Goal: Task Accomplishment & Management: Manage account settings

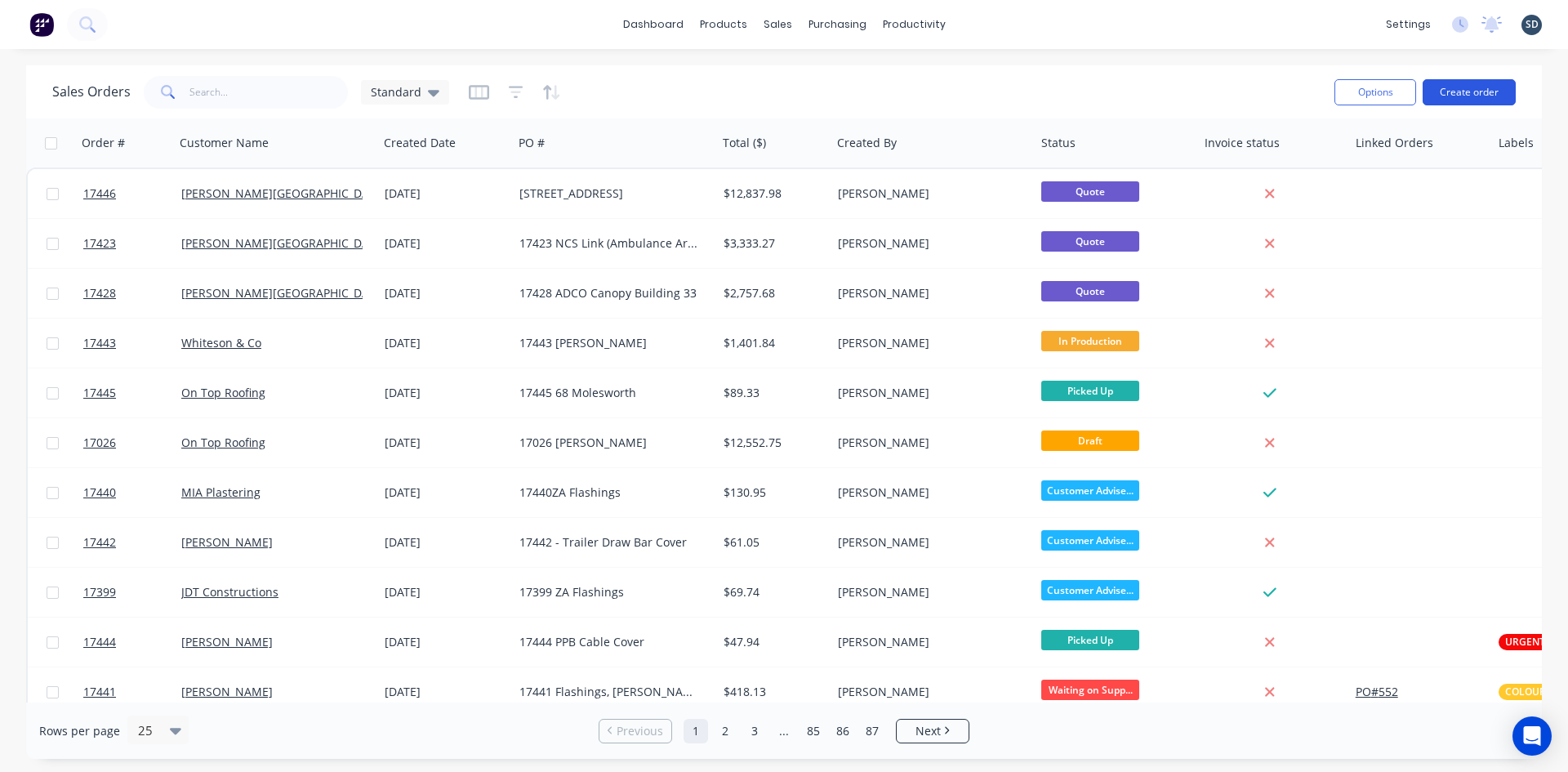
click at [1484, 91] on button "Create order" at bounding box center [1469, 92] width 93 height 26
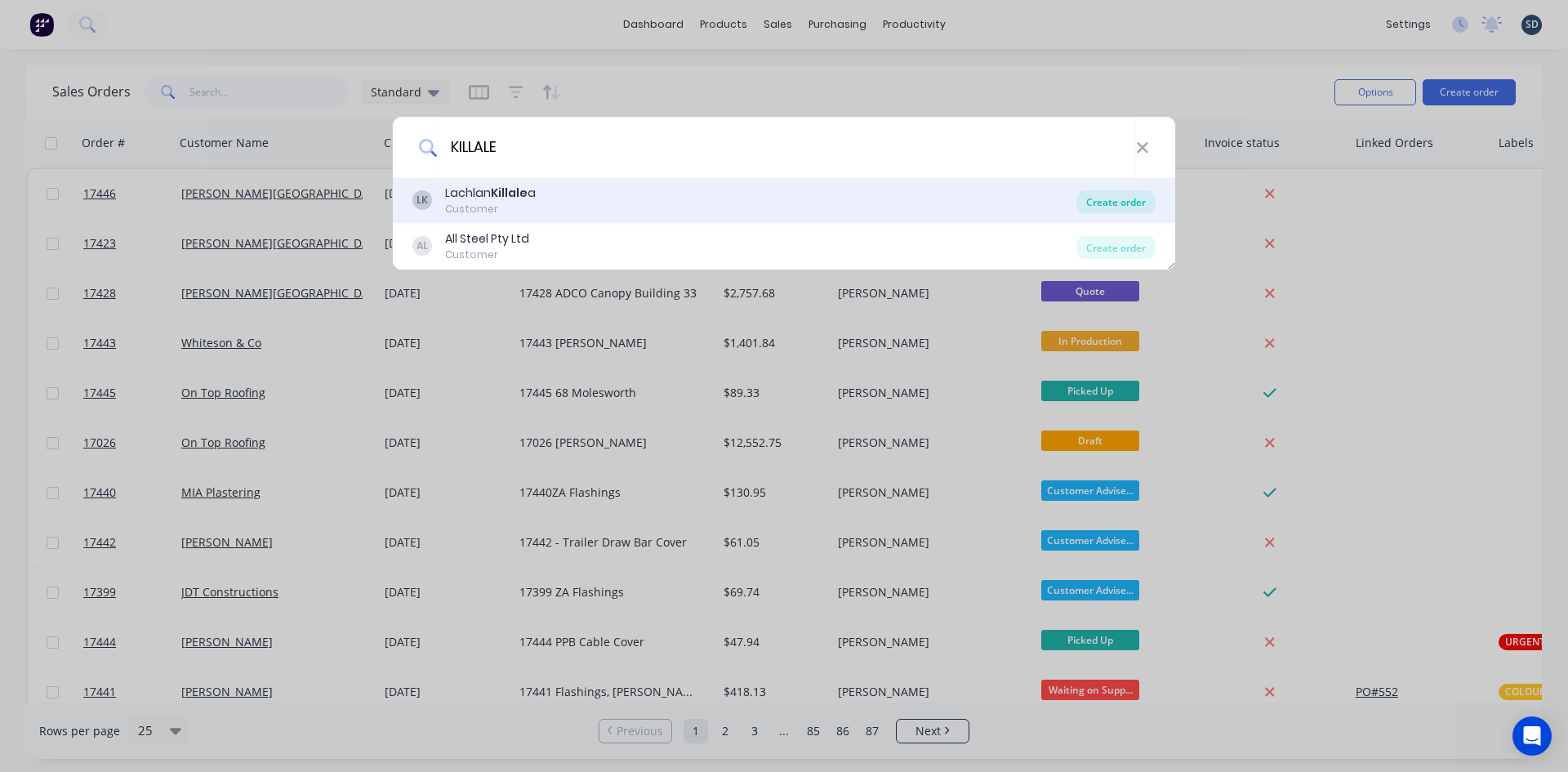
type input "KILLALE"
click at [1115, 204] on div "Create order" at bounding box center [1116, 201] width 79 height 23
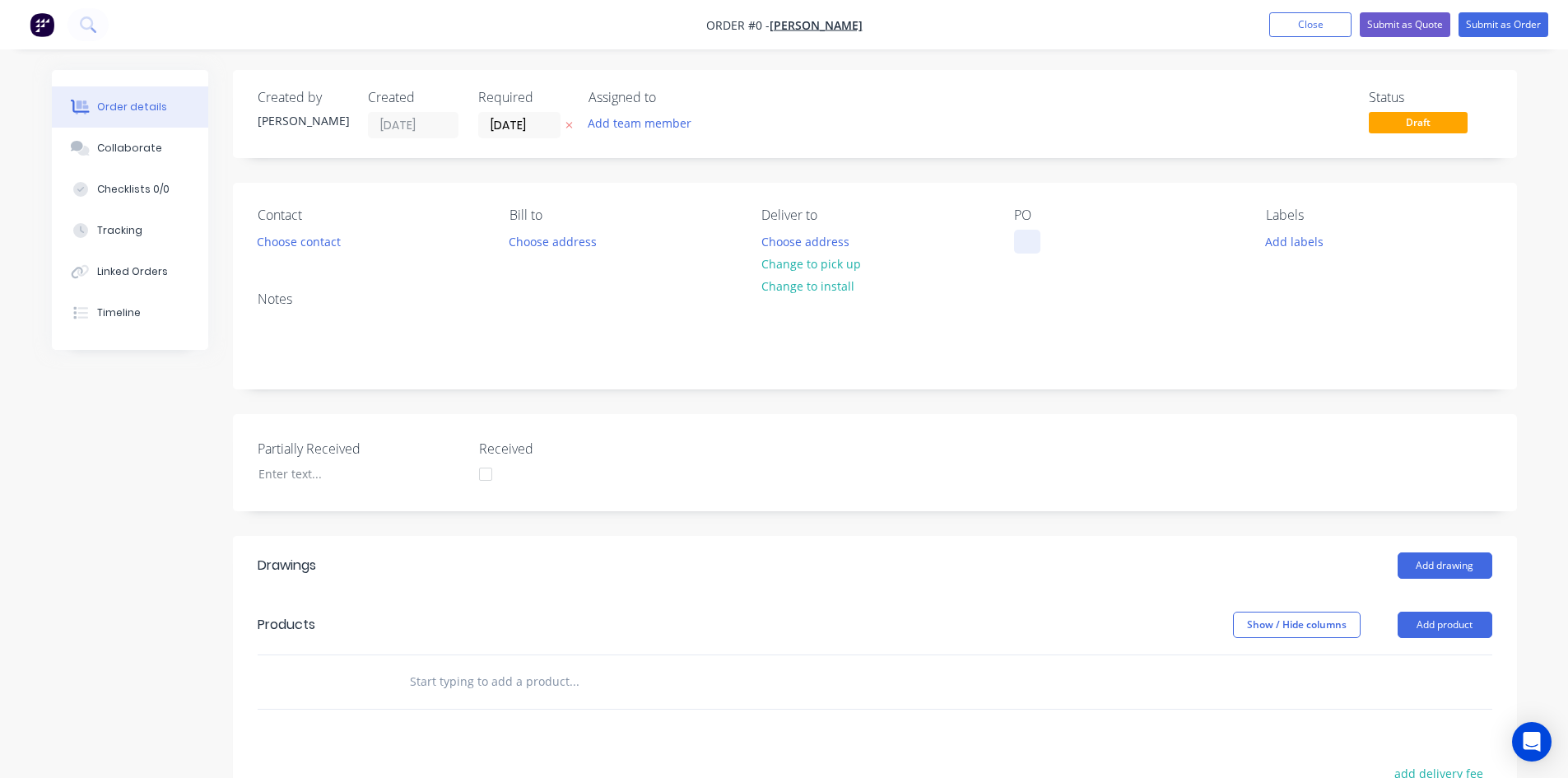
click at [1024, 235] on div at bounding box center [1027, 242] width 26 height 24
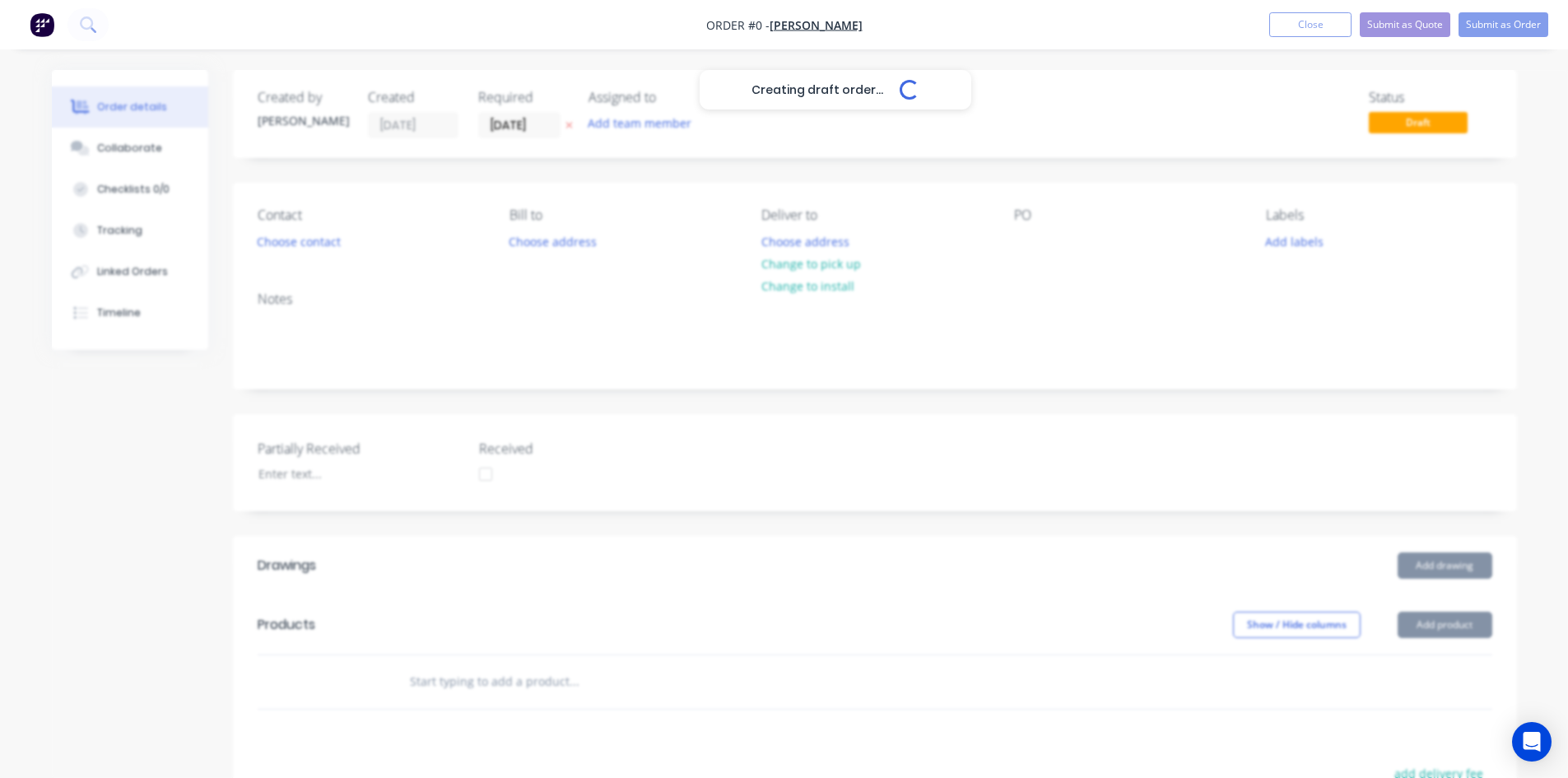
click at [958, 239] on div "Creating draft order... Loading... Order details Collaborate Checklists 0/0 Tra…" at bounding box center [784, 599] width 1497 height 1060
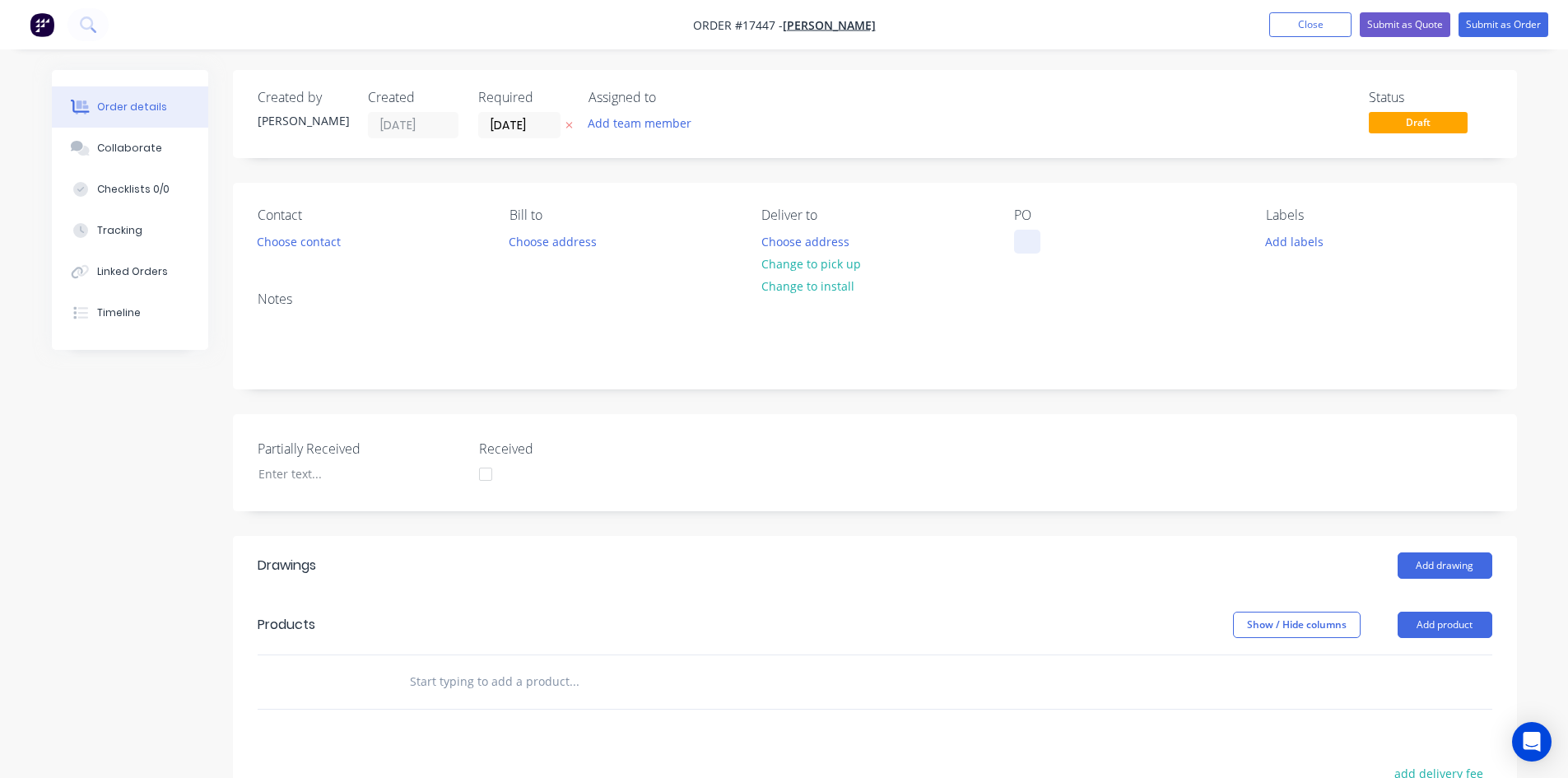
click at [1034, 243] on div at bounding box center [1027, 242] width 26 height 24
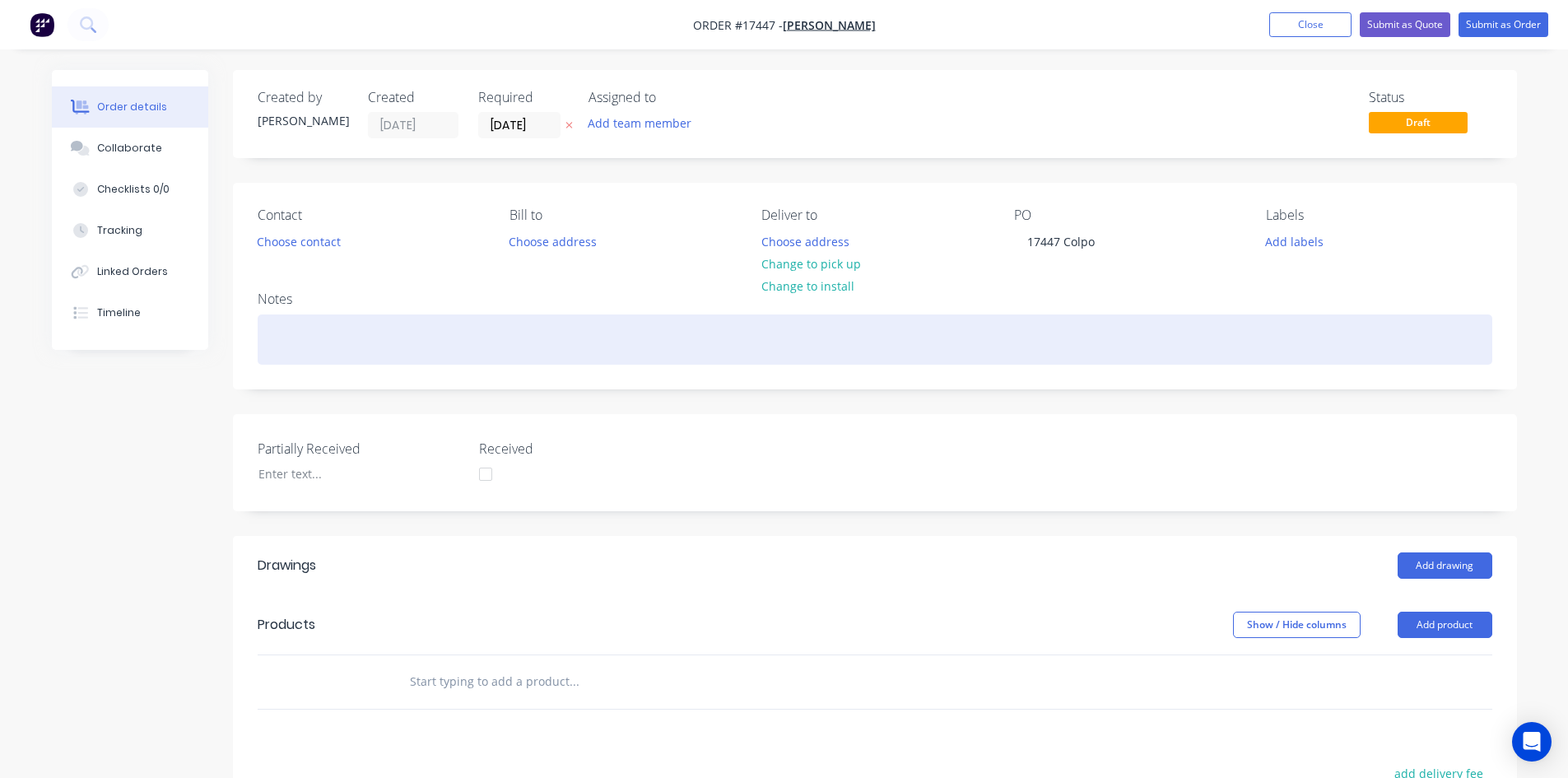
click at [1096, 315] on div at bounding box center [875, 340] width 1234 height 50
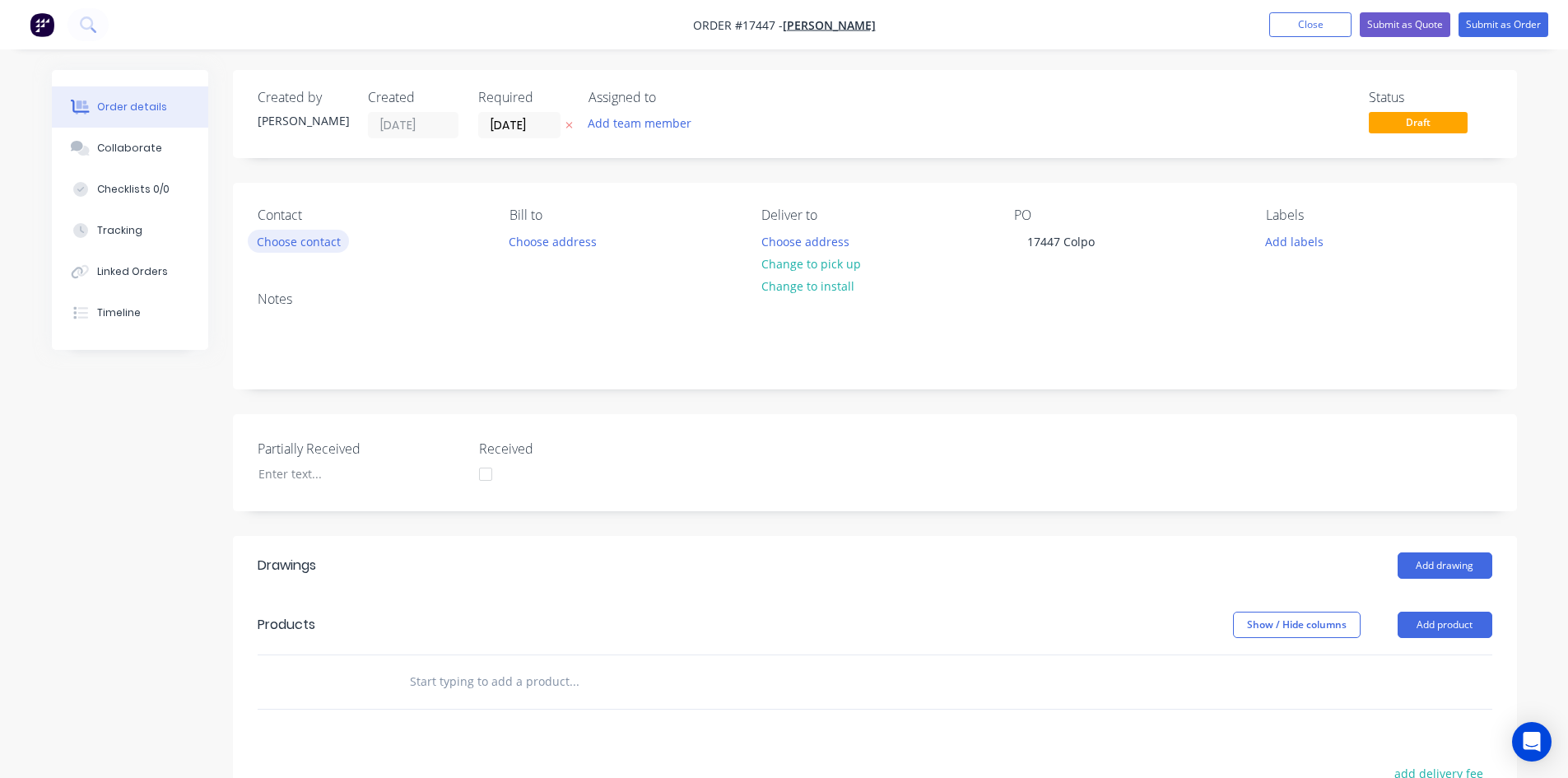
click at [289, 246] on button "Choose contact" at bounding box center [298, 241] width 101 height 22
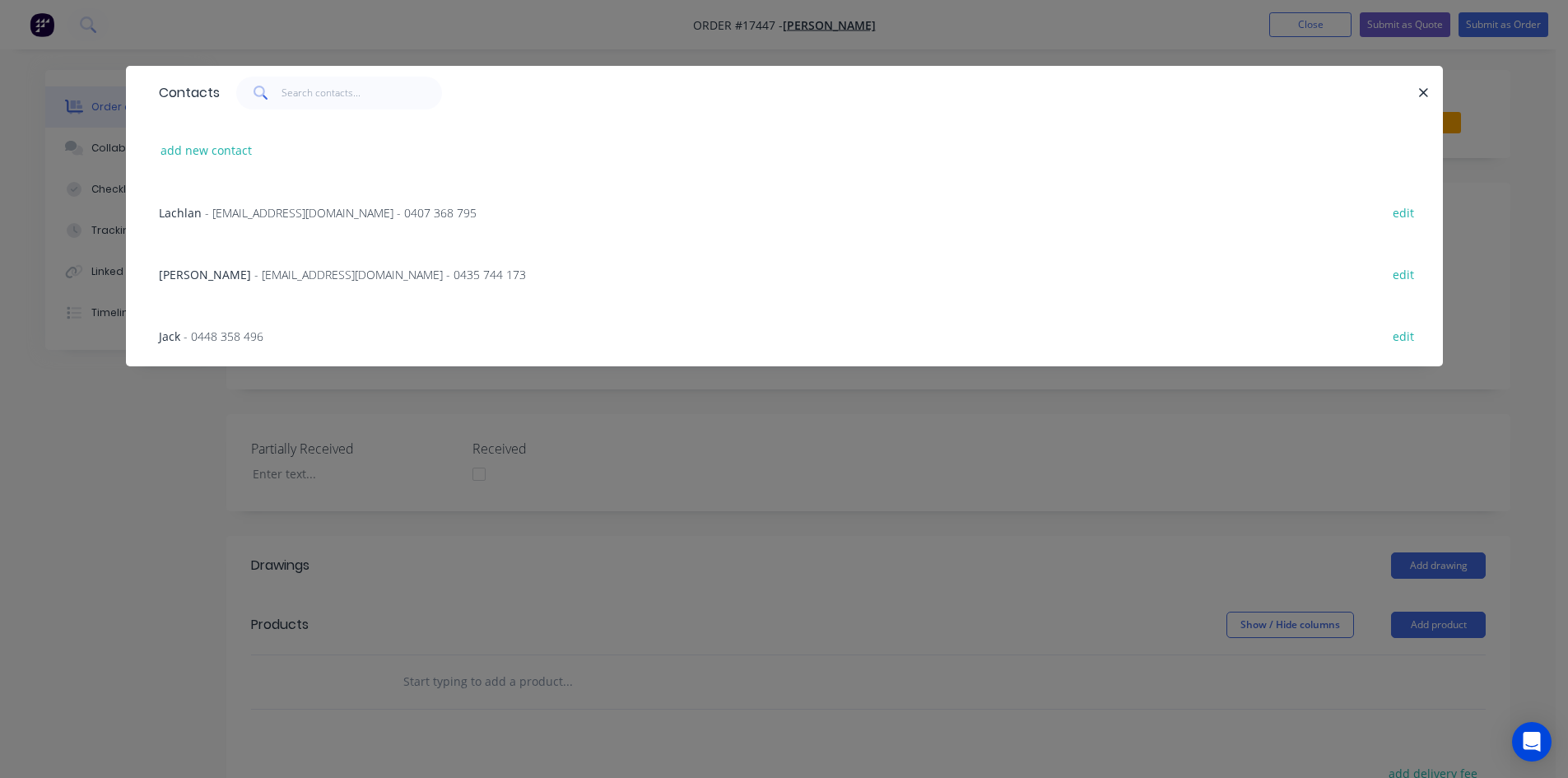
click at [266, 213] on span "- lachlankillalea@gmail.com - 0407 368 795" at bounding box center [340, 213] width 271 height 15
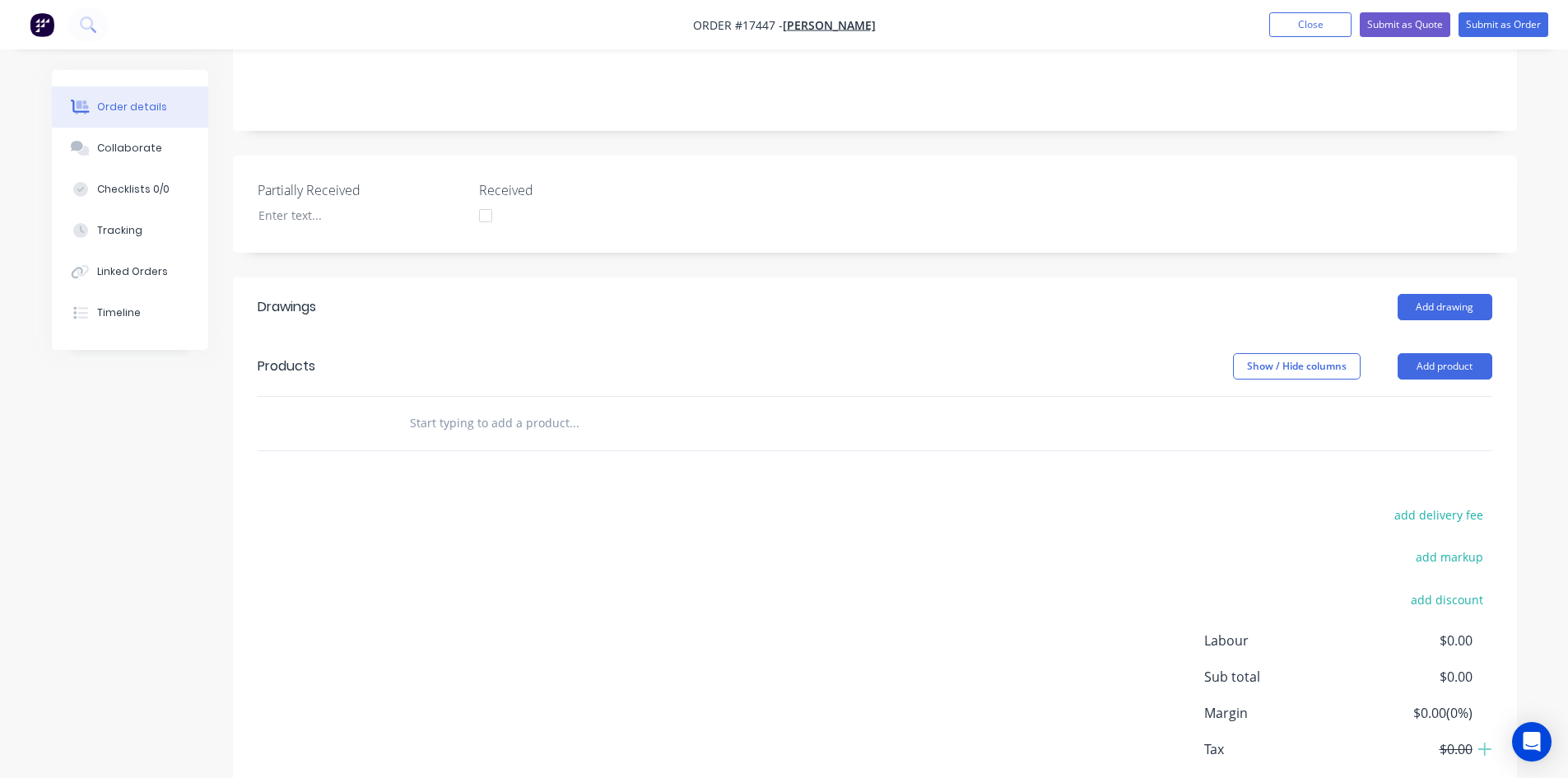
scroll to position [329, 0]
click at [1454, 293] on button "Add drawing" at bounding box center [1444, 306] width 94 height 26
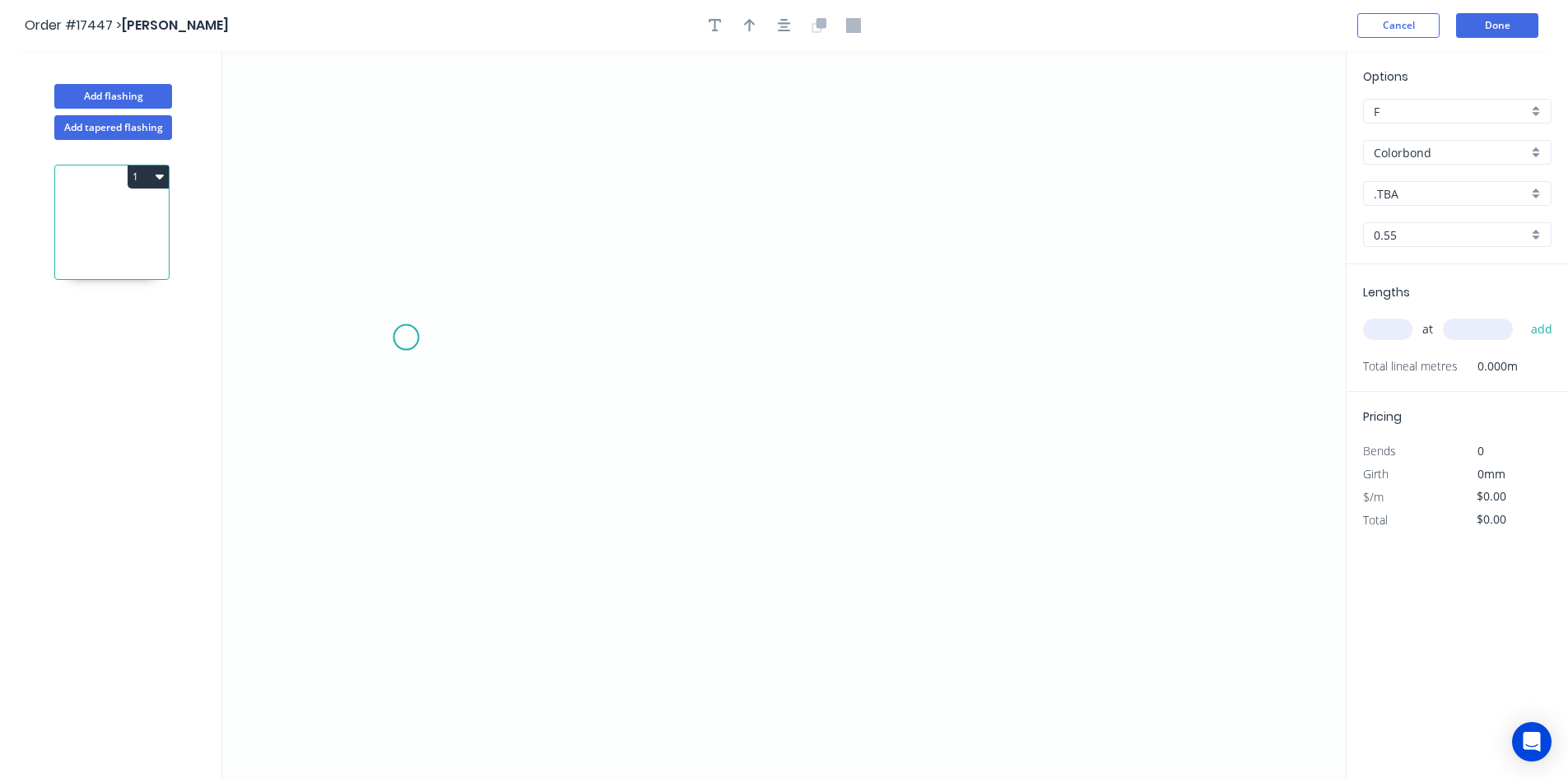
click at [396, 350] on icon "0" at bounding box center [784, 415] width 1123 height 727
click at [771, 231] on icon "0" at bounding box center [784, 415] width 1123 height 727
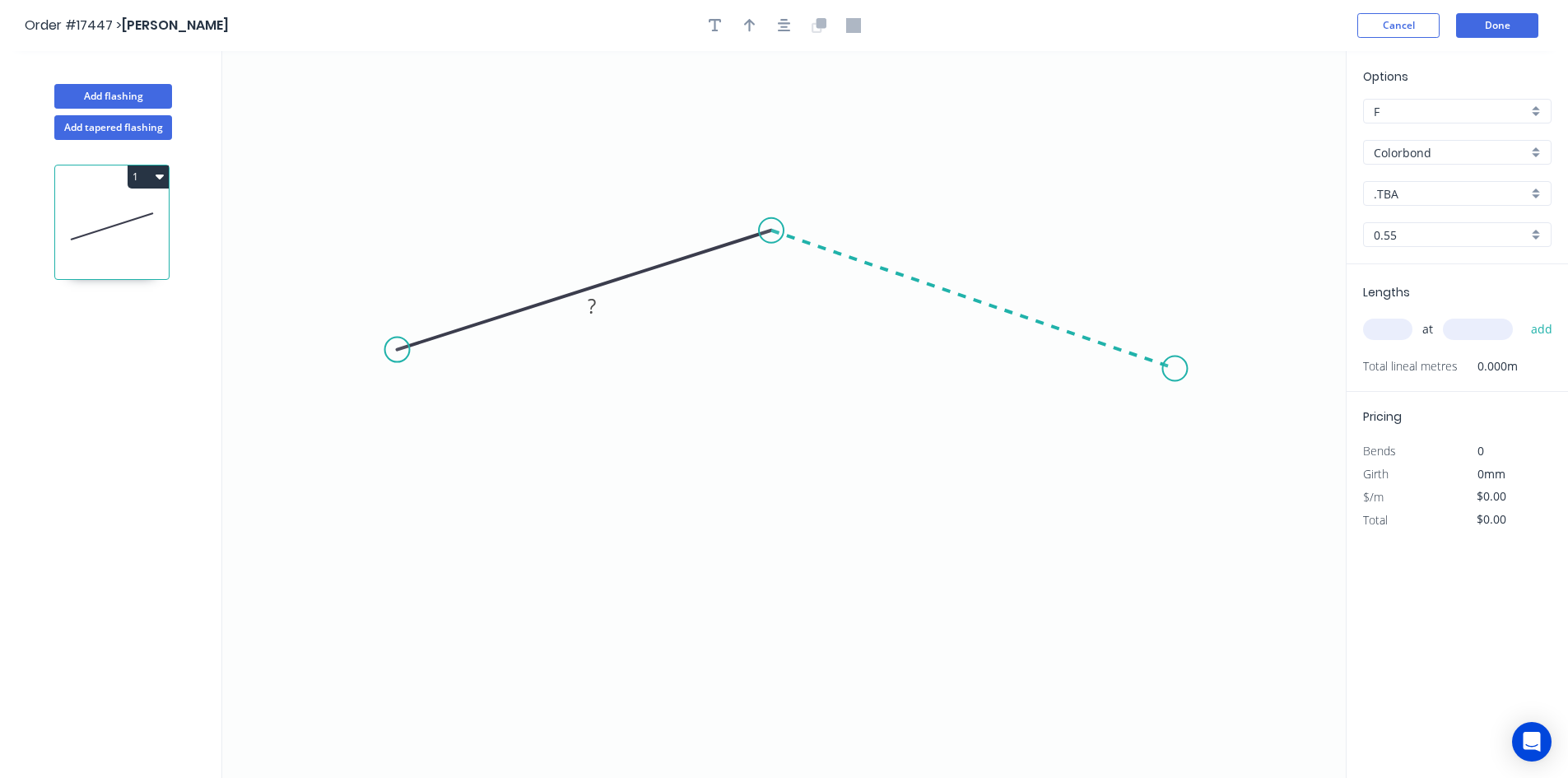
click at [1175, 369] on icon "0 ?" at bounding box center [784, 415] width 1123 height 727
click at [1232, 412] on icon "0 ? ? ? º" at bounding box center [784, 415] width 1123 height 727
click at [394, 348] on circle at bounding box center [397, 350] width 25 height 25
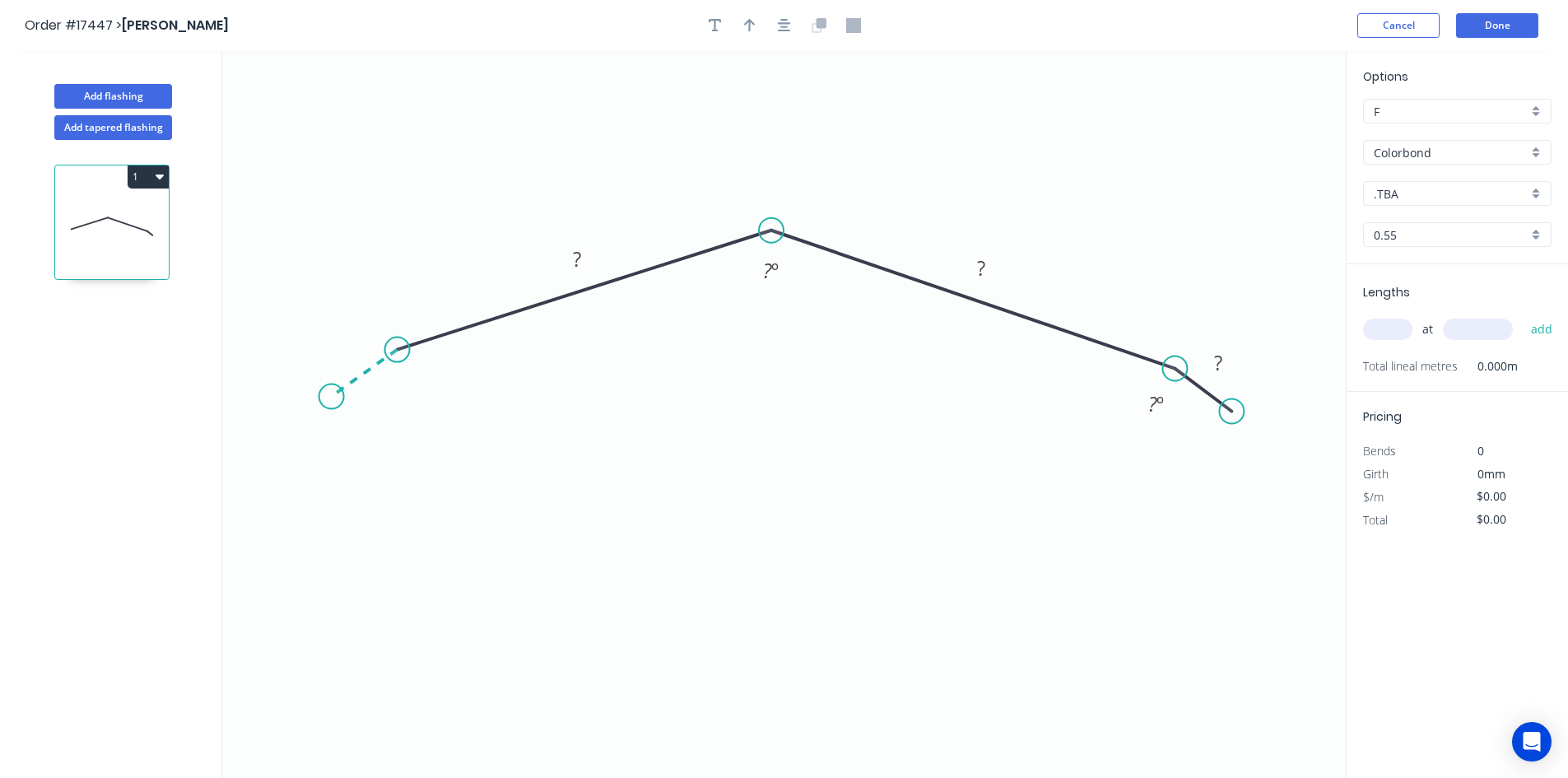
click at [333, 397] on icon "0 ? ? ? ? º ? º" at bounding box center [784, 415] width 1123 height 727
click at [349, 342] on tspan "?" at bounding box center [351, 346] width 9 height 27
click at [559, 267] on rect at bounding box center [576, 259] width 54 height 34
click at [596, 253] on rect at bounding box center [576, 259] width 54 height 34
click at [584, 257] on rect at bounding box center [577, 260] width 33 height 23
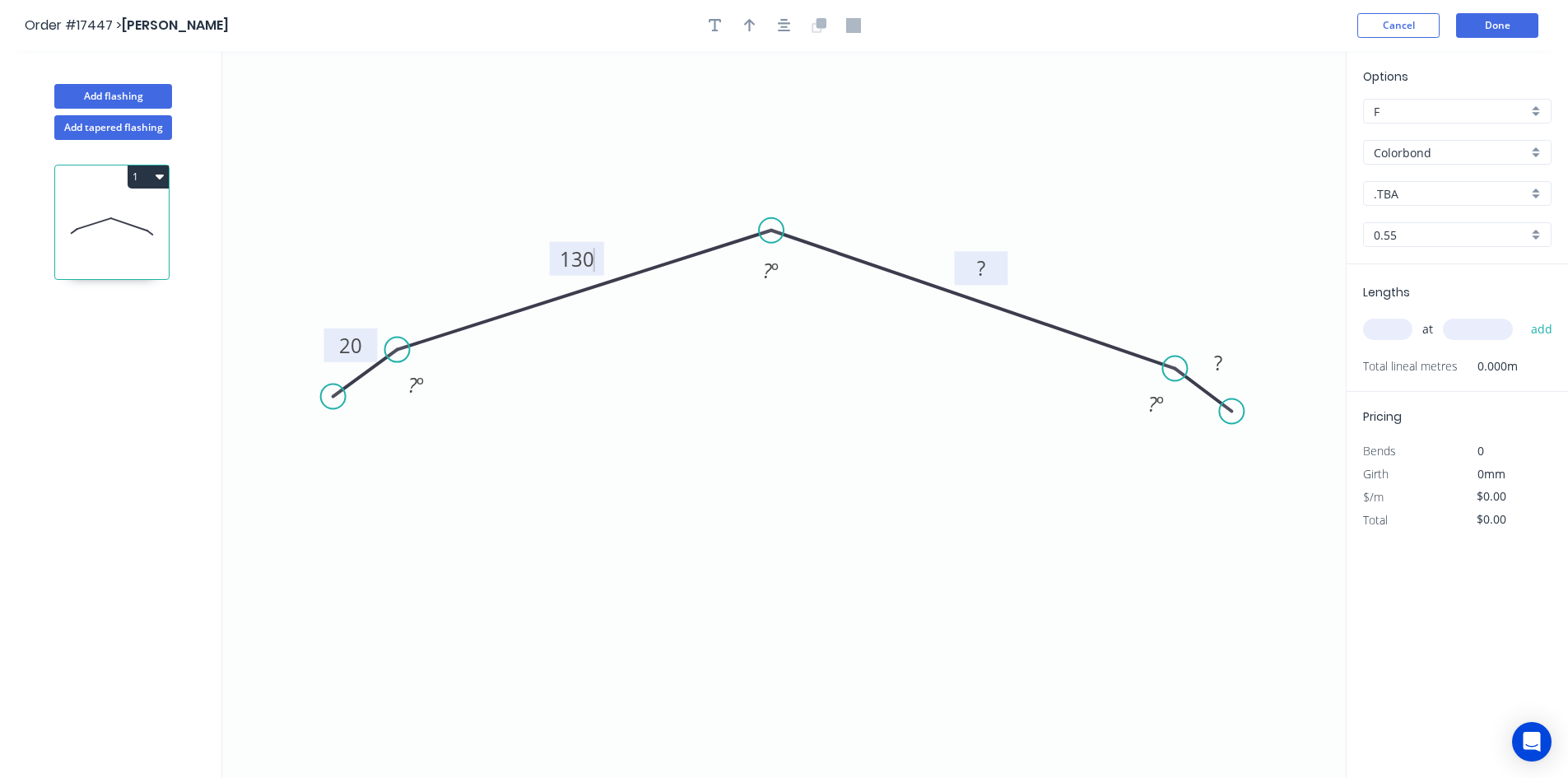
click at [980, 266] on tspan "?" at bounding box center [981, 268] width 9 height 27
click at [1217, 362] on tspan "?" at bounding box center [1218, 363] width 9 height 27
click at [1148, 491] on icon "0 20 130 130 20 ? º ? º ? º" at bounding box center [784, 415] width 1123 height 727
type input "$18.12"
click at [775, 273] on tspan "º" at bounding box center [774, 271] width 8 height 27
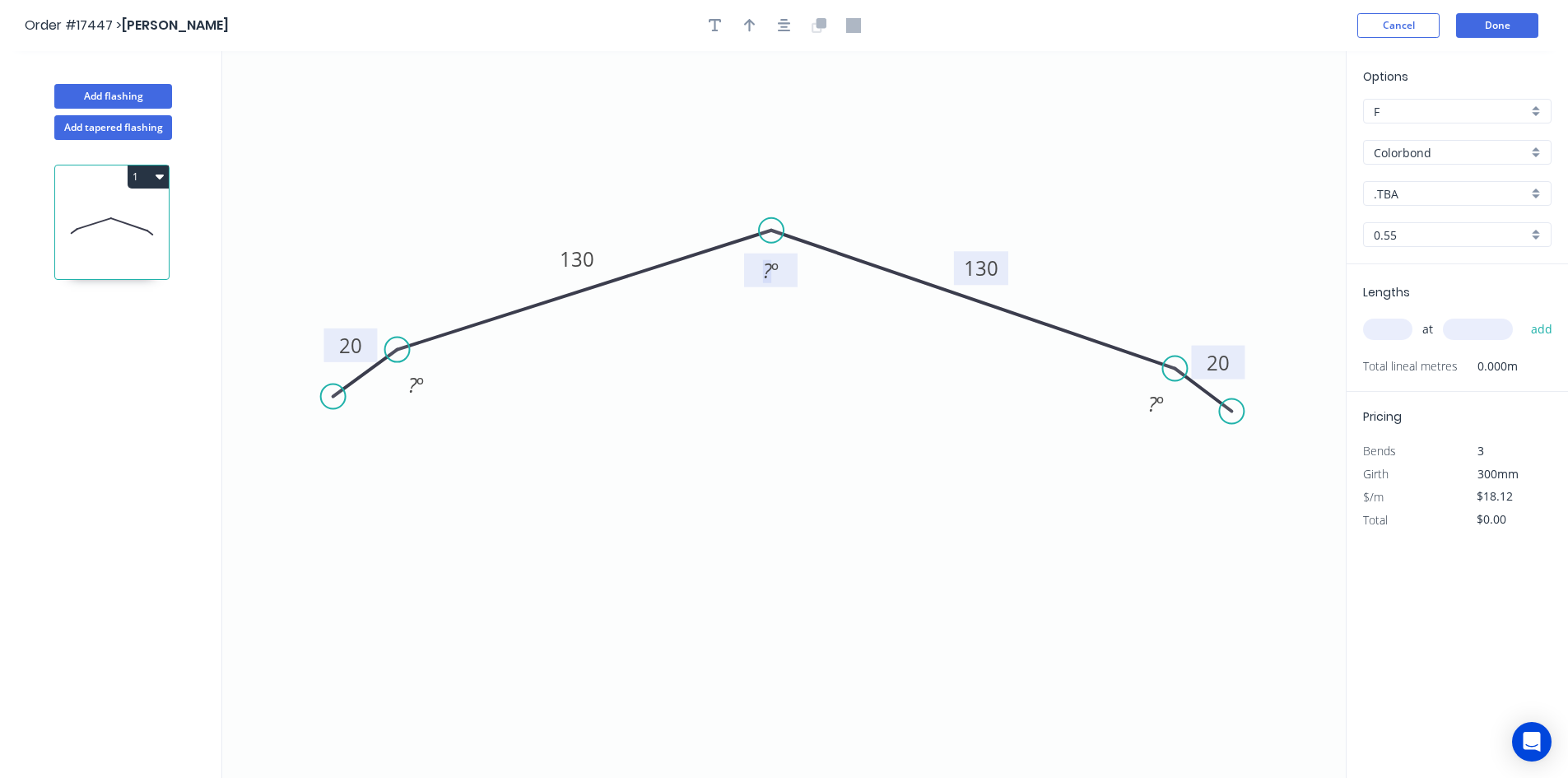
click at [775, 273] on tspan "º" at bounding box center [774, 271] width 8 height 27
drag, startPoint x: 775, startPoint y: 273, endPoint x: 758, endPoint y: 272, distance: 17.0
click at [758, 272] on g "? º" at bounding box center [771, 271] width 33 height 27
click at [863, 345] on icon "0 20 130 130 20 ? º 23 º ? º" at bounding box center [784, 415] width 1123 height 727
drag, startPoint x: 793, startPoint y: 274, endPoint x: 784, endPoint y: 174, distance: 100.4
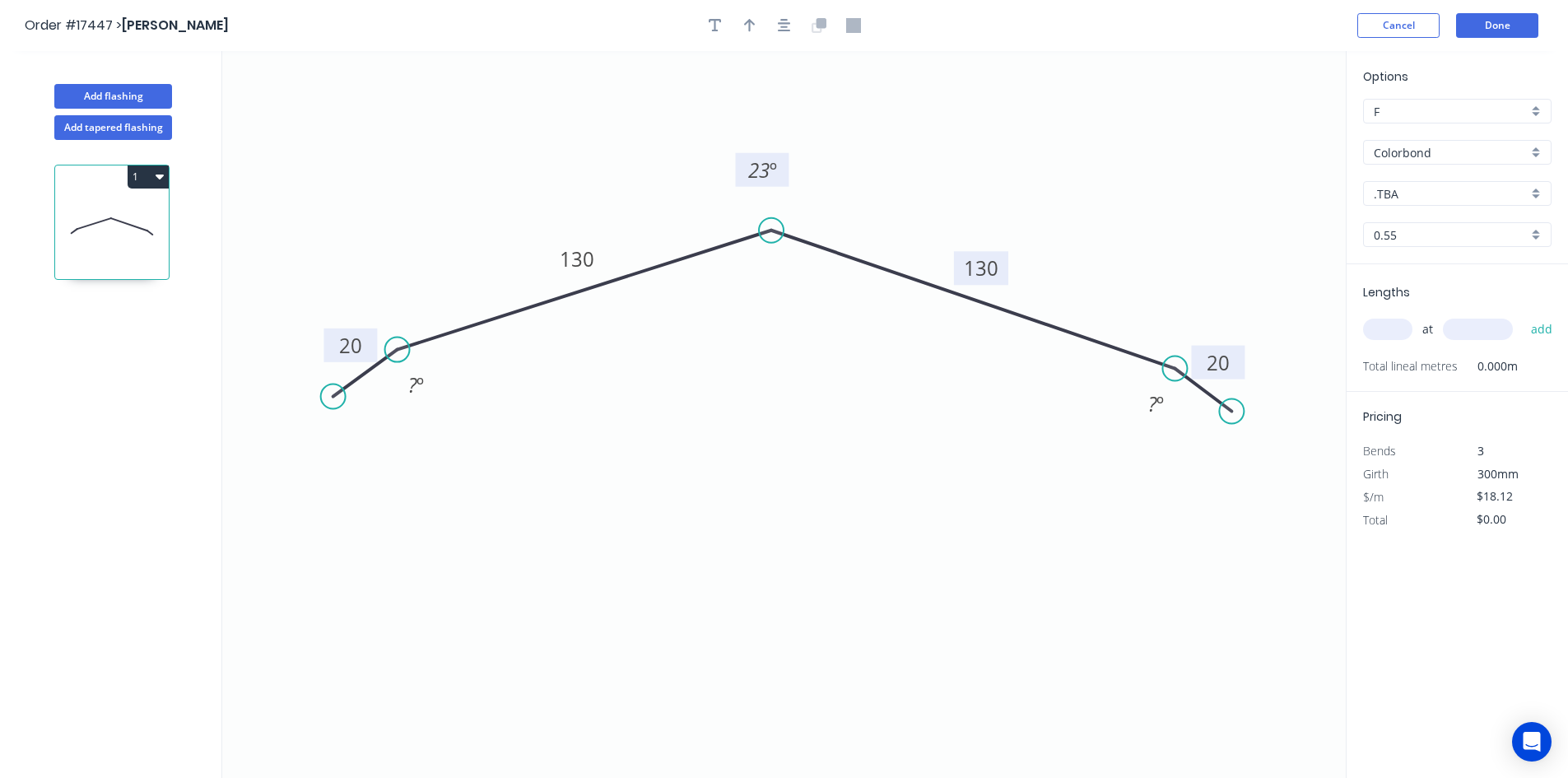
click at [784, 174] on rect at bounding box center [762, 170] width 54 height 34
click at [778, 22] on icon "button" at bounding box center [784, 25] width 13 height 14
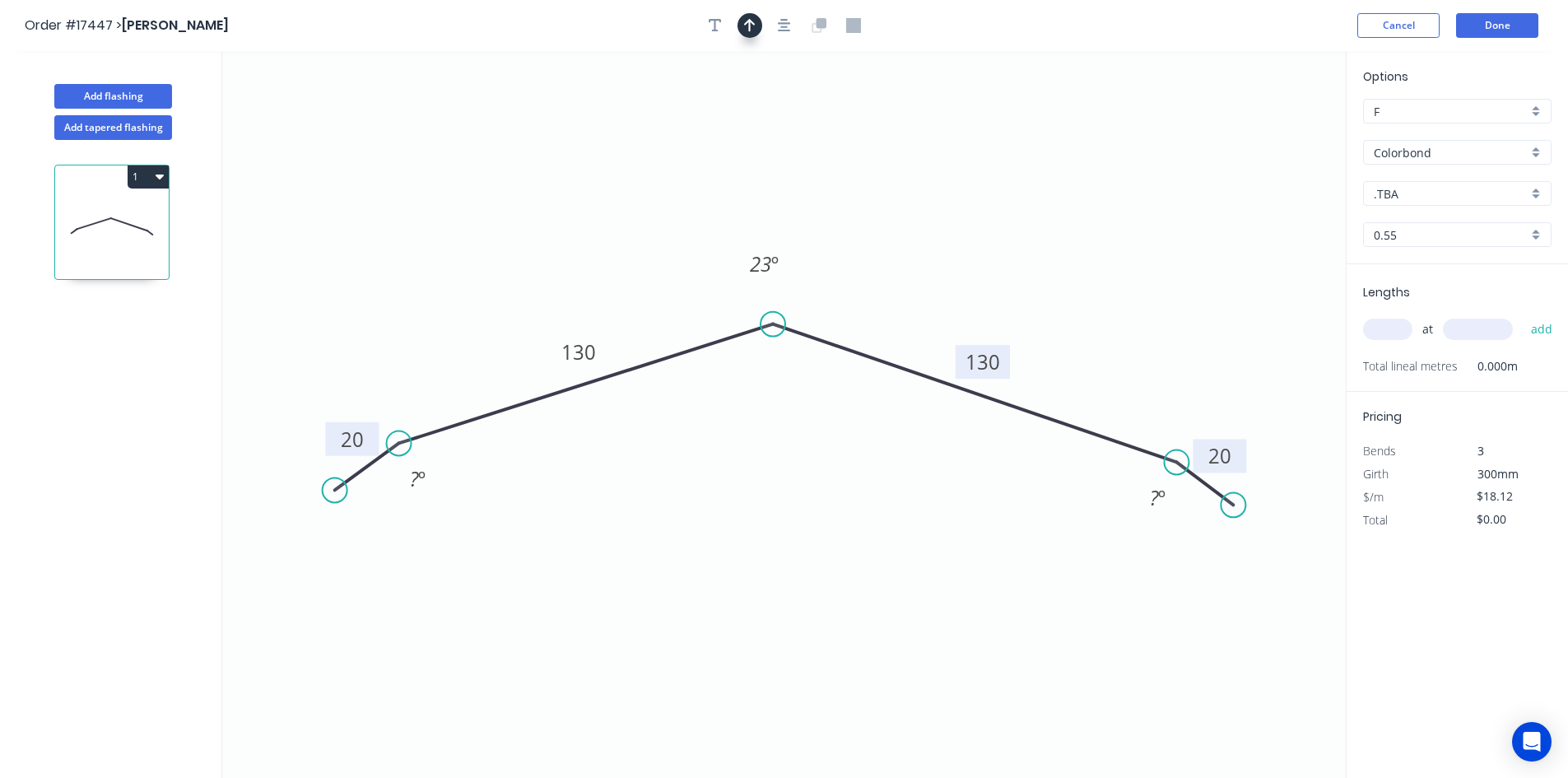
click at [747, 24] on icon "button" at bounding box center [750, 25] width 12 height 14
drag, startPoint x: 1259, startPoint y: 129, endPoint x: 923, endPoint y: 212, distance: 346.1
click at [923, 212] on icon at bounding box center [923, 192] width 14 height 53
click at [923, 211] on icon at bounding box center [923, 192] width 14 height 53
drag, startPoint x: 923, startPoint y: 211, endPoint x: 955, endPoint y: 242, distance: 44.6
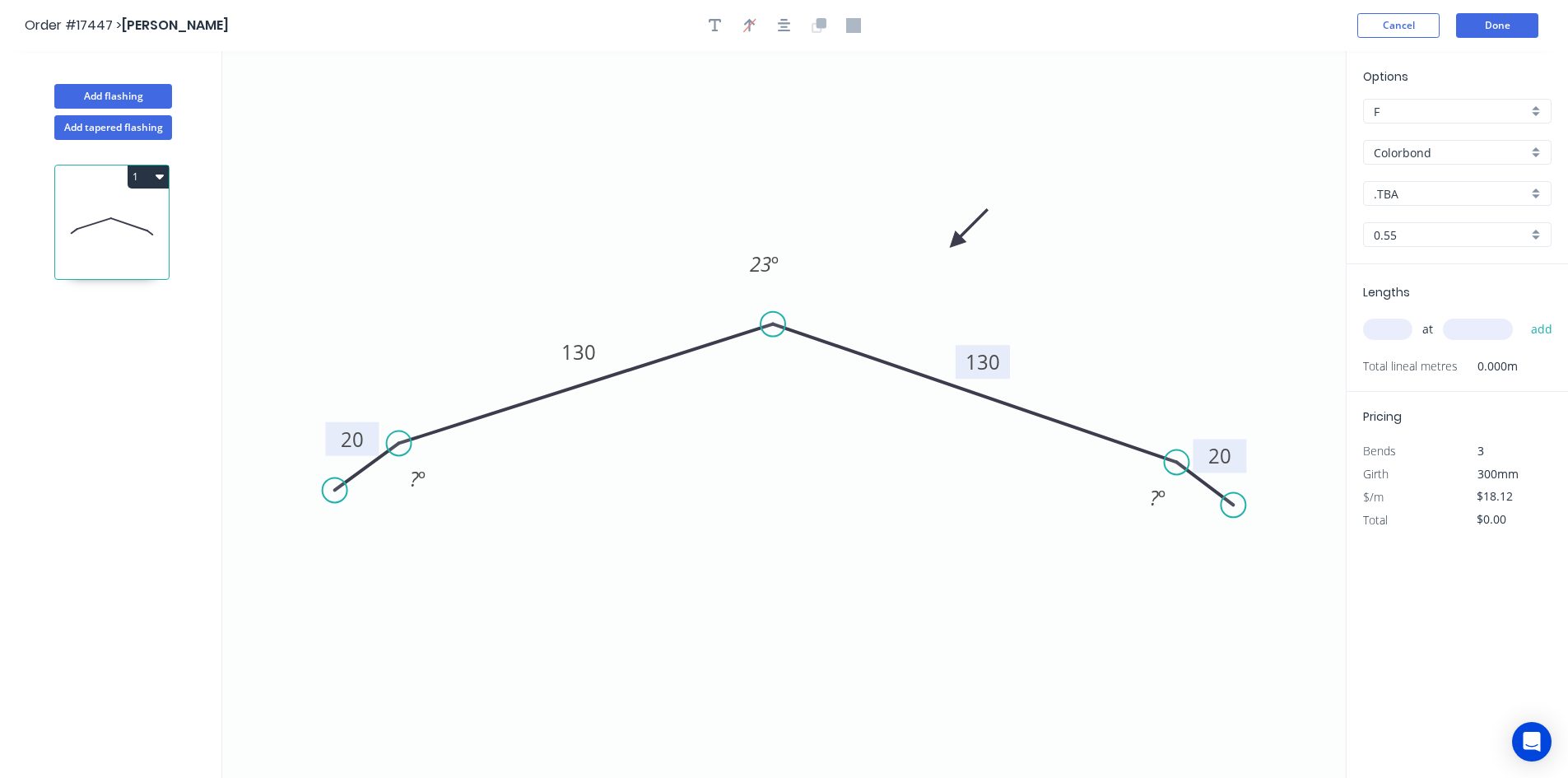
click at [955, 242] on icon at bounding box center [968, 229] width 48 height 48
click at [1160, 505] on tspan "º" at bounding box center [1161, 498] width 8 height 27
drag, startPoint x: 1136, startPoint y: 491, endPoint x: 1183, endPoint y: 365, distance: 134.5
click at [1183, 365] on rect at bounding box center [1203, 373] width 54 height 34
click at [404, 476] on rect at bounding box center [417, 479] width 33 height 23
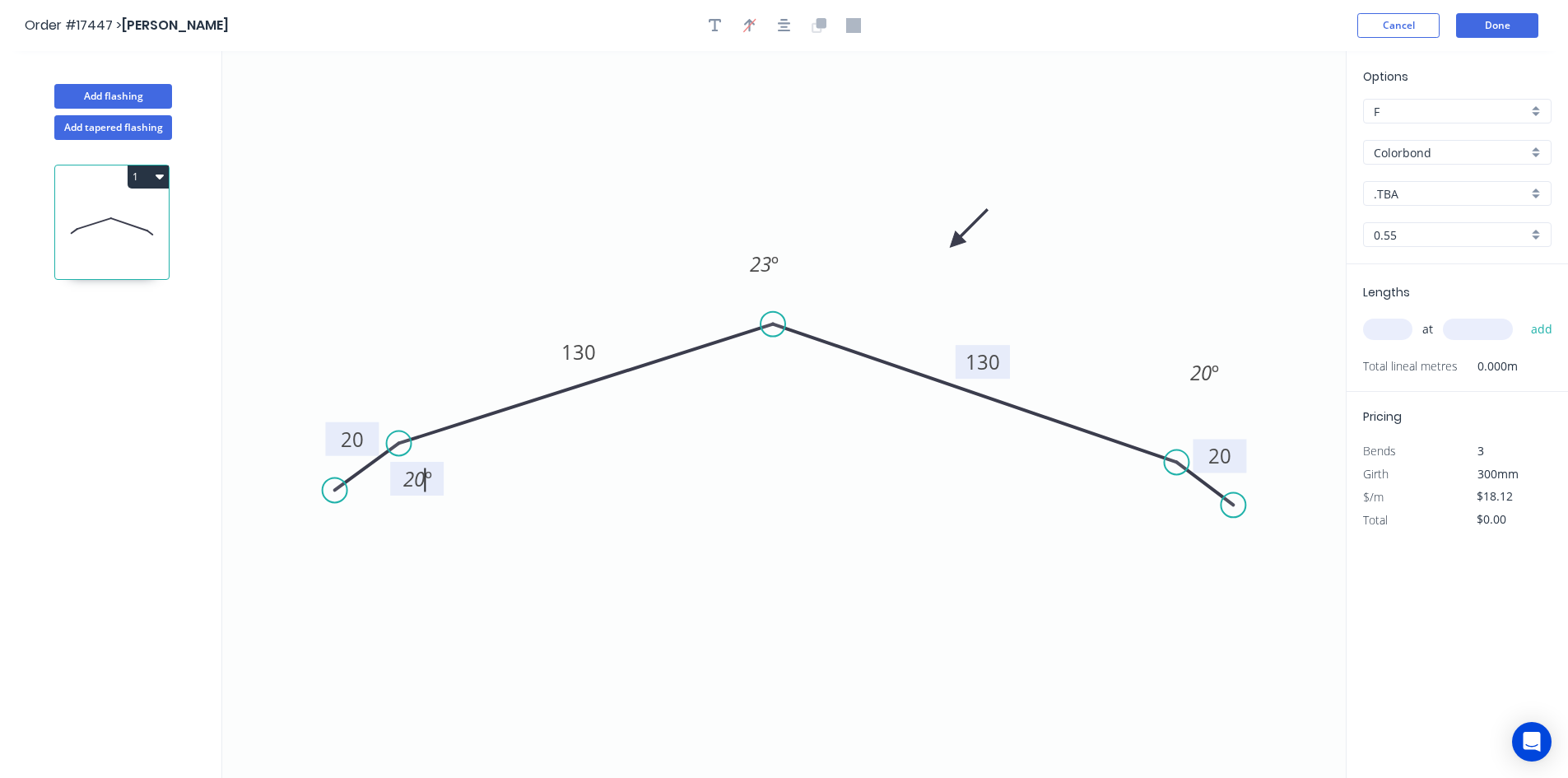
click at [489, 453] on icon "0 20 130 130 20 20 º 23 º 20 º" at bounding box center [784, 415] width 1123 height 727
drag, startPoint x: 437, startPoint y: 479, endPoint x: 402, endPoint y: 348, distance: 135.6
click at [402, 348] on rect at bounding box center [381, 348] width 54 height 34
click at [1386, 330] on input "text" at bounding box center [1388, 329] width 49 height 21
type input "1"
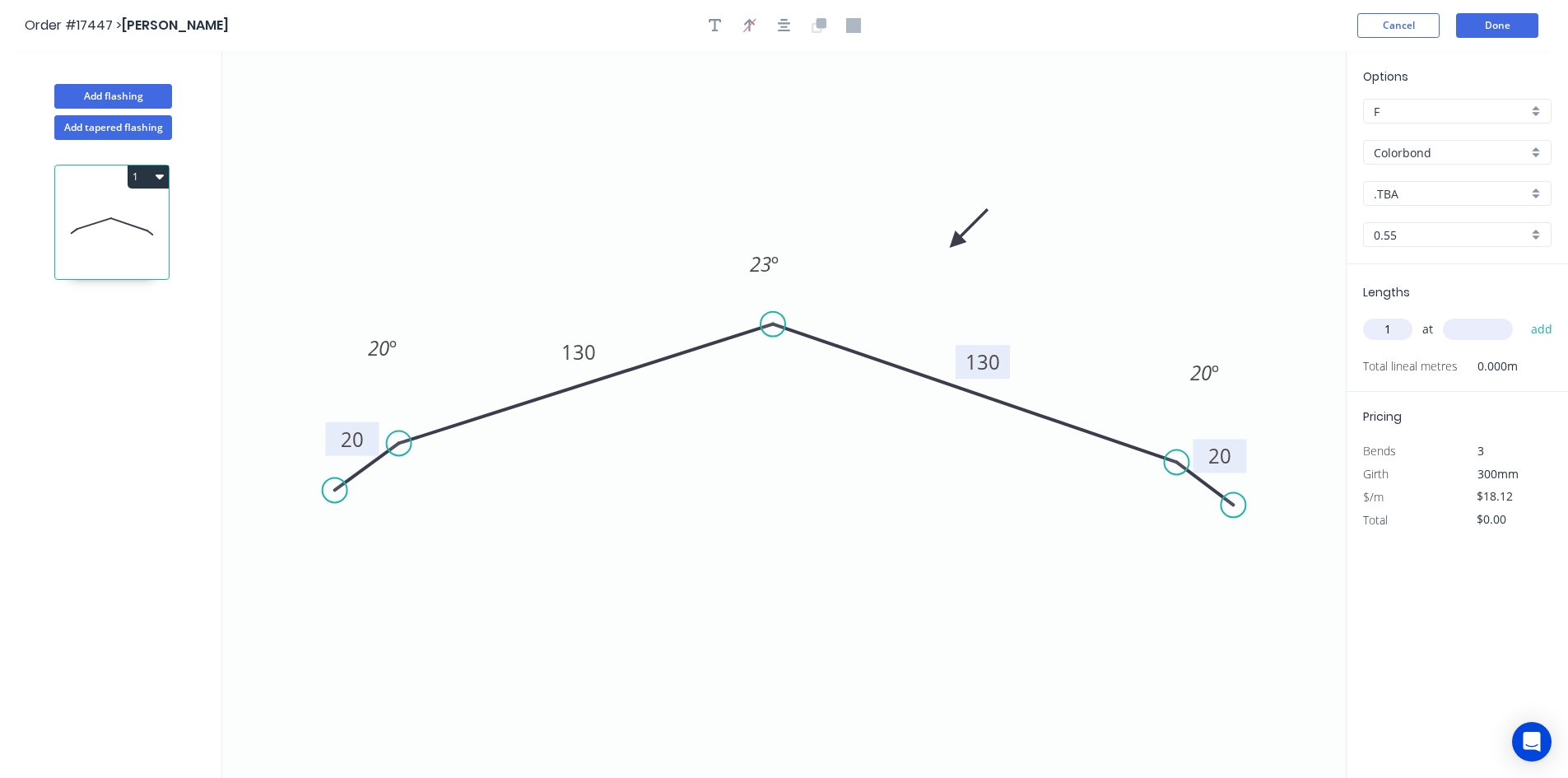
click at [1481, 334] on input "text" at bounding box center [1478, 329] width 70 height 21
type input "1000"
click at [1457, 189] on input ".TBA" at bounding box center [1450, 194] width 154 height 17
click at [1455, 362] on div "Woodland Grey" at bounding box center [1457, 366] width 187 height 29
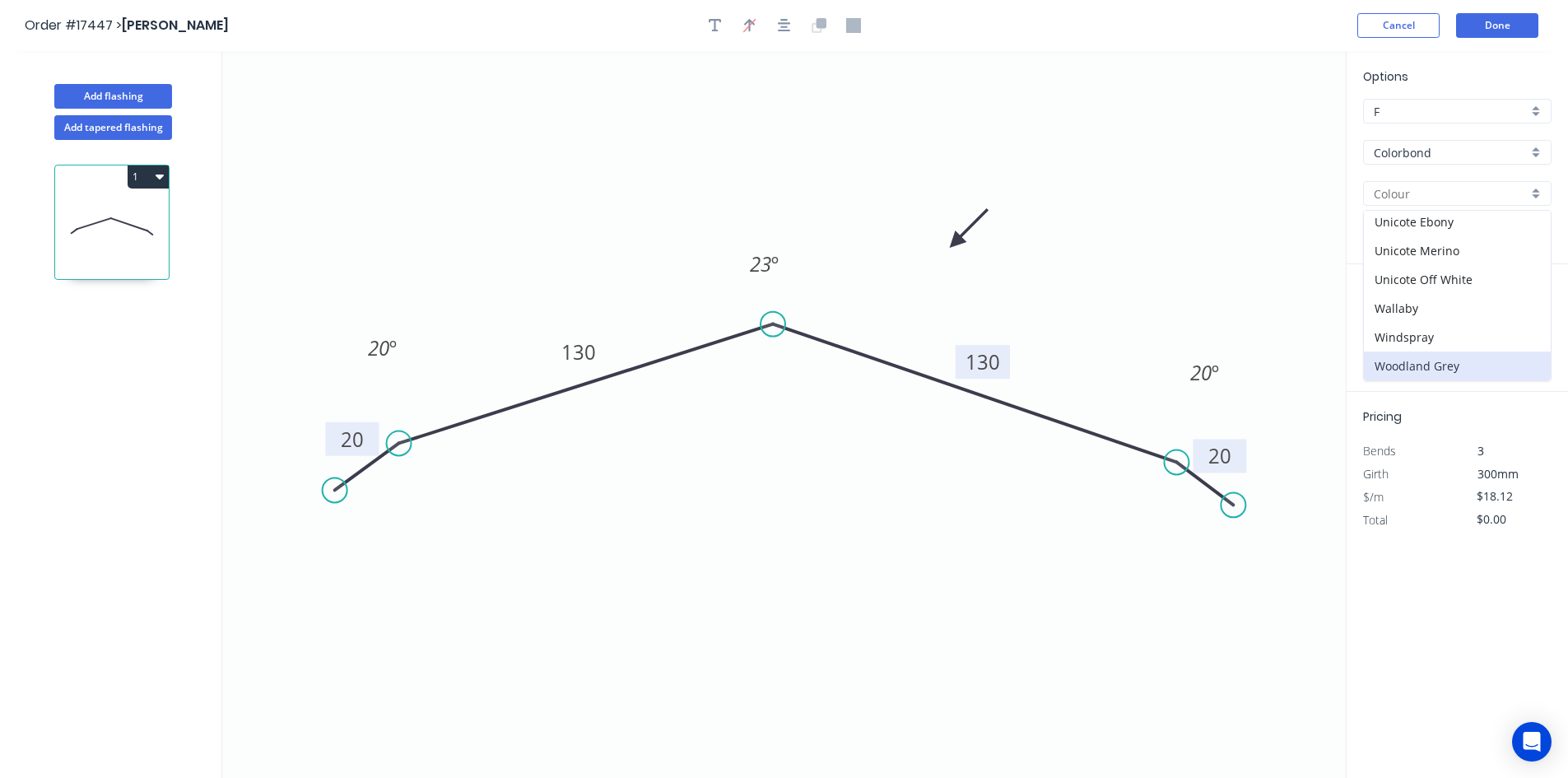
type input "Woodland Grey"
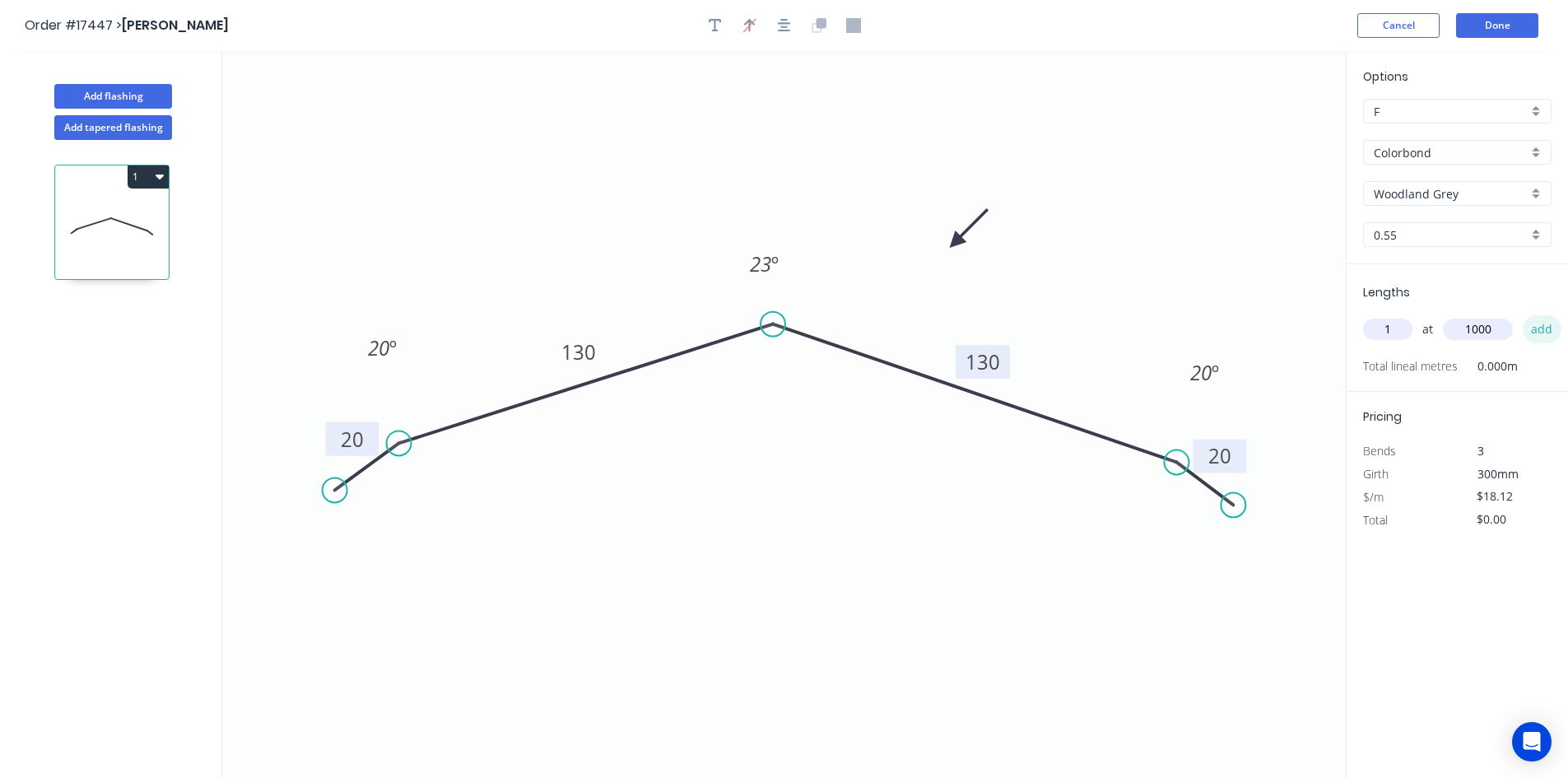
click at [1539, 335] on button "add" at bounding box center [1542, 329] width 38 height 28
type input "$18.12"
click at [119, 89] on button "Add flashing" at bounding box center [113, 96] width 117 height 25
type input "$0.00"
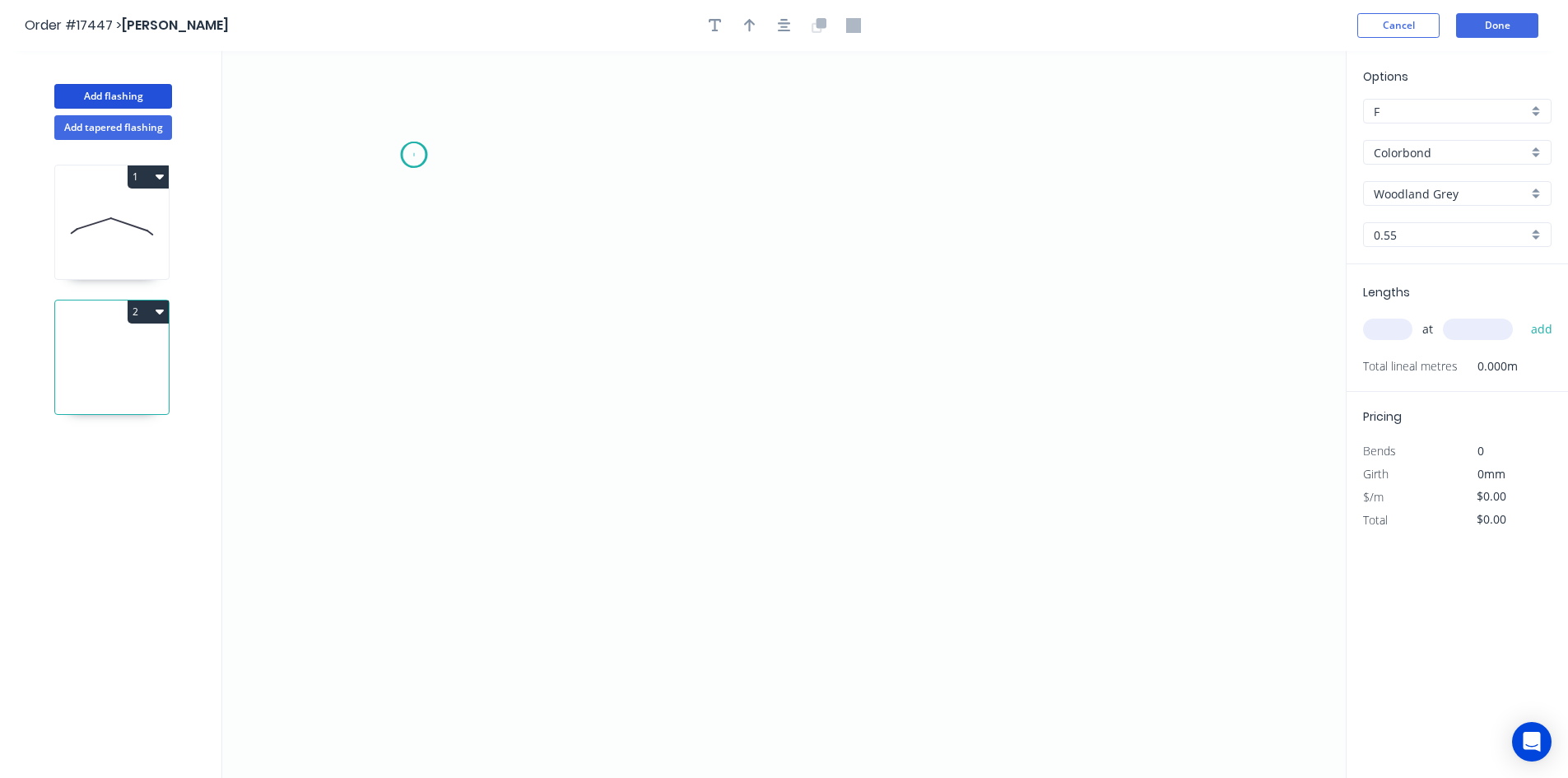
click at [414, 155] on icon "0" at bounding box center [784, 415] width 1123 height 727
click at [1130, 163] on icon "0" at bounding box center [784, 415] width 1123 height 727
click at [1165, 189] on icon "0 ?" at bounding box center [784, 415] width 1123 height 727
click at [410, 161] on circle at bounding box center [413, 154] width 25 height 25
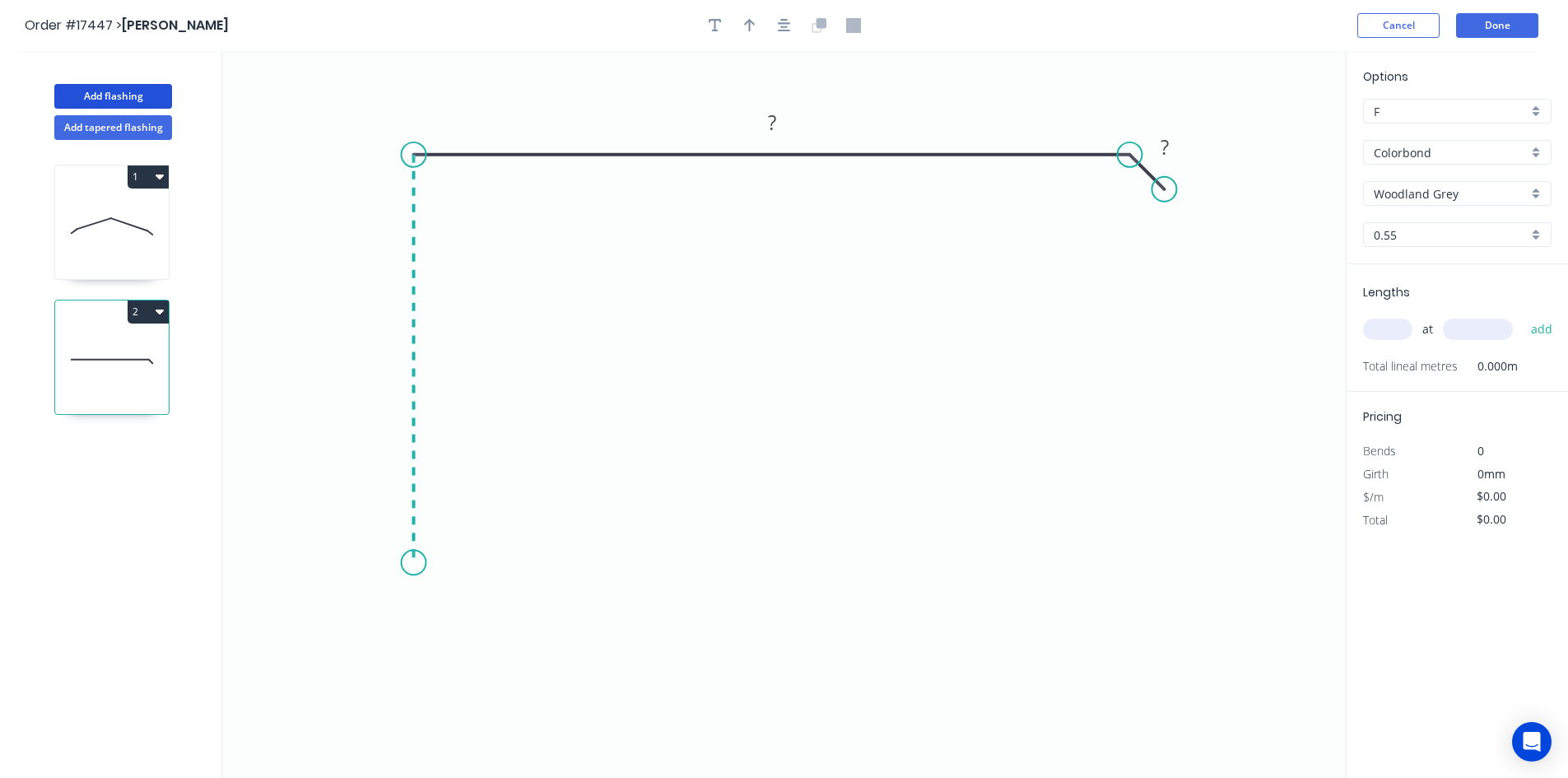
click at [422, 563] on icon "0 ? ?" at bounding box center [784, 415] width 1123 height 727
click at [452, 602] on icon "0 ? ? ?" at bounding box center [784, 415] width 1123 height 727
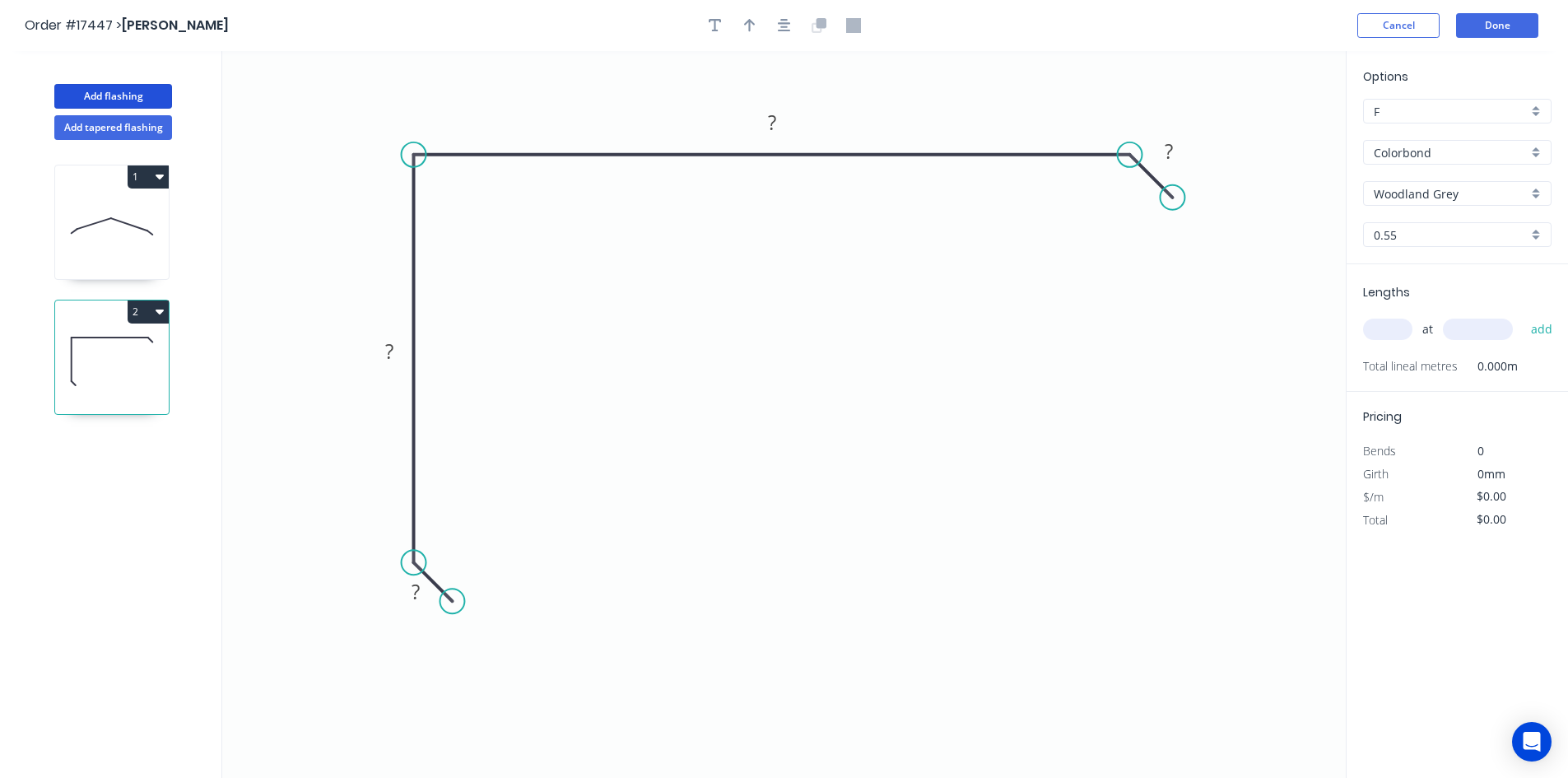
click at [1172, 195] on circle at bounding box center [1172, 197] width 25 height 25
click at [1174, 145] on rect at bounding box center [1168, 152] width 33 height 23
click at [783, 124] on rect at bounding box center [772, 123] width 33 height 23
click at [396, 348] on rect at bounding box center [389, 352] width 33 height 23
click at [416, 593] on tspan "?" at bounding box center [416, 592] width 9 height 27
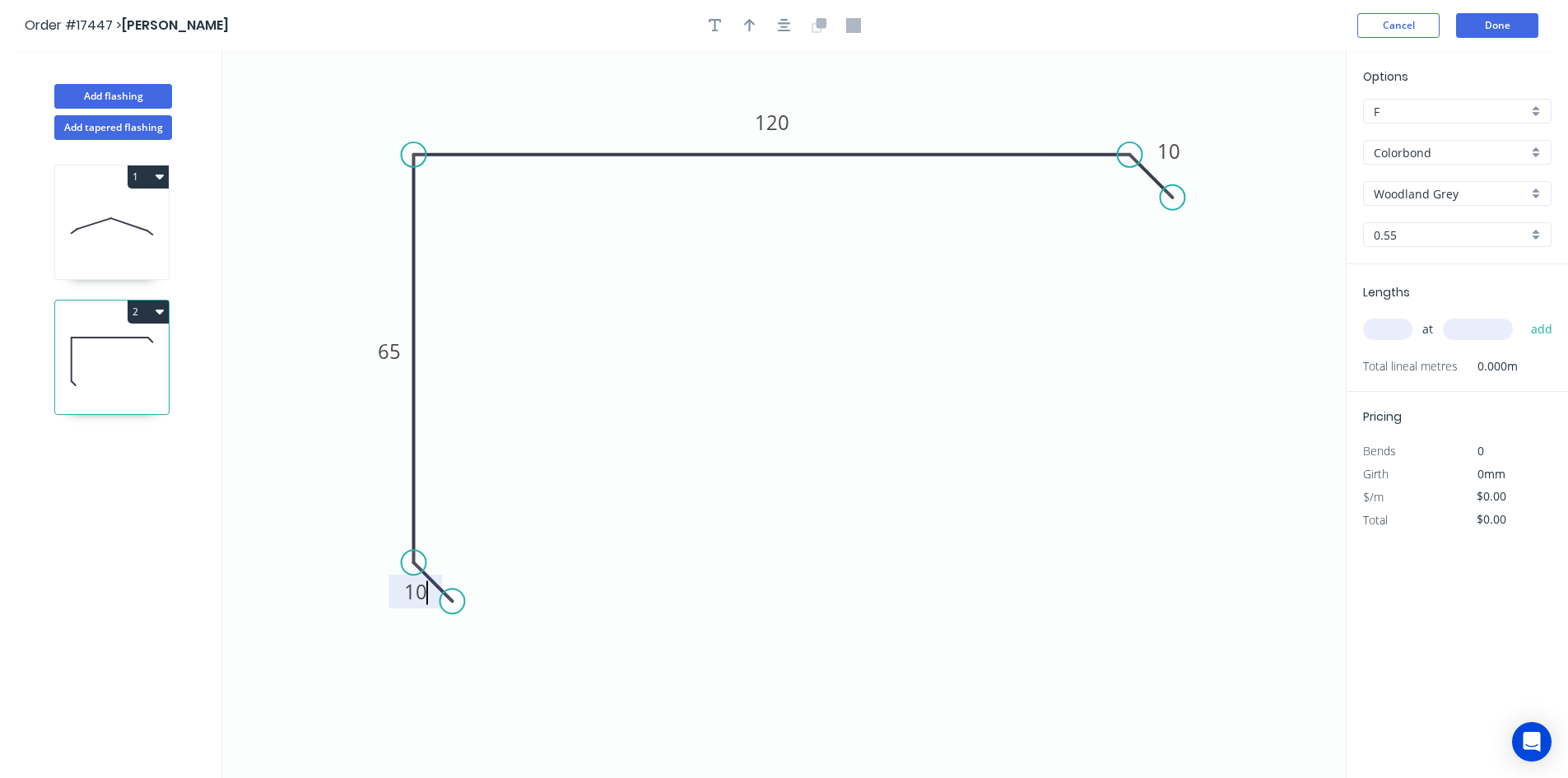
click at [564, 468] on icon "0 10 65 120 10" at bounding box center [784, 415] width 1123 height 727
type input "$16.02"
click at [784, 26] on icon "button" at bounding box center [784, 25] width 13 height 14
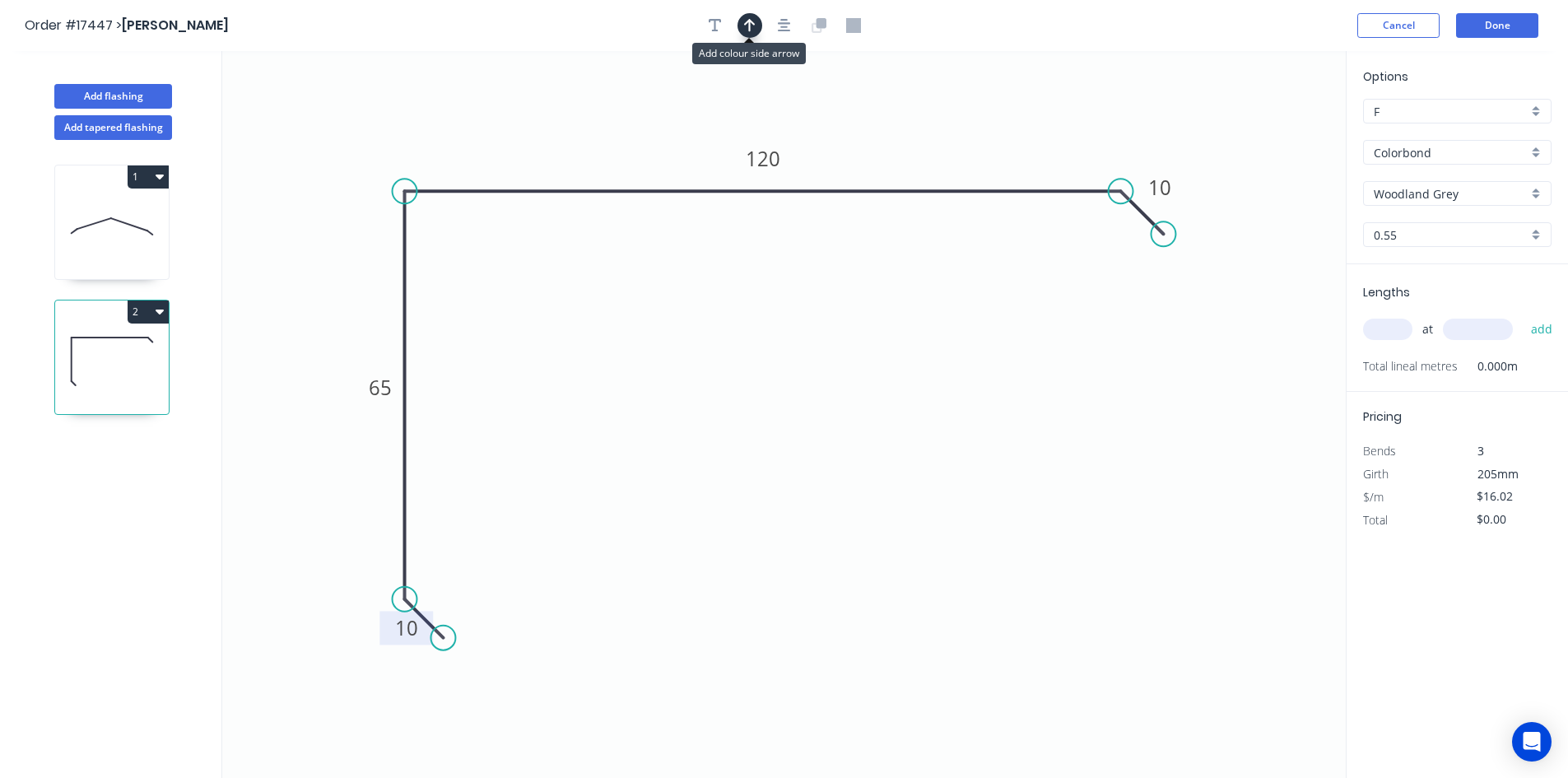
click at [744, 22] on icon "button" at bounding box center [750, 25] width 12 height 14
drag, startPoint x: 1263, startPoint y: 131, endPoint x: 858, endPoint y: 130, distance: 405.0
click at [858, 130] on icon at bounding box center [858, 112] width 14 height 53
click at [459, 260] on div "Show angle" at bounding box center [487, 245] width 165 height 34
click at [440, 228] on tspan "º" at bounding box center [437, 220] width 8 height 27
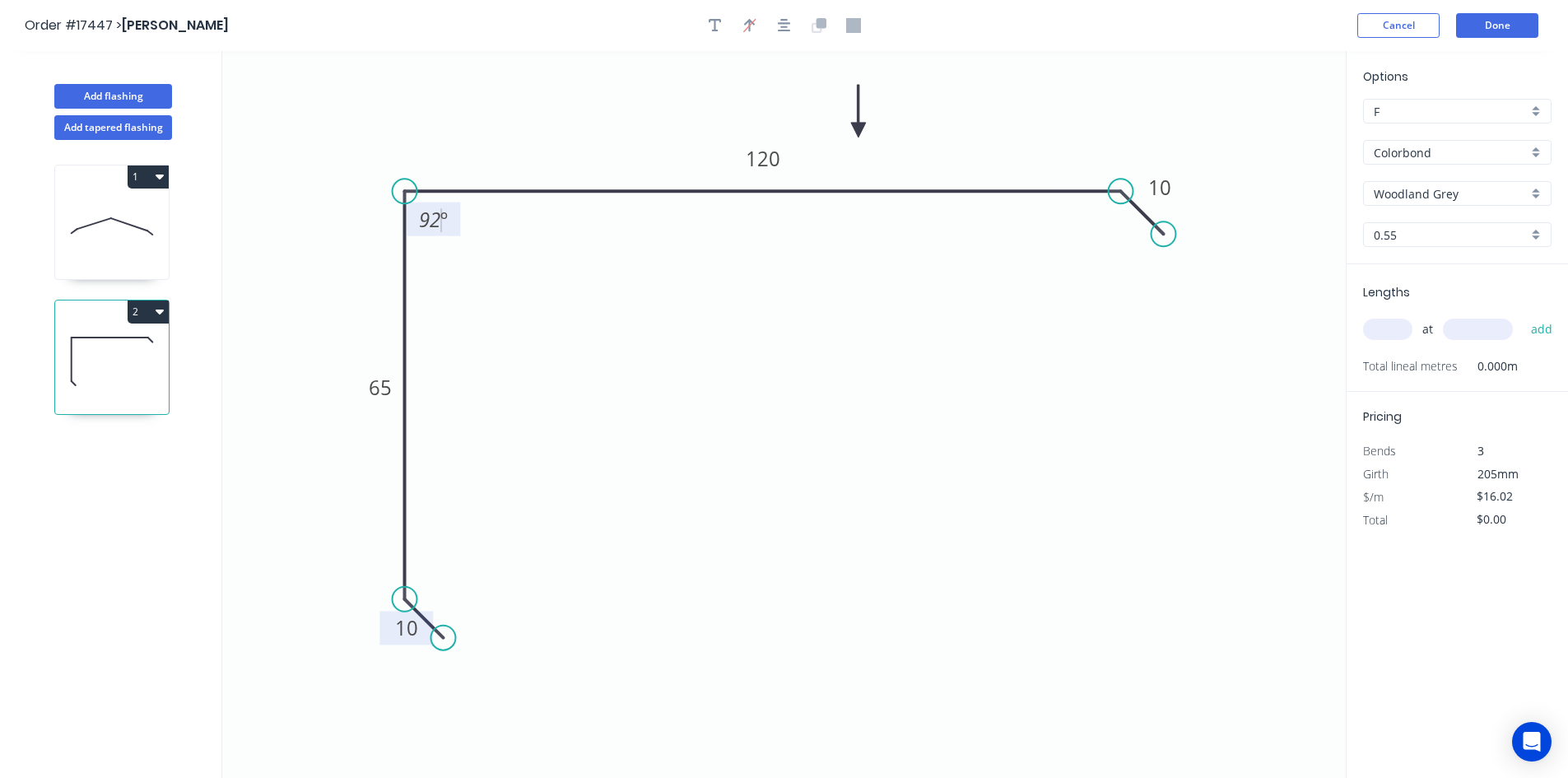
click at [455, 248] on icon "0 10 65 120 10 92 º" at bounding box center [784, 415] width 1123 height 727
drag, startPoint x: 454, startPoint y: 228, endPoint x: 371, endPoint y: 135, distance: 124.7
click at [371, 135] on rect at bounding box center [348, 126] width 54 height 34
click at [345, 131] on tspan "92" at bounding box center [346, 127] width 21 height 27
click at [360, 239] on icon "0 10 65 120 10 93 º" at bounding box center [784, 415] width 1123 height 727
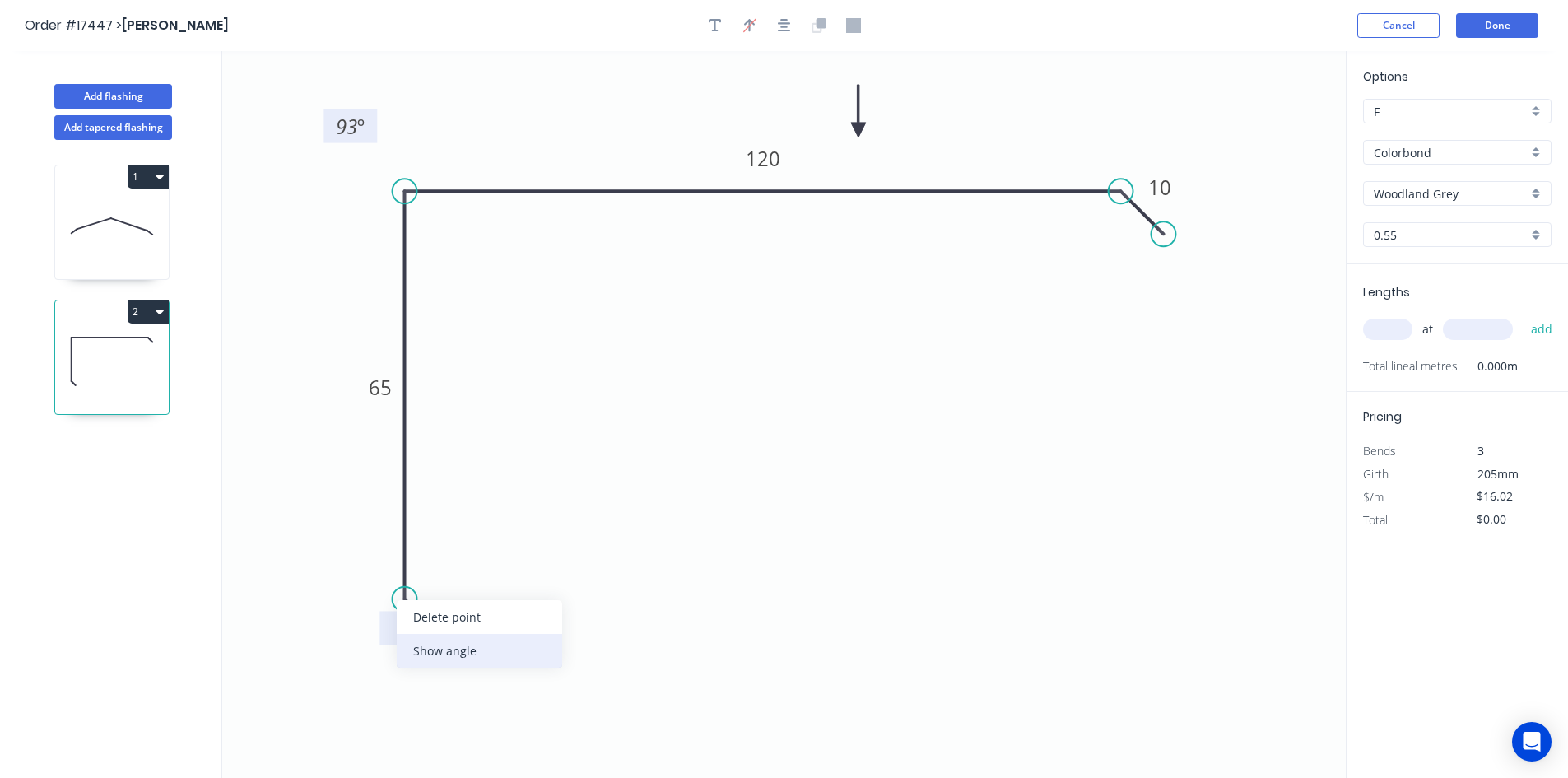
click at [479, 650] on div "Show angle" at bounding box center [479, 651] width 165 height 34
click at [443, 583] on tspan "º" at bounding box center [446, 582] width 8 height 27
drag, startPoint x: 543, startPoint y: 529, endPoint x: 505, endPoint y: 547, distance: 42.0
click at [543, 528] on icon "0 10 65 120 10 93 º 30 º" at bounding box center [784, 415] width 1123 height 727
drag, startPoint x: 465, startPoint y: 571, endPoint x: 339, endPoint y: 604, distance: 130.2
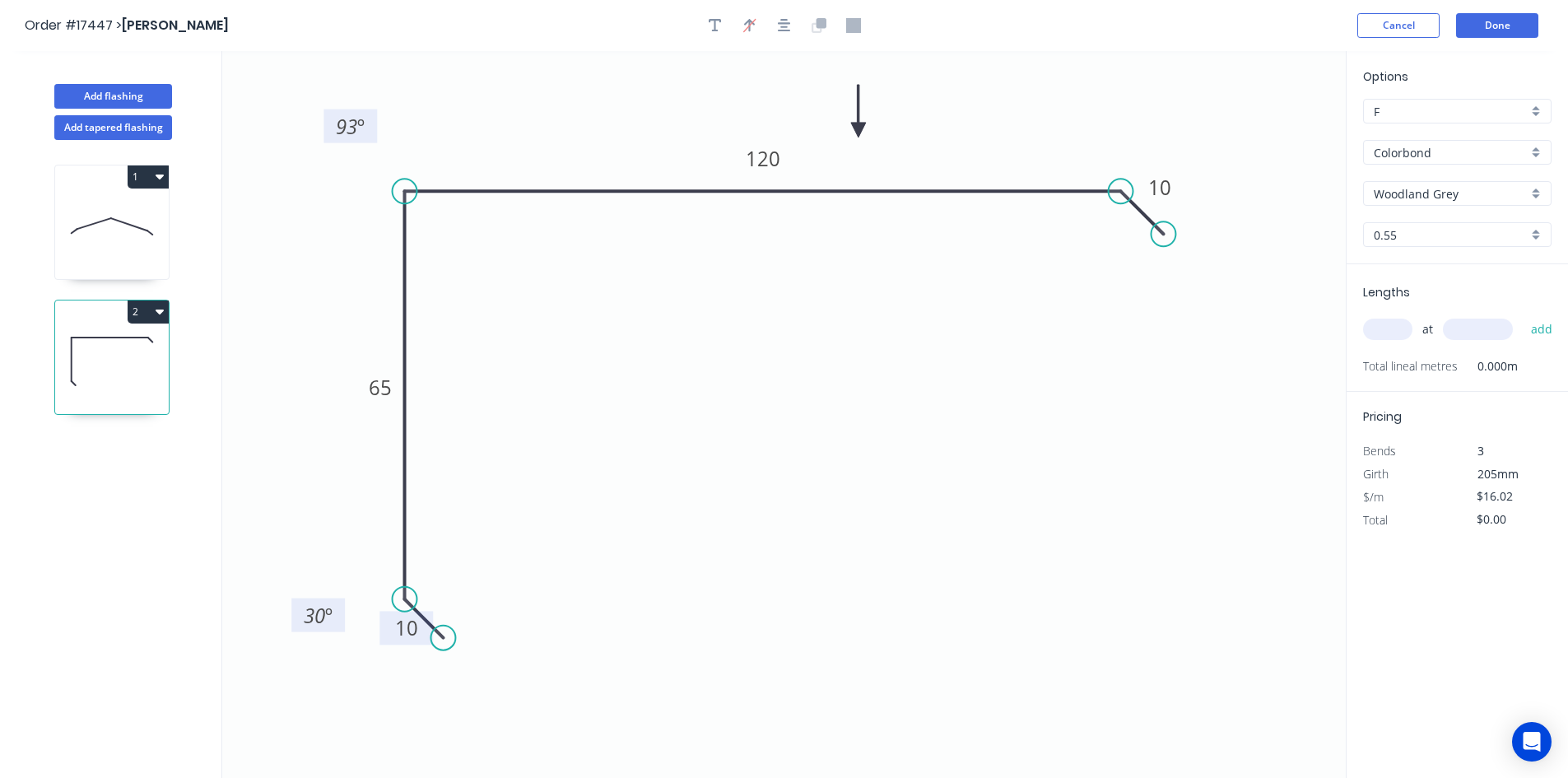
click at [339, 604] on rect at bounding box center [317, 615] width 54 height 34
click at [1138, 235] on div "Show angle" at bounding box center [1199, 246] width 165 height 34
click at [1102, 225] on tspan "?" at bounding box center [1101, 227] width 9 height 27
click at [1104, 289] on icon "0 10 65 120 10 93 º 30 º 30 º" at bounding box center [784, 415] width 1123 height 727
drag, startPoint x: 1080, startPoint y: 229, endPoint x: 1102, endPoint y: 117, distance: 114.1
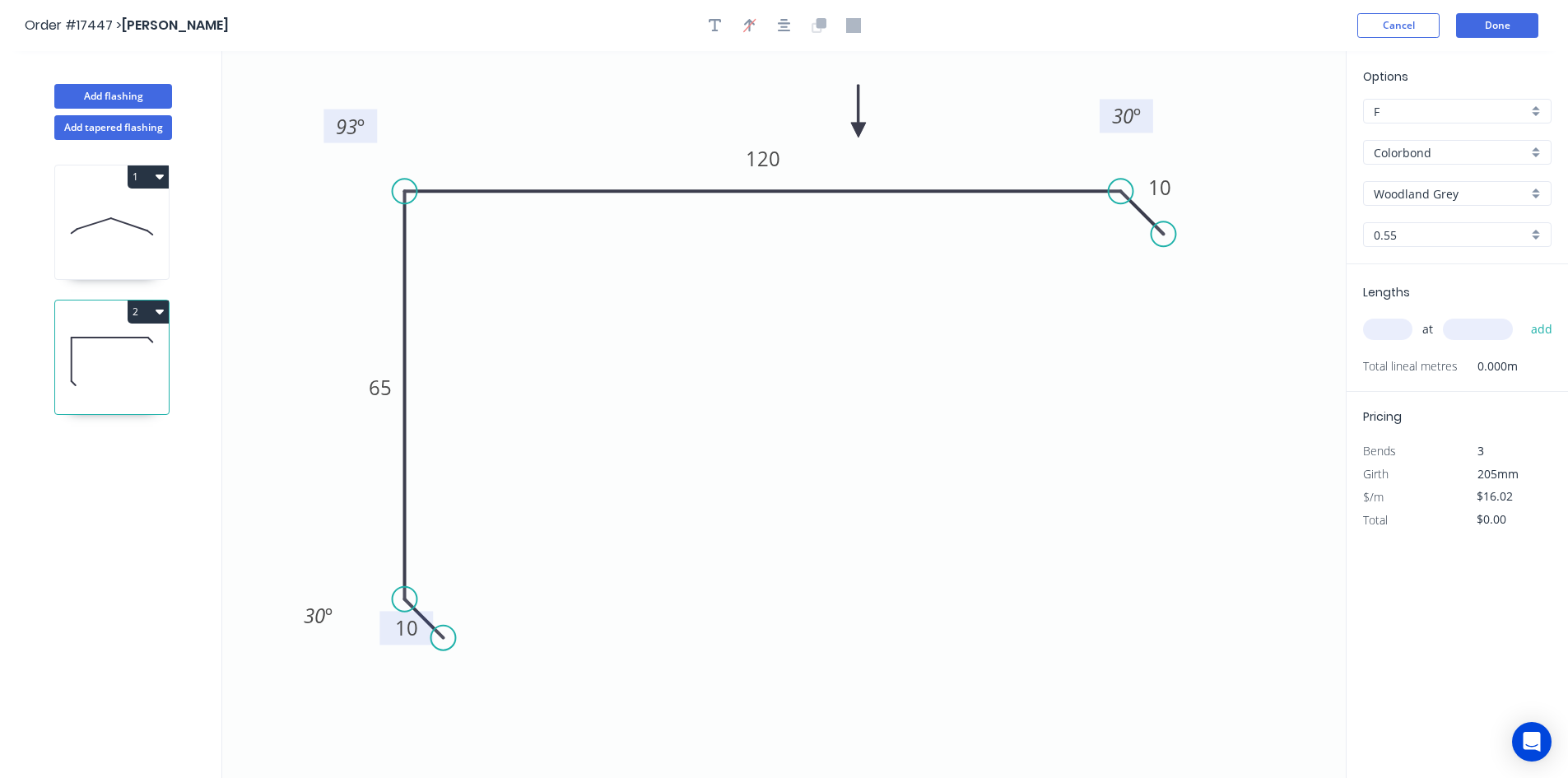
click at [1102, 117] on rect at bounding box center [1126, 116] width 54 height 34
click at [1375, 328] on input "text" at bounding box center [1388, 329] width 49 height 21
type input "1"
click at [1457, 331] on input "text" at bounding box center [1478, 329] width 70 height 21
type input "3800"
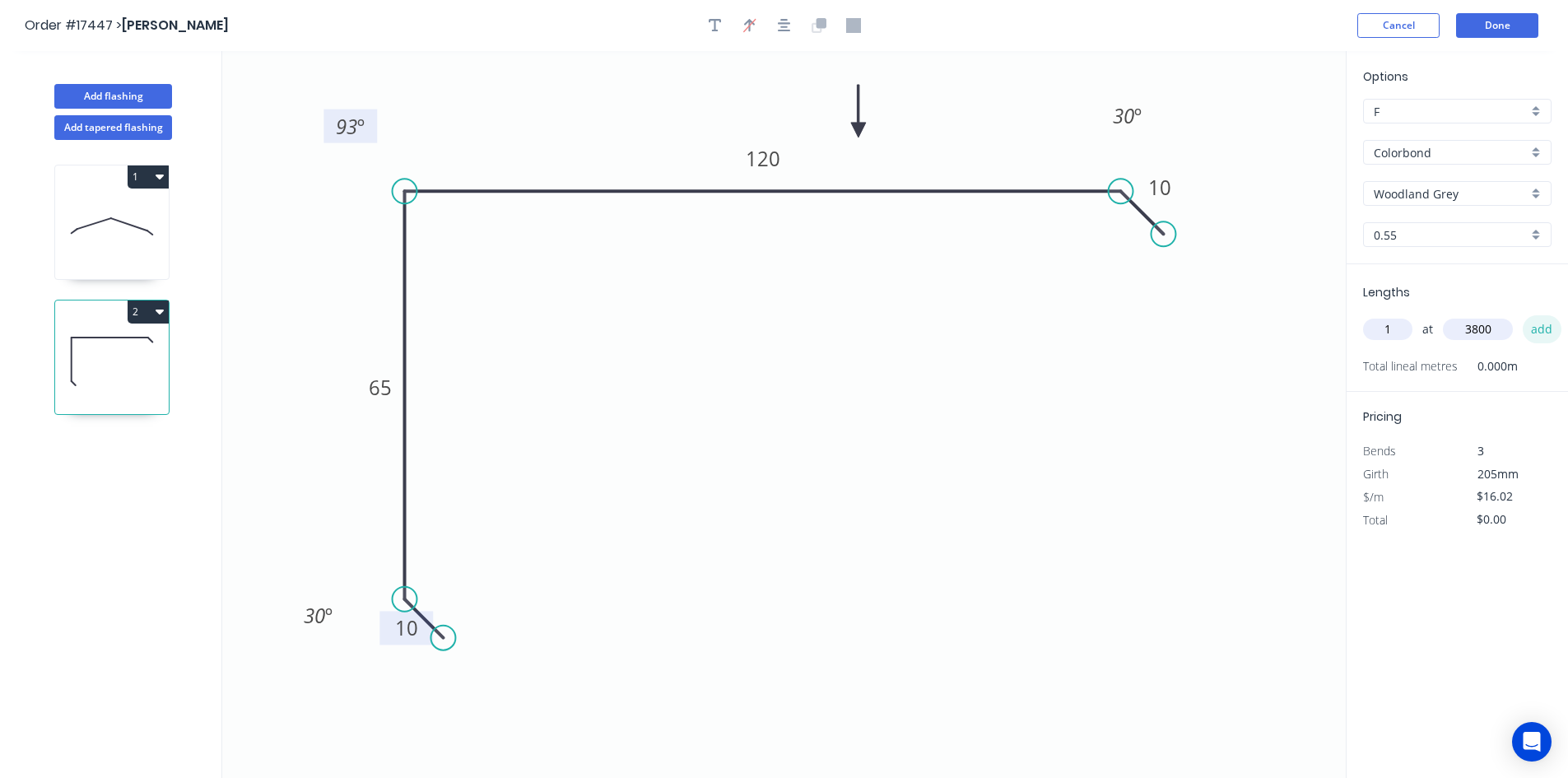
click at [1532, 331] on button "add" at bounding box center [1542, 329] width 38 height 28
type input "$60.88"
type input "1"
click at [1472, 335] on input "text" at bounding box center [1478, 329] width 70 height 21
type input "1000"
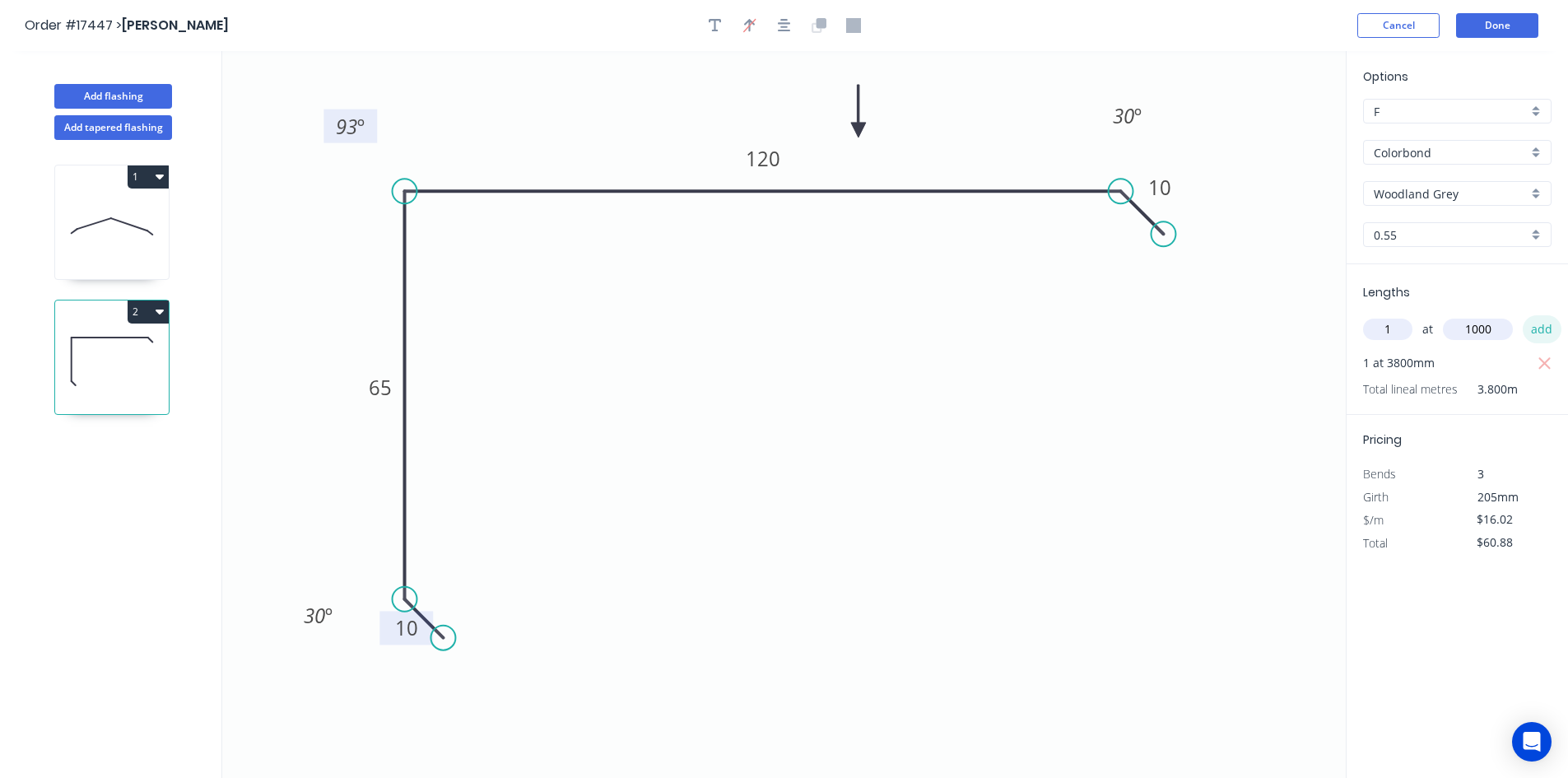
click at [1548, 335] on button "add" at bounding box center [1542, 329] width 38 height 28
type input "$76.90"
click at [1512, 28] on button "Done" at bounding box center [1497, 25] width 83 height 25
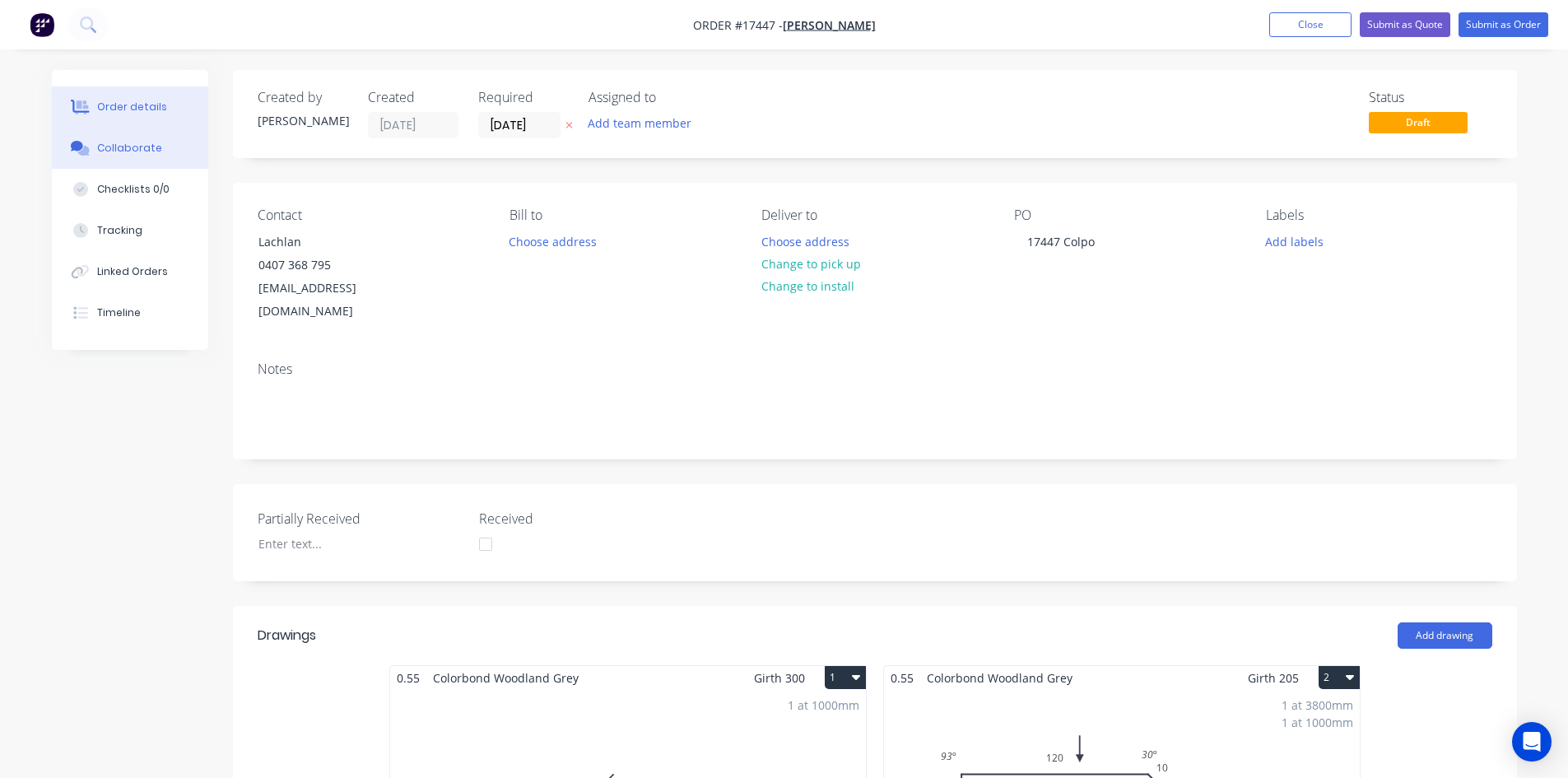
click at [156, 150] on div "Collaborate" at bounding box center [129, 147] width 65 height 14
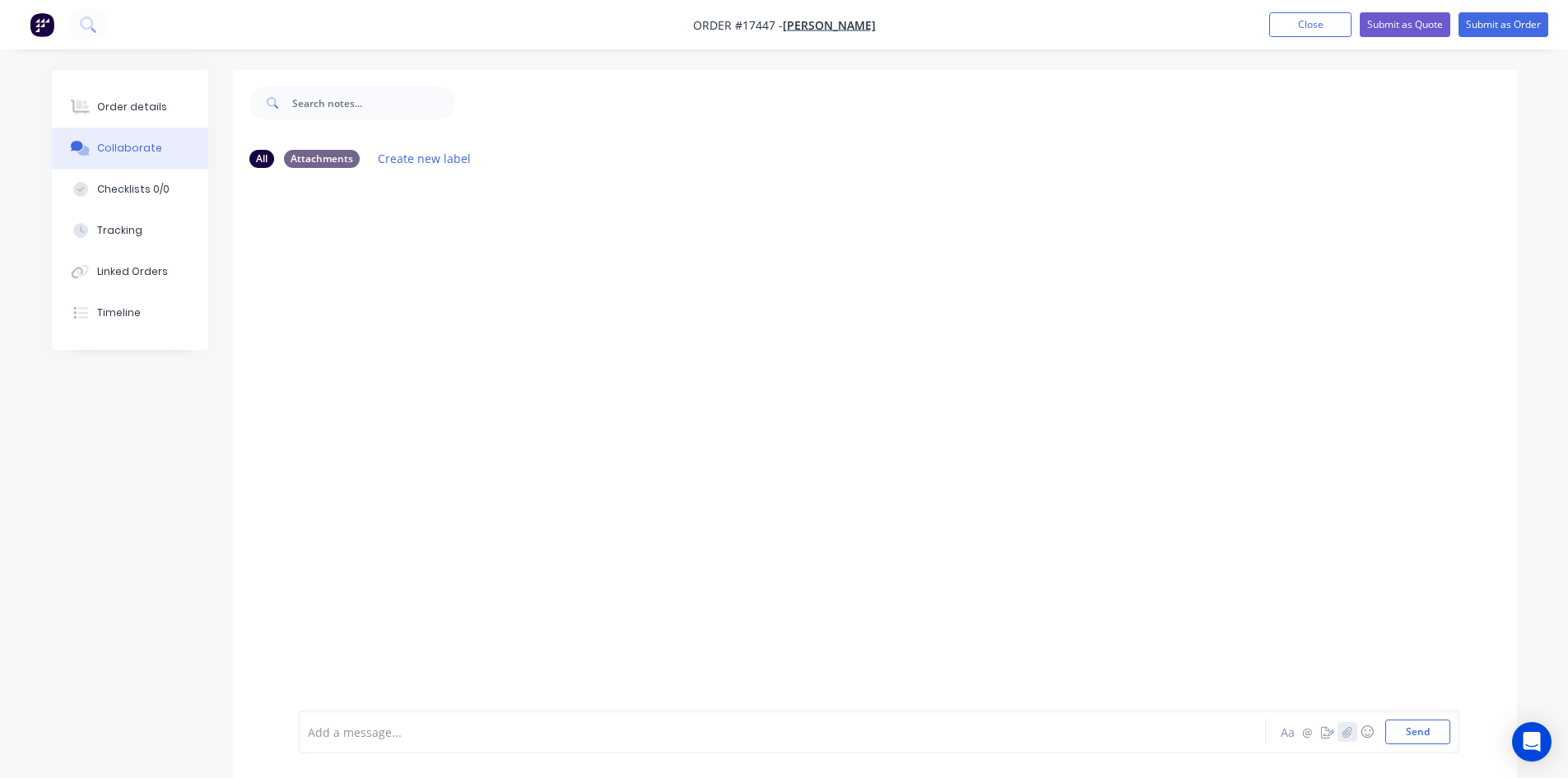
click at [1347, 733] on icon "button" at bounding box center [1347, 732] width 10 height 12
click at [1405, 734] on button "Send" at bounding box center [1417, 731] width 65 height 25
click at [108, 100] on div "Order details" at bounding box center [132, 106] width 70 height 14
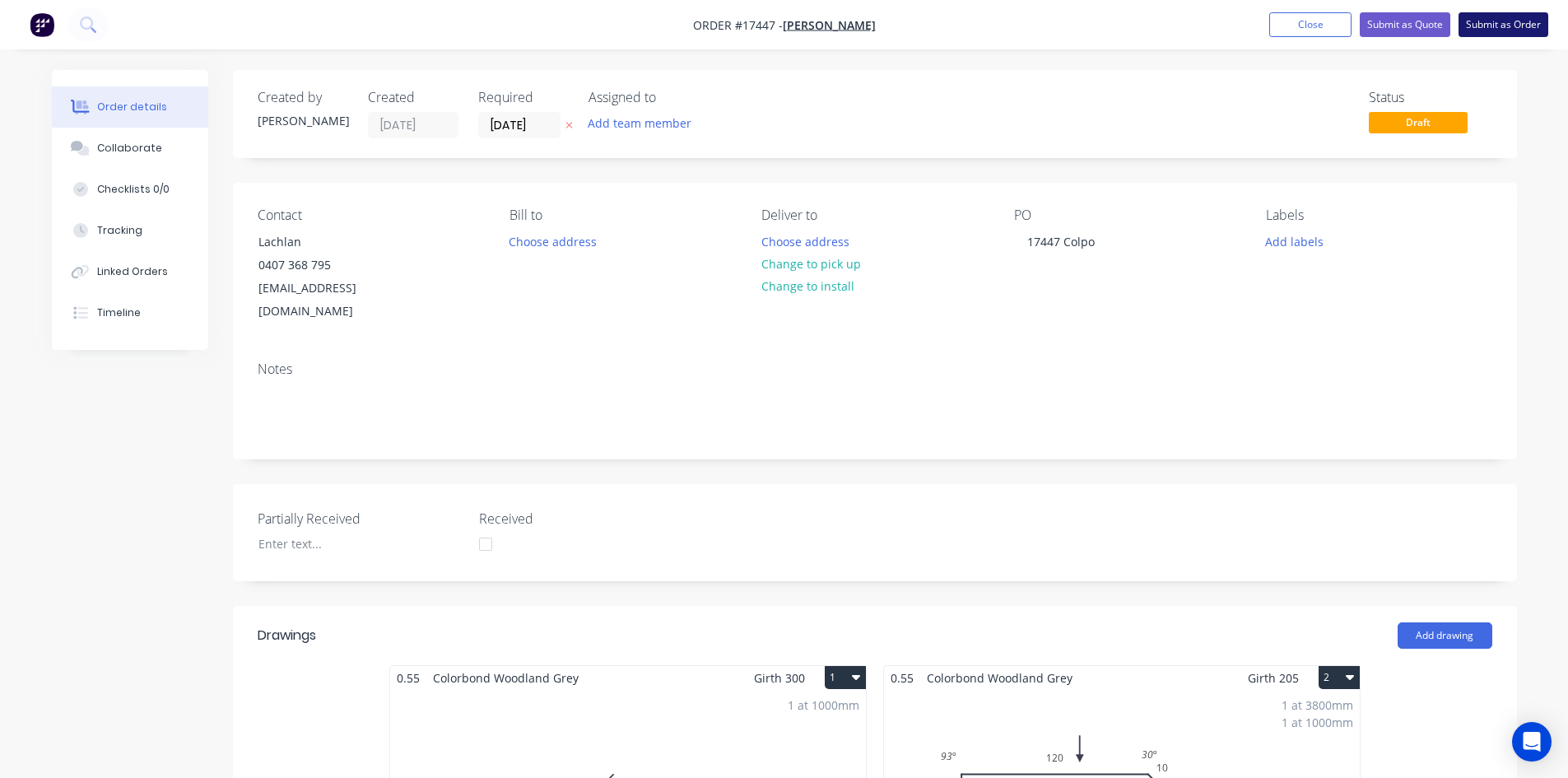
click at [1506, 26] on button "Submit as Order" at bounding box center [1502, 25] width 89 height 25
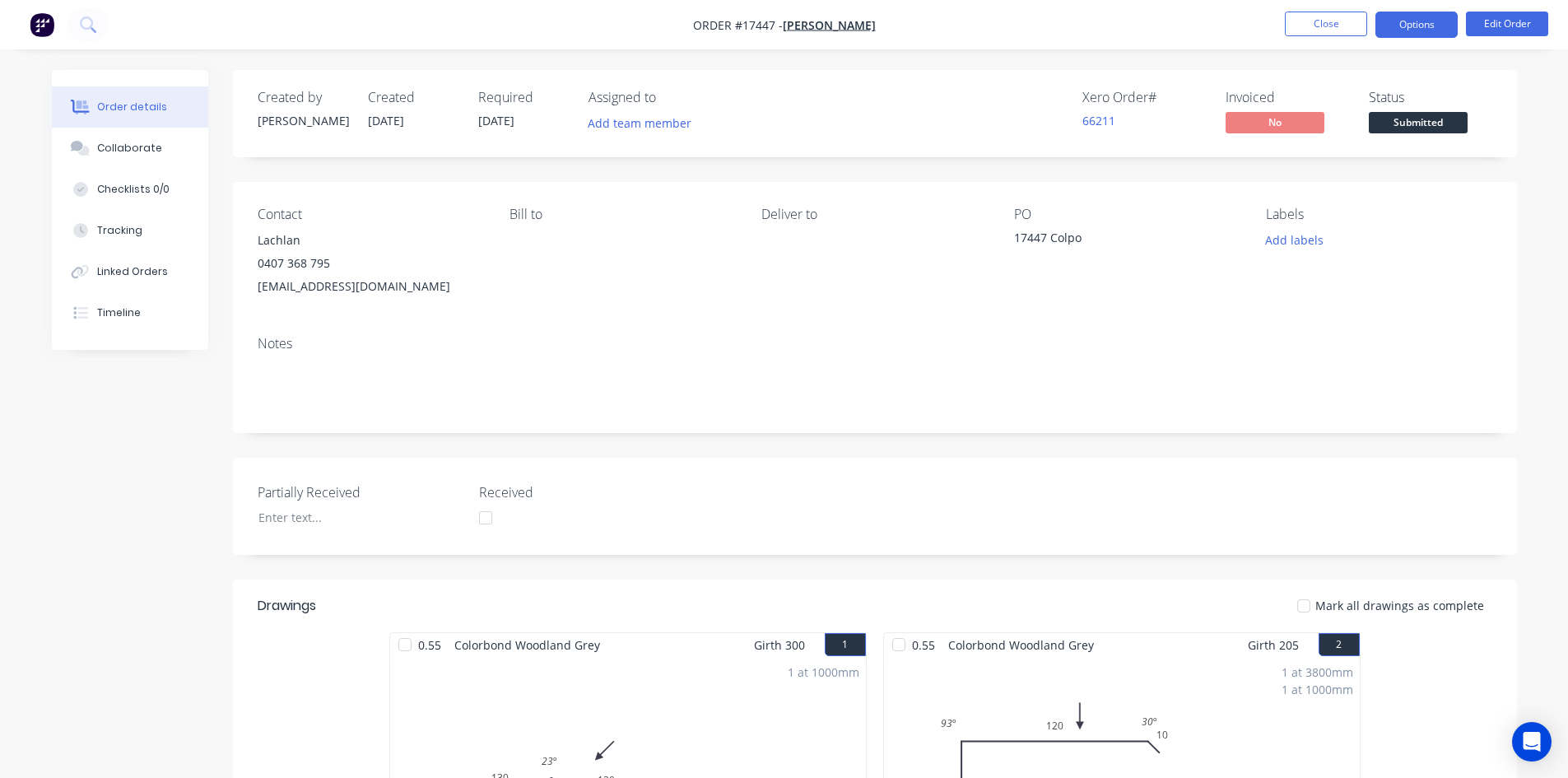
click at [1436, 20] on button "Options" at bounding box center [1416, 25] width 83 height 26
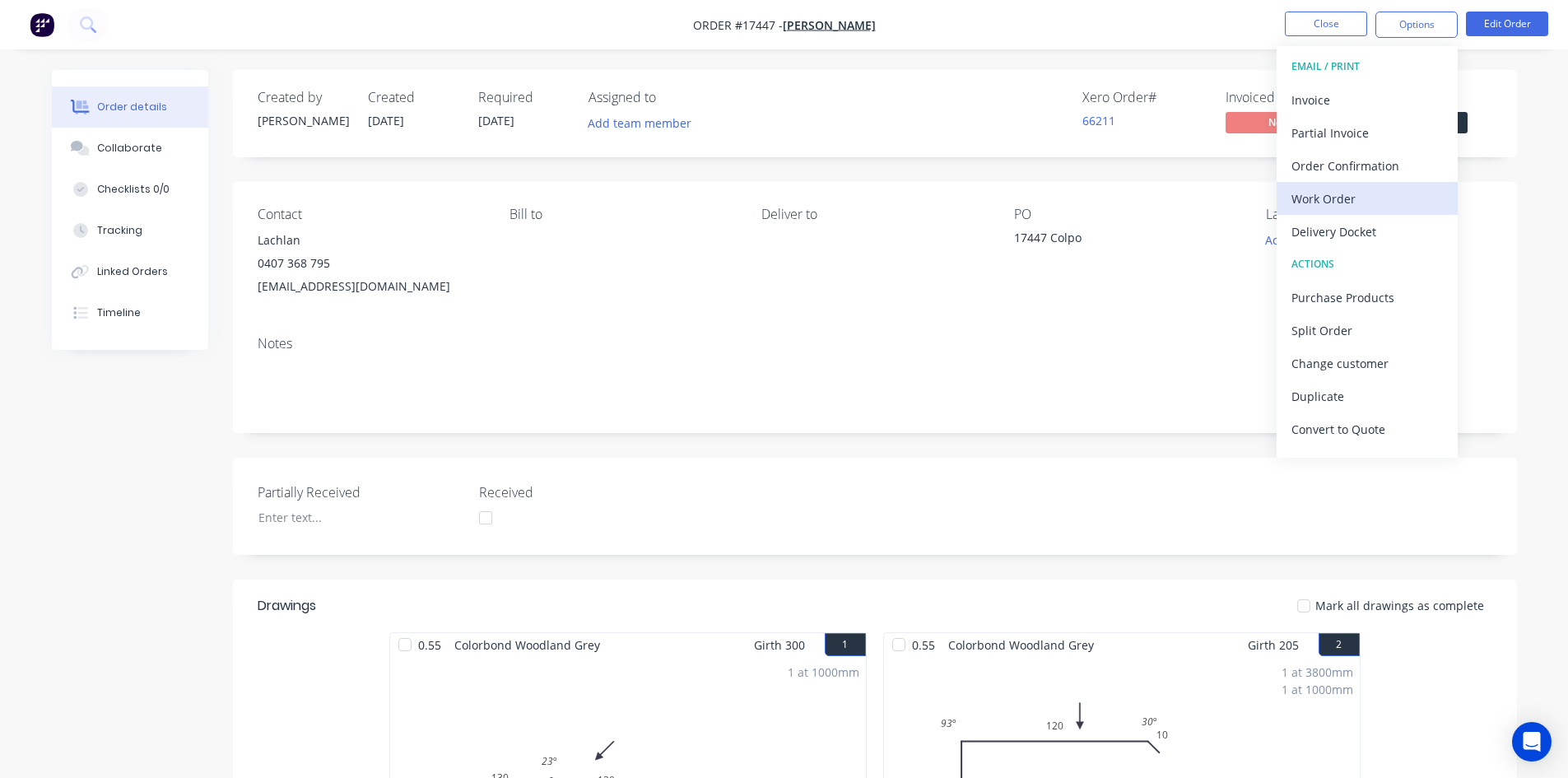
click at [1392, 203] on div "Work Order" at bounding box center [1367, 199] width 151 height 24
click at [1392, 203] on div "Custom" at bounding box center [1367, 199] width 151 height 24
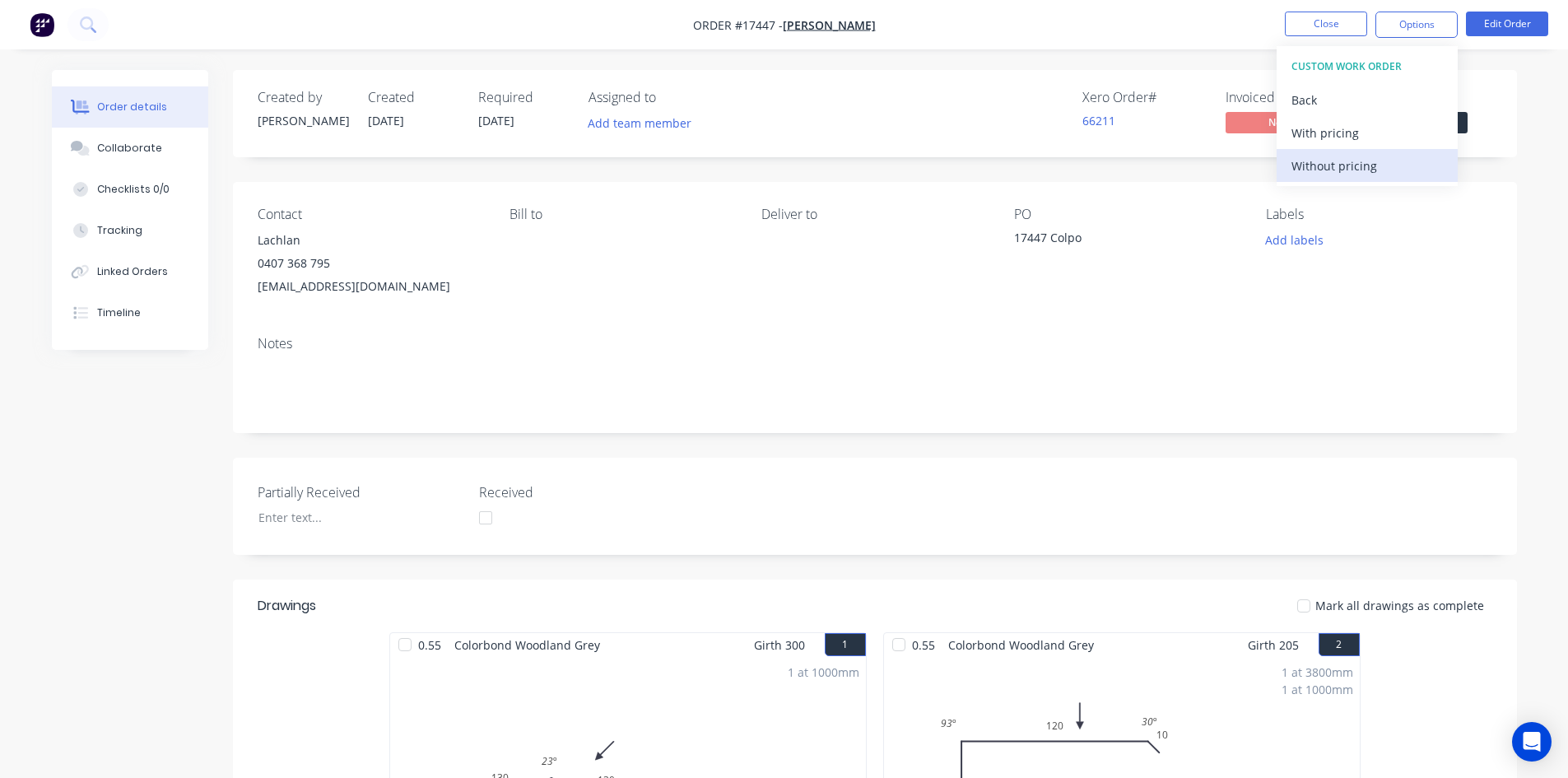
click at [1392, 177] on div "Without pricing" at bounding box center [1367, 166] width 151 height 24
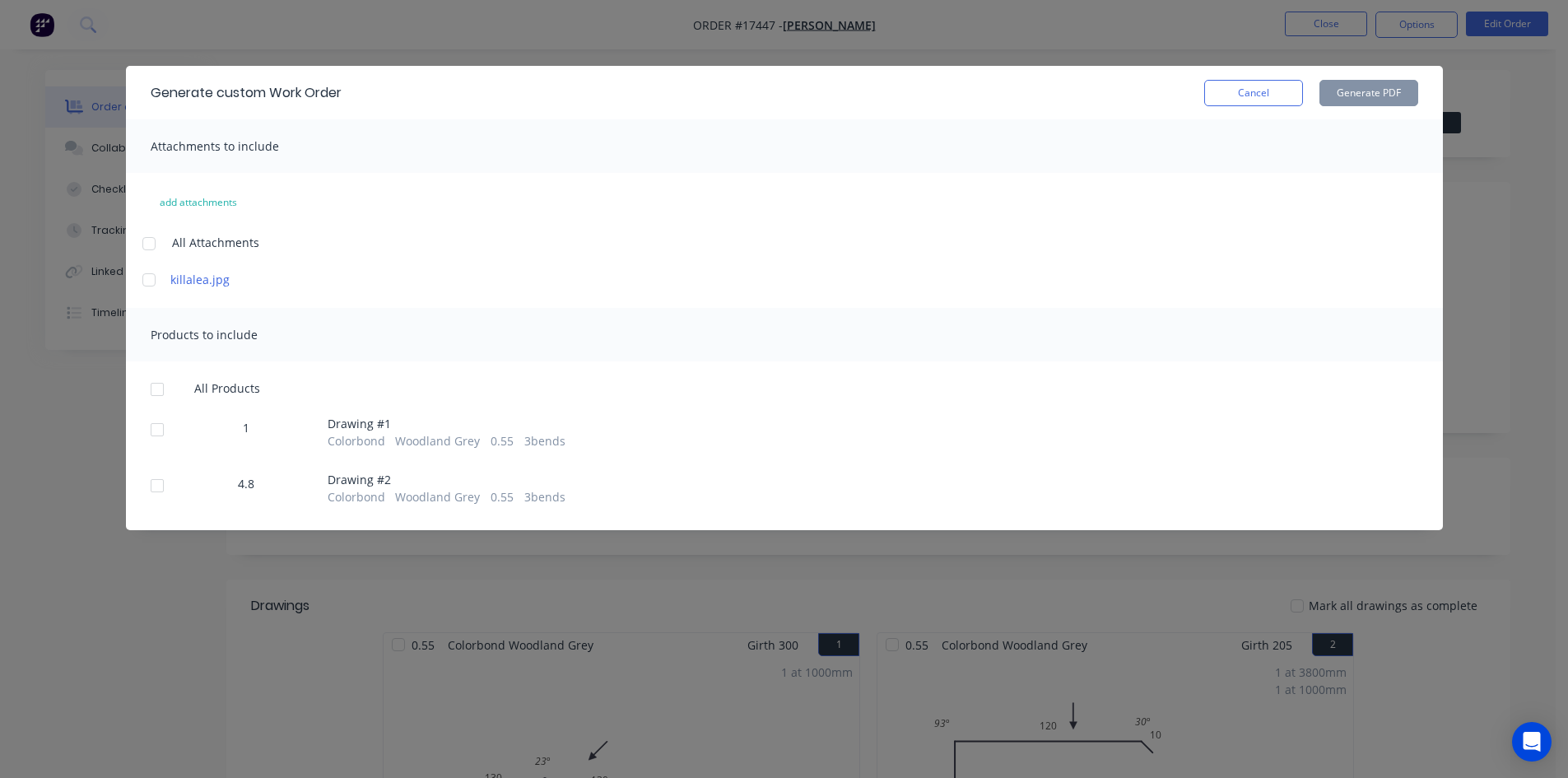
click at [151, 241] on div at bounding box center [149, 243] width 33 height 33
click at [160, 393] on div at bounding box center [157, 389] width 33 height 33
click at [1376, 88] on button "Generate PDF" at bounding box center [1369, 93] width 99 height 26
click at [1266, 100] on button "Cancel" at bounding box center [1253, 93] width 99 height 26
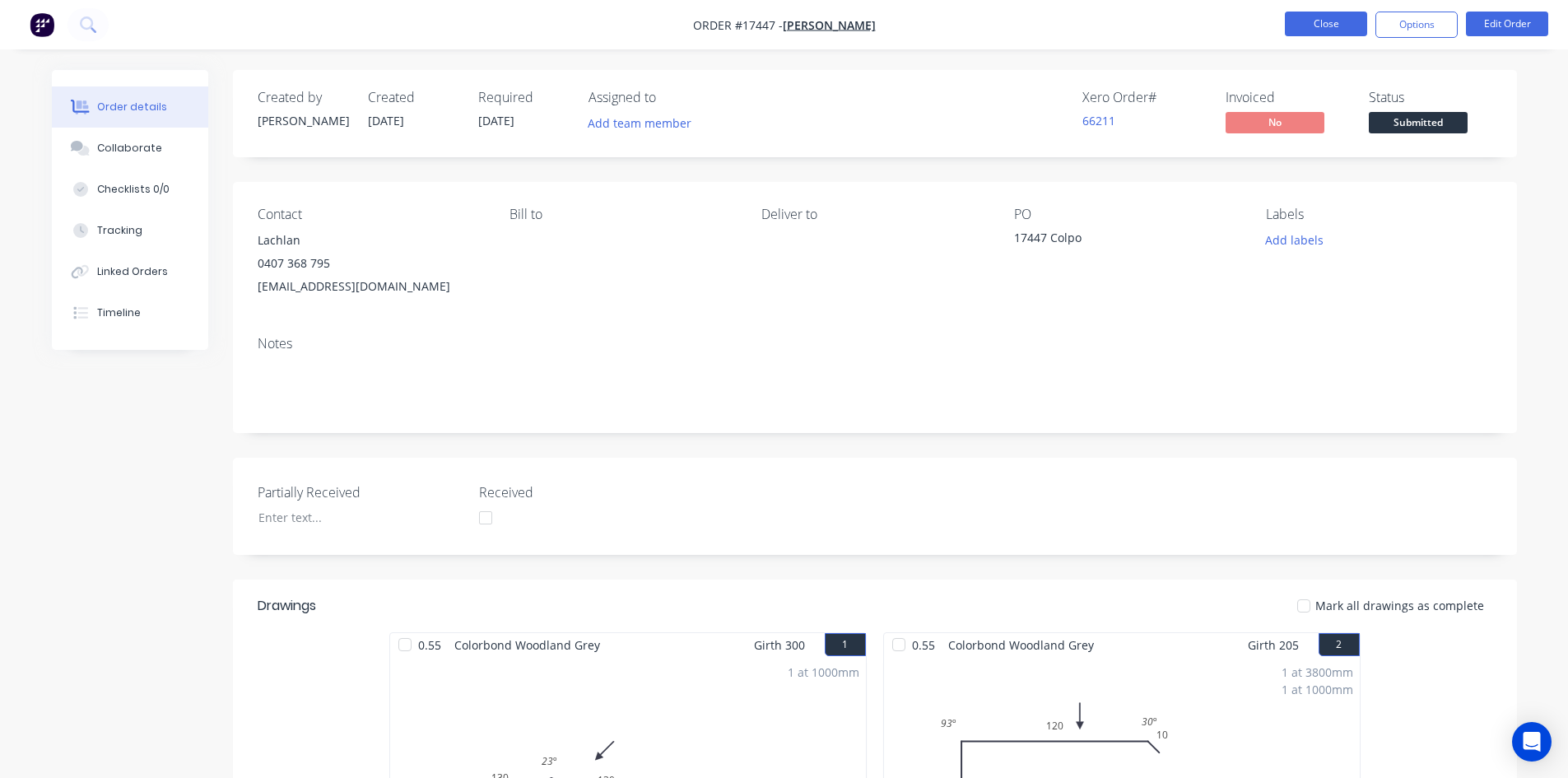
click at [1334, 23] on button "Close" at bounding box center [1326, 24] width 83 height 25
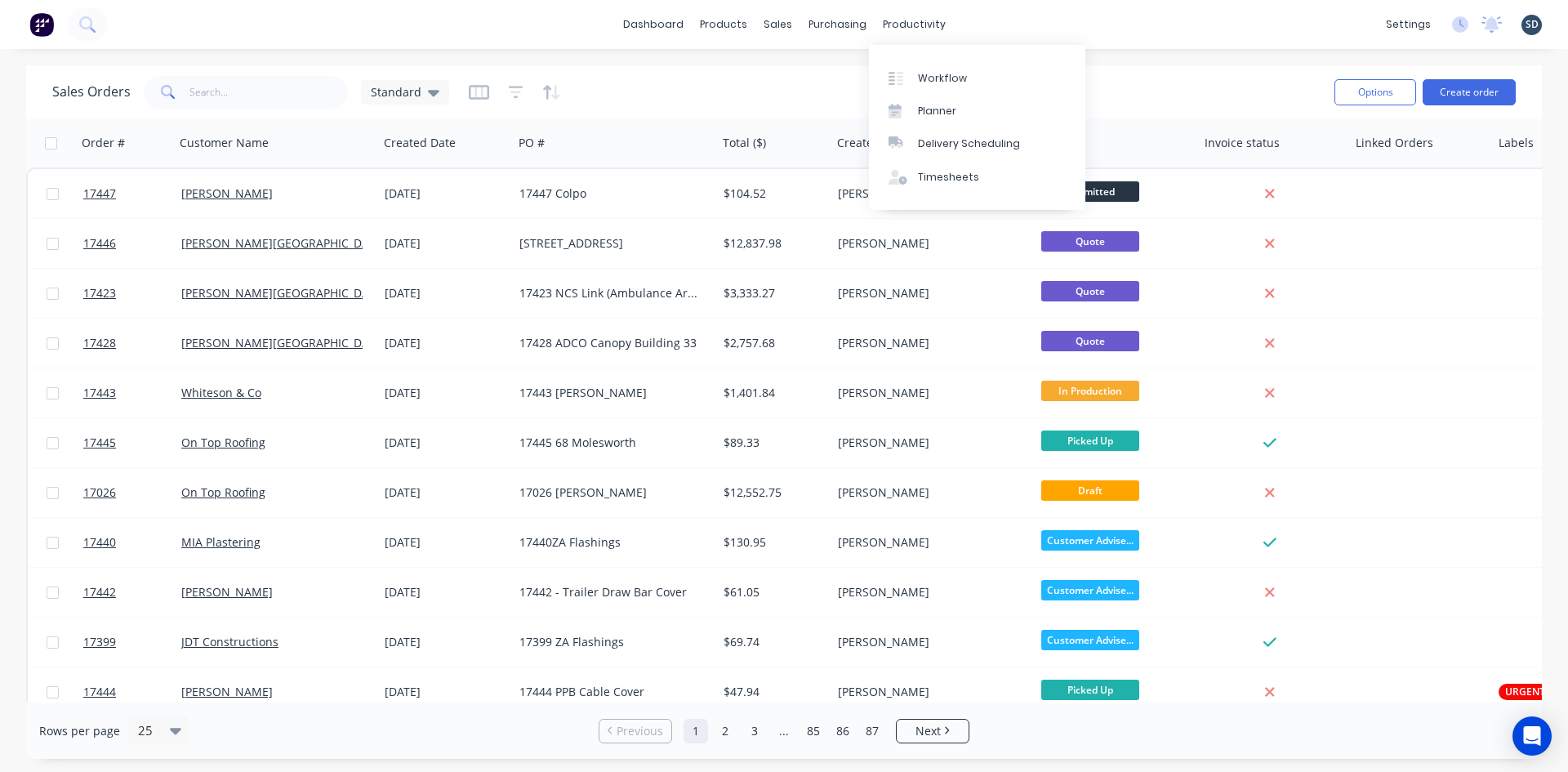
click at [1161, 26] on div "dashboard products sales purchasing productivity dashboard products Product Cat…" at bounding box center [784, 24] width 1568 height 49
click at [1075, 32] on div "dashboard products sales purchasing productivity dashboard products Product Cat…" at bounding box center [784, 24] width 1568 height 49
click at [983, 21] on div "dashboard products sales purchasing productivity dashboard products Product Cat…" at bounding box center [784, 24] width 1568 height 49
click at [981, 21] on div "dashboard products sales purchasing productivity dashboard products Product Cat…" at bounding box center [784, 24] width 1568 height 49
click at [998, 23] on div "dashboard products sales purchasing productivity dashboard products Product Cat…" at bounding box center [784, 24] width 1568 height 49
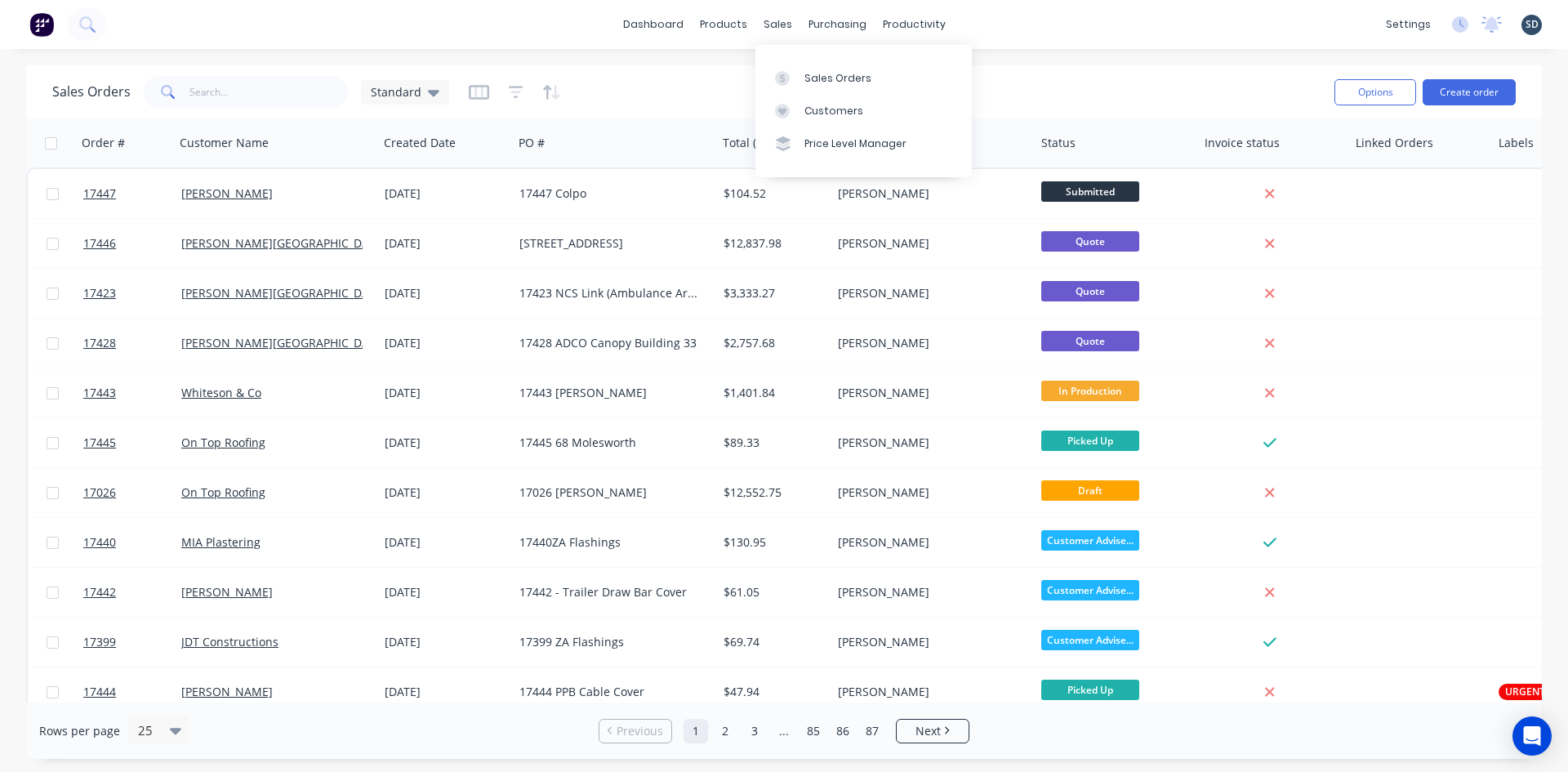
click at [999, 22] on div "dashboard products sales purchasing productivity dashboard products Product Cat…" at bounding box center [784, 24] width 1568 height 49
click at [97, 24] on button at bounding box center [87, 24] width 41 height 33
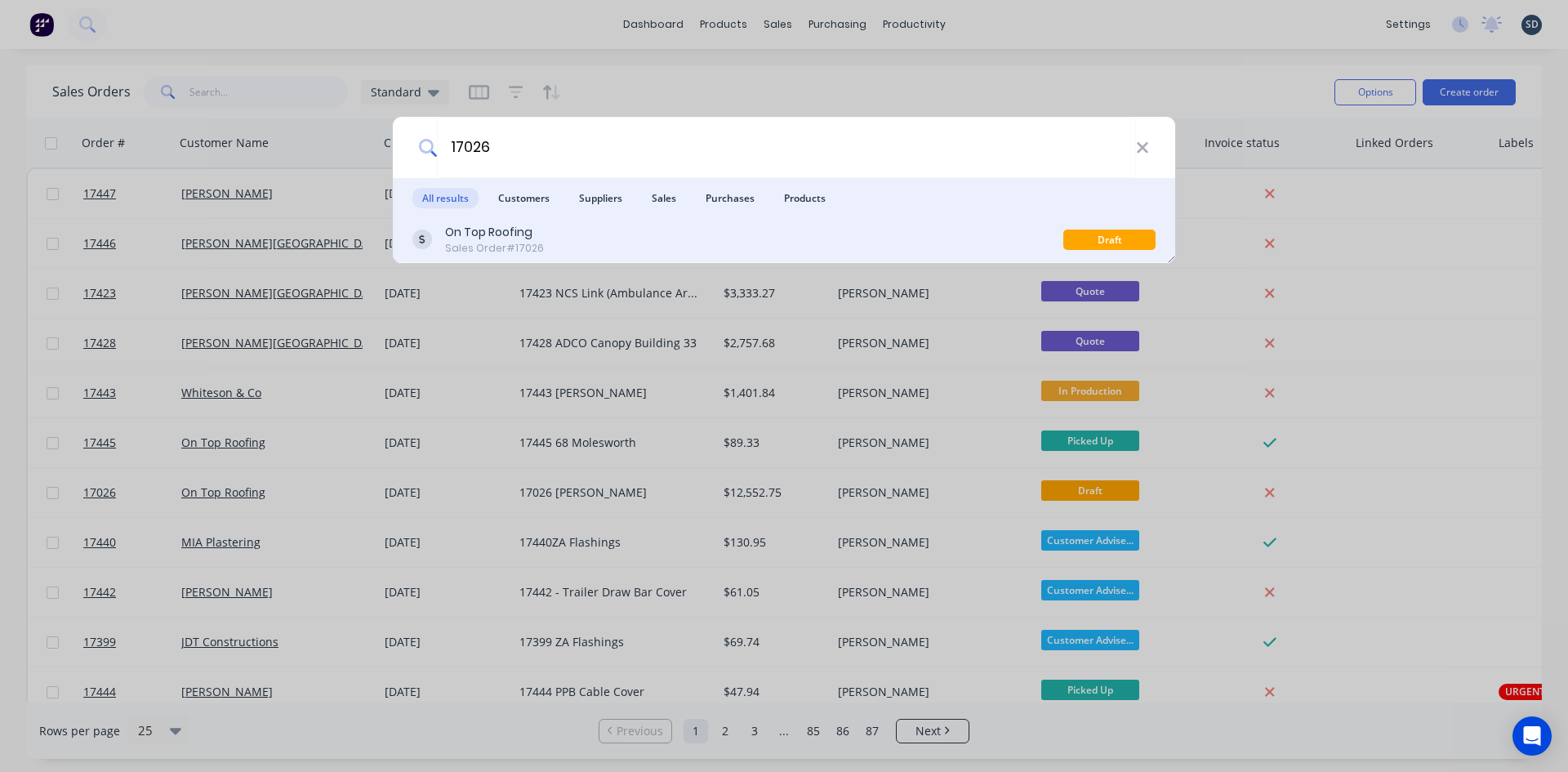
type input "17026"
click at [643, 234] on div "On Top Roofing Sales Order #17026" at bounding box center [737, 240] width 651 height 32
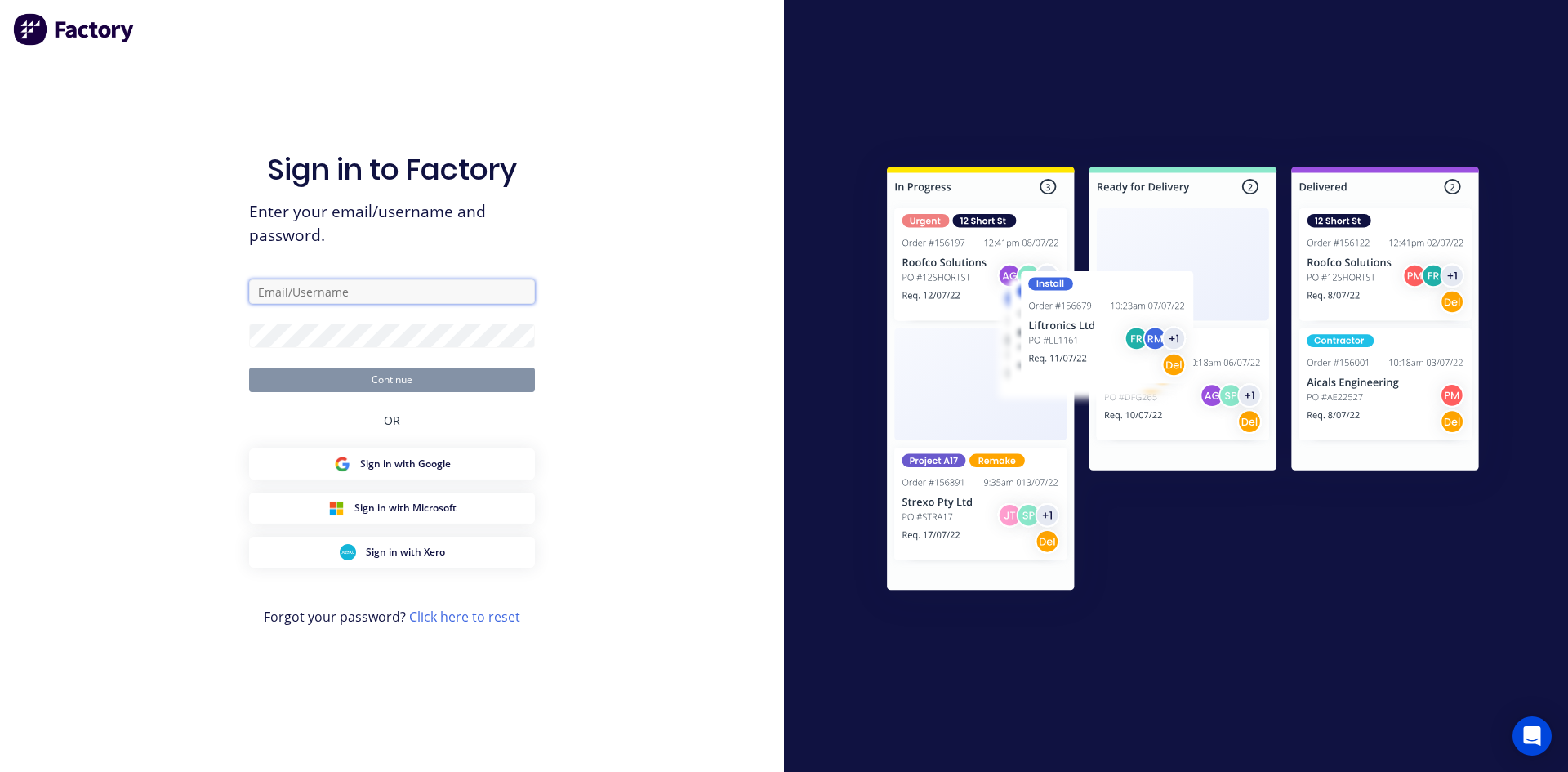
click at [348, 291] on input "text" at bounding box center [392, 291] width 286 height 24
type input "sam@rbsgroup.com.au"
click at [249, 367] on button "Continue" at bounding box center [392, 379] width 286 height 24
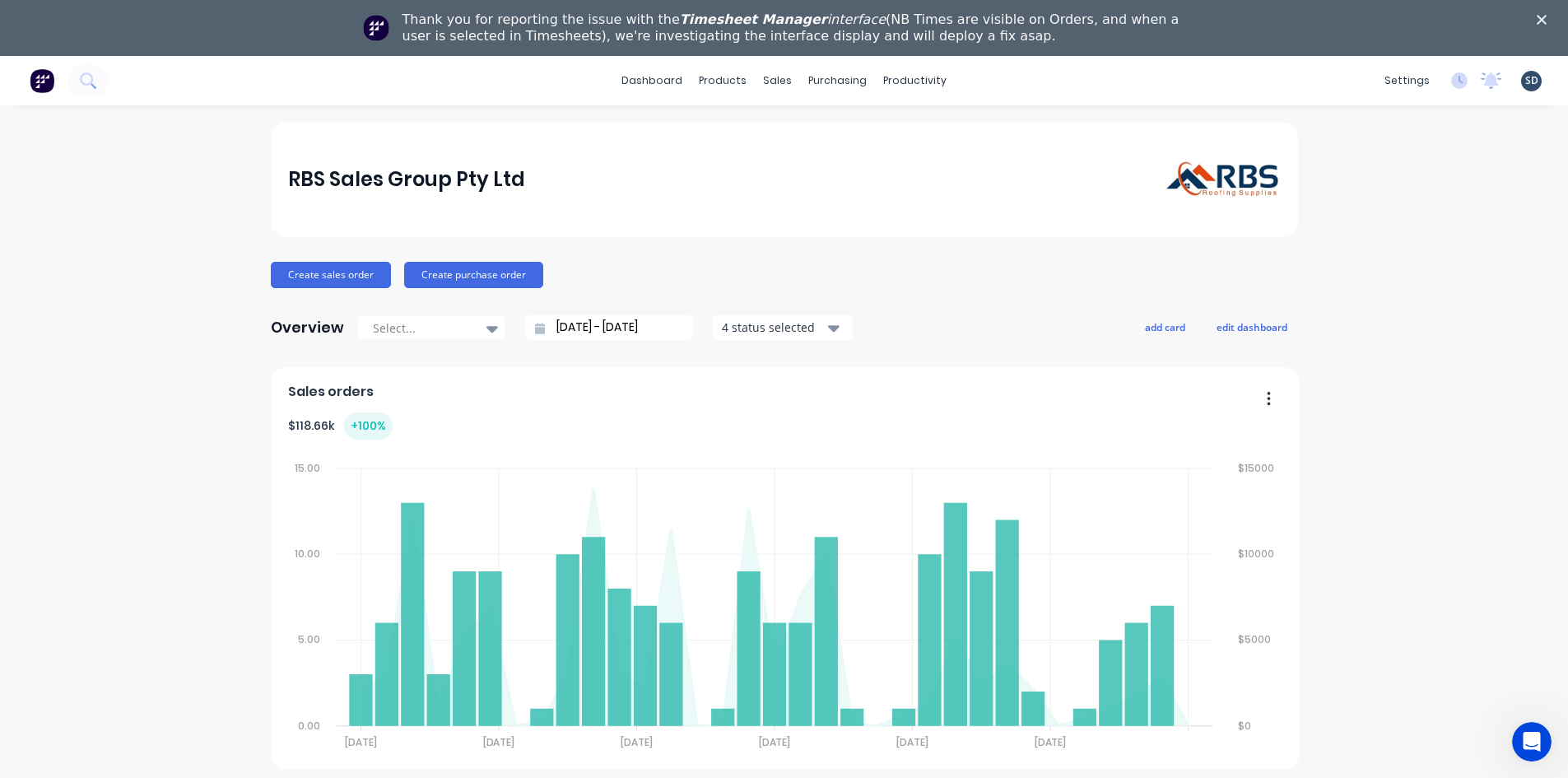
click at [1547, 14] on icon "Close" at bounding box center [1542, 20] width 10 height 10
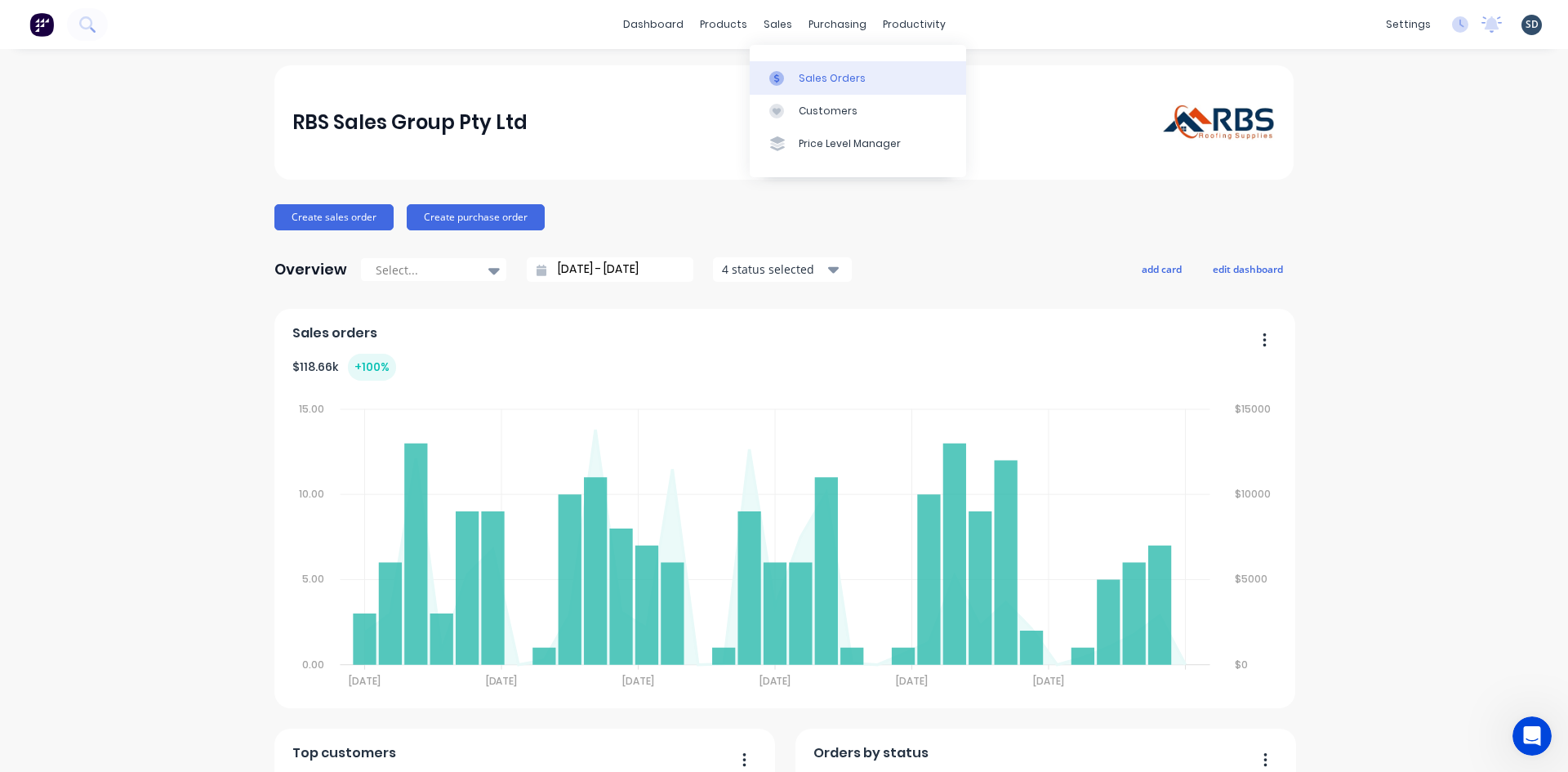
click at [826, 76] on div "Sales Orders" at bounding box center [832, 78] width 67 height 14
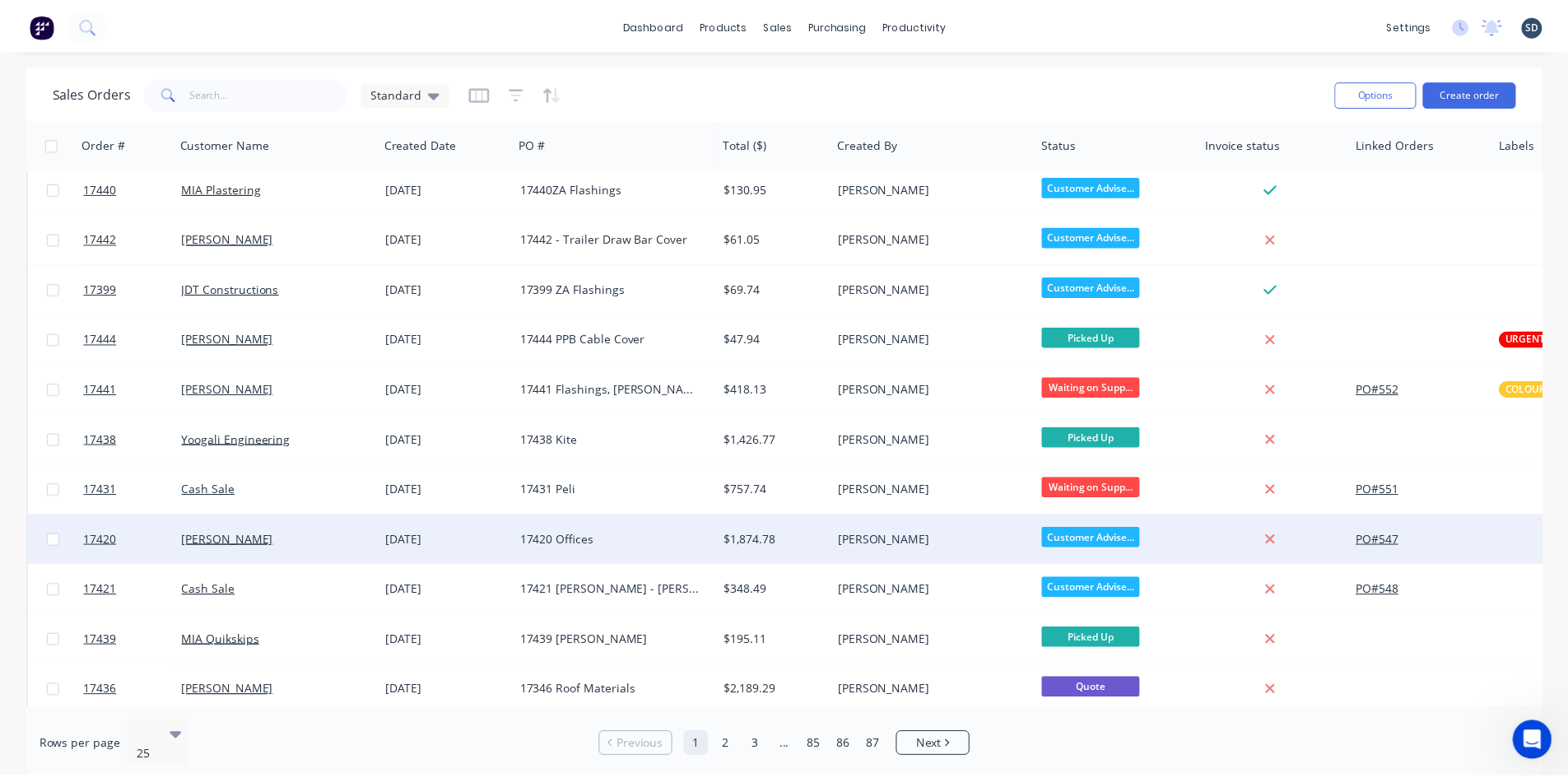
scroll to position [412, 0]
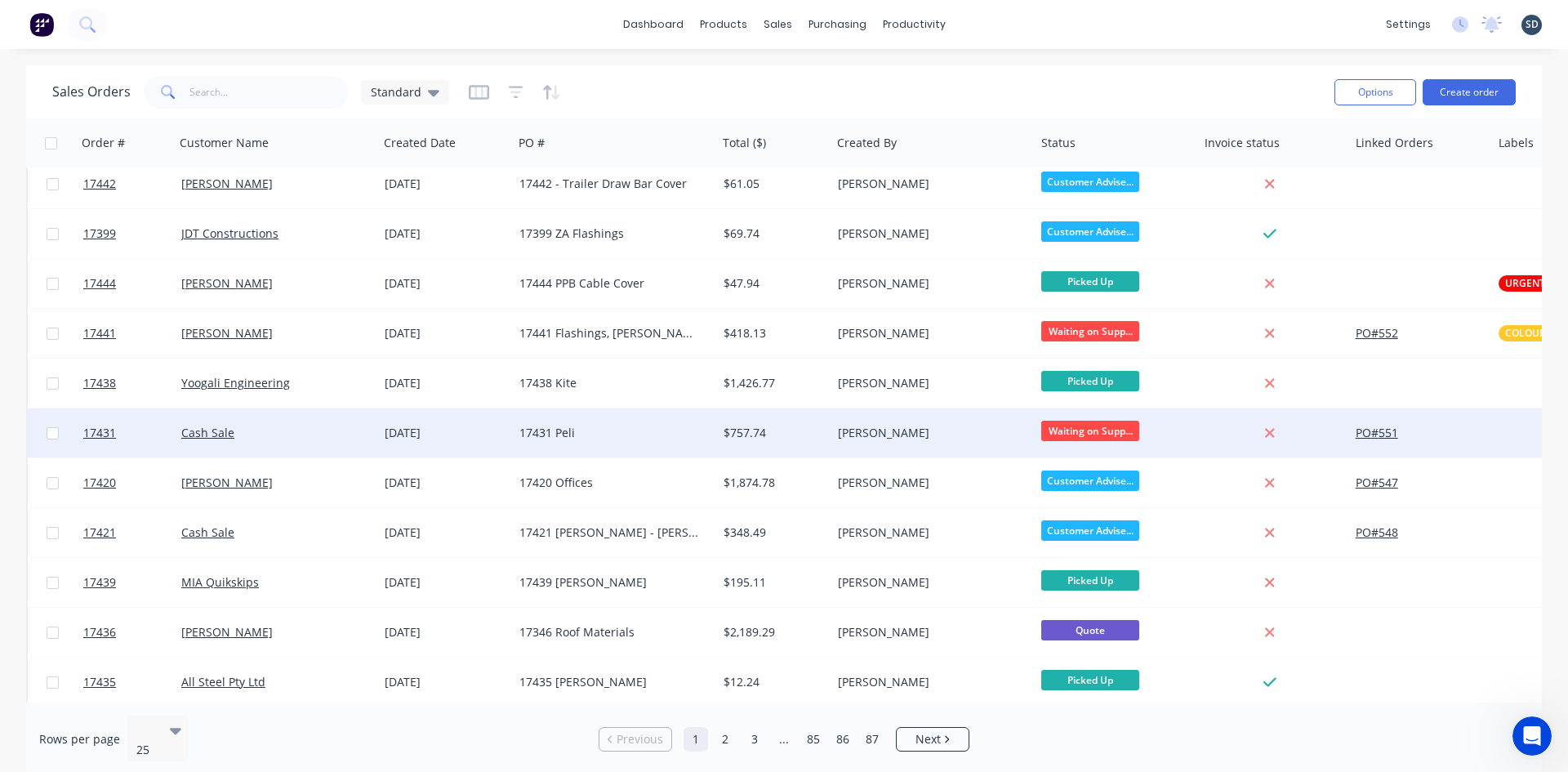
click at [594, 432] on div "17431 Peli" at bounding box center [610, 432] width 182 height 16
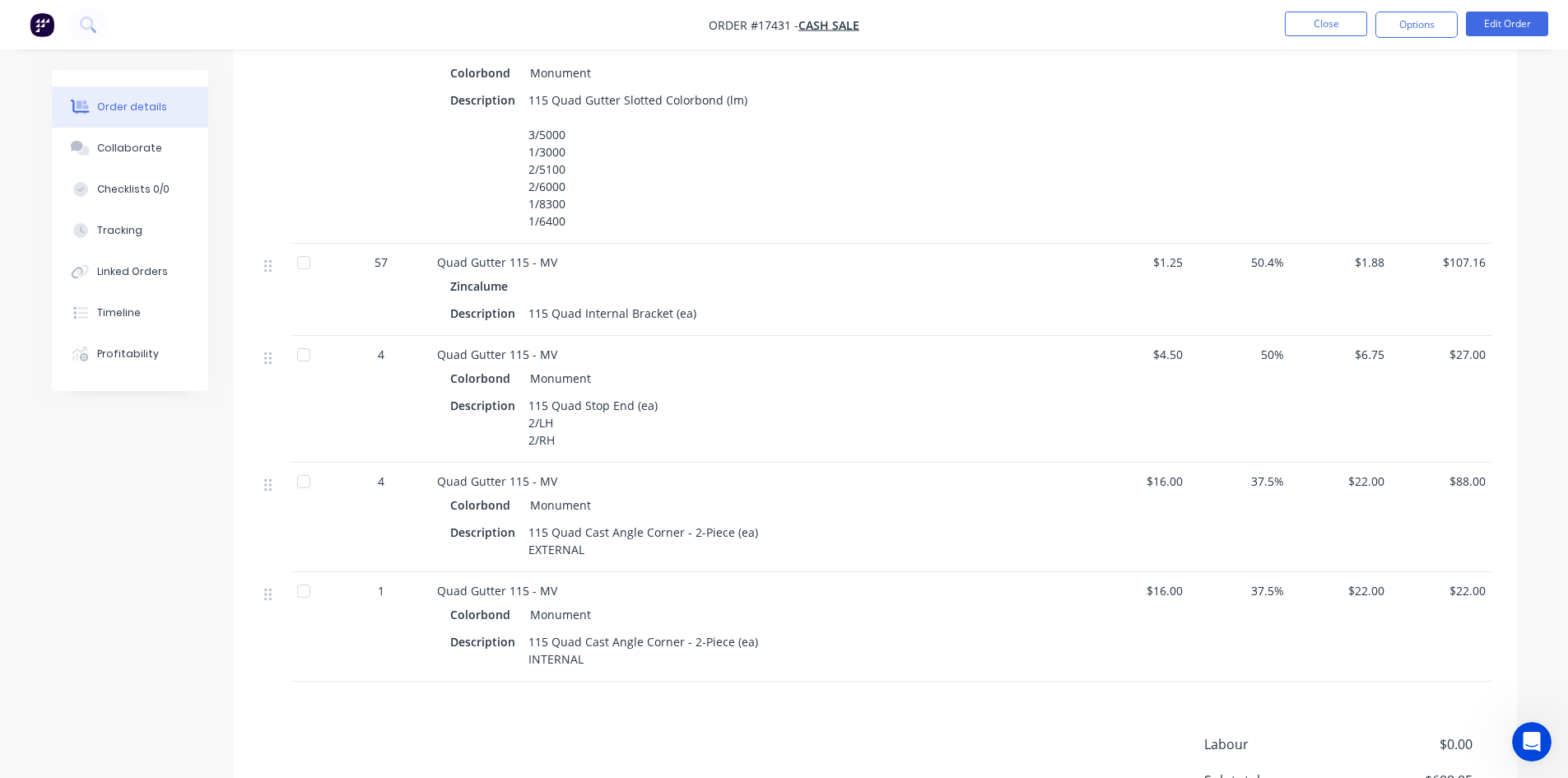
scroll to position [659, 0]
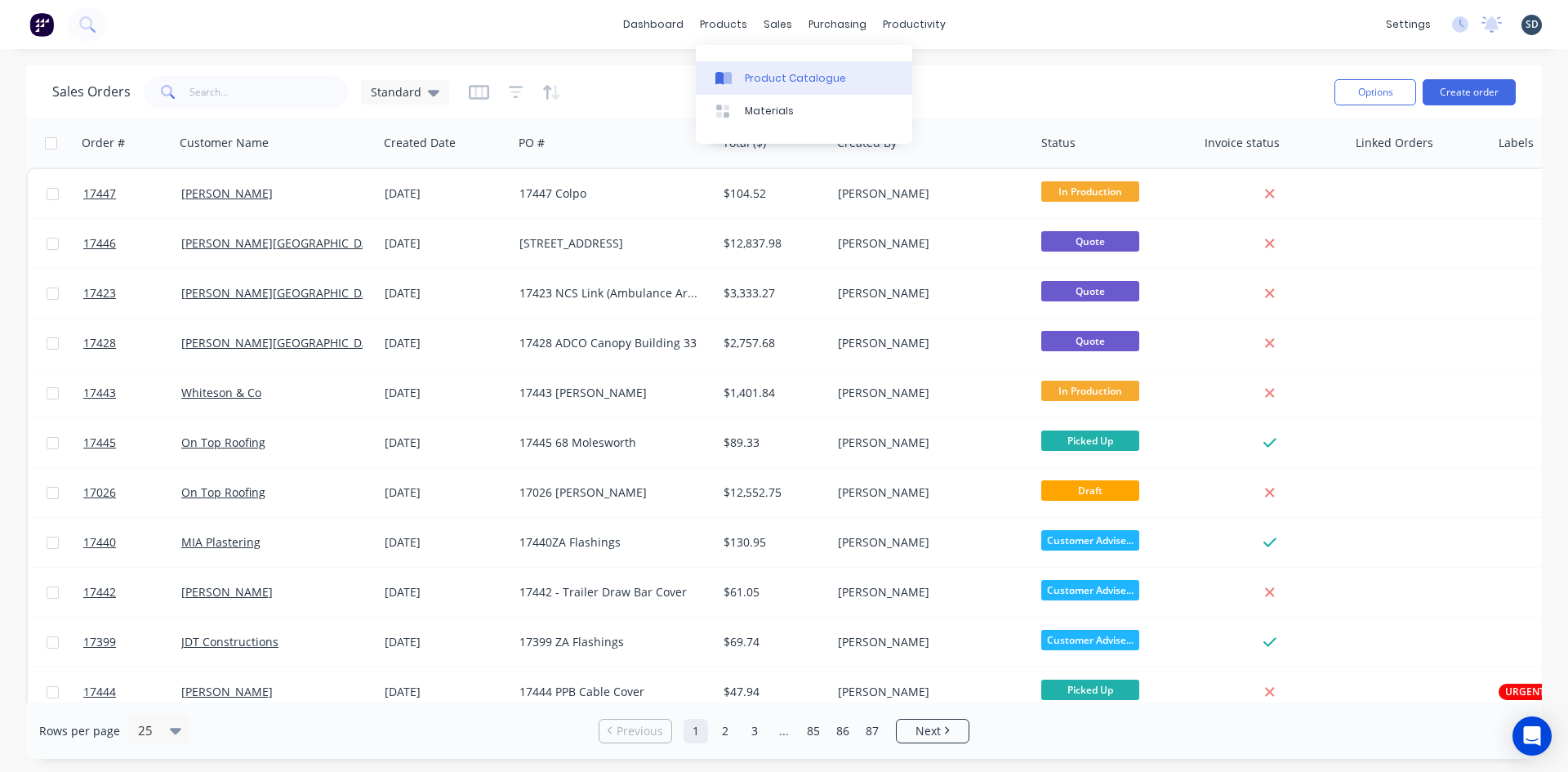
click at [764, 78] on div "Product Catalogue" at bounding box center [795, 78] width 101 height 14
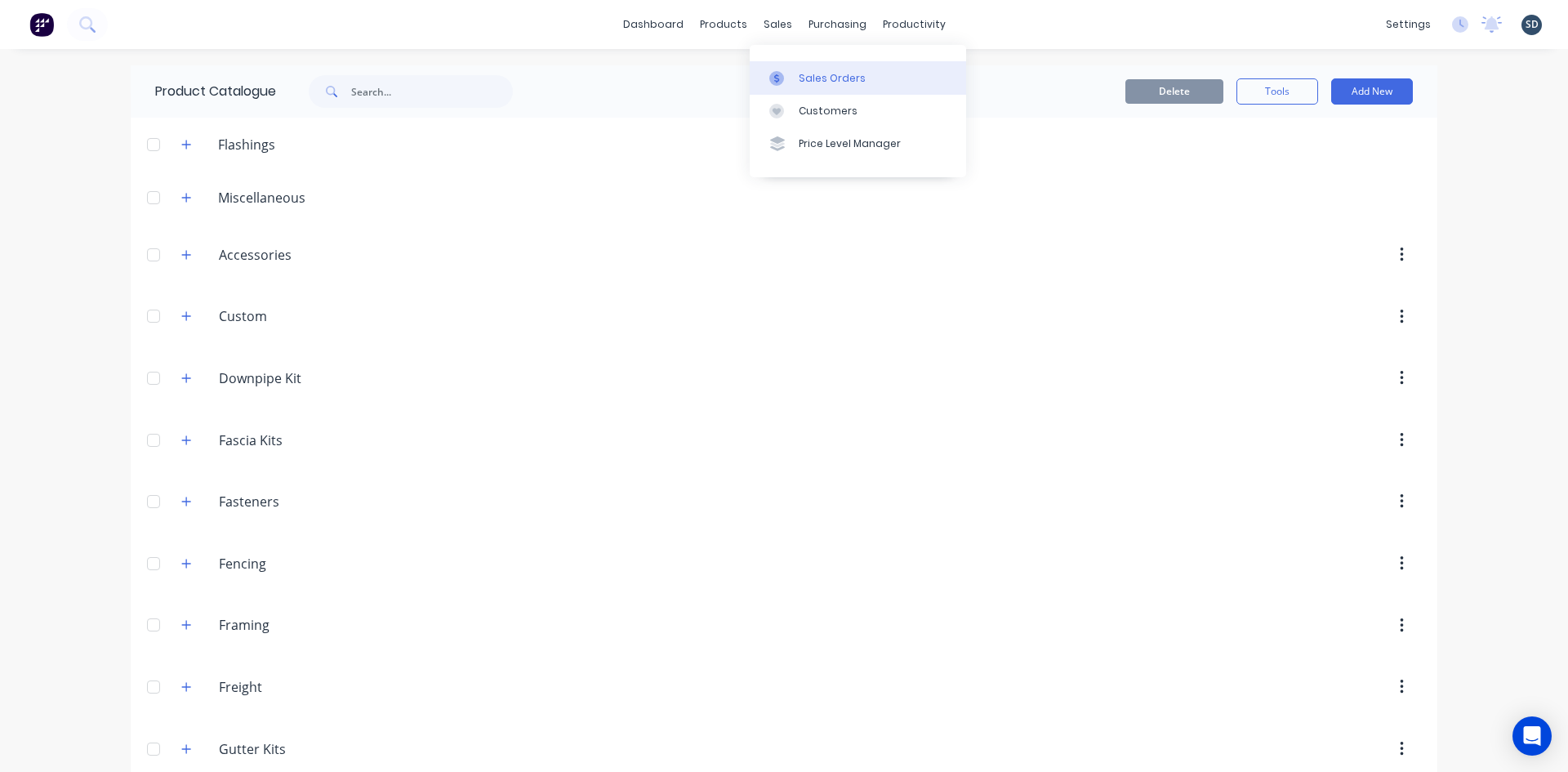
click at [816, 80] on div "Sales Orders" at bounding box center [832, 78] width 67 height 14
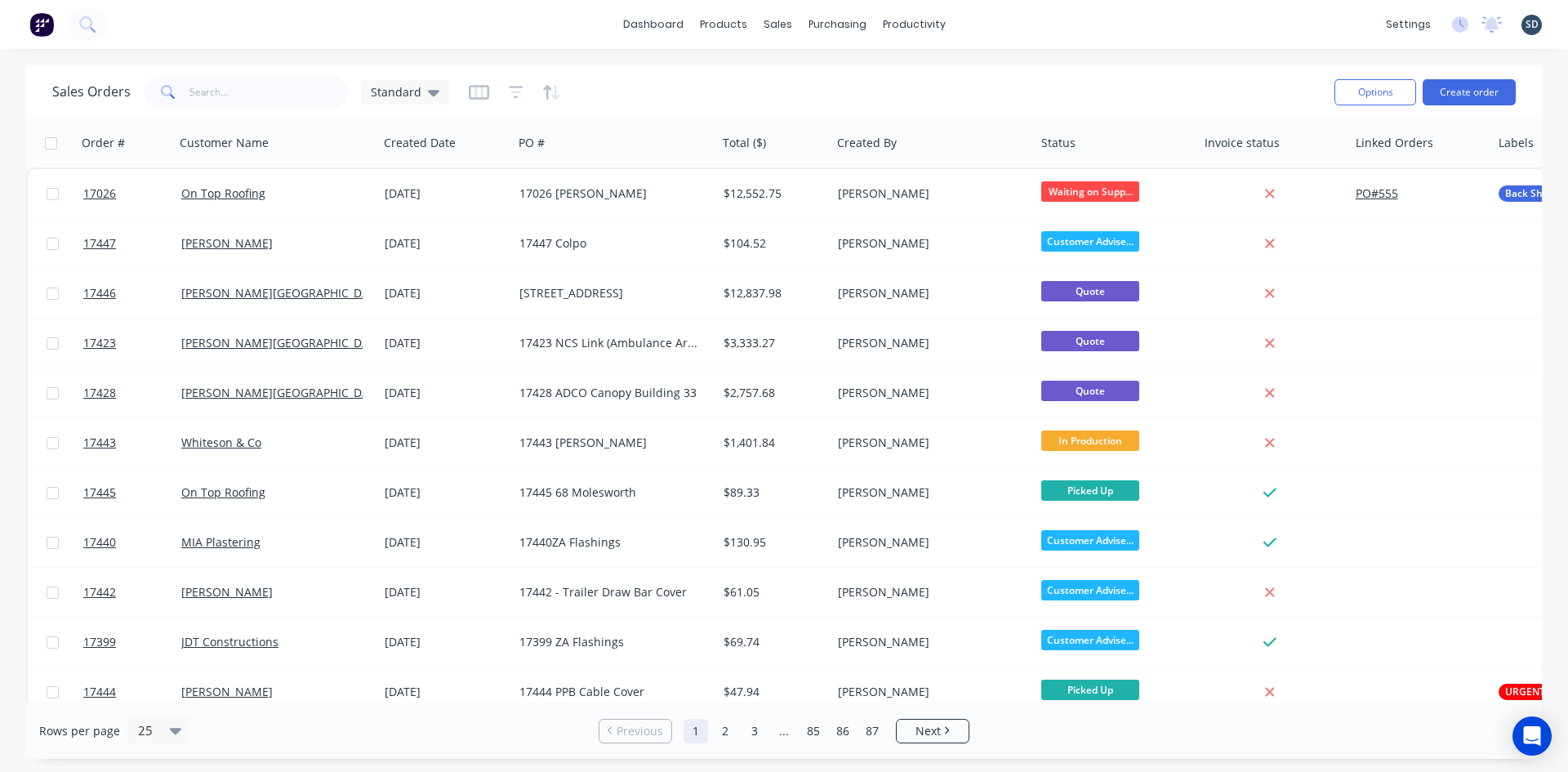
click at [1012, 21] on div "dashboard products sales purchasing productivity dashboard products Product Cat…" at bounding box center [784, 24] width 1568 height 49
click at [996, 21] on div "dashboard products sales purchasing productivity dashboard products Product Cat…" at bounding box center [784, 24] width 1568 height 49
click at [996, 23] on div "dashboard products sales purchasing productivity dashboard products Product Cat…" at bounding box center [784, 24] width 1568 height 49
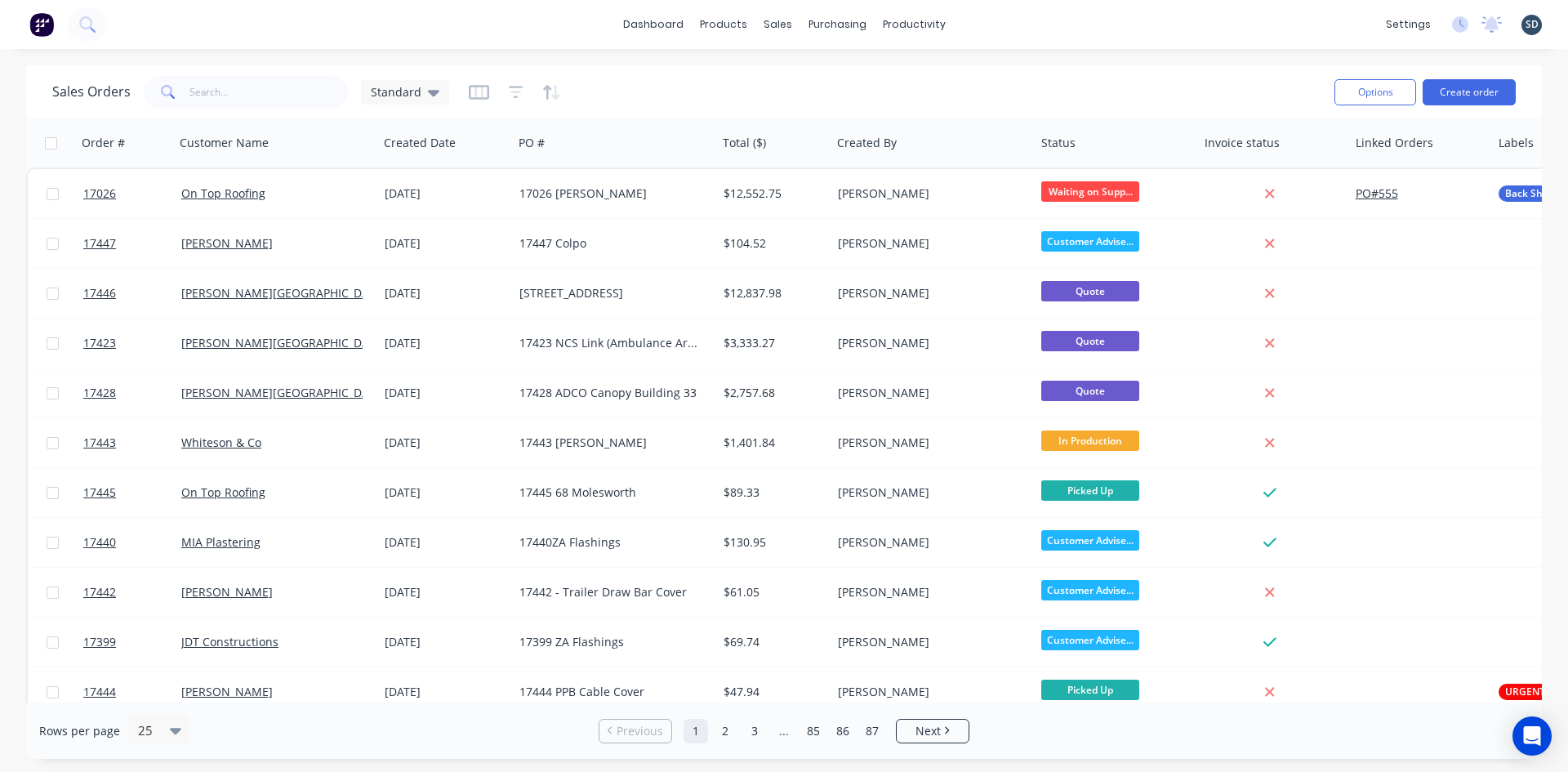
click at [1055, 33] on div "dashboard products sales purchasing productivity dashboard products Product Cat…" at bounding box center [784, 24] width 1568 height 49
click at [870, 81] on div "Purchase Orders" at bounding box center [890, 78] width 87 height 14
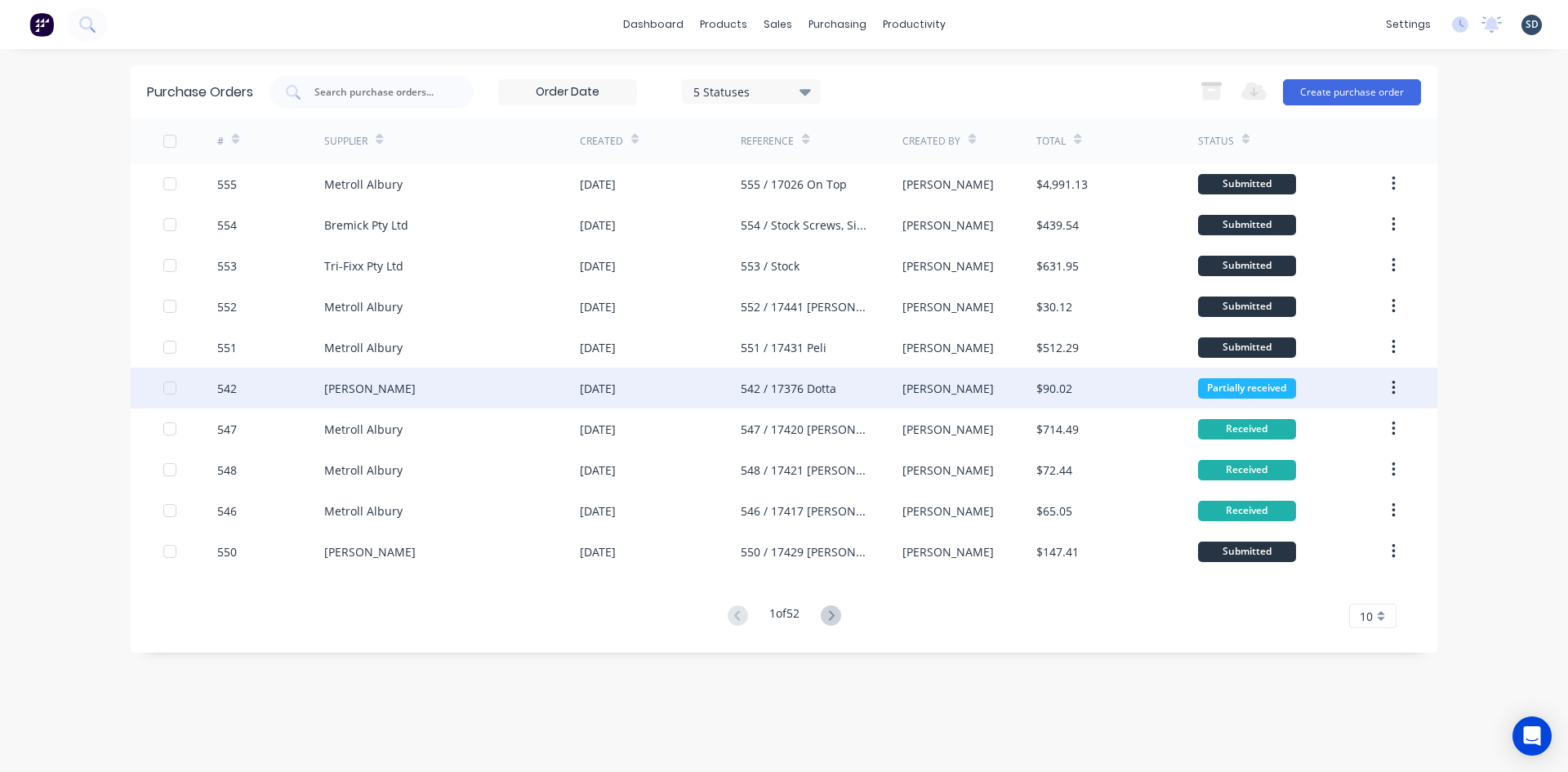
click at [466, 387] on div "Lysaght VIC" at bounding box center [452, 388] width 256 height 41
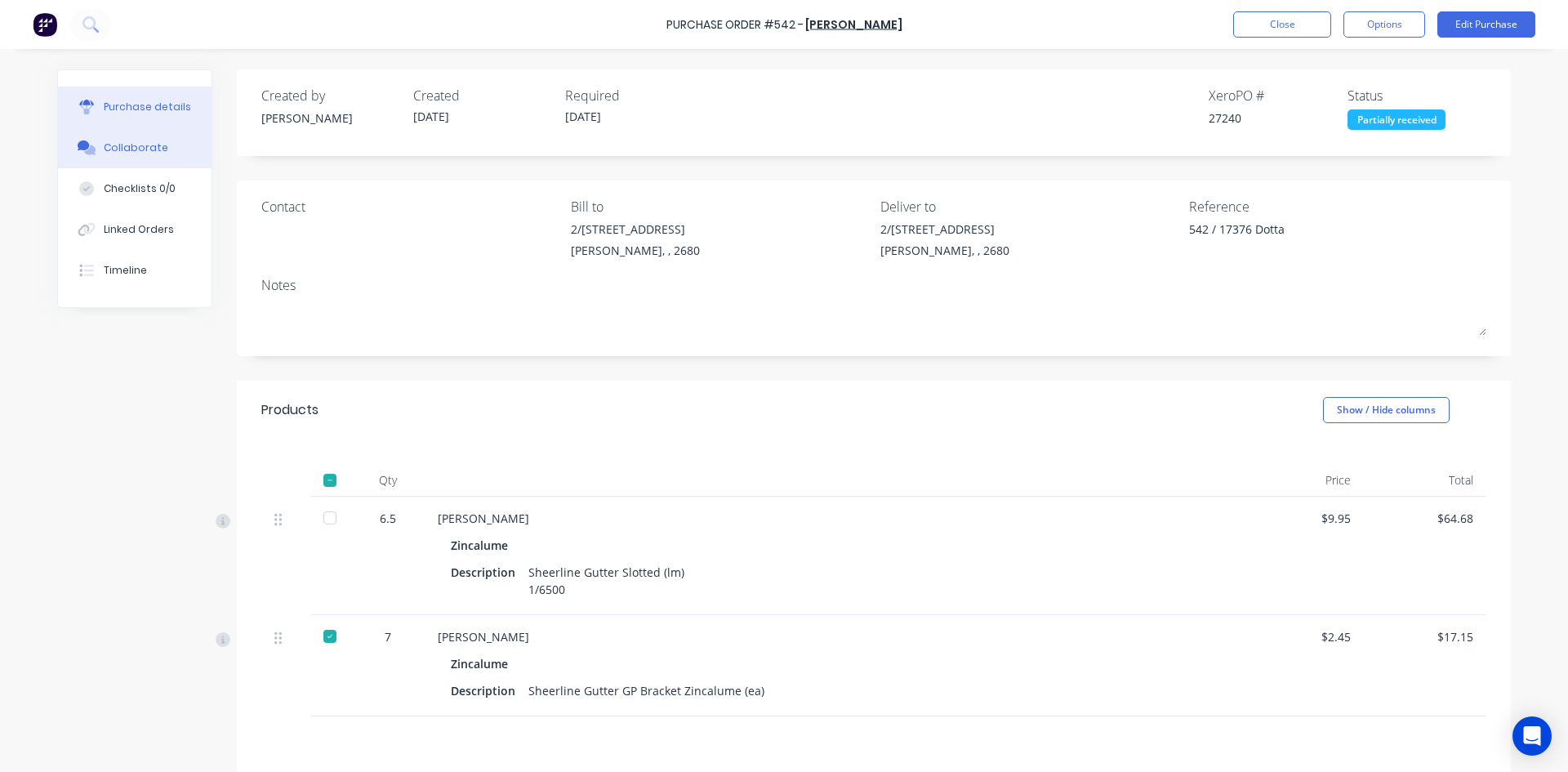
click at [165, 144] on button "Collaborate" at bounding box center [135, 148] width 154 height 41
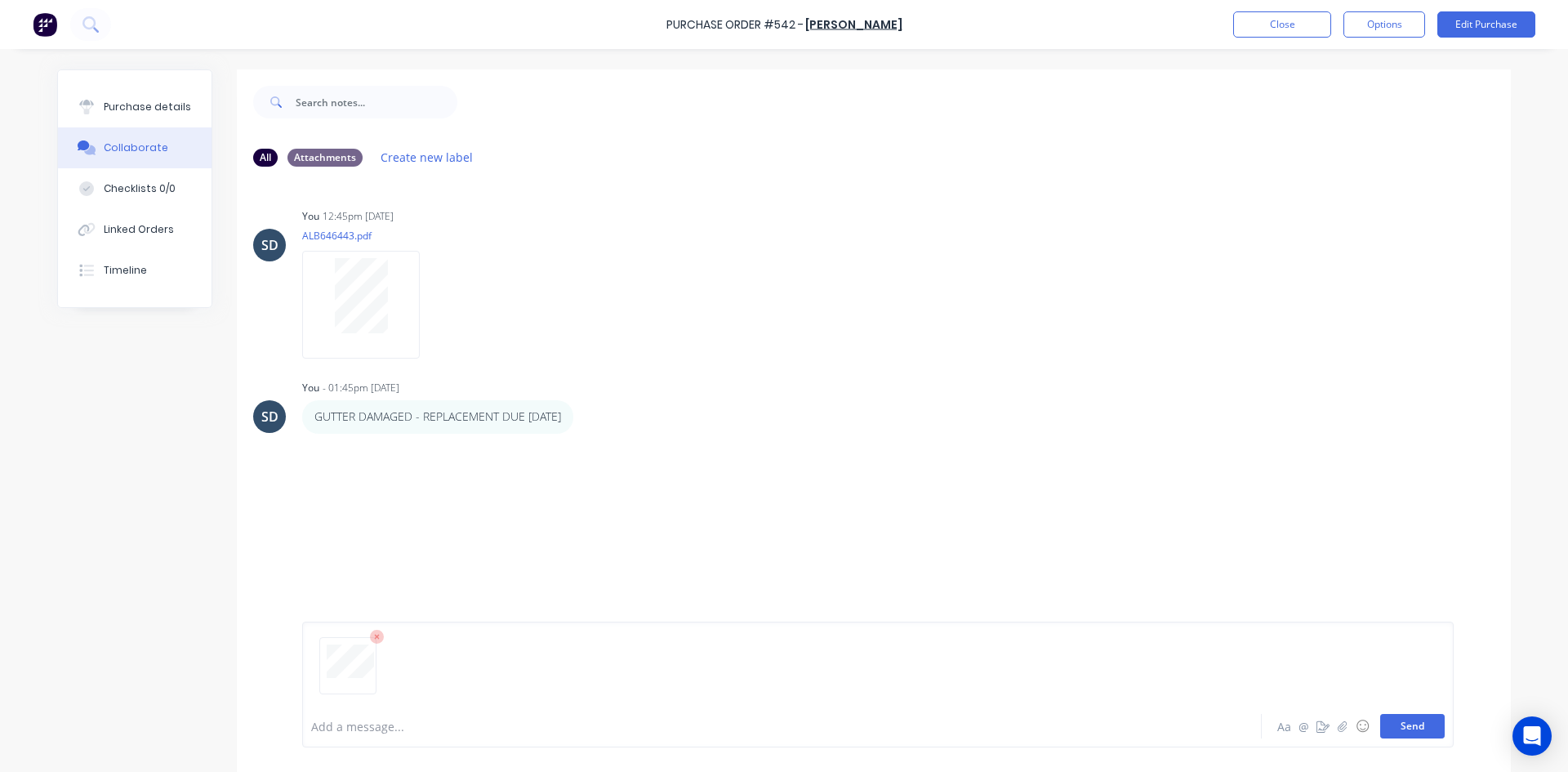
click at [1420, 729] on button "Send" at bounding box center [1413, 726] width 64 height 24
click at [849, 302] on div "SD You 12:45pm 19/08/25 ALB646443.pdf Labels Download Delete" at bounding box center [874, 278] width 1274 height 147
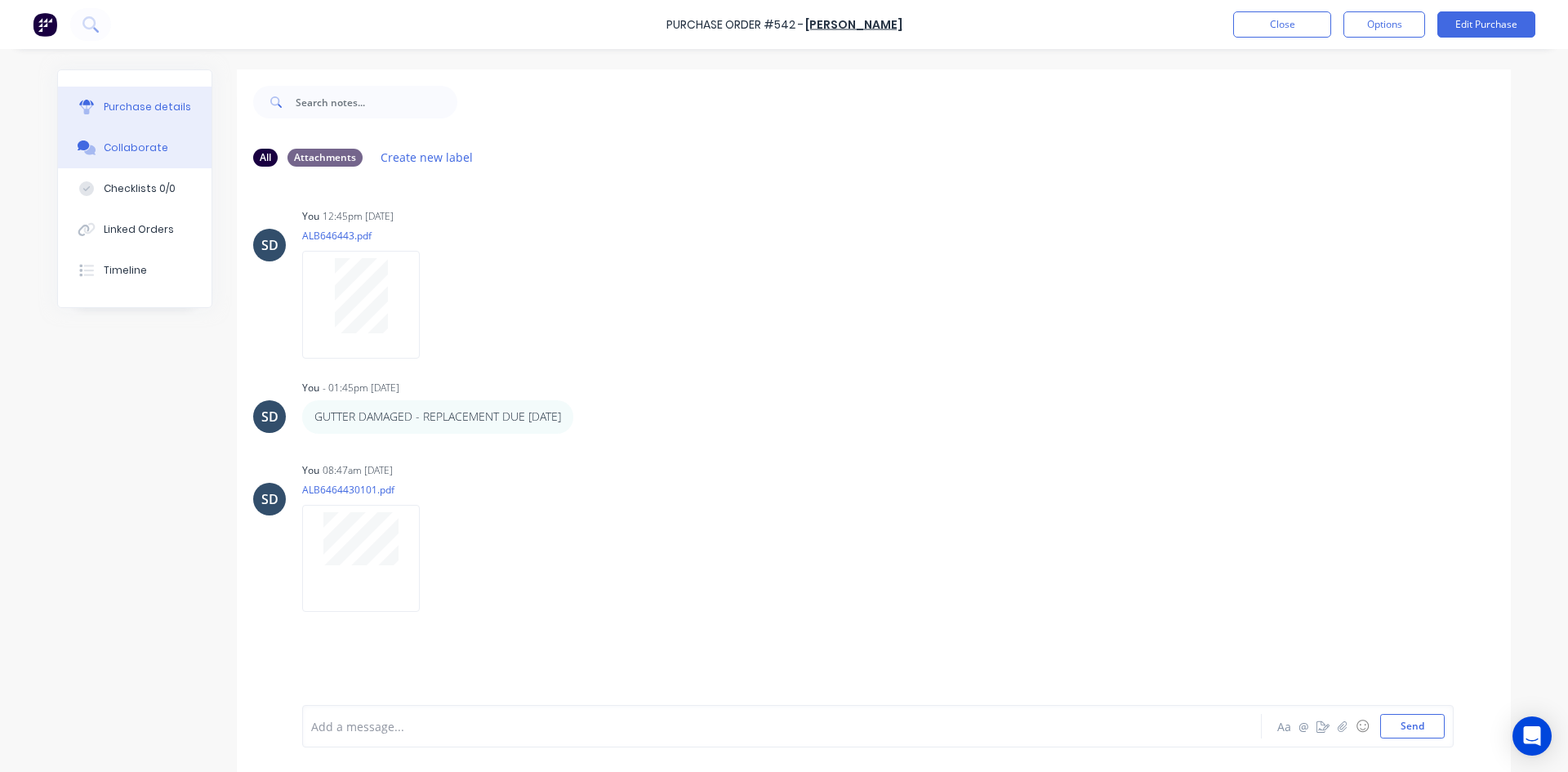
click at [187, 111] on button "Purchase details" at bounding box center [135, 107] width 154 height 41
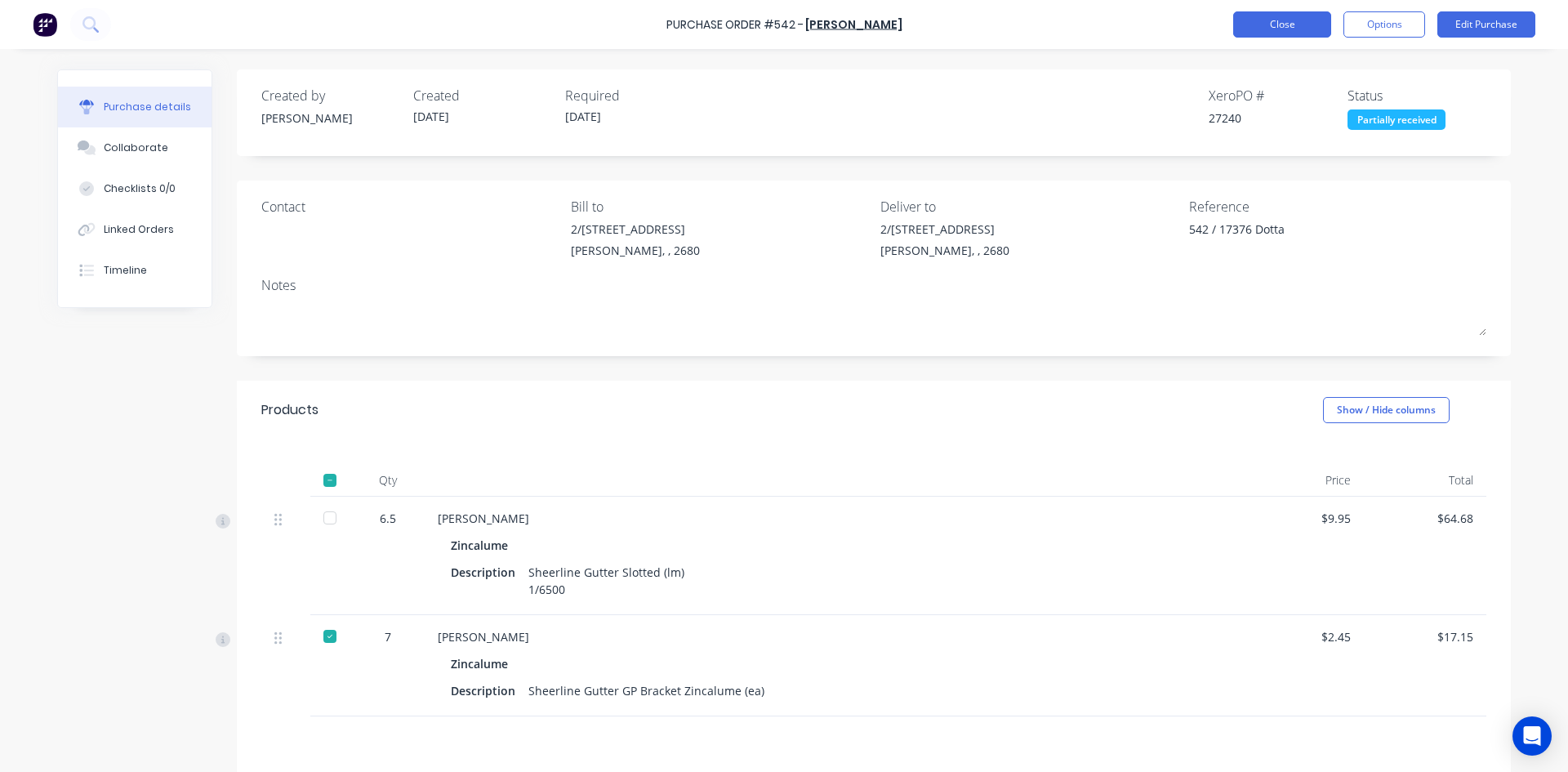
click at [1278, 29] on button "Close" at bounding box center [1283, 24] width 98 height 26
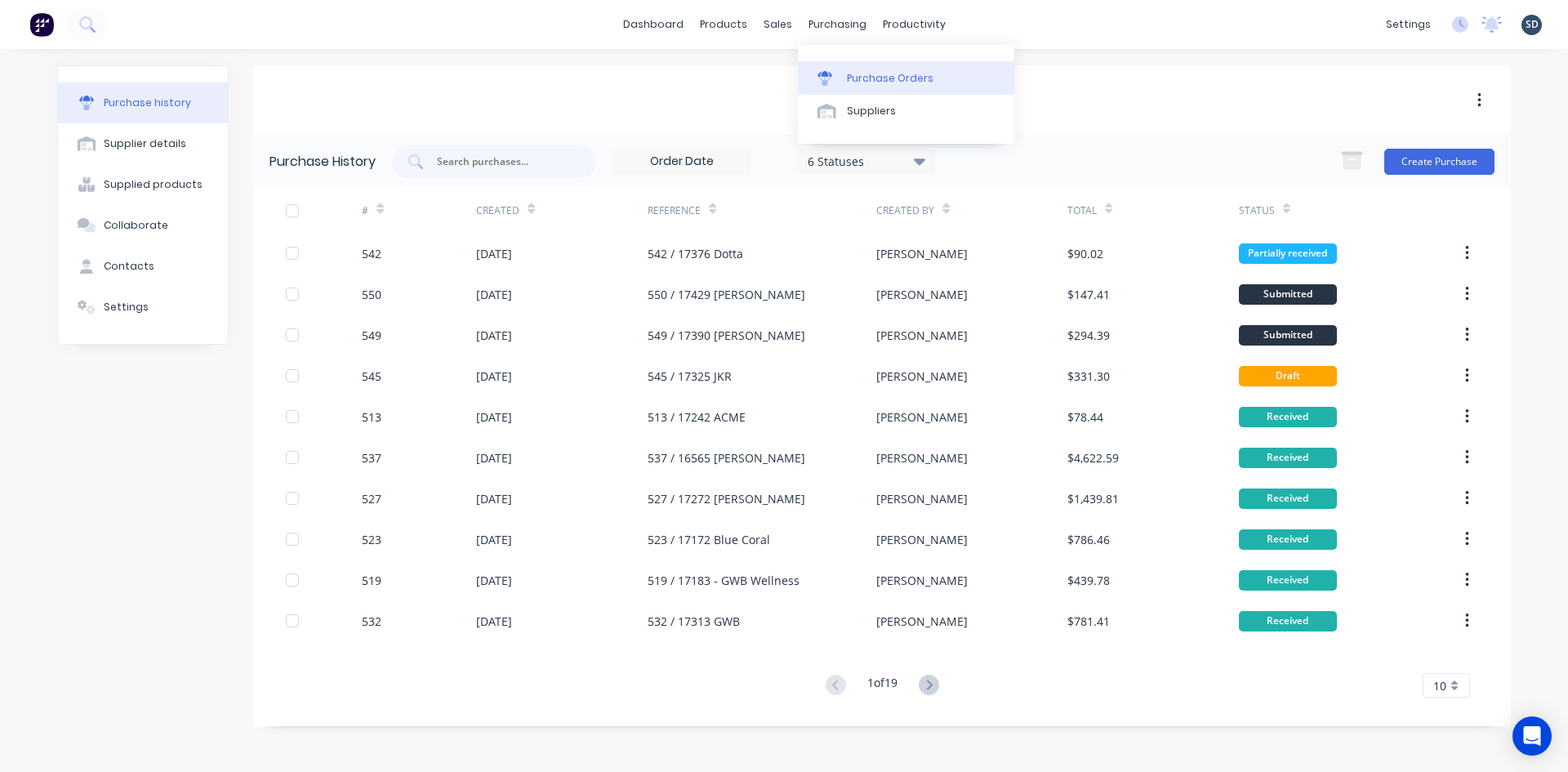
click at [852, 73] on div "Purchase Orders" at bounding box center [890, 78] width 87 height 14
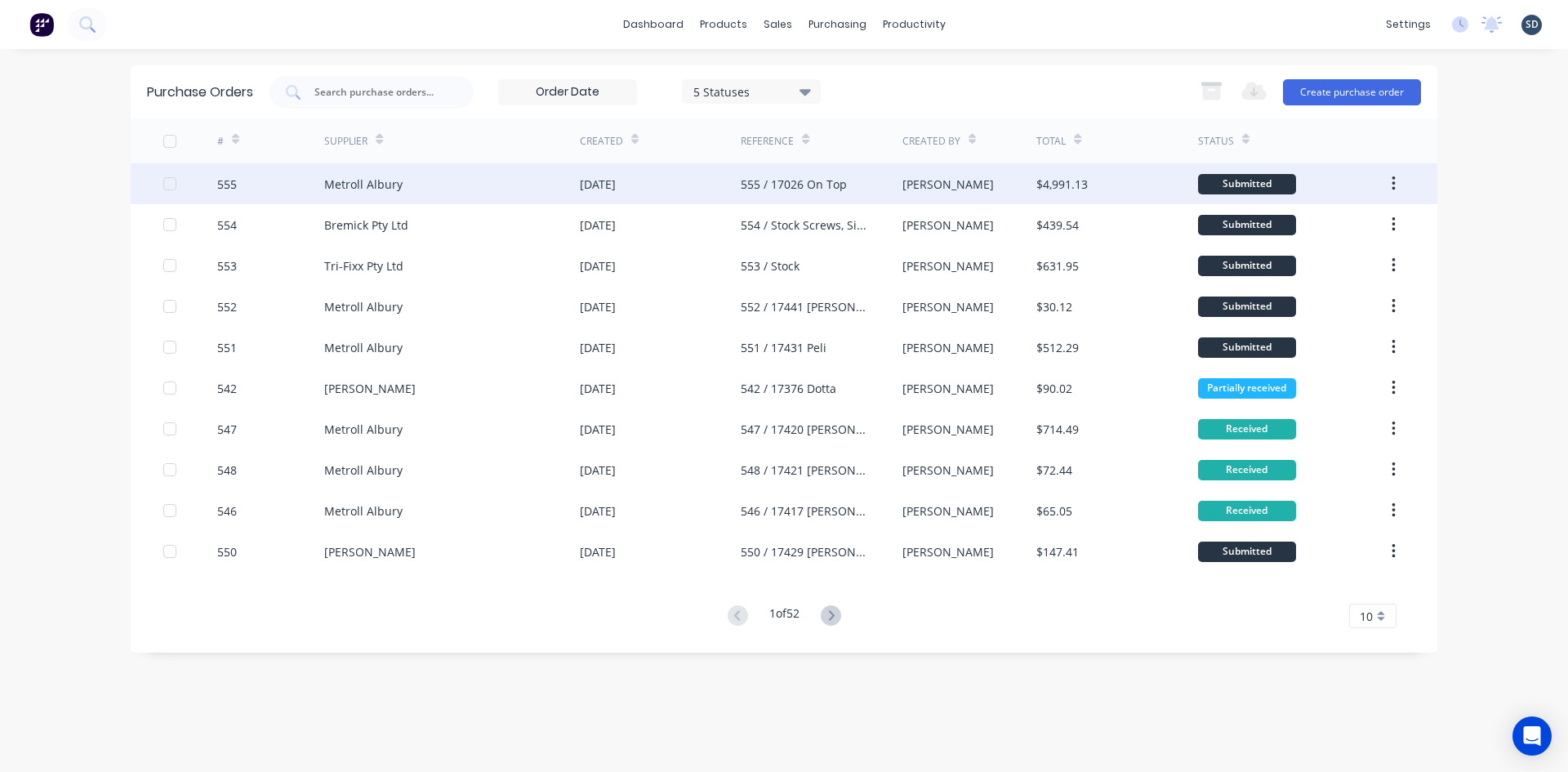
click at [472, 195] on div "Metroll Albury" at bounding box center [452, 183] width 256 height 41
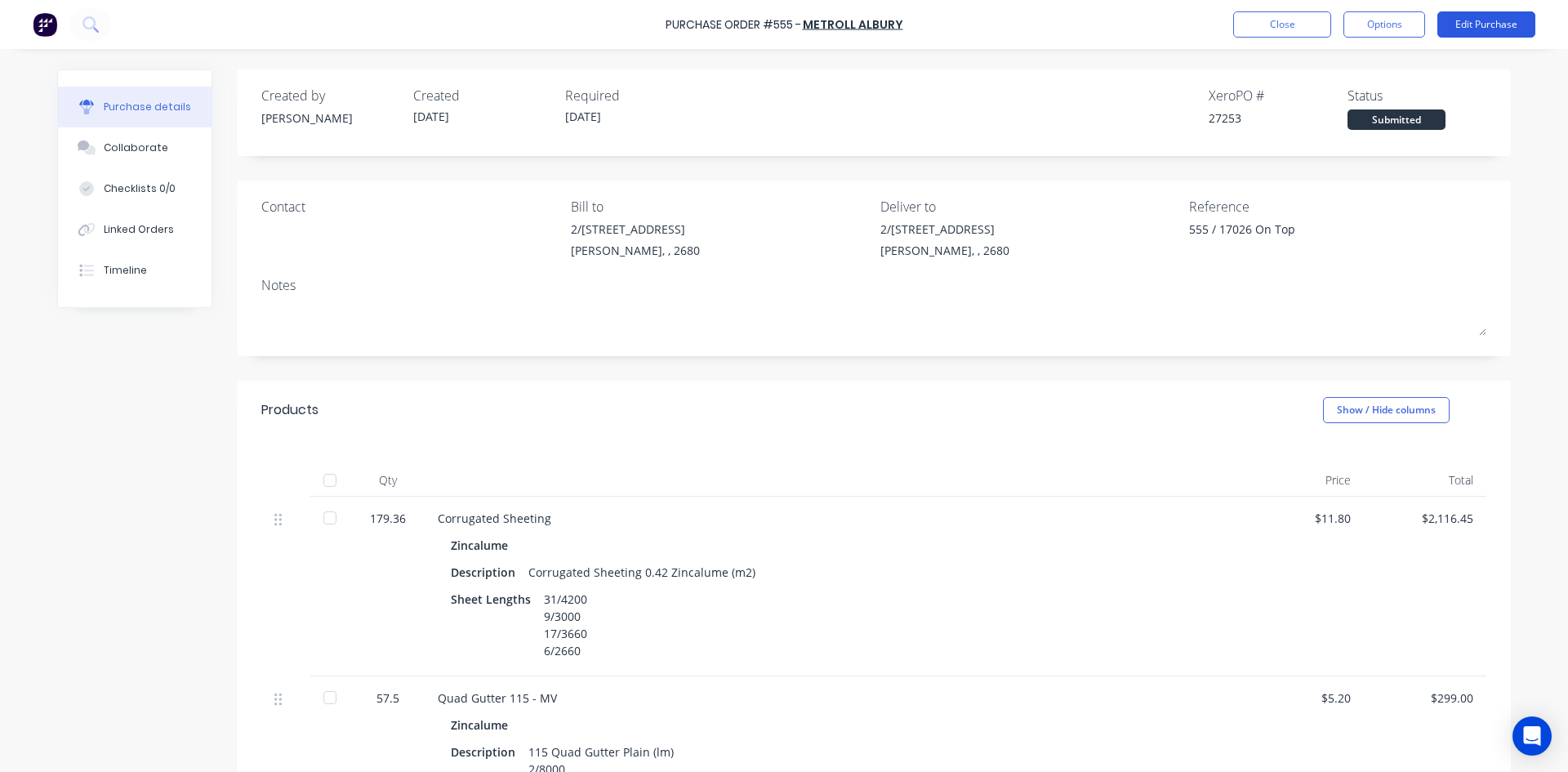
click at [1478, 25] on button "Edit Purchase" at bounding box center [1486, 24] width 98 height 26
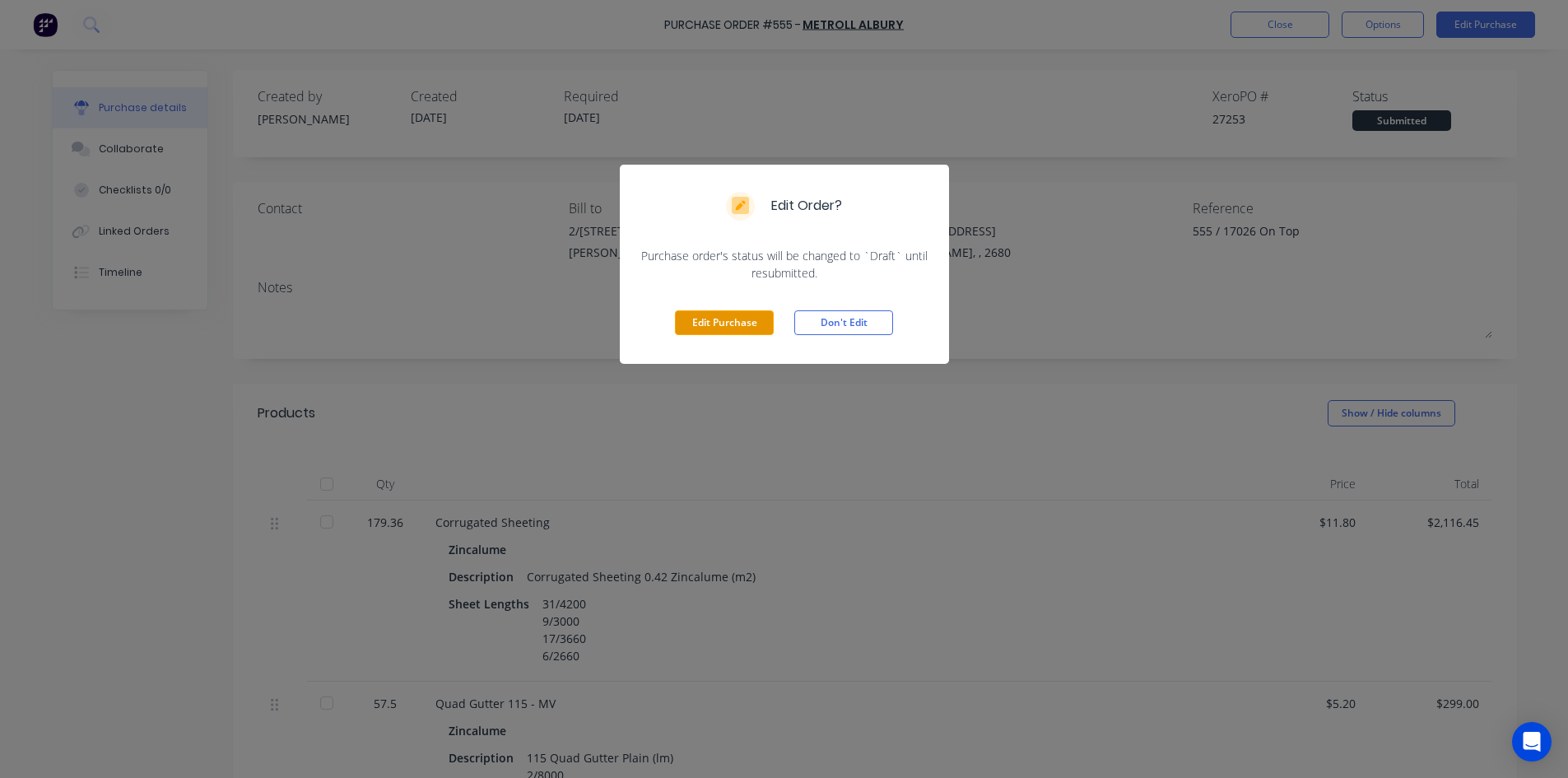
click at [708, 322] on button "Edit Purchase" at bounding box center [724, 323] width 99 height 25
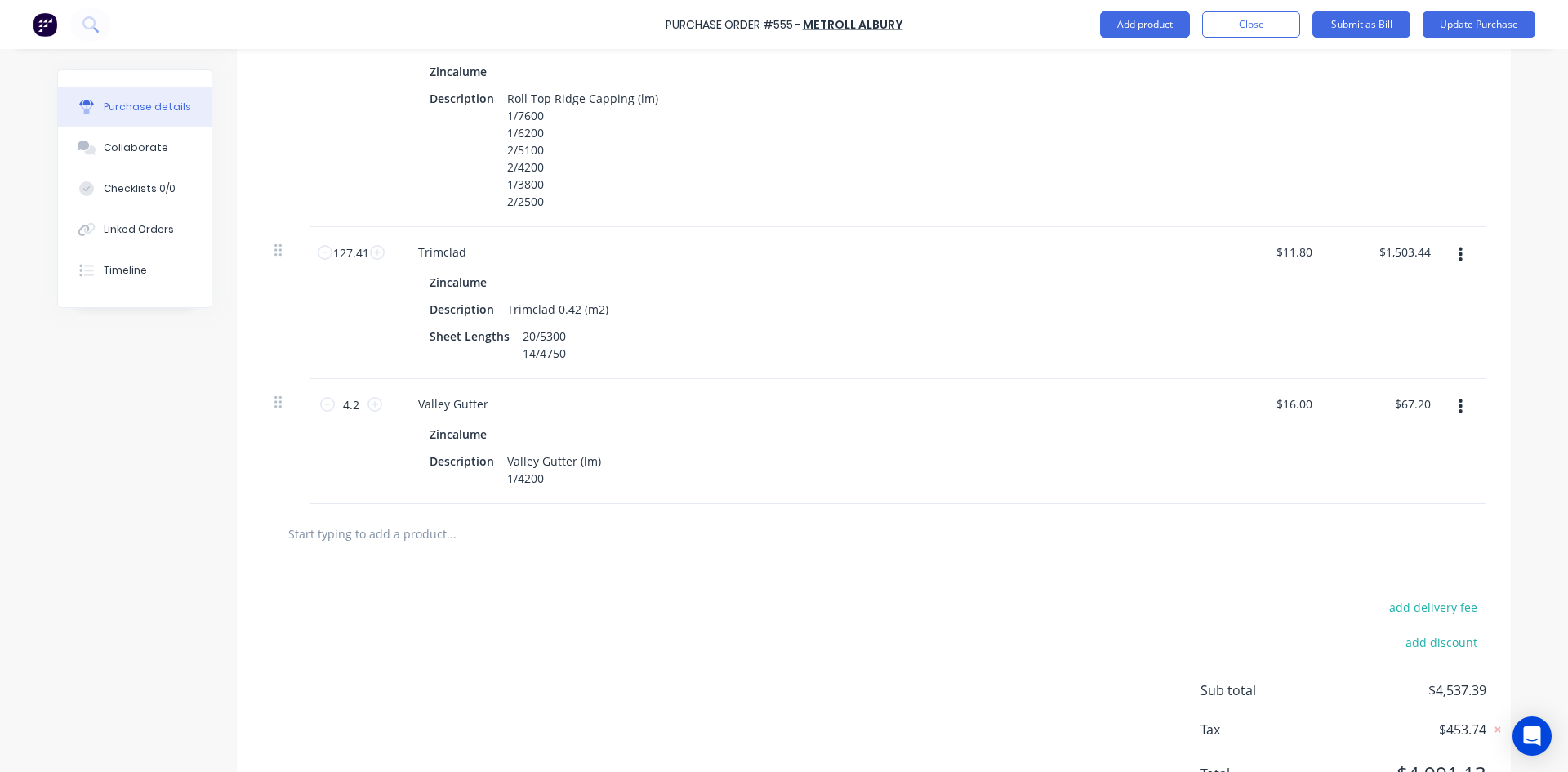
scroll to position [1308, 0]
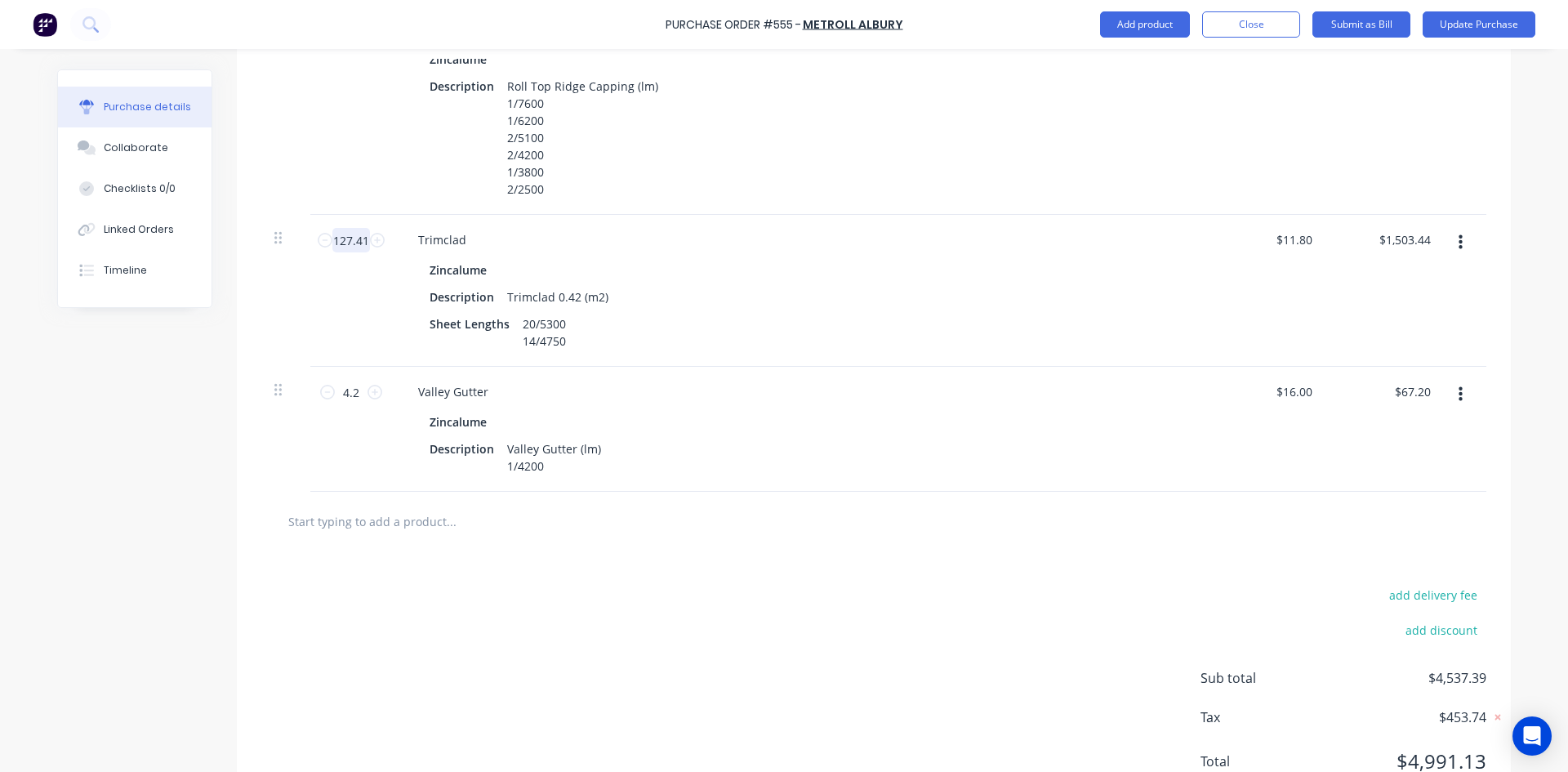
click at [354, 240] on input "127.41" at bounding box center [351, 240] width 37 height 24
type textarea "x"
type input "1"
type input "$11.80"
type textarea "x"
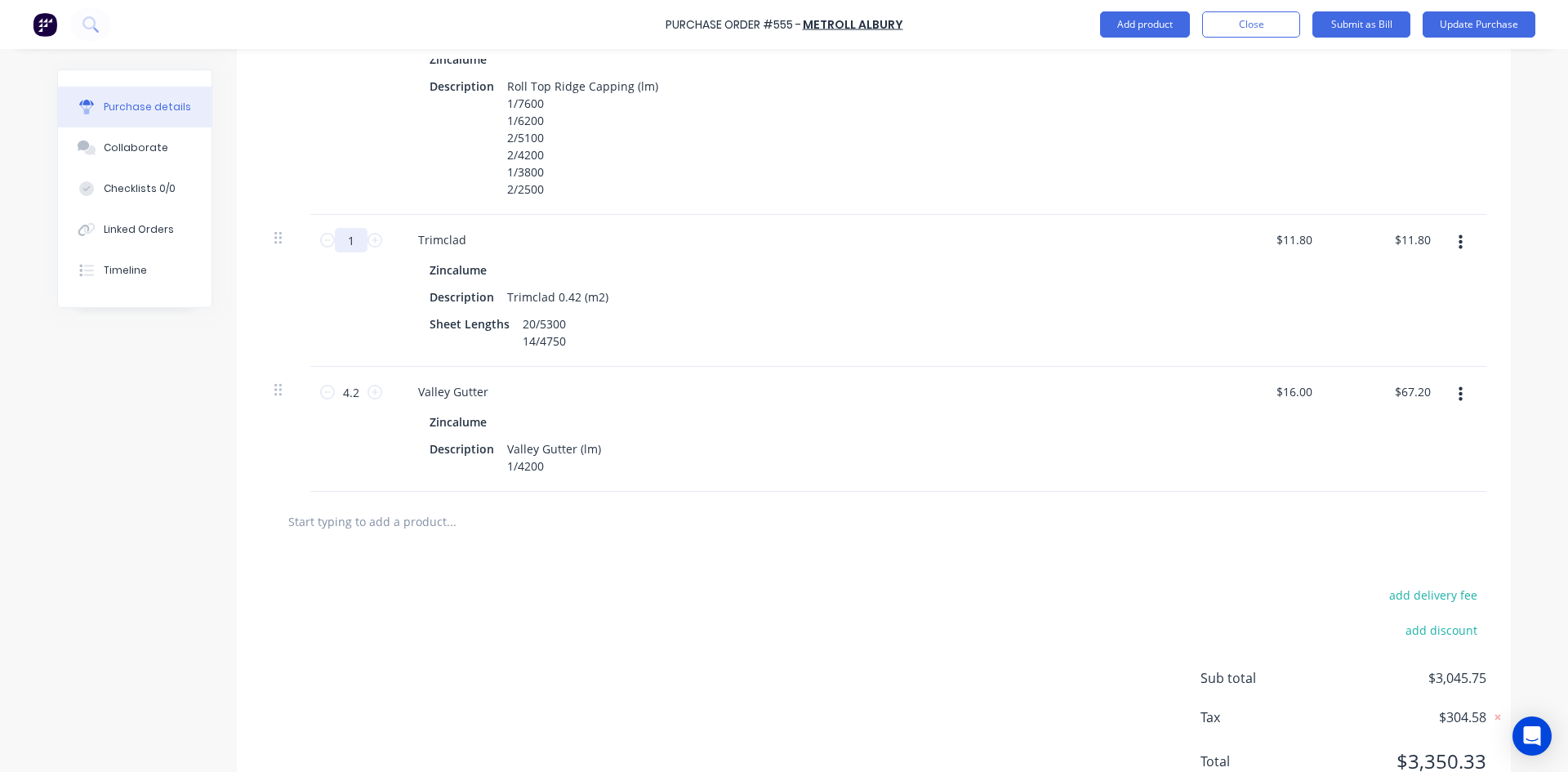
type input "13"
type input "$153.40"
type textarea "x"
type input "131"
type input "$1,545.80"
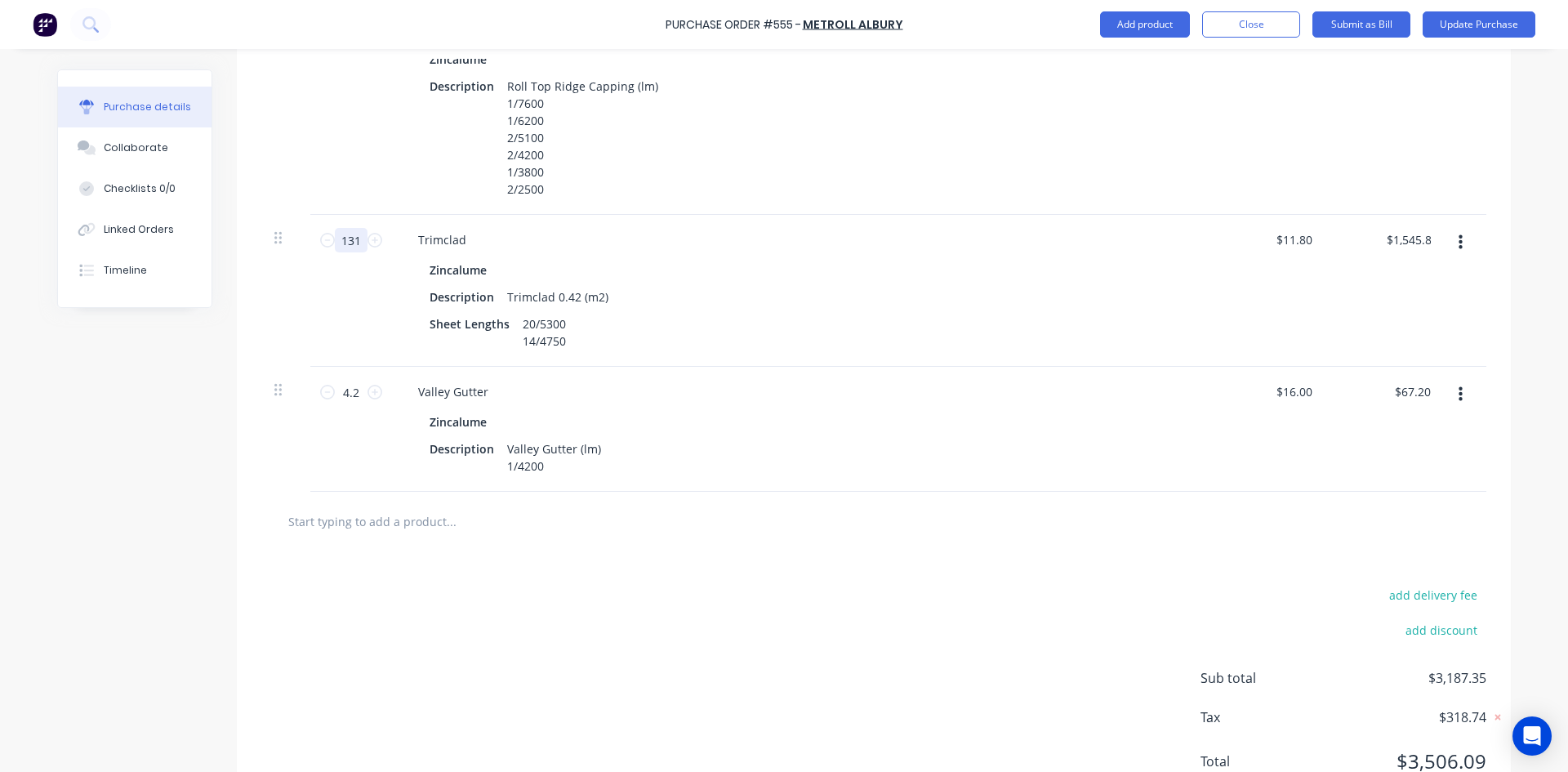
type textarea "x"
type input "131."
type textarea "x"
type input "131.4"
type input "$1,550.52"
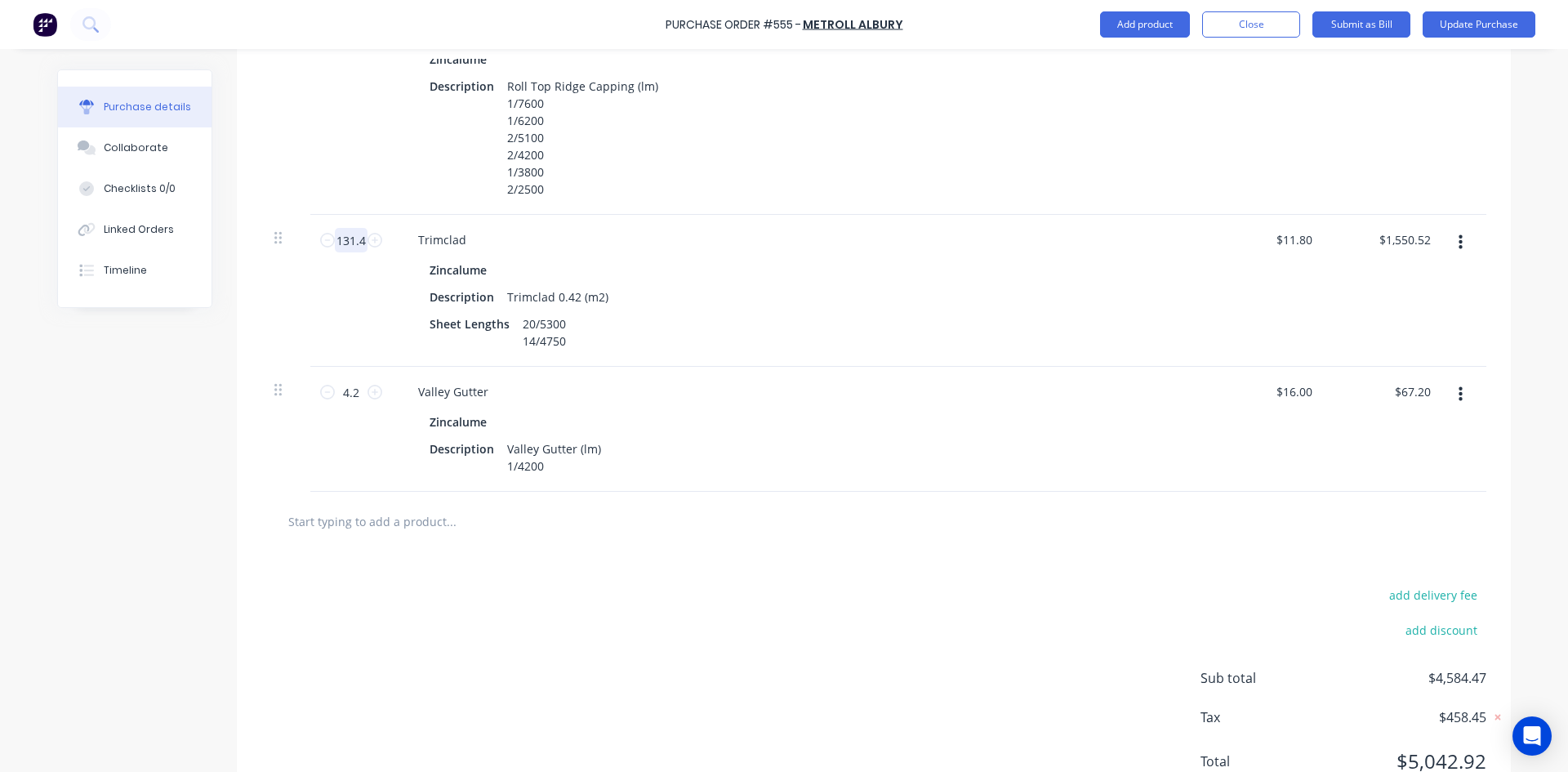
type textarea "x"
type input "131.44"
type input "$1,550.99"
type textarea "x"
type input "131.445"
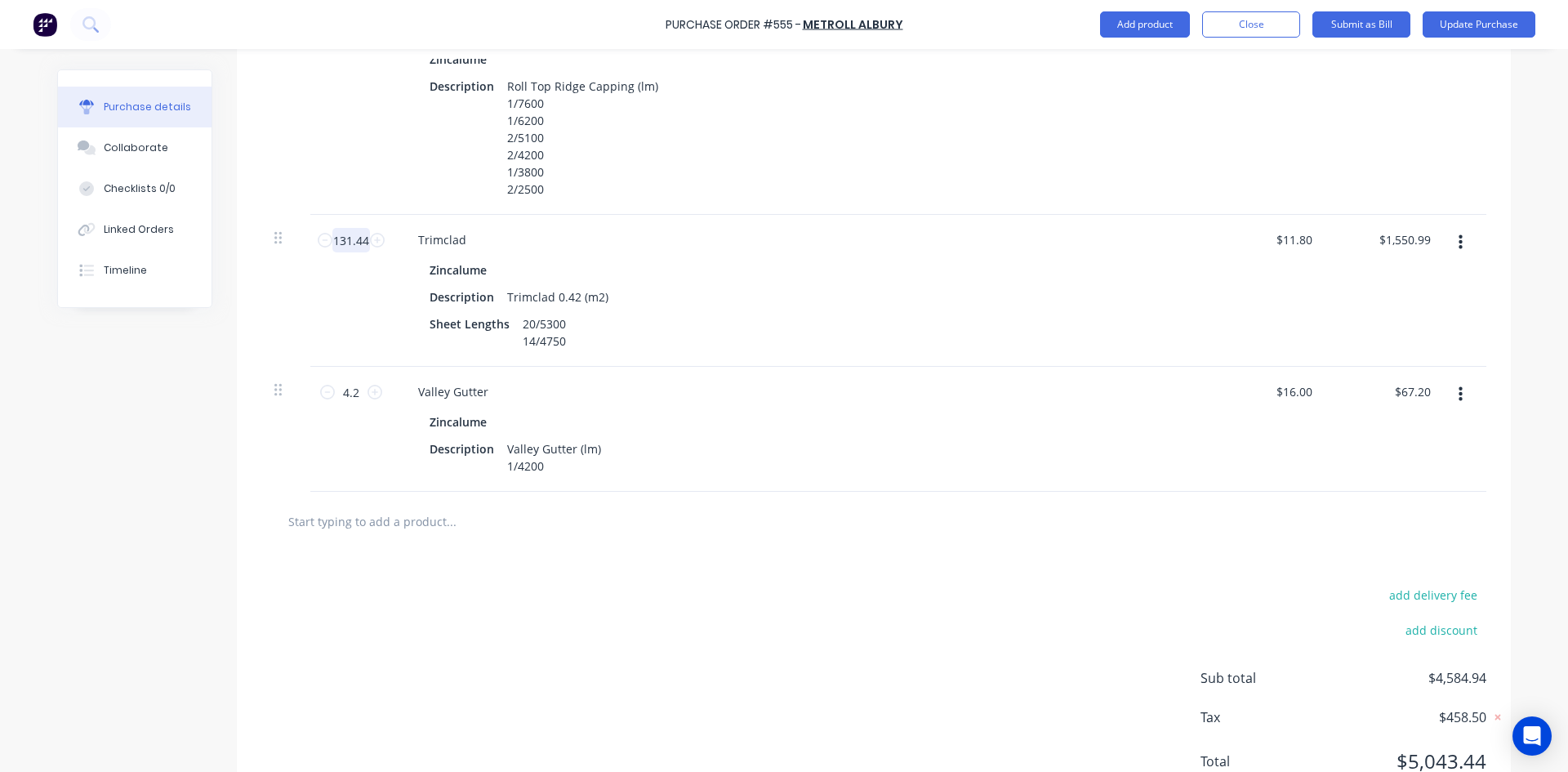
type input "$1,551.05"
type textarea "x"
type input "131.445"
click at [799, 546] on div at bounding box center [874, 521] width 1225 height 60
click at [1470, 26] on button "Update Purchase" at bounding box center [1478, 24] width 112 height 26
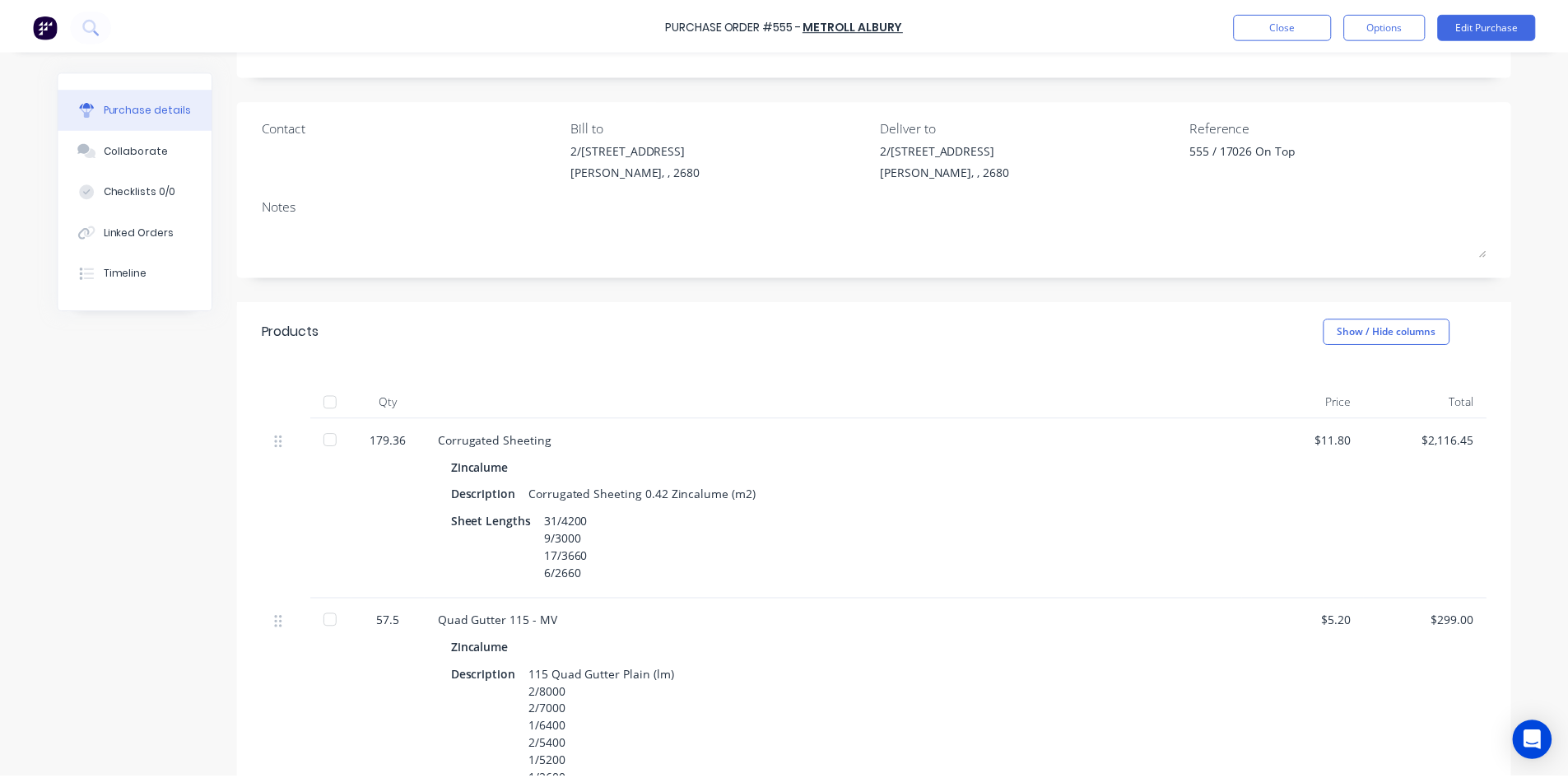
scroll to position [0, 0]
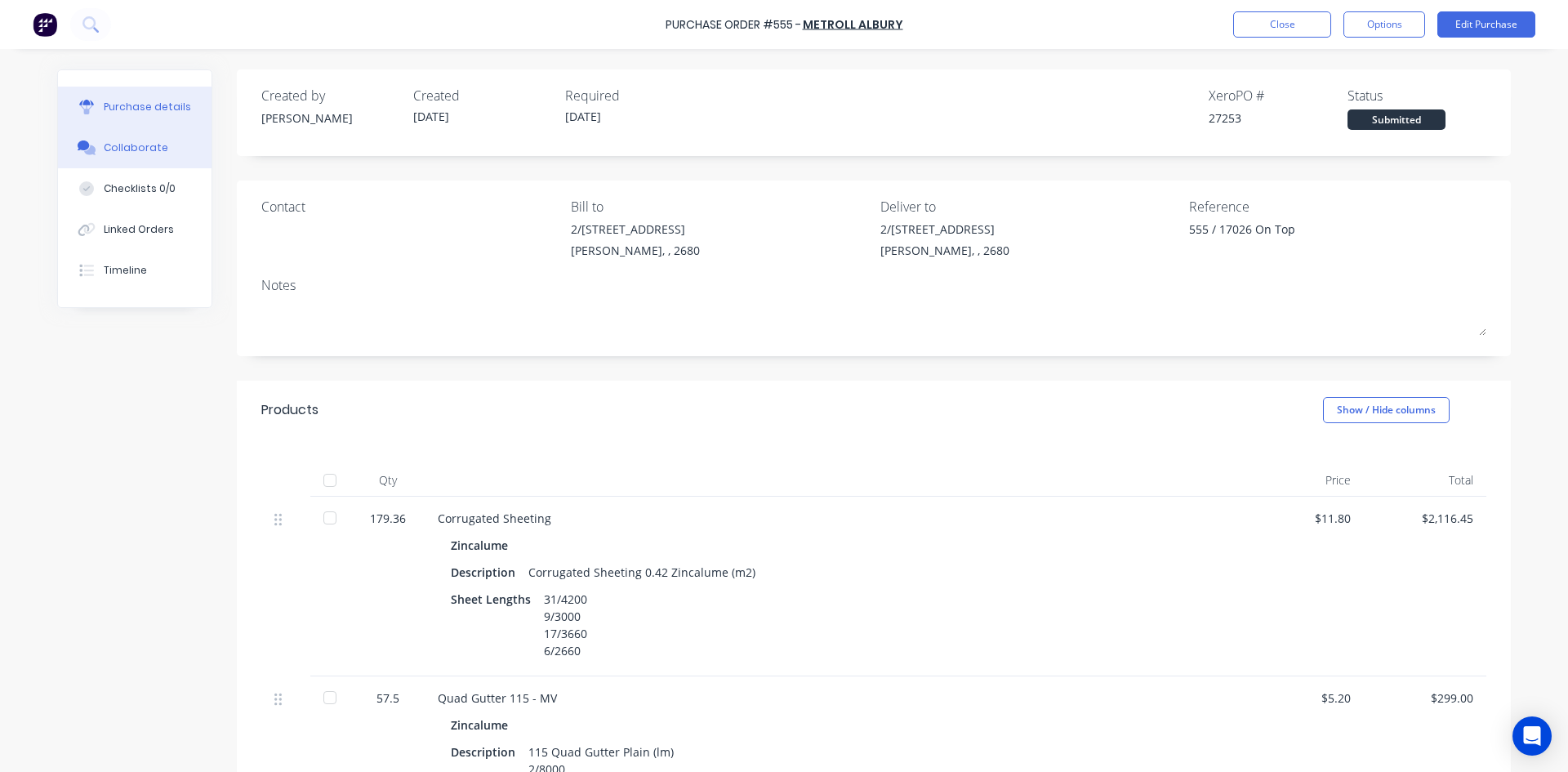
click at [107, 139] on button "Collaborate" at bounding box center [135, 148] width 154 height 41
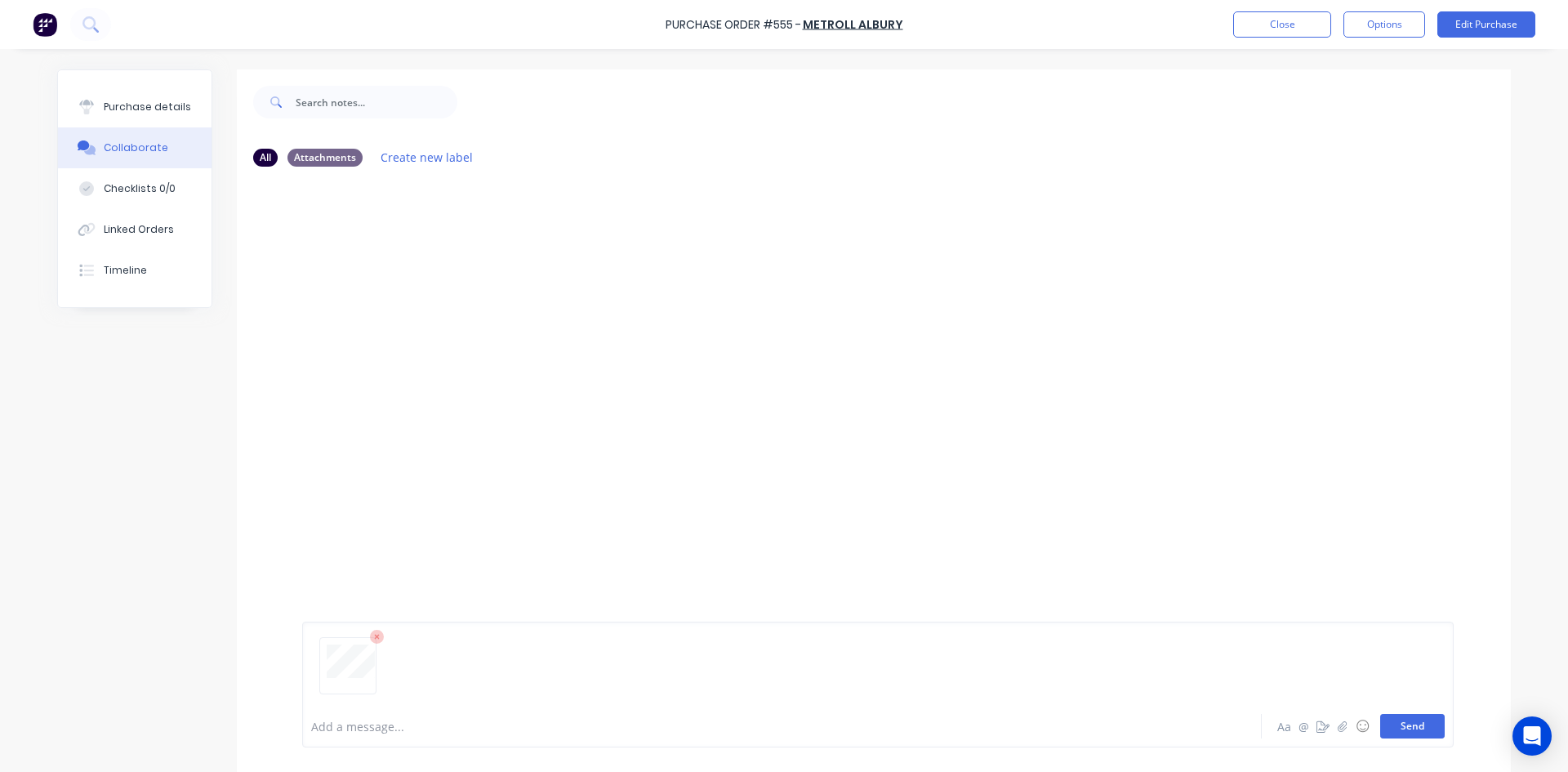
click at [1397, 729] on button "Send" at bounding box center [1413, 726] width 64 height 24
click at [144, 88] on button "Purchase details" at bounding box center [135, 107] width 154 height 41
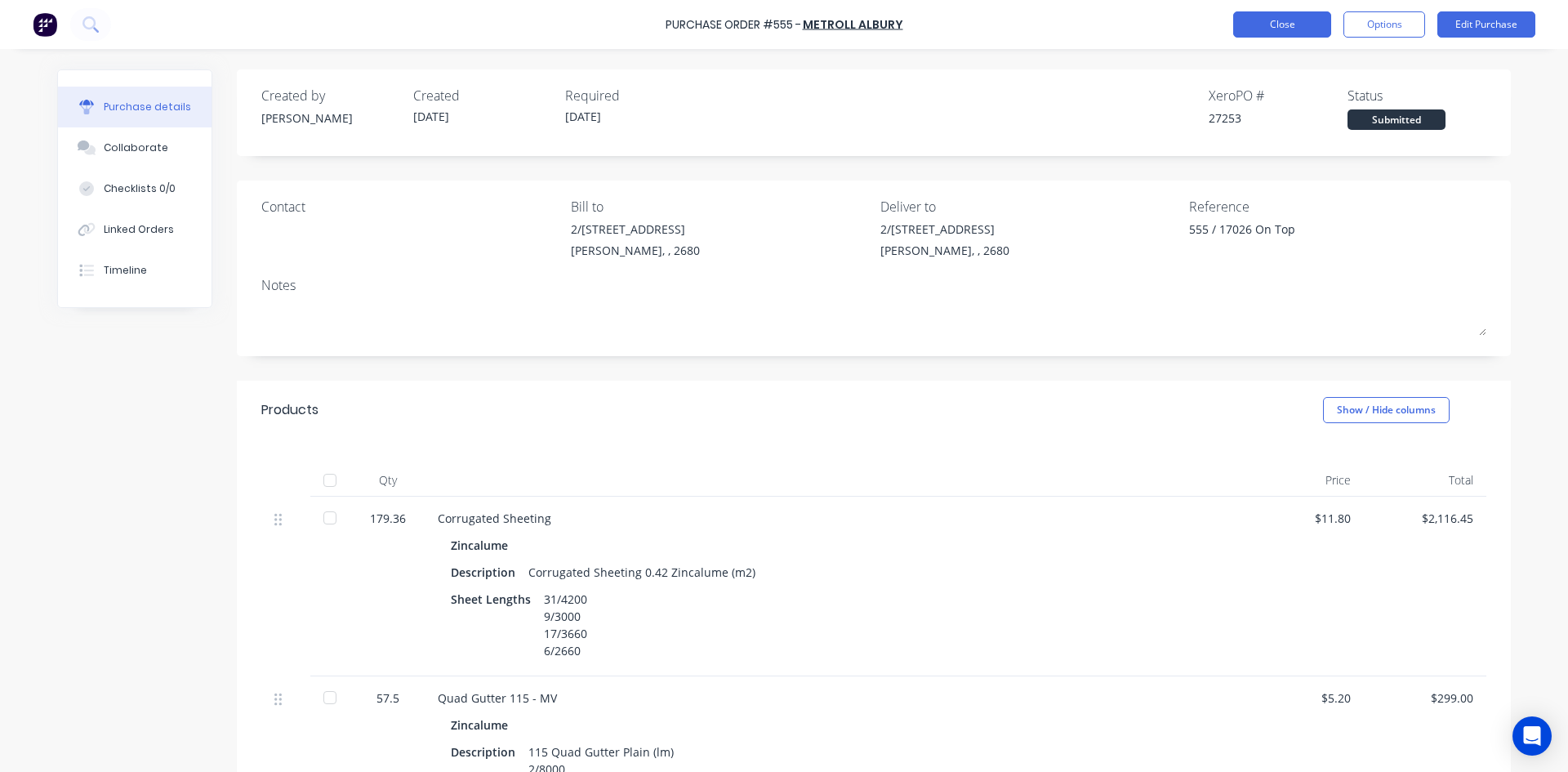
click at [1284, 26] on button "Close" at bounding box center [1283, 24] width 98 height 26
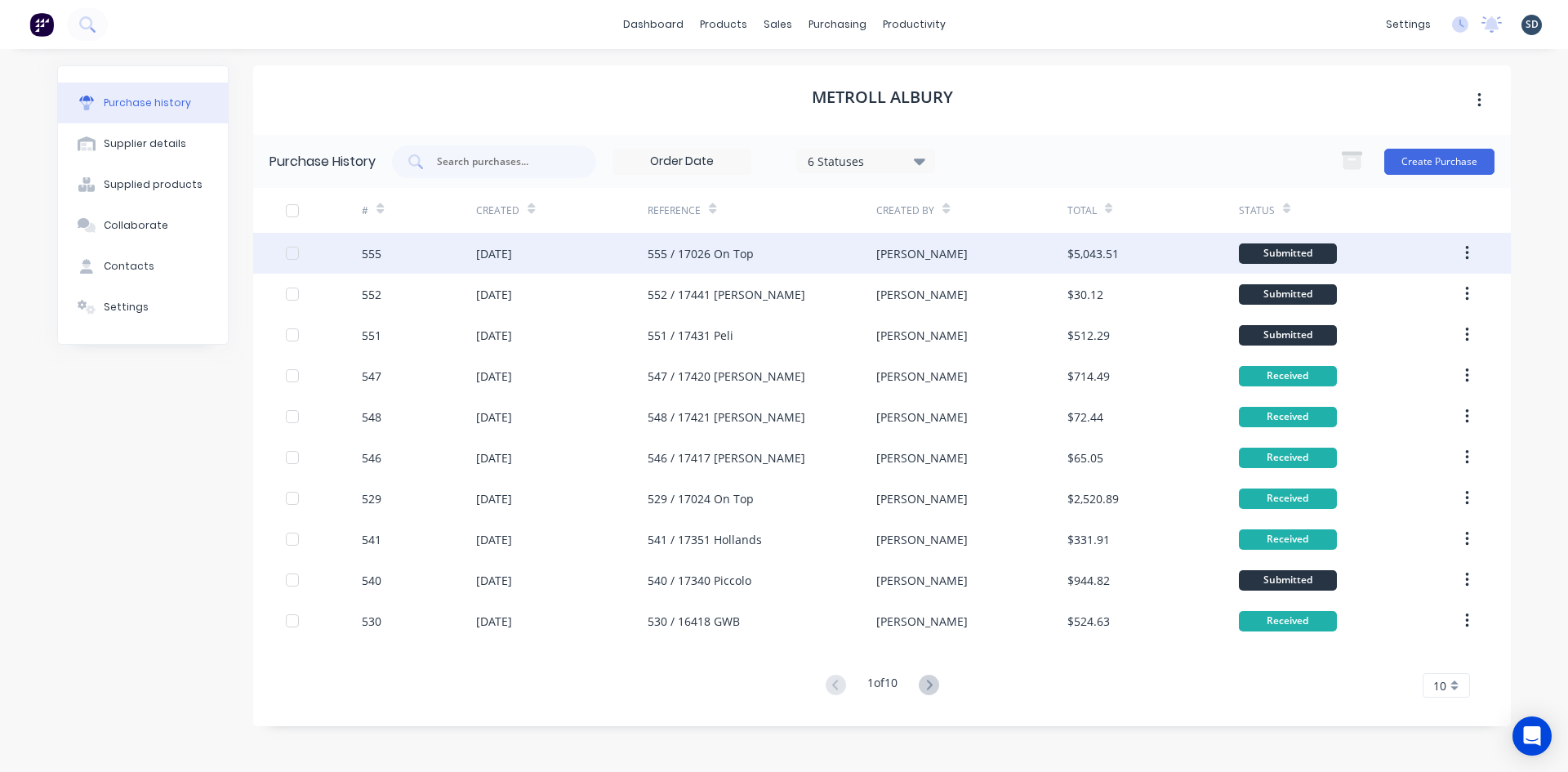
click at [630, 246] on div "[DATE]" at bounding box center [562, 253] width 171 height 41
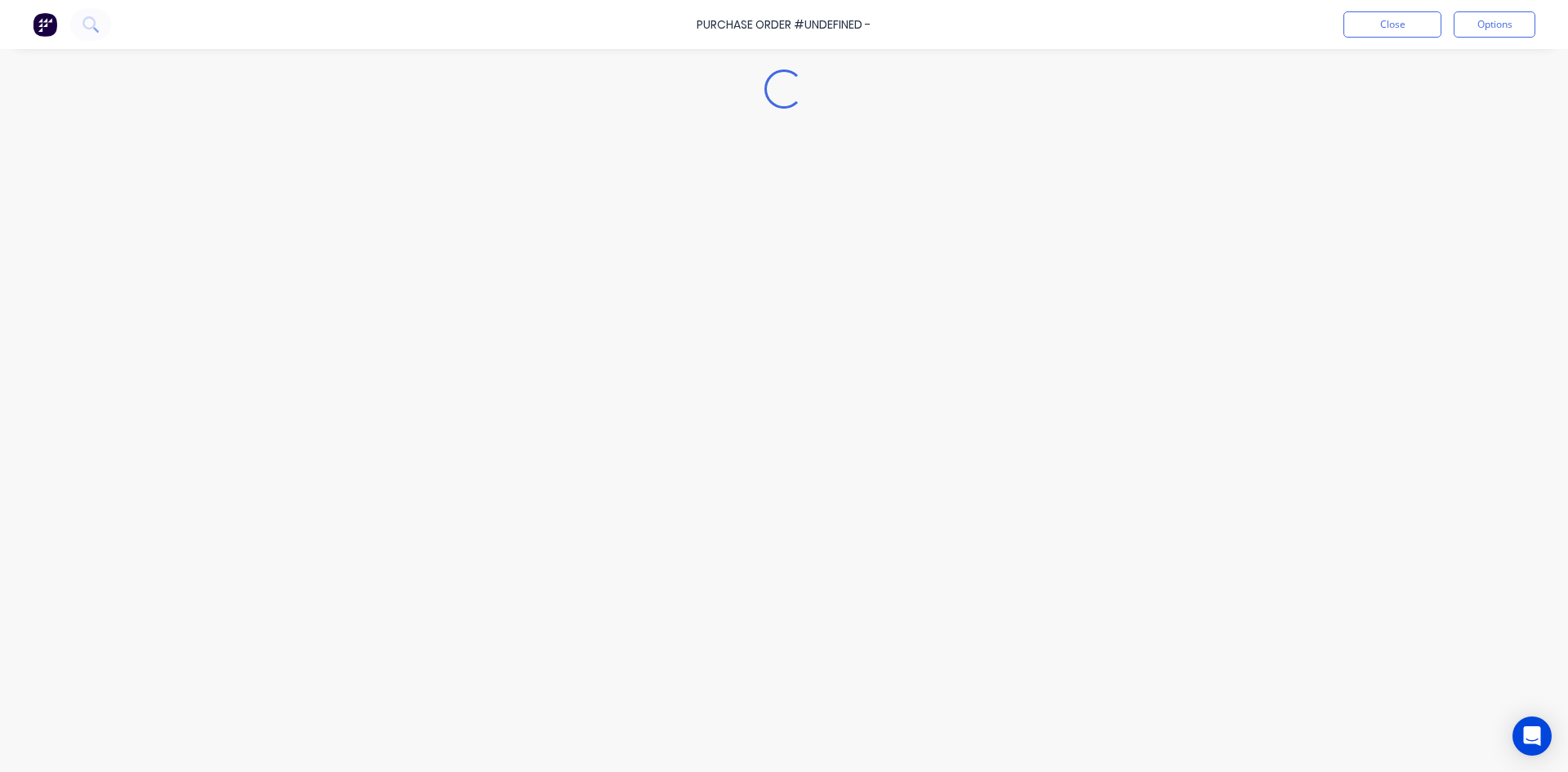
type textarea "x"
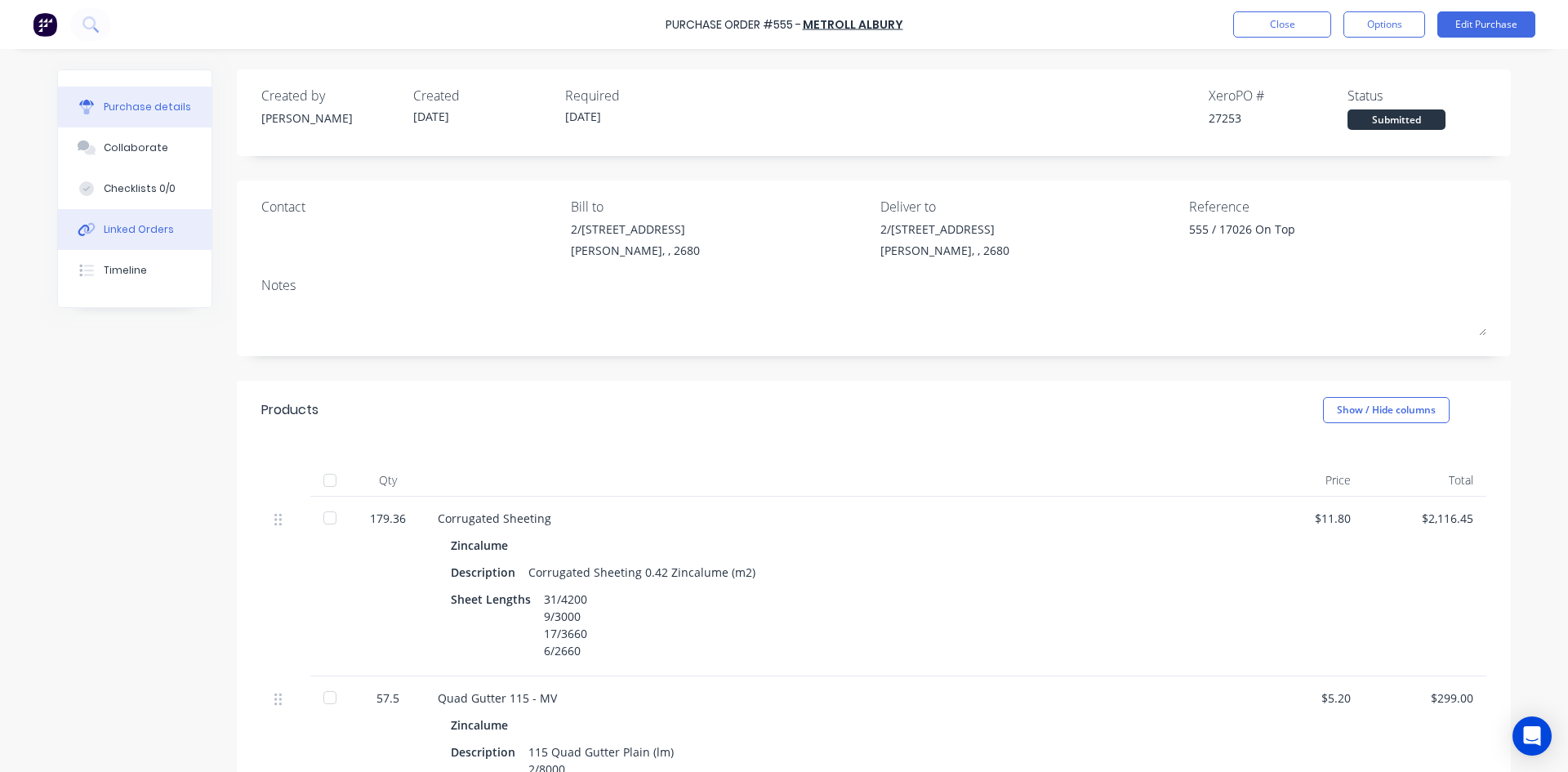
click at [137, 235] on div "Linked Orders" at bounding box center [138, 229] width 70 height 14
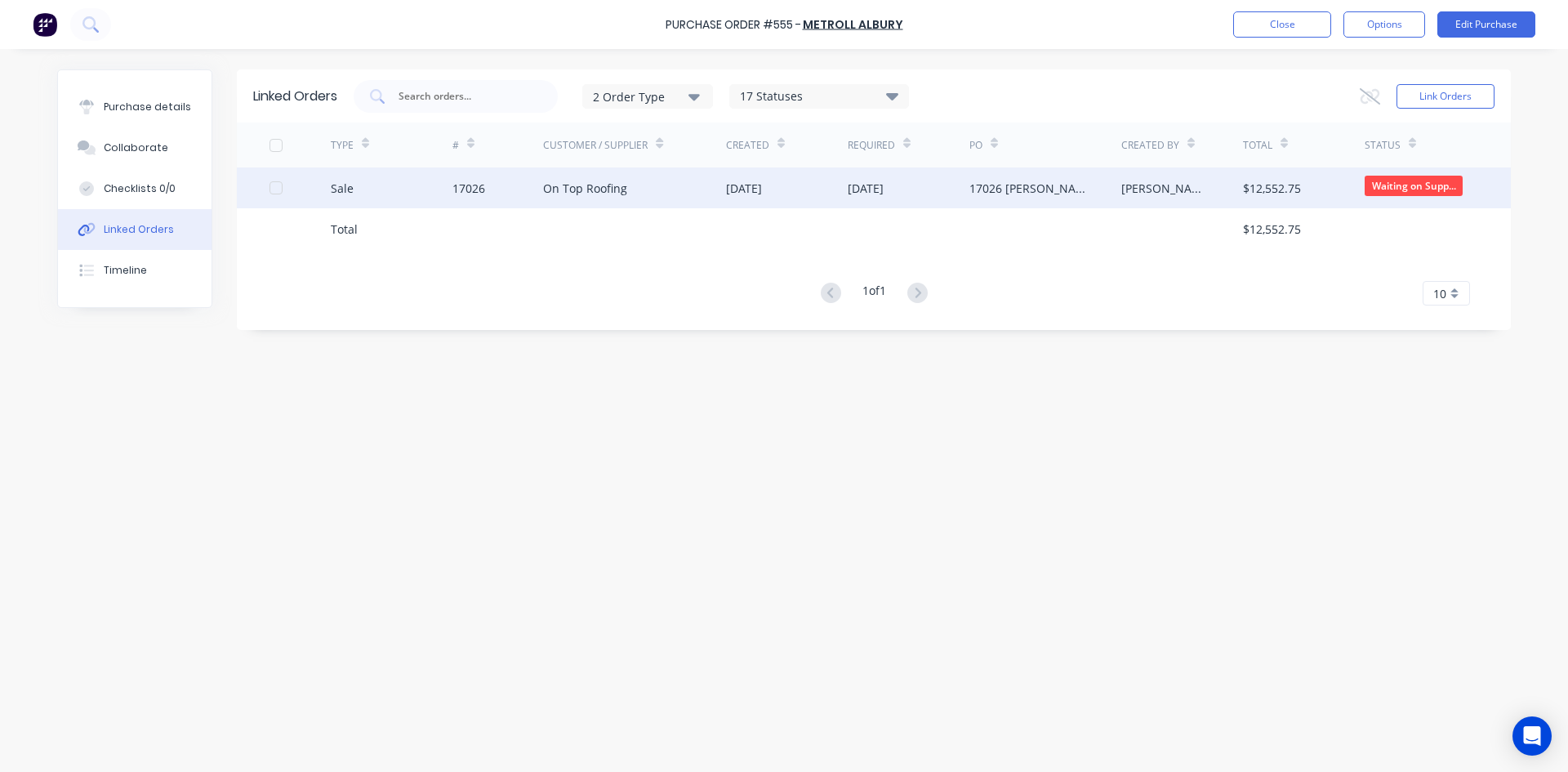
click at [593, 201] on div "On Top Roofing" at bounding box center [634, 188] width 183 height 41
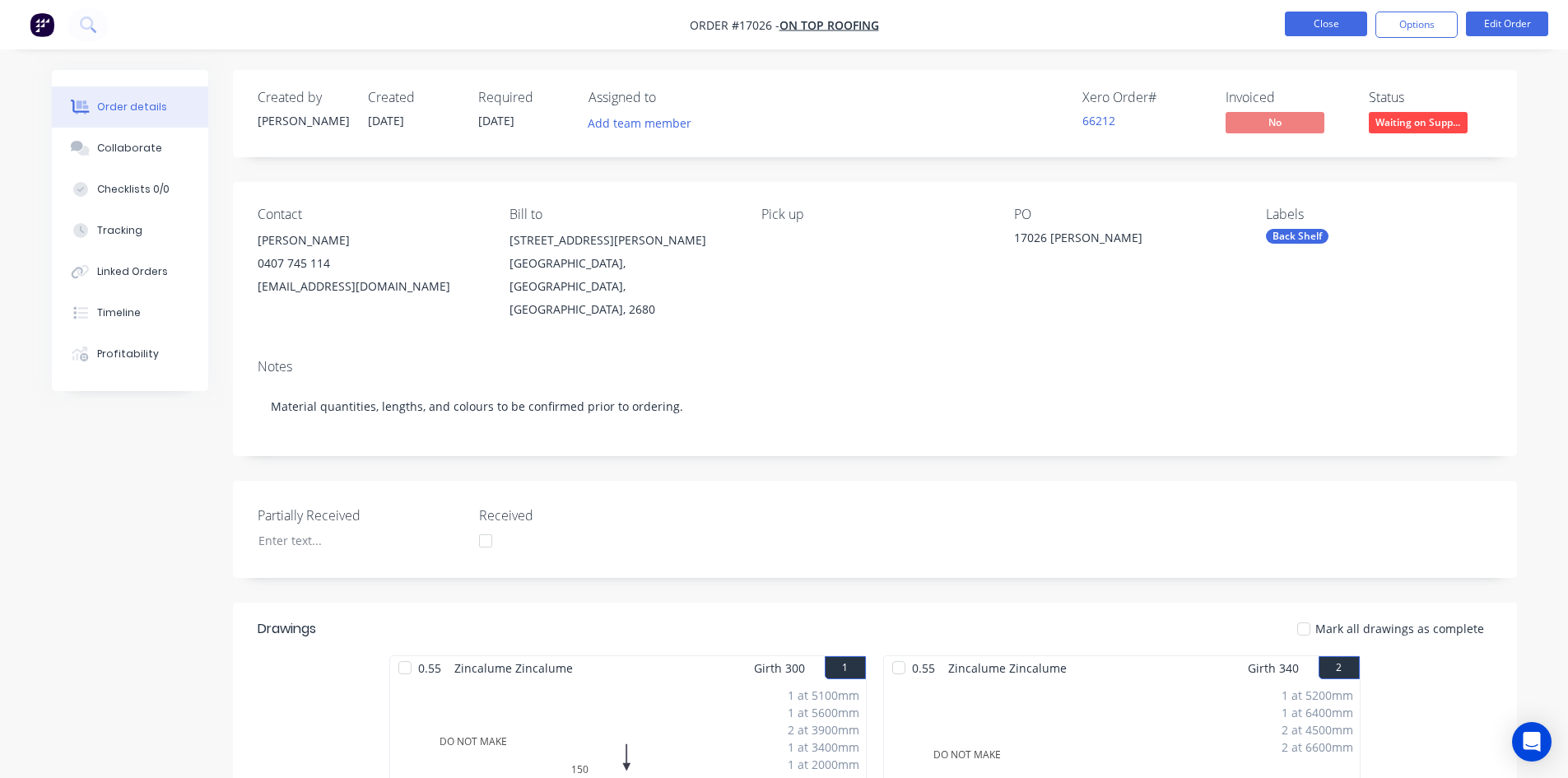
click at [1332, 27] on button "Close" at bounding box center [1326, 24] width 83 height 25
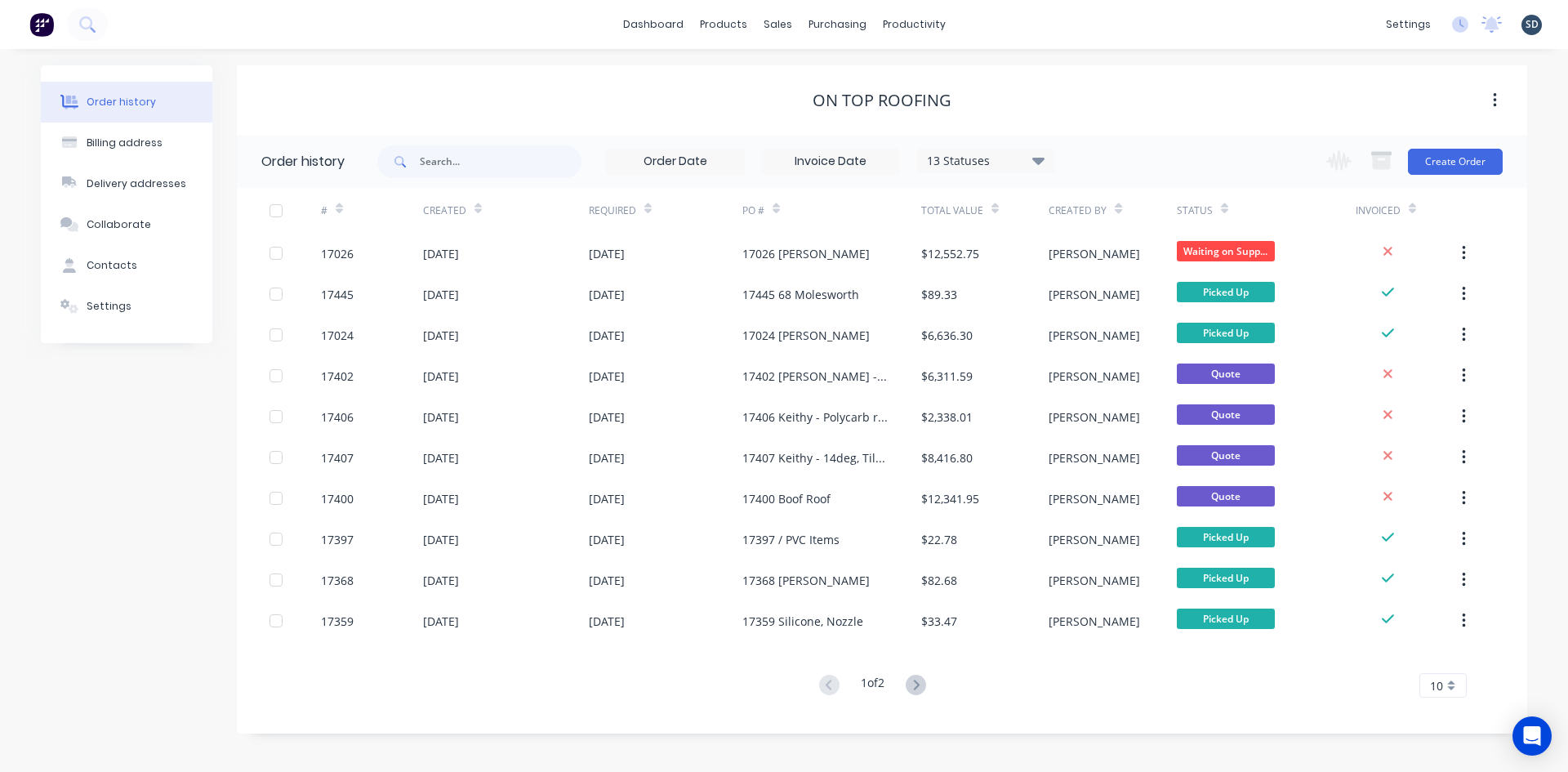
click at [984, 35] on div "dashboard products sales purchasing productivity dashboard products Product Cat…" at bounding box center [784, 24] width 1568 height 49
click at [1037, 29] on div "dashboard products sales purchasing productivity dashboard products Product Cat…" at bounding box center [784, 24] width 1568 height 49
click at [1002, 23] on div "dashboard products sales purchasing productivity dashboard products Product Cat…" at bounding box center [784, 24] width 1568 height 49
click at [995, 22] on div "dashboard products sales purchasing productivity dashboard products Product Cat…" at bounding box center [784, 24] width 1568 height 49
click at [837, 79] on div "Sales Orders" at bounding box center [838, 78] width 67 height 14
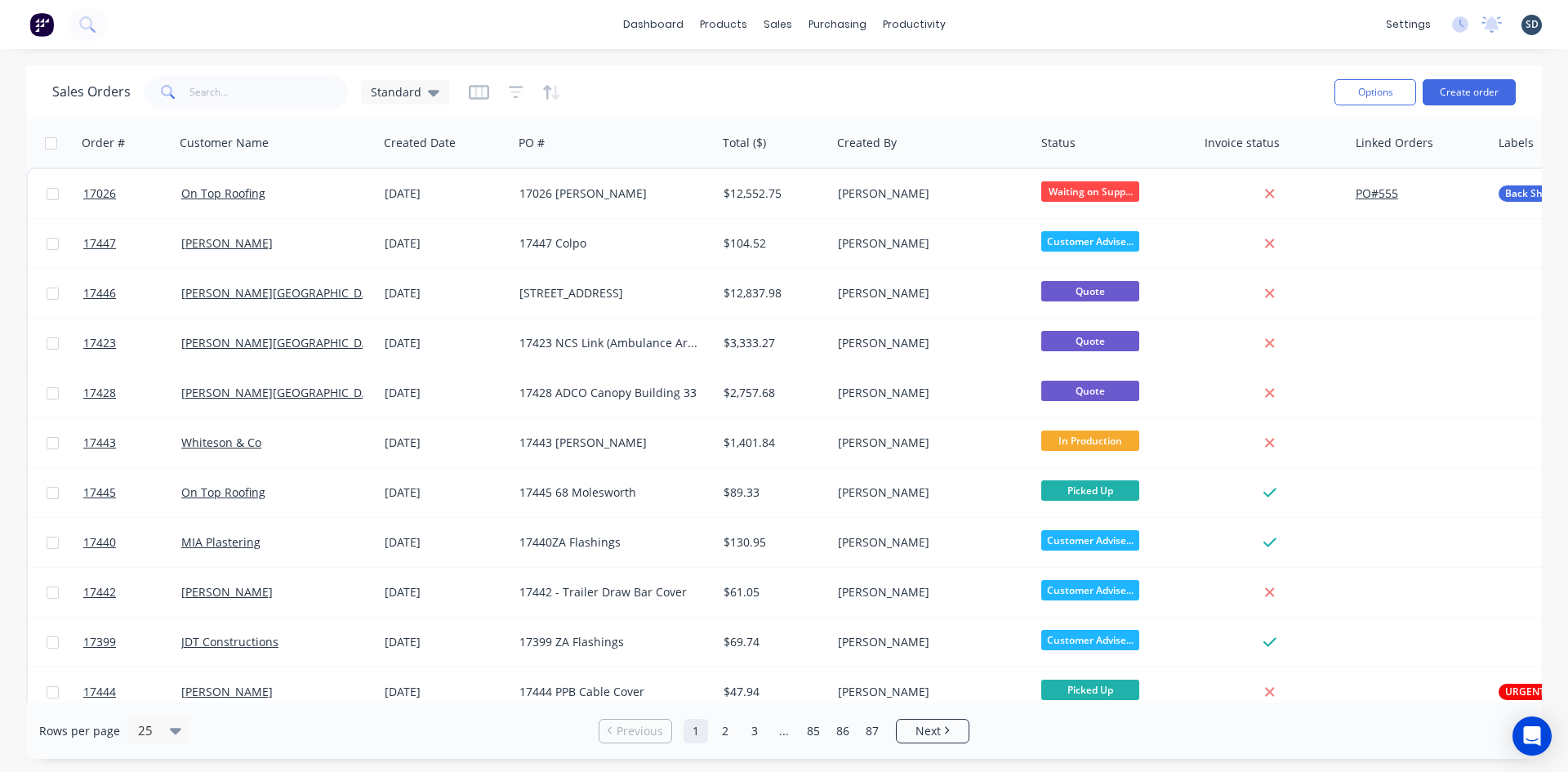
click at [1003, 20] on div "dashboard products sales purchasing productivity dashboard products Product Cat…" at bounding box center [784, 24] width 1568 height 49
click at [996, 20] on div "dashboard products sales purchasing productivity dashboard products Product Cat…" at bounding box center [784, 24] width 1568 height 49
click at [1001, 23] on div "dashboard products sales purchasing productivity dashboard products Product Cat…" at bounding box center [784, 24] width 1568 height 49
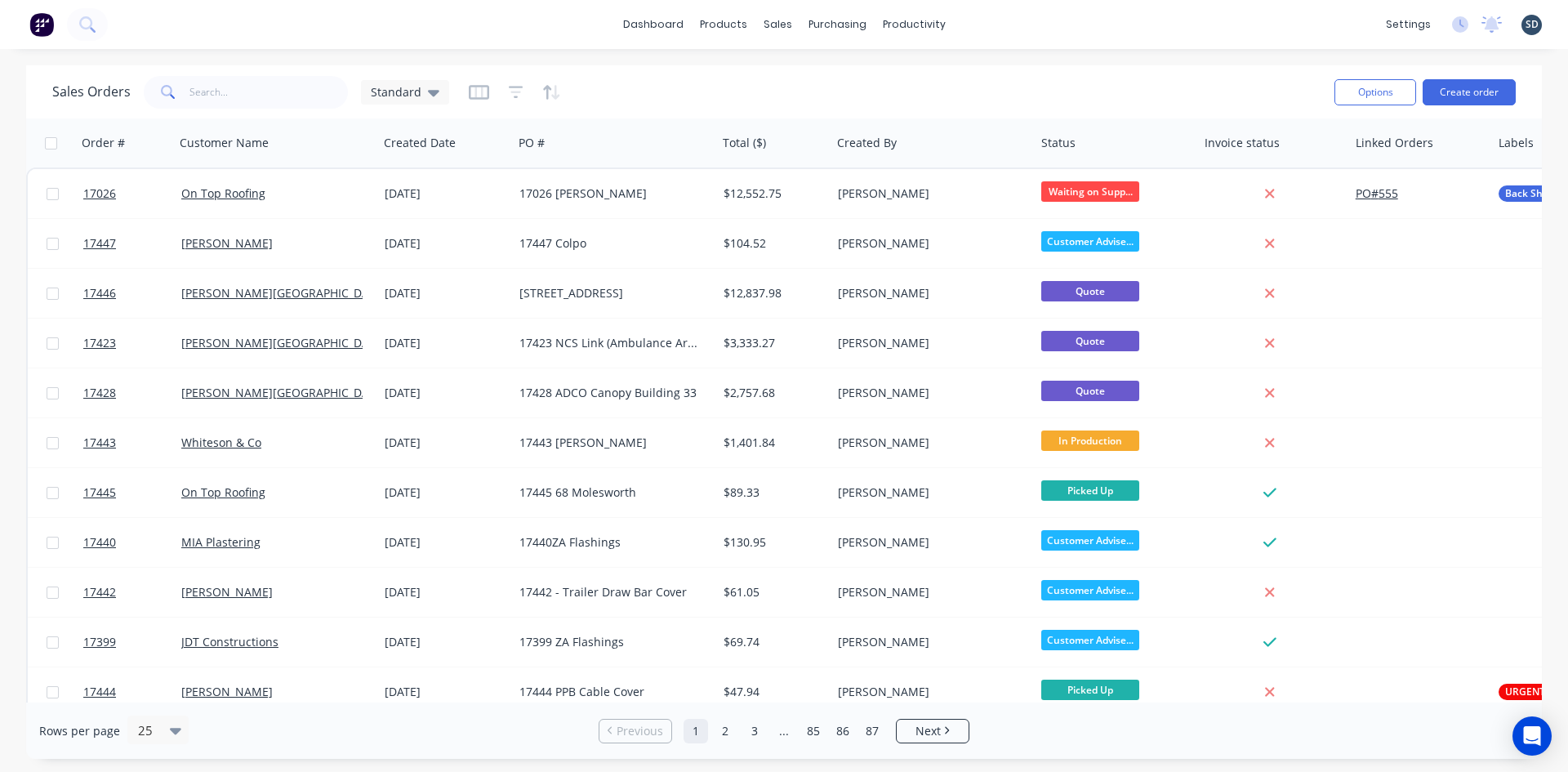
click at [1000, 24] on div "dashboard products sales purchasing productivity dashboard products Product Cat…" at bounding box center [784, 24] width 1568 height 49
click at [794, 73] on div at bounding box center [787, 78] width 24 height 14
click at [1029, 19] on div "dashboard products sales purchasing productivity dashboard products Product Cat…" at bounding box center [784, 24] width 1568 height 49
click at [221, 94] on input "text" at bounding box center [269, 92] width 160 height 33
type input "66009"
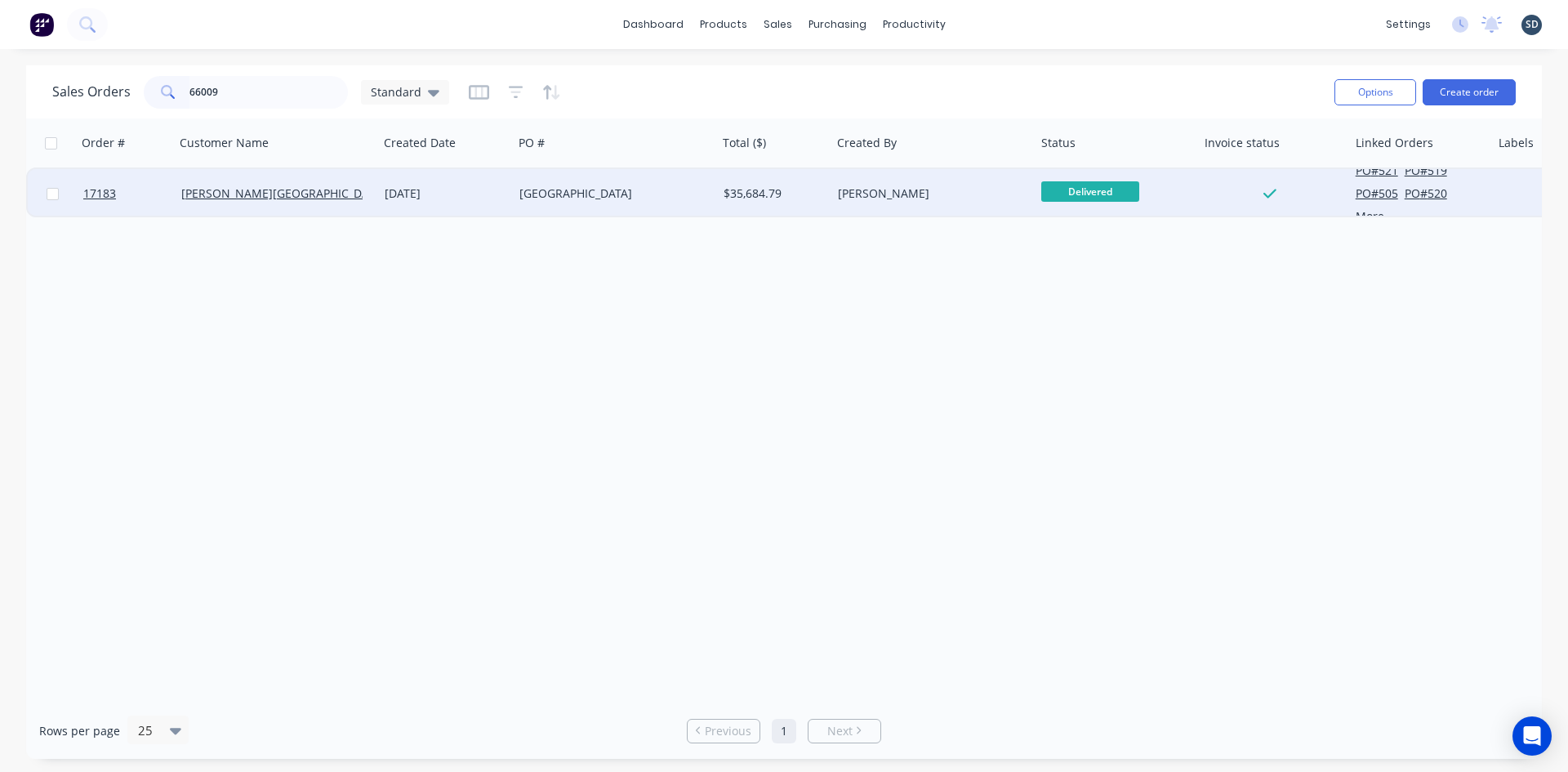
click at [621, 188] on div "17183 Wellness Centre" at bounding box center [610, 193] width 182 height 16
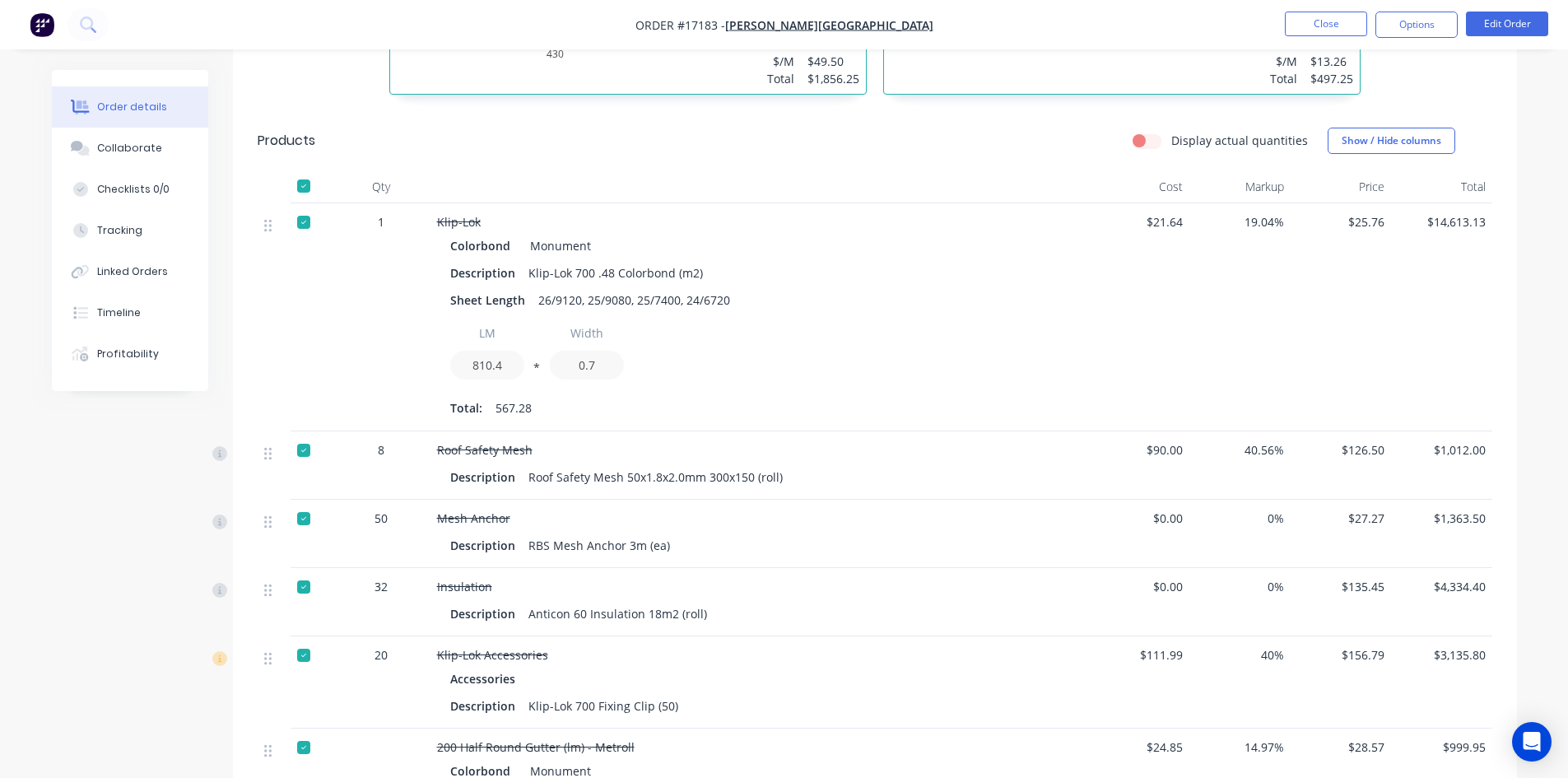
scroll to position [677, 0]
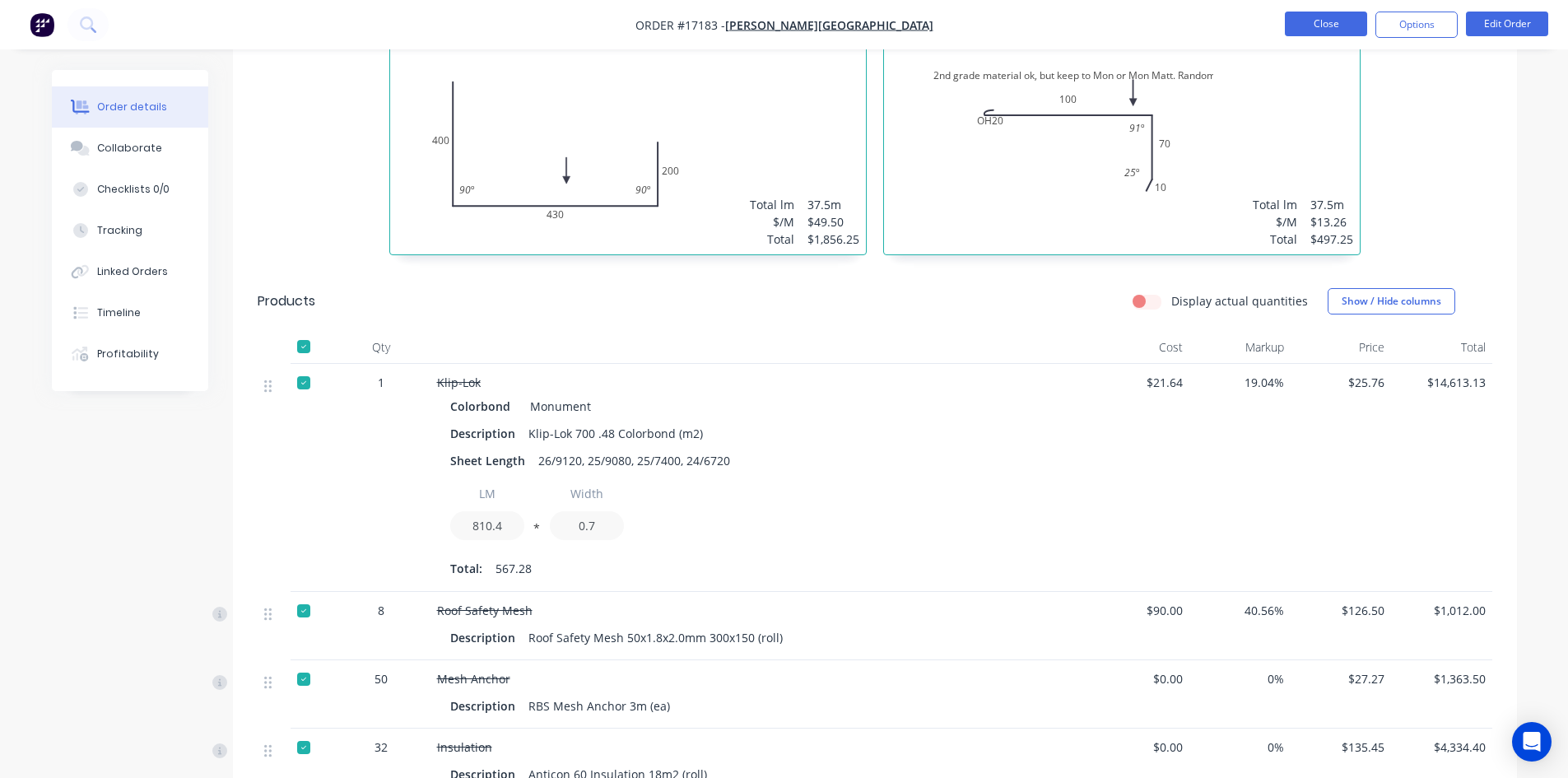
click at [1354, 25] on button "Close" at bounding box center [1326, 24] width 83 height 25
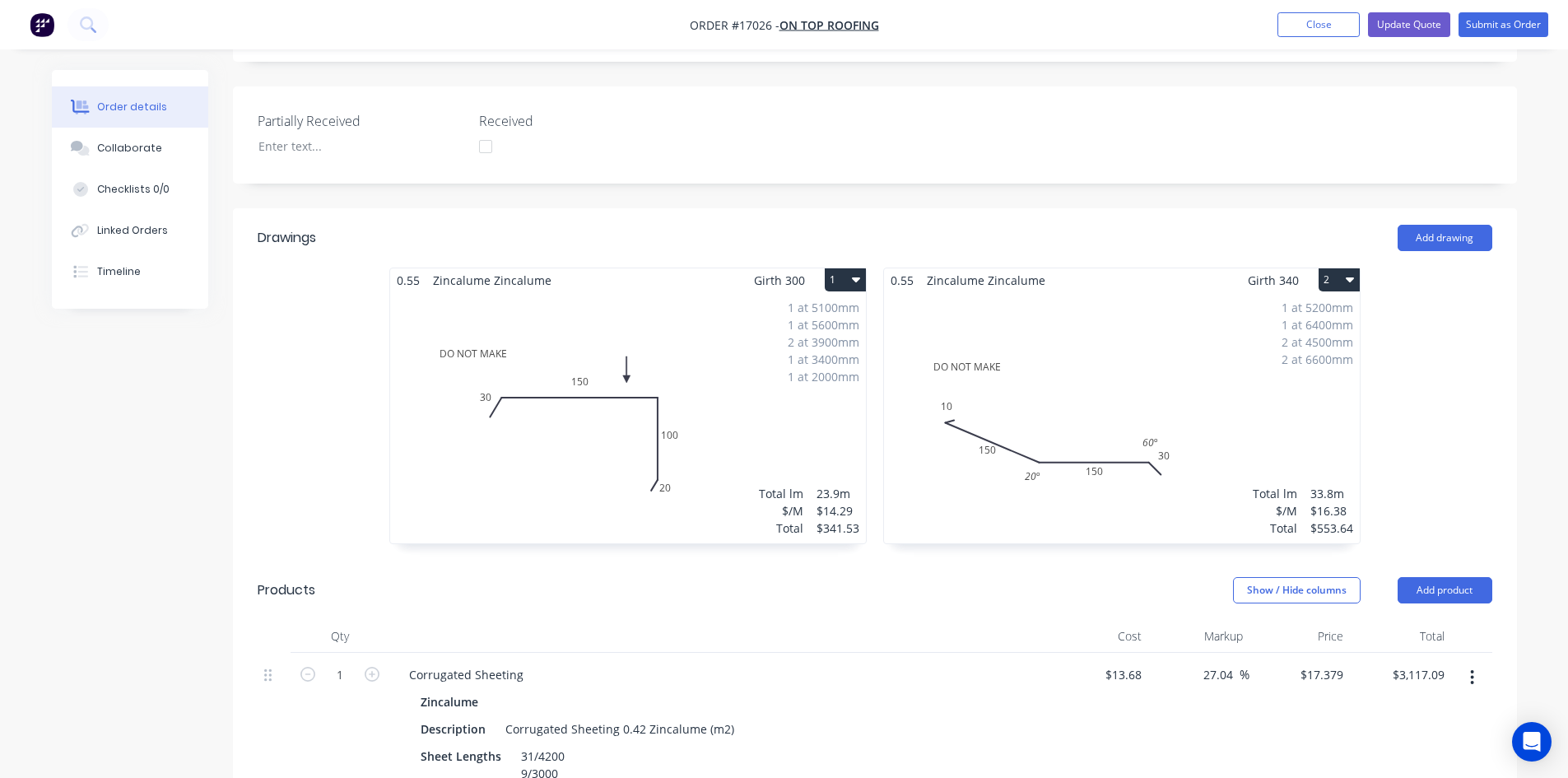
scroll to position [906, 0]
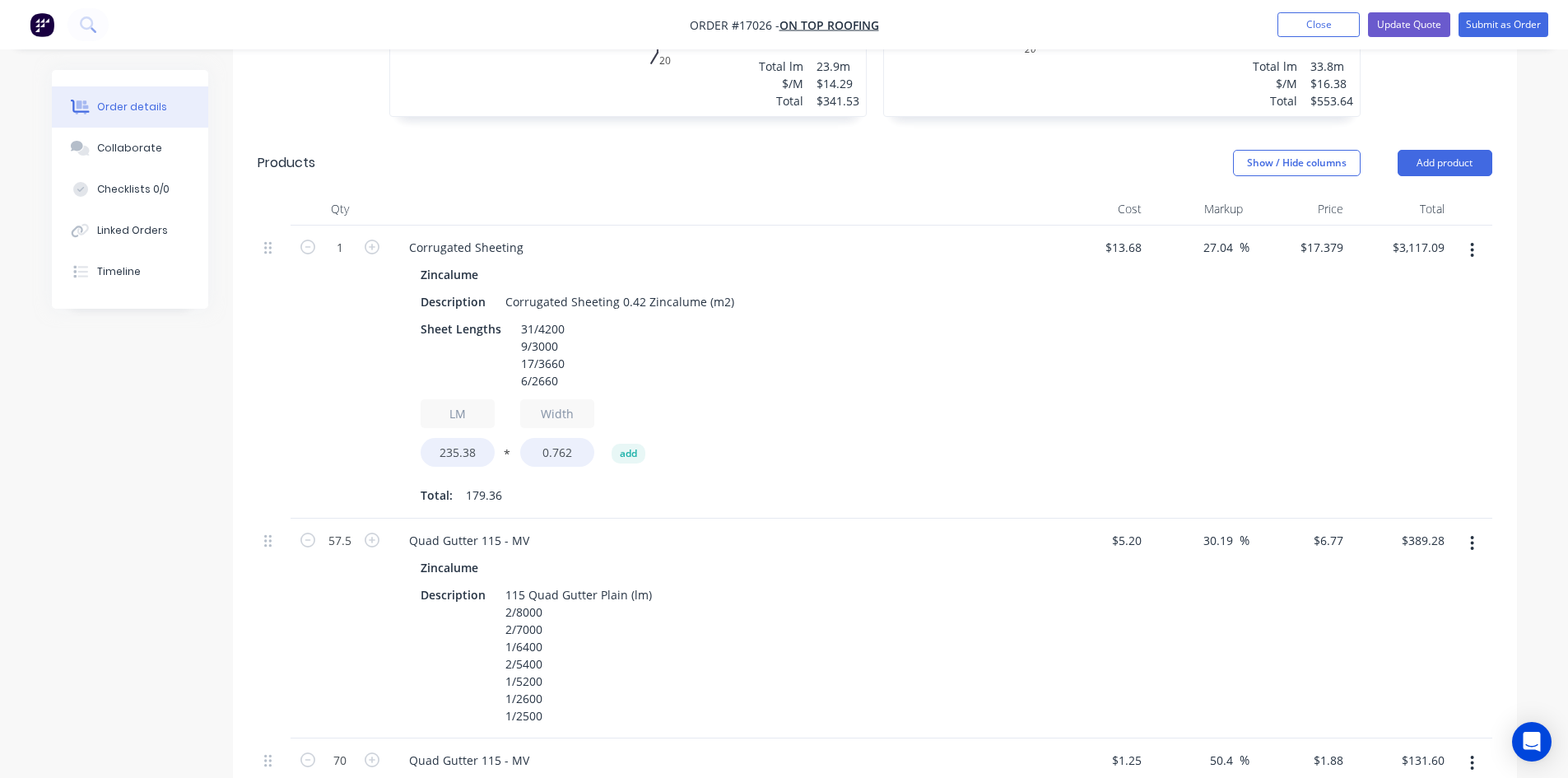
click at [778, 150] on div "Show / Hide columns Add product" at bounding box center [1005, 163] width 972 height 26
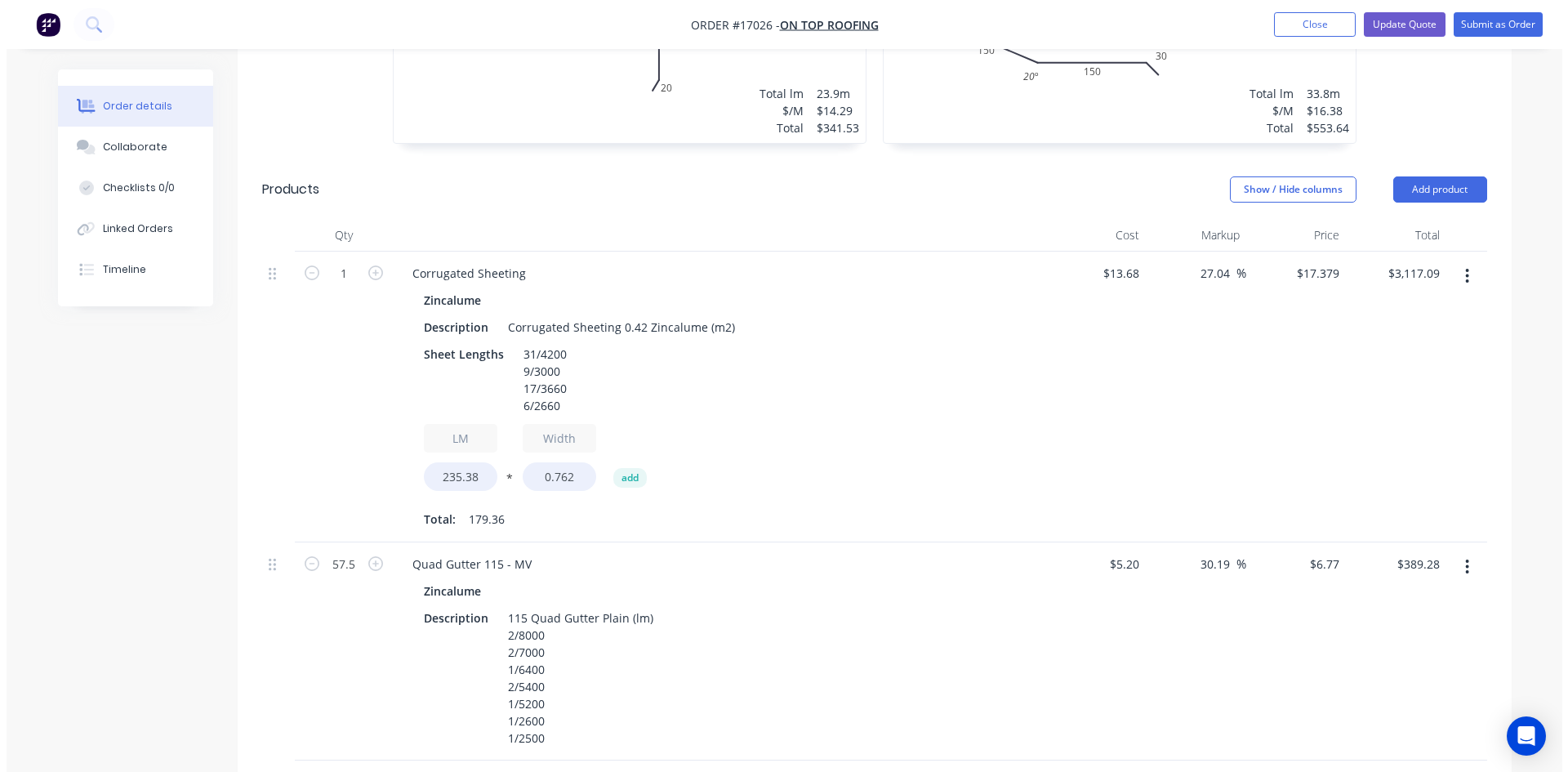
scroll to position [866, 0]
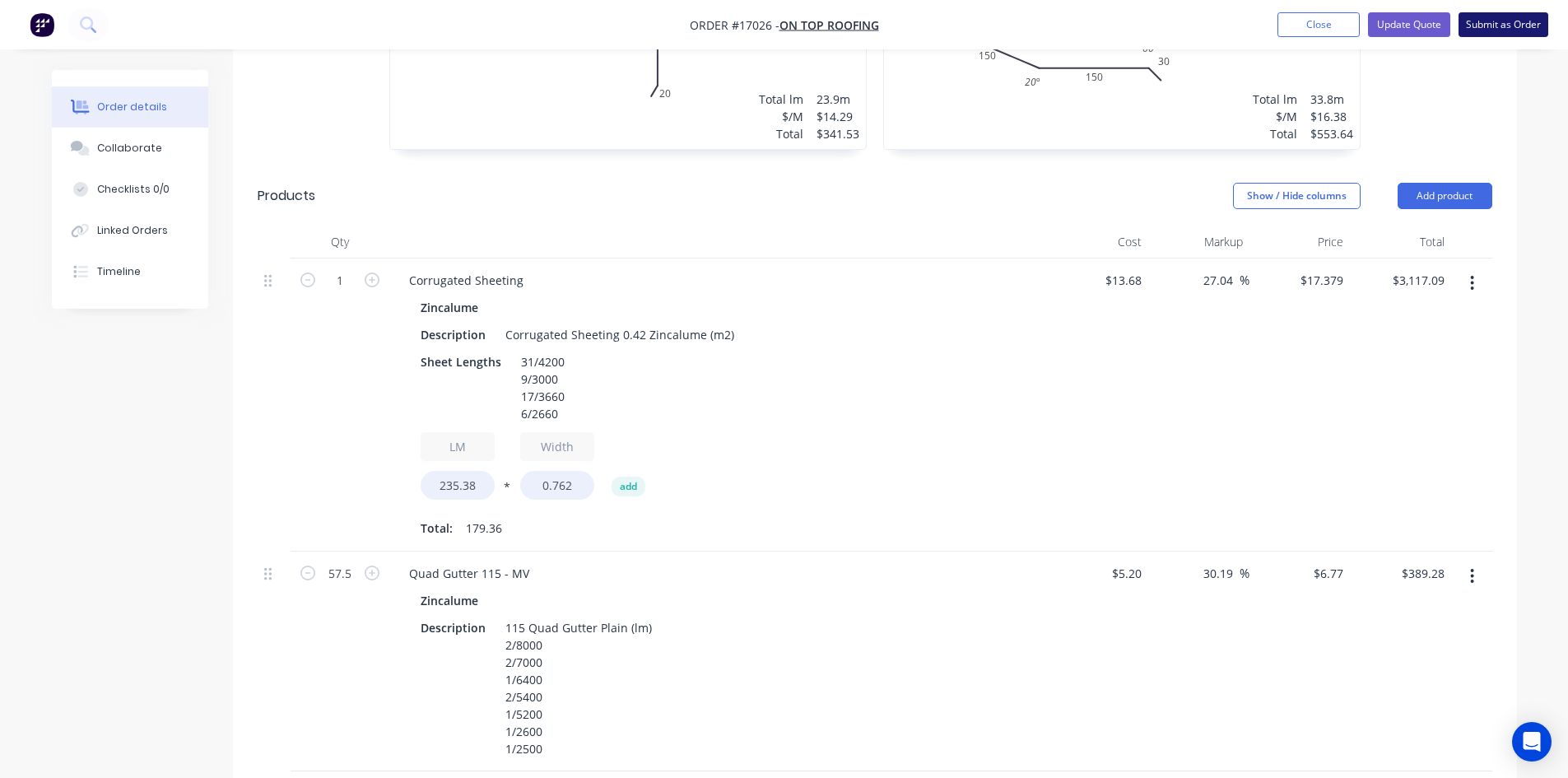
click at [1499, 25] on button "Submit as Order" at bounding box center [1502, 25] width 89 height 25
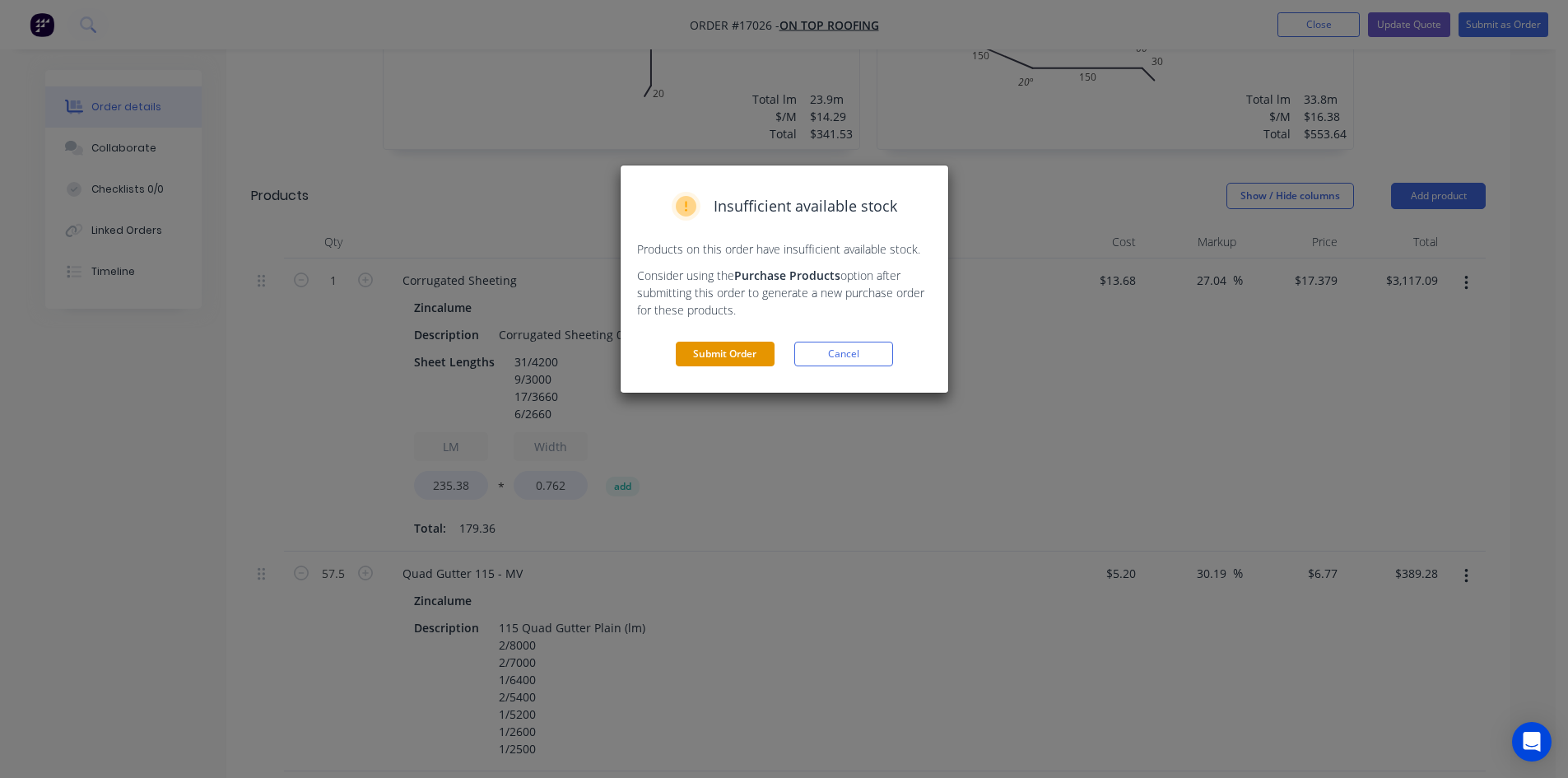
click at [720, 357] on button "Submit Order" at bounding box center [725, 353] width 99 height 25
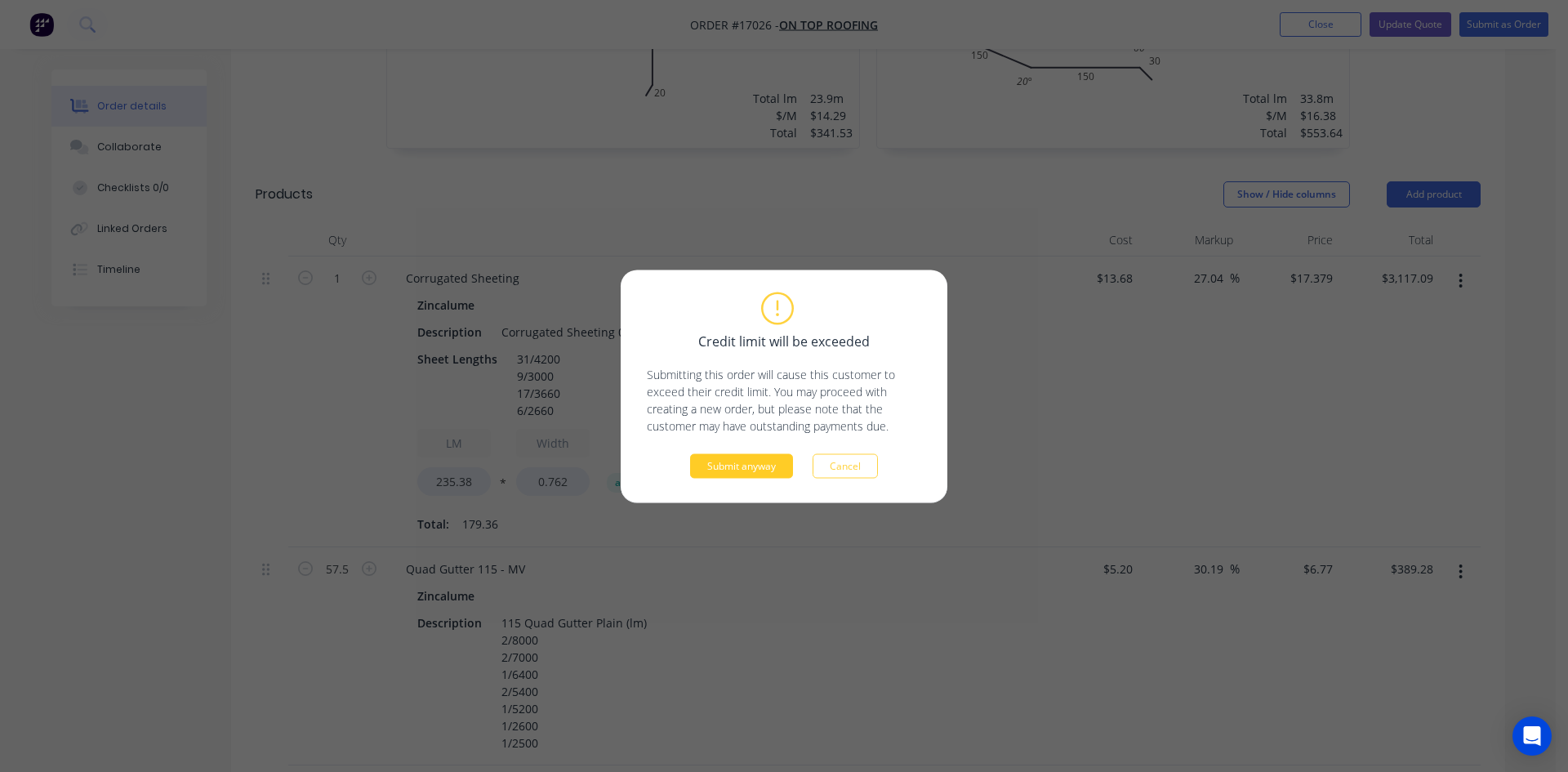
click at [730, 467] on button "Submit anyway" at bounding box center [741, 465] width 103 height 24
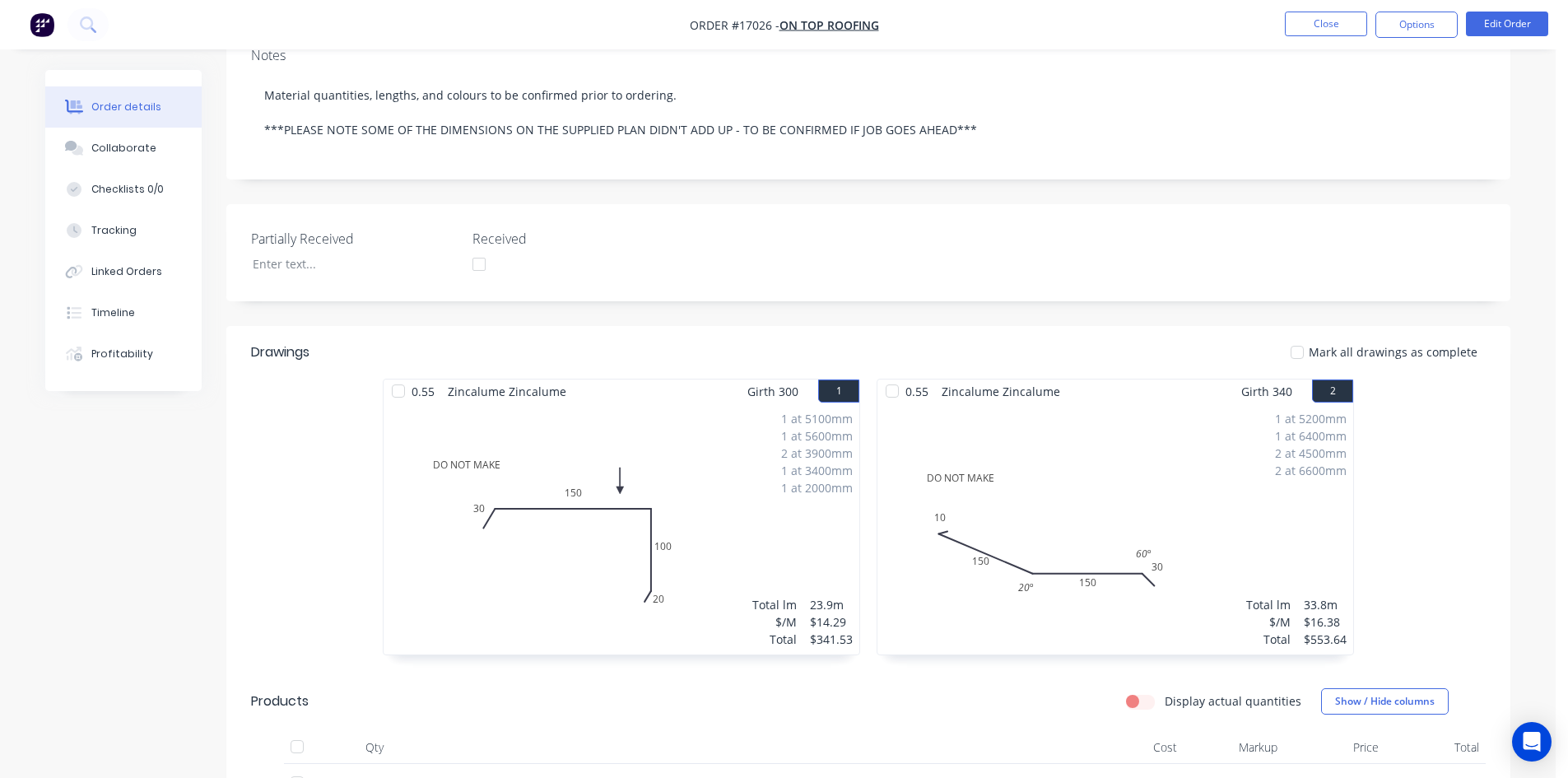
scroll to position [83, 0]
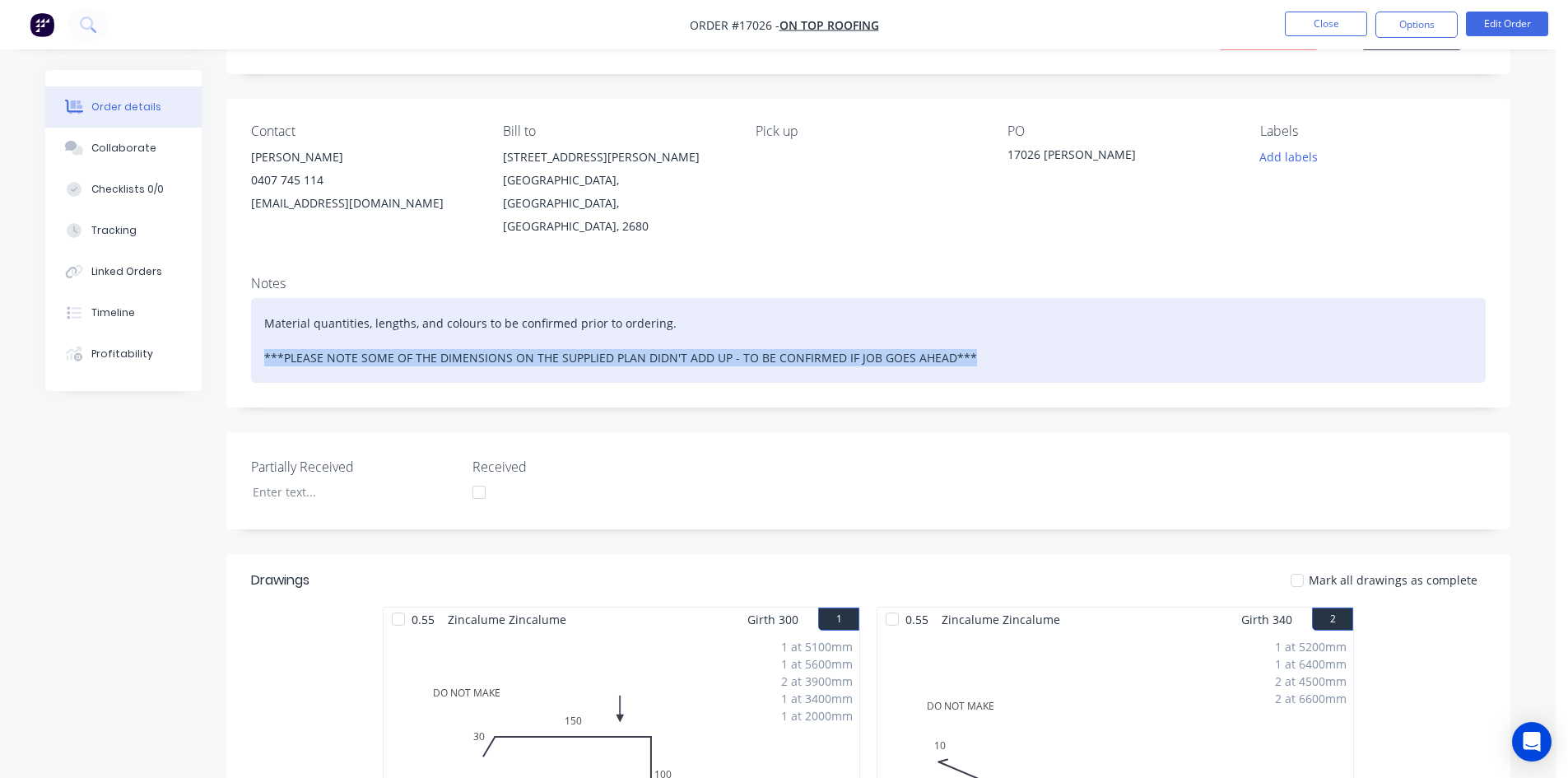
drag, startPoint x: 1000, startPoint y: 338, endPoint x: 253, endPoint y: 358, distance: 747.3
click at [253, 358] on div "Material quantities, lengths, and colours to be confirmed prior to ordering. **…" at bounding box center [868, 340] width 1234 height 85
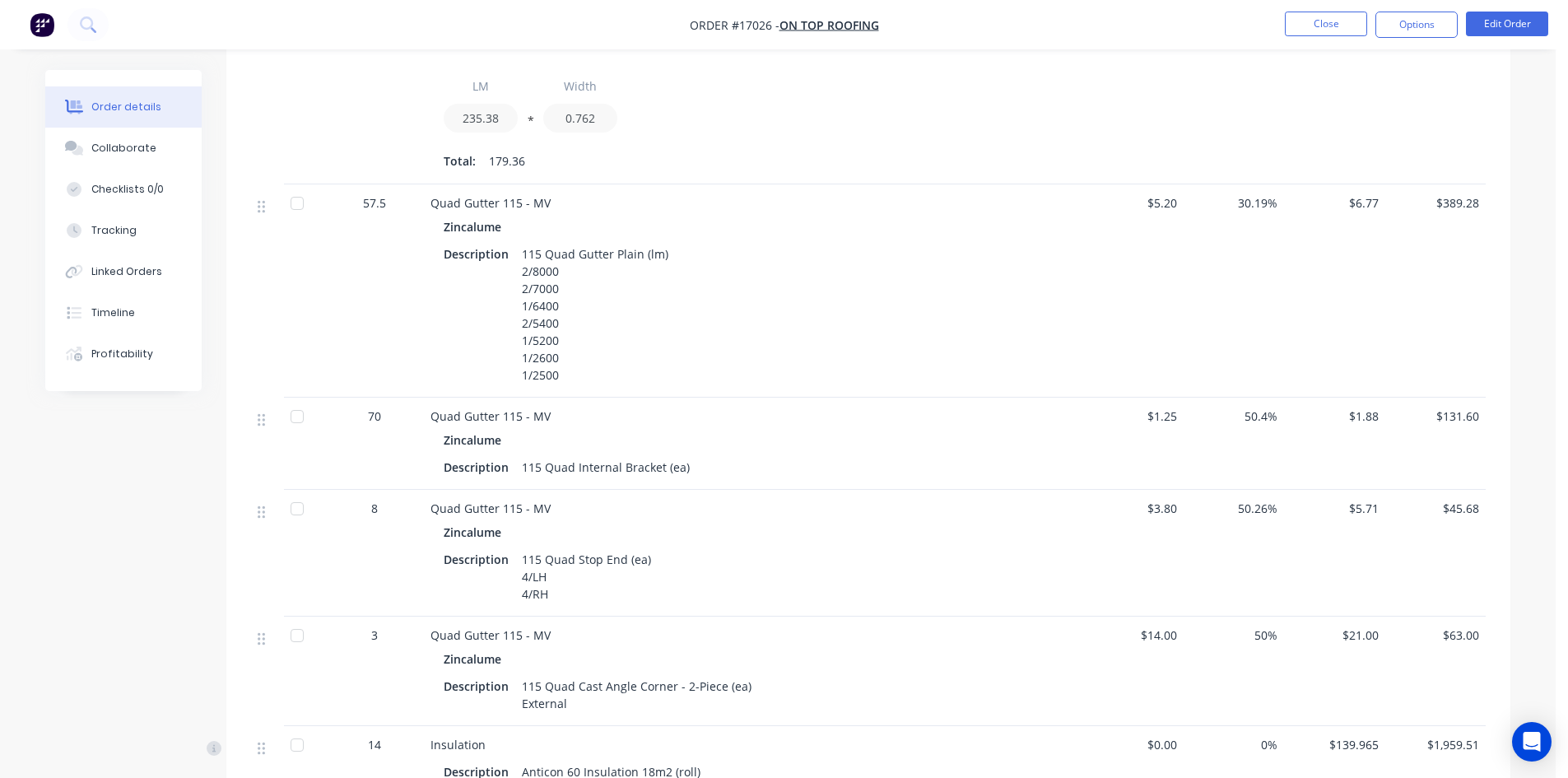
scroll to position [642, 0]
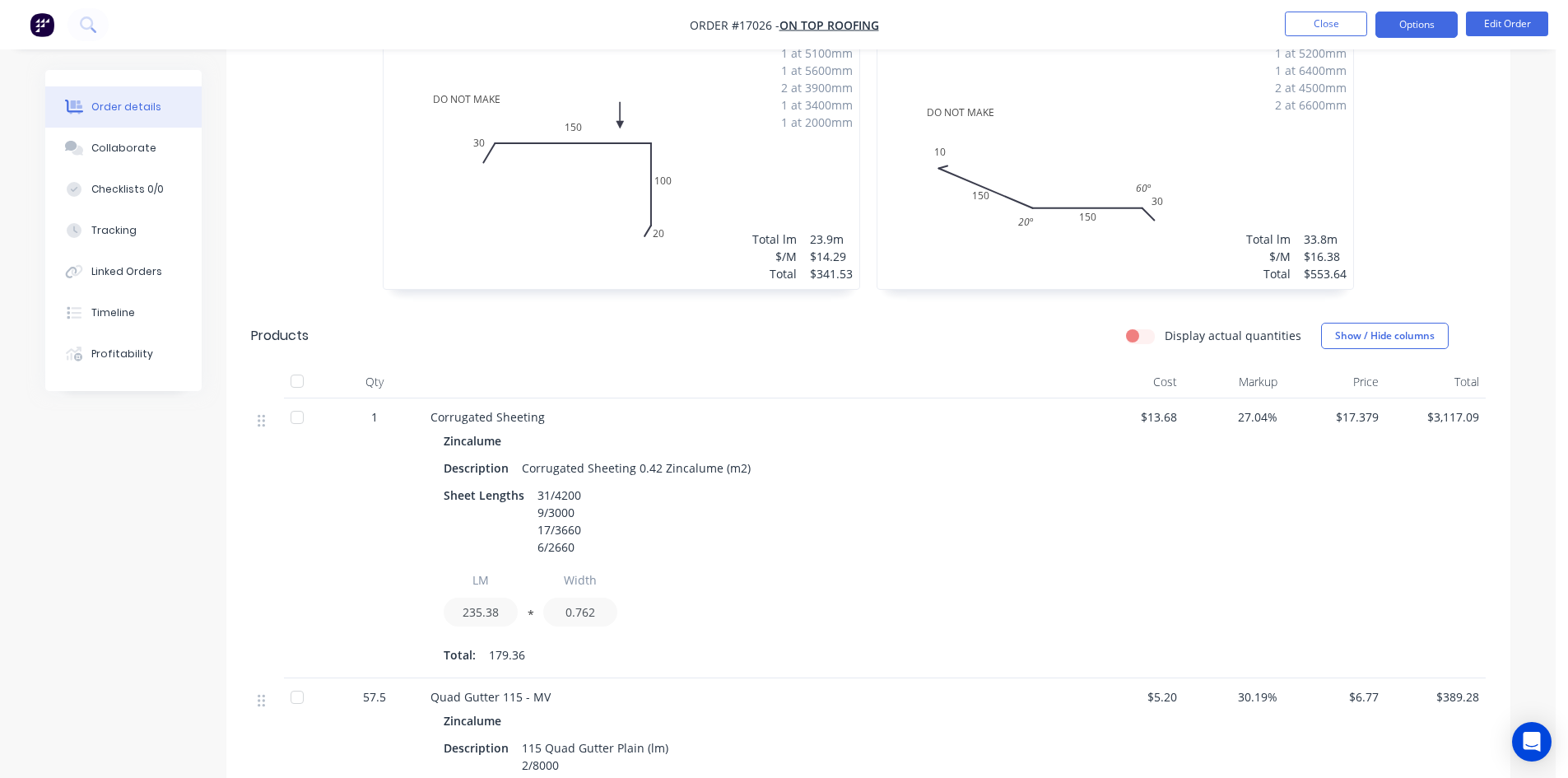
click at [1423, 26] on button "Options" at bounding box center [1416, 25] width 83 height 26
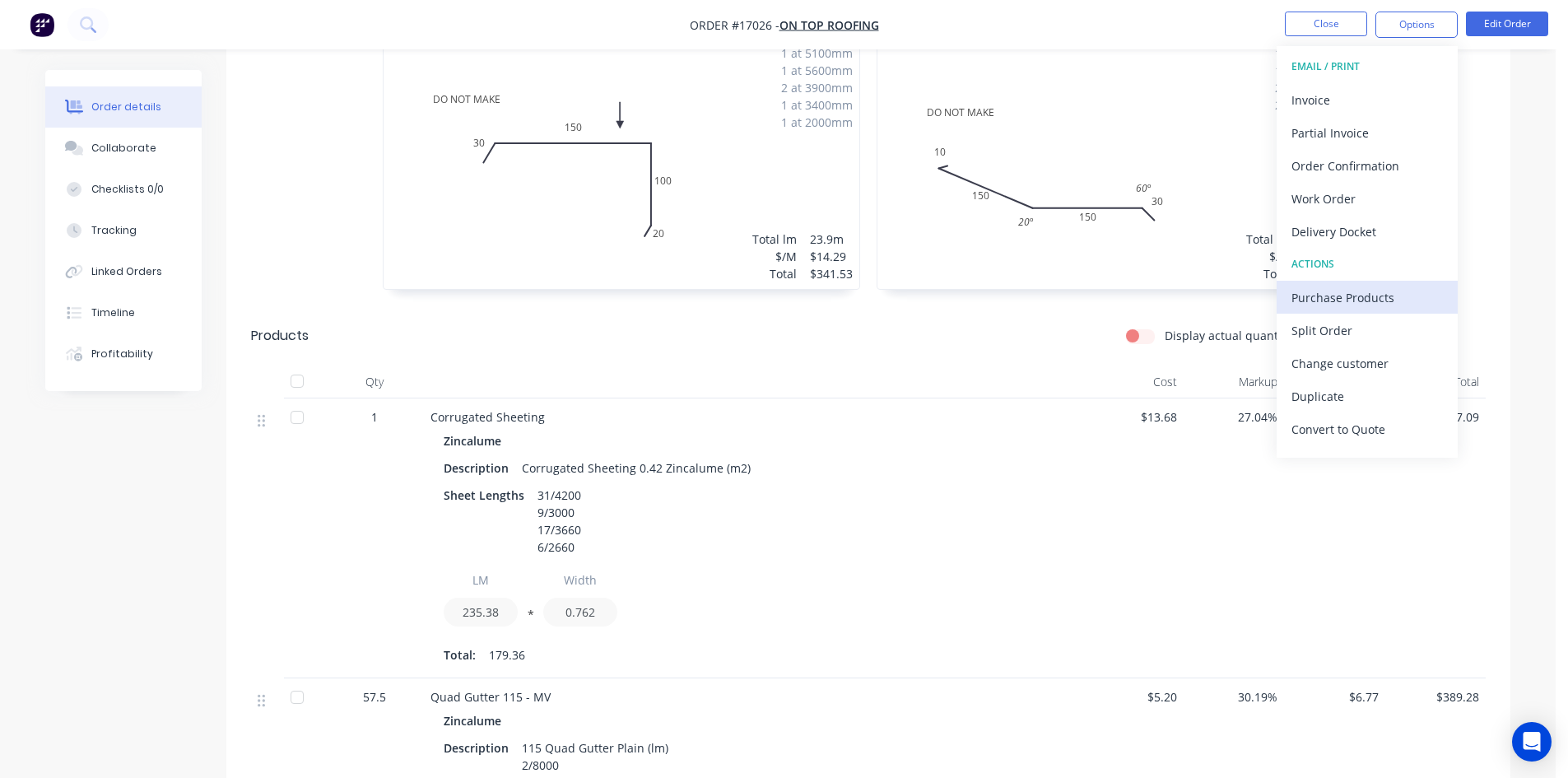
click at [1372, 297] on div "Purchase Products" at bounding box center [1367, 298] width 151 height 24
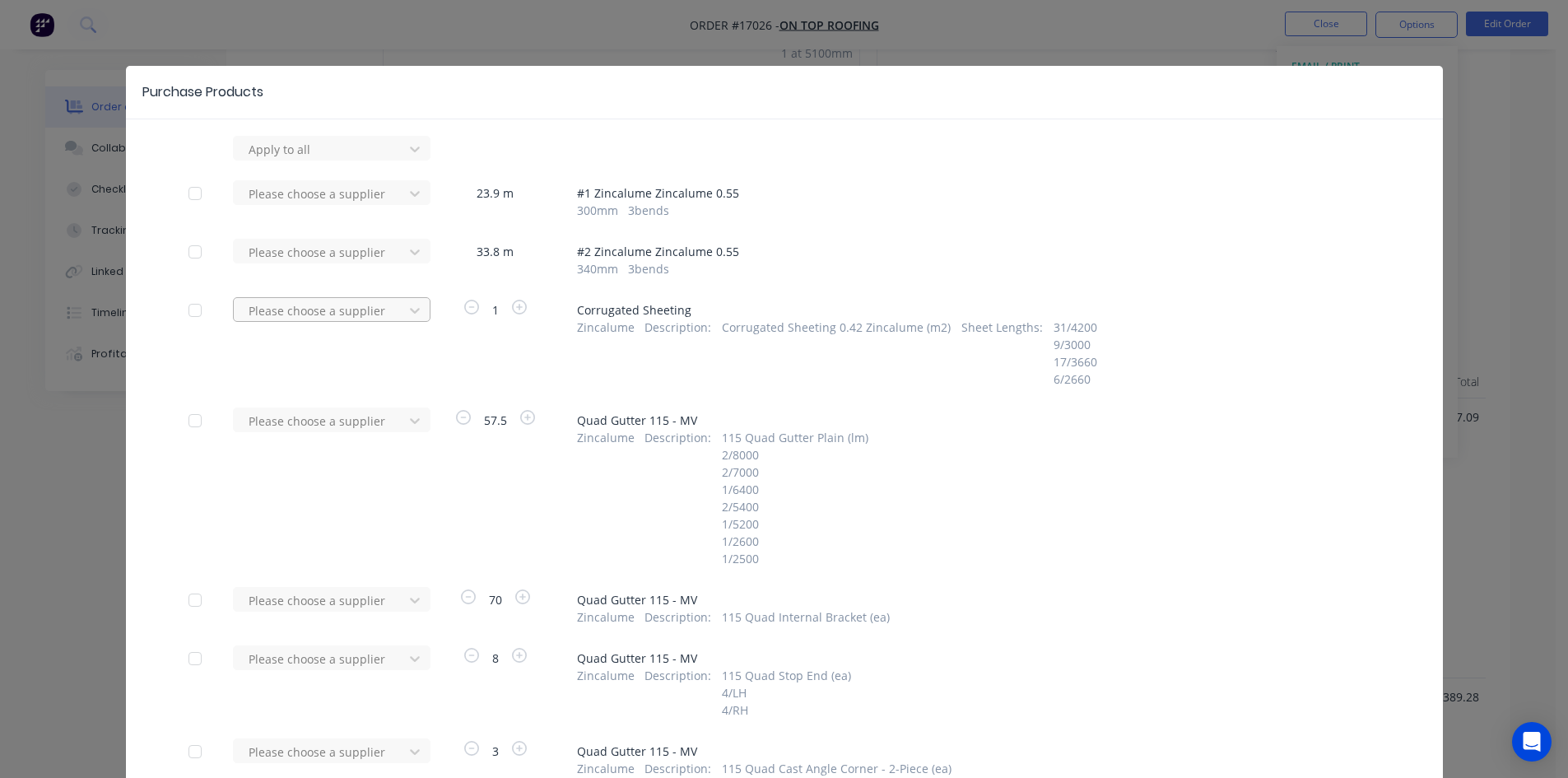
click at [353, 160] on div at bounding box center [321, 149] width 148 height 20
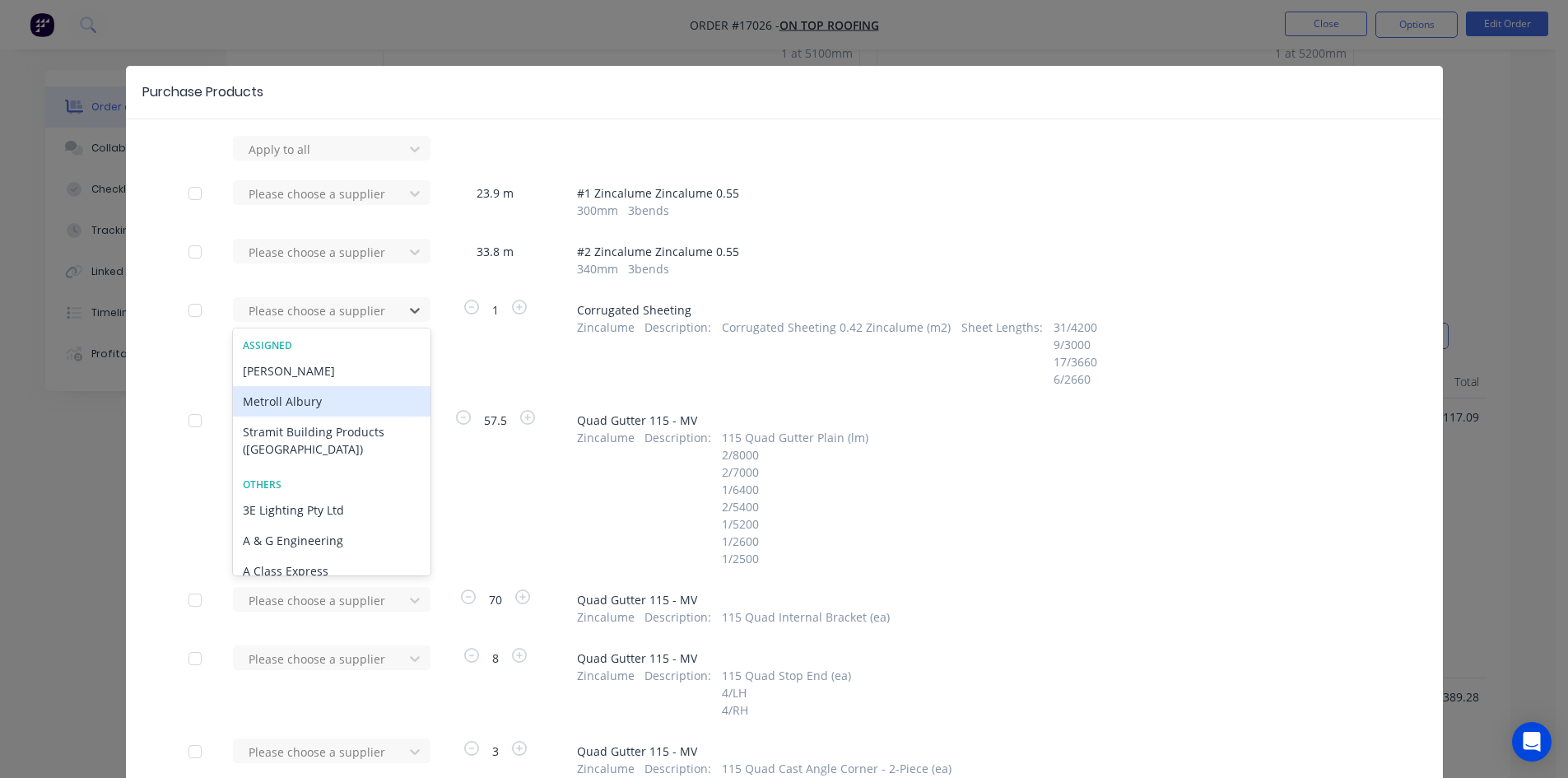
click at [314, 406] on div "Metroll Albury" at bounding box center [332, 402] width 197 height 31
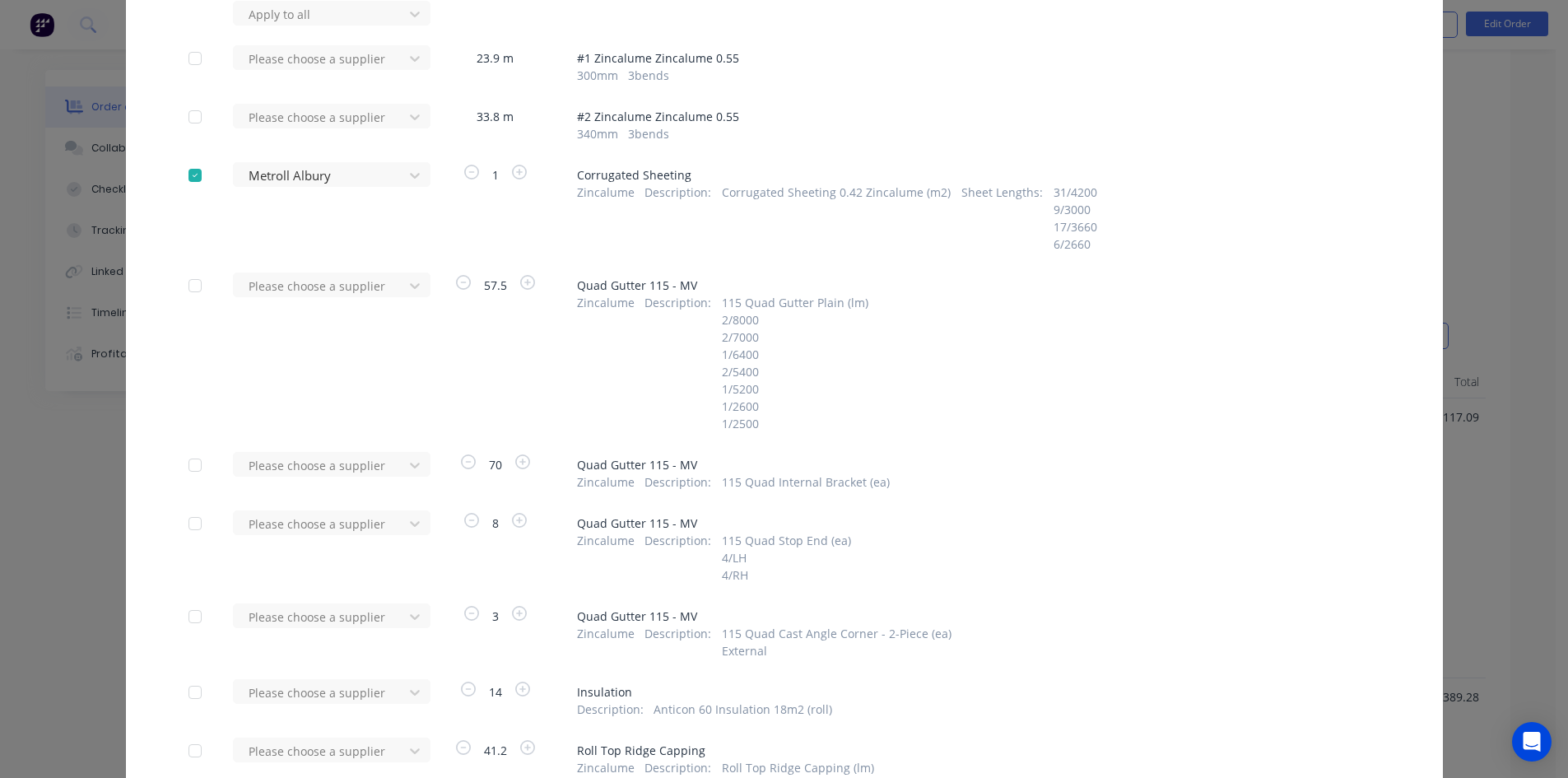
scroll to position [164, 0]
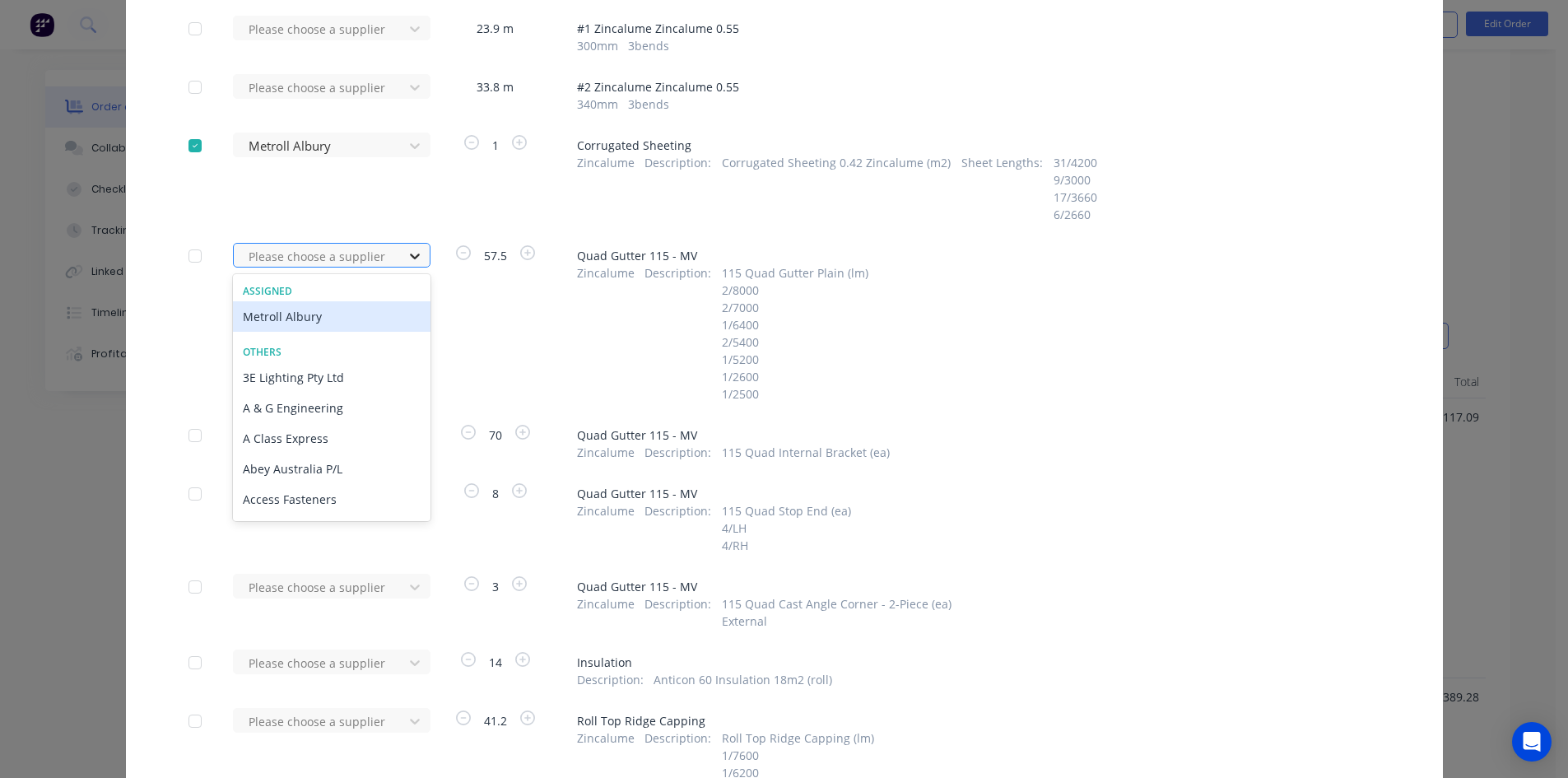
click at [400, 261] on div at bounding box center [414, 255] width 30 height 26
click at [356, 320] on div "Metroll Albury" at bounding box center [332, 317] width 197 height 31
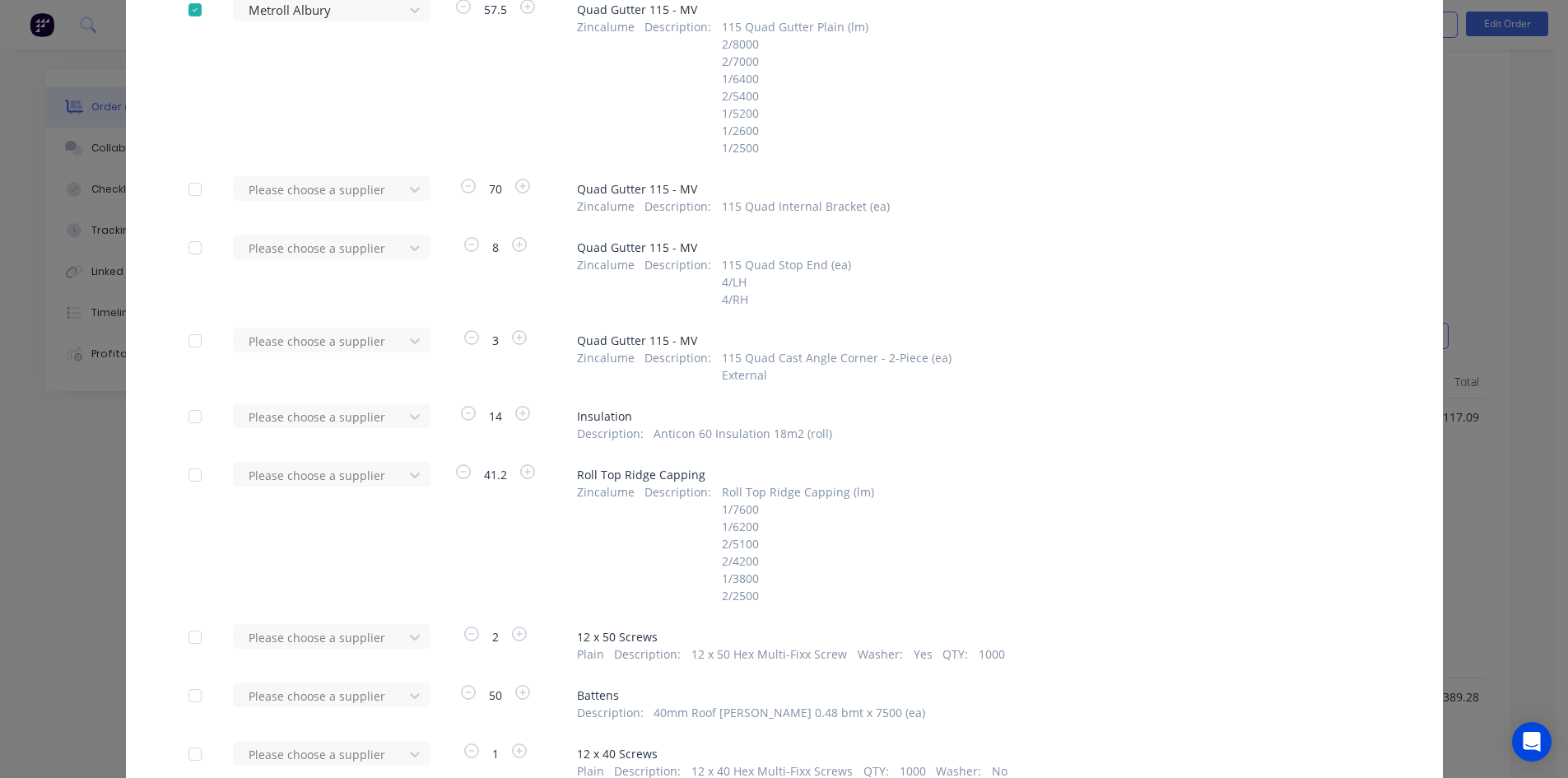
scroll to position [412, 0]
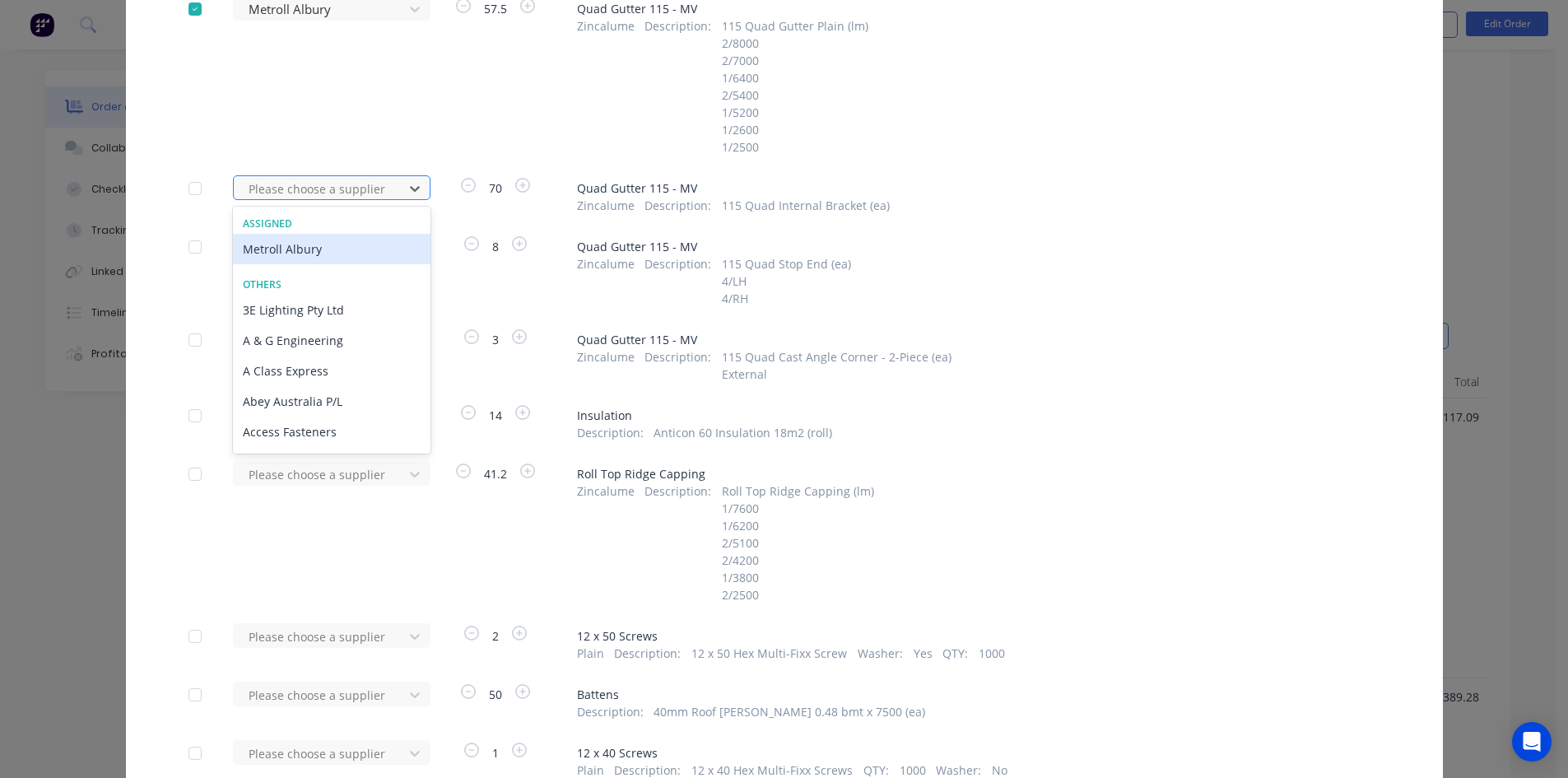
click at [356, 186] on div at bounding box center [321, 189] width 148 height 20
click at [334, 244] on div "Metroll Albury" at bounding box center [332, 249] width 197 height 31
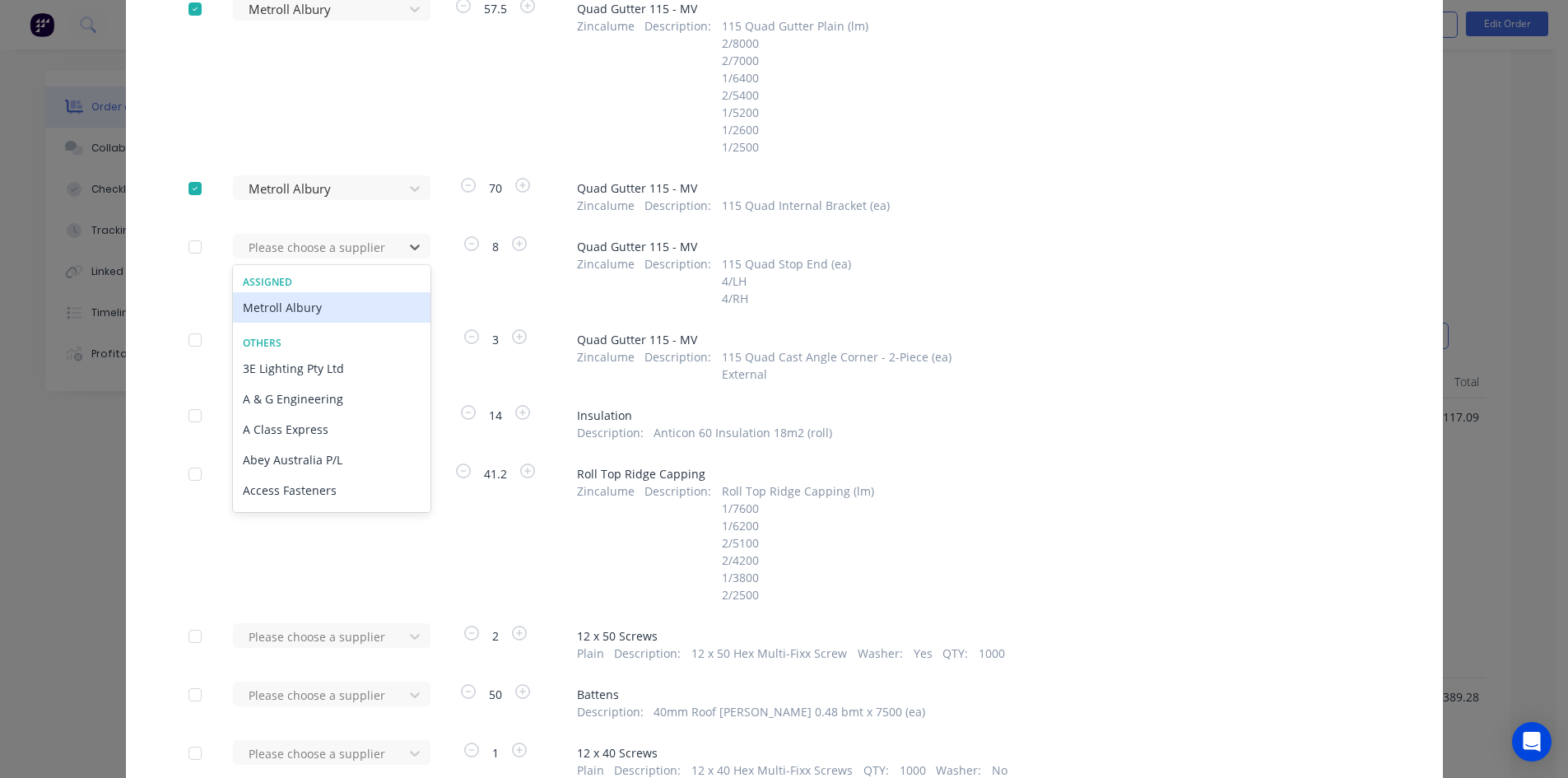
click at [357, 311] on div "Metroll Albury" at bounding box center [332, 307] width 197 height 31
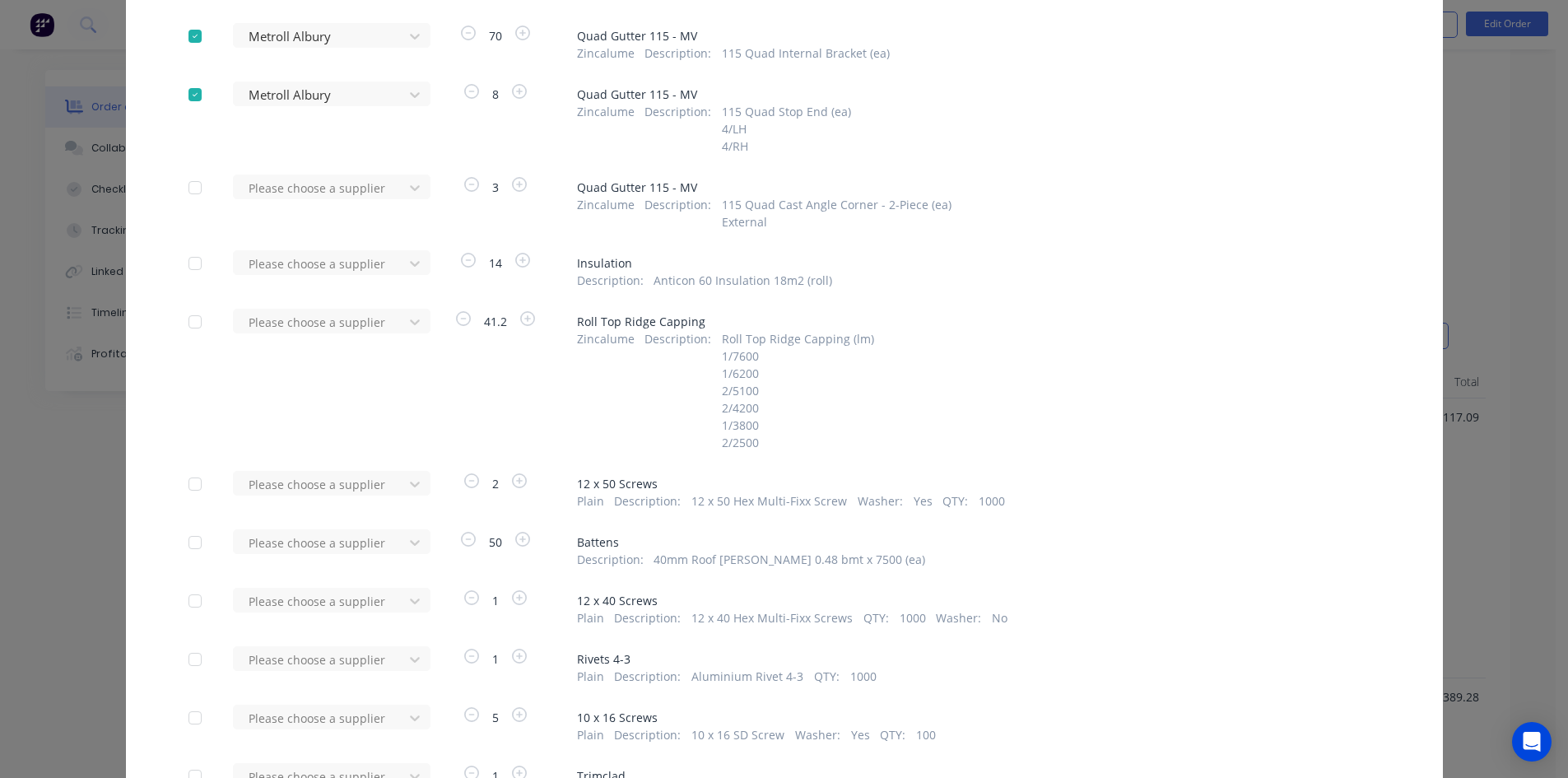
scroll to position [576, 0]
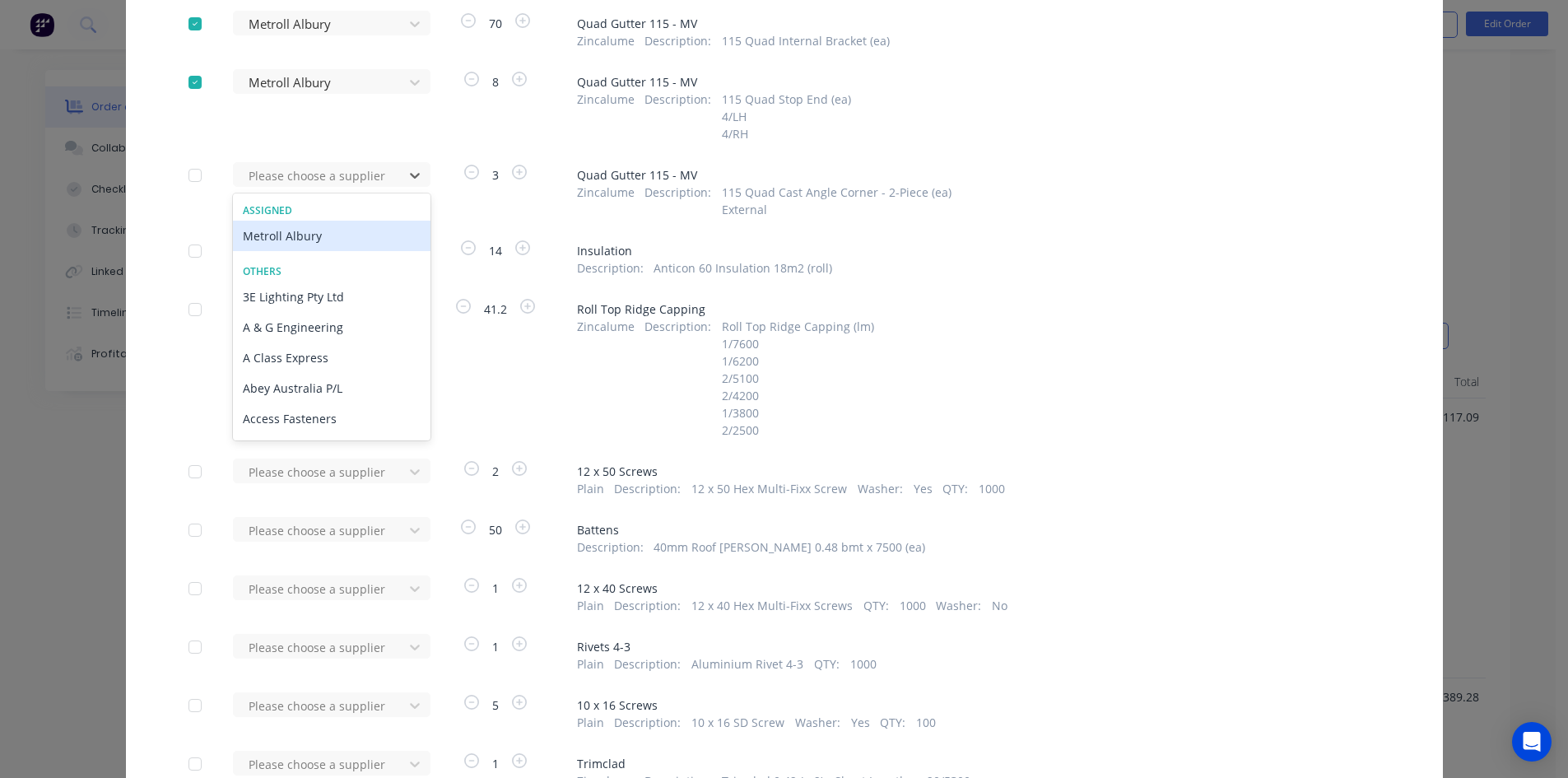
click at [359, 241] on div "Metroll Albury" at bounding box center [332, 236] width 197 height 31
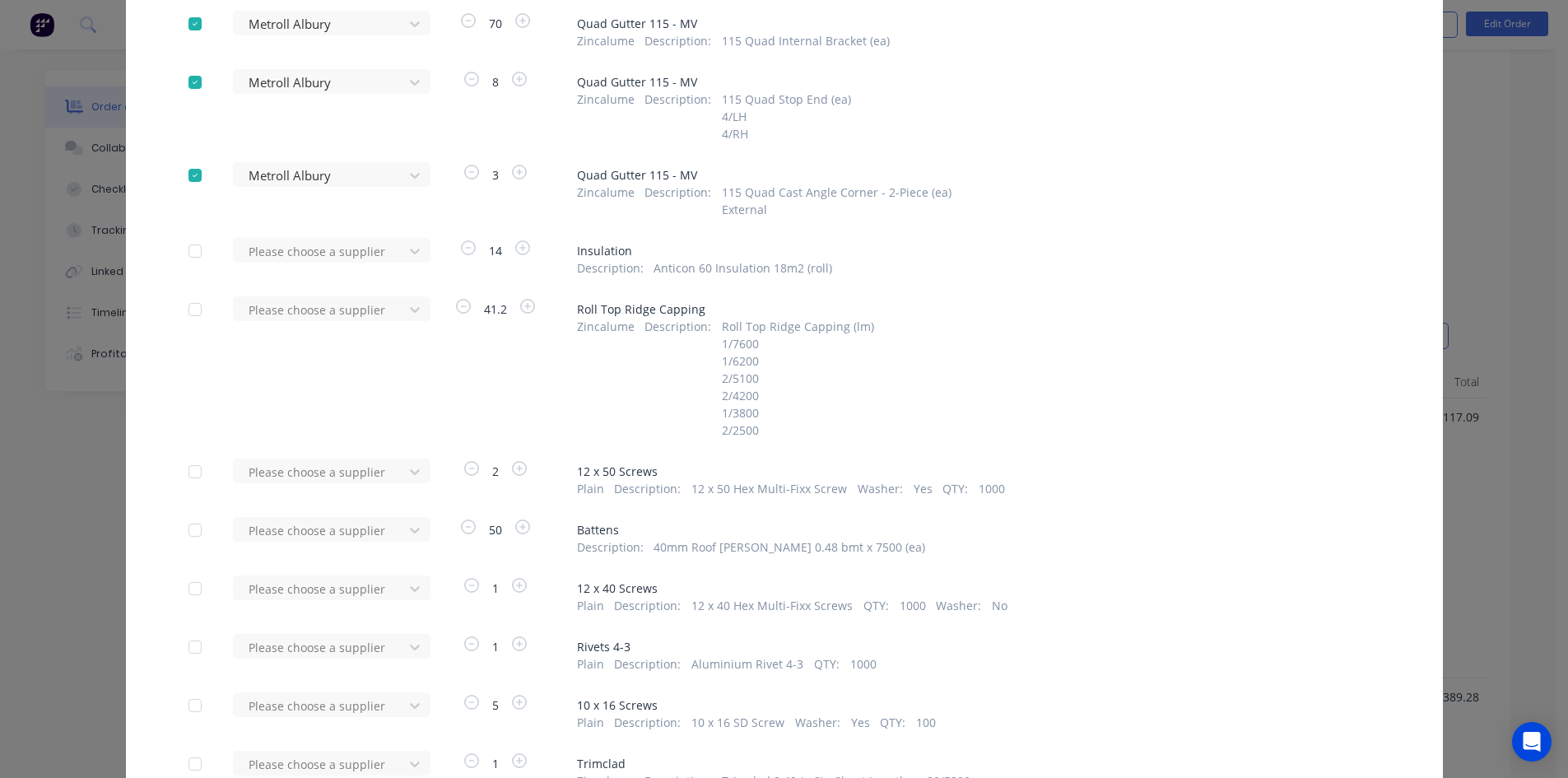
scroll to position [659, 0]
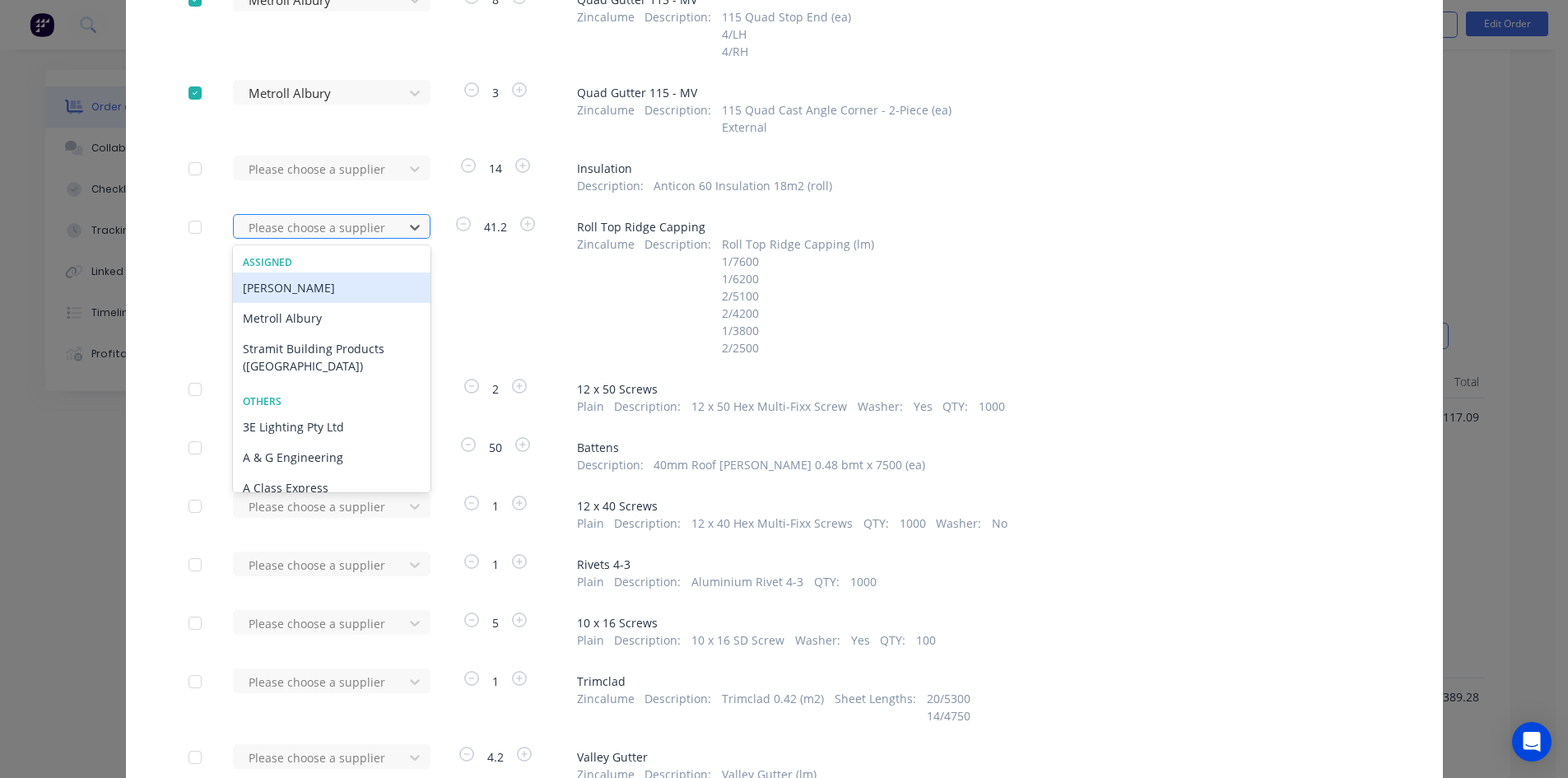
click at [380, 237] on div at bounding box center [321, 227] width 148 height 20
click at [367, 309] on div "Metroll Albury" at bounding box center [332, 318] width 197 height 31
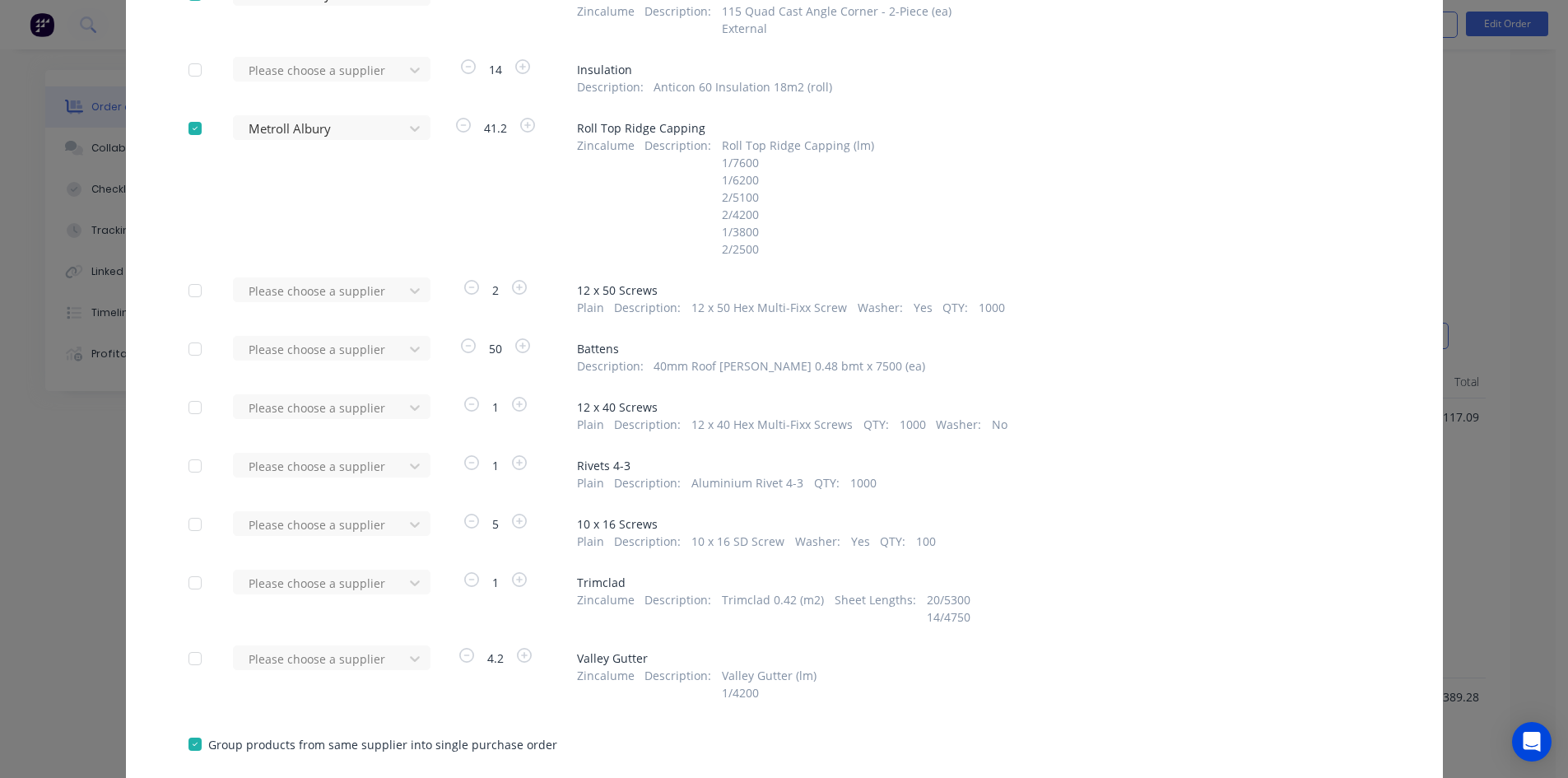
scroll to position [823, 0]
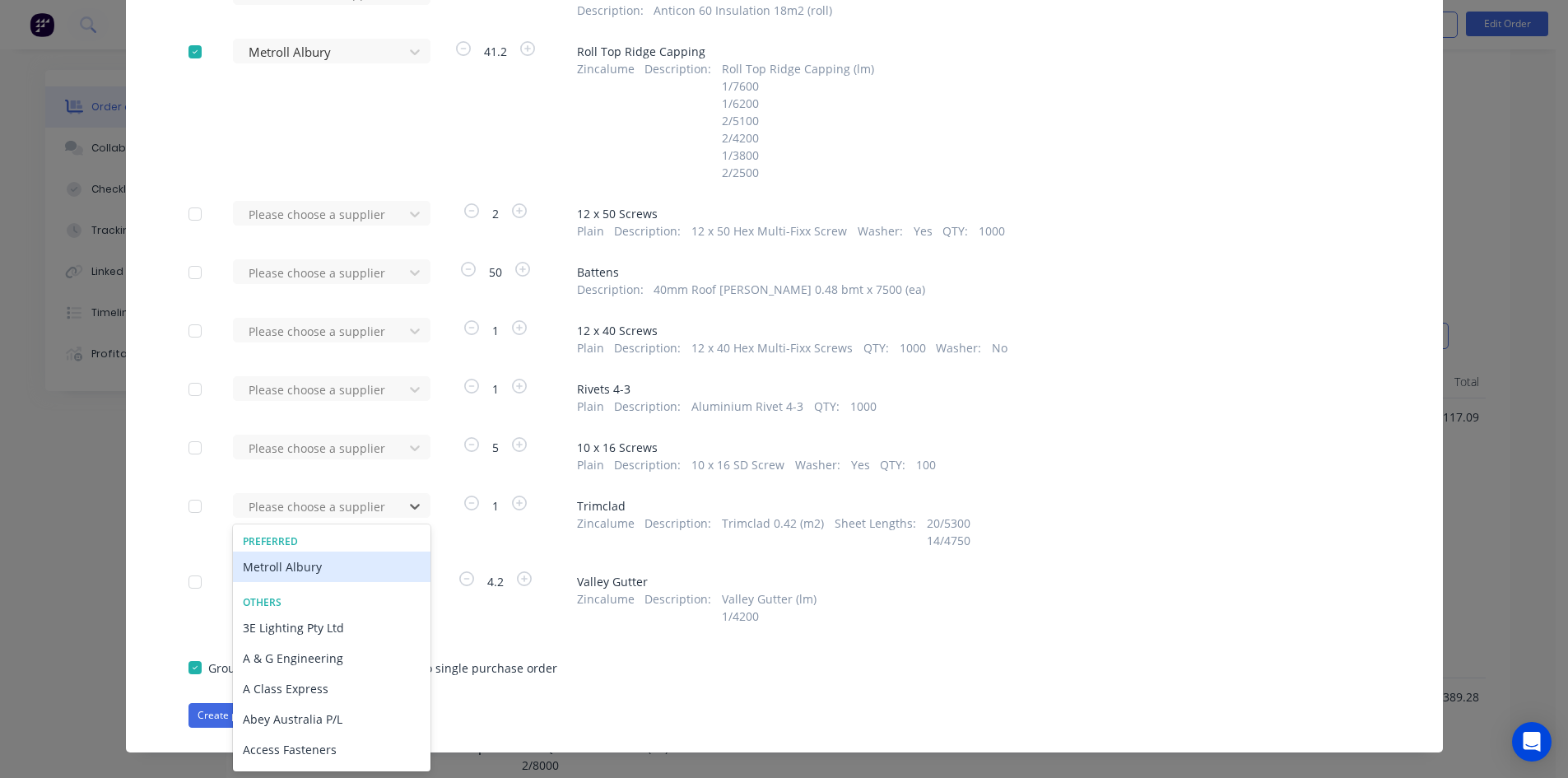
click at [368, 569] on div "Metroll Albury" at bounding box center [332, 567] width 197 height 31
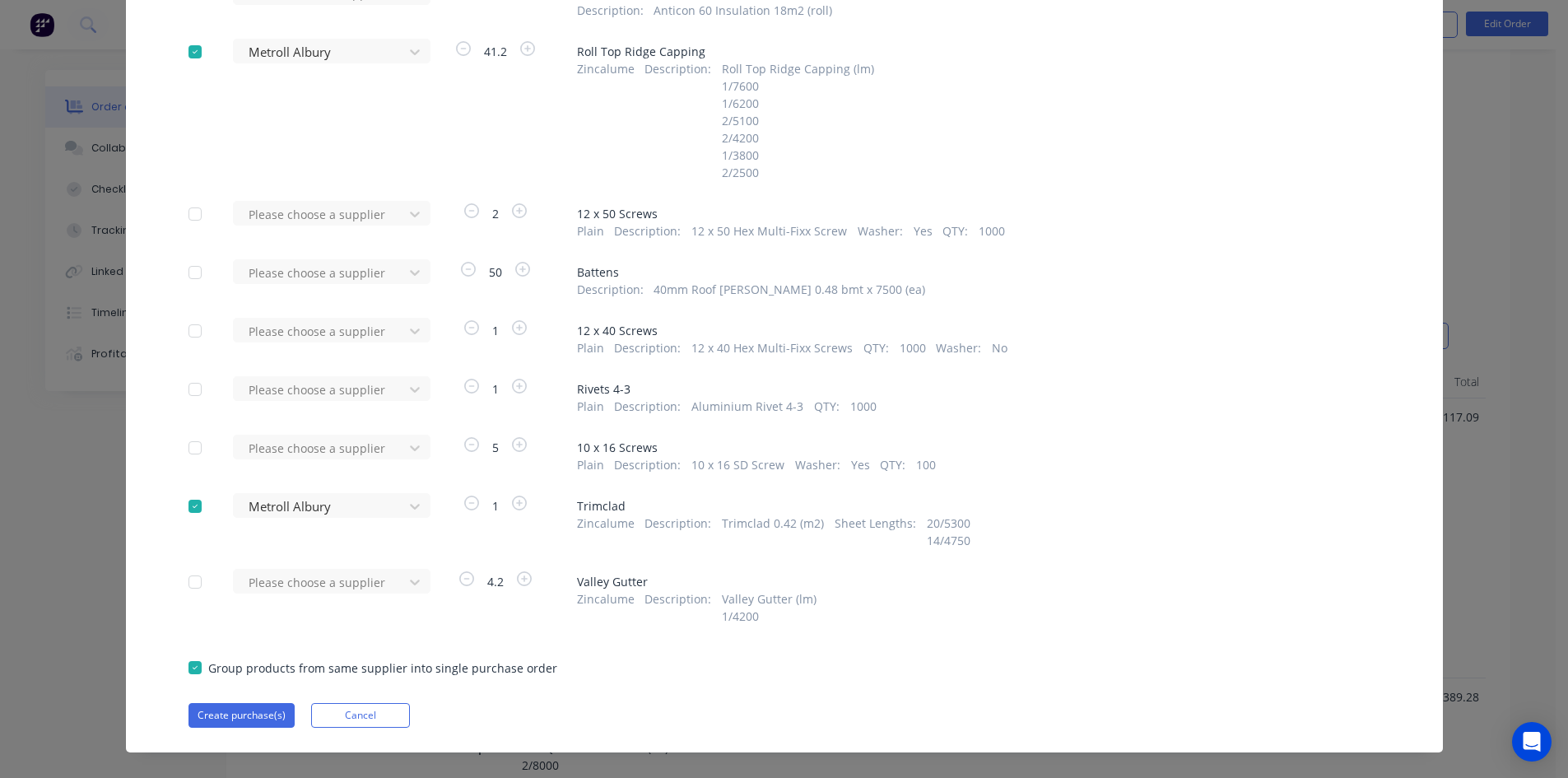
scroll to position [856, 0]
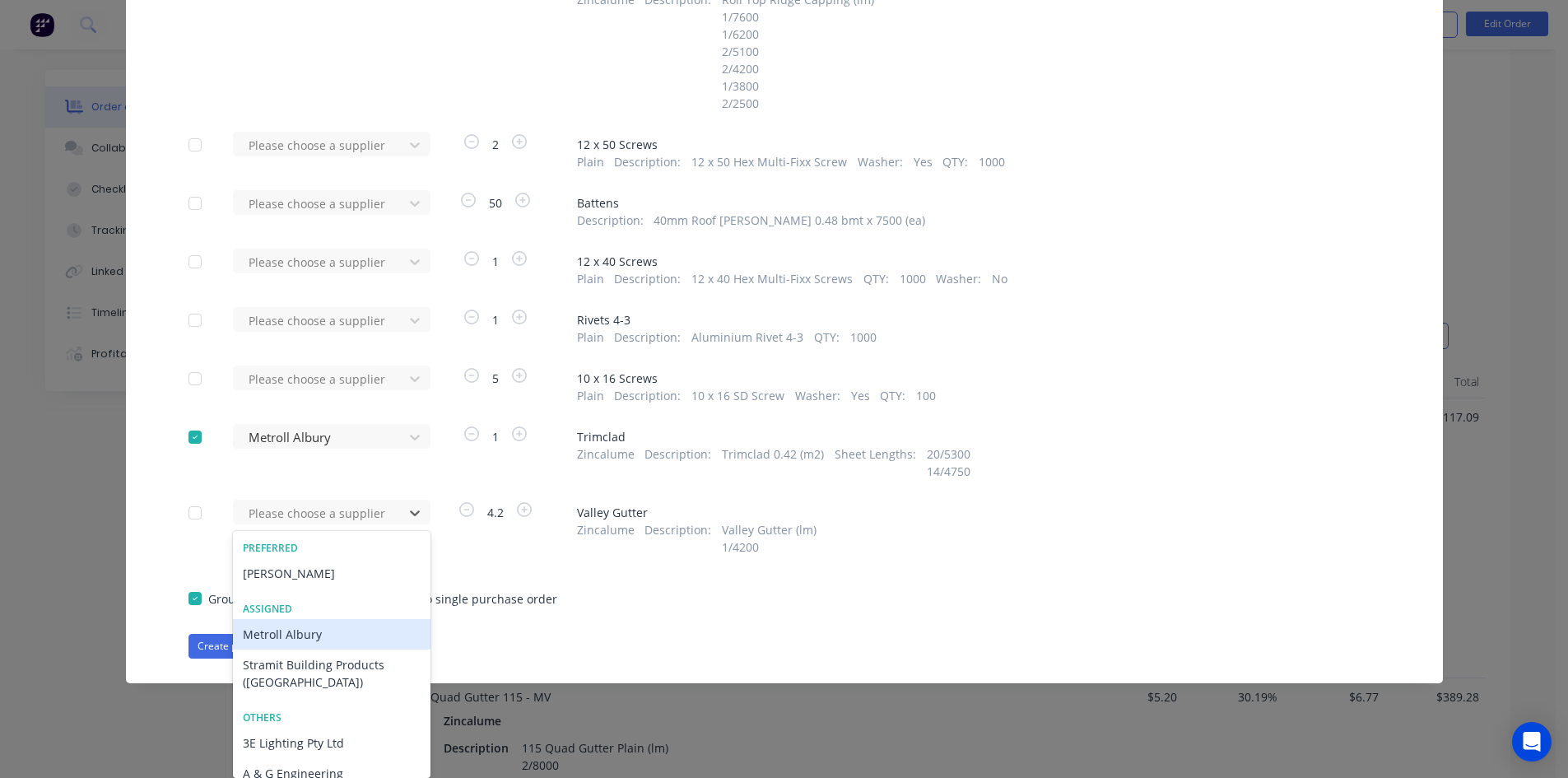
click at [336, 636] on div "Metroll Albury" at bounding box center [332, 634] width 197 height 31
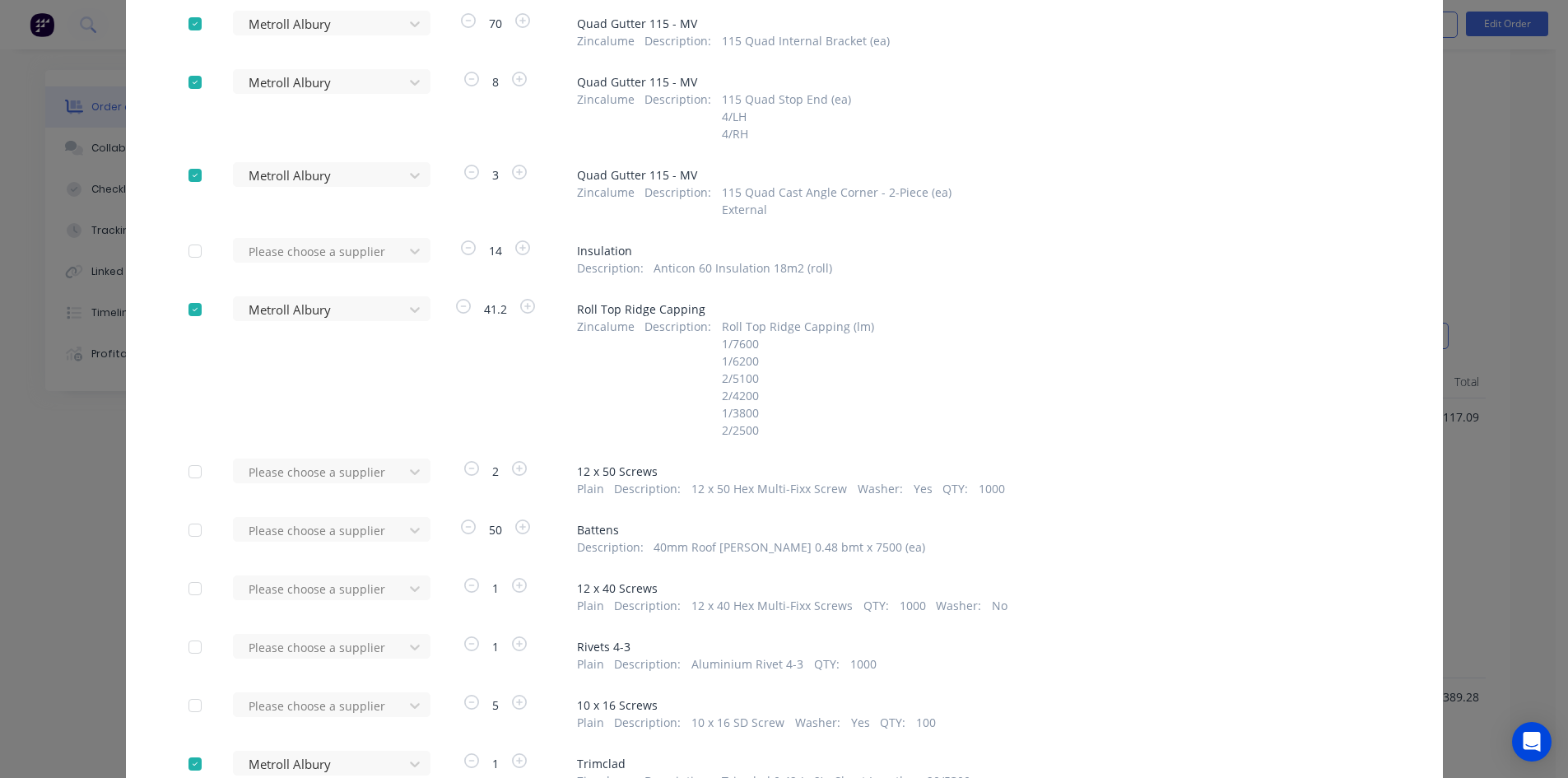
scroll to position [856, 0]
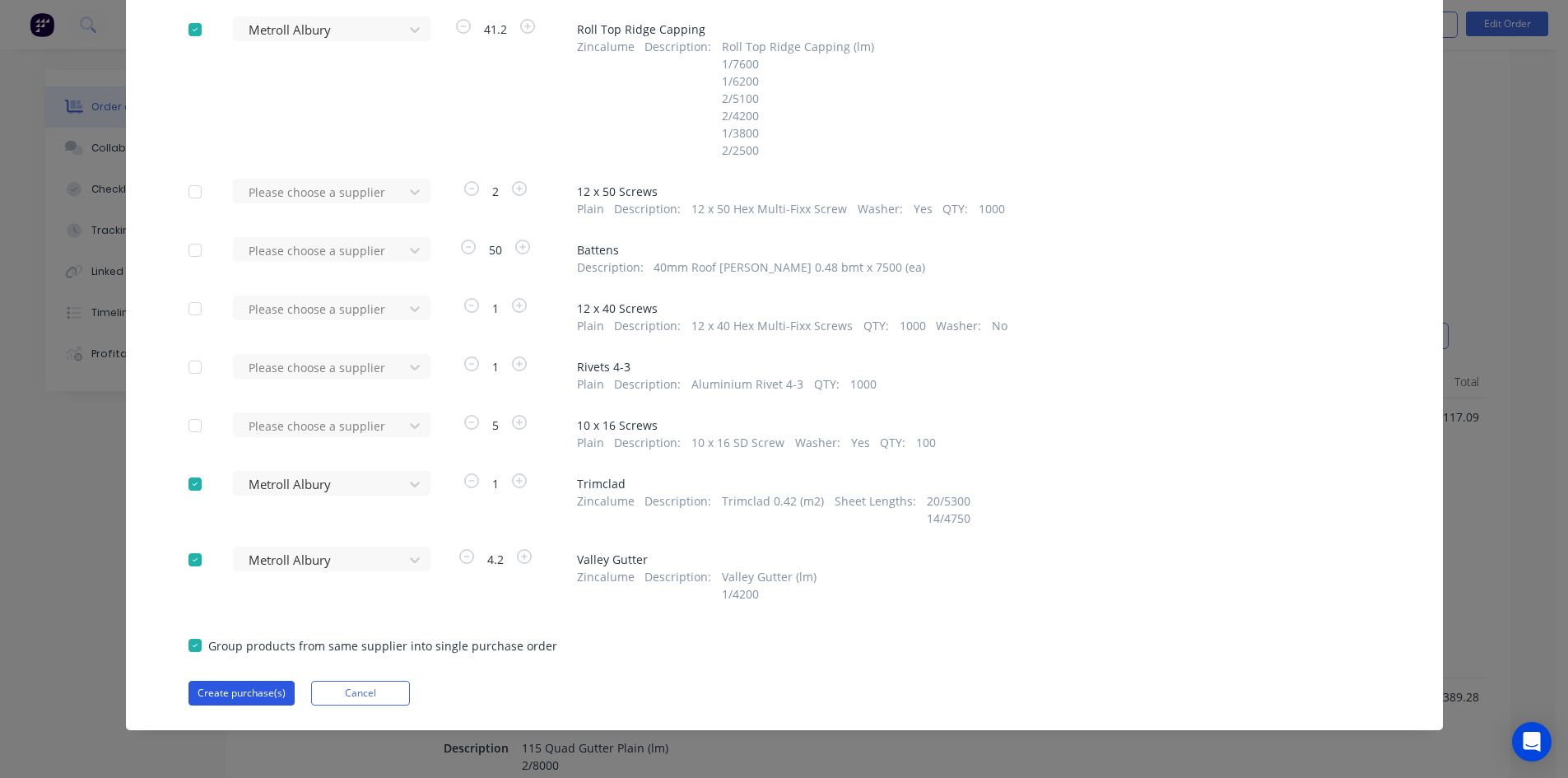
click at [251, 688] on button "Create purchase(s)" at bounding box center [242, 693] width 106 height 25
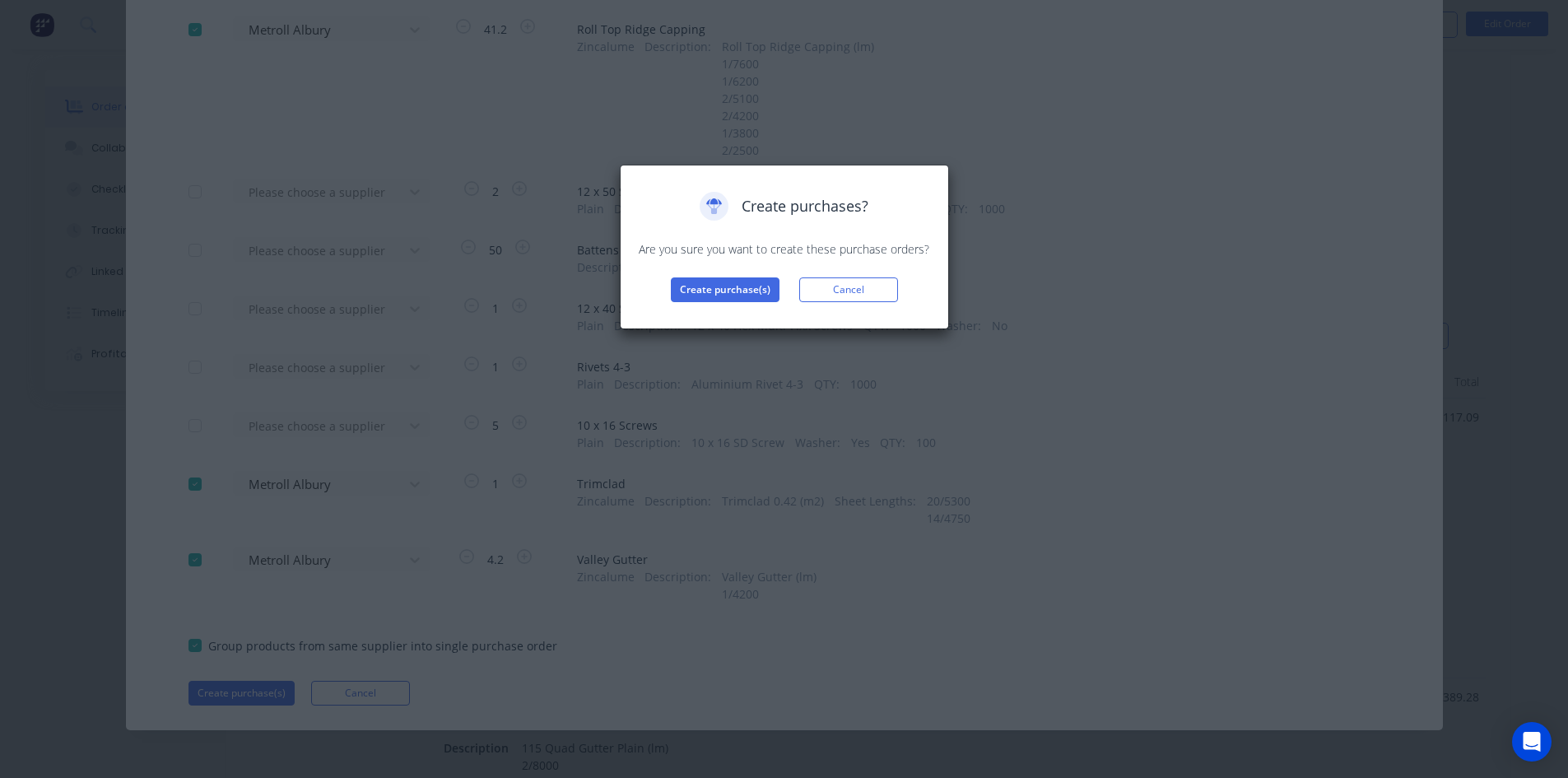
click at [747, 276] on div "Create purchases? Are you sure you want to create these purchase orders? Create…" at bounding box center [784, 247] width 294 height 111
click at [742, 288] on button "Create purchase(s)" at bounding box center [725, 289] width 109 height 25
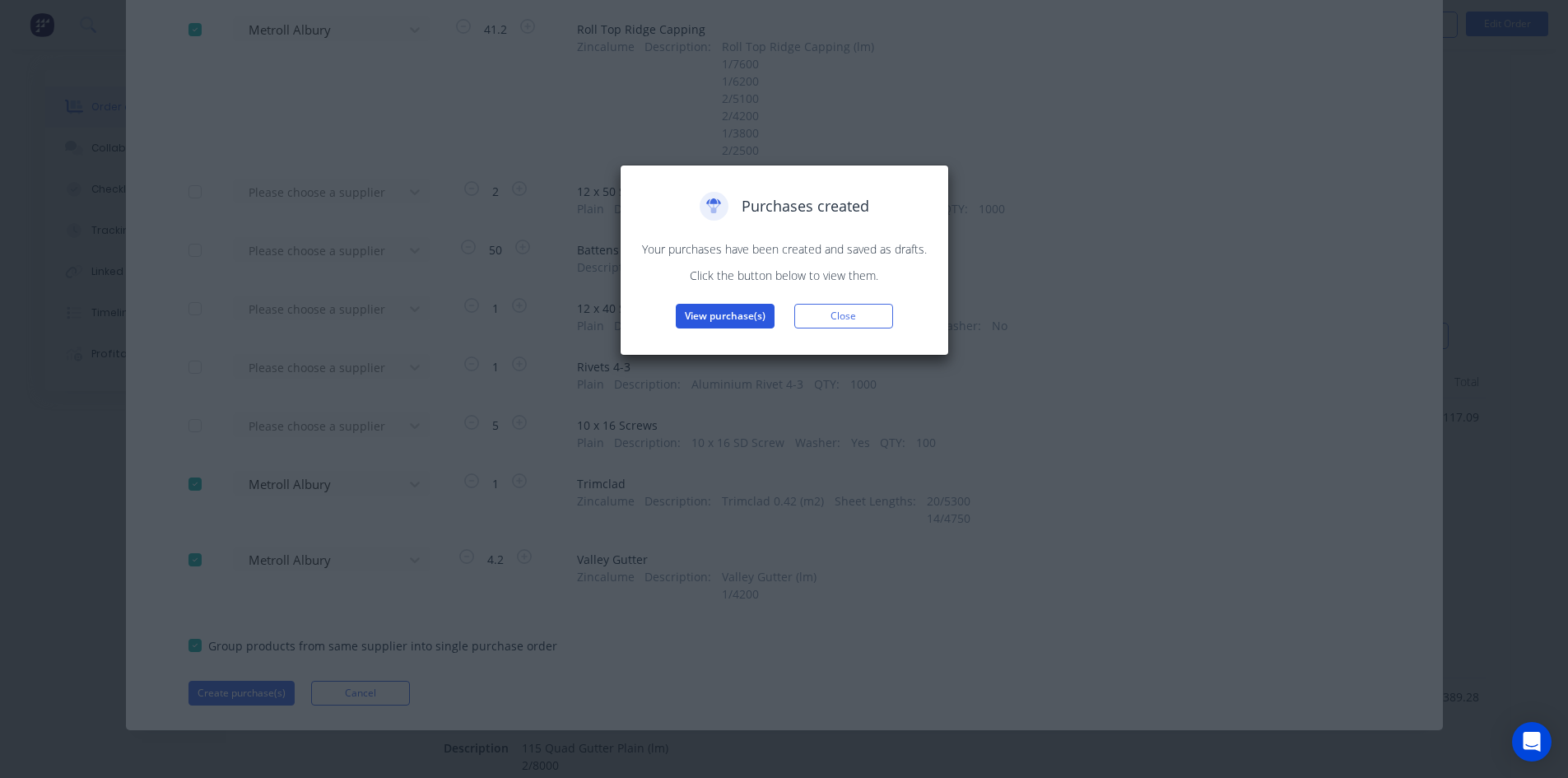
click at [719, 320] on button "View purchase(s)" at bounding box center [725, 316] width 99 height 25
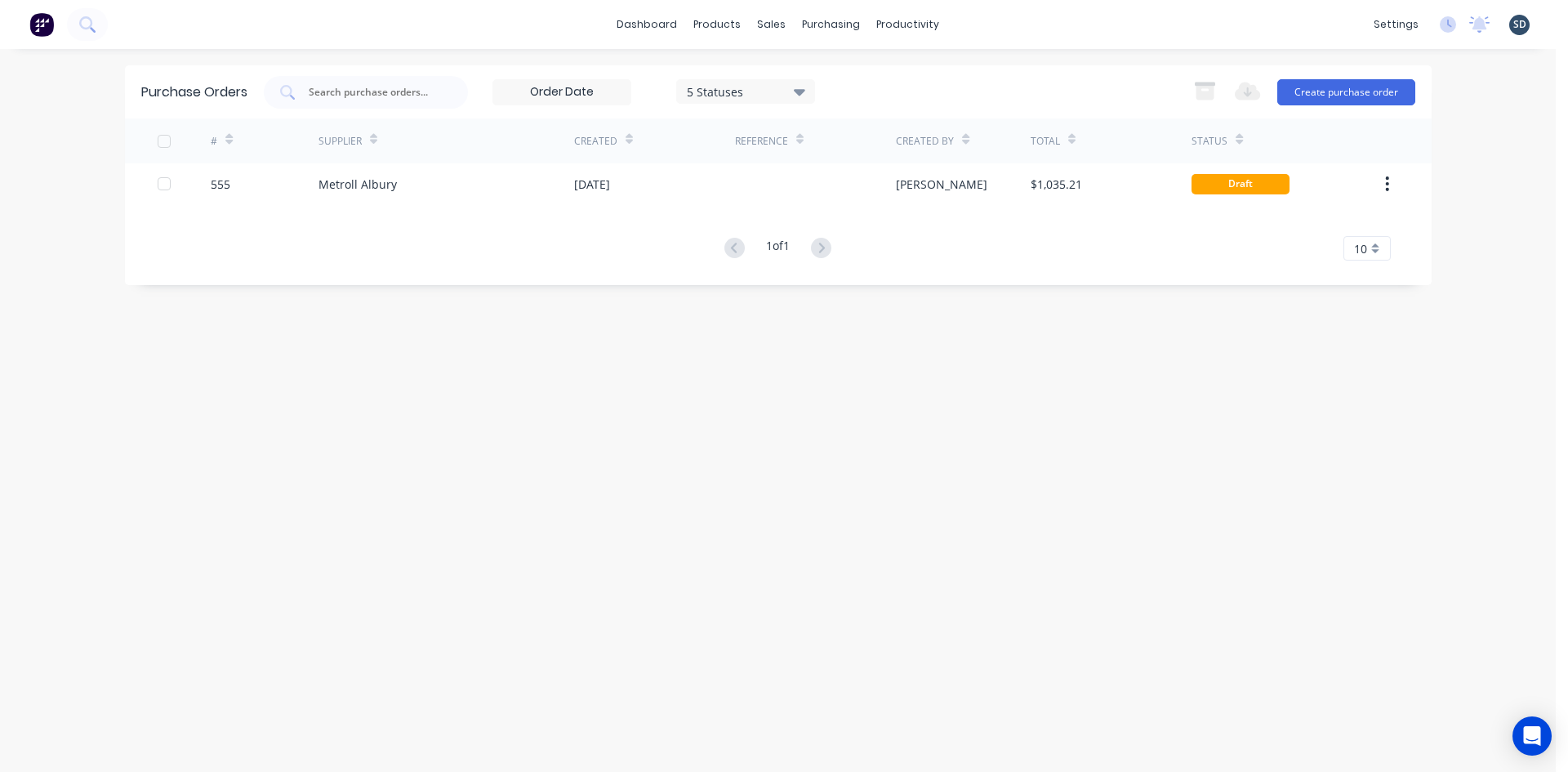
click at [980, 20] on div "dashboard products sales purchasing productivity dashboard products Product Cat…" at bounding box center [778, 24] width 1556 height 49
click at [1005, 16] on div "dashboard products sales purchasing productivity dashboard products Product Cat…" at bounding box center [778, 24] width 1556 height 49
click at [966, 24] on div "dashboard products sales purchasing productivity dashboard products Product Cat…" at bounding box center [778, 24] width 1556 height 49
click at [981, 16] on div "dashboard products sales purchasing productivity dashboard products Product Cat…" at bounding box center [778, 24] width 1556 height 49
click at [1003, 22] on div "dashboard products sales purchasing productivity dashboard products Product Cat…" at bounding box center [778, 24] width 1556 height 49
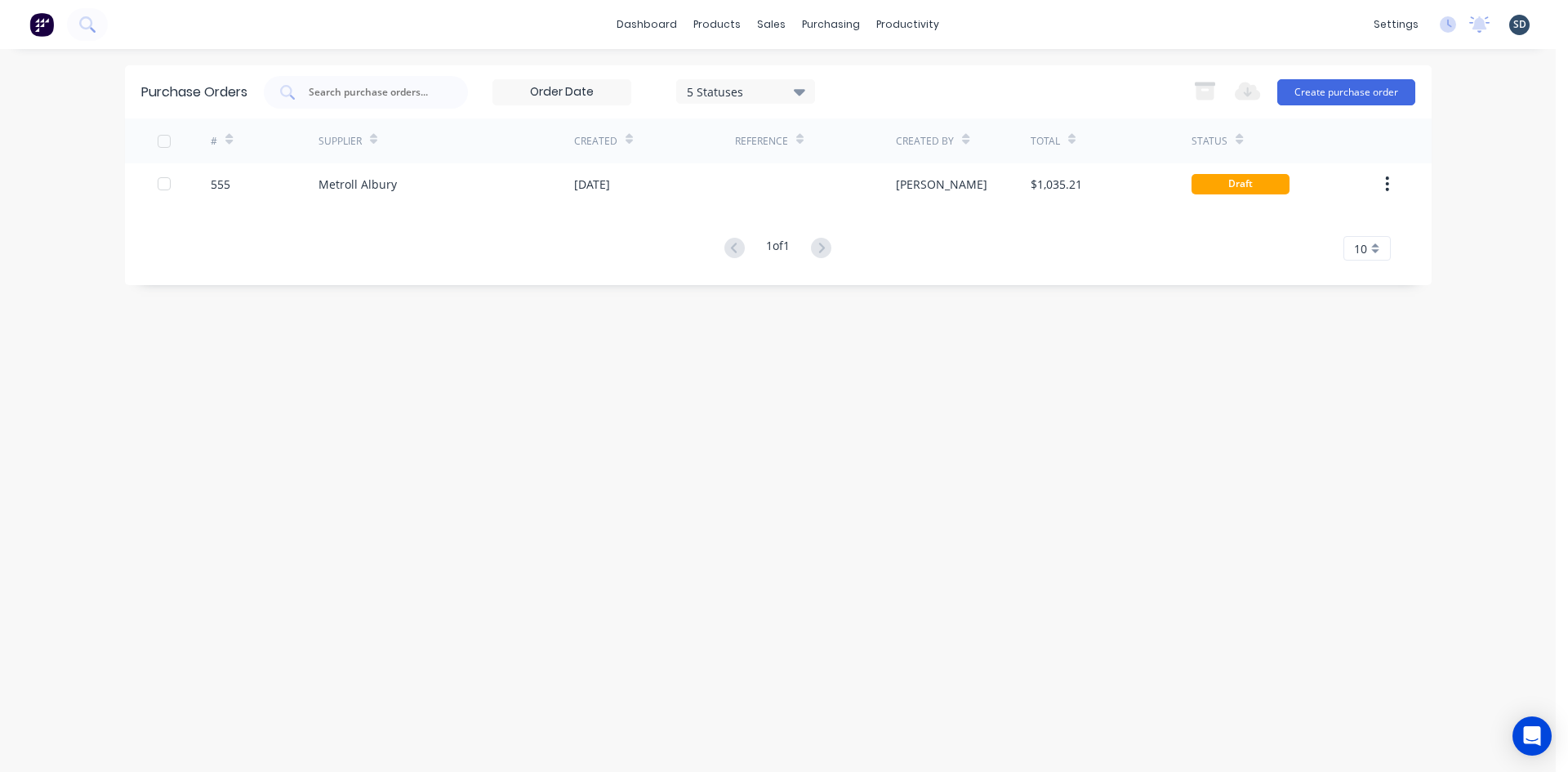
click at [996, 23] on div "dashboard products sales purchasing productivity dashboard products Product Cat…" at bounding box center [778, 24] width 1556 height 49
drag, startPoint x: 995, startPoint y: 23, endPoint x: 985, endPoint y: 21, distance: 10.2
click at [985, 21] on div "dashboard products sales purchasing productivity dashboard products Product Cat…" at bounding box center [778, 24] width 1556 height 49
click at [996, 24] on div "dashboard products sales purchasing productivity dashboard products Product Cat…" at bounding box center [778, 24] width 1556 height 49
click at [985, 22] on div "dashboard products sales purchasing productivity dashboard products Product Cat…" at bounding box center [778, 24] width 1556 height 49
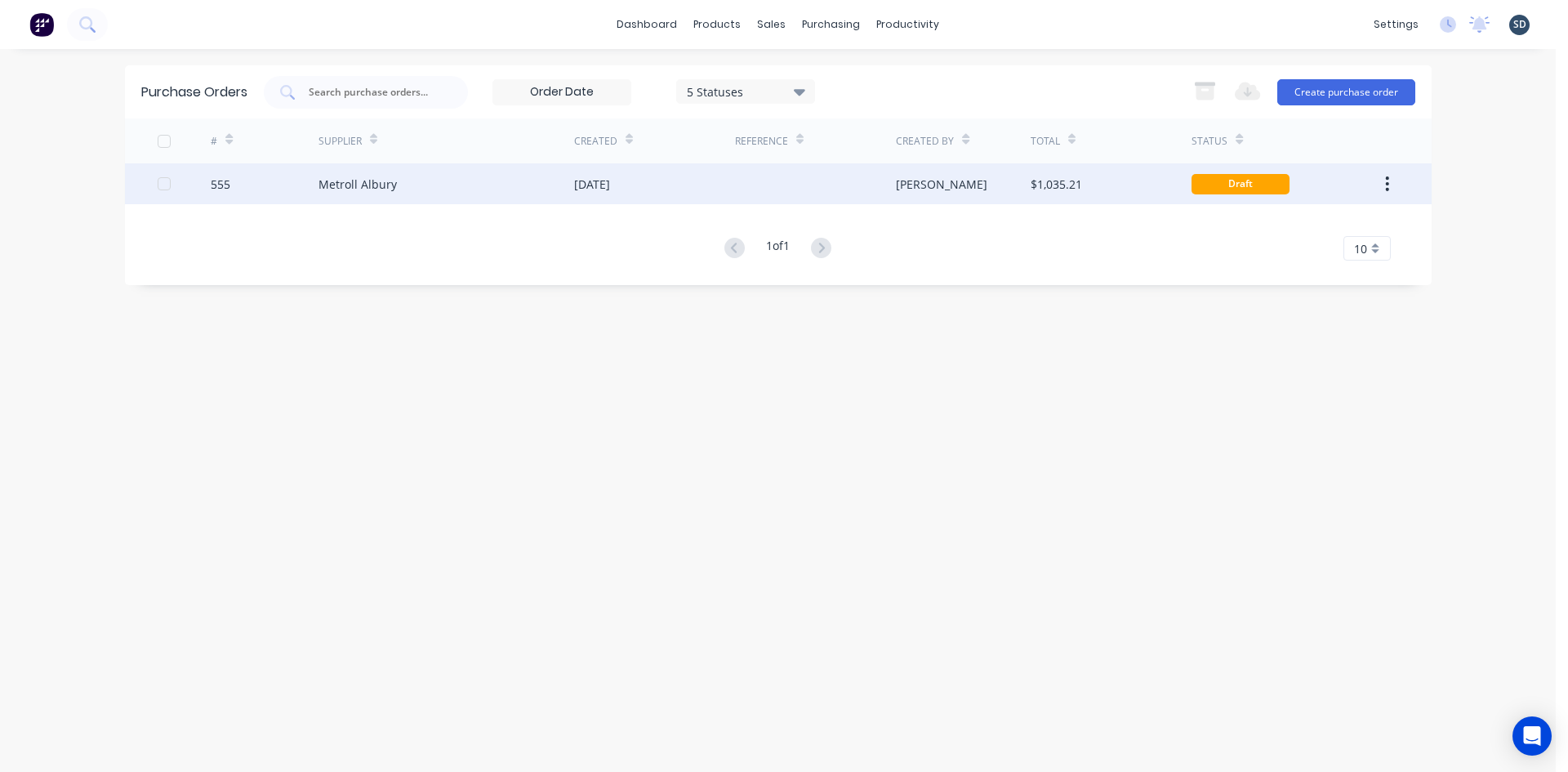
click at [689, 174] on div "[DATE]" at bounding box center [654, 183] width 161 height 41
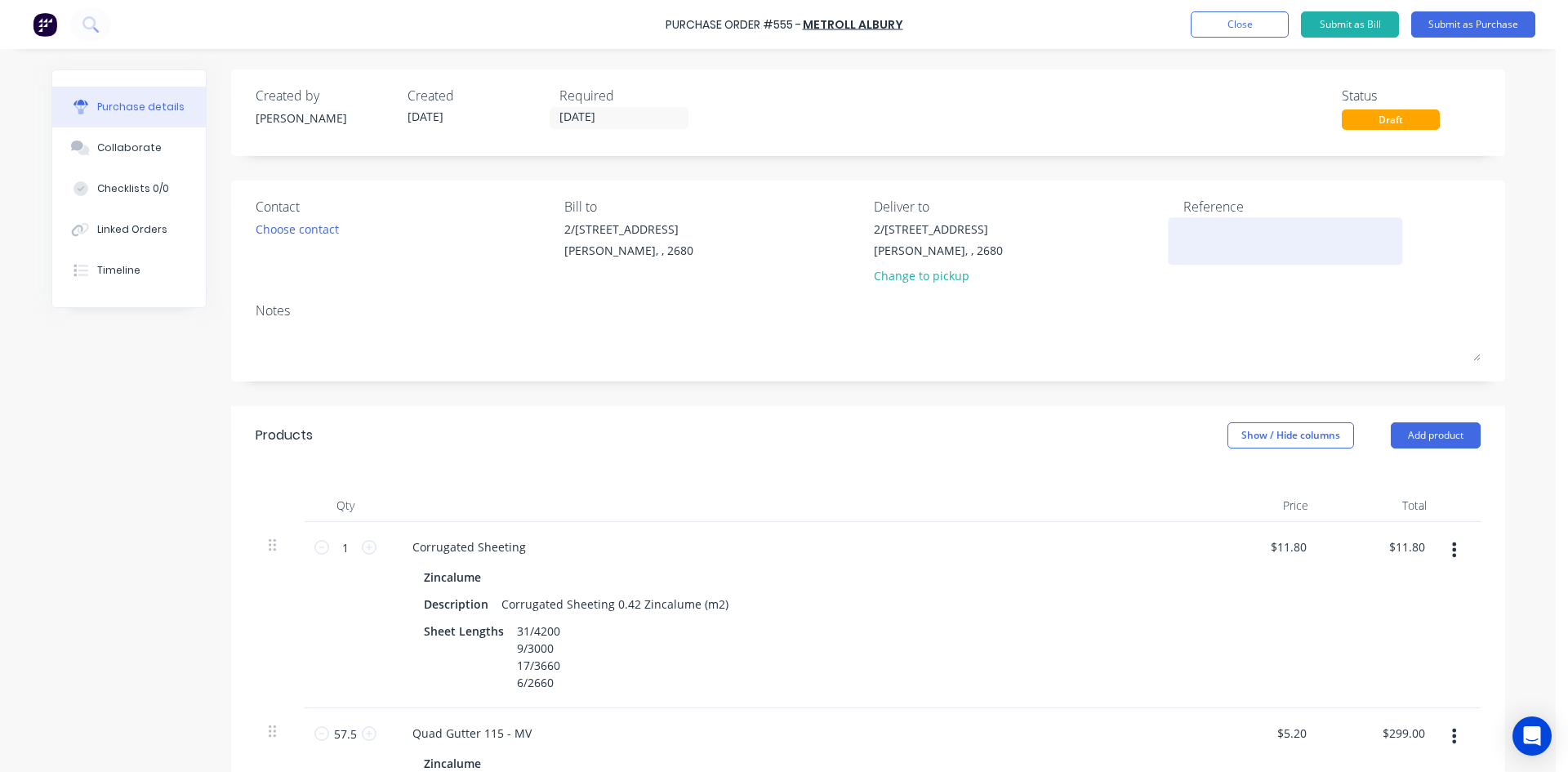
click at [1233, 227] on textarea at bounding box center [1286, 239] width 204 height 37
type textarea "555 /"
type textarea "x"
type textarea "555 /"
click at [141, 242] on button "Linked Orders" at bounding box center [129, 230] width 154 height 41
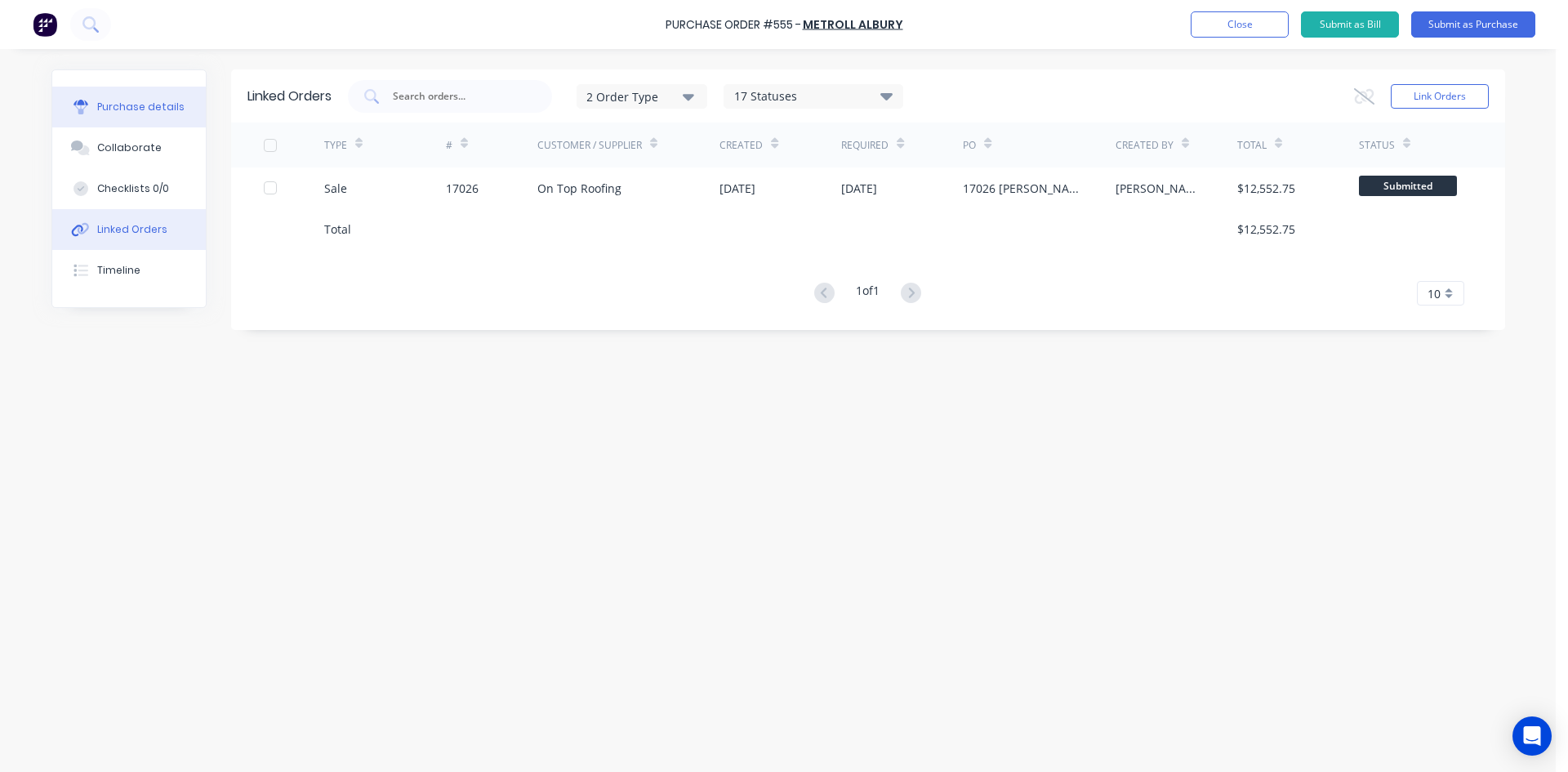
click at [133, 104] on div "Purchase details" at bounding box center [141, 106] width 88 height 14
type textarea "x"
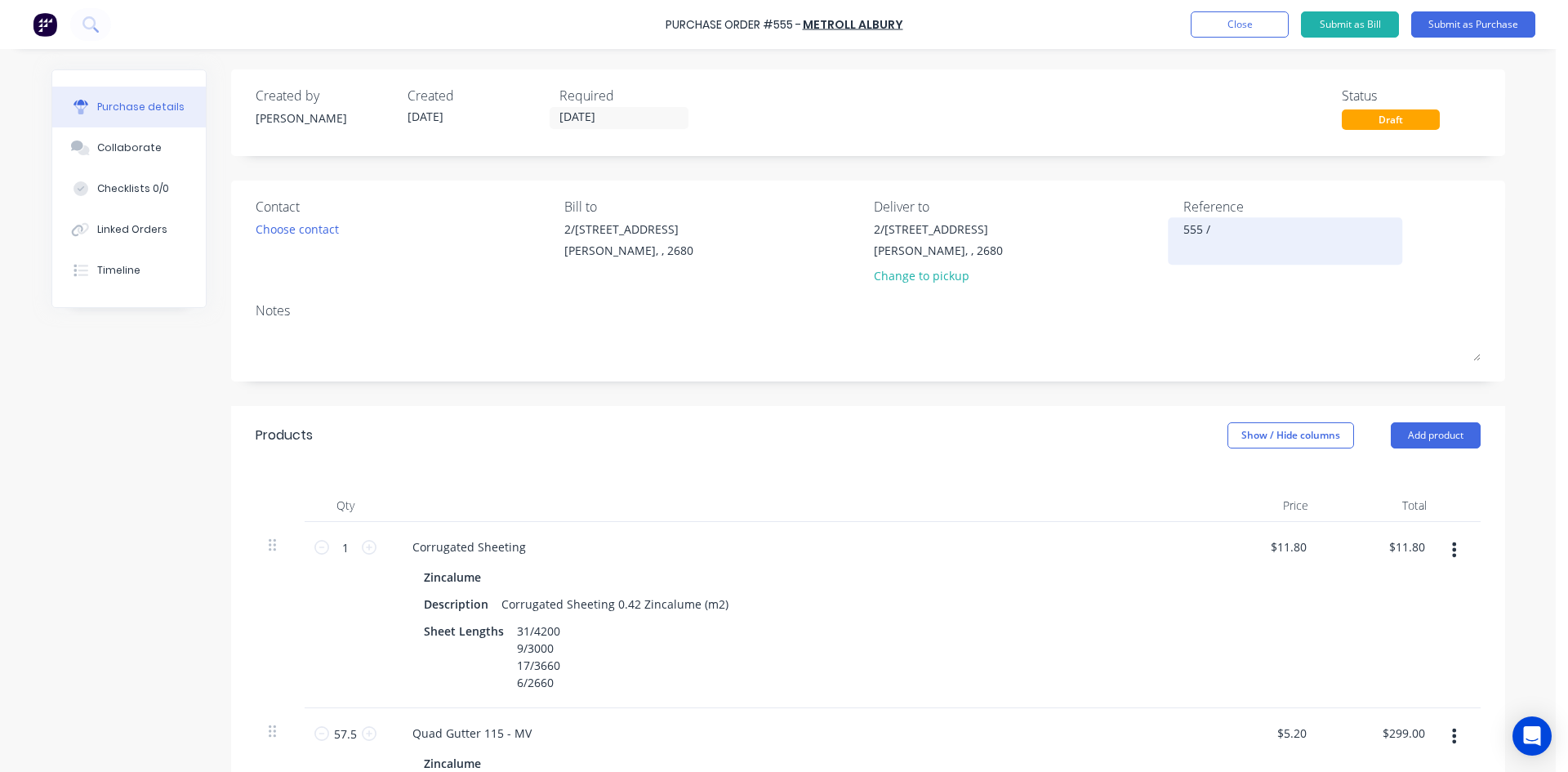
click at [1257, 232] on textarea "555 /" at bounding box center [1286, 239] width 204 height 37
type textarea "555 / 17026"
type textarea "x"
type textarea "555 / 17026"
type textarea "x"
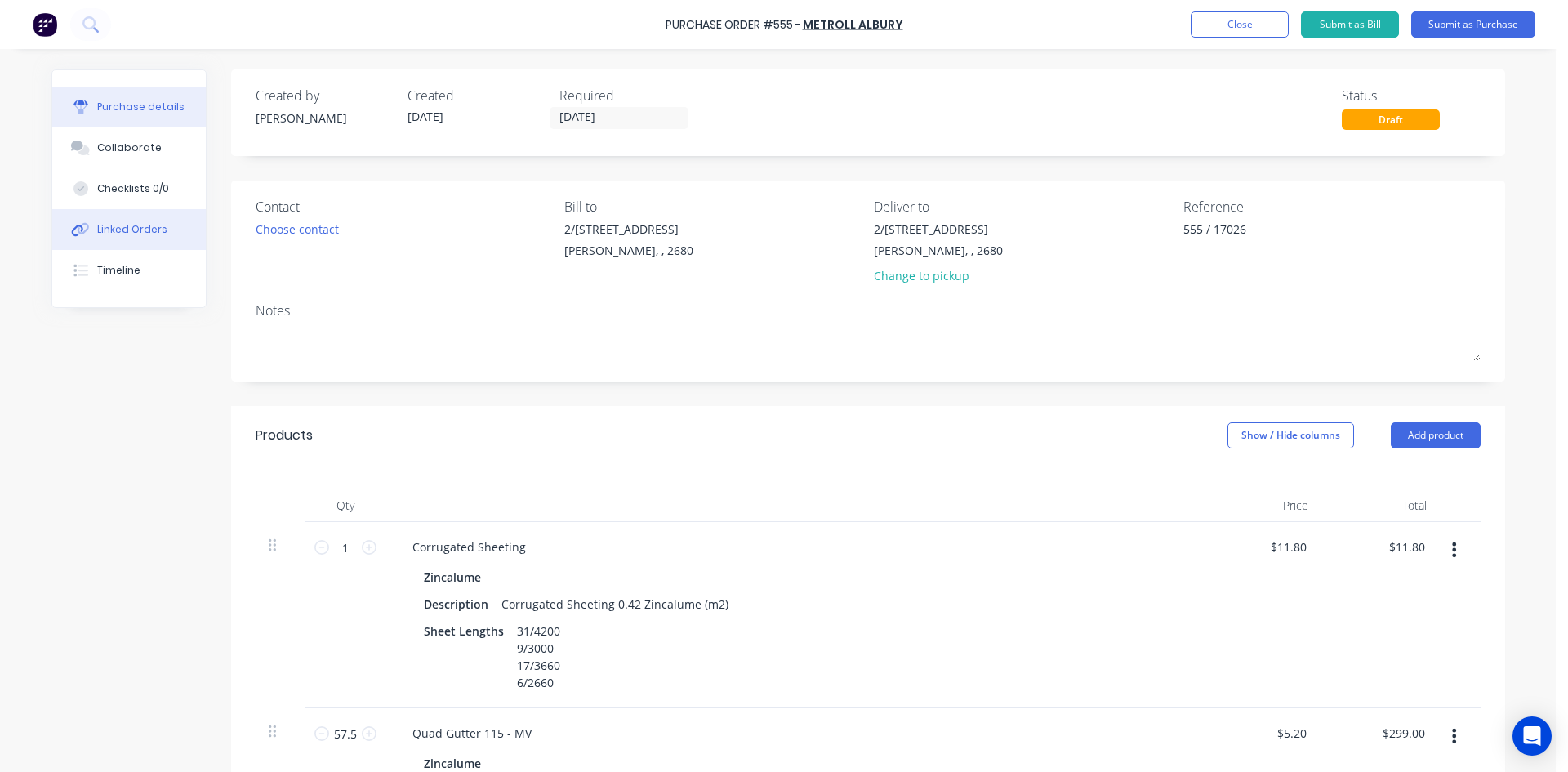
type textarea "555 / 17026"
click at [137, 231] on div "Linked Orders" at bounding box center [132, 229] width 70 height 14
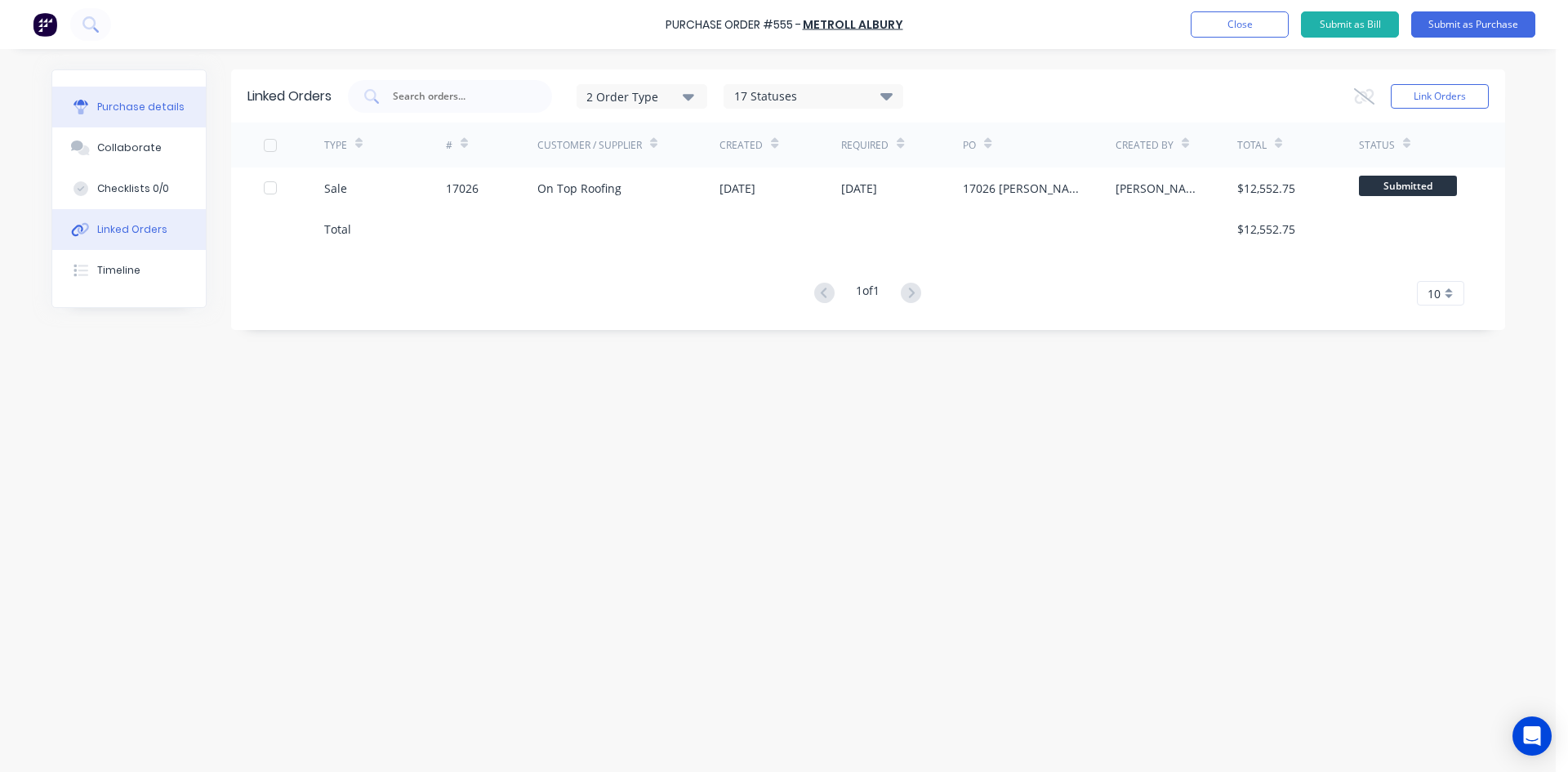
click at [140, 99] on button "Purchase details" at bounding box center [129, 107] width 154 height 41
type textarea "x"
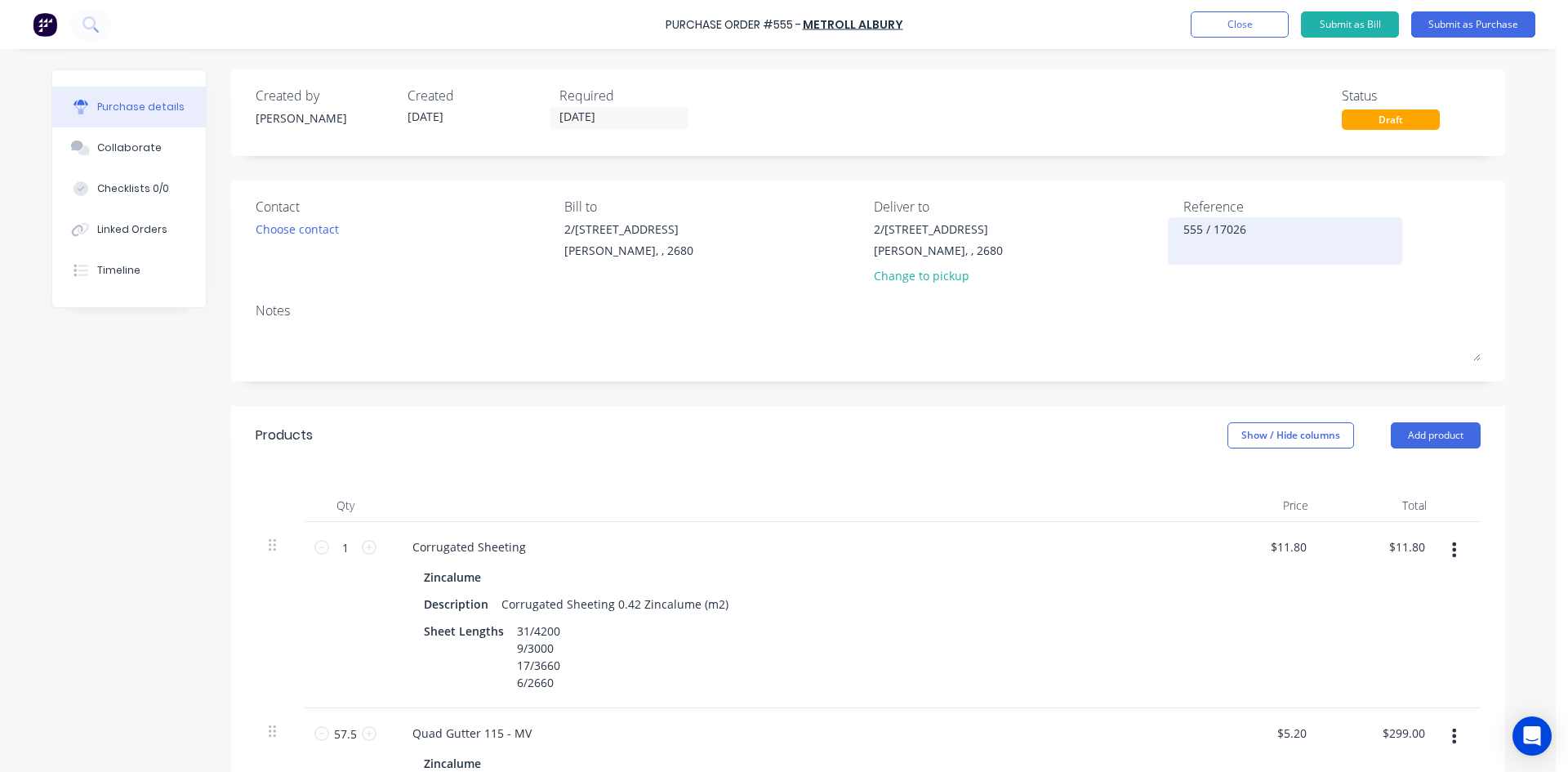
click at [1274, 237] on textarea "555 / 17026" at bounding box center [1286, 239] width 204 height 37
type textarea "555 / 17026 On Top Roofing"
type textarea "x"
type textarea "555 / 17026 On Top Roofin"
type textarea "x"
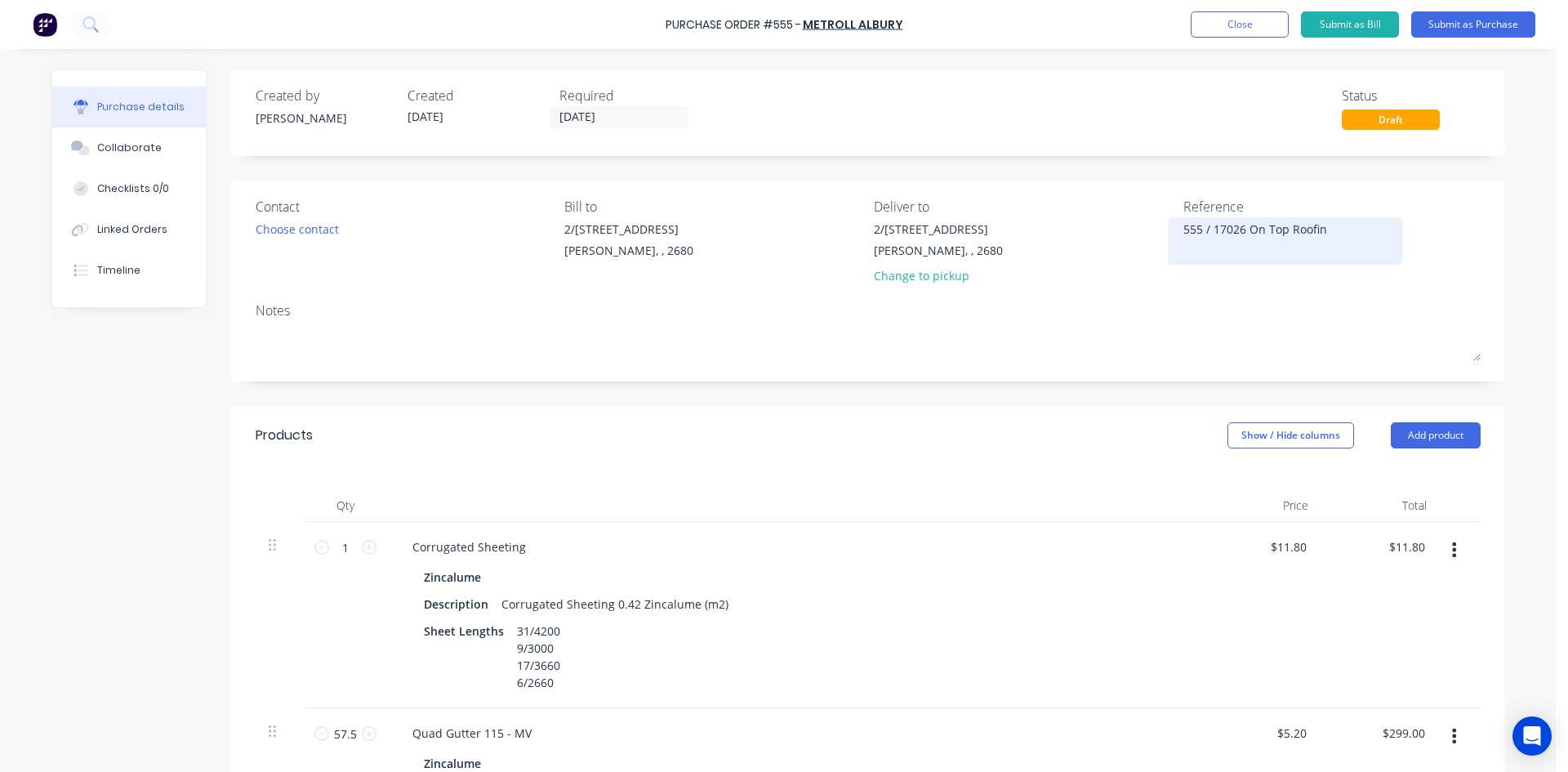
type textarea "555 / 17026 On Top Roofi"
type textarea "x"
type textarea "555 / 17026 On Top Roof"
type textarea "x"
type textarea "555 / 17026 On Top Roo"
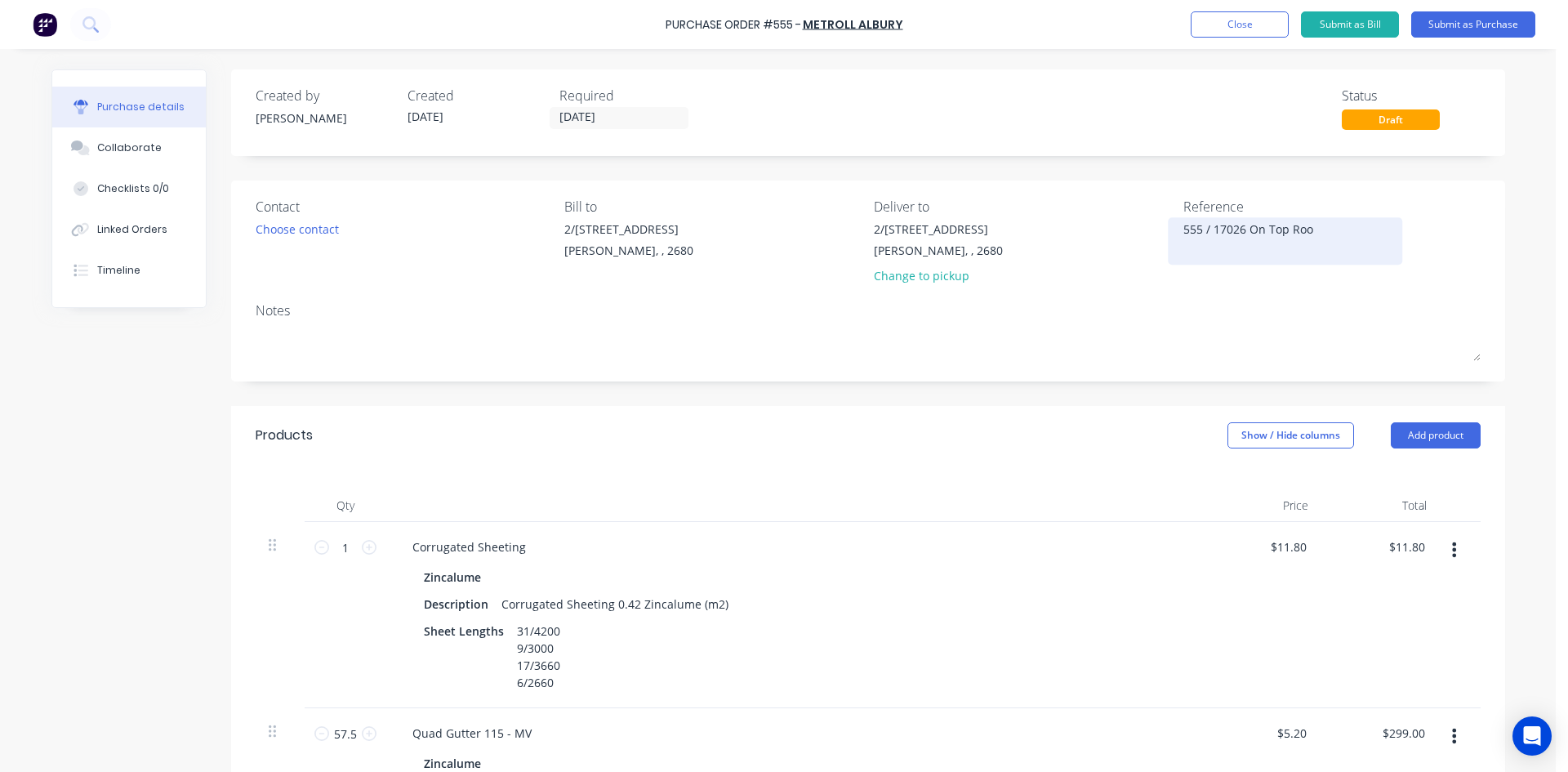
type textarea "x"
type textarea "555 / 17026 On Top Ro"
type textarea "x"
type textarea "555 / 17026 On Top R"
type textarea "x"
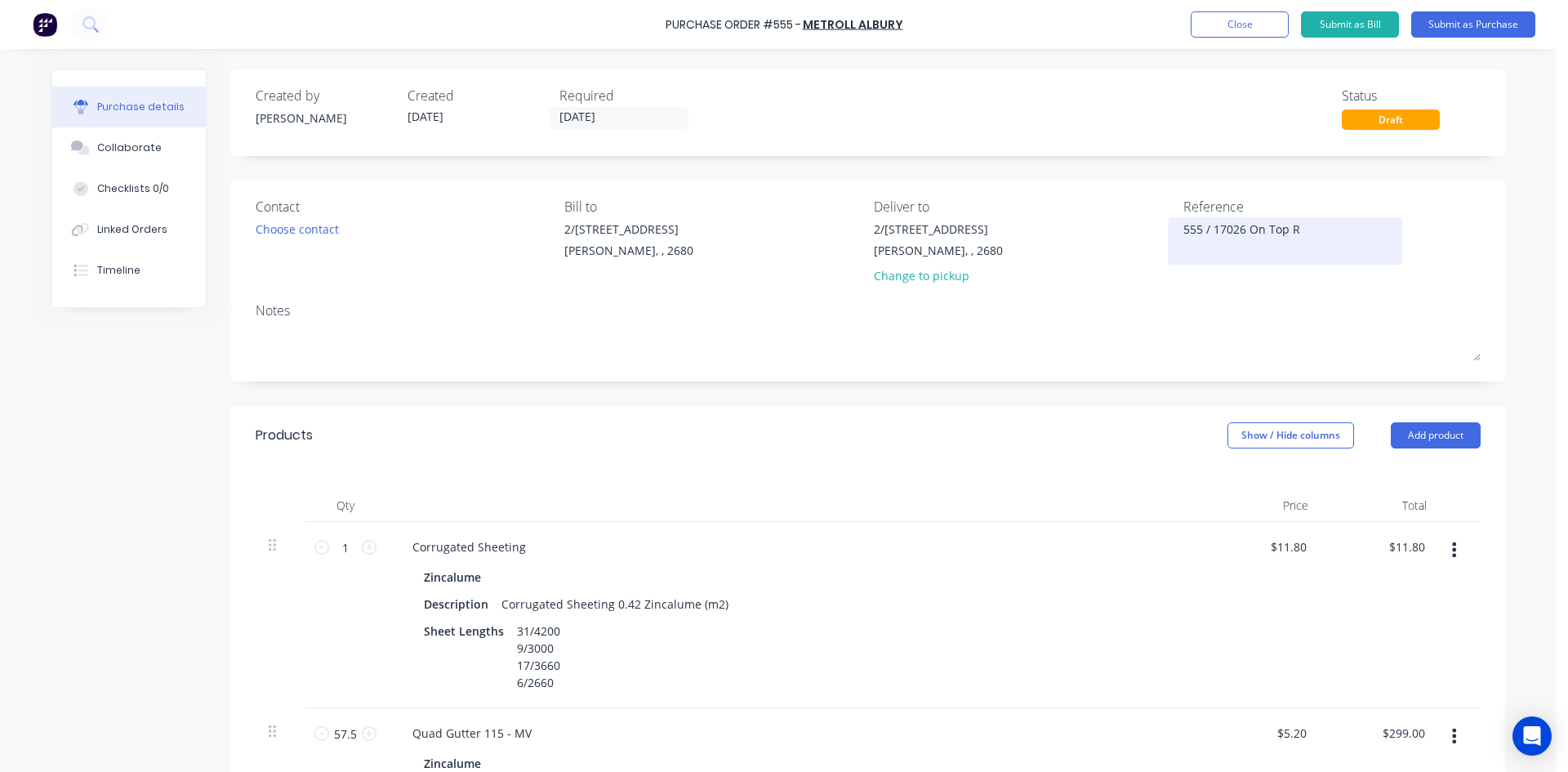
type textarea "555 / 17026 On Top"
type textarea "x"
type textarea "555 / 17026 On Top"
type textarea "x"
type textarea "555 / 17026 On Top"
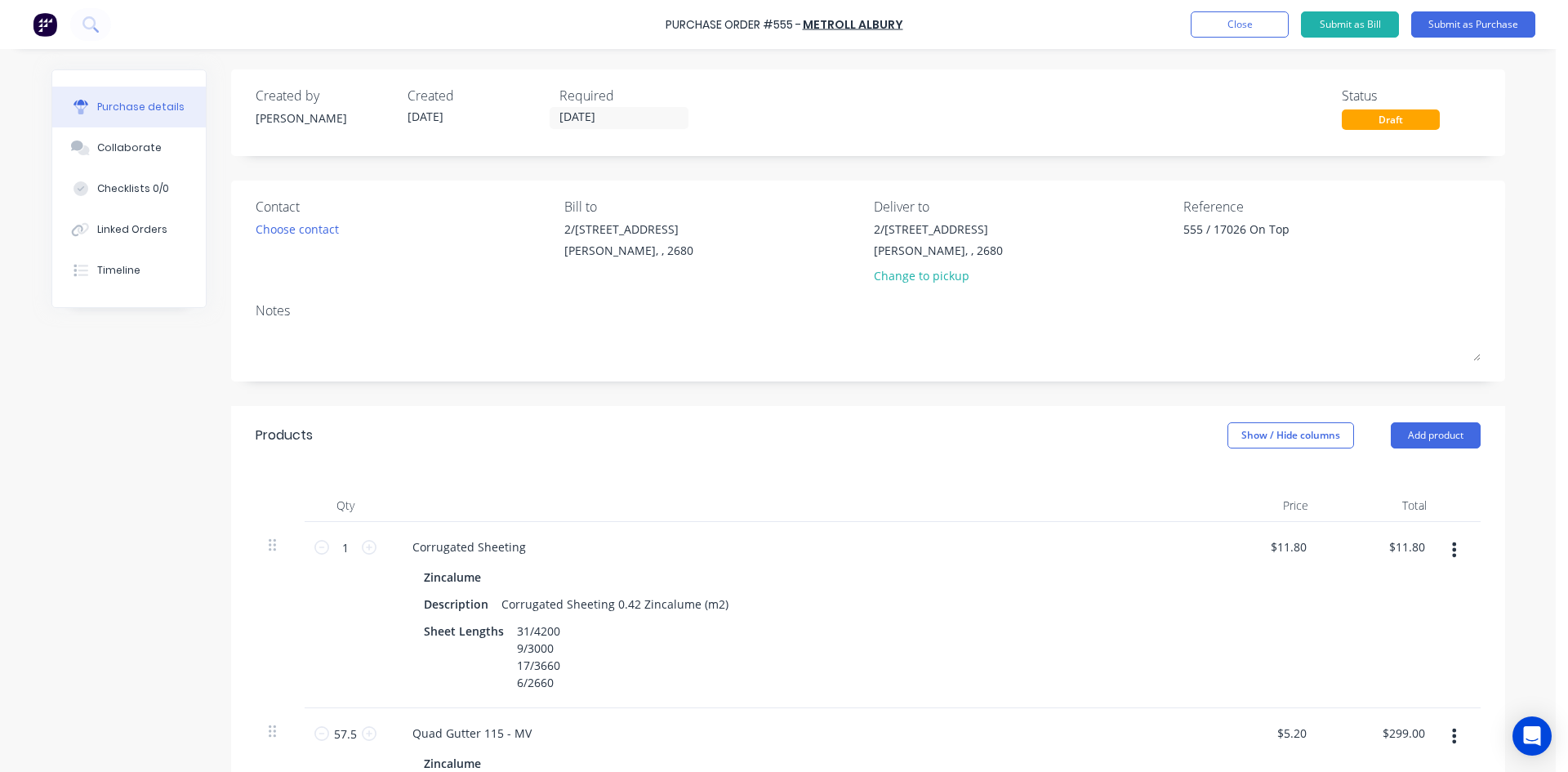
click at [1434, 264] on div "Reference 555 / 17026 On Top" at bounding box center [1332, 244] width 297 height 95
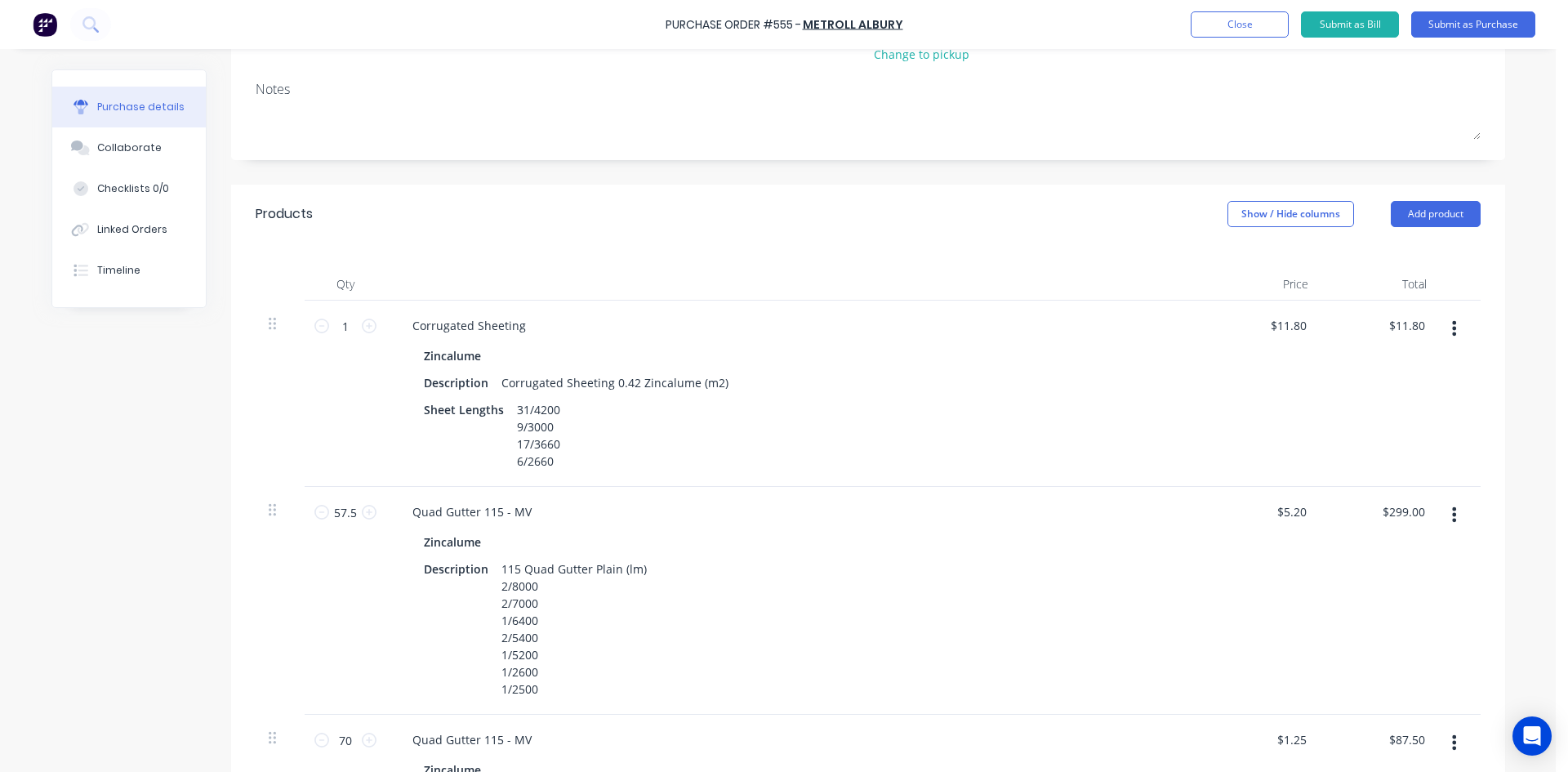
scroll to position [245, 0]
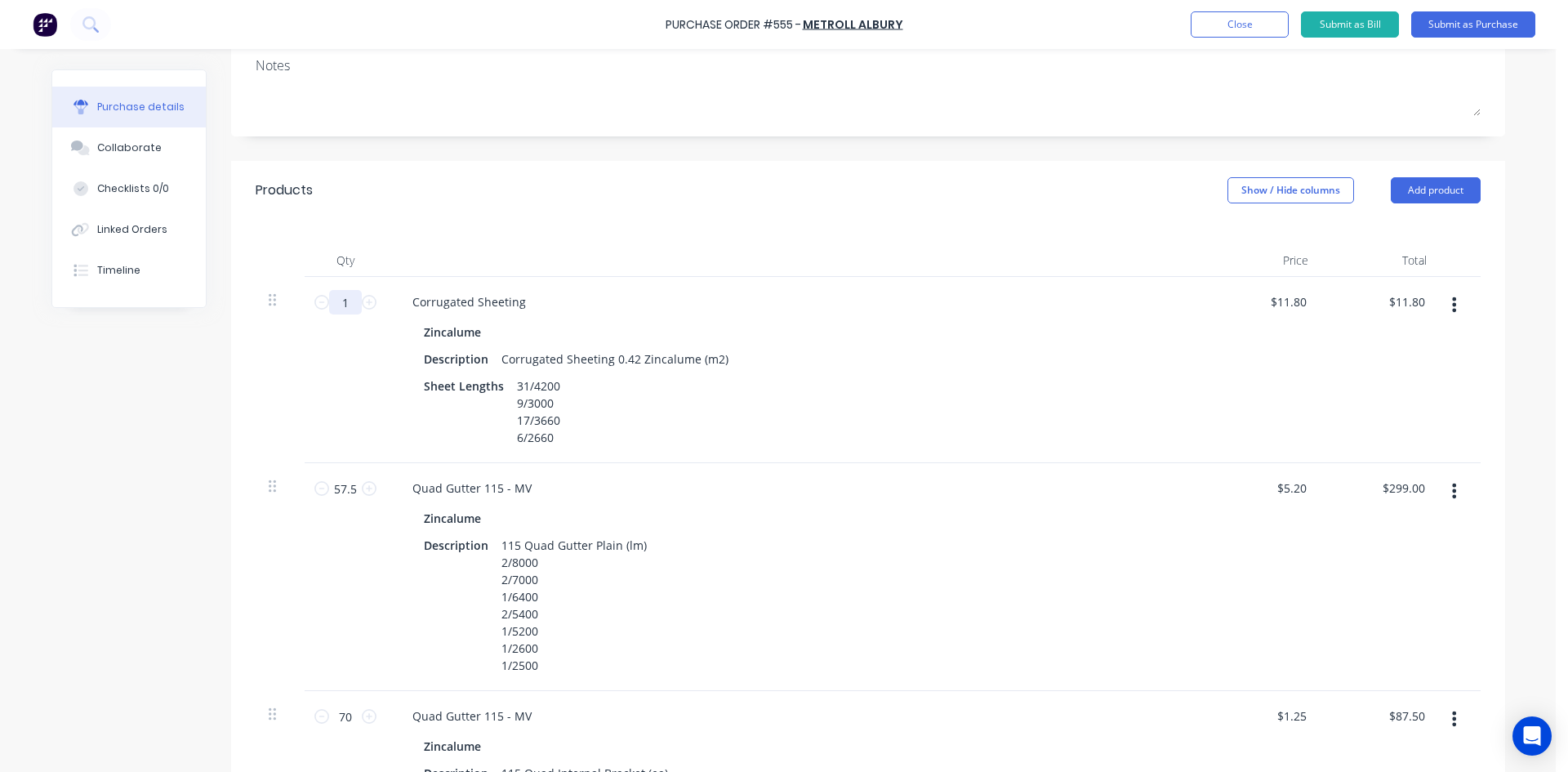
click at [339, 303] on input "1" at bounding box center [345, 302] width 33 height 24
type textarea "x"
type input "17"
type input "$200.60"
type textarea "x"
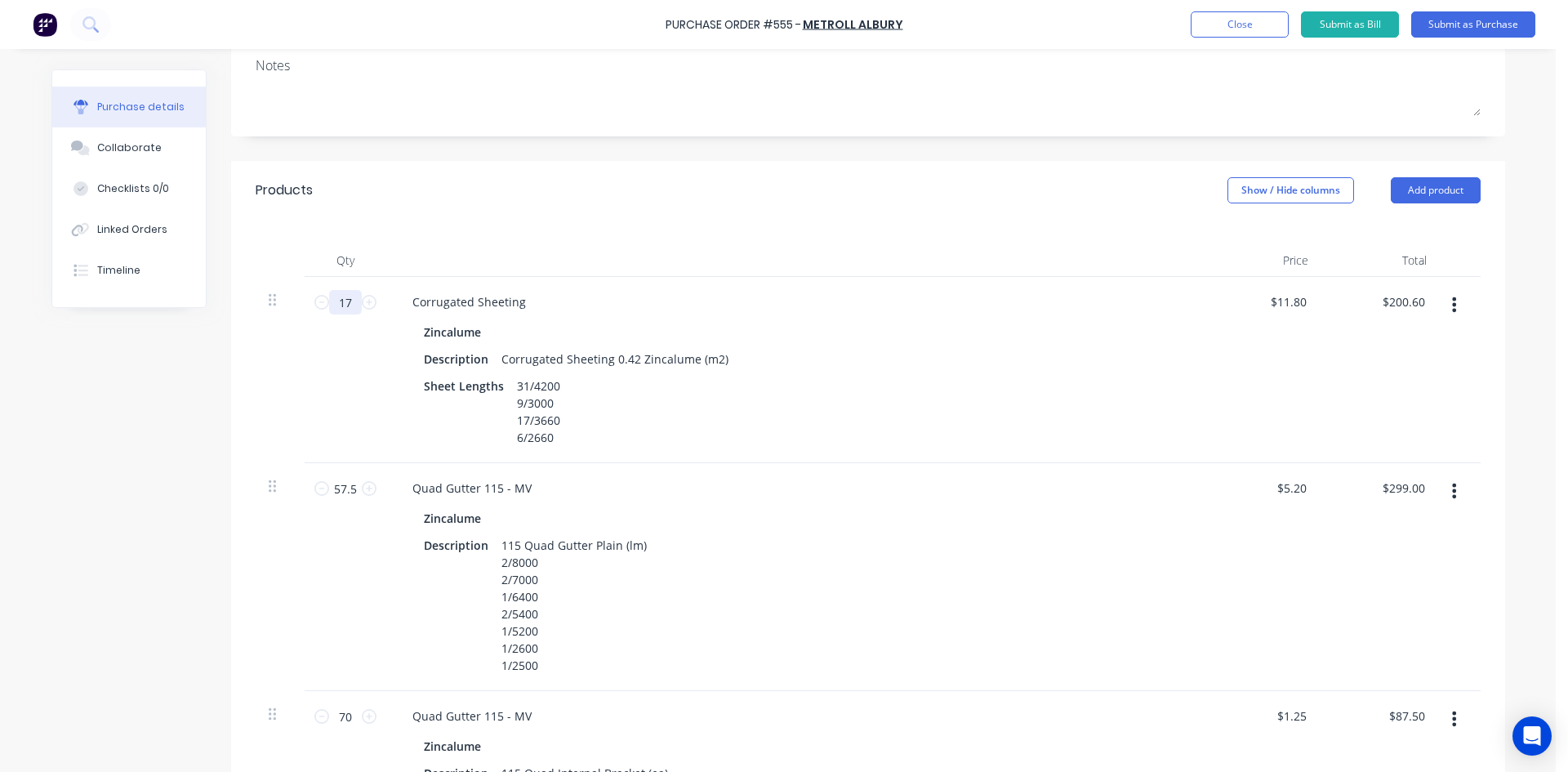
type input "179"
type input "$2,112.20"
type textarea "x"
type input "179."
type textarea "x"
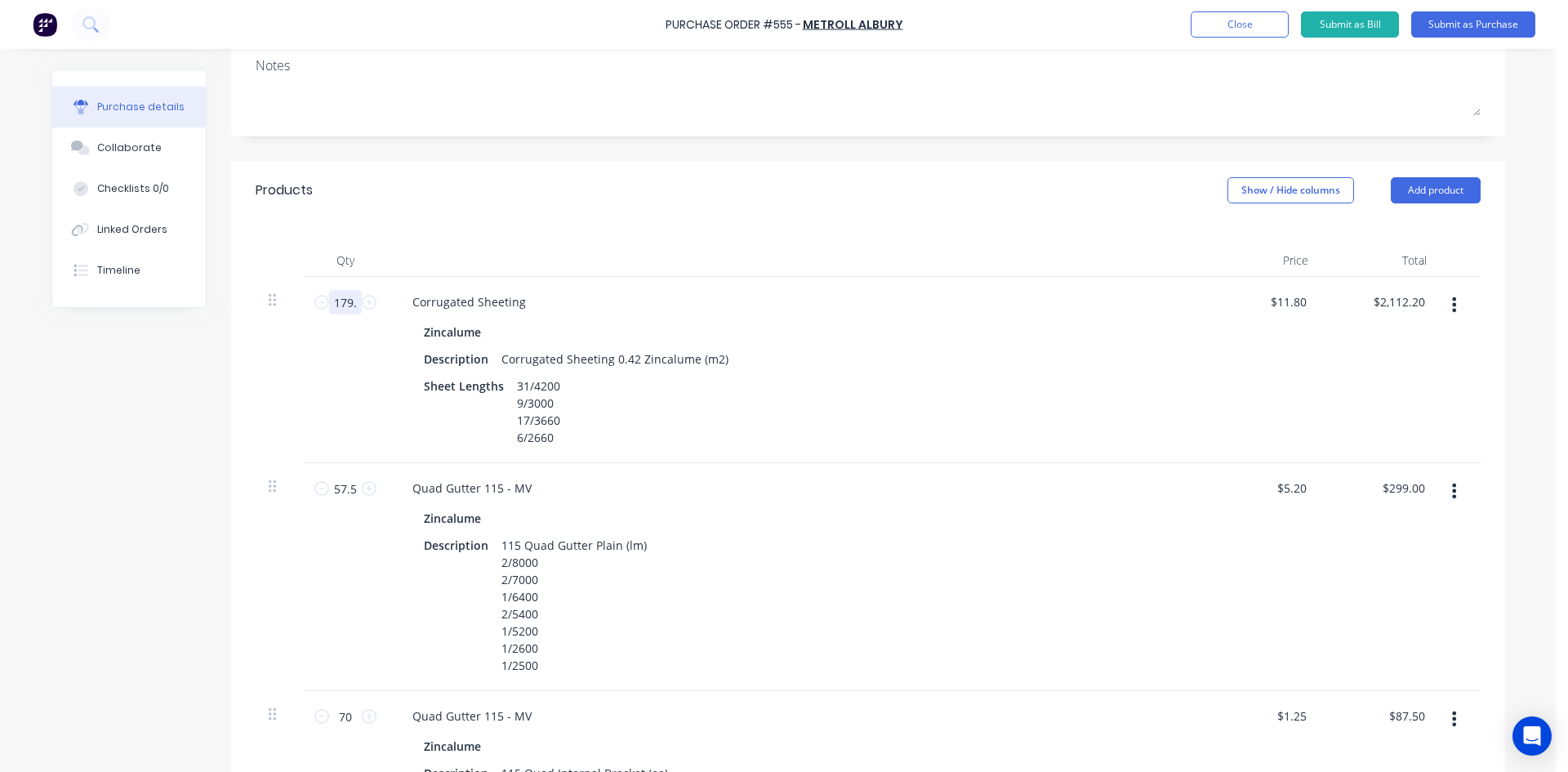
type input "179.3"
type input "$2,115.74"
type textarea "x"
type input "179.36"
type input "$2,116.45"
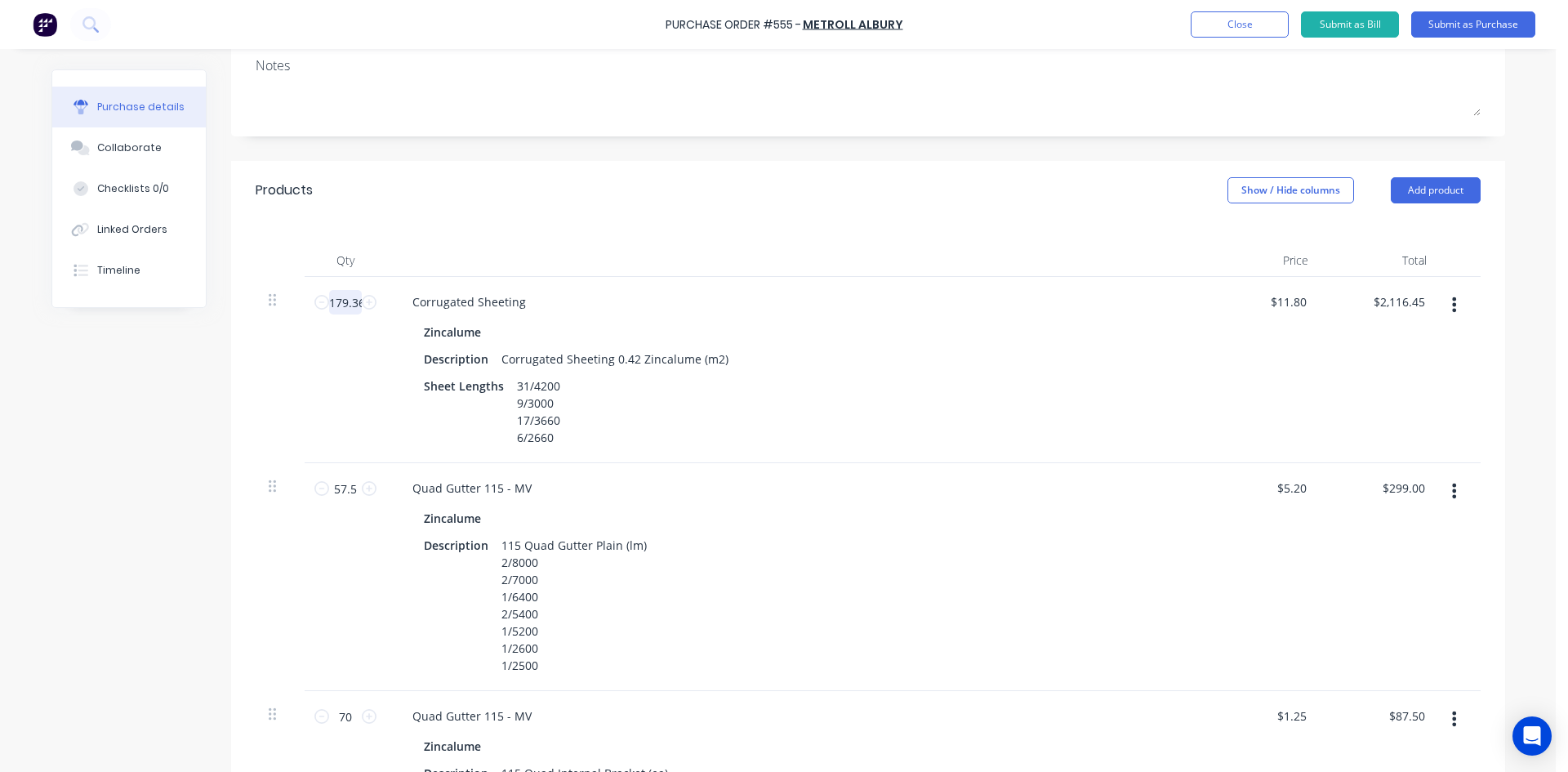
type textarea "x"
type input "179.36"
click at [345, 370] on div "179.36 179.36" at bounding box center [345, 370] width 82 height 187
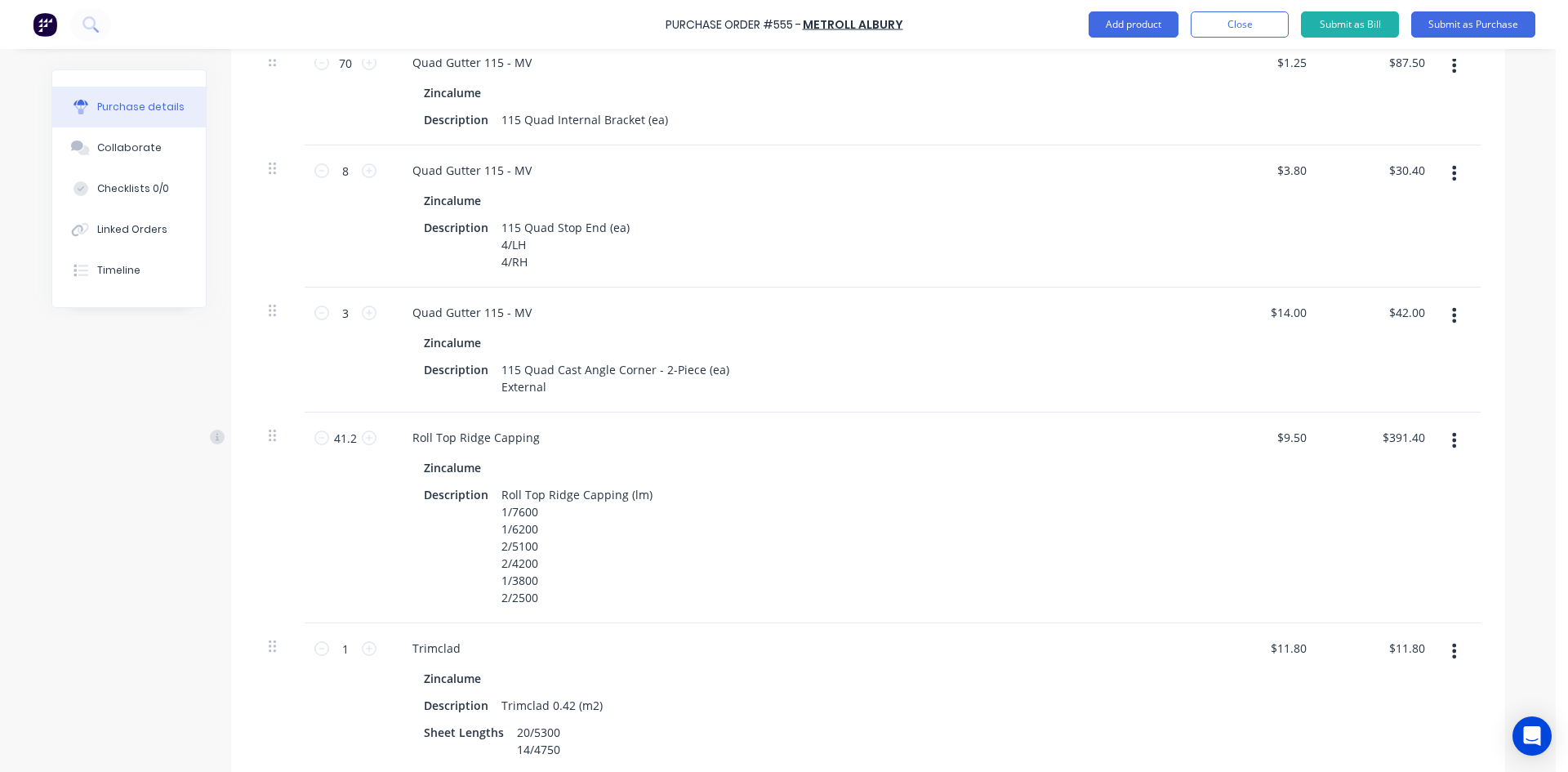
scroll to position [981, 0]
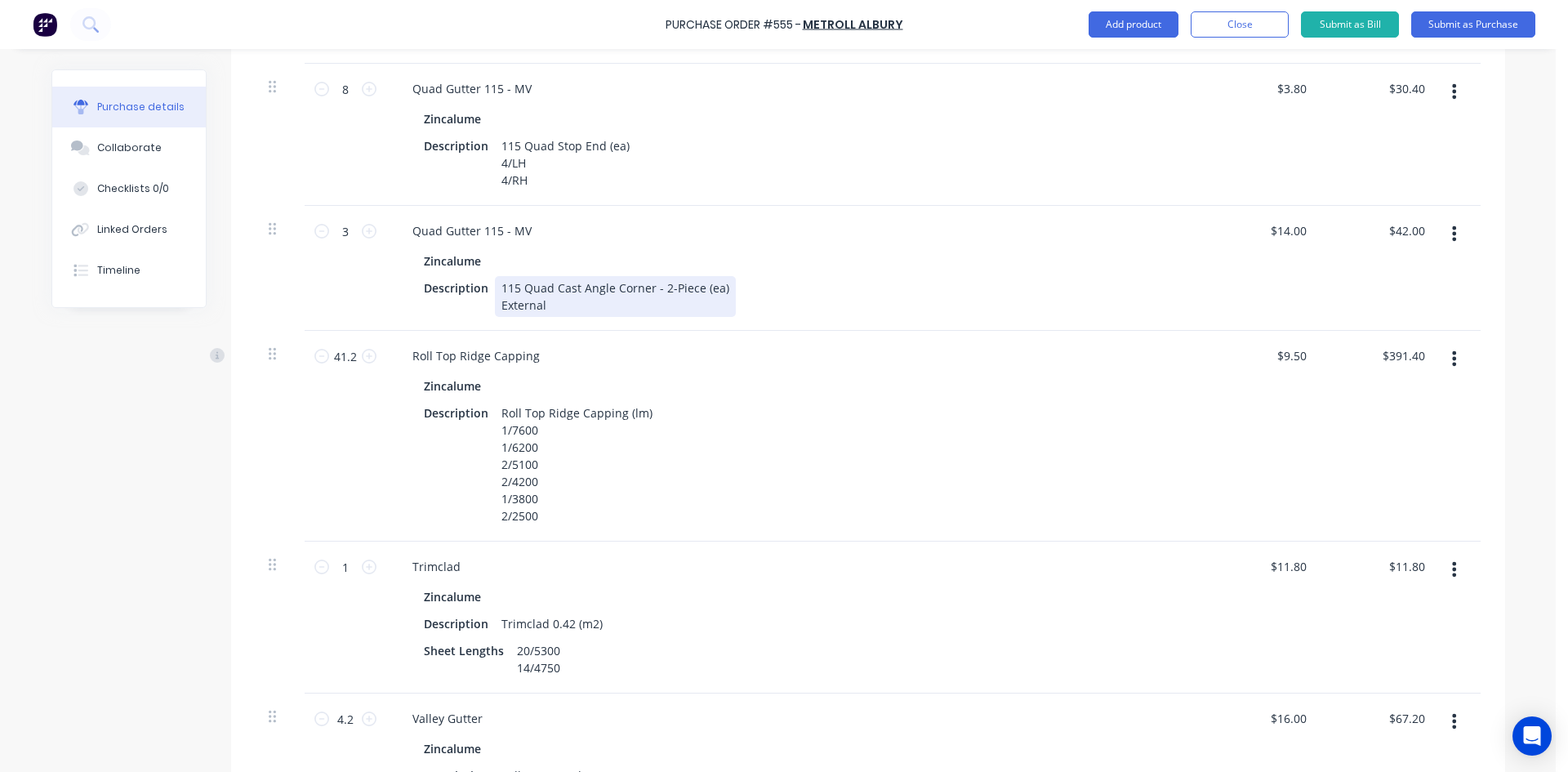
type textarea "x"
drag, startPoint x: 554, startPoint y: 307, endPoint x: 501, endPoint y: 305, distance: 53.0
click at [501, 305] on div "115 Quad Cast Angle Corner - 2-Piece (ea) External" at bounding box center [615, 296] width 241 height 41
click at [886, 271] on div "Zincalume" at bounding box center [795, 261] width 741 height 24
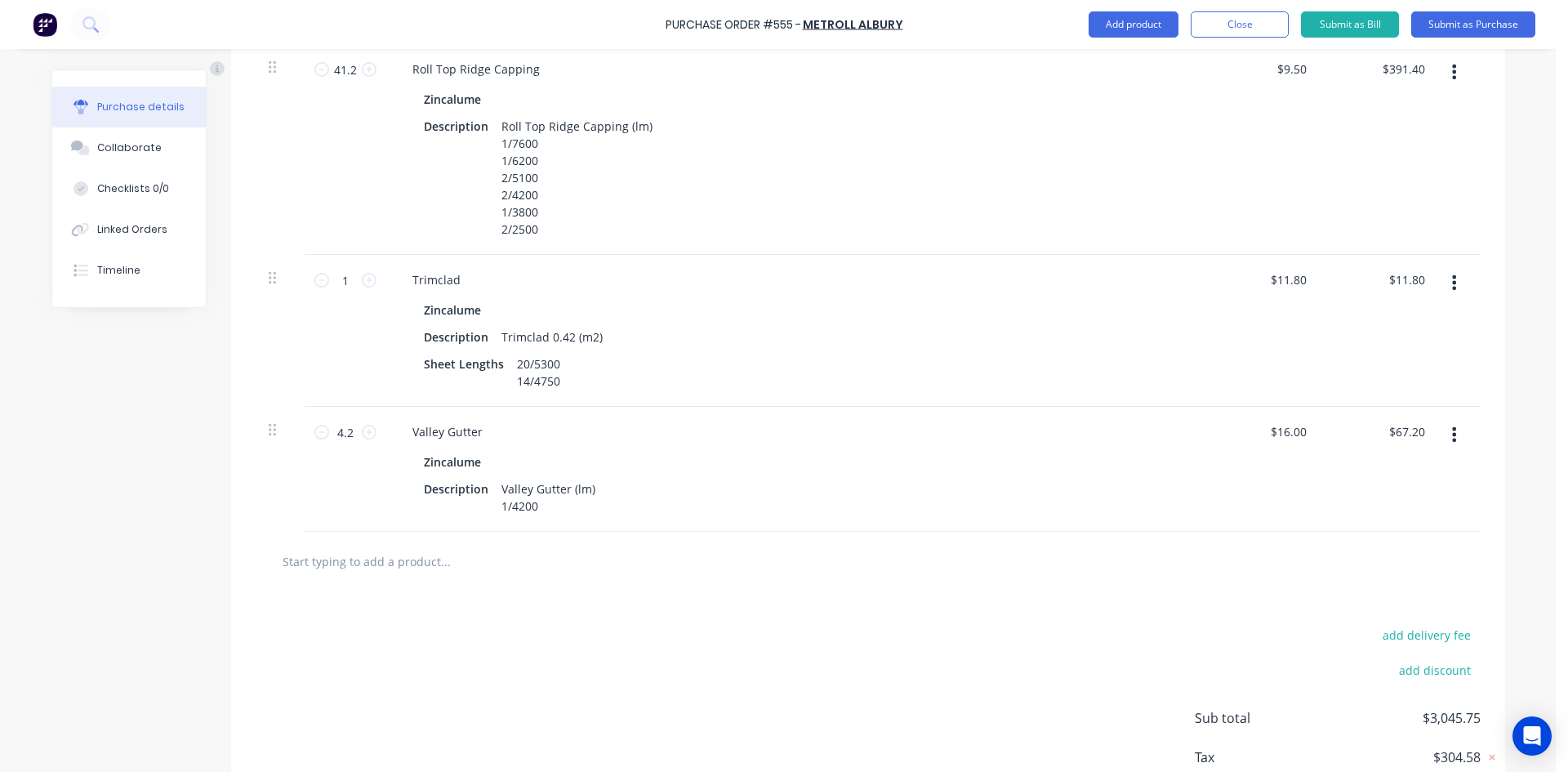
scroll to position [1308, 0]
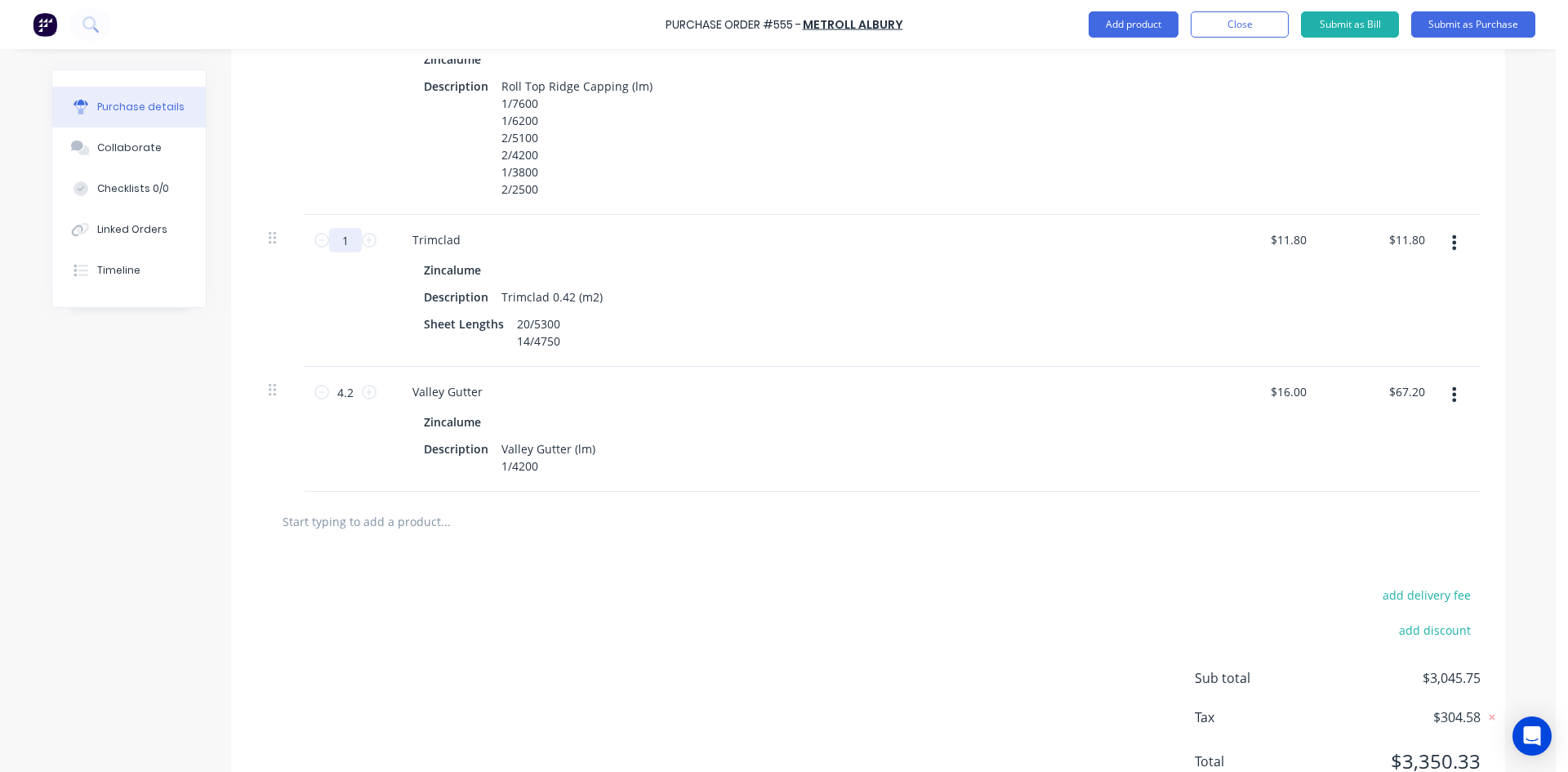
click at [339, 237] on input "1" at bounding box center [345, 240] width 33 height 24
type textarea "x"
type input "12"
type input "$141.60"
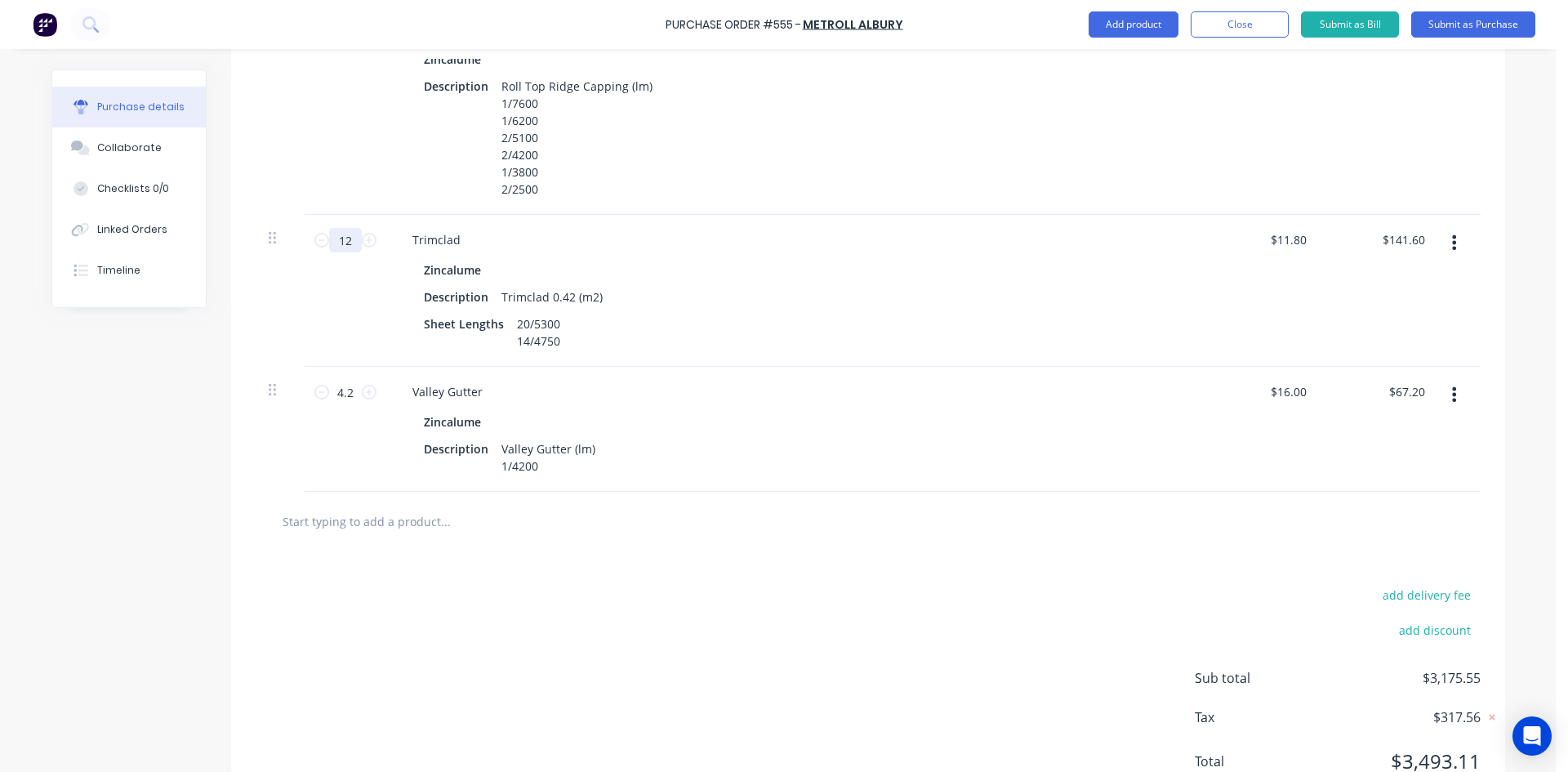
type textarea "x"
type input "127"
type input "$1,498.60"
type textarea "x"
type input "127."
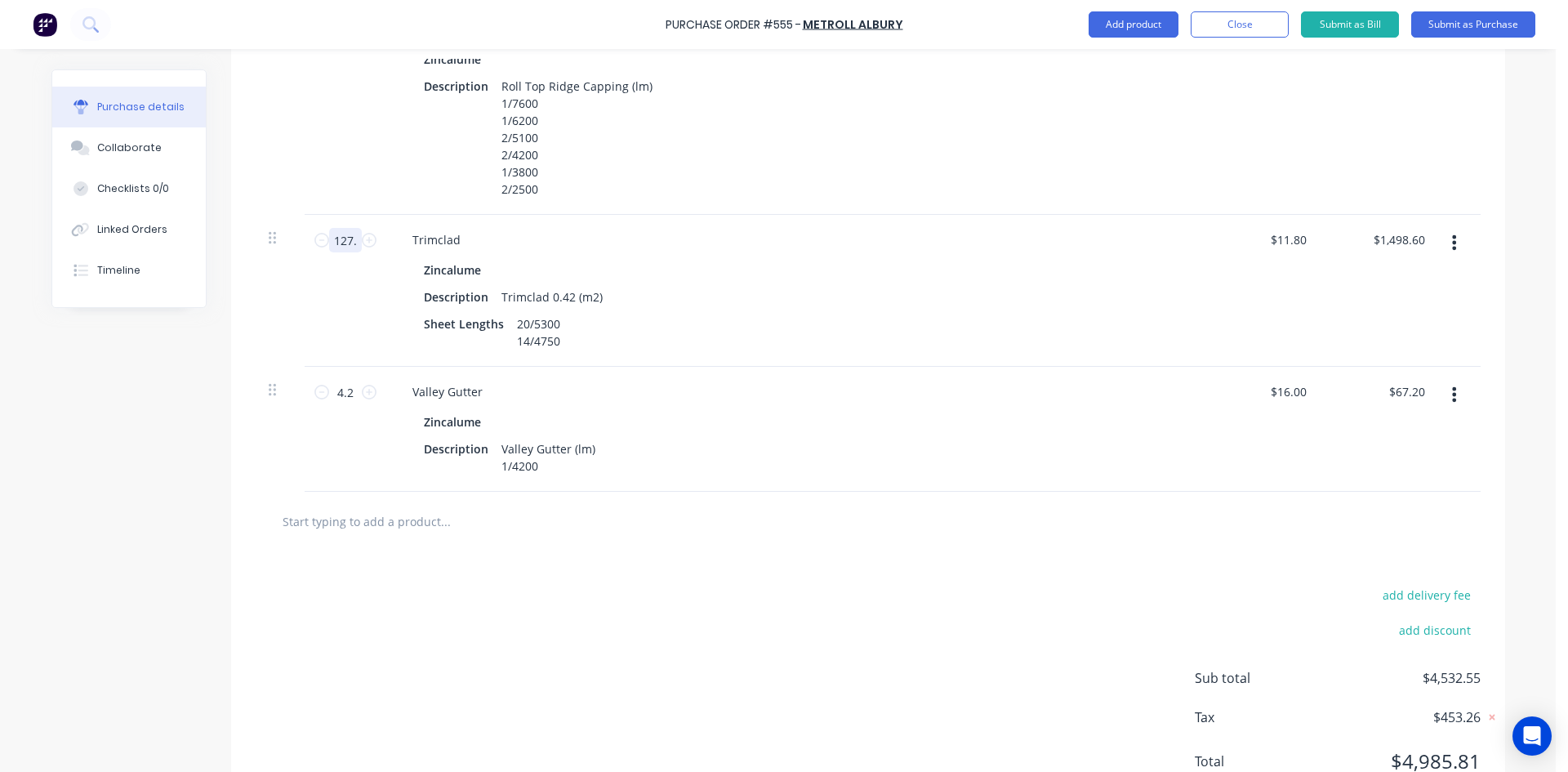
type textarea "x"
type input "127.4"
type input "$1,503.32"
type textarea "x"
type input "127.41"
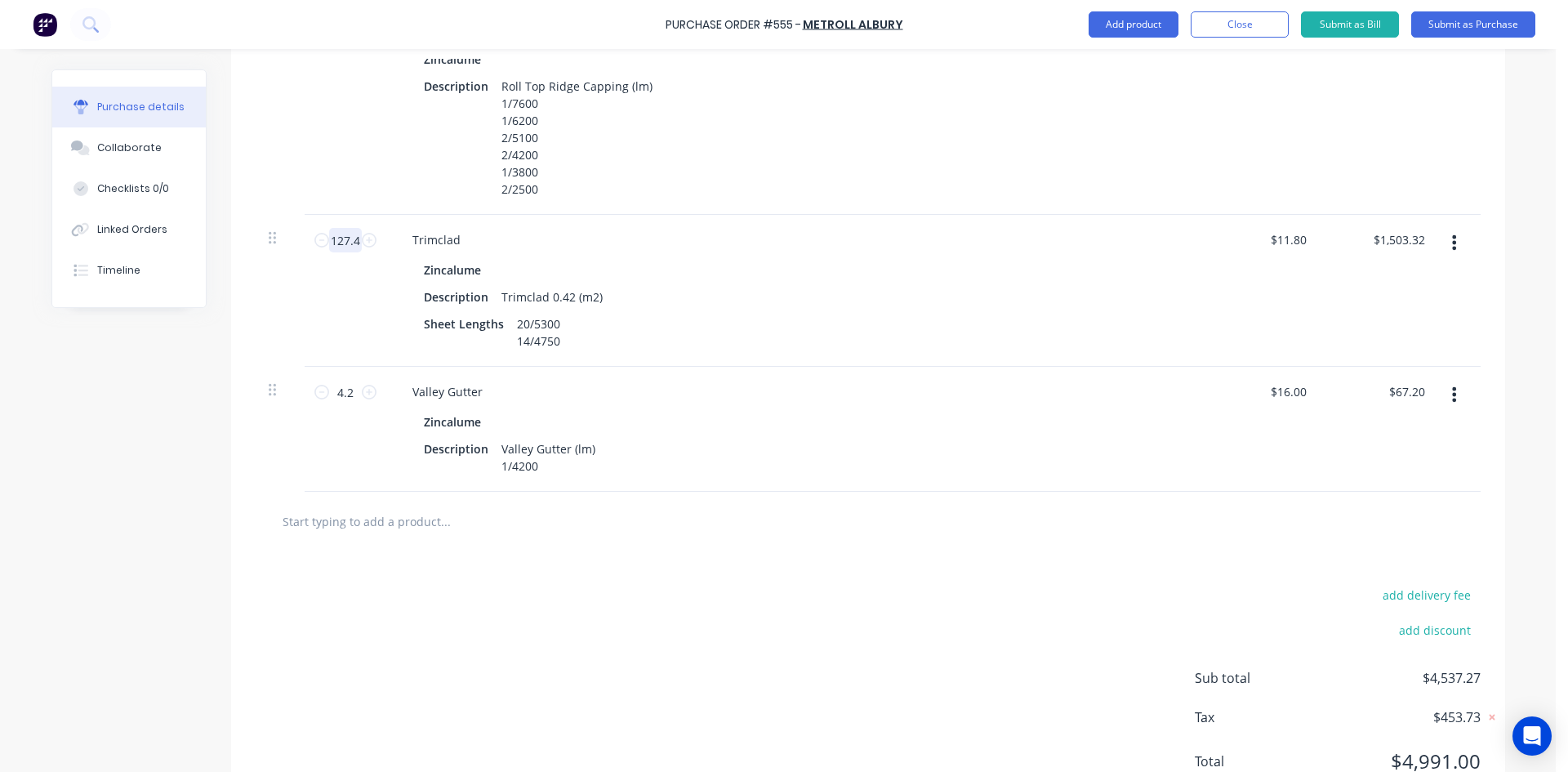
type input "$1,503.44"
type textarea "x"
type input "127.41"
click at [797, 282] on div "Zincalume Description Trimclad 0.42 (m2) Sheet Lengths 20/5300 14/4750" at bounding box center [795, 306] width 790 height 95
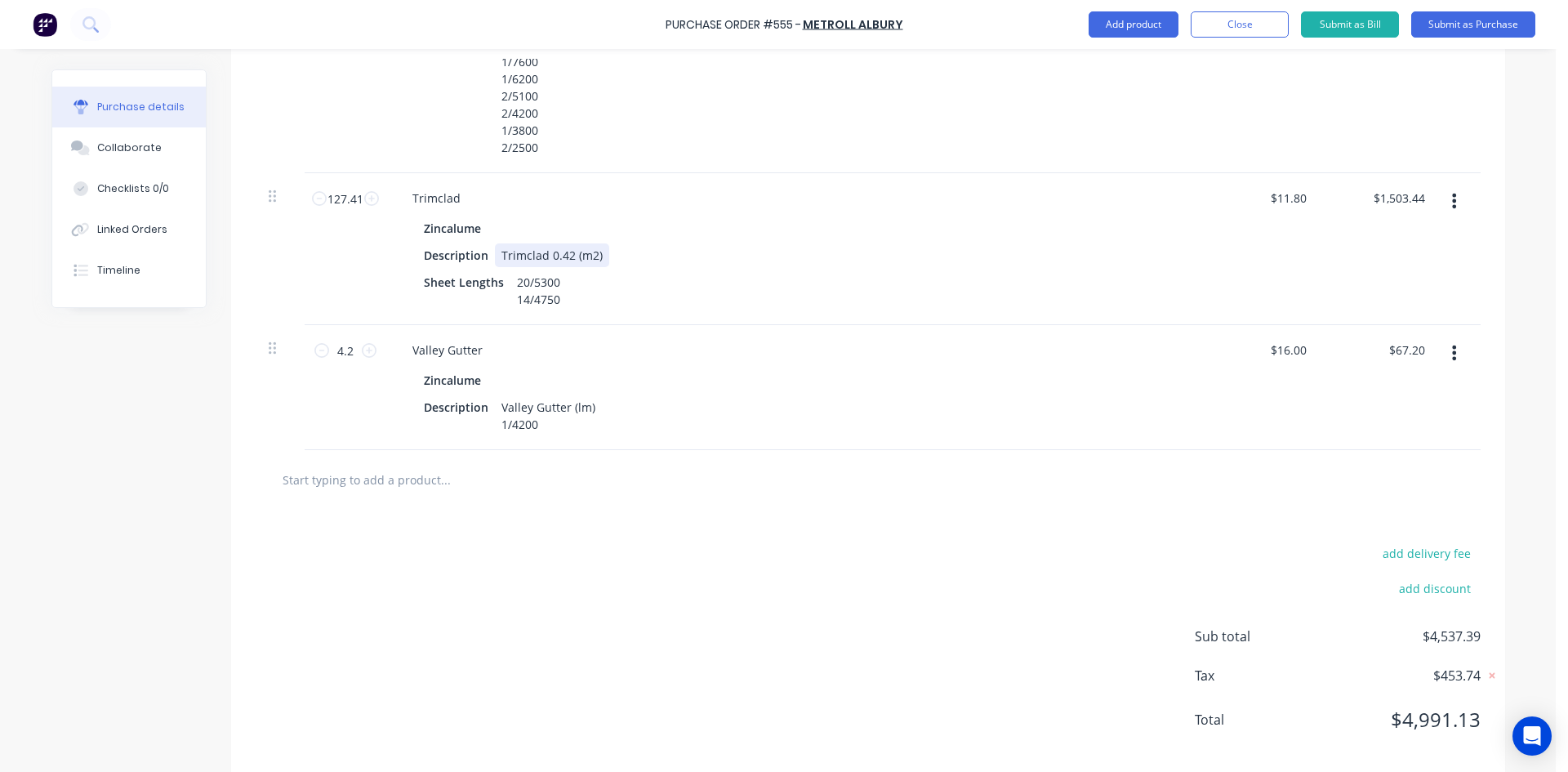
scroll to position [1372, 0]
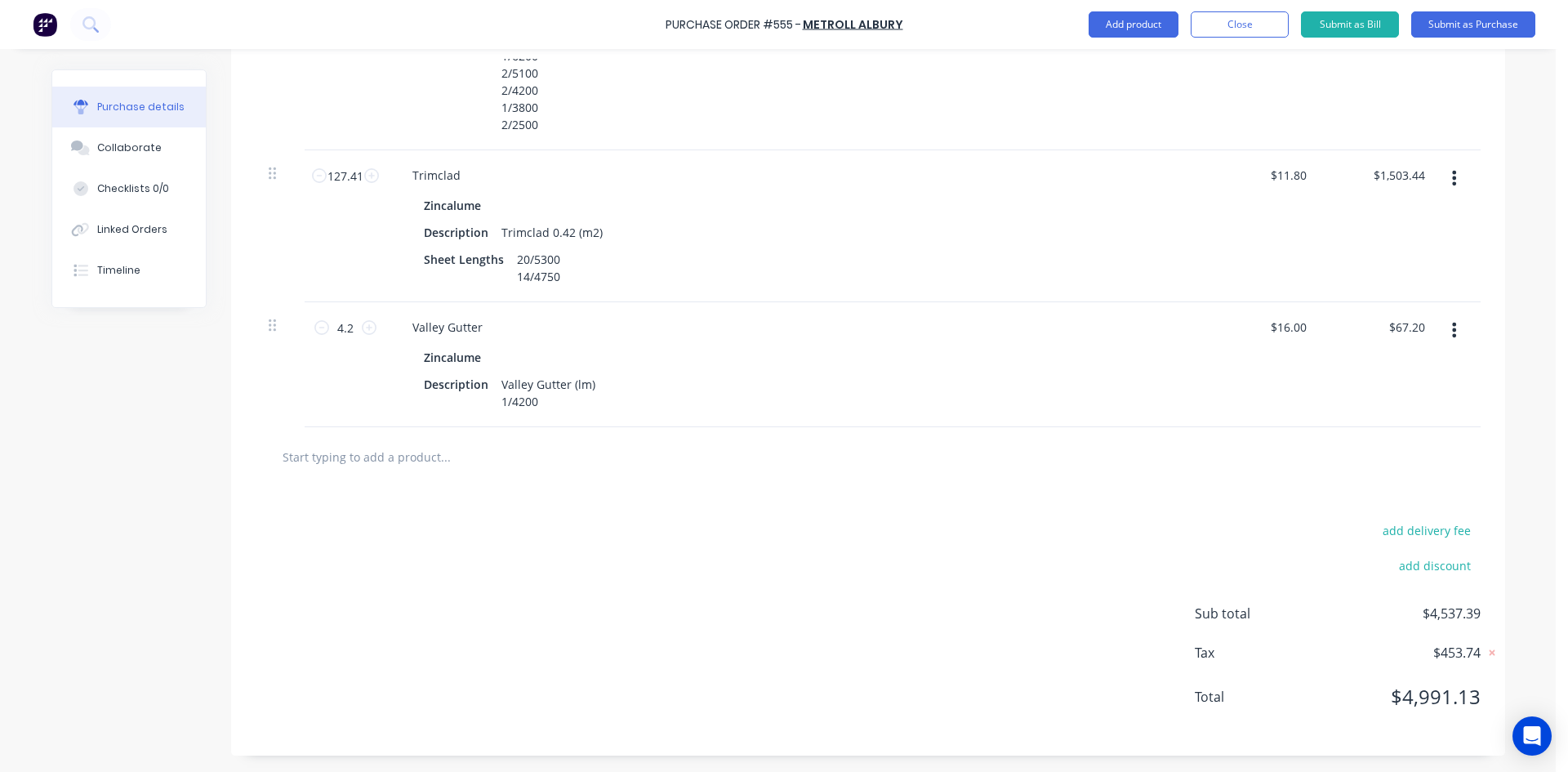
click at [770, 567] on div "add delivery fee add discount Sub total $4,537.39 Tax $453.74 Total $4,991.13" at bounding box center [868, 622] width 1274 height 269
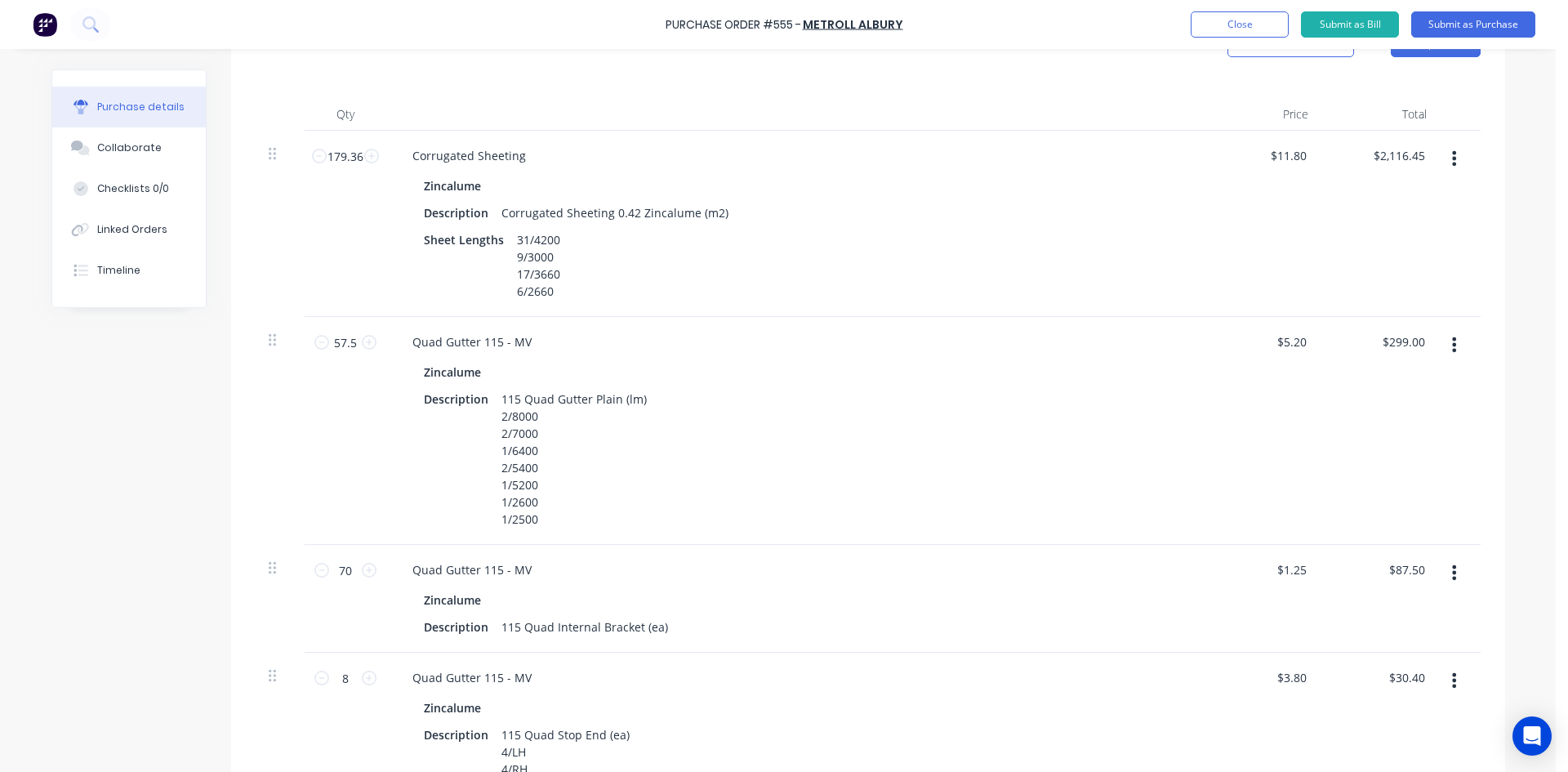
scroll to position [0, 0]
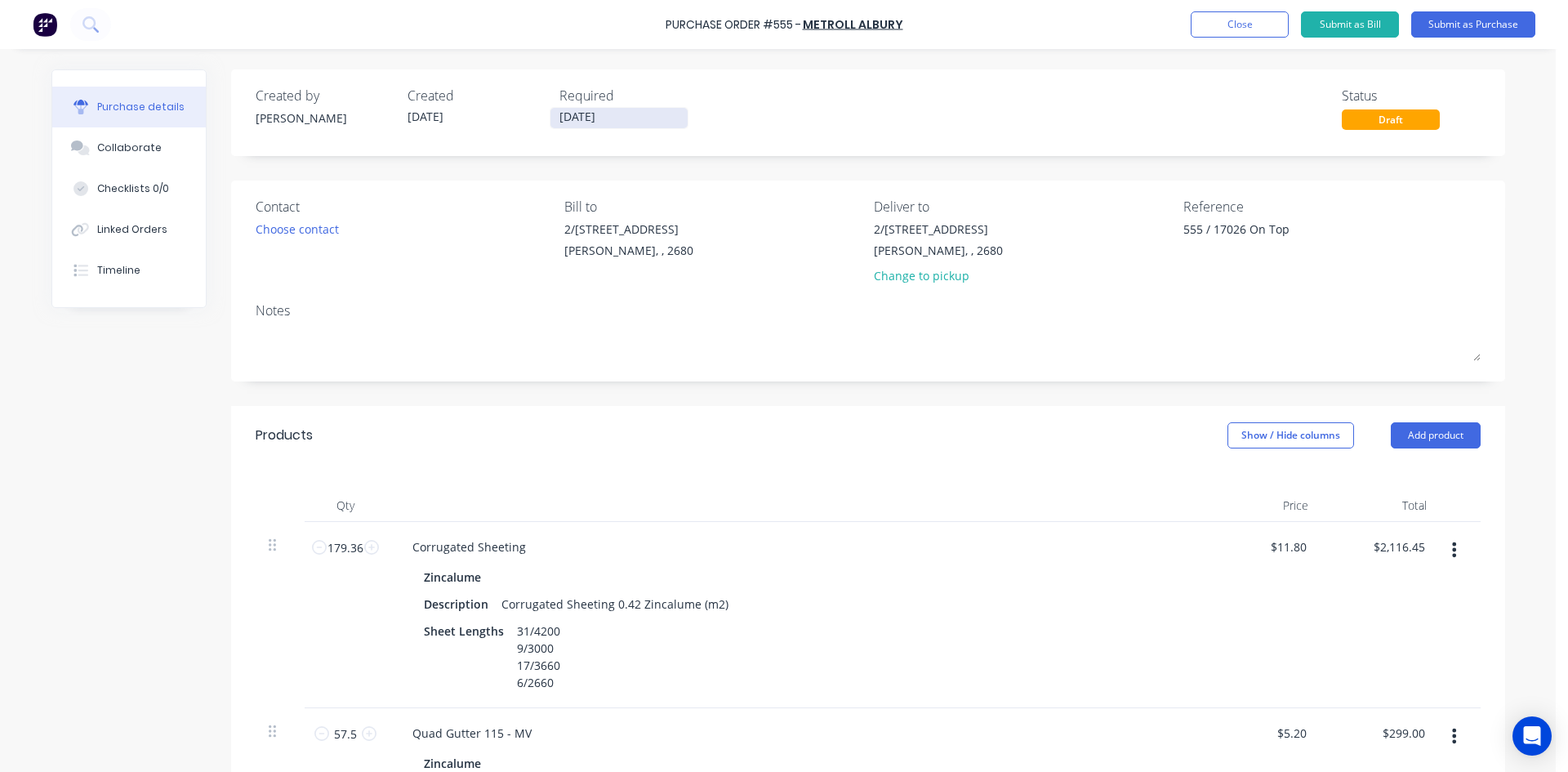
click at [616, 118] on input "[DATE]" at bounding box center [619, 118] width 138 height 20
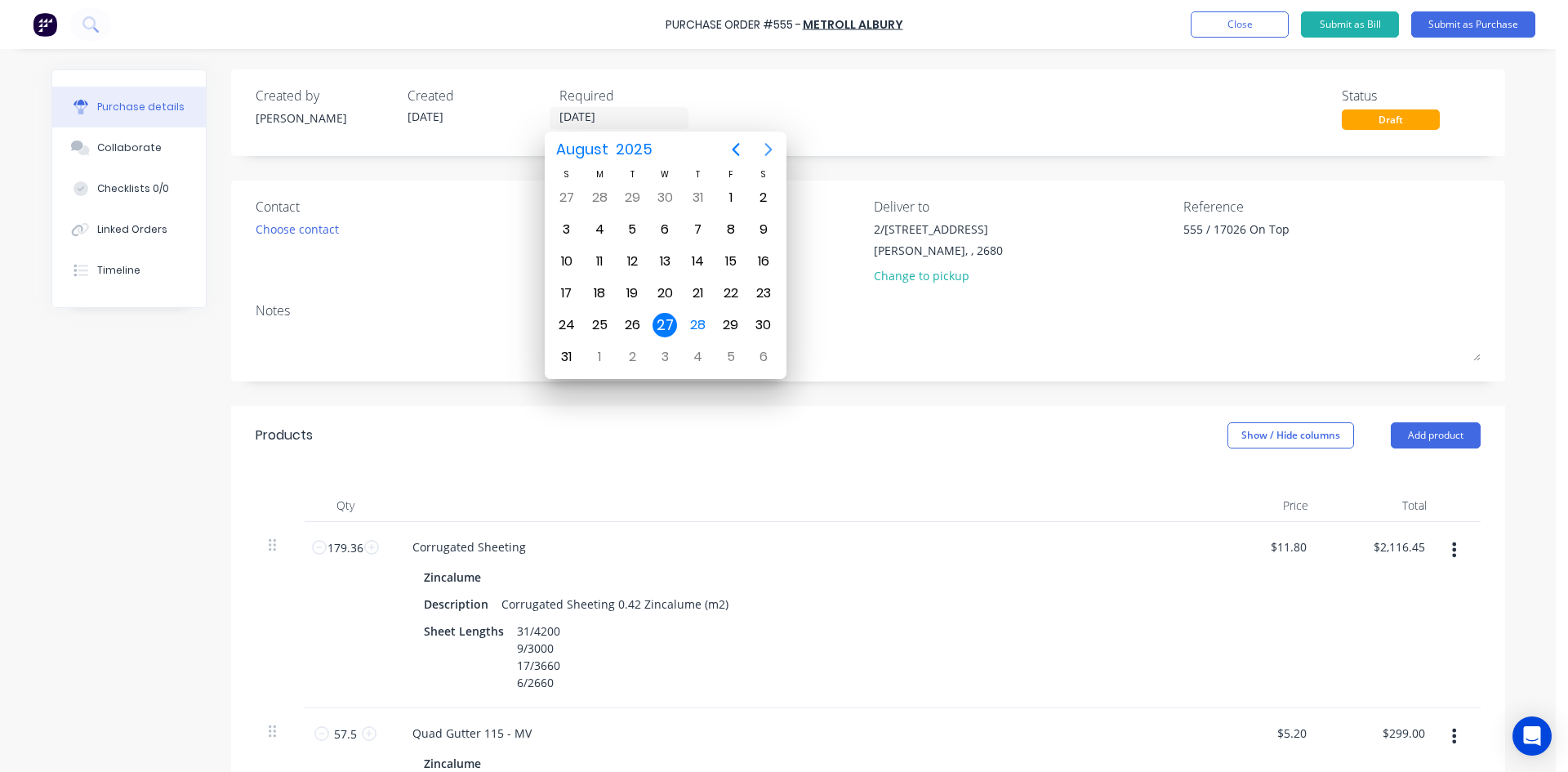
click at [762, 148] on icon "Next page" at bounding box center [768, 149] width 19 height 19
click at [639, 196] on div "2" at bounding box center [632, 198] width 24 height 24
type textarea "x"
type input "02/09/25"
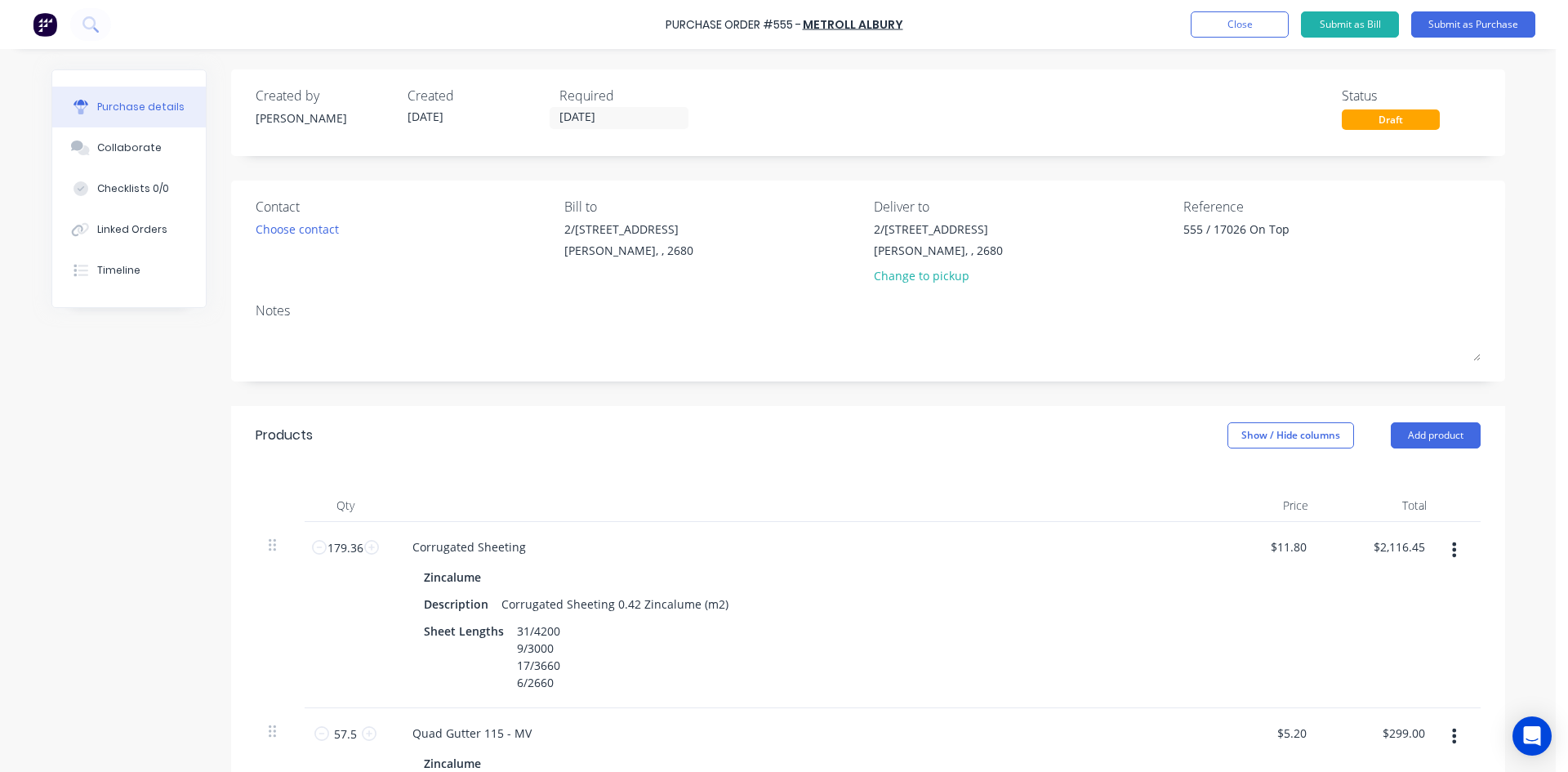
click at [917, 60] on div "Purchase details Collaborate Checklists 0/0 Linked Orders Timeline Created by S…" at bounding box center [779, 361] width 1486 height 690
click at [990, 61] on div "Purchase details Collaborate Checklists 0/0 Linked Orders Timeline Created by S…" at bounding box center [779, 361] width 1486 height 690
click at [1464, 23] on button "Submit as Purchase" at bounding box center [1473, 24] width 124 height 26
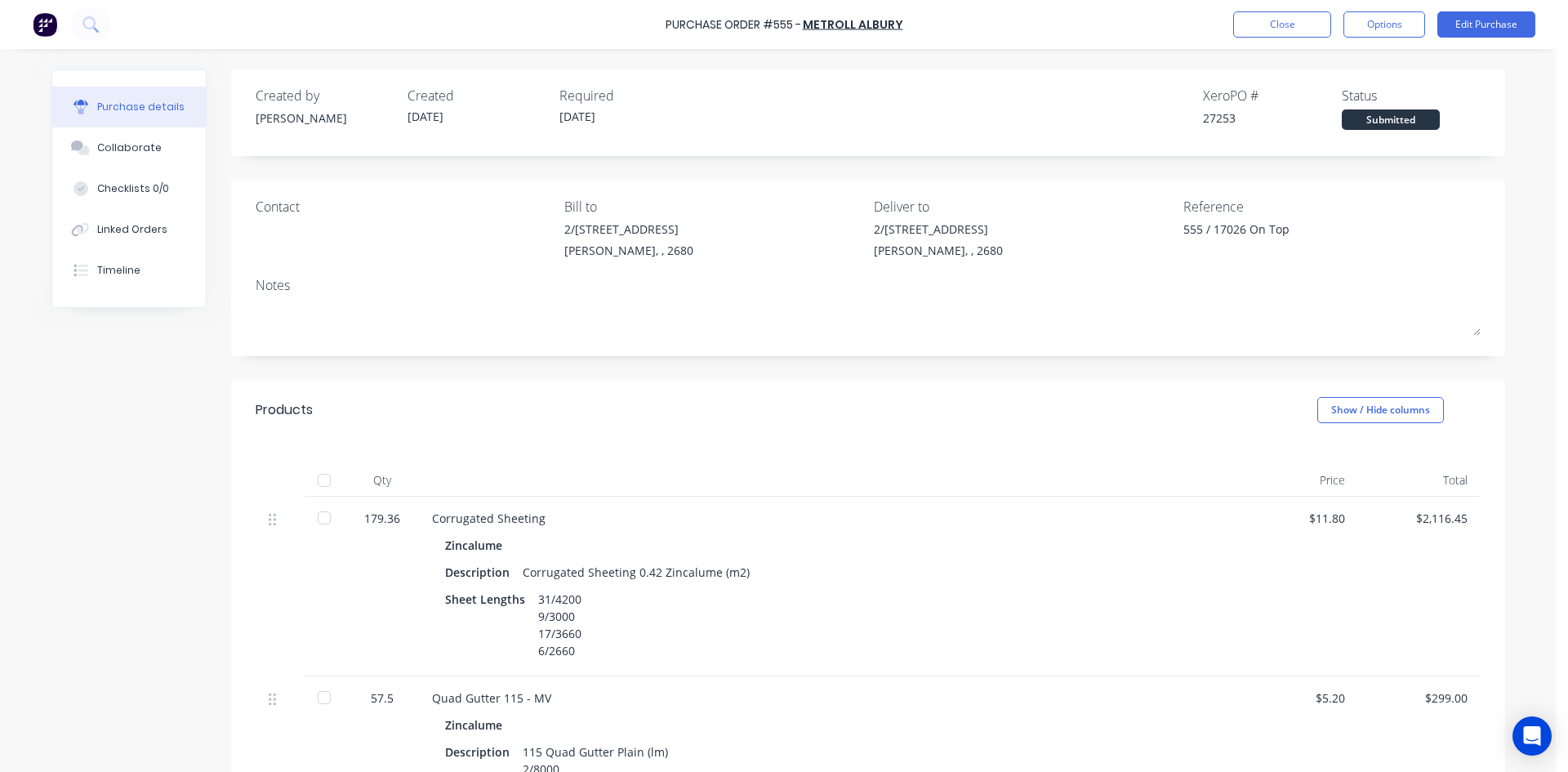
click at [1408, 16] on button "Options" at bounding box center [1384, 24] width 82 height 26
click at [1366, 58] on div "Print / Email" at bounding box center [1348, 67] width 126 height 24
click at [1347, 100] on div "With pricing" at bounding box center [1348, 100] width 126 height 24
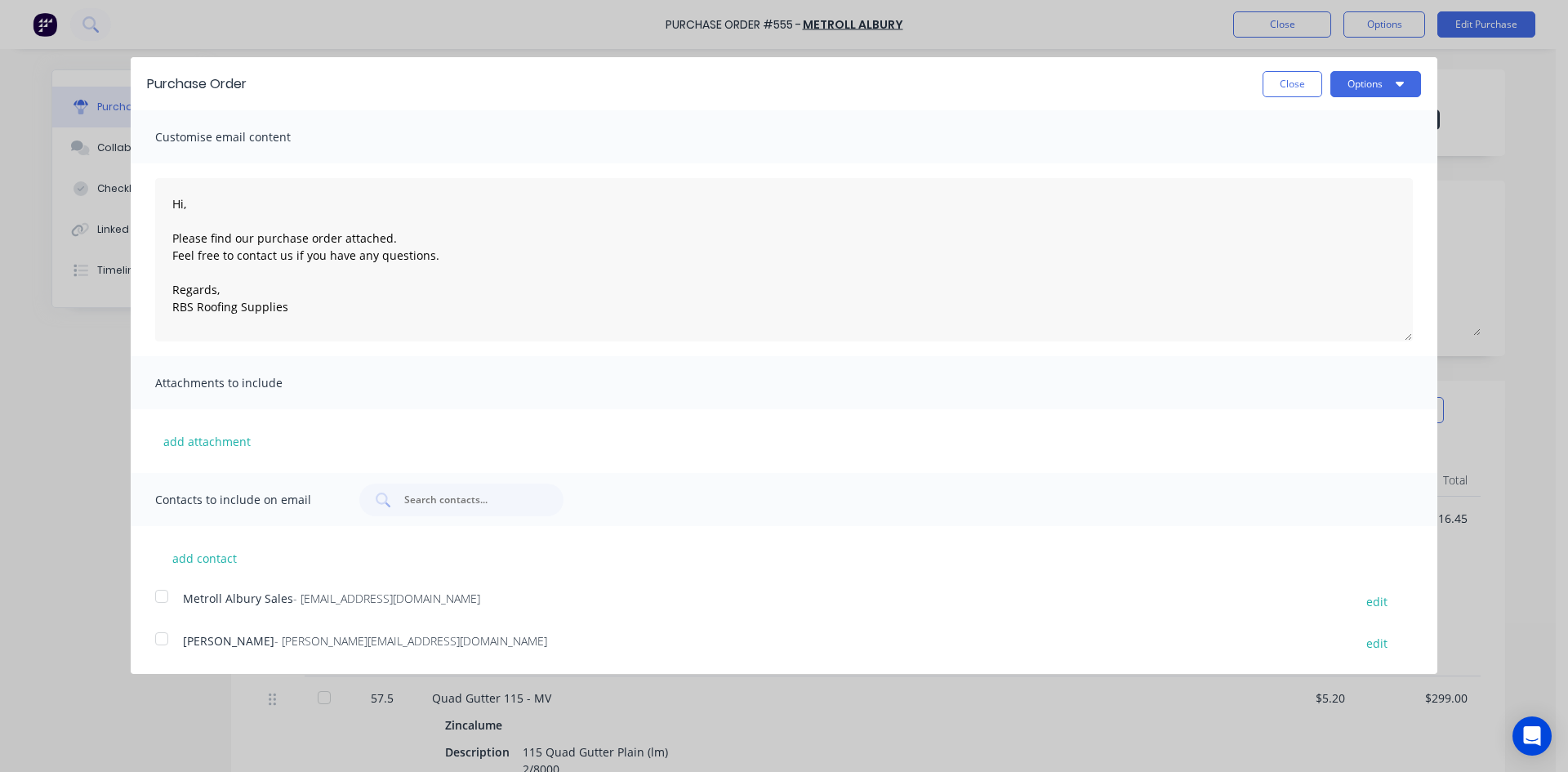
click at [168, 595] on div at bounding box center [161, 596] width 33 height 33
click at [1392, 78] on button "Options" at bounding box center [1375, 84] width 90 height 26
click at [1331, 153] on div "Email" at bounding box center [1343, 158] width 126 height 24
type textarea "x"
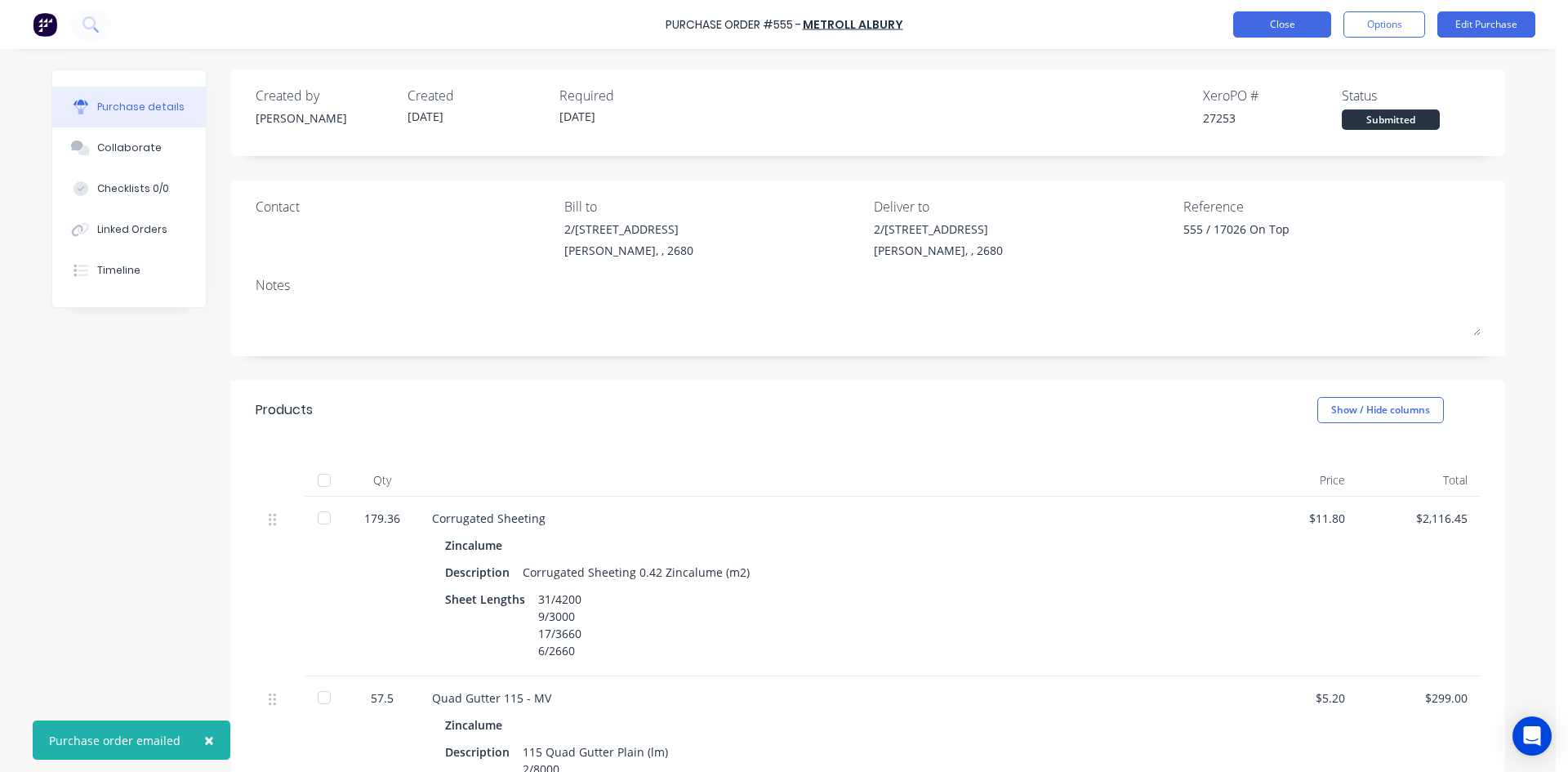
click at [1289, 24] on button "Close" at bounding box center [1283, 24] width 98 height 26
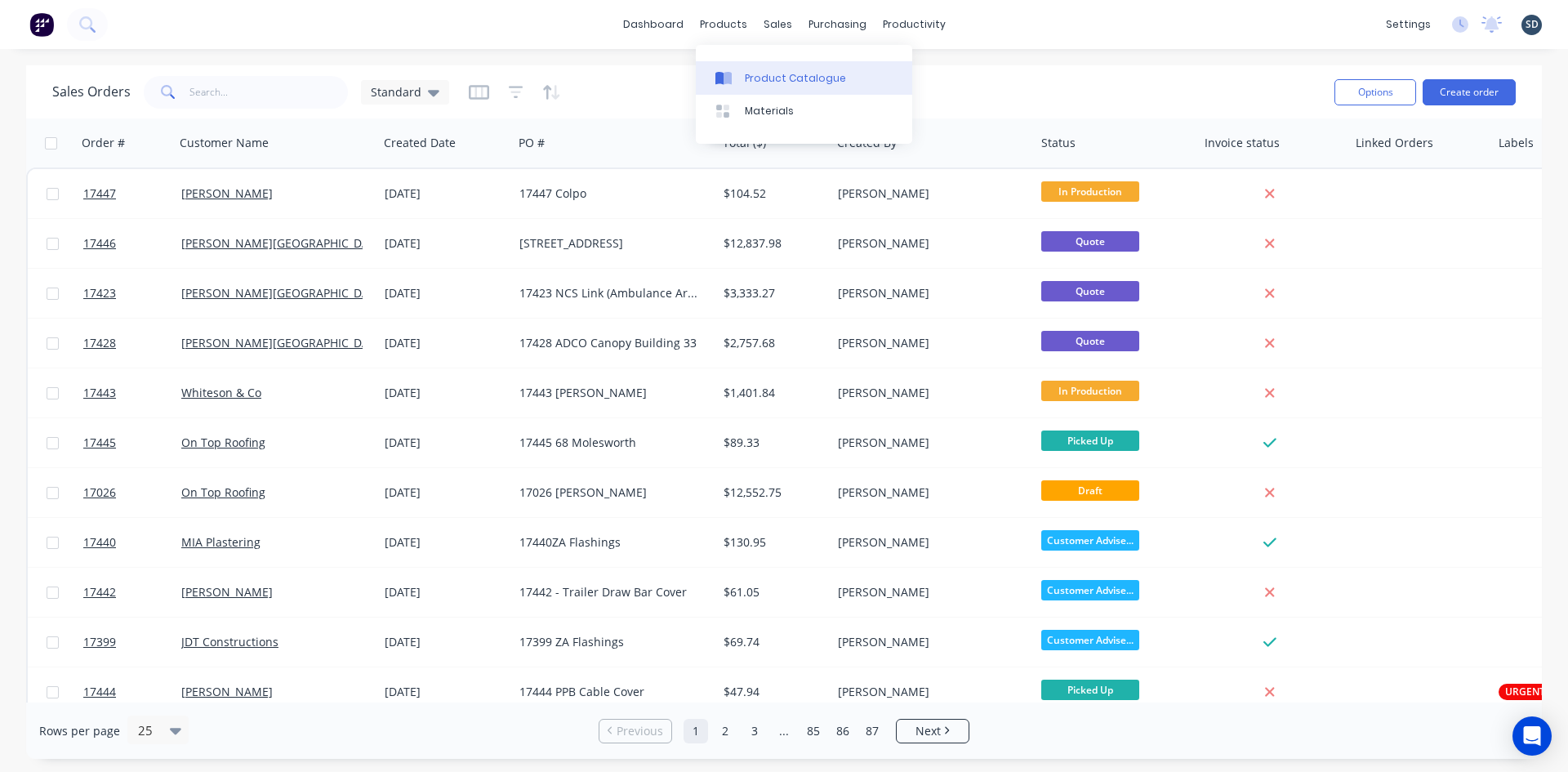
click at [773, 71] on div "Product Catalogue" at bounding box center [795, 78] width 101 height 14
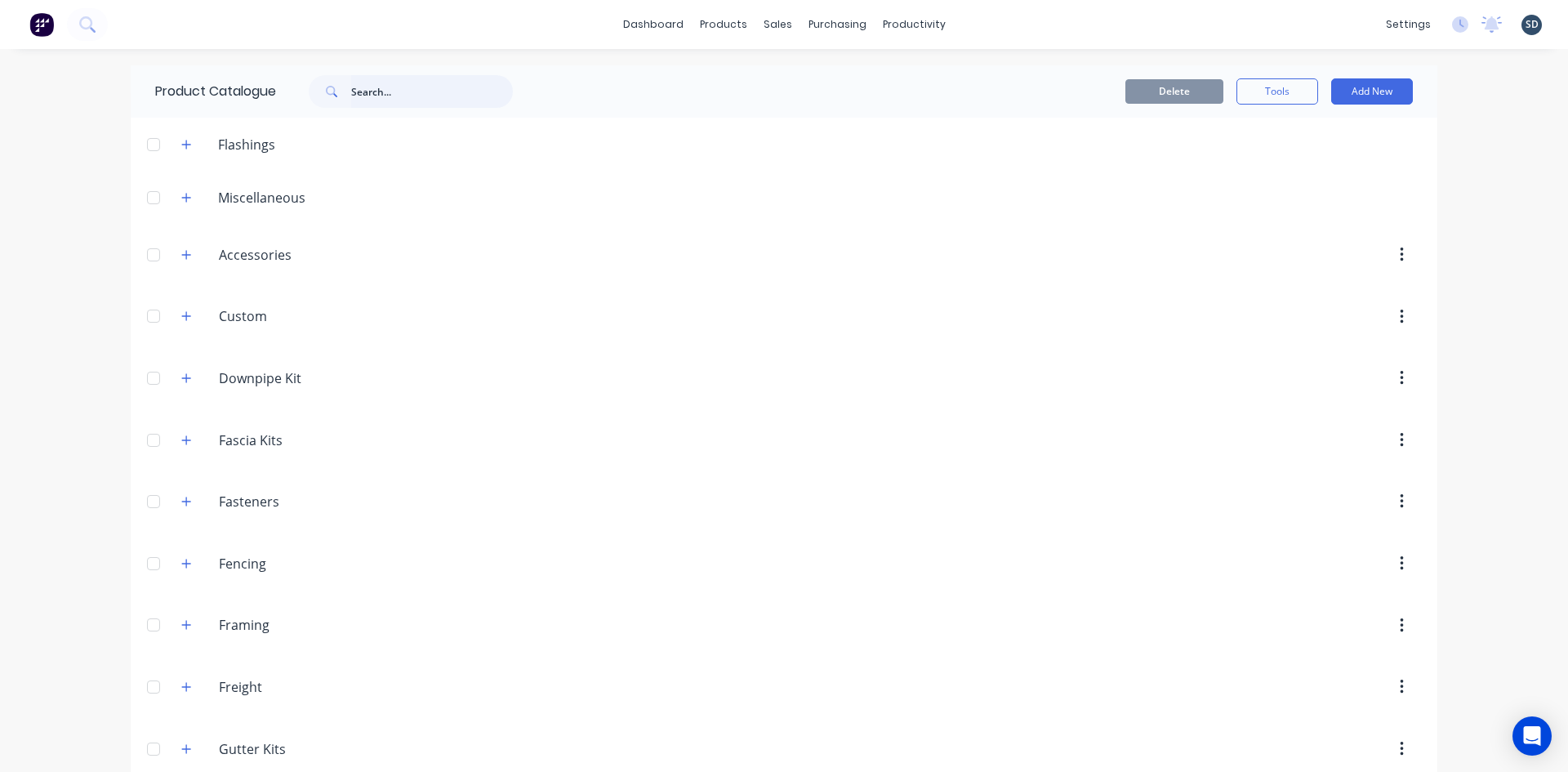
click at [387, 95] on input "text" at bounding box center [432, 91] width 162 height 33
type input "[PERSON_NAME]"
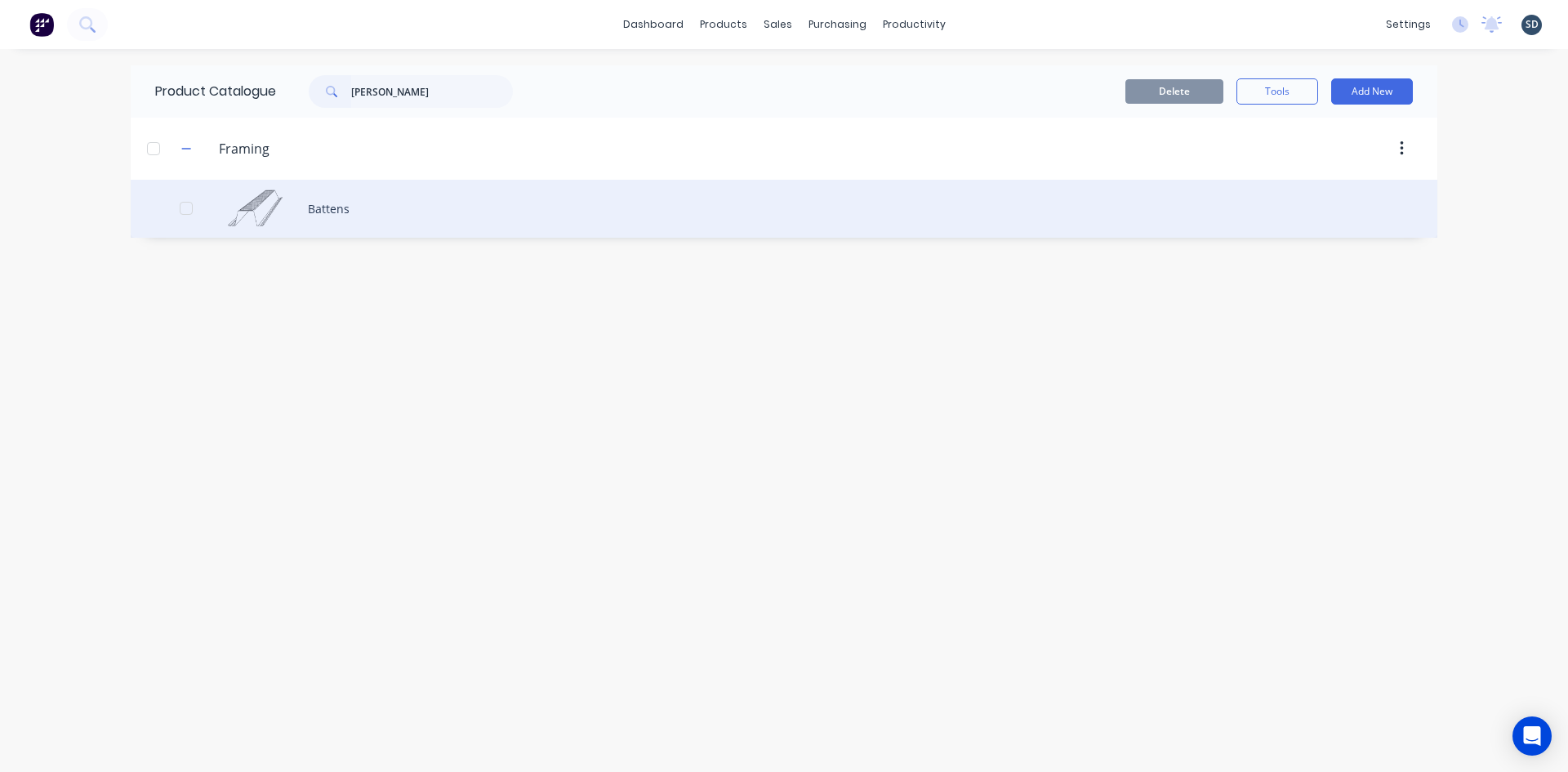
click at [399, 216] on div "Battens" at bounding box center [784, 209] width 1307 height 58
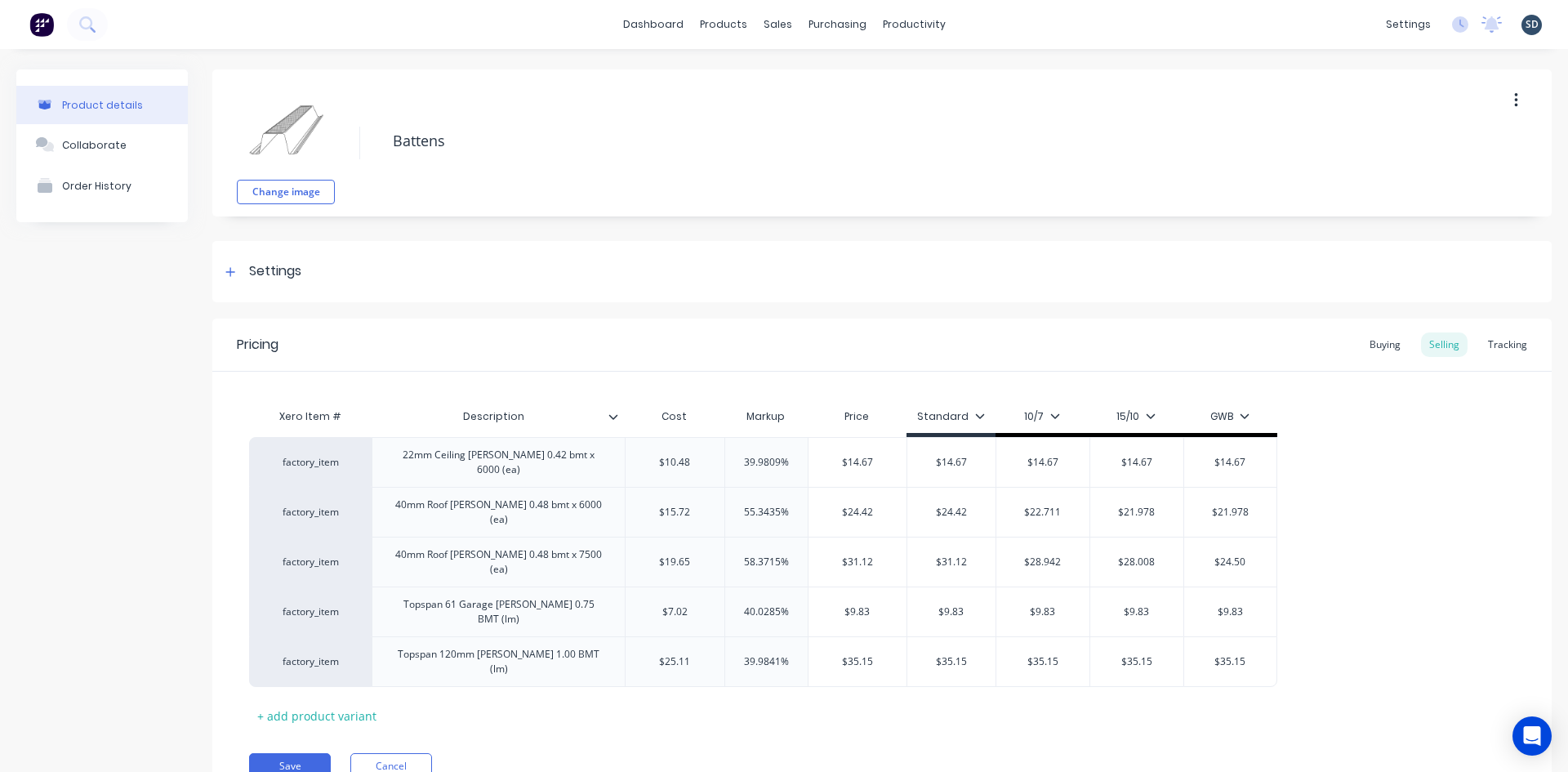
type textarea "x"
click at [1493, 340] on div "Tracking" at bounding box center [1508, 345] width 56 height 24
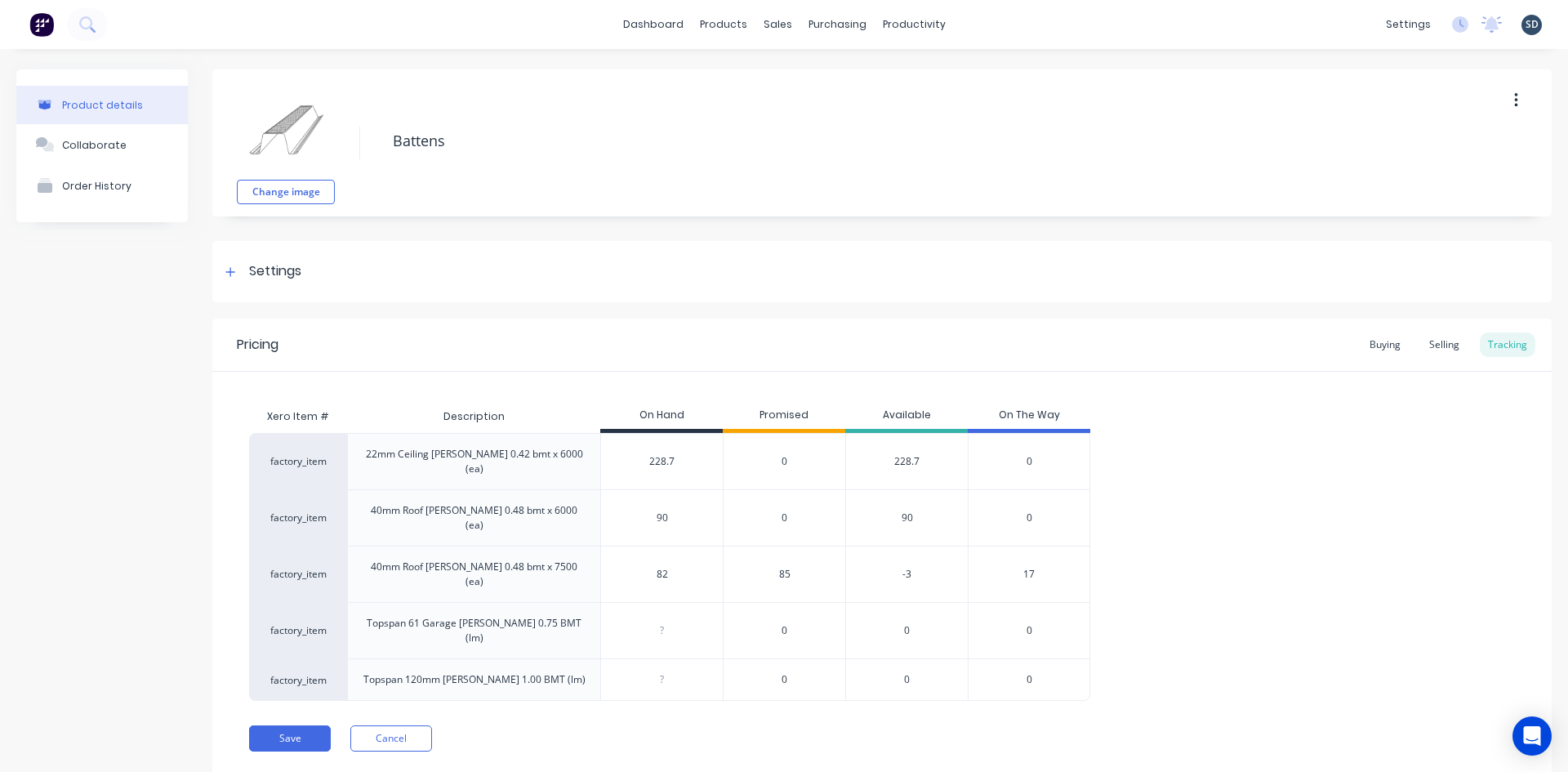
click at [1333, 507] on div "factory_item 22mm Ceiling [PERSON_NAME] 0.42 bmt x 6000 (ea) 228.7 0 228.7 0 fa…" at bounding box center [882, 567] width 1266 height 268
click at [789, 230] on div "Change image Battens Settings Product Options I buy this item I sell this item …" at bounding box center [882, 435] width 1339 height 731
click at [822, 80] on div "Sales Orders" at bounding box center [838, 78] width 67 height 14
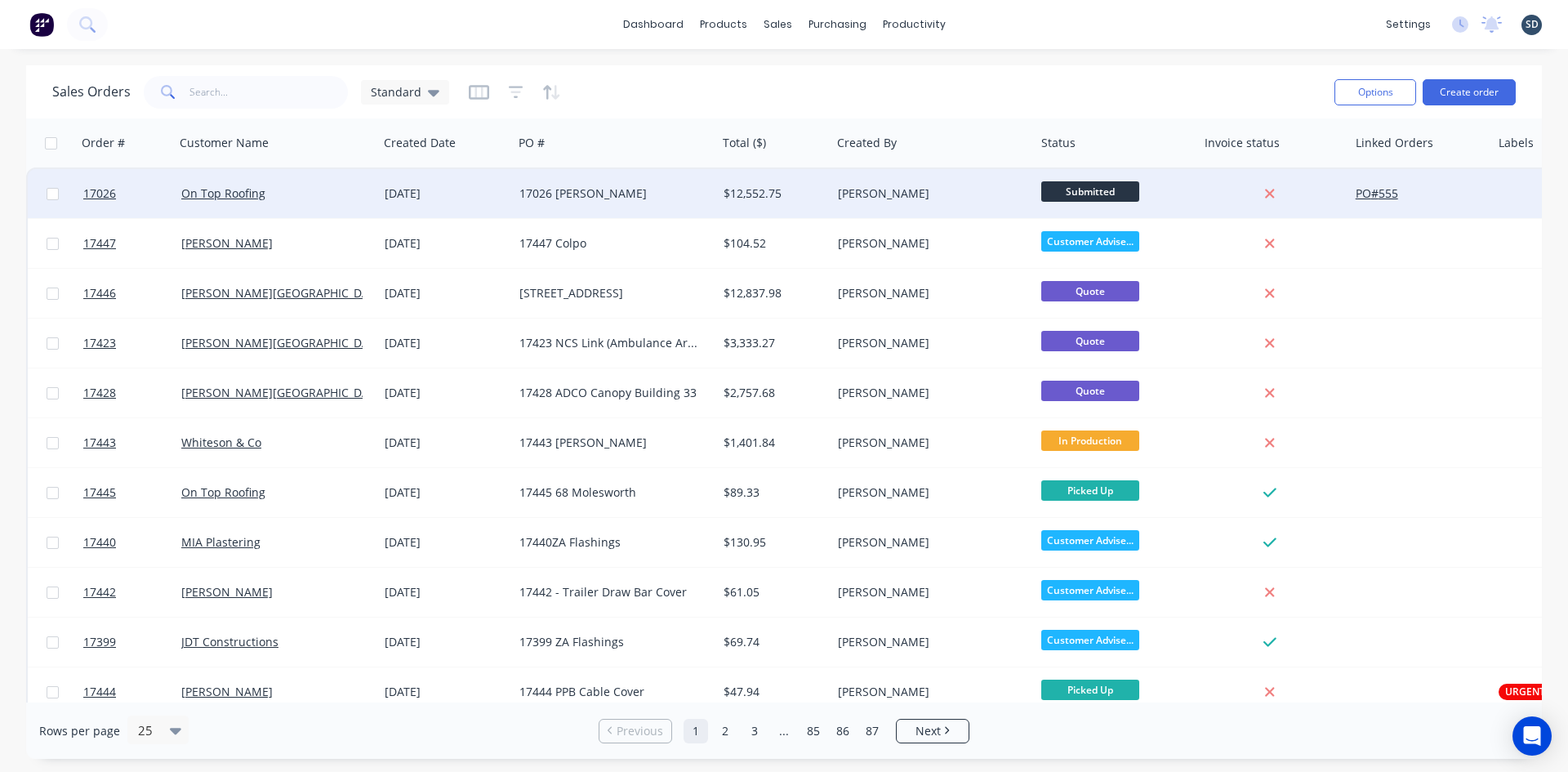
click at [656, 192] on div "17026 [PERSON_NAME]" at bounding box center [610, 193] width 182 height 16
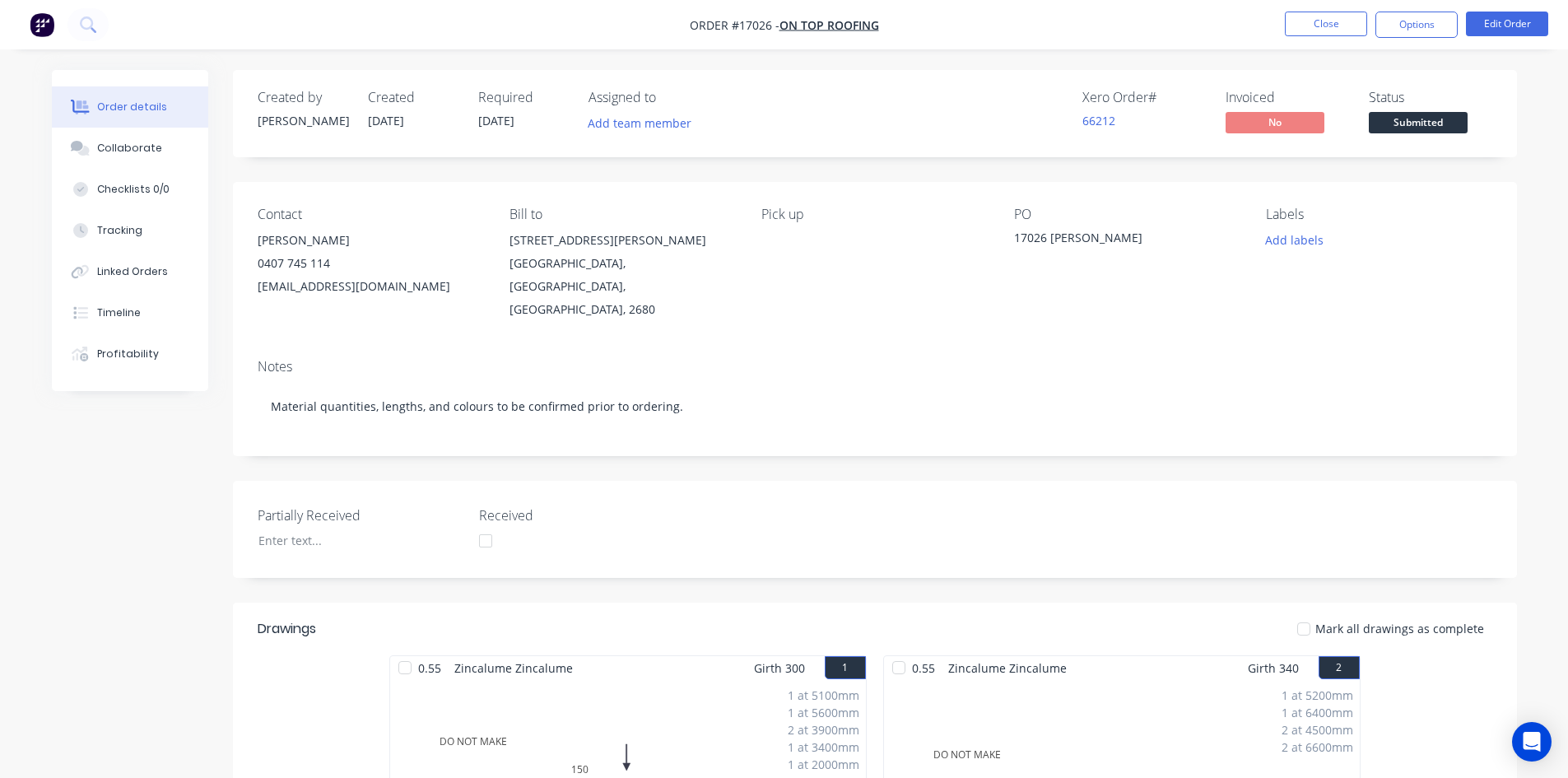
click at [1405, 123] on span "Submitted" at bounding box center [1418, 123] width 99 height 20
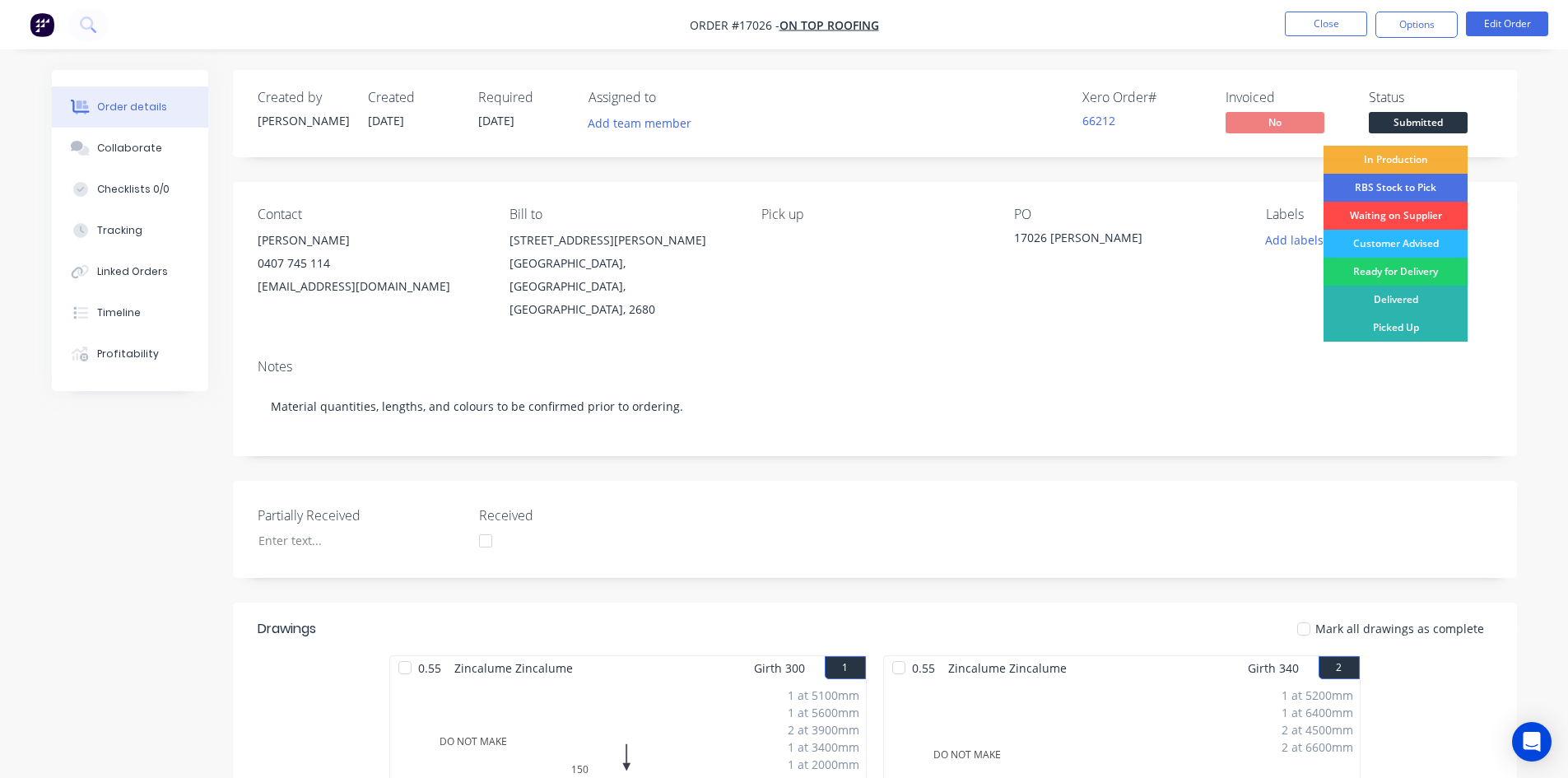
click at [1410, 210] on div "Waiting on Supplier" at bounding box center [1394, 215] width 144 height 28
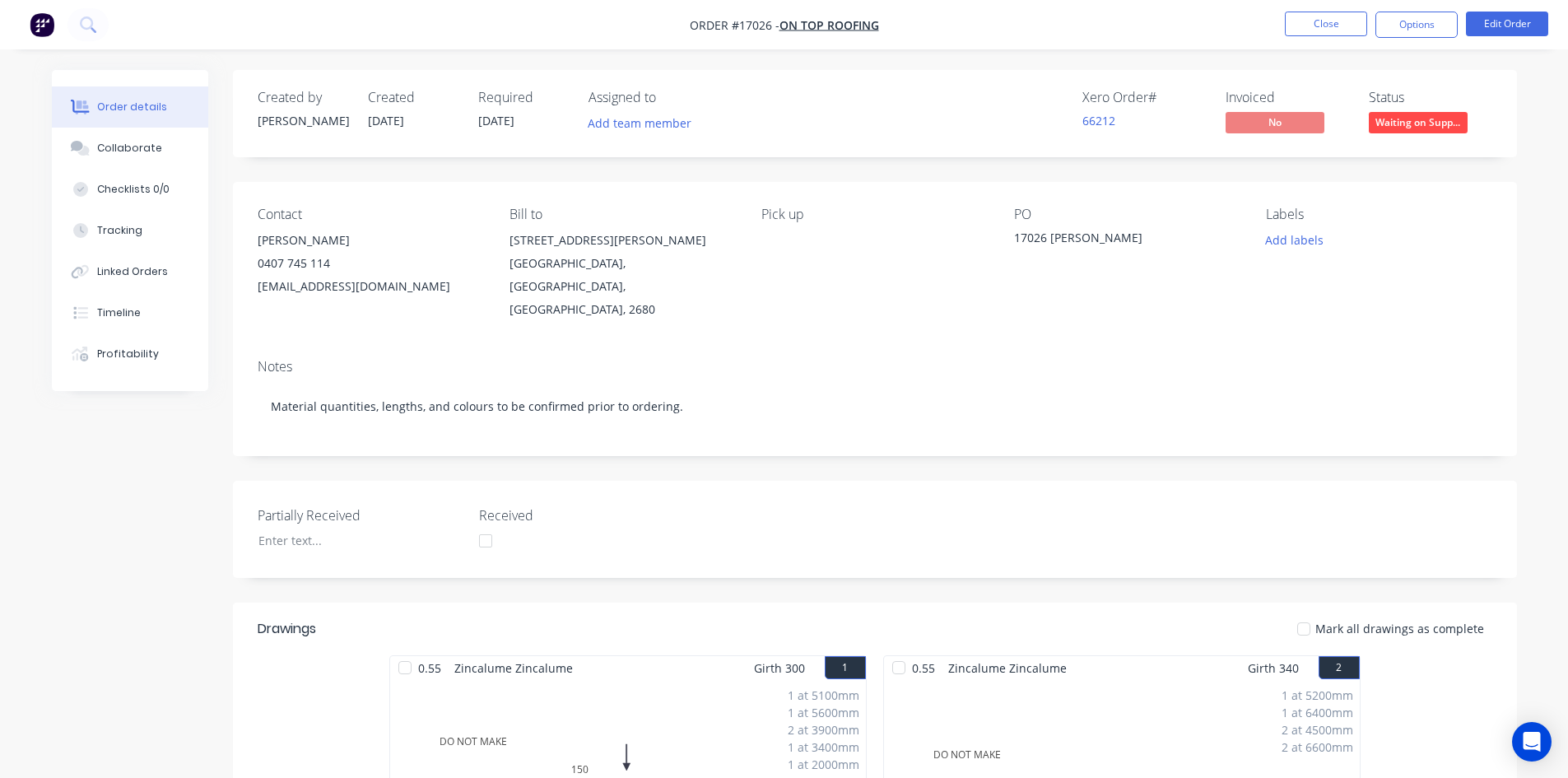
click at [931, 76] on div "Created by [PERSON_NAME] Created [DATE] Required [DATE] Assigned to Add team me…" at bounding box center [875, 113] width 1284 height 88
click at [1297, 242] on button "Add labels" at bounding box center [1294, 240] width 76 height 22
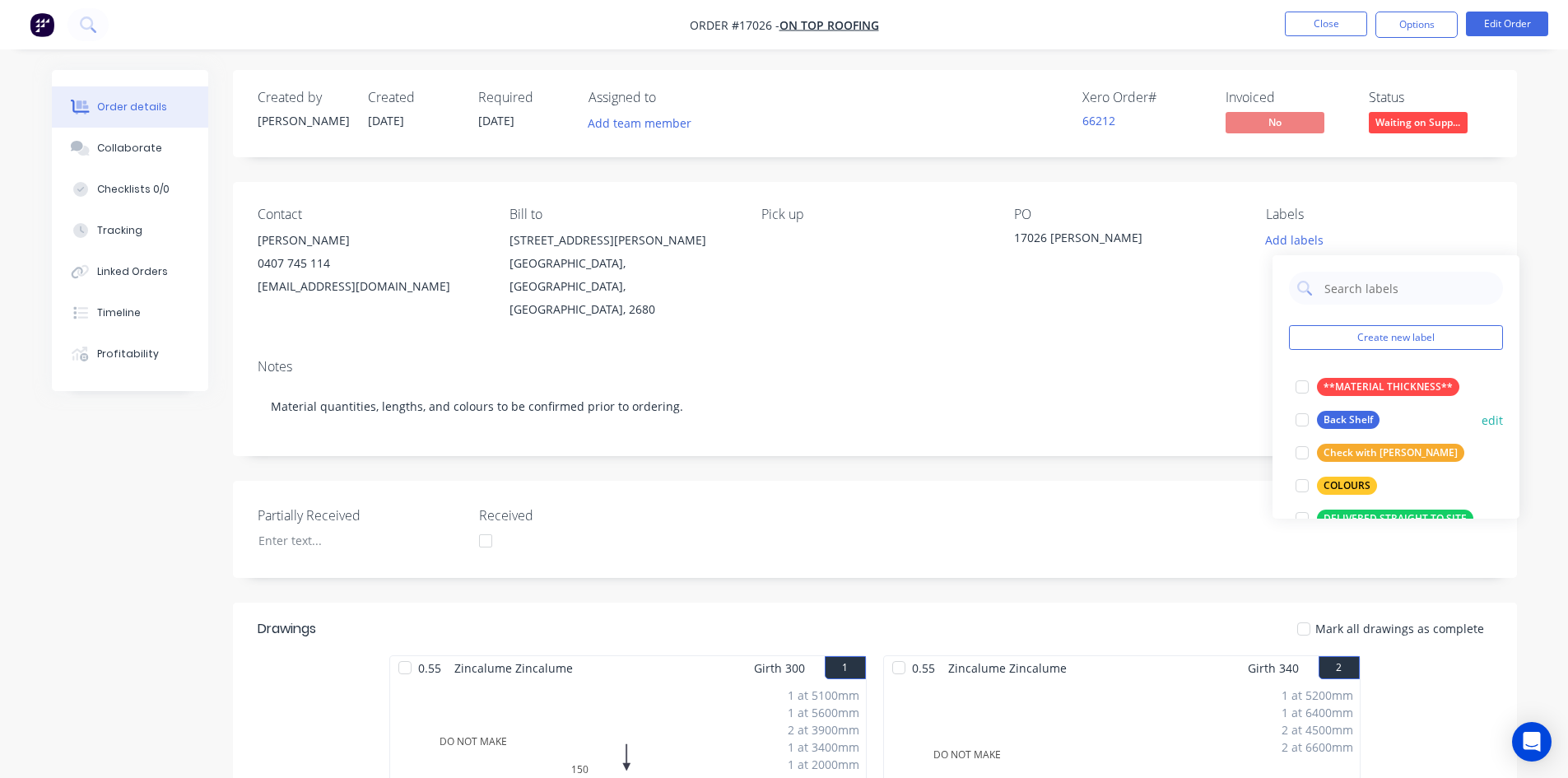
click at [1299, 420] on div at bounding box center [1302, 420] width 33 height 33
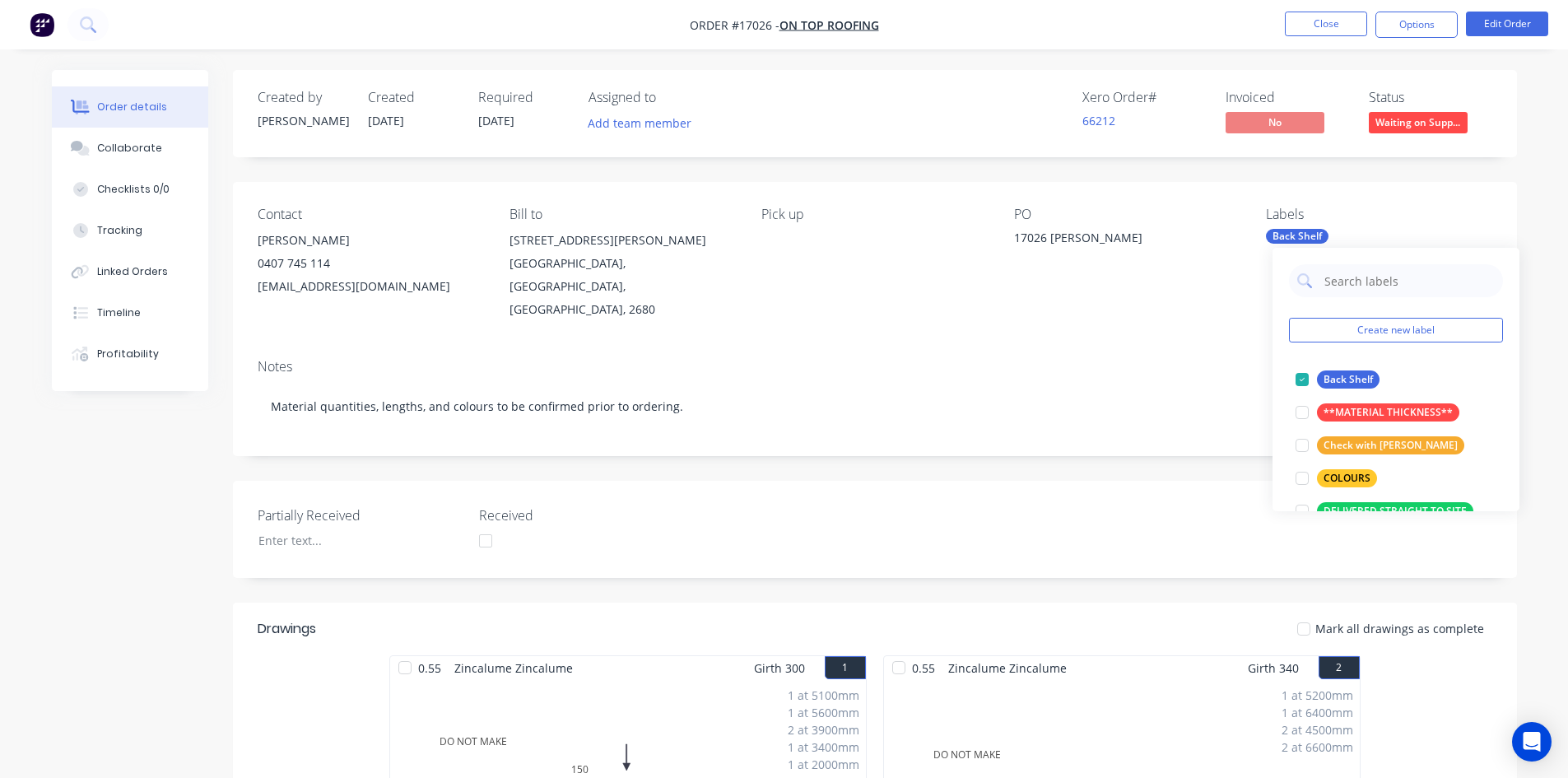
click at [1212, 195] on div "Contact [PERSON_NAME] [PHONE_NUMBER] [EMAIL_ADDRESS][DOMAIN_NAME] Bill to [STRE…" at bounding box center [875, 264] width 1284 height 163
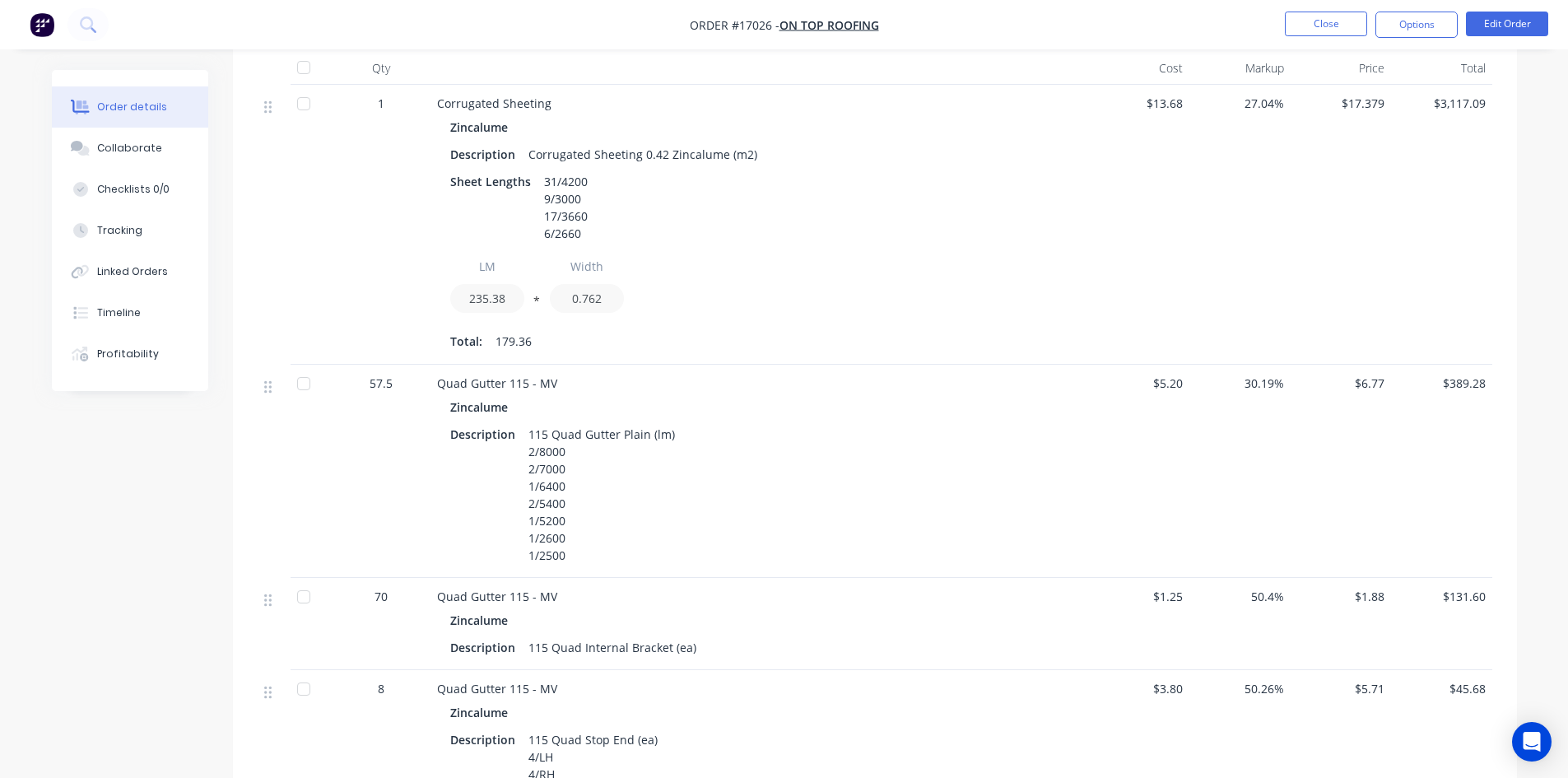
scroll to position [741, 0]
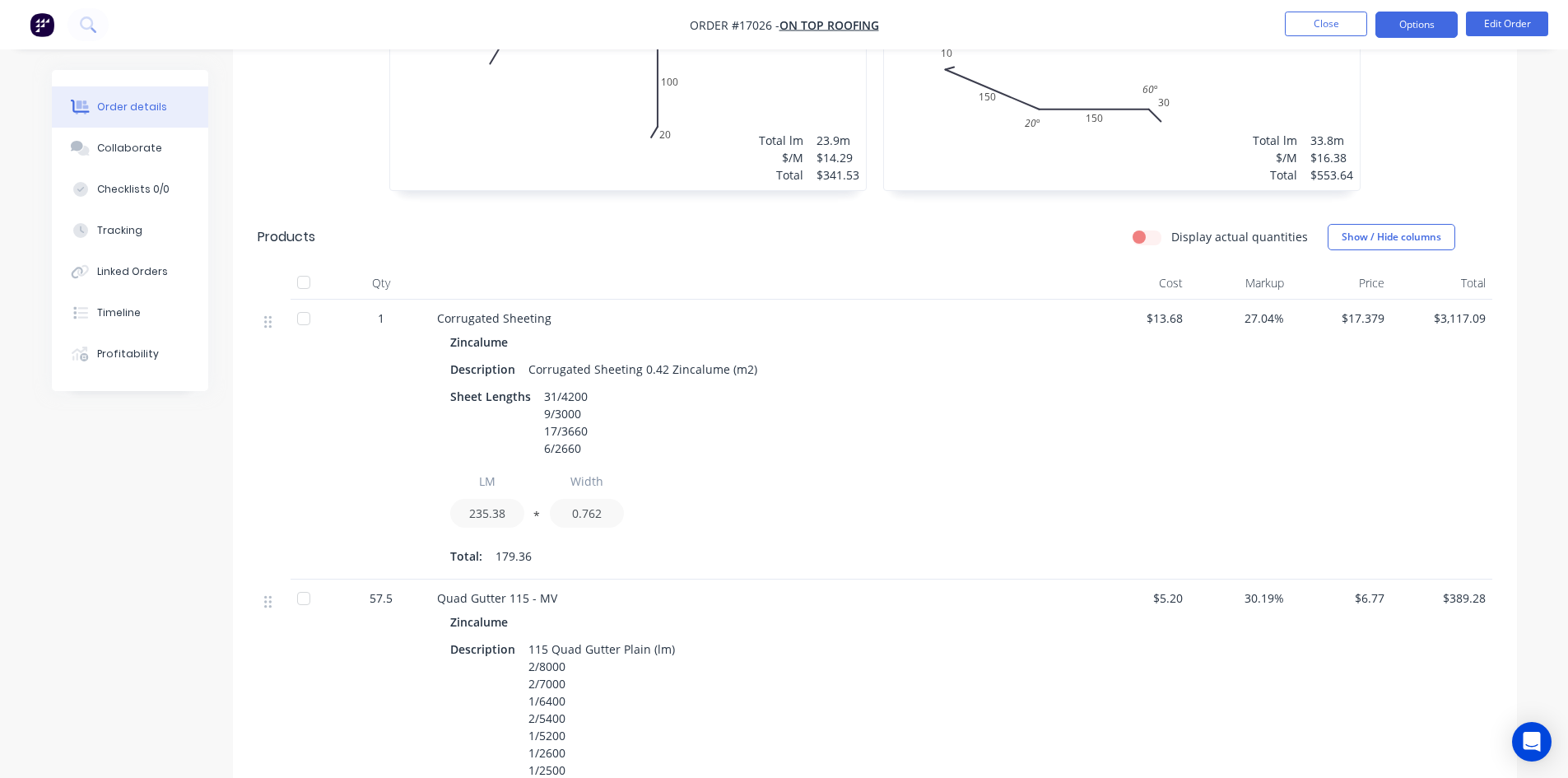
click at [1417, 20] on button "Options" at bounding box center [1416, 25] width 83 height 26
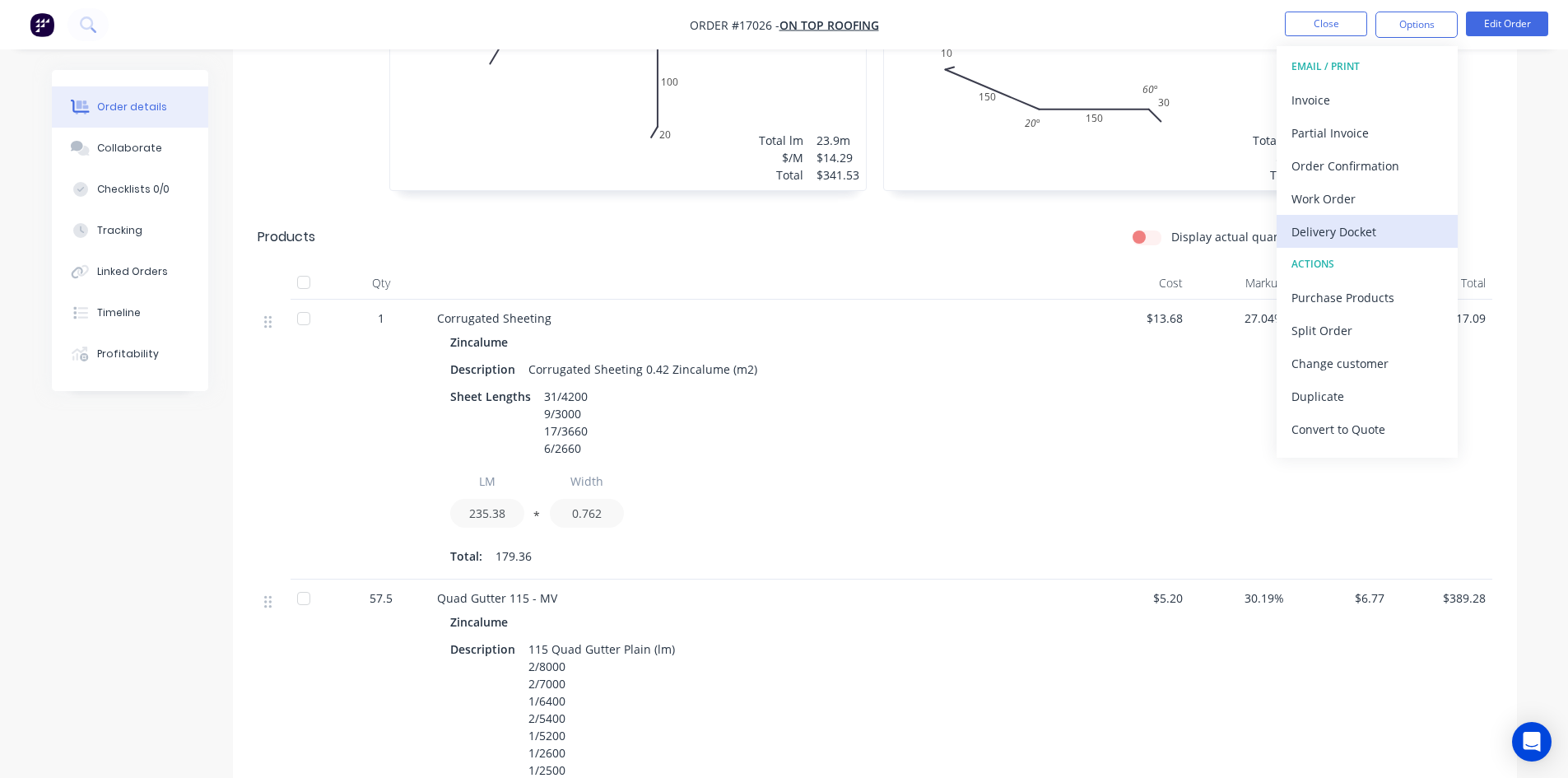
click at [1365, 232] on div "Delivery Docket" at bounding box center [1367, 232] width 151 height 24
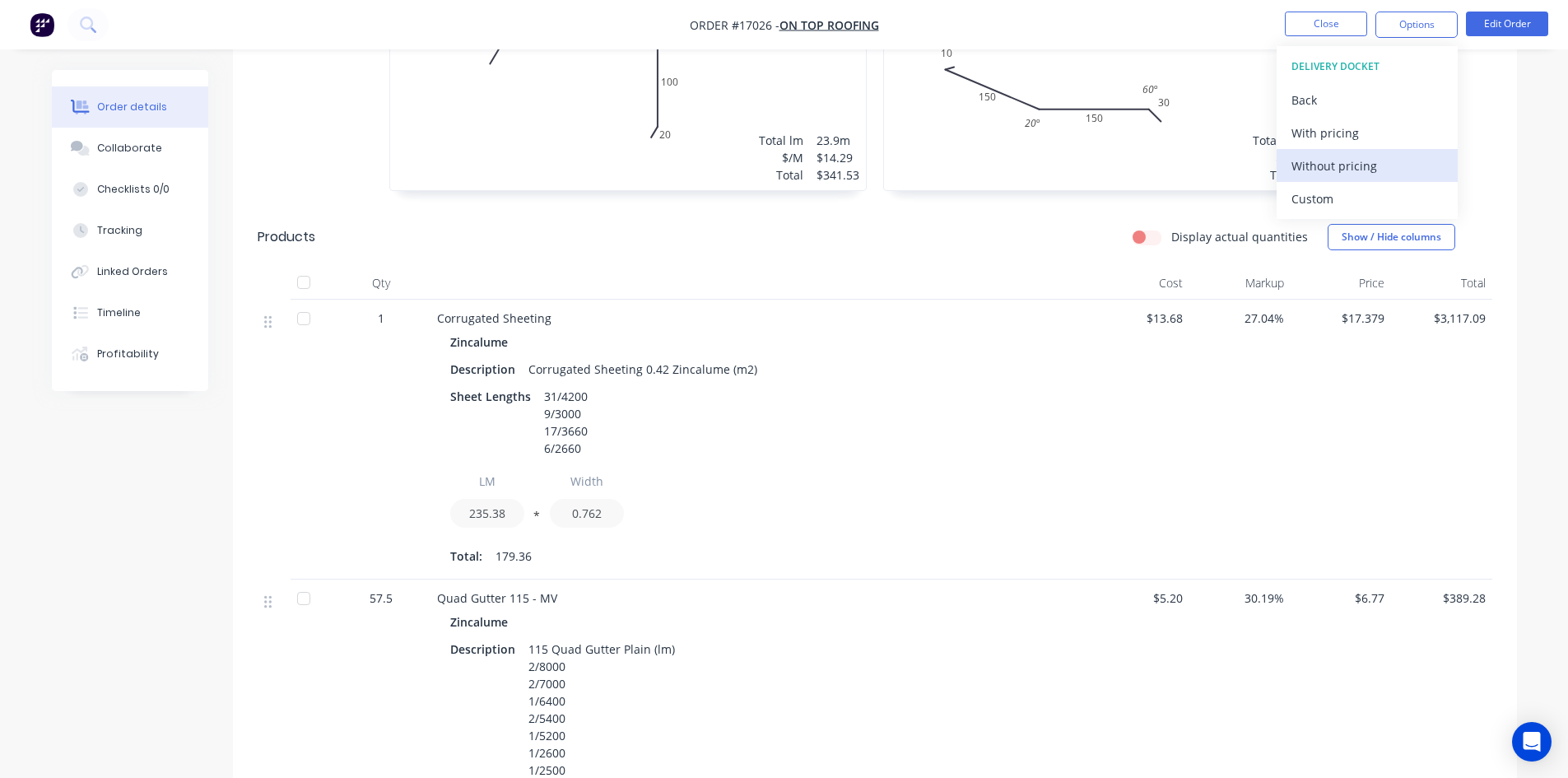
click at [1358, 163] on div "Without pricing" at bounding box center [1367, 166] width 151 height 24
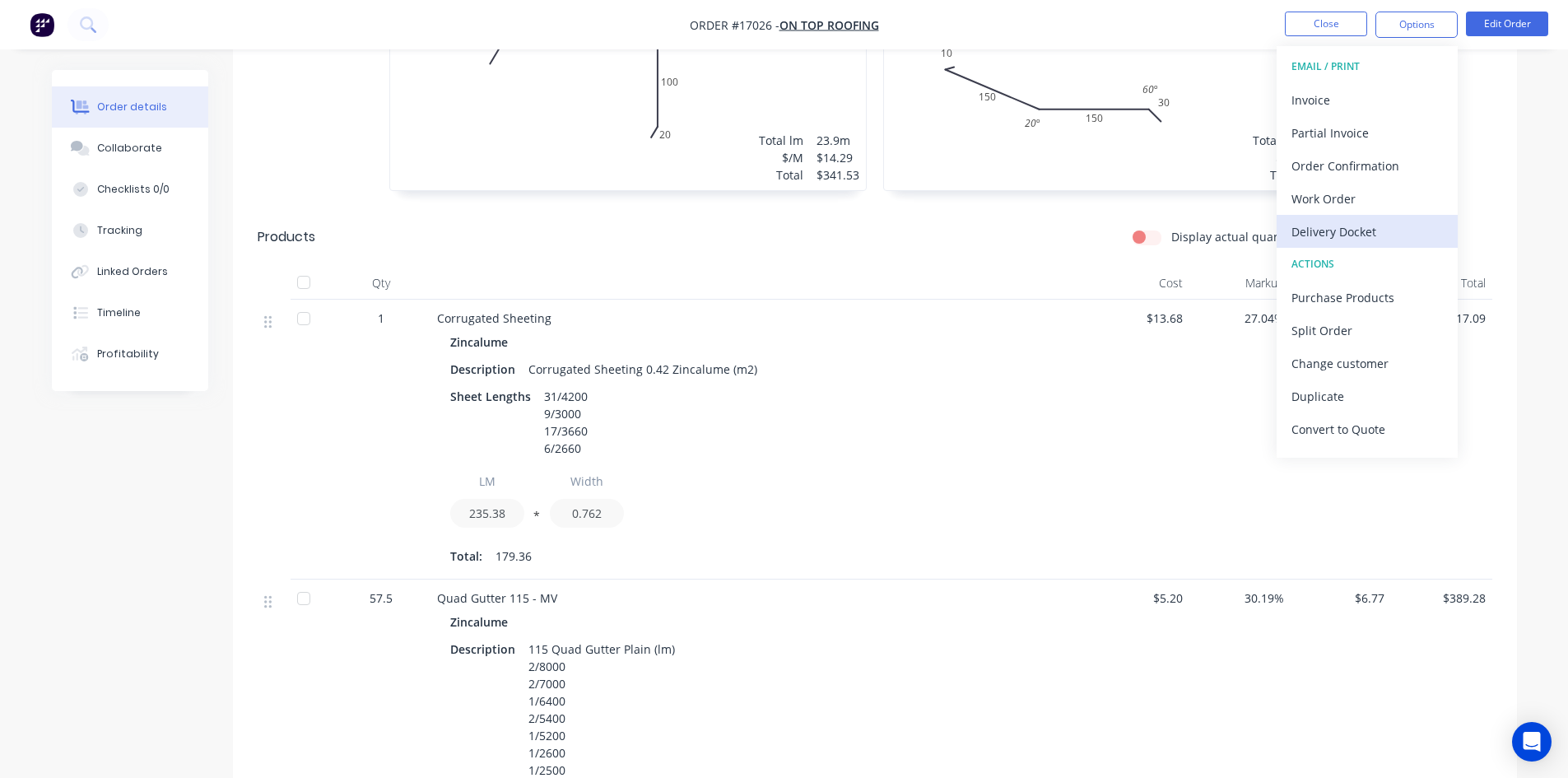
click at [1352, 224] on div "Delivery Docket" at bounding box center [1367, 232] width 151 height 24
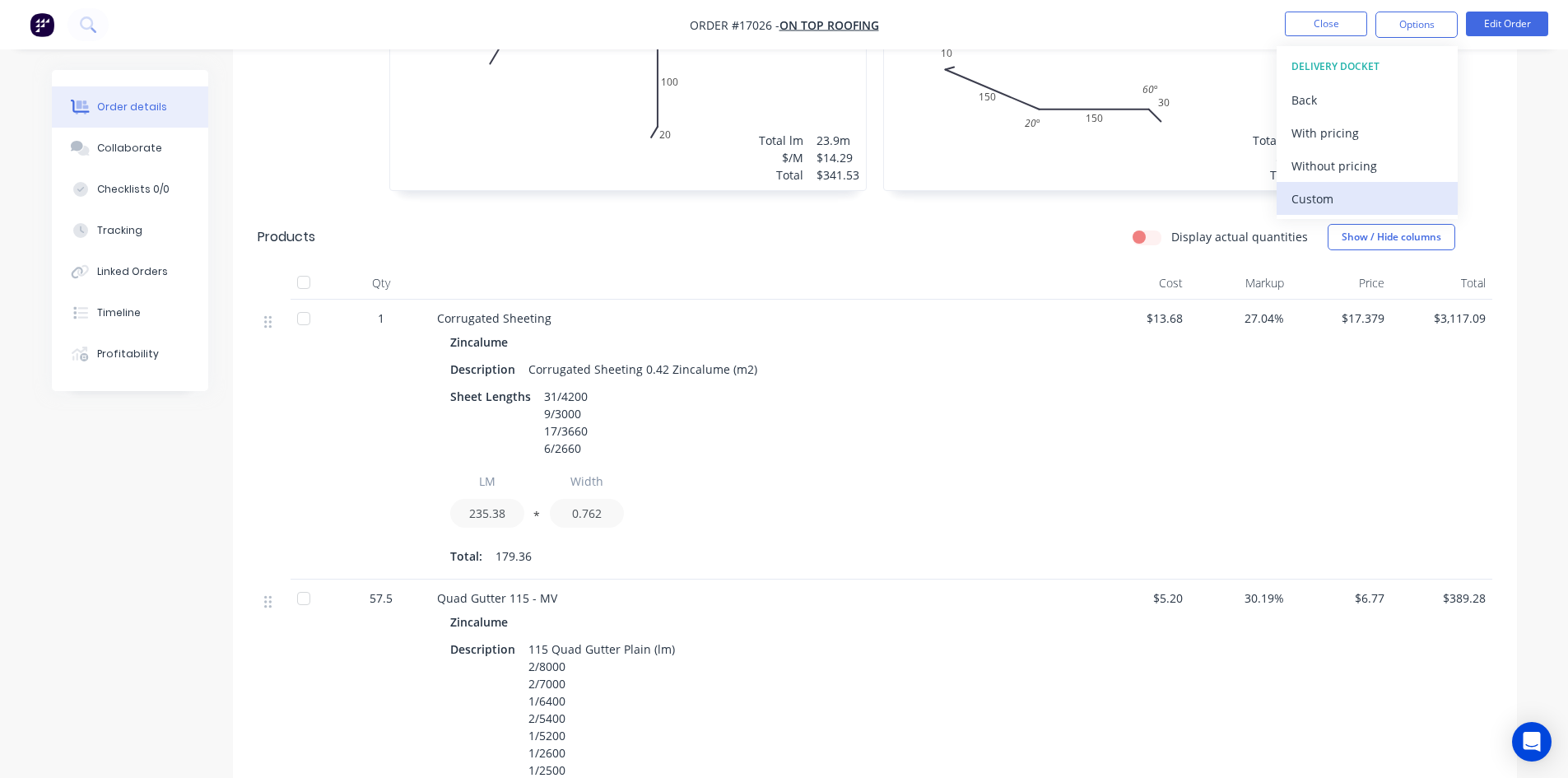
click at [1355, 202] on div "Custom" at bounding box center [1367, 199] width 151 height 24
click at [1361, 173] on div "Without pricing" at bounding box center [1367, 166] width 151 height 24
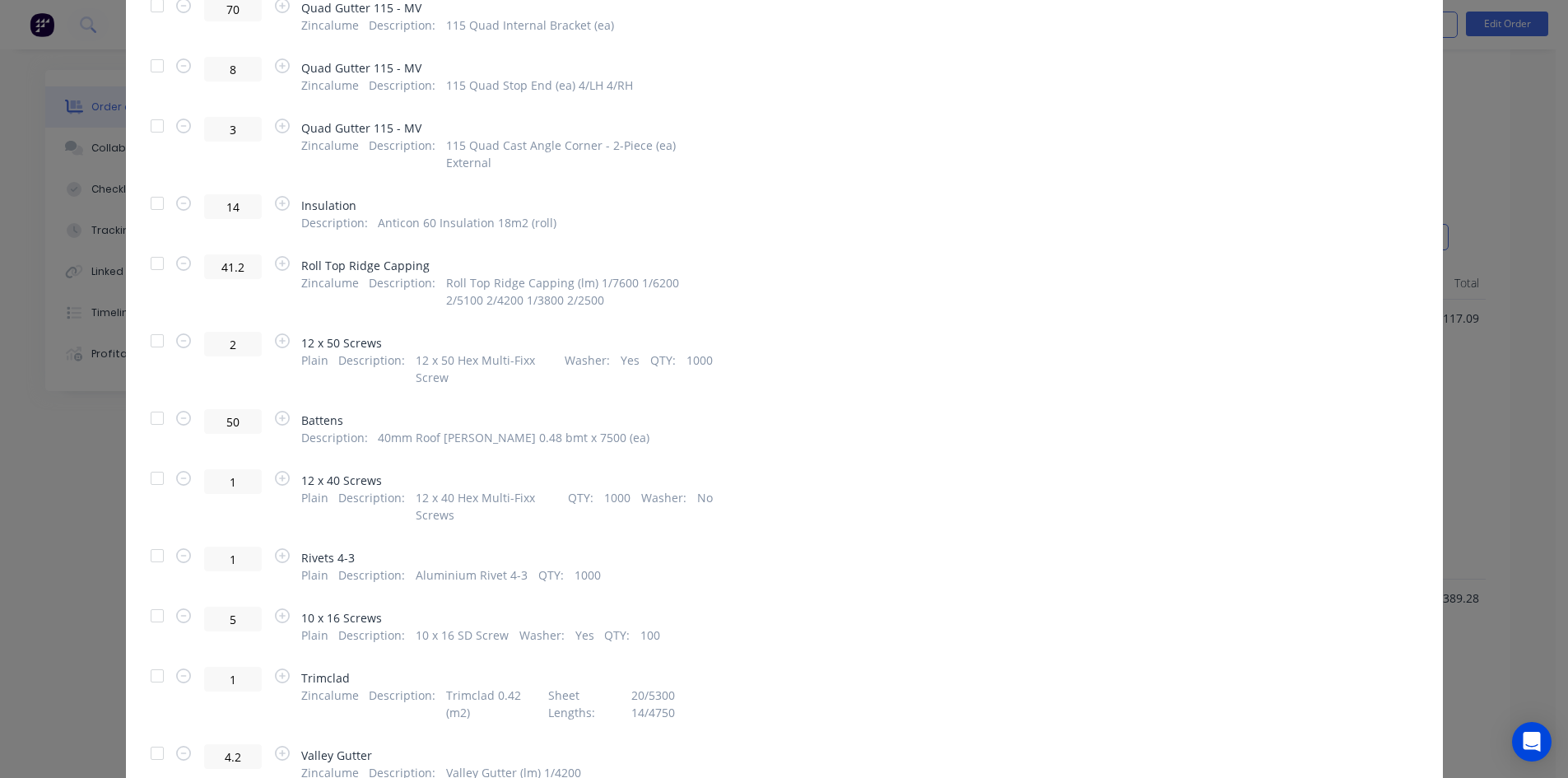
click at [151, 187] on div at bounding box center [157, 203] width 33 height 33
click at [153, 324] on div at bounding box center [157, 340] width 33 height 33
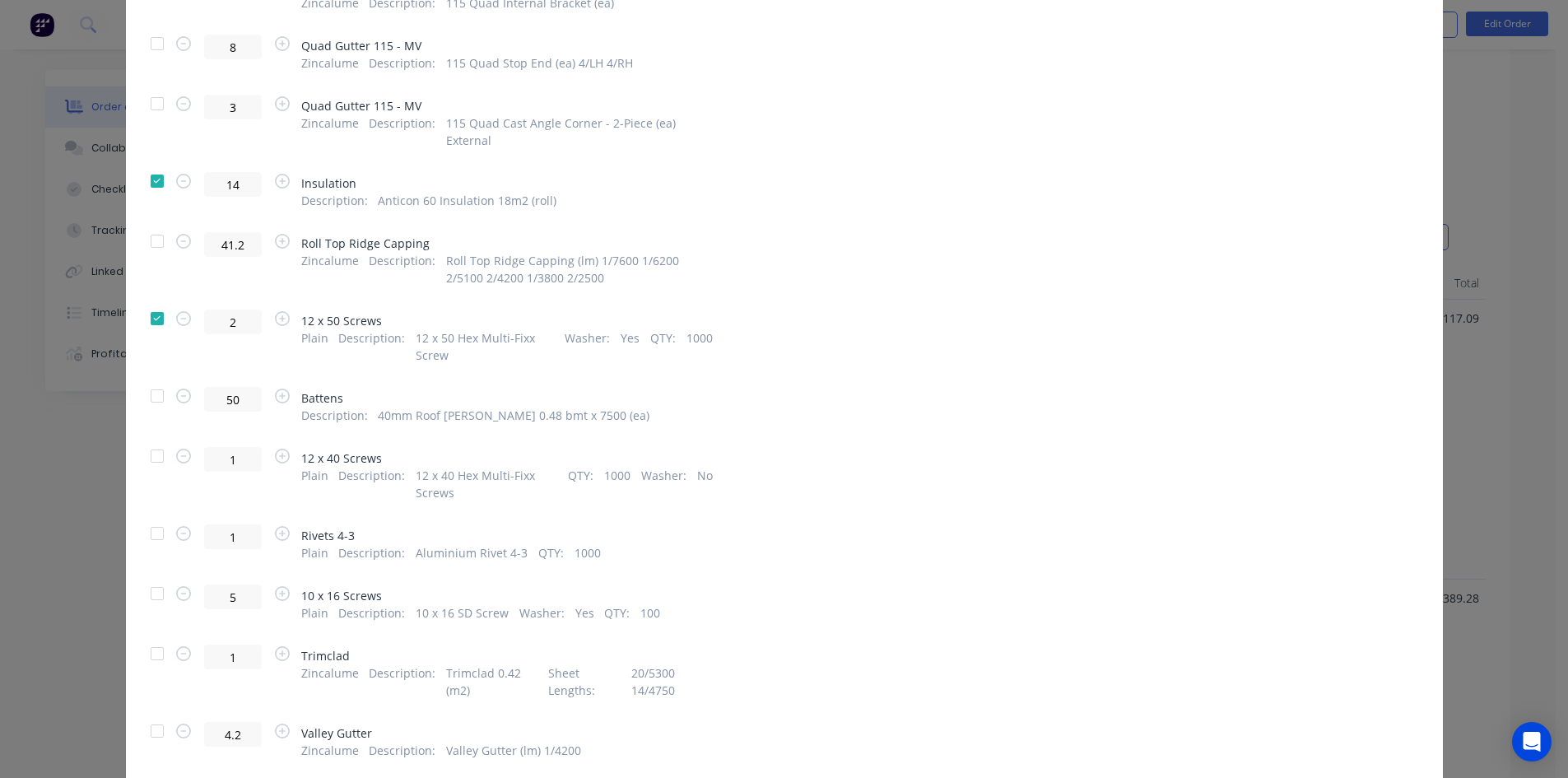
scroll to position [782, 0]
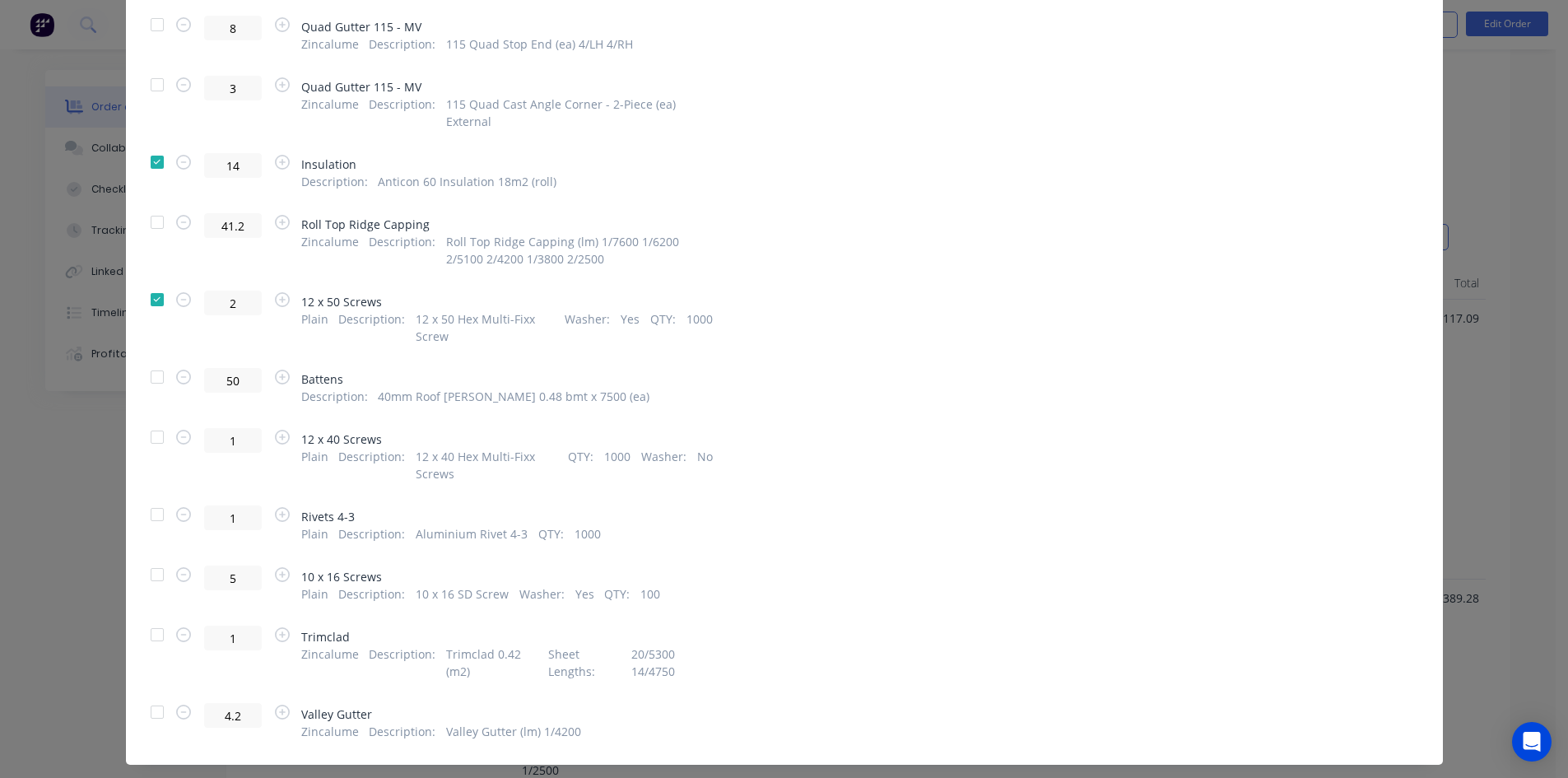
click at [150, 361] on div at bounding box center [157, 377] width 33 height 33
click at [153, 420] on div at bounding box center [157, 437] width 33 height 33
click at [147, 498] on div at bounding box center [157, 514] width 33 height 33
click at [148, 558] on div at bounding box center [157, 575] width 33 height 33
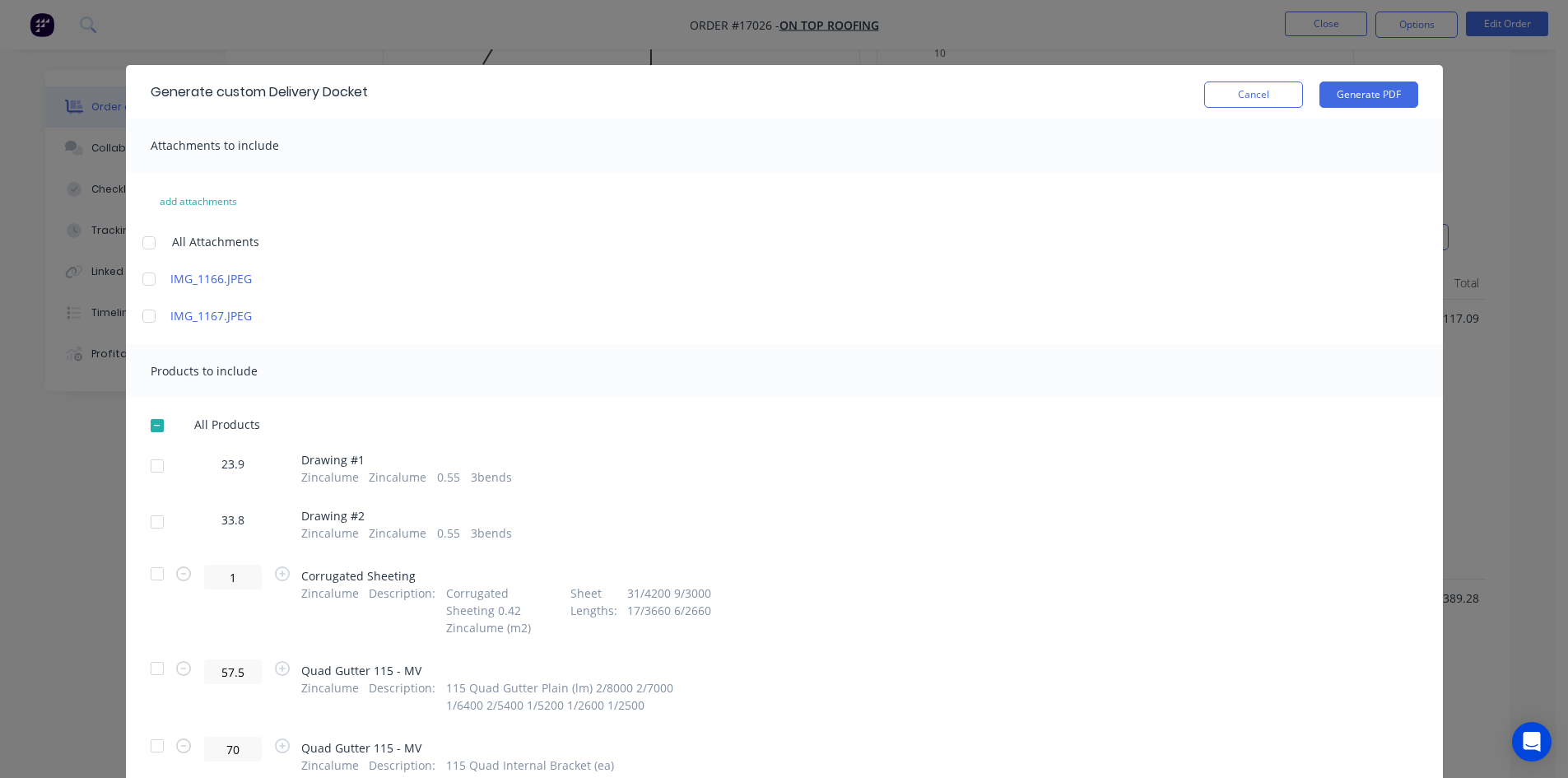
scroll to position [0, 0]
click at [1358, 100] on button "Generate PDF" at bounding box center [1369, 95] width 99 height 26
click at [1246, 90] on button "Cancel" at bounding box center [1253, 95] width 99 height 26
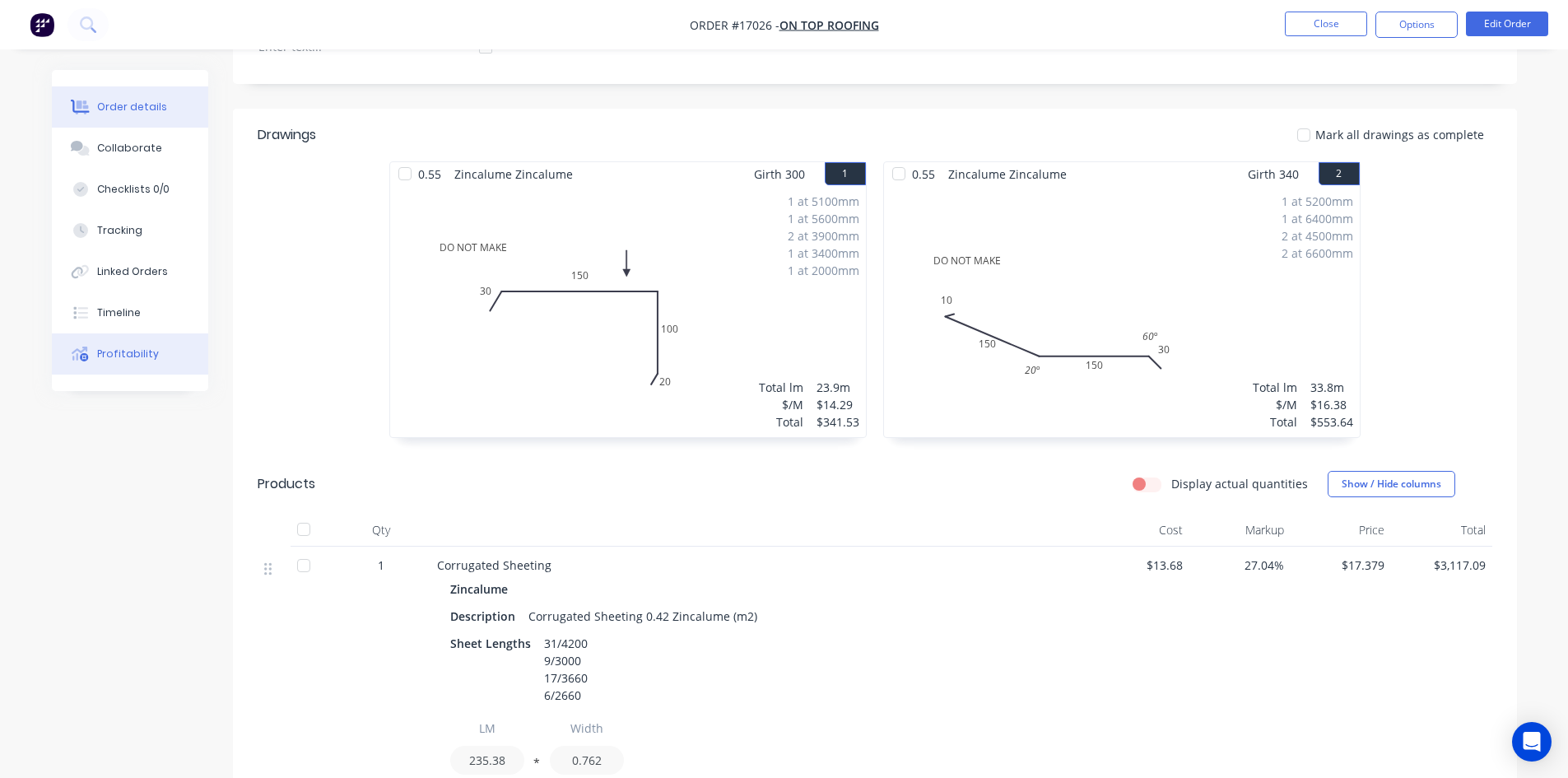
click at [141, 359] on div "Profitability" at bounding box center [128, 353] width 62 height 14
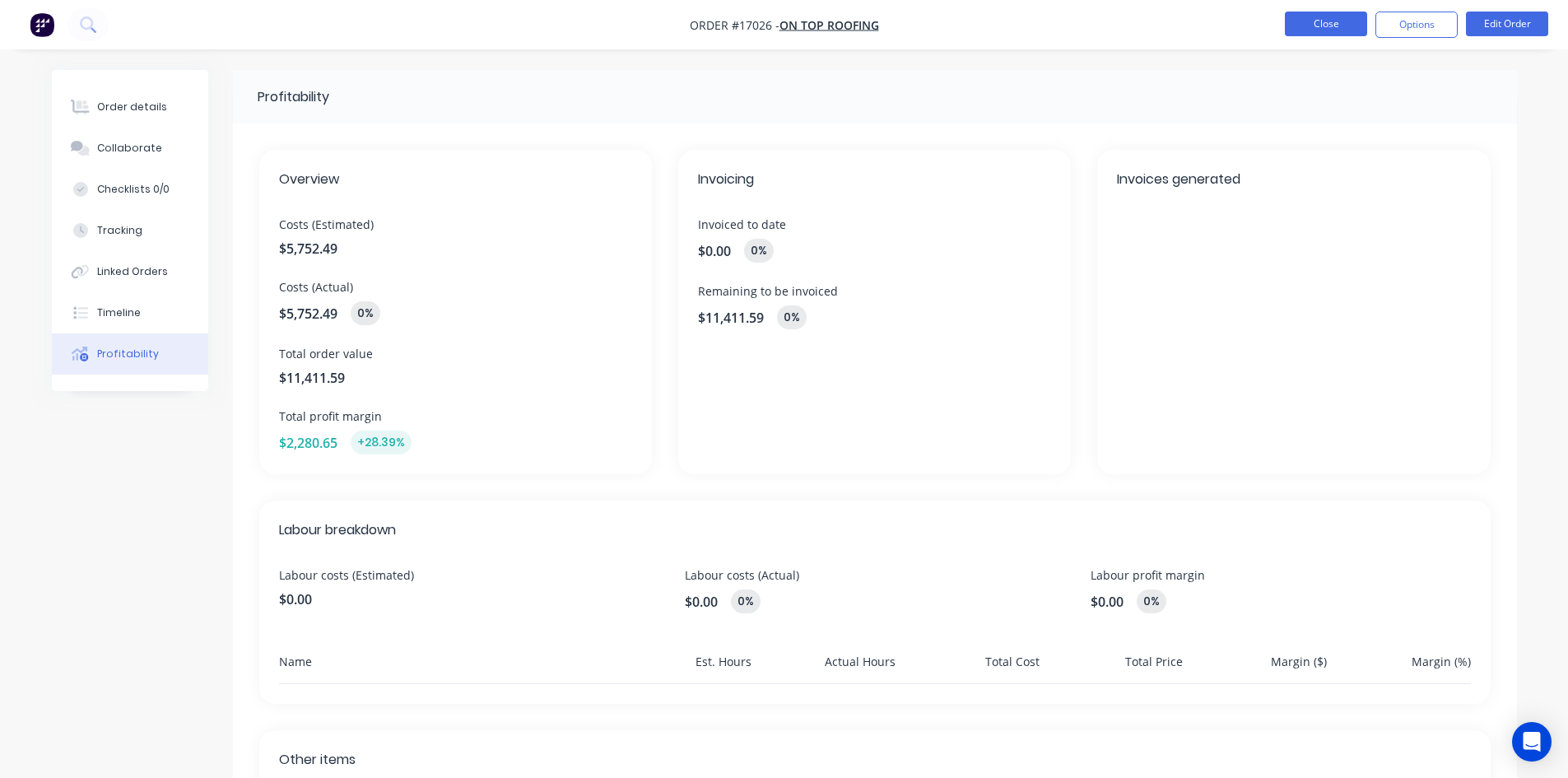
click at [1329, 24] on button "Close" at bounding box center [1326, 24] width 83 height 25
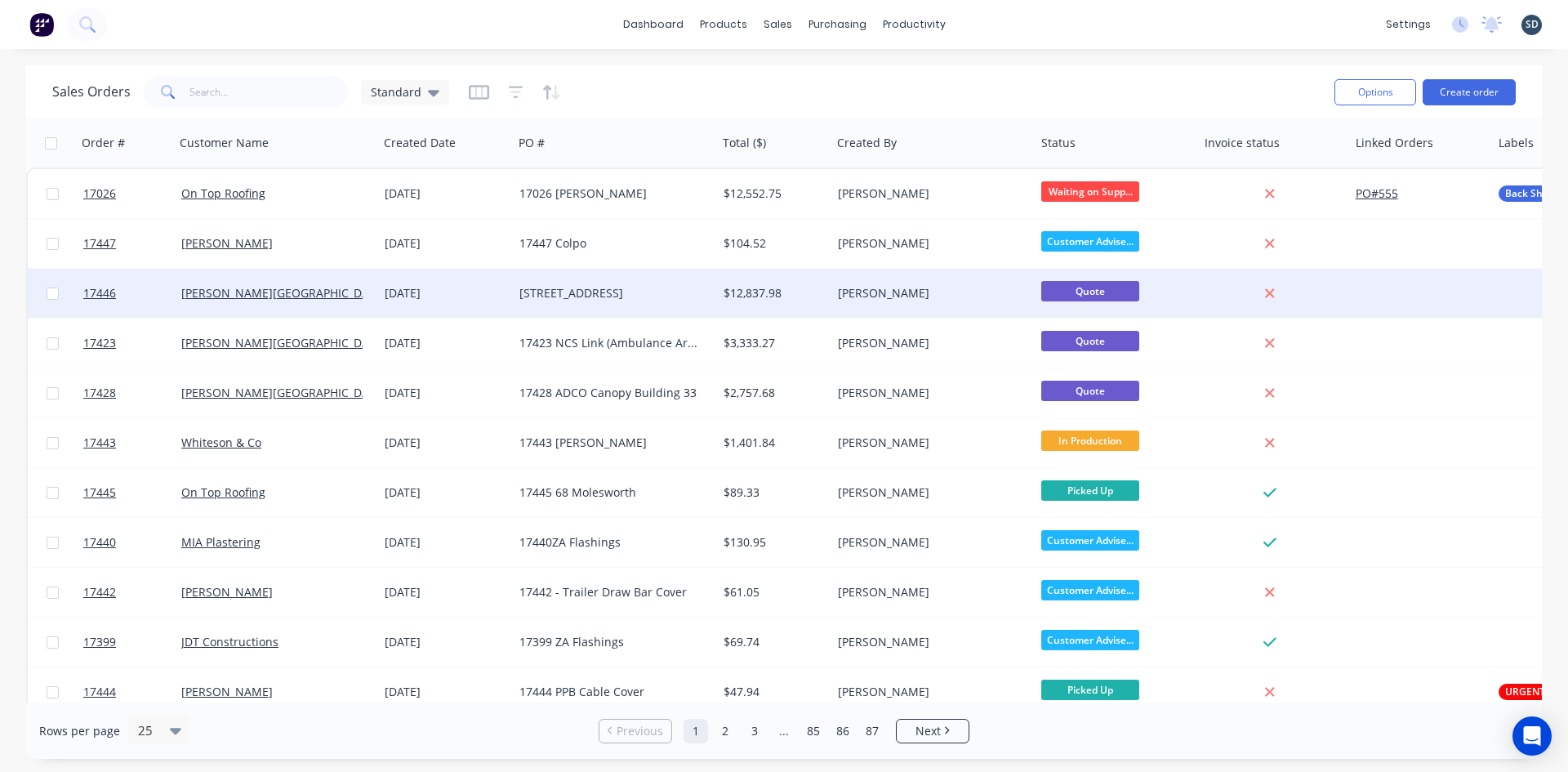
click at [473, 295] on div "[DATE]" at bounding box center [446, 293] width 122 height 16
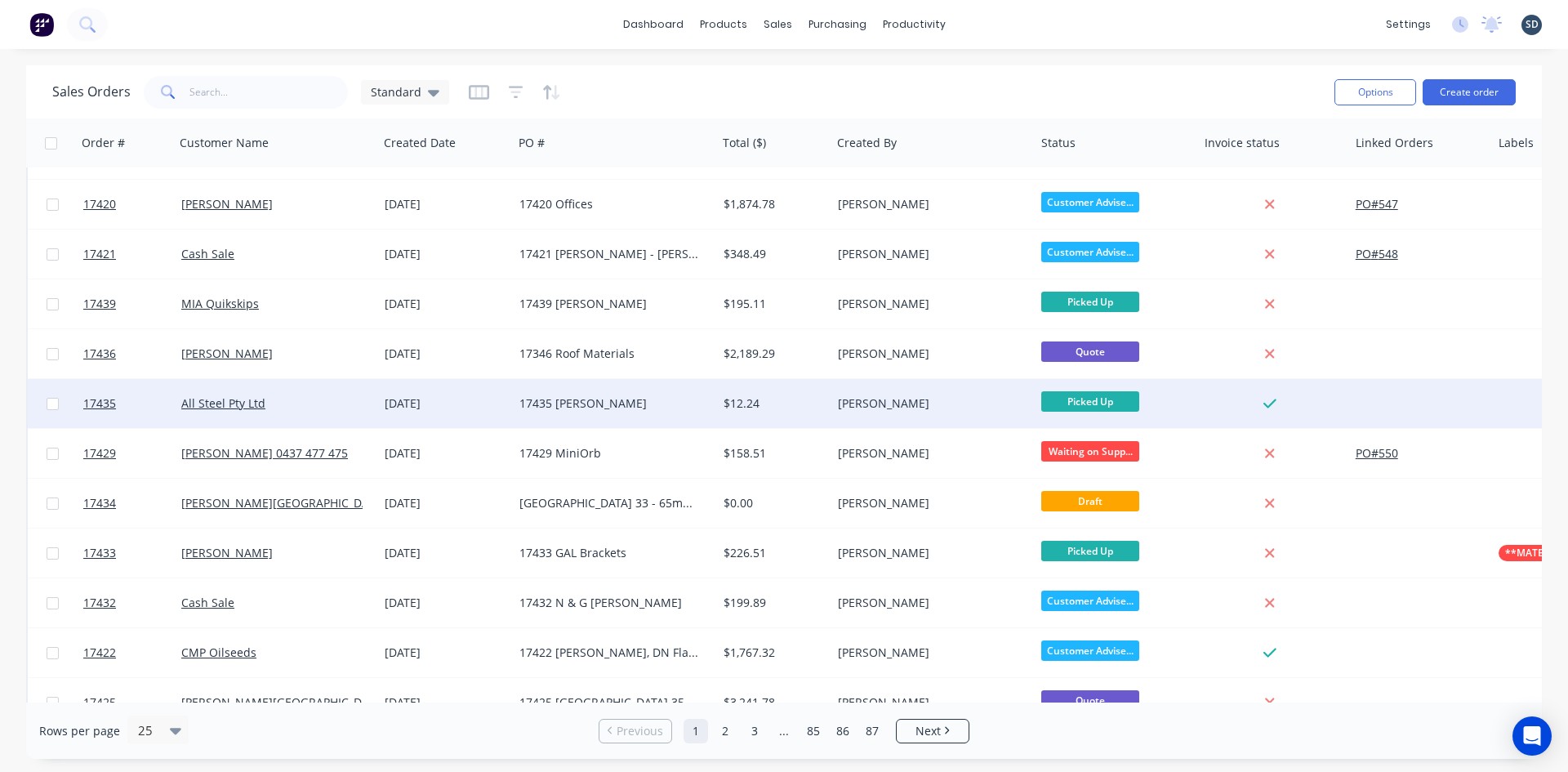
scroll to position [719, 0]
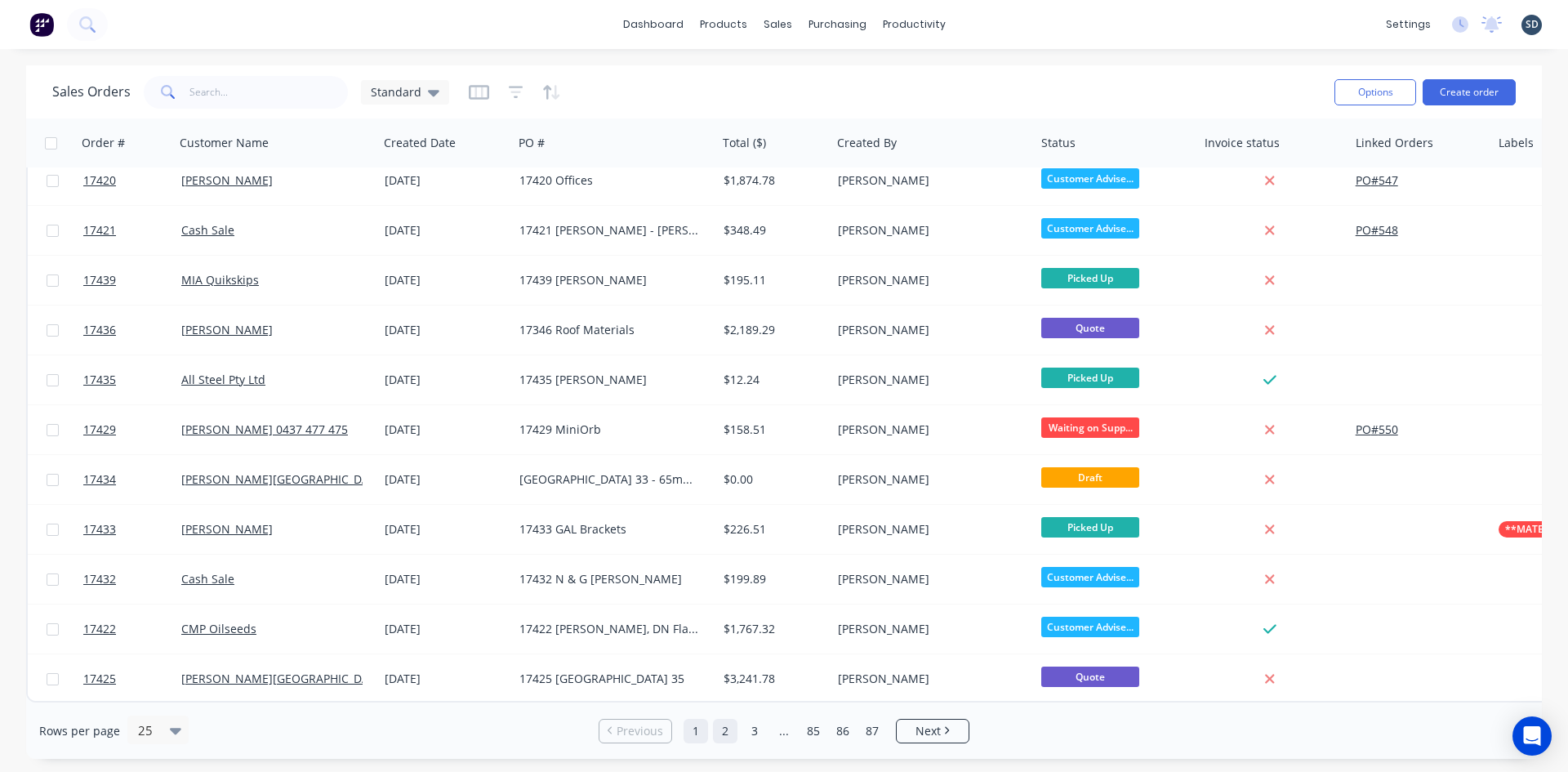
click at [728, 733] on link "2" at bounding box center [724, 731] width 24 height 24
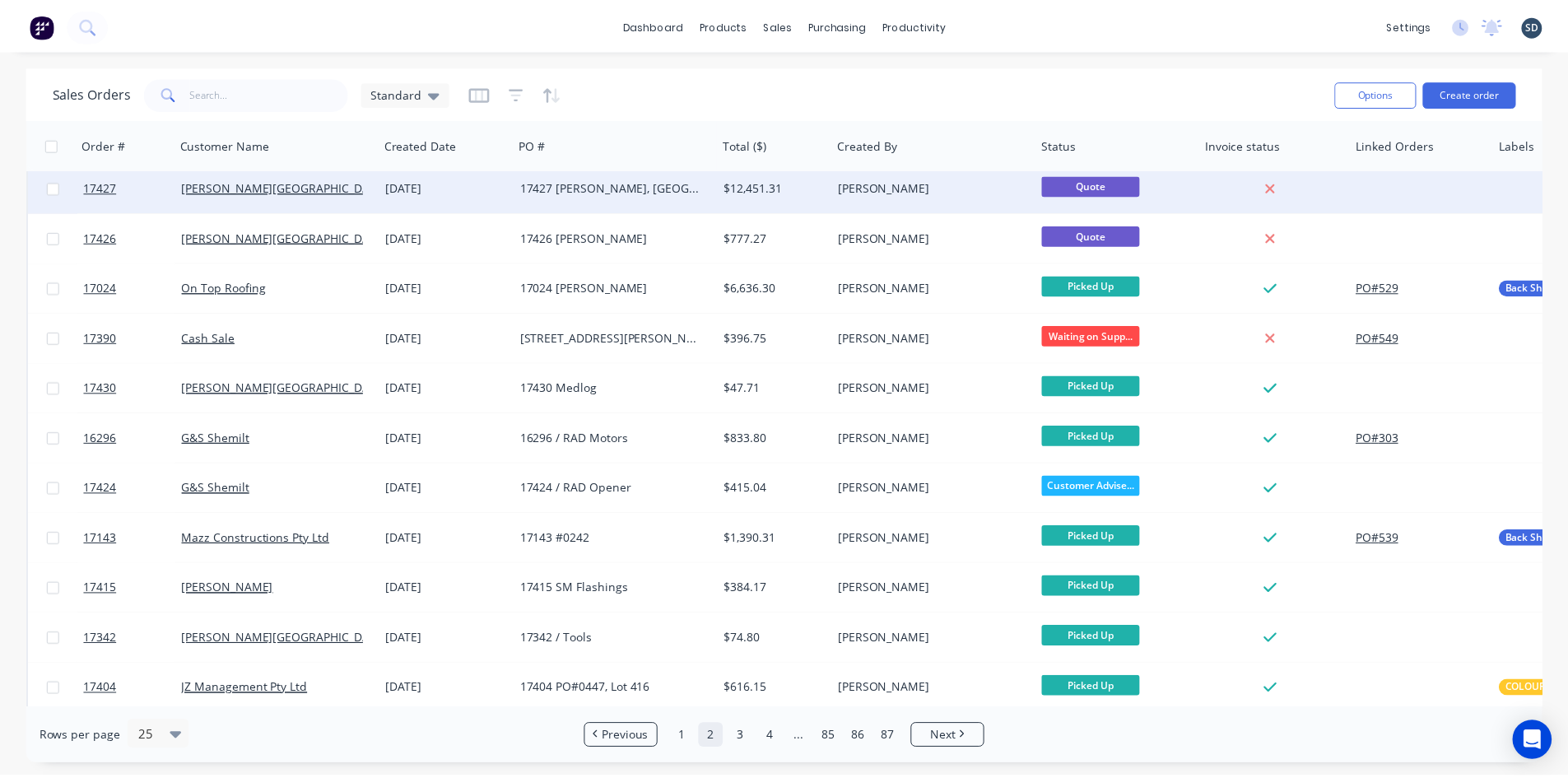
scroll to position [0, 0]
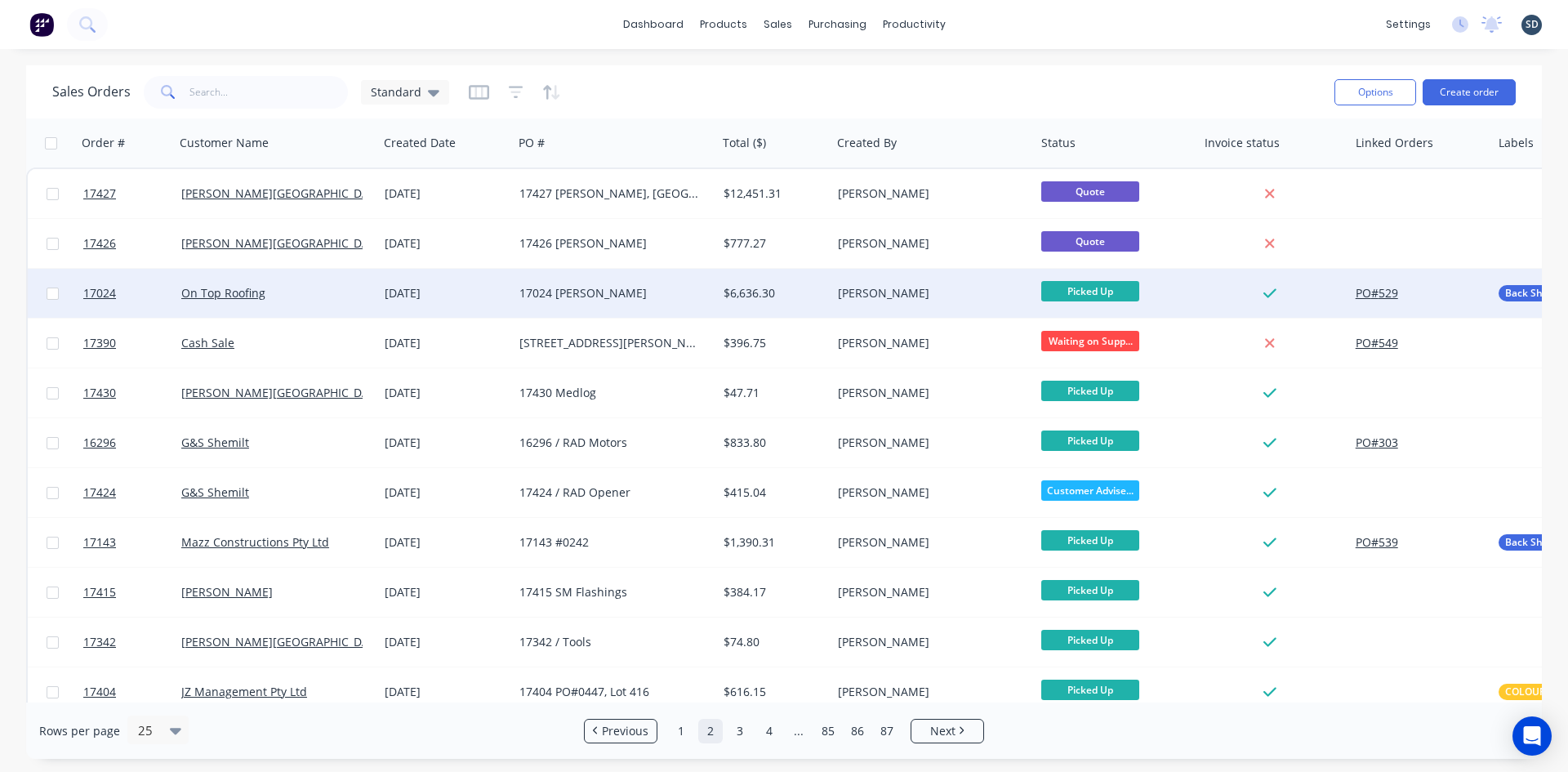
click at [496, 296] on div "[DATE]" at bounding box center [446, 293] width 122 height 16
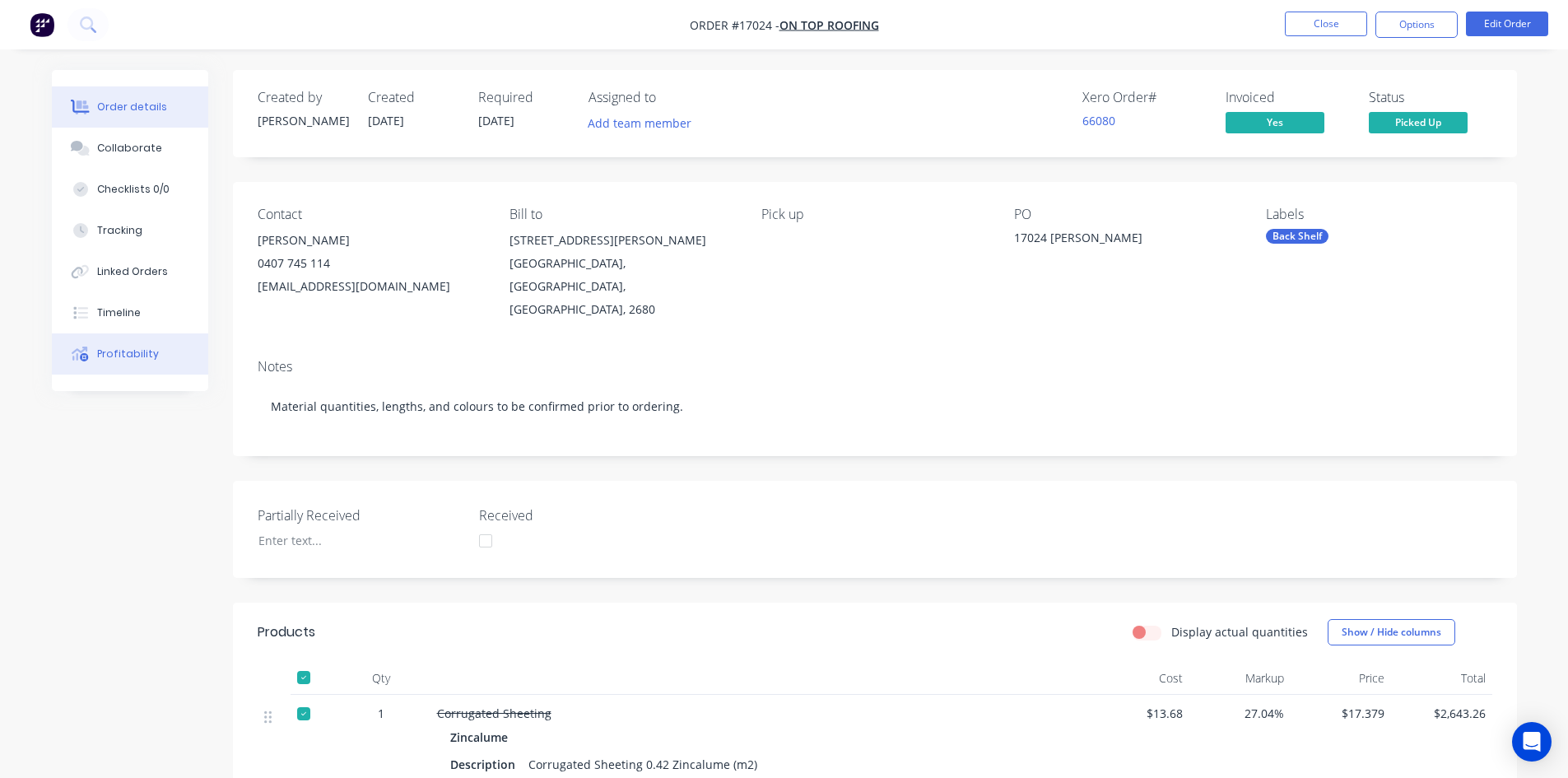
click at [157, 350] on button "Profitability" at bounding box center [130, 354] width 157 height 41
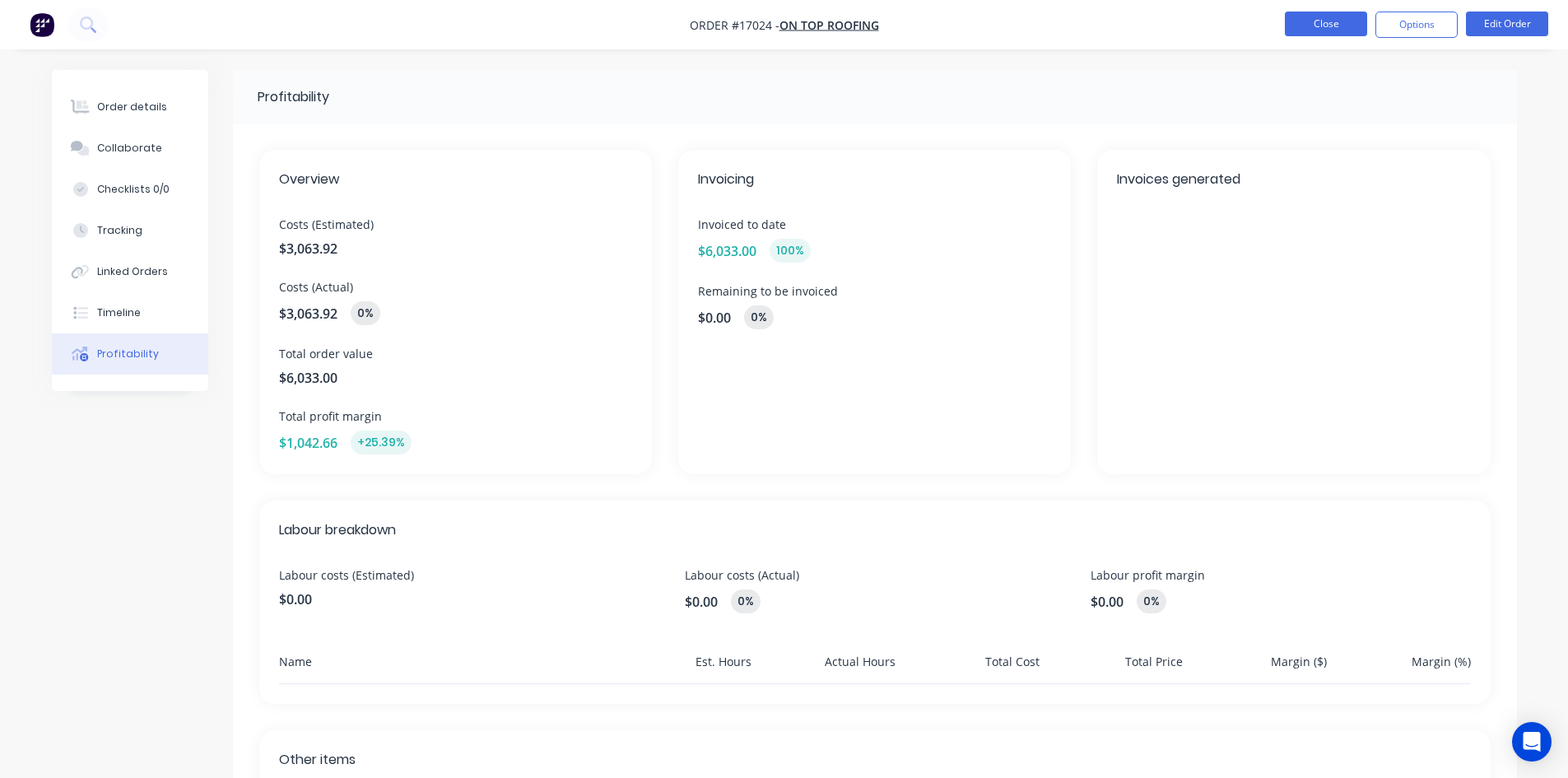
click at [1339, 19] on button "Close" at bounding box center [1326, 24] width 83 height 25
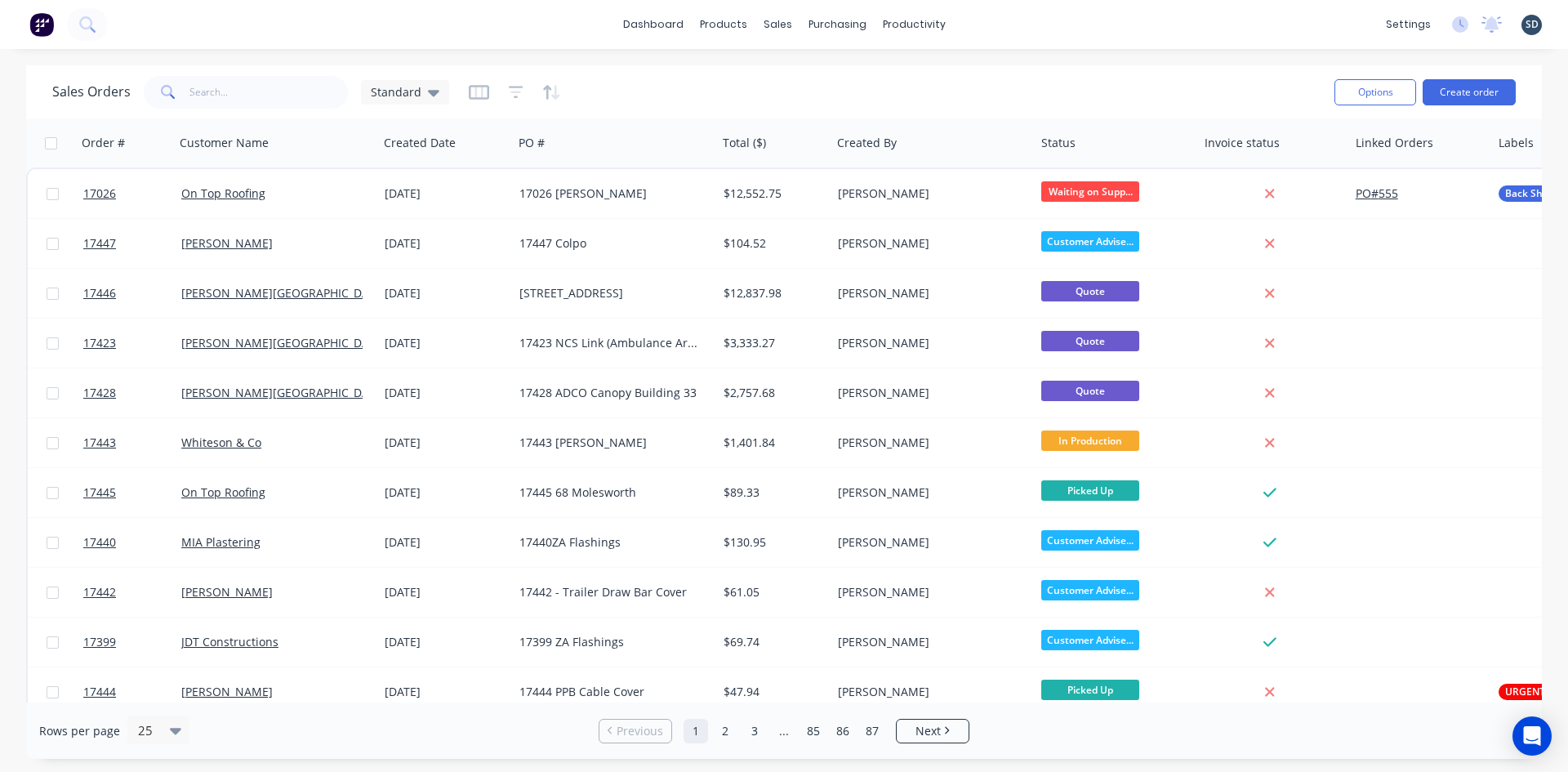
click at [1006, 24] on div "dashboard products sales purchasing productivity dashboard products Product Cat…" at bounding box center [784, 24] width 1568 height 49
click at [1039, 35] on div "dashboard products sales purchasing productivity dashboard products Product Cat…" at bounding box center [784, 24] width 1568 height 49
click at [529, 28] on div "dashboard products sales purchasing productivity dashboard products Product Cat…" at bounding box center [784, 24] width 1568 height 49
click at [1039, 19] on div "dashboard products sales purchasing productivity dashboard products Product Cat…" at bounding box center [784, 24] width 1568 height 49
click at [768, 80] on div "Product Catalogue" at bounding box center [795, 78] width 101 height 14
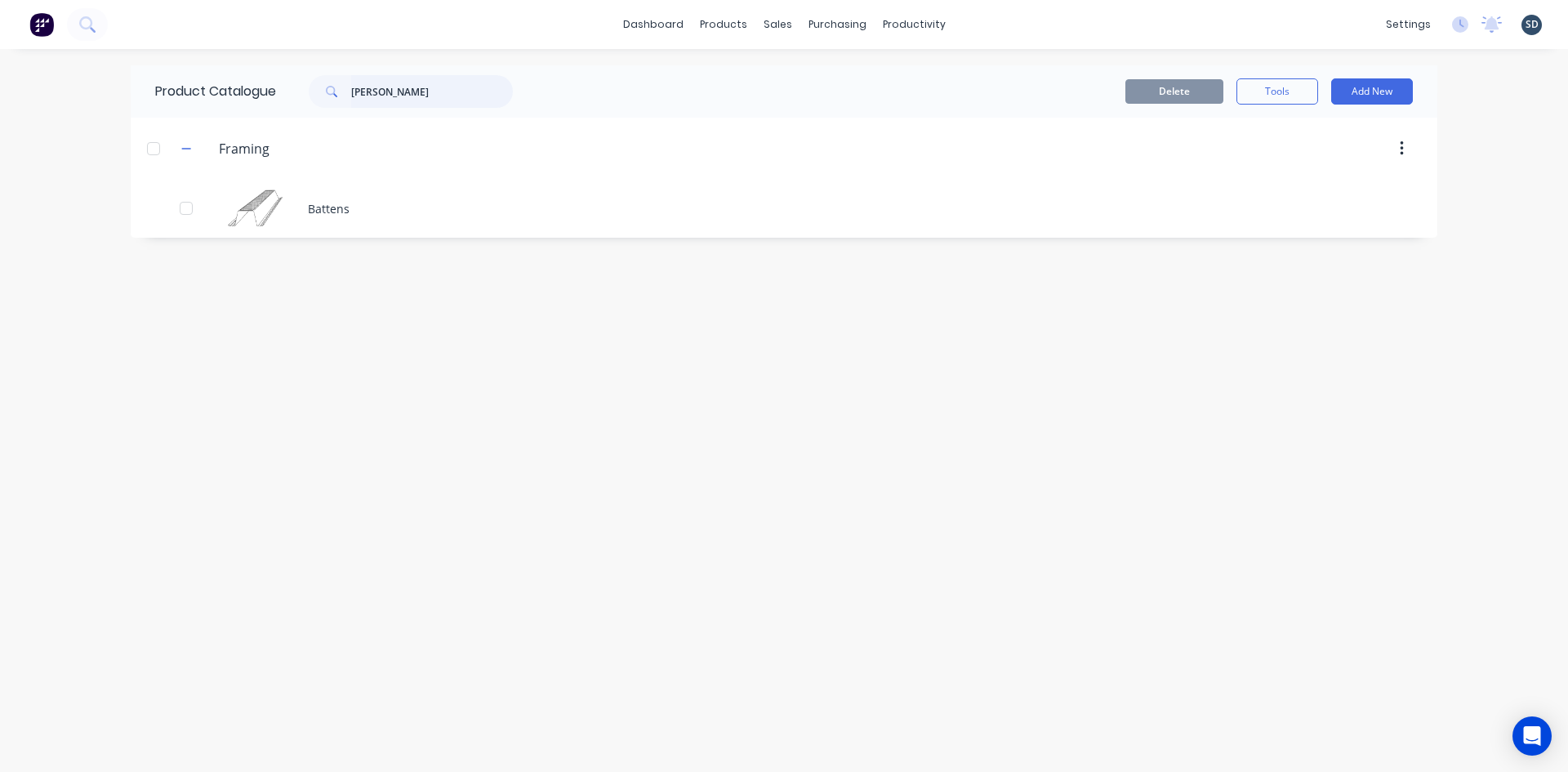
click at [437, 91] on input "[PERSON_NAME]" at bounding box center [432, 91] width 162 height 33
click at [429, 89] on input "anticon" at bounding box center [432, 91] width 162 height 33
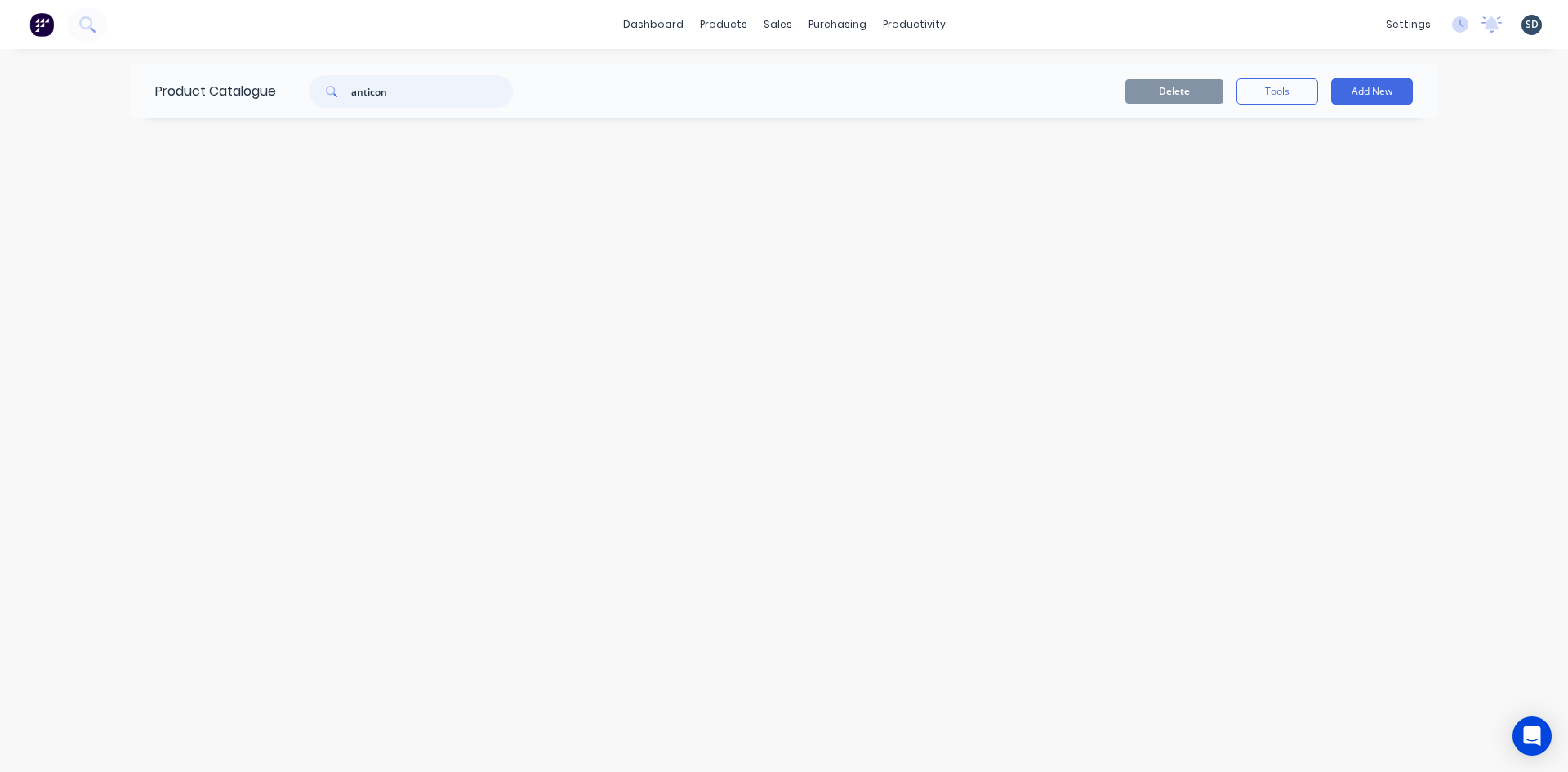
click at [429, 89] on input "anticon" at bounding box center [432, 91] width 162 height 33
type input "insulation"
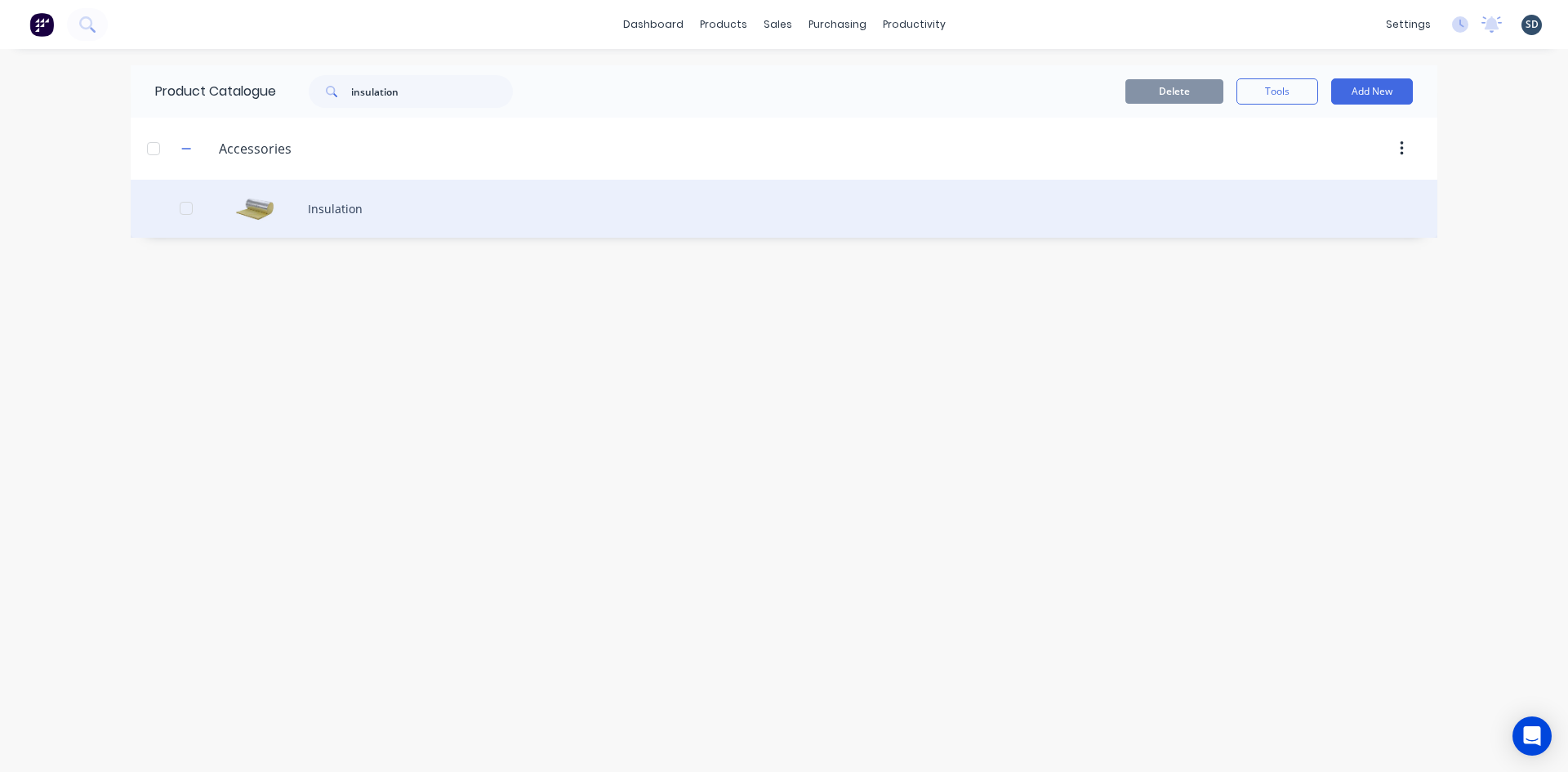
click at [470, 204] on div "Insulation" at bounding box center [784, 209] width 1307 height 58
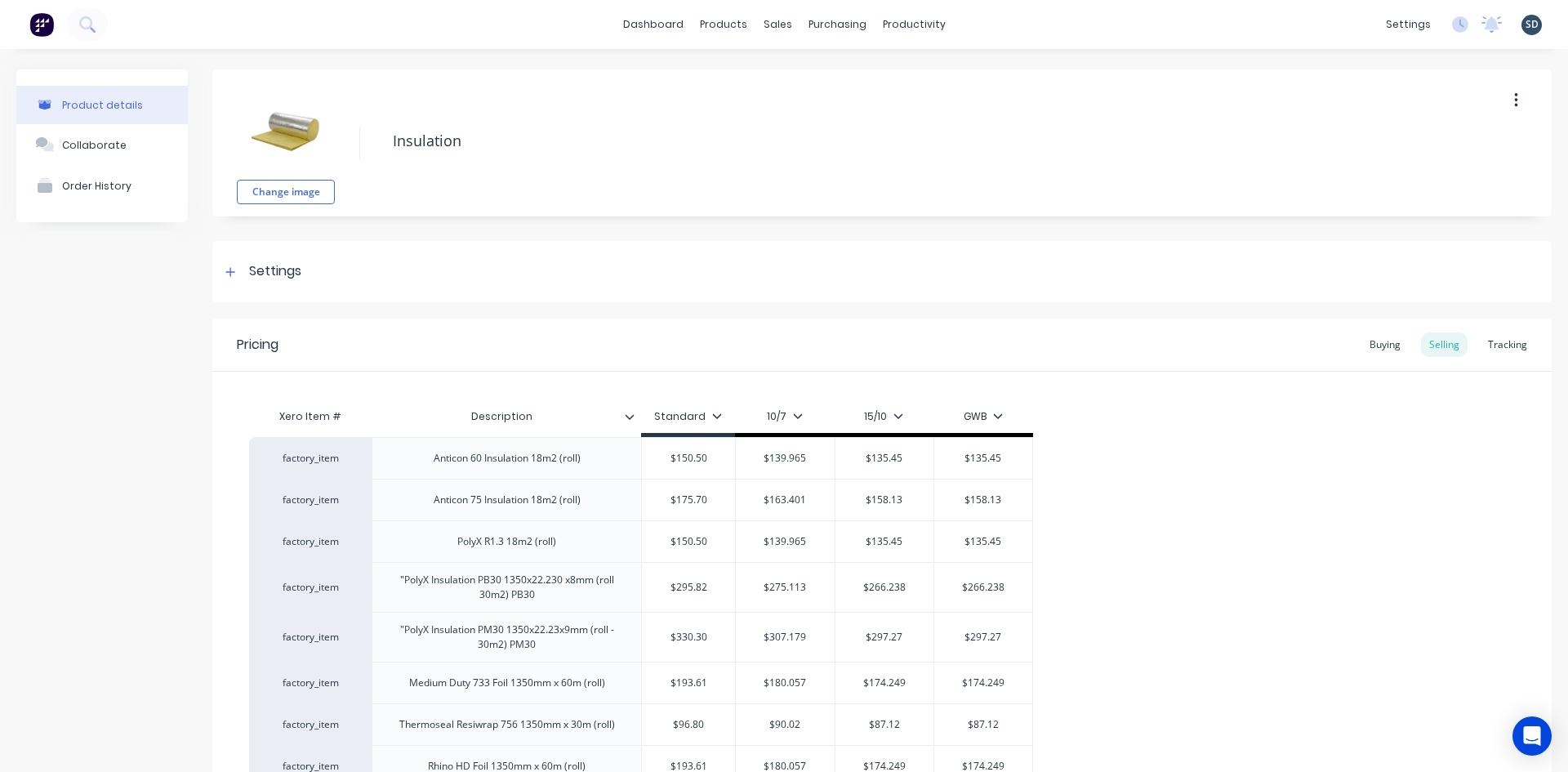
type textarea "x"
click at [1072, 27] on div "dashboard products sales purchasing productivity dashboard products Product Cat…" at bounding box center [784, 24] width 1568 height 49
click at [983, 24] on div "dashboard products sales purchasing productivity dashboard products Product Cat…" at bounding box center [784, 24] width 1568 height 49
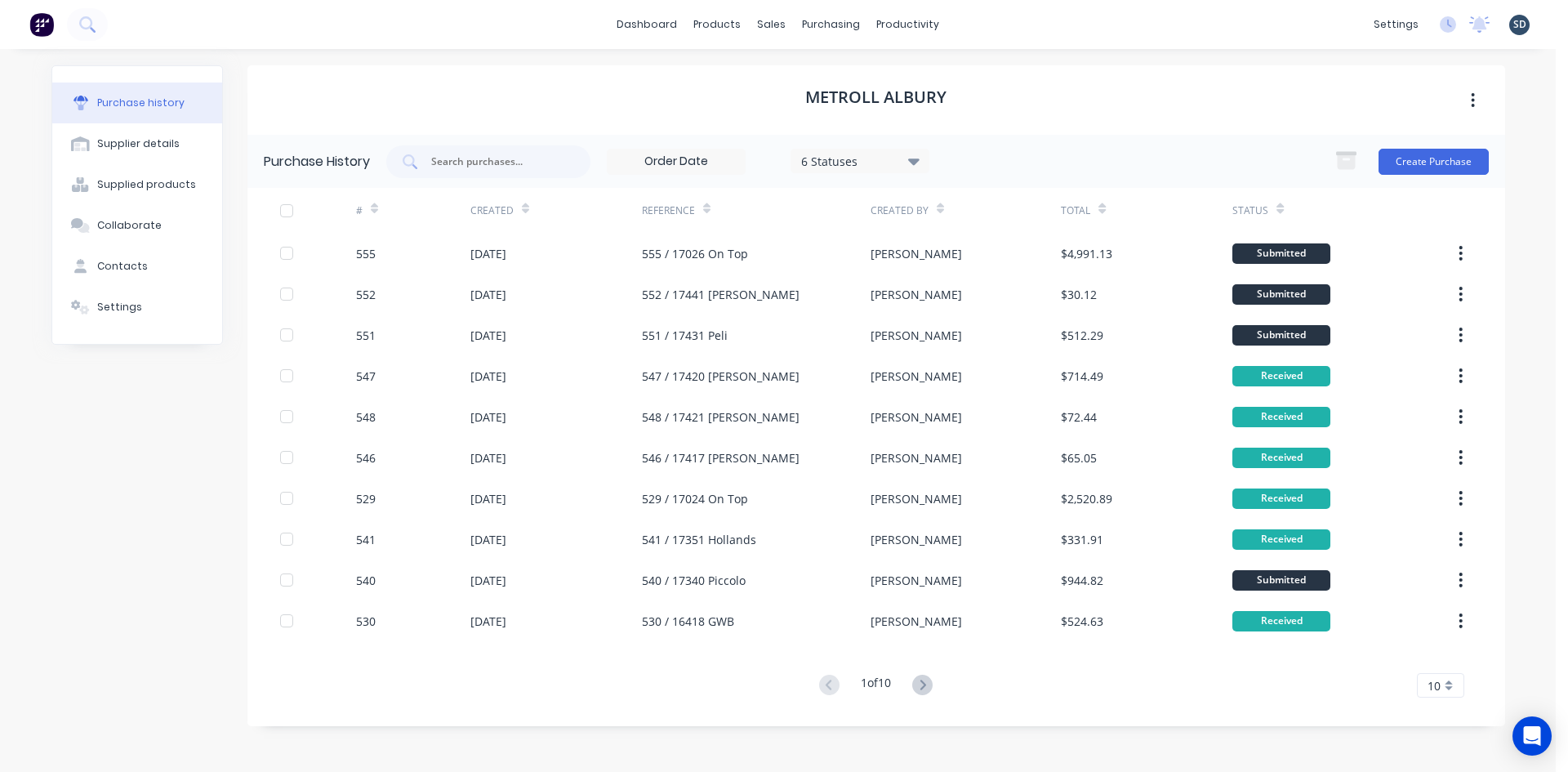
click at [1005, 29] on div "dashboard products sales purchasing productivity dashboard products Product Cat…" at bounding box center [778, 24] width 1556 height 49
click at [96, 25] on button at bounding box center [87, 24] width 41 height 33
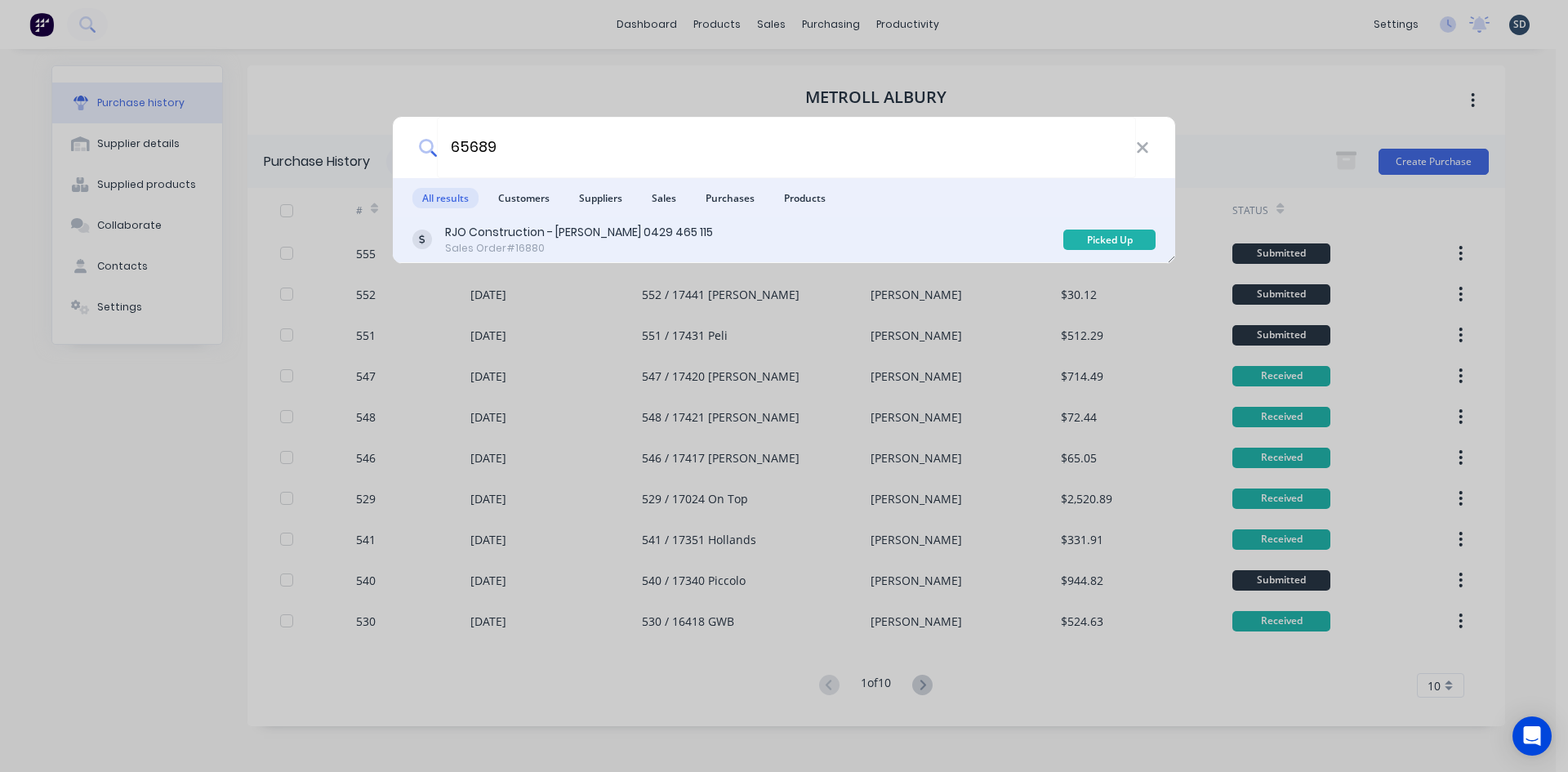
type input "65689"
click at [791, 237] on div "RJO Construction - [PERSON_NAME] 0429 465 115 Sales Order #16880" at bounding box center [737, 240] width 651 height 32
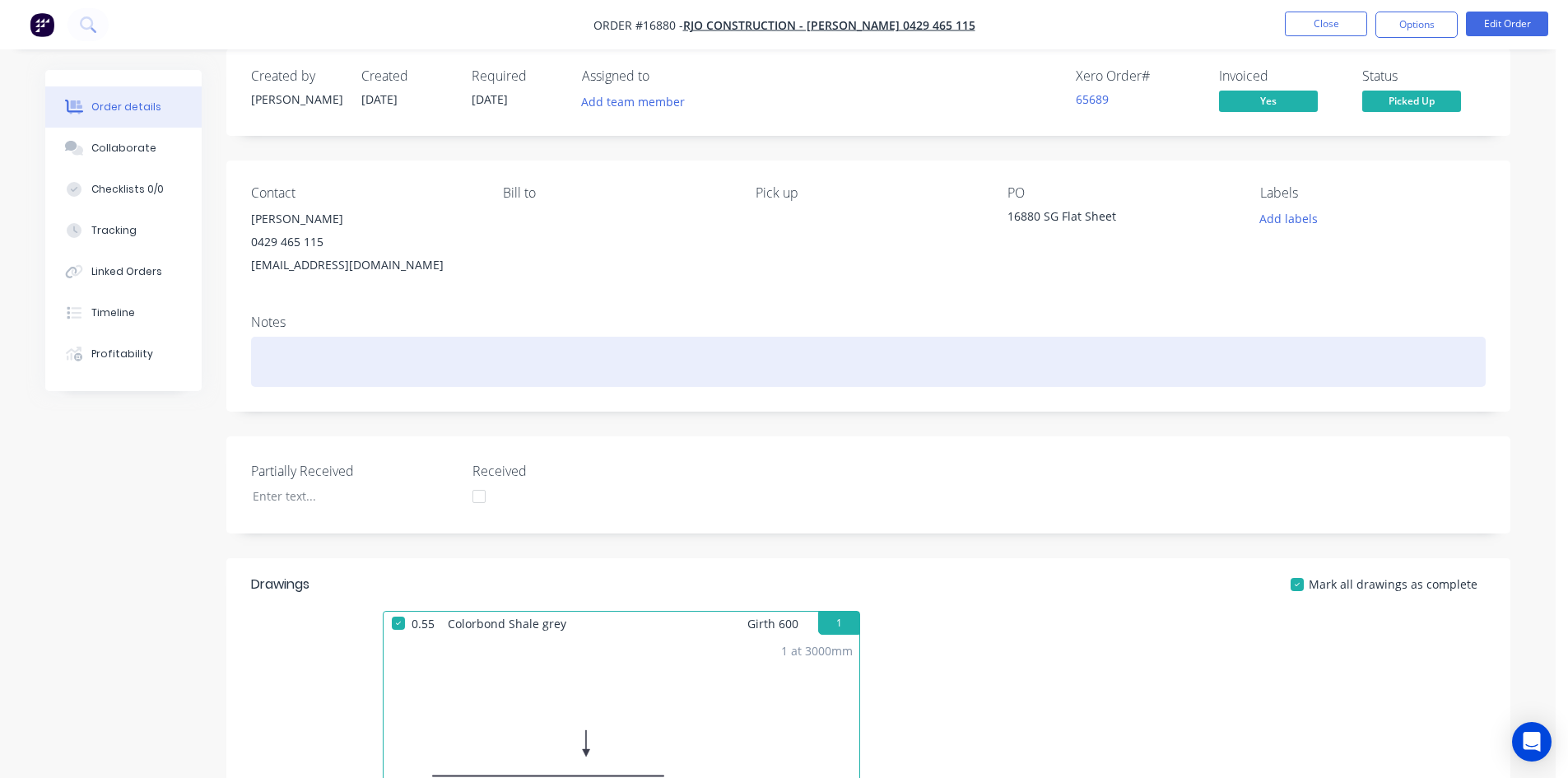
scroll to position [20, 0]
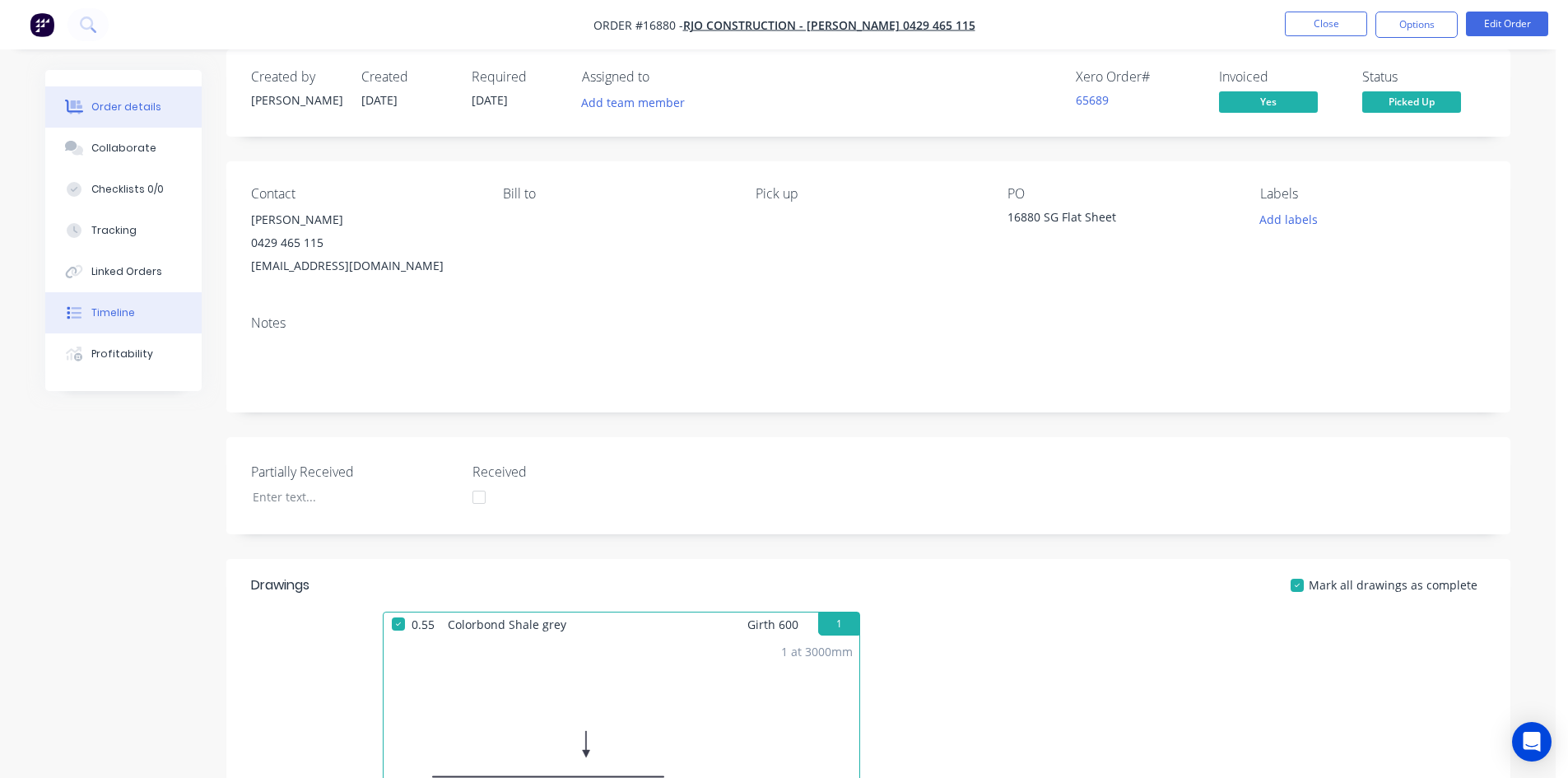
click at [163, 317] on button "Timeline" at bounding box center [123, 312] width 157 height 41
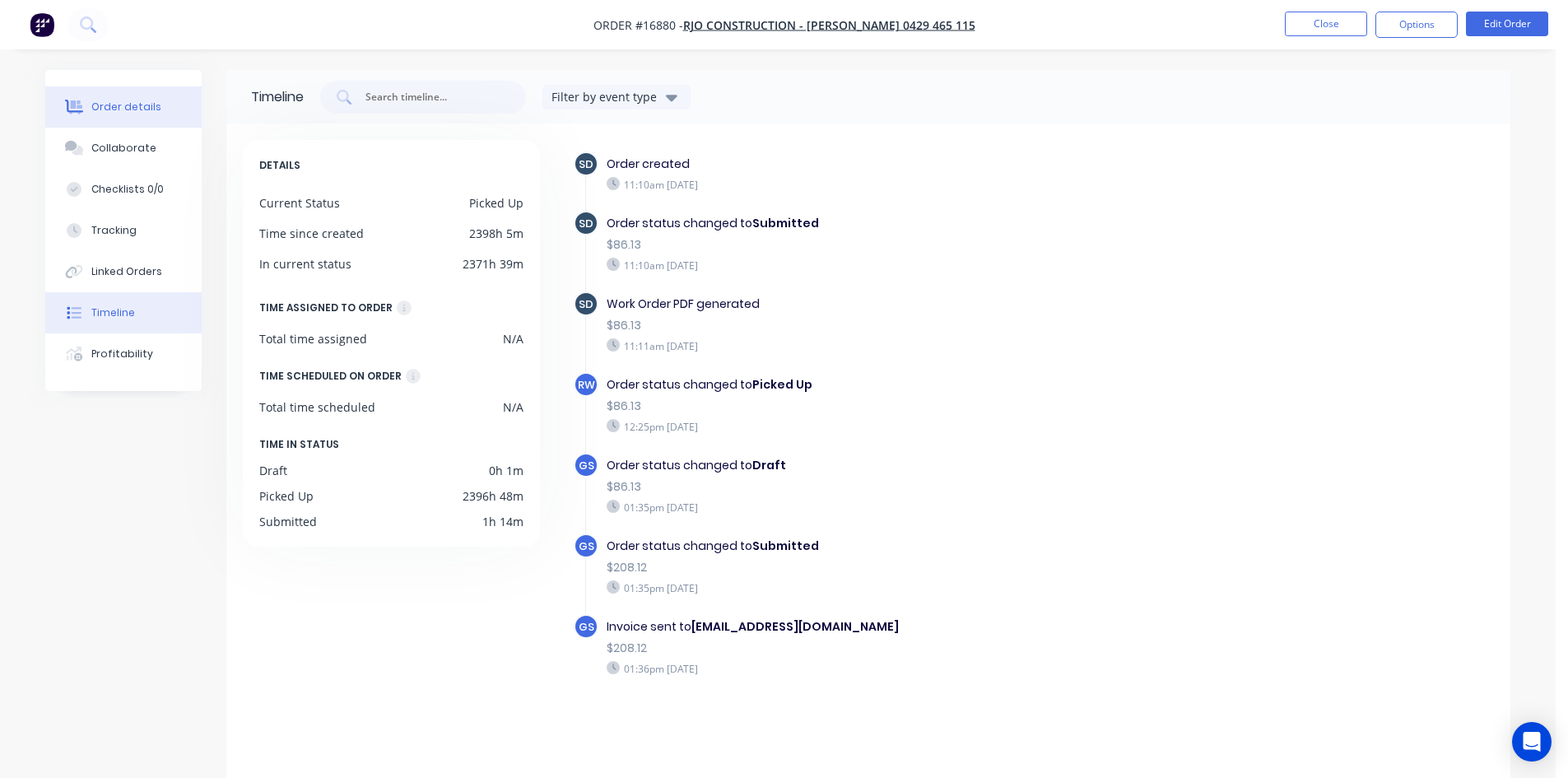
click at [148, 107] on div "Order details" at bounding box center [126, 106] width 70 height 14
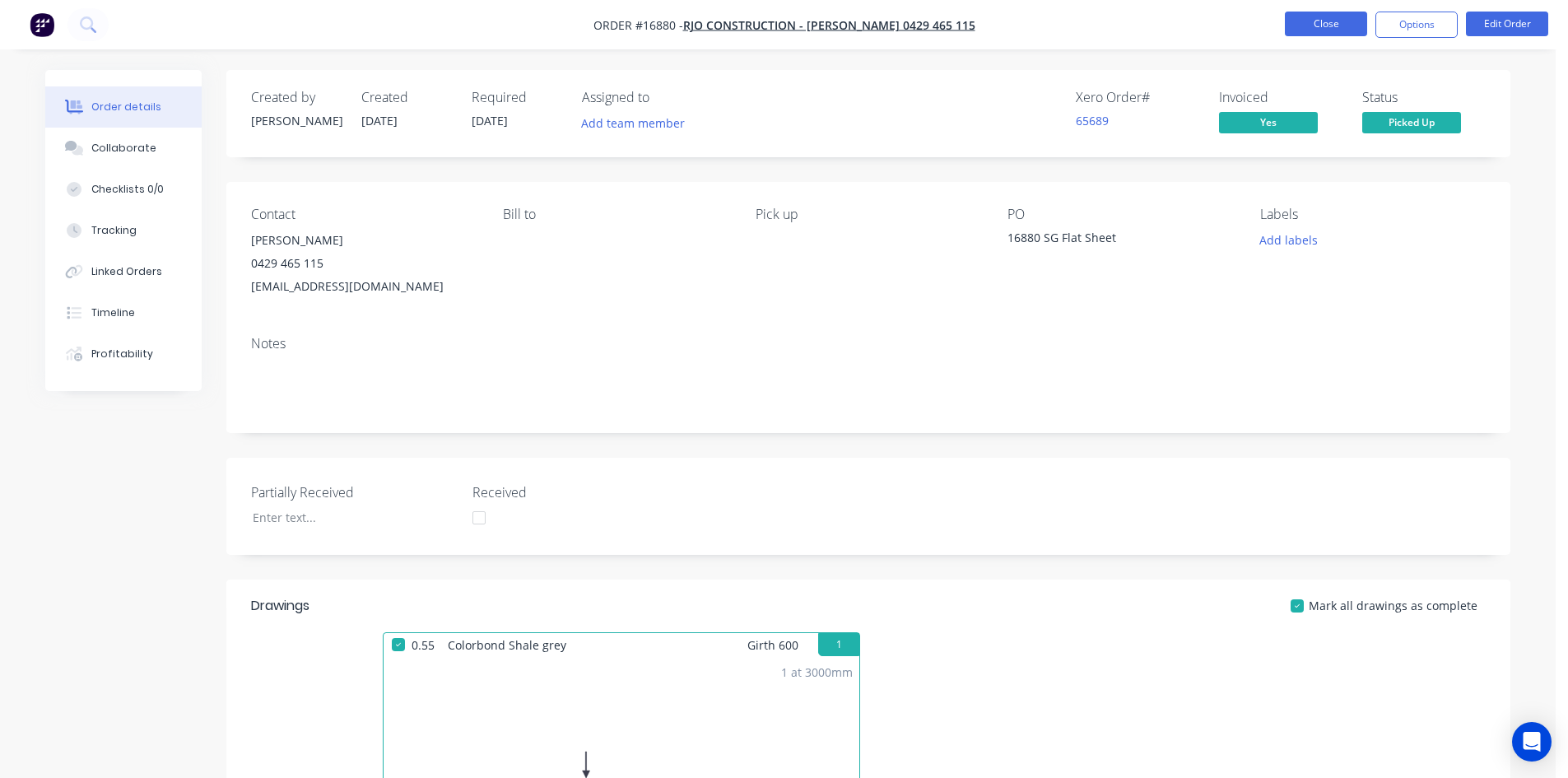
click at [1313, 21] on button "Close" at bounding box center [1326, 24] width 83 height 25
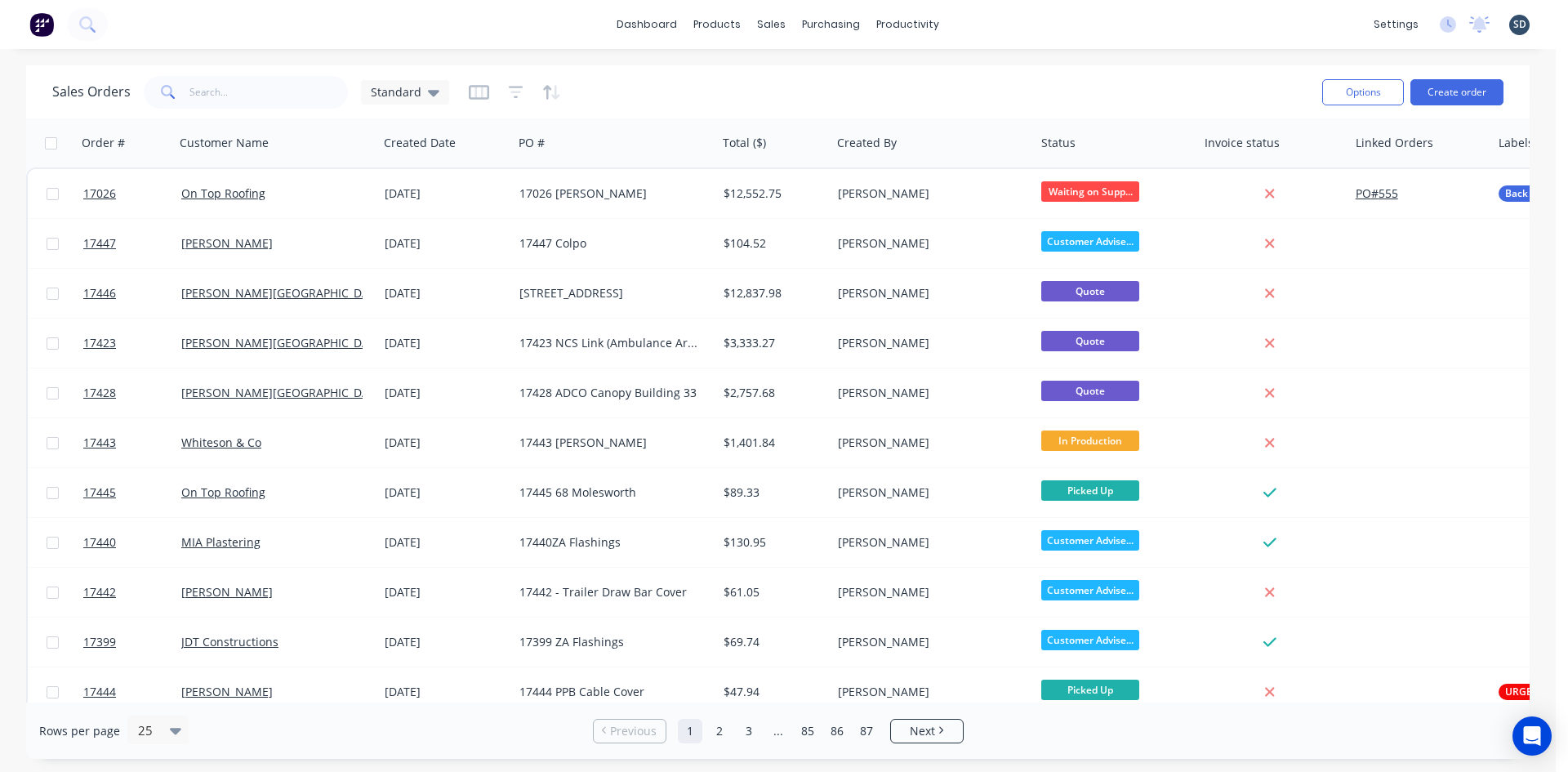
click at [987, 19] on div "dashboard products sales purchasing productivity dashboard products Product Cat…" at bounding box center [778, 24] width 1556 height 49
click at [996, 20] on div "dashboard products sales purchasing productivity dashboard products Product Cat…" at bounding box center [778, 24] width 1556 height 49
drag, startPoint x: 615, startPoint y: 32, endPoint x: 599, endPoint y: 27, distance: 16.8
click at [599, 27] on div "dashboard products sales purchasing productivity dashboard products Product Cat…" at bounding box center [778, 24] width 1556 height 49
click at [451, 27] on div "dashboard products sales purchasing productivity dashboard products Product Cat…" at bounding box center [778, 24] width 1556 height 49
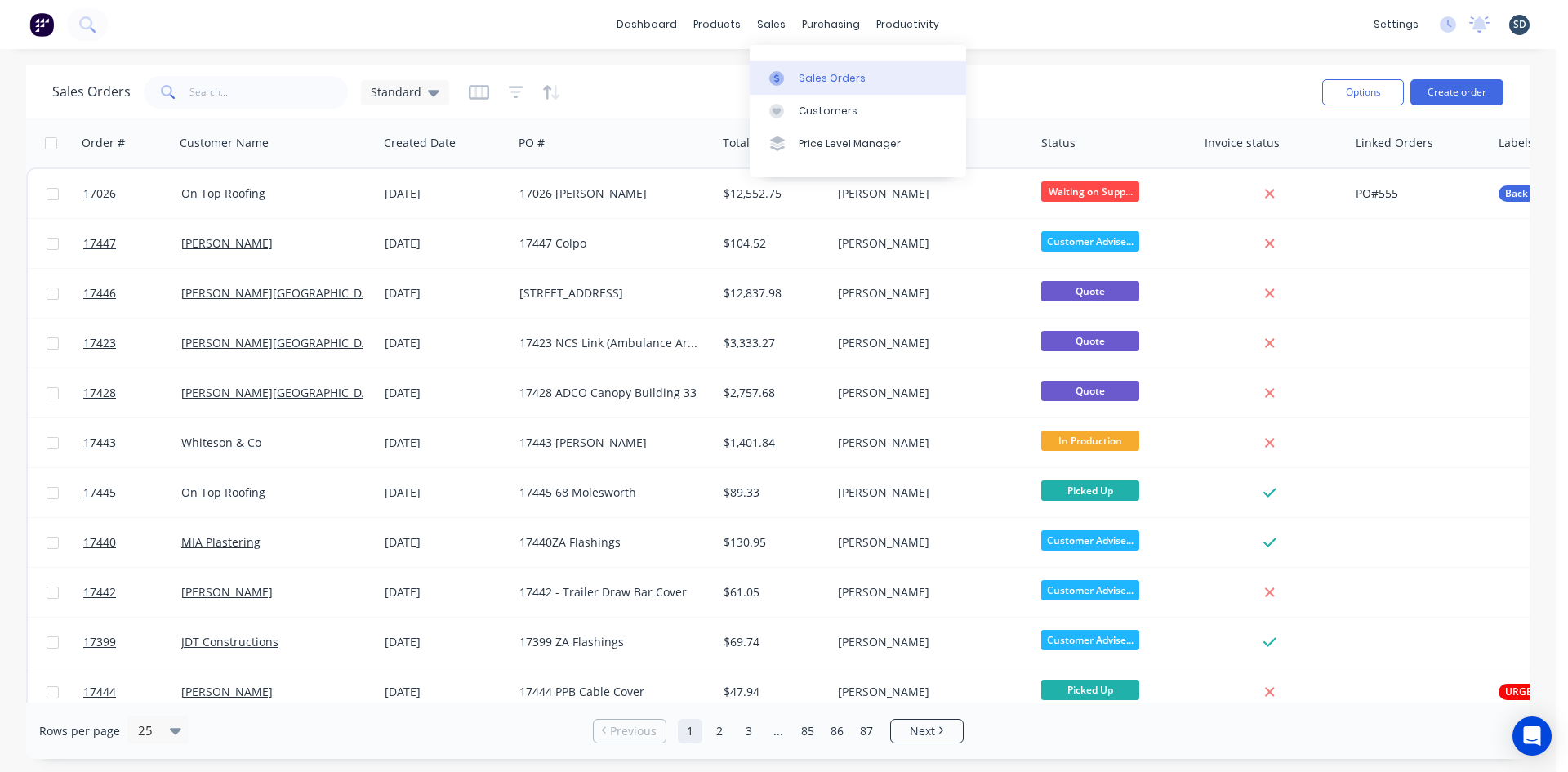
click at [811, 79] on div "Sales Orders" at bounding box center [832, 78] width 67 height 14
click at [1468, 95] on button "Create order" at bounding box center [1457, 92] width 93 height 26
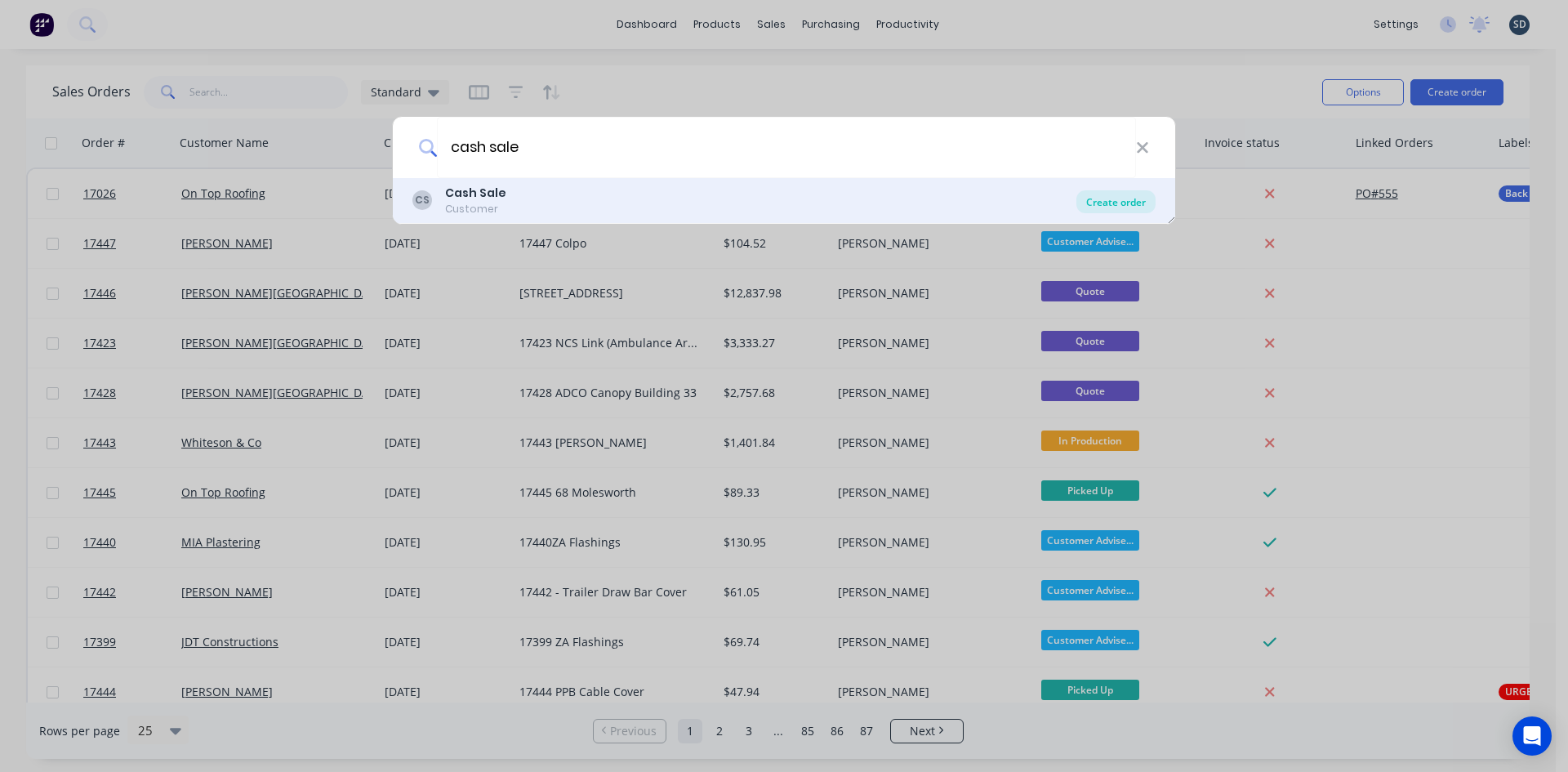
type input "cash sale"
click at [1115, 197] on div "Create order" at bounding box center [1116, 201] width 79 height 23
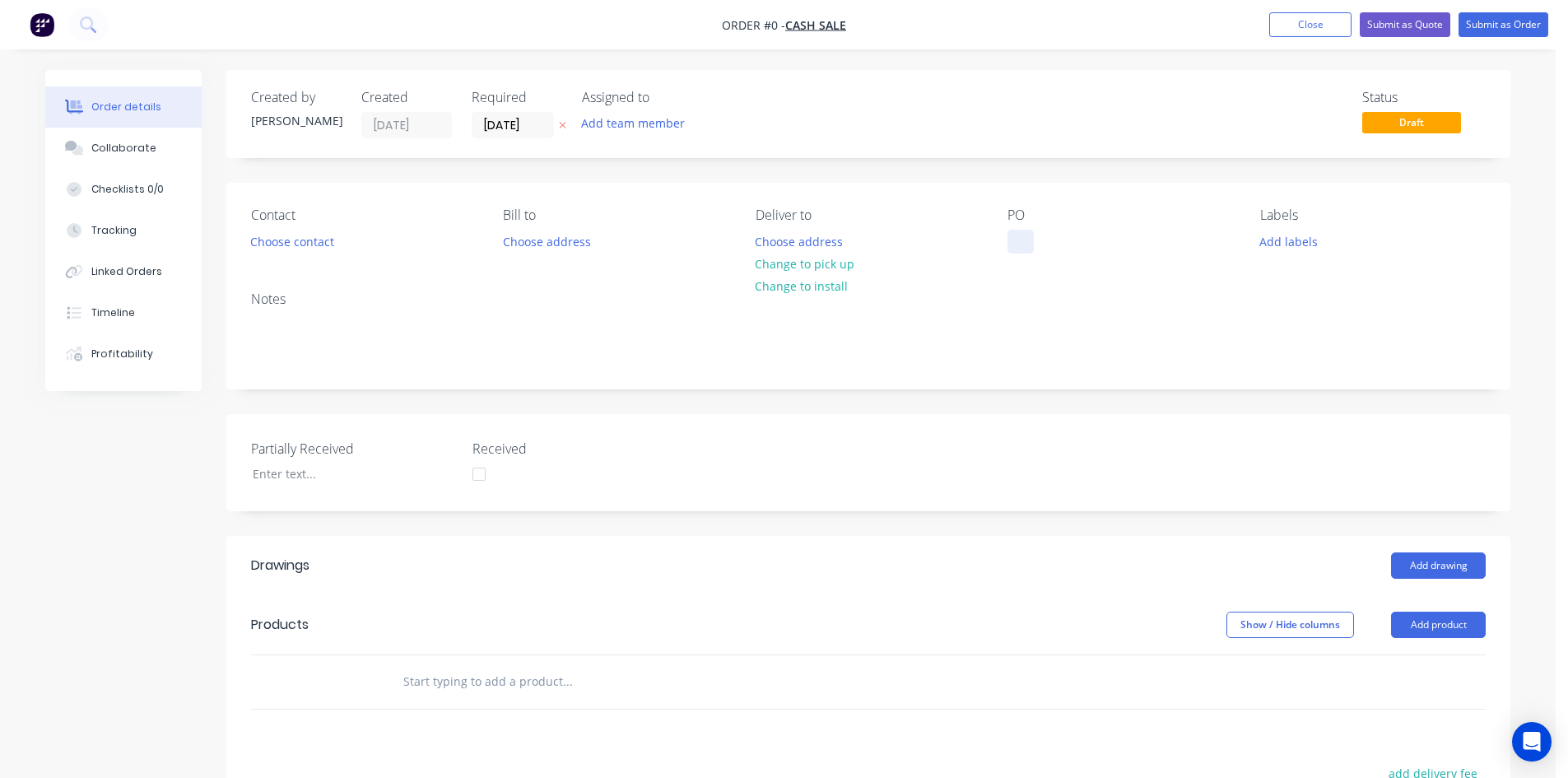
click at [1011, 235] on div at bounding box center [1020, 242] width 26 height 24
click at [989, 255] on div "Order details Collaborate Checklists 0/0 Tracking Linked Orders Timeline Profit…" at bounding box center [778, 599] width 1497 height 1060
click at [1018, 237] on div at bounding box center [1020, 242] width 26 height 24
click at [939, 425] on div "Partially Received Received" at bounding box center [868, 463] width 1284 height 97
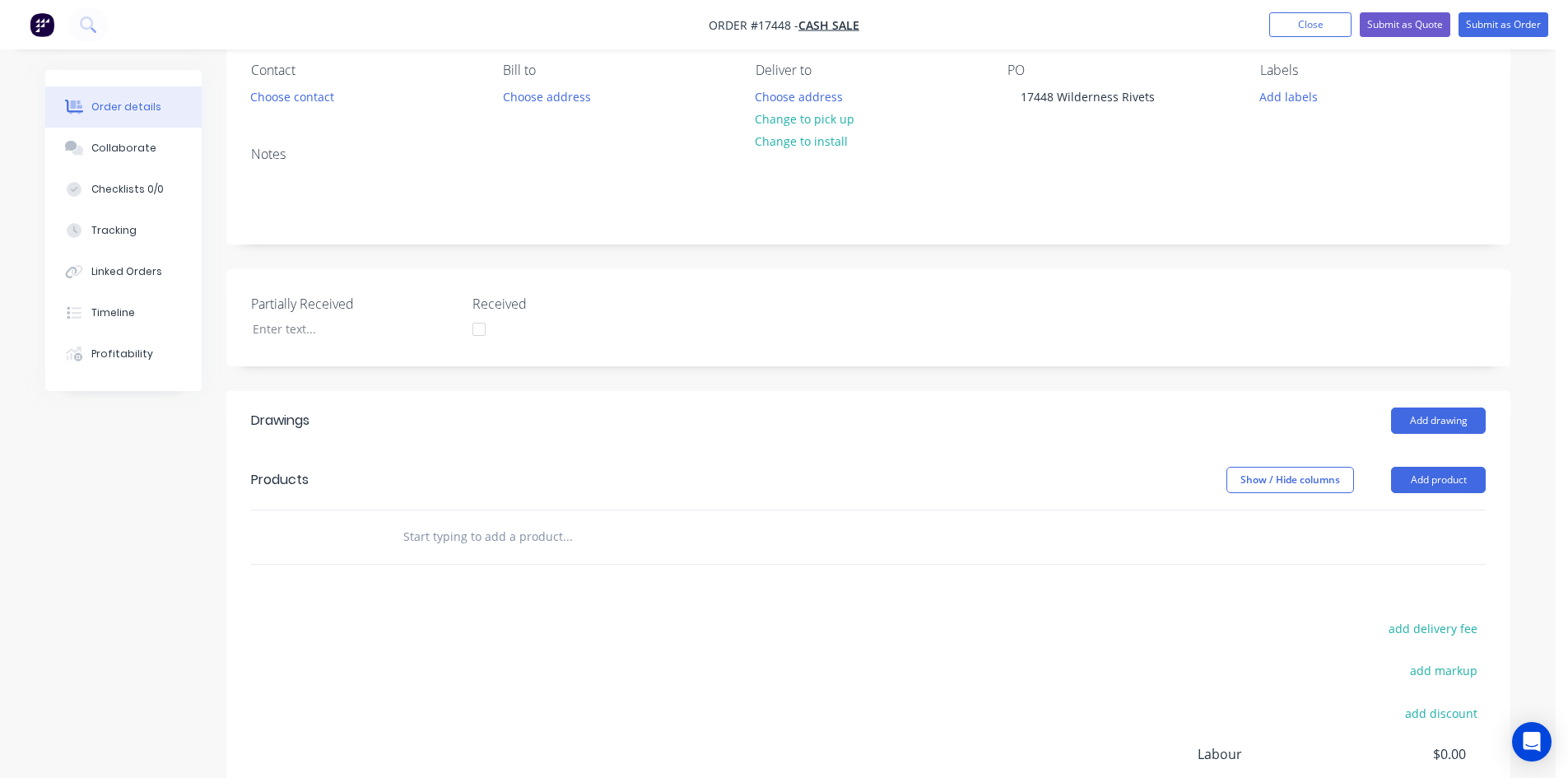
scroll to position [352, 0]
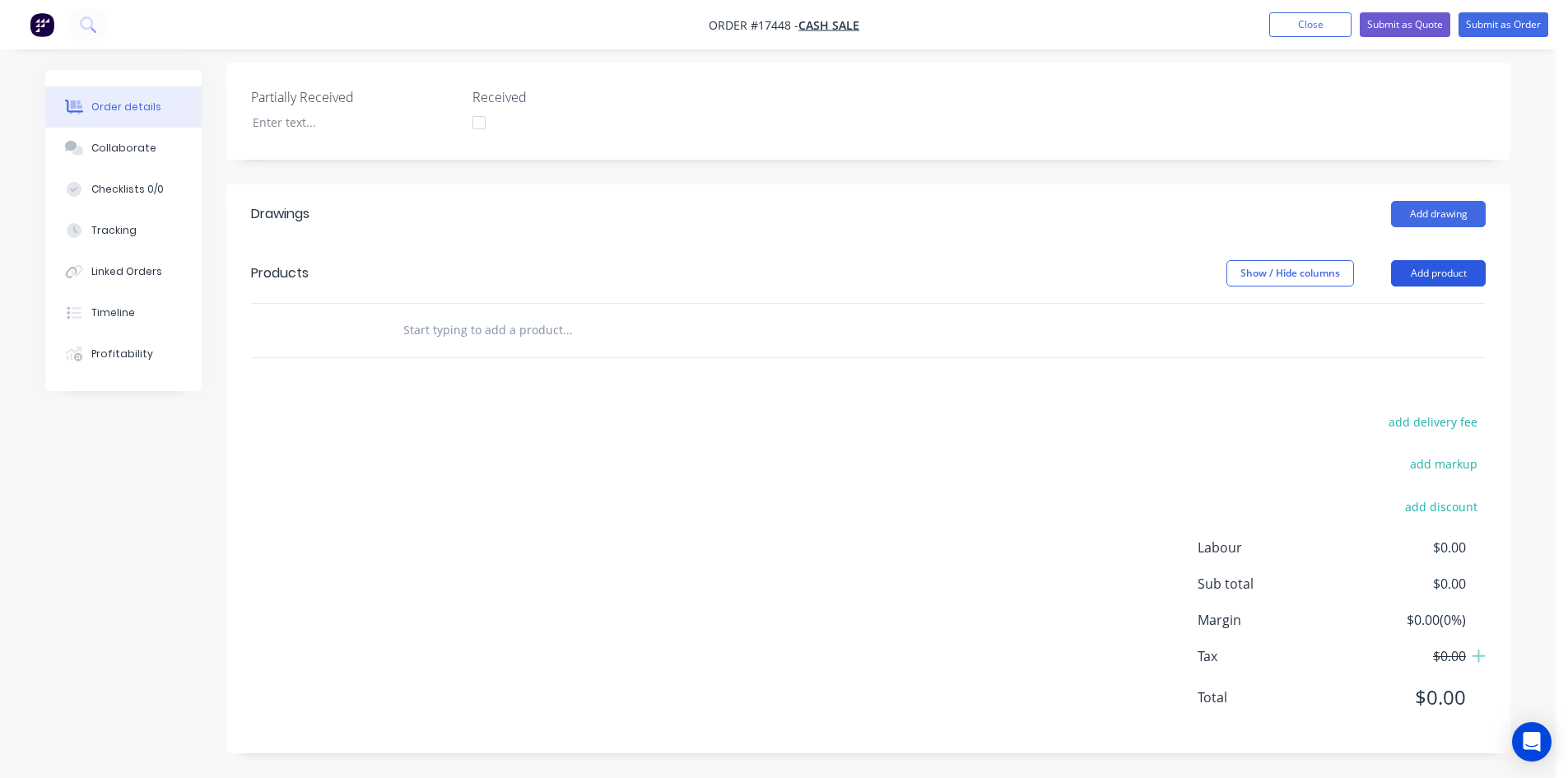
click at [1447, 271] on button "Add product" at bounding box center [1438, 273] width 94 height 26
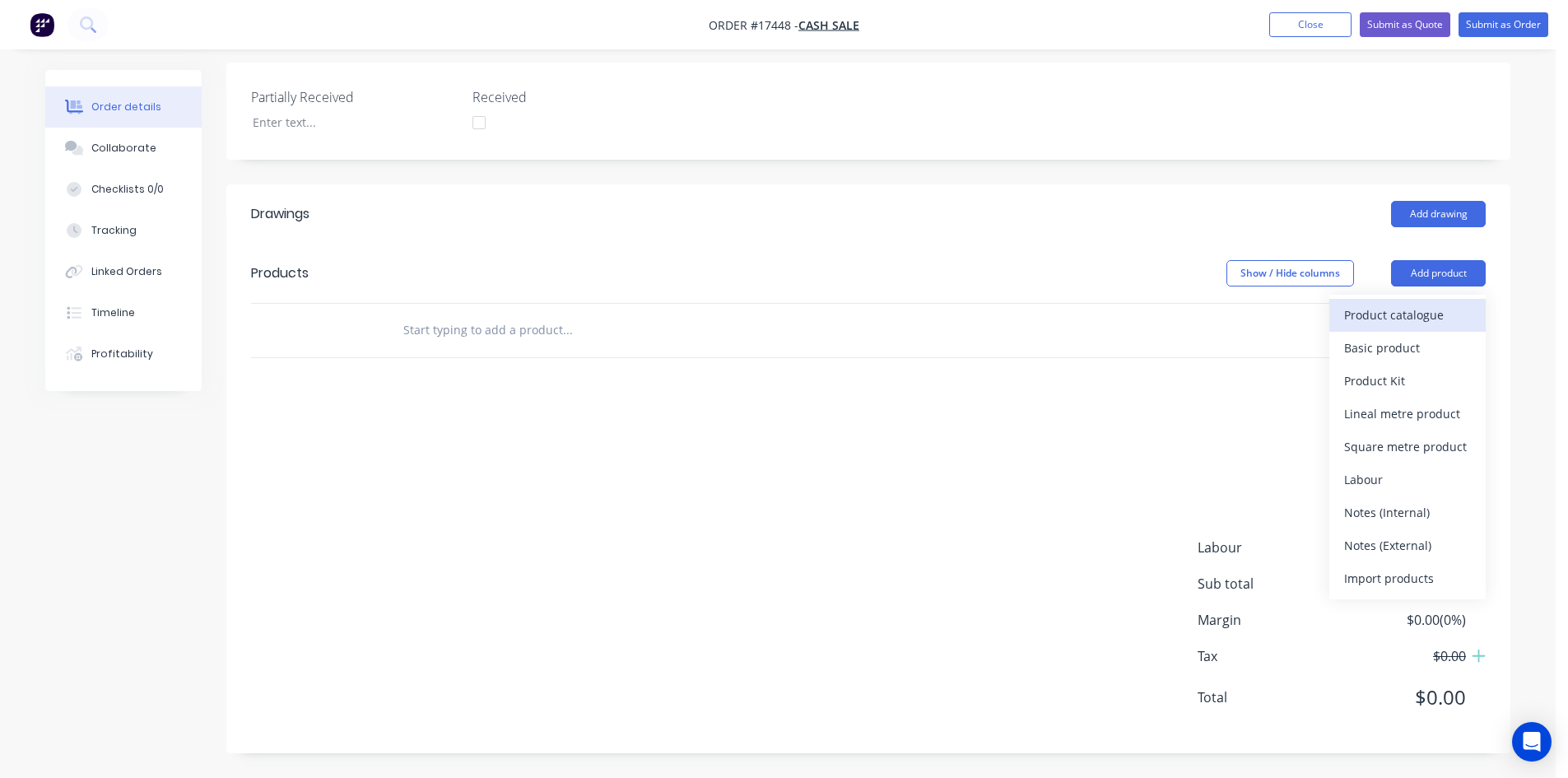
click at [1405, 315] on div "Product catalogue" at bounding box center [1407, 315] width 127 height 24
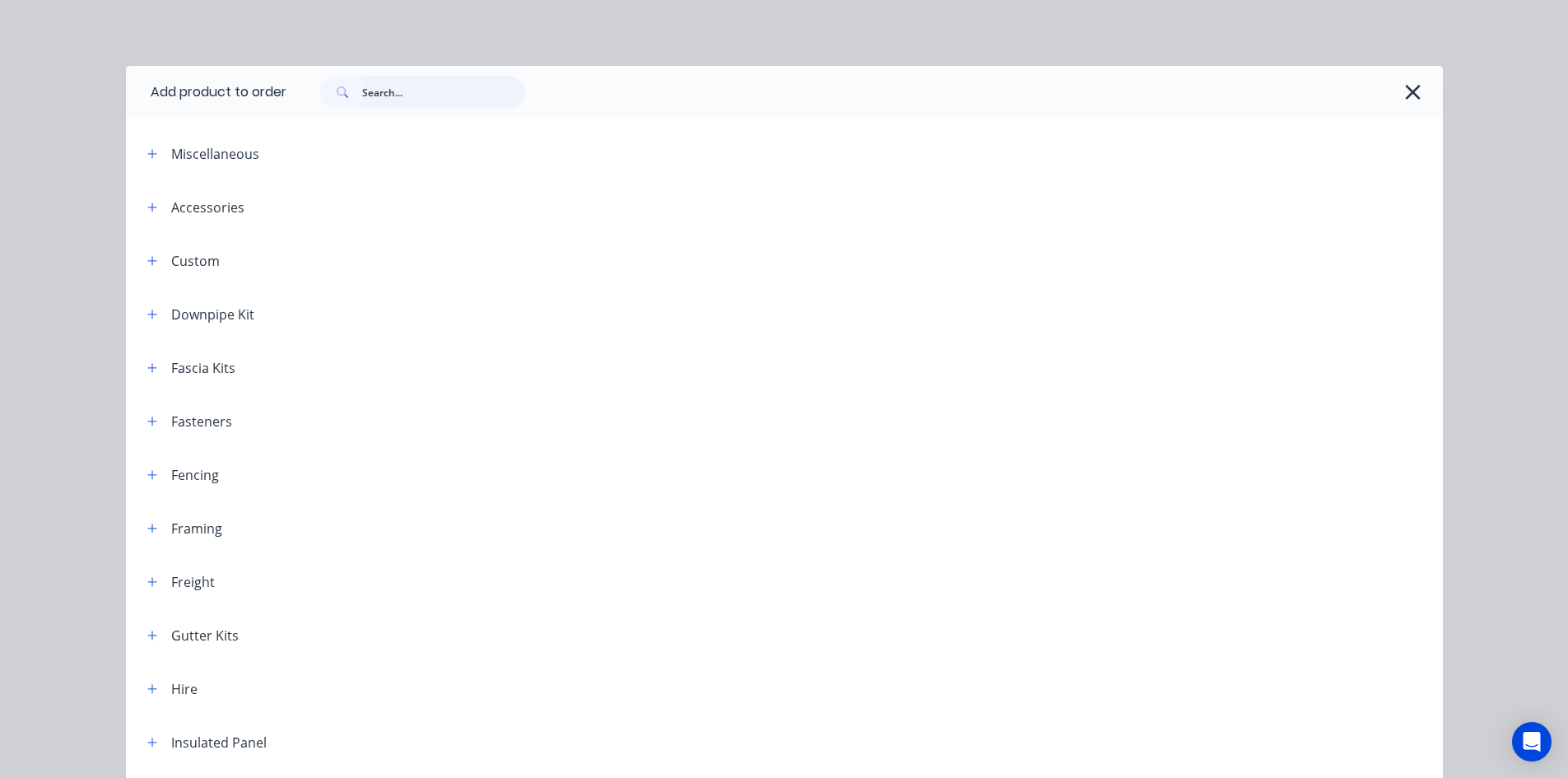
click at [436, 85] on input "text" at bounding box center [444, 92] width 163 height 33
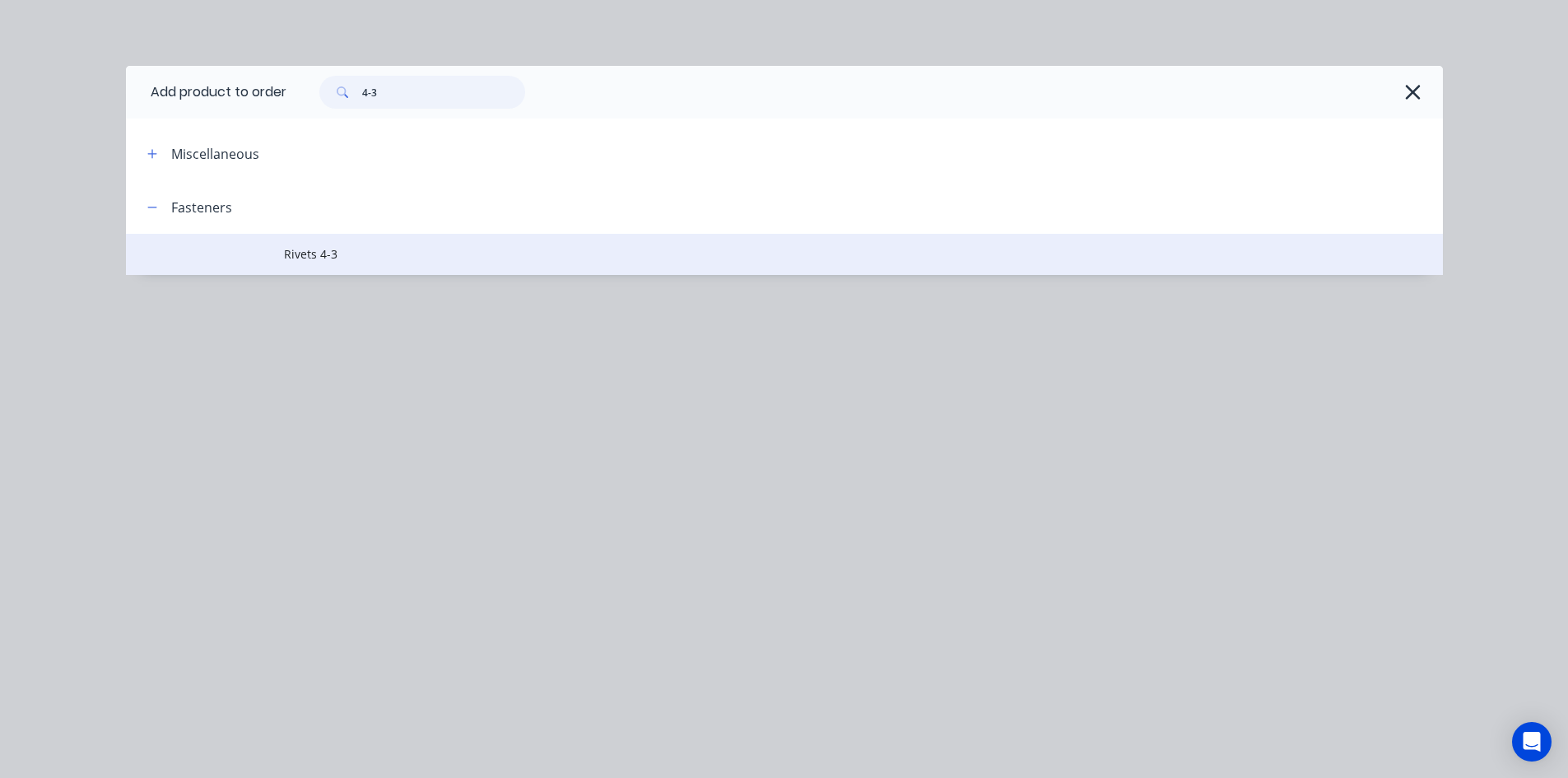
type input "4-3"
click at [417, 249] on span "Rivets 4-3" at bounding box center [747, 254] width 927 height 17
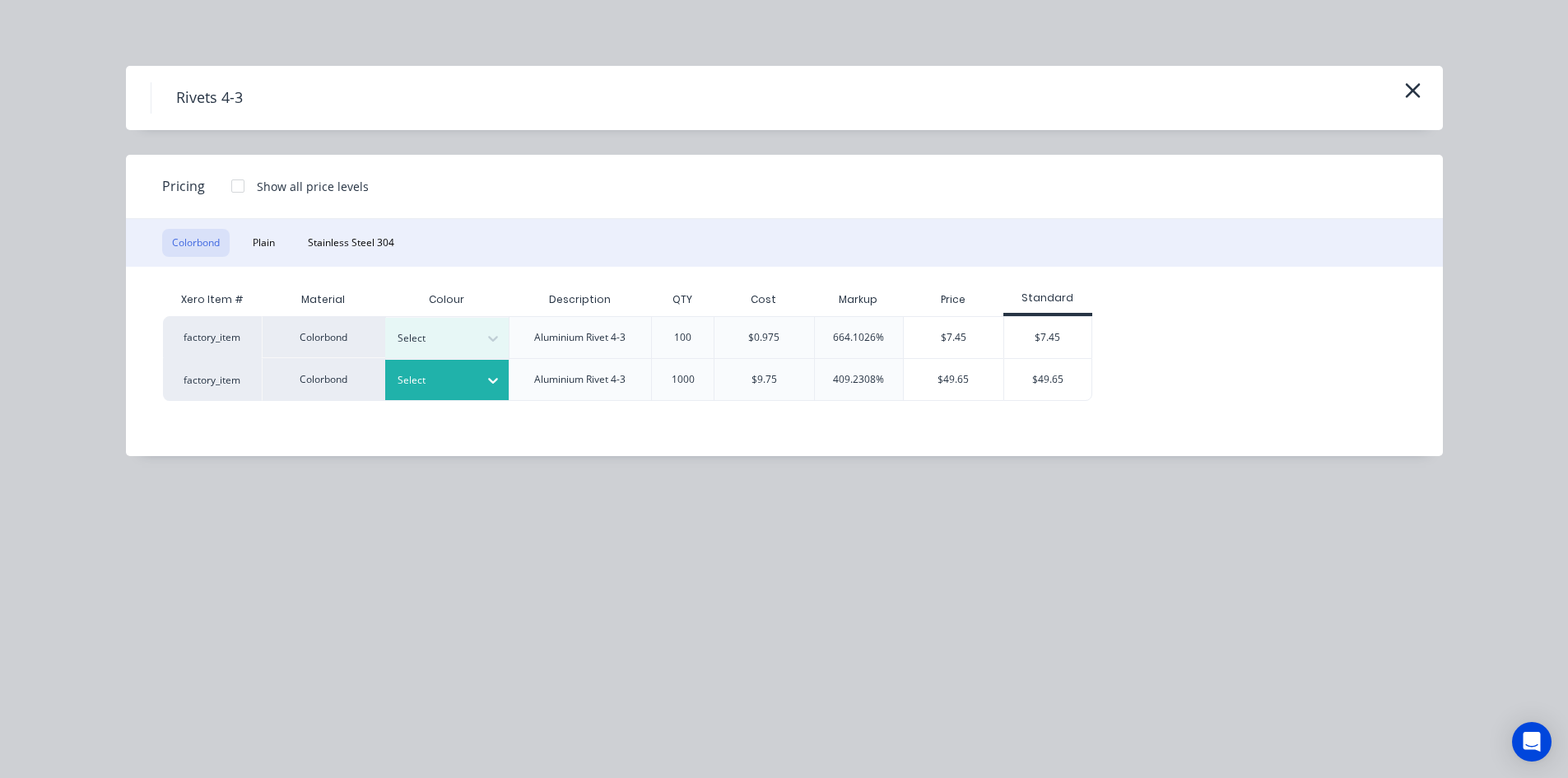
click at [477, 380] on div "Select" at bounding box center [432, 380] width 92 height 21
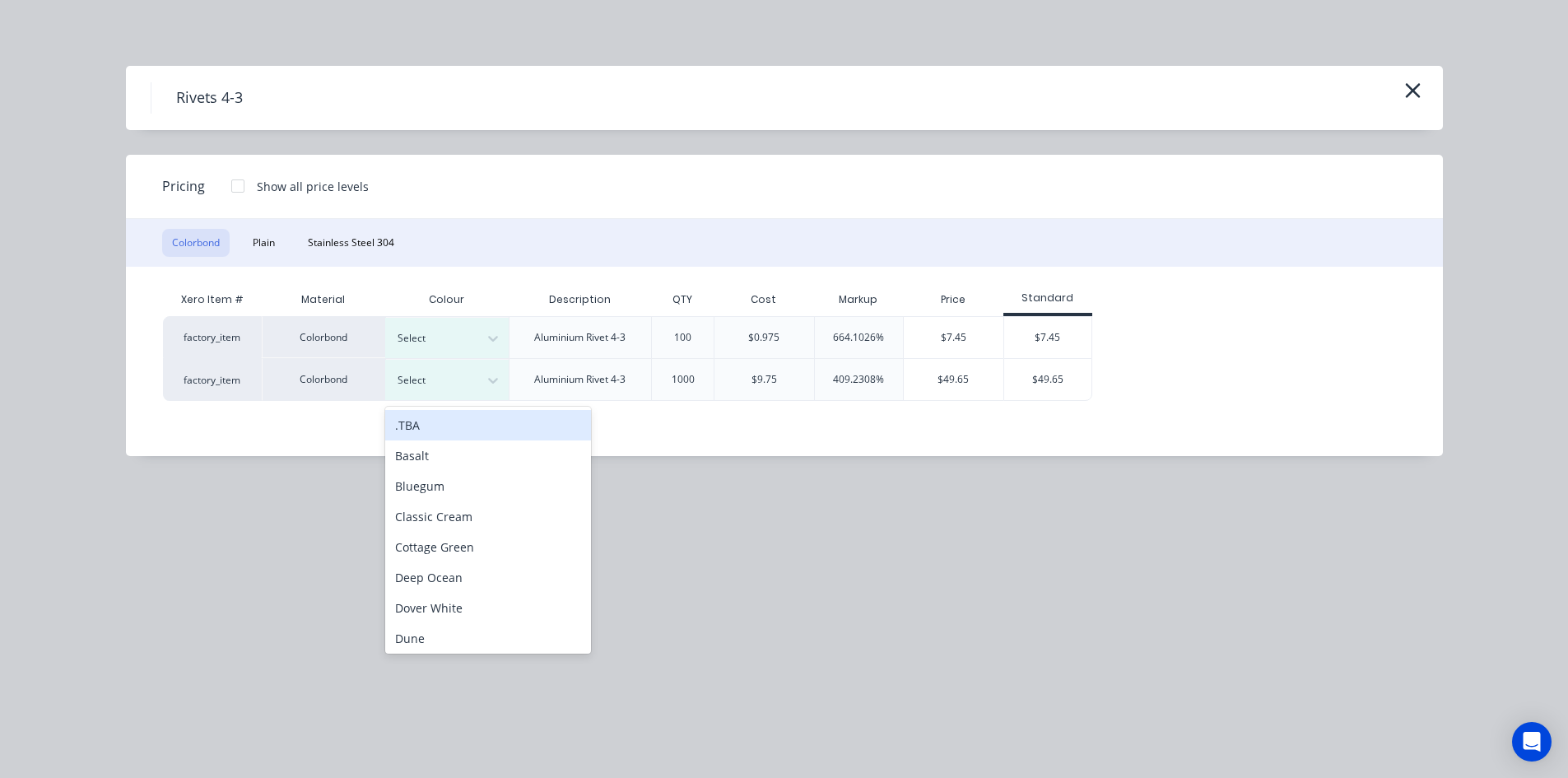
click at [469, 425] on div ".TBA" at bounding box center [488, 426] width 206 height 31
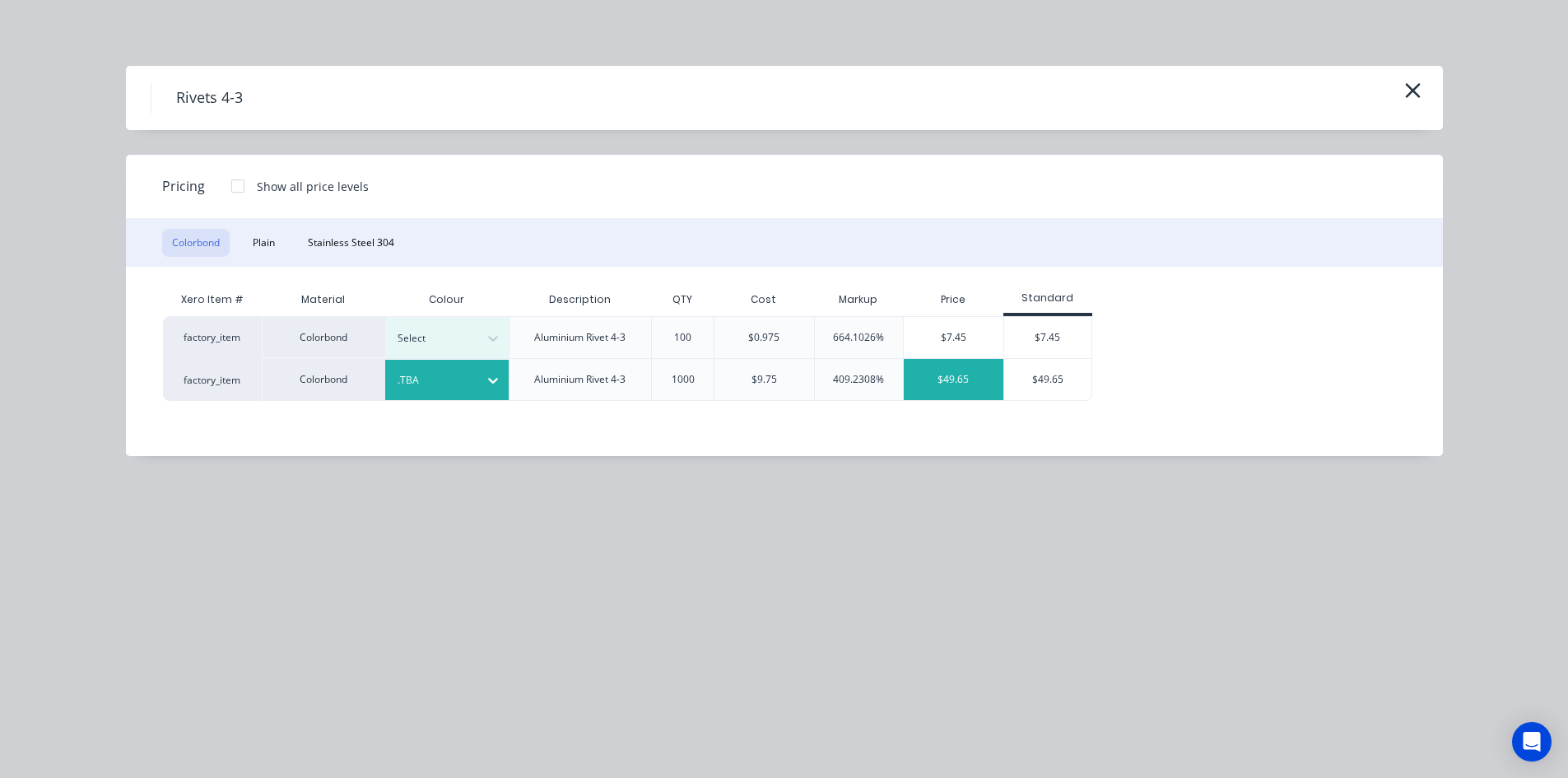
click at [960, 377] on div "$49.65" at bounding box center [953, 380] width 100 height 41
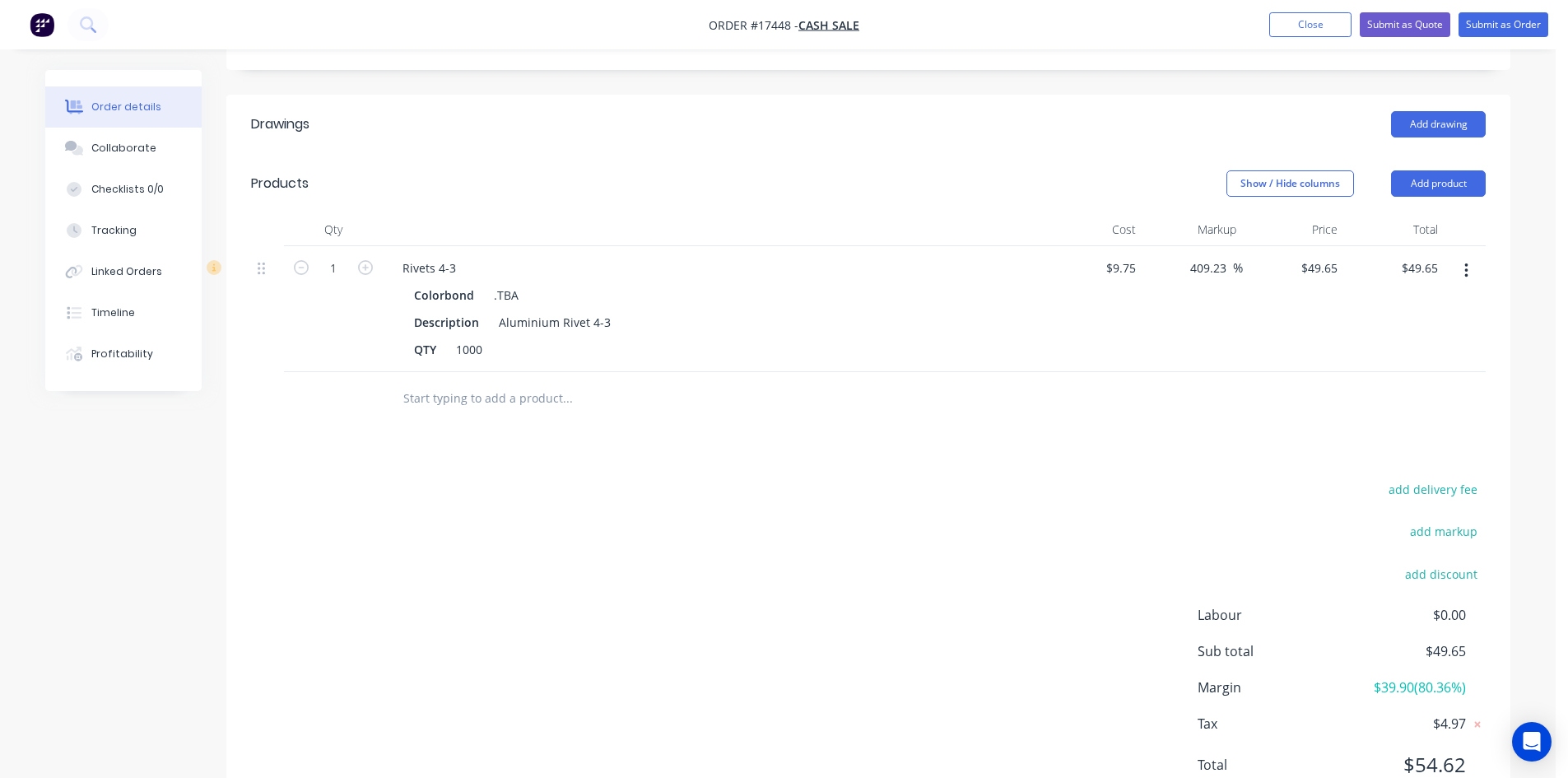
scroll to position [509, 0]
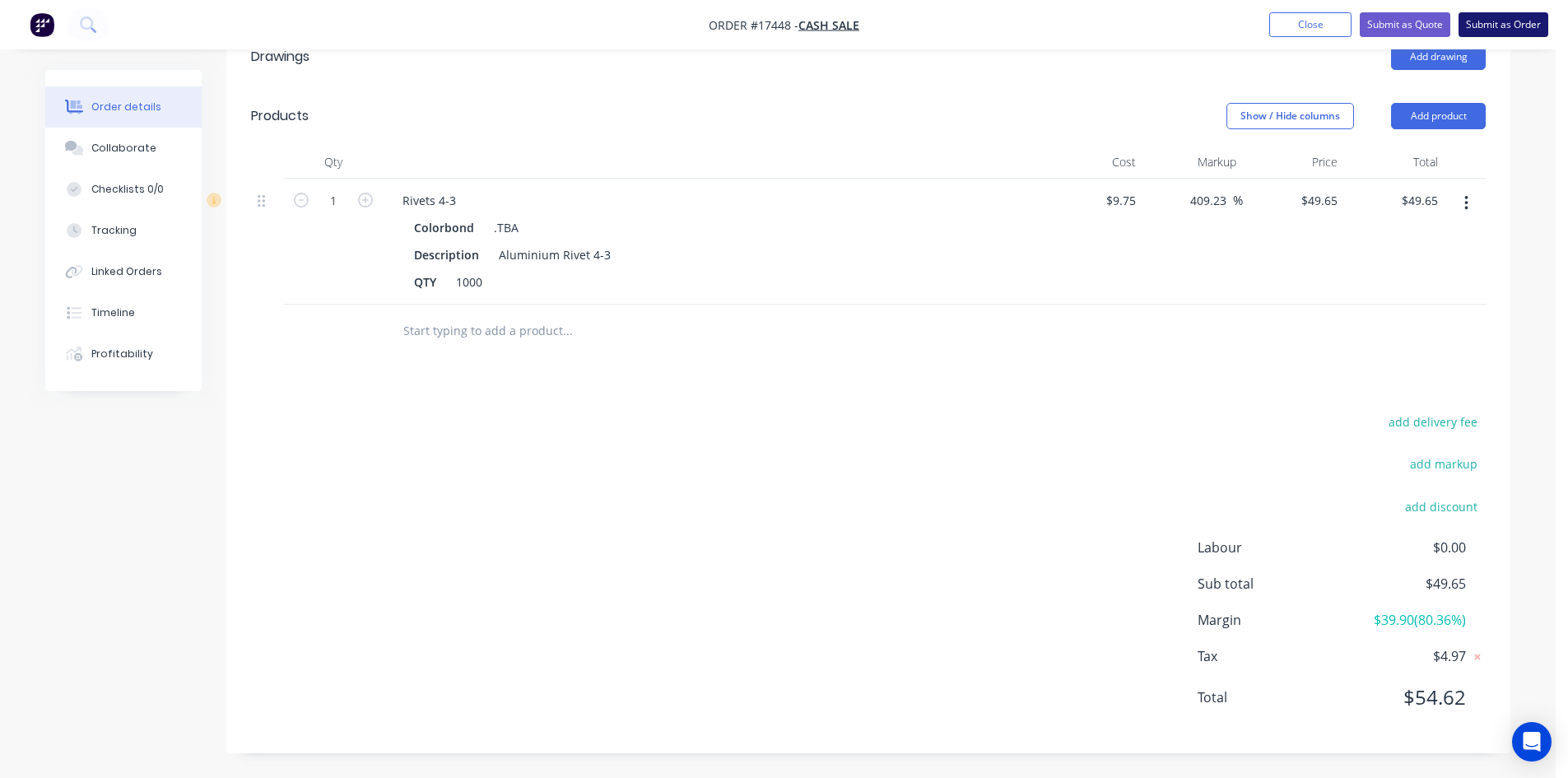
click at [1498, 28] on button "Submit as Order" at bounding box center [1502, 25] width 89 height 25
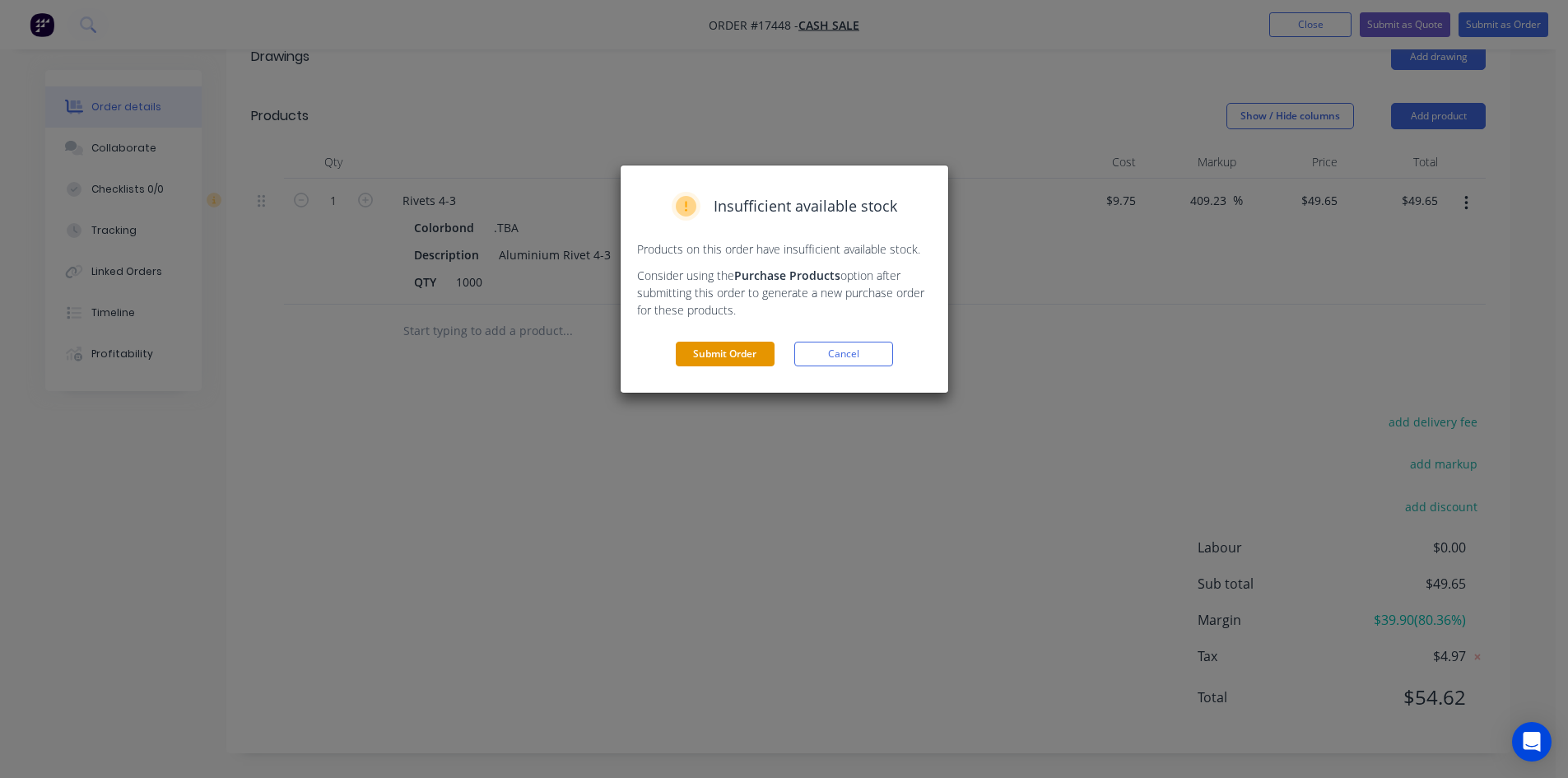
click at [750, 349] on button "Submit Order" at bounding box center [725, 353] width 99 height 25
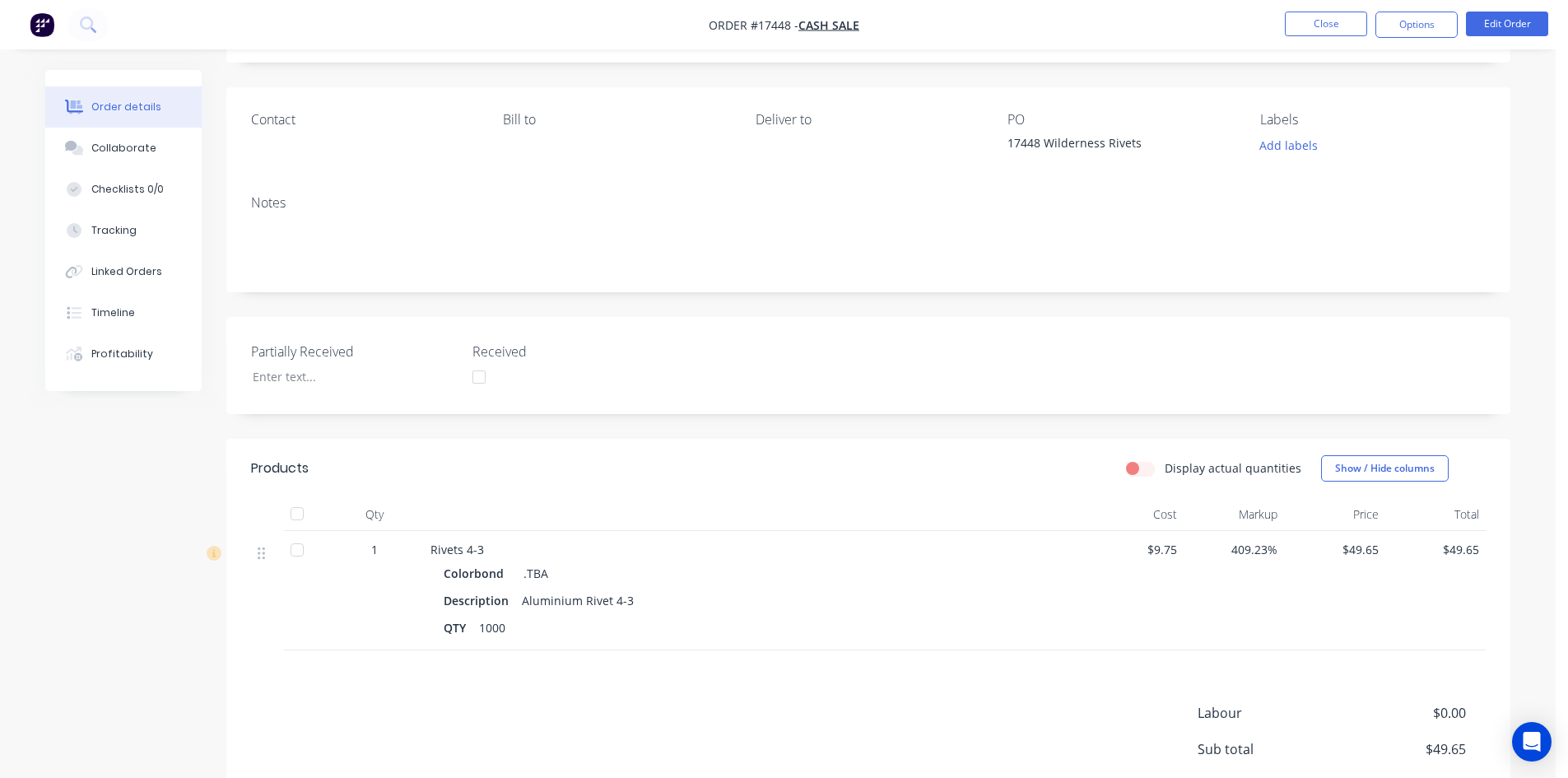
scroll to position [0, 0]
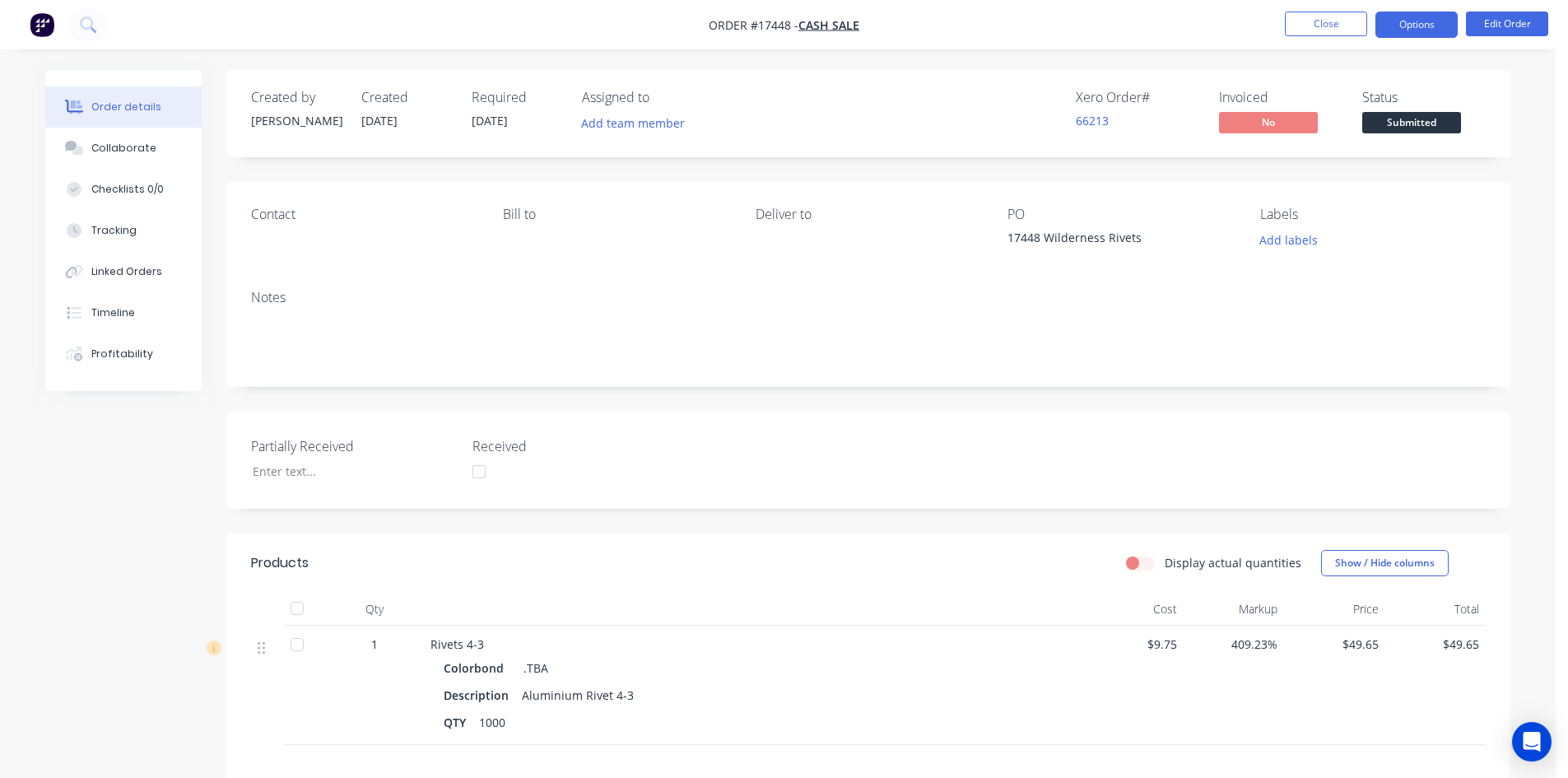
click at [1436, 26] on button "Options" at bounding box center [1416, 25] width 83 height 26
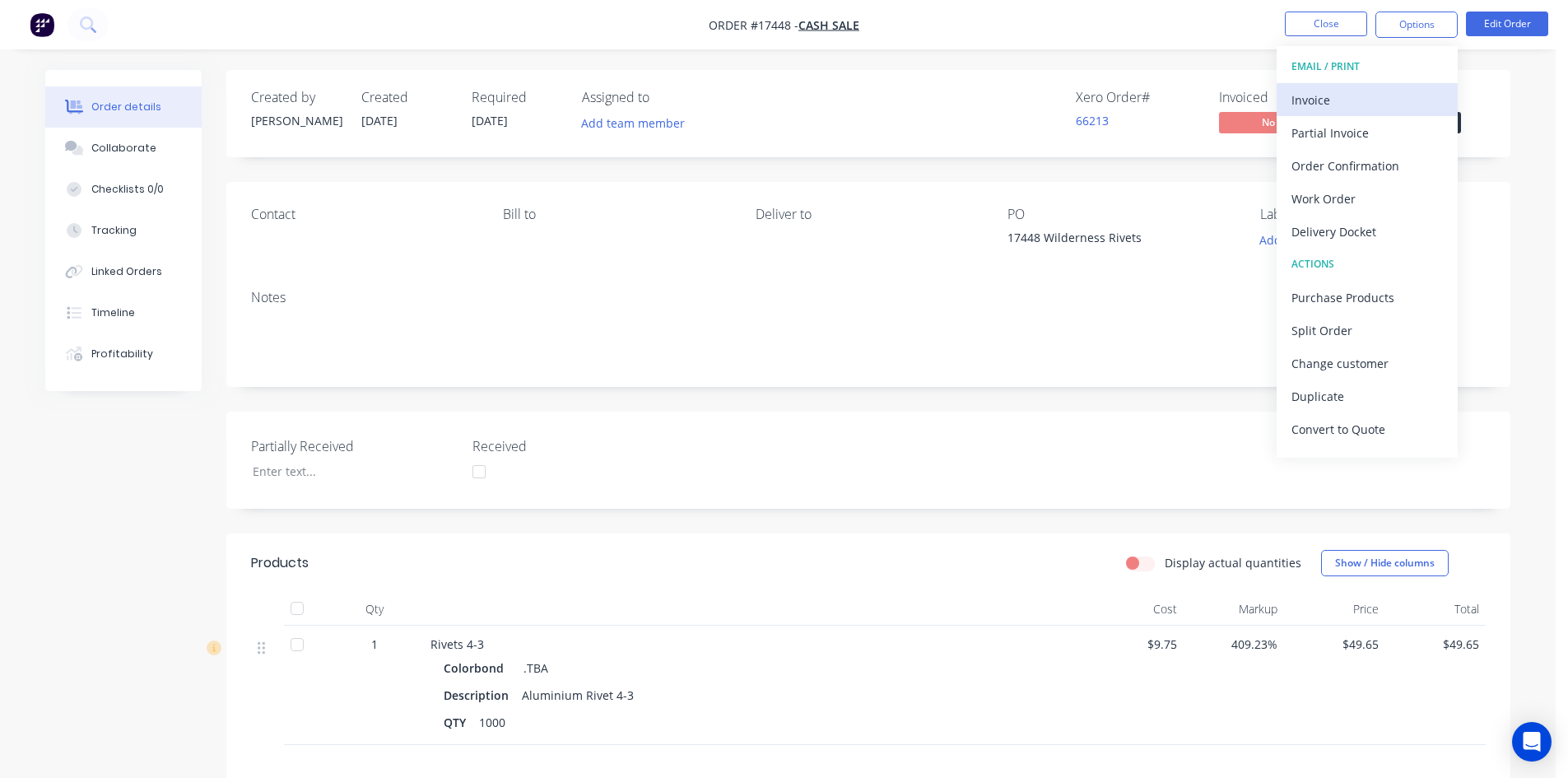
click at [1361, 102] on div "Invoice" at bounding box center [1367, 100] width 151 height 24
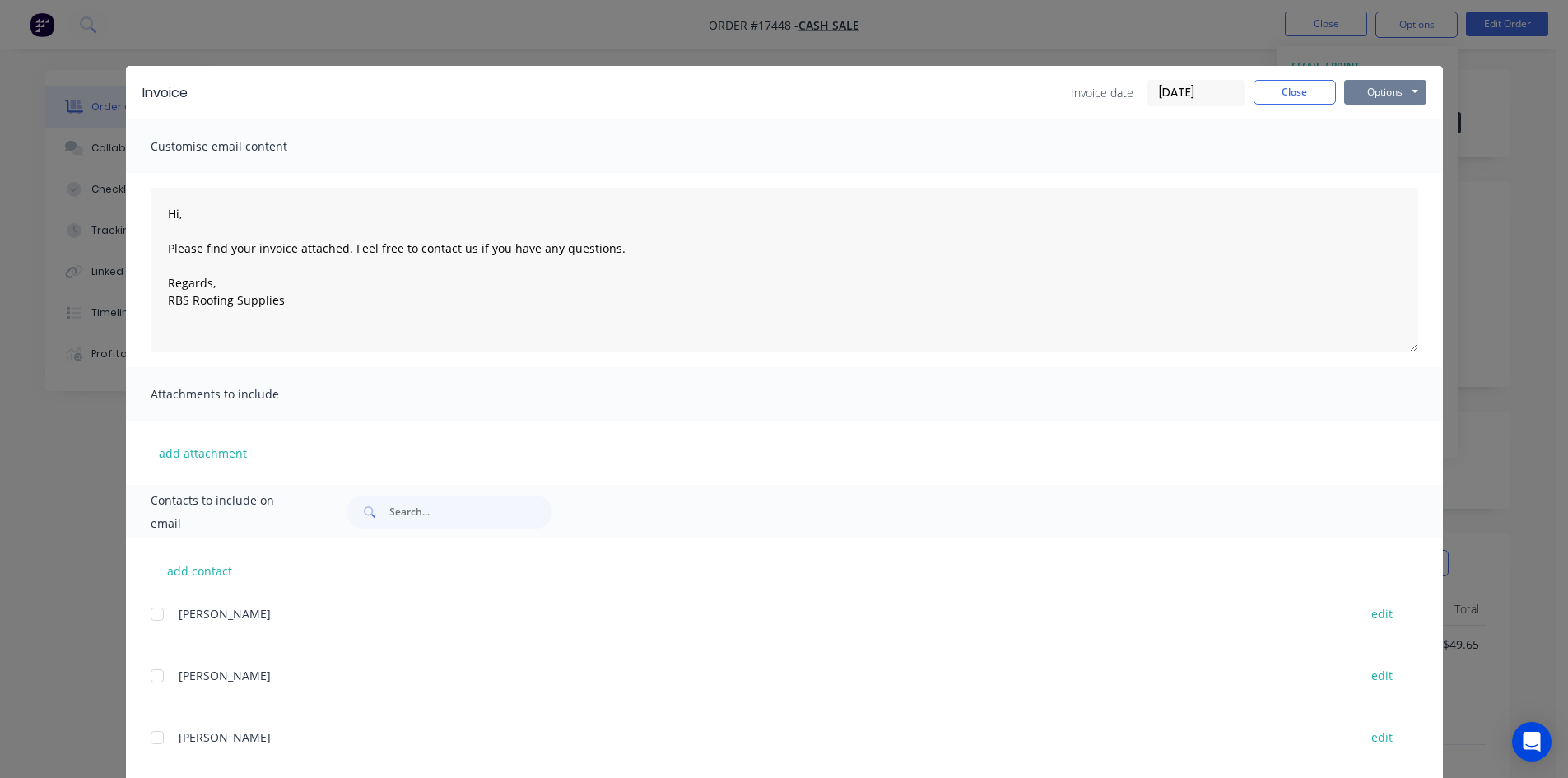
click at [1386, 94] on button "Options" at bounding box center [1385, 92] width 83 height 25
click at [1394, 153] on button "Print" at bounding box center [1397, 149] width 105 height 27
type textarea "Hi, Please find your invoice attached. Feel free to contact us if you have any …"
click at [1286, 85] on button "Close" at bounding box center [1294, 92] width 83 height 25
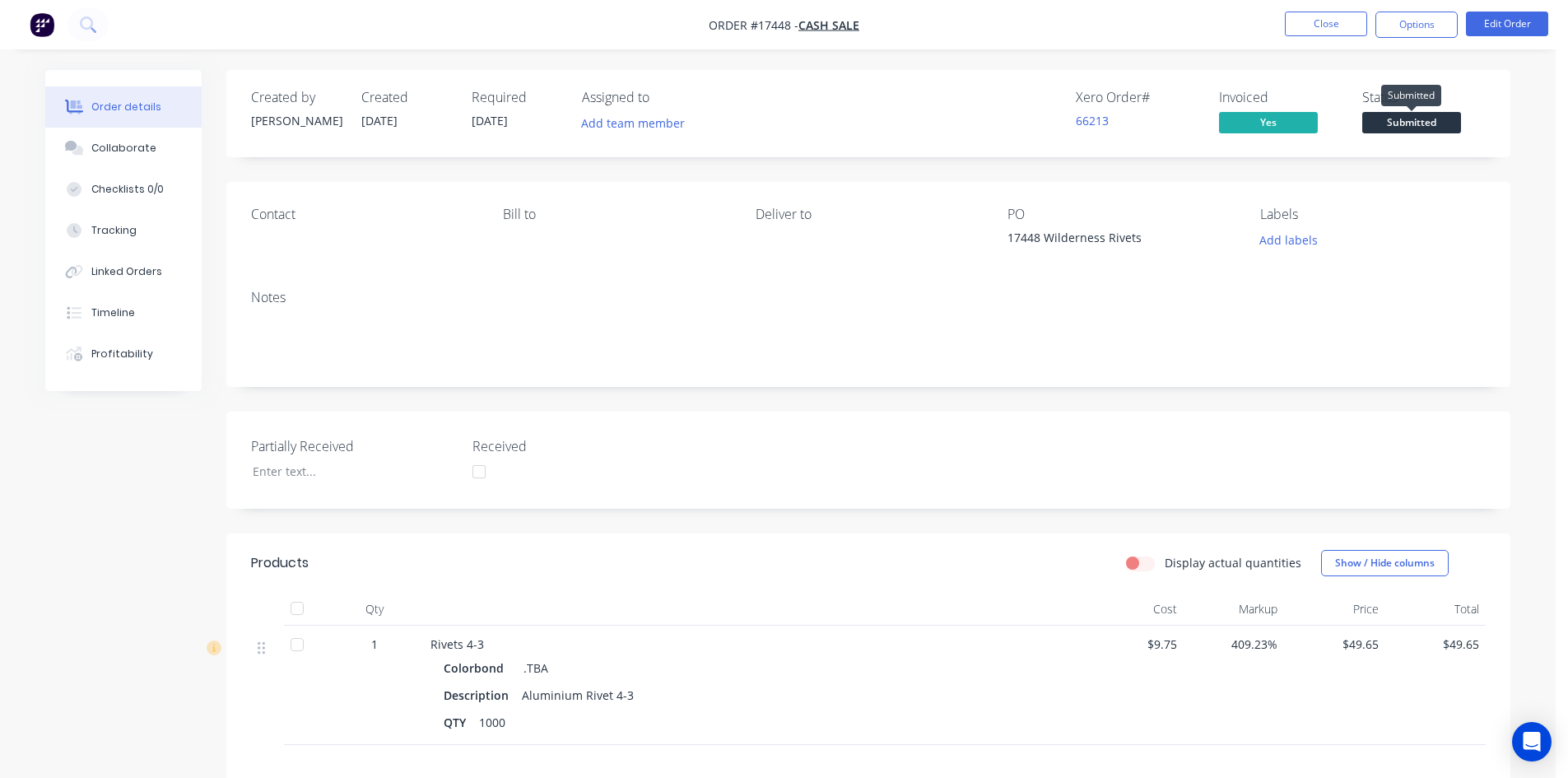
click at [1411, 126] on span "Submitted" at bounding box center [1411, 123] width 99 height 20
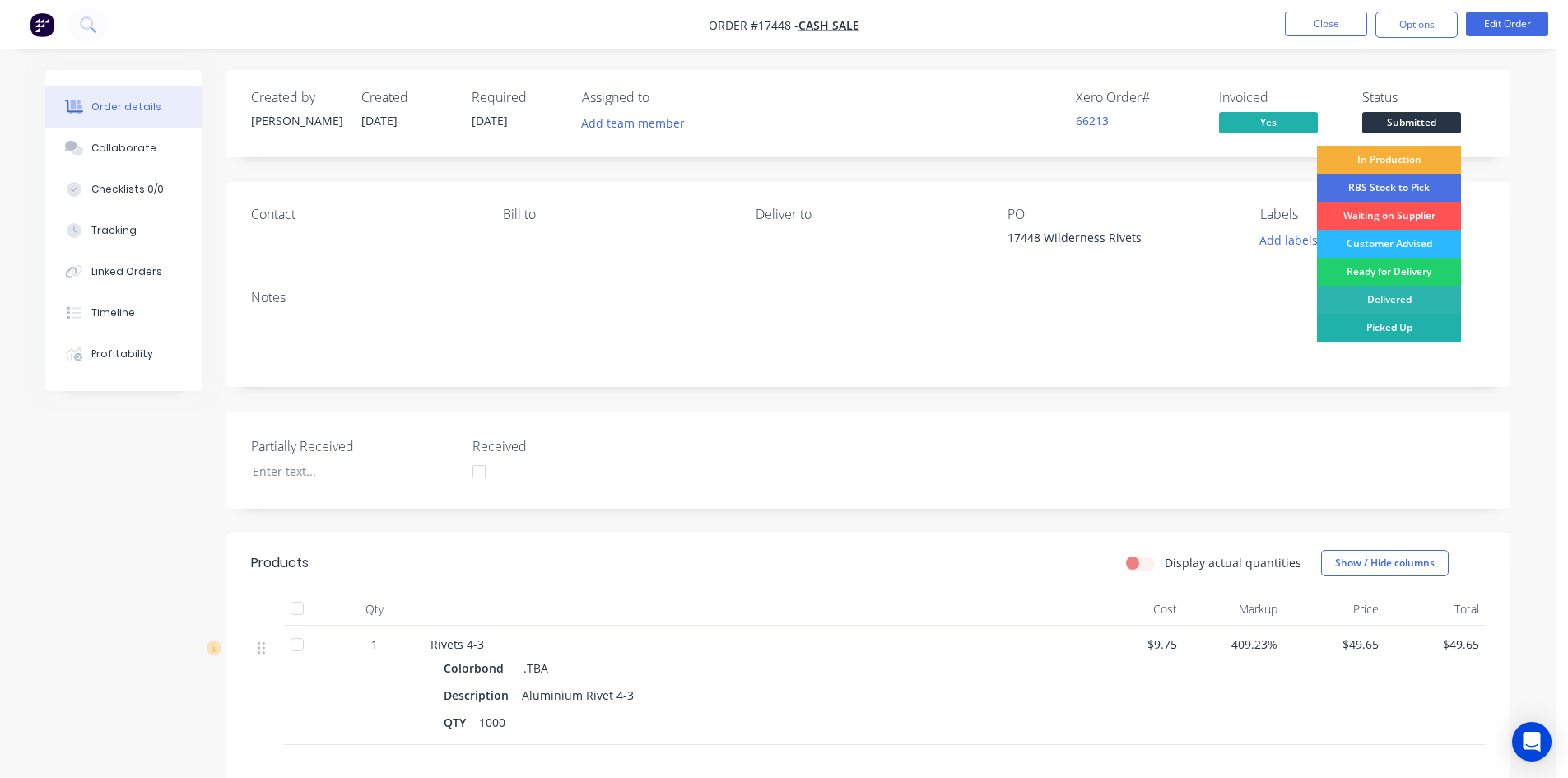
click at [1421, 324] on div "Picked Up" at bounding box center [1388, 328] width 144 height 28
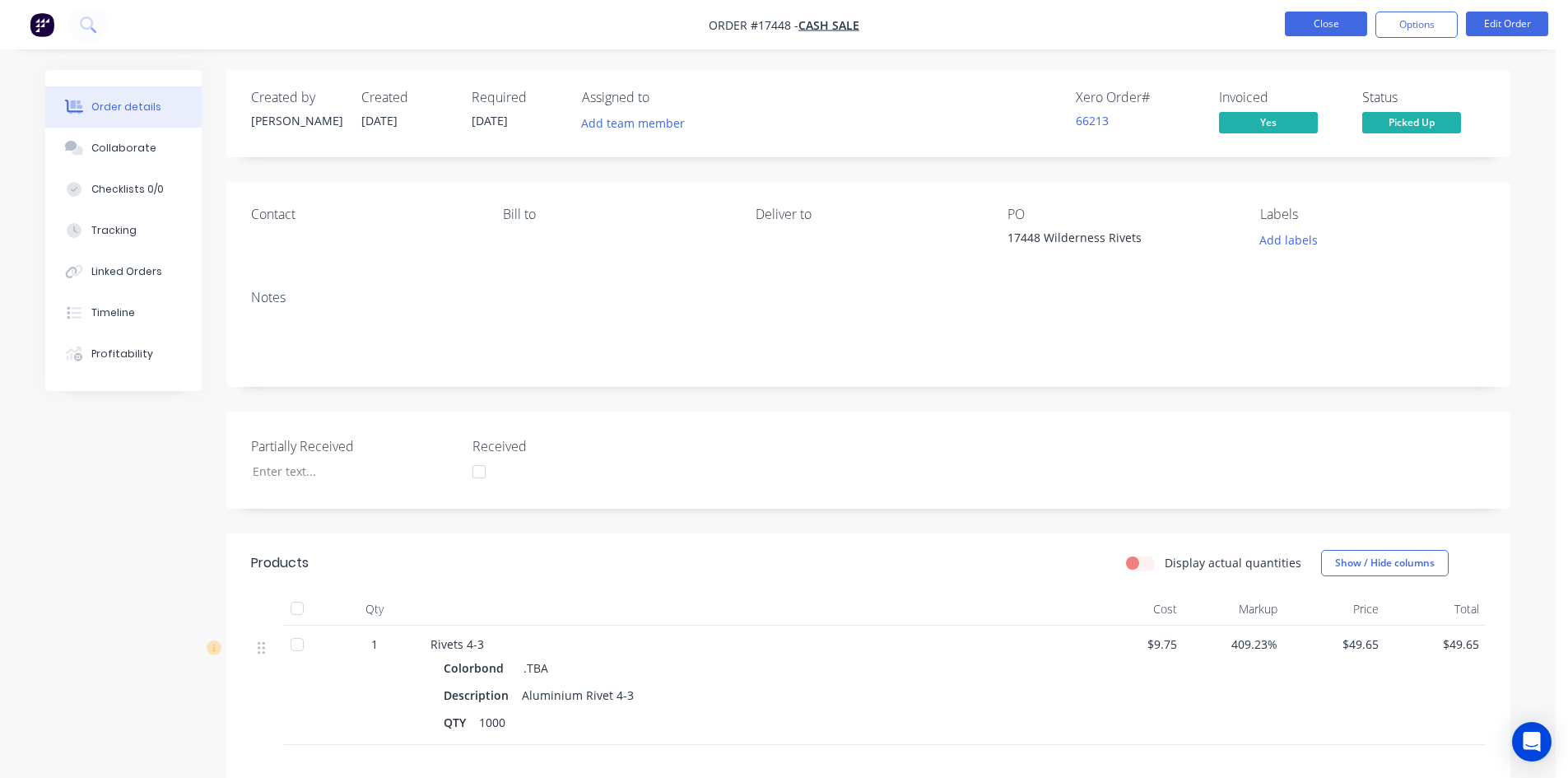
click at [1323, 19] on button "Close" at bounding box center [1326, 24] width 83 height 25
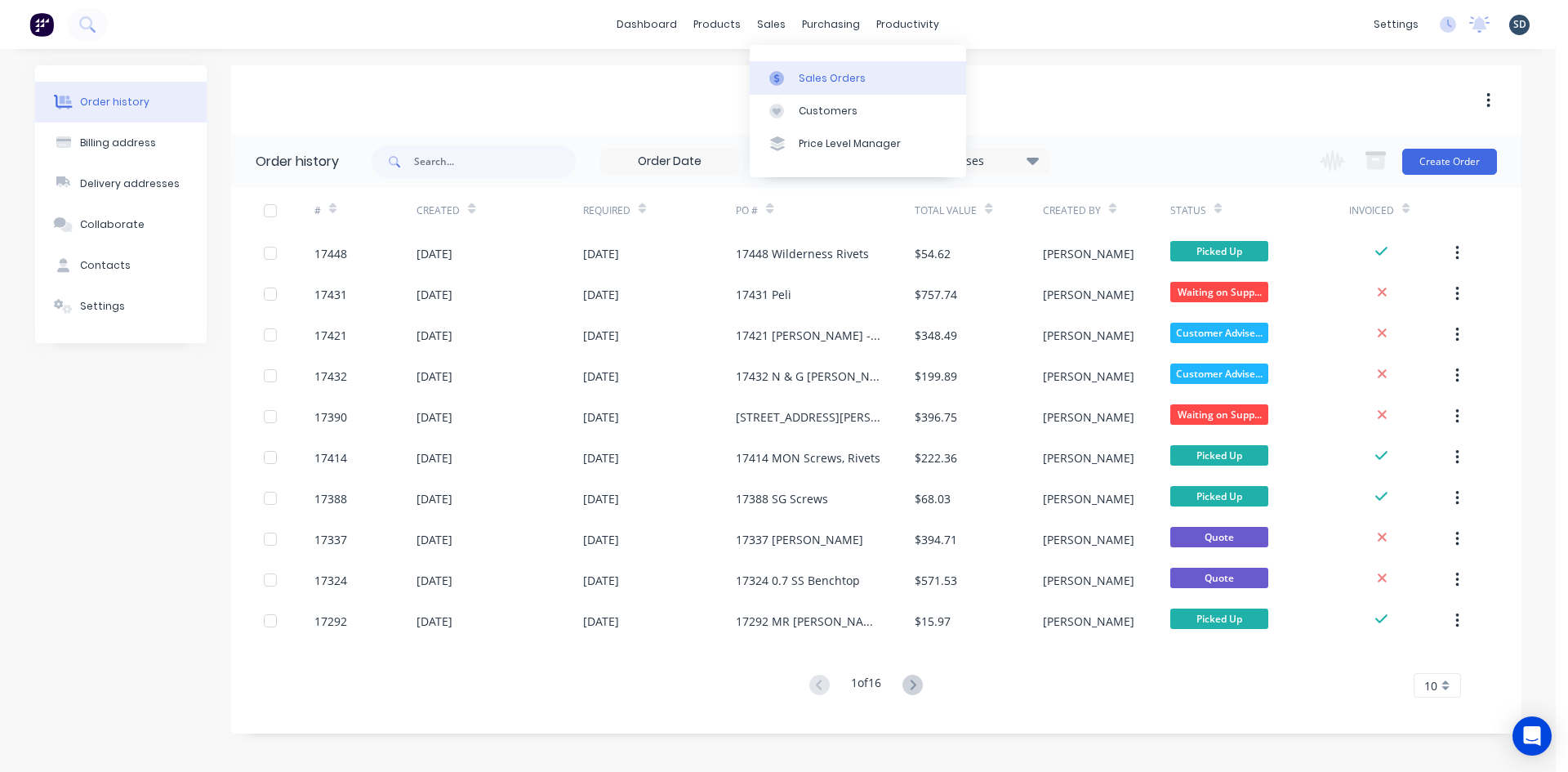
click at [810, 86] on link "Sales Orders" at bounding box center [858, 78] width 216 height 33
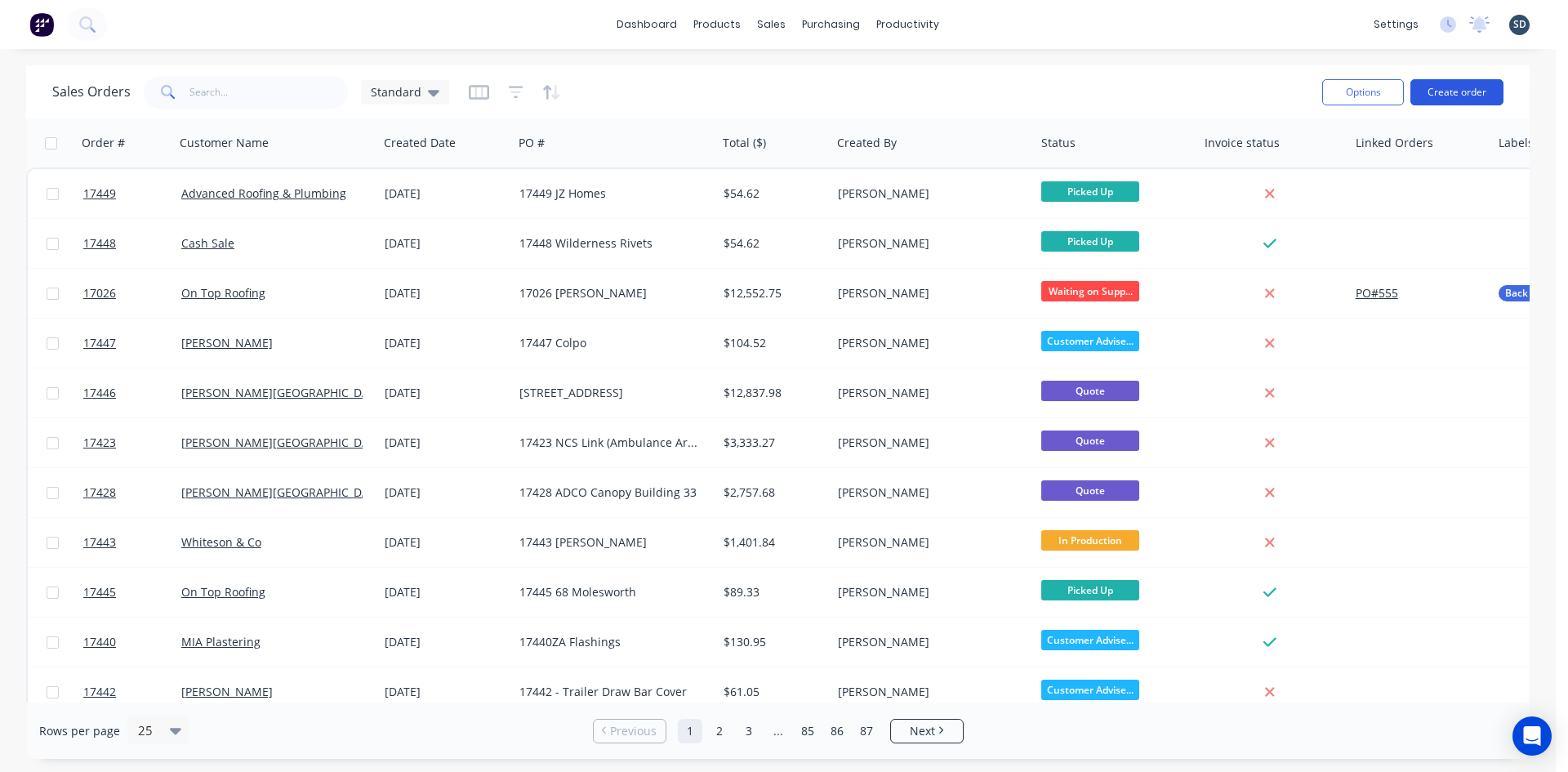
click at [1455, 90] on button "Create order" at bounding box center [1457, 92] width 93 height 26
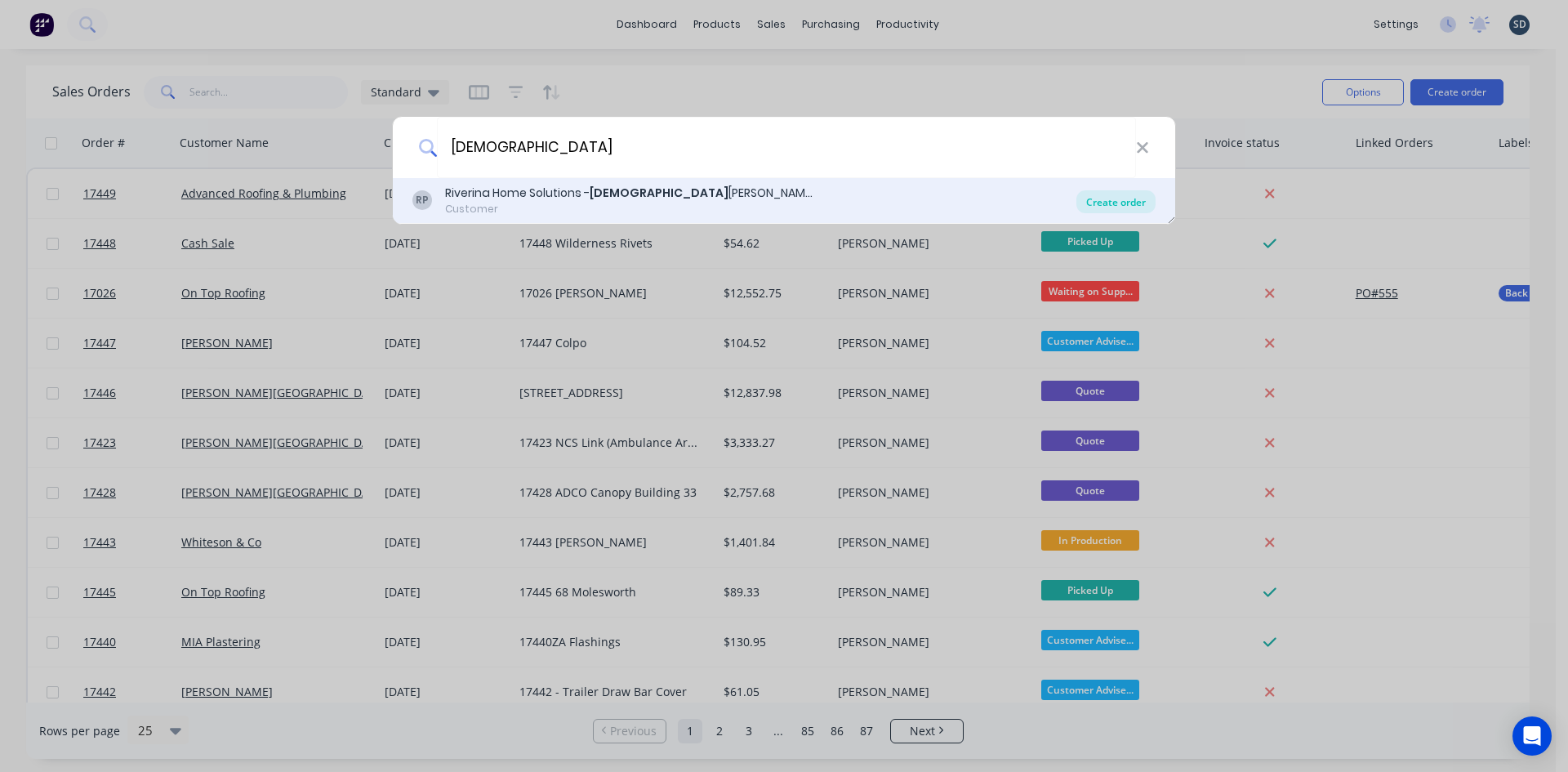
type input "isaiah"
click at [1126, 197] on div "Create order" at bounding box center [1116, 201] width 79 height 23
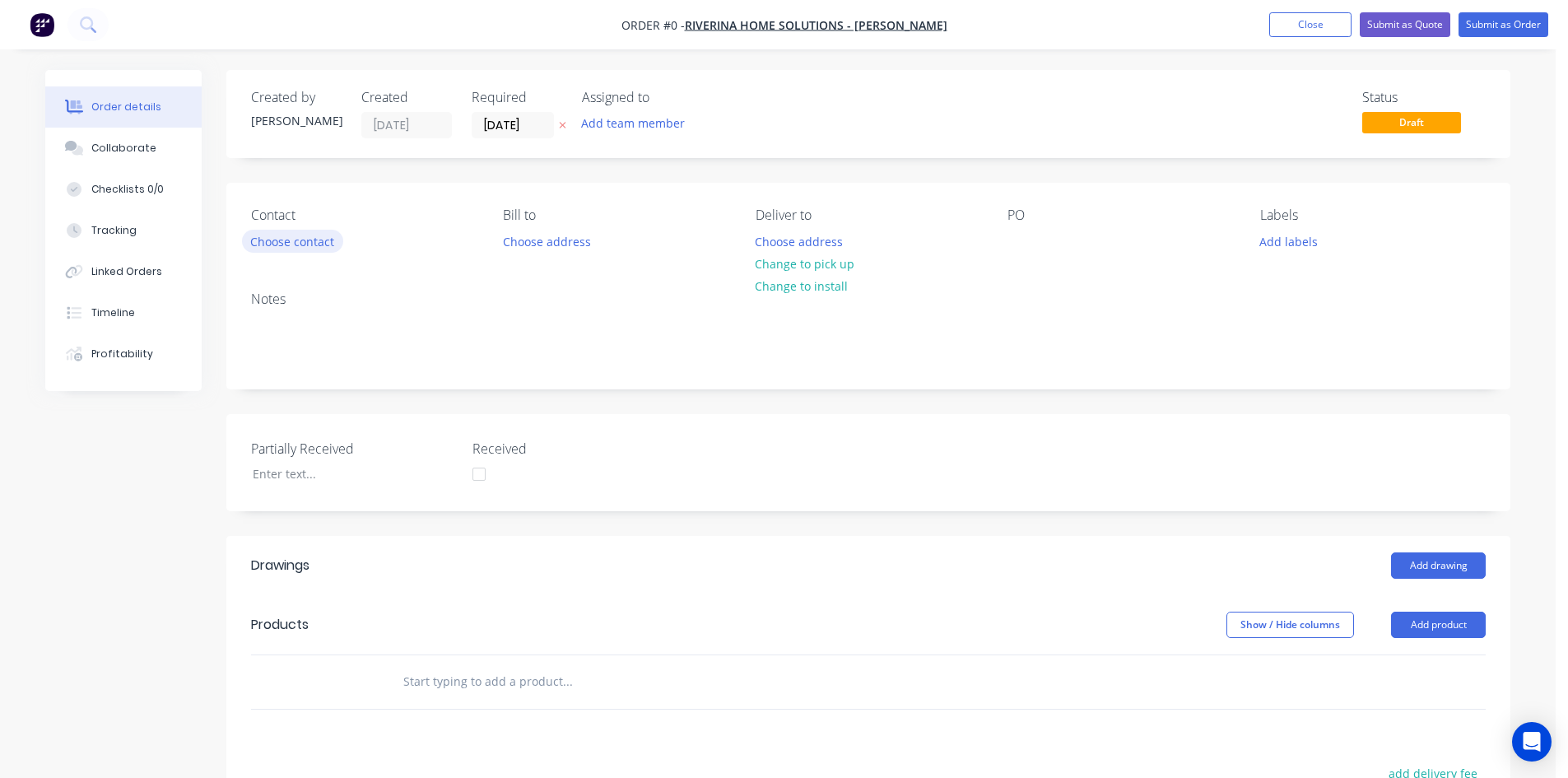
click at [300, 245] on button "Choose contact" at bounding box center [292, 241] width 101 height 22
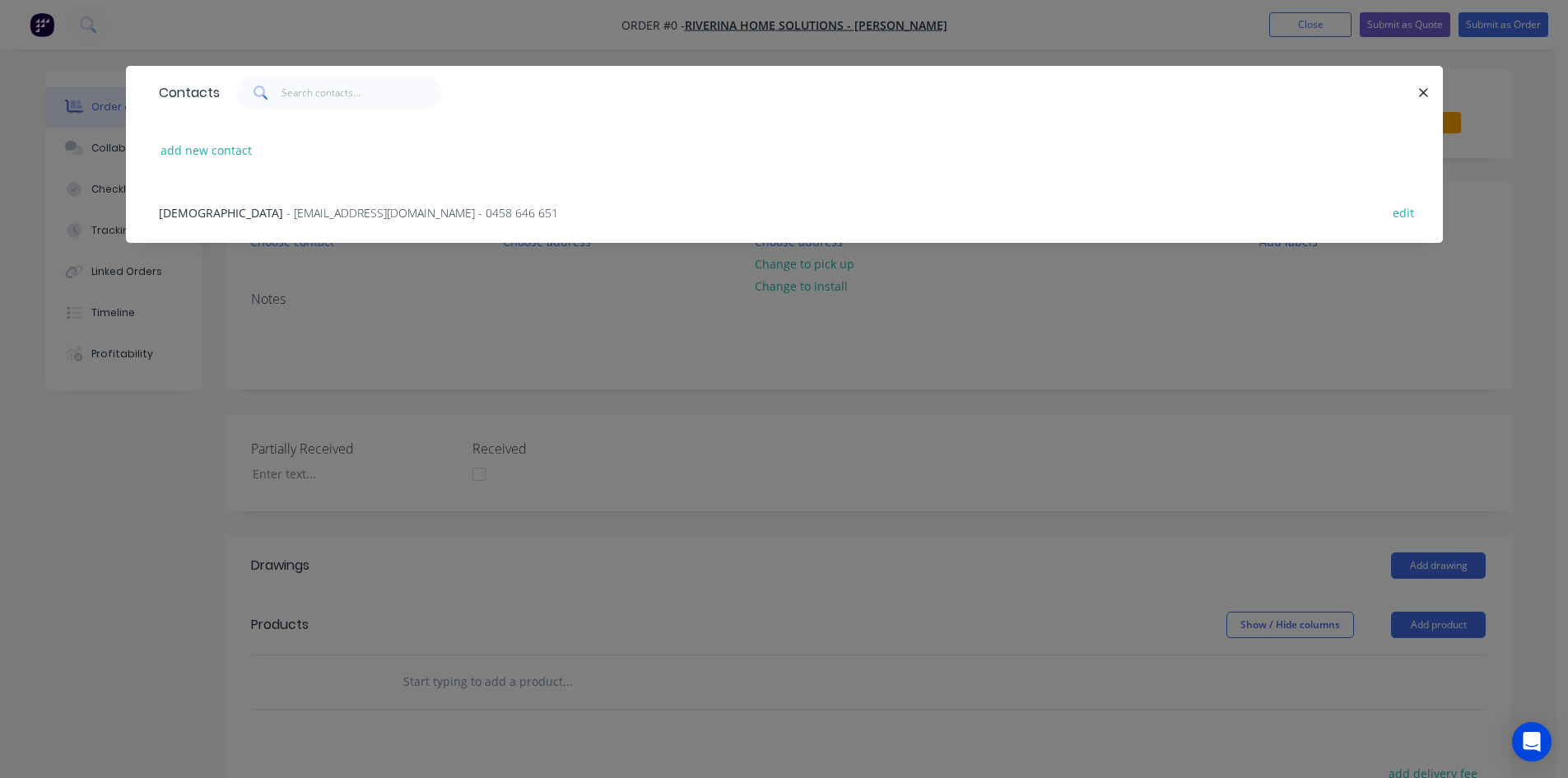
click at [299, 205] on span "- riverinahomesolutions@outlook.com - 0458 646 651" at bounding box center [422, 213] width 271 height 15
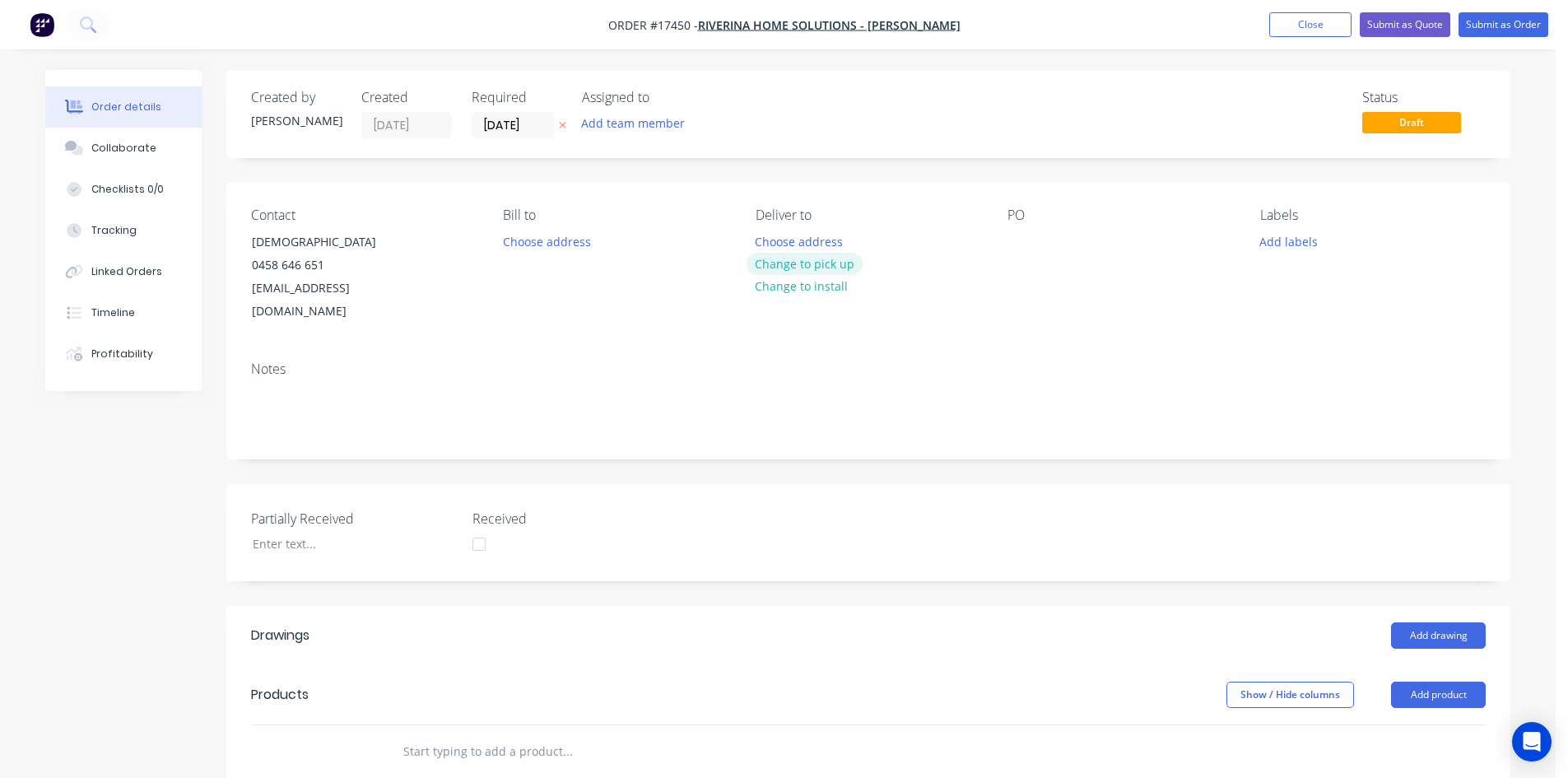
click at [785, 264] on button "Change to pick up" at bounding box center [804, 264] width 117 height 22
click at [1019, 237] on div at bounding box center [1020, 242] width 26 height 24
click at [1056, 241] on div "17450ZA Flashing" at bounding box center [1069, 242] width 123 height 24
click at [983, 348] on div "Notes" at bounding box center [868, 403] width 1284 height 111
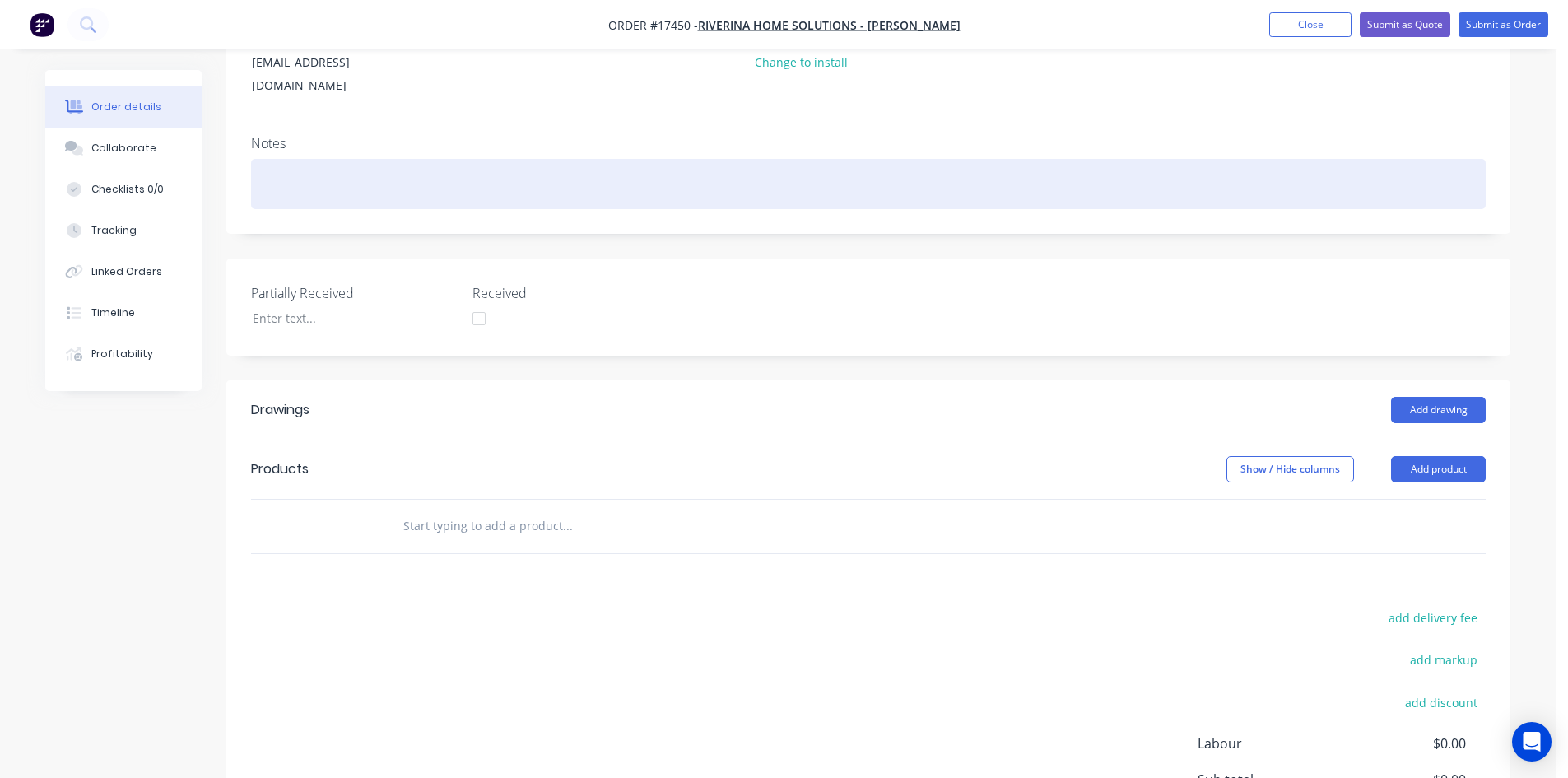
scroll to position [329, 0]
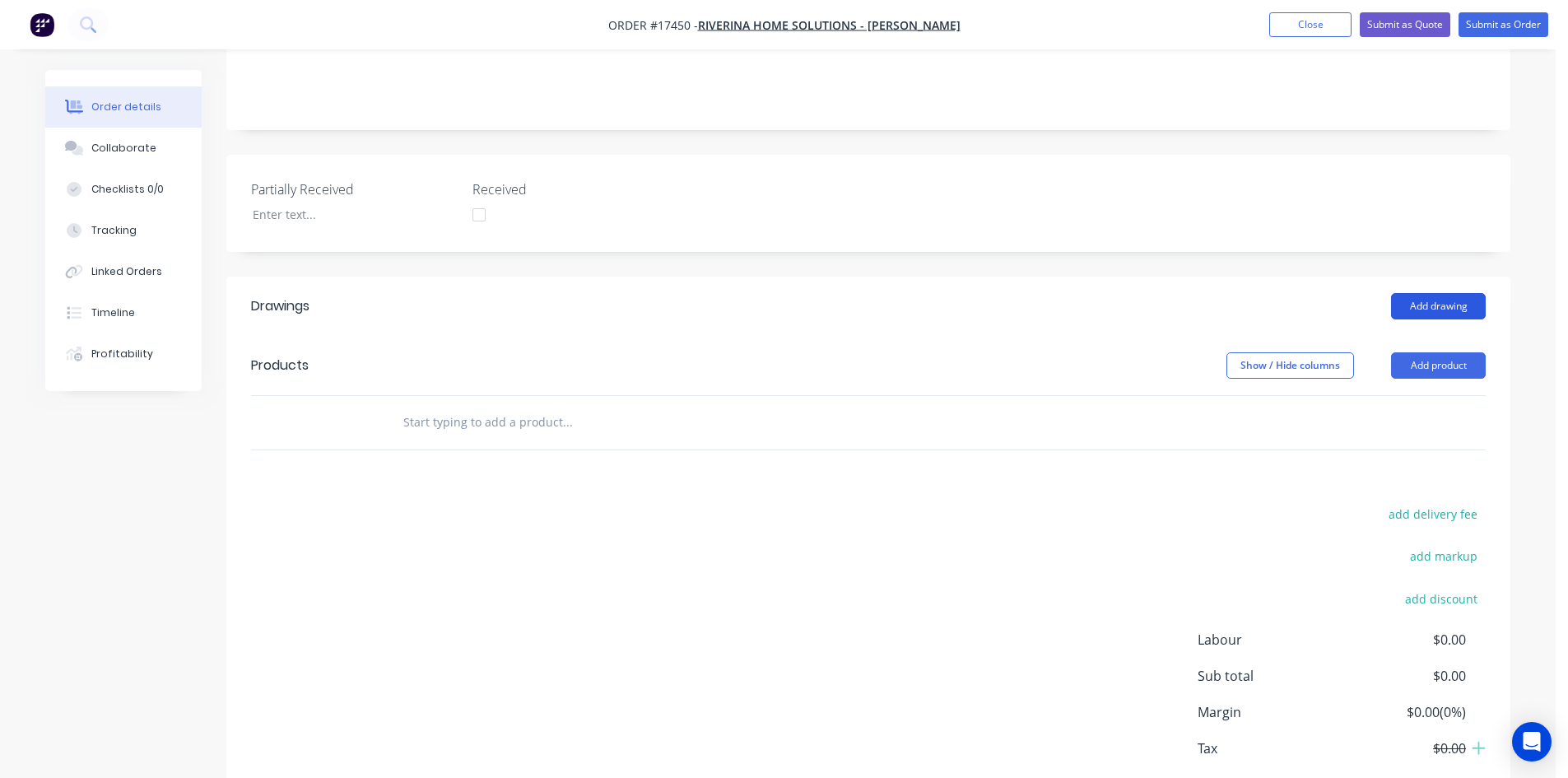
click at [1451, 293] on button "Add drawing" at bounding box center [1438, 306] width 94 height 26
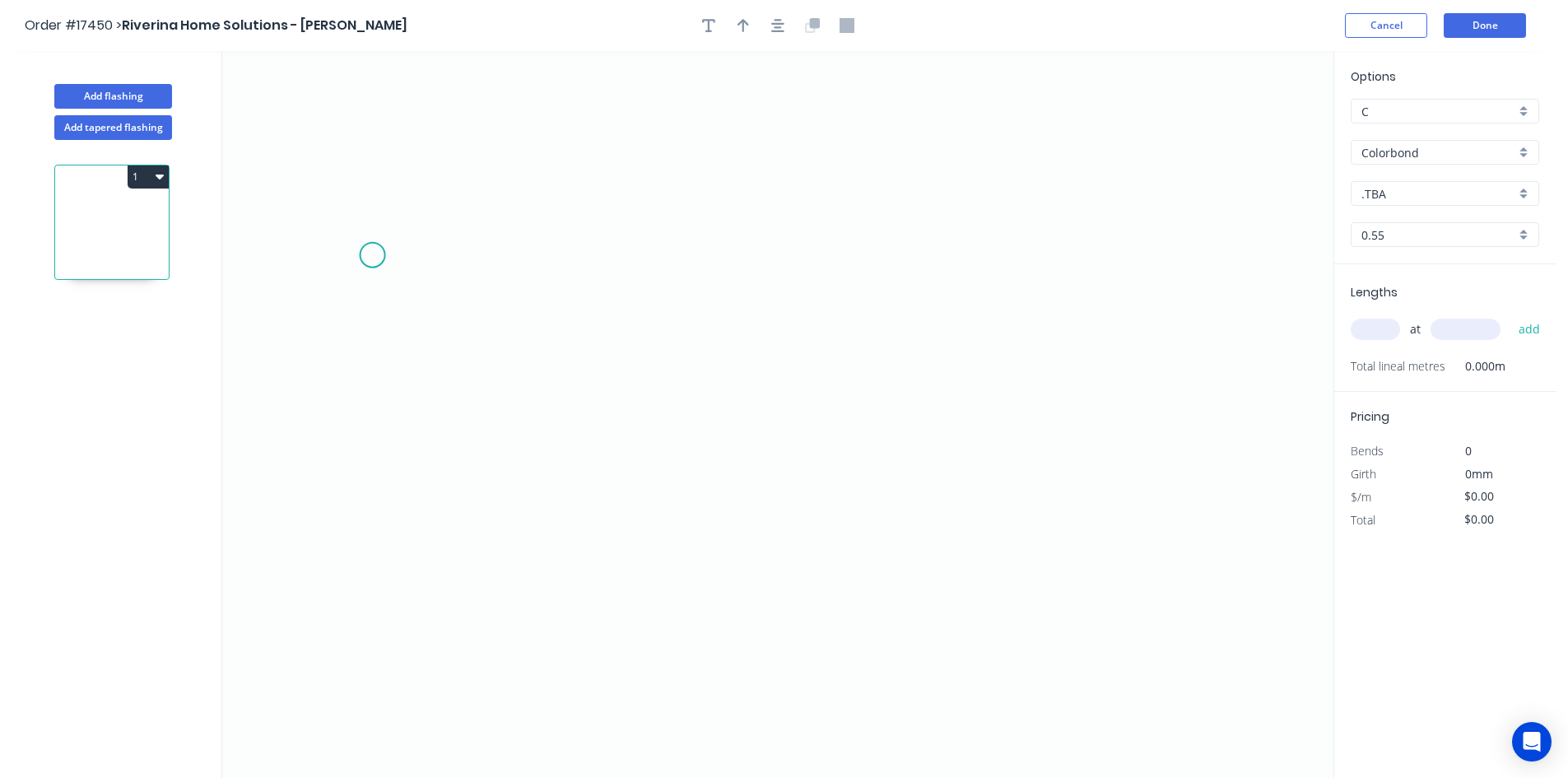
click at [371, 255] on icon "0" at bounding box center [778, 415] width 1111 height 727
click at [378, 255] on circle at bounding box center [373, 255] width 25 height 25
click at [1077, 244] on icon "0" at bounding box center [778, 415] width 1111 height 727
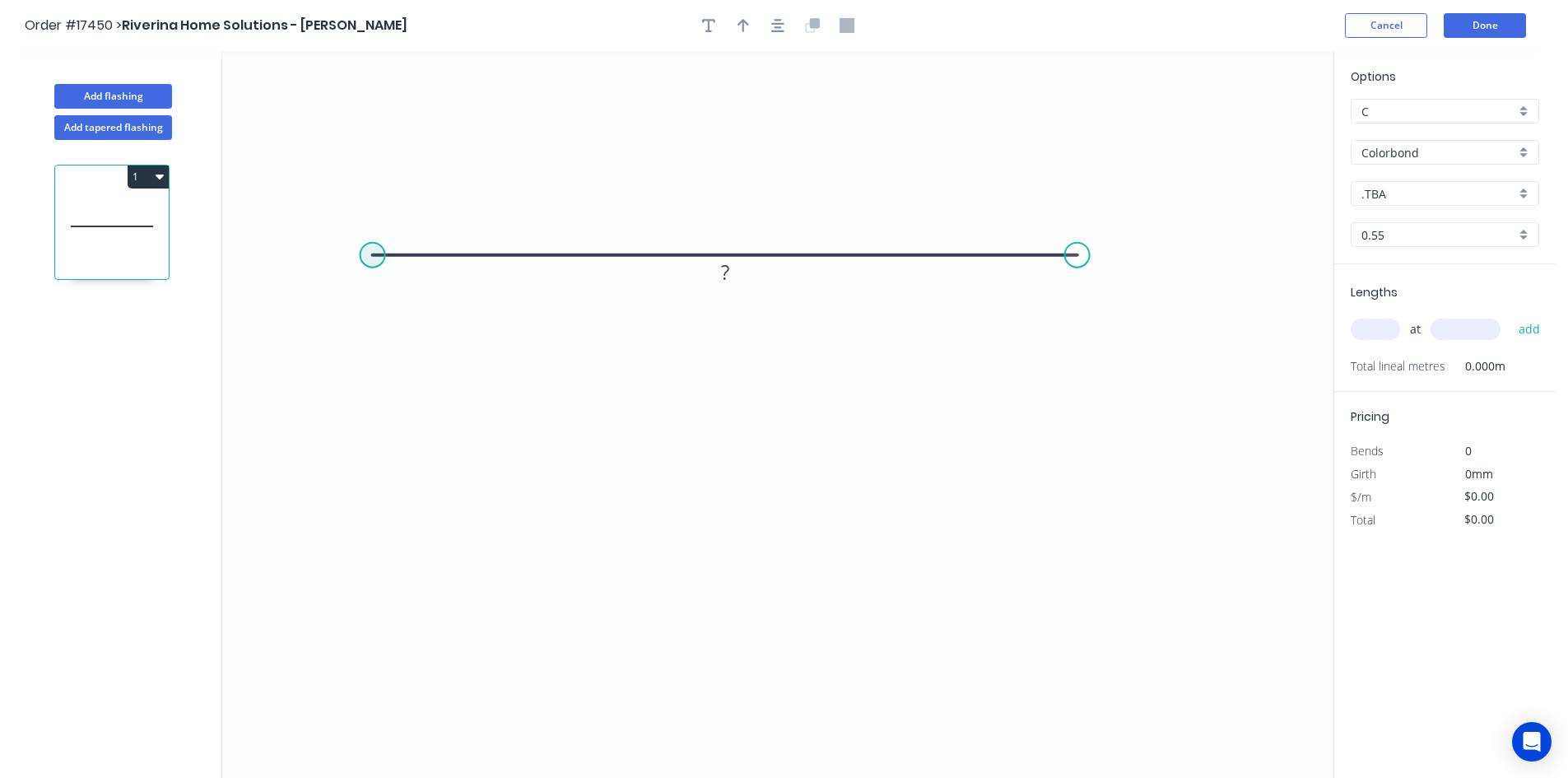
click at [369, 253] on circle at bounding box center [373, 255] width 25 height 25
click at [366, 339] on icon "0 ?" at bounding box center [778, 415] width 1111 height 727
click at [353, 282] on rect at bounding box center [348, 289] width 33 height 23
click at [735, 215] on rect at bounding box center [725, 224] width 33 height 23
click at [776, 367] on icon "0 40 650" at bounding box center [778, 415] width 1111 height 727
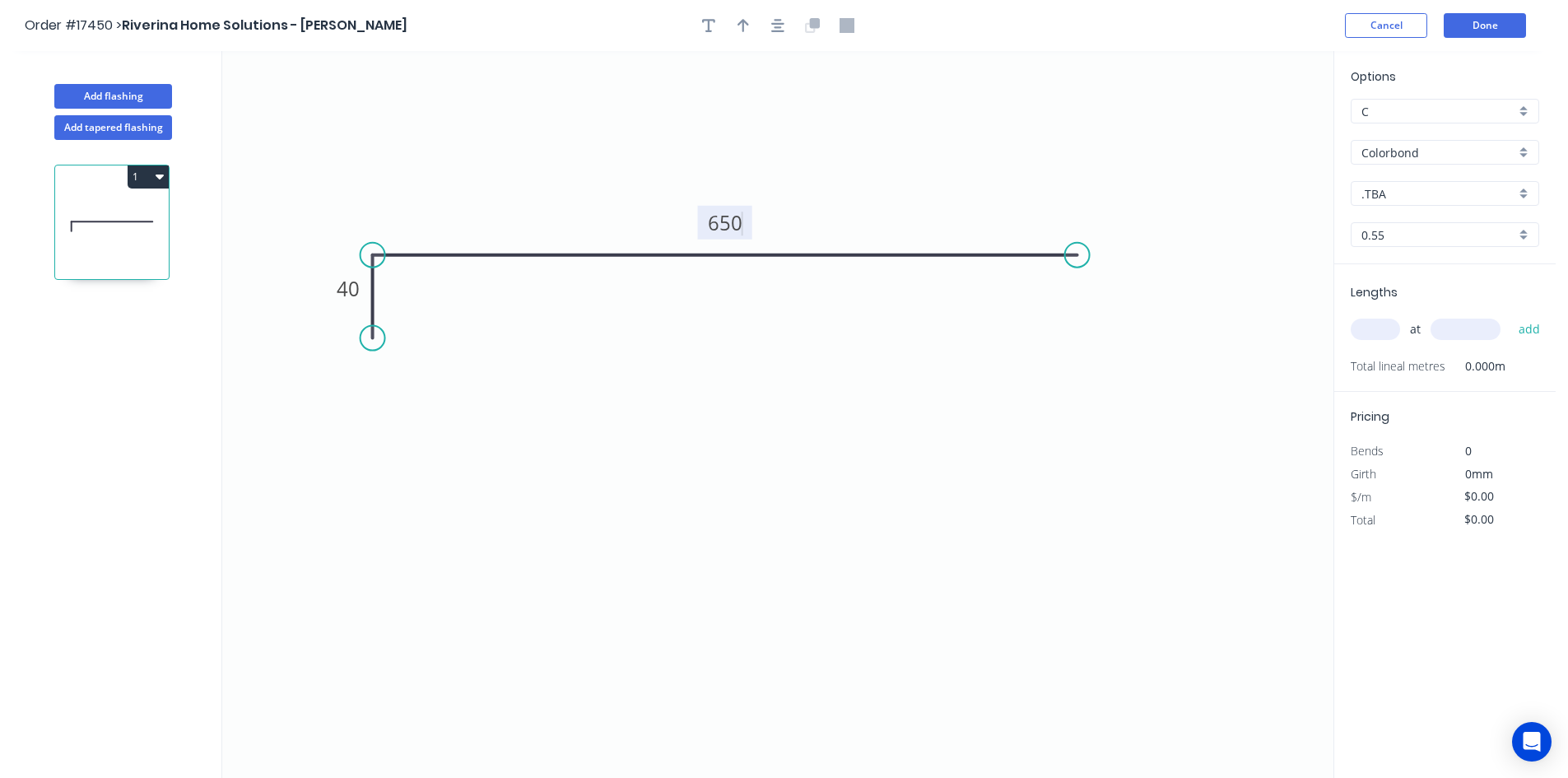
type input "$34.11"
click at [779, 16] on button "button" at bounding box center [778, 25] width 25 height 25
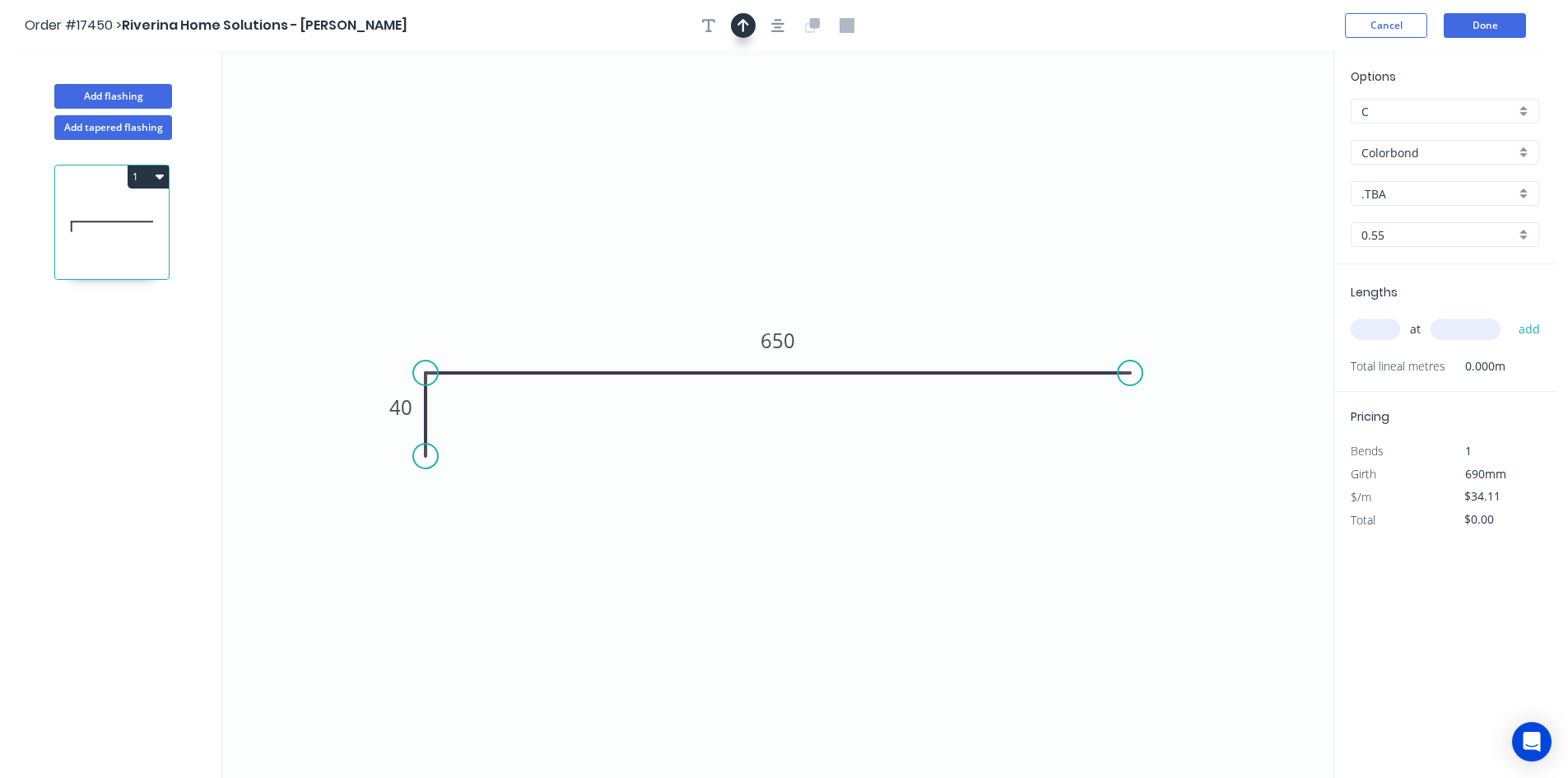
click at [744, 30] on icon "button" at bounding box center [744, 25] width 12 height 13
drag, startPoint x: 1251, startPoint y: 130, endPoint x: 676, endPoint y: 207, distance: 580.1
click at [676, 207] on icon at bounding box center [675, 188] width 14 height 53
click at [1429, 162] on div "Colorbond" at bounding box center [1445, 152] width 189 height 25
click at [1417, 298] on div "Zincalume" at bounding box center [1445, 300] width 187 height 29
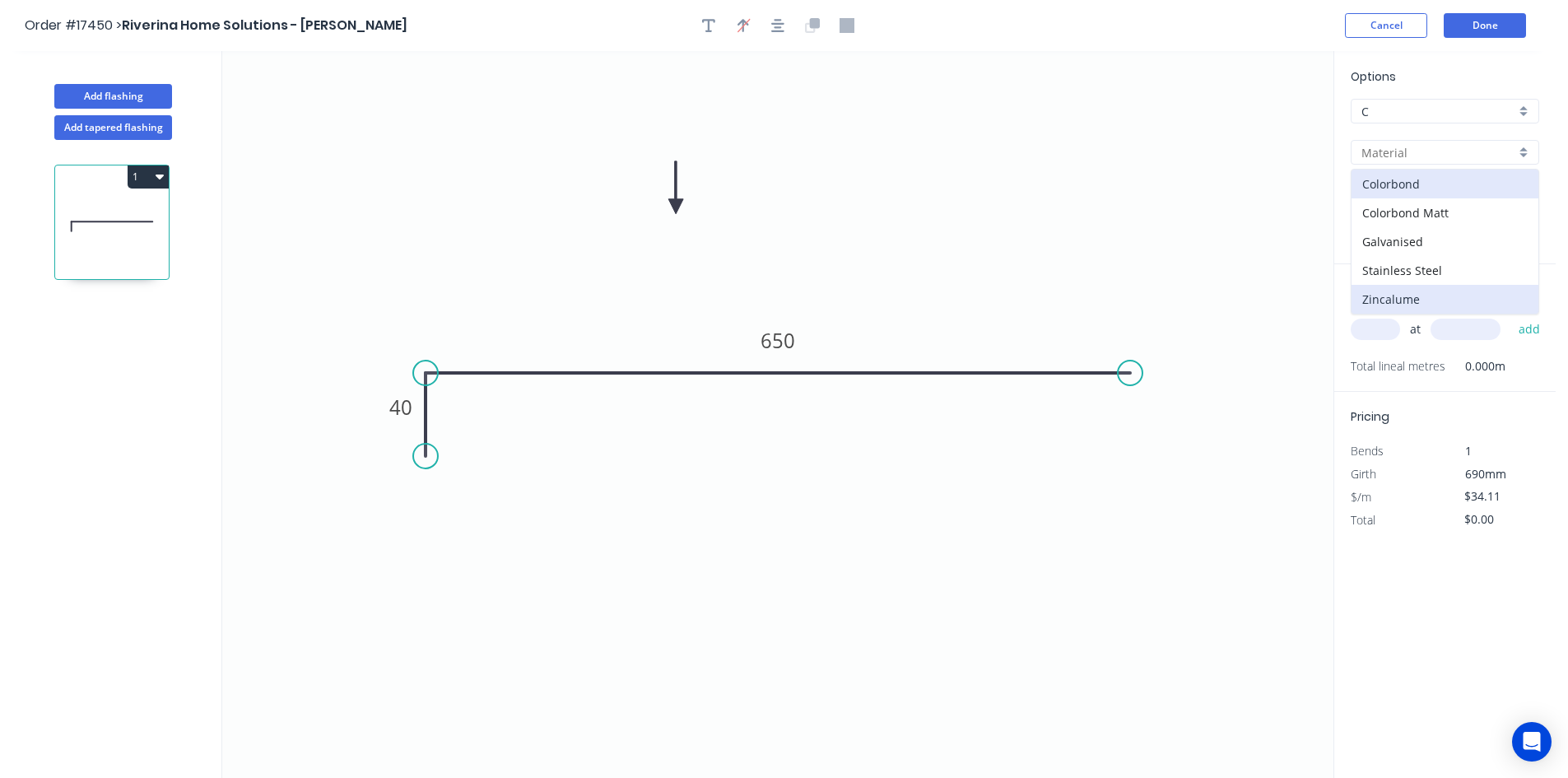
type input "Zincalume"
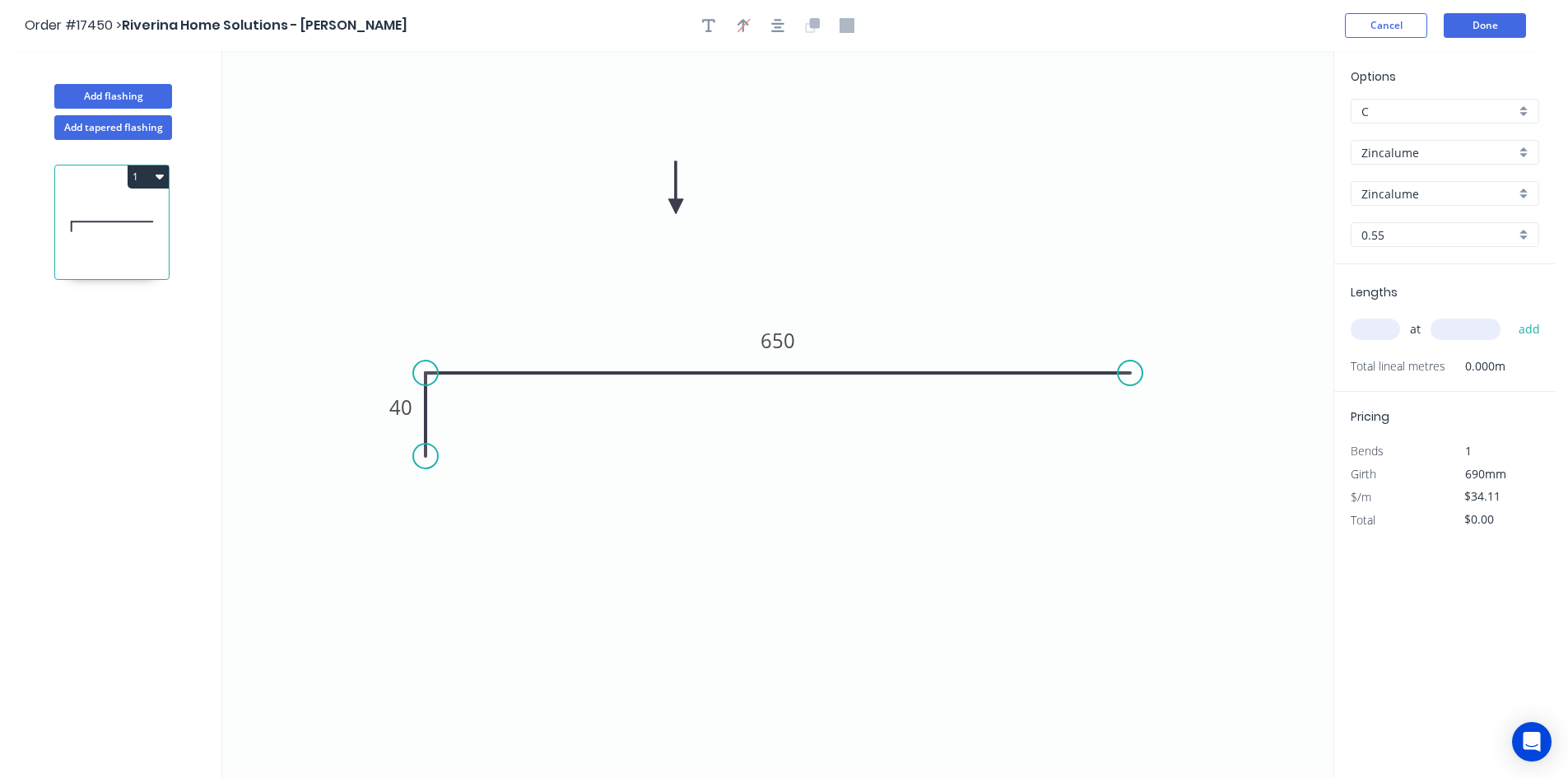
type input "$21.00"
click at [1380, 333] on input "text" at bounding box center [1375, 329] width 49 height 21
type input "2"
click at [1463, 329] on input "text" at bounding box center [1465, 329] width 70 height 21
type input "2100"
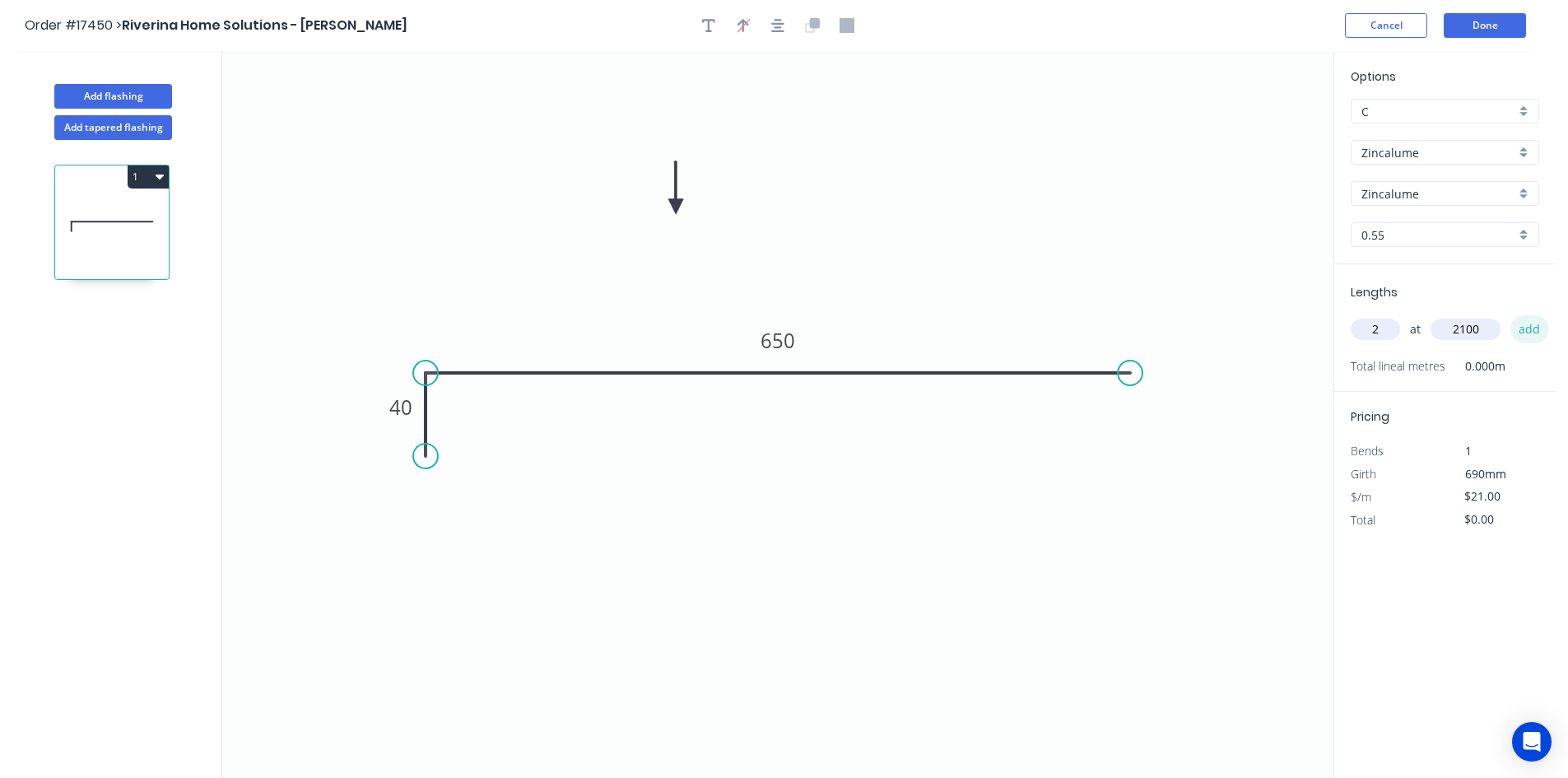
click at [1529, 329] on button "add" at bounding box center [1529, 329] width 38 height 28
type input "$88.20"
click at [482, 438] on div "Show angle" at bounding box center [505, 430] width 165 height 34
click at [459, 402] on tspan "º" at bounding box center [459, 401] width 8 height 27
click at [521, 449] on icon "0 40 650 92 º" at bounding box center [778, 415] width 1111 height 727
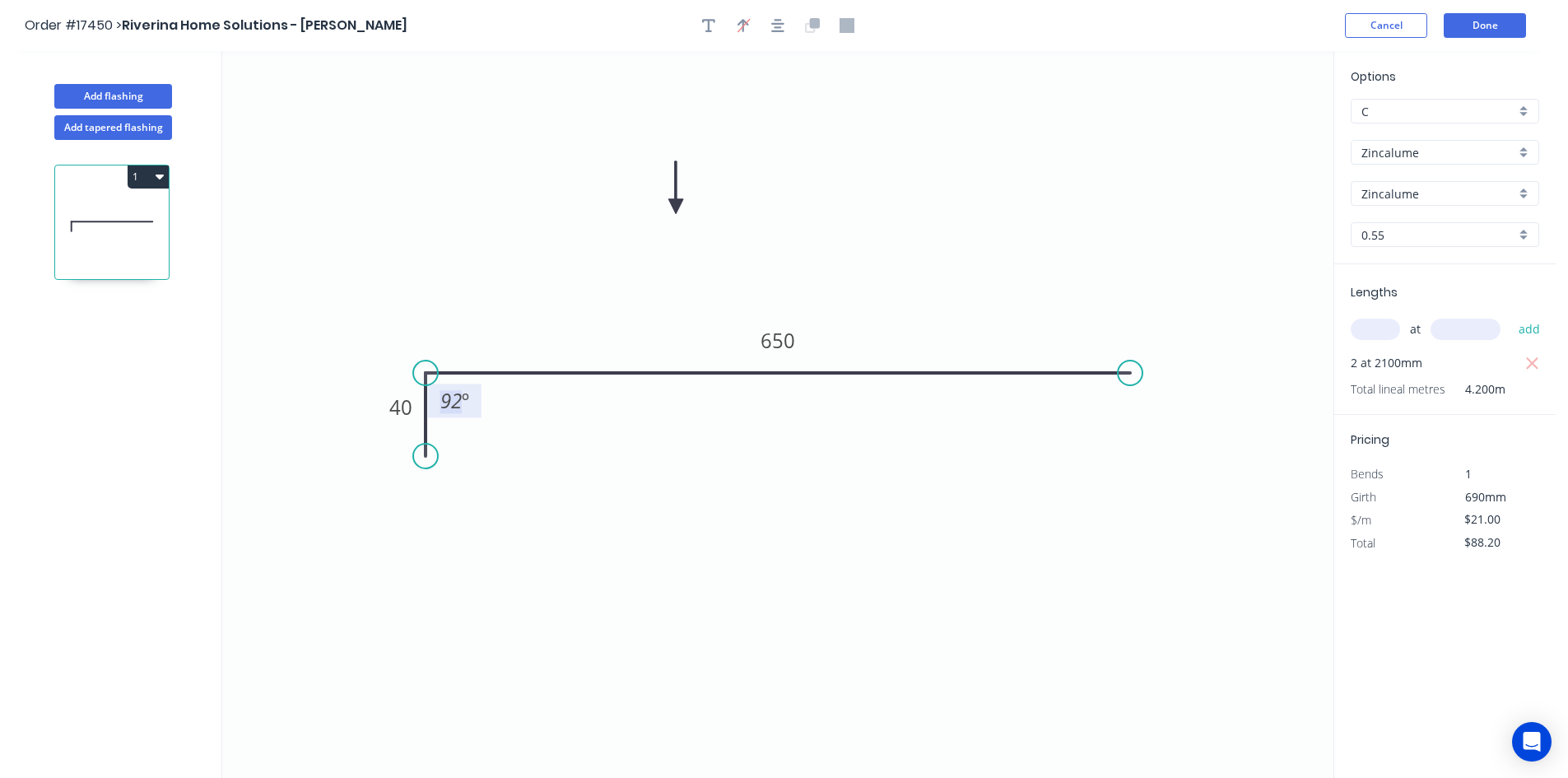
click at [459, 404] on tspan "92" at bounding box center [451, 401] width 21 height 27
click at [508, 427] on icon "0 40 650 91 º" at bounding box center [778, 415] width 1111 height 727
drag, startPoint x: 476, startPoint y: 409, endPoint x: 396, endPoint y: 302, distance: 133.6
click at [396, 302] on rect at bounding box center [375, 295] width 54 height 34
click at [1490, 23] on button "Done" at bounding box center [1485, 25] width 83 height 25
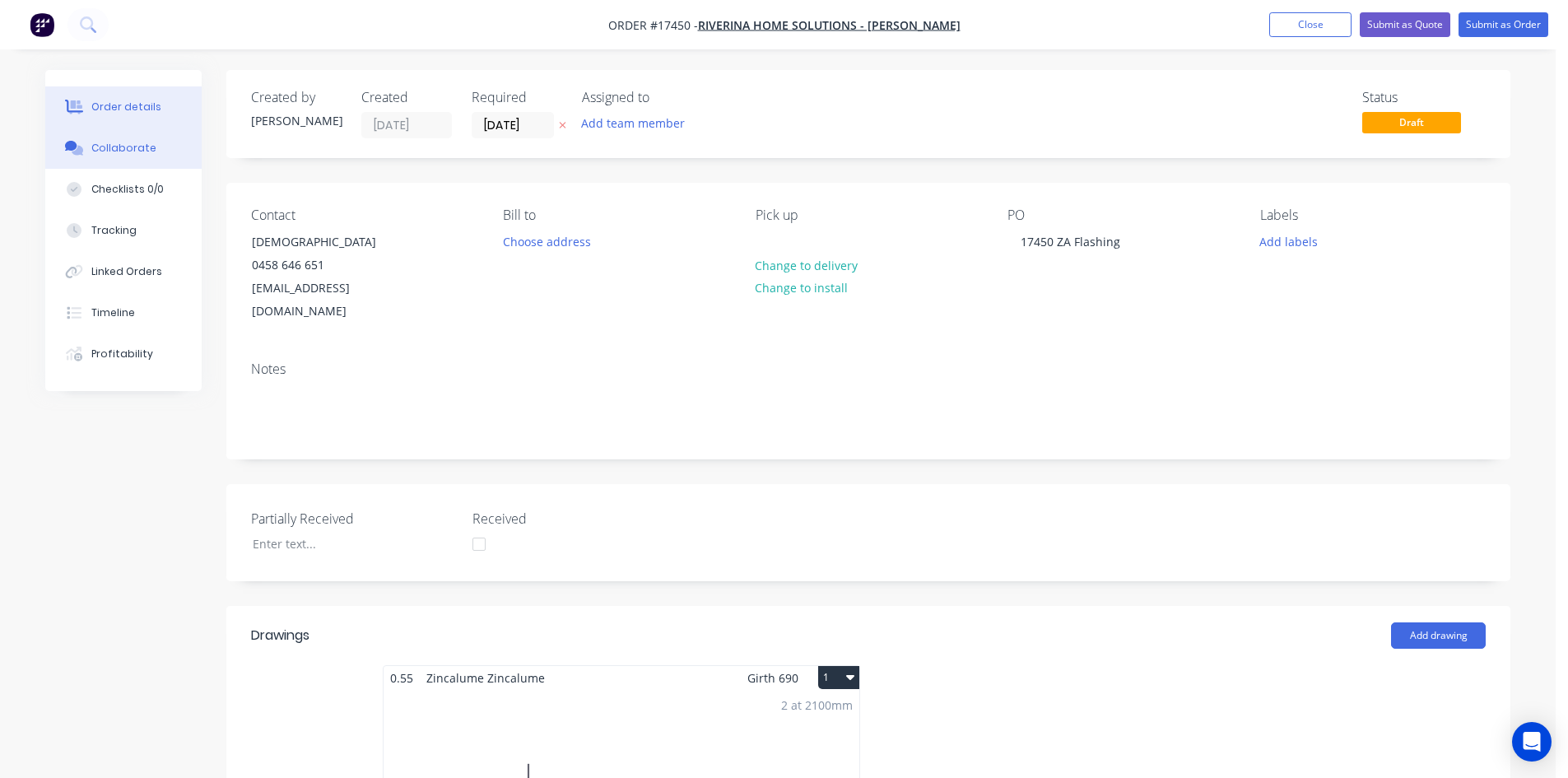
click at [113, 153] on div "Collaborate" at bounding box center [123, 147] width 65 height 14
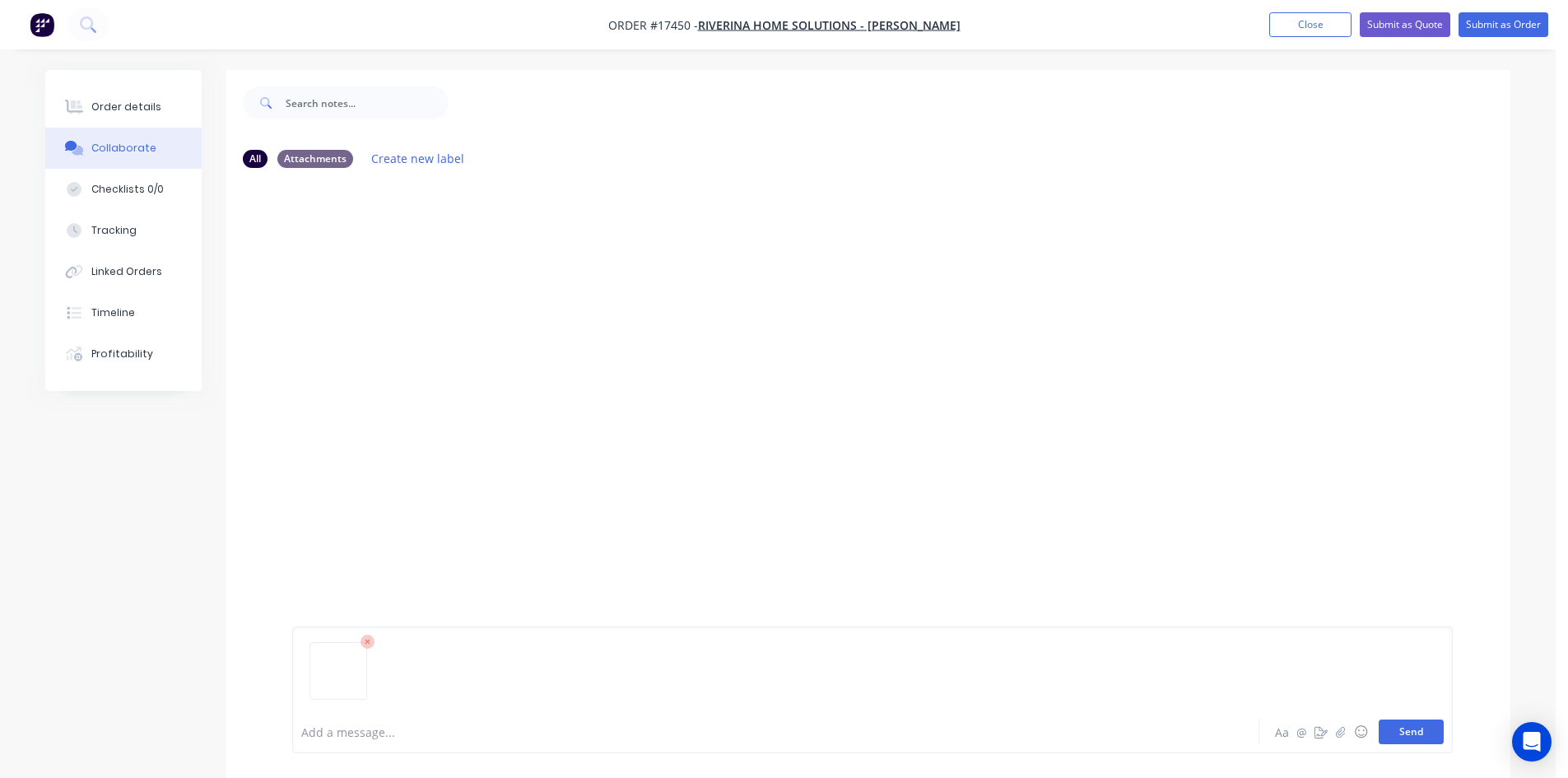
click at [1385, 728] on button "Send" at bounding box center [1411, 731] width 65 height 25
click at [89, 108] on button "Order details" at bounding box center [123, 107] width 157 height 41
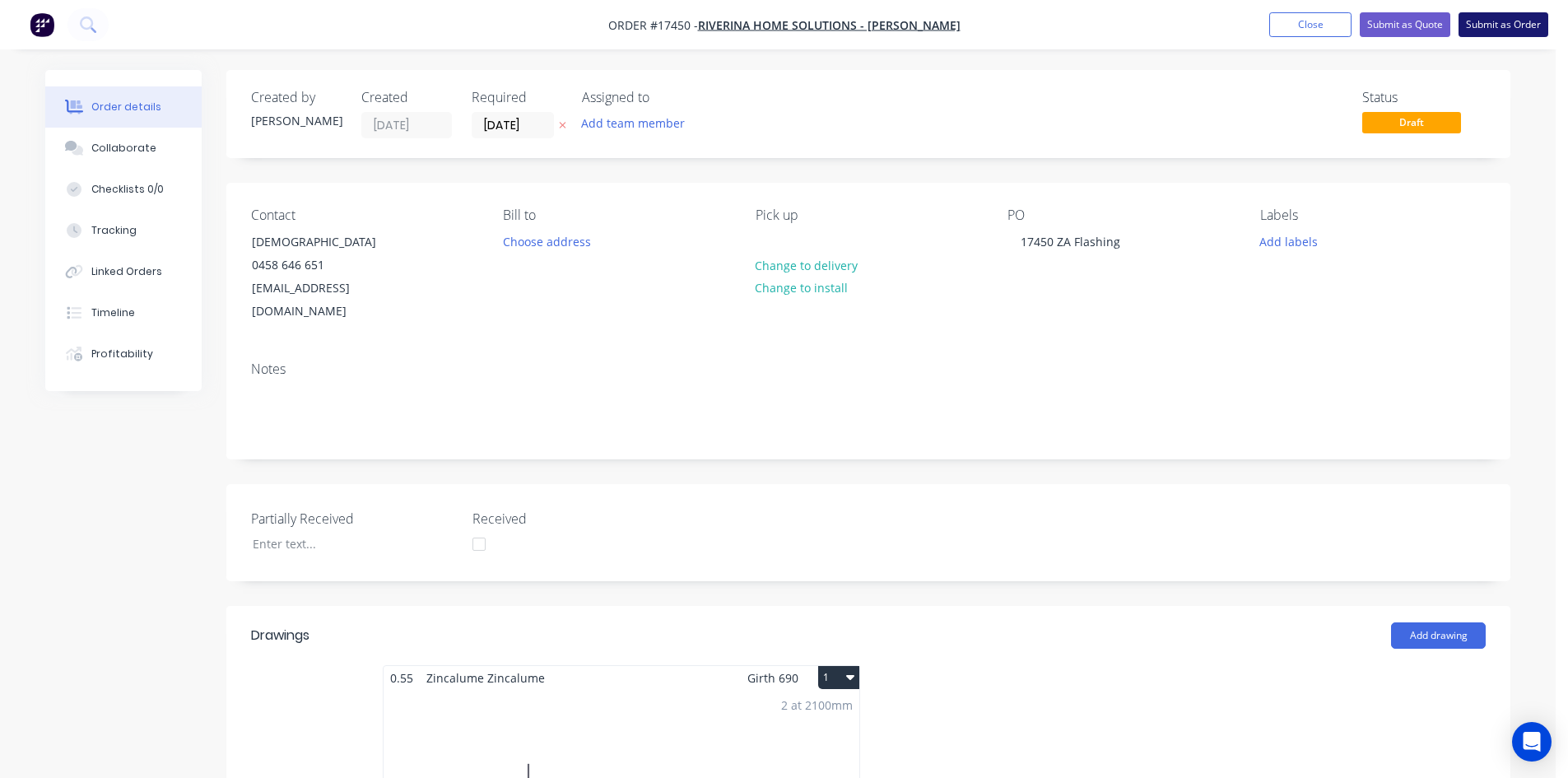
click at [1515, 21] on button "Submit as Order" at bounding box center [1502, 25] width 89 height 25
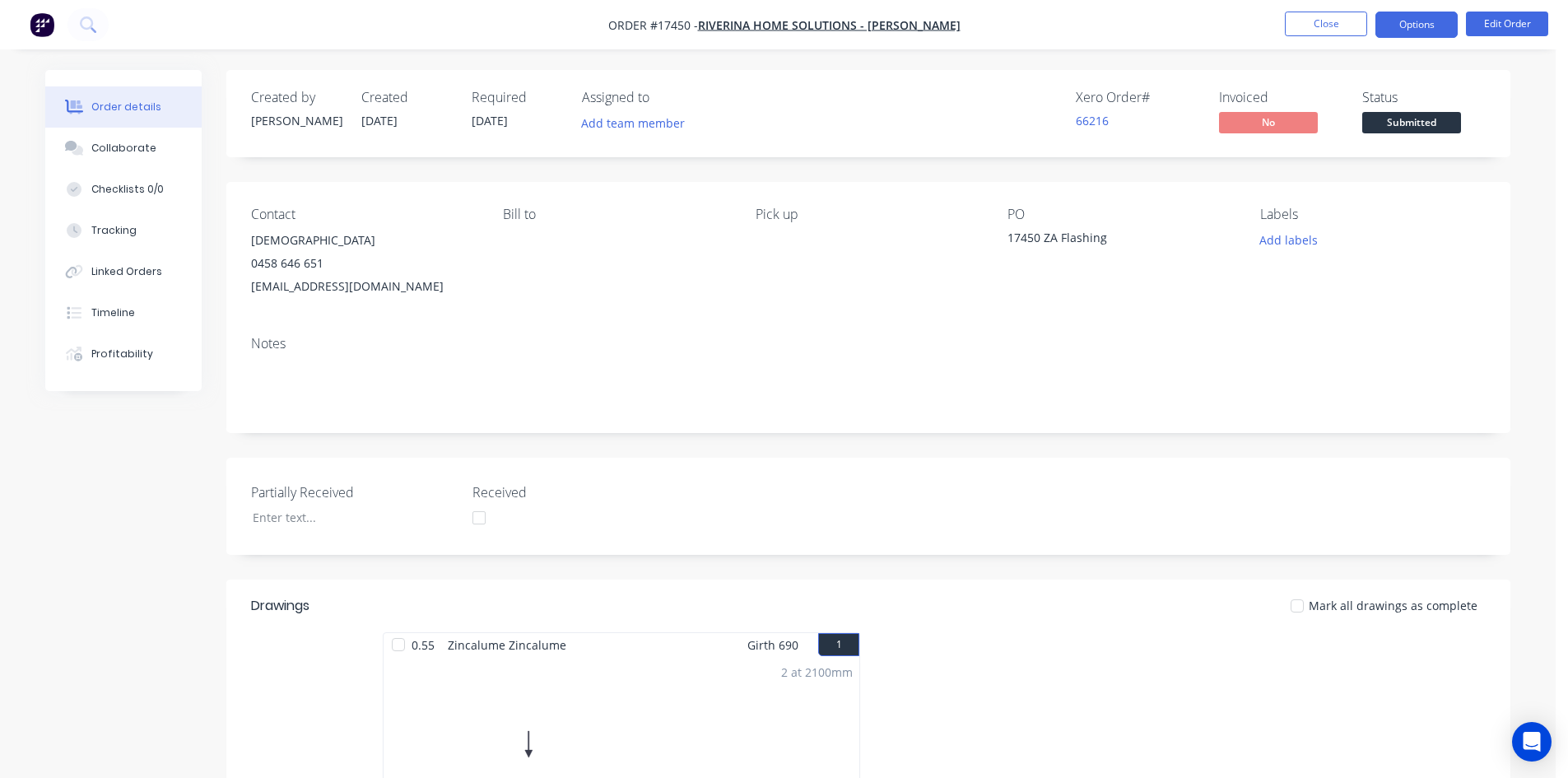
click at [1430, 27] on button "Options" at bounding box center [1416, 25] width 83 height 26
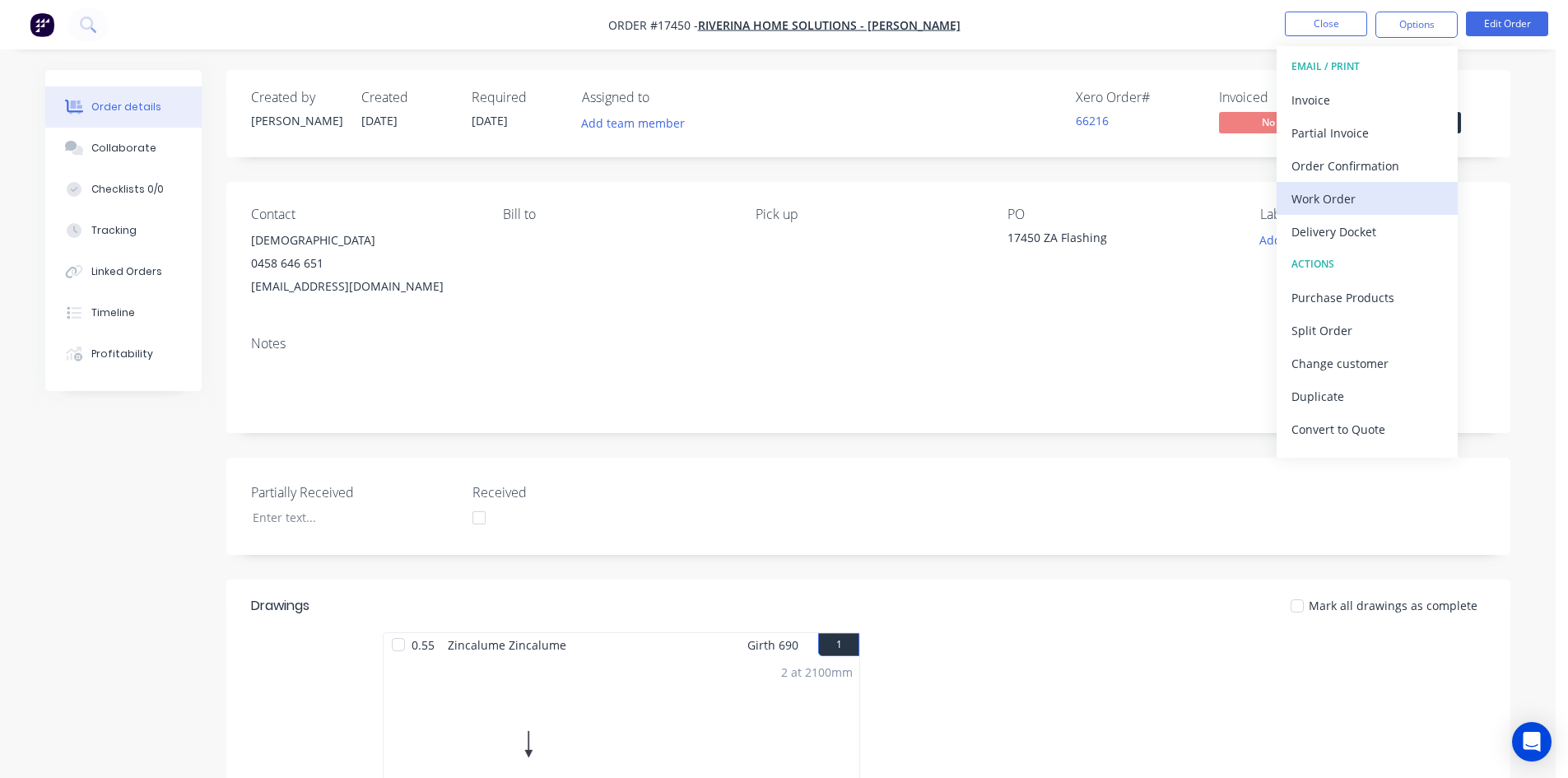
click at [1349, 205] on div "Work Order" at bounding box center [1367, 199] width 151 height 24
click at [1352, 203] on div "Custom" at bounding box center [1367, 199] width 151 height 24
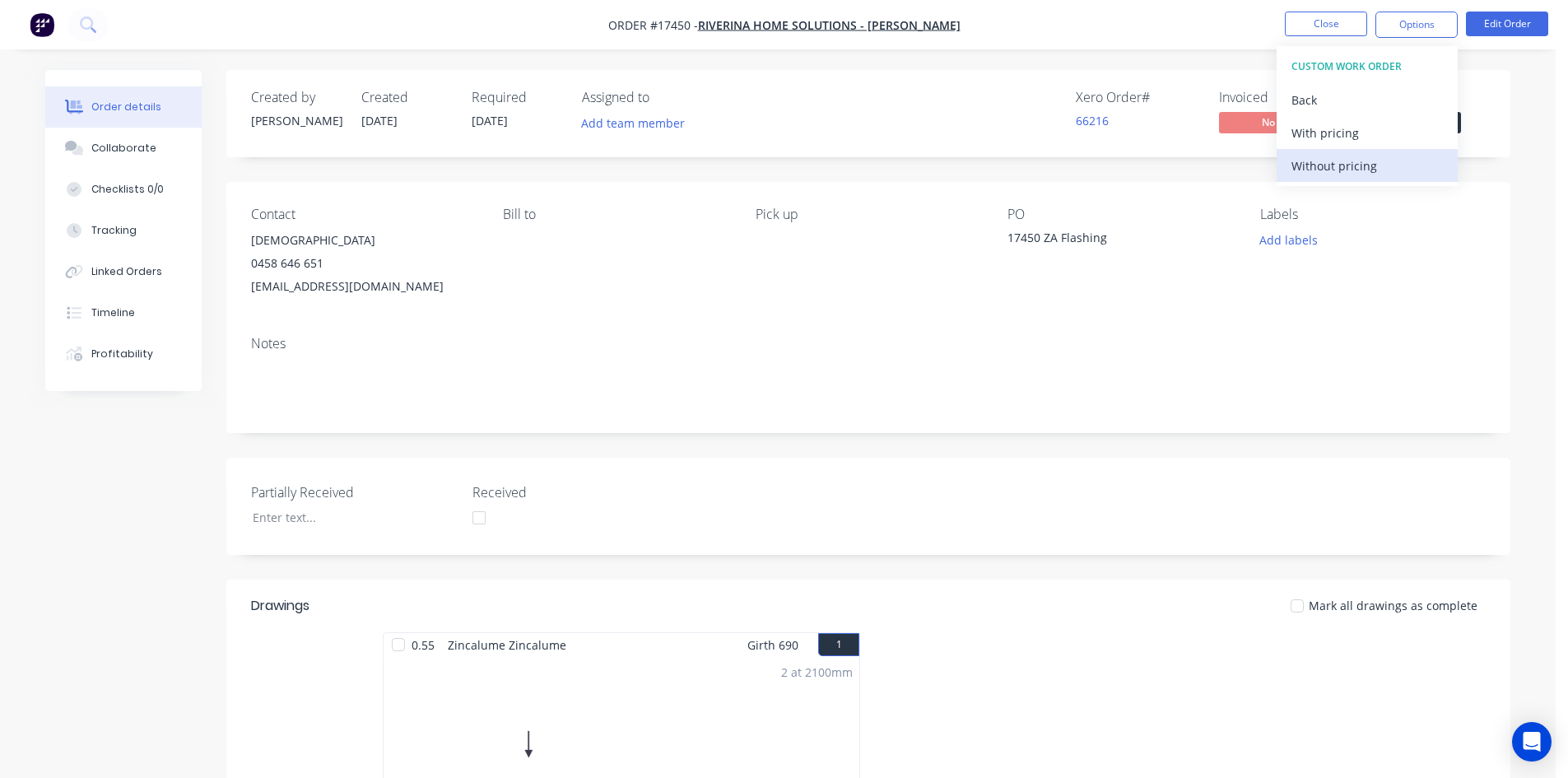
click at [1367, 169] on div "Without pricing" at bounding box center [1367, 166] width 151 height 24
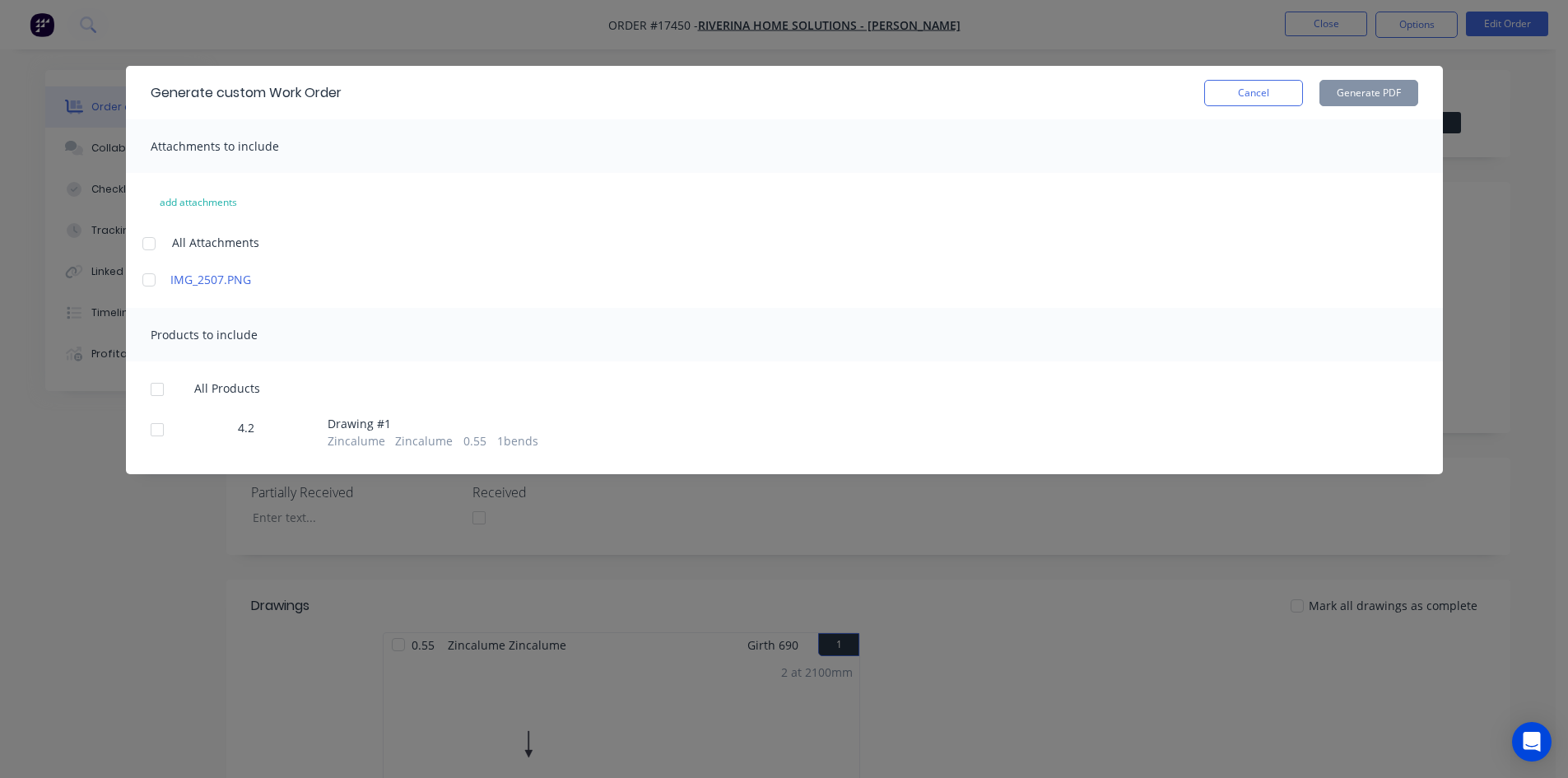
click at [151, 249] on div at bounding box center [149, 243] width 33 height 33
click at [163, 389] on div at bounding box center [157, 389] width 33 height 33
click at [1393, 90] on button "Generate PDF" at bounding box center [1369, 93] width 99 height 26
click at [1291, 93] on button "Cancel" at bounding box center [1253, 93] width 99 height 26
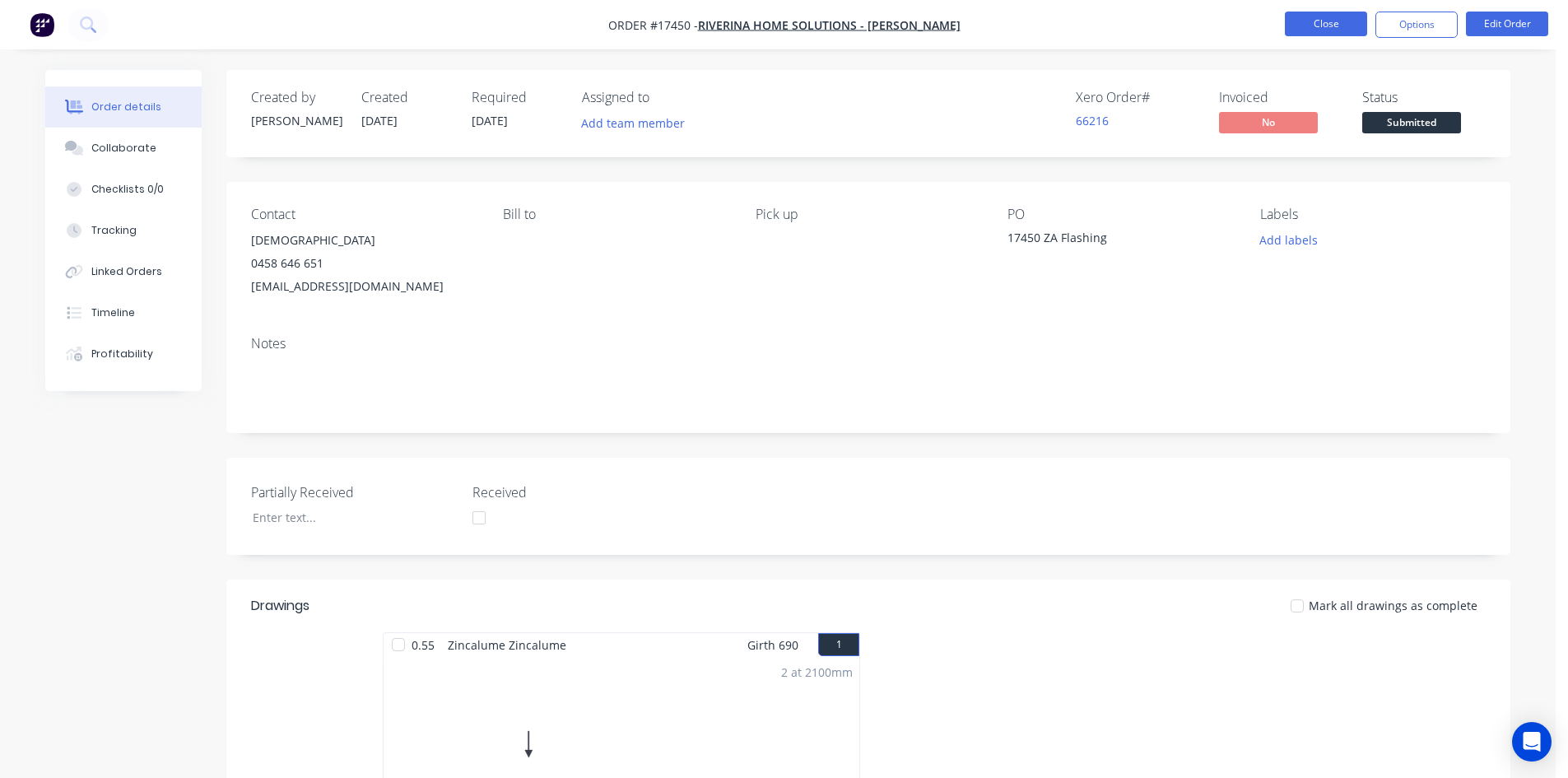
click at [1322, 23] on button "Close" at bounding box center [1326, 24] width 83 height 25
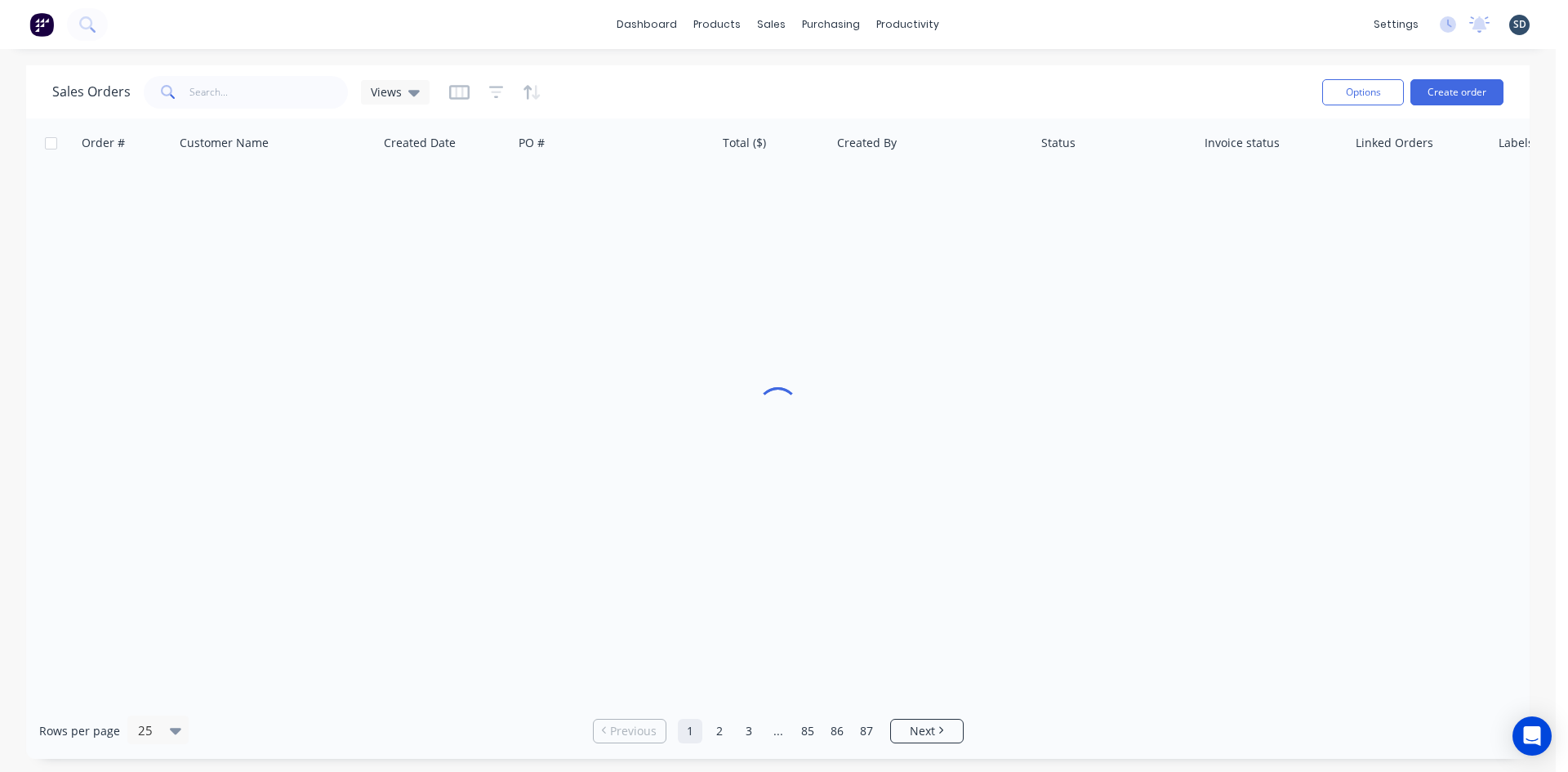
click at [1012, 35] on div "dashboard products sales purchasing productivity dashboard products Product Cat…" at bounding box center [778, 24] width 1556 height 49
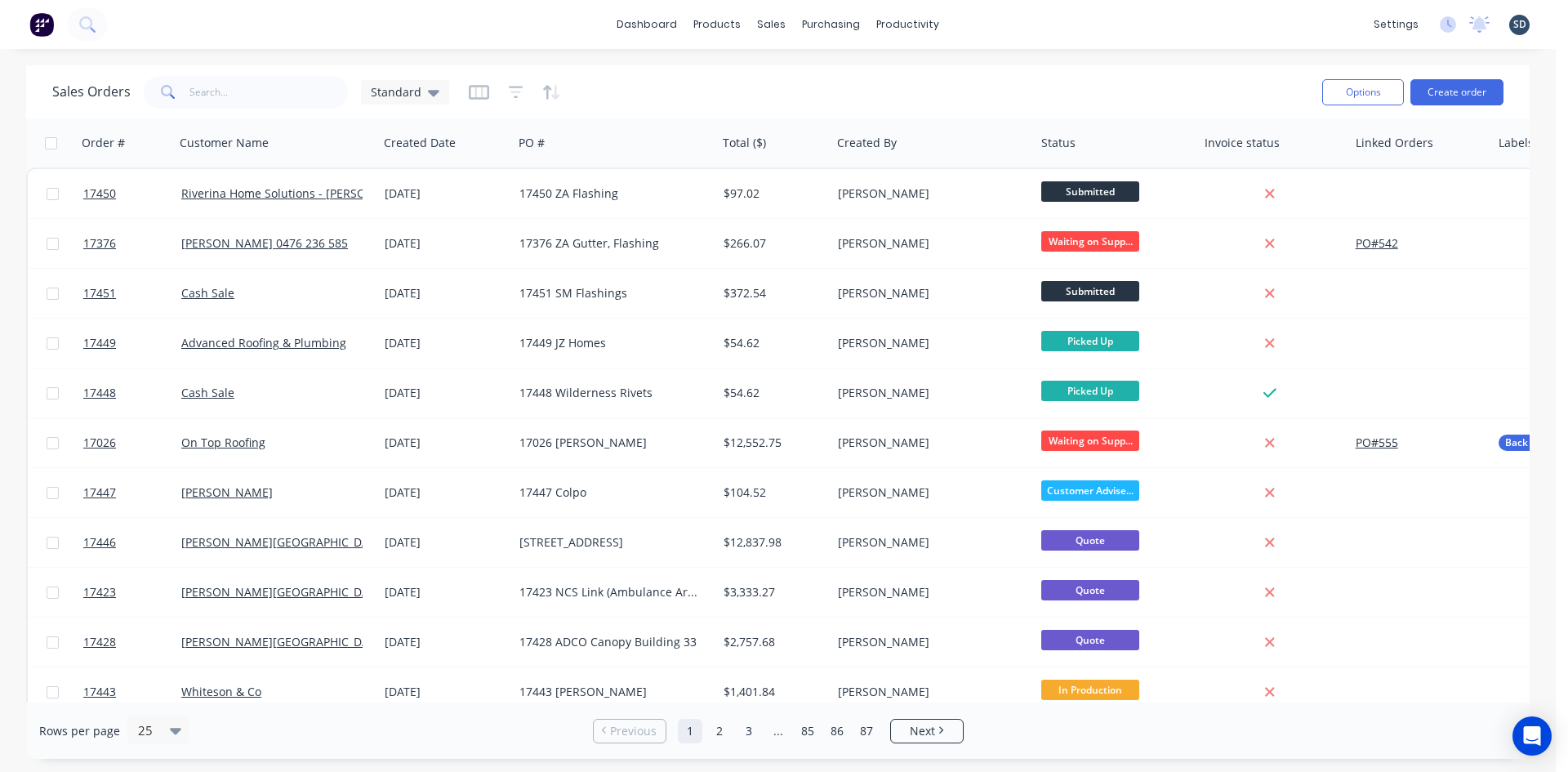
click at [990, 18] on div "dashboard products sales purchasing productivity dashboard products Product Cat…" at bounding box center [778, 24] width 1556 height 49
click at [985, 20] on div "dashboard products sales purchasing productivity dashboard products Product Cat…" at bounding box center [778, 24] width 1556 height 49
click at [990, 21] on div "dashboard products sales purchasing productivity dashboard products Product Cat…" at bounding box center [778, 24] width 1556 height 49
click at [1038, 27] on div "dashboard products sales purchasing productivity dashboard products Product Cat…" at bounding box center [778, 24] width 1556 height 49
click at [409, 93] on span "Standard" at bounding box center [396, 92] width 51 height 17
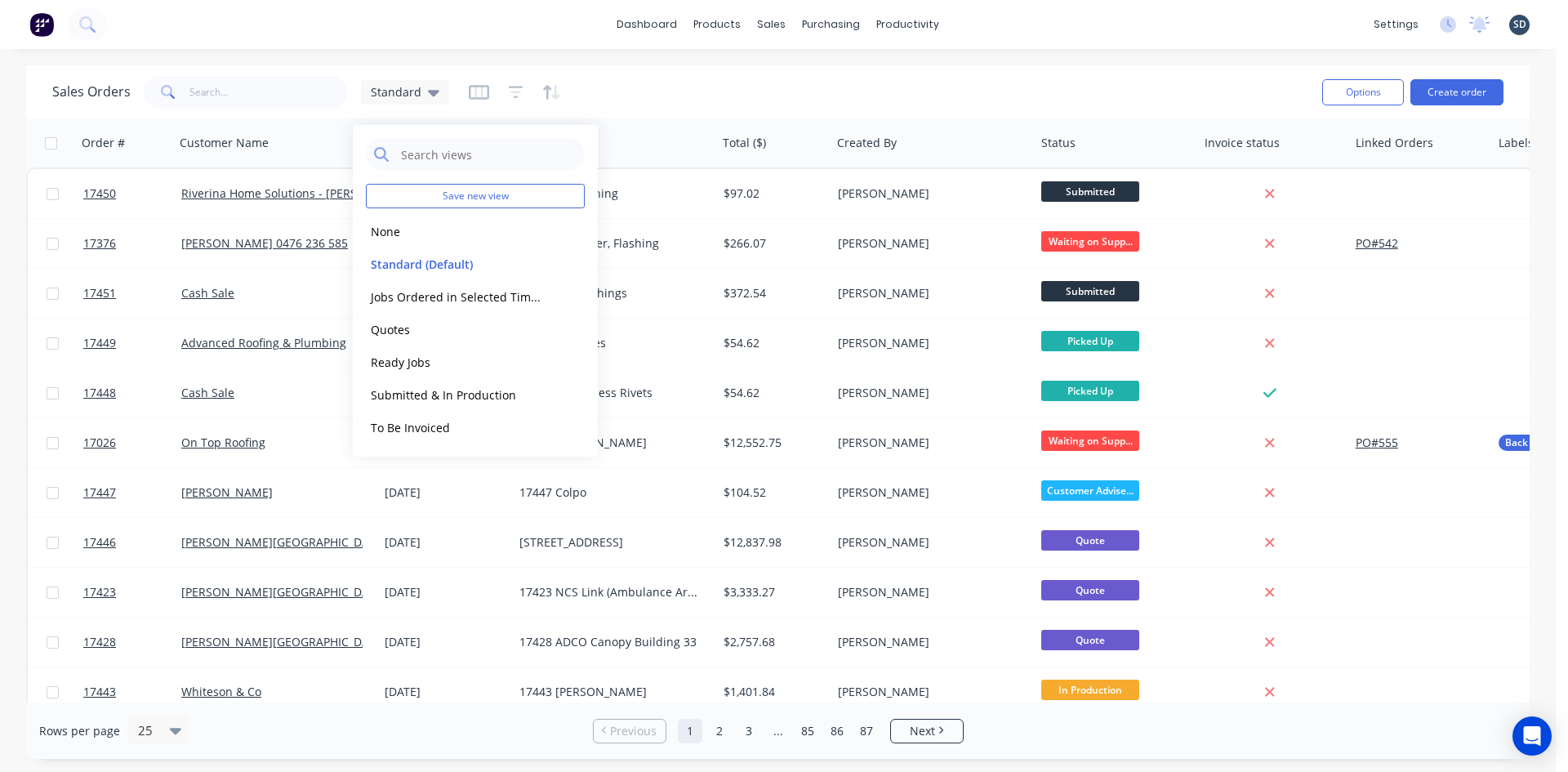
click at [435, 447] on div "Save new view None edit Standard (Default) edit Jobs Ordered in Selected Timefr…" at bounding box center [475, 291] width 245 height 332
click at [441, 432] on button "To Be Invoiced" at bounding box center [458, 427] width 187 height 19
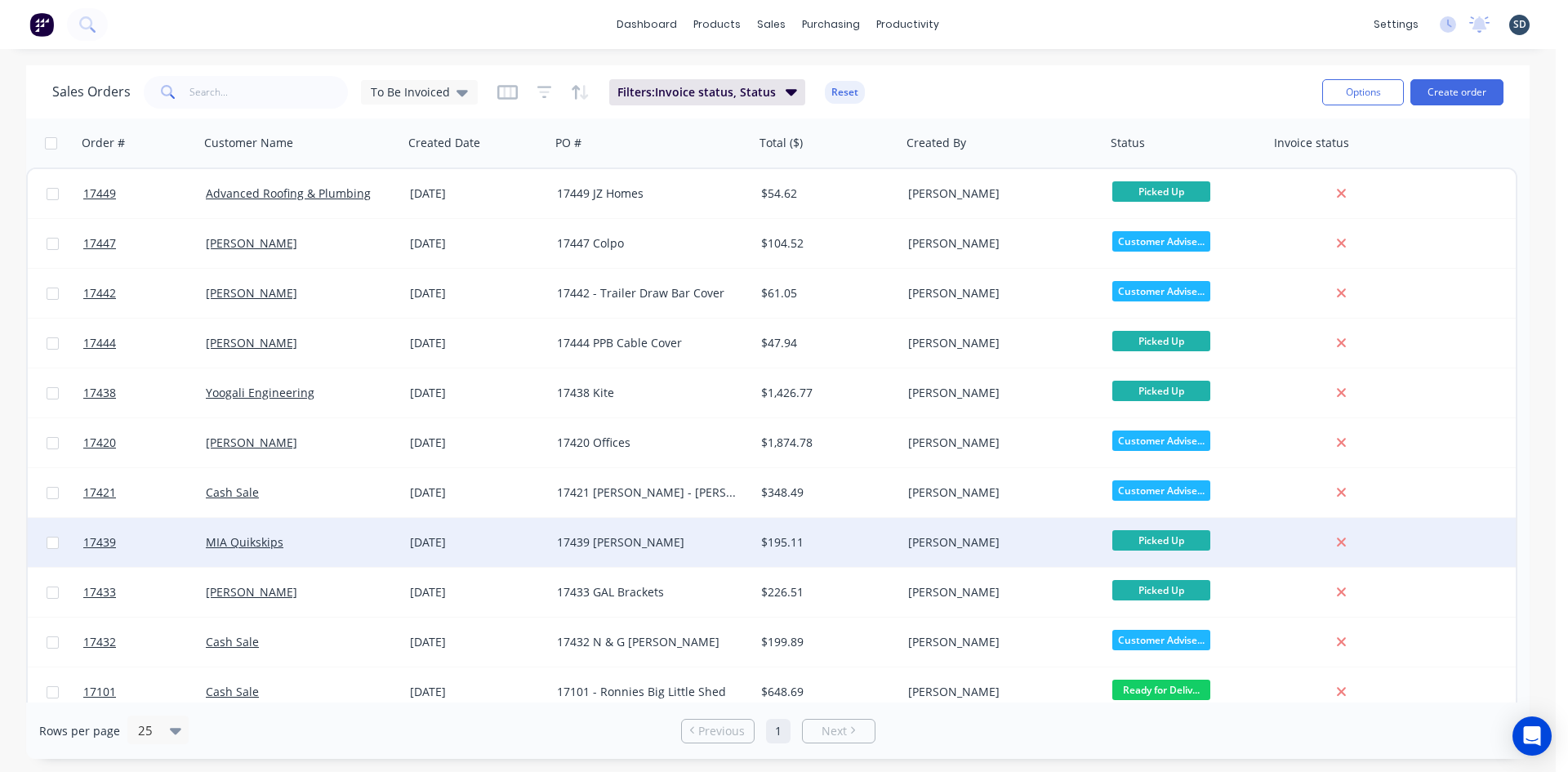
click at [719, 548] on div "17439 [PERSON_NAME]" at bounding box center [648, 542] width 182 height 16
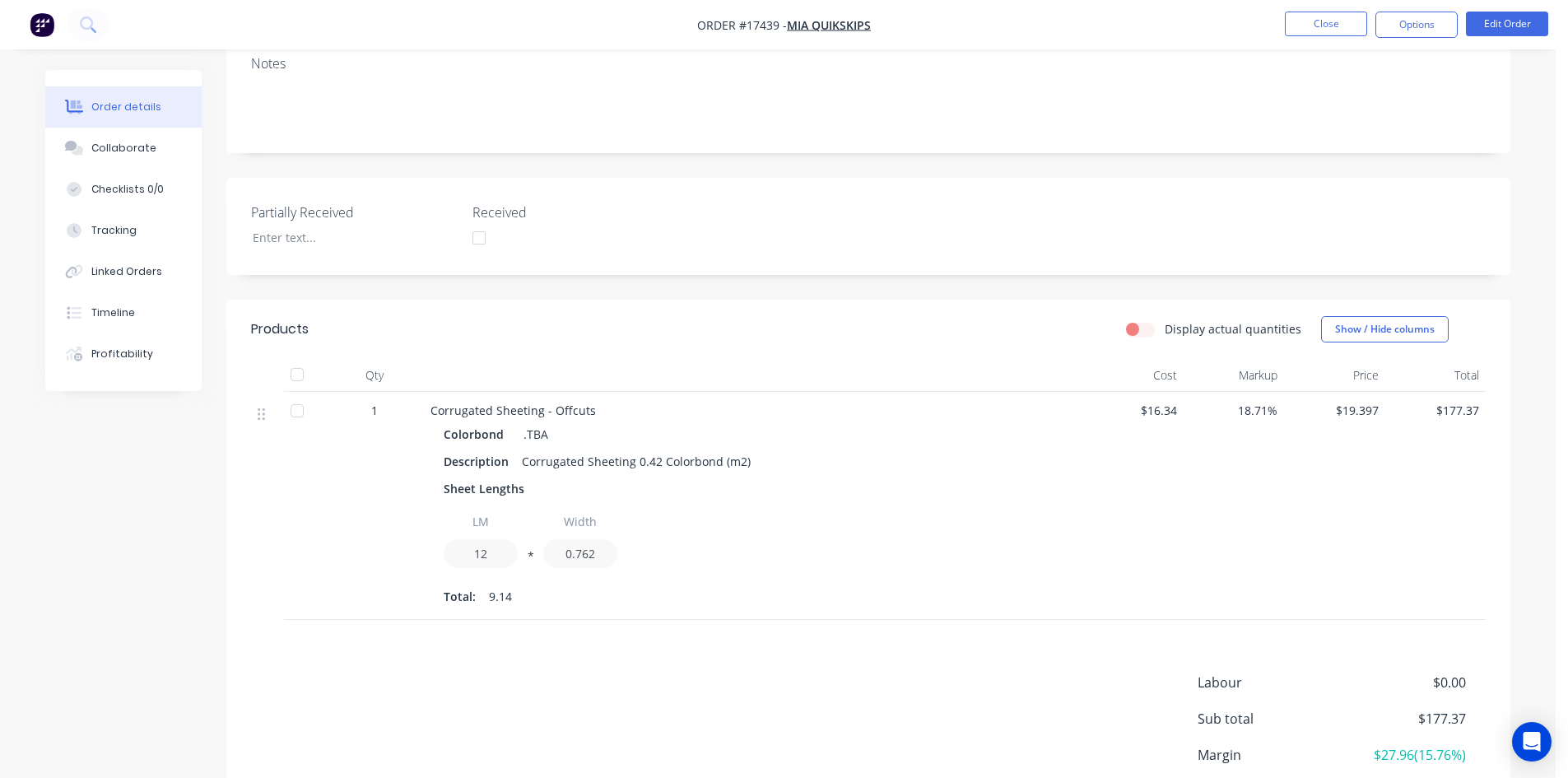
scroll to position [415, 0]
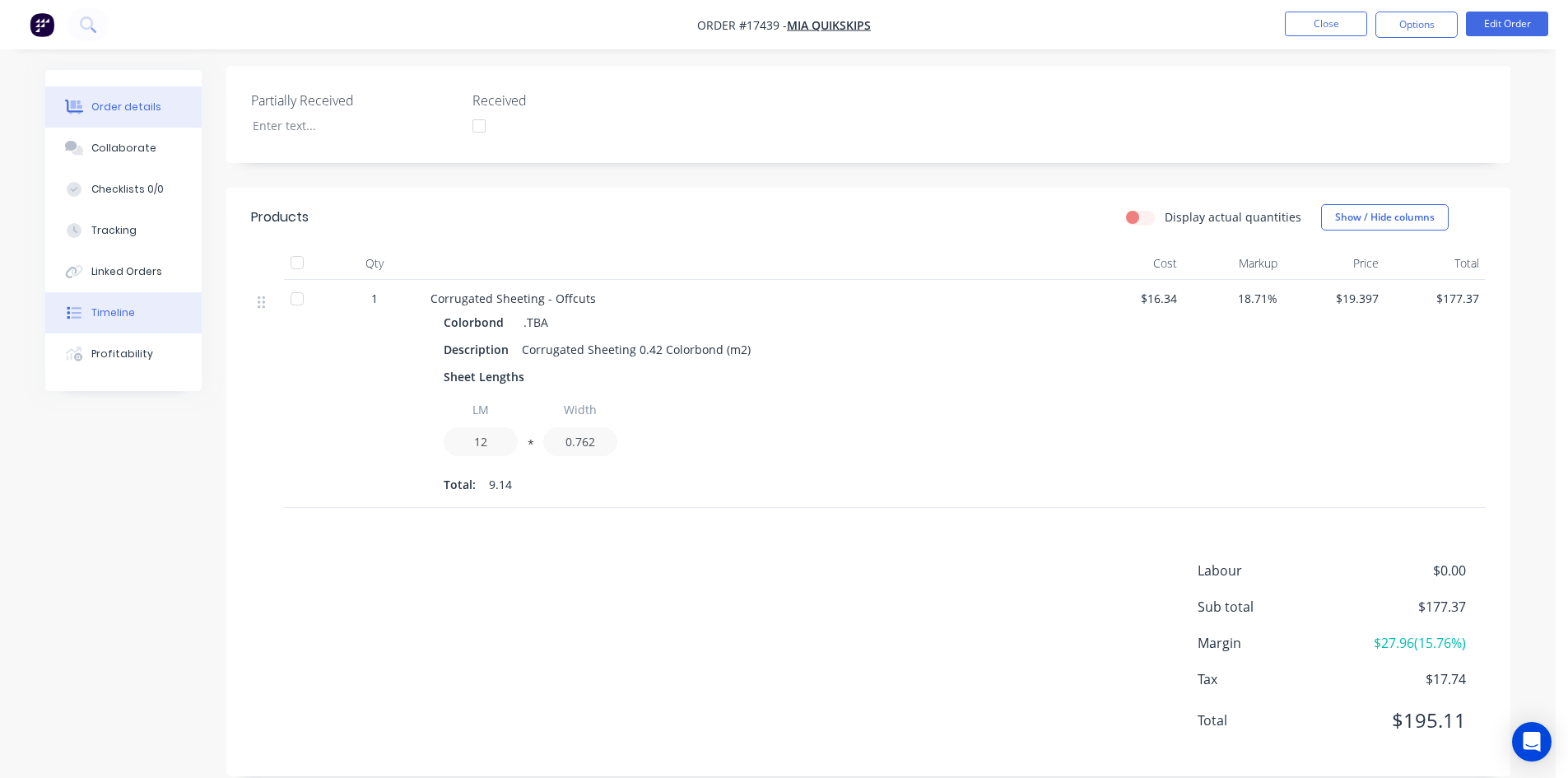
click at [134, 313] on button "Timeline" at bounding box center [123, 312] width 157 height 41
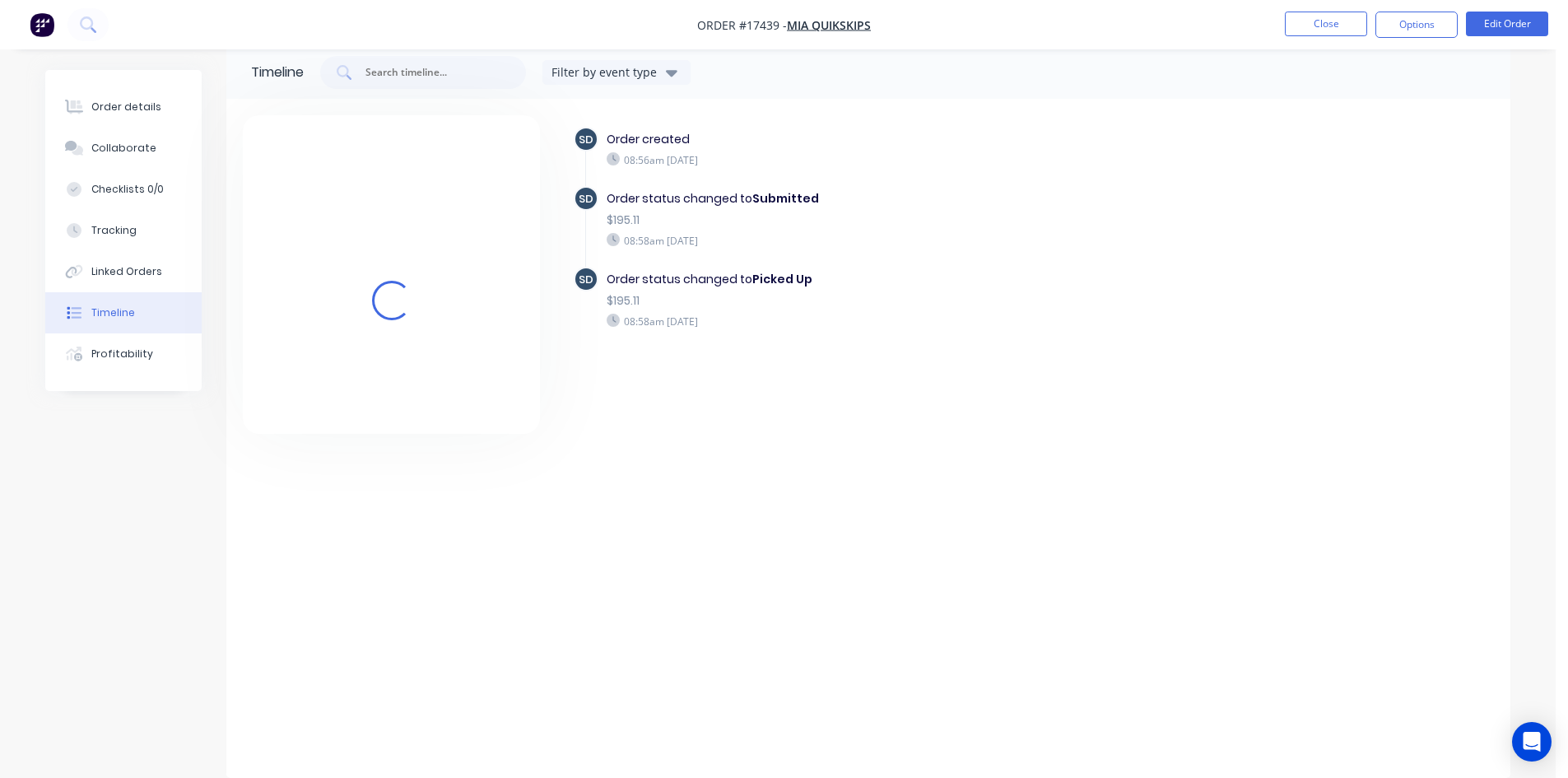
scroll to position [25, 0]
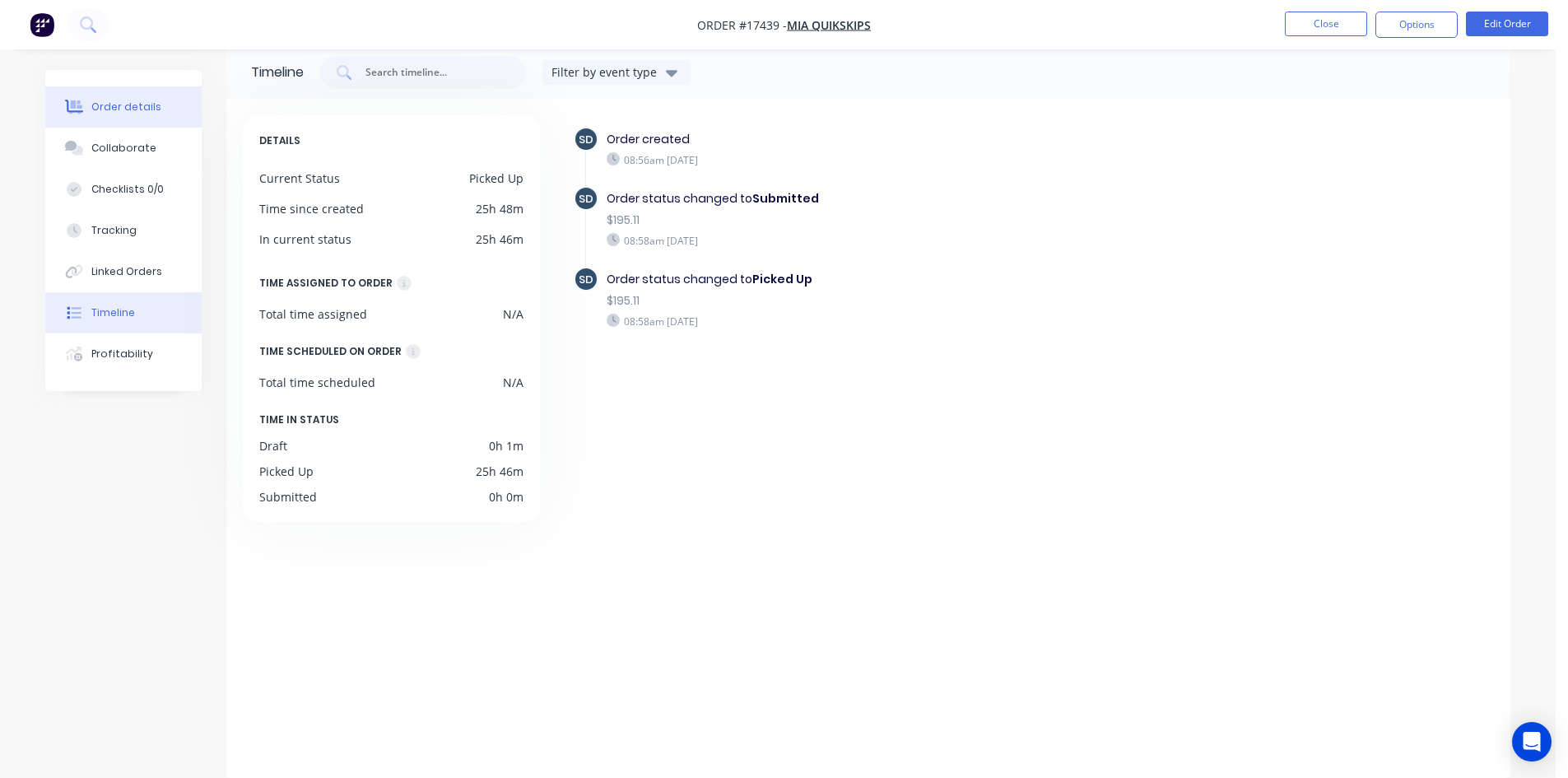
click at [164, 106] on button "Order details" at bounding box center [123, 107] width 157 height 41
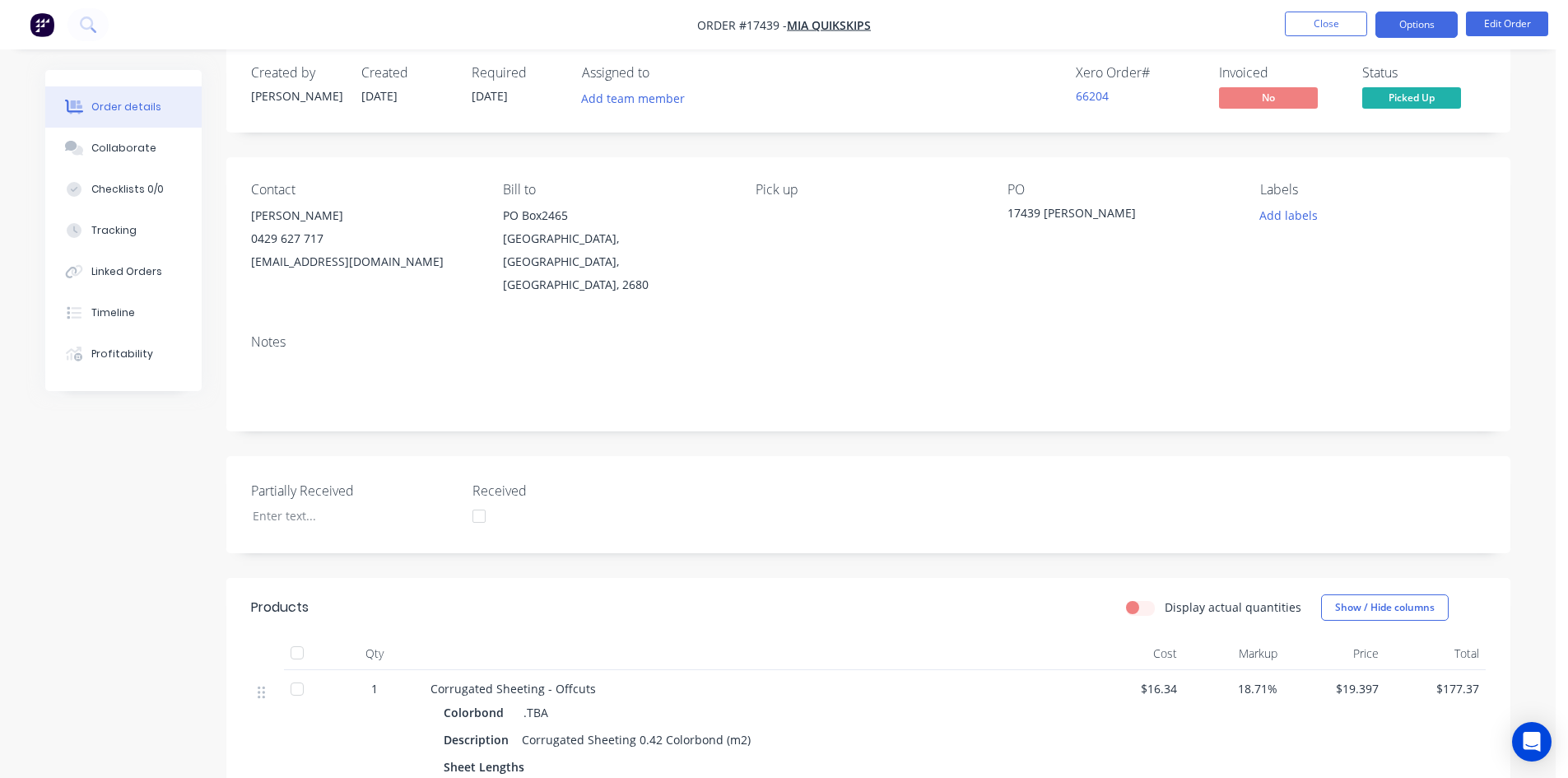
click at [1411, 29] on button "Options" at bounding box center [1416, 25] width 83 height 26
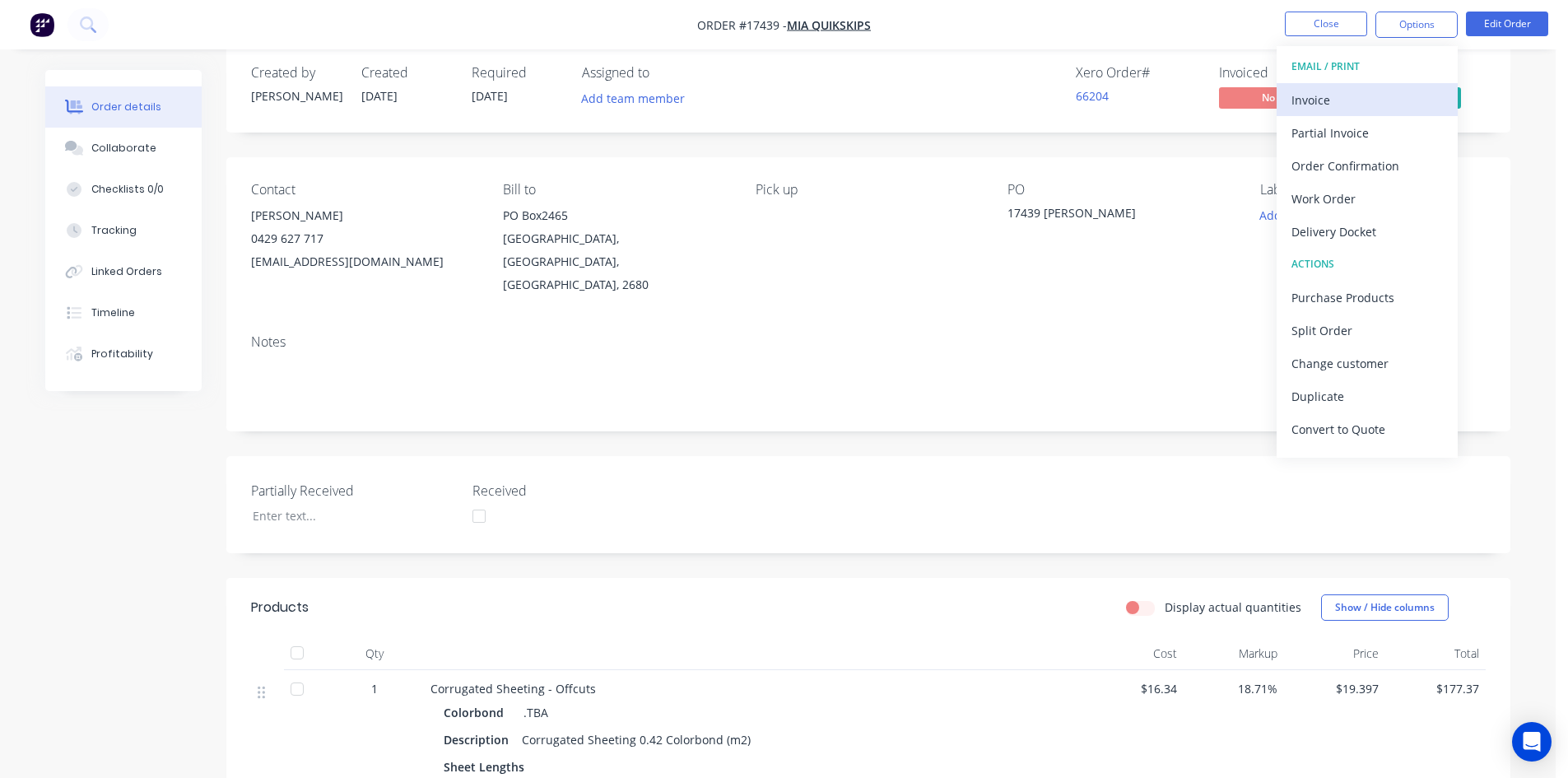
click at [1362, 93] on div "Invoice" at bounding box center [1367, 100] width 151 height 24
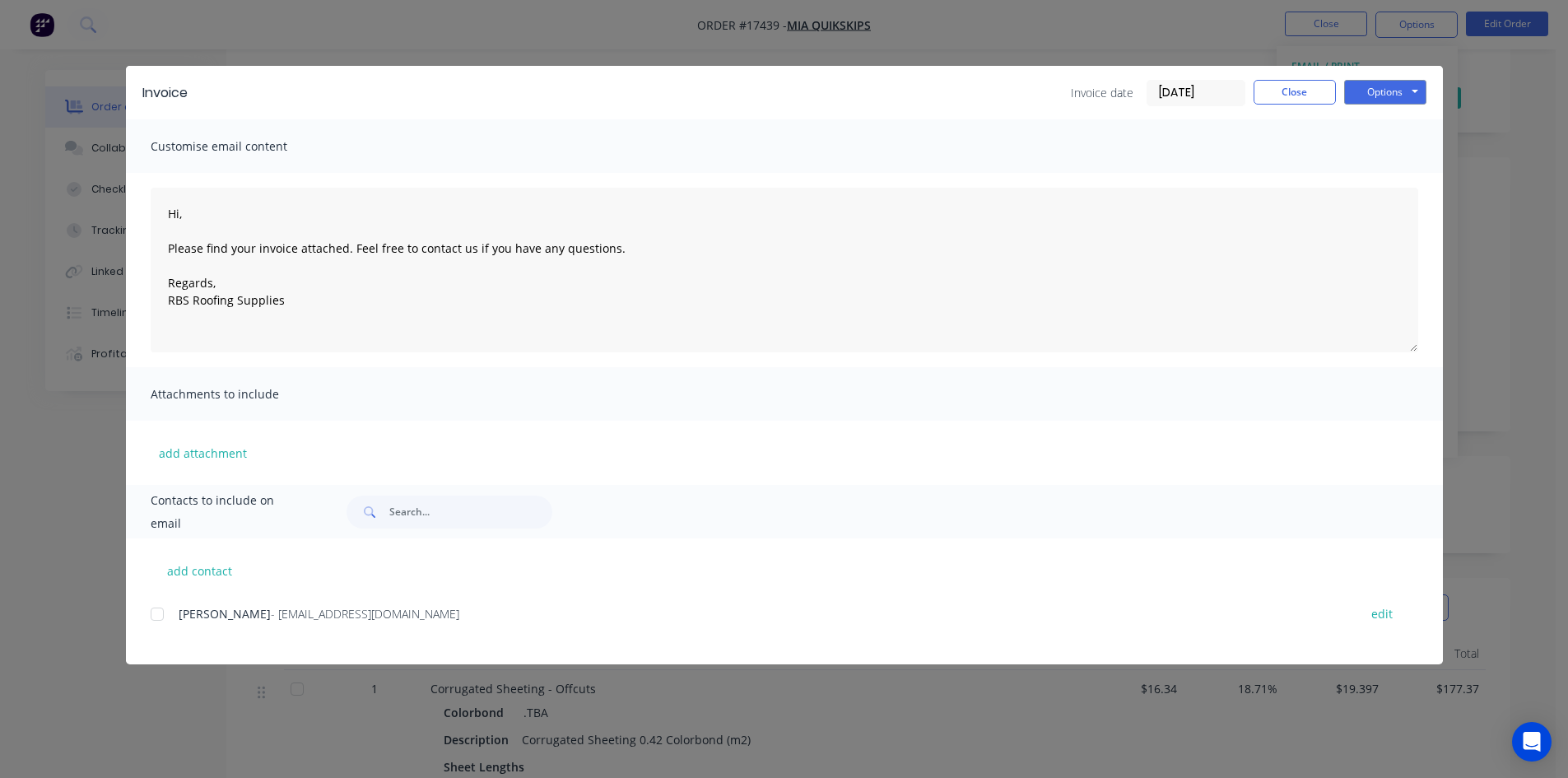
click at [149, 612] on div "add contact Brian Irvin - accounts@miaquikskips.com.au edit" at bounding box center [784, 602] width 1317 height 126
click at [155, 617] on div at bounding box center [157, 614] width 33 height 33
click at [1417, 96] on button "Options" at bounding box center [1385, 92] width 83 height 25
click at [1398, 178] on button "Email" at bounding box center [1397, 176] width 105 height 27
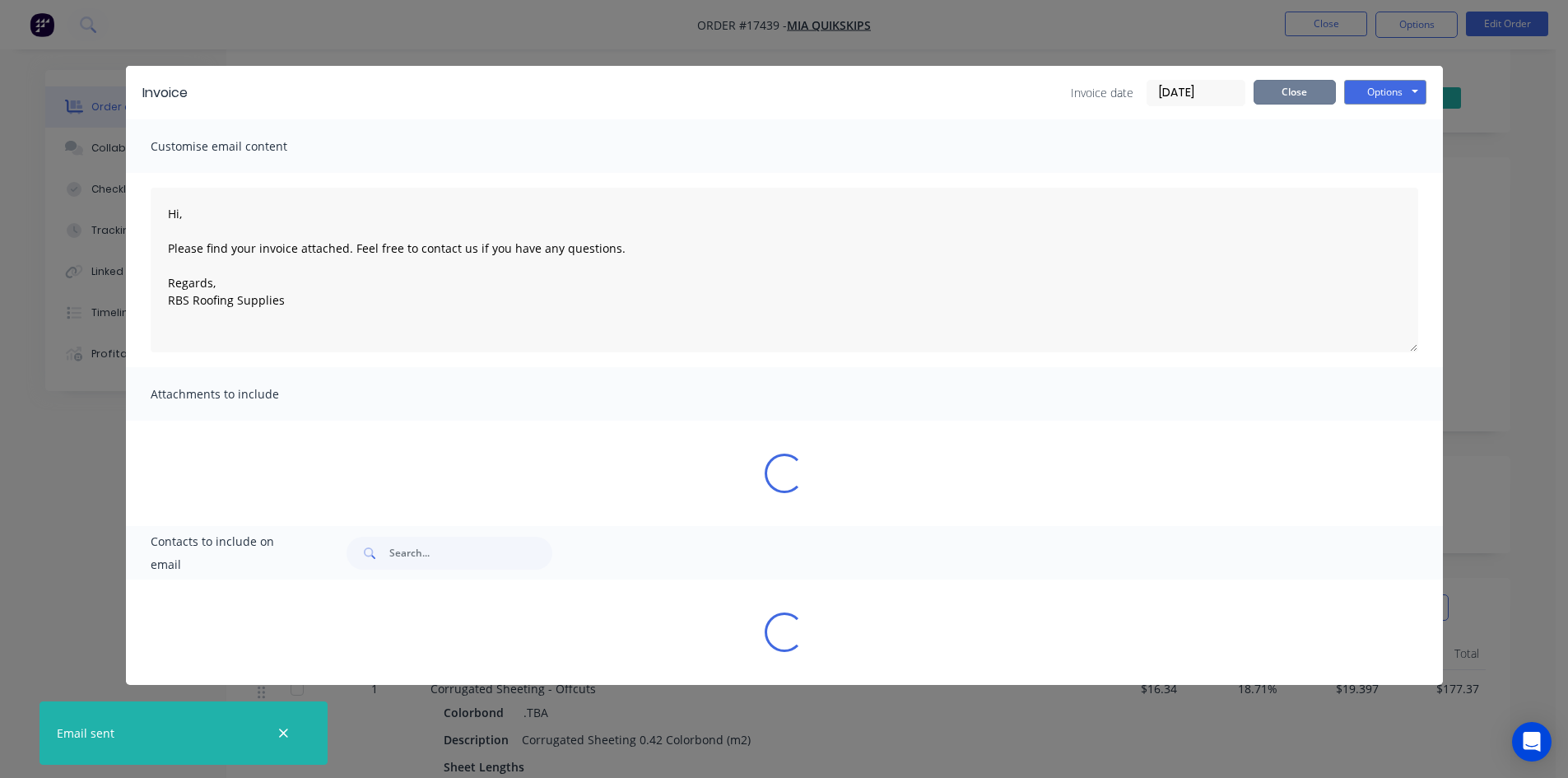
type textarea "Hi, Please find your invoice attached. Feel free to contact us if you have any …"
click at [1297, 91] on button "Close" at bounding box center [1294, 92] width 83 height 25
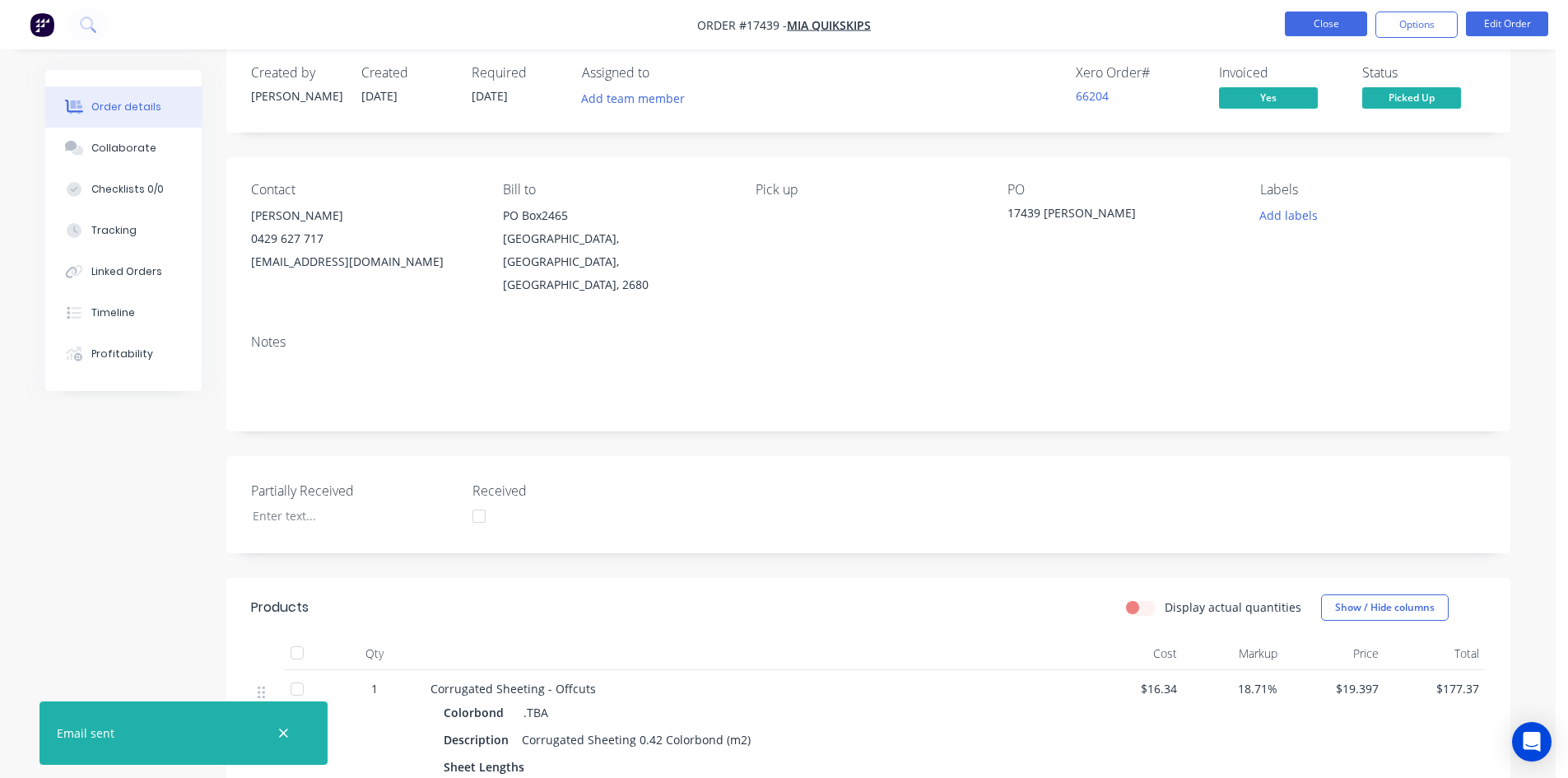
click at [1335, 26] on button "Close" at bounding box center [1326, 24] width 83 height 25
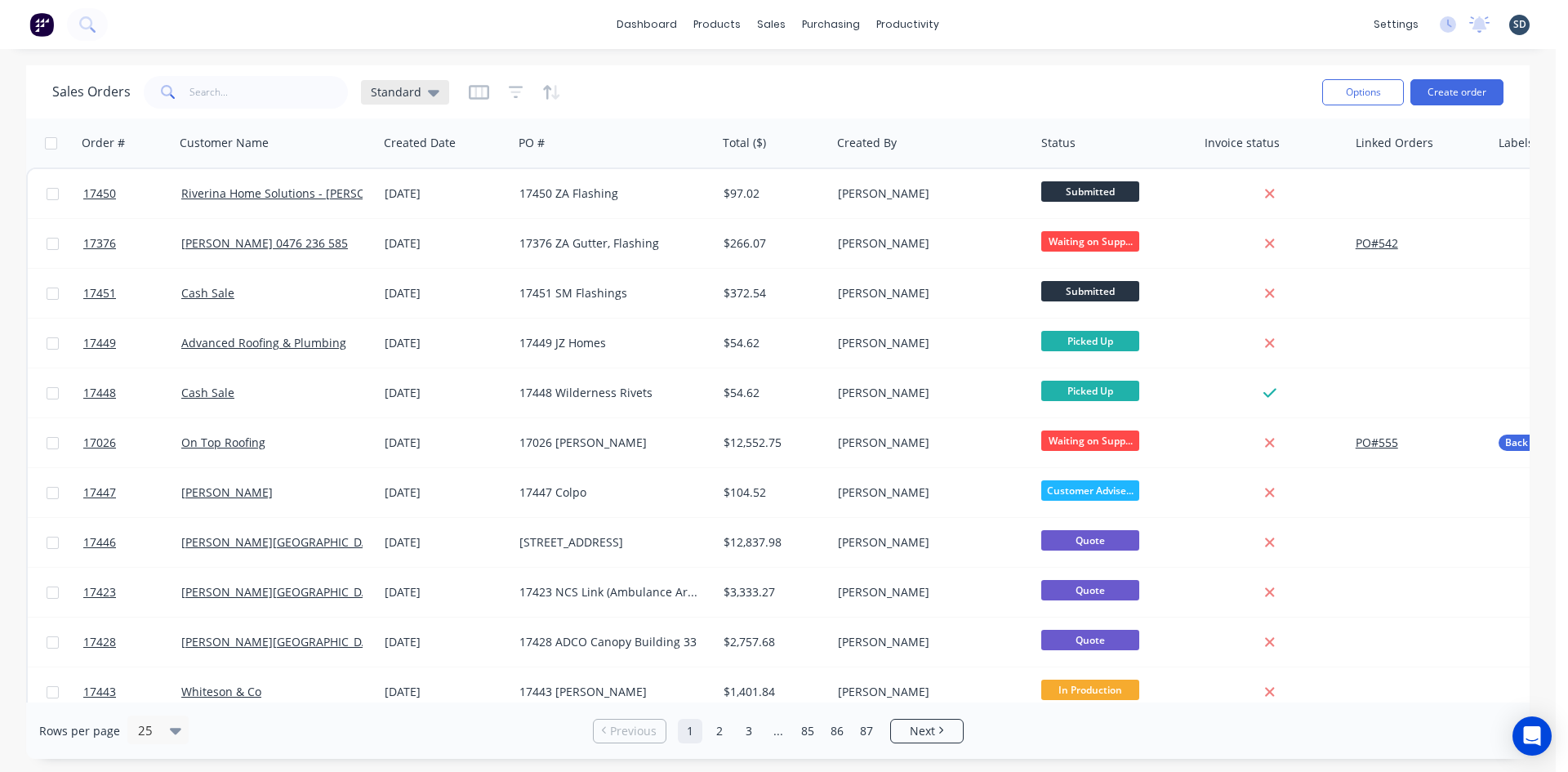
click at [428, 93] on icon at bounding box center [434, 93] width 12 height 7
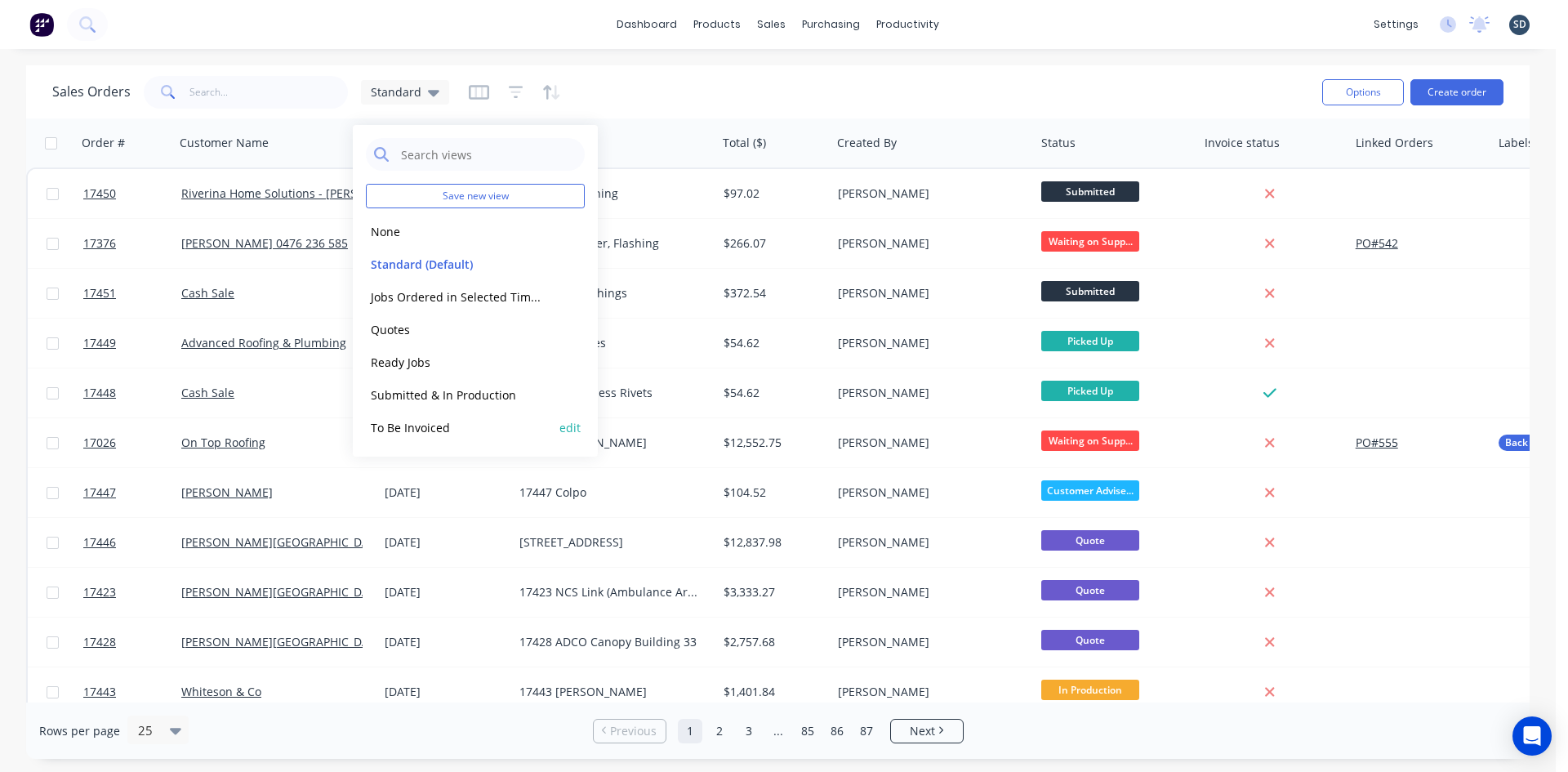
click at [439, 428] on button "To Be Invoiced" at bounding box center [458, 427] width 187 height 19
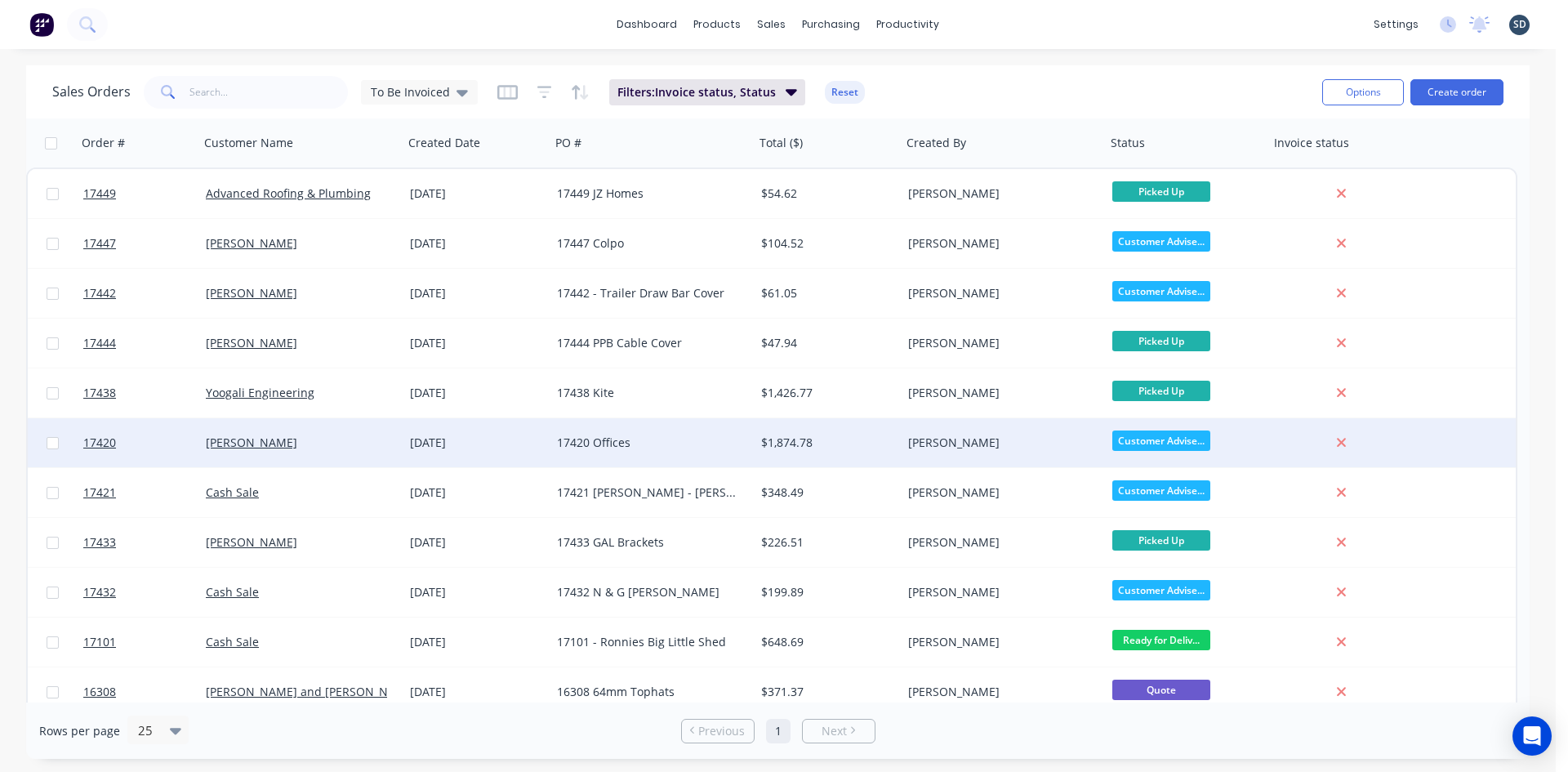
click at [692, 448] on div "17420 Offices" at bounding box center [648, 443] width 182 height 16
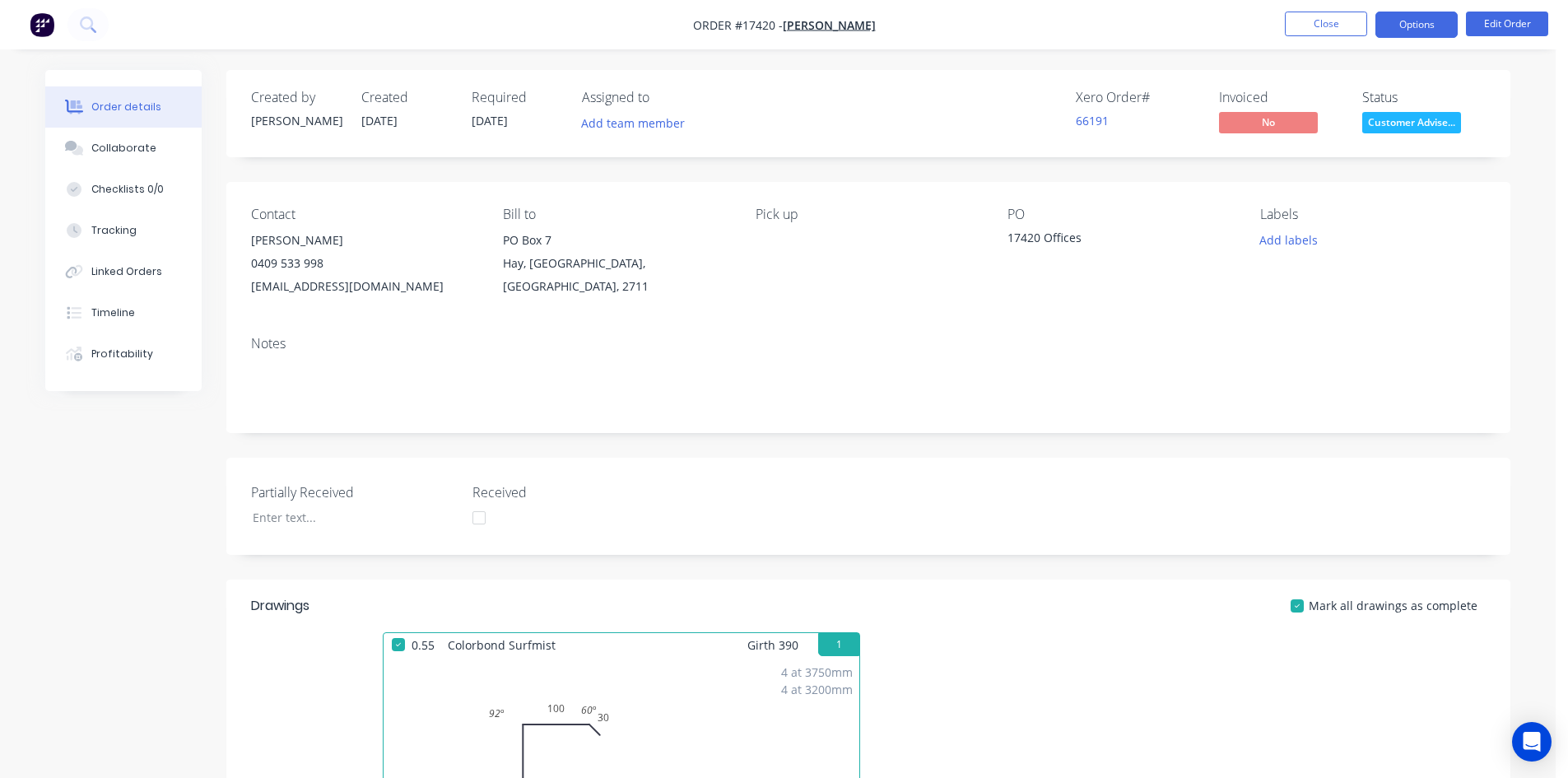
click at [1423, 14] on button "Options" at bounding box center [1416, 25] width 83 height 26
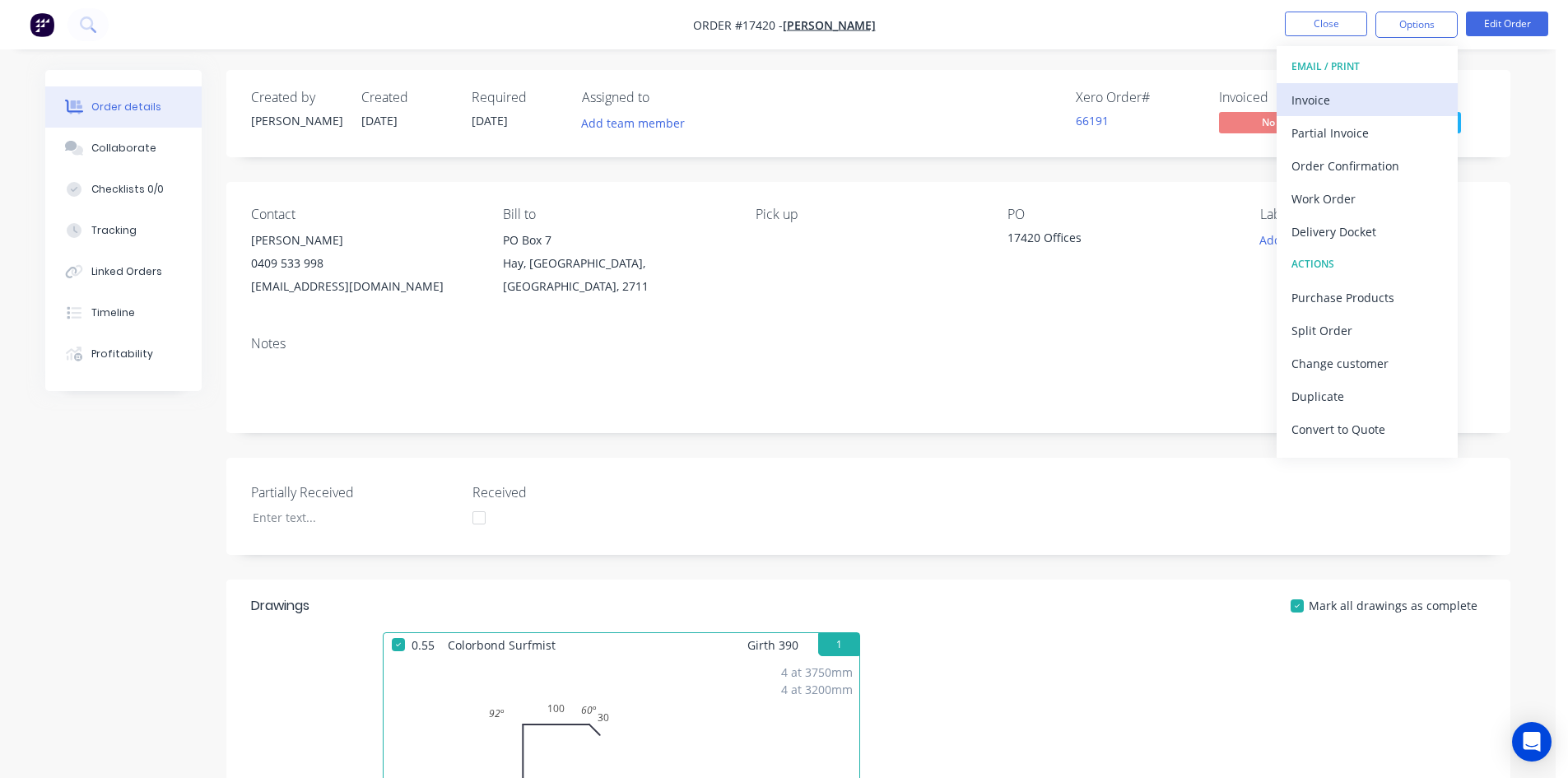
click at [1364, 99] on div "Invoice" at bounding box center [1367, 100] width 151 height 24
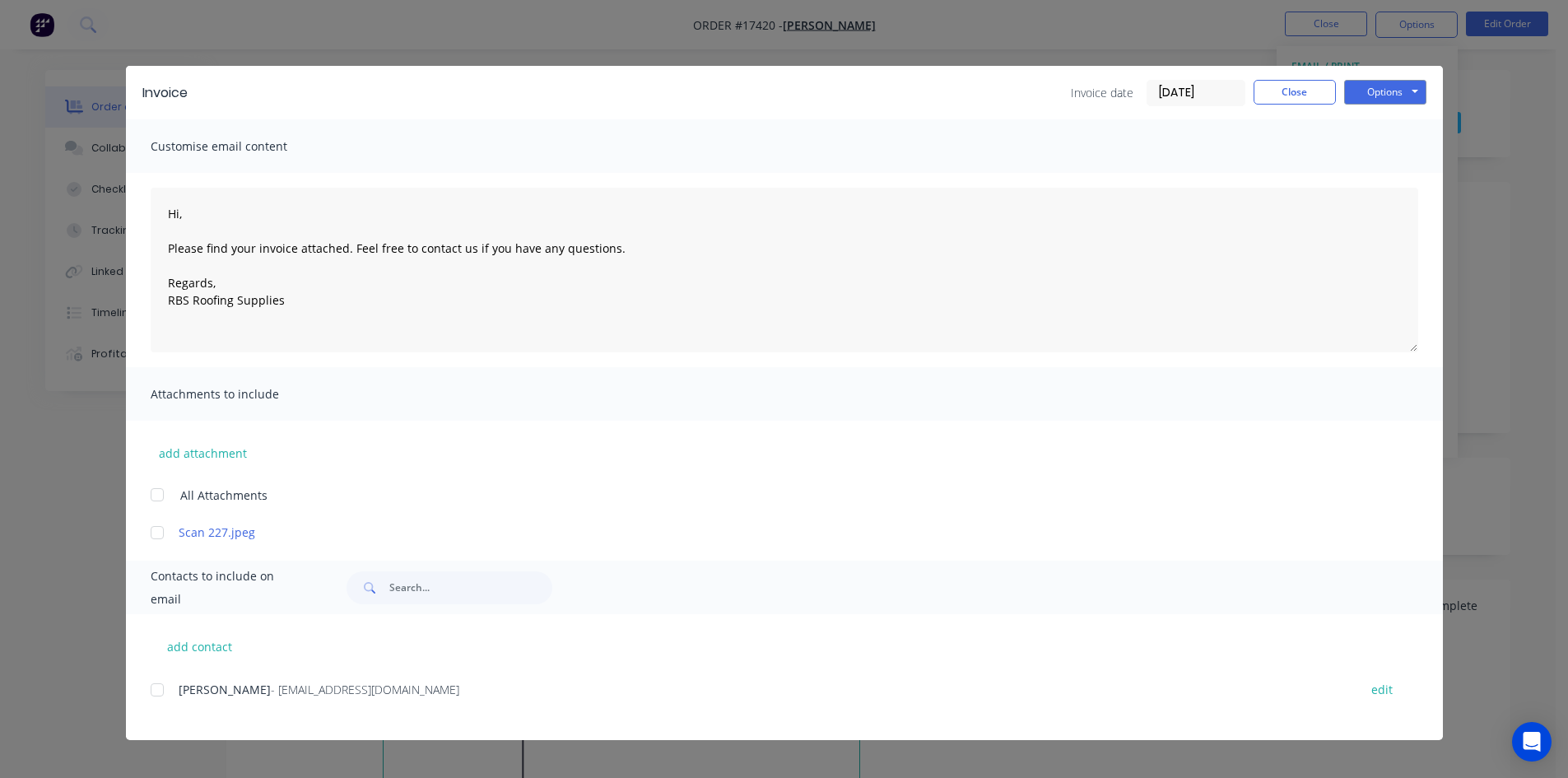
click at [151, 692] on div at bounding box center [157, 689] width 33 height 33
click at [1370, 83] on button "Options" at bounding box center [1385, 92] width 83 height 25
click at [1383, 169] on button "Email" at bounding box center [1397, 176] width 105 height 27
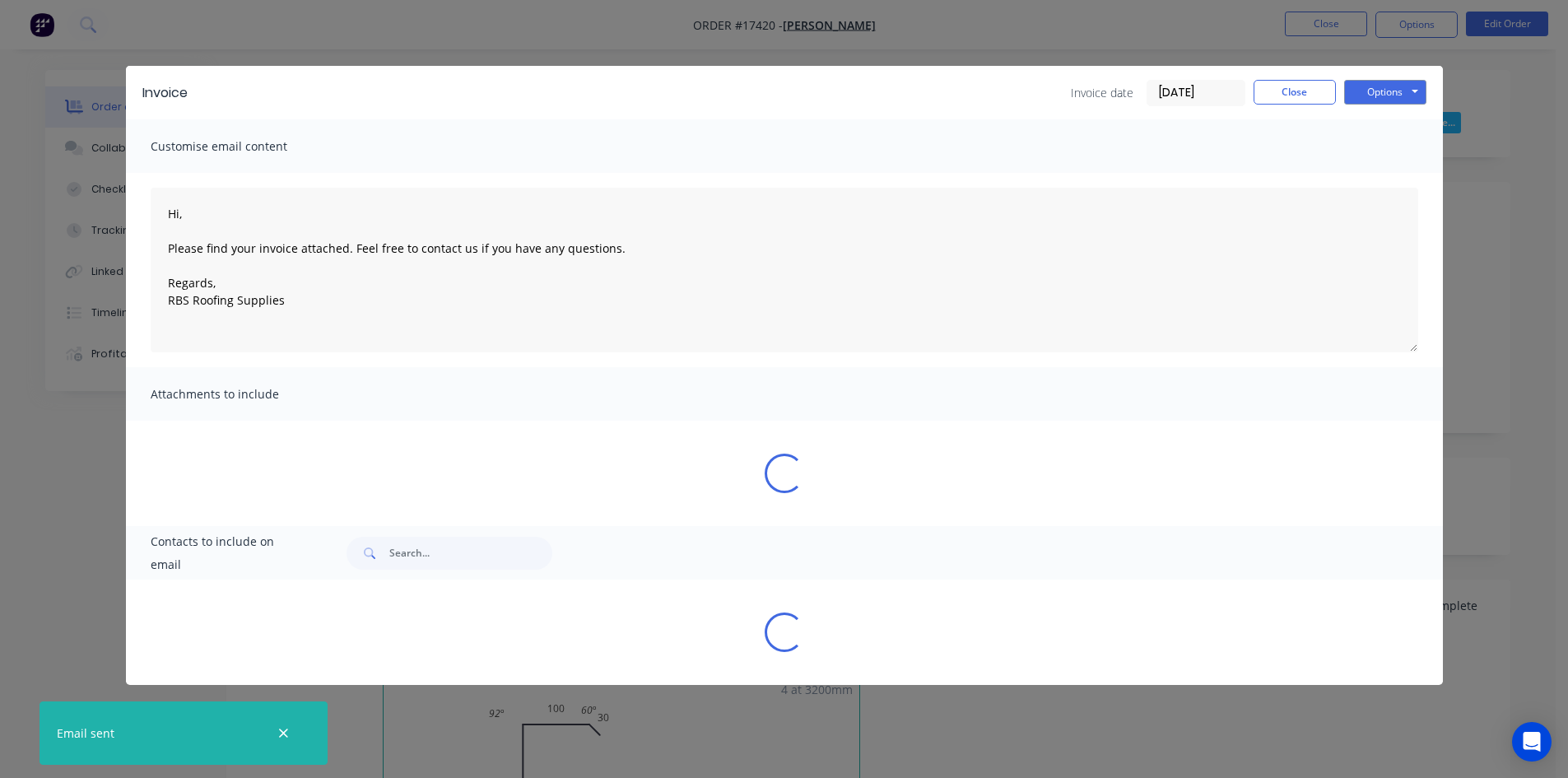
type textarea "Hi, Please find your invoice attached. Feel free to contact us if you have any …"
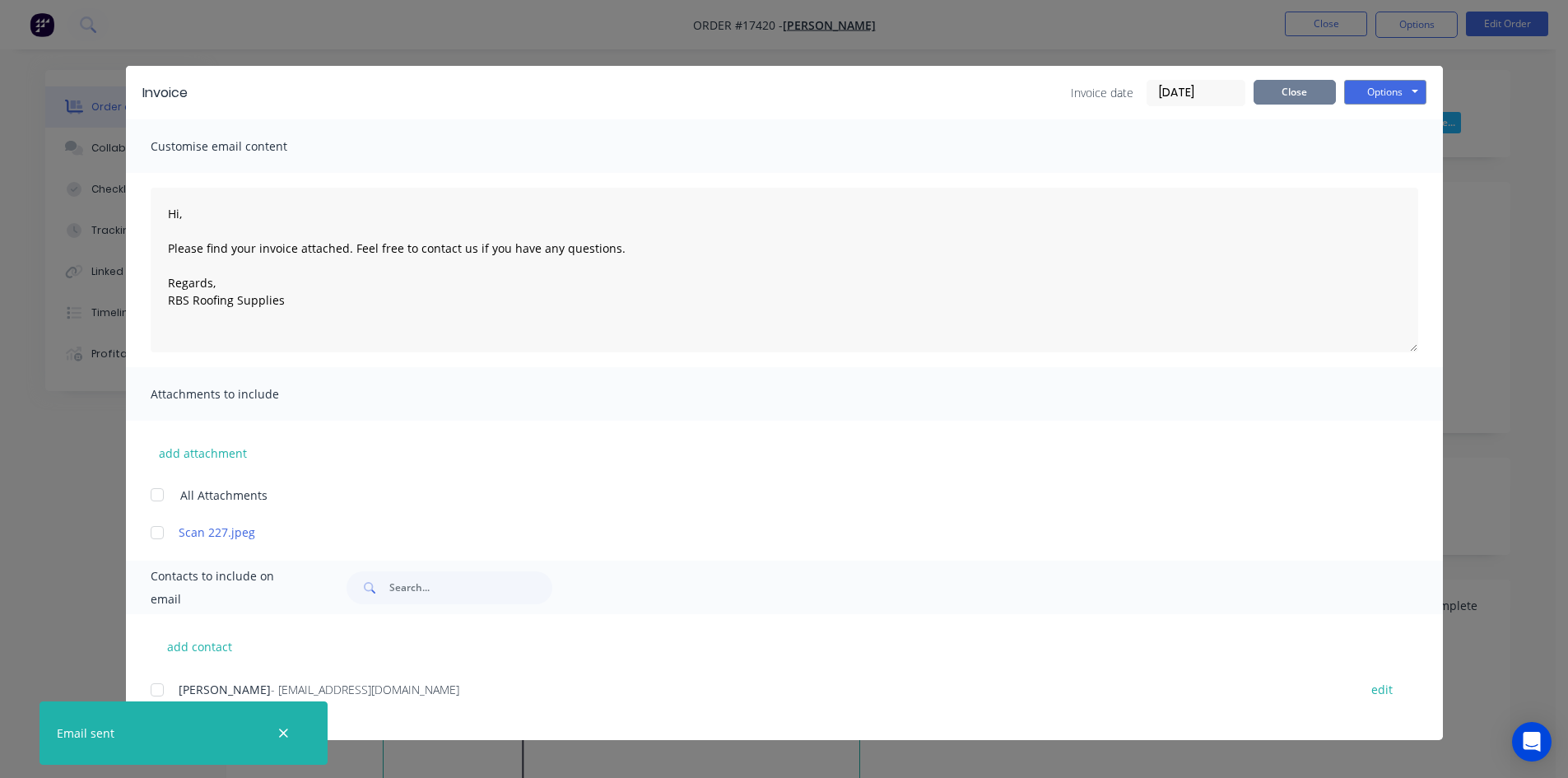
click at [1303, 91] on button "Close" at bounding box center [1294, 92] width 83 height 25
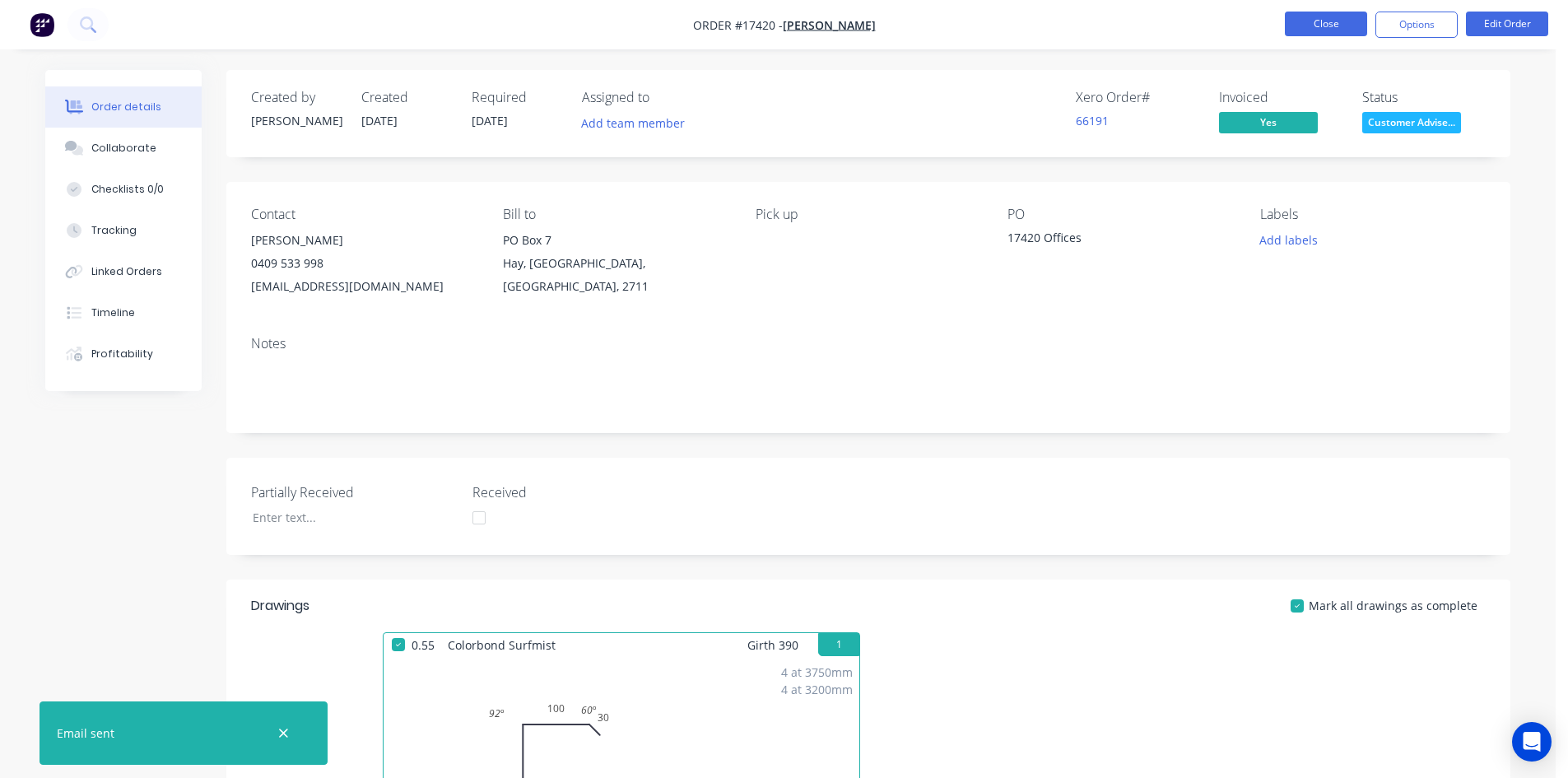
click at [1329, 24] on button "Close" at bounding box center [1326, 24] width 83 height 25
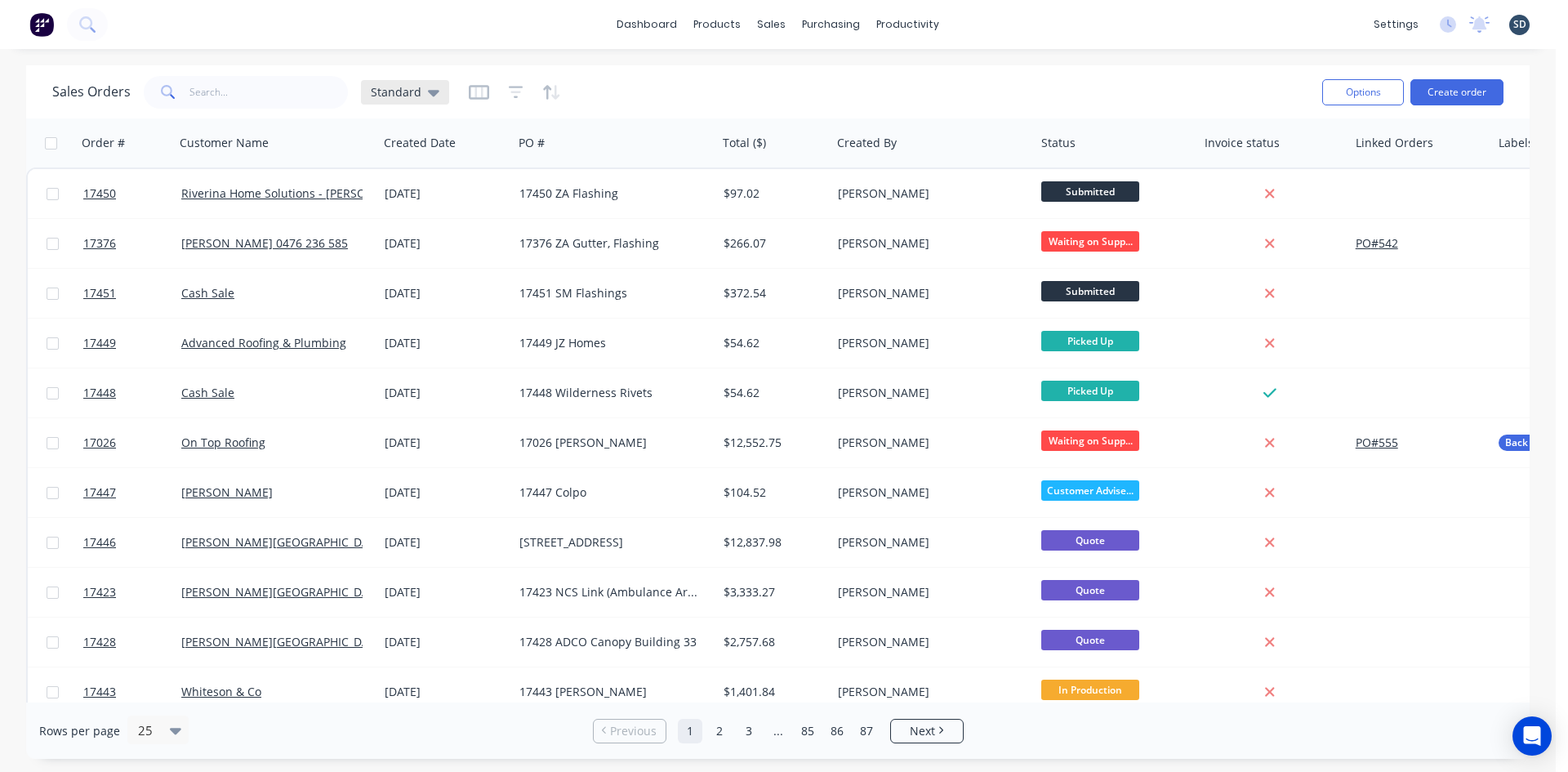
click at [415, 95] on span "Standard" at bounding box center [396, 92] width 51 height 17
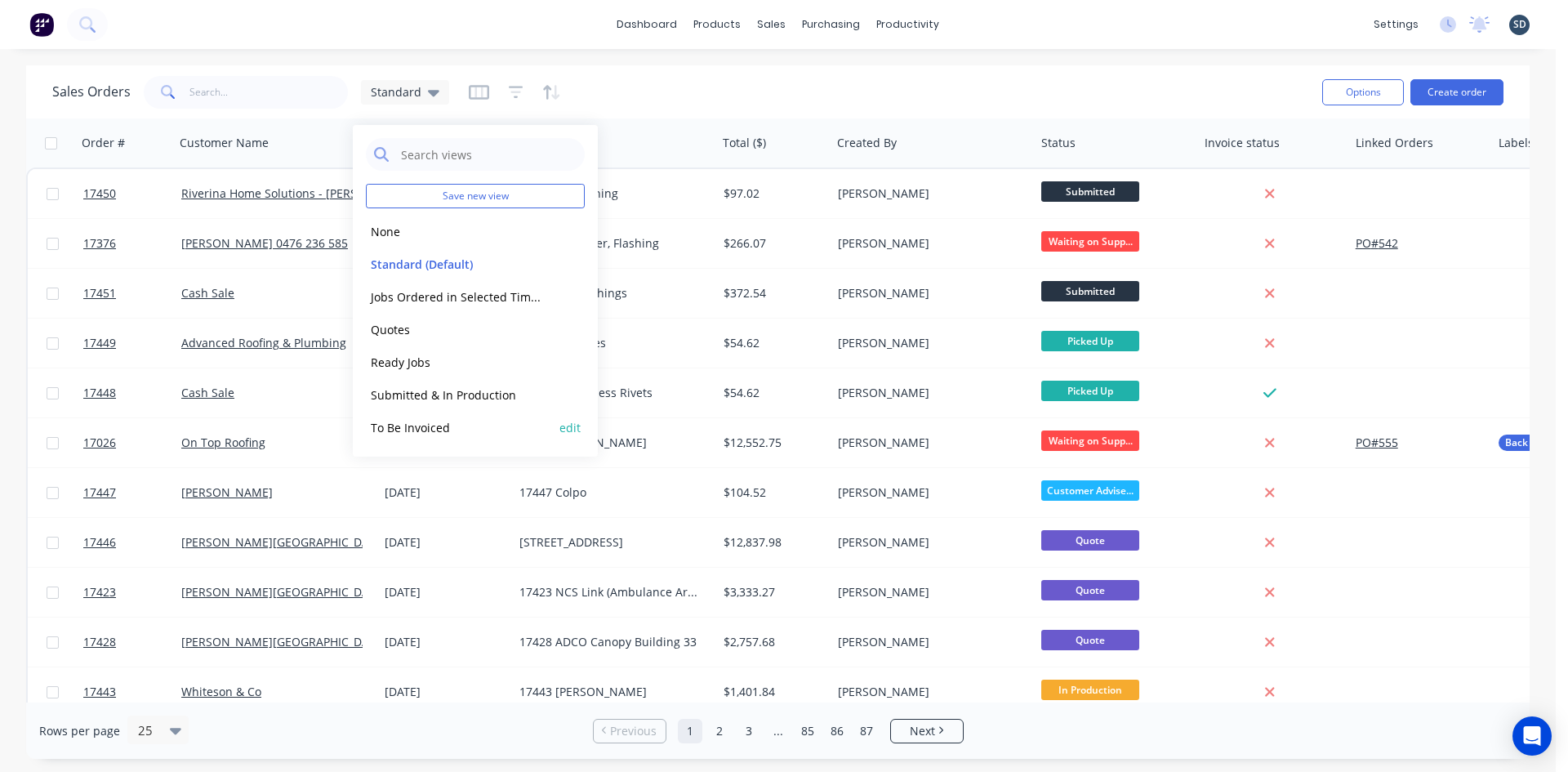
click at [419, 423] on button "To Be Invoiced" at bounding box center [458, 427] width 187 height 19
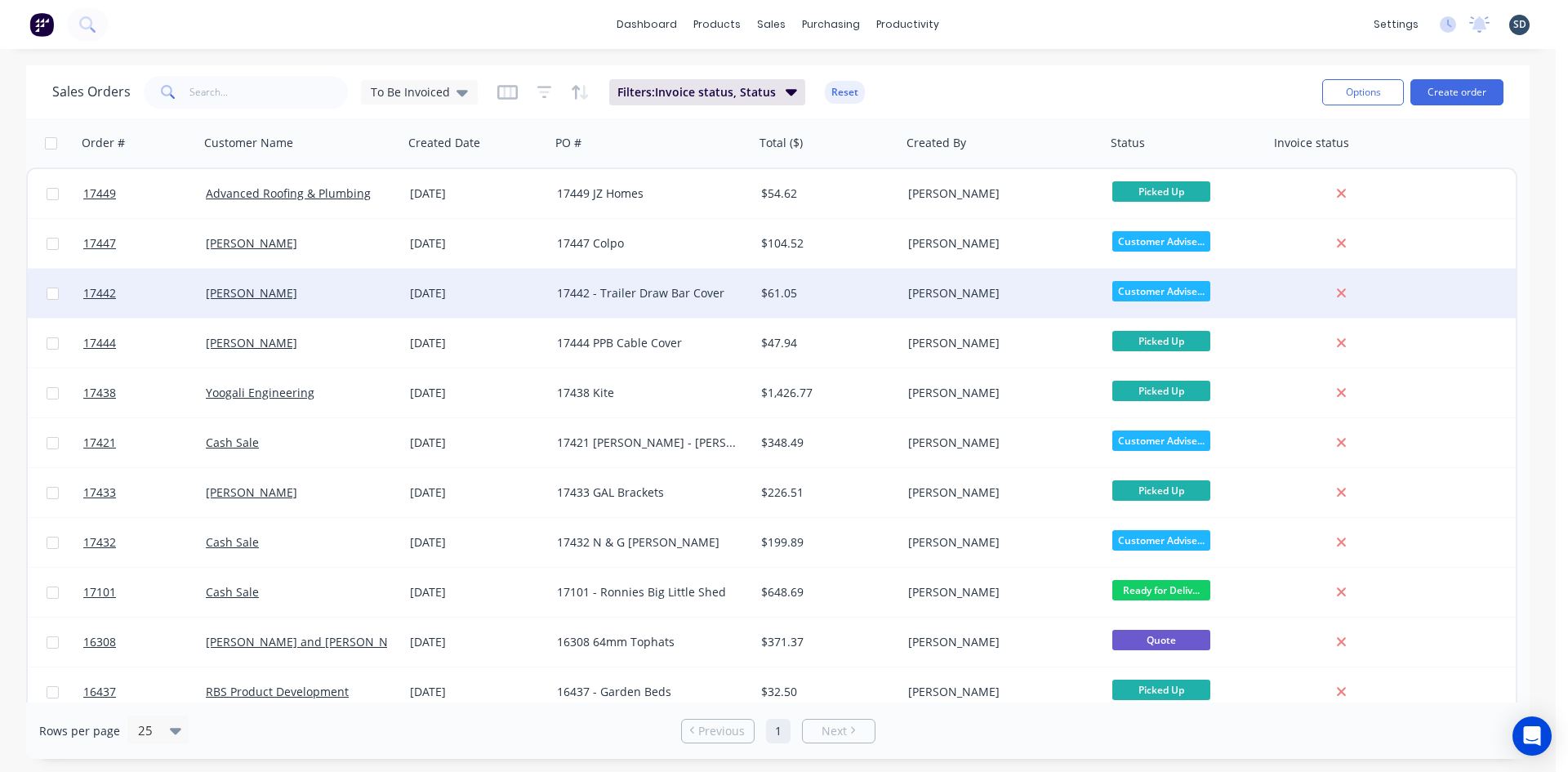
click at [527, 295] on div "[DATE]" at bounding box center [477, 293] width 134 height 16
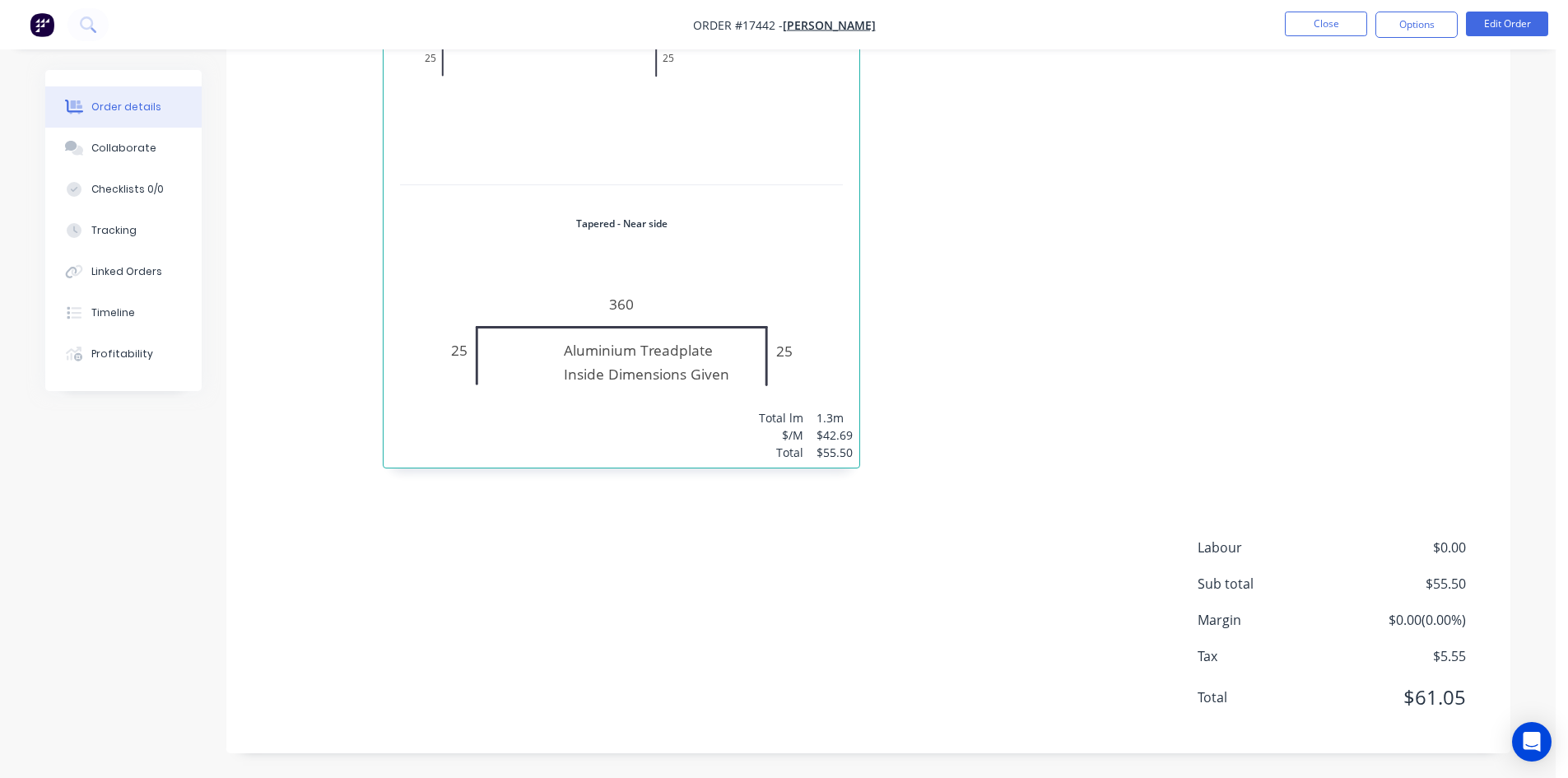
scroll to position [156, 0]
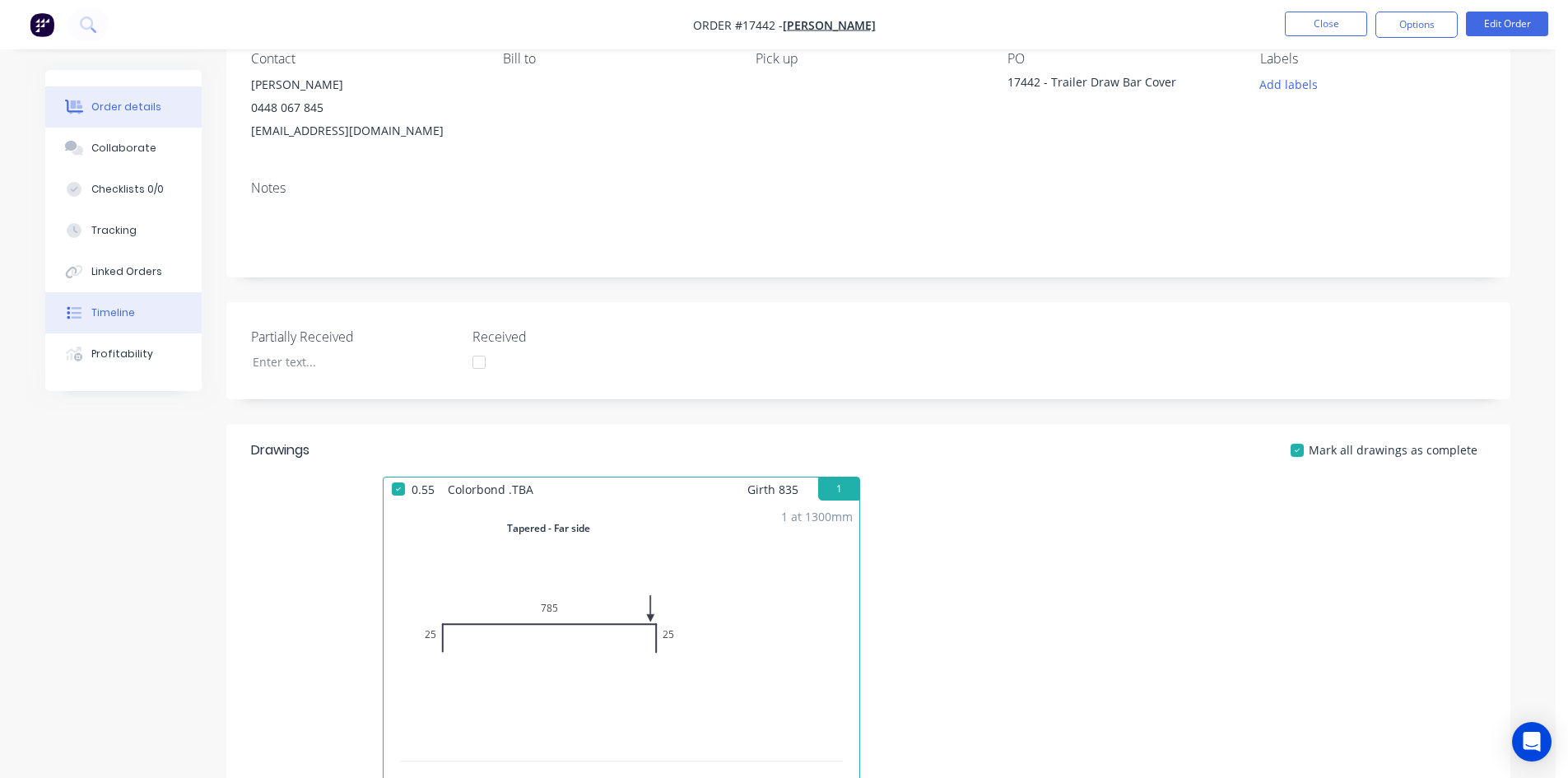
click at [107, 315] on div "Timeline" at bounding box center [112, 312] width 43 height 14
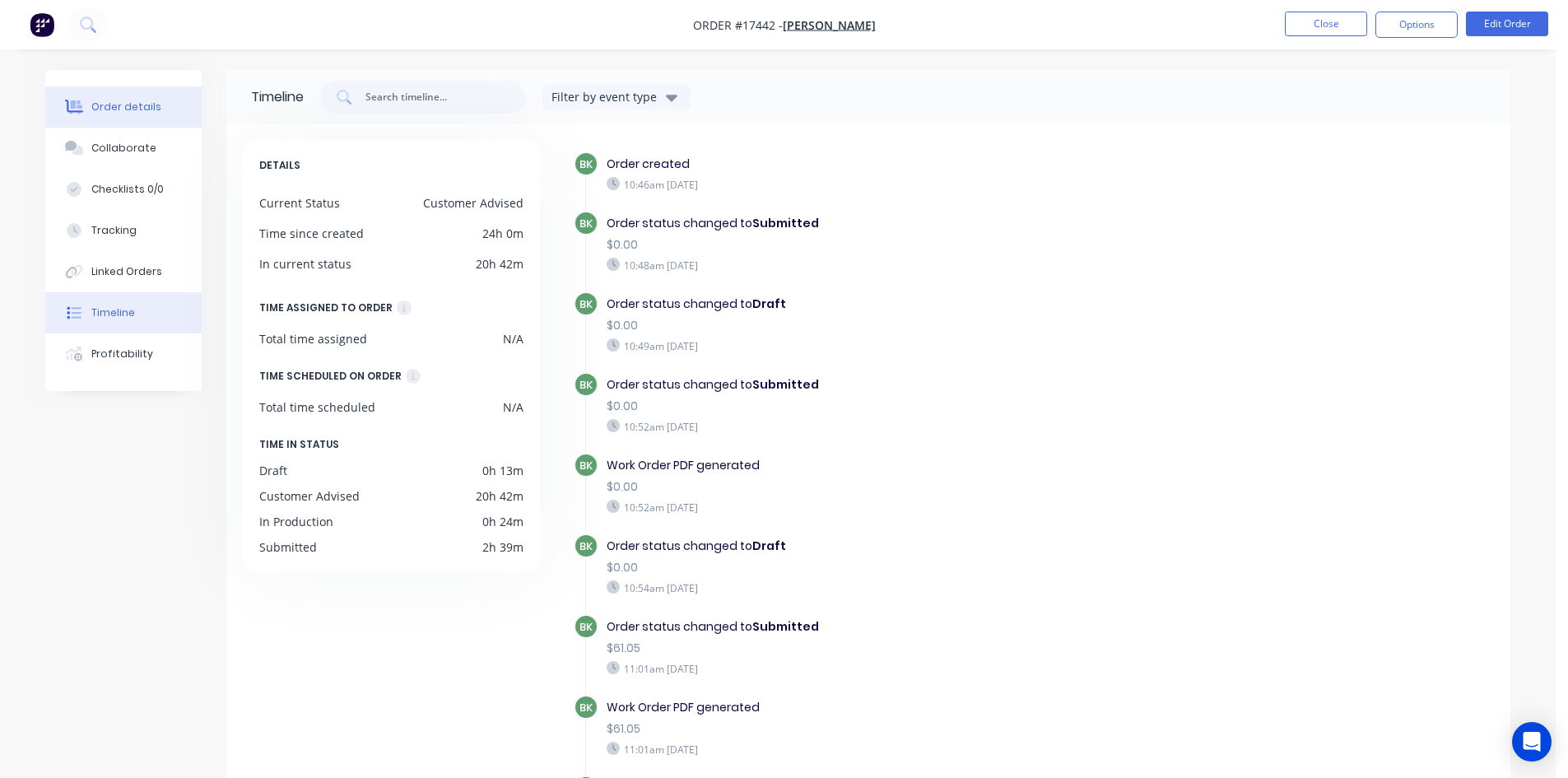
click at [117, 106] on div "Order details" at bounding box center [126, 106] width 70 height 14
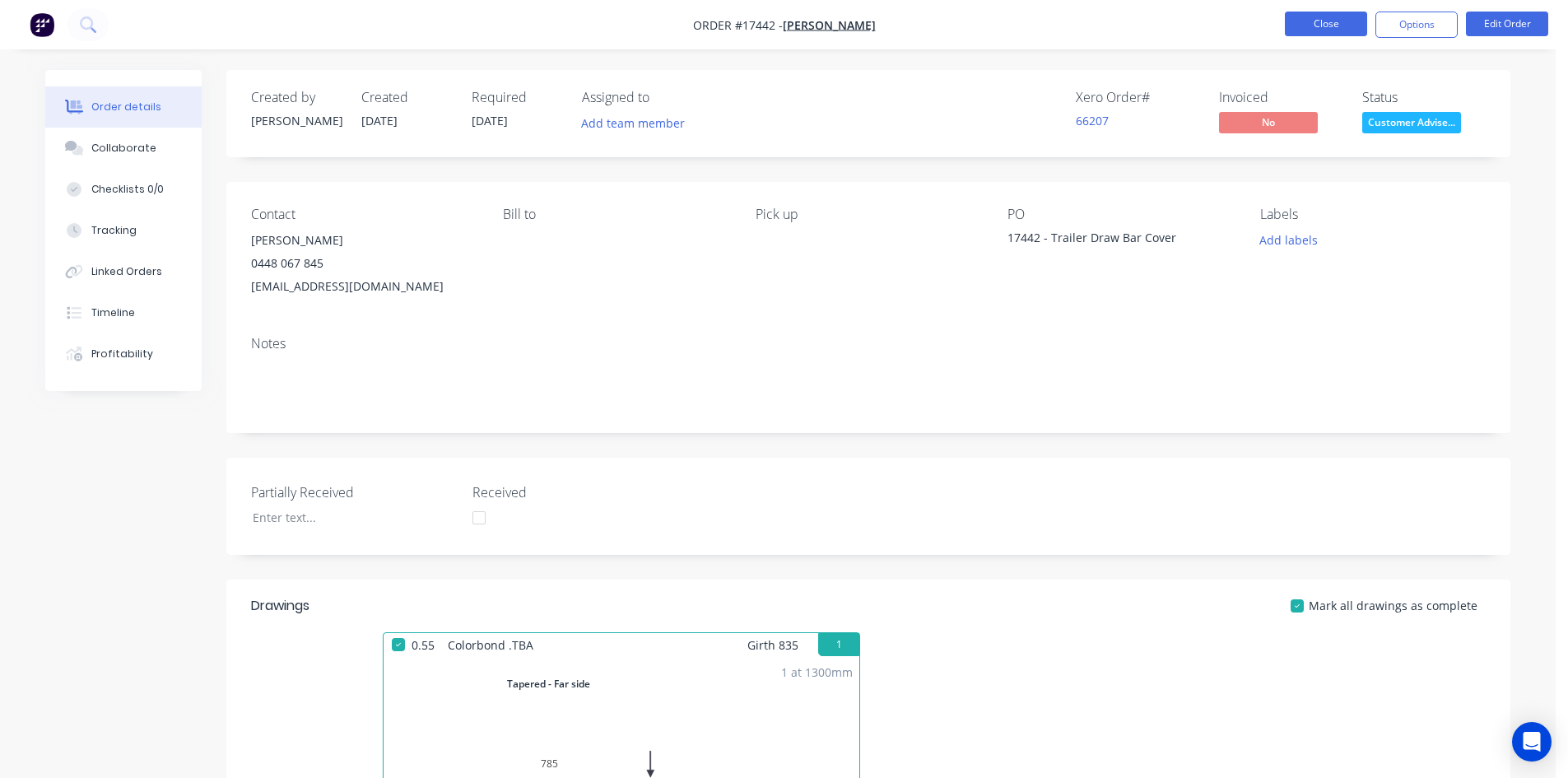
click at [1331, 25] on button "Close" at bounding box center [1326, 24] width 83 height 25
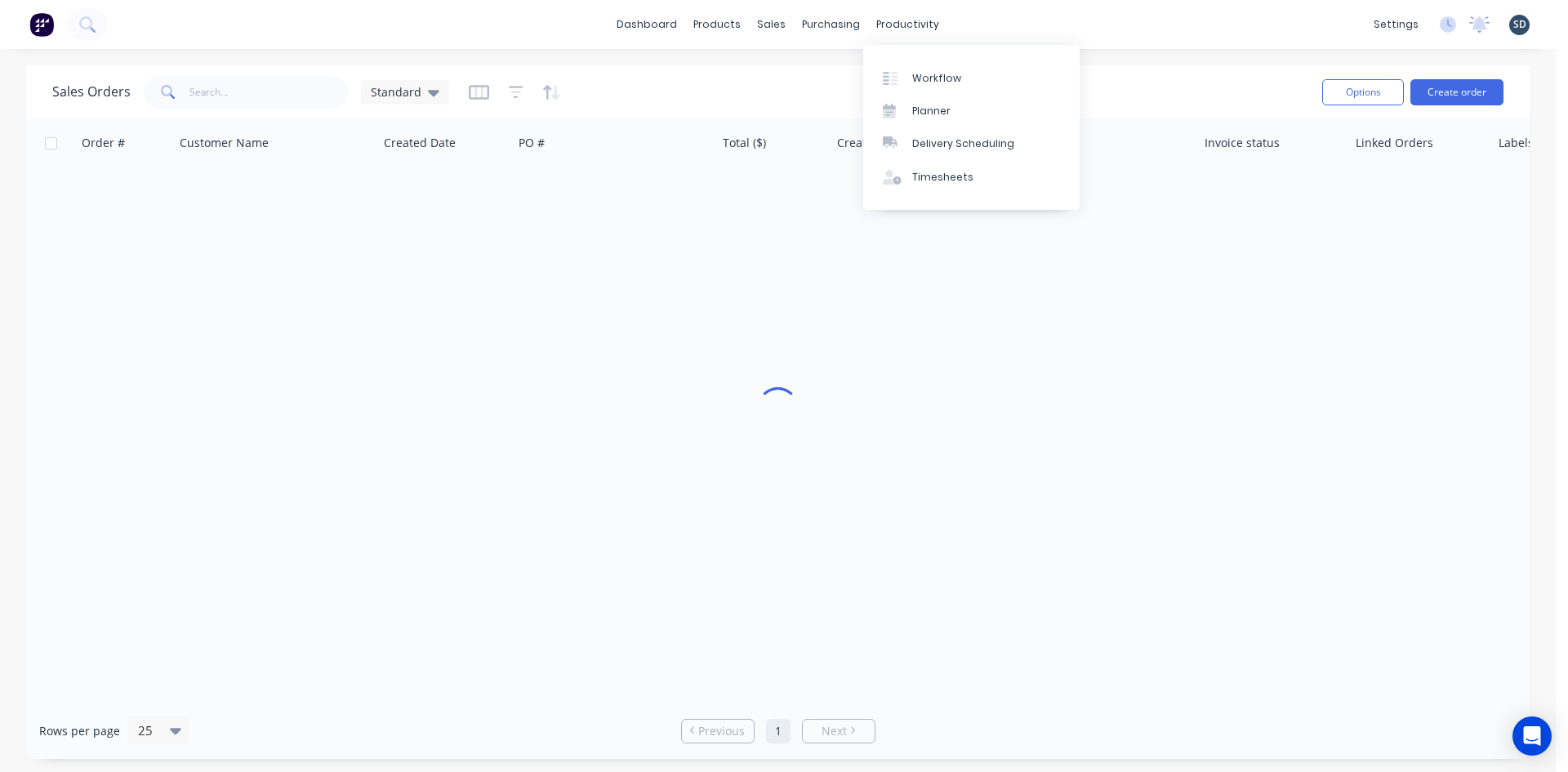
click at [1039, 26] on div "dashboard products sales purchasing productivity dashboard products Product Cat…" at bounding box center [778, 24] width 1556 height 49
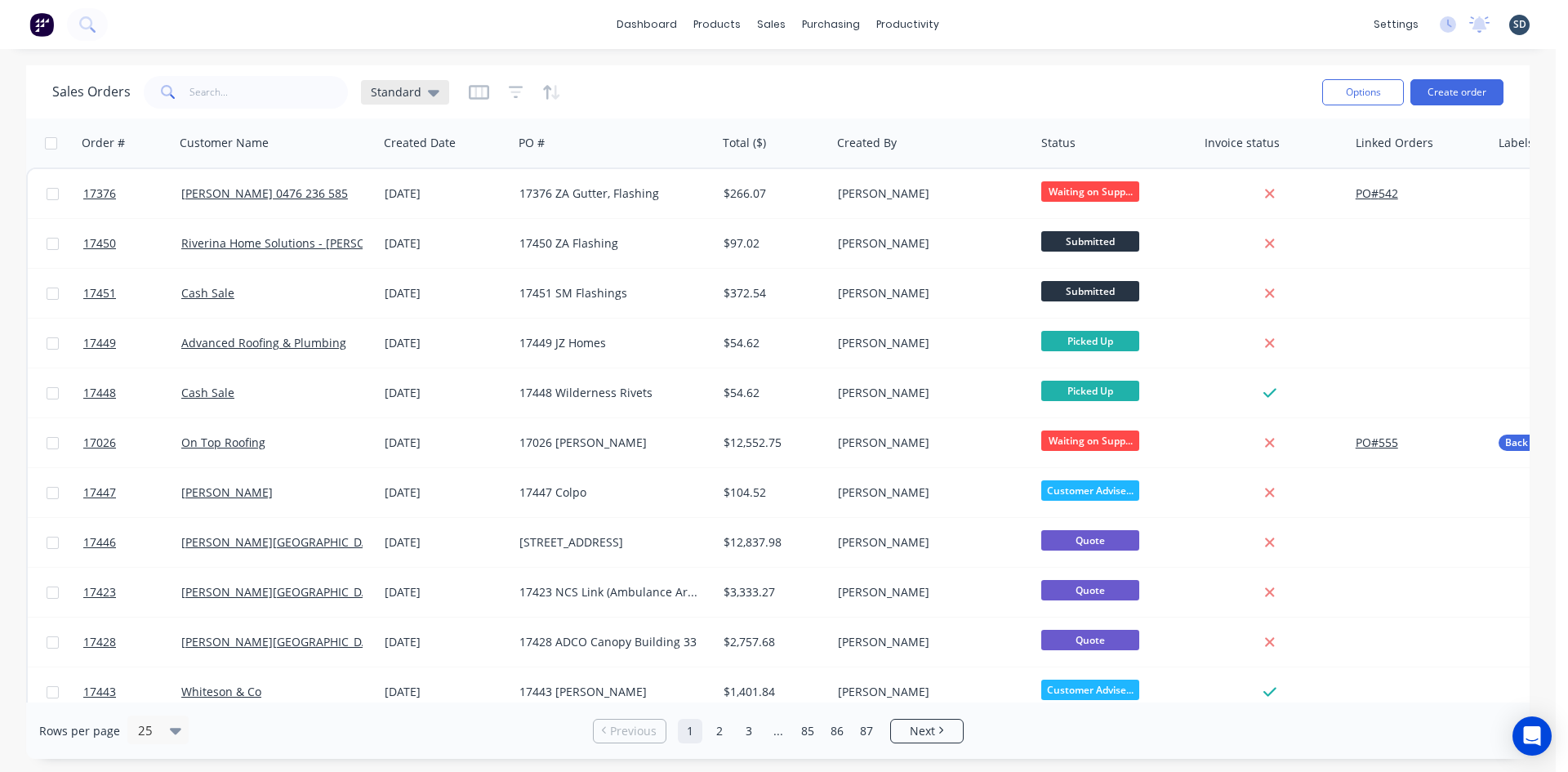
click at [416, 89] on span "Standard" at bounding box center [396, 92] width 51 height 17
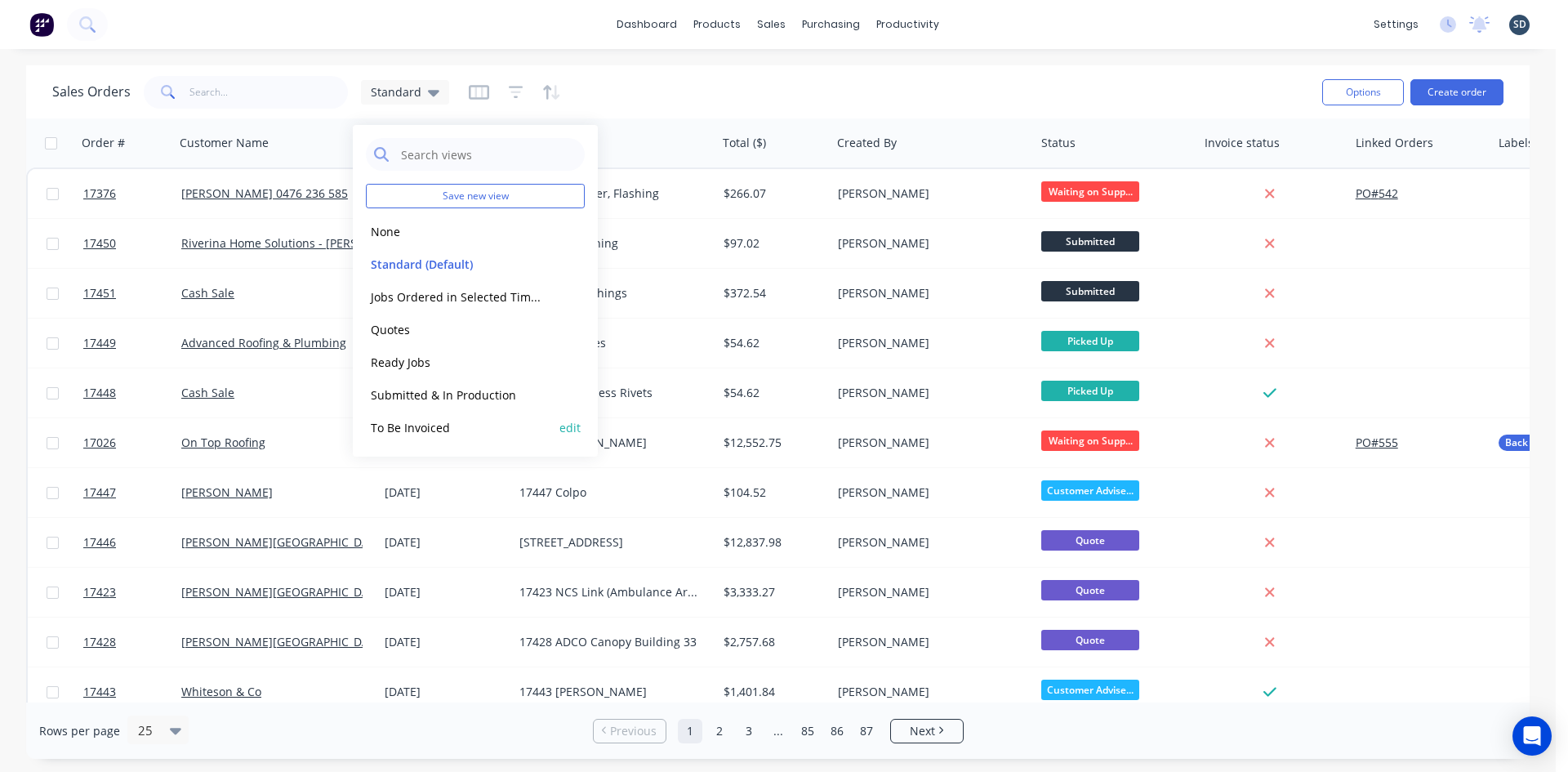
click at [453, 427] on button "To Be Invoiced" at bounding box center [458, 427] width 187 height 19
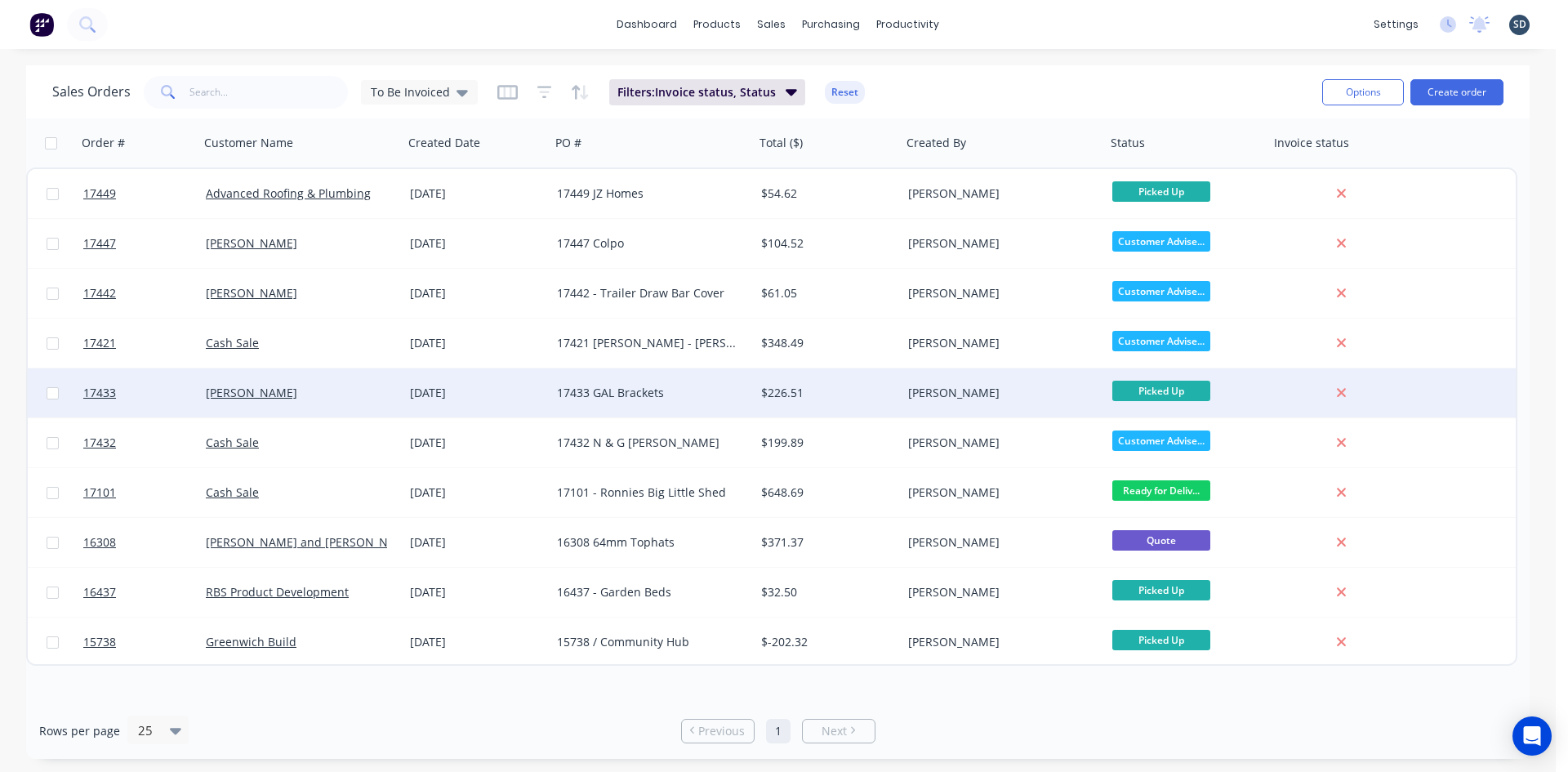
click at [554, 397] on div "17433 GAL Brackets" at bounding box center [653, 393] width 204 height 49
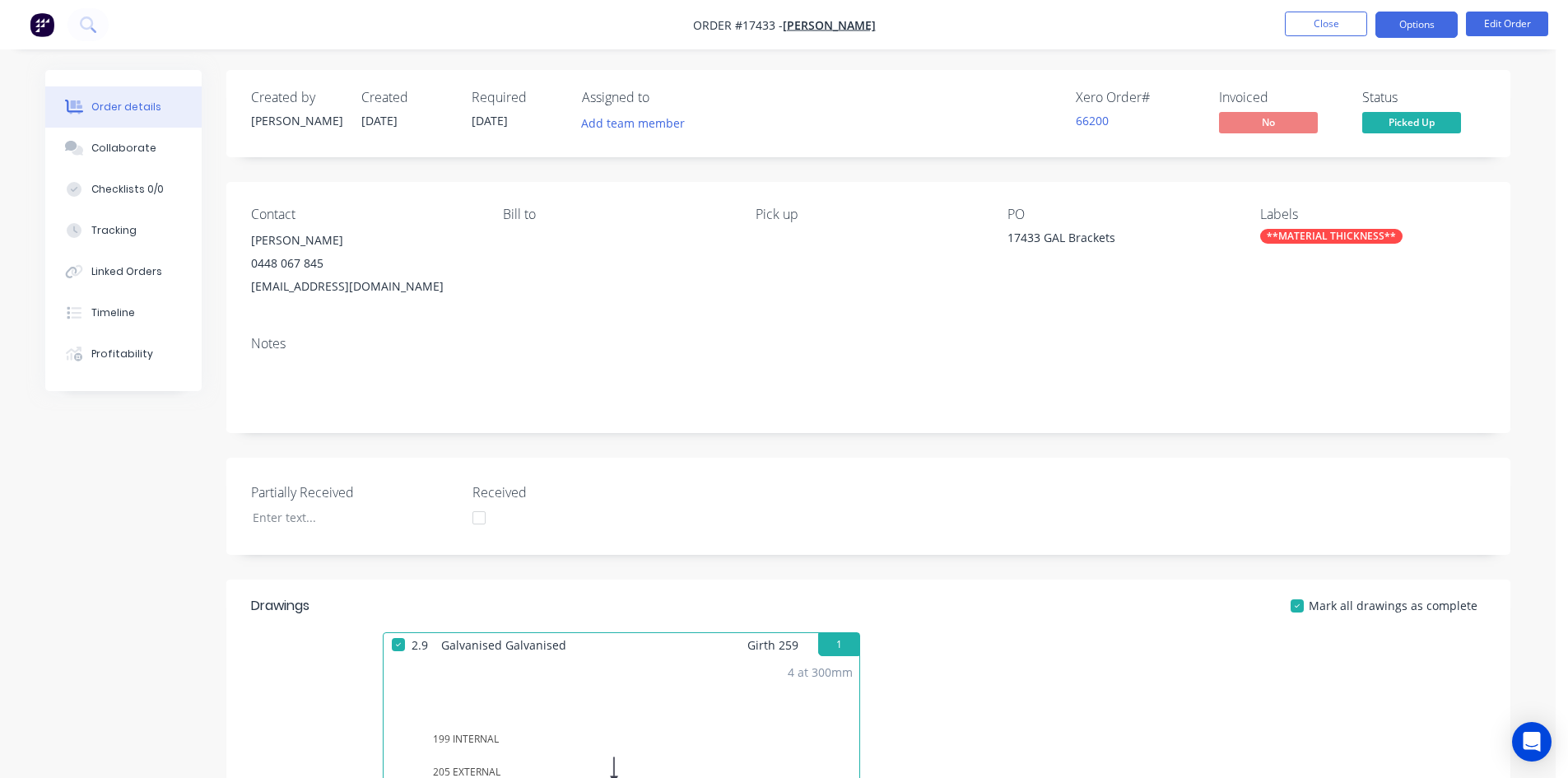
click at [1427, 24] on button "Options" at bounding box center [1416, 25] width 83 height 26
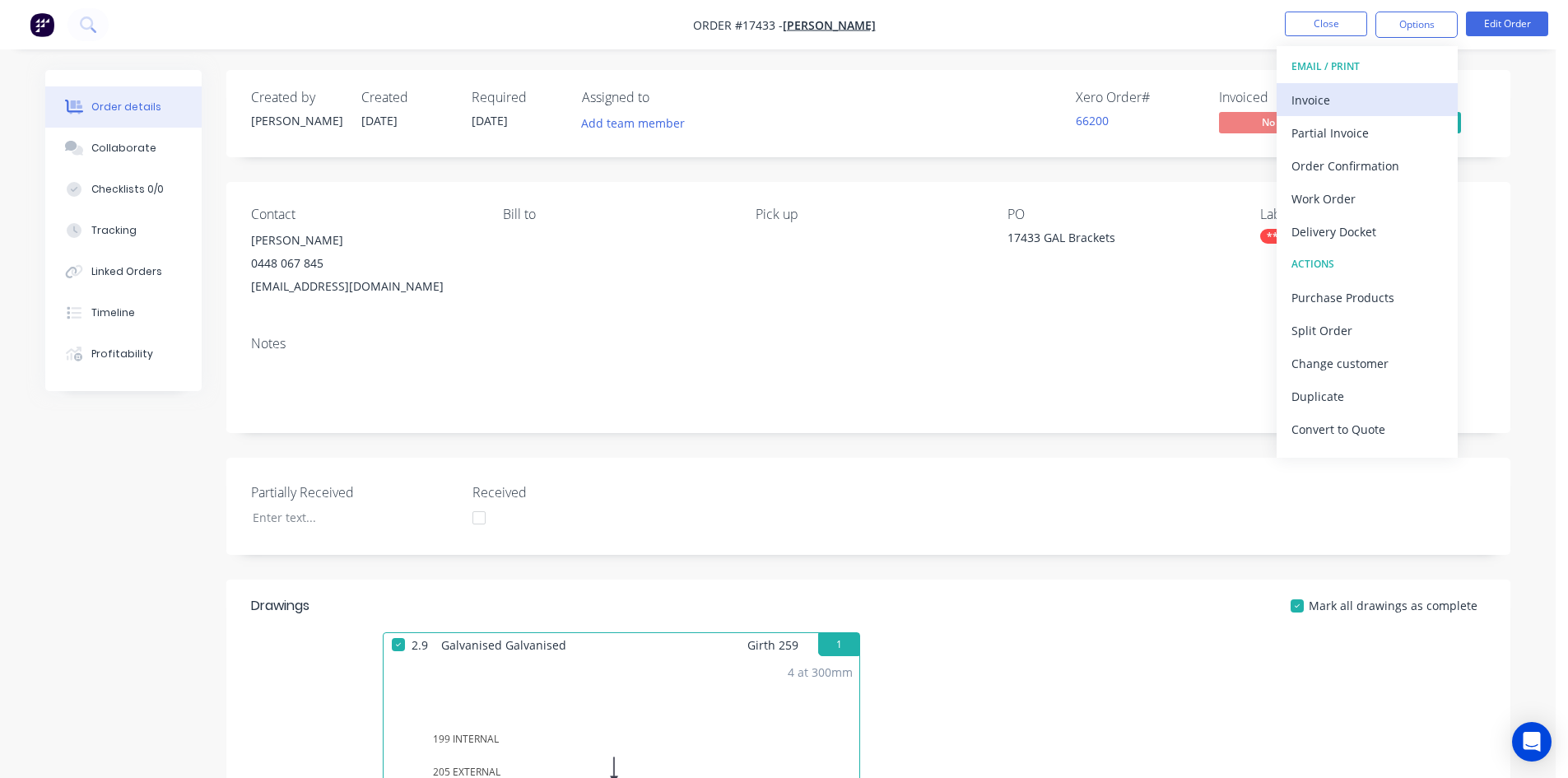
click at [1383, 103] on div "Invoice" at bounding box center [1367, 100] width 151 height 24
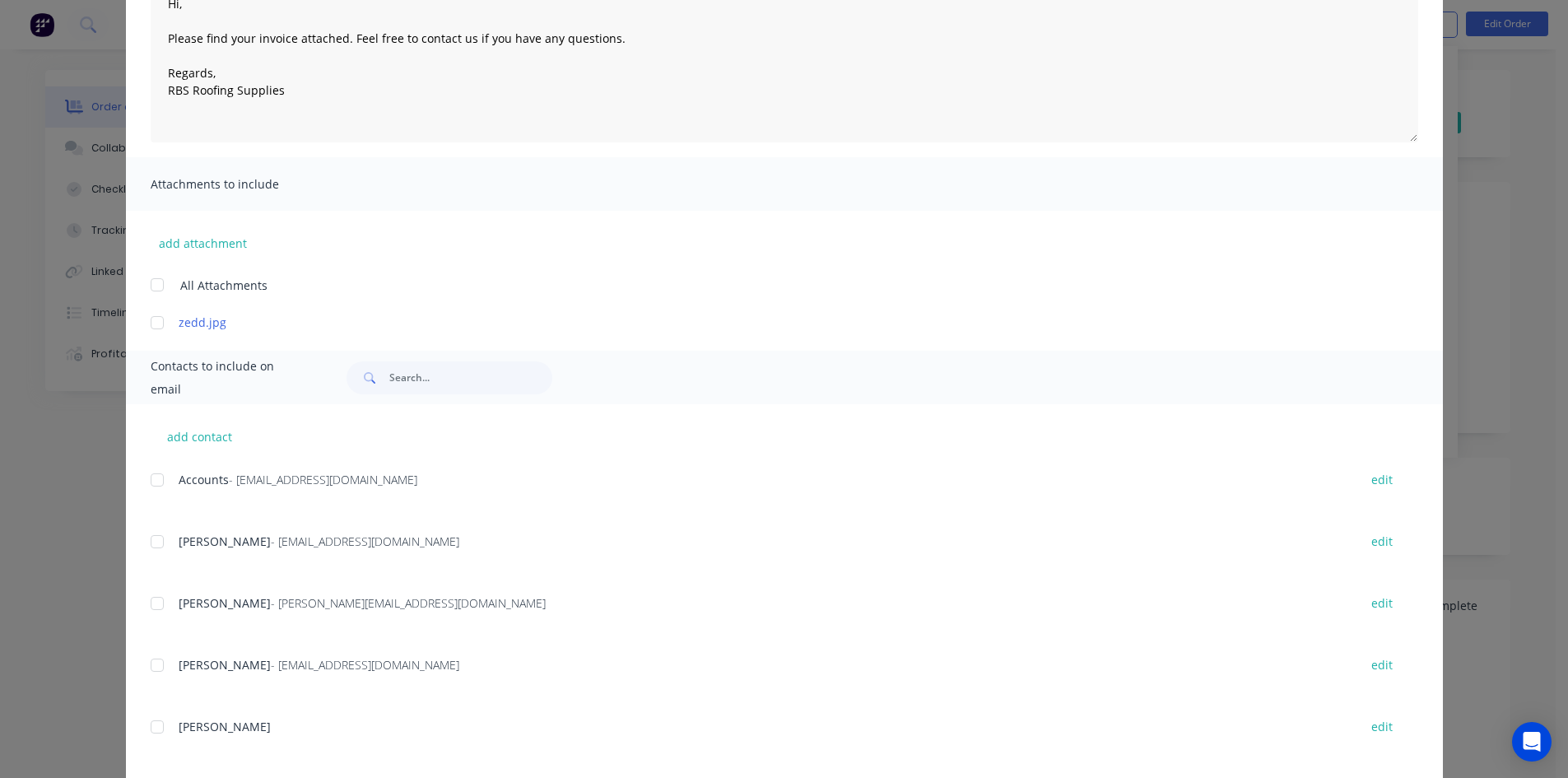
scroll to position [247, 0]
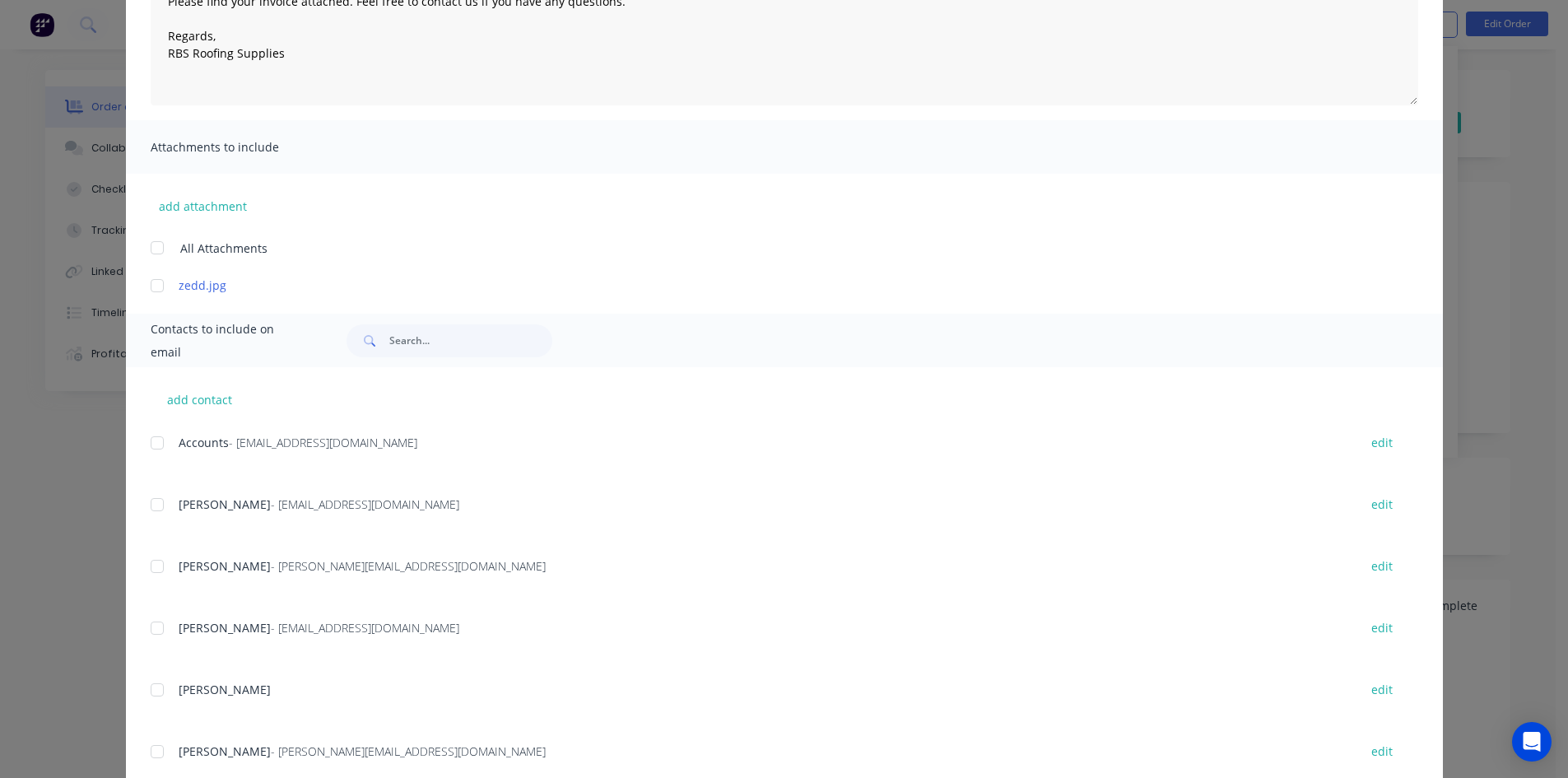
click at [151, 438] on div at bounding box center [157, 443] width 33 height 33
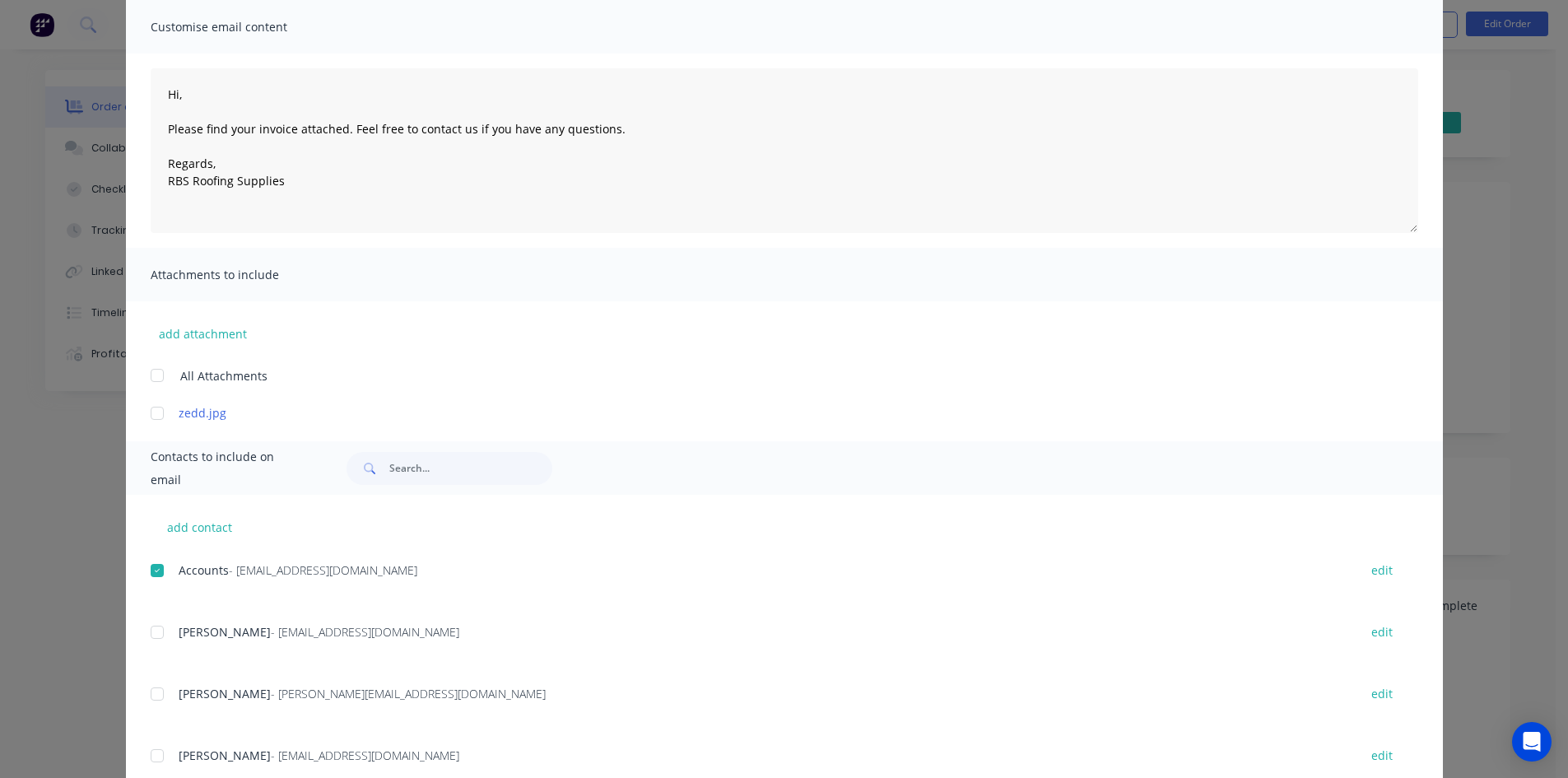
scroll to position [0, 0]
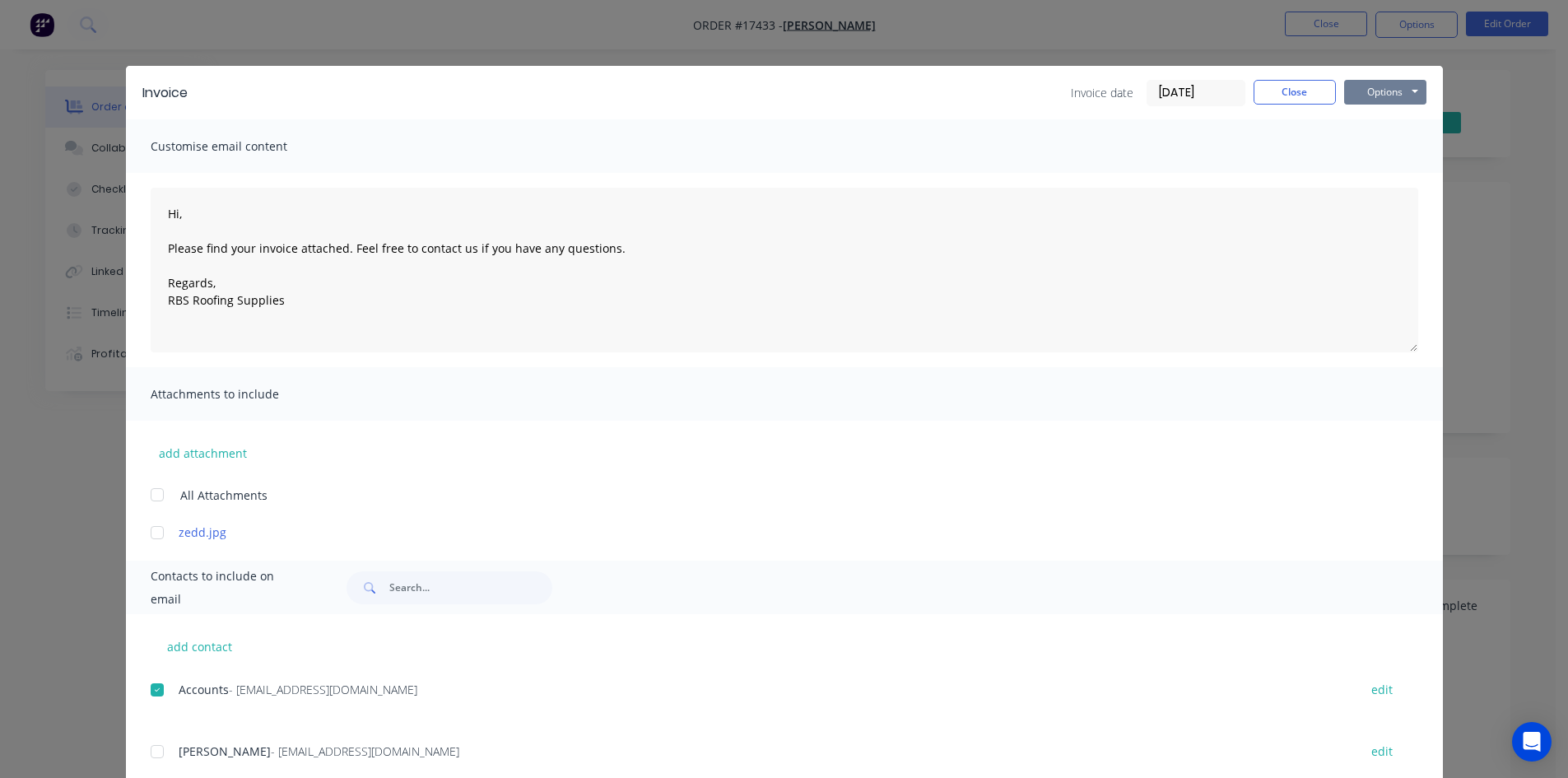
click at [1377, 91] on button "Options" at bounding box center [1385, 92] width 83 height 25
click at [1411, 184] on button "Email" at bounding box center [1397, 176] width 105 height 27
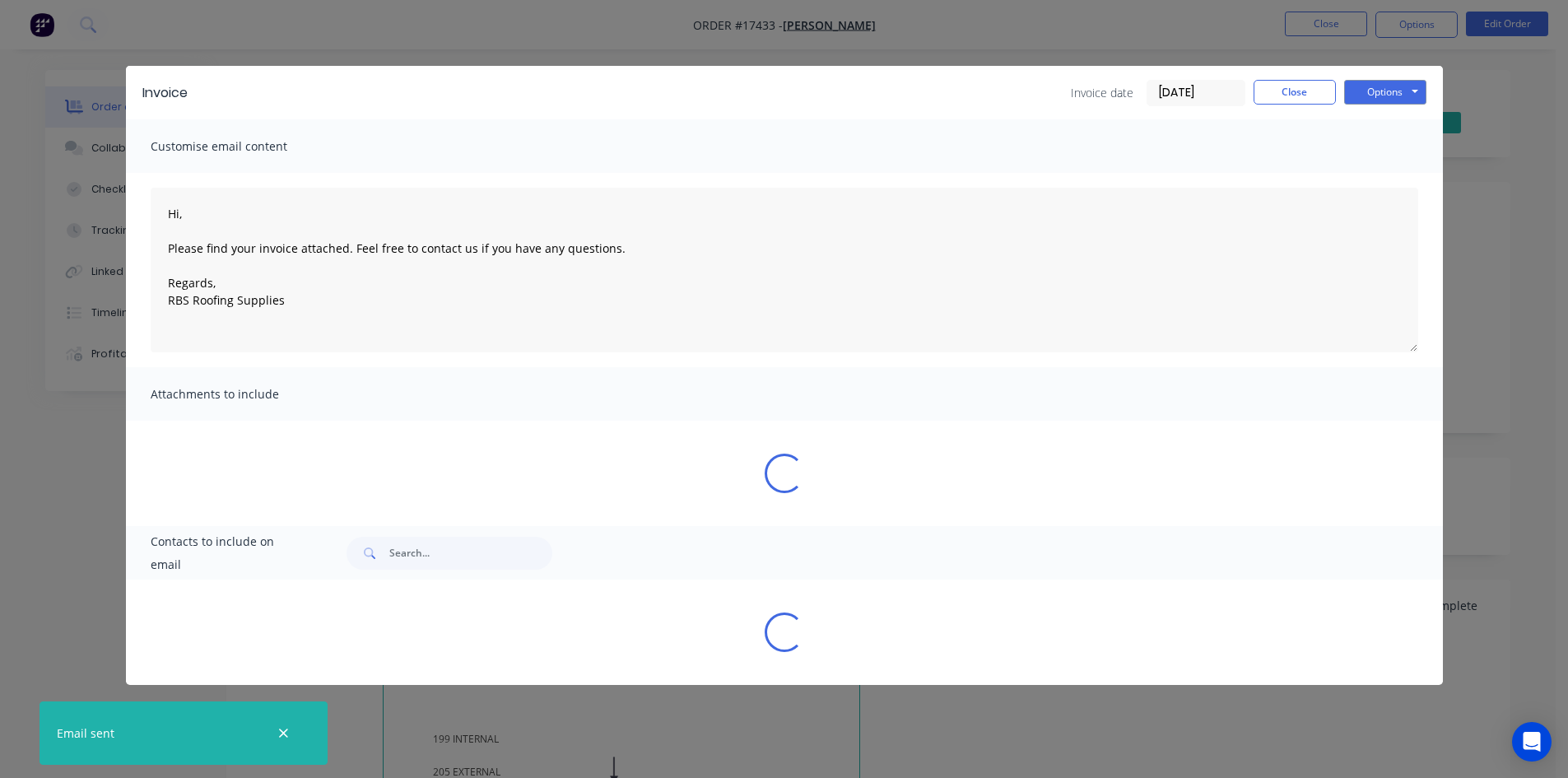
type textarea "Hi, Please find your invoice attached. Feel free to contact us if you have any …"
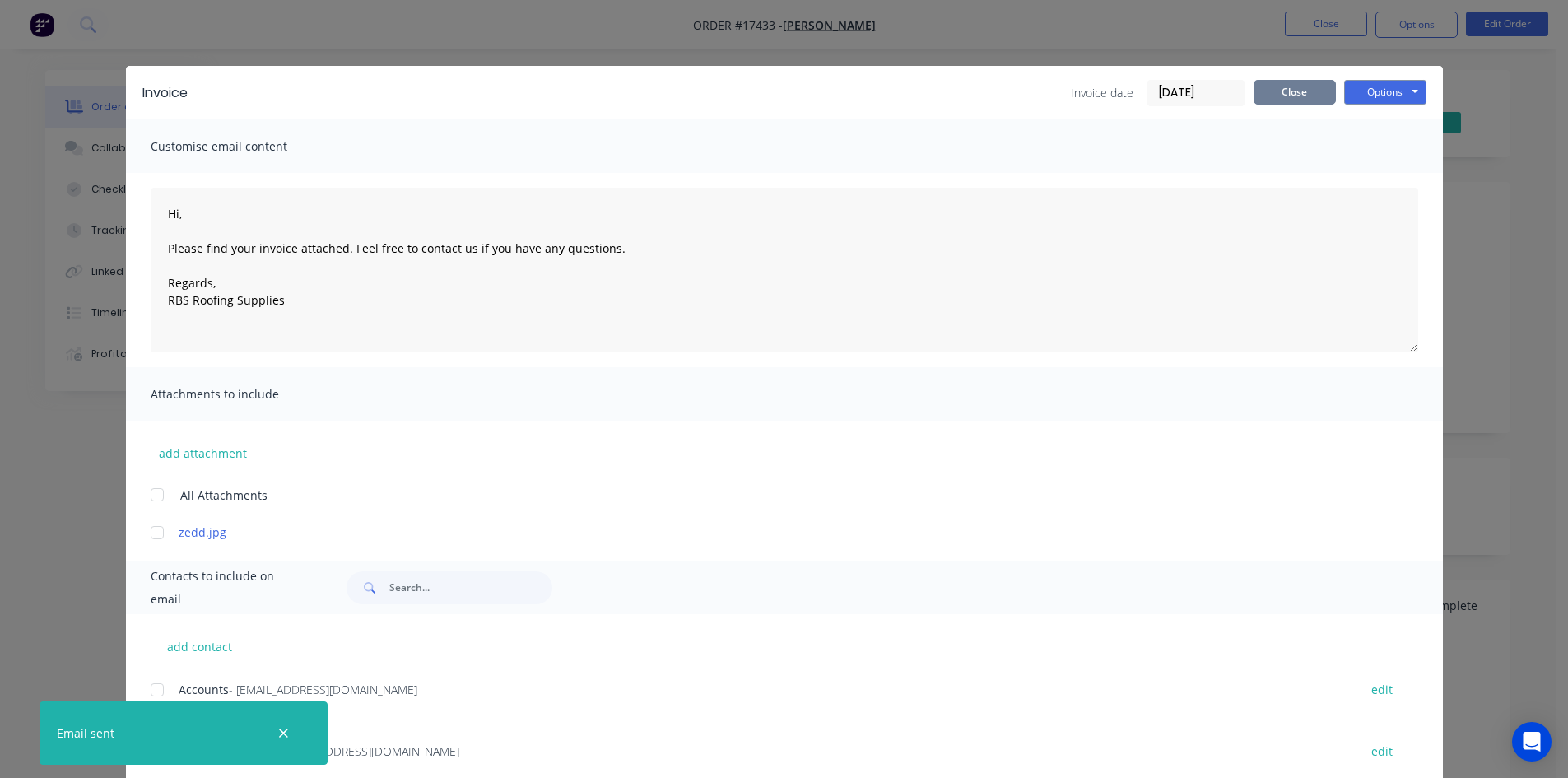
click at [1315, 83] on button "Close" at bounding box center [1294, 92] width 83 height 25
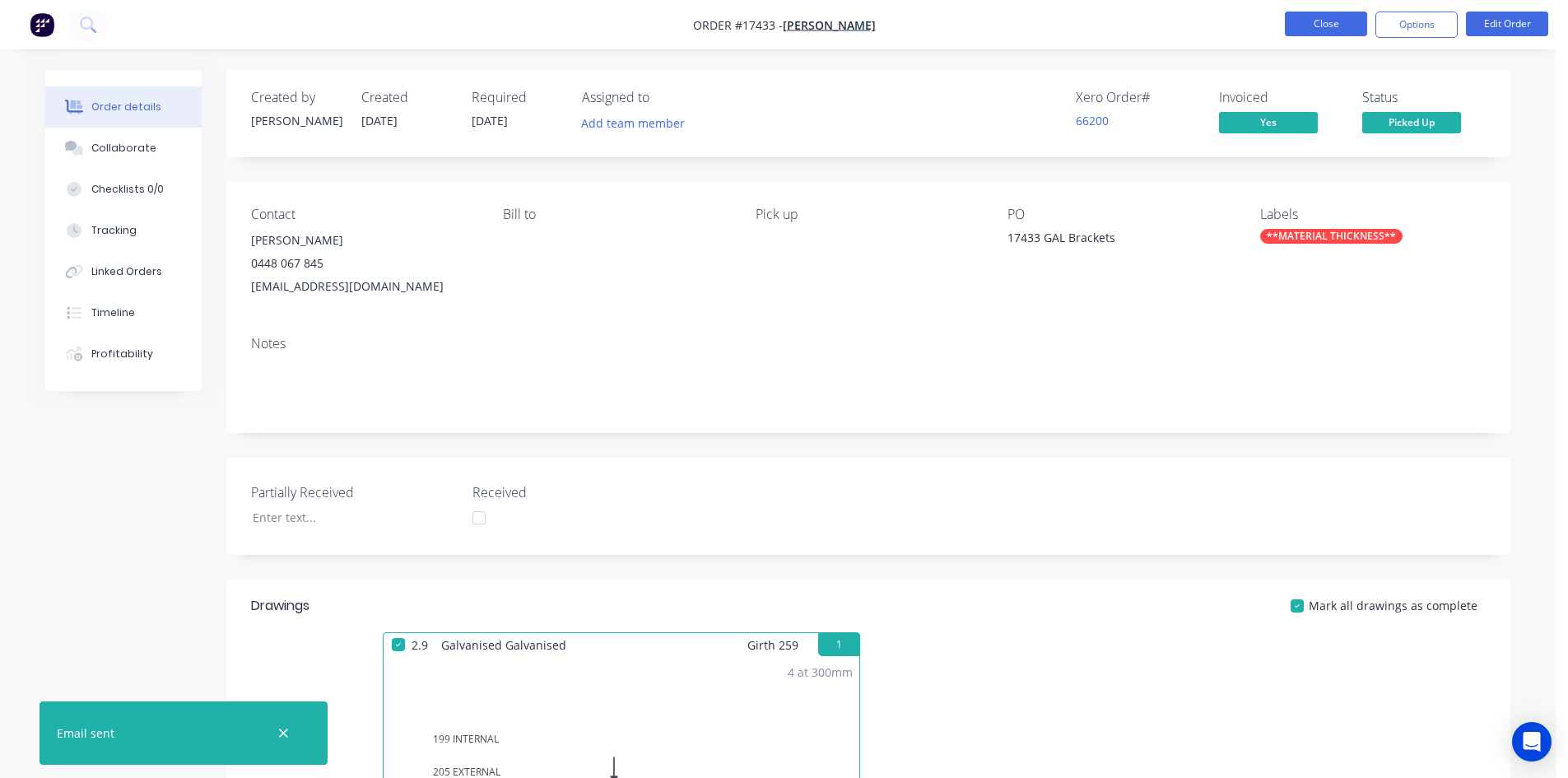
click at [1337, 21] on button "Close" at bounding box center [1326, 24] width 83 height 25
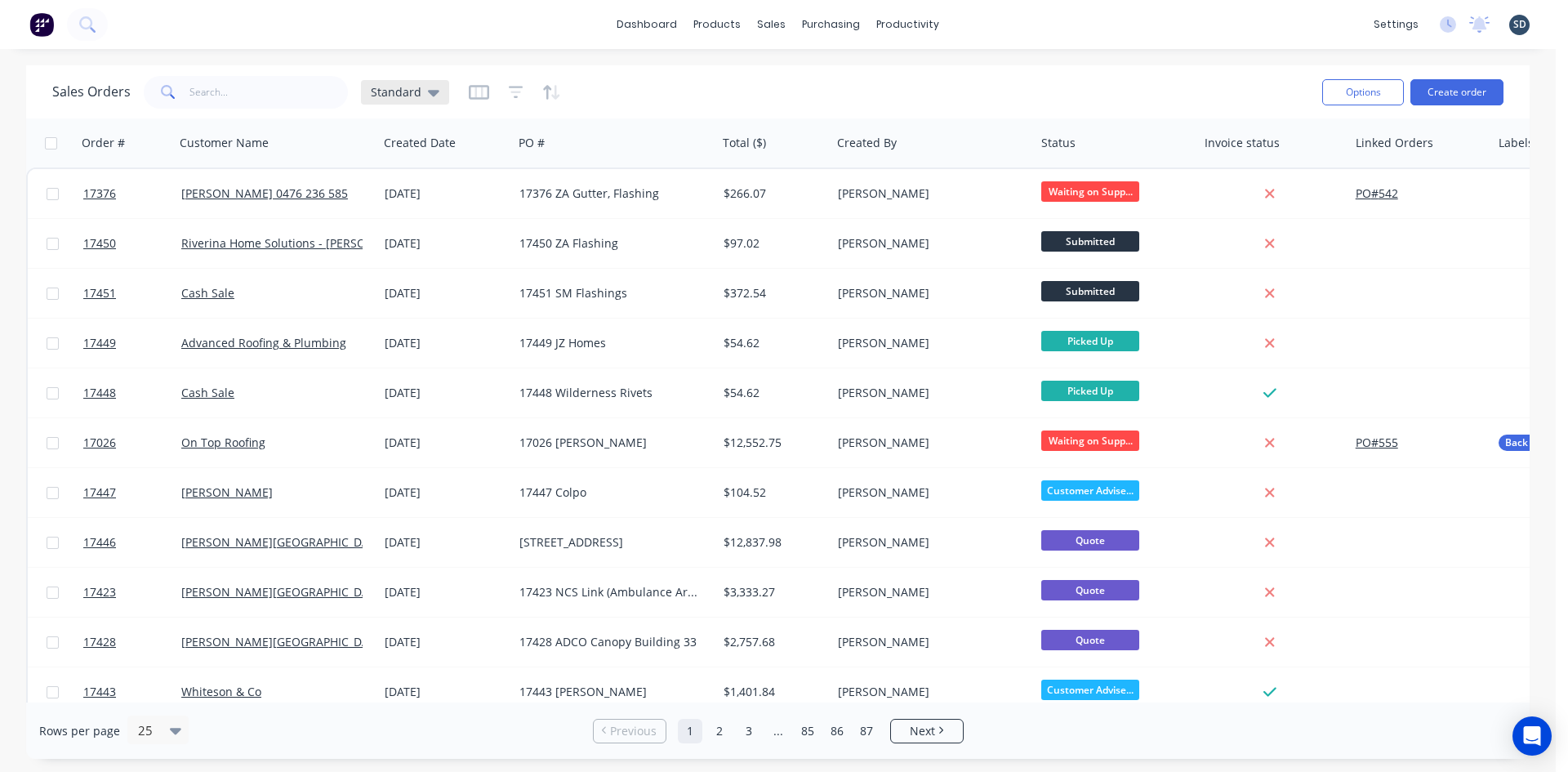
click at [411, 90] on span "Standard" at bounding box center [396, 92] width 51 height 17
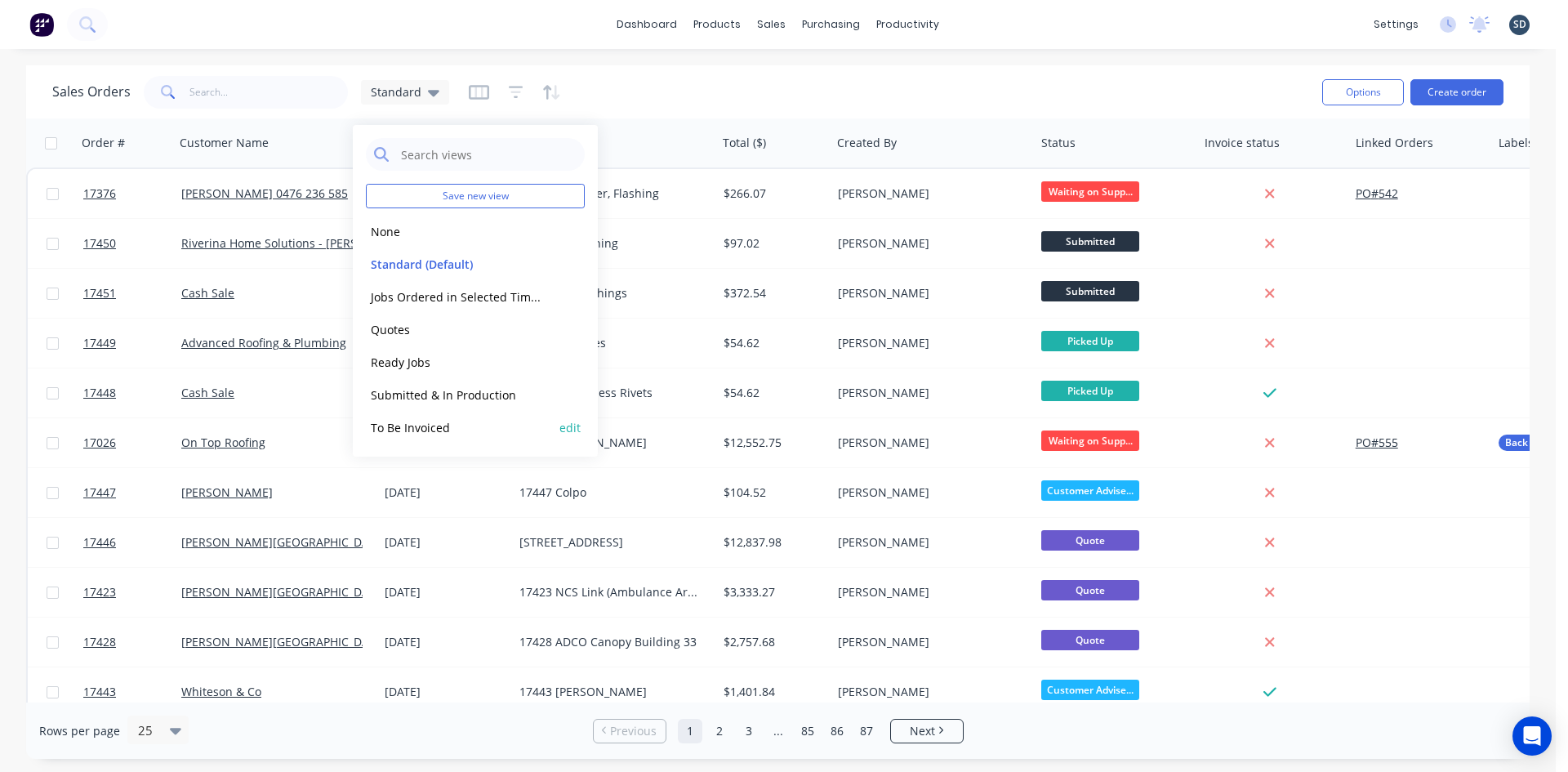
click at [461, 427] on button "To Be Invoiced" at bounding box center [458, 427] width 187 height 19
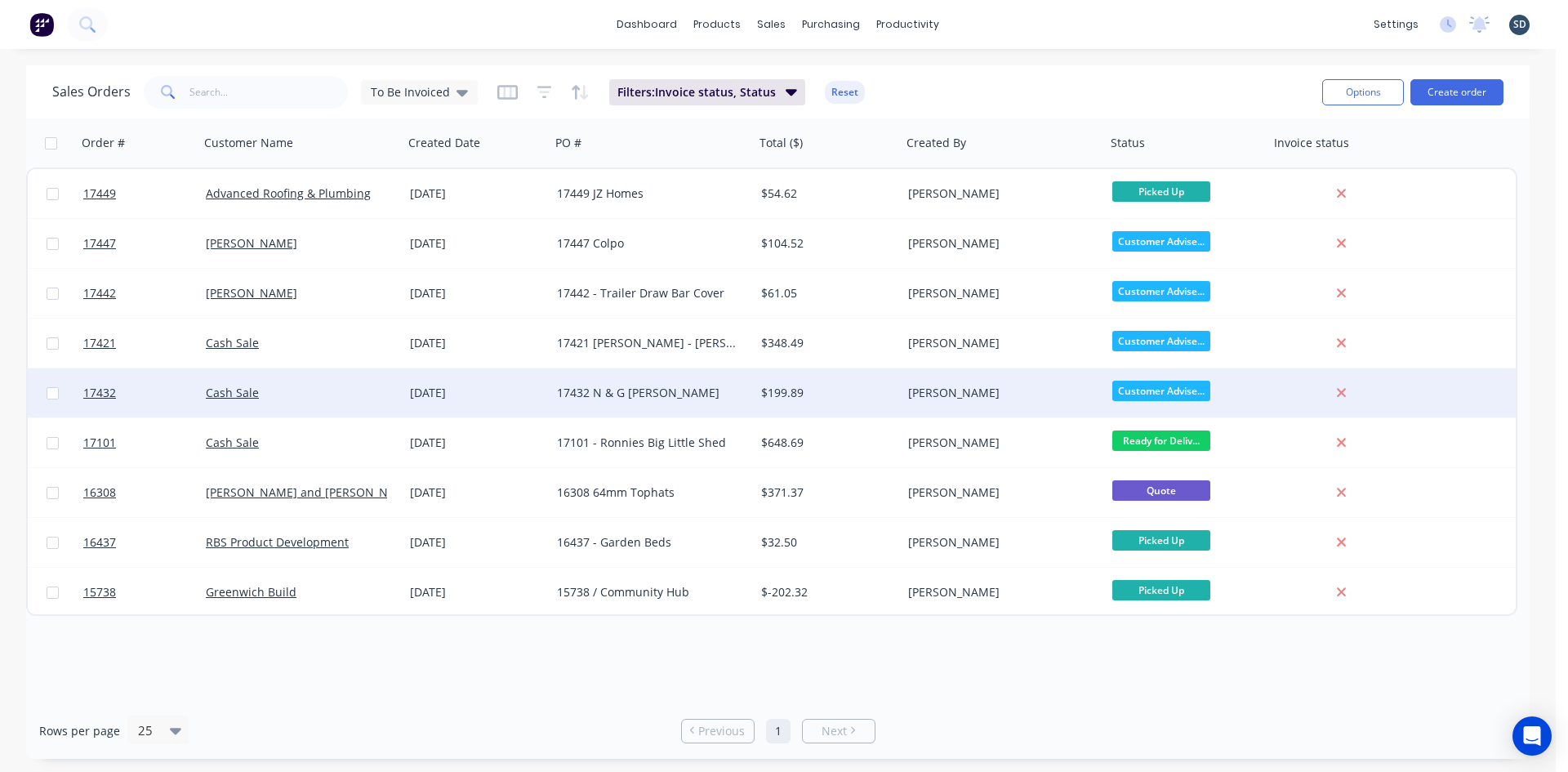
click at [618, 390] on div "17432 N & G Irvin" at bounding box center [648, 393] width 182 height 16
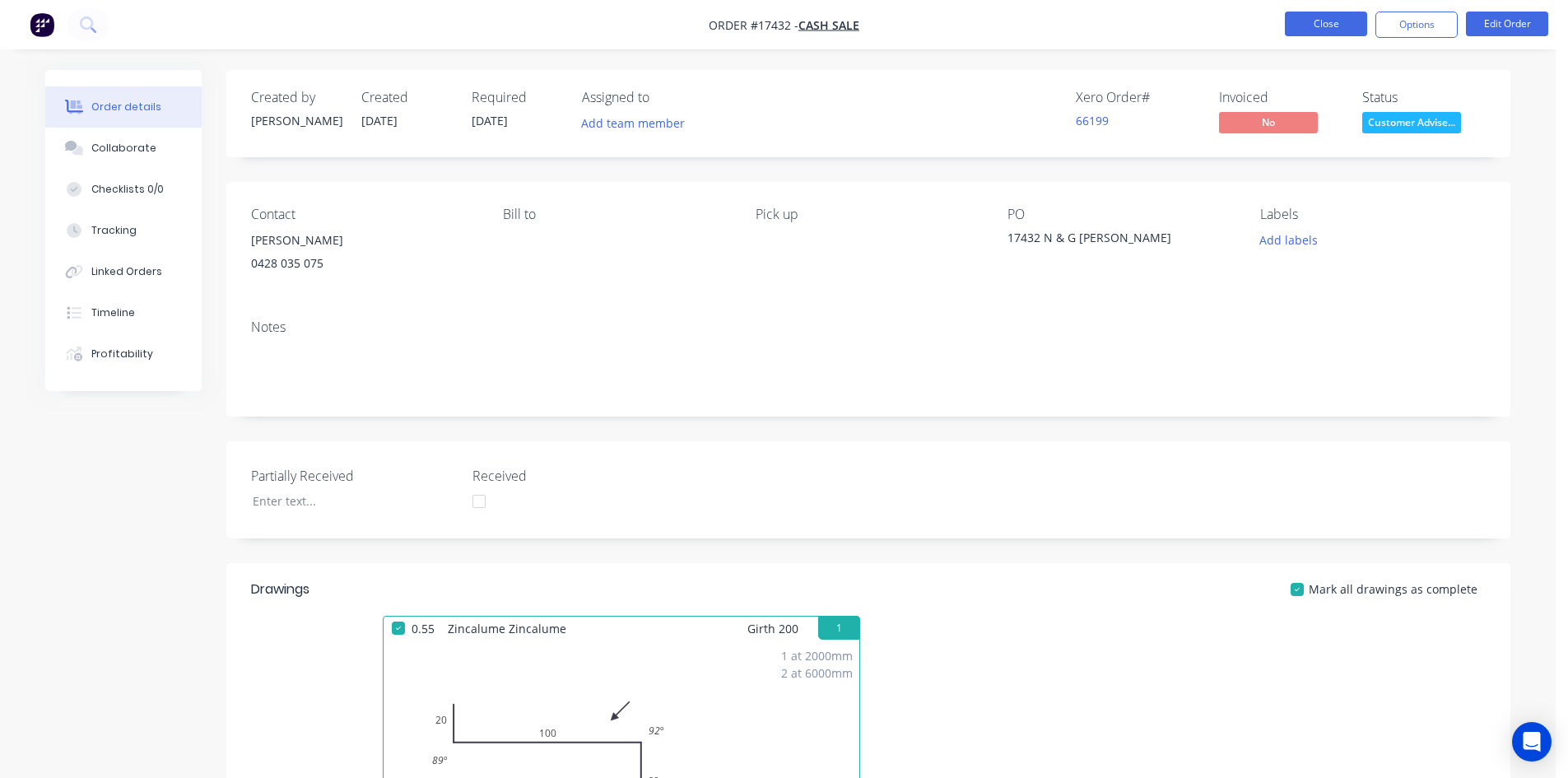
click at [1332, 20] on button "Close" at bounding box center [1326, 24] width 83 height 25
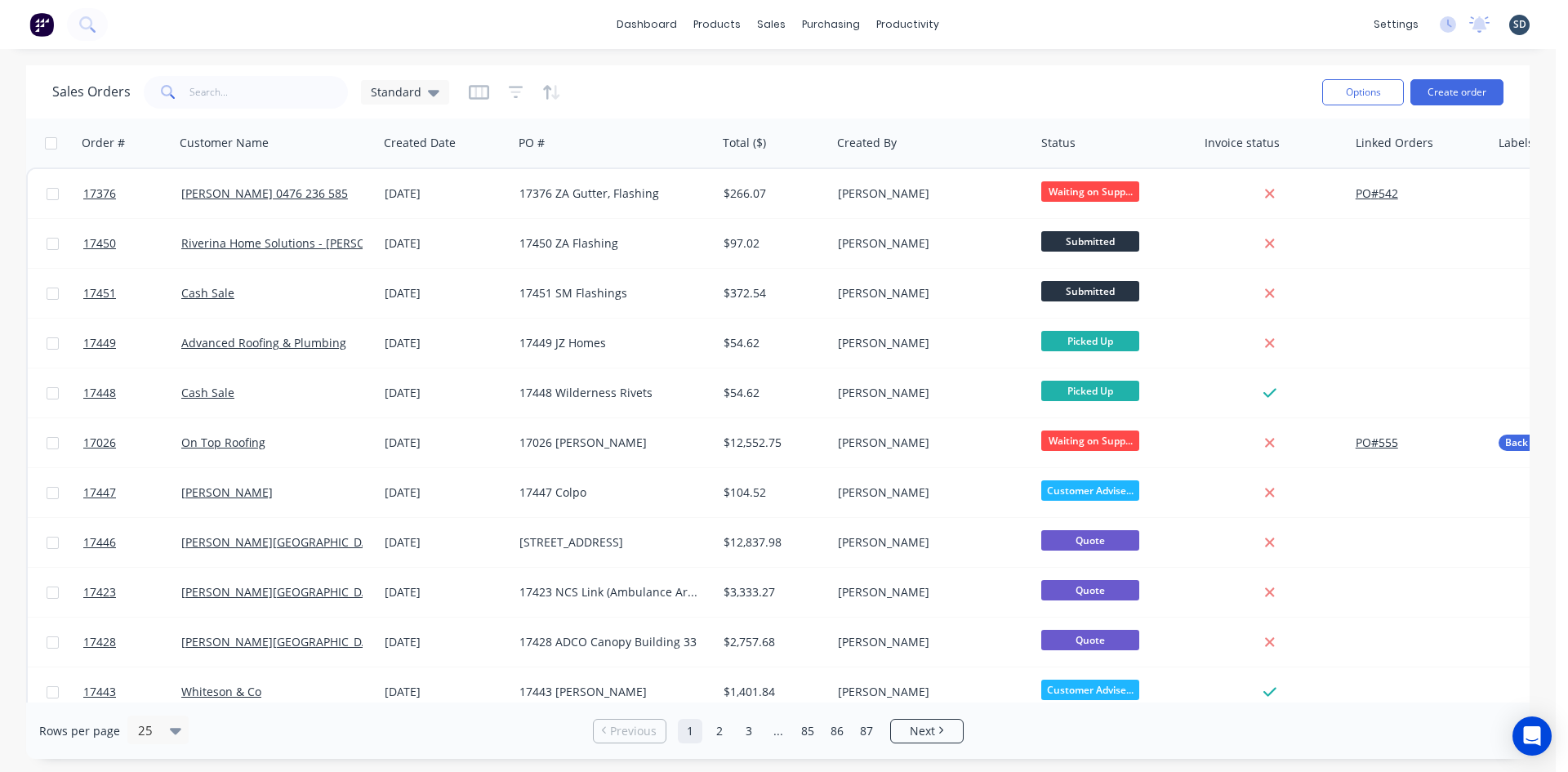
click at [997, 22] on div "dashboard products sales purchasing productivity dashboard products Product Cat…" at bounding box center [778, 24] width 1556 height 49
click at [990, 20] on div "dashboard products sales purchasing productivity dashboard products Product Cat…" at bounding box center [778, 24] width 1556 height 49
click at [995, 21] on div "dashboard products sales purchasing productivity dashboard products Product Cat…" at bounding box center [778, 24] width 1556 height 49
click at [988, 23] on div "dashboard products sales purchasing productivity dashboard products Product Cat…" at bounding box center [778, 24] width 1556 height 49
click at [1002, 16] on div "dashboard products sales purchasing productivity dashboard products Product Cat…" at bounding box center [778, 24] width 1556 height 49
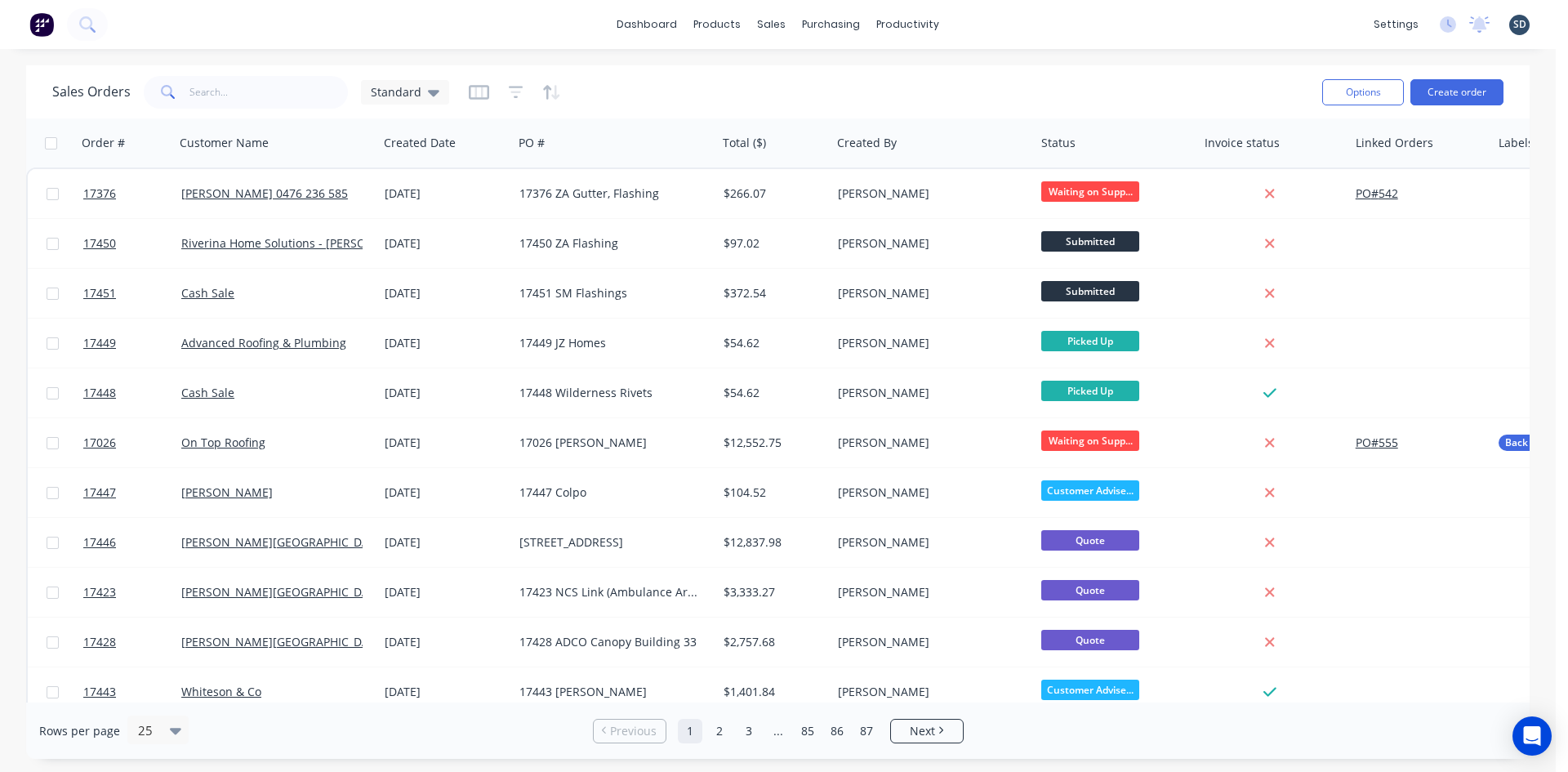
click at [979, 22] on div "dashboard products sales purchasing productivity dashboard products Product Cat…" at bounding box center [778, 24] width 1556 height 49
click at [1034, 20] on div "dashboard products sales purchasing productivity dashboard products Product Cat…" at bounding box center [778, 24] width 1556 height 49
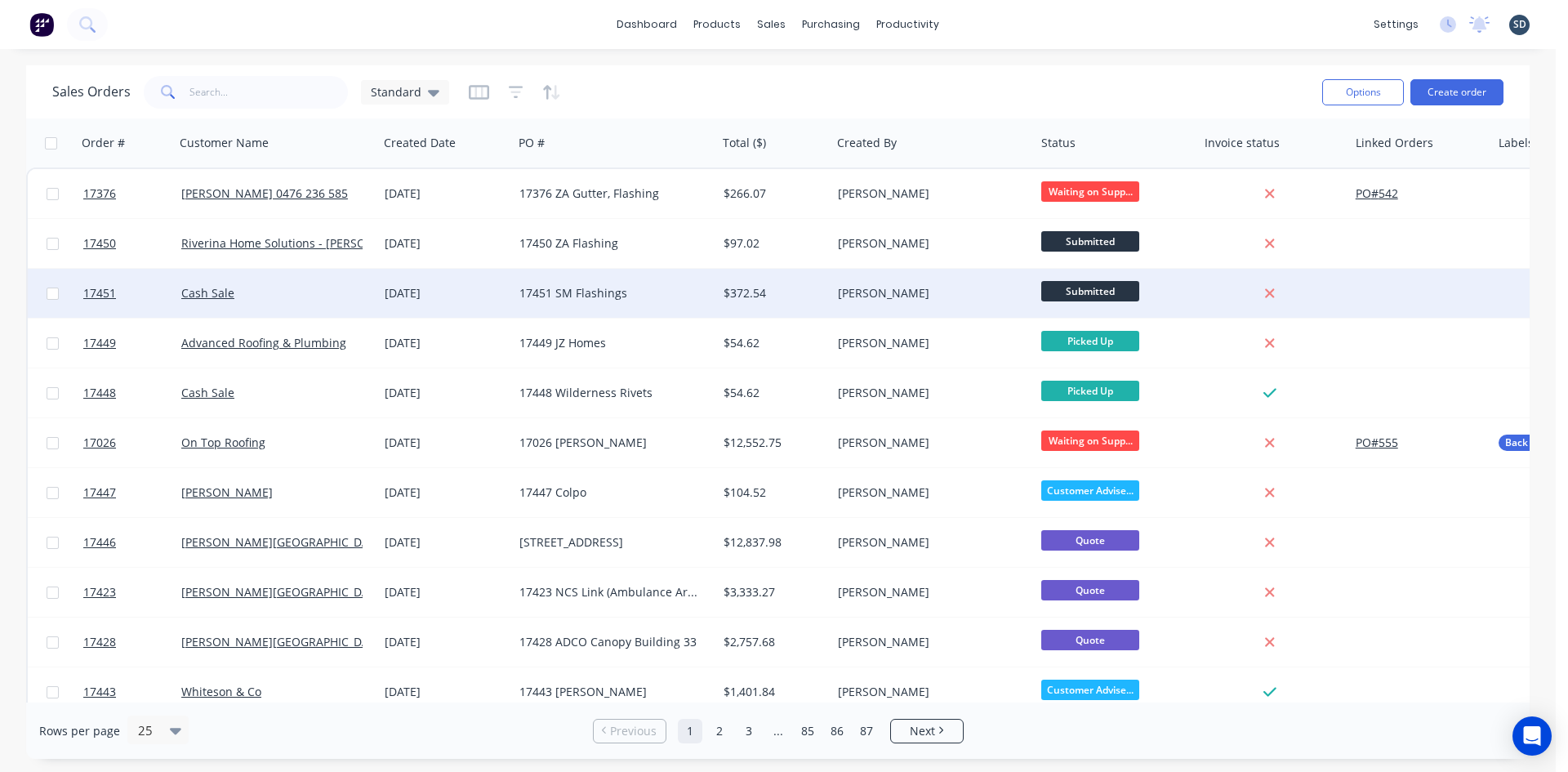
click at [665, 287] on div "17451 SM Flashings" at bounding box center [610, 293] width 182 height 16
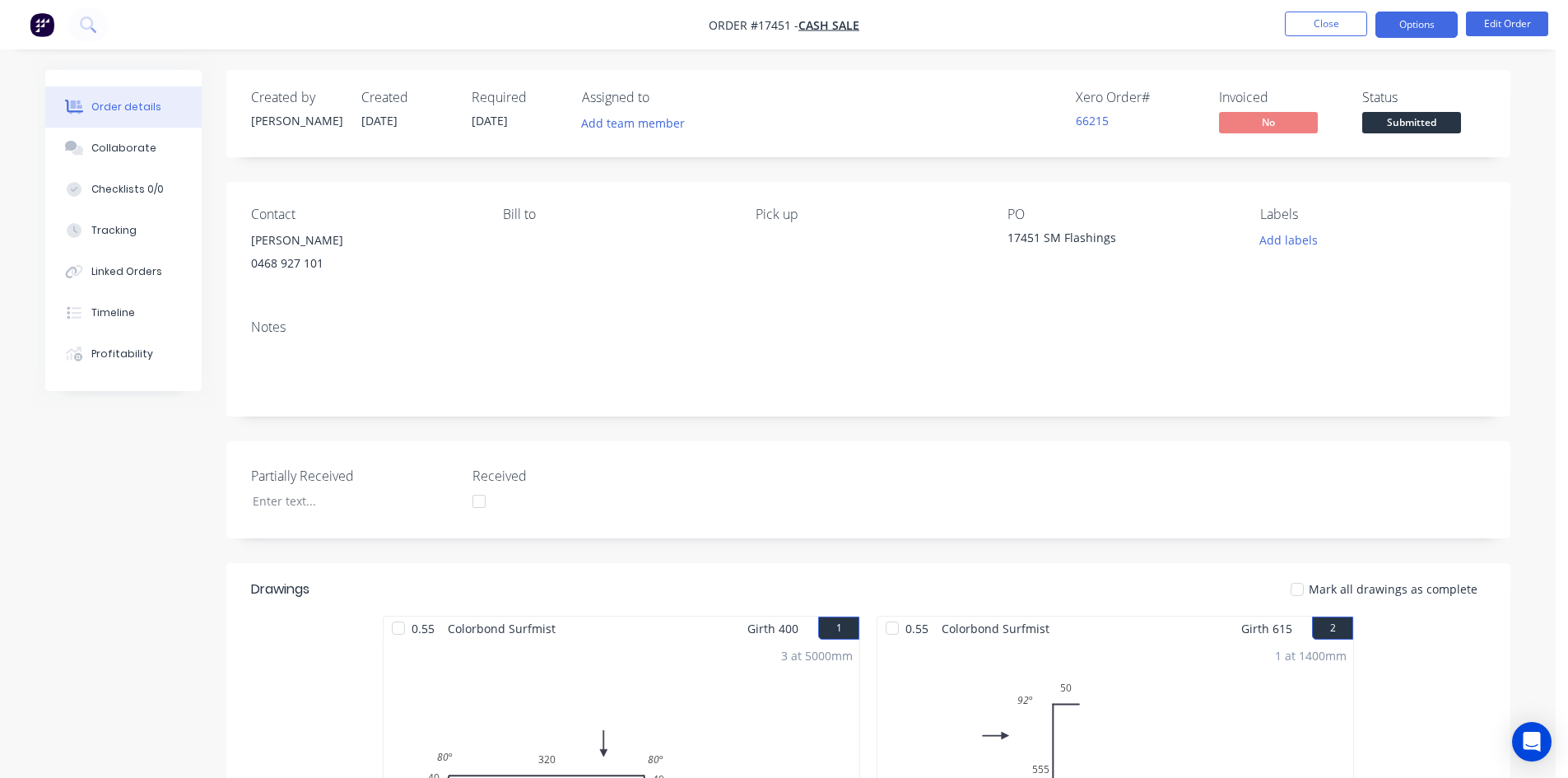
click at [1425, 25] on button "Options" at bounding box center [1416, 25] width 83 height 26
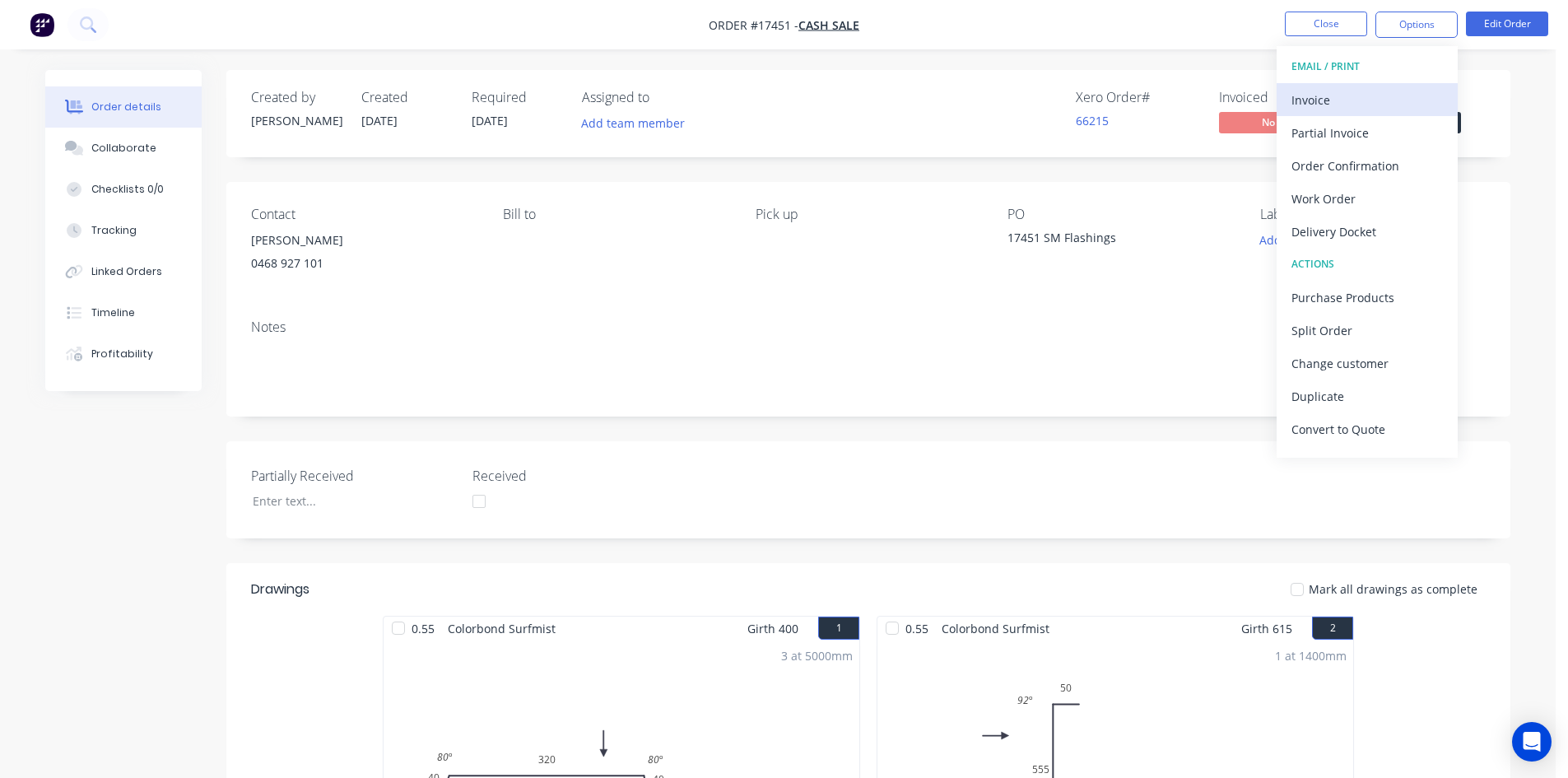
click at [1380, 106] on div "Invoice" at bounding box center [1367, 100] width 151 height 24
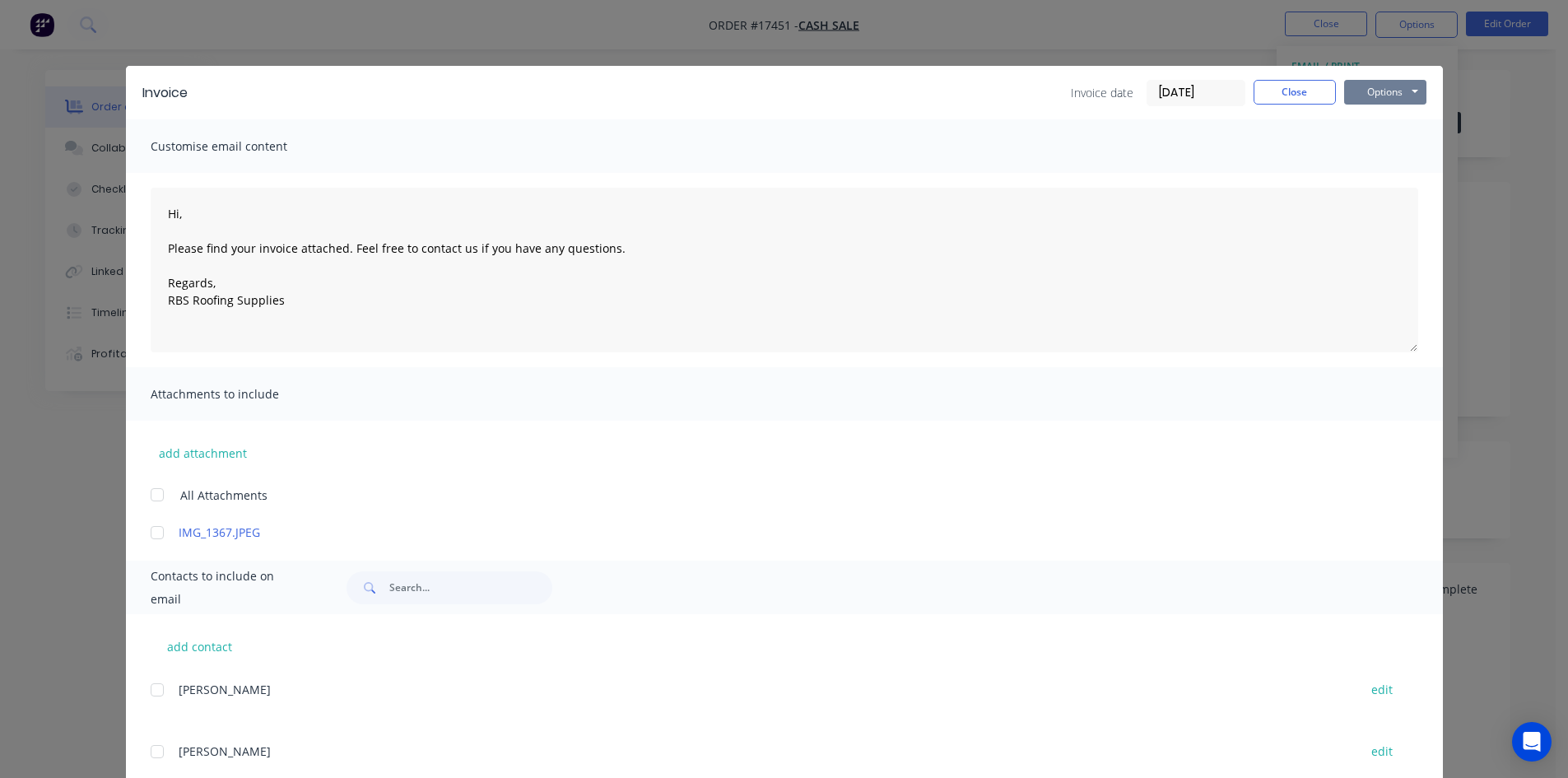
click at [1397, 92] on button "Options" at bounding box center [1385, 92] width 83 height 25
click at [1394, 140] on button "Print" at bounding box center [1397, 149] width 105 height 27
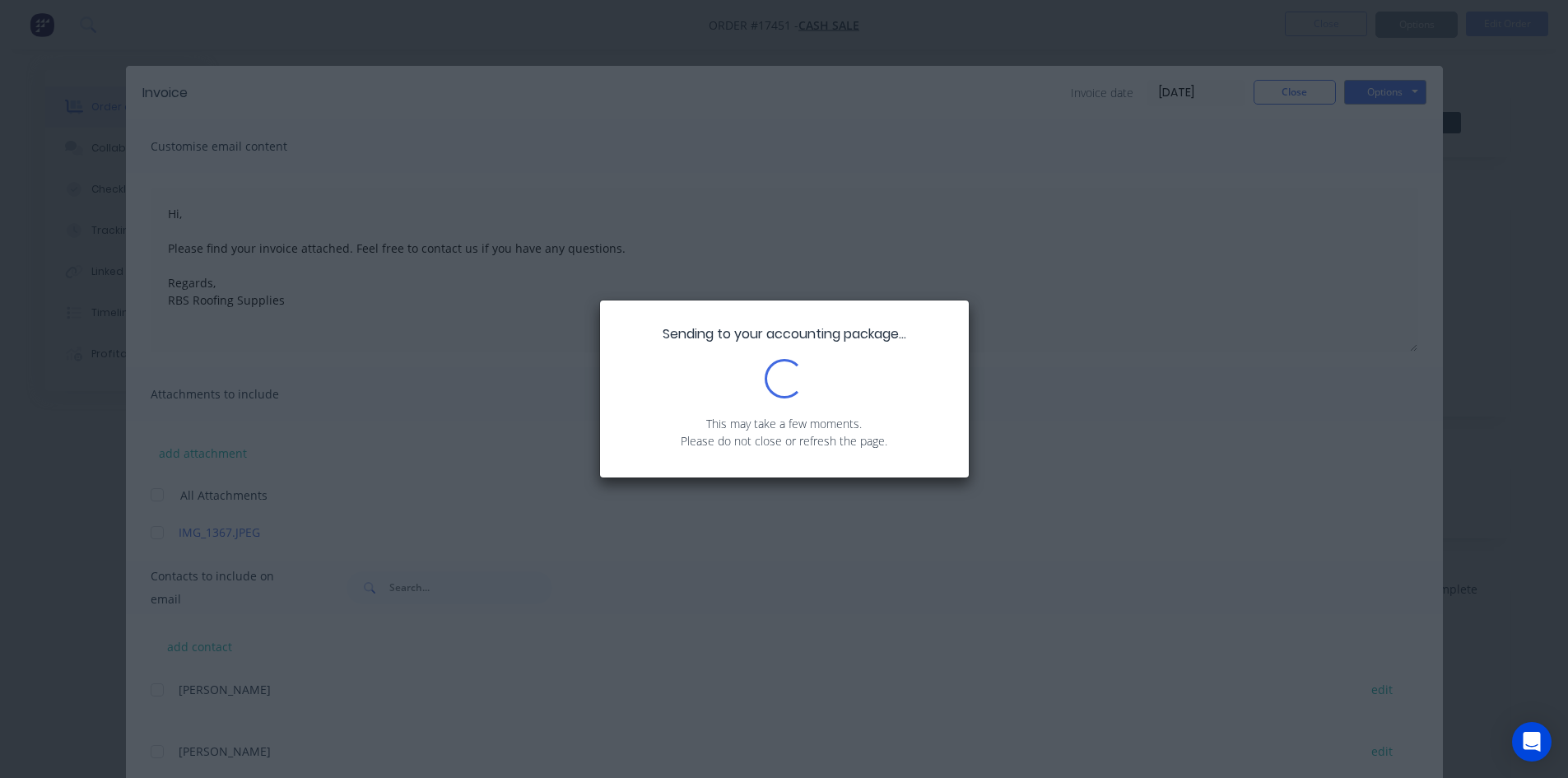
type textarea "Hi, Please find your invoice attached. Feel free to contact us if you have any …"
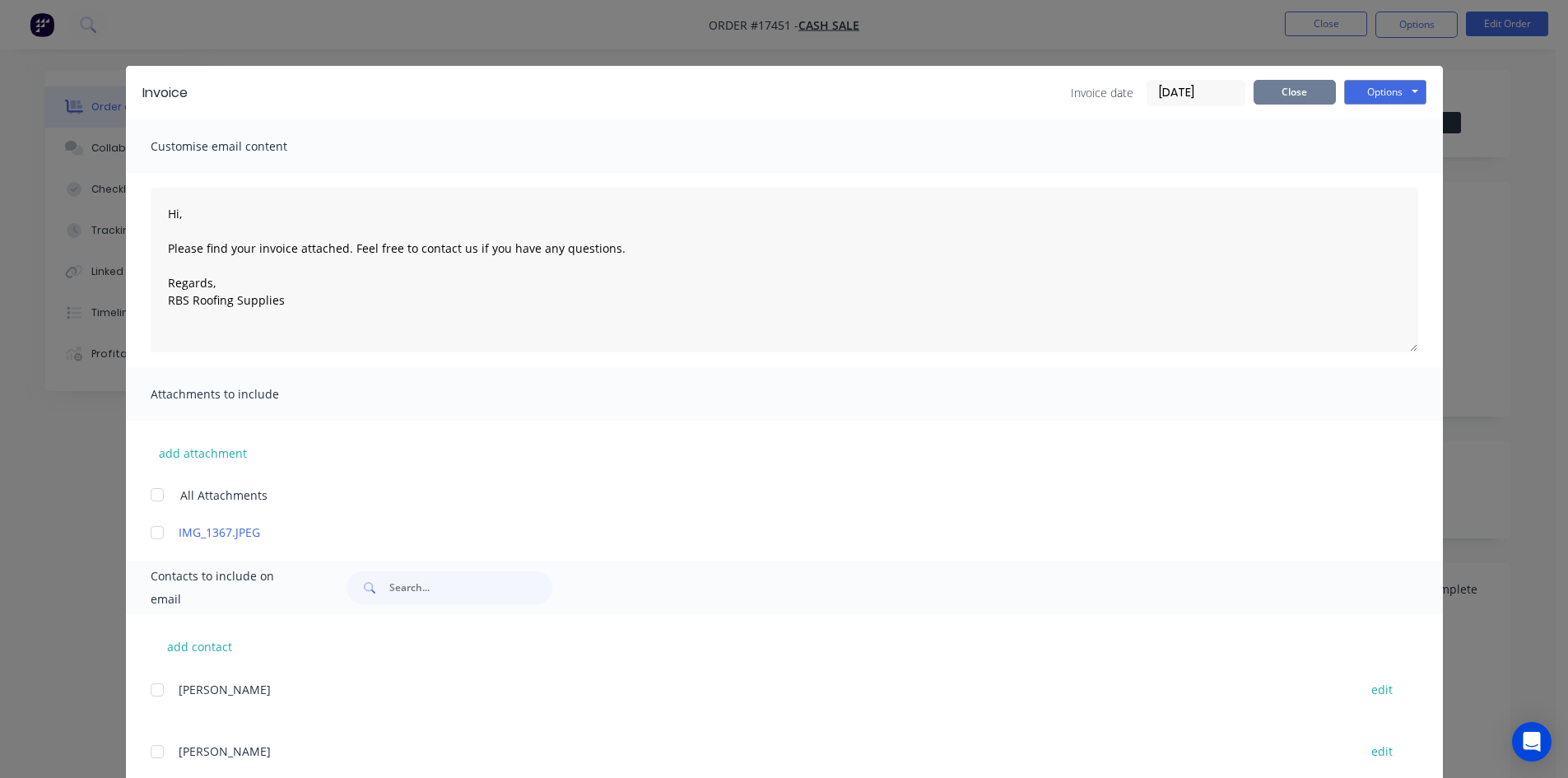
click at [1294, 93] on button "Close" at bounding box center [1294, 92] width 83 height 25
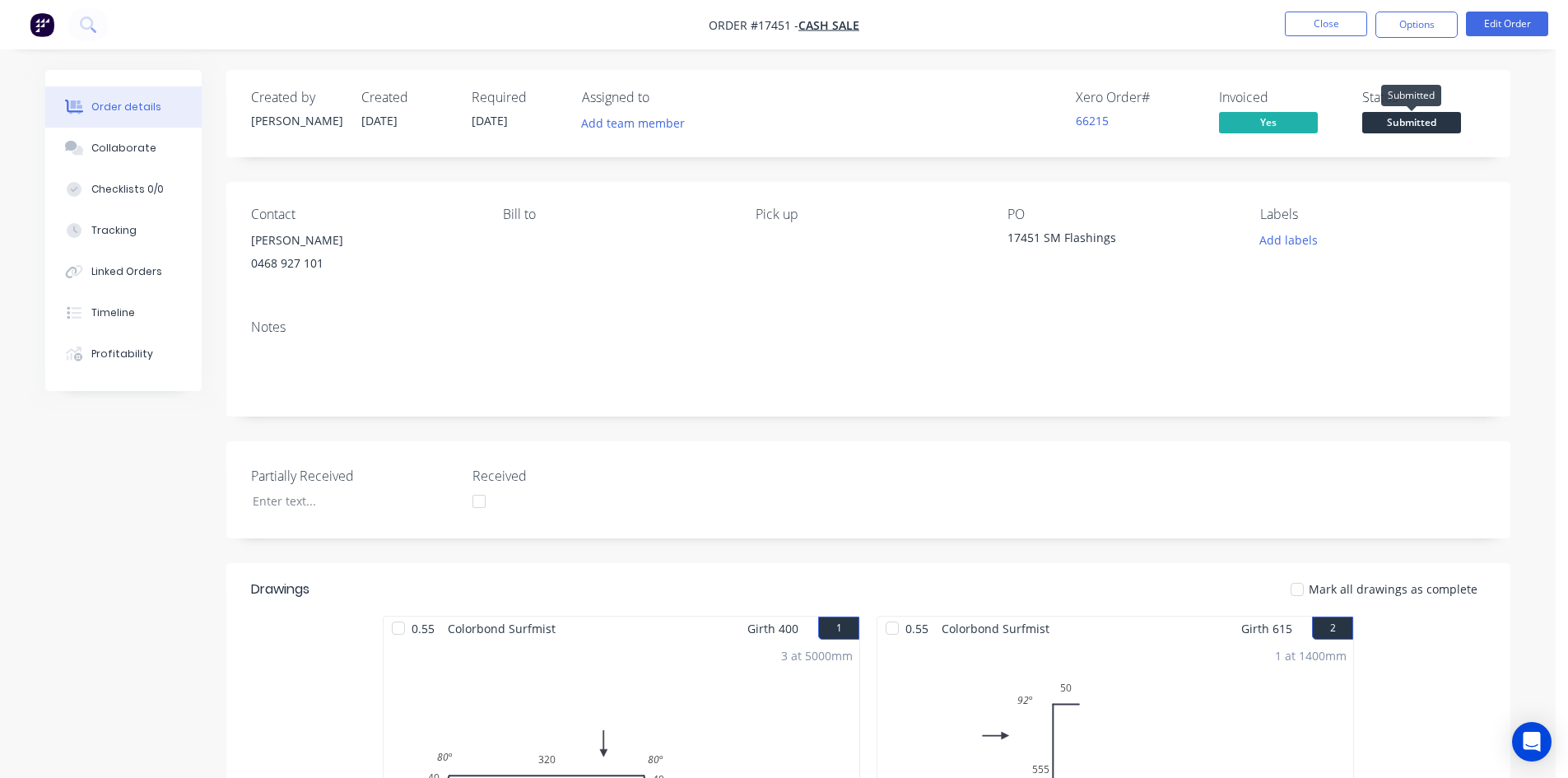
click at [1424, 119] on span "Submitted" at bounding box center [1411, 123] width 99 height 20
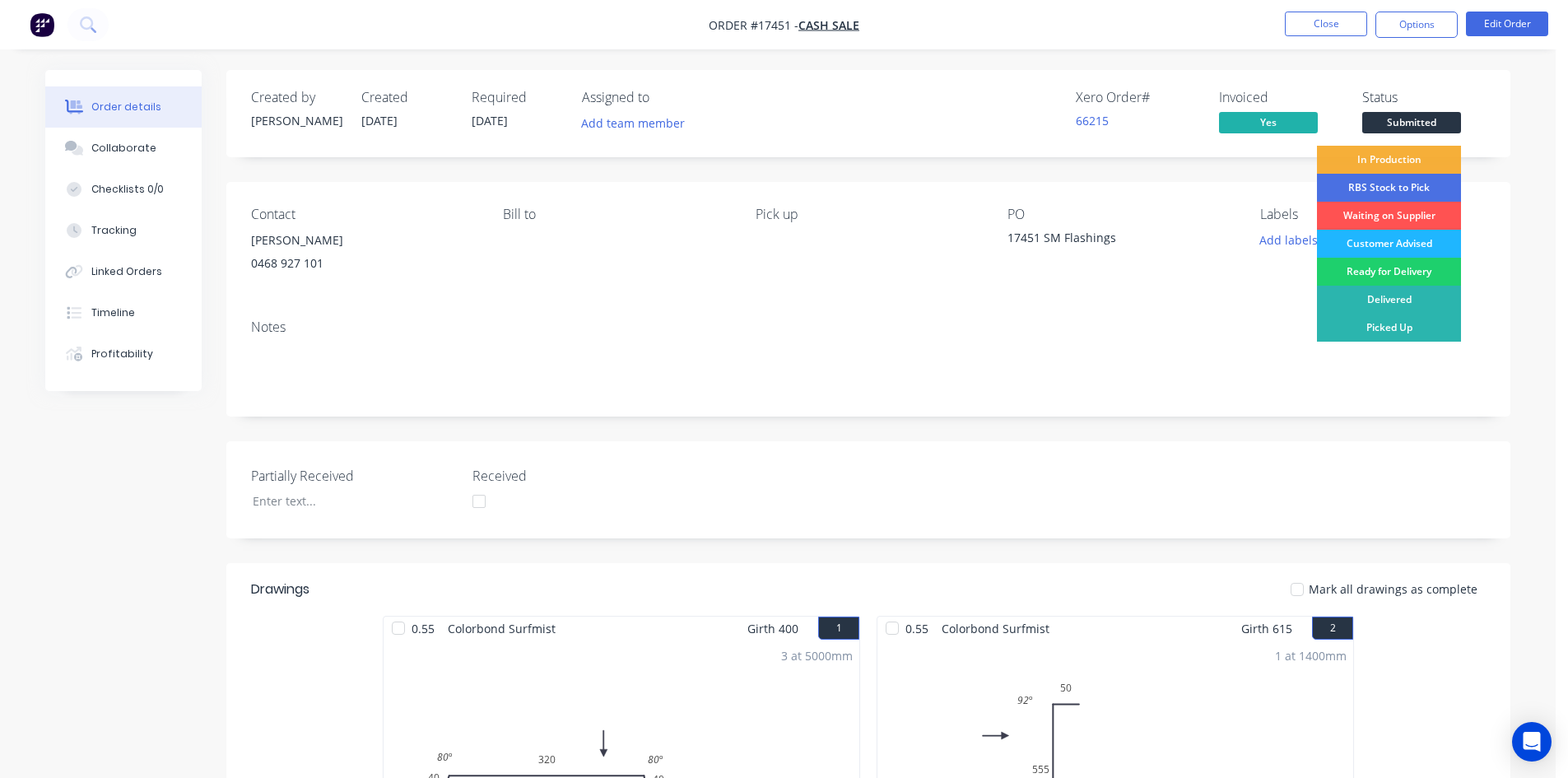
click at [1408, 238] on div "Customer Advised" at bounding box center [1388, 243] width 144 height 28
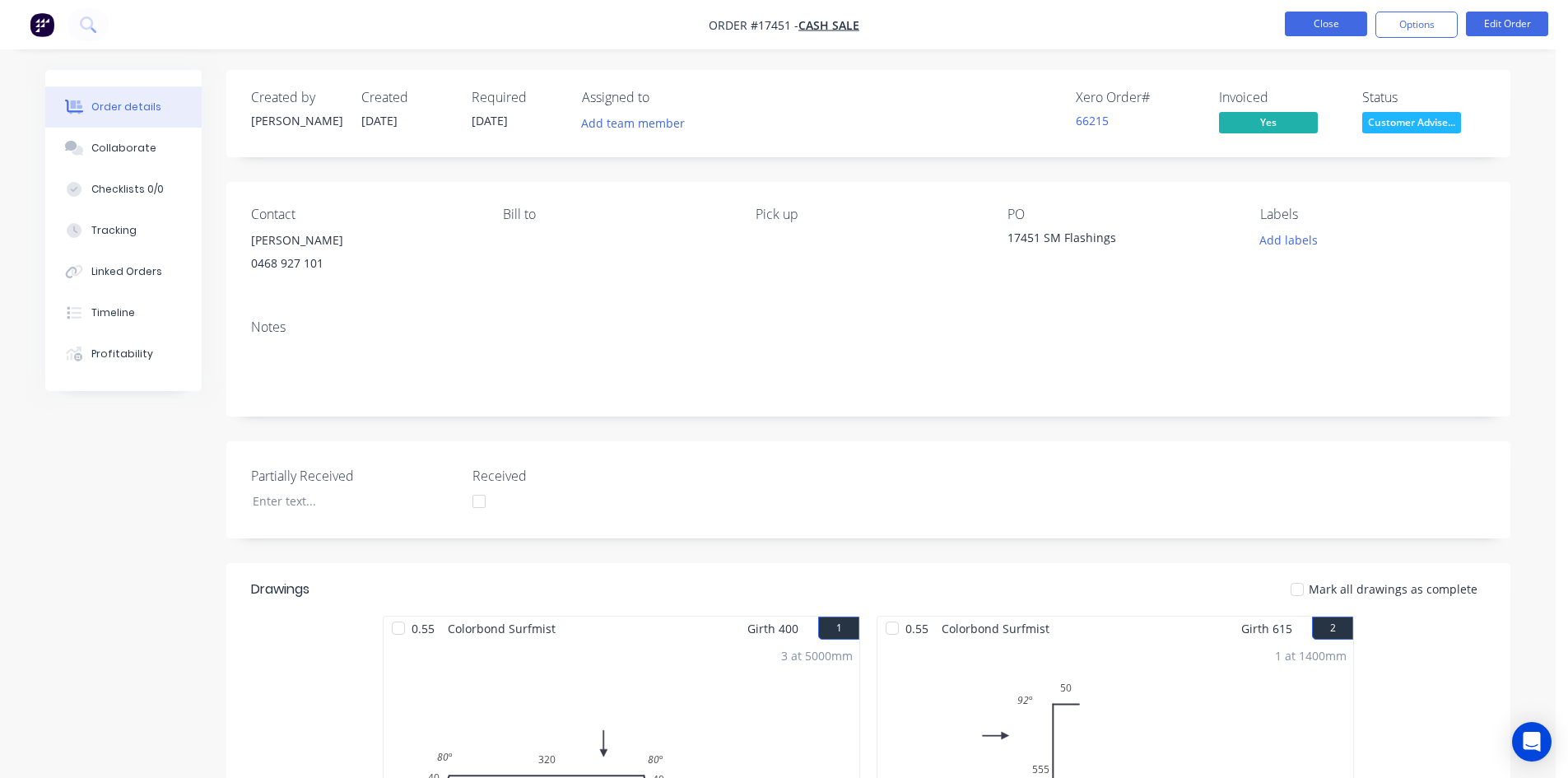
click at [1338, 23] on button "Close" at bounding box center [1326, 24] width 83 height 25
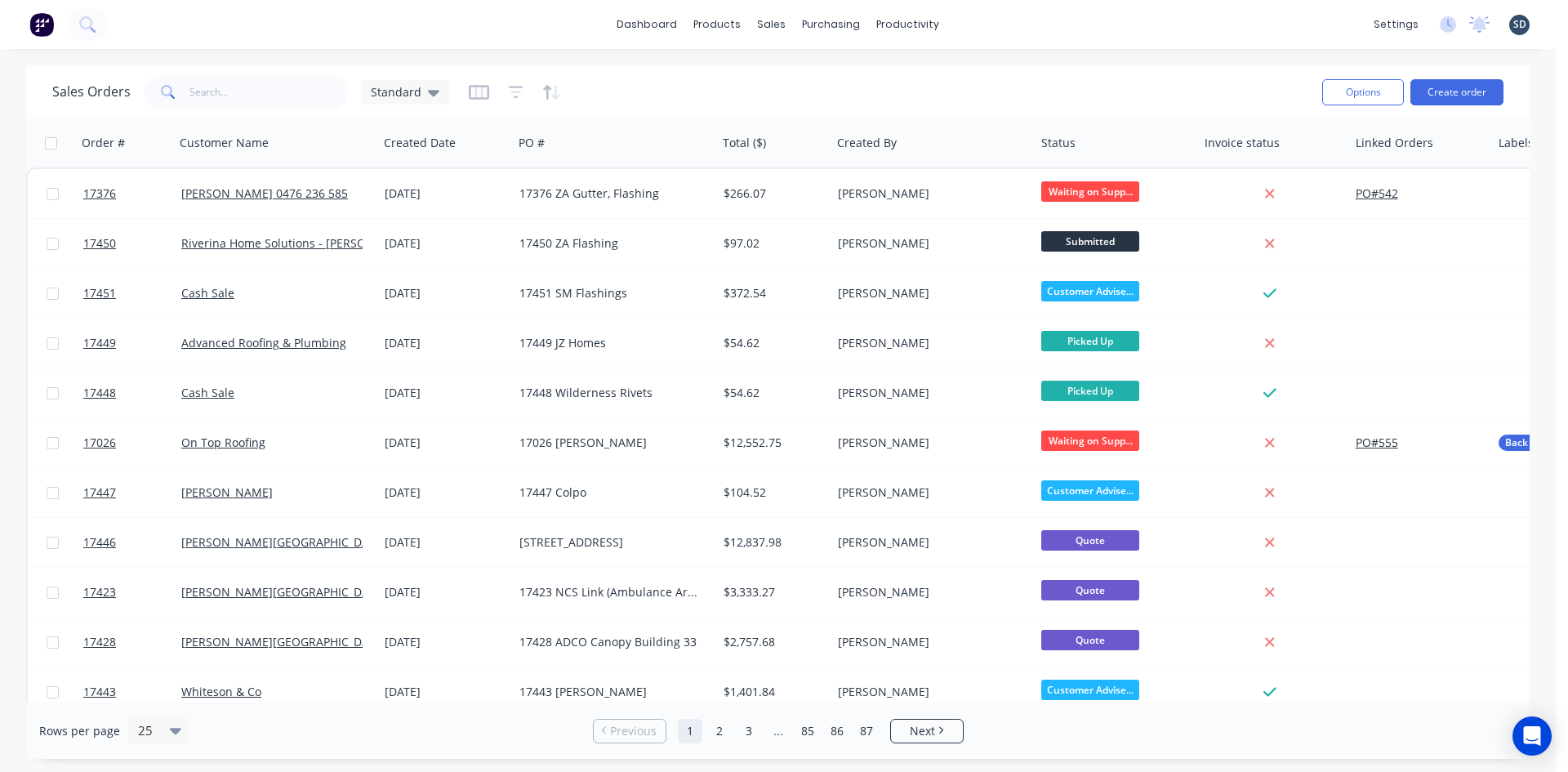
click at [1044, 34] on div "dashboard products sales purchasing productivity dashboard products Product Cat…" at bounding box center [778, 24] width 1556 height 49
click at [1003, 30] on div "dashboard products sales purchasing productivity dashboard products Product Cat…" at bounding box center [778, 24] width 1556 height 49
click at [746, 75] on div "Product Catalogue" at bounding box center [789, 78] width 101 height 14
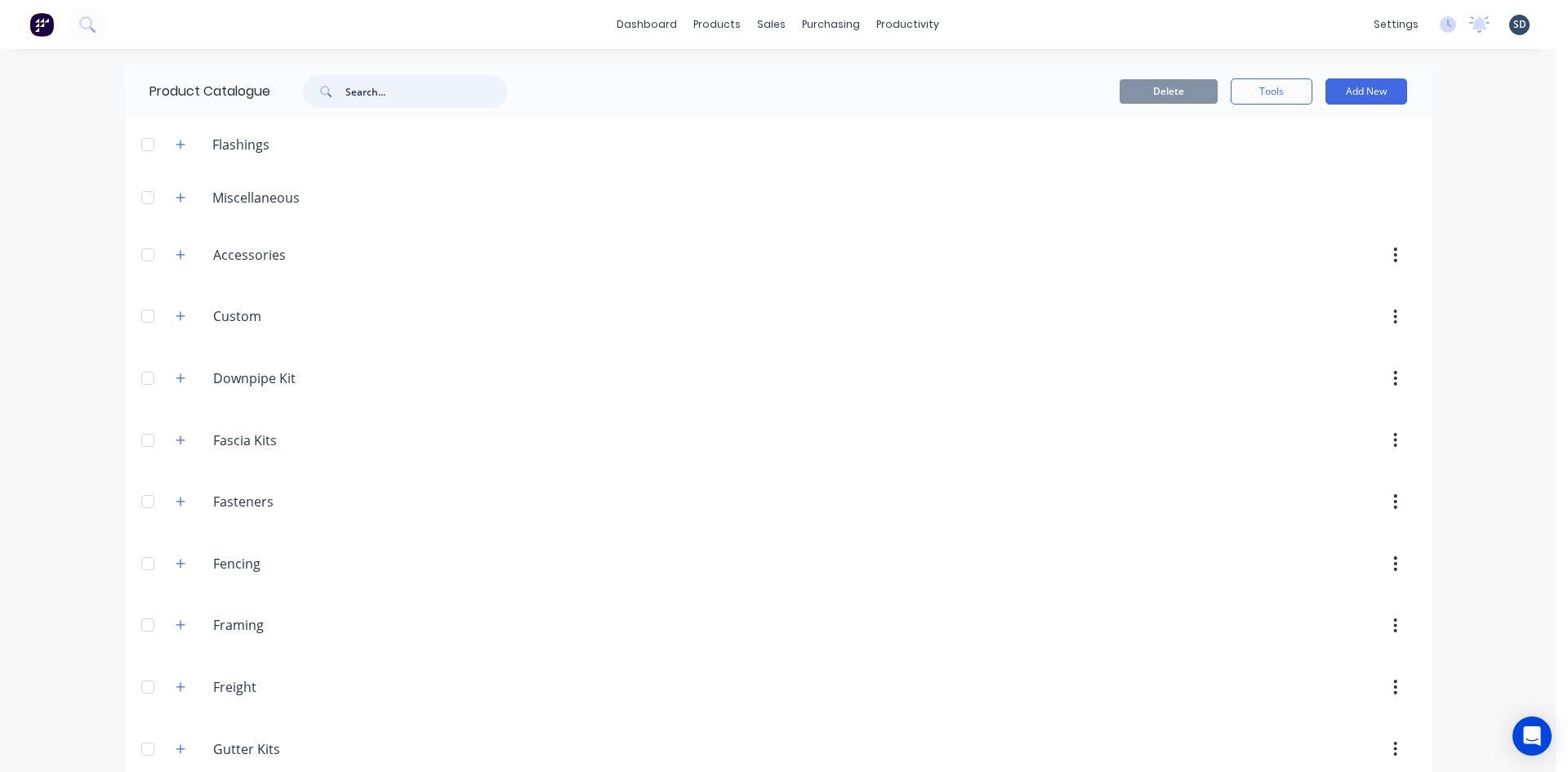
click at [374, 90] on input "text" at bounding box center [426, 91] width 162 height 33
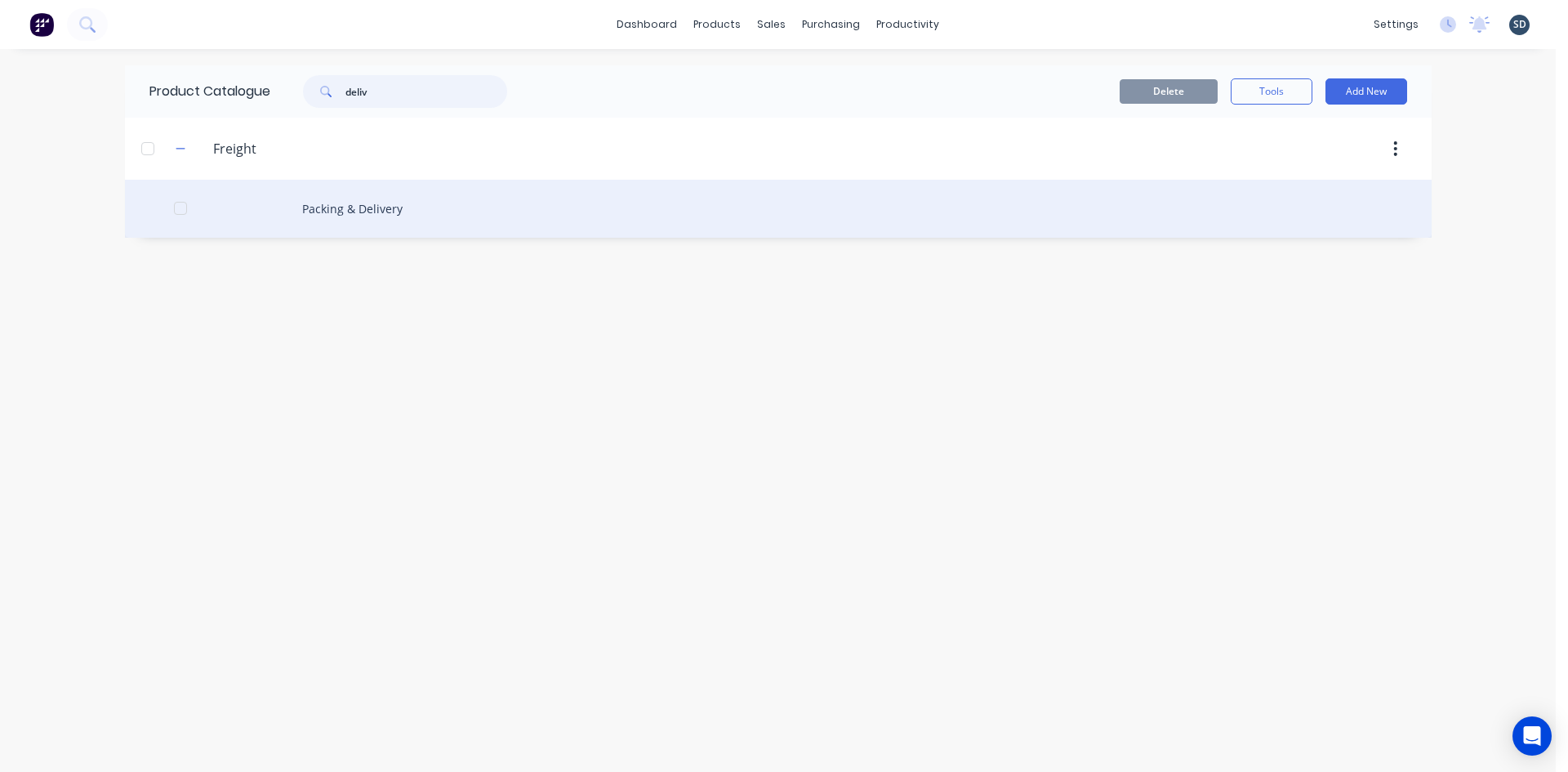
type input "deliv"
click at [404, 216] on div "Packing & Delivery" at bounding box center [779, 209] width 1307 height 58
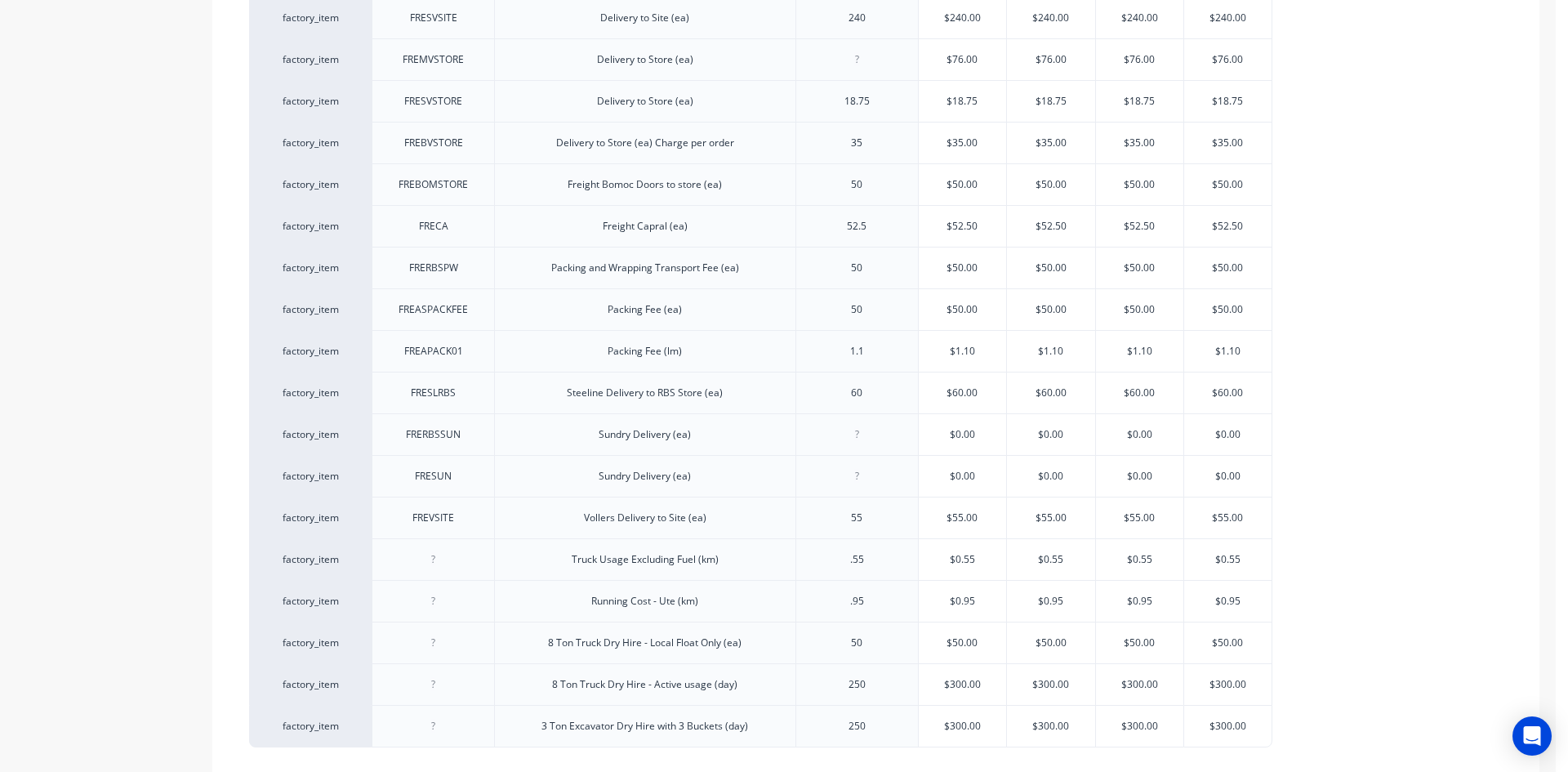
scroll to position [1036, 0]
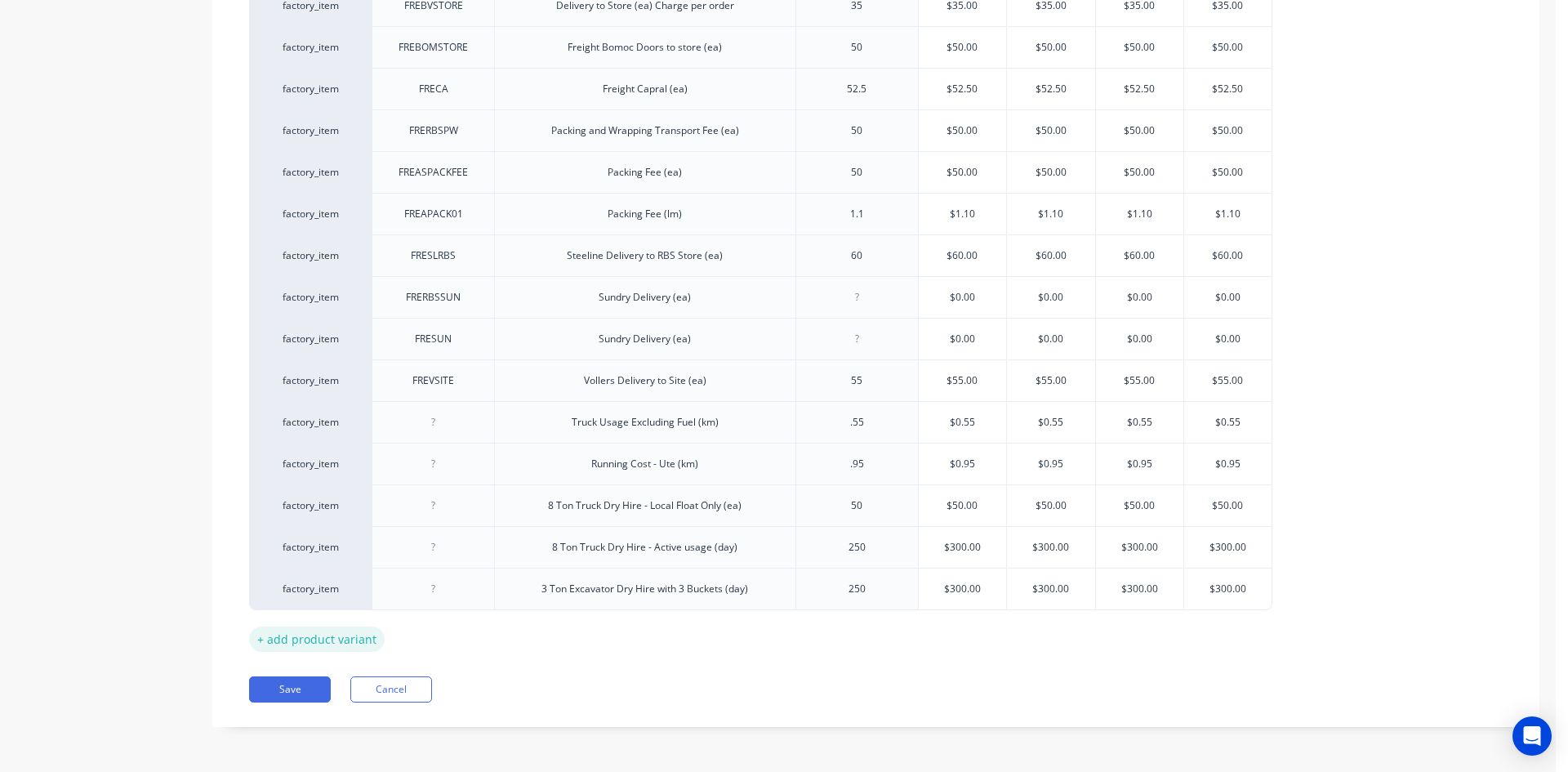
click at [331, 635] on div "+ add product variant" at bounding box center [317, 639] width 136 height 25
type textarea "x"
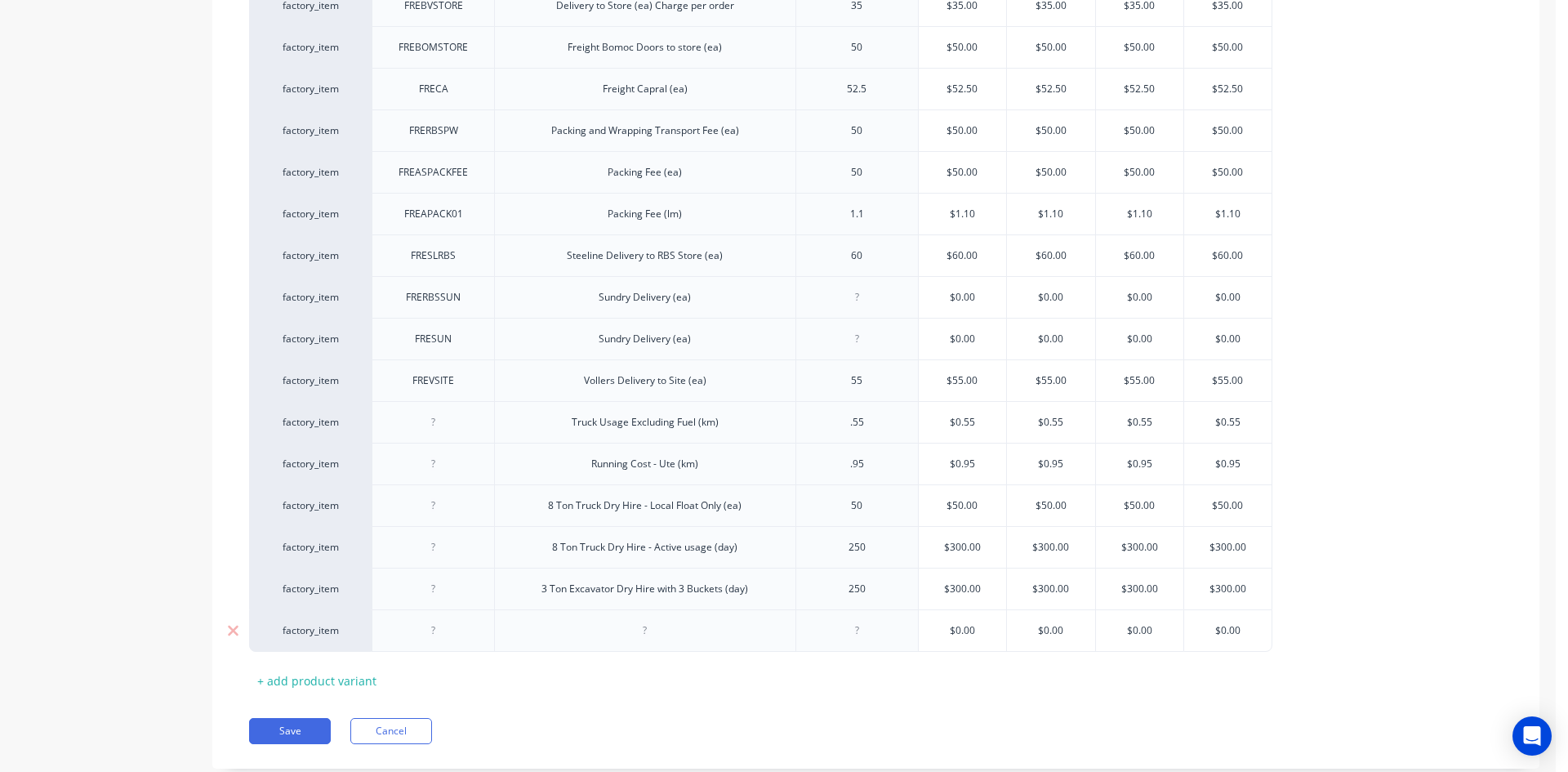
click at [645, 637] on div at bounding box center [645, 630] width 82 height 21
click at [973, 625] on input "text" at bounding box center [963, 630] width 88 height 14
type textarea "x"
type input "$0.00"
click at [973, 625] on input "$0.00" at bounding box center [963, 630] width 88 height 14
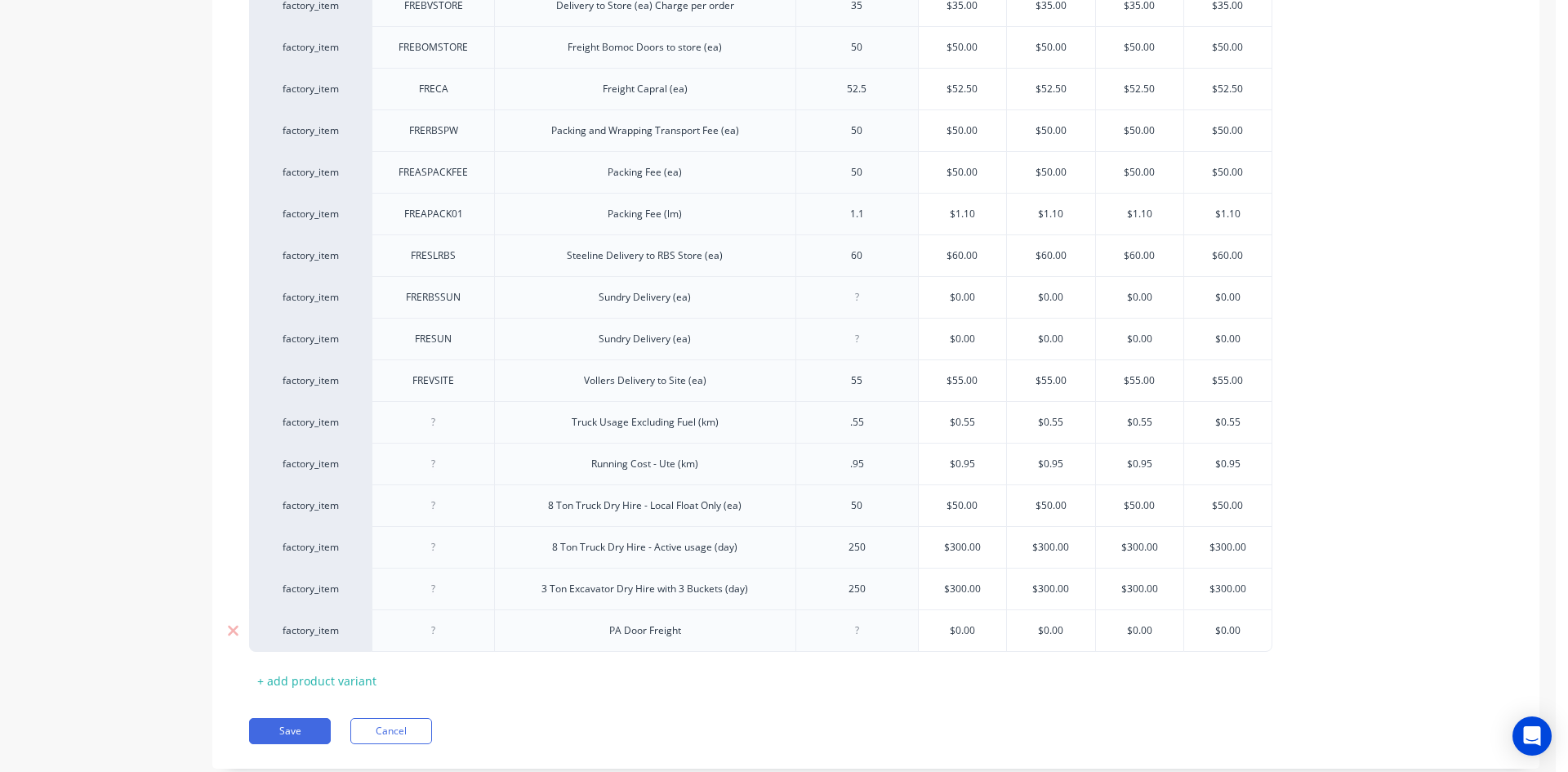
type textarea "x"
type input "$6"
type textarea "x"
click at [972, 624] on input "$65" at bounding box center [963, 630] width 88 height 14
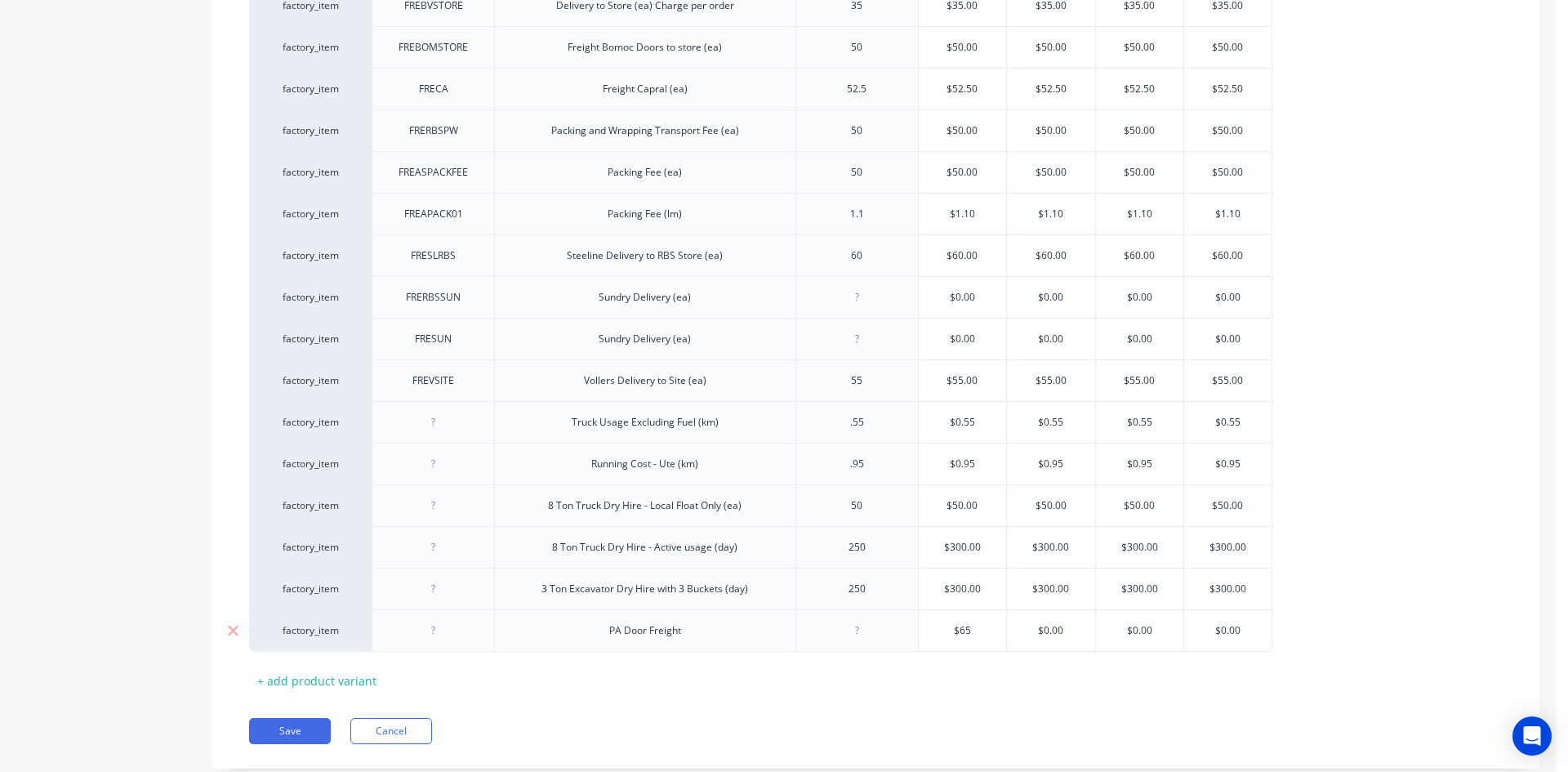
type input "$65"
type input "$0.00"
click at [1041, 633] on input "$0.00" at bounding box center [1051, 630] width 88 height 14
paste input "65"
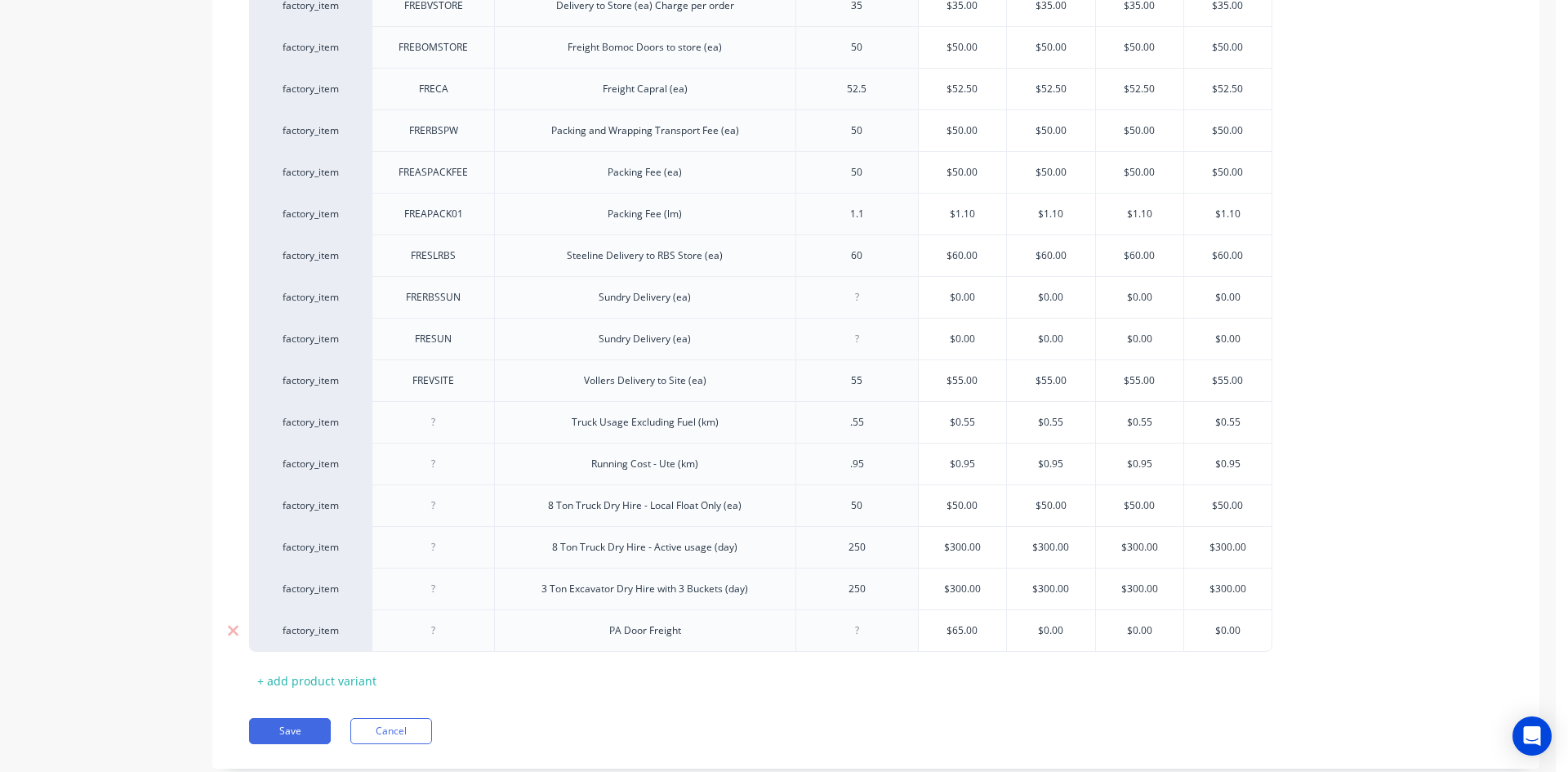
type textarea "x"
type input "$65"
type input "$0.00"
click at [1159, 633] on input "$0.00" at bounding box center [1140, 630] width 88 height 14
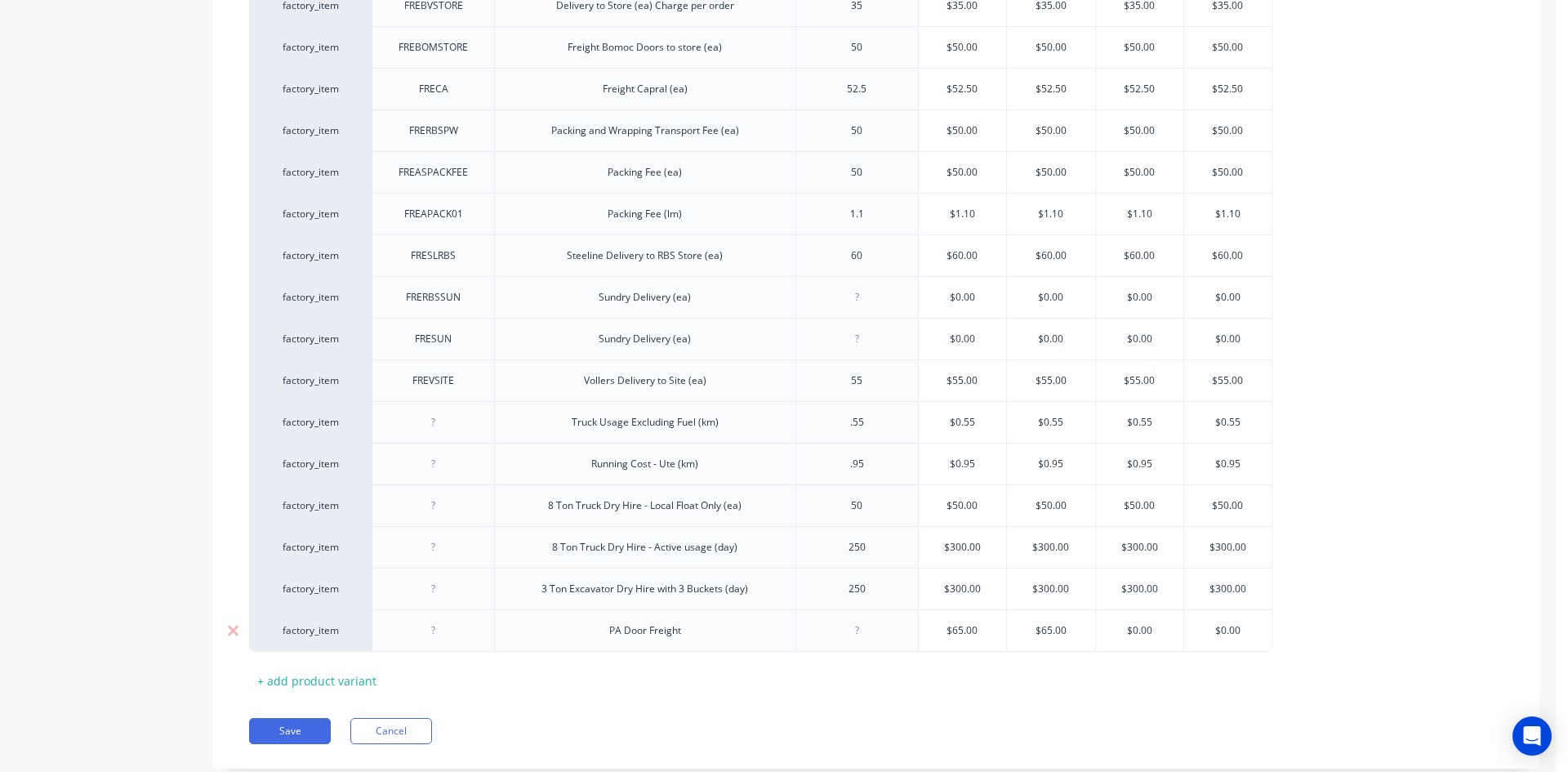
paste input "65"
type textarea "x"
type input "$65"
click at [1239, 629] on input "$0.00" at bounding box center [1229, 630] width 88 height 14
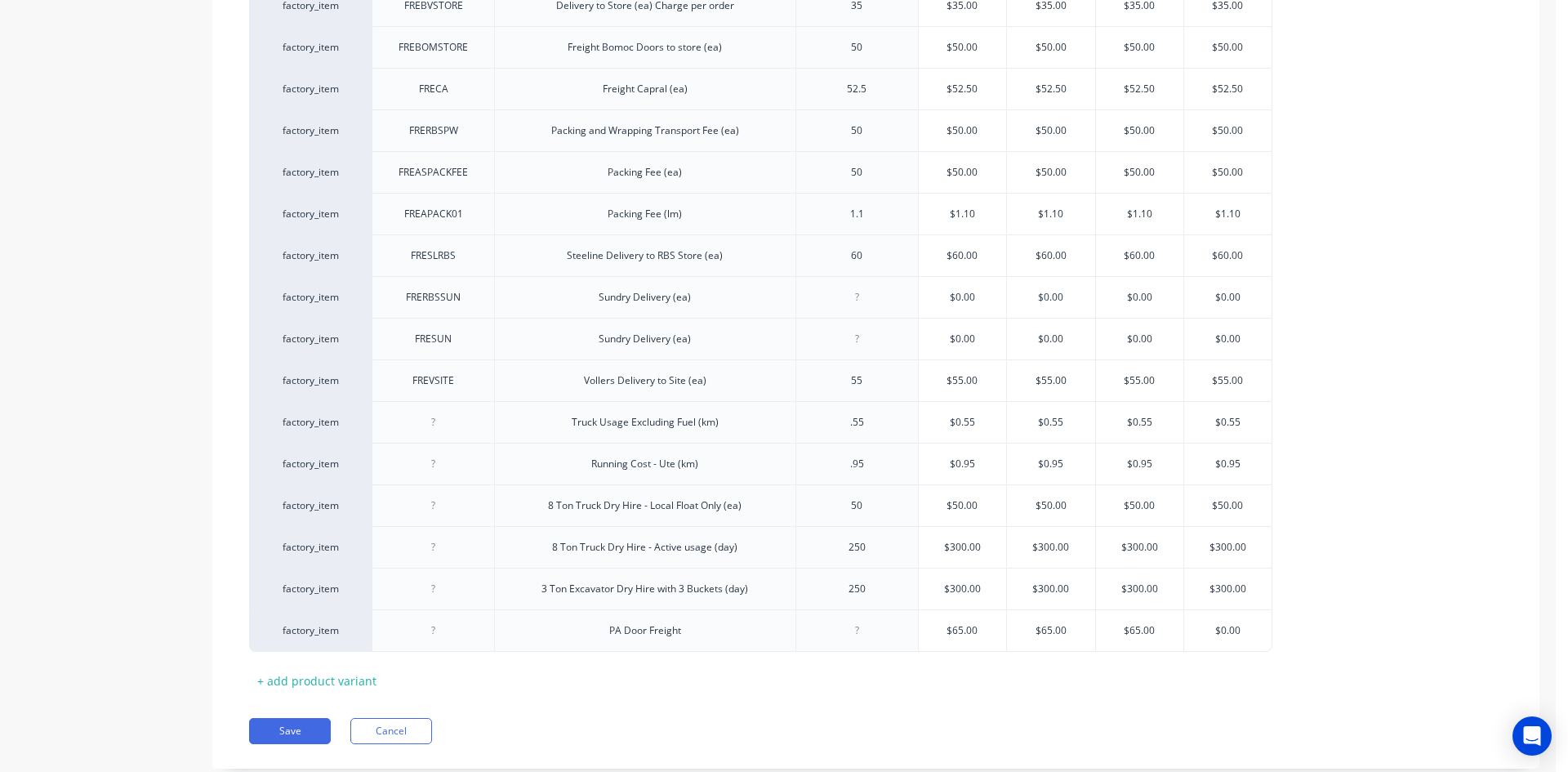
paste input "65"
type input "$65"
type textarea "x"
type input "$65"
click at [1209, 665] on div "Xero Item # Code Description Buy Price Standard 10/7 15/10 GWB factory_item FRE…" at bounding box center [876, 29] width 1254 height 1329
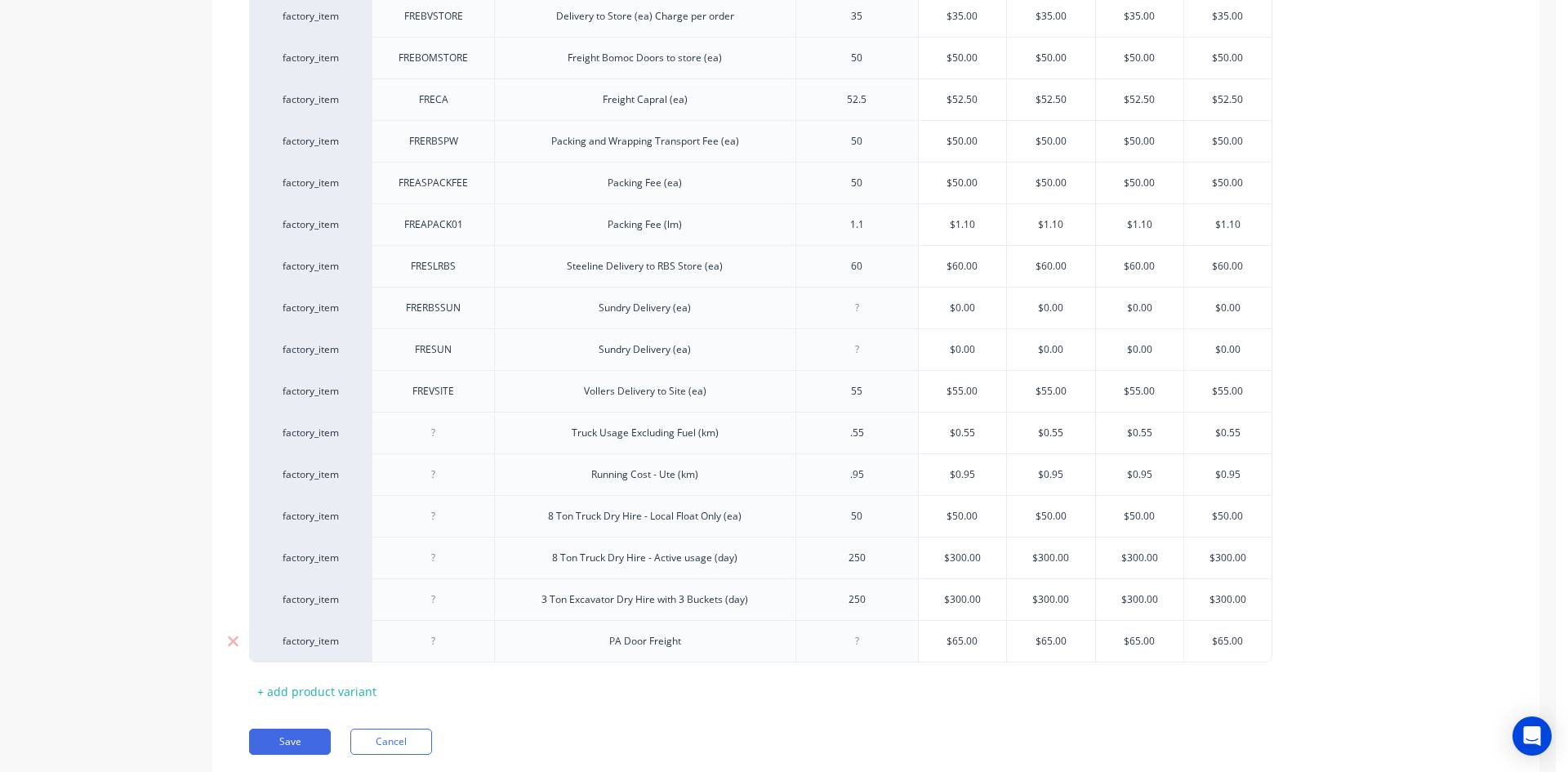
scroll to position [1078, 0]
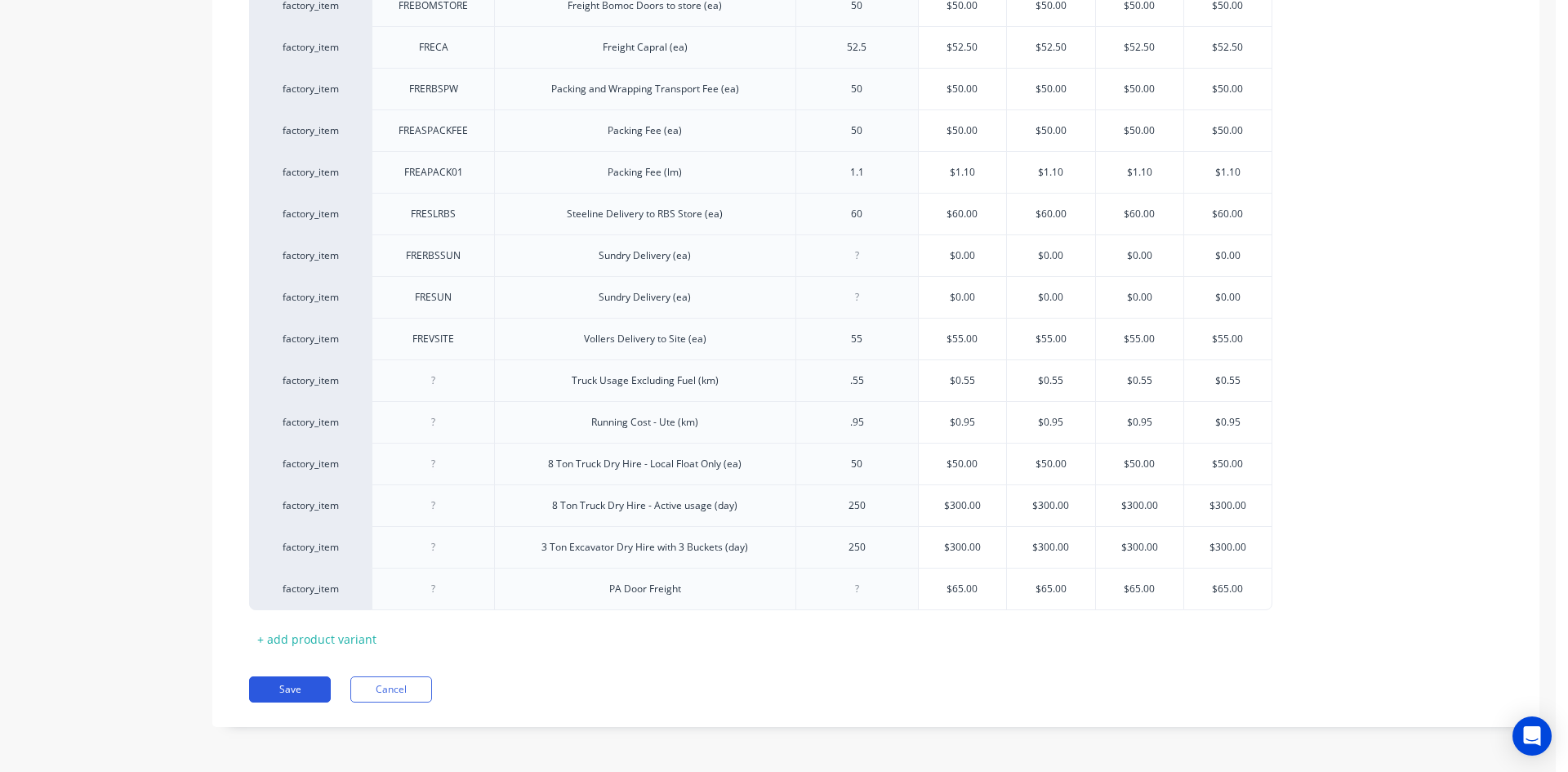
click at [295, 684] on button "Save" at bounding box center [290, 689] width 82 height 26
type textarea "x"
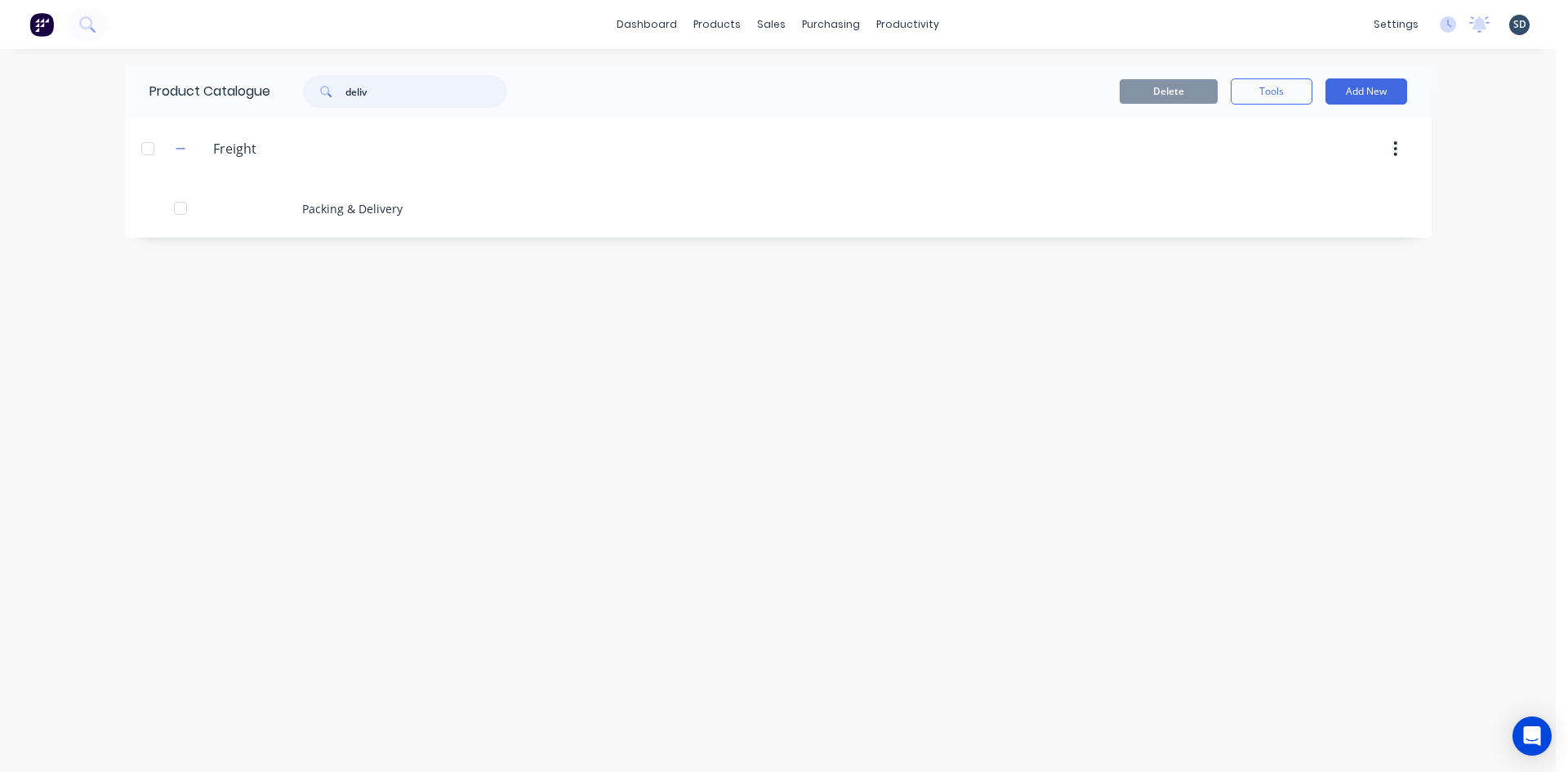
drag, startPoint x: 405, startPoint y: 89, endPoint x: 273, endPoint y: 97, distance: 132.2
click at [273, 97] on div "deliv" at bounding box center [401, 91] width 262 height 33
click at [664, 78] on div "Delete Tools Add New" at bounding box center [990, 91] width 884 height 52
click at [979, 14] on div "dashboard products sales purchasing productivity dashboard products Product Cat…" at bounding box center [778, 24] width 1556 height 49
click at [976, 28] on div "dashboard products sales purchasing productivity dashboard products Product Cat…" at bounding box center [778, 24] width 1556 height 49
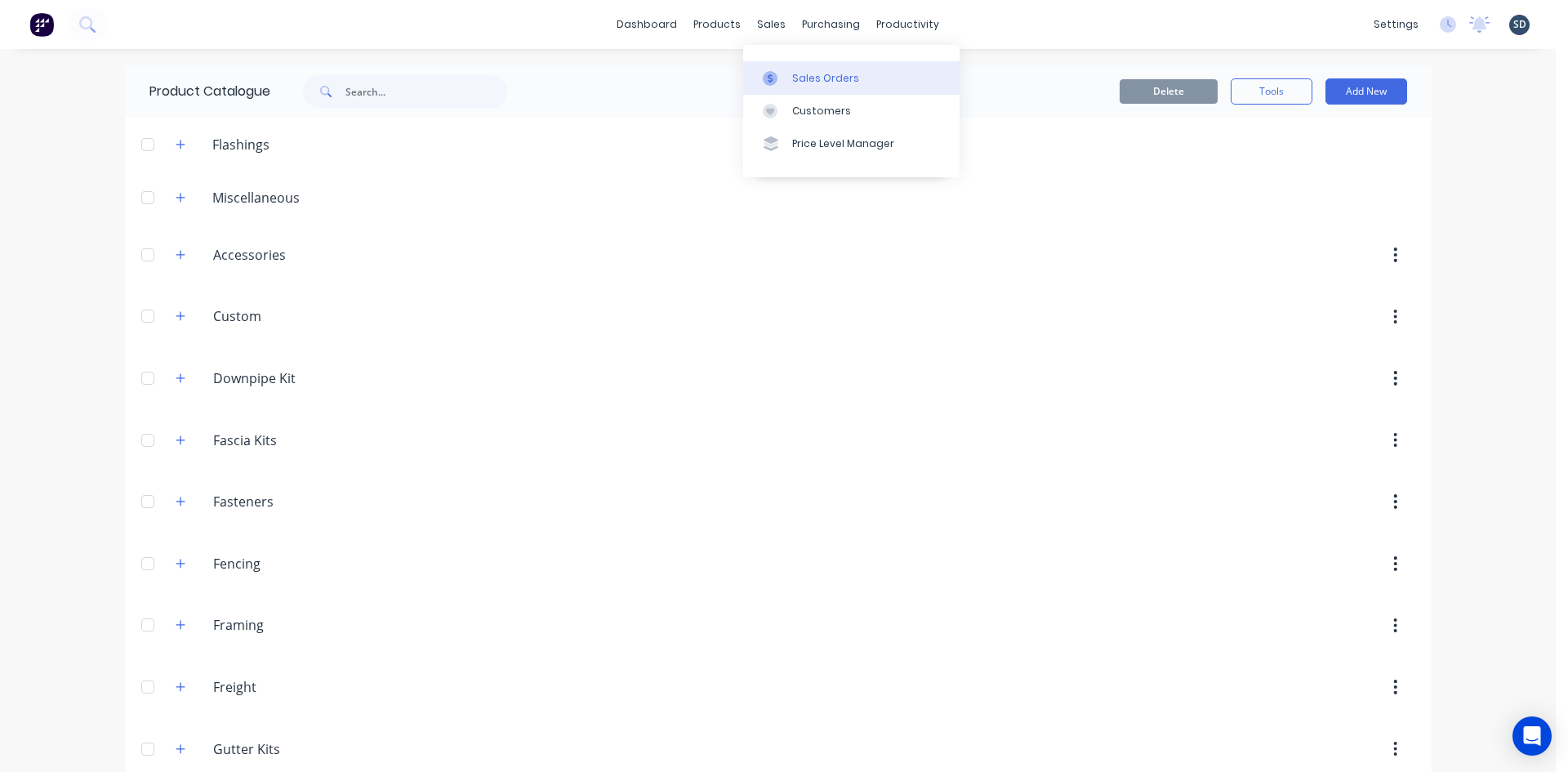
click at [826, 77] on div "Sales Orders" at bounding box center [825, 78] width 67 height 14
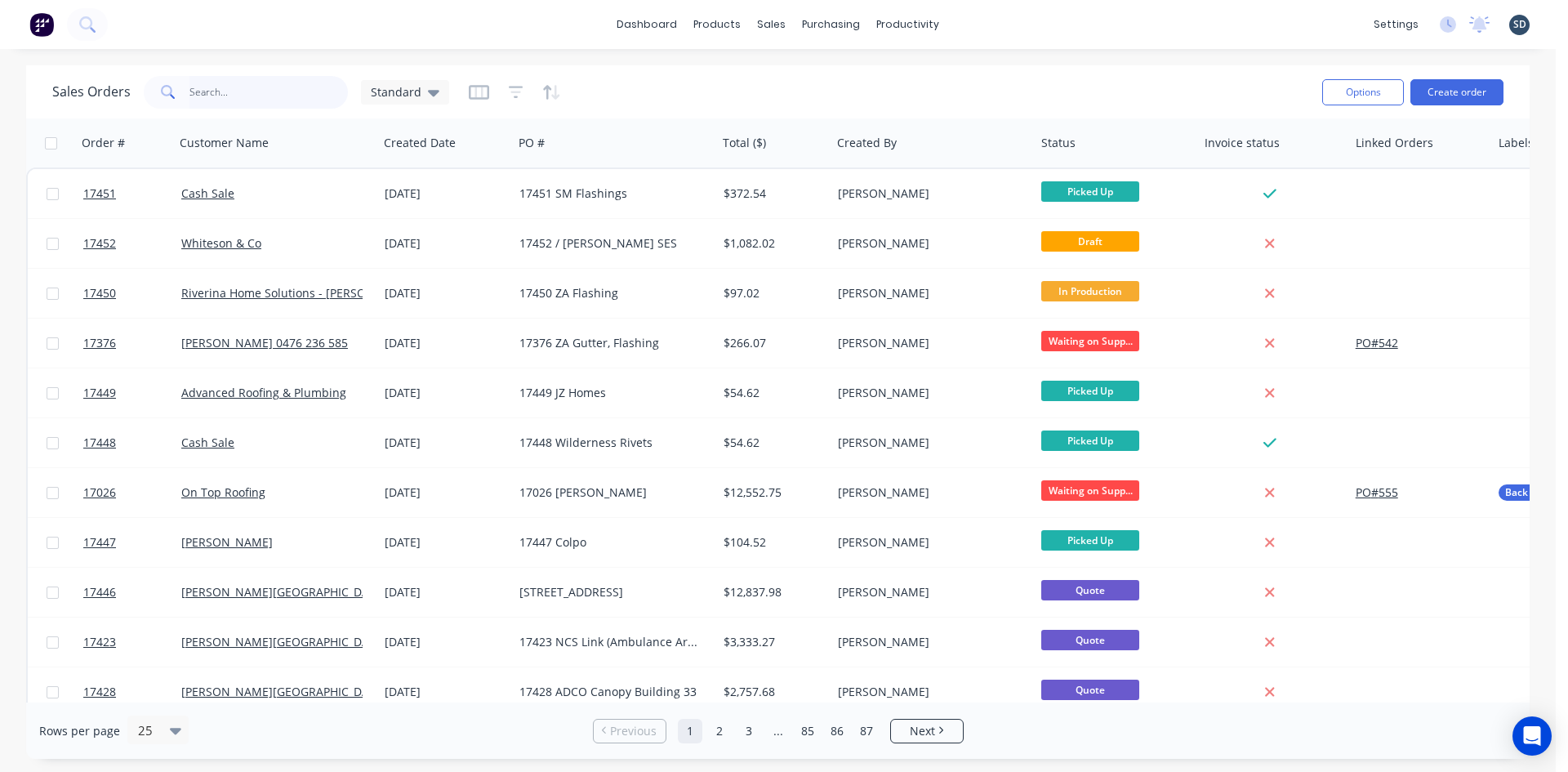
click at [244, 102] on input "text" at bounding box center [269, 92] width 160 height 33
type input "top vie"
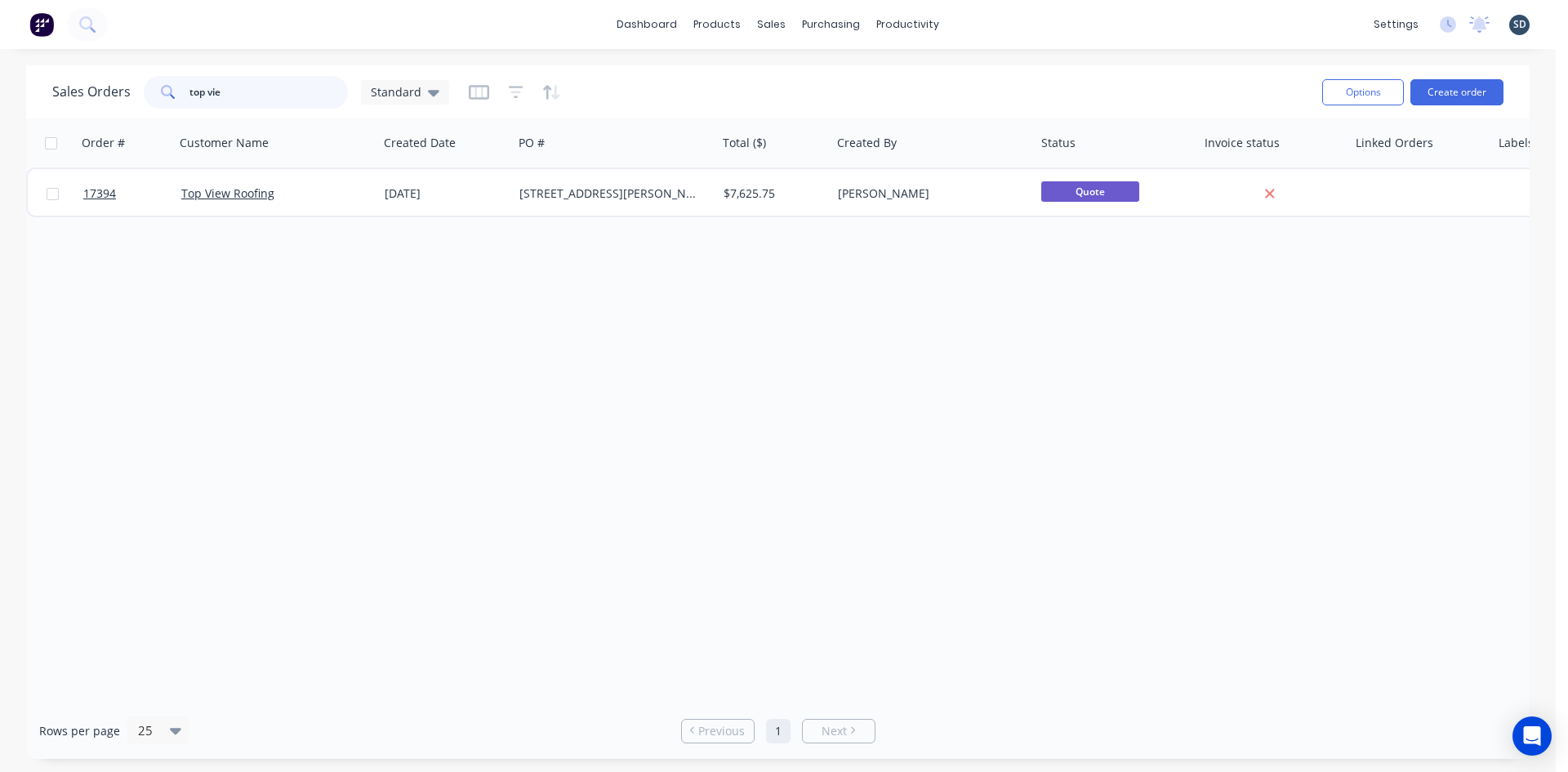
drag, startPoint x: 249, startPoint y: 96, endPoint x: 181, endPoint y: 92, distance: 68.1
click at [181, 92] on div "top vie" at bounding box center [246, 92] width 204 height 33
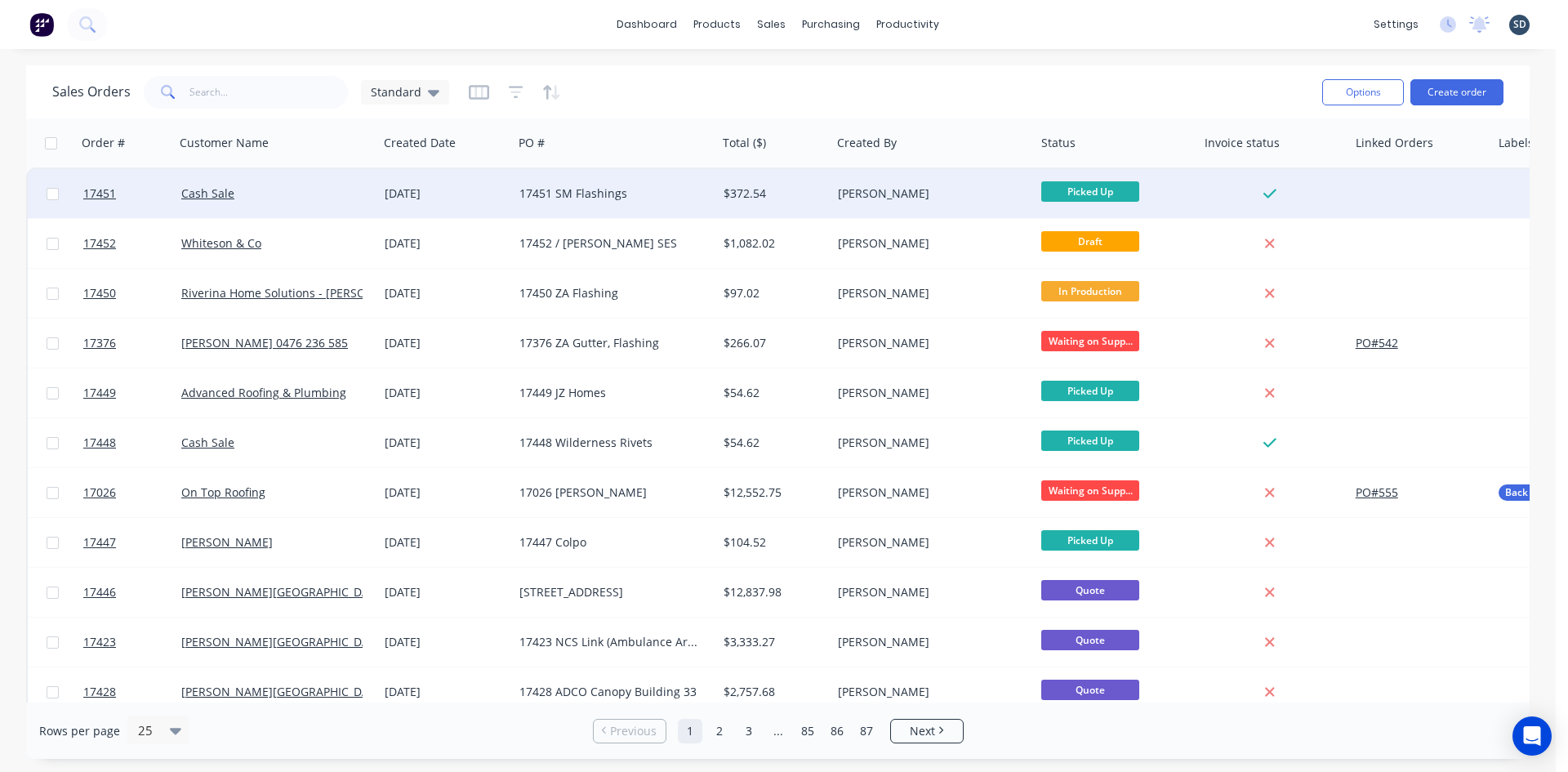
click at [308, 188] on div "Cash Sale" at bounding box center [272, 193] width 182 height 16
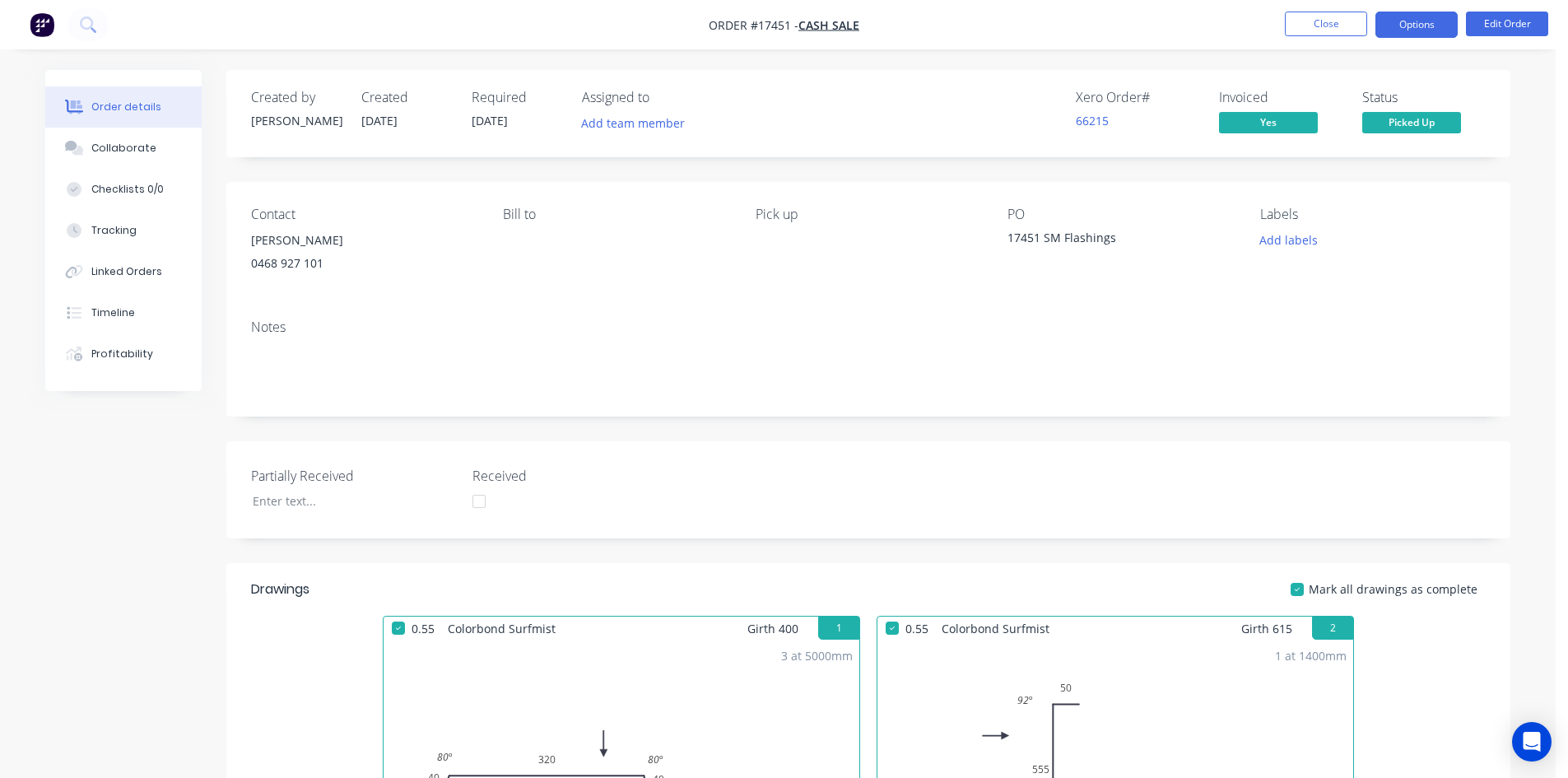
click at [1422, 27] on button "Options" at bounding box center [1416, 25] width 83 height 26
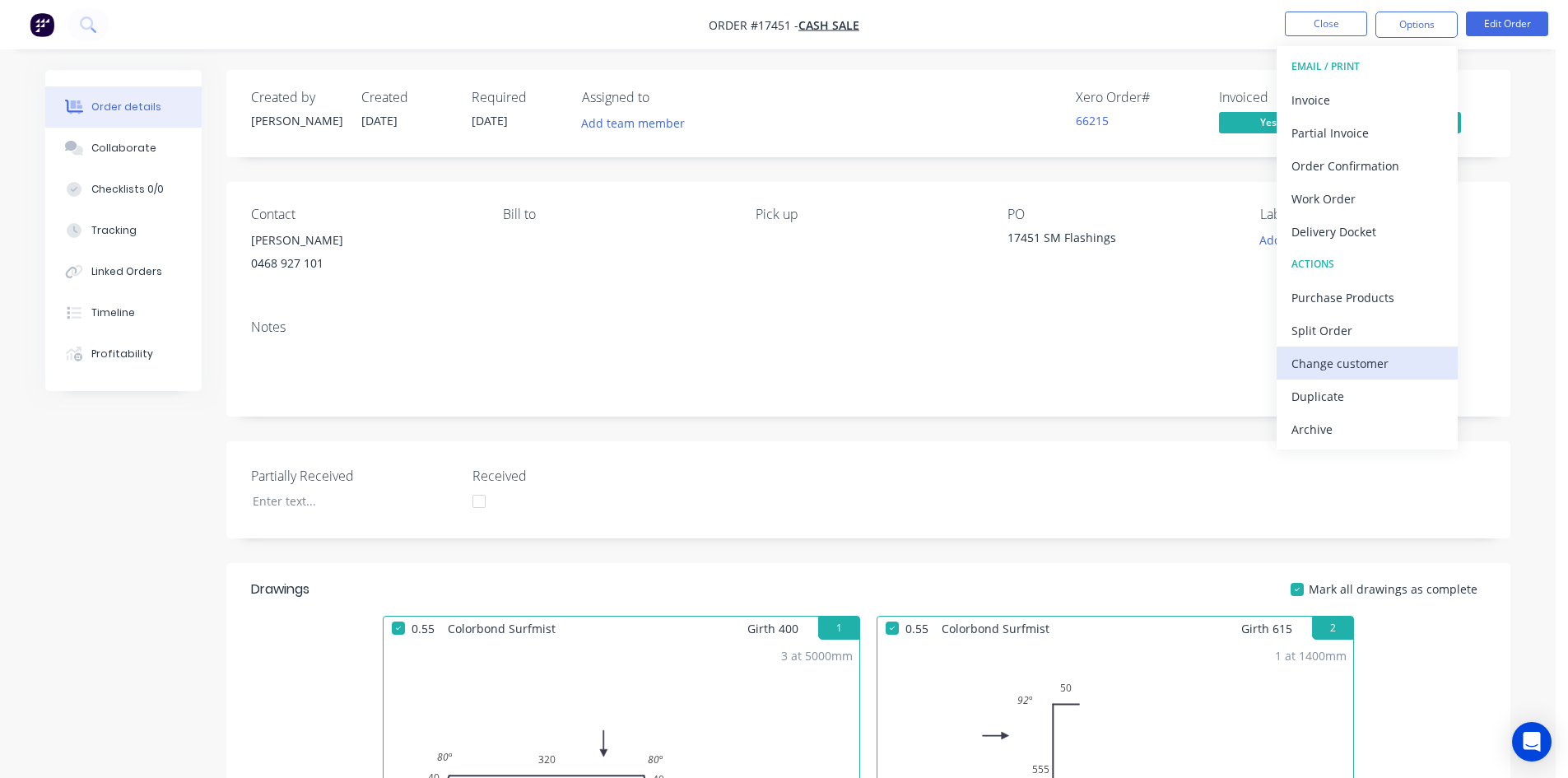
click at [1370, 368] on div "Change customer" at bounding box center [1367, 363] width 151 height 24
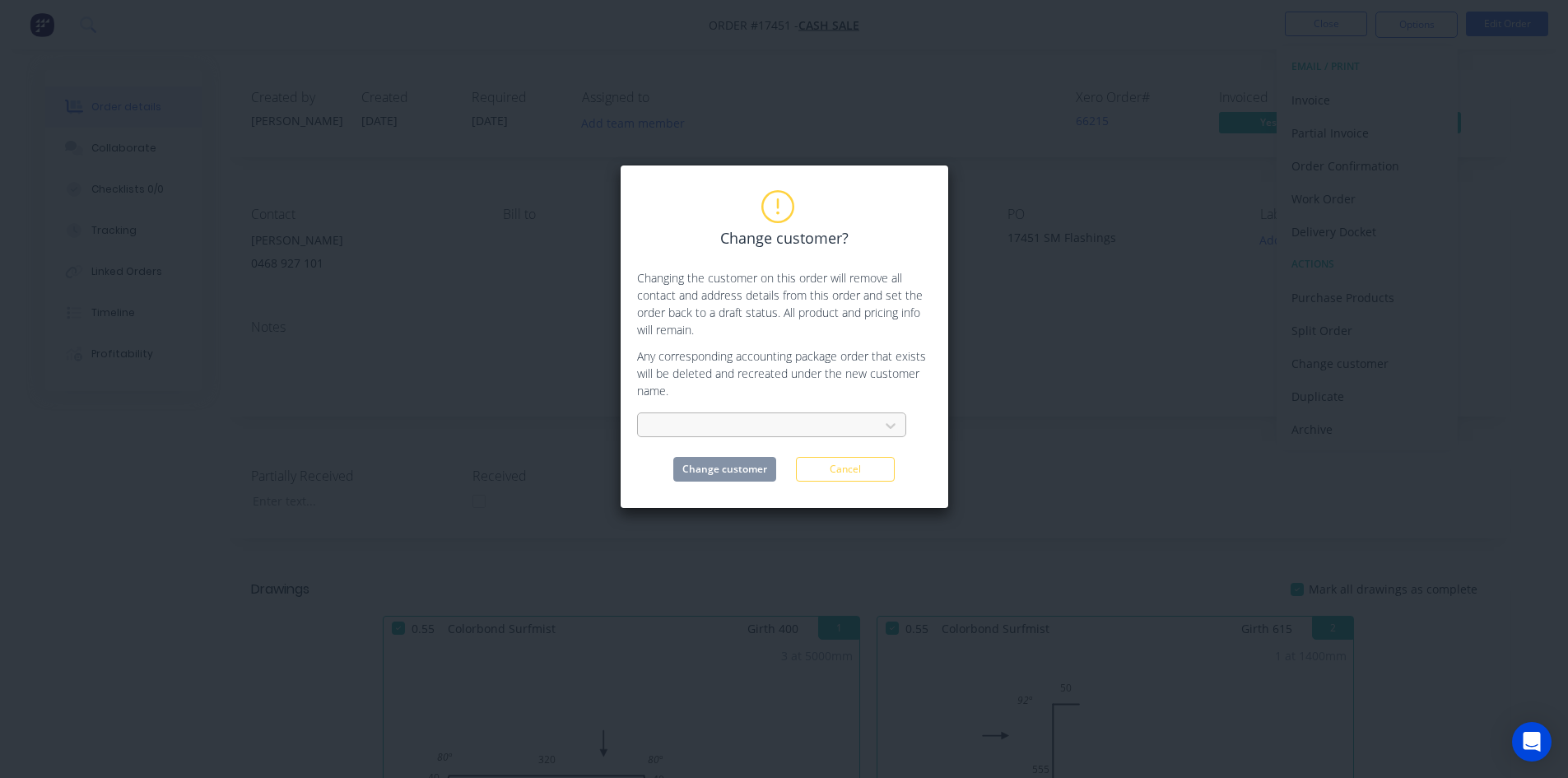
click at [743, 428] on div at bounding box center [761, 426] width 220 height 20
type input "top vie"
click at [758, 462] on div "Top View Roofing" at bounding box center [772, 462] width 269 height 31
click at [736, 469] on button "Change customer" at bounding box center [724, 469] width 103 height 25
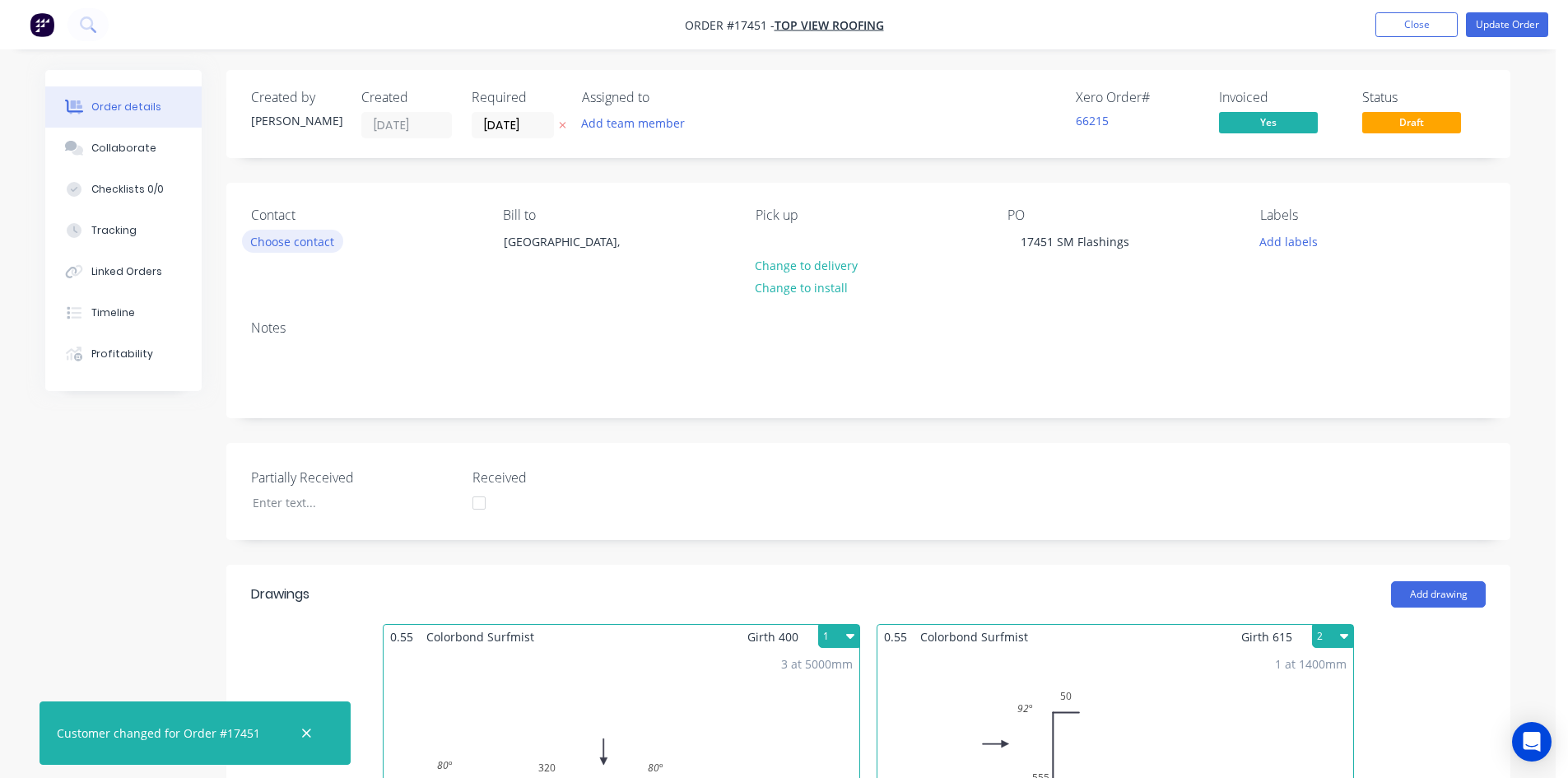
click at [317, 244] on button "Choose contact" at bounding box center [292, 241] width 101 height 22
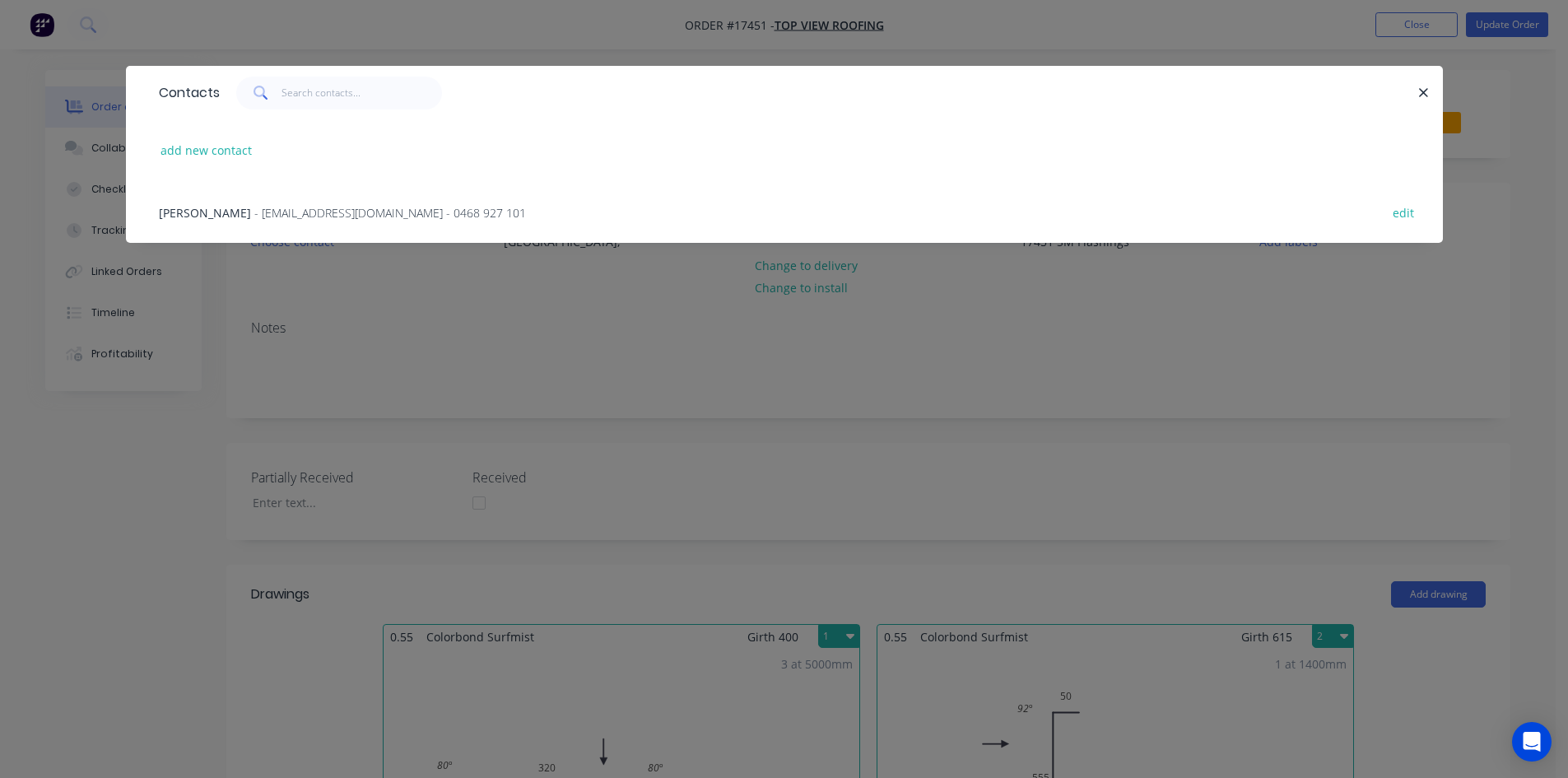
click at [342, 216] on span "- topviewroofing@outlook.com - 0468 927 101" at bounding box center [390, 213] width 271 height 15
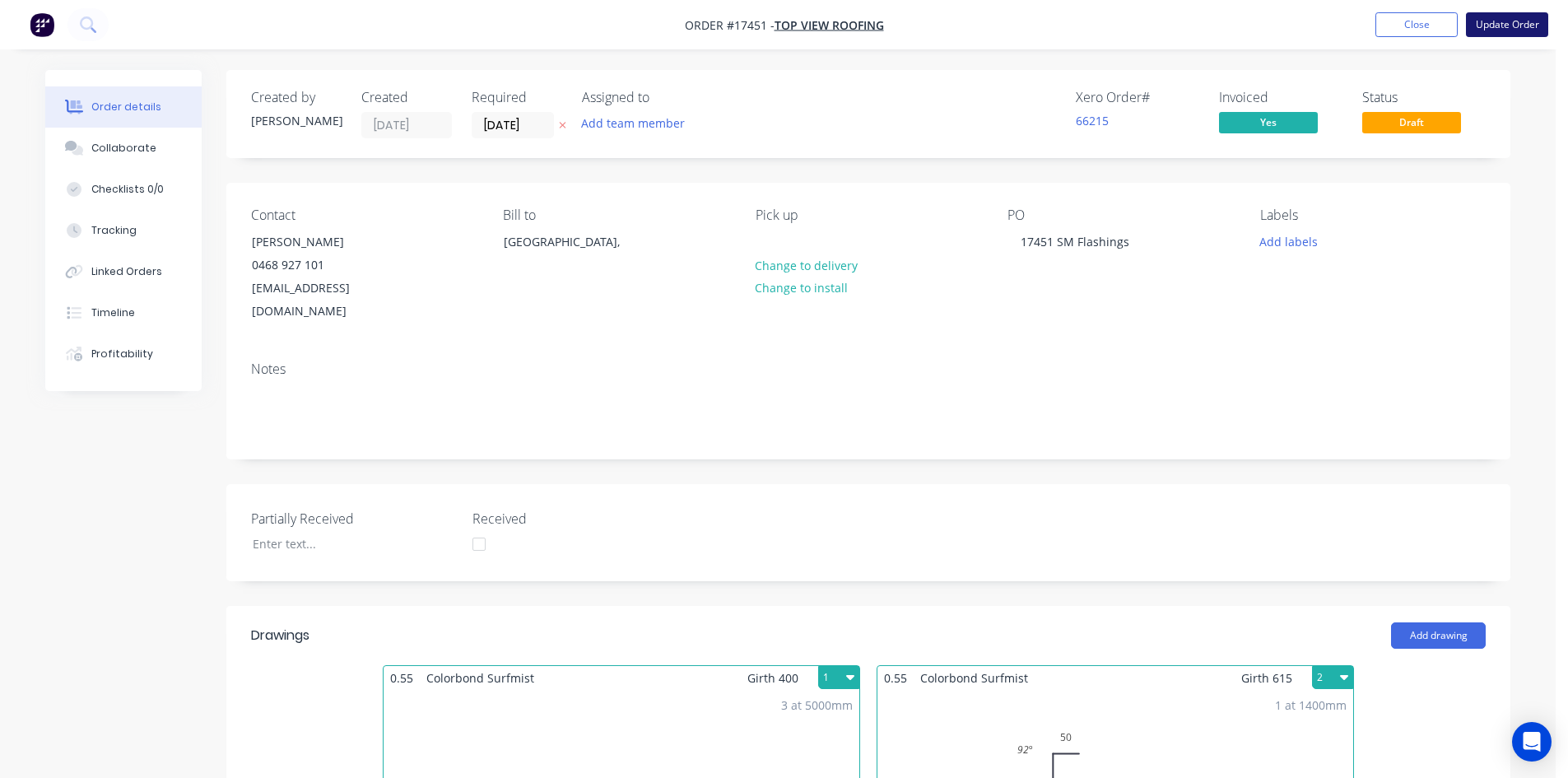
click at [1513, 25] on button "Update Order" at bounding box center [1507, 25] width 83 height 25
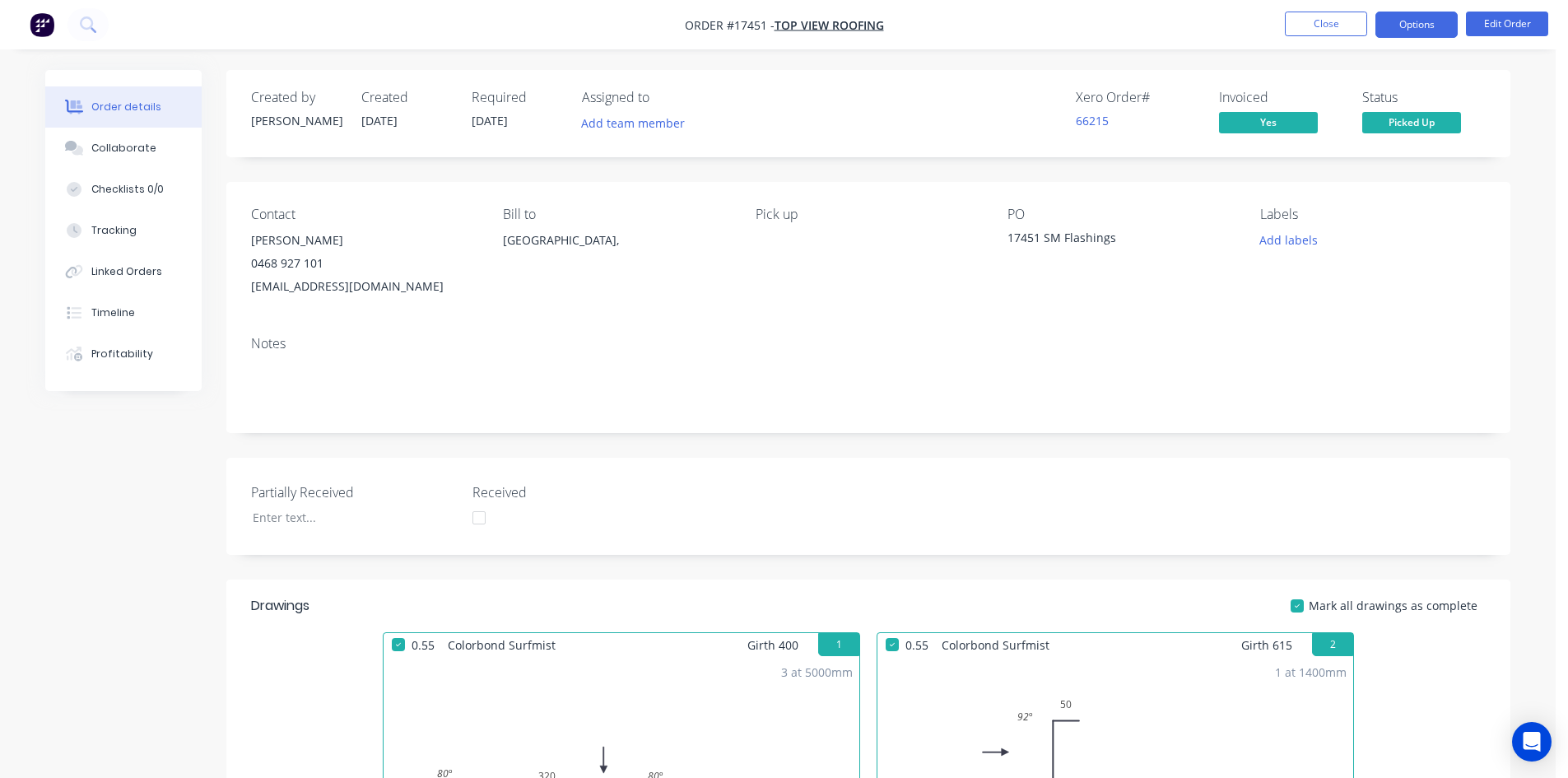
click at [1417, 29] on button "Options" at bounding box center [1416, 25] width 83 height 26
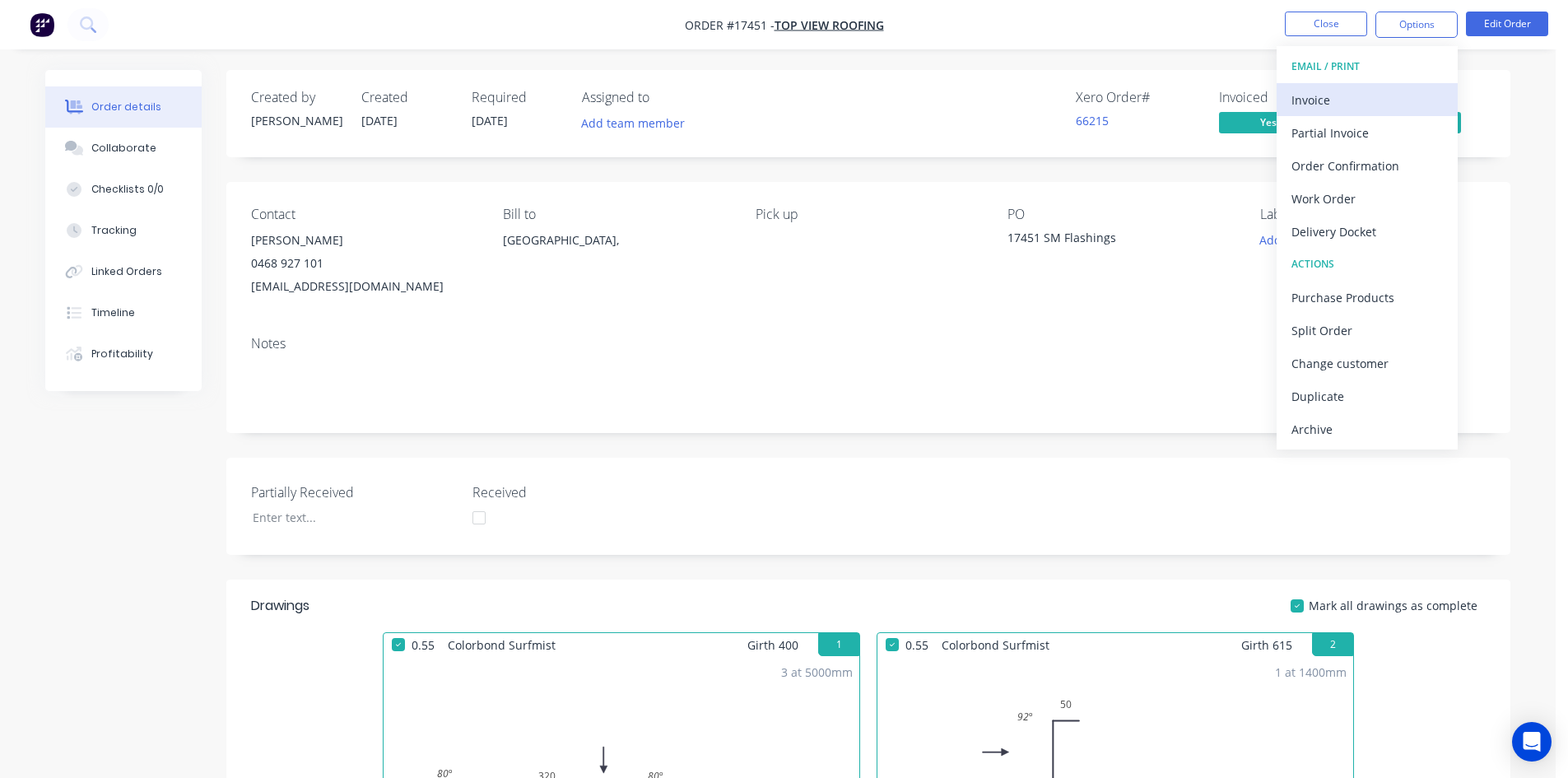
click at [1377, 88] on button "Invoice" at bounding box center [1366, 100] width 181 height 33
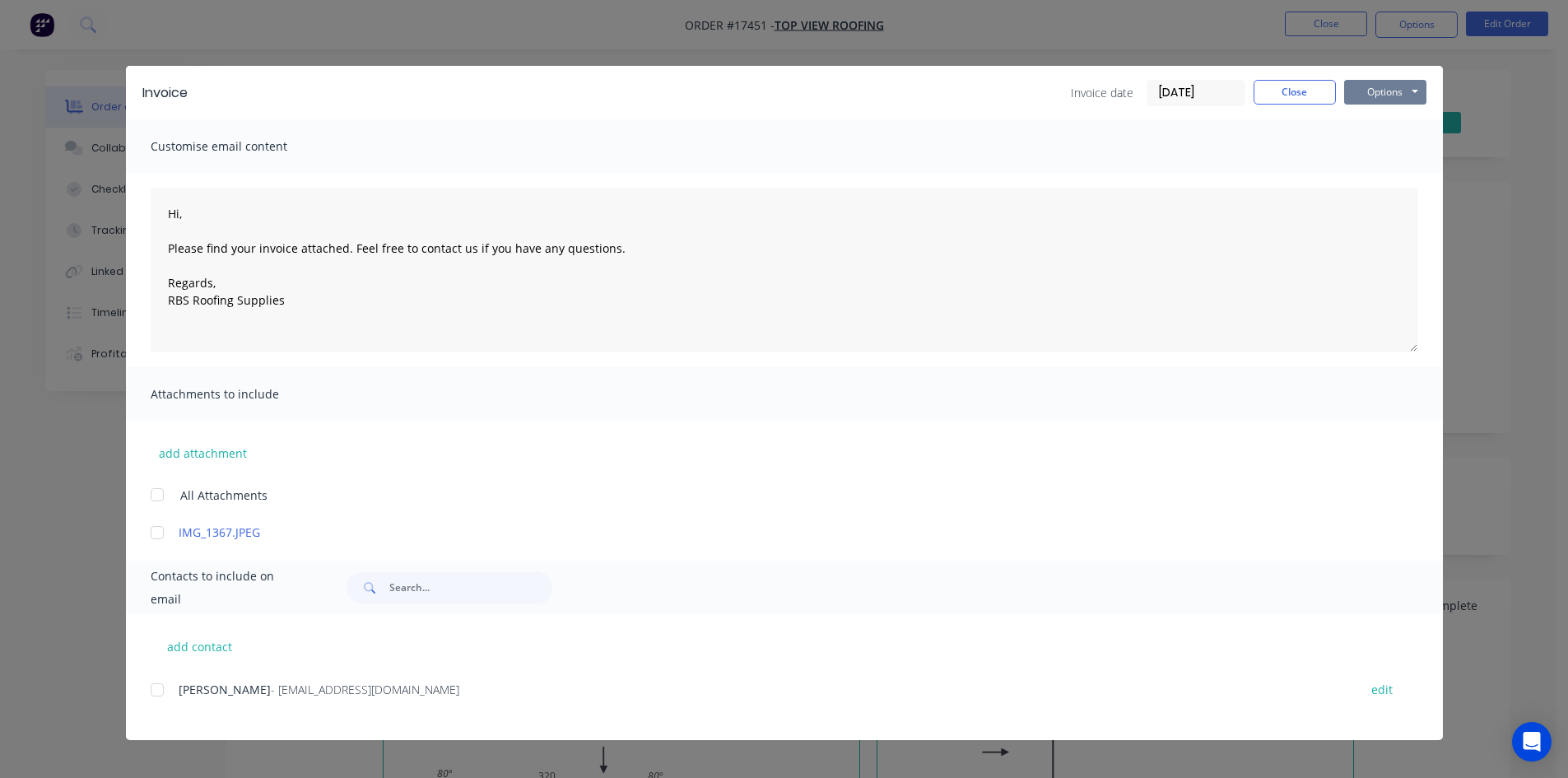
click at [1412, 96] on button "Options" at bounding box center [1385, 92] width 83 height 25
click at [1400, 144] on button "Print" at bounding box center [1397, 149] width 105 height 27
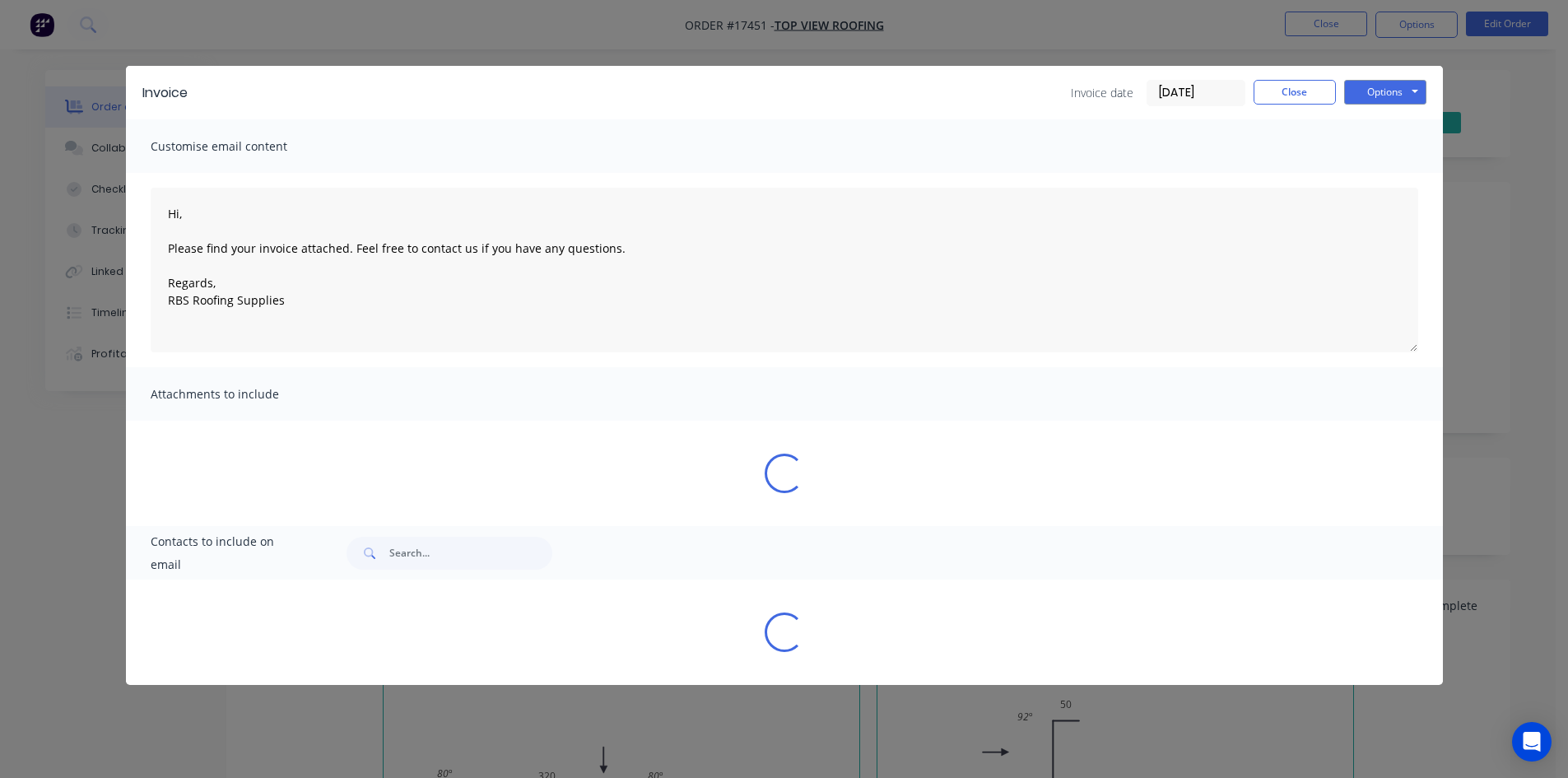
type textarea "Hi, Please find your invoice attached. Feel free to contact us if you have any …"
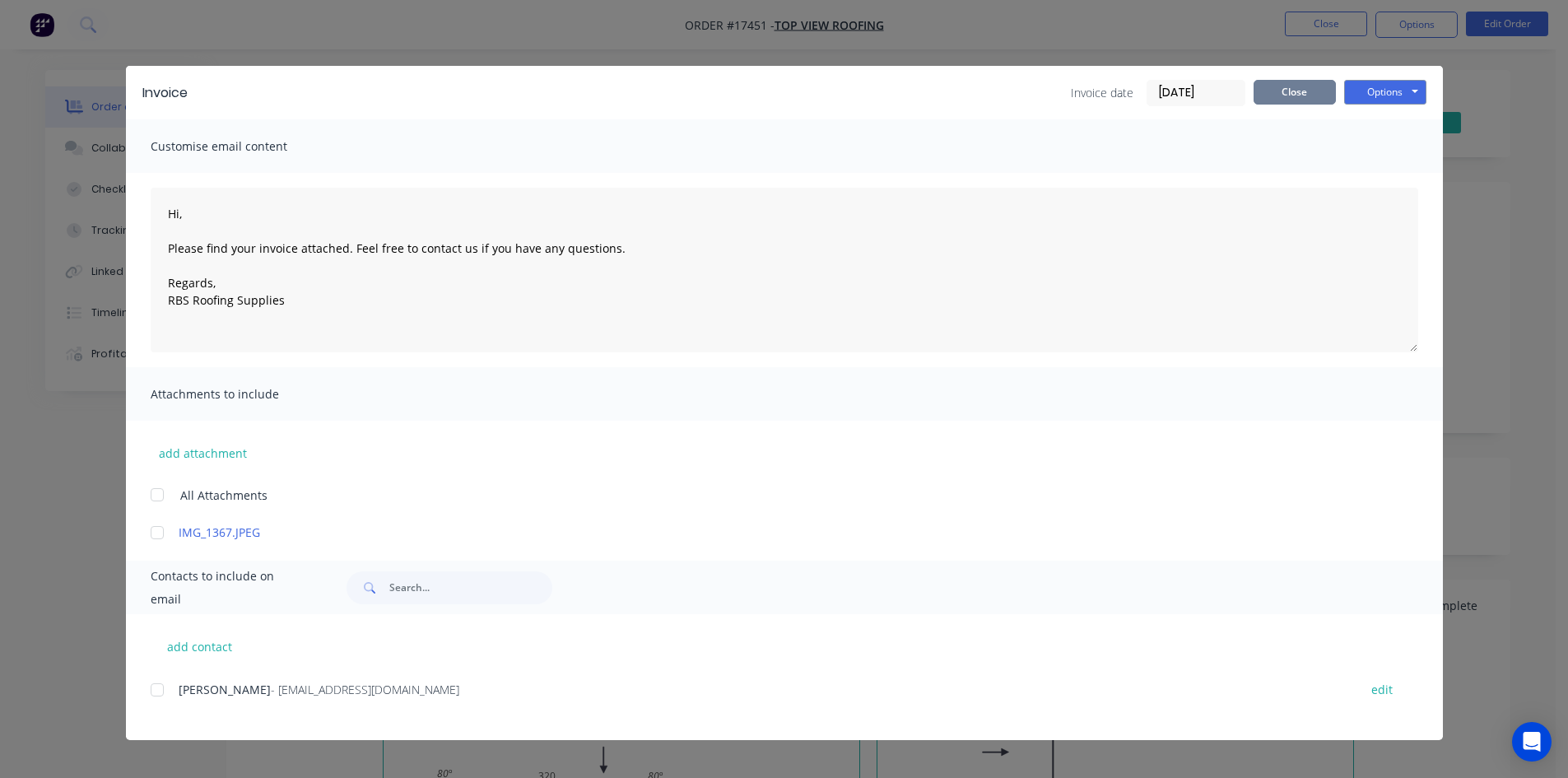
click at [1275, 91] on button "Close" at bounding box center [1294, 92] width 83 height 25
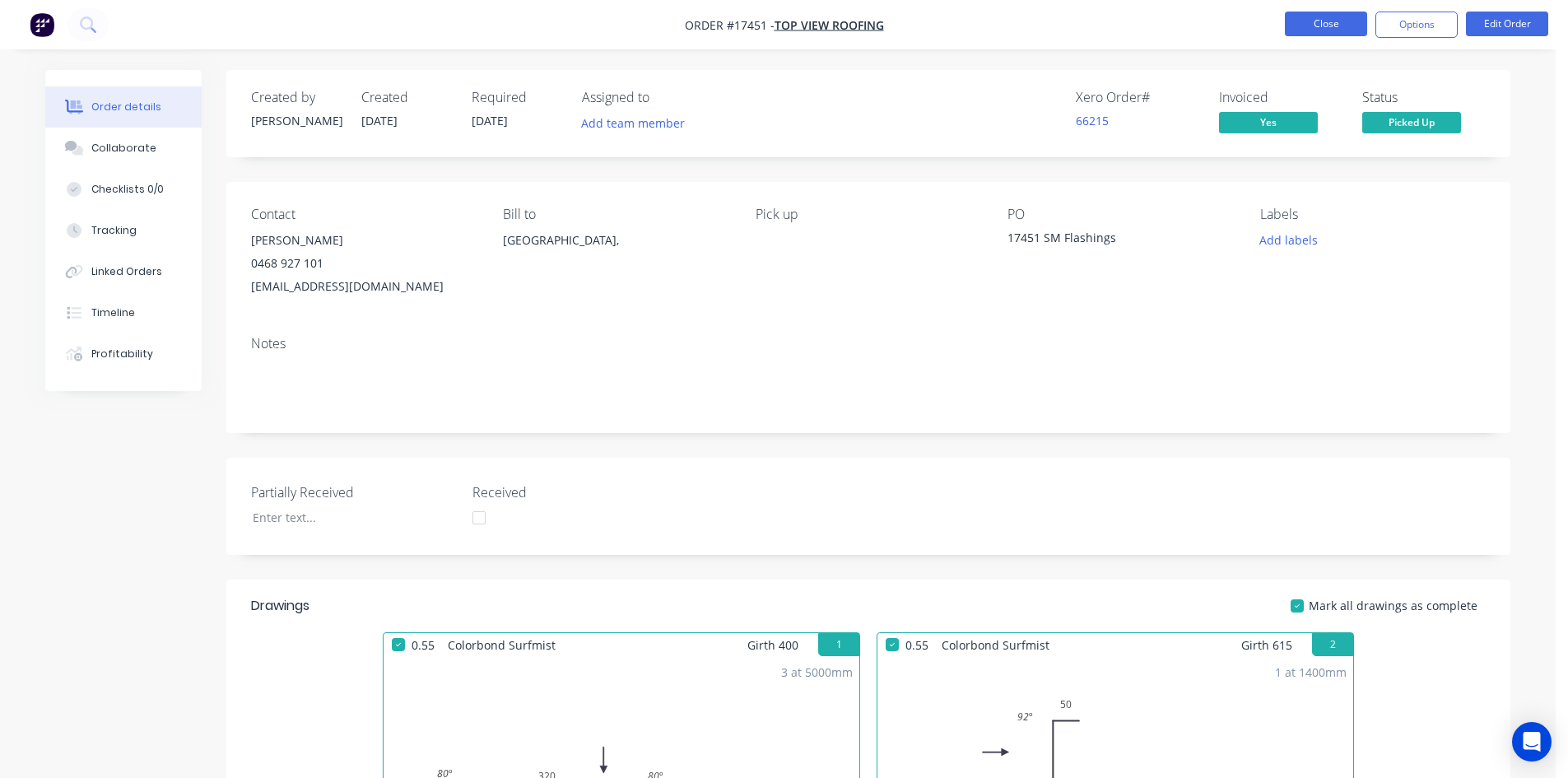
click at [1327, 25] on button "Close" at bounding box center [1326, 24] width 83 height 25
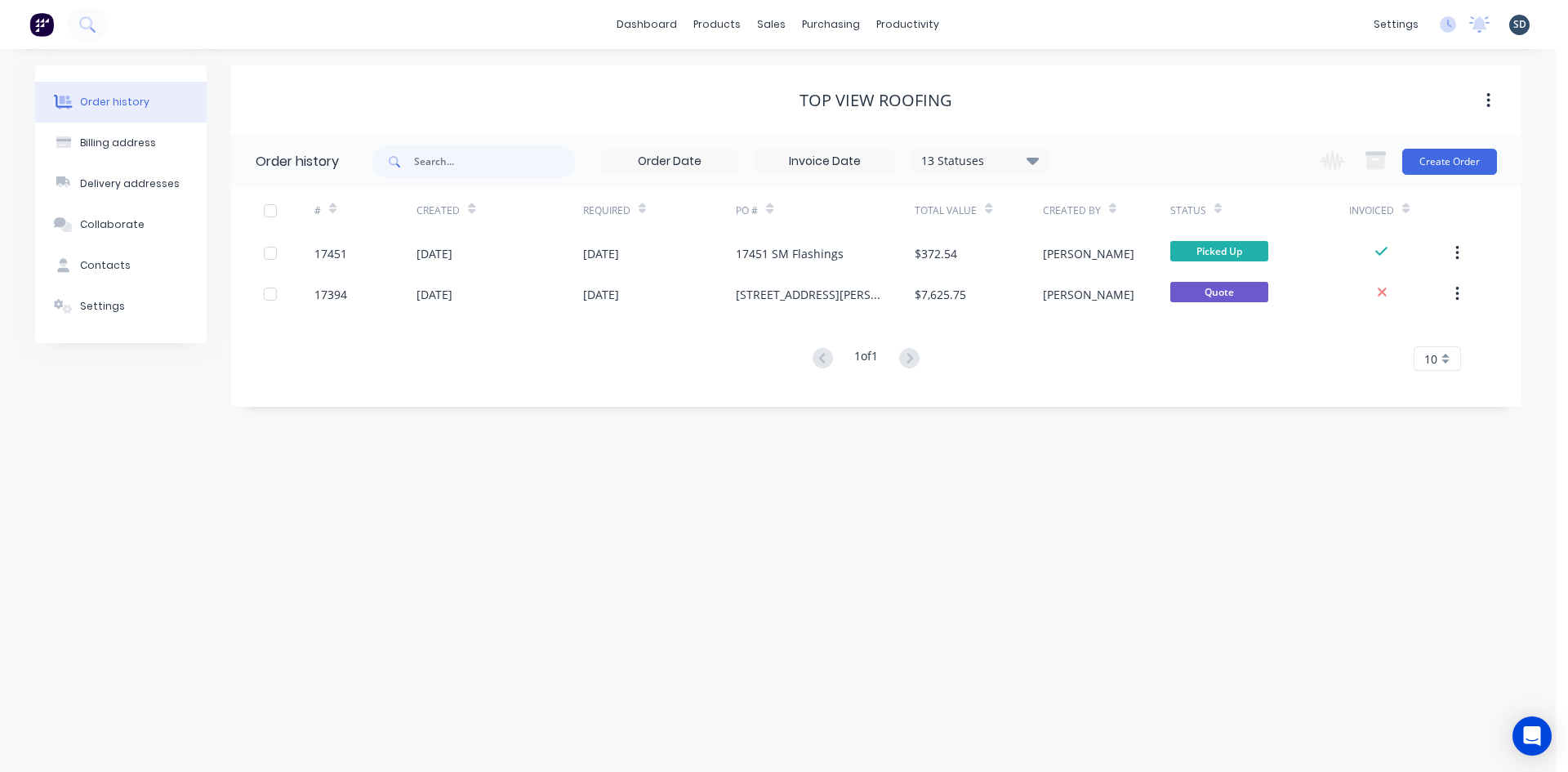
click at [46, 25] on img at bounding box center [41, 24] width 24 height 24
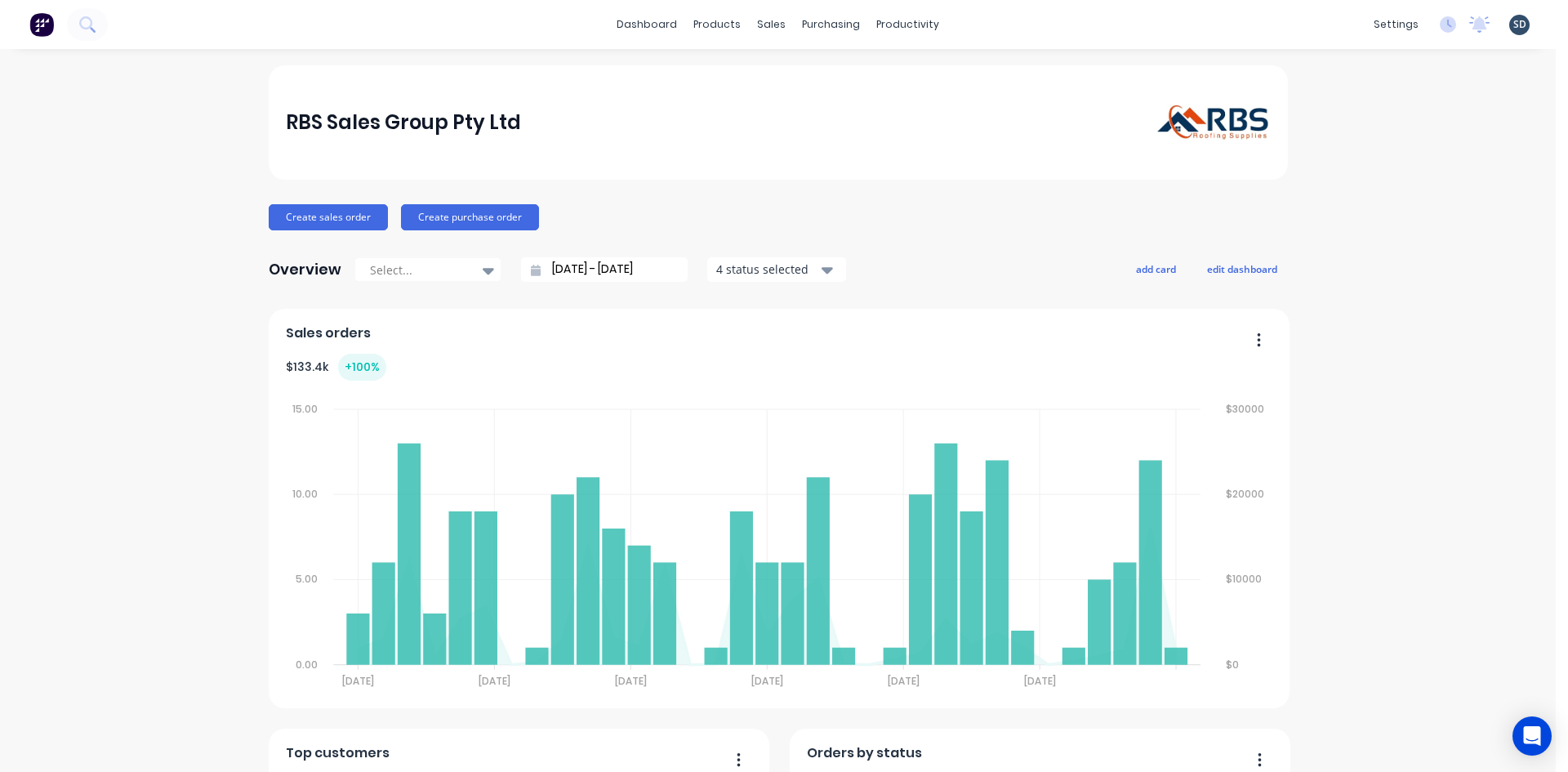
click at [986, 24] on div "dashboard products sales purchasing productivity dashboard products Product Cat…" at bounding box center [778, 24] width 1556 height 49
click at [984, 23] on div "dashboard products sales purchasing productivity dashboard products Product Cat…" at bounding box center [778, 24] width 1556 height 49
click at [976, 22] on div "dashboard products sales purchasing productivity dashboard products Product Cat…" at bounding box center [778, 24] width 1556 height 49
click at [974, 23] on div "dashboard products sales purchasing productivity dashboard products Product Cat…" at bounding box center [778, 24] width 1556 height 49
click at [770, 57] on div "dashboard products sales purchasing productivity dashboard products Product Cat…" at bounding box center [778, 386] width 1556 height 772
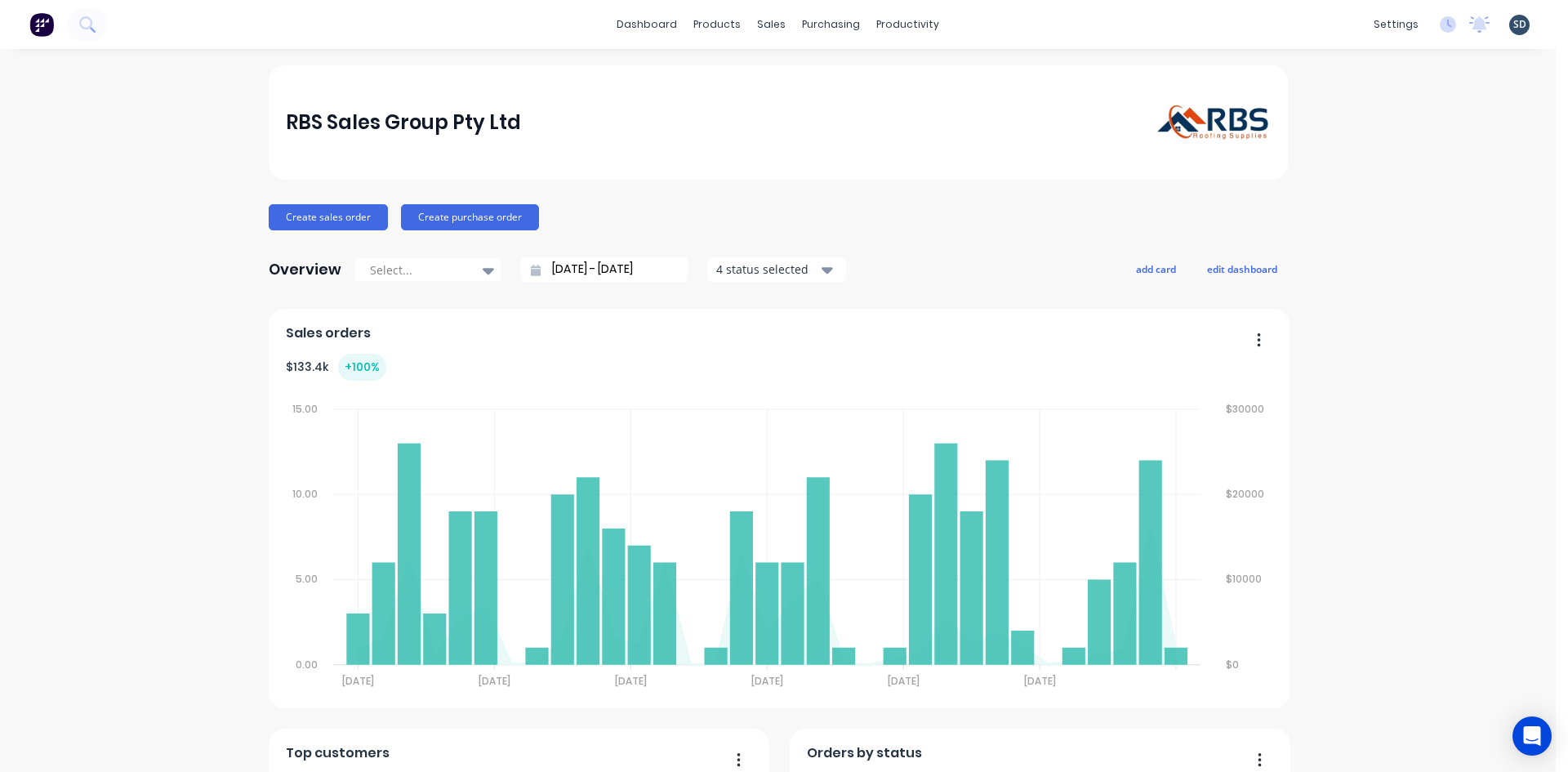
click at [978, 28] on div "dashboard products sales purchasing productivity dashboard products Product Cat…" at bounding box center [778, 24] width 1556 height 49
click at [796, 76] on div "Sales Orders" at bounding box center [825, 78] width 67 height 14
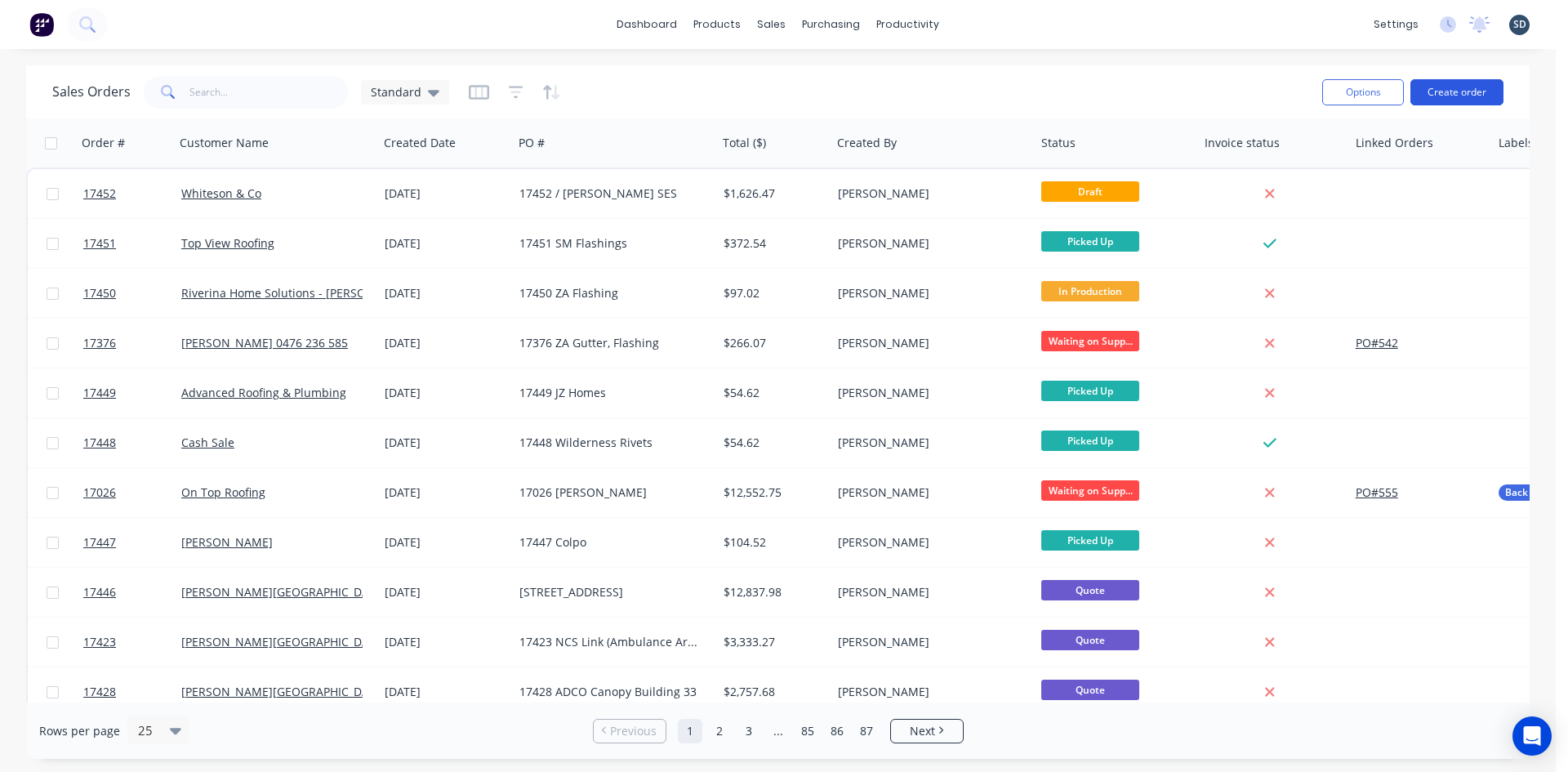
click at [1461, 90] on button "Create order" at bounding box center [1457, 92] width 93 height 26
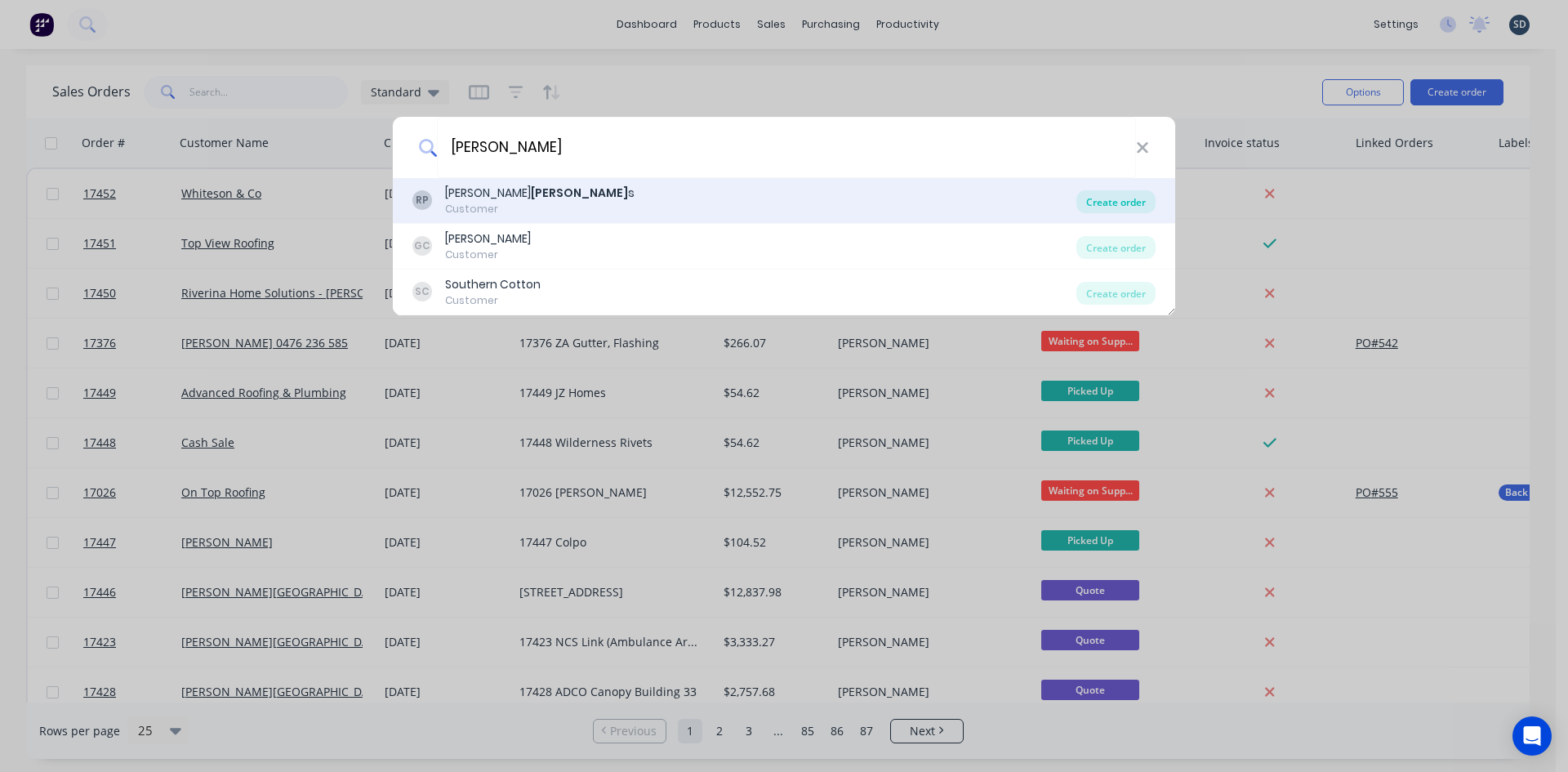
type input "picken"
click at [1116, 211] on div "Create order" at bounding box center [1116, 201] width 79 height 23
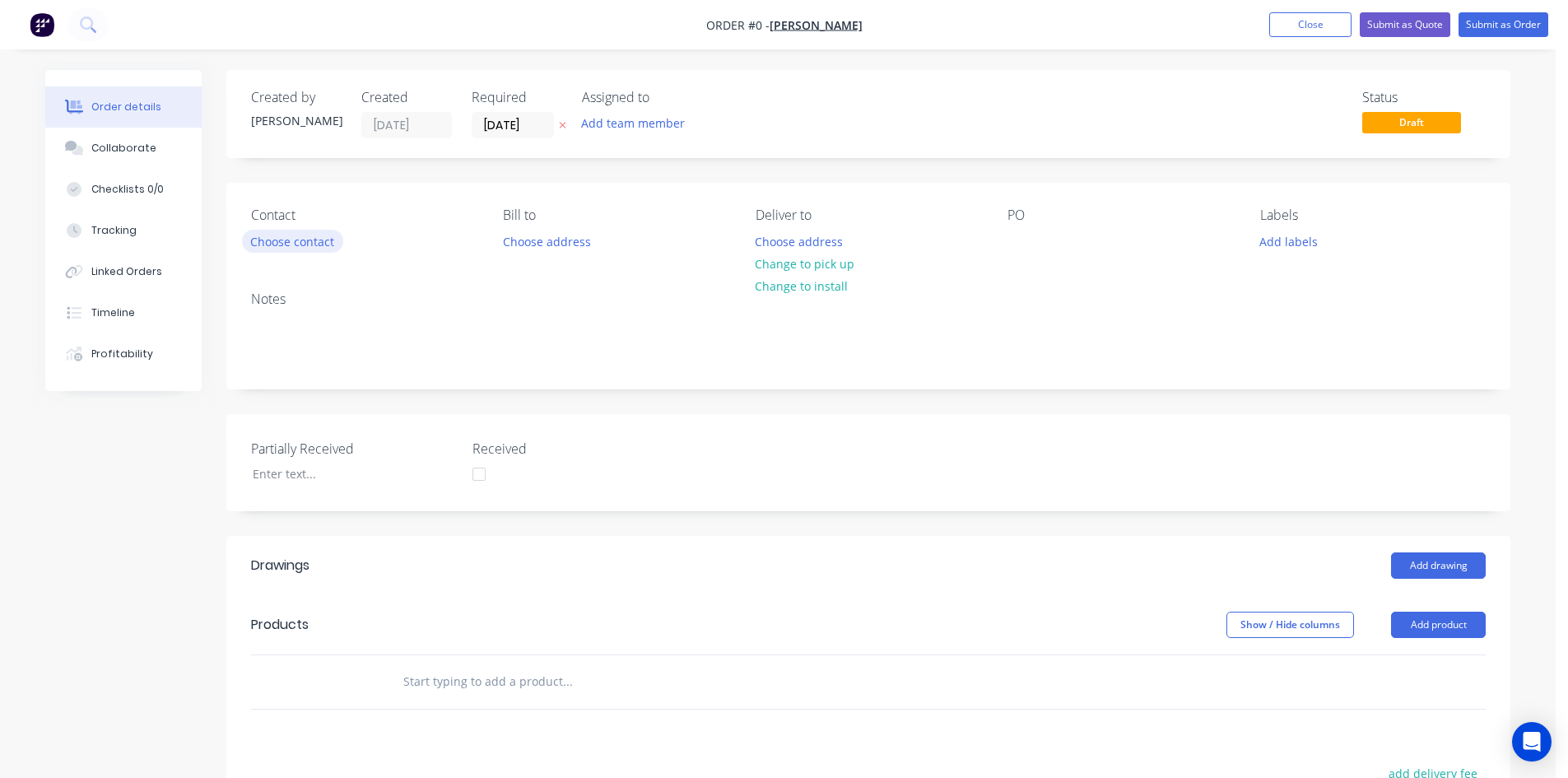
click at [277, 247] on button "Choose contact" at bounding box center [292, 241] width 101 height 22
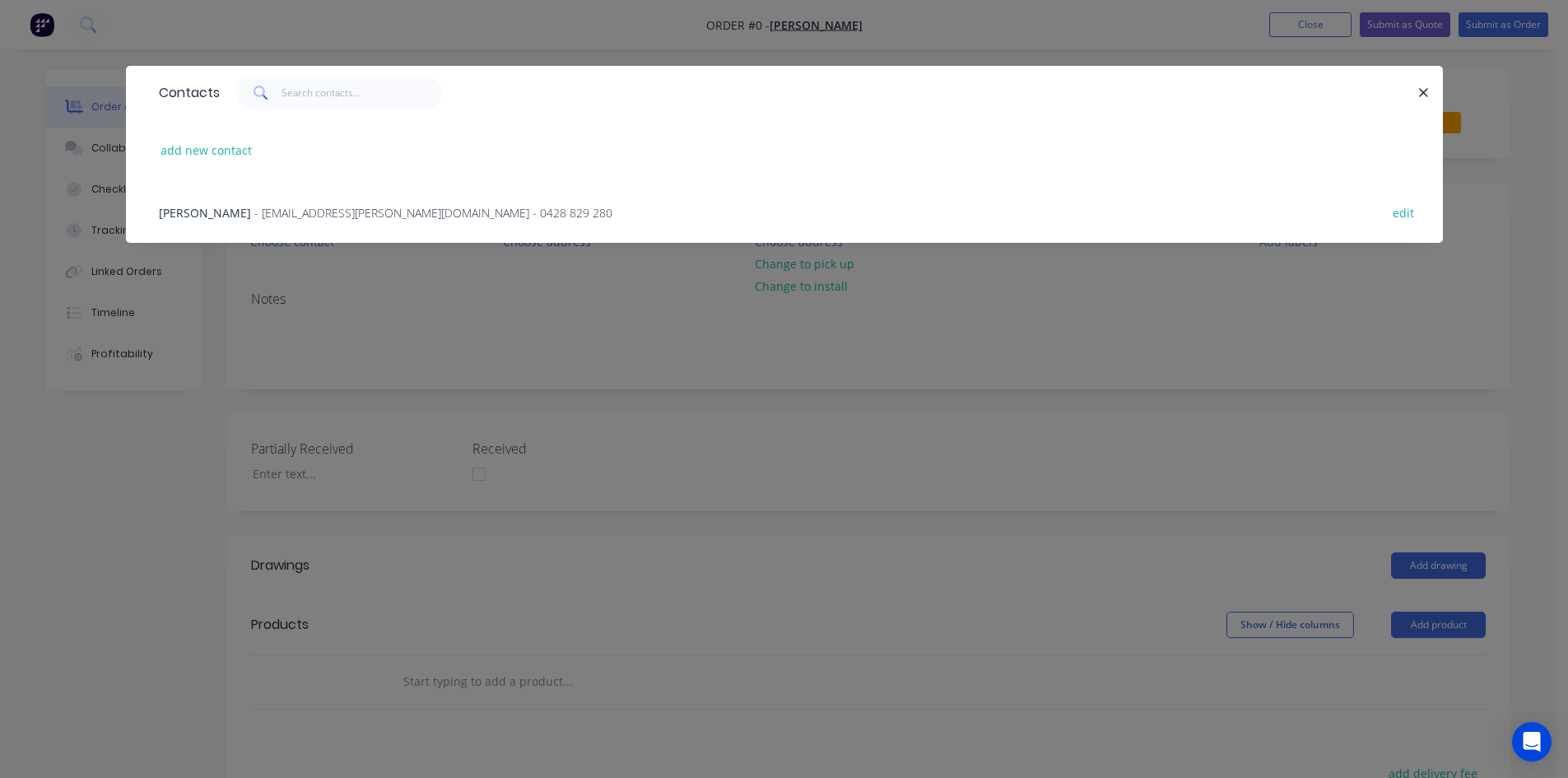
click at [265, 209] on span "- picko.n.pam@bigpond.com - 0428 829 280" at bounding box center [433, 213] width 358 height 15
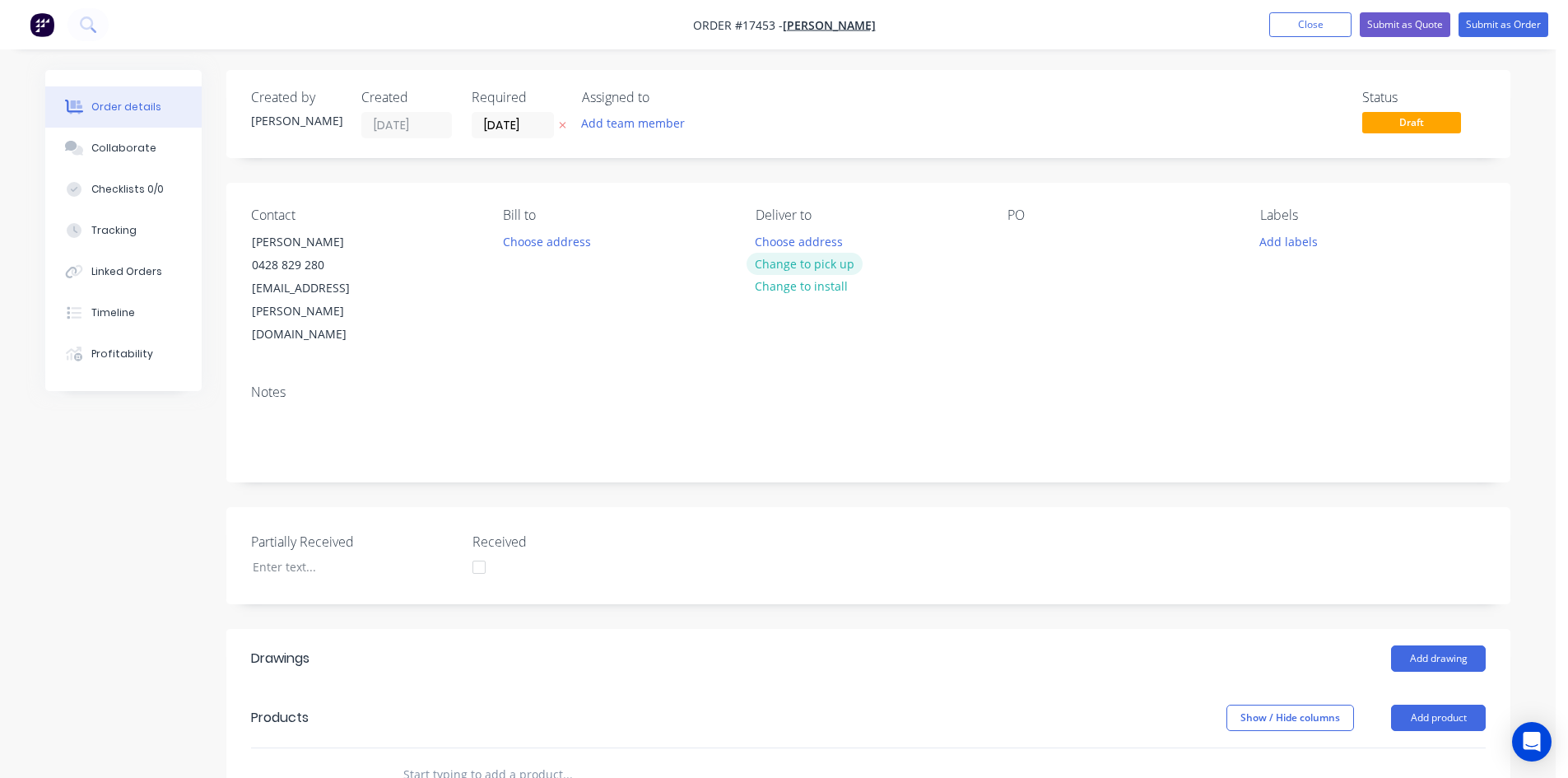
click at [819, 262] on button "Change to pick up" at bounding box center [804, 264] width 117 height 22
click at [1018, 243] on div at bounding box center [1020, 242] width 26 height 24
click at [1091, 310] on div "Contact Rob Pickens 0428 829 280 picko.n.pam@bigpond.com Bill to Choose address…" at bounding box center [868, 277] width 1284 height 189
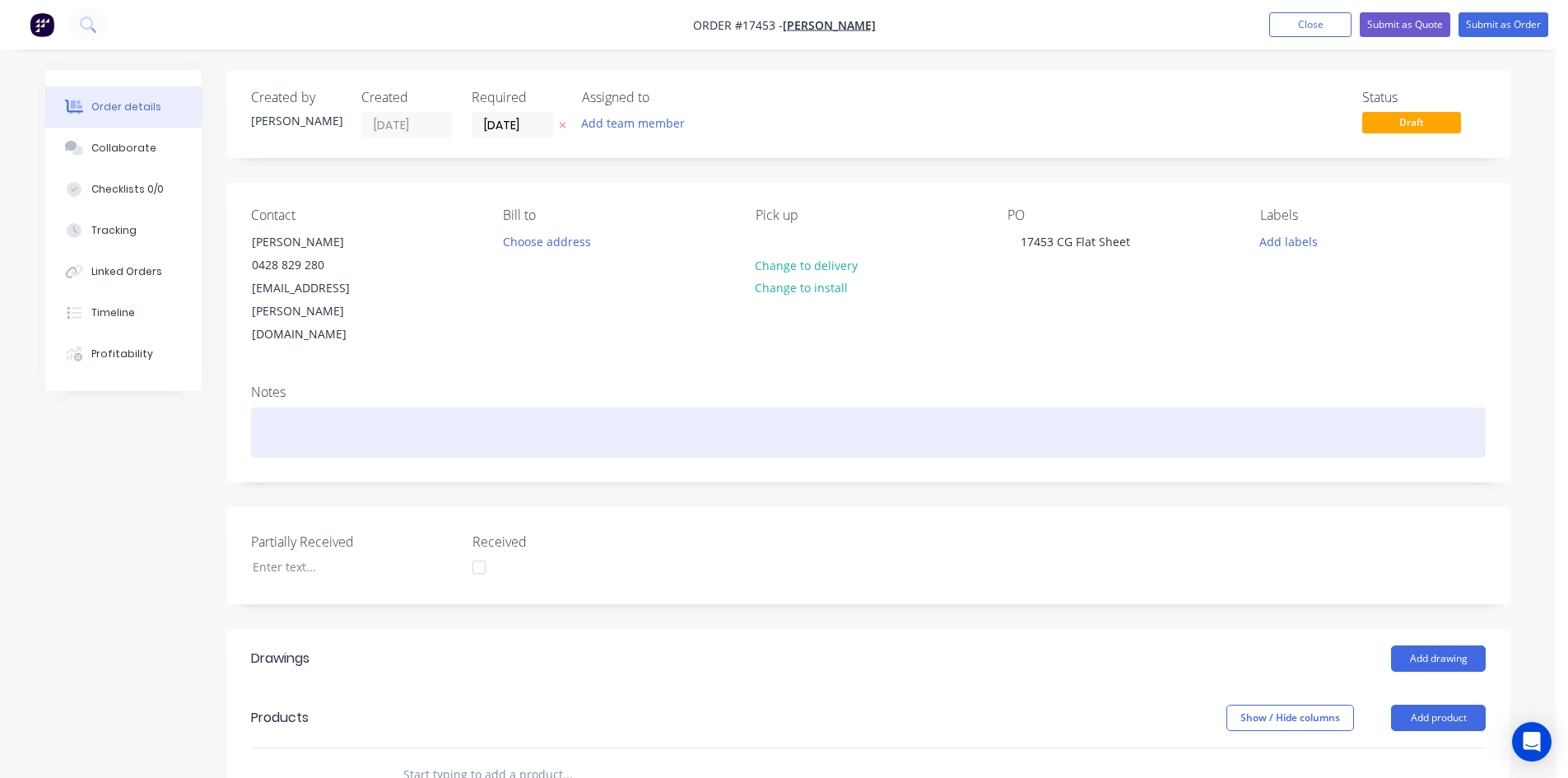
click at [335, 408] on div at bounding box center [868, 432] width 1234 height 50
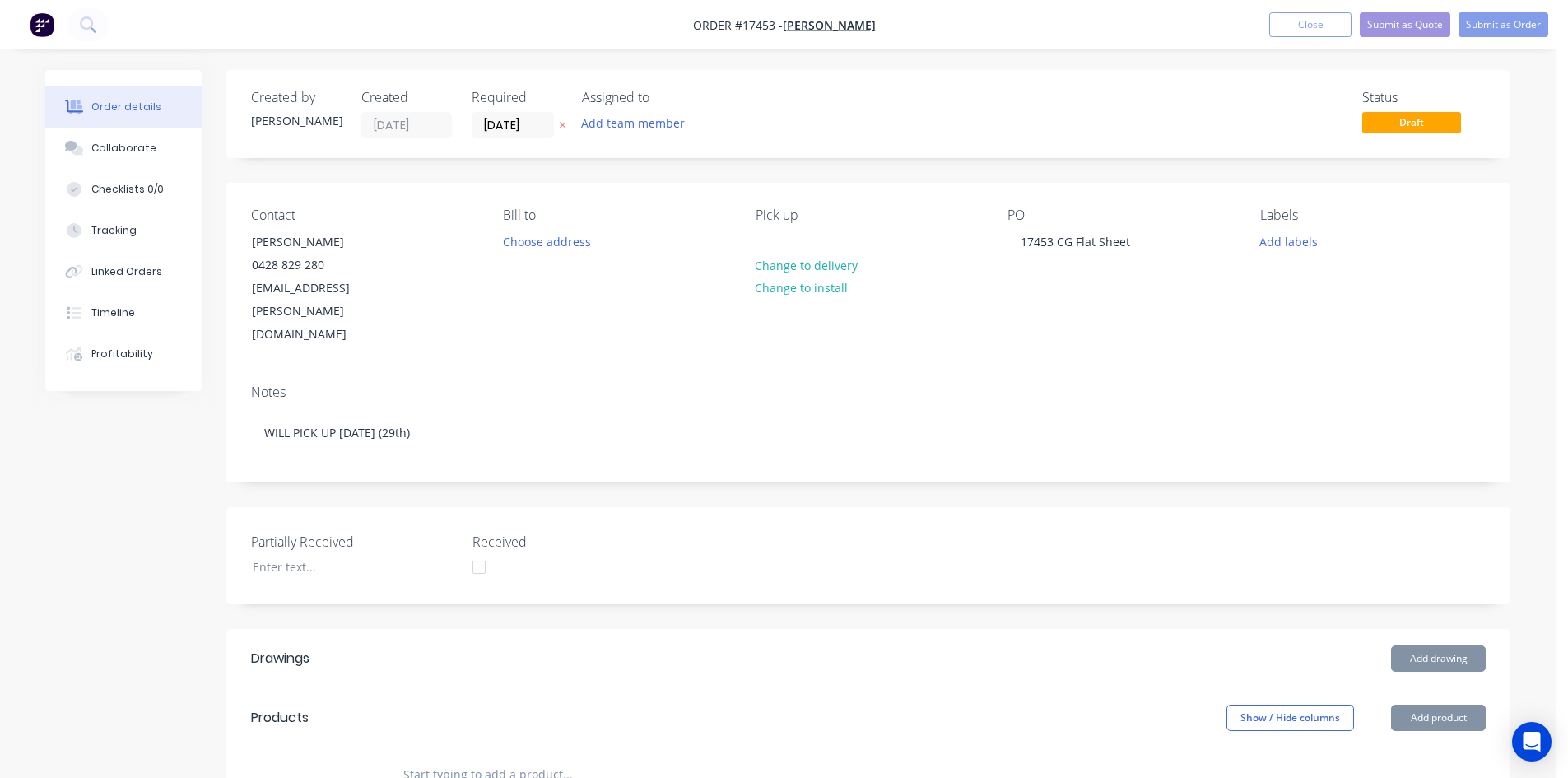
click at [227, 436] on div "Notes WILL PICK UP FRIDAY (29th)" at bounding box center [868, 426] width 1284 height 111
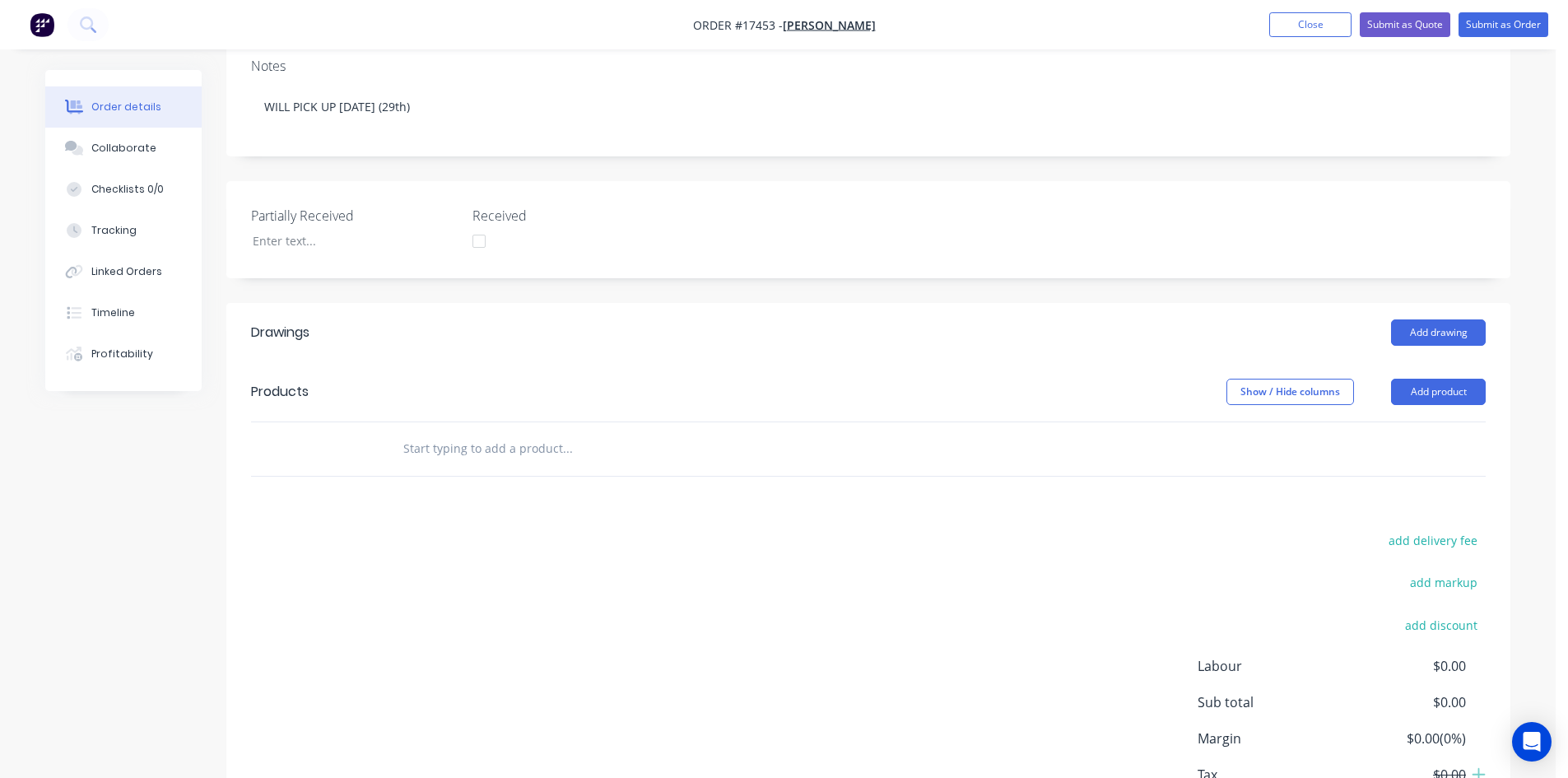
scroll to position [329, 0]
click at [1445, 316] on button "Add drawing" at bounding box center [1438, 329] width 94 height 26
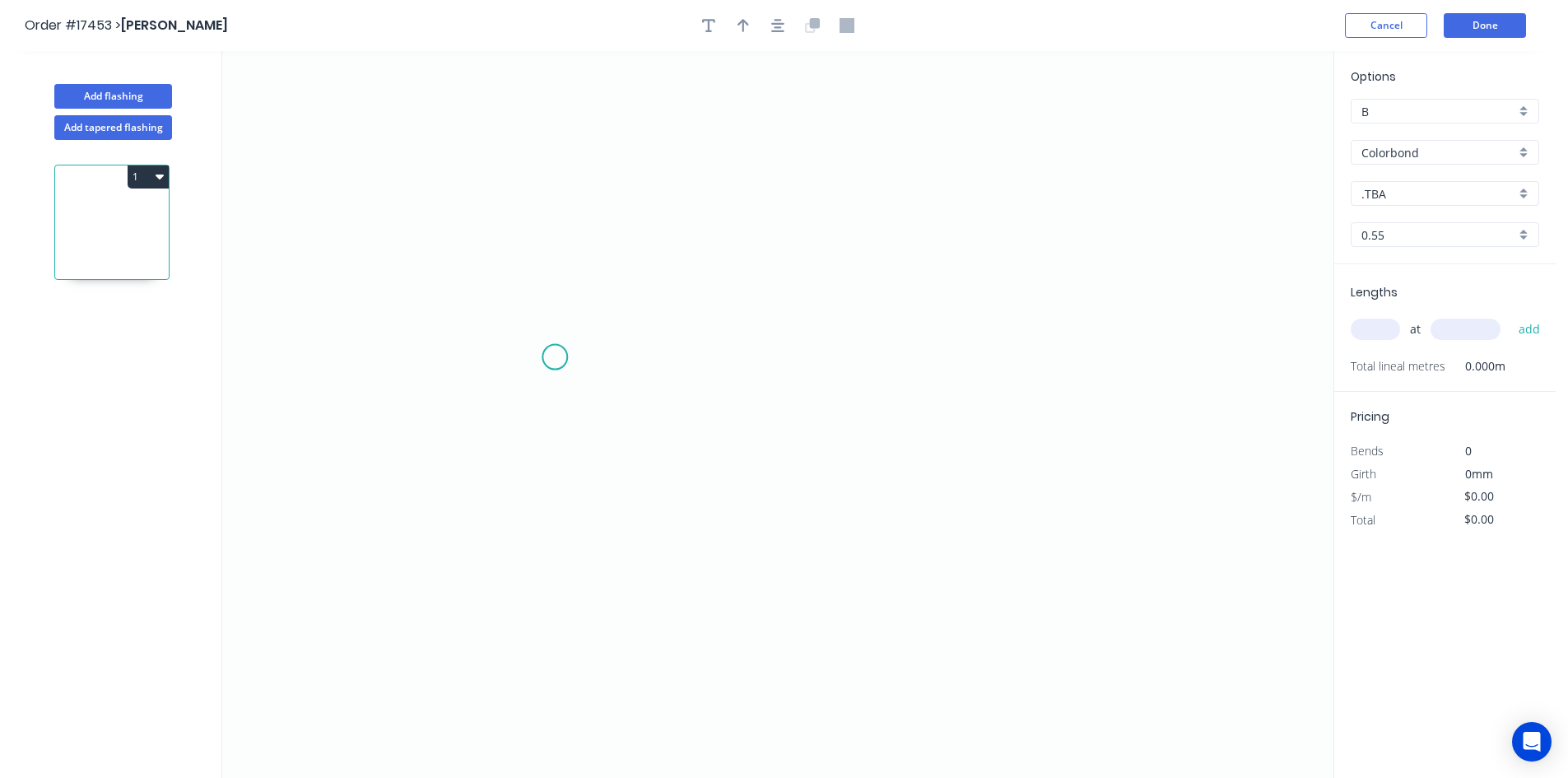
click at [555, 358] on icon "0" at bounding box center [778, 415] width 1111 height 727
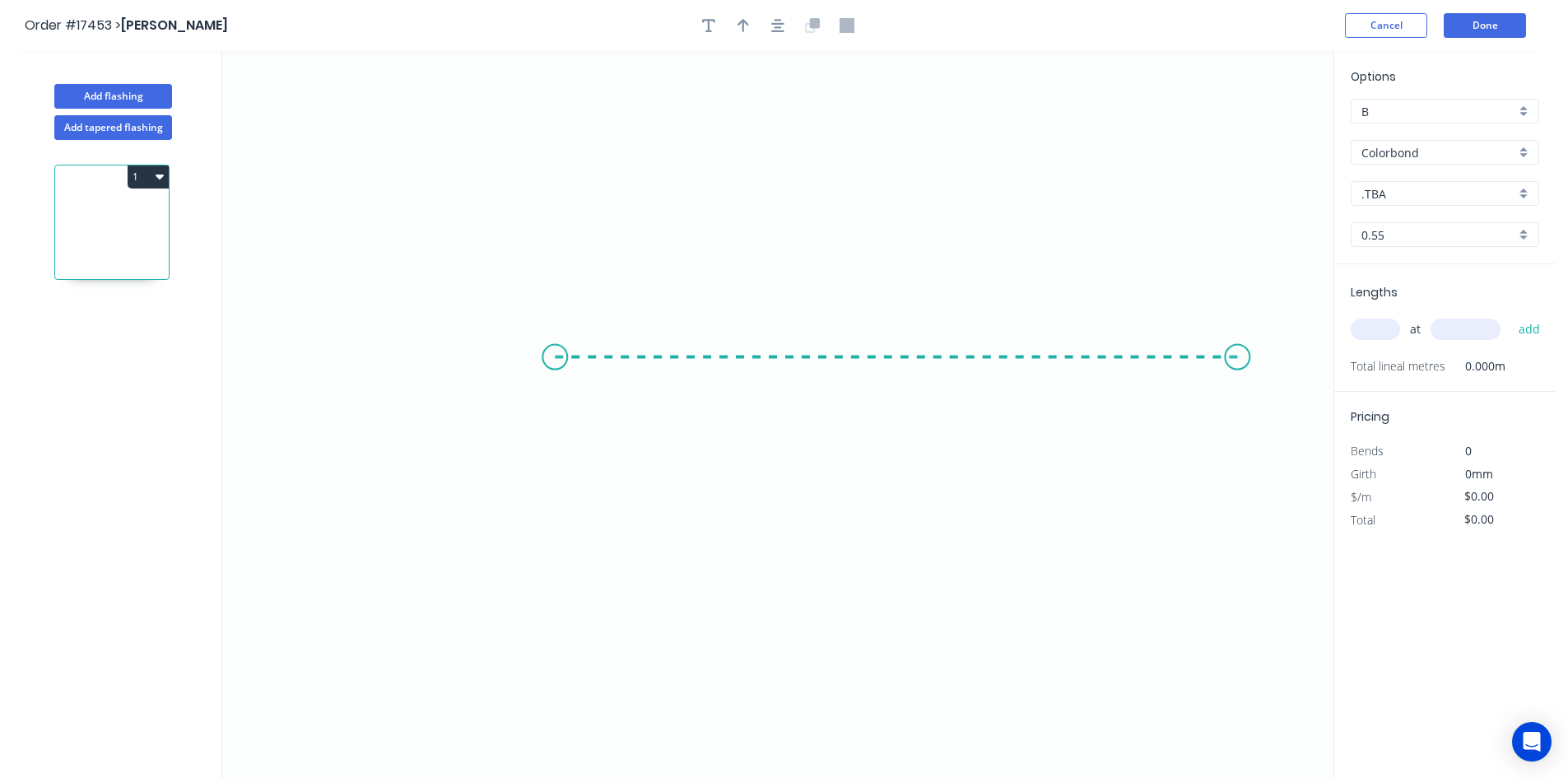
click at [1238, 336] on icon "0" at bounding box center [778, 415] width 1111 height 727
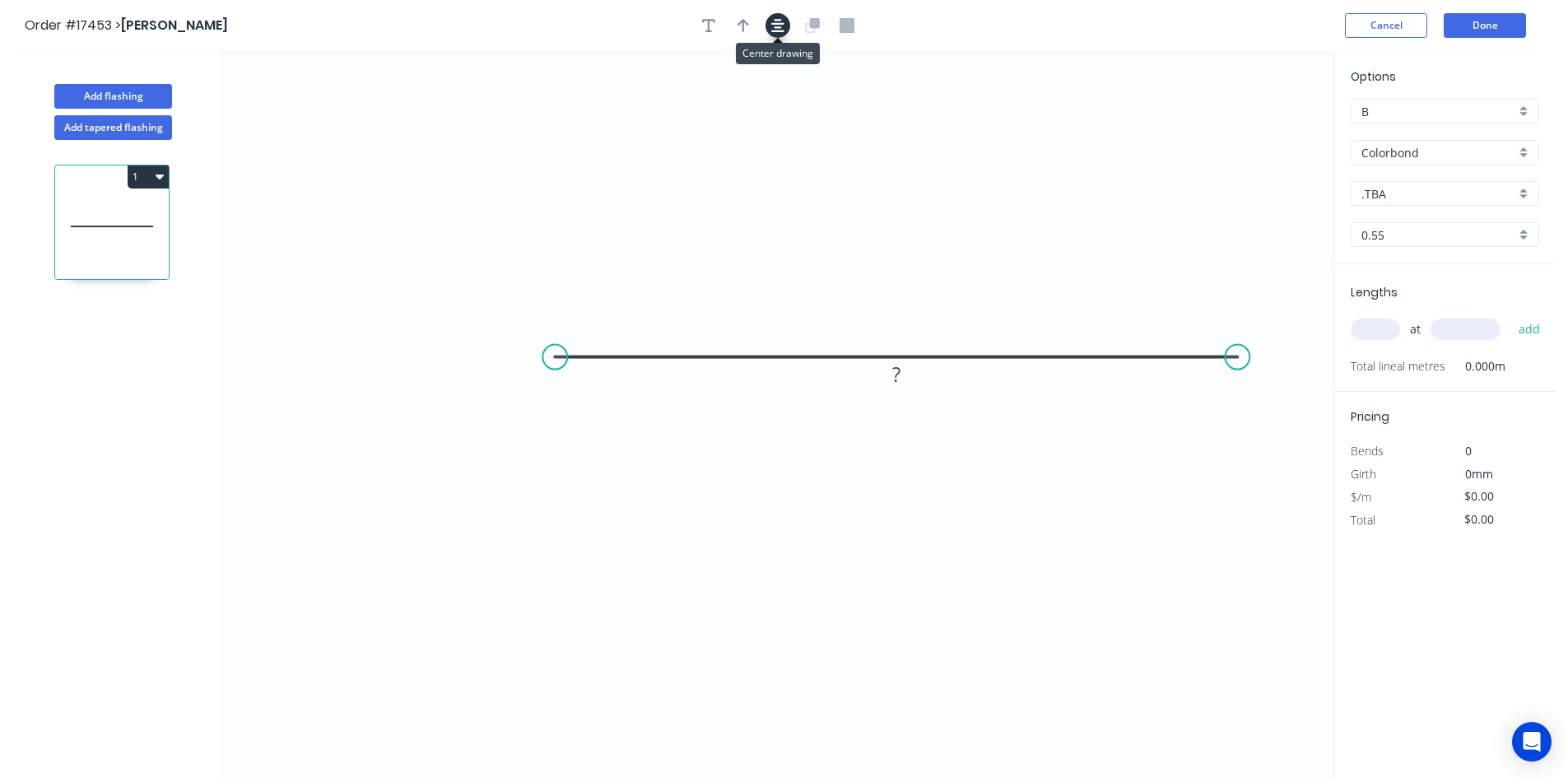
click at [779, 27] on icon "button" at bounding box center [777, 25] width 13 height 13
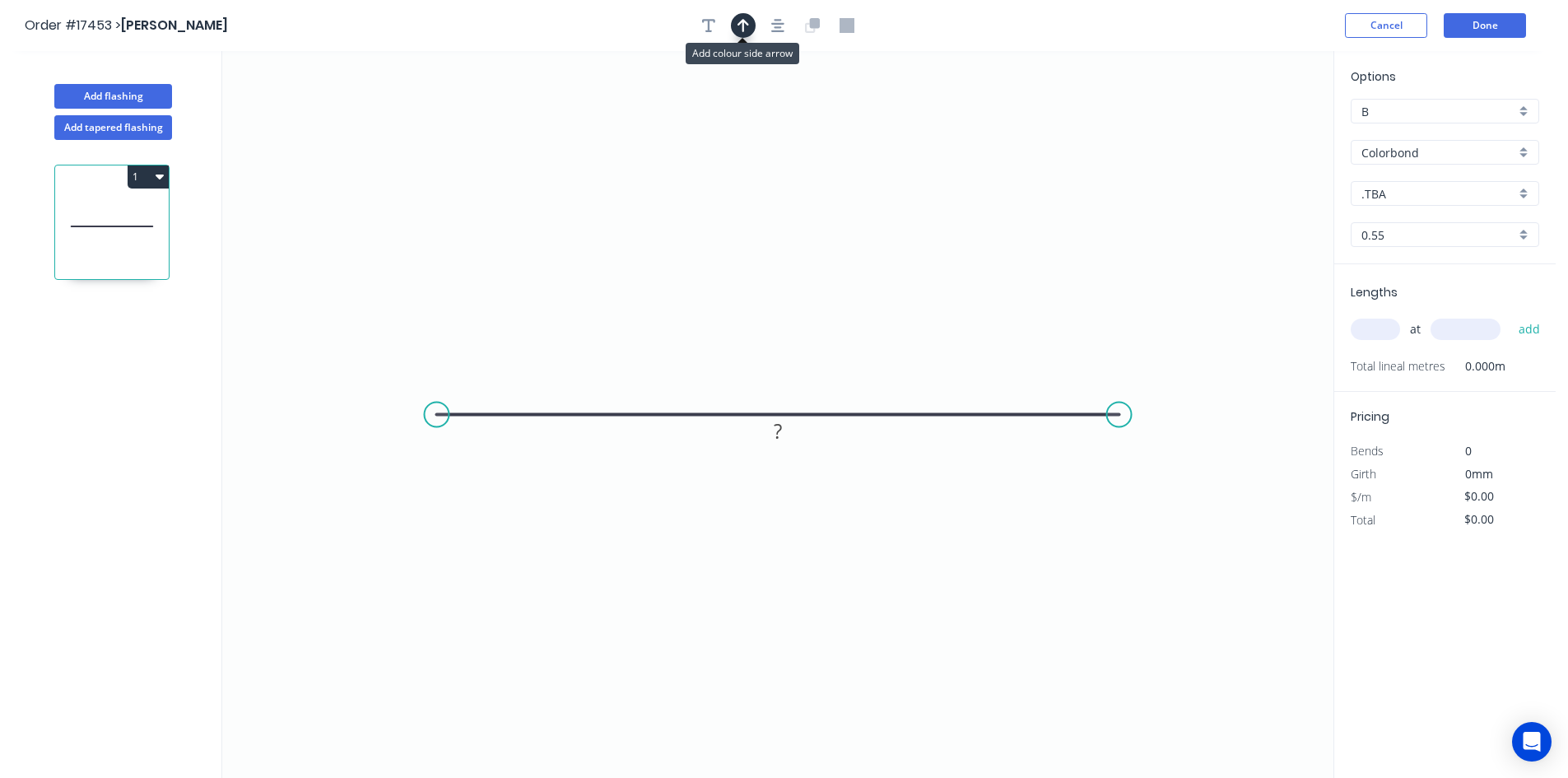
click at [746, 26] on icon "button" at bounding box center [744, 25] width 12 height 14
drag, startPoint x: 1247, startPoint y: 132, endPoint x: 553, endPoint y: 292, distance: 712.2
click at [553, 292] on icon at bounding box center [552, 273] width 14 height 53
click at [781, 427] on tspan "?" at bounding box center [778, 431] width 9 height 27
click at [881, 203] on icon "0 1200" at bounding box center [778, 415] width 1111 height 727
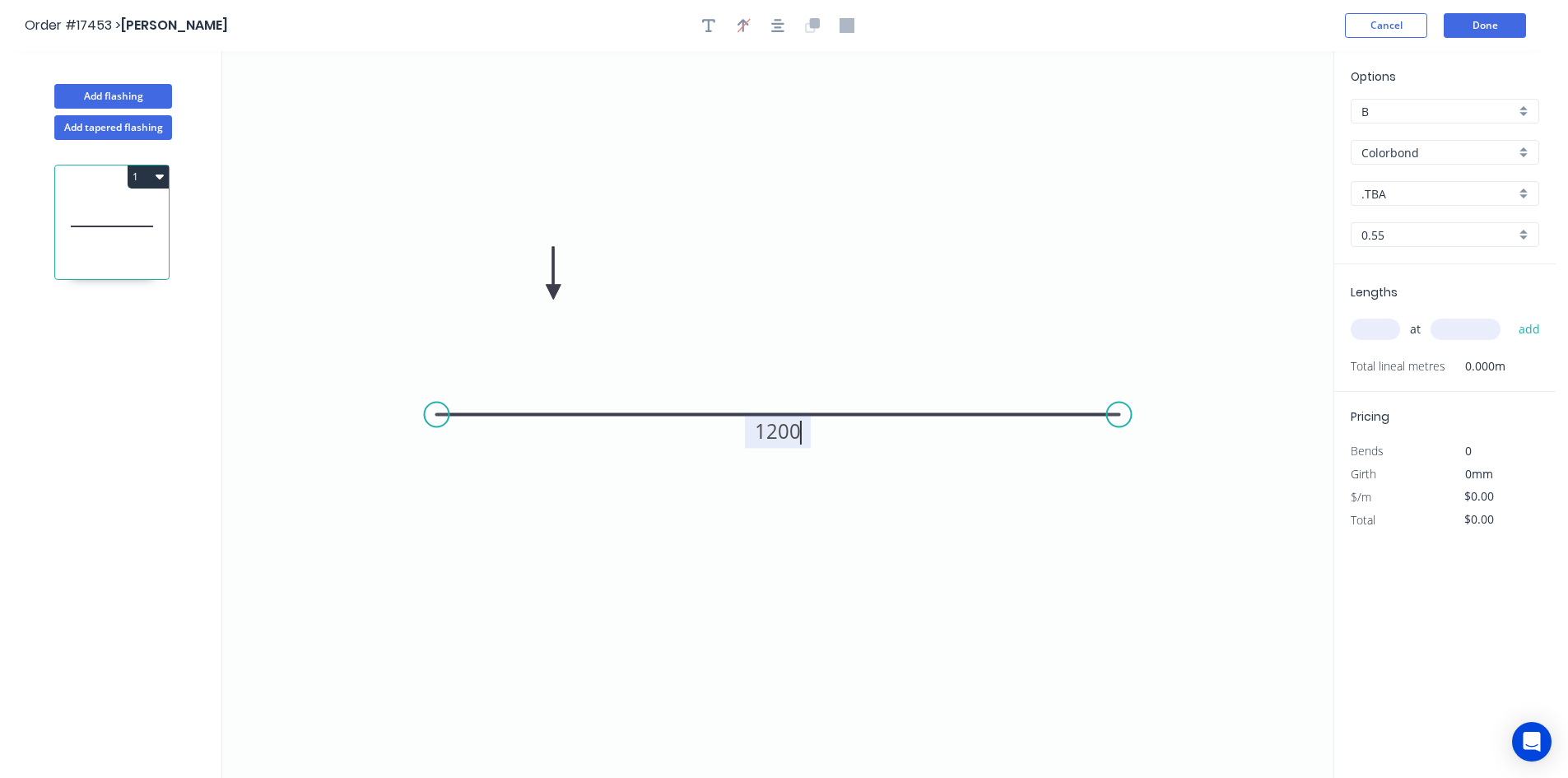
type input "$55.85"
click at [1400, 193] on input ".TBA" at bounding box center [1438, 194] width 154 height 17
click at [1445, 342] on div "Cottage Green" at bounding box center [1445, 340] width 187 height 29
type input "Cottage Green"
click at [1374, 329] on input "text" at bounding box center [1375, 329] width 49 height 21
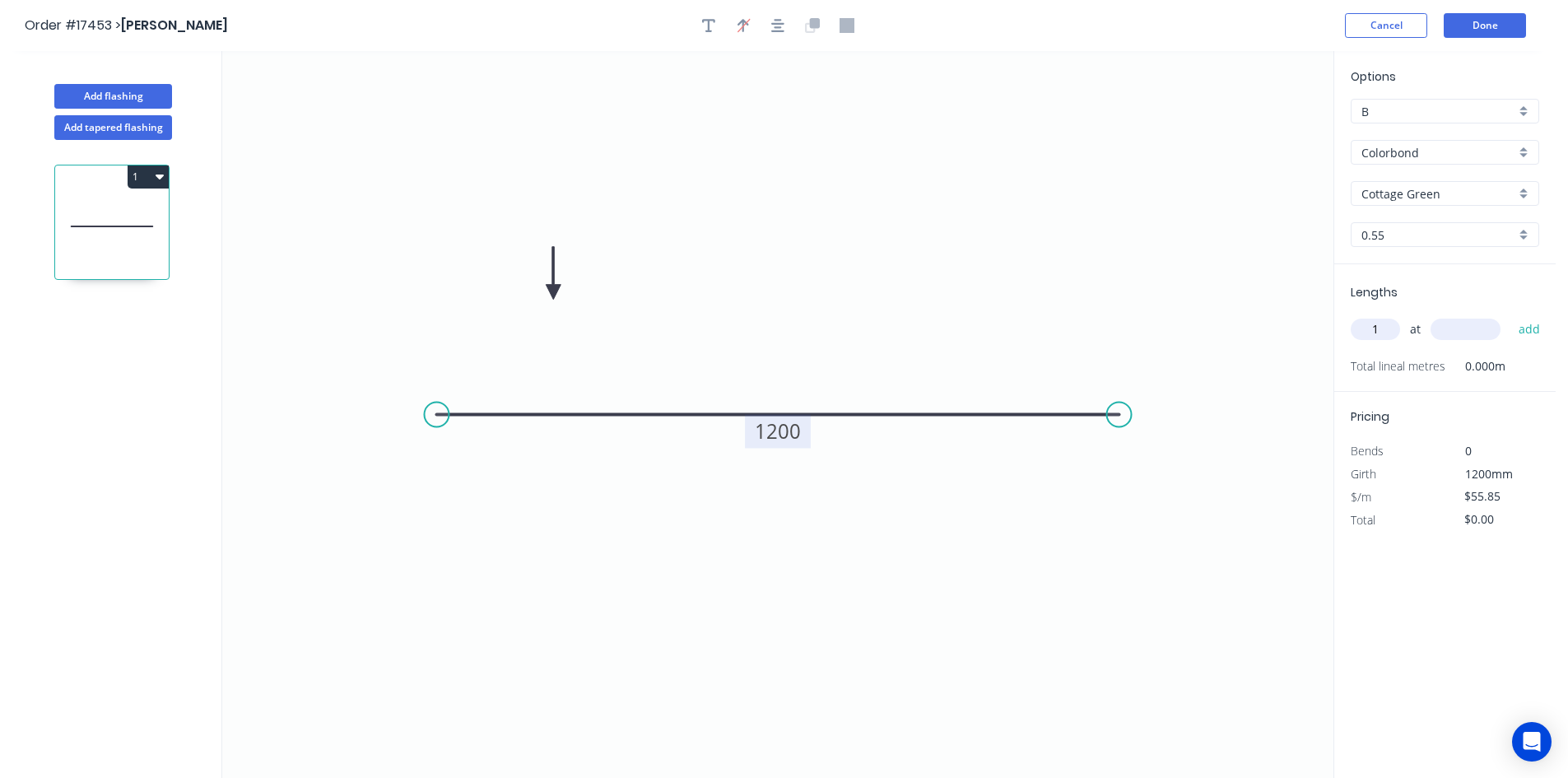
type input "1"
click at [1480, 321] on input "text" at bounding box center [1465, 329] width 70 height 21
type input "1400"
click at [1522, 325] on button "add" at bounding box center [1529, 329] width 38 height 28
type input "$78.19"
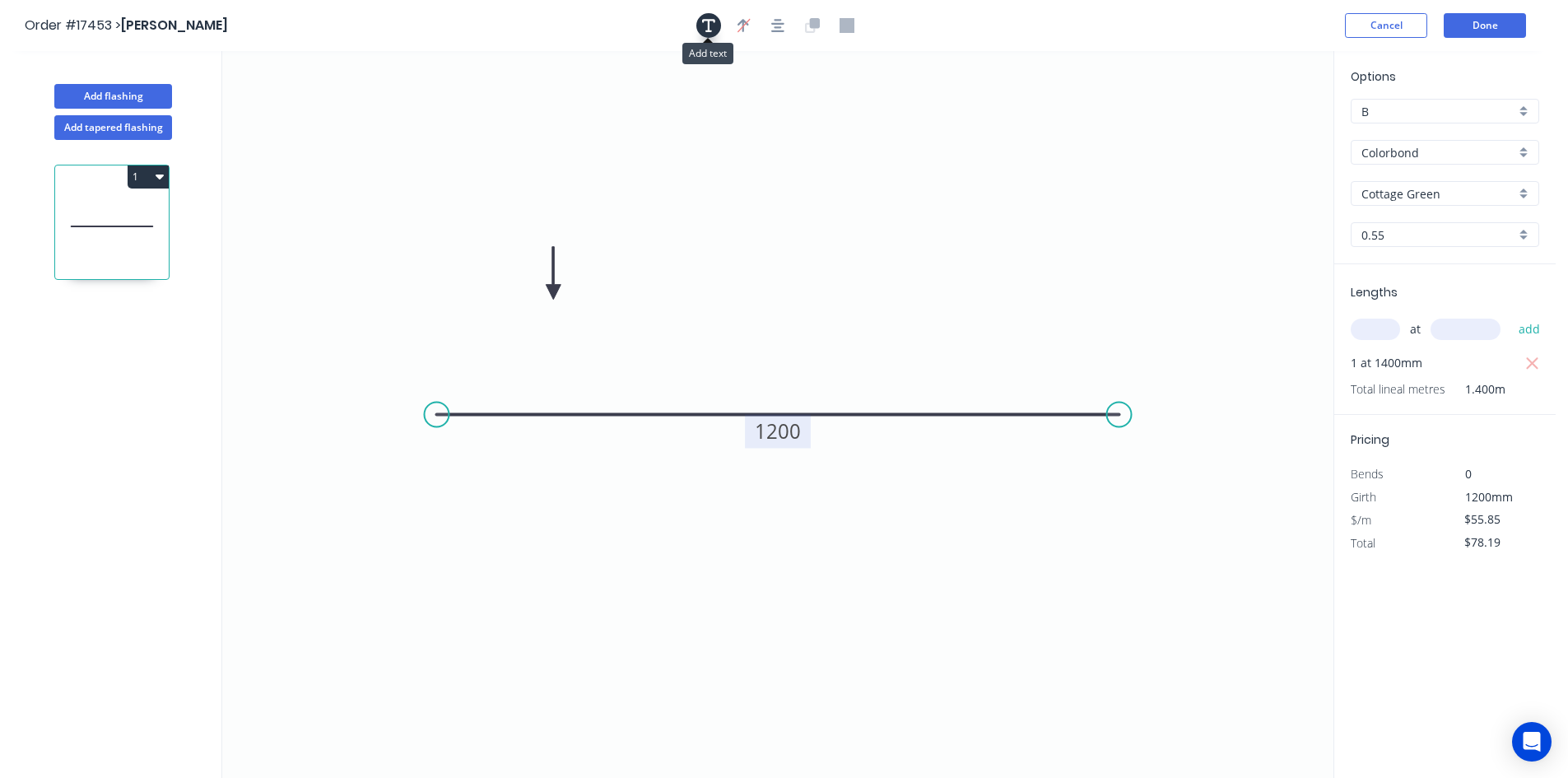
click at [701, 23] on button "button" at bounding box center [708, 25] width 25 height 25
click at [329, 106] on textarea at bounding box center [328, 117] width 134 height 61
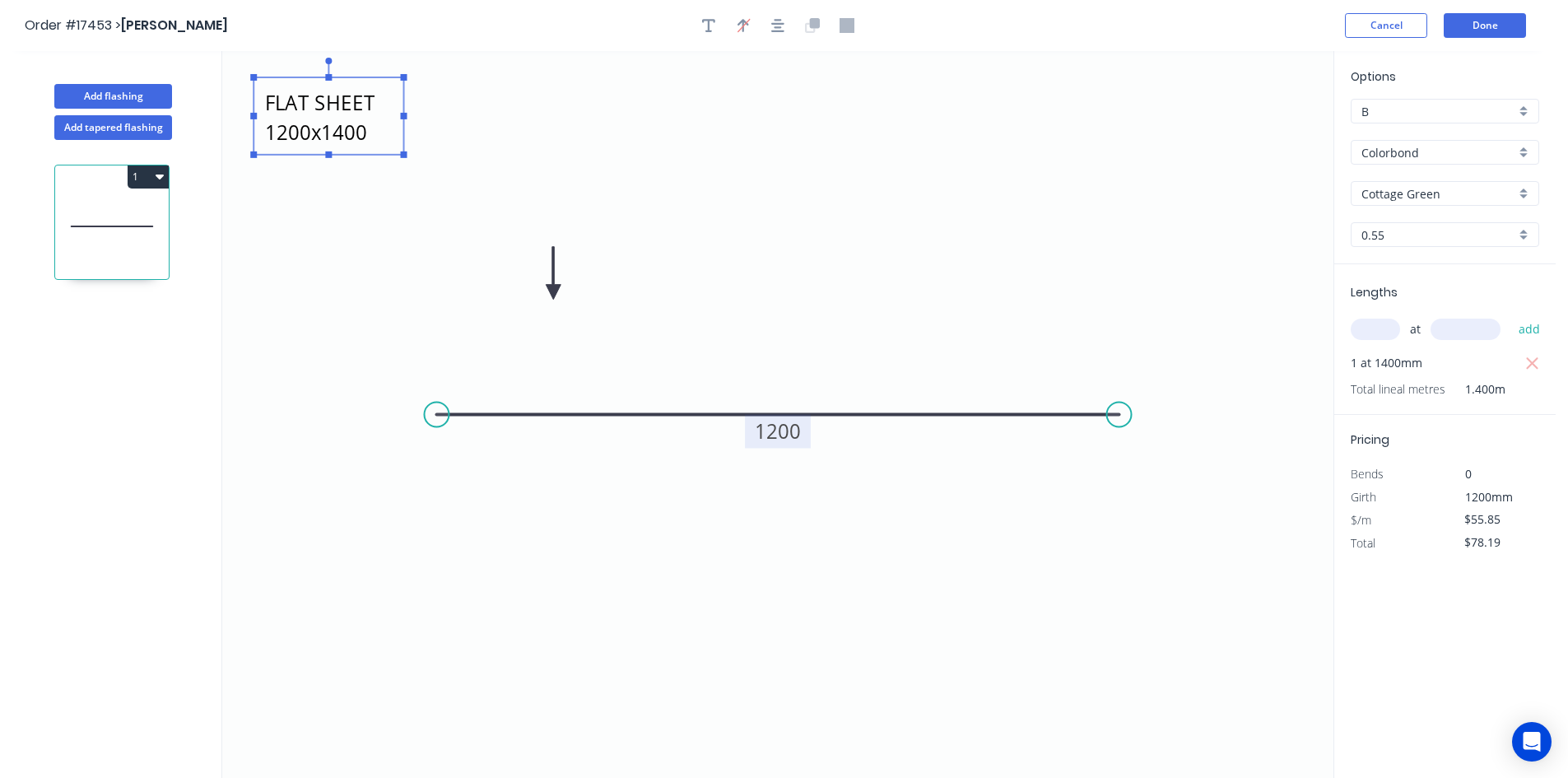
click at [358, 209] on icon "FLAT SHEET 1200x1400 1200" at bounding box center [778, 415] width 1111 height 727
type textarea "FLAT SHEET 1200x1400"
click at [1510, 26] on button "Done" at bounding box center [1485, 25] width 83 height 25
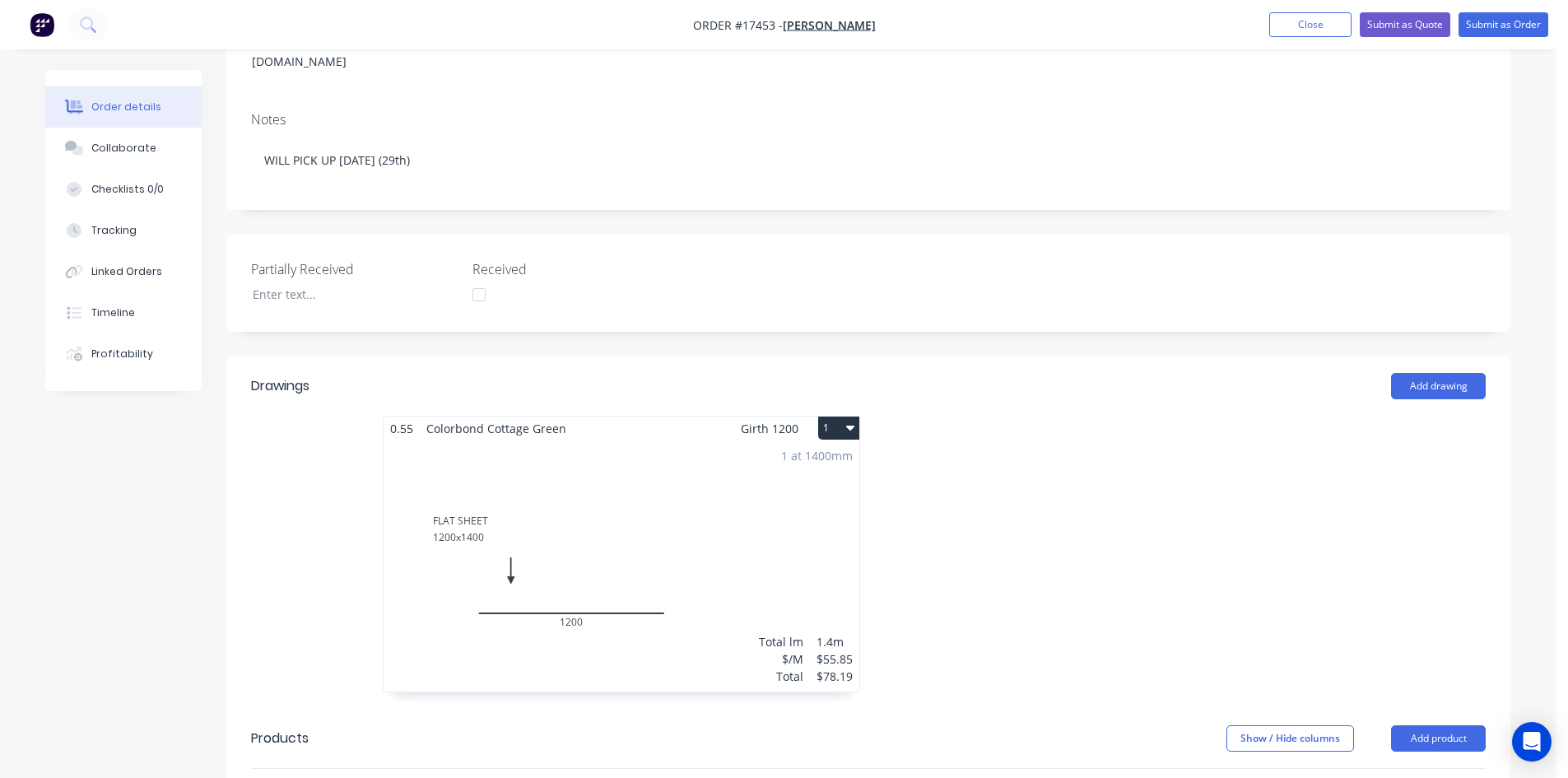
scroll to position [115, 0]
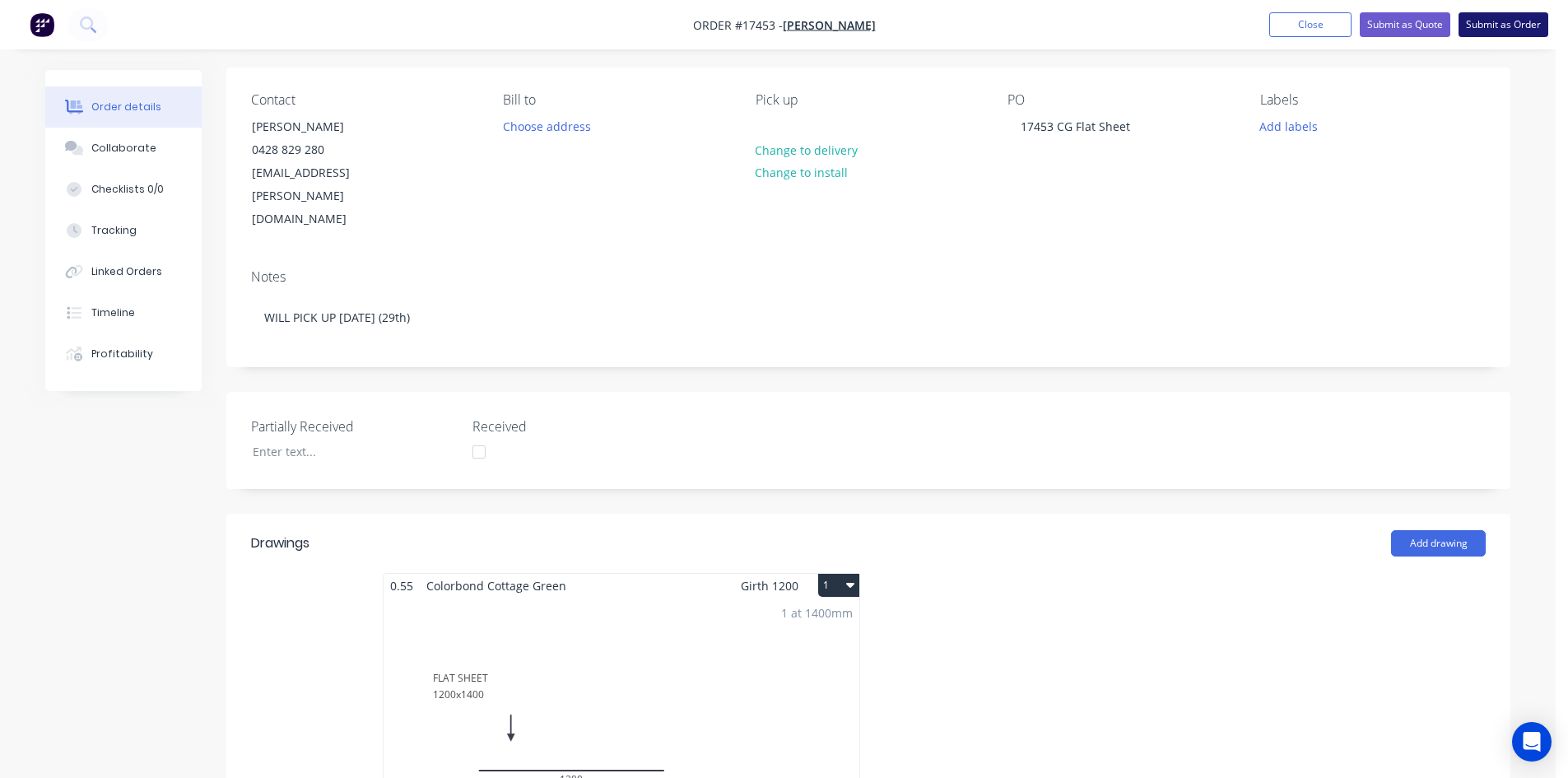
click at [1521, 21] on button "Submit as Order" at bounding box center [1502, 25] width 89 height 25
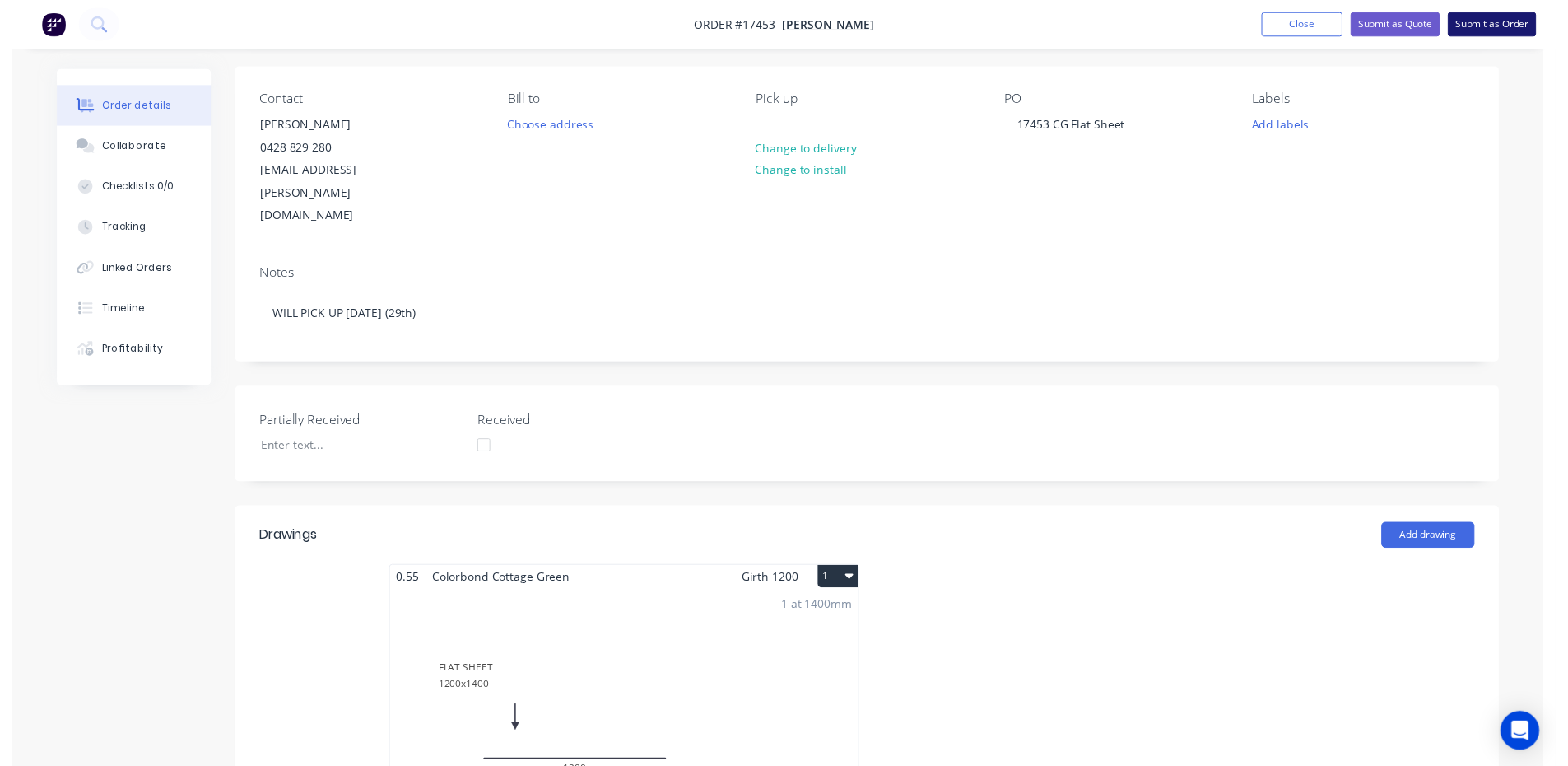
scroll to position [0, 0]
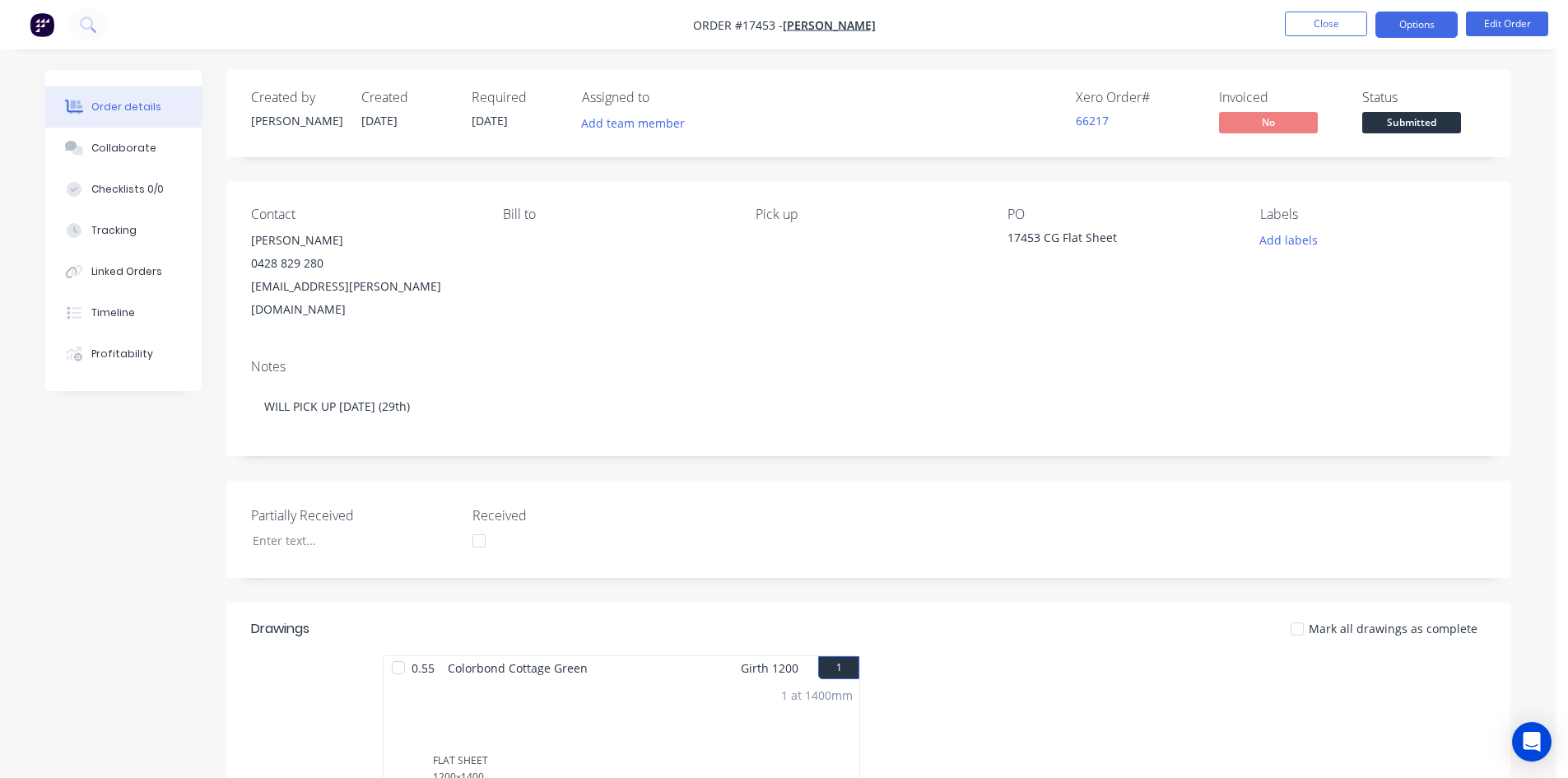
click at [1415, 24] on button "Options" at bounding box center [1416, 25] width 83 height 26
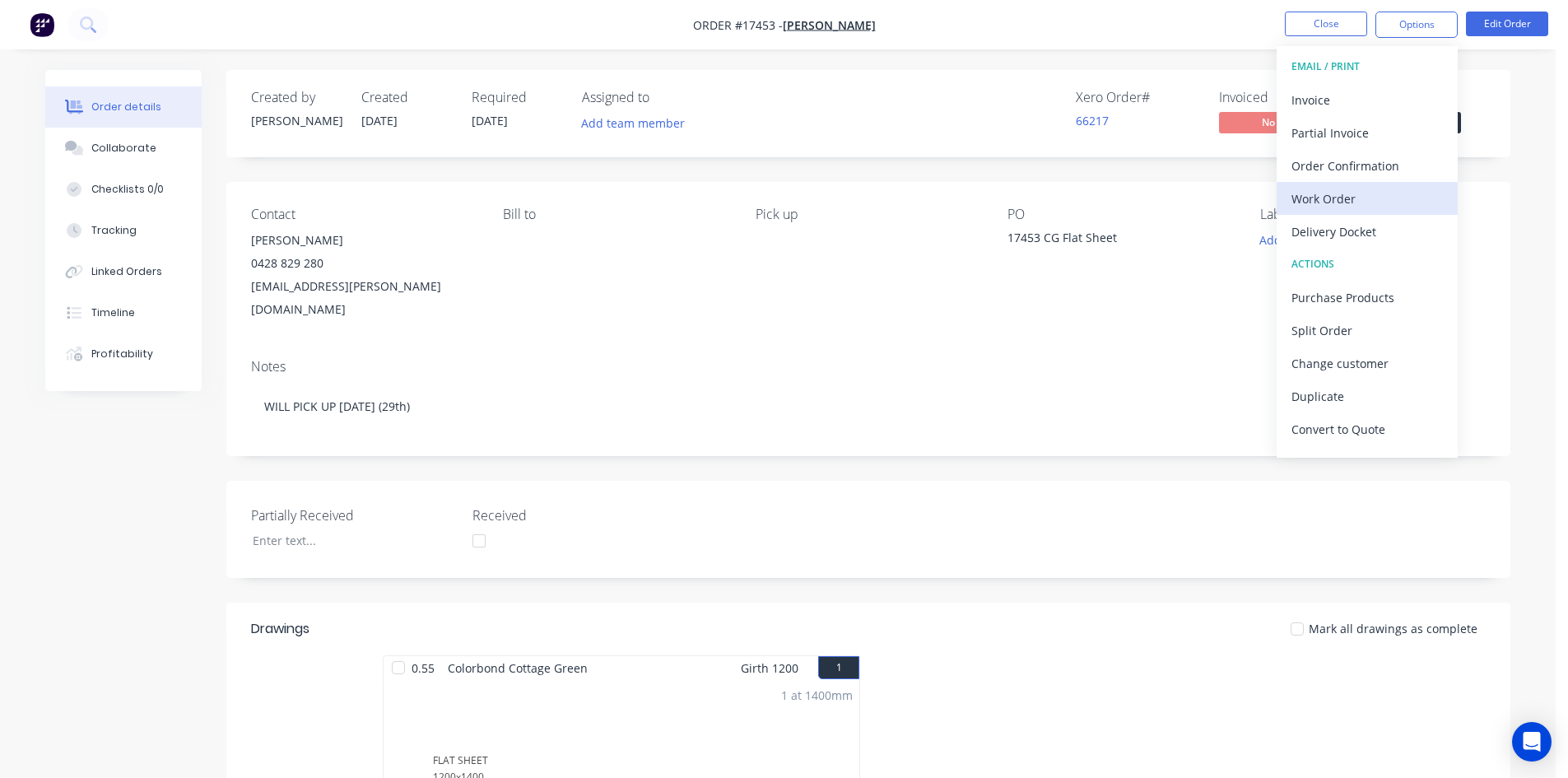
click at [1339, 192] on div "Work Order" at bounding box center [1367, 199] width 151 height 24
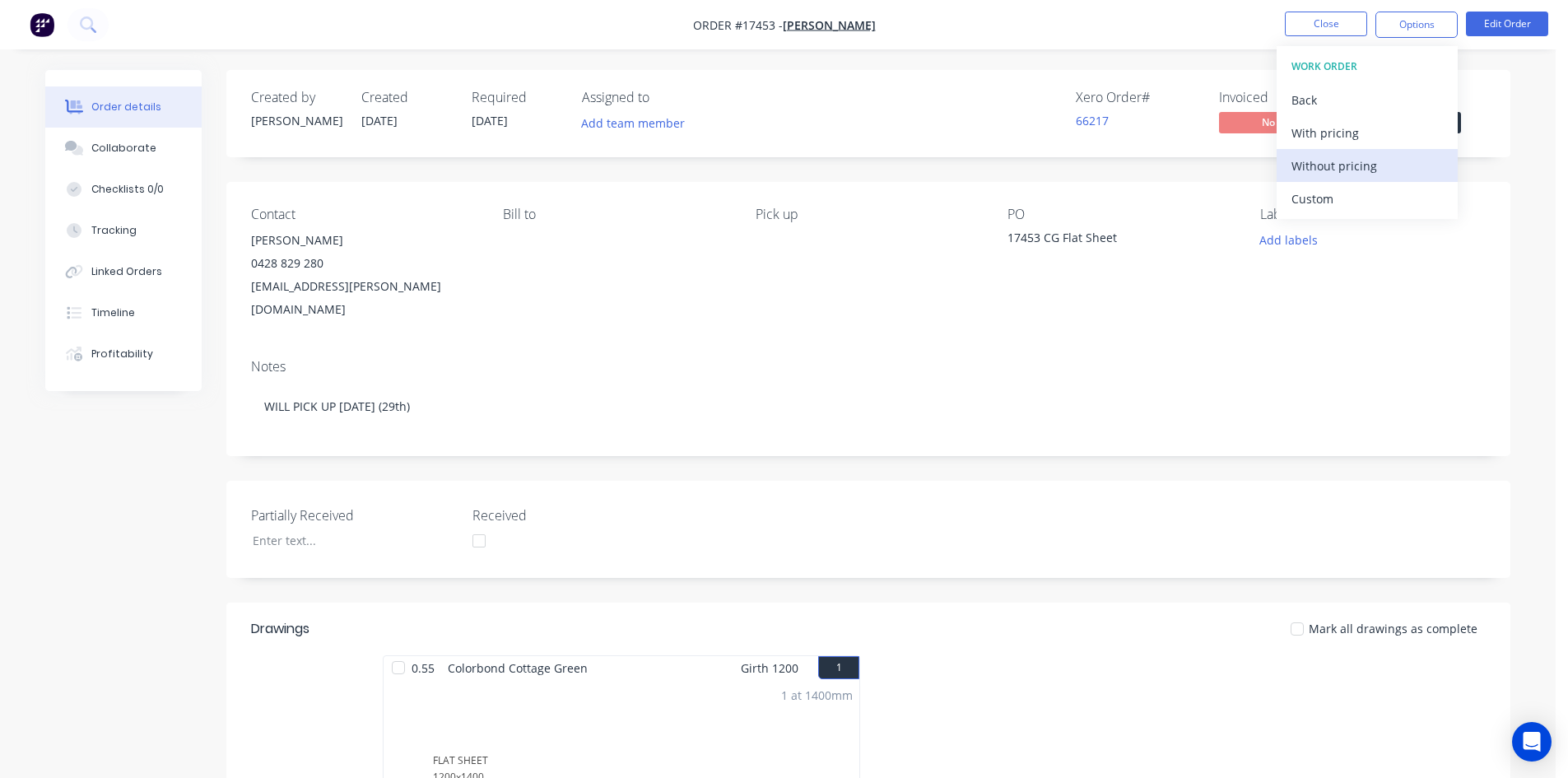
click at [1355, 163] on div "Without pricing" at bounding box center [1367, 166] width 151 height 24
click at [1089, 42] on nav "Order #17453 - Rob Pickens Close Options EMAIL / PRINT Invoice Partial Invoice …" at bounding box center [784, 25] width 1568 height 49
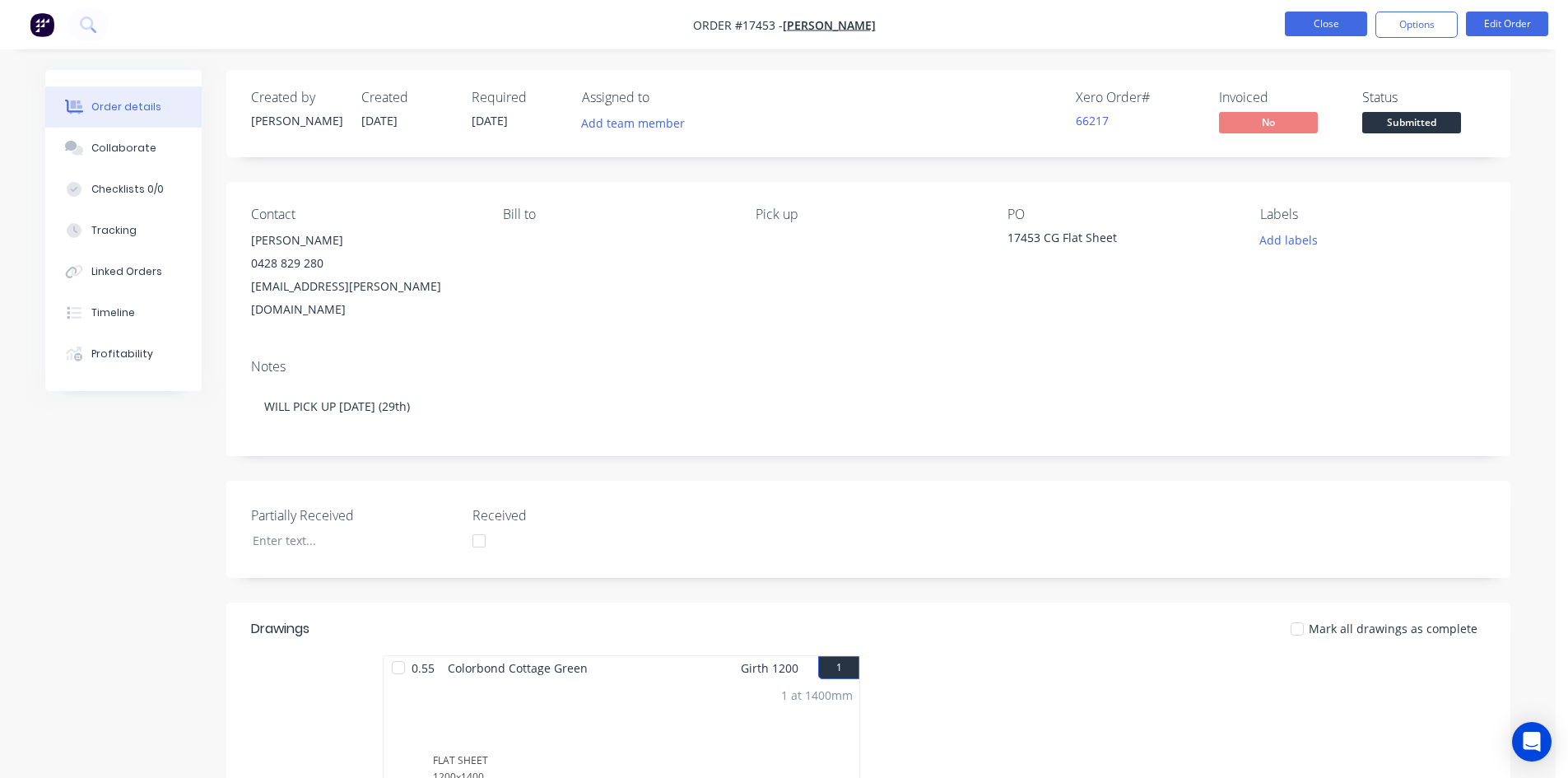
click at [1332, 24] on button "Close" at bounding box center [1326, 24] width 83 height 25
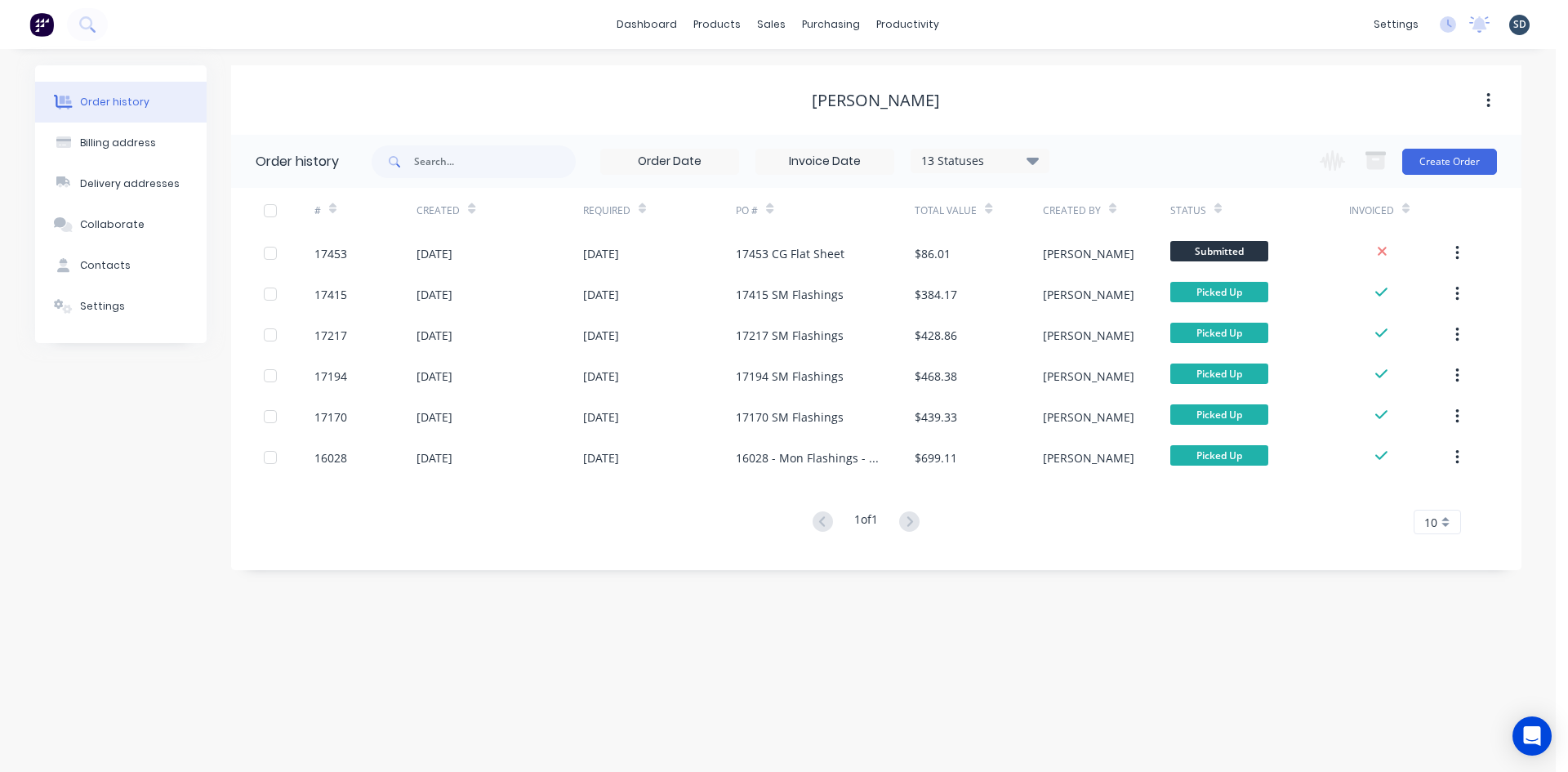
click at [1085, 23] on div "dashboard products sales purchasing productivity dashboard products Product Cat…" at bounding box center [778, 24] width 1556 height 49
click at [1023, 21] on div "dashboard products sales purchasing productivity dashboard products Product Cat…" at bounding box center [778, 24] width 1556 height 49
click at [1012, 31] on div "dashboard products sales purchasing productivity dashboard products Product Cat…" at bounding box center [778, 24] width 1556 height 49
click at [821, 84] on div "Sales Orders" at bounding box center [832, 78] width 67 height 14
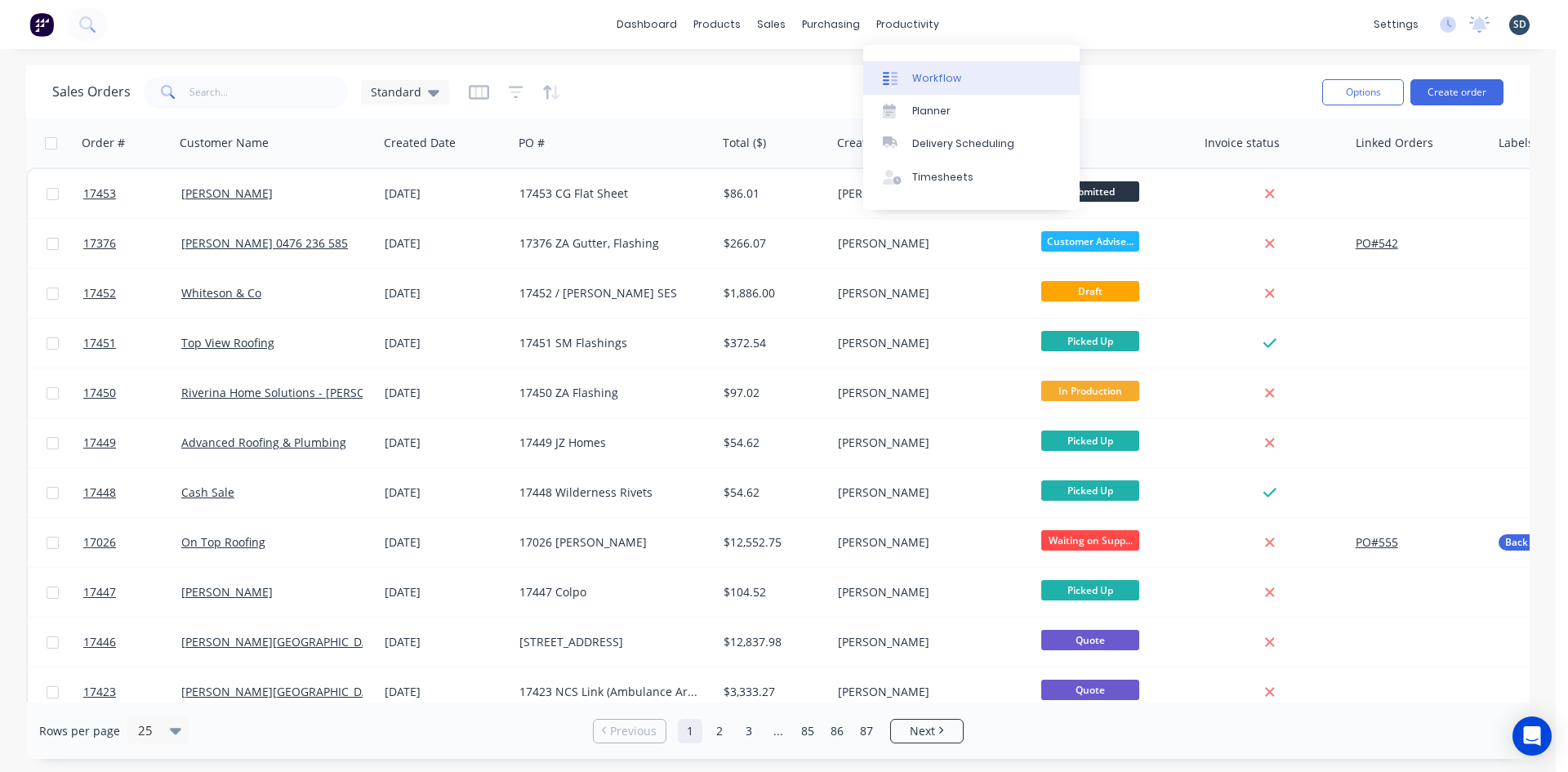
click at [935, 84] on div "Workflow" at bounding box center [936, 78] width 49 height 14
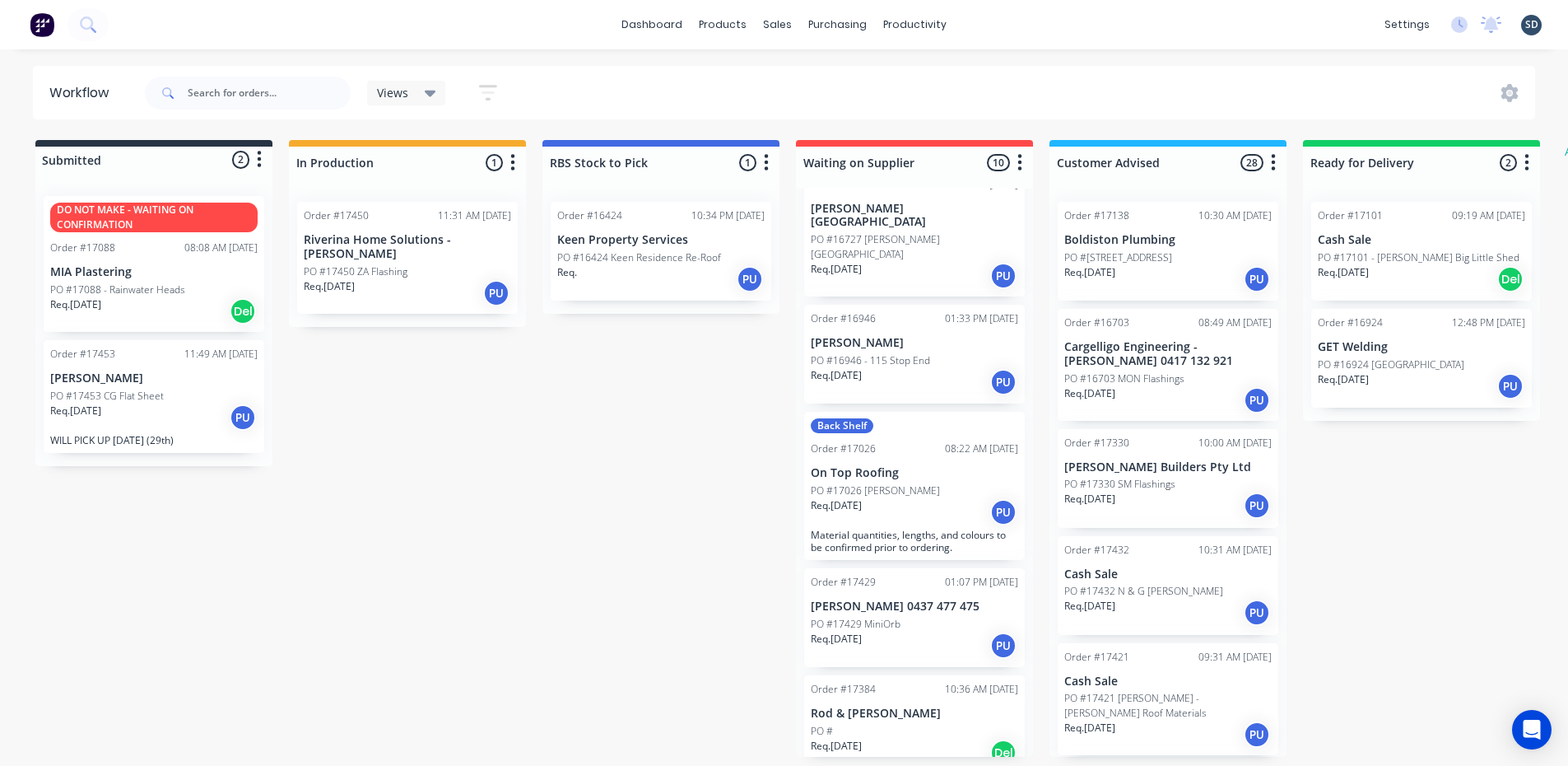
scroll to position [329, 0]
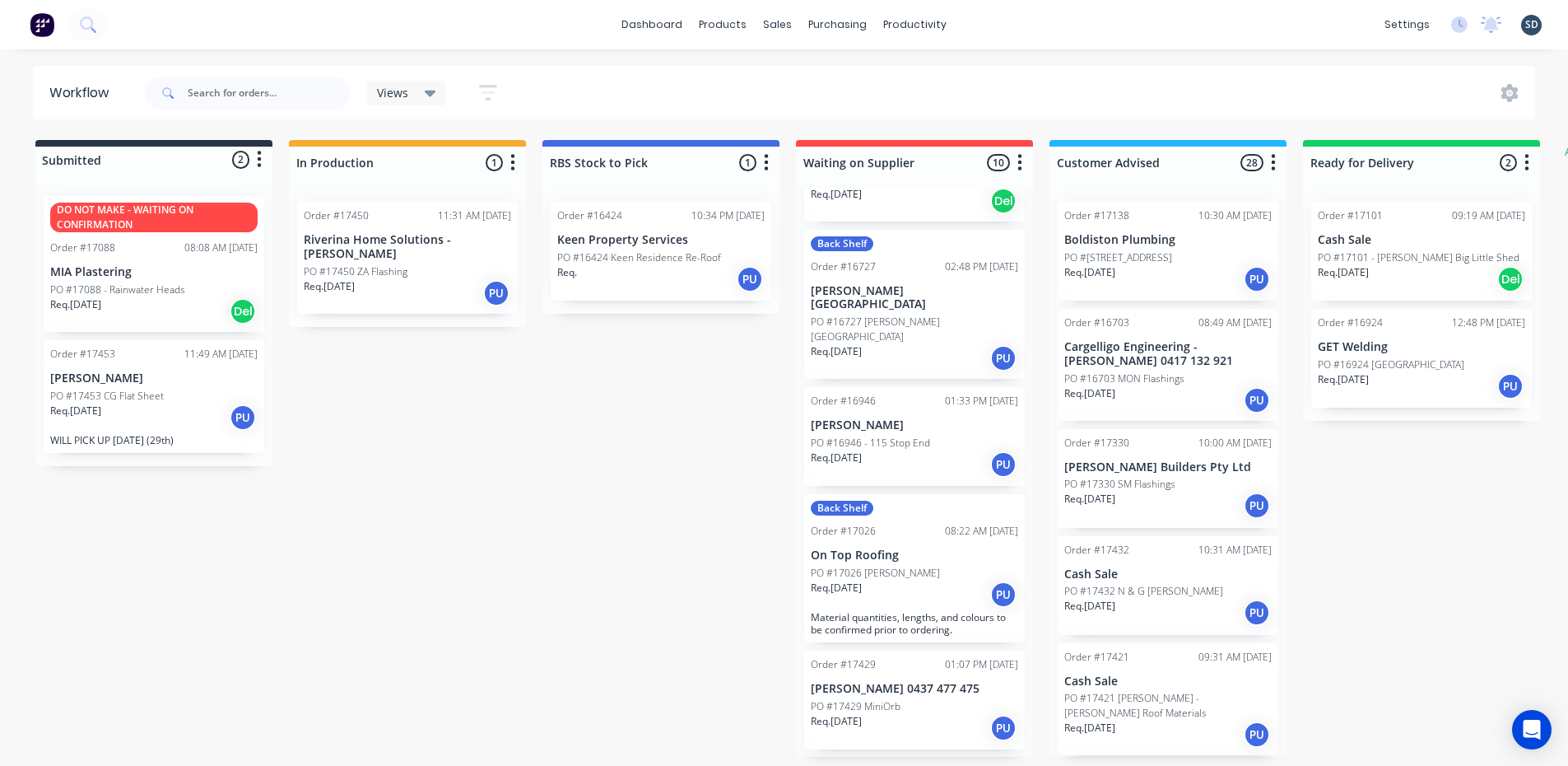
click at [892, 450] on div "Req. 30/05/25 PU" at bounding box center [915, 464] width 208 height 28
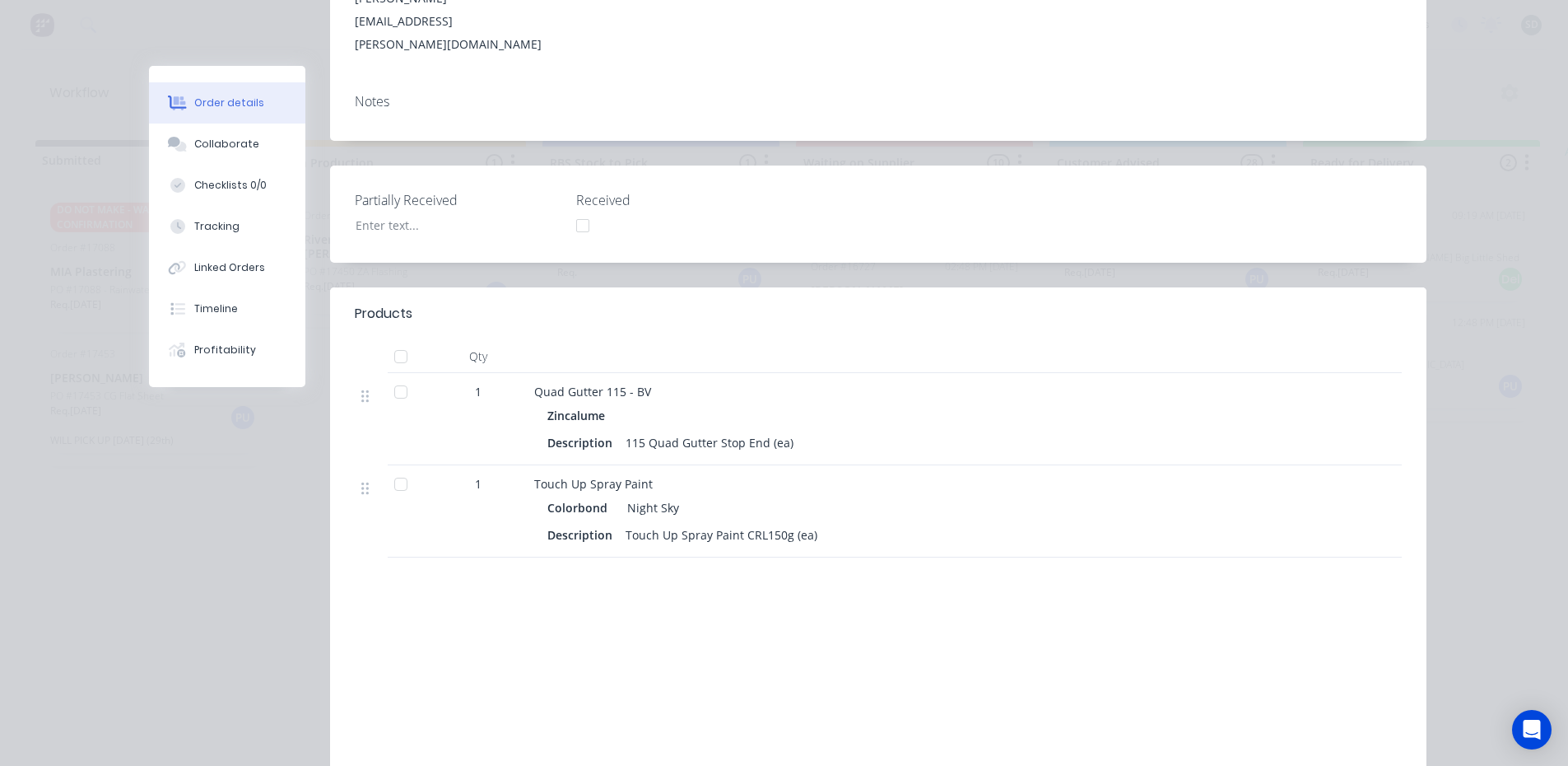
scroll to position [0, 0]
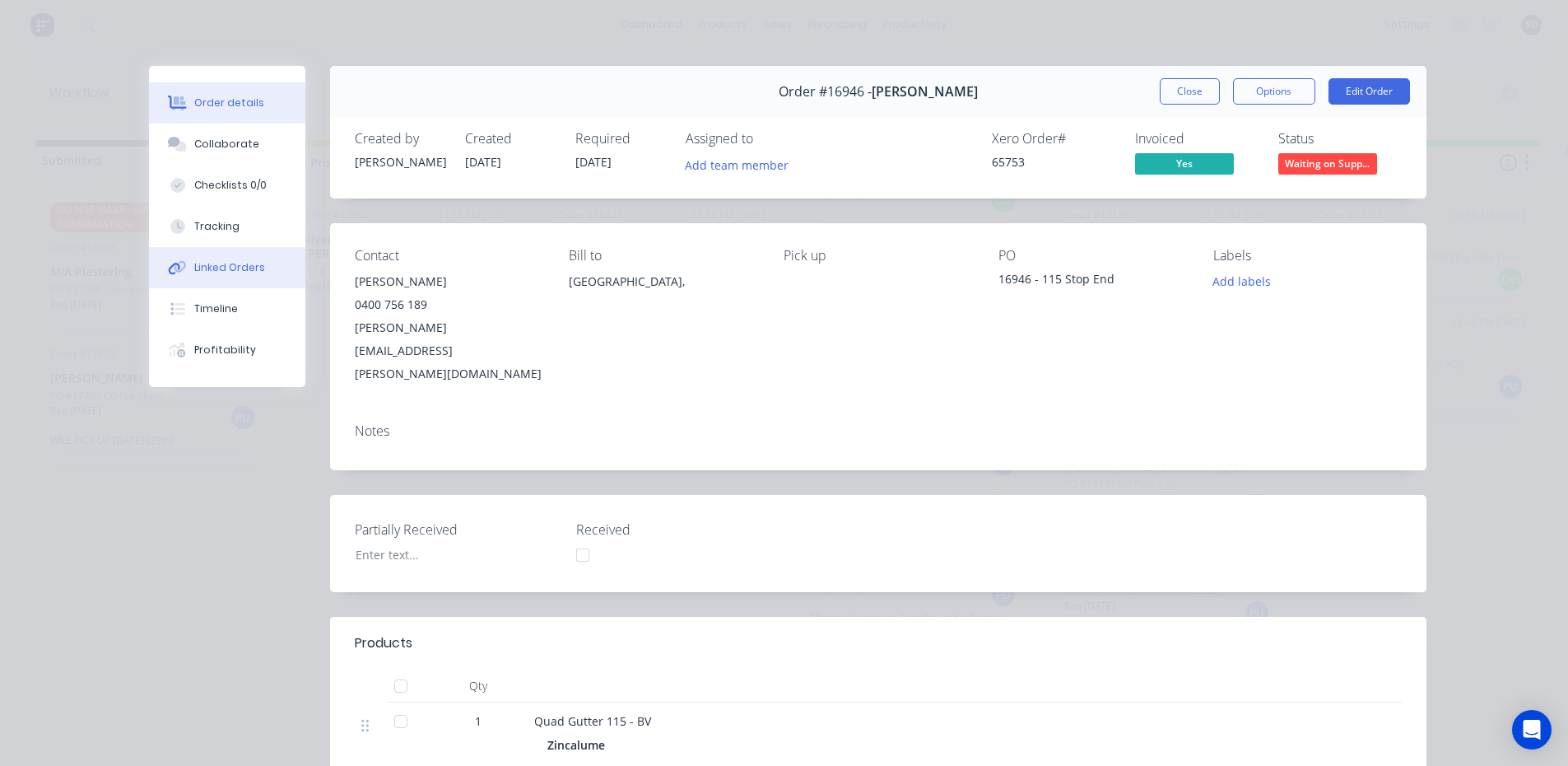
click at [226, 257] on button "Linked Orders" at bounding box center [227, 267] width 157 height 41
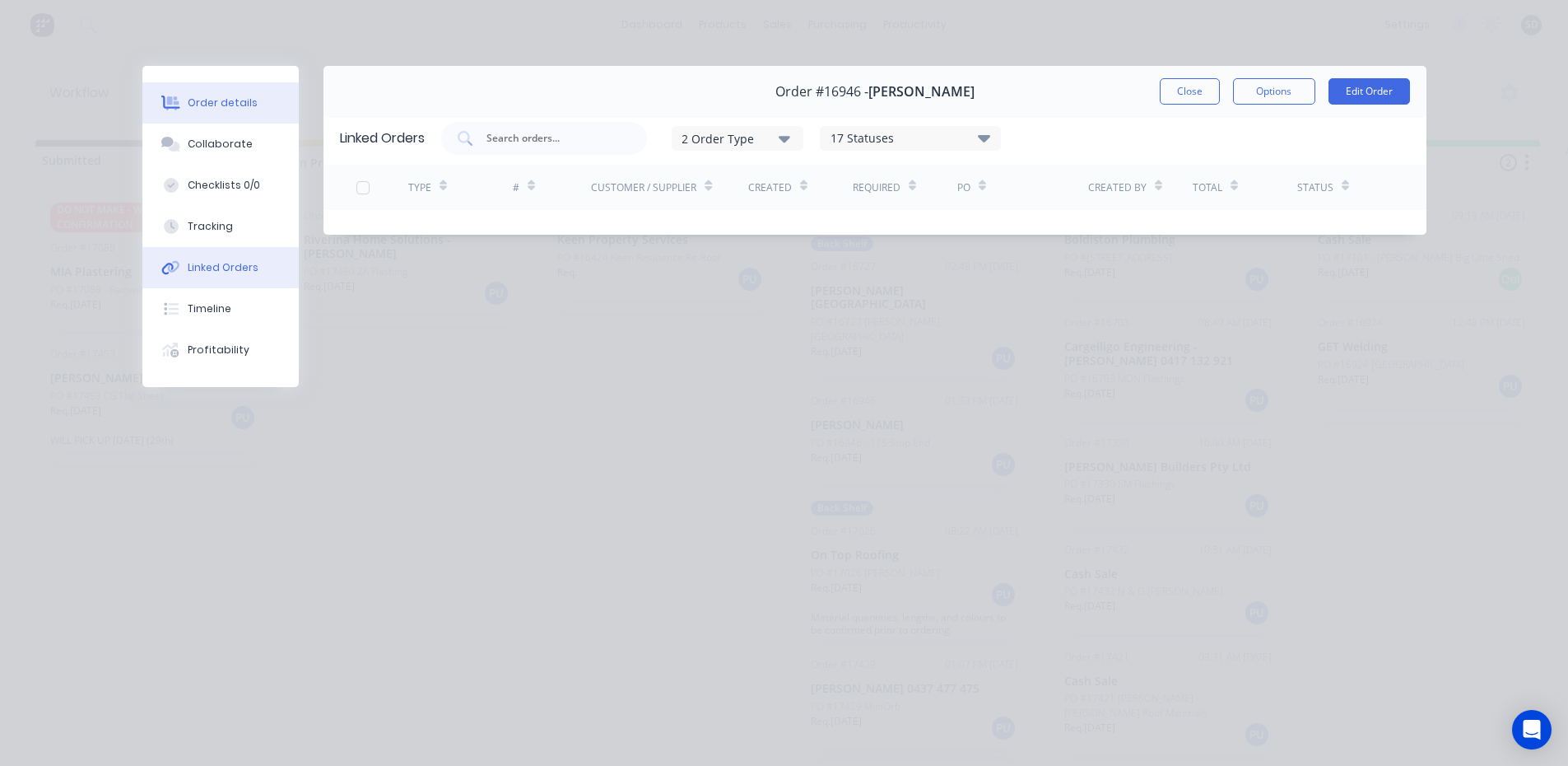
click at [257, 102] on button "Order details" at bounding box center [220, 103] width 157 height 41
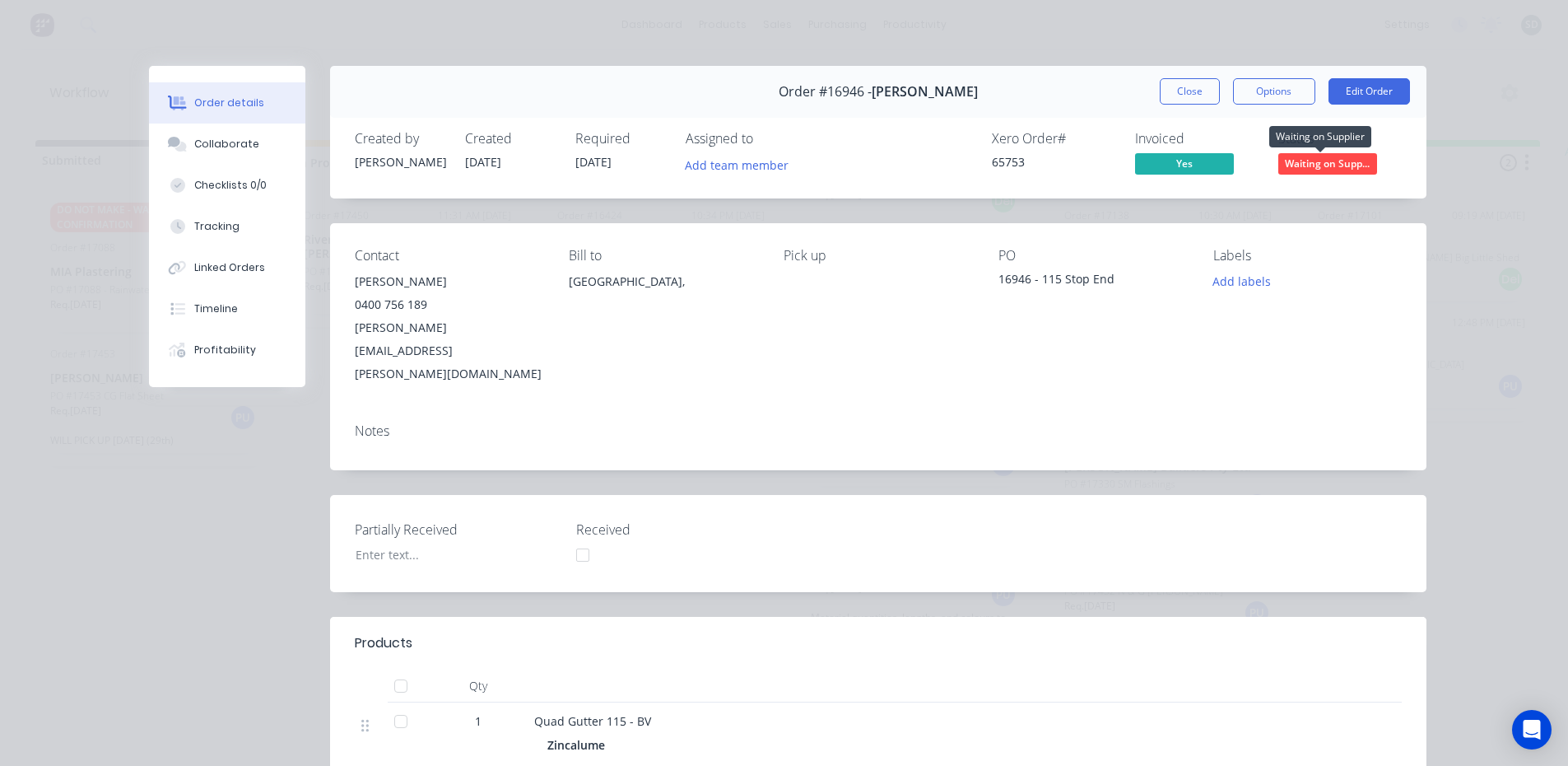
click at [1335, 164] on span "Waiting on Supp..." at bounding box center [1327, 163] width 99 height 20
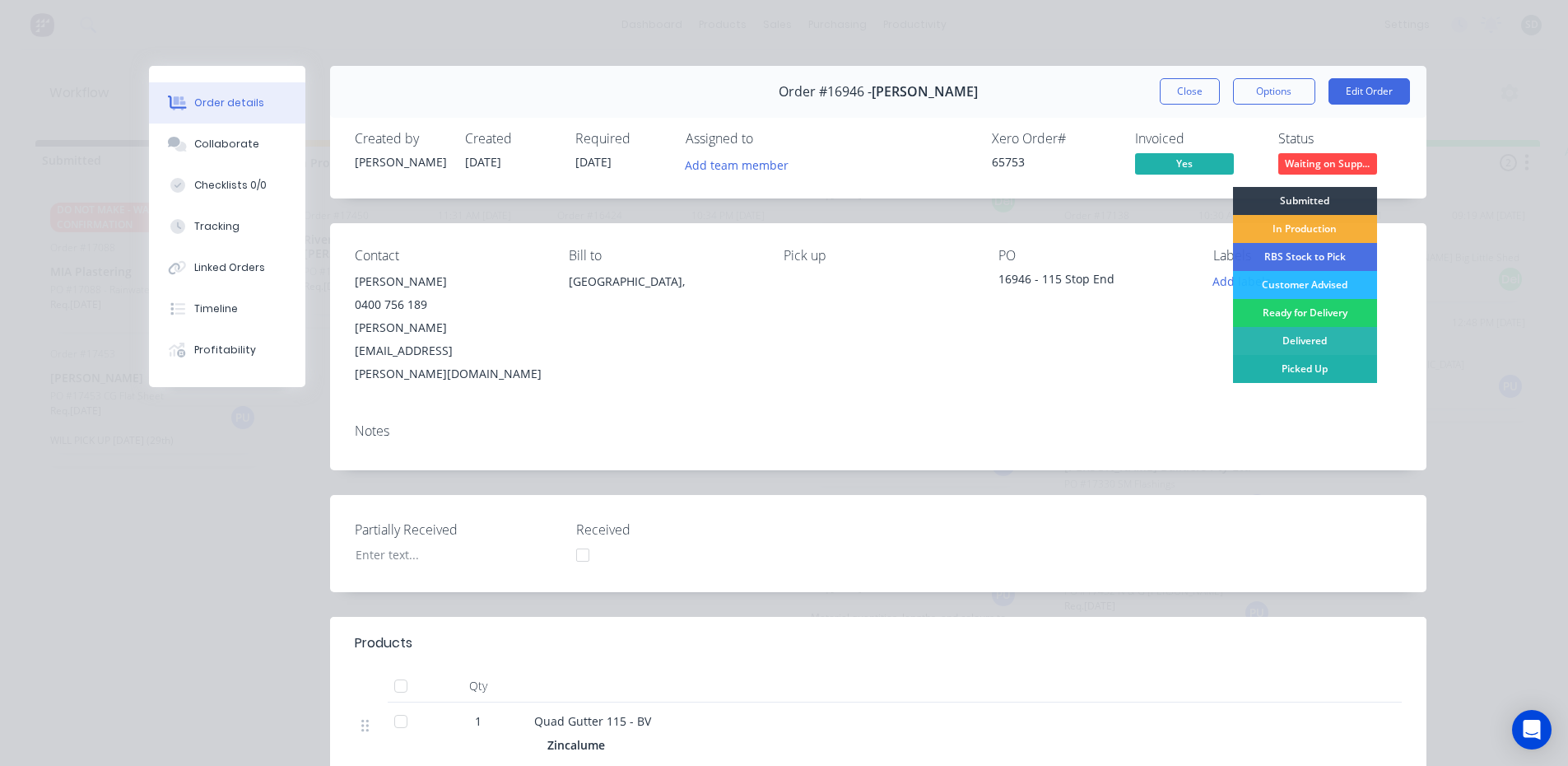
click at [1316, 368] on div "Picked Up" at bounding box center [1304, 369] width 144 height 28
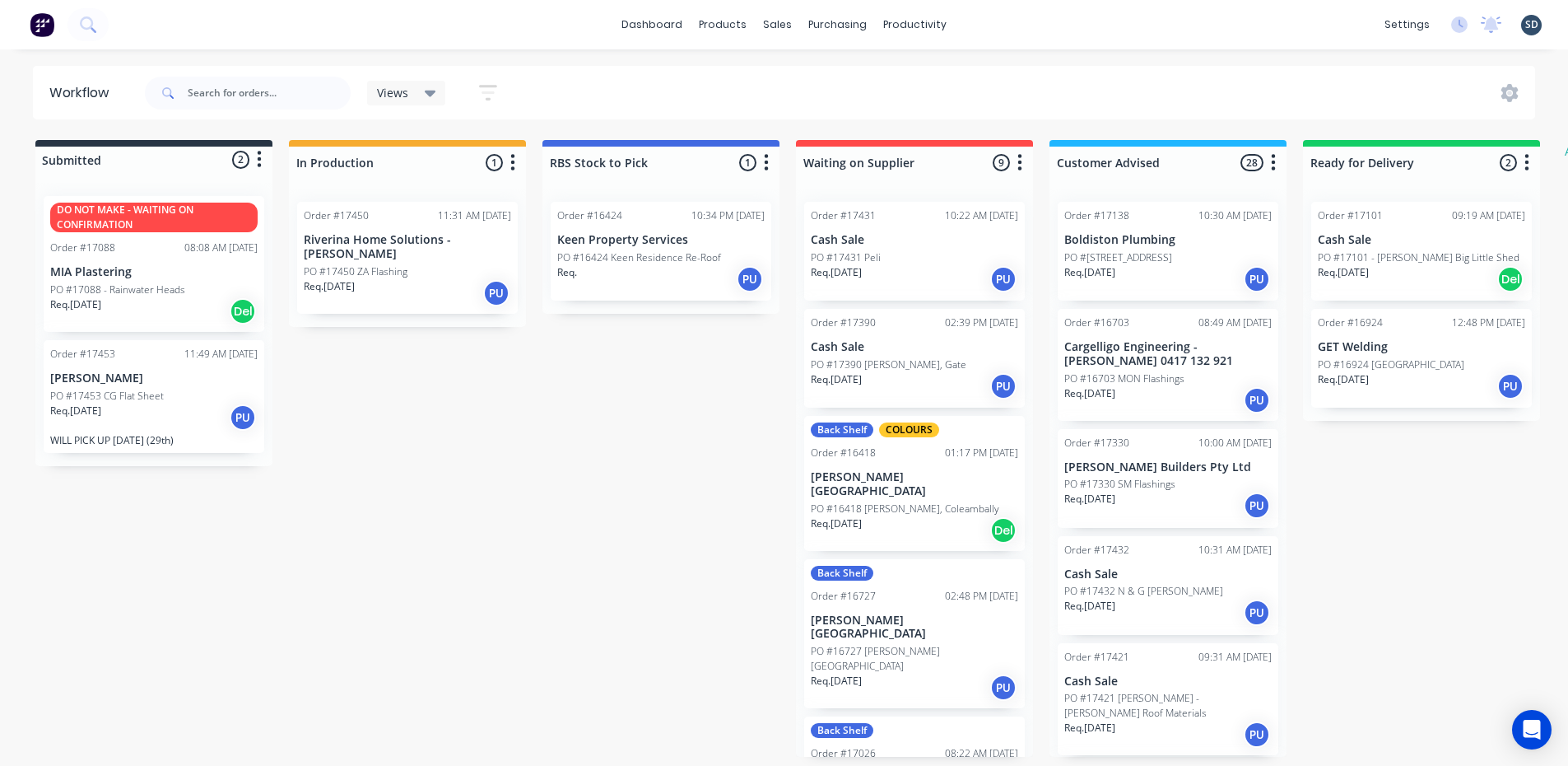
click at [1013, 21] on div "dashboard products sales purchasing productivity dashboard products Product Cat…" at bounding box center [784, 25] width 1568 height 49
click at [619, 31] on div "dashboard products sales purchasing productivity dashboard products Product Cat…" at bounding box center [784, 25] width 1568 height 49
click at [622, 32] on div "dashboard products sales purchasing productivity dashboard products Product Cat…" at bounding box center [784, 25] width 1568 height 49
click at [623, 32] on div "dashboard" at bounding box center [652, 25] width 77 height 25
click at [1029, 28] on div "dashboard products sales purchasing productivity dashboard products Product Cat…" at bounding box center [784, 25] width 1568 height 49
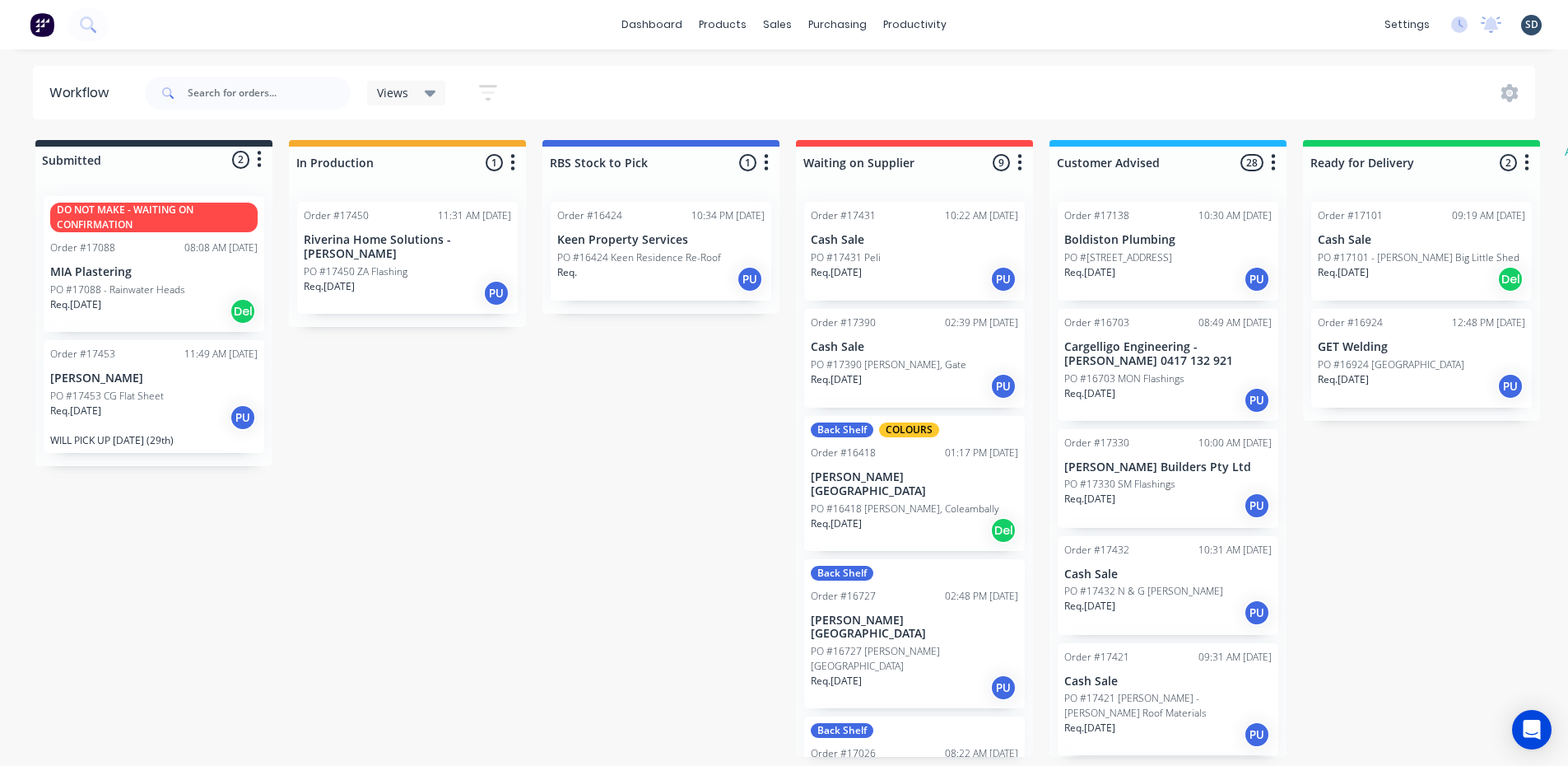
click at [985, 20] on div "dashboard products sales purchasing productivity dashboard products Product Cat…" at bounding box center [784, 25] width 1568 height 49
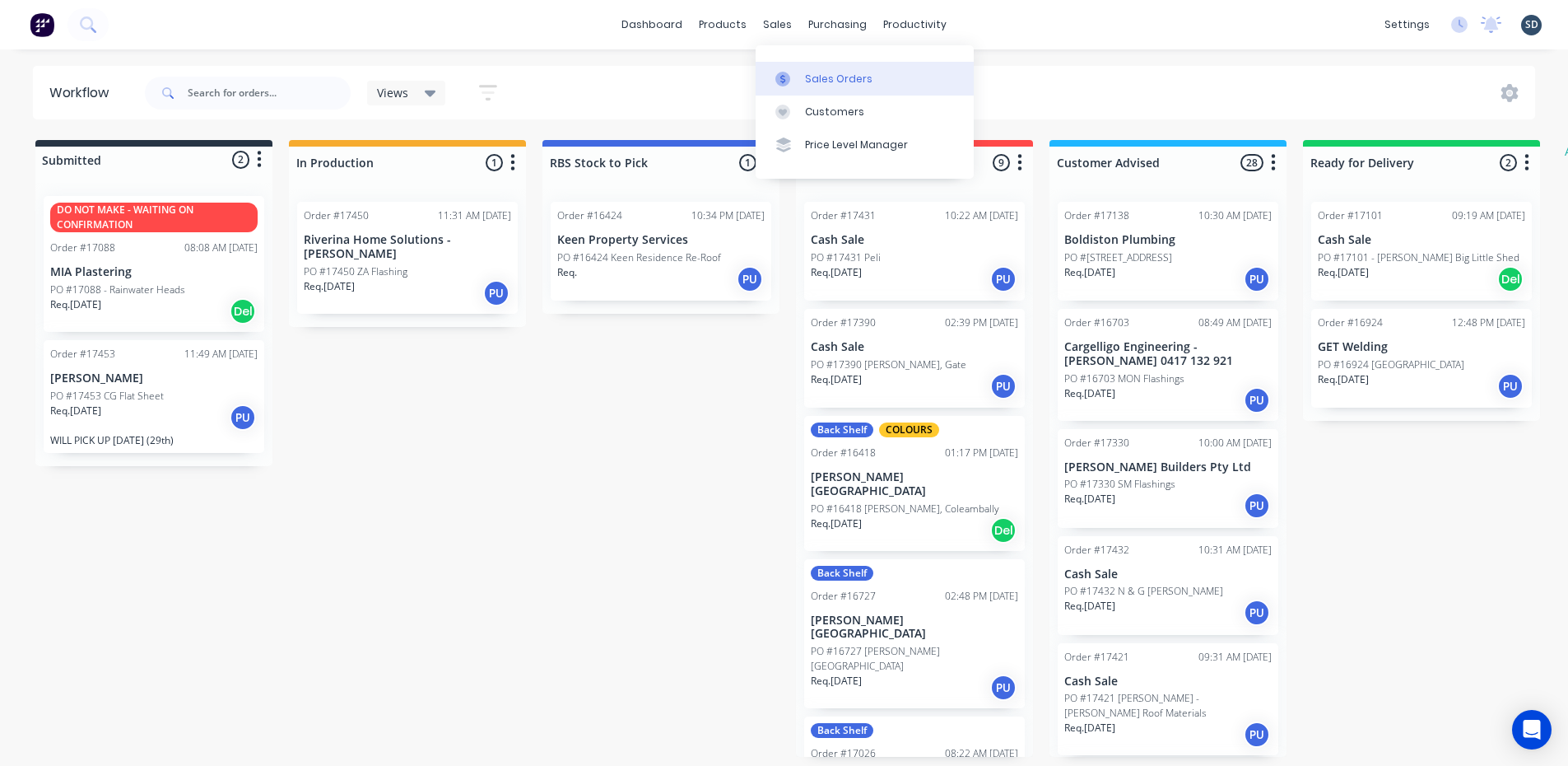
click at [801, 71] on link "Sales Orders" at bounding box center [864, 78] width 218 height 33
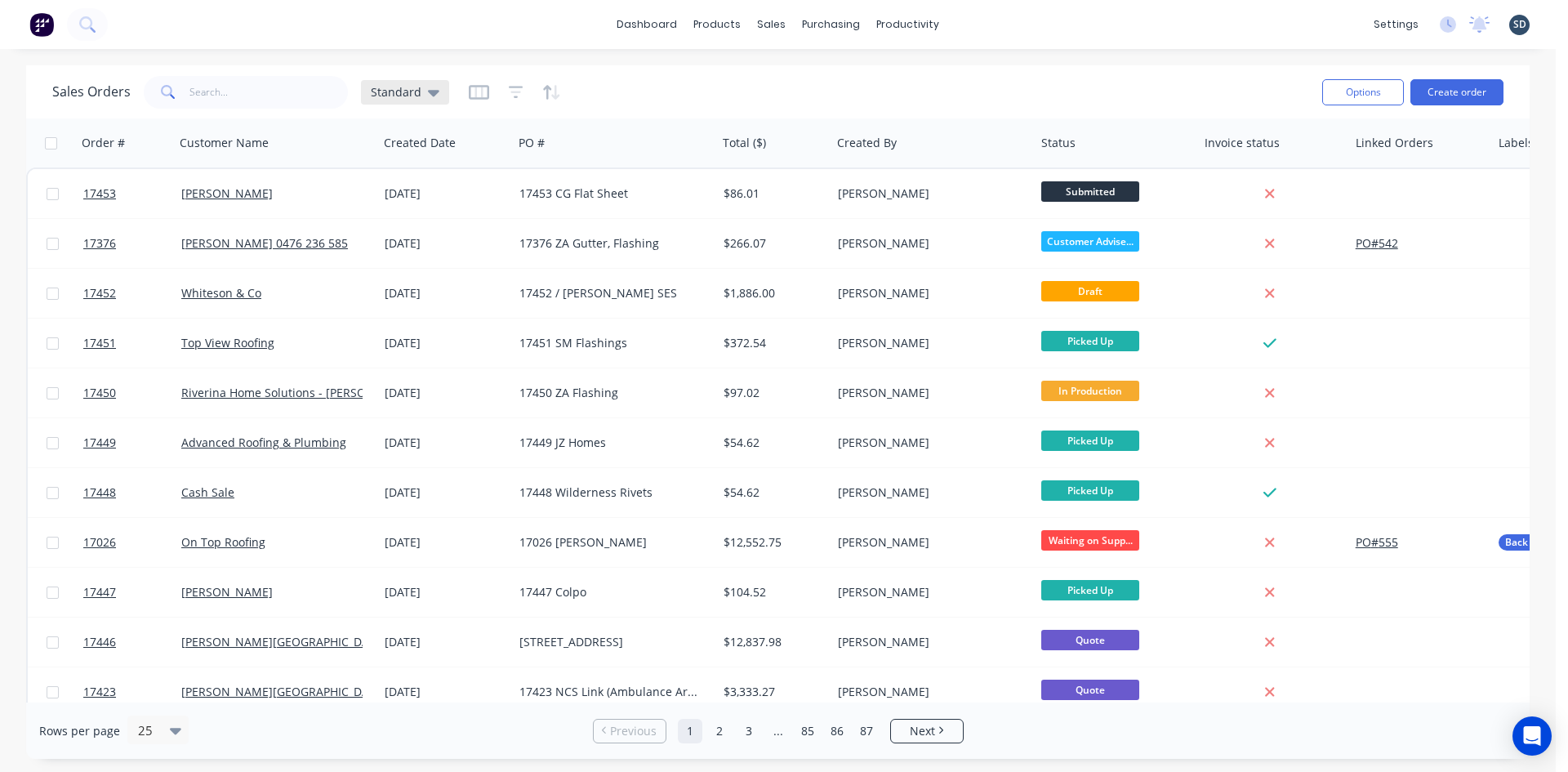
click at [410, 95] on span "Standard" at bounding box center [396, 92] width 51 height 17
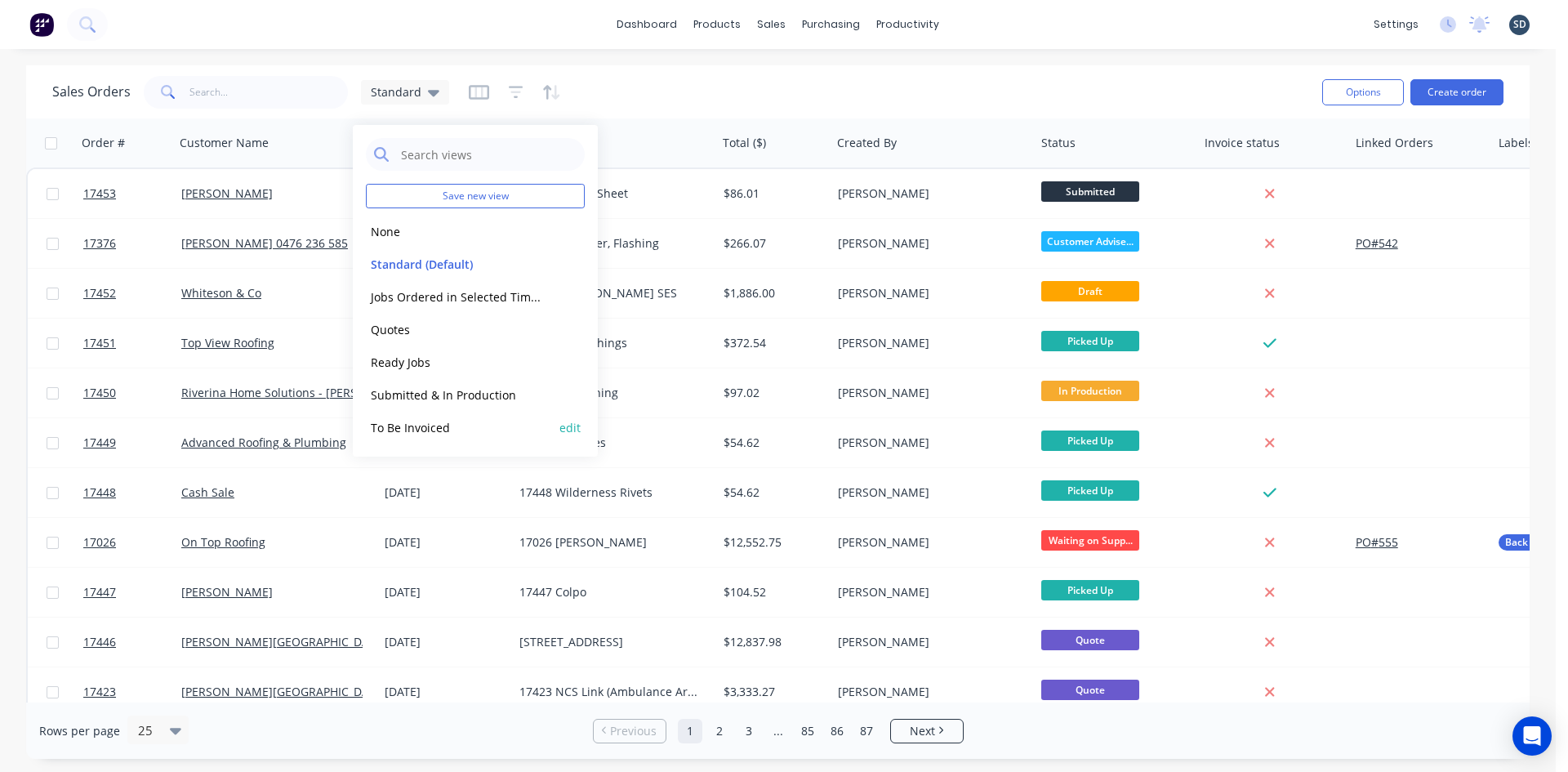
click at [472, 424] on button "To Be Invoiced" at bounding box center [458, 427] width 187 height 19
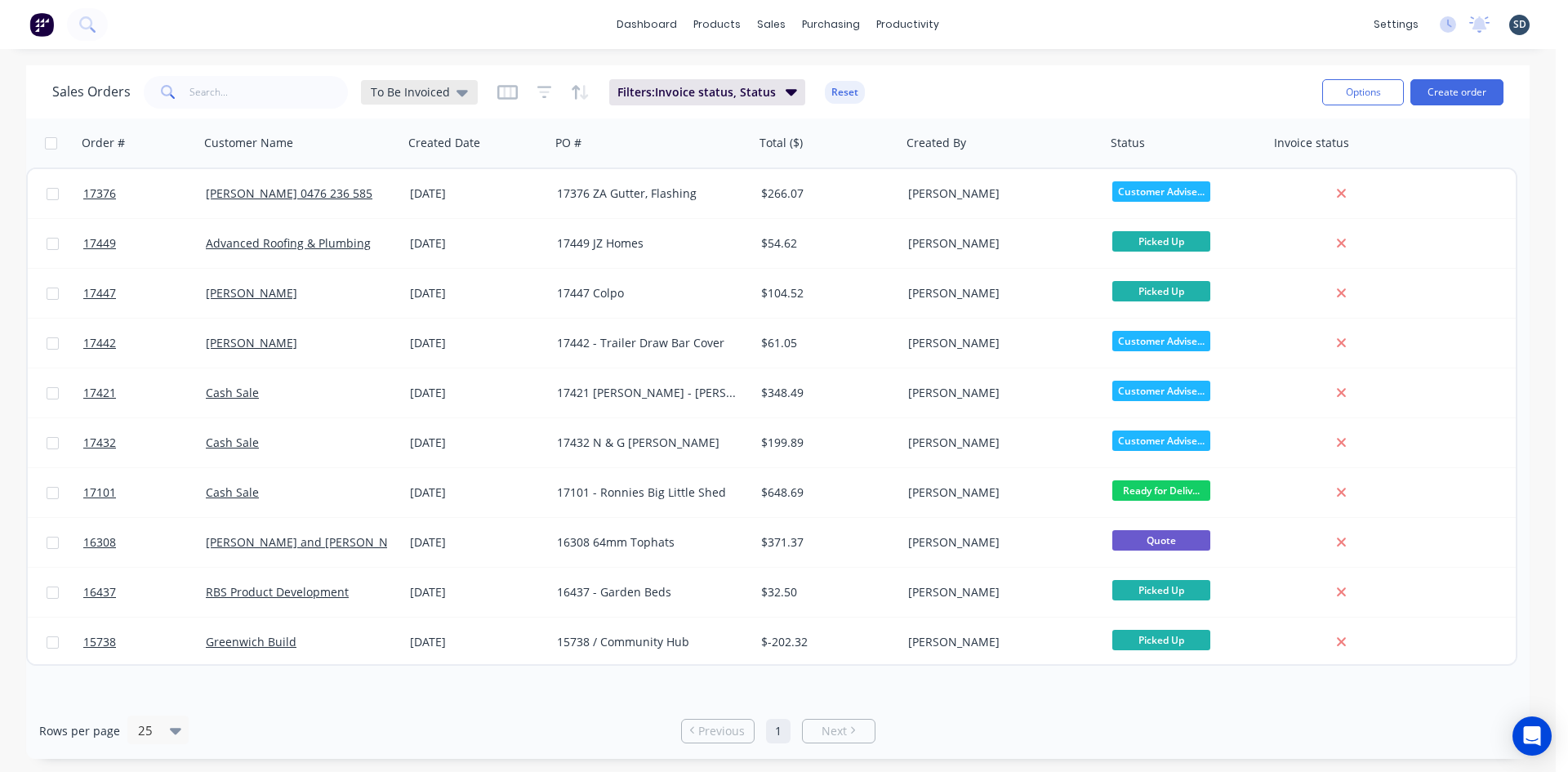
click at [438, 84] on span "To Be Invoiced" at bounding box center [410, 92] width 79 height 17
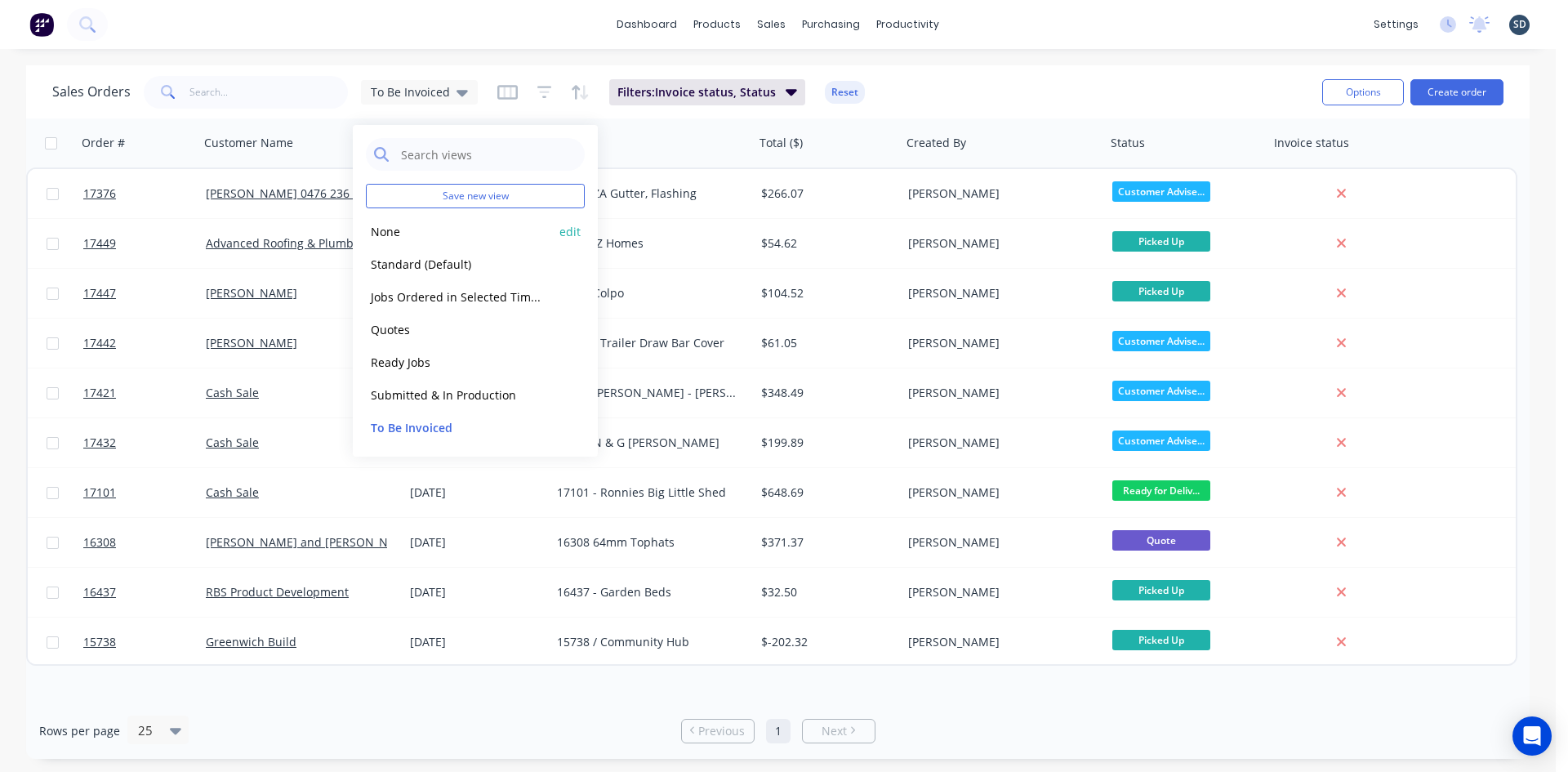
click at [406, 237] on button "None" at bounding box center [458, 231] width 187 height 19
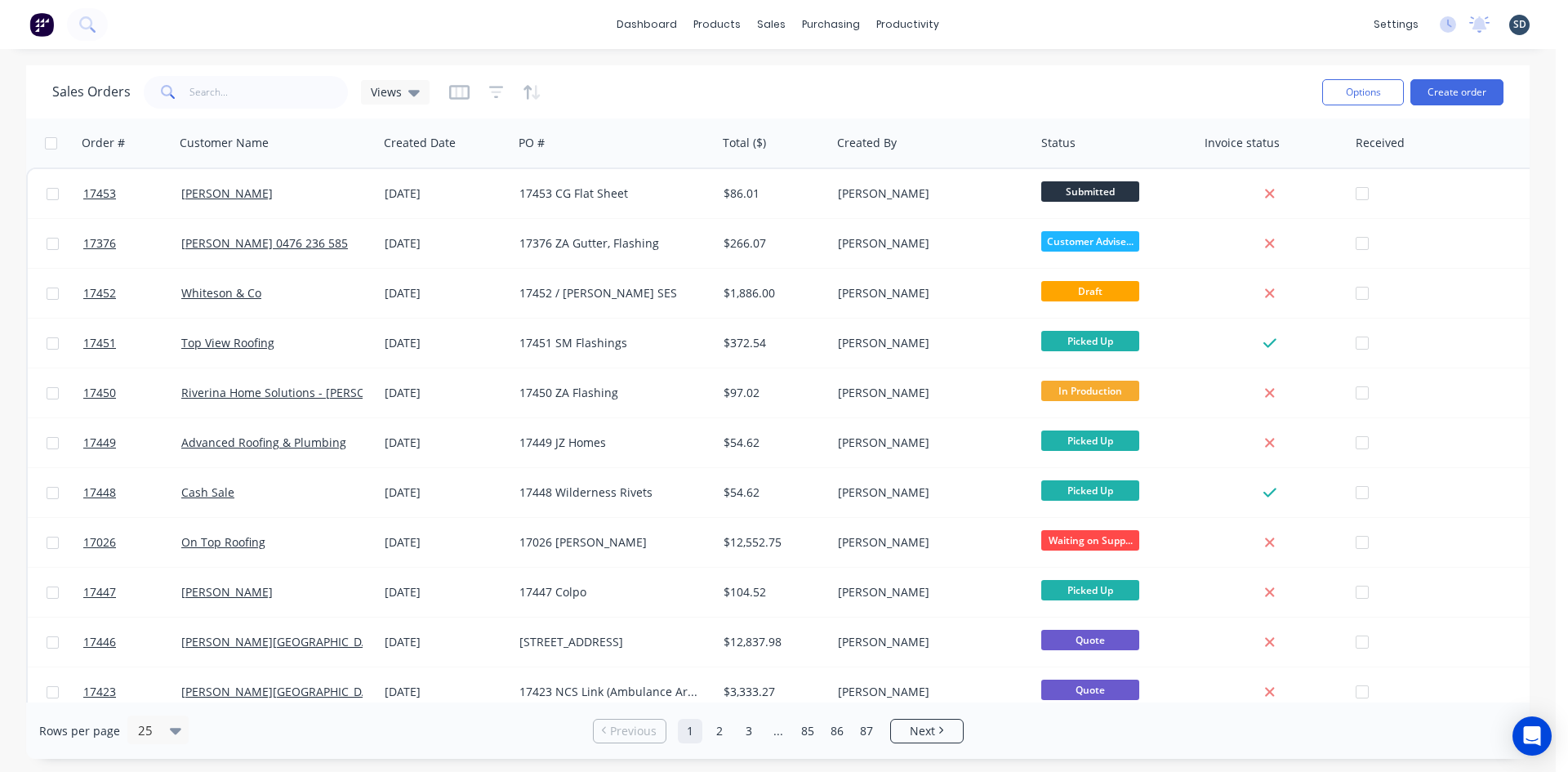
click at [1009, 28] on div "dashboard products sales purchasing productivity dashboard products Product Cat…" at bounding box center [778, 24] width 1556 height 49
click at [1050, 34] on div "dashboard products sales purchasing productivity dashboard products Product Cat…" at bounding box center [778, 24] width 1556 height 49
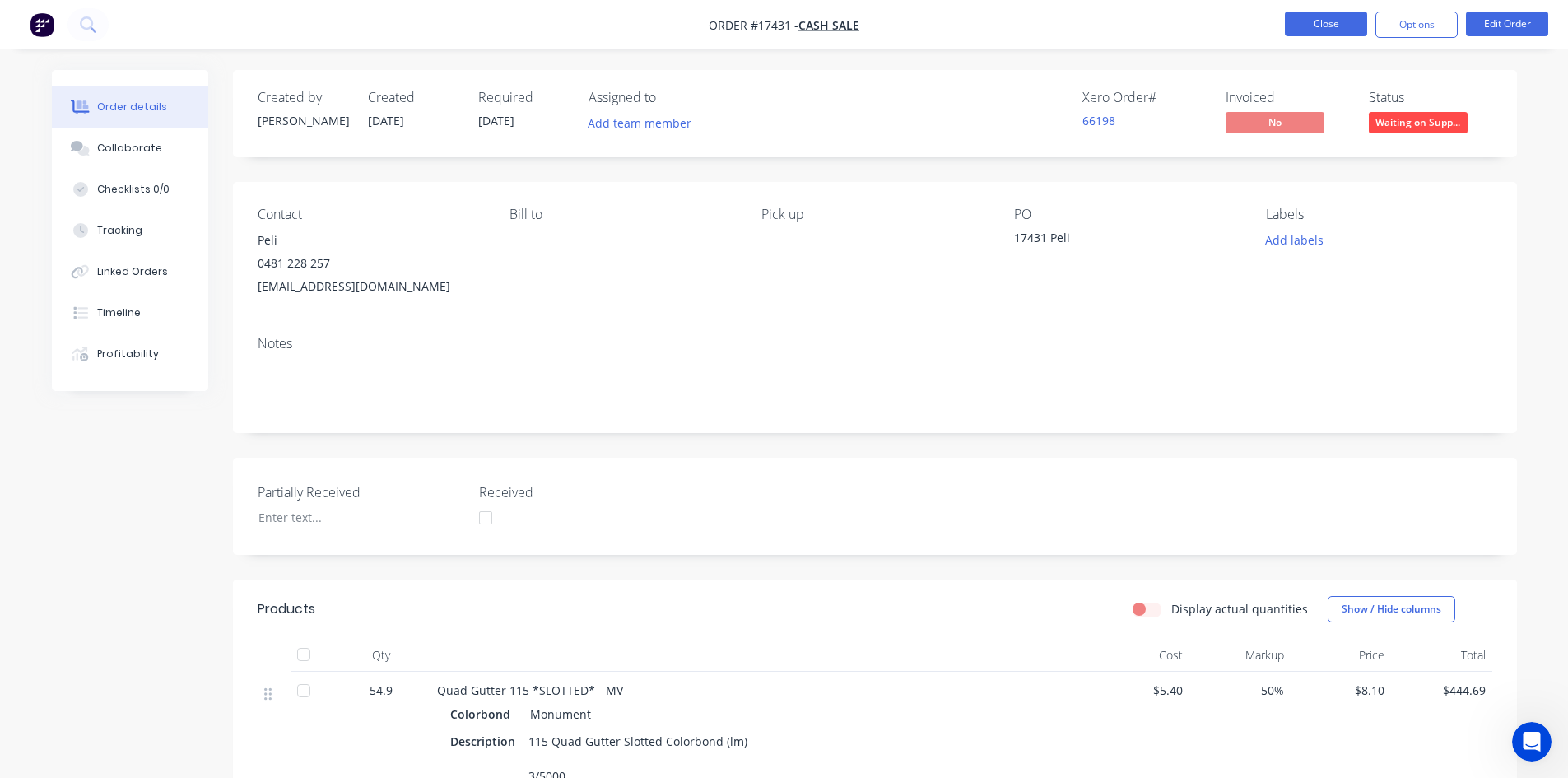
click at [1343, 27] on button "Close" at bounding box center [1326, 24] width 83 height 25
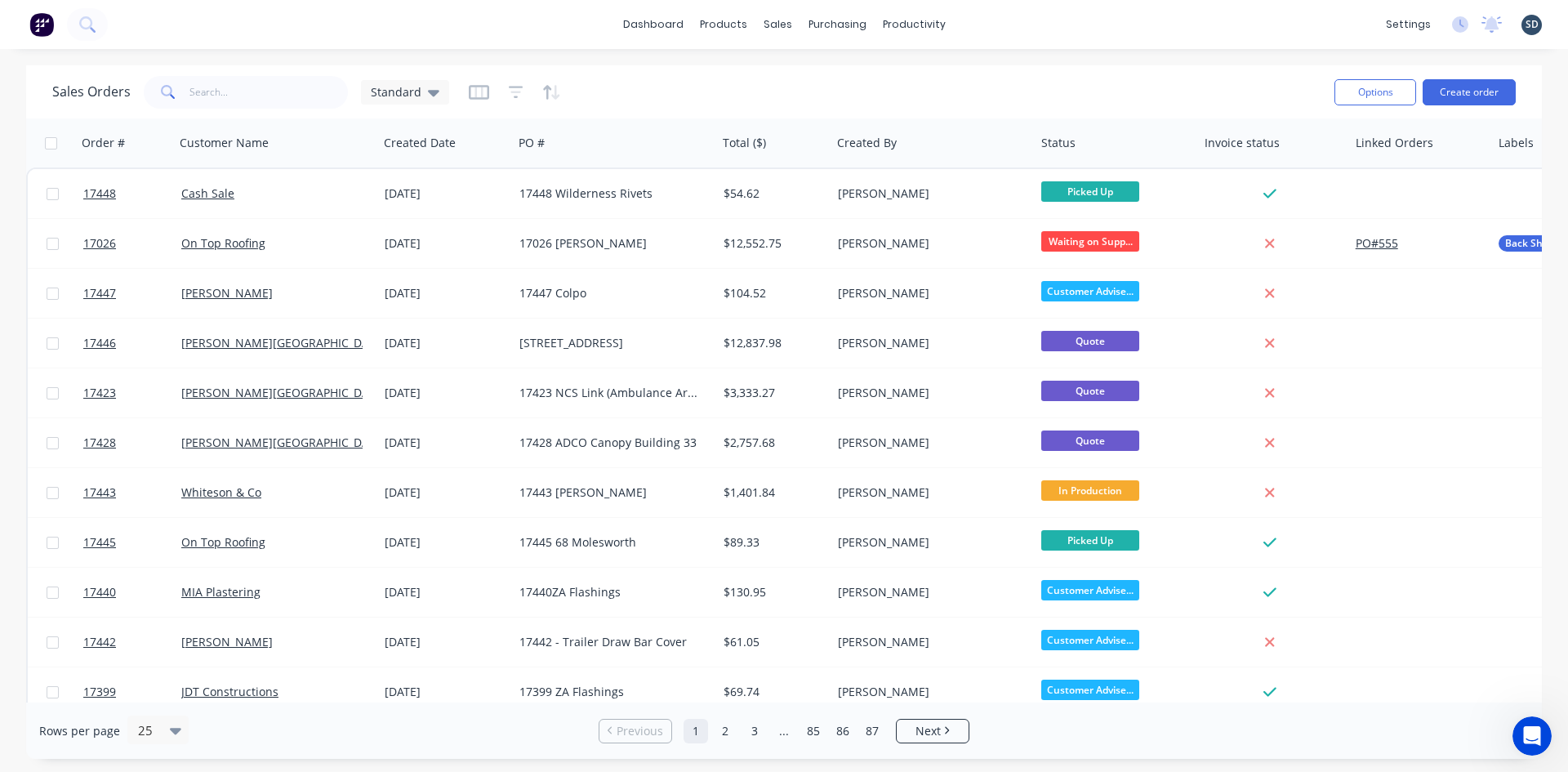
click at [1005, 28] on div "dashboard products sales purchasing productivity dashboard products Product Cat…" at bounding box center [784, 24] width 1568 height 49
click at [829, 80] on div "Sales Orders" at bounding box center [838, 78] width 67 height 14
click at [1488, 97] on button "Create order" at bounding box center [1469, 92] width 93 height 26
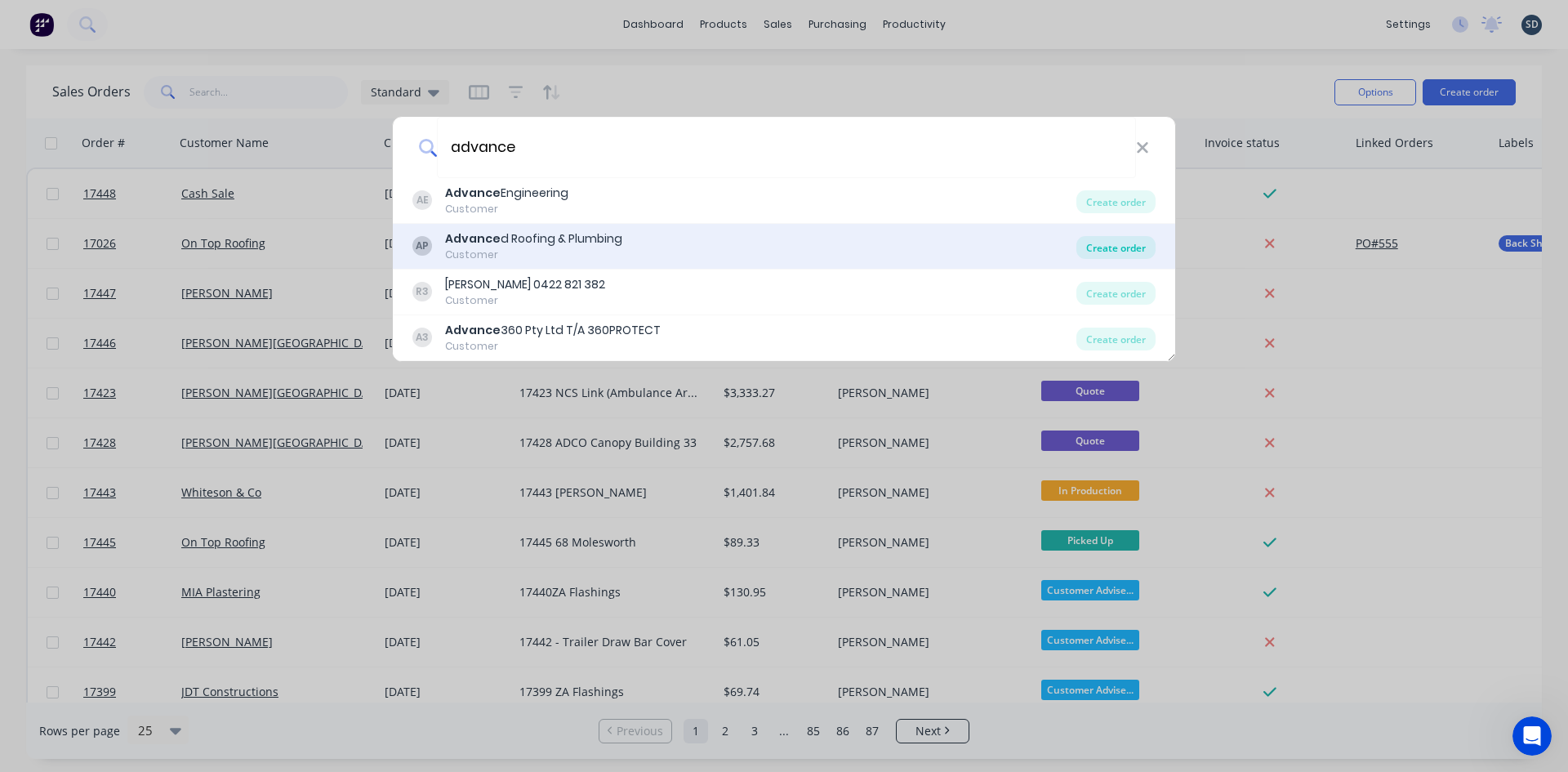
type input "advance"
click at [1125, 247] on div "Create order" at bounding box center [1116, 247] width 79 height 23
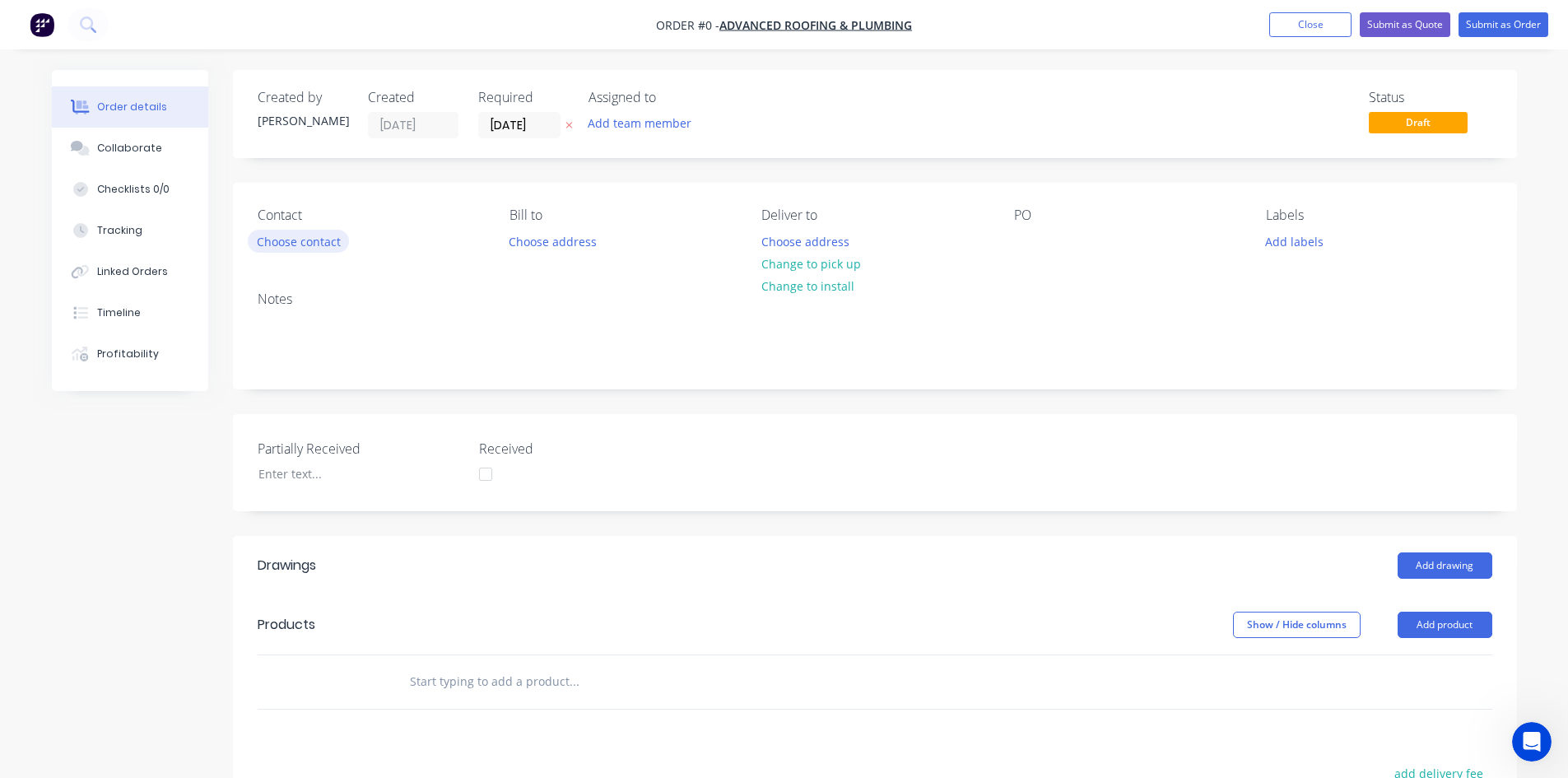
click at [310, 244] on button "Choose contact" at bounding box center [298, 241] width 101 height 22
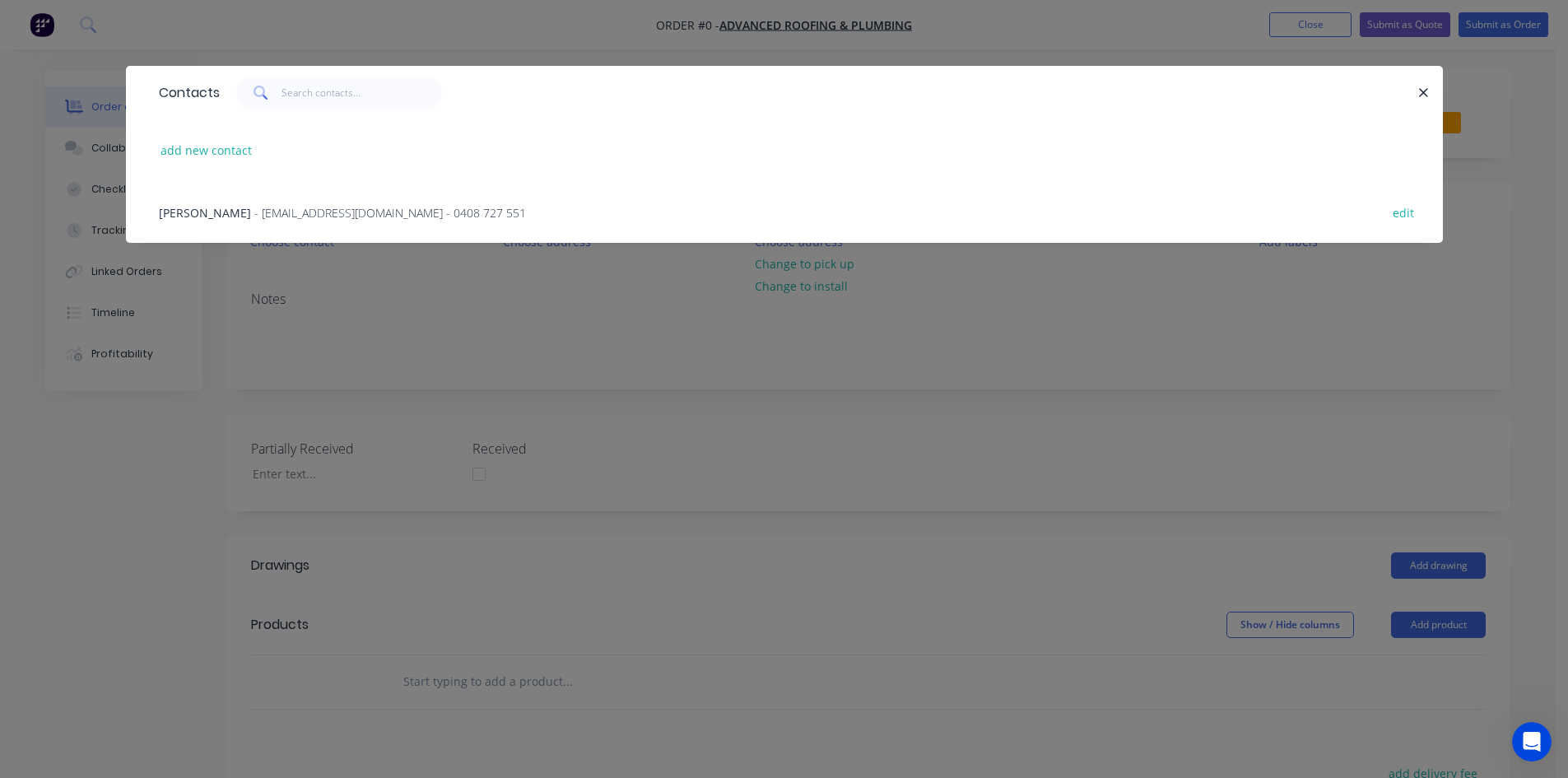
click at [323, 215] on span "- accounts@advancedroofingplumbing.com.au - 0408 727 551" at bounding box center [390, 213] width 271 height 15
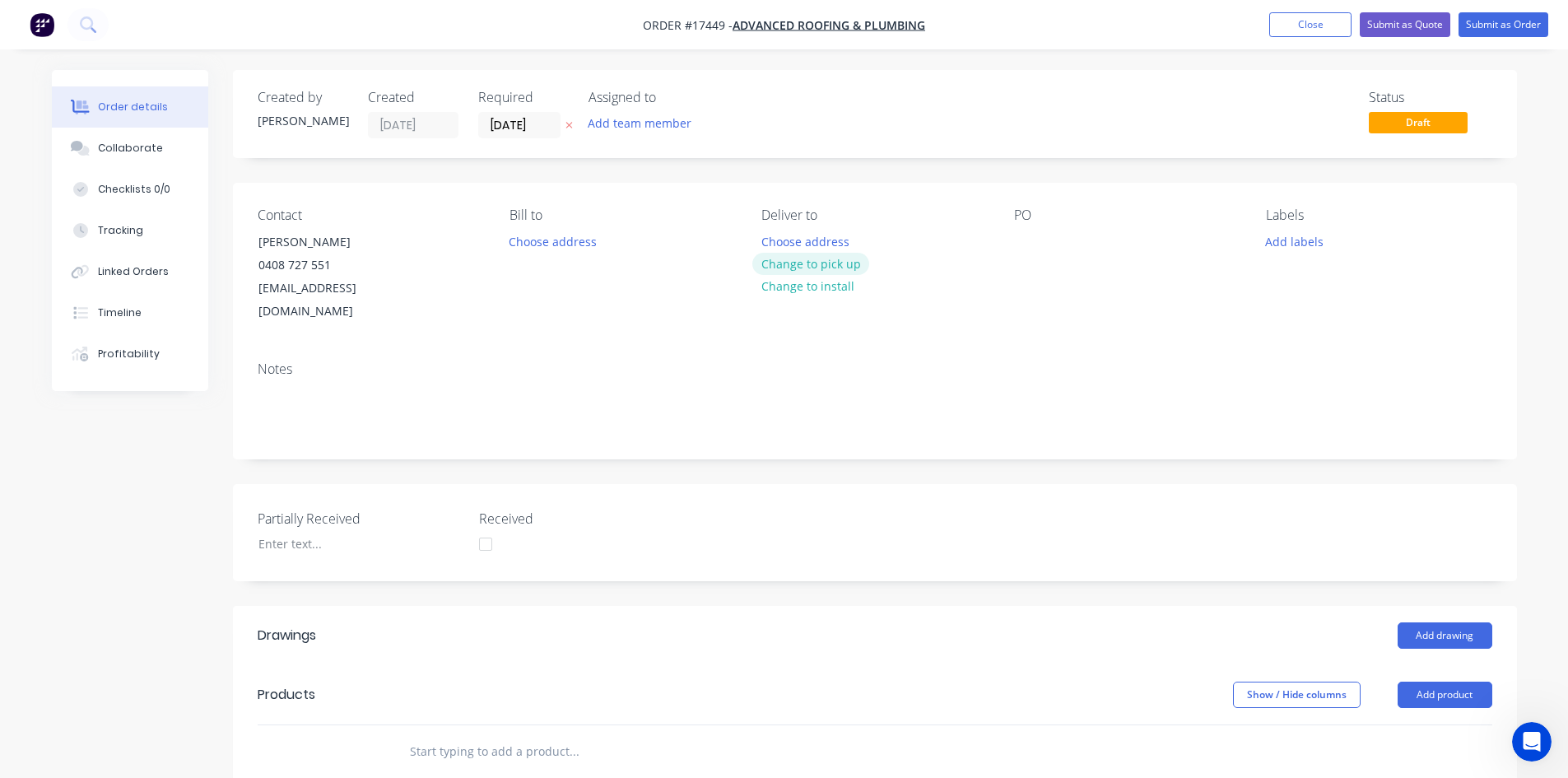
click at [824, 265] on button "Change to pick up" at bounding box center [810, 264] width 117 height 22
click at [1024, 242] on div at bounding box center [1027, 242] width 26 height 24
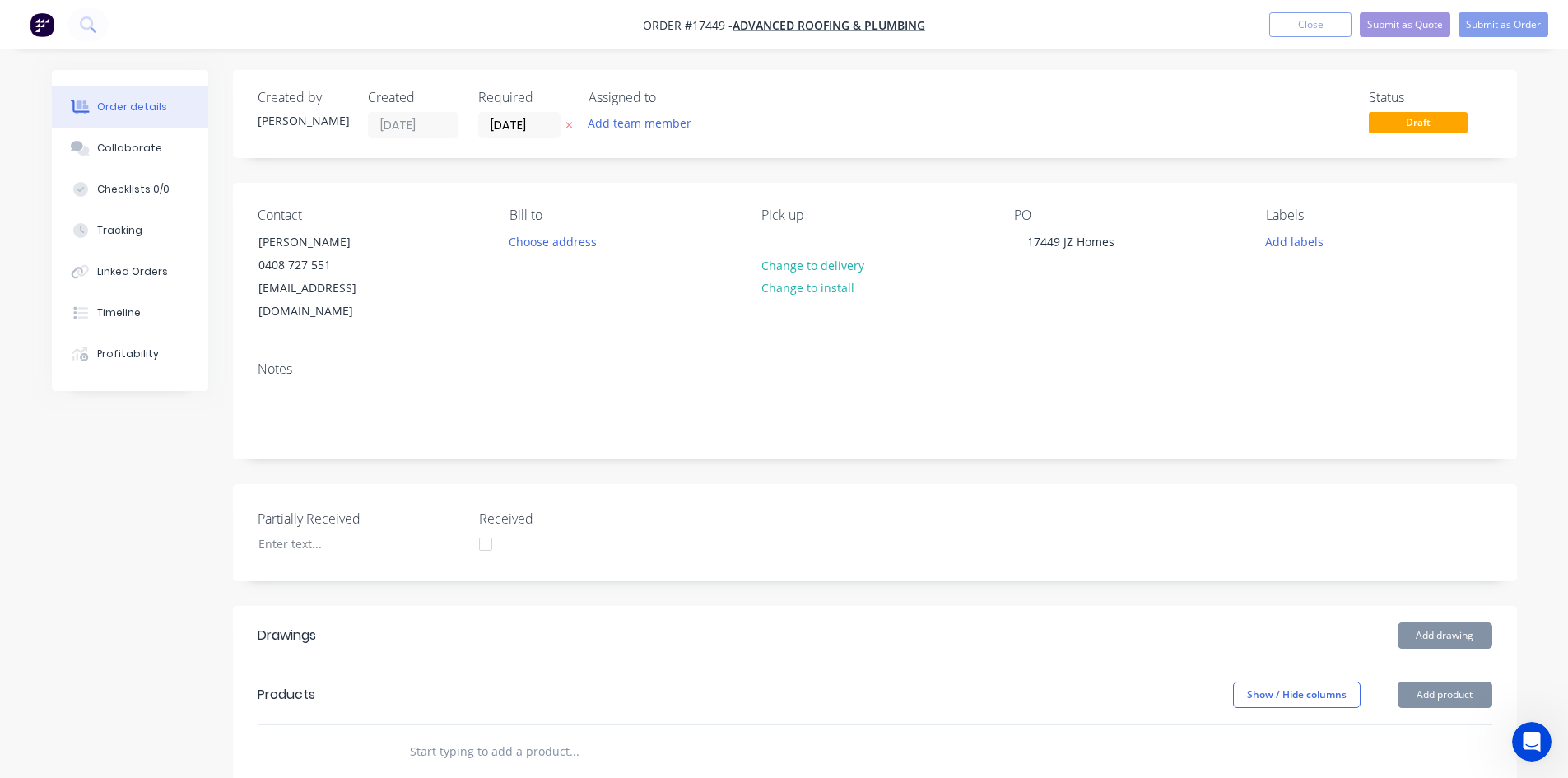
click at [1112, 348] on div "Notes" at bounding box center [875, 403] width 1284 height 111
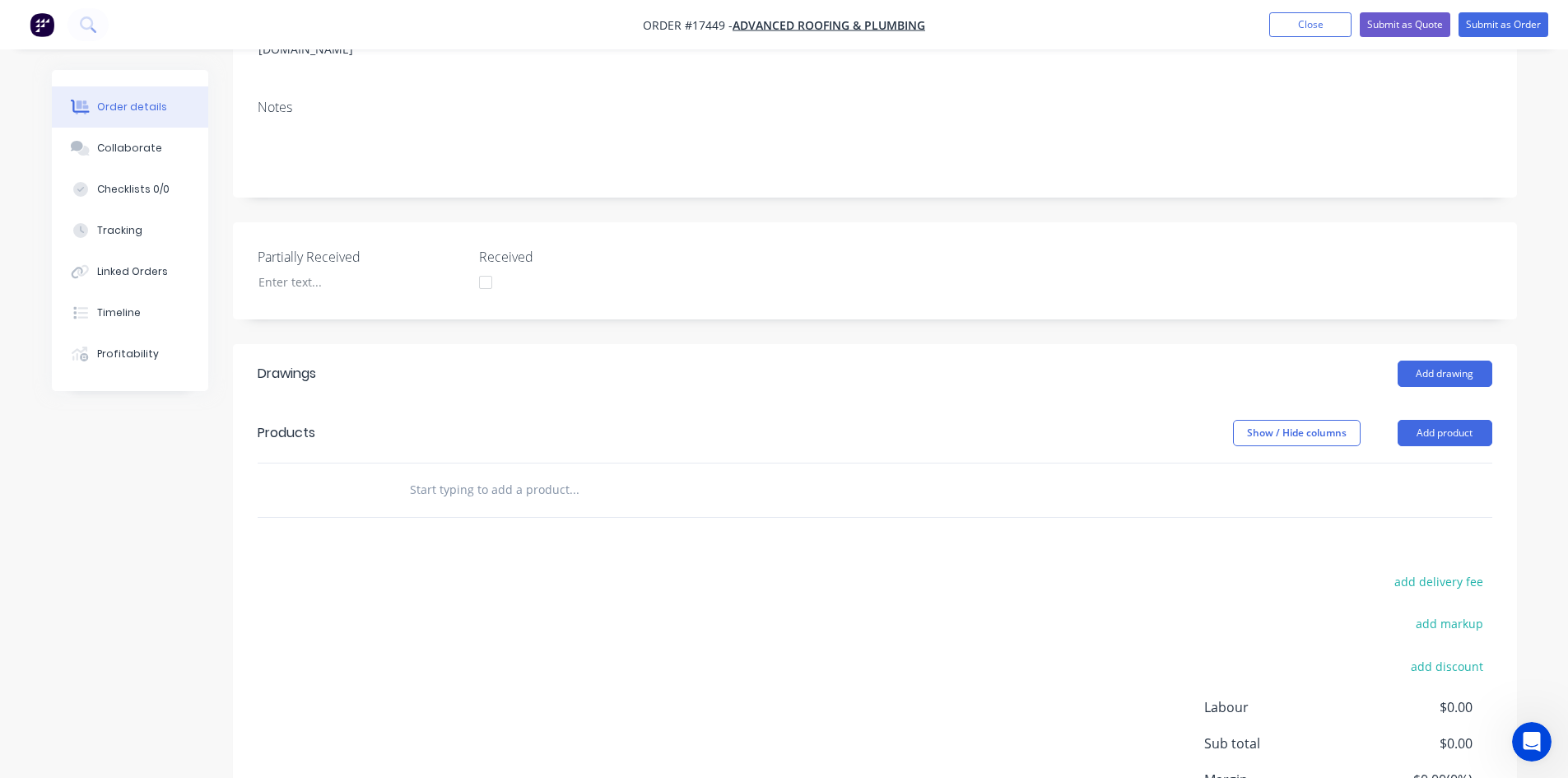
scroll to position [329, 0]
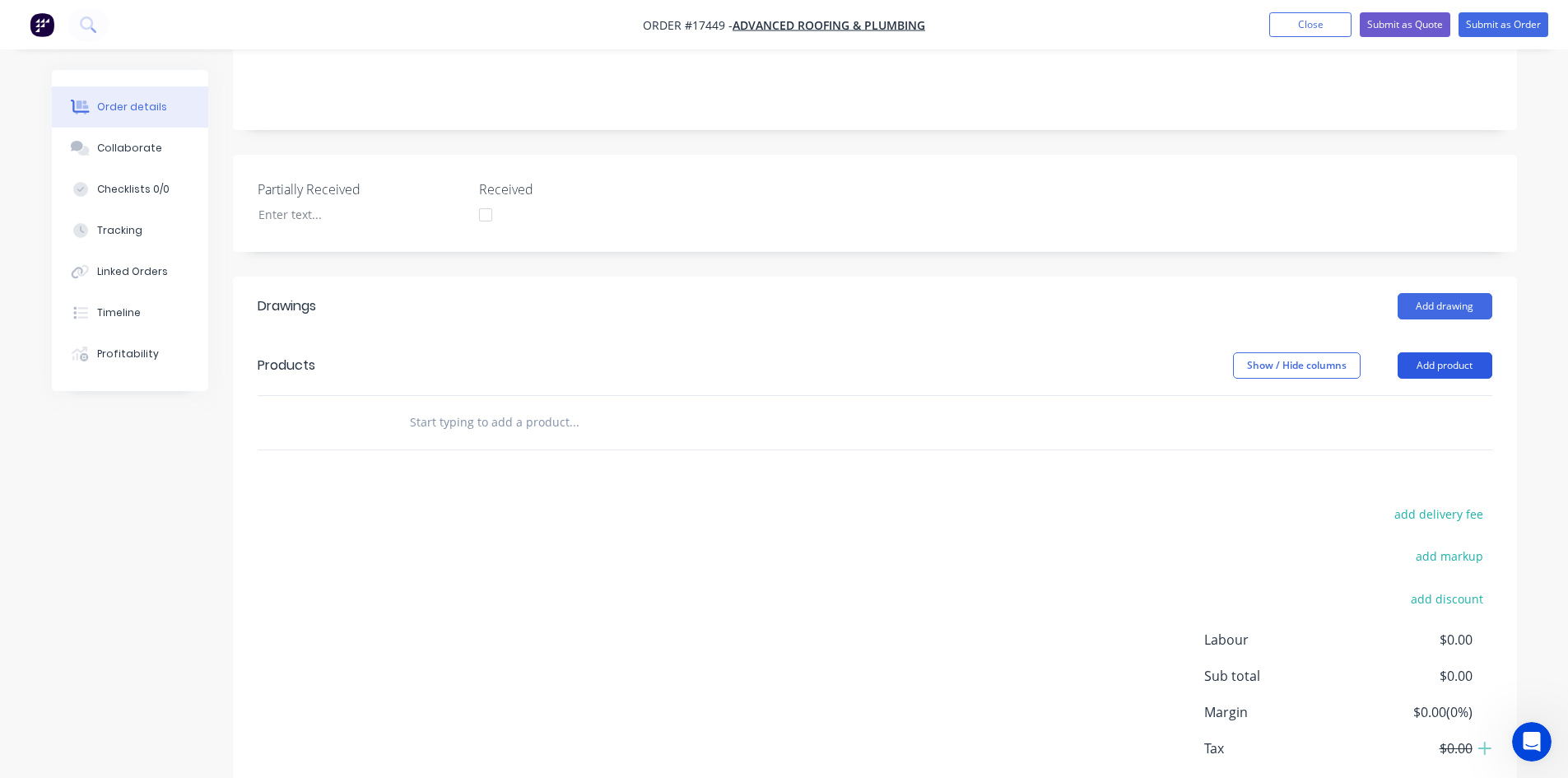
click at [1434, 352] on button "Add product" at bounding box center [1444, 365] width 94 height 26
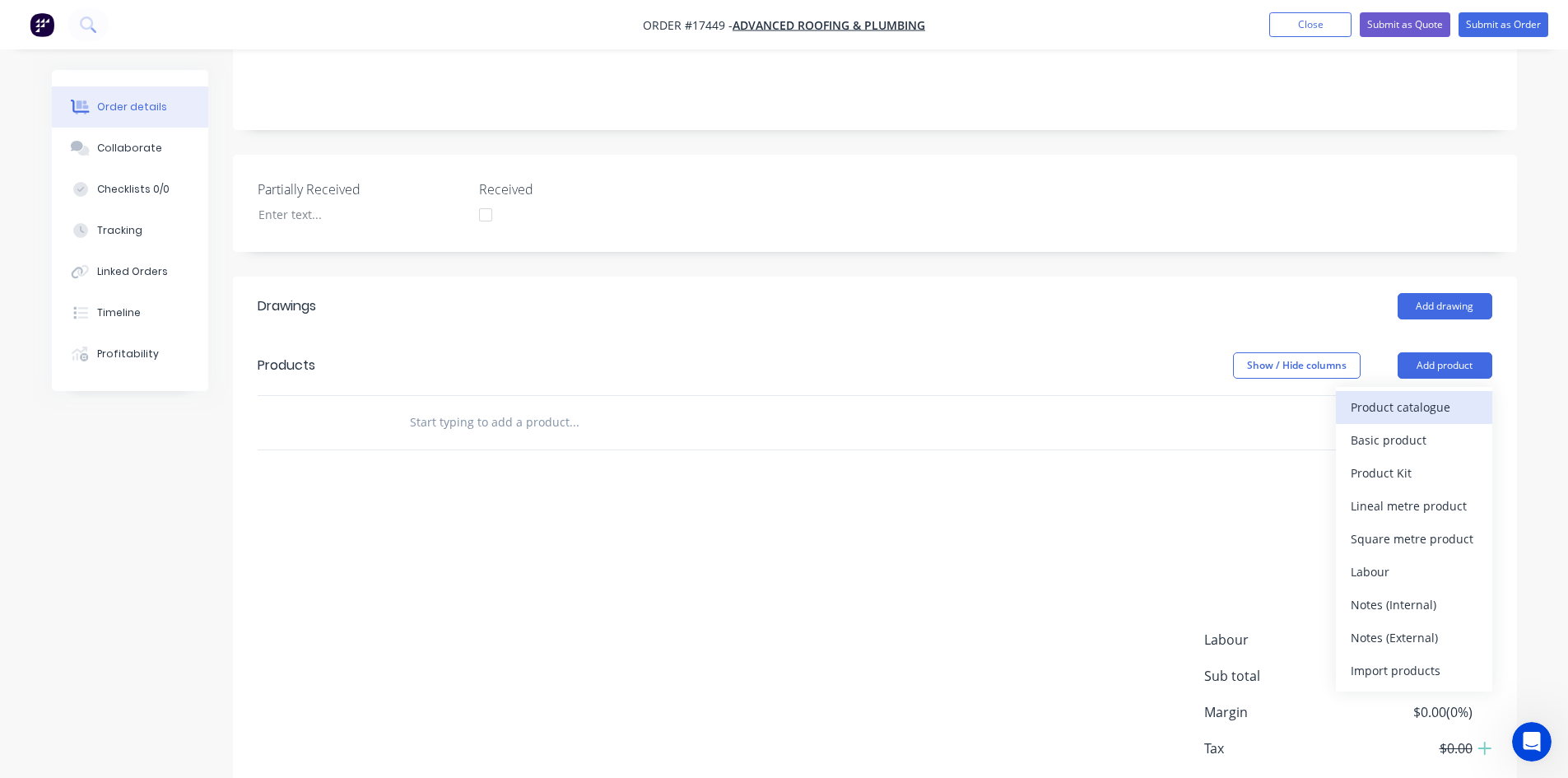
click at [1416, 395] on div "Product catalogue" at bounding box center [1413, 407] width 127 height 24
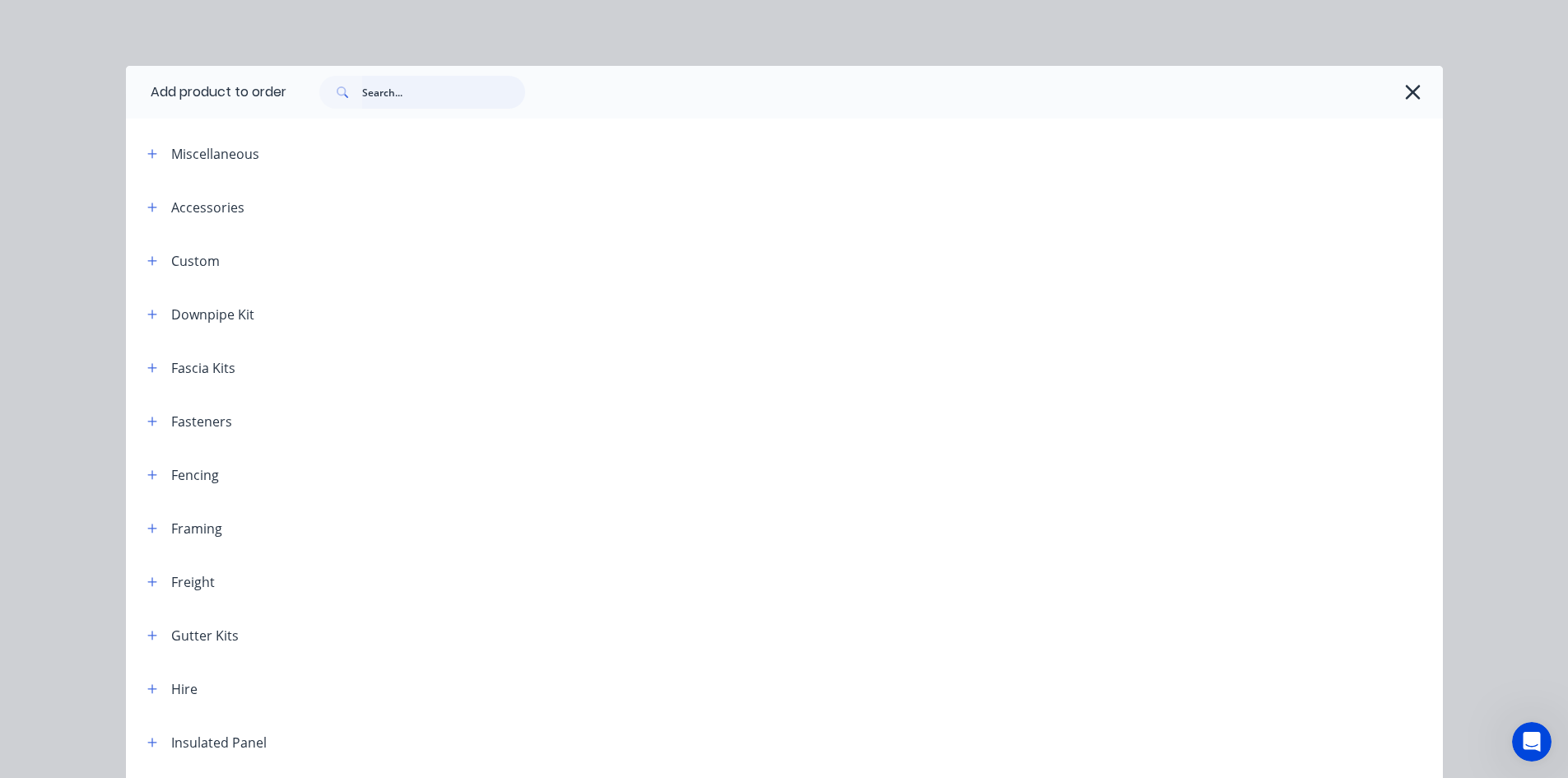
click at [413, 107] on input "text" at bounding box center [444, 92] width 163 height 33
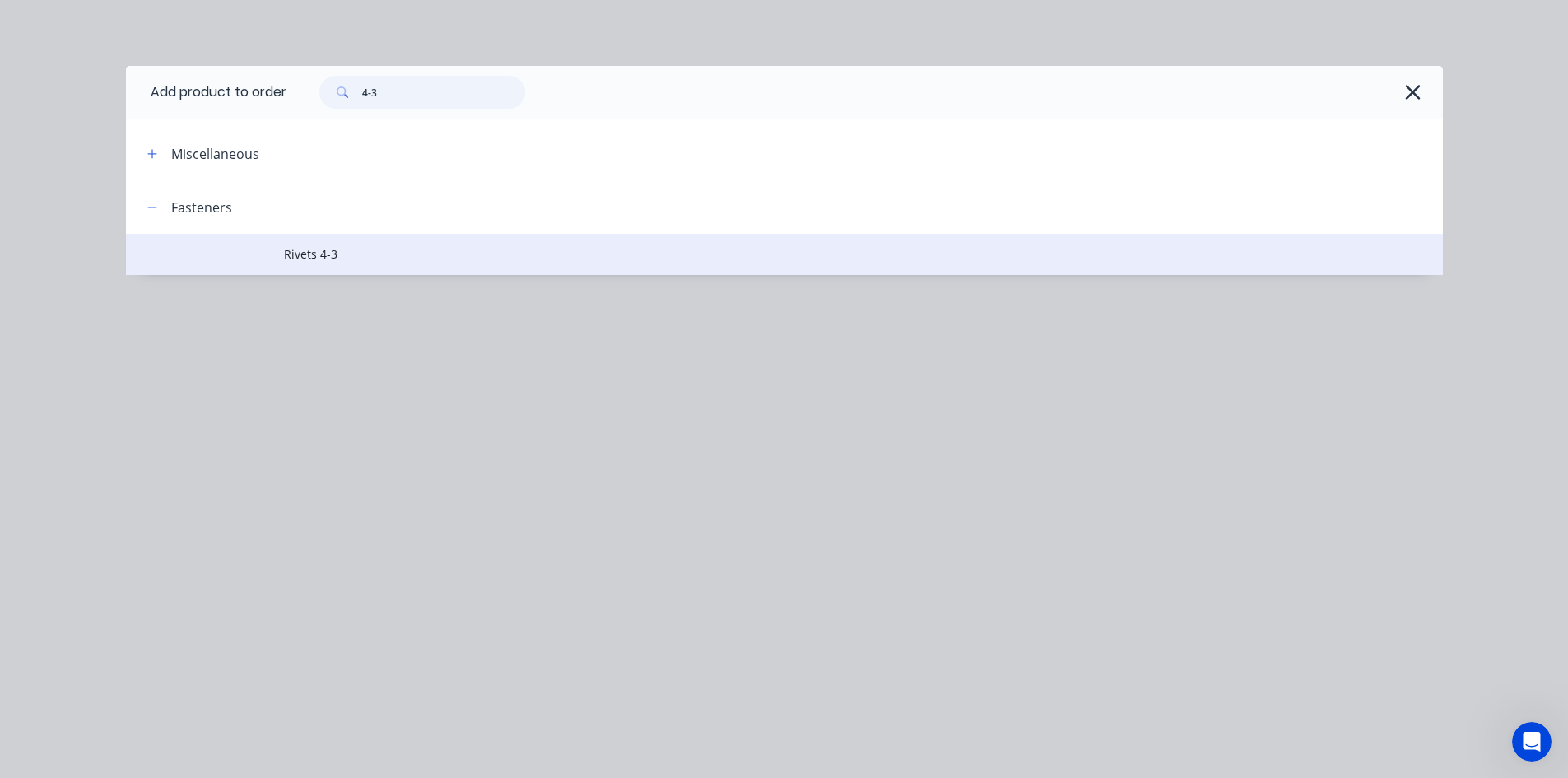
type input "4-3"
click at [440, 254] on span "Rivets 4-3" at bounding box center [747, 254] width 927 height 17
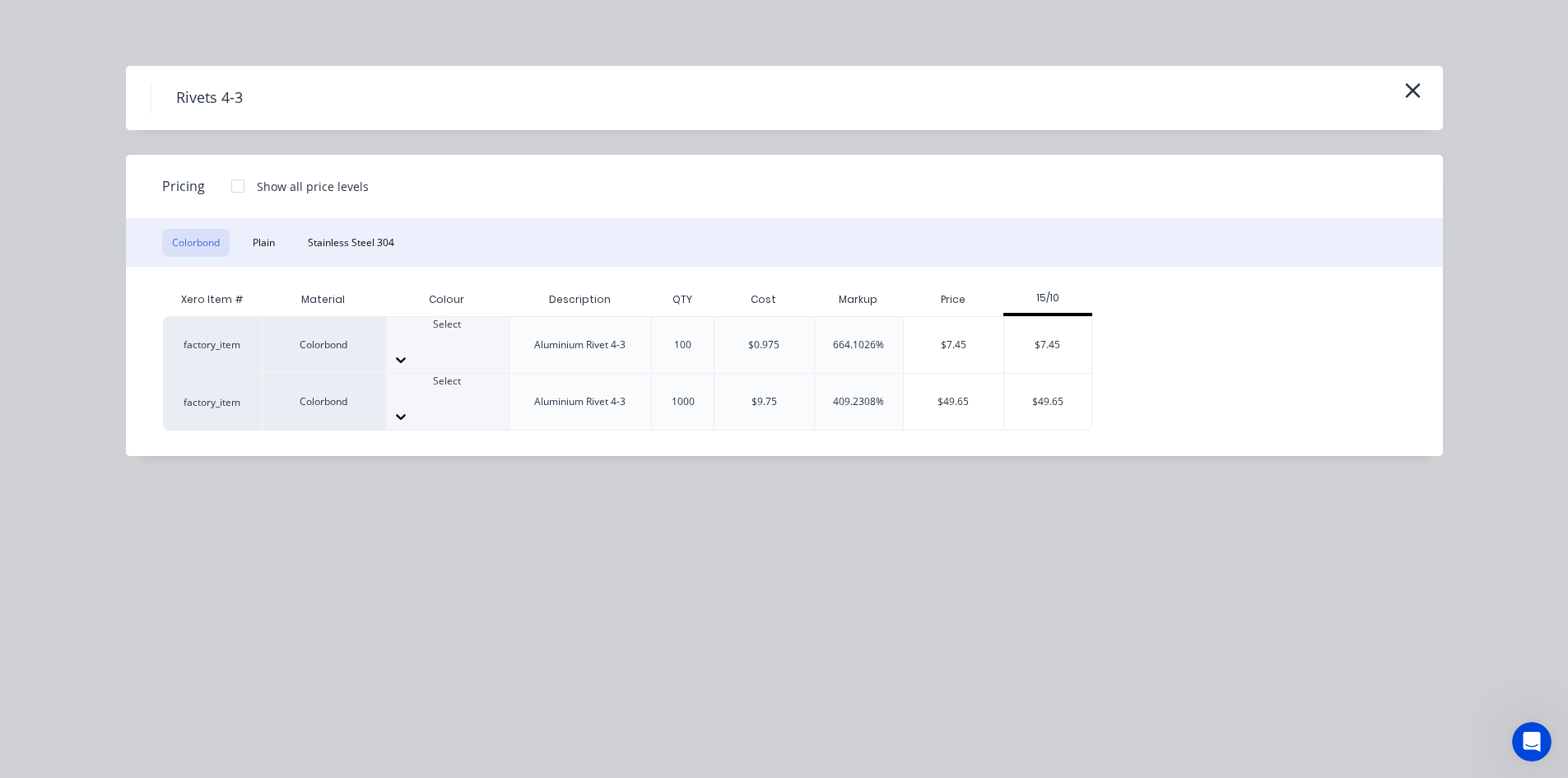
click at [469, 389] on div at bounding box center [448, 396] width 123 height 14
click at [1063, 379] on div "$49.65" at bounding box center [1048, 402] width 88 height 56
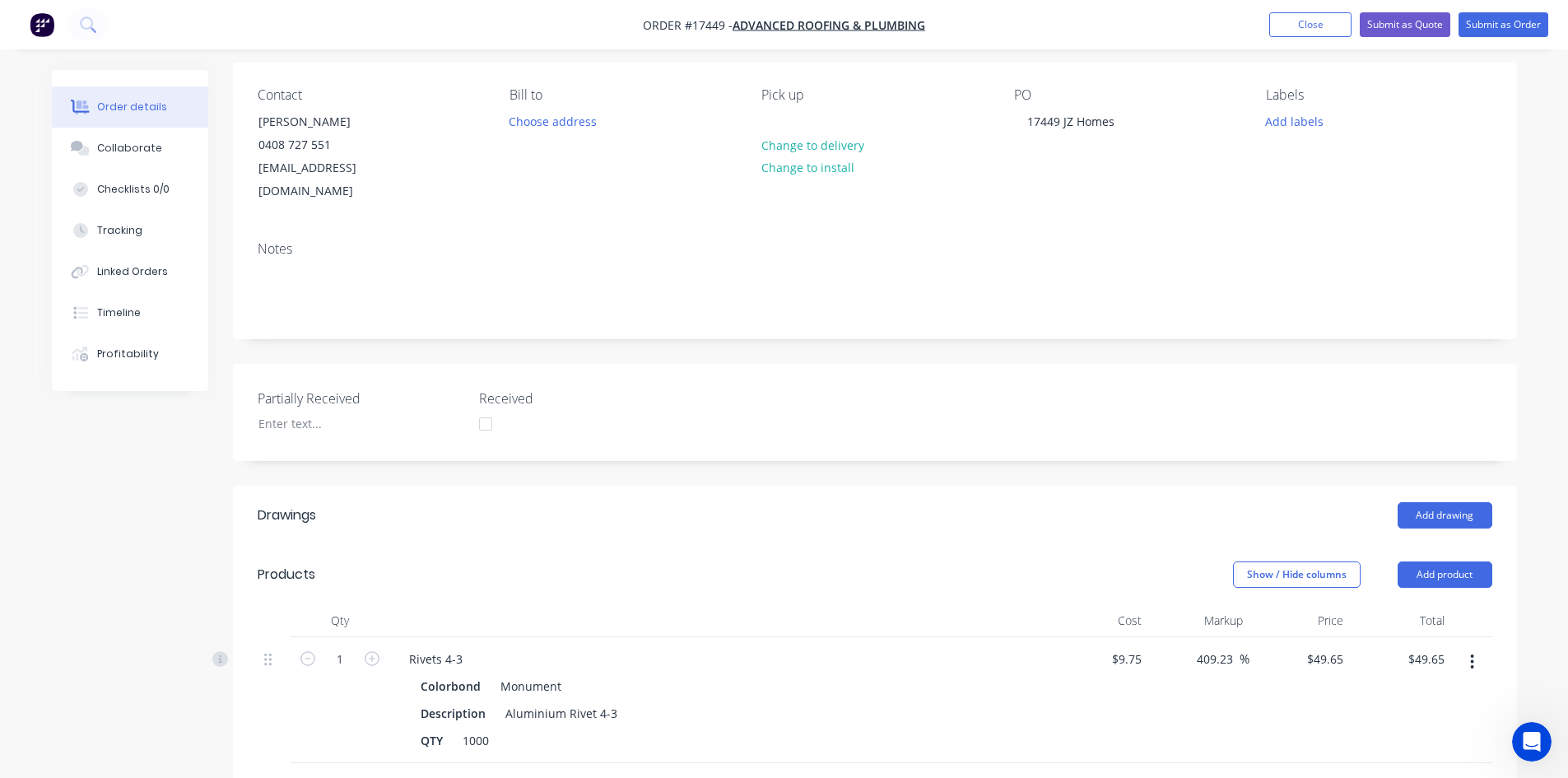
scroll to position [0, 0]
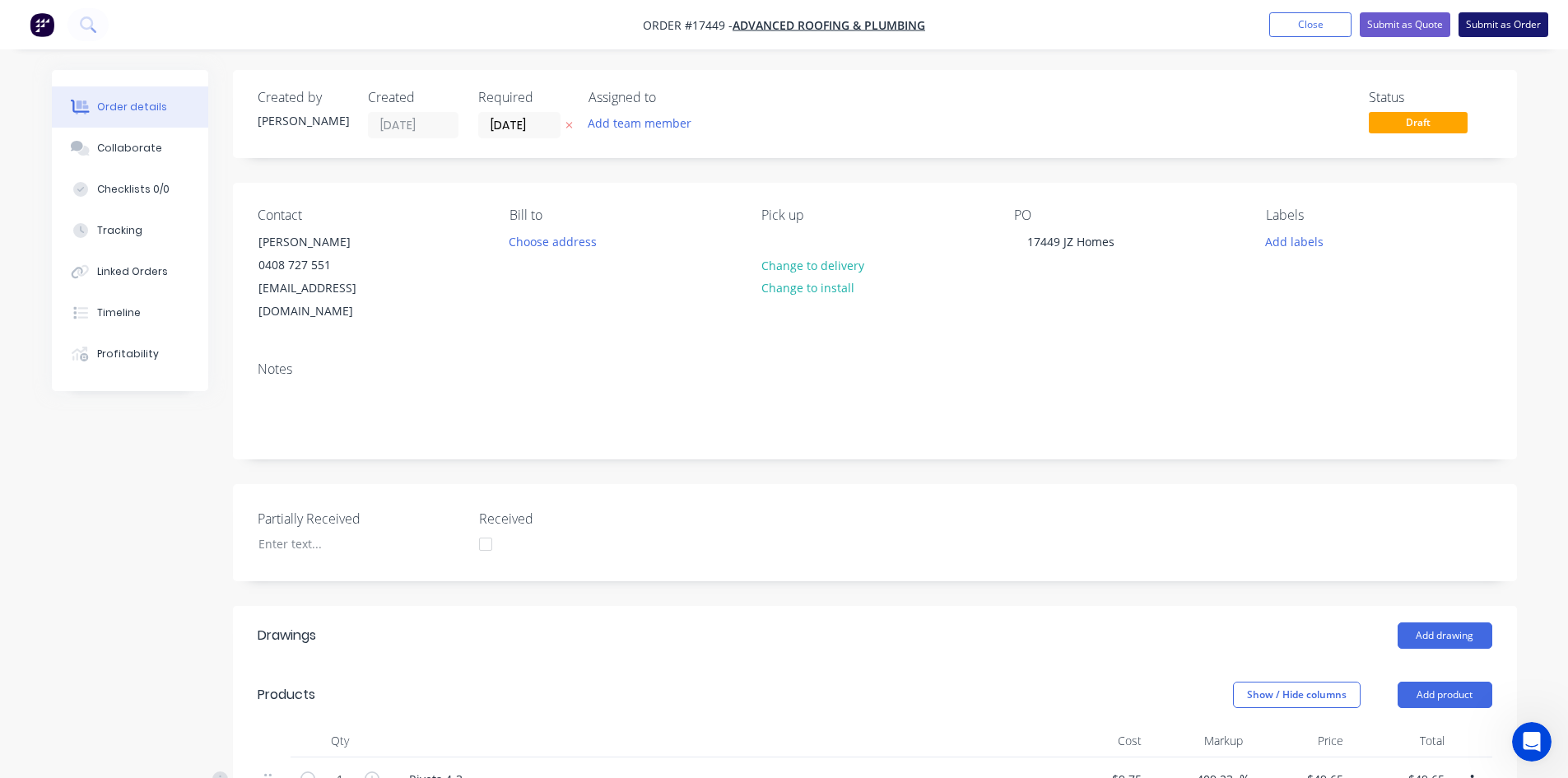
click at [1485, 24] on button "Submit as Order" at bounding box center [1502, 25] width 89 height 25
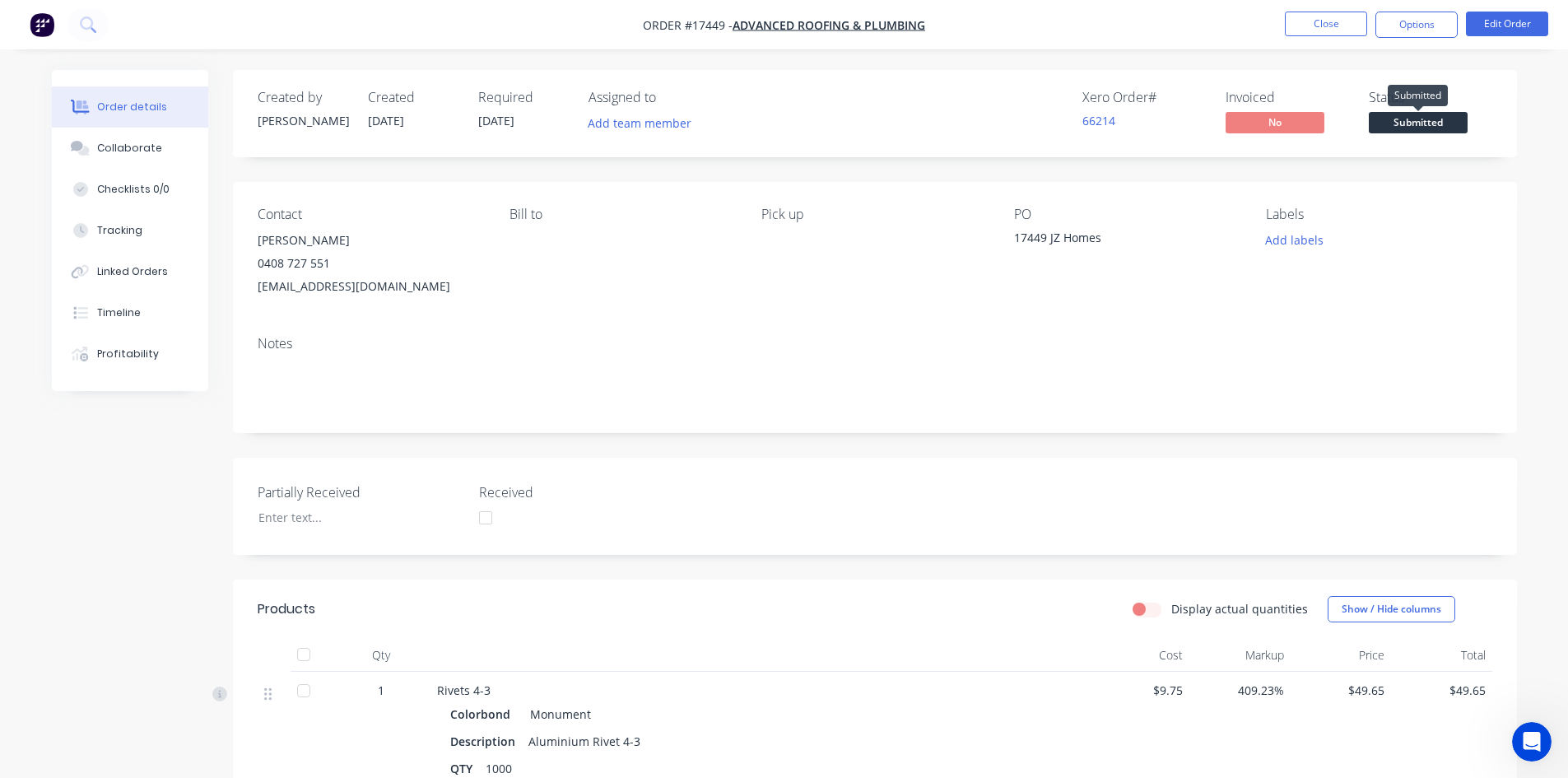
click at [1411, 132] on span "Submitted" at bounding box center [1418, 123] width 99 height 20
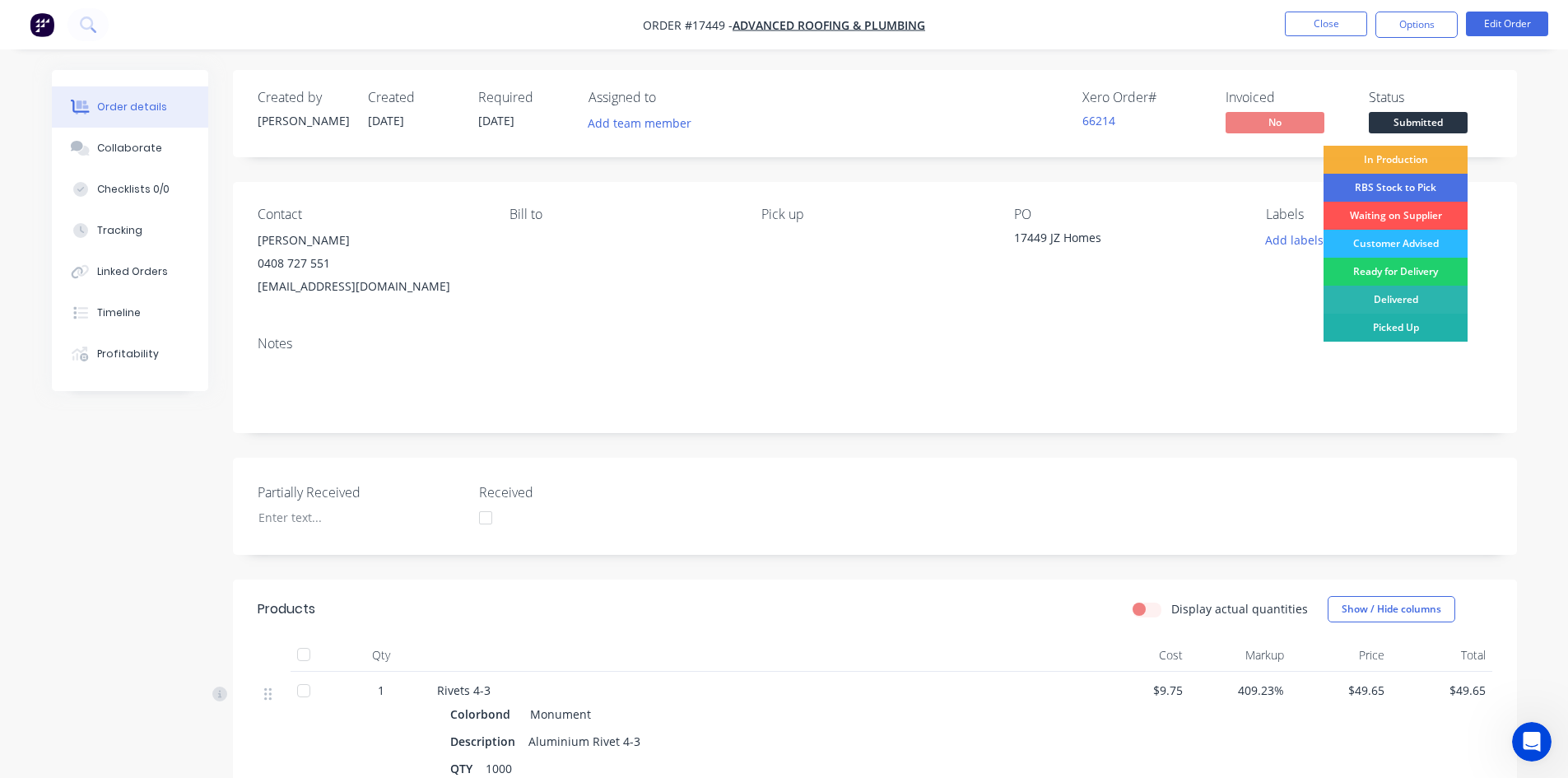
click at [1388, 323] on div "Picked Up" at bounding box center [1394, 328] width 144 height 28
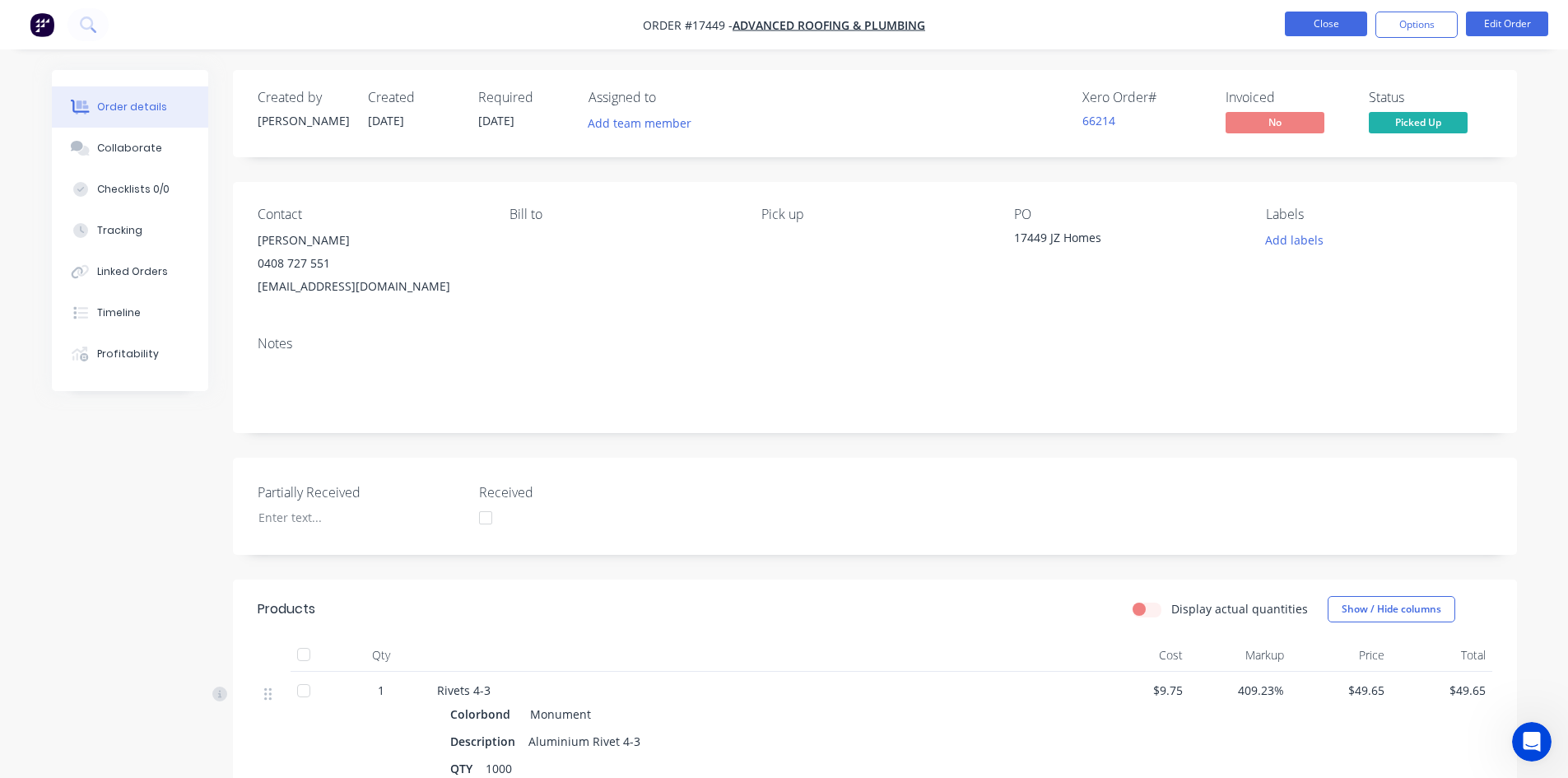
click at [1331, 23] on button "Close" at bounding box center [1326, 24] width 83 height 25
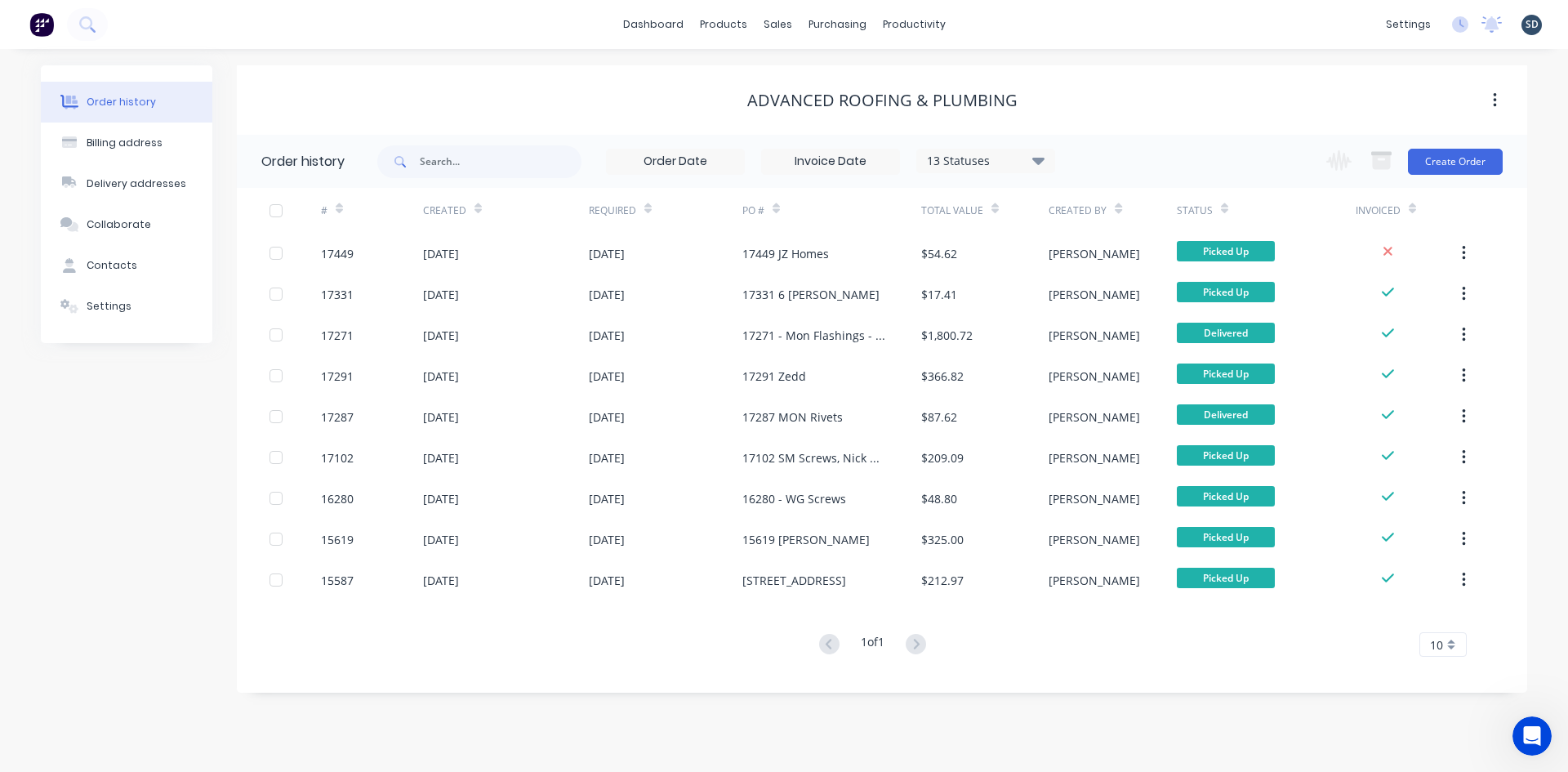
click at [1017, 33] on div "dashboard products sales purchasing productivity dashboard products Product Cat…" at bounding box center [784, 24] width 1568 height 49
click at [979, 22] on div "dashboard products sales purchasing productivity dashboard products Product Cat…" at bounding box center [784, 24] width 1568 height 49
click at [974, 21] on div "dashboard products sales purchasing productivity dashboard products Product Cat…" at bounding box center [784, 24] width 1568 height 49
click at [982, 23] on div "dashboard products sales purchasing productivity dashboard products Product Cat…" at bounding box center [784, 24] width 1568 height 49
click at [993, 20] on div "dashboard products sales purchasing productivity dashboard products Product Cat…" at bounding box center [784, 24] width 1568 height 49
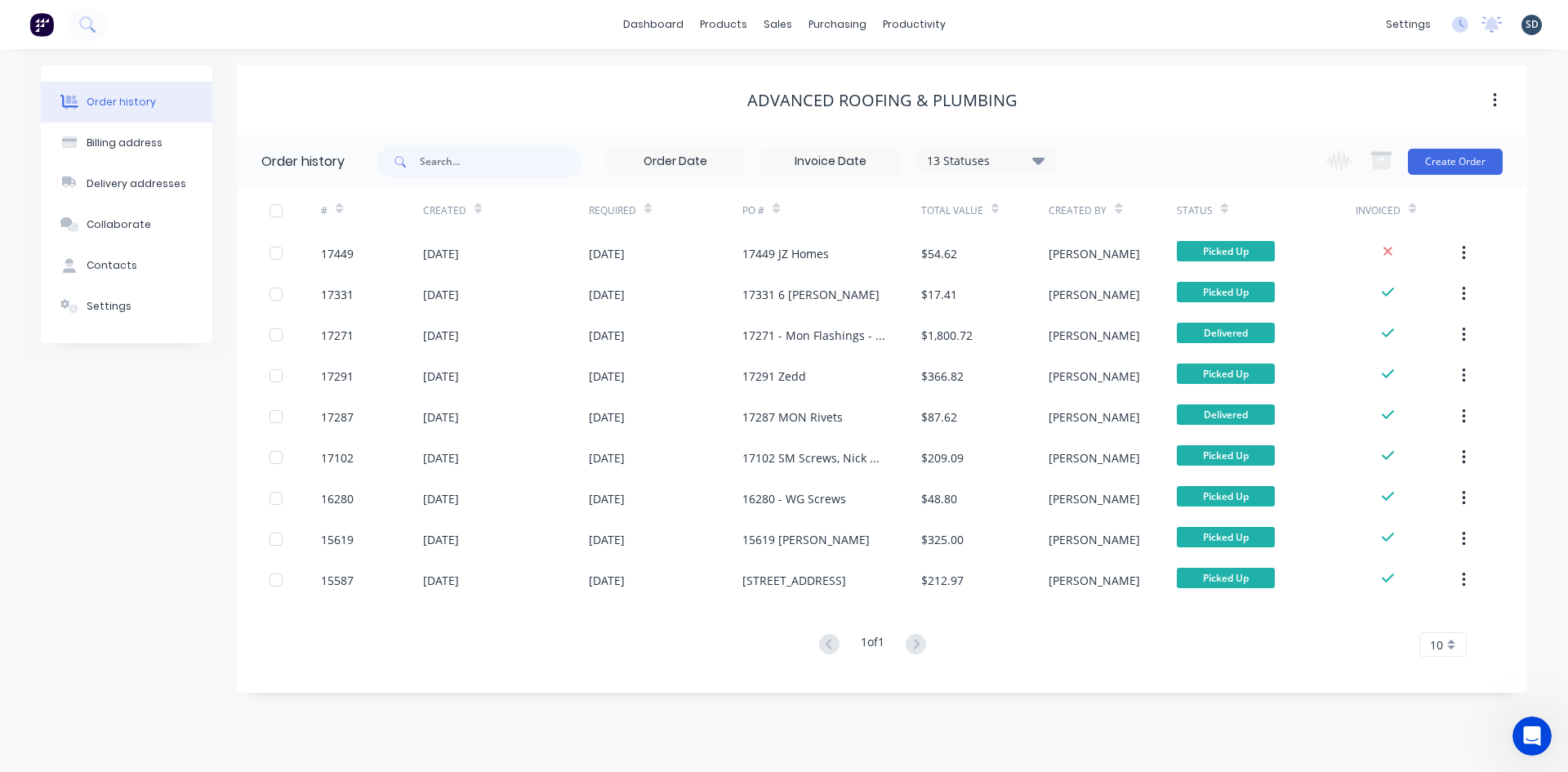
click at [986, 20] on div "dashboard products sales purchasing productivity dashboard products Product Cat…" at bounding box center [784, 24] width 1568 height 49
click at [1010, 24] on div "dashboard products sales purchasing productivity dashboard products Product Cat…" at bounding box center [784, 24] width 1568 height 49
click at [866, 112] on link "Customers" at bounding box center [864, 111] width 216 height 33
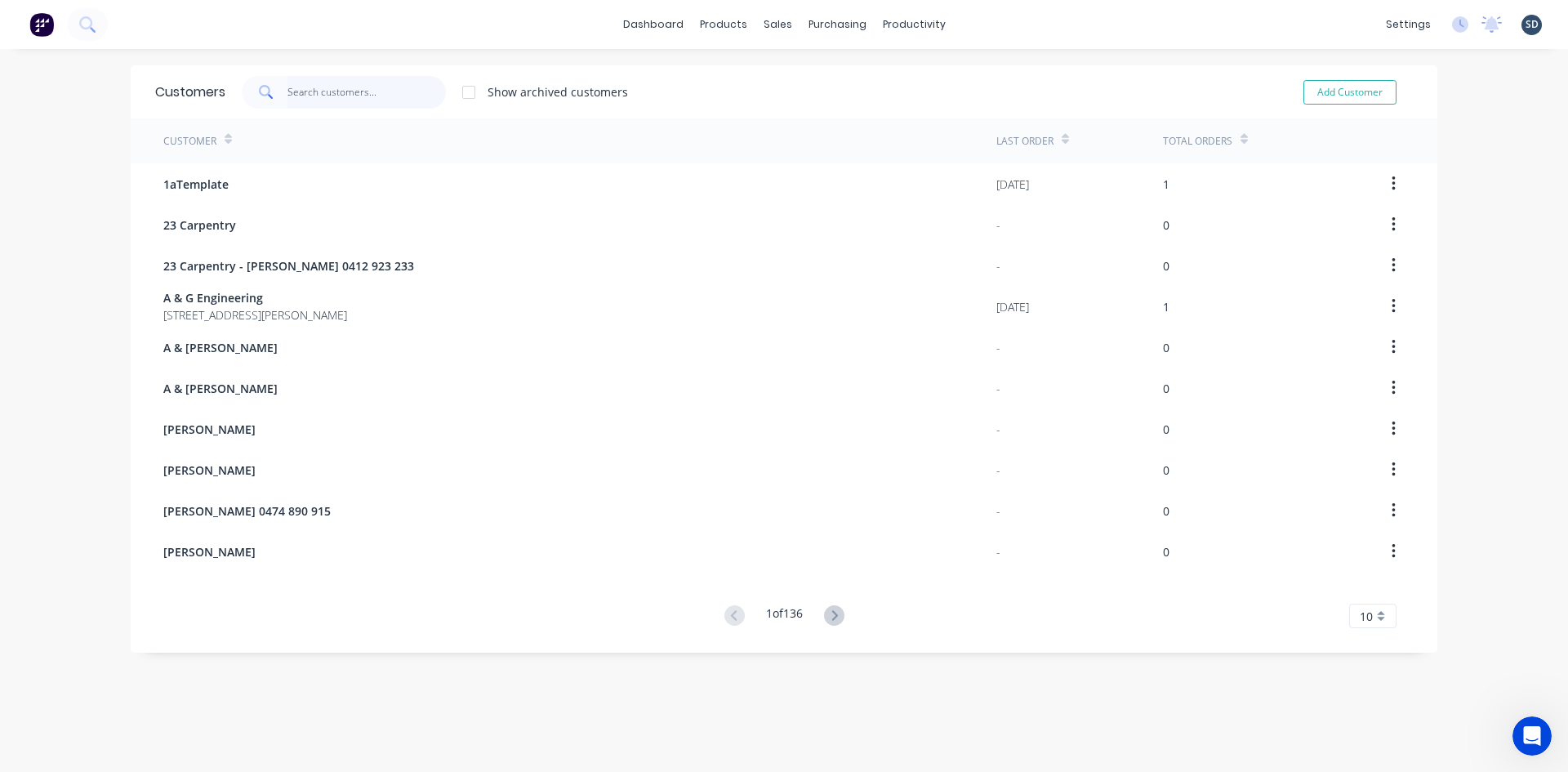
click at [319, 87] on input "text" at bounding box center [366, 92] width 160 height 33
click at [815, 85] on div "Sales Orders" at bounding box center [832, 78] width 67 height 14
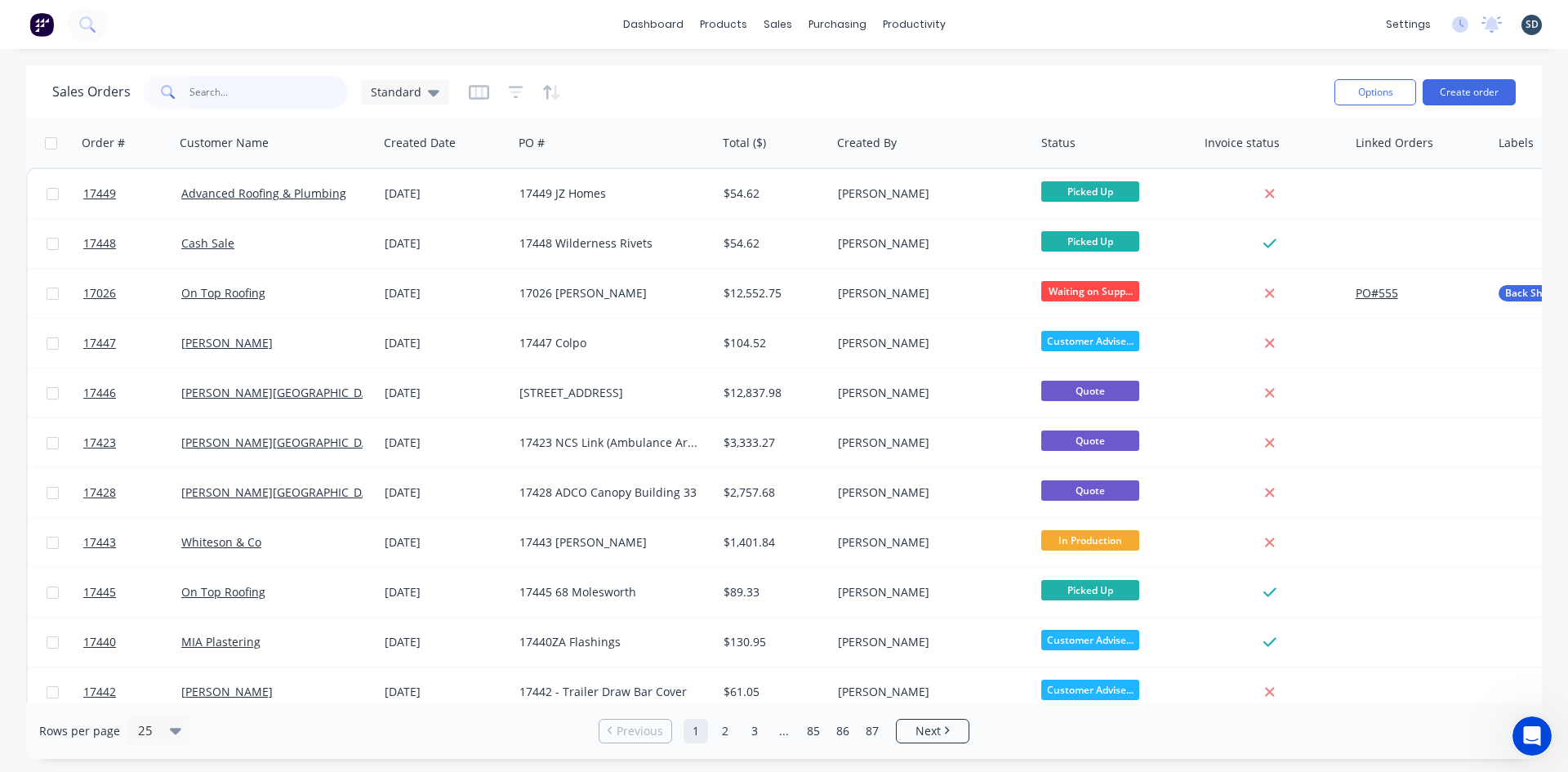
click at [232, 99] on input "text" at bounding box center [269, 92] width 160 height 33
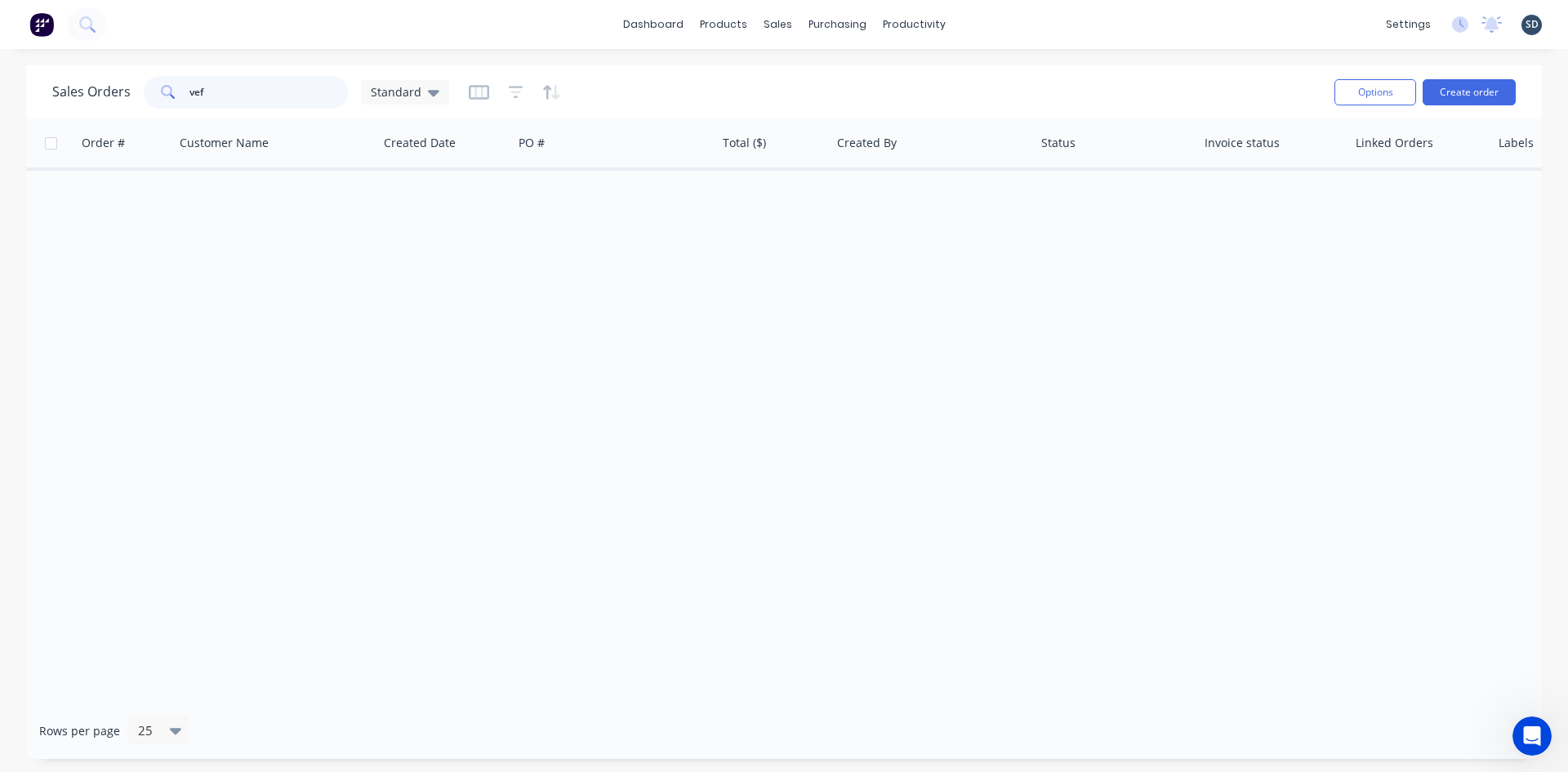
drag, startPoint x: 212, startPoint y: 89, endPoint x: 194, endPoint y: 90, distance: 18.0
click at [194, 90] on input "vef" at bounding box center [269, 92] width 160 height 33
type input "v"
type input "electrical"
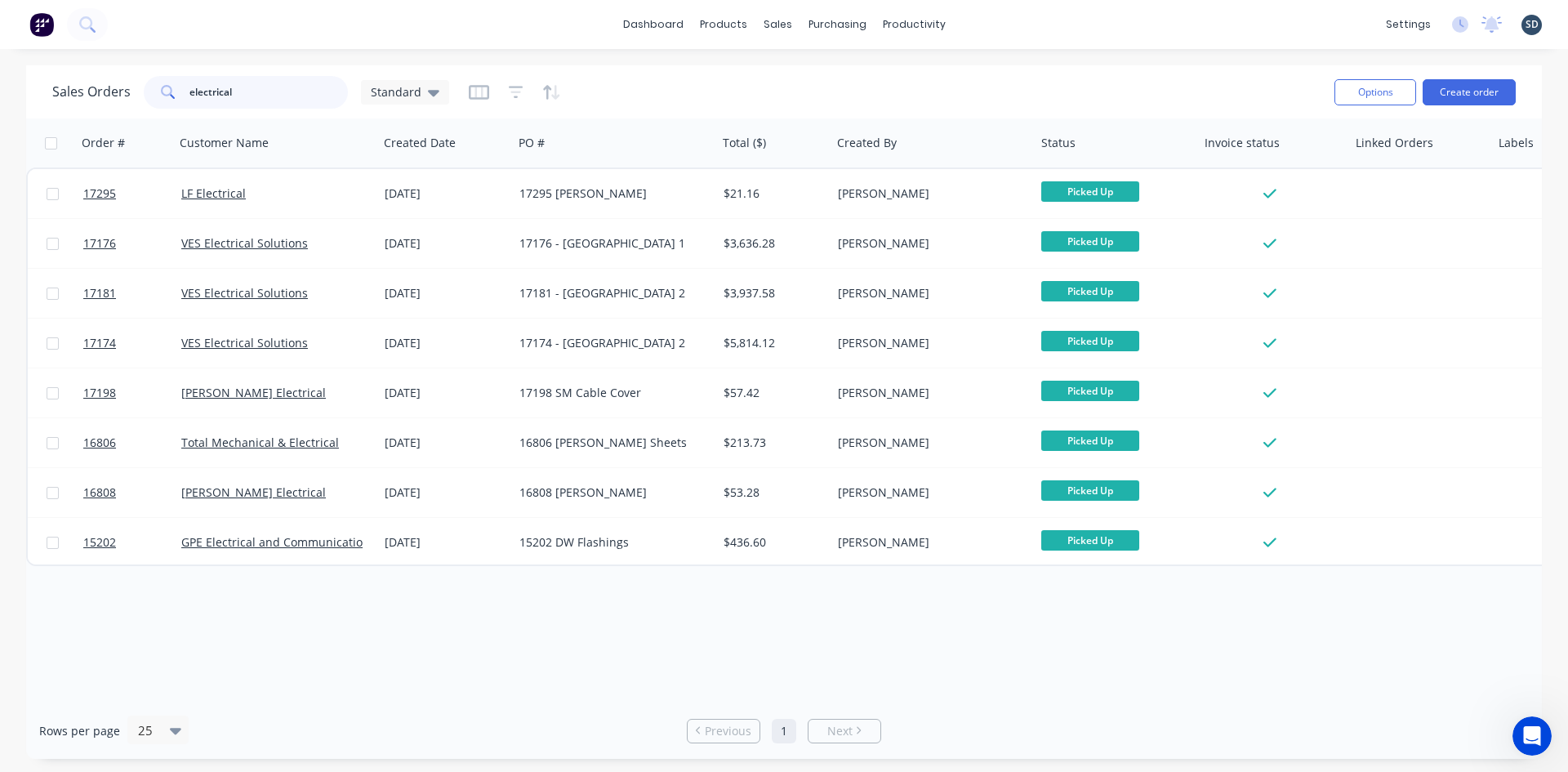
click at [250, 108] on input "electrical" at bounding box center [269, 92] width 160 height 33
click at [250, 106] on input "electrical" at bounding box center [269, 92] width 160 height 33
drag, startPoint x: 246, startPoint y: 92, endPoint x: 183, endPoint y: 88, distance: 63.1
click at [183, 88] on div "electrical" at bounding box center [246, 92] width 204 height 33
click at [302, 46] on div "dashboard products sales purchasing productivity dashboard products Product Cat…" at bounding box center [784, 24] width 1568 height 49
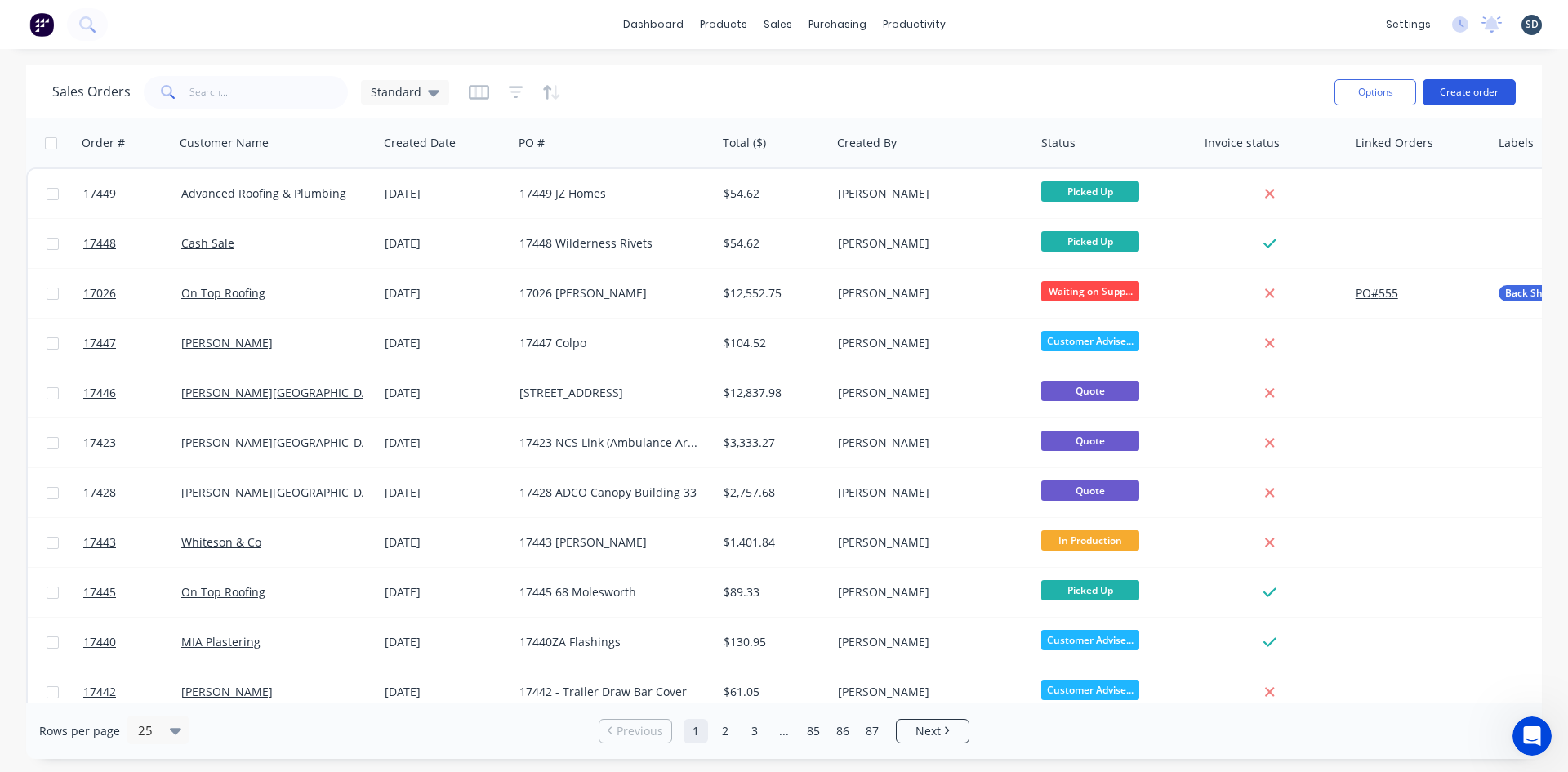
click at [1469, 93] on button "Create order" at bounding box center [1469, 92] width 93 height 26
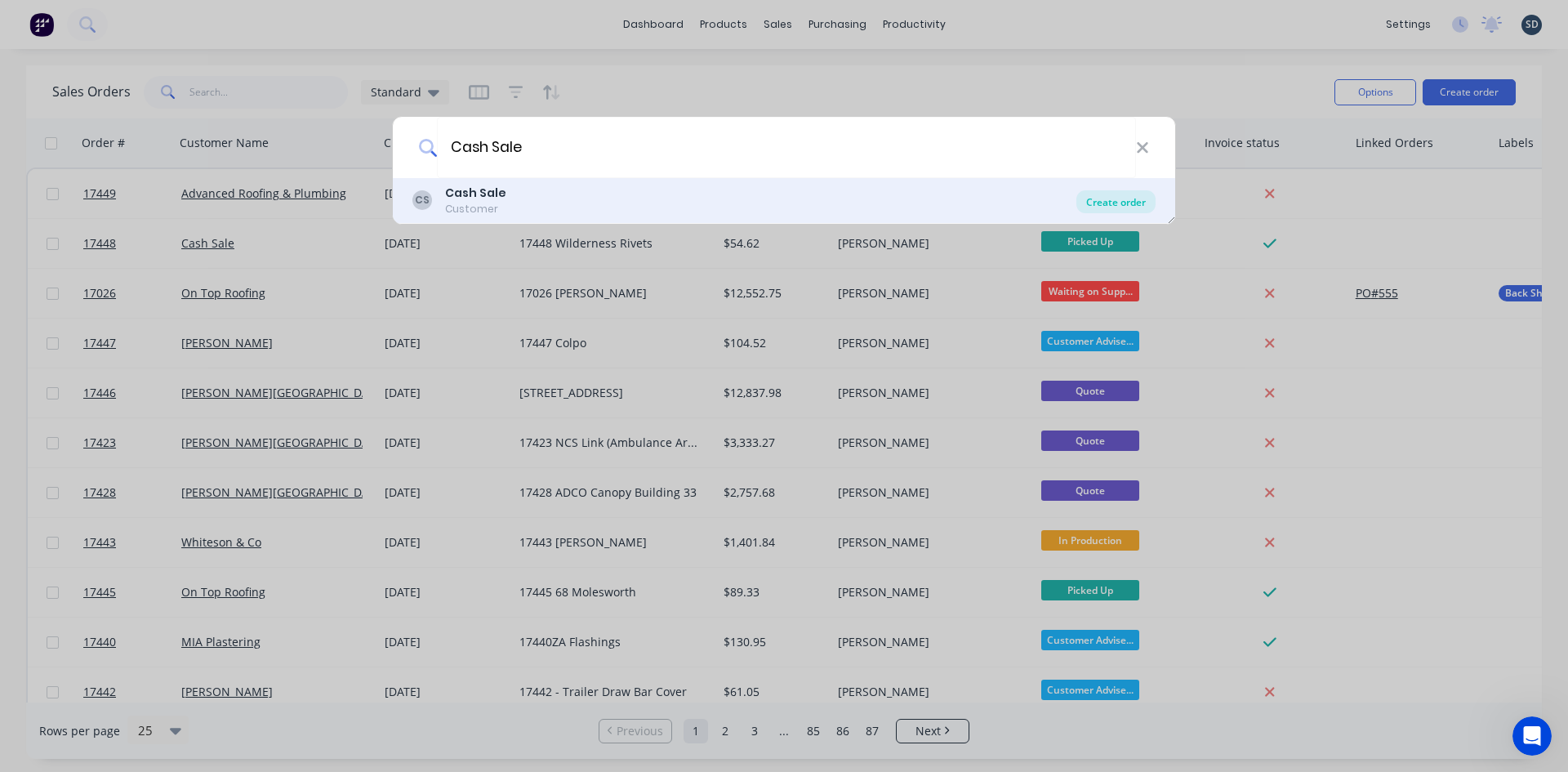
type input "Cash Sale"
click at [1117, 204] on div "Create order" at bounding box center [1116, 201] width 79 height 23
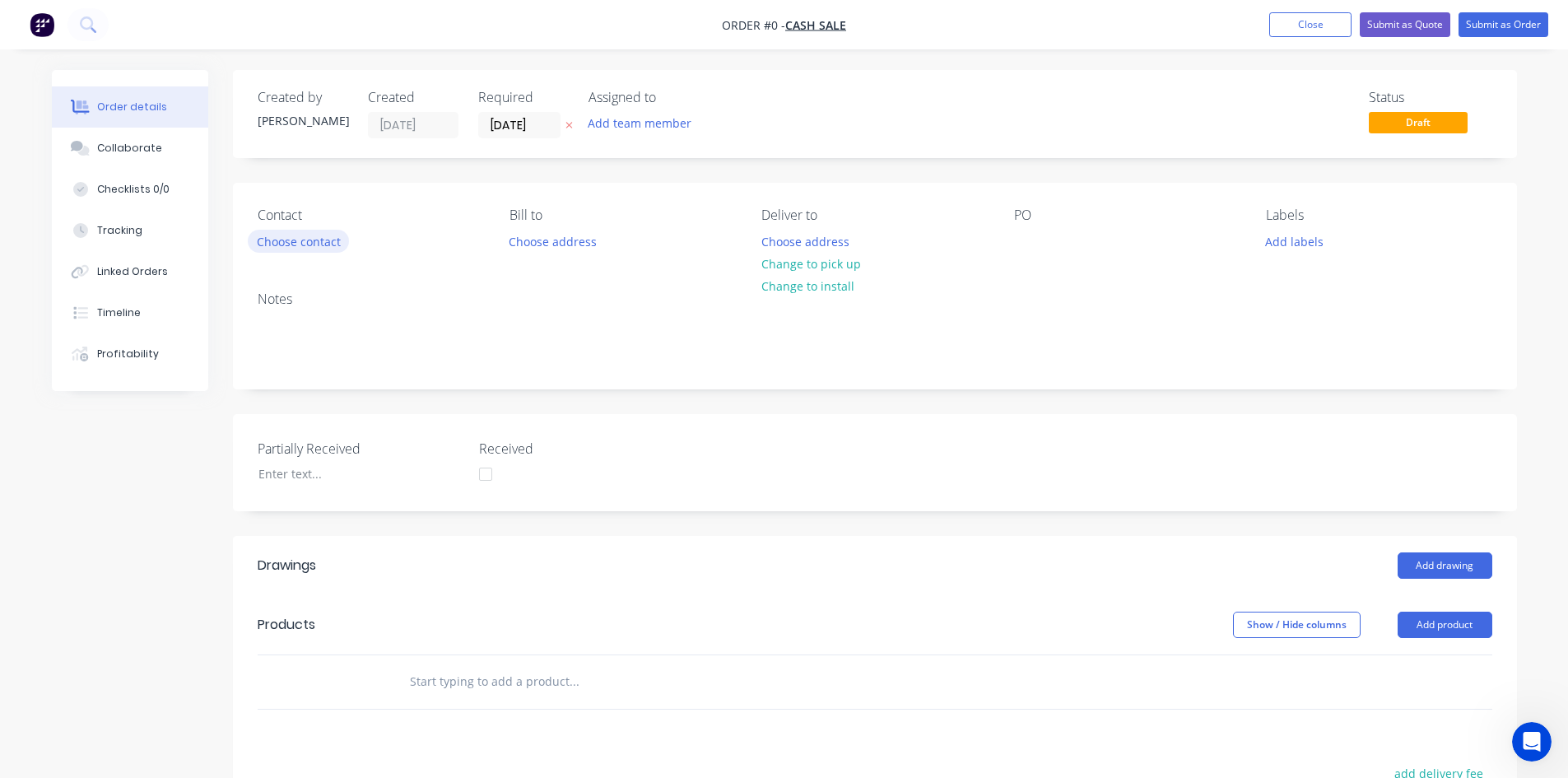
click at [310, 250] on button "Choose contact" at bounding box center [298, 241] width 101 height 22
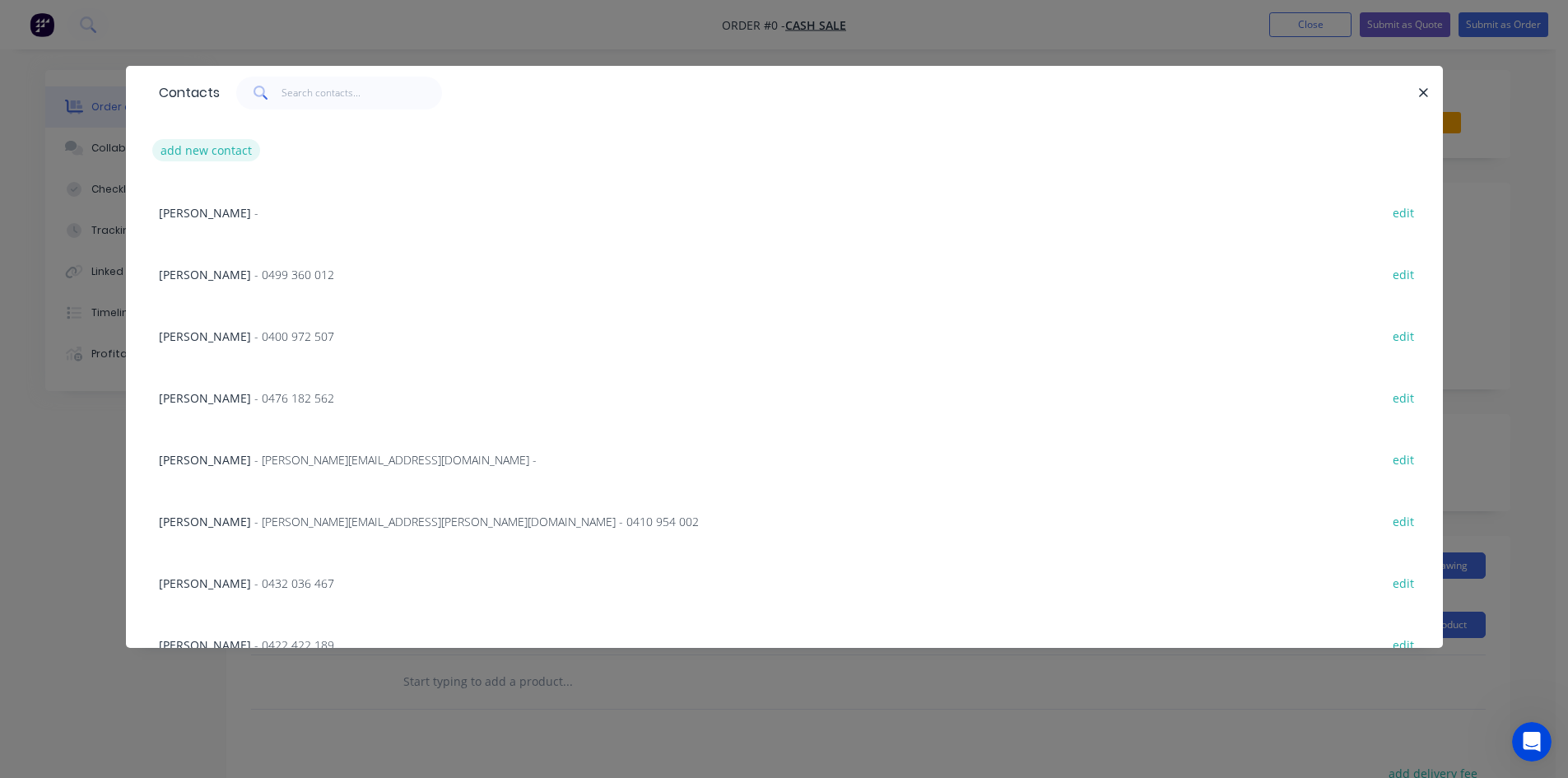
click at [192, 140] on button "add new contact" at bounding box center [207, 150] width 109 height 22
select select "AU"
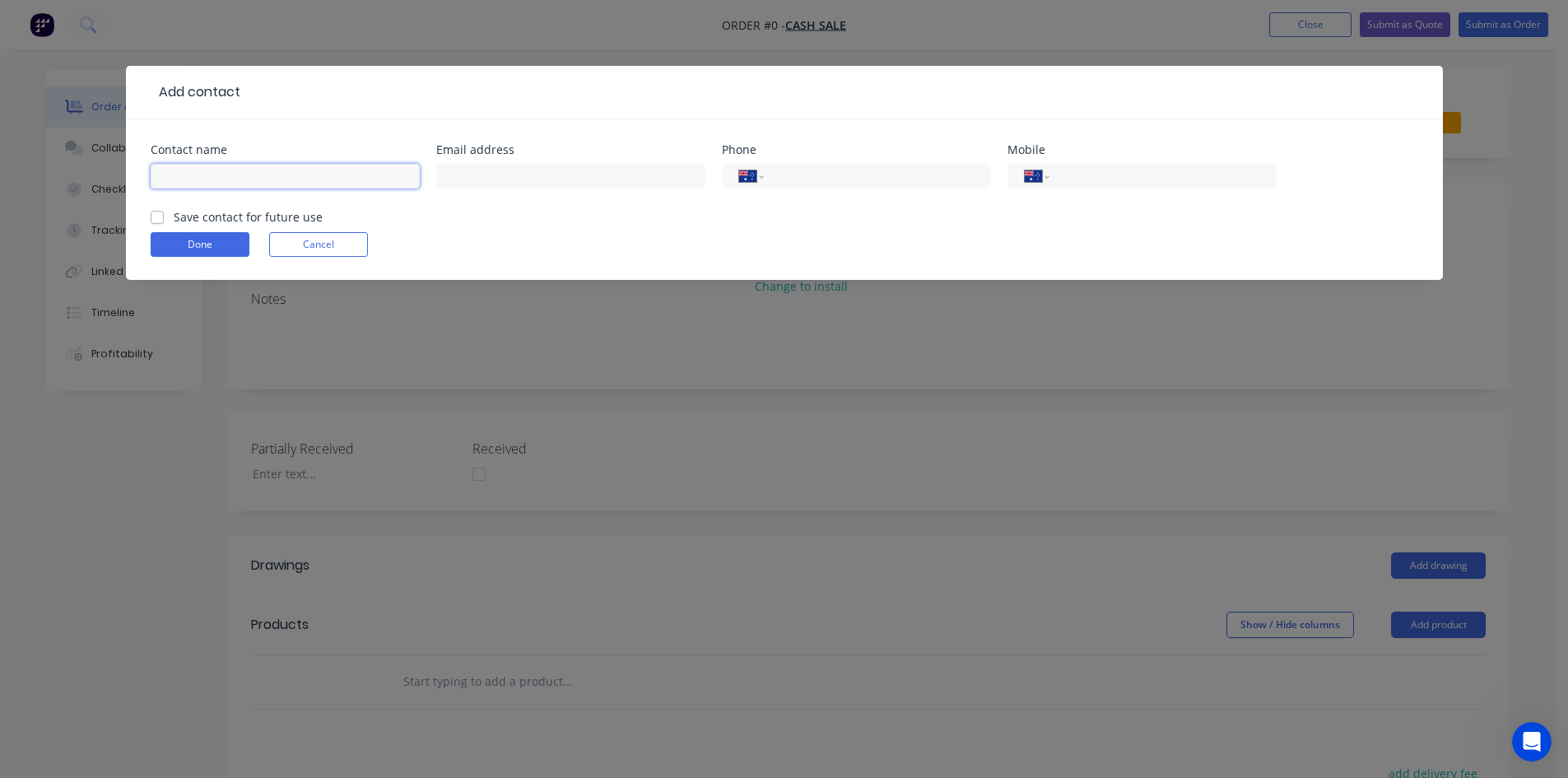
click at [208, 173] on input "text" at bounding box center [285, 175] width 269 height 25
type input "Dave"
click at [1112, 174] on input "tel" at bounding box center [1160, 176] width 197 height 19
type input "0468 927 101"
click at [151, 216] on div "Contact name Dave Email address Phone International Afghanistan Åland Islands A…" at bounding box center [784, 199] width 1317 height 161
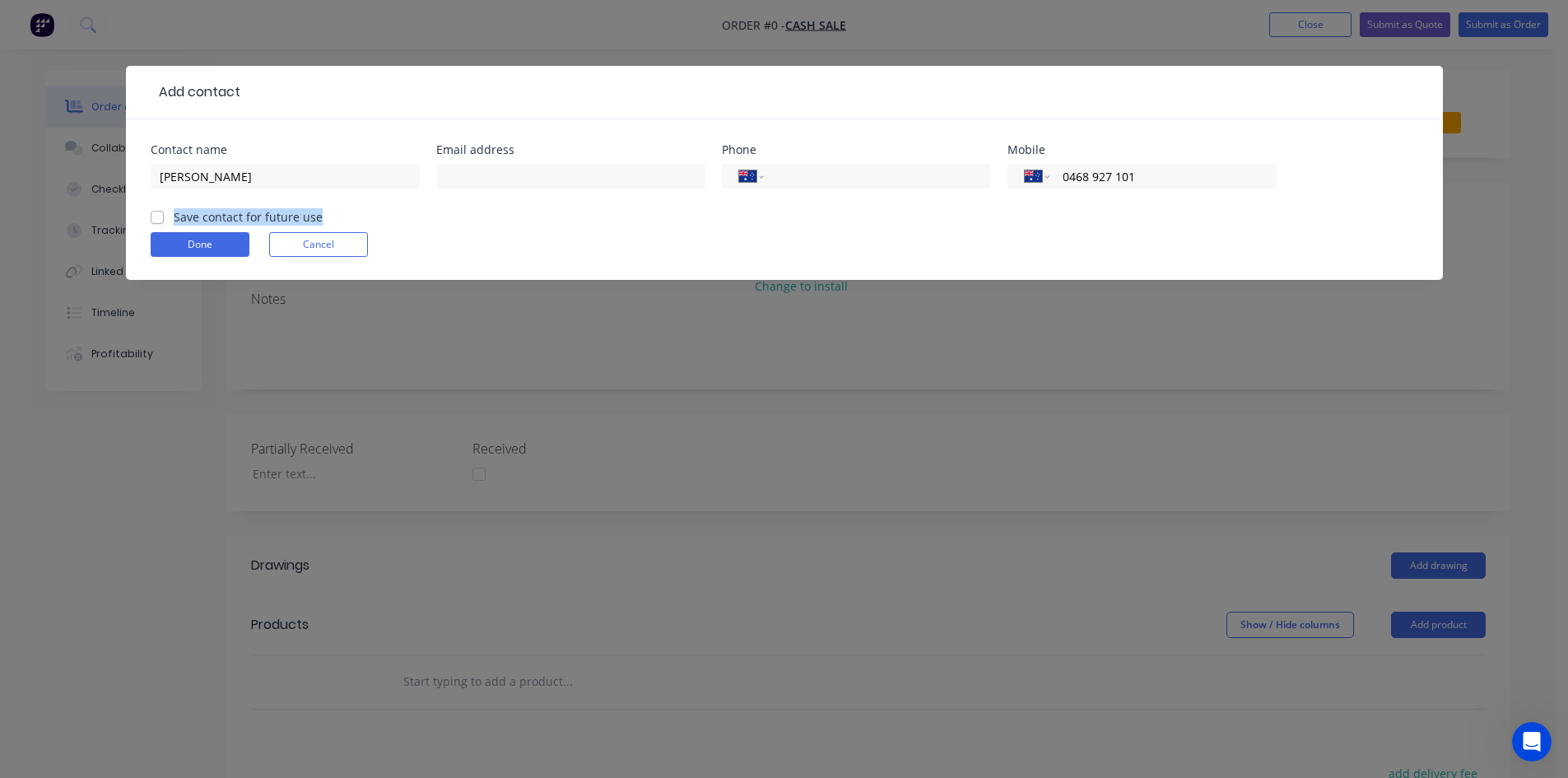
click at [174, 217] on label "Save contact for future use" at bounding box center [248, 217] width 149 height 17
click at [157, 217] on input "Save contact for future use" at bounding box center [157, 216] width 13 height 15
checkbox input "true"
click at [181, 255] on button "Done" at bounding box center [200, 244] width 99 height 25
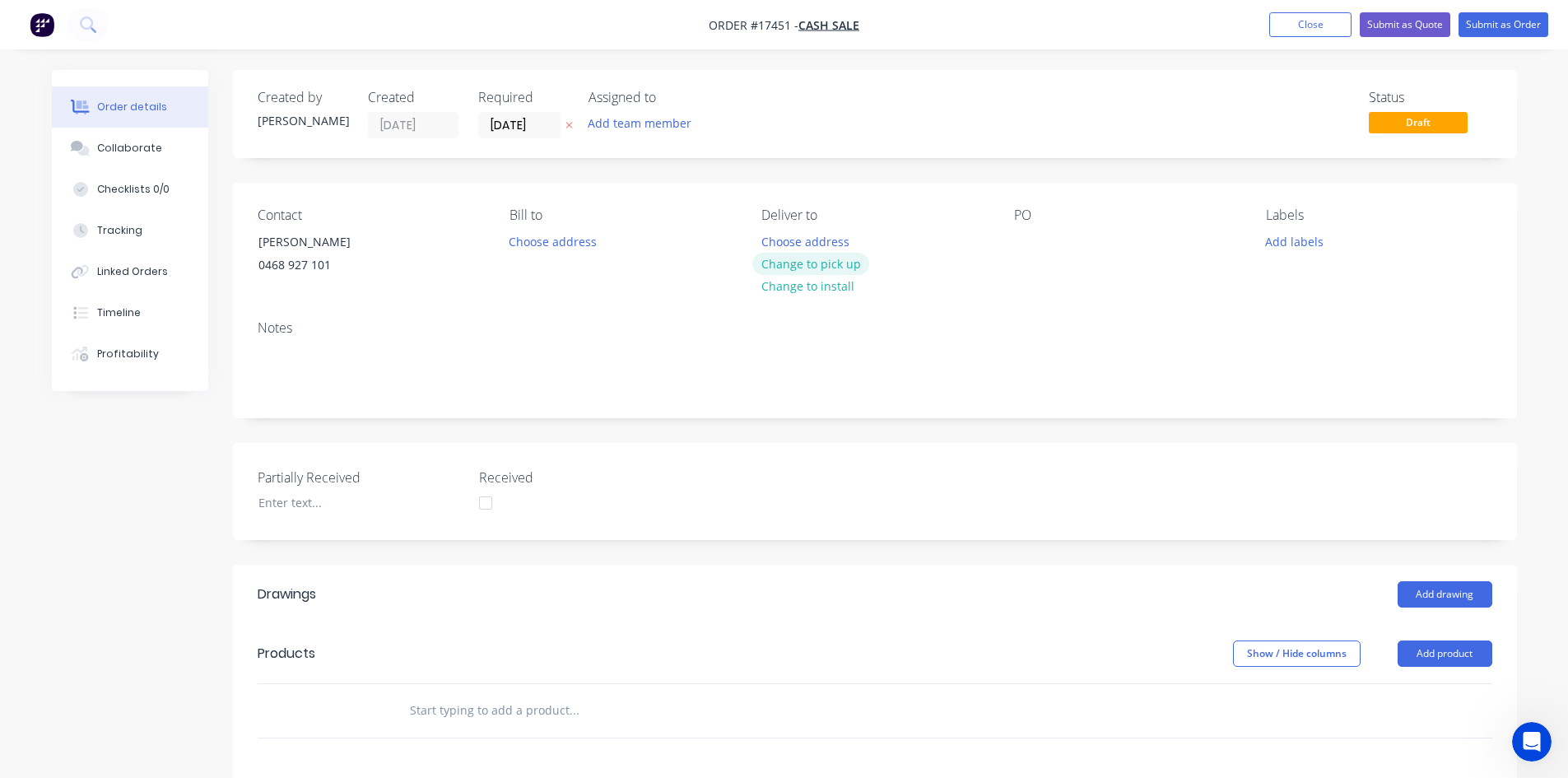
click at [833, 271] on button "Change to pick up" at bounding box center [810, 264] width 117 height 22
click at [1035, 236] on div at bounding box center [1027, 242] width 26 height 24
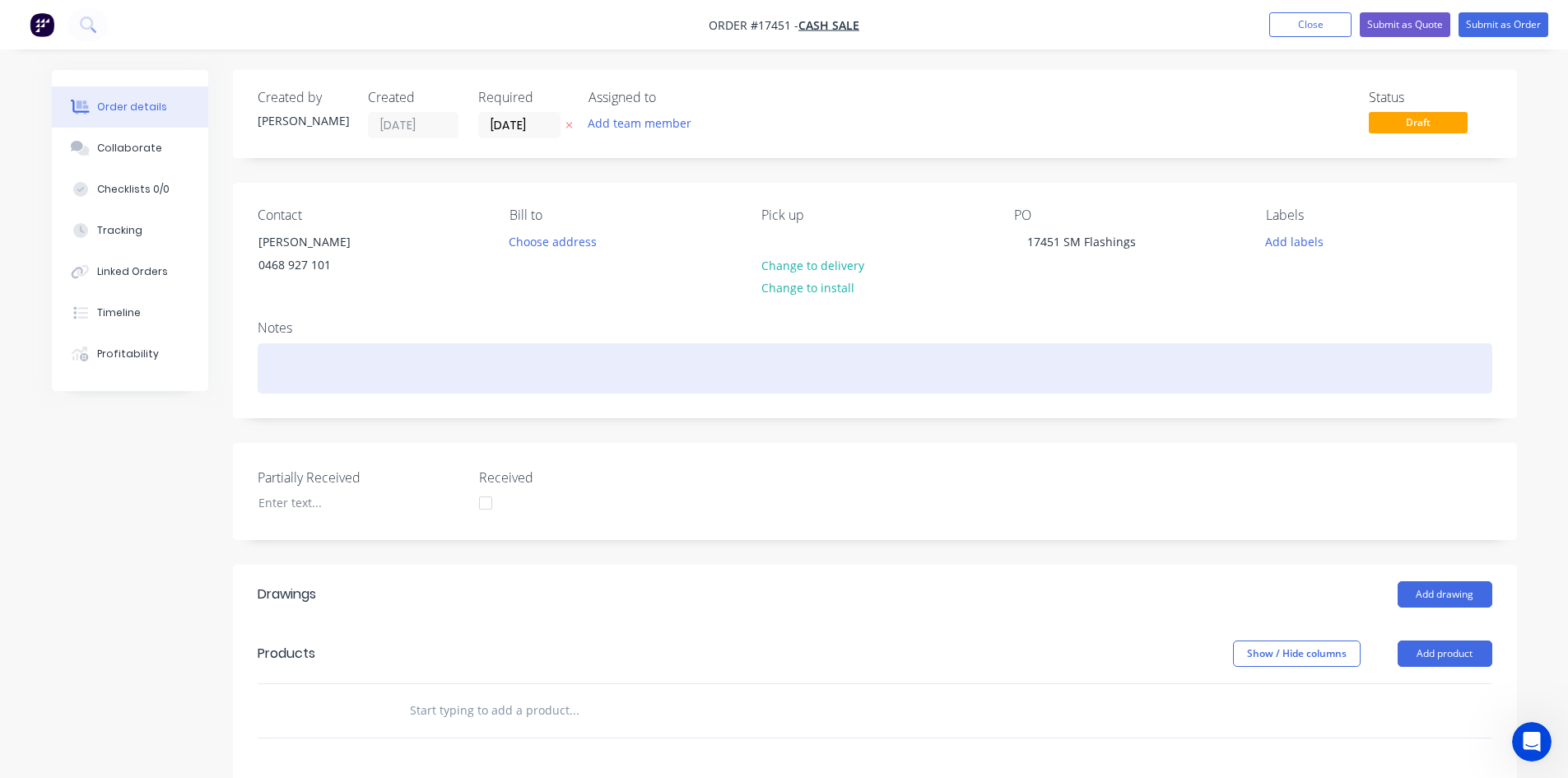
click at [978, 347] on div at bounding box center [875, 368] width 1234 height 50
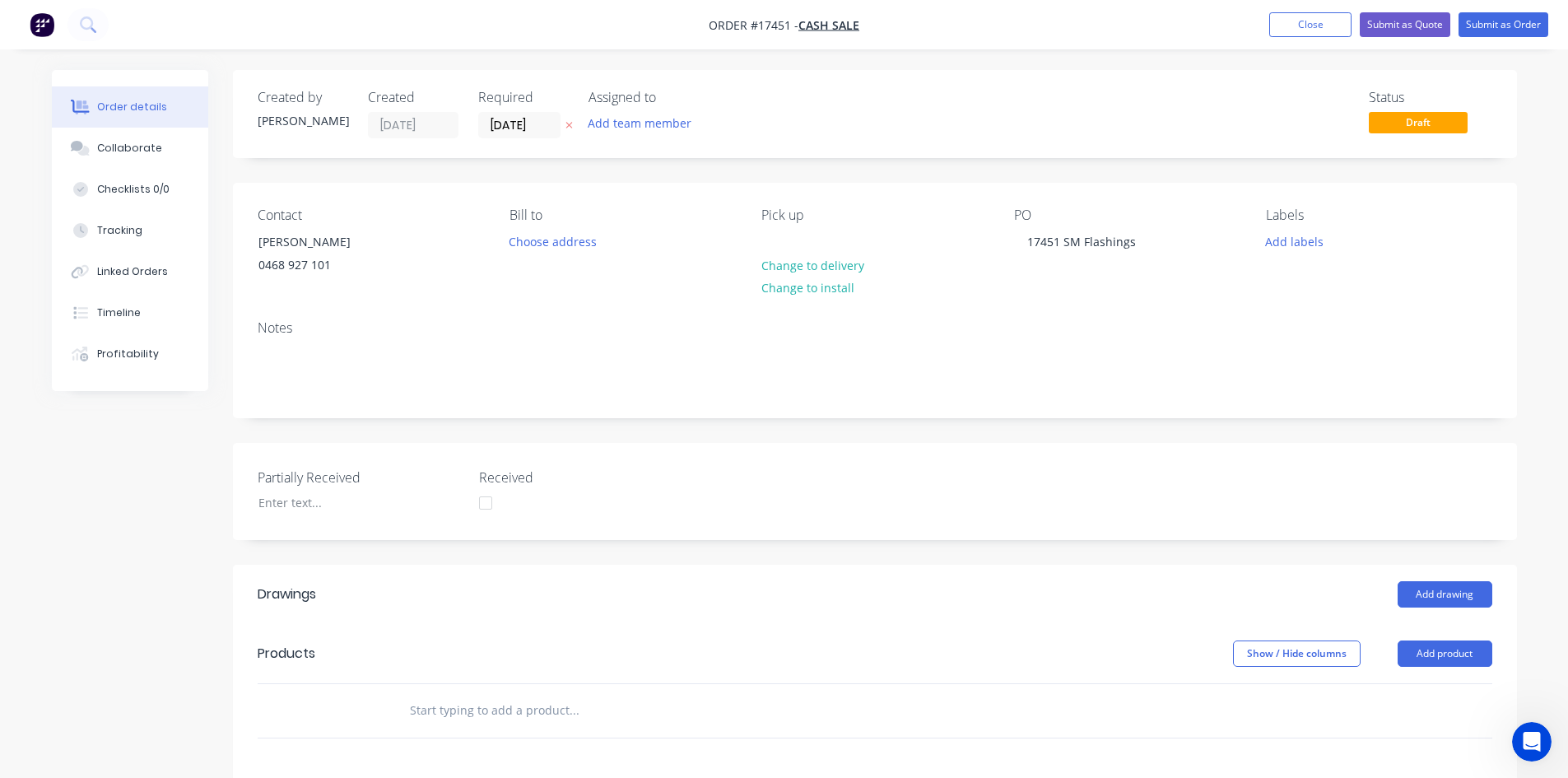
click at [983, 329] on div "Notes" at bounding box center [875, 328] width 1234 height 15
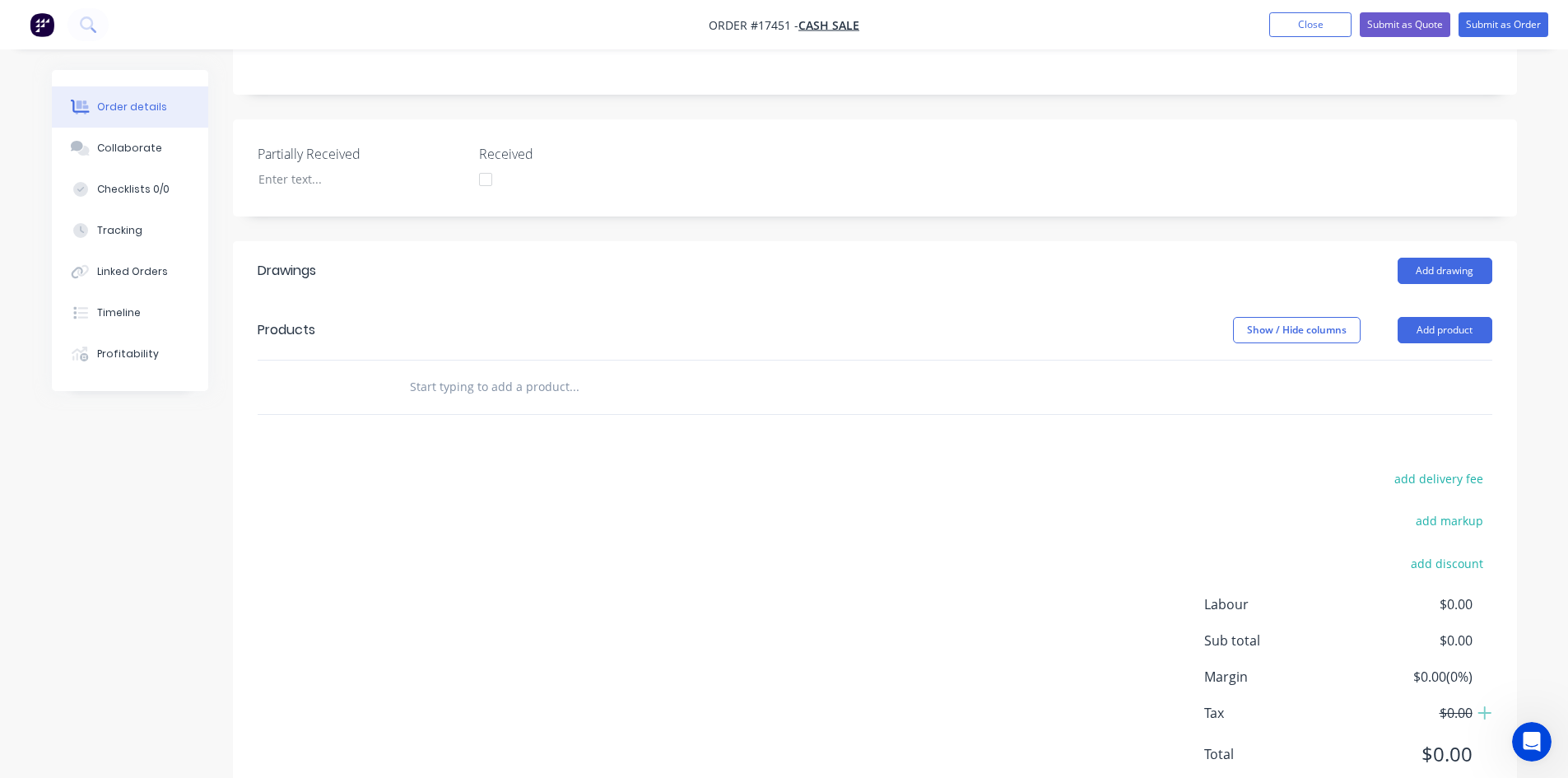
scroll to position [329, 0]
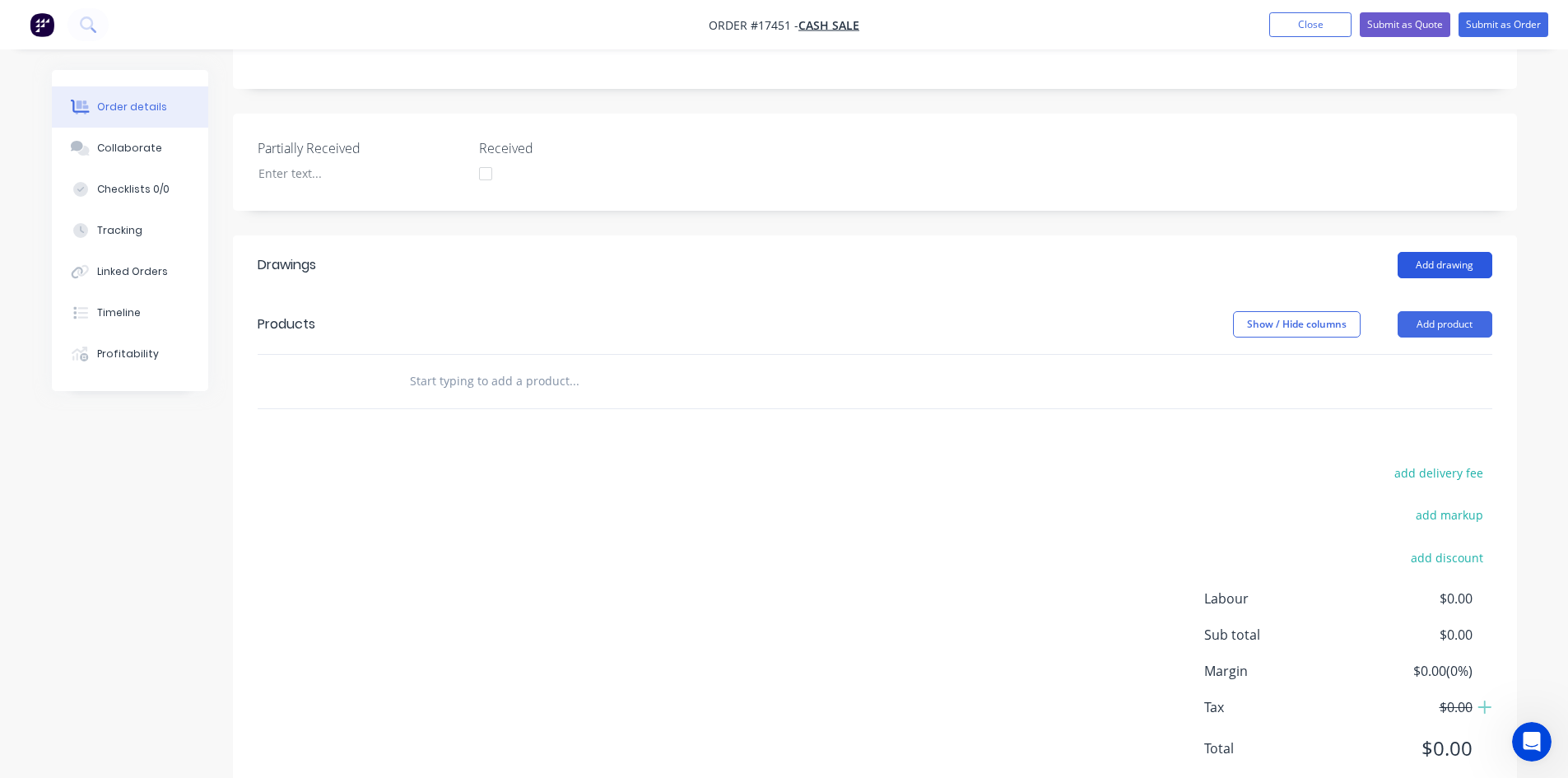
click at [1463, 259] on button "Add drawing" at bounding box center [1444, 265] width 94 height 26
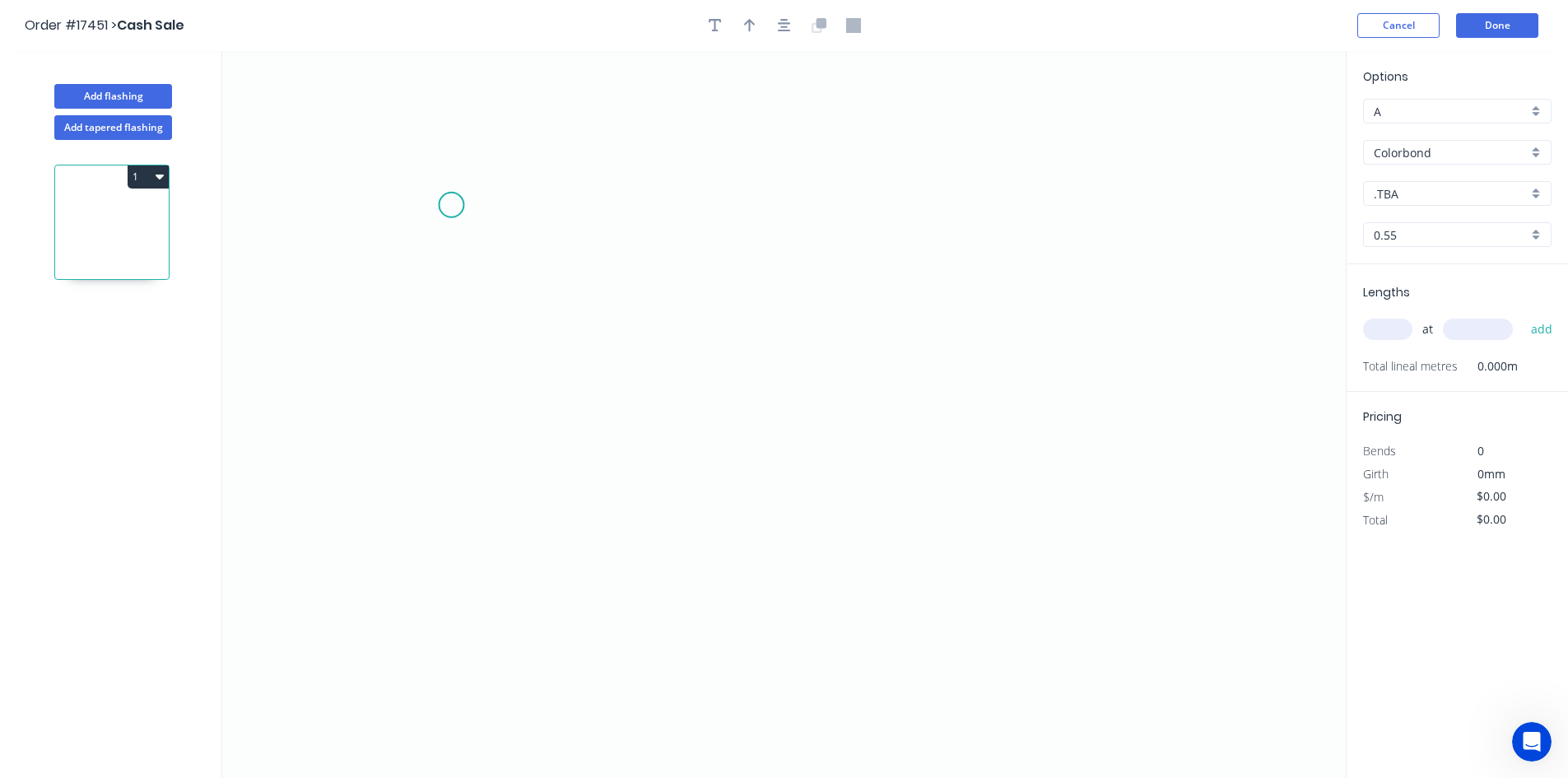
click at [435, 206] on icon "0" at bounding box center [784, 415] width 1123 height 727
click at [1132, 199] on icon "0" at bounding box center [784, 415] width 1123 height 727
click at [1146, 276] on icon "0 ?" at bounding box center [784, 415] width 1123 height 727
click at [435, 206] on circle at bounding box center [434, 204] width 25 height 25
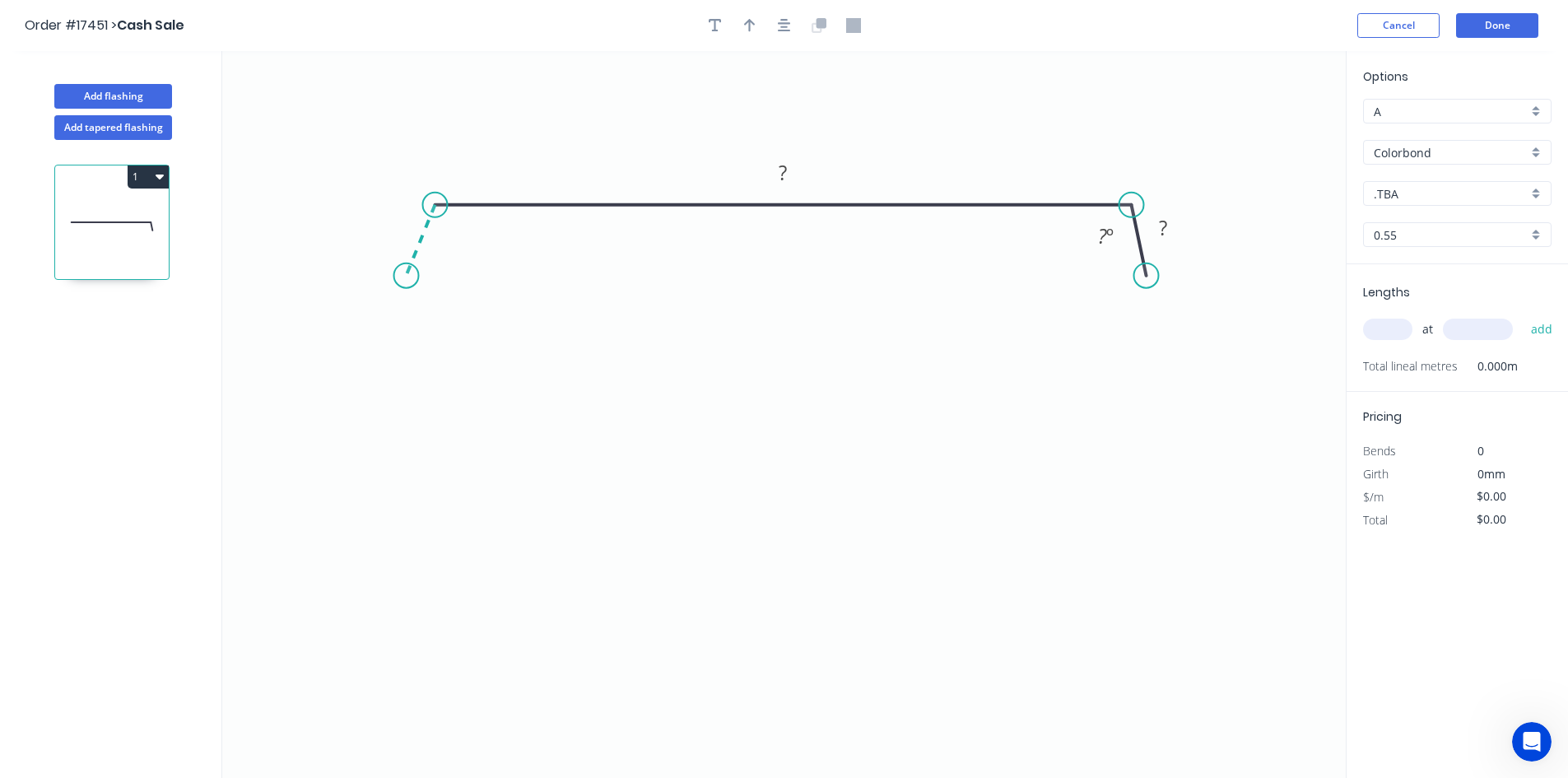
click at [408, 275] on icon "0 ? ? ? º" at bounding box center [784, 415] width 1123 height 727
click at [406, 223] on rect at bounding box center [398, 224] width 33 height 23
click at [466, 236] on rect at bounding box center [458, 238] width 33 height 23
click at [1163, 232] on tspan "?" at bounding box center [1163, 227] width 9 height 27
click at [1117, 239] on rect at bounding box center [1105, 237] width 33 height 23
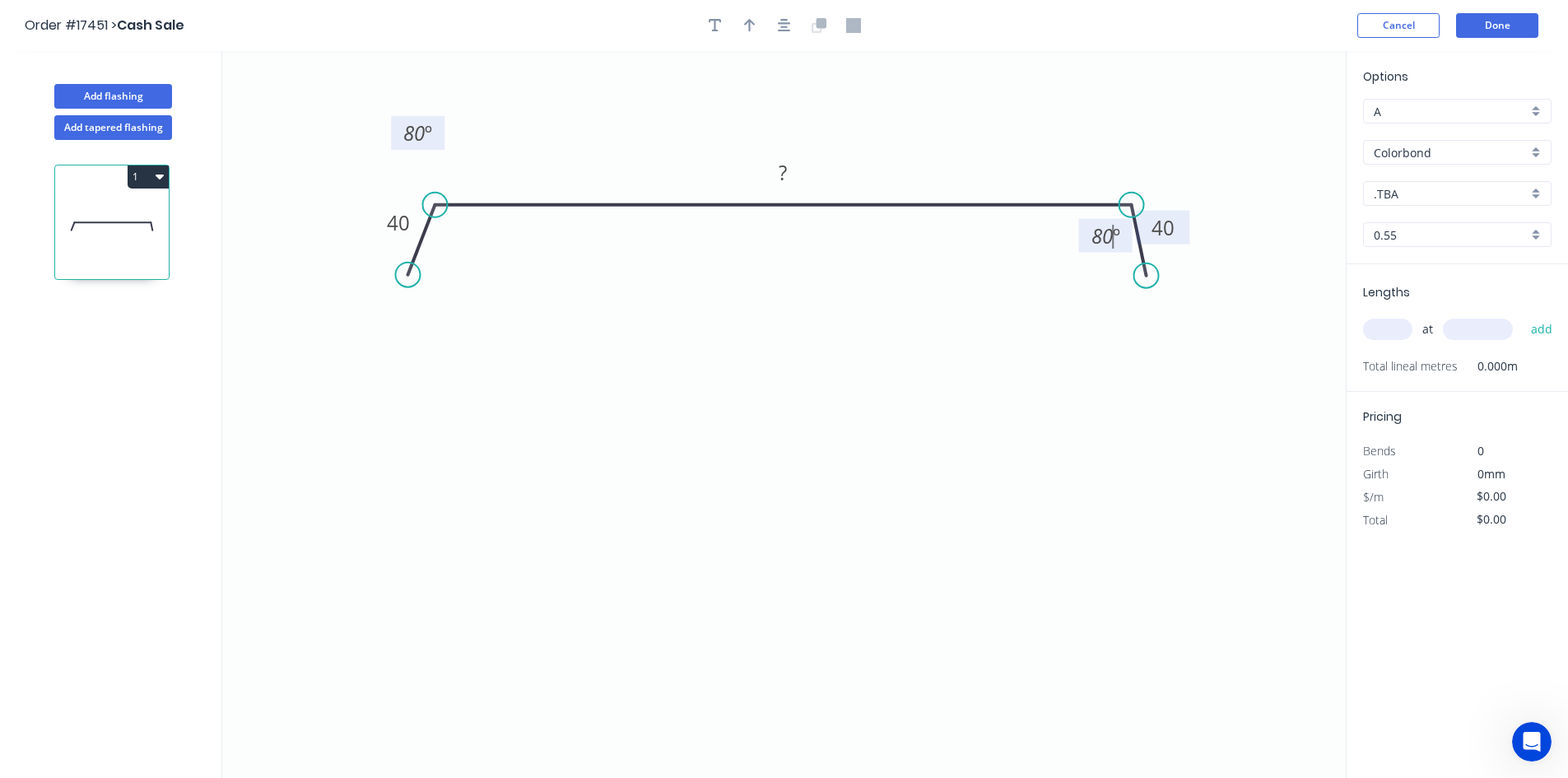
drag, startPoint x: 481, startPoint y: 242, endPoint x: 439, endPoint y: 137, distance: 113.1
click at [439, 137] on rect at bounding box center [417, 133] width 54 height 34
drag, startPoint x: 1088, startPoint y: 248, endPoint x: 1162, endPoint y: 157, distance: 117.3
click at [1162, 157] on rect at bounding box center [1179, 145] width 54 height 34
click at [790, 177] on rect at bounding box center [784, 174] width 33 height 23
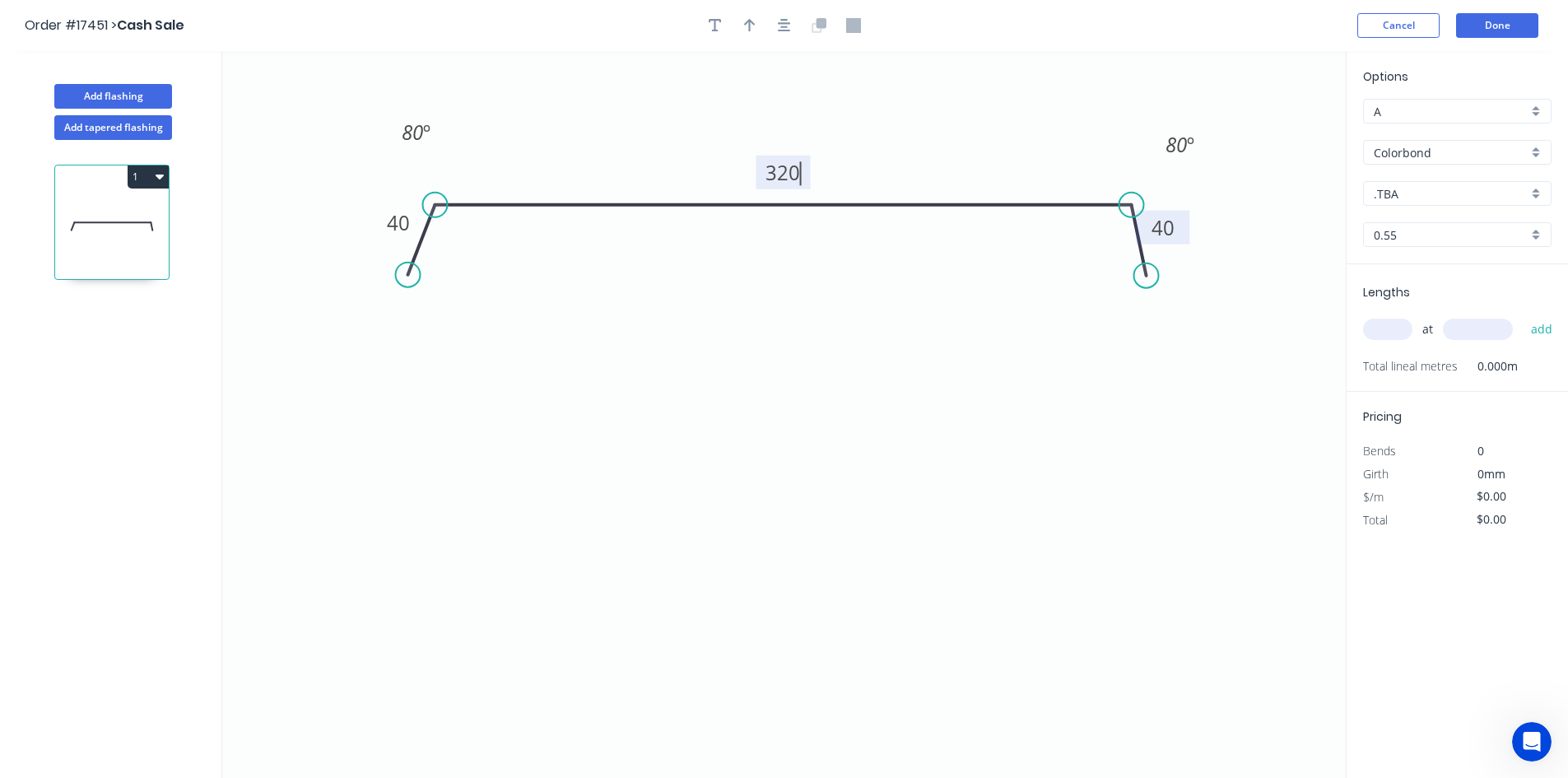
click at [815, 400] on icon "0 40 320 40 80 º 80 º" at bounding box center [784, 415] width 1123 height 727
type input "$26.32"
click at [779, 18] on icon "button" at bounding box center [784, 25] width 13 height 14
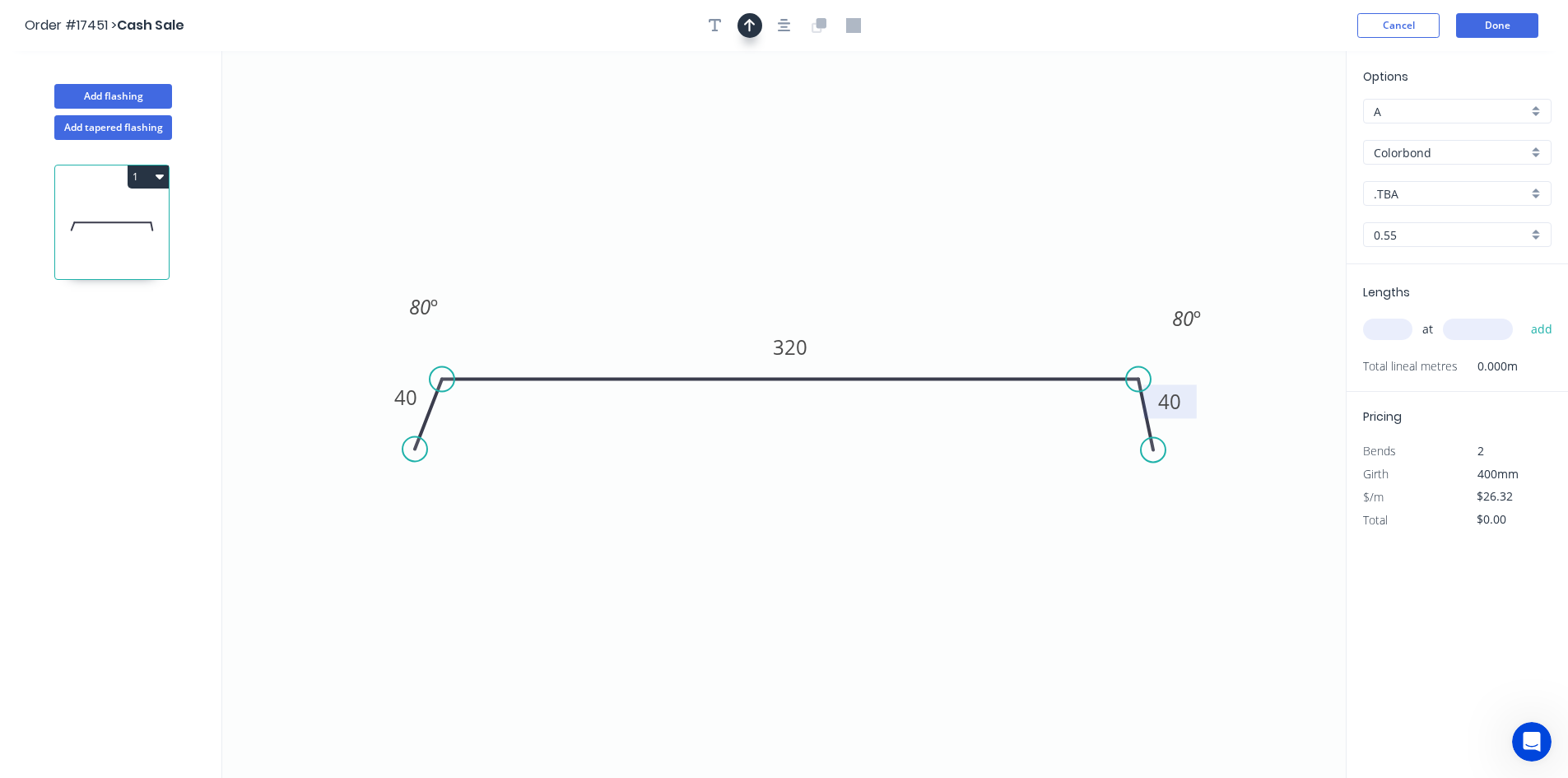
click at [750, 27] on icon "button" at bounding box center [750, 25] width 12 height 13
drag, startPoint x: 1263, startPoint y: 129, endPoint x: 995, endPoint y: 298, distance: 316.8
click at [1024, 282] on icon at bounding box center [1031, 255] width 14 height 53
click at [1416, 189] on input ".TBA" at bounding box center [1450, 194] width 154 height 17
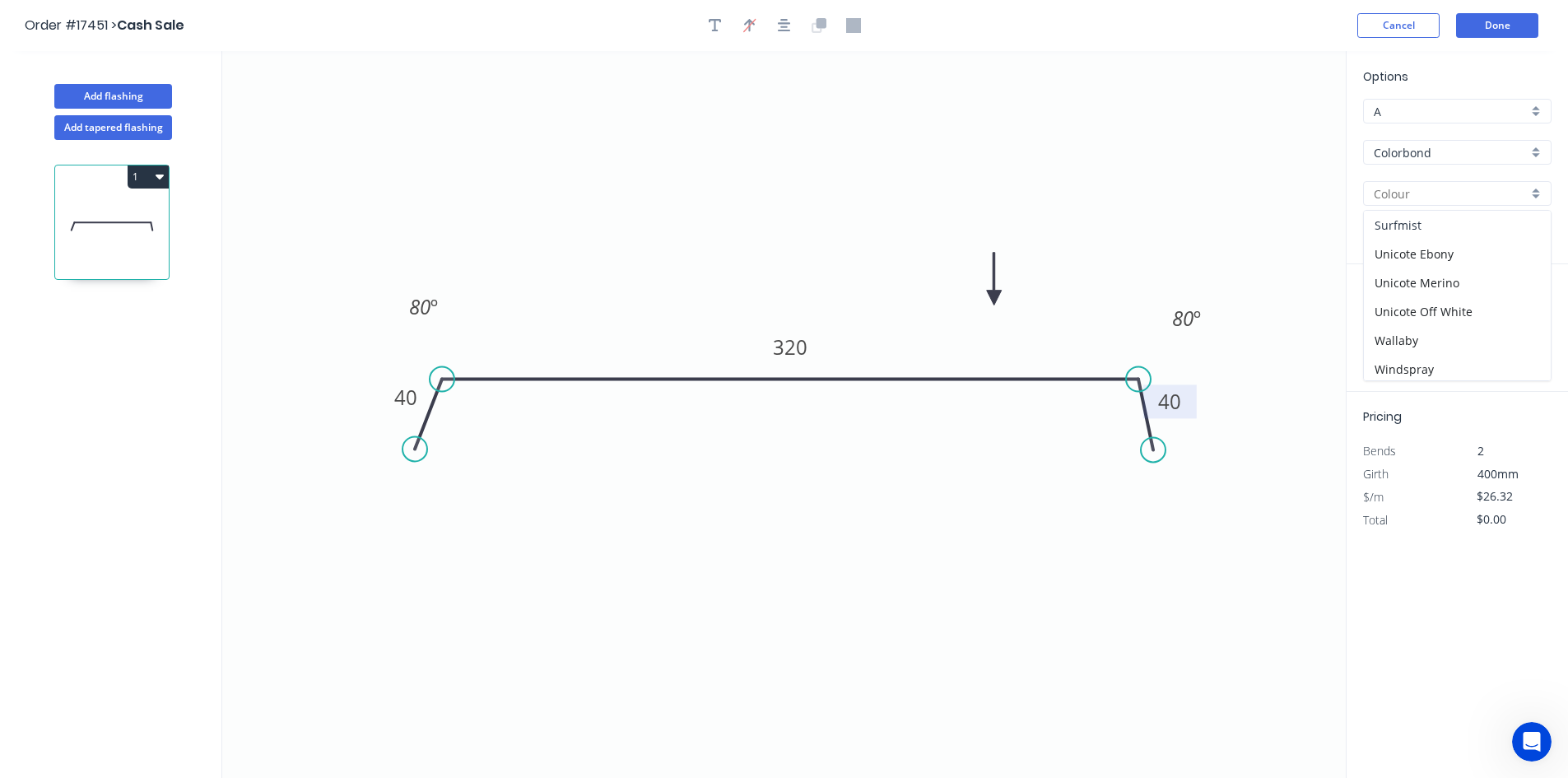
click at [1451, 232] on div "Surfmist" at bounding box center [1457, 226] width 187 height 29
type input "Surfmist"
click at [1397, 322] on input "text" at bounding box center [1388, 329] width 49 height 21
type input "3"
click at [1479, 326] on input "text" at bounding box center [1478, 329] width 70 height 21
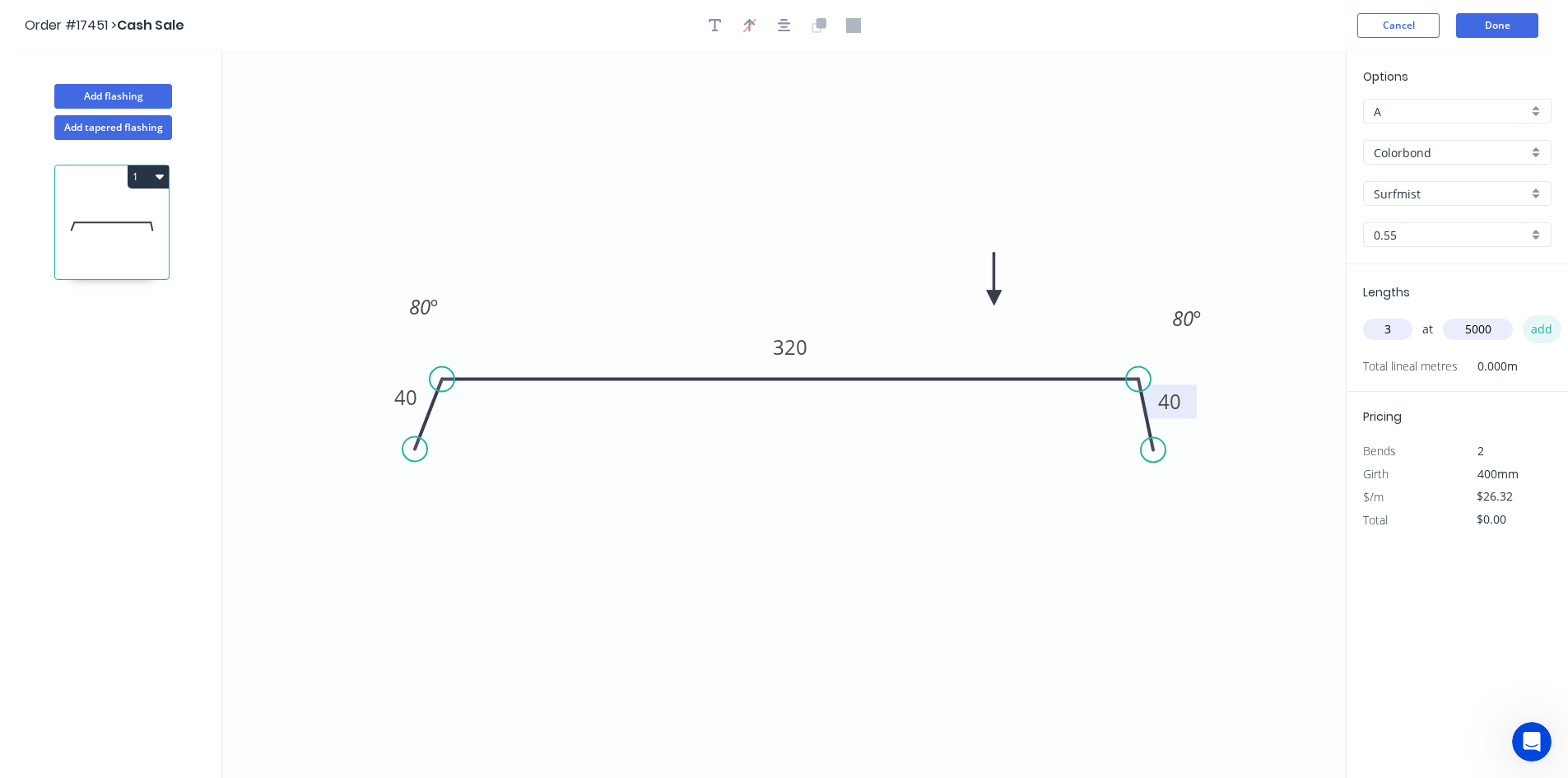
type input "5000"
click at [1550, 338] on button "add" at bounding box center [1542, 329] width 38 height 28
type input "$394.80"
click at [134, 95] on button "Add flashing" at bounding box center [113, 96] width 117 height 25
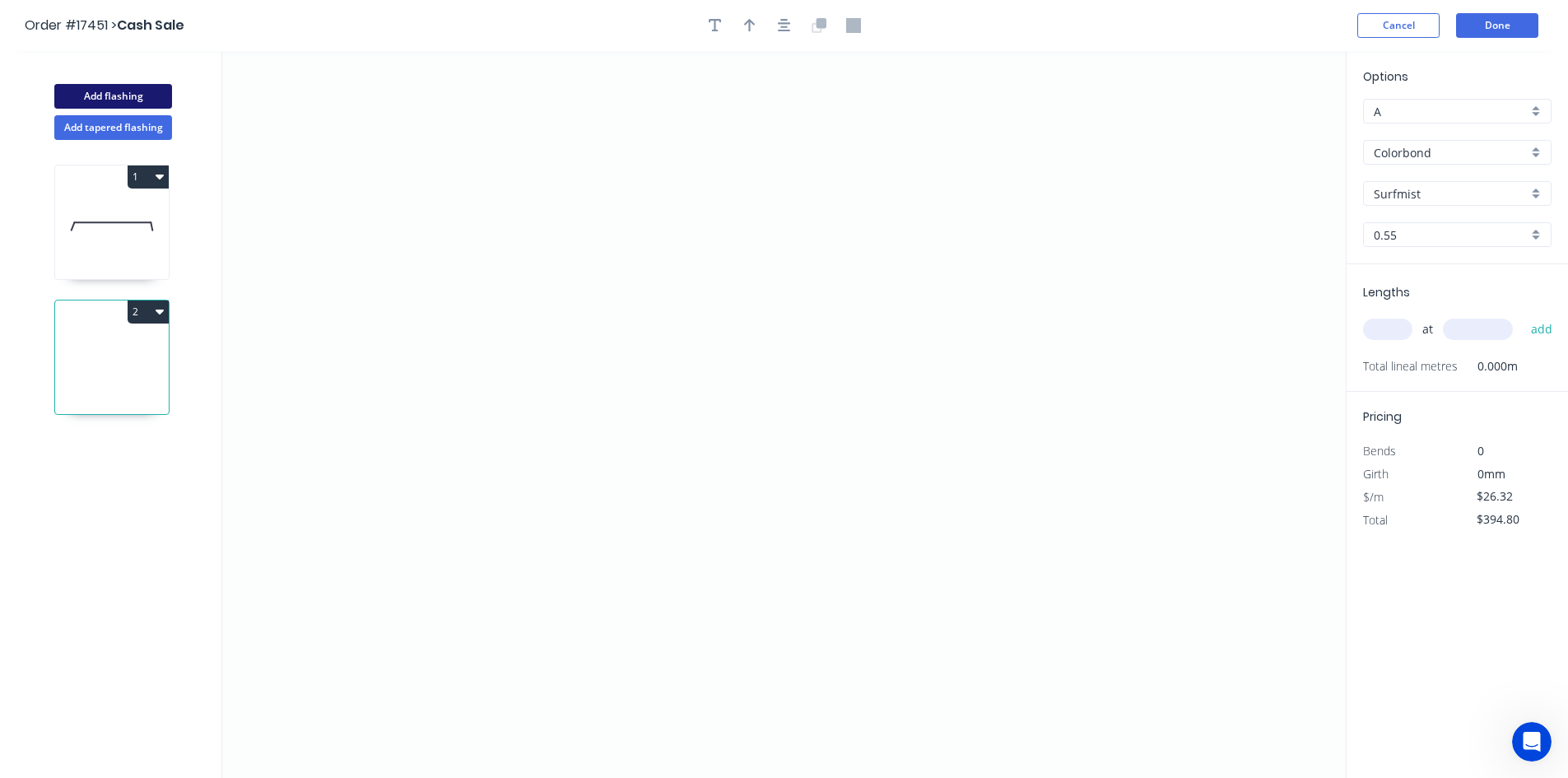
type input "$0.00"
click at [772, 97] on icon "0" at bounding box center [784, 415] width 1123 height 727
click at [740, 654] on icon "0" at bounding box center [784, 415] width 1123 height 727
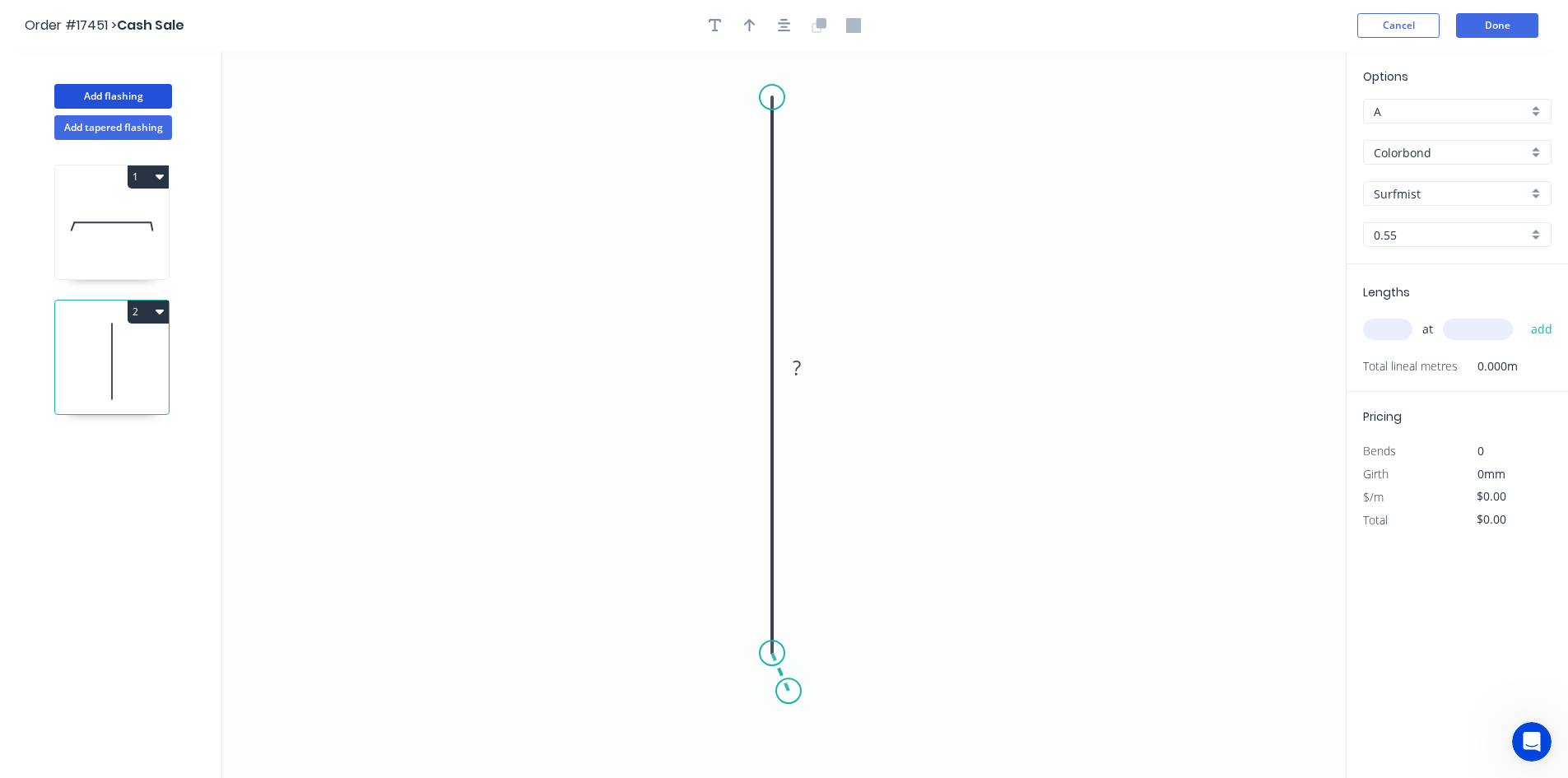
click at [788, 692] on icon "0 ?" at bounding box center [784, 415] width 1123 height 727
click at [771, 93] on circle at bounding box center [772, 97] width 25 height 25
click at [877, 100] on icon "0 ? ? ? º" at bounding box center [784, 415] width 1123 height 727
click at [833, 66] on rect at bounding box center [824, 66] width 33 height 23
click at [754, 360] on rect at bounding box center [747, 369] width 33 height 23
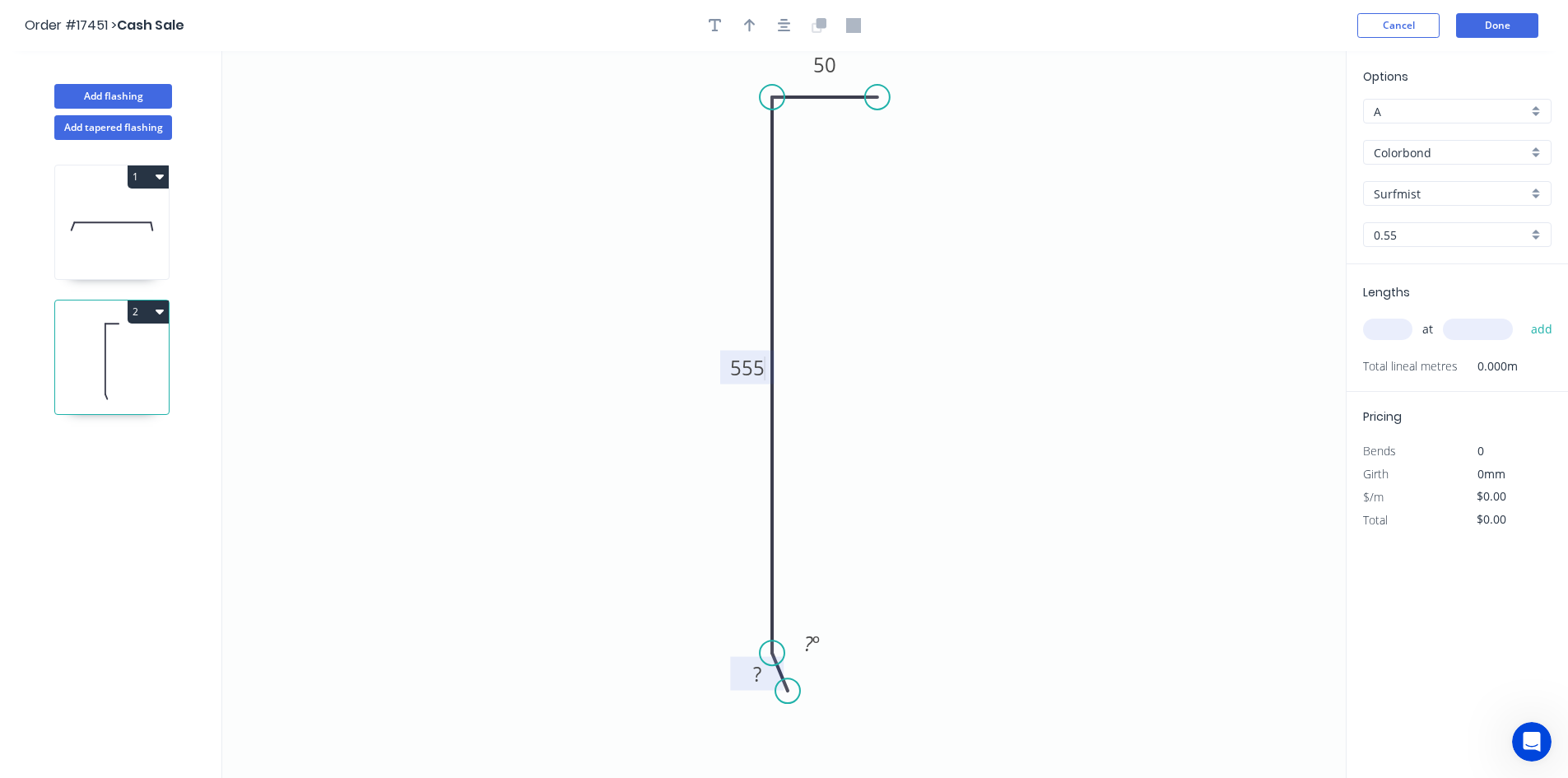
click at [763, 667] on rect at bounding box center [757, 675] width 33 height 23
type input "$40.39"
click at [818, 649] on tspan "º" at bounding box center [817, 644] width 8 height 27
click at [878, 585] on icon "0 10 555 50 20 º" at bounding box center [784, 415] width 1123 height 727
drag, startPoint x: 831, startPoint y: 632, endPoint x: 696, endPoint y: 637, distance: 135.1
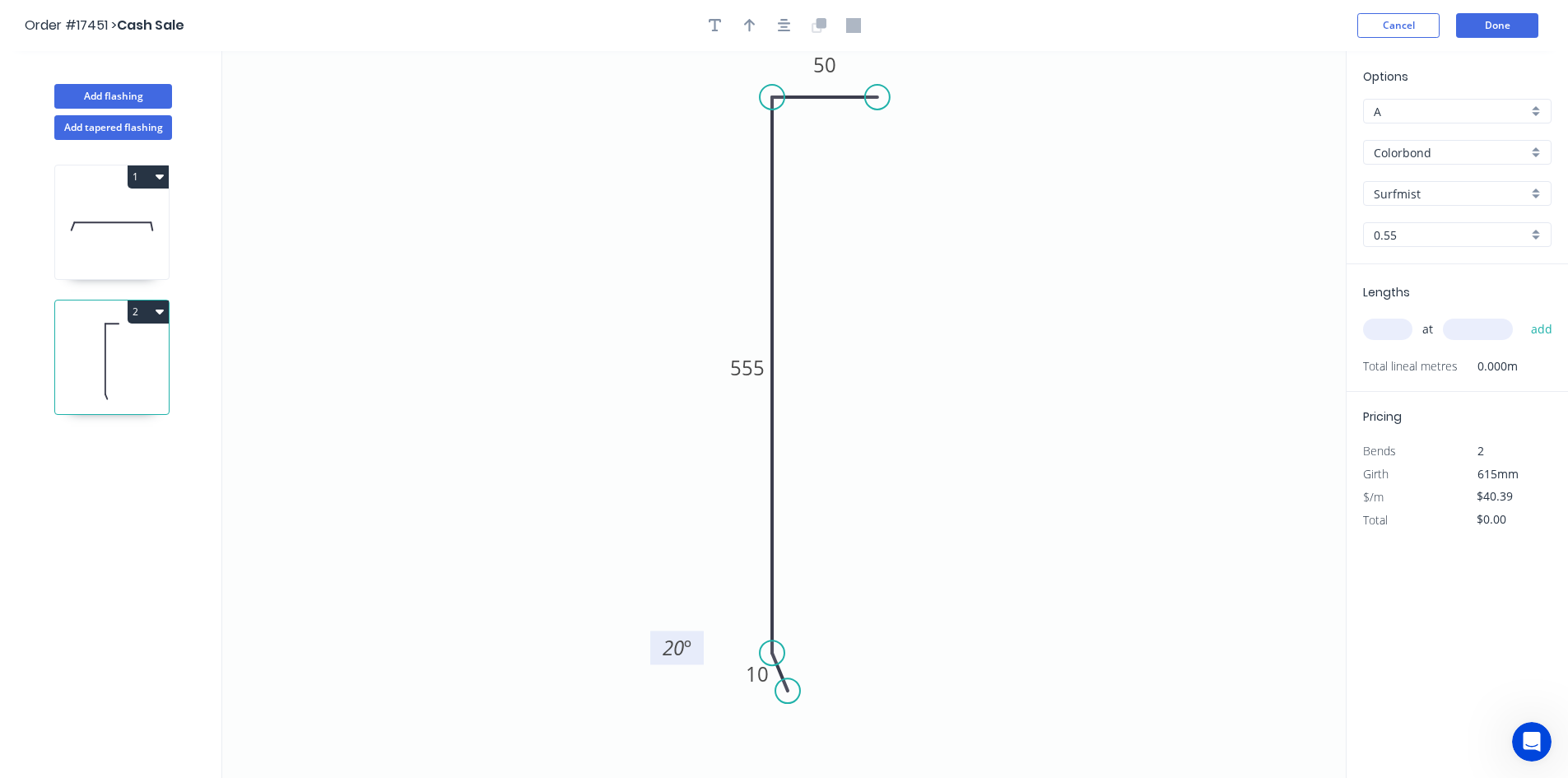
click at [696, 637] on rect at bounding box center [676, 648] width 54 height 34
click at [814, 163] on div "Show angle" at bounding box center [852, 152] width 165 height 34
click at [806, 124] on tspan "º" at bounding box center [805, 125] width 8 height 27
drag, startPoint x: 818, startPoint y: 179, endPoint x: 819, endPoint y: 163, distance: 16.0
click at [818, 179] on icon "0 10 555 50 92 º 20 º" at bounding box center [784, 415] width 1123 height 727
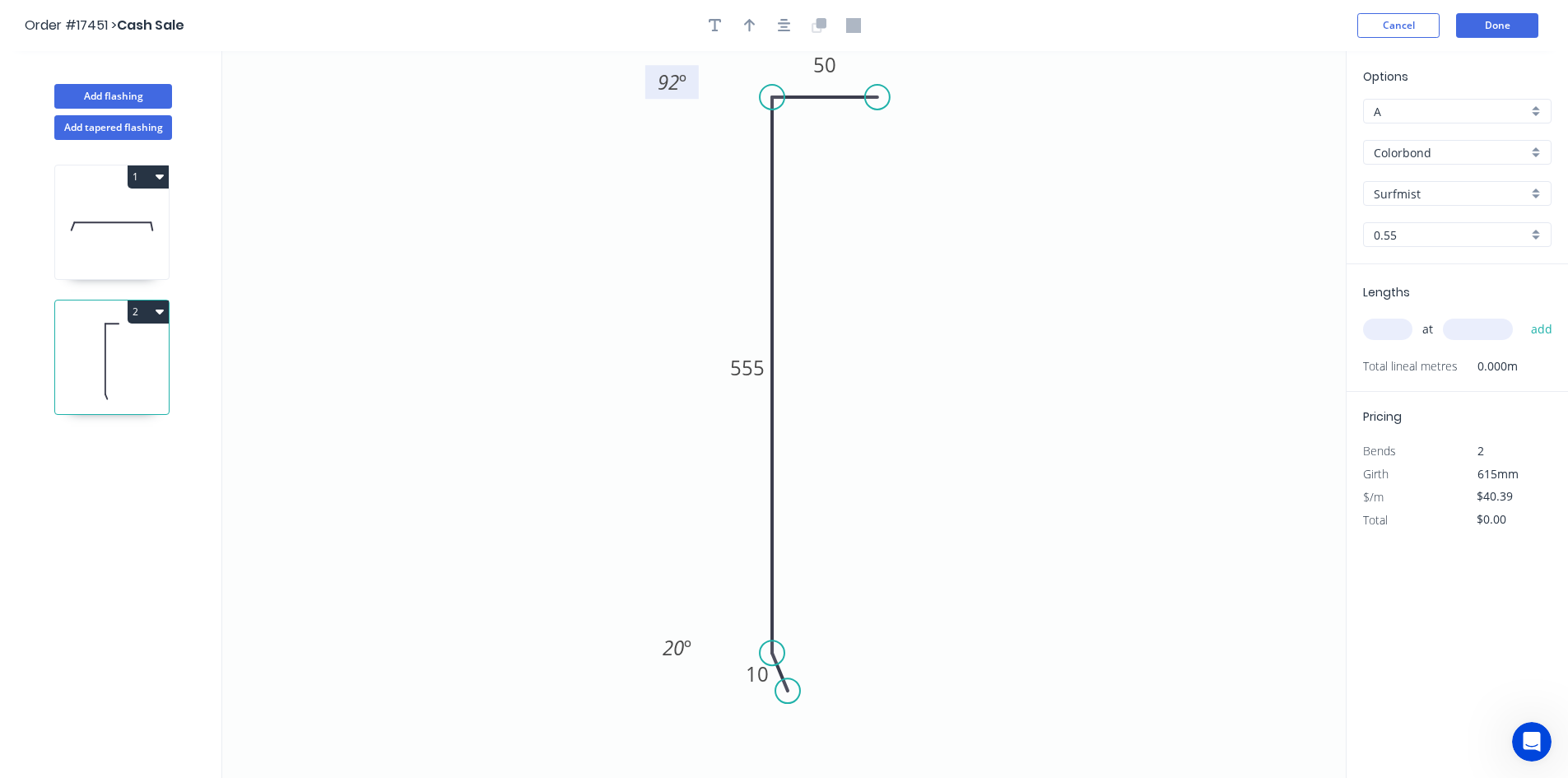
drag, startPoint x: 824, startPoint y: 132, endPoint x: 684, endPoint y: 96, distance: 144.6
click at [684, 96] on rect at bounding box center [671, 82] width 54 height 34
click at [786, 24] on icon "button" at bounding box center [784, 25] width 13 height 13
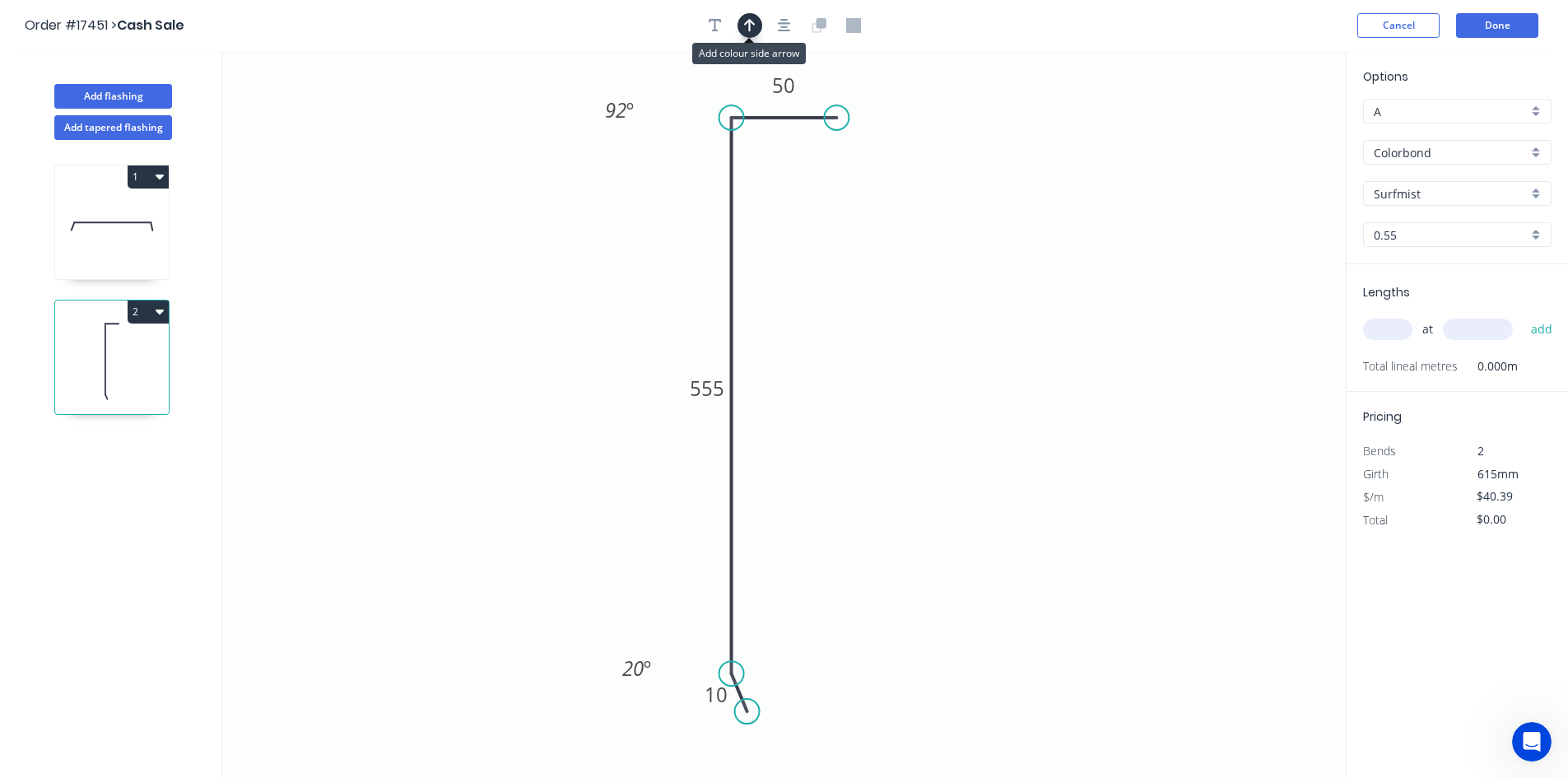
click at [755, 25] on icon "button" at bounding box center [750, 25] width 12 height 13
drag, startPoint x: 1259, startPoint y: 132, endPoint x: 537, endPoint y: 245, distance: 730.8
click at [537, 245] on icon at bounding box center [517, 245] width 53 height 14
click at [1391, 333] on input "text" at bounding box center [1388, 329] width 49 height 21
type input "1"
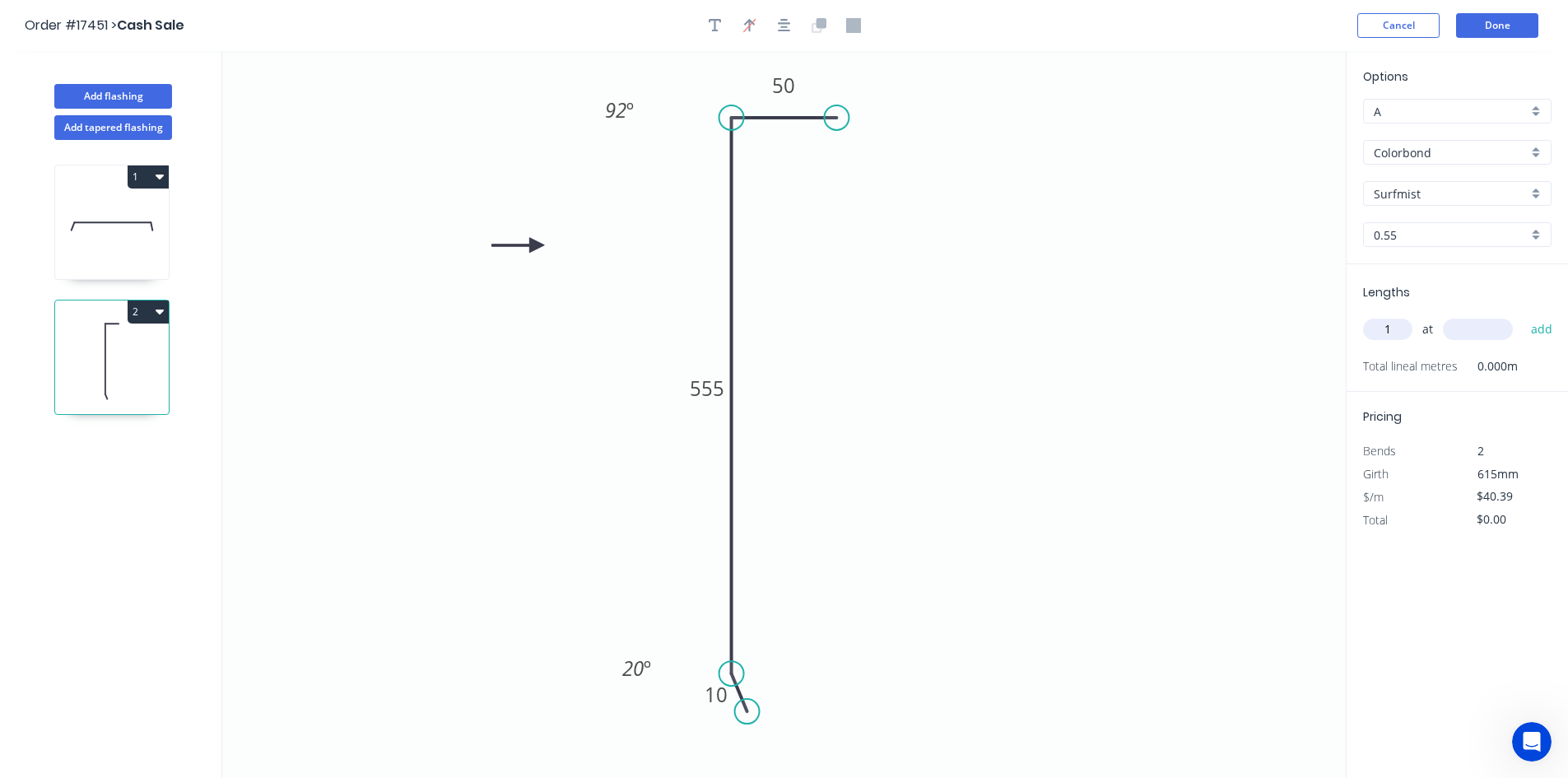
click at [1470, 333] on input "text" at bounding box center [1478, 329] width 70 height 21
type input "1400"
click at [1533, 331] on button "add" at bounding box center [1542, 329] width 38 height 28
type input "$56.55"
click at [116, 235] on icon at bounding box center [111, 226] width 113 height 106
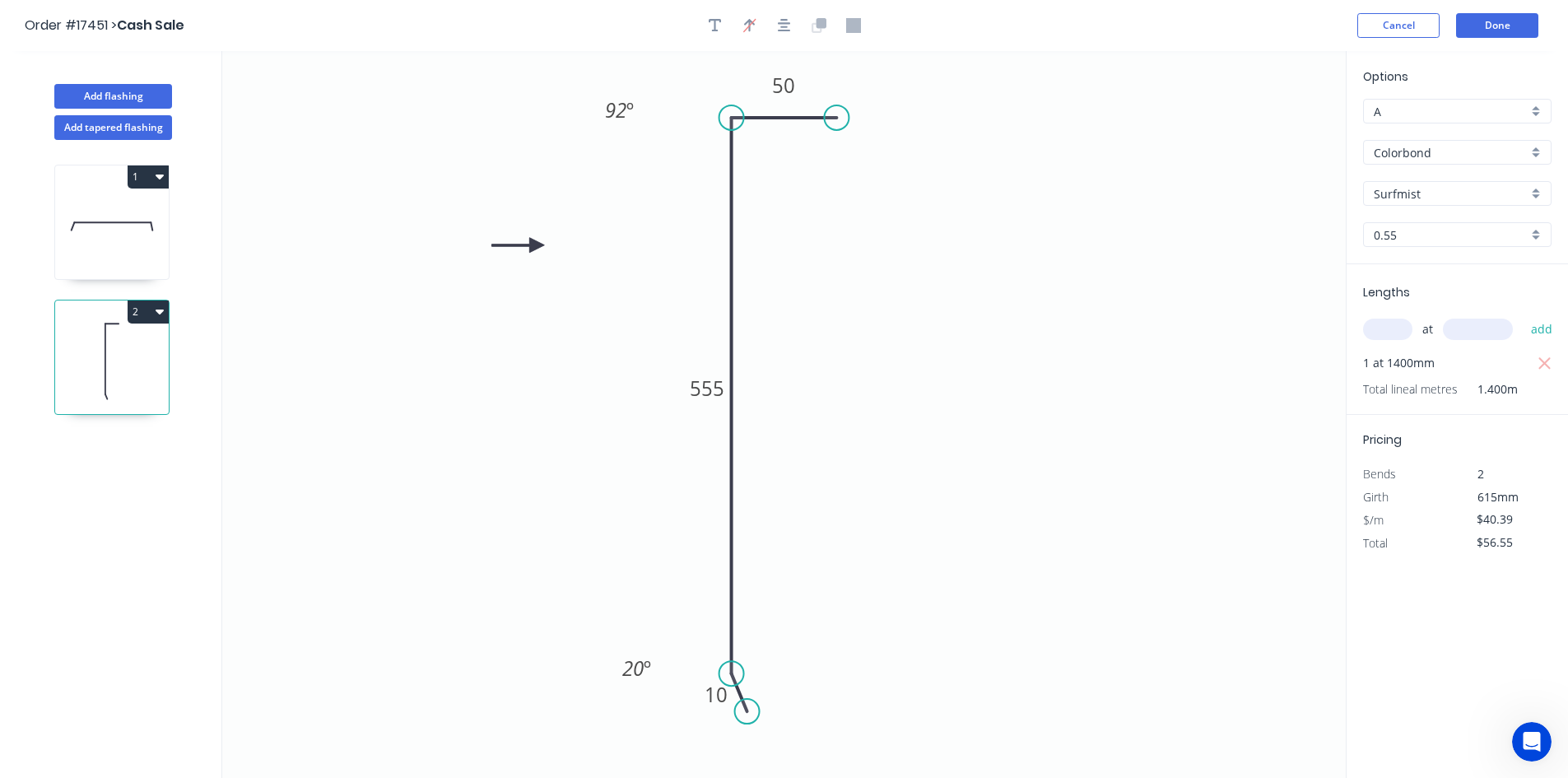
type input "$26.32"
type input "$394.80"
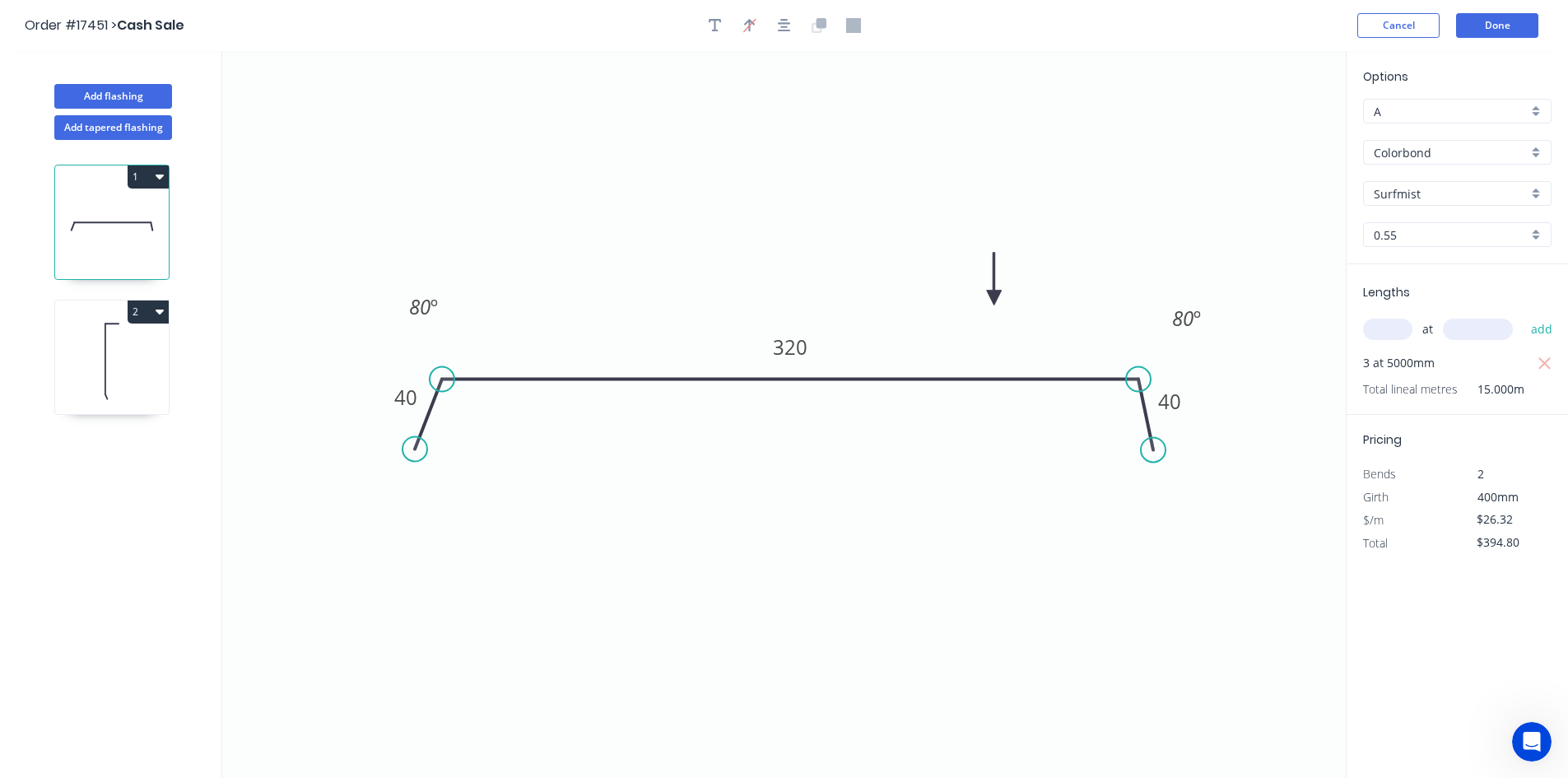
click at [1480, 113] on input "A" at bounding box center [1450, 112] width 154 height 17
click at [1461, 278] on div "F" at bounding box center [1457, 287] width 187 height 29
type input "F"
type input "$19.75"
type input "$296.25"
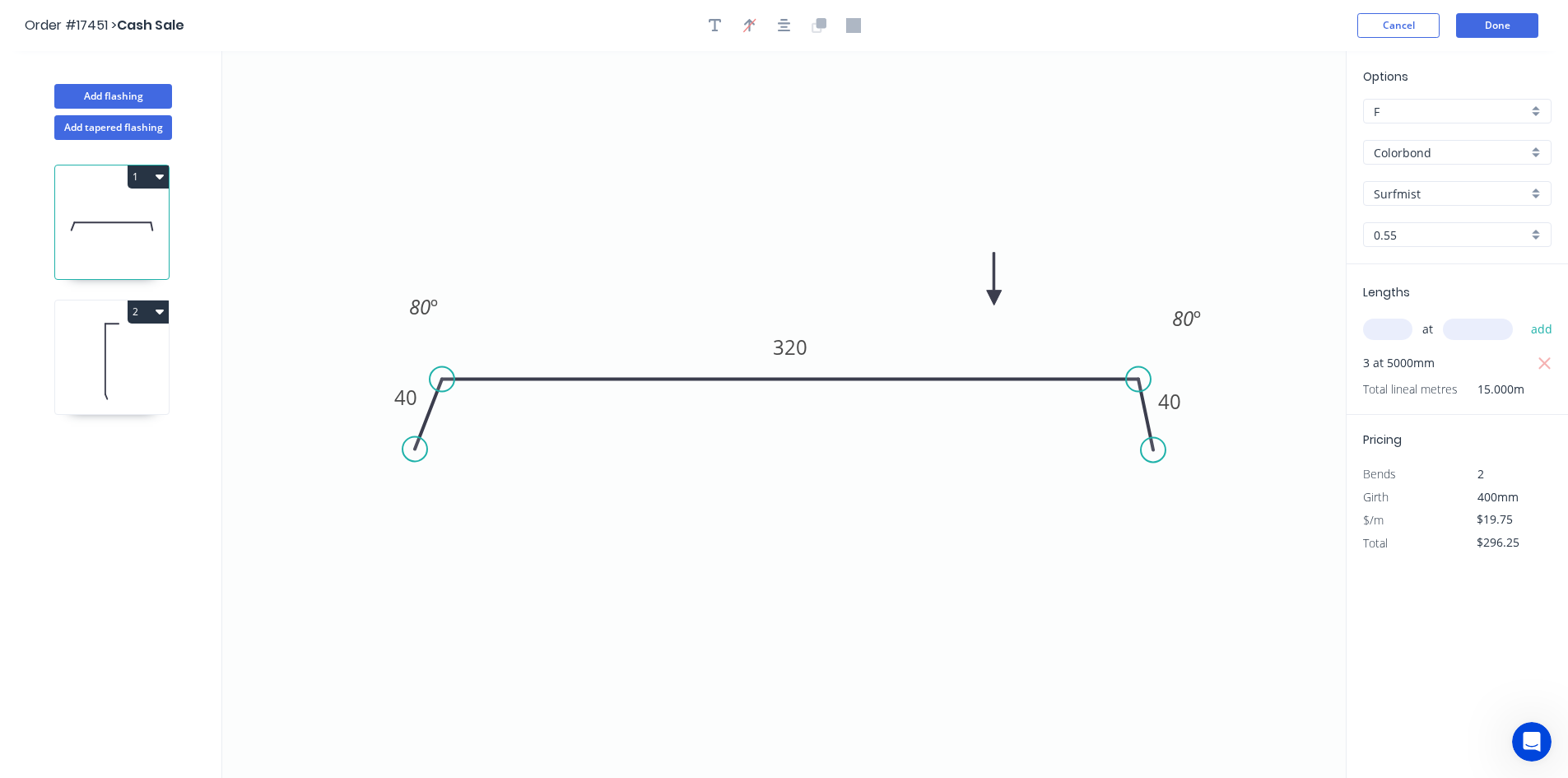
click at [142, 347] on icon at bounding box center [111, 362] width 113 height 106
type input "A"
type input "$40.39"
type input "$56.55"
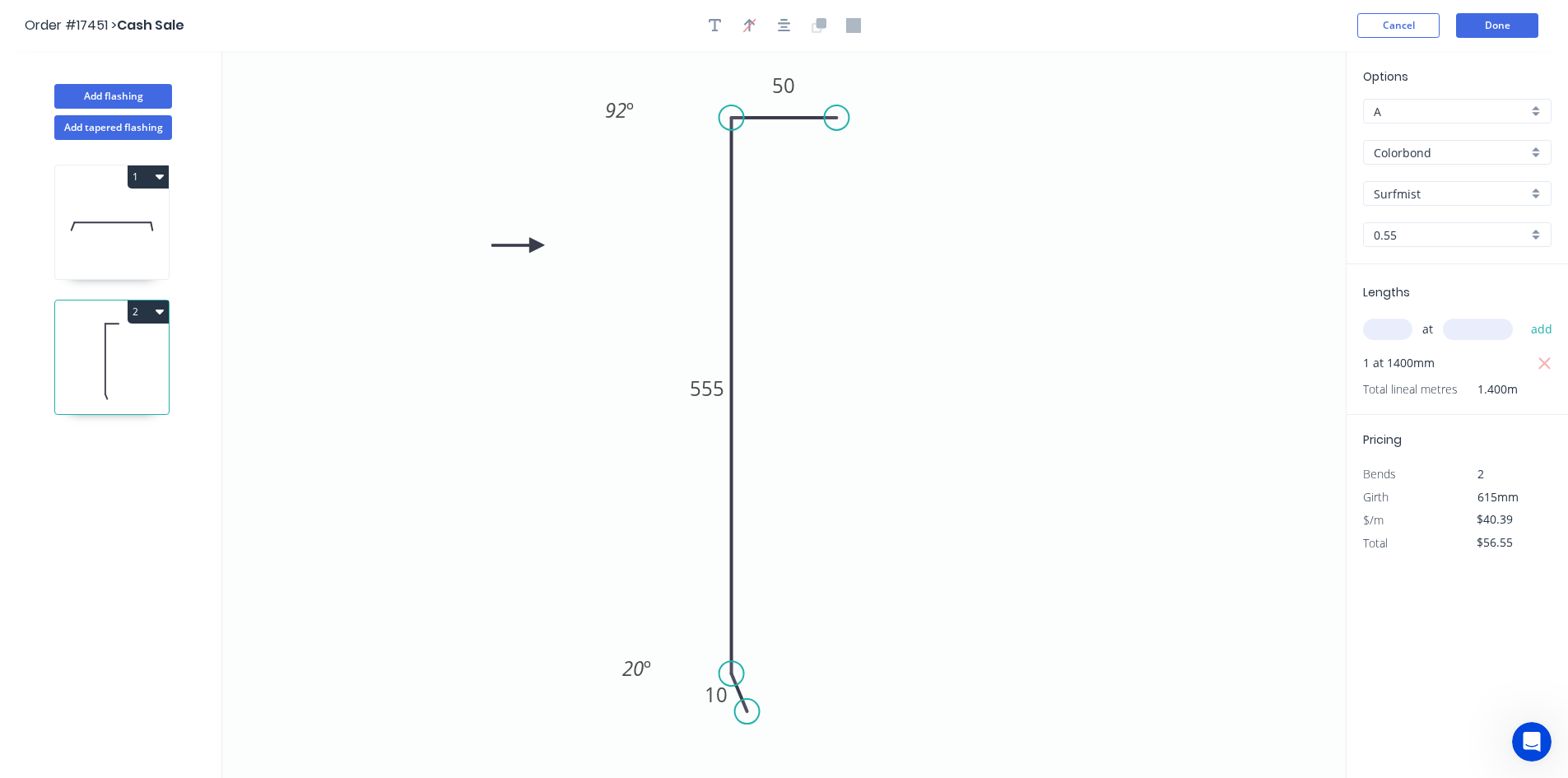
click at [1408, 99] on div "A" at bounding box center [1457, 111] width 189 height 25
click at [1436, 280] on div "F" at bounding box center [1457, 287] width 187 height 29
type input "F"
type input "$30.30"
type input "$42.42"
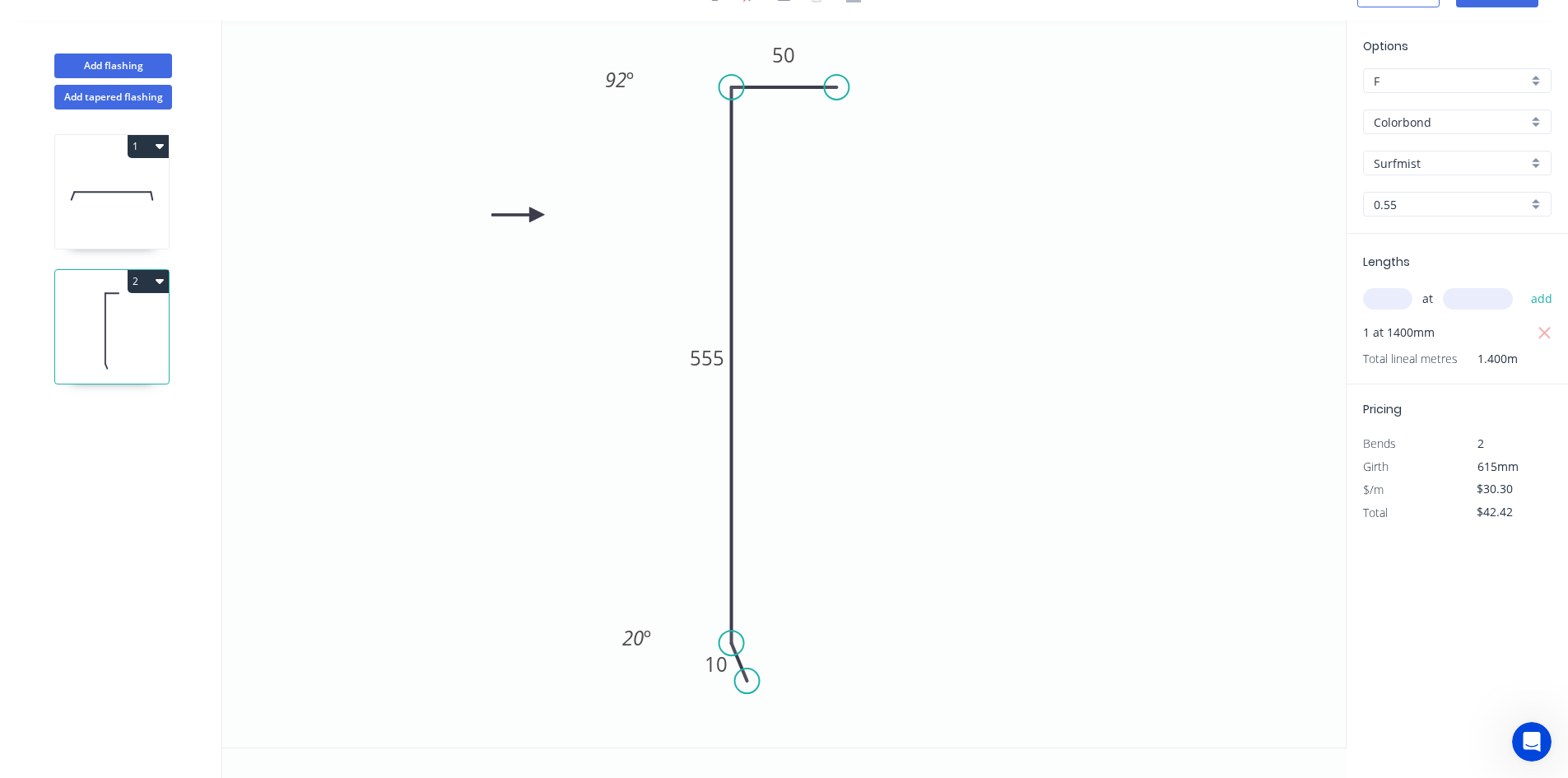
scroll to position [0, 0]
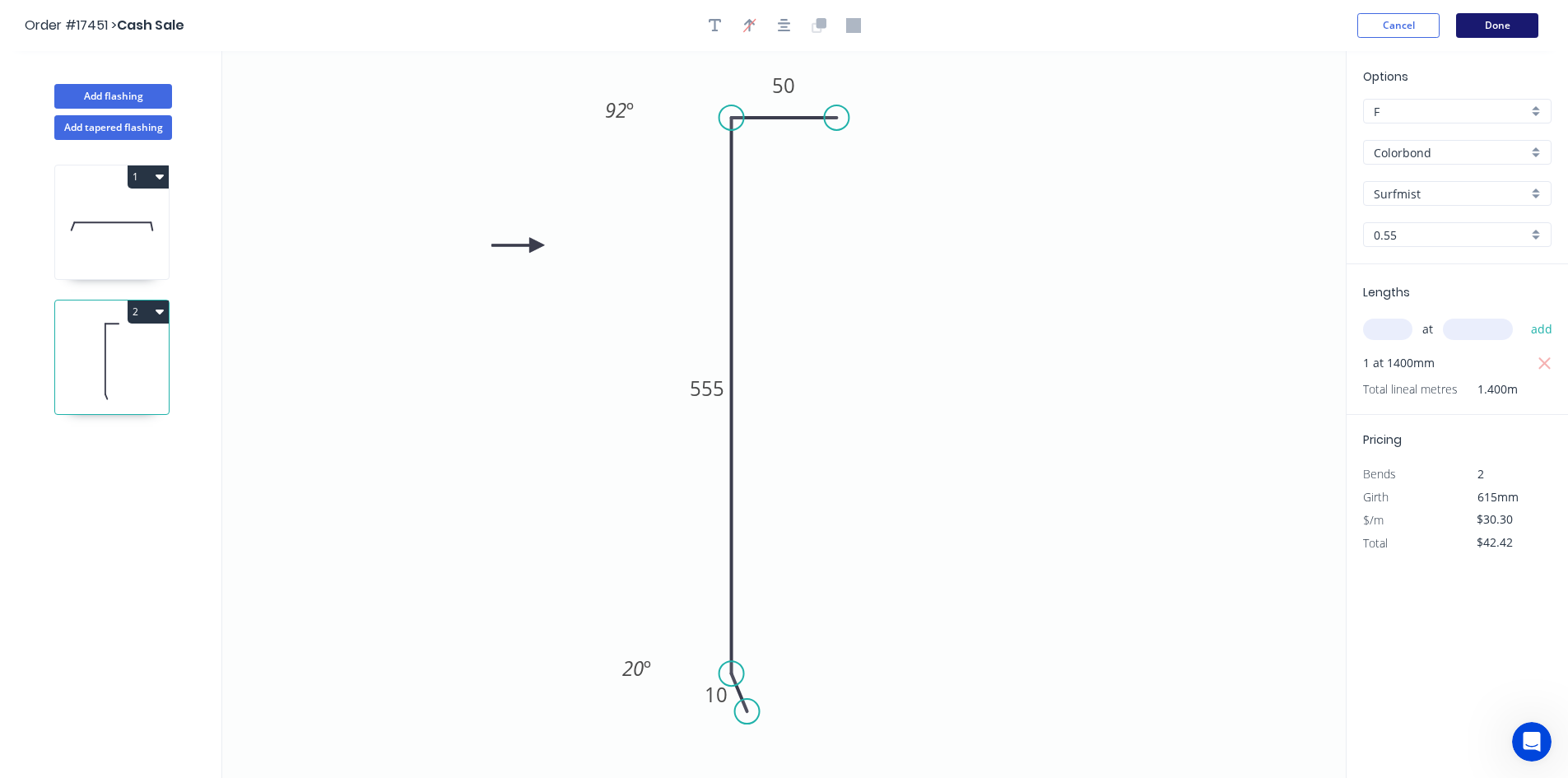
click at [1497, 29] on button "Done" at bounding box center [1497, 25] width 83 height 25
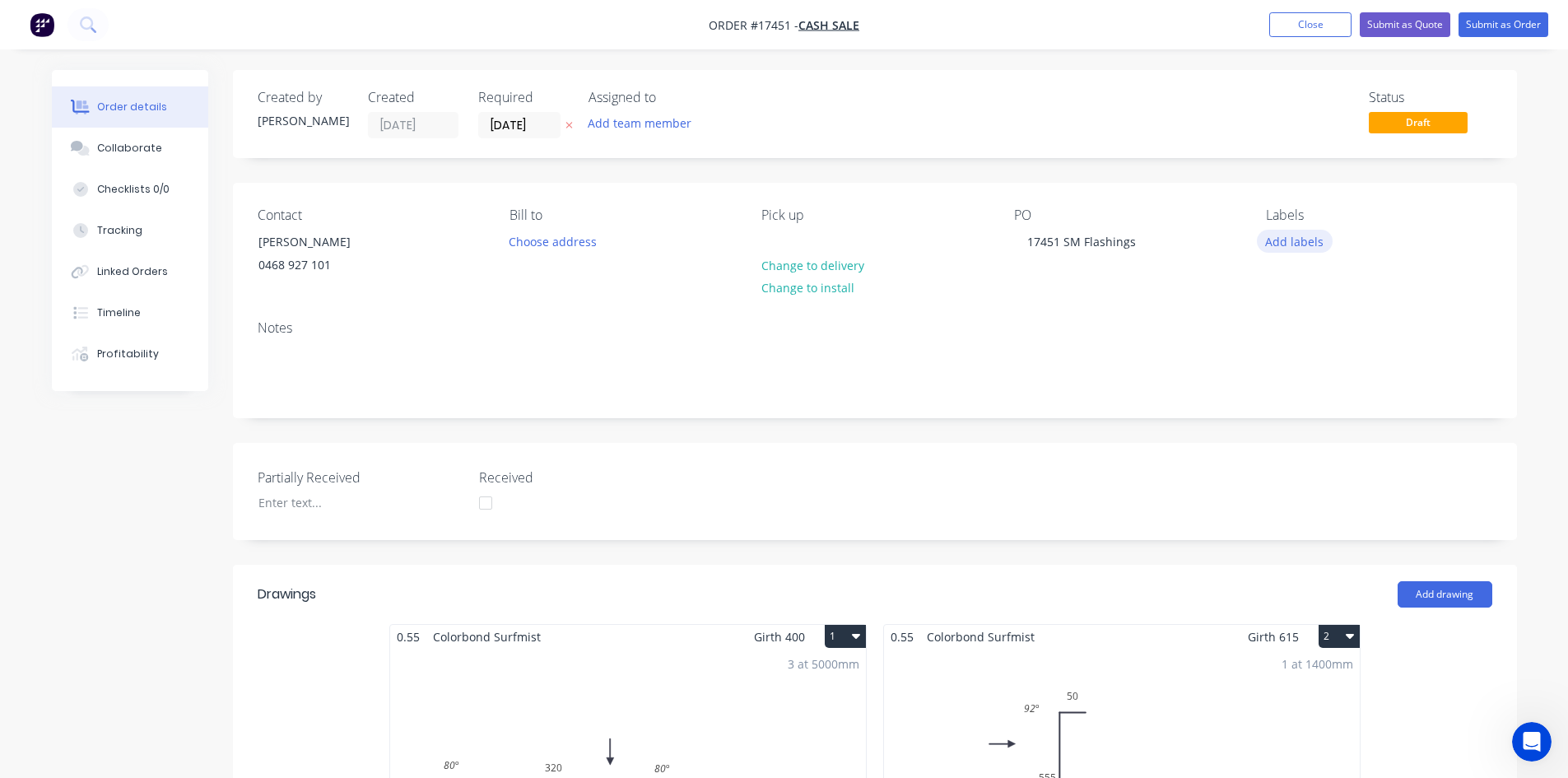
click at [1295, 239] on button "Add labels" at bounding box center [1294, 241] width 76 height 22
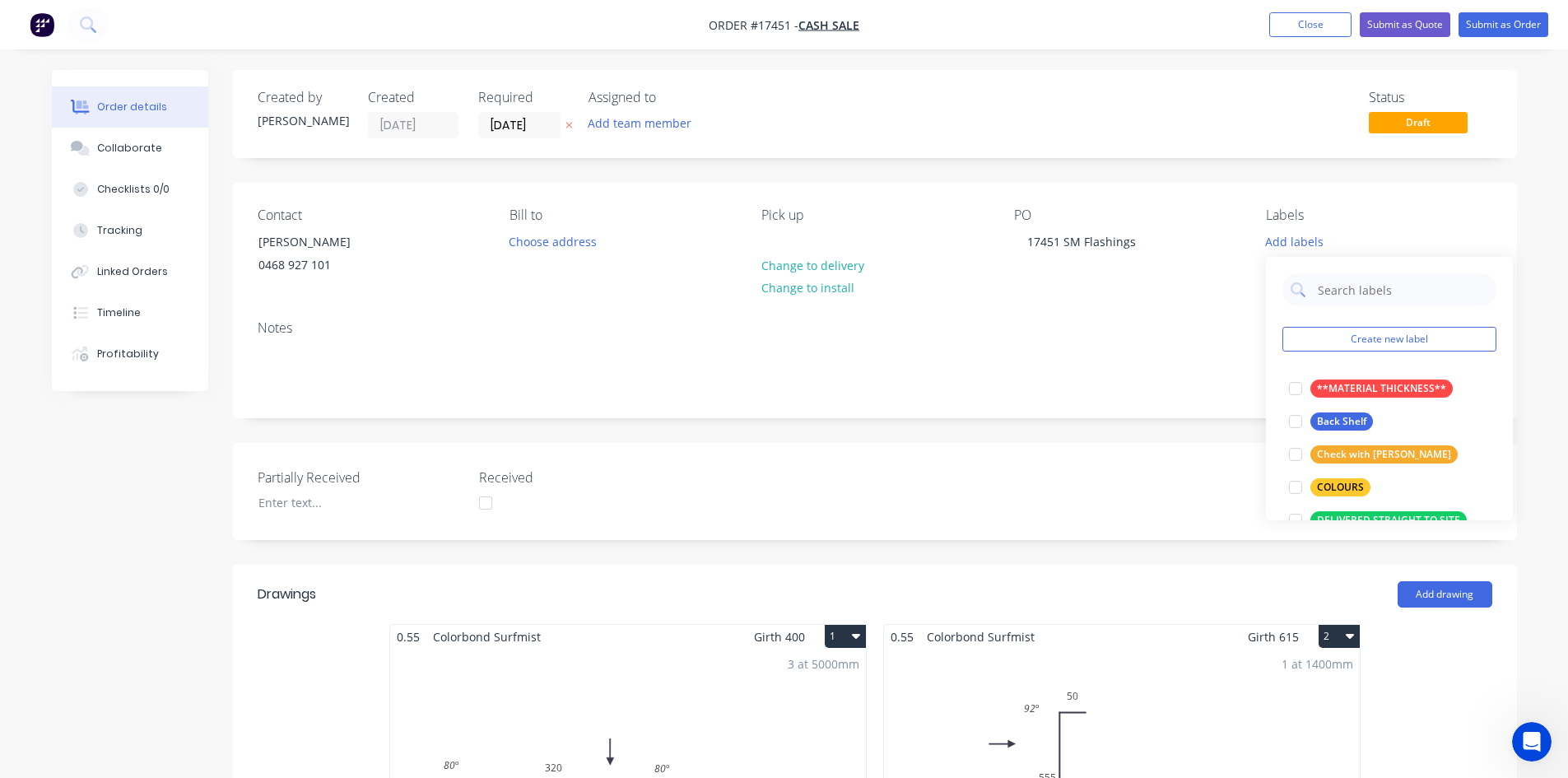
click at [1230, 276] on div "PO 17451 SM Flashings" at bounding box center [1126, 245] width 225 height 75
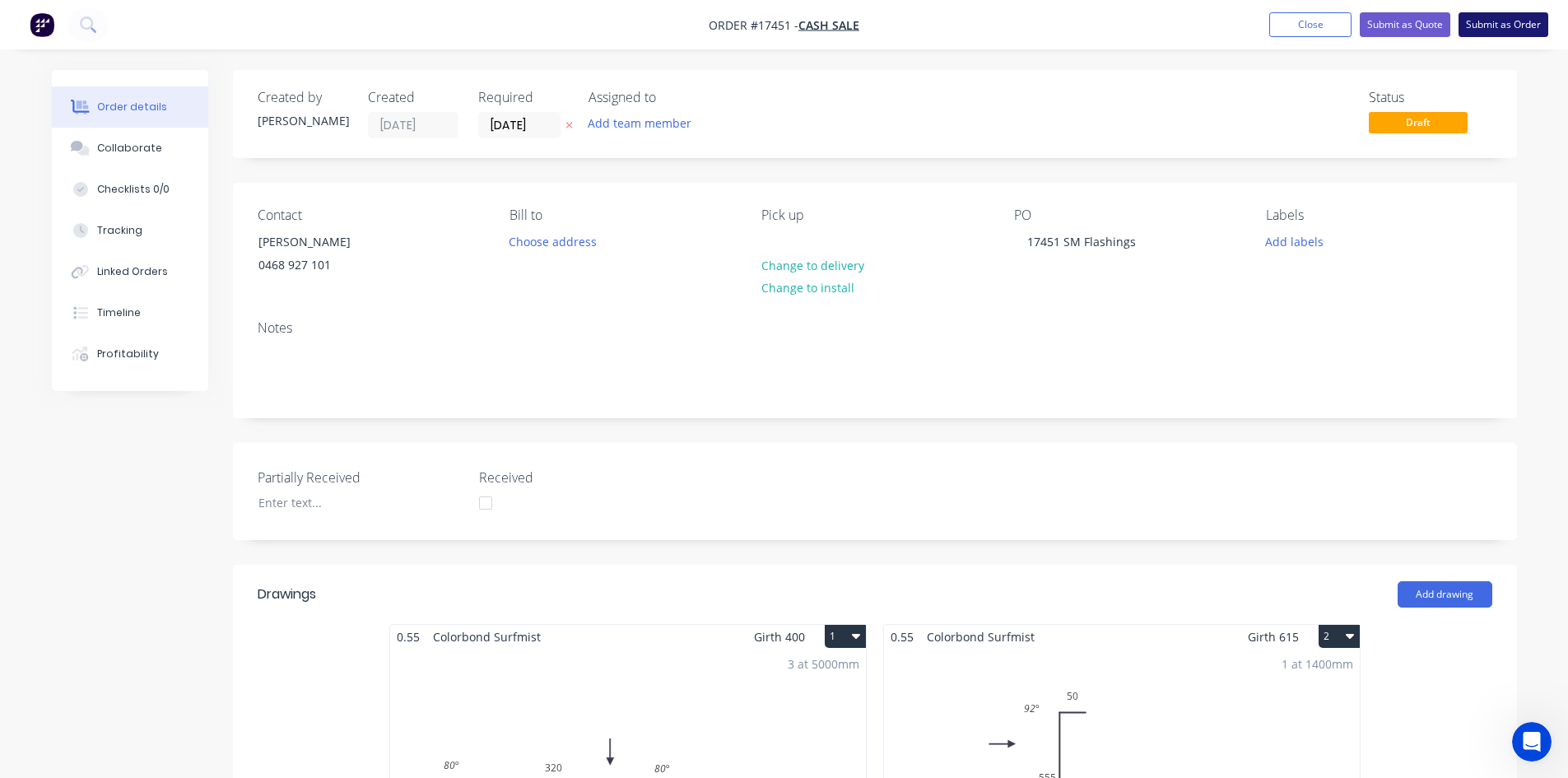
click at [1497, 29] on button "Submit as Order" at bounding box center [1502, 25] width 89 height 25
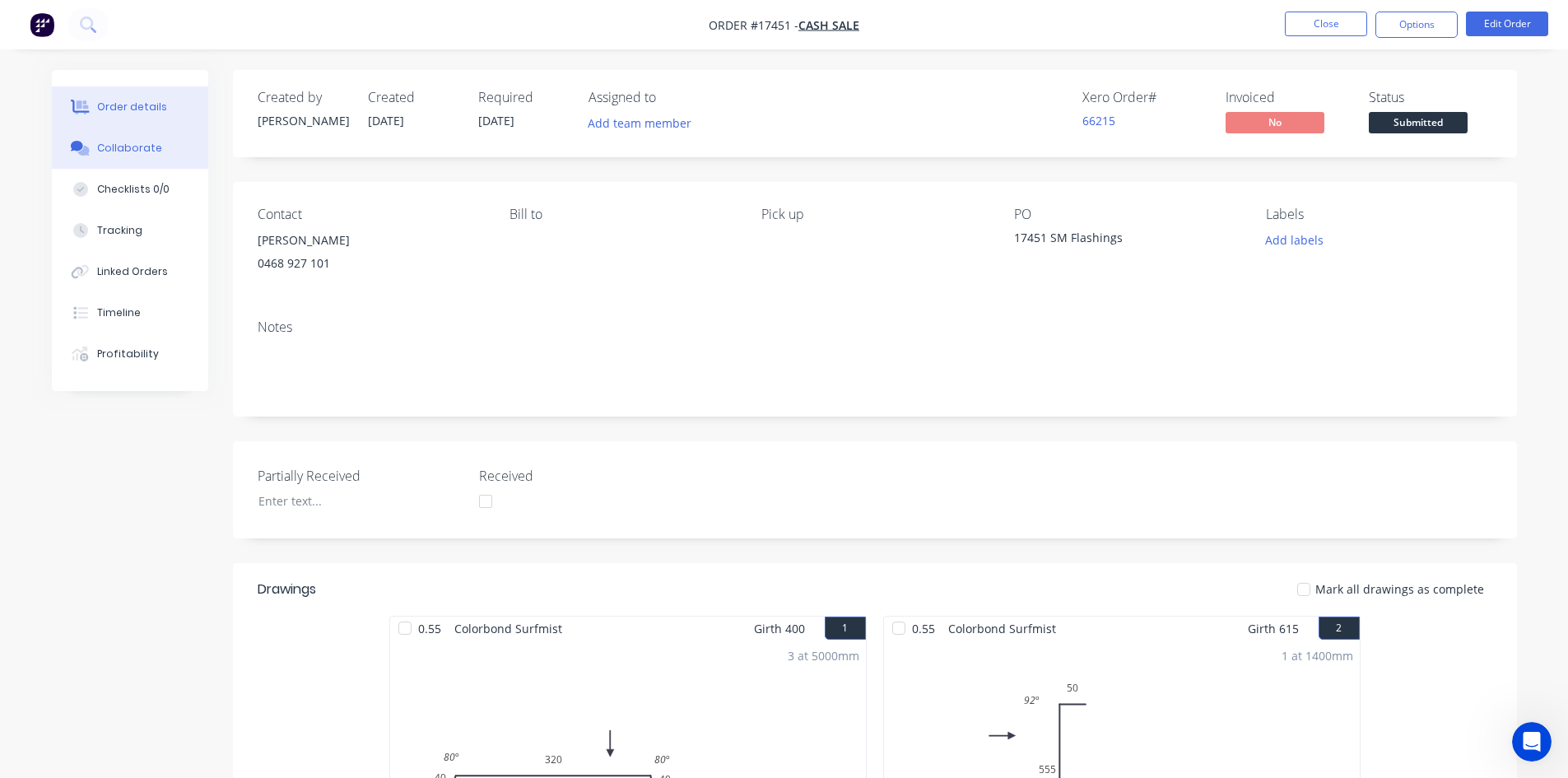
click at [104, 130] on button "Collaborate" at bounding box center [130, 148] width 157 height 41
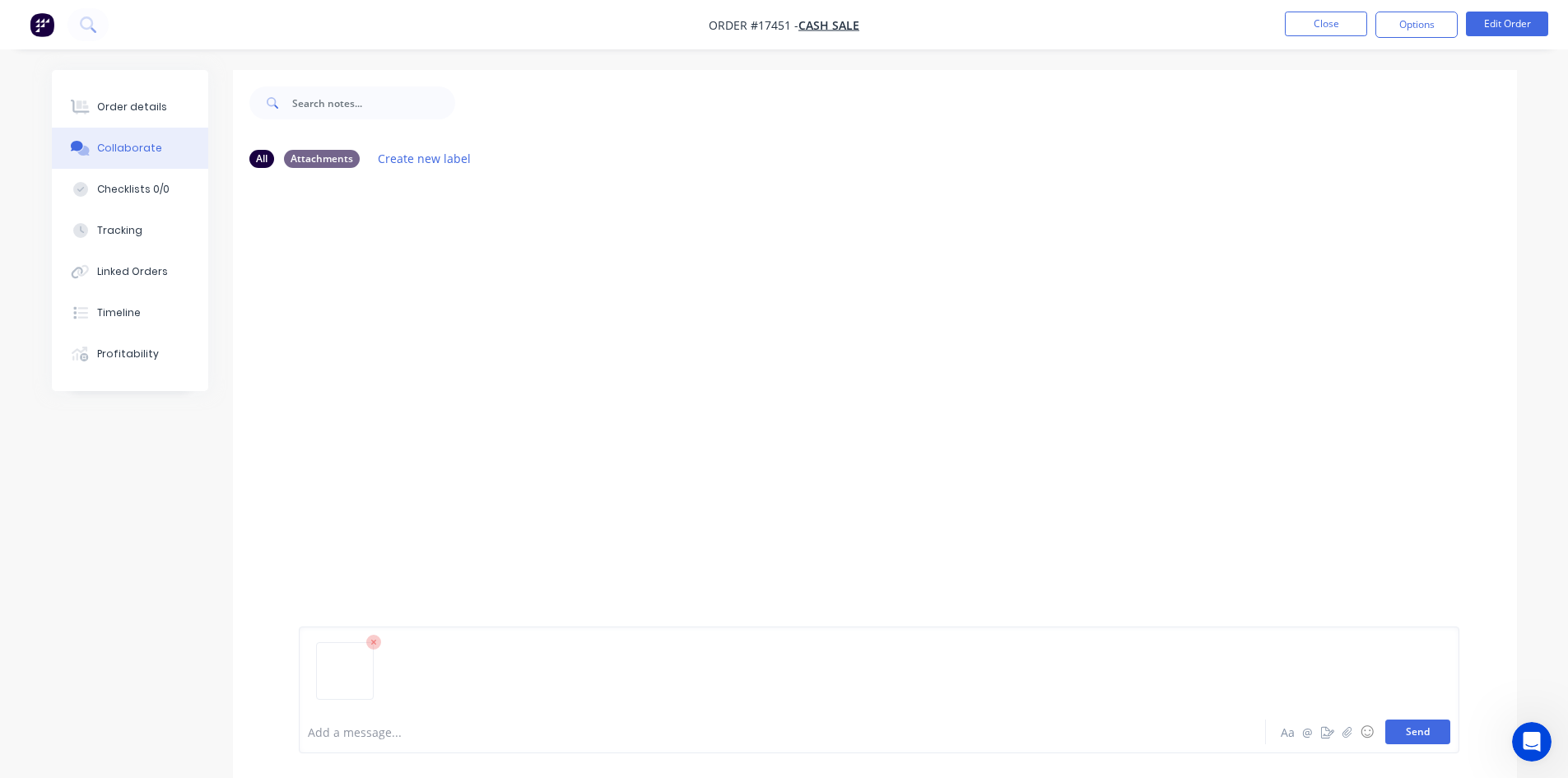
click at [1435, 738] on button "Send" at bounding box center [1417, 731] width 65 height 25
click at [157, 112] on div "Order details" at bounding box center [132, 106] width 70 height 14
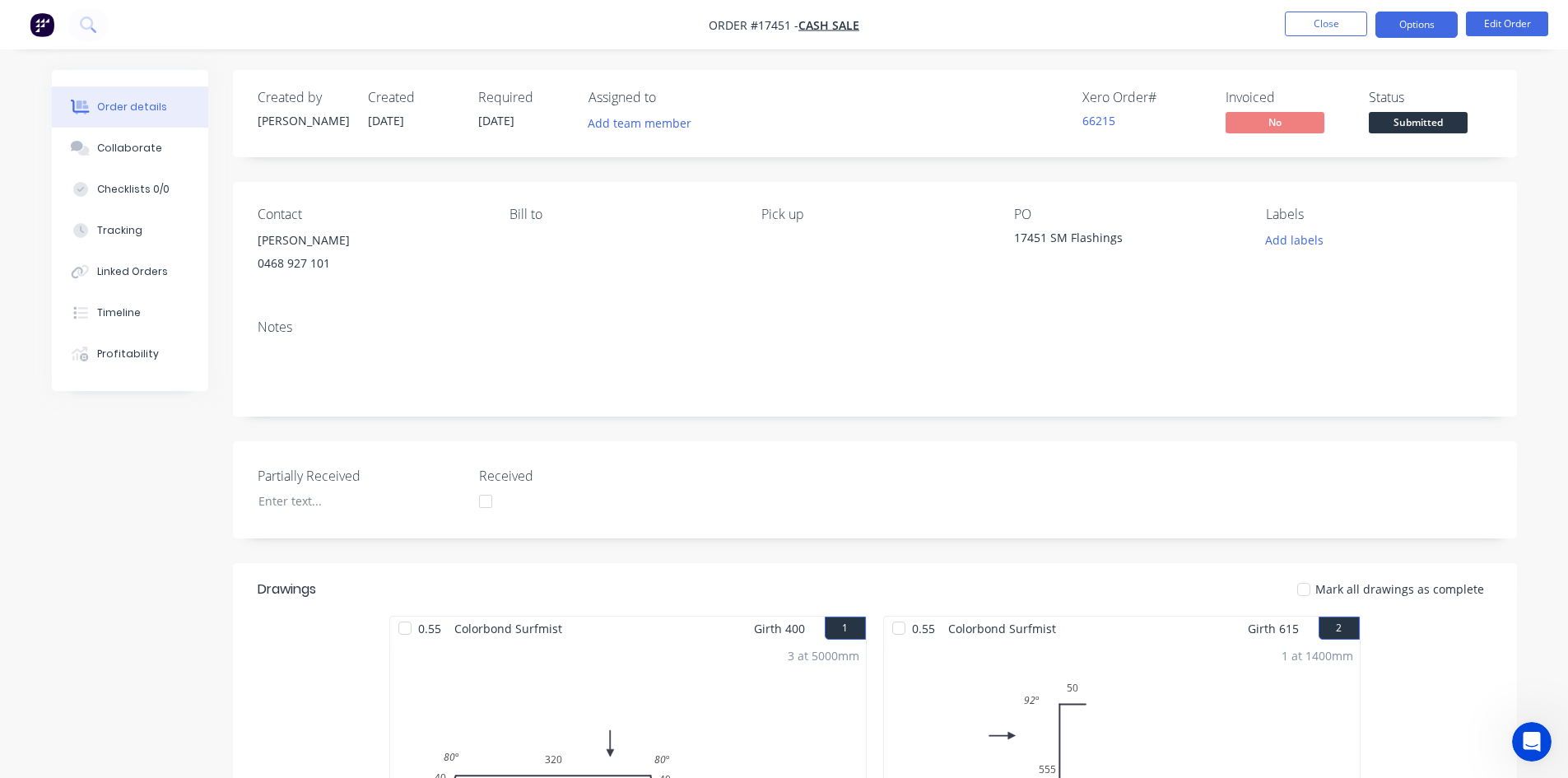
click at [1434, 14] on button "Options" at bounding box center [1416, 25] width 83 height 26
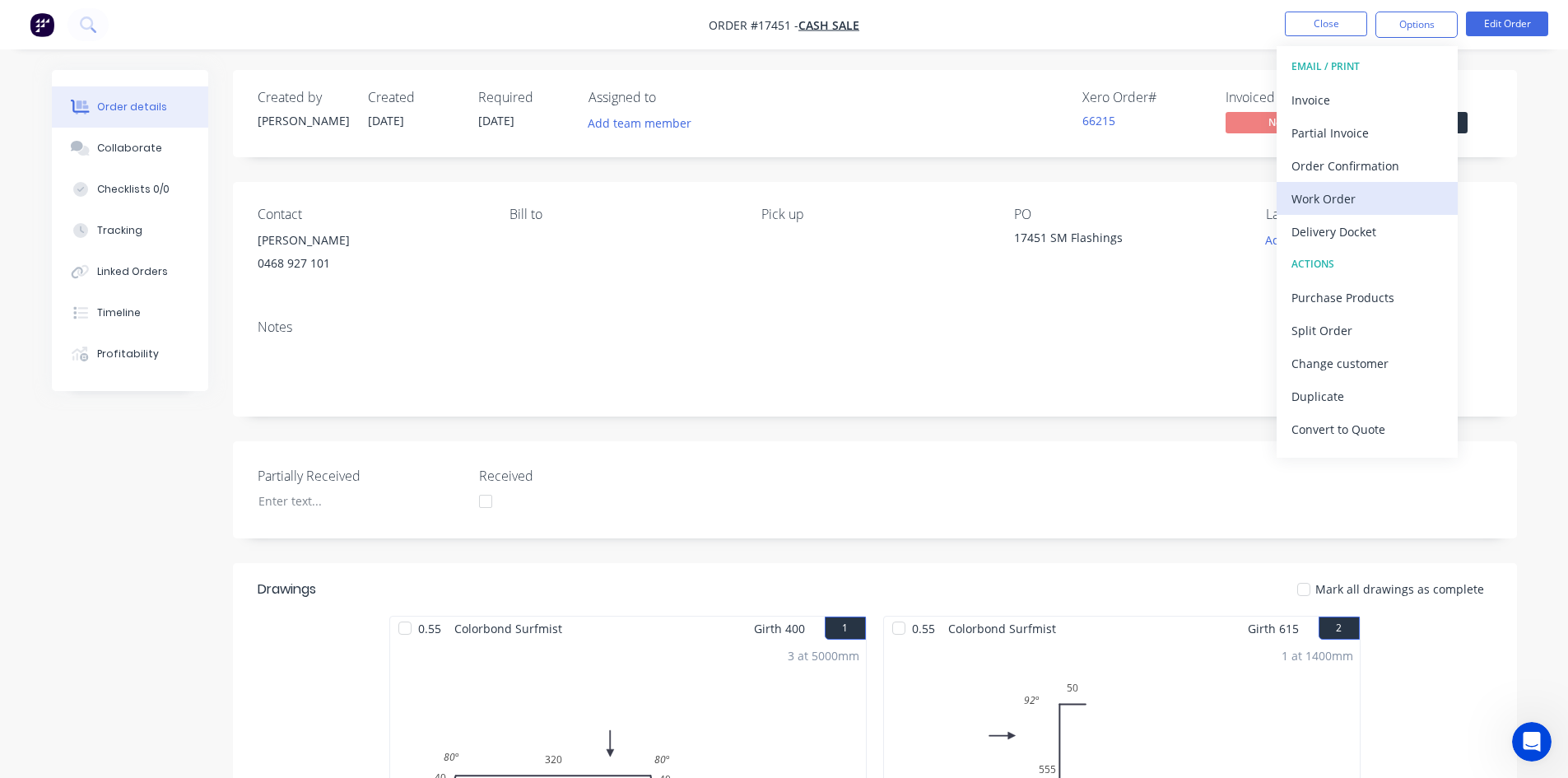
click at [1388, 190] on div "Work Order" at bounding box center [1367, 199] width 151 height 24
click at [1388, 190] on div "Custom" at bounding box center [1367, 199] width 151 height 24
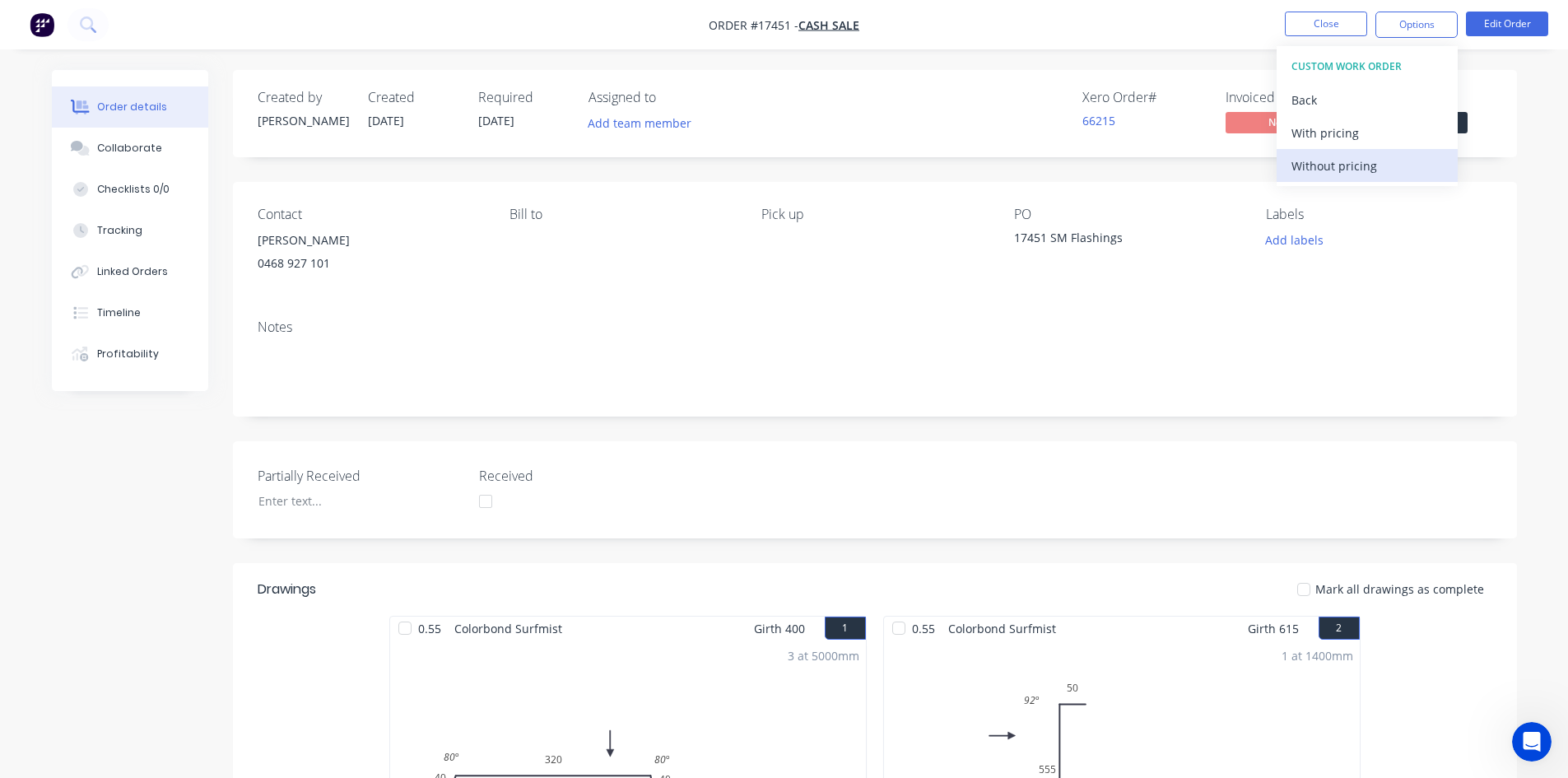
click at [1390, 171] on div "Without pricing" at bounding box center [1367, 166] width 151 height 24
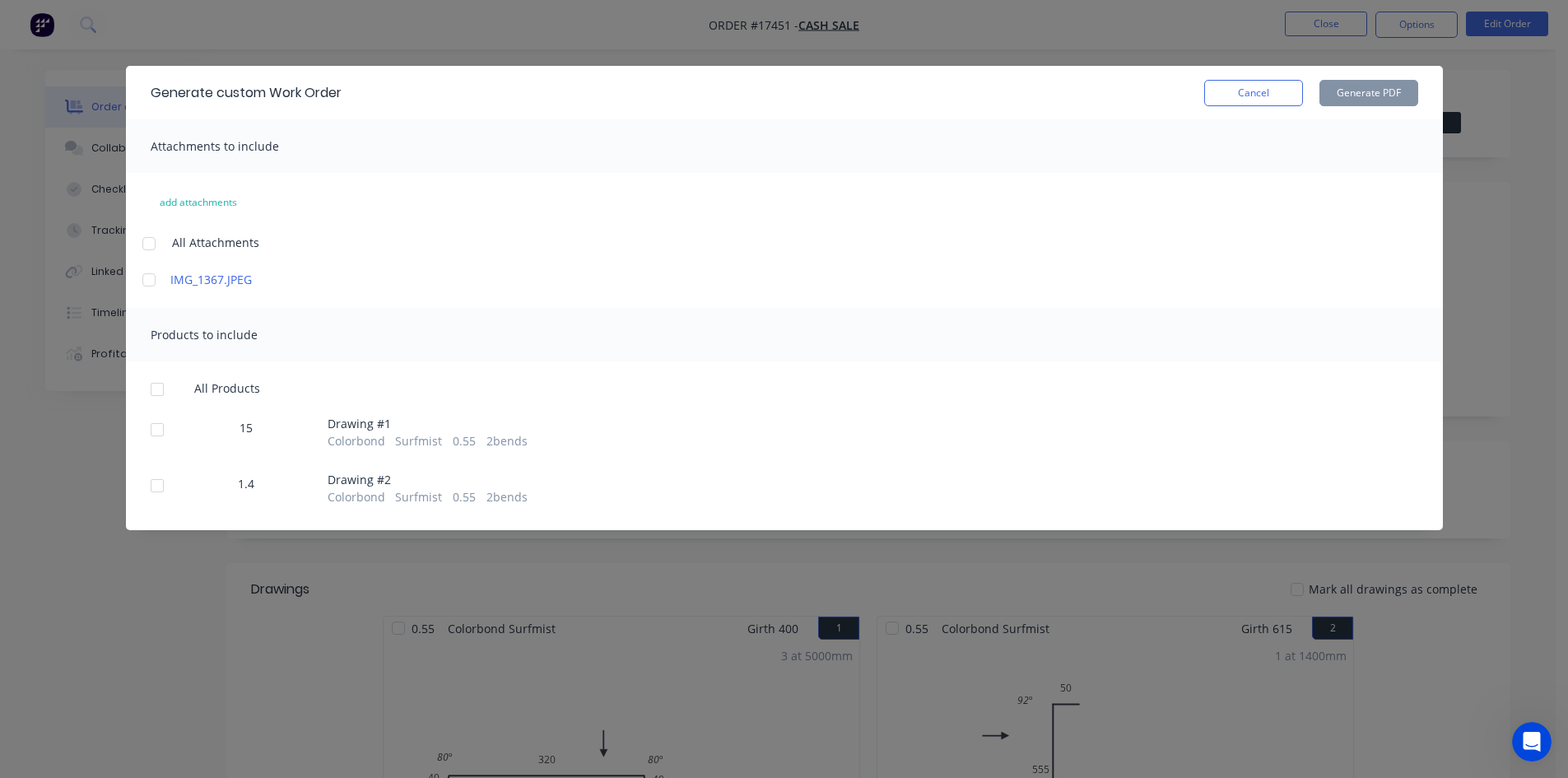
click at [145, 240] on div at bounding box center [149, 243] width 33 height 33
click at [162, 388] on div at bounding box center [157, 389] width 33 height 33
click at [1386, 95] on button "Generate PDF" at bounding box center [1369, 93] width 99 height 26
click at [1260, 94] on button "Cancel" at bounding box center [1253, 93] width 99 height 26
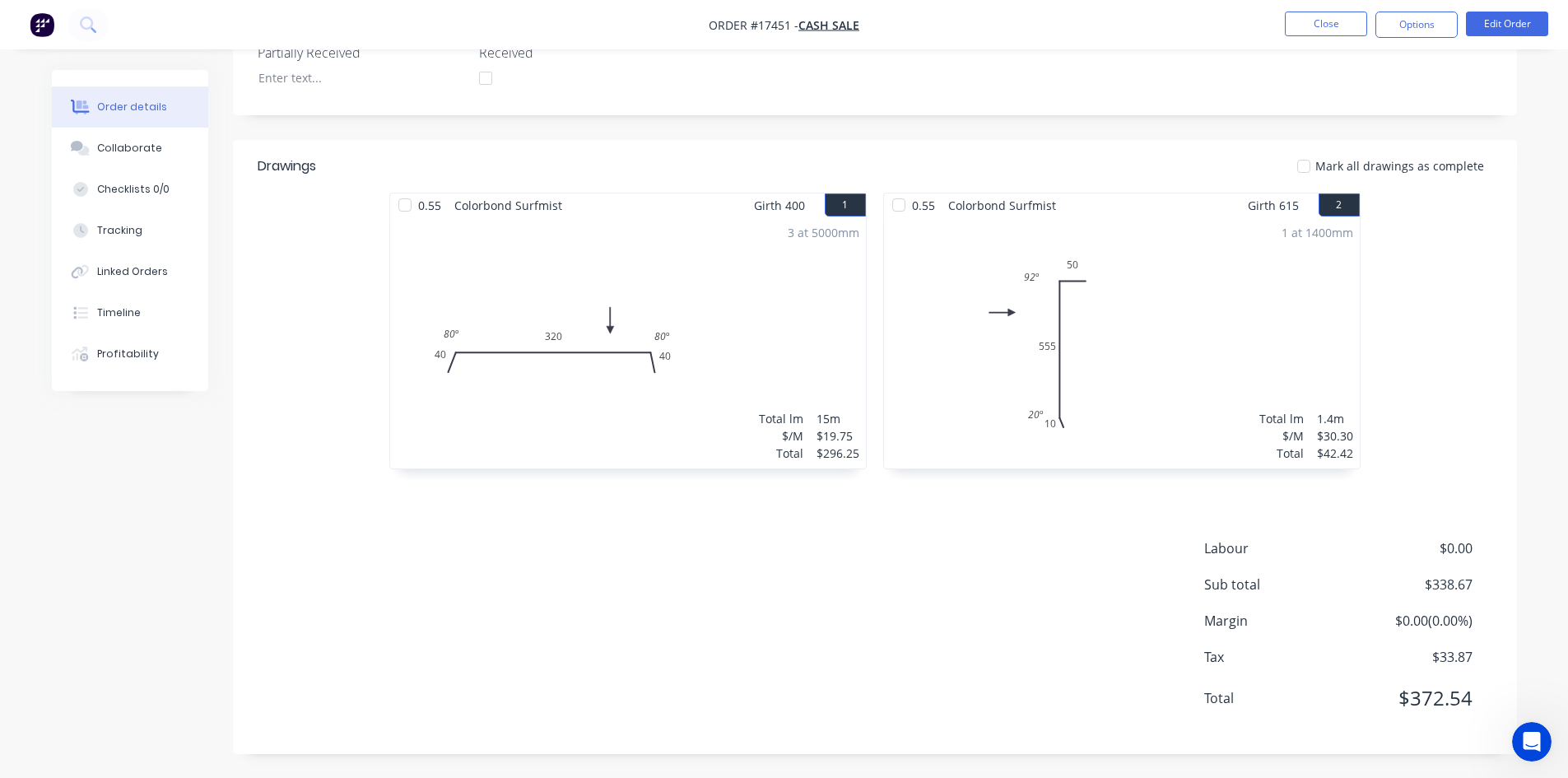
scroll to position [424, 0]
click at [1326, 19] on button "Close" at bounding box center [1326, 24] width 83 height 25
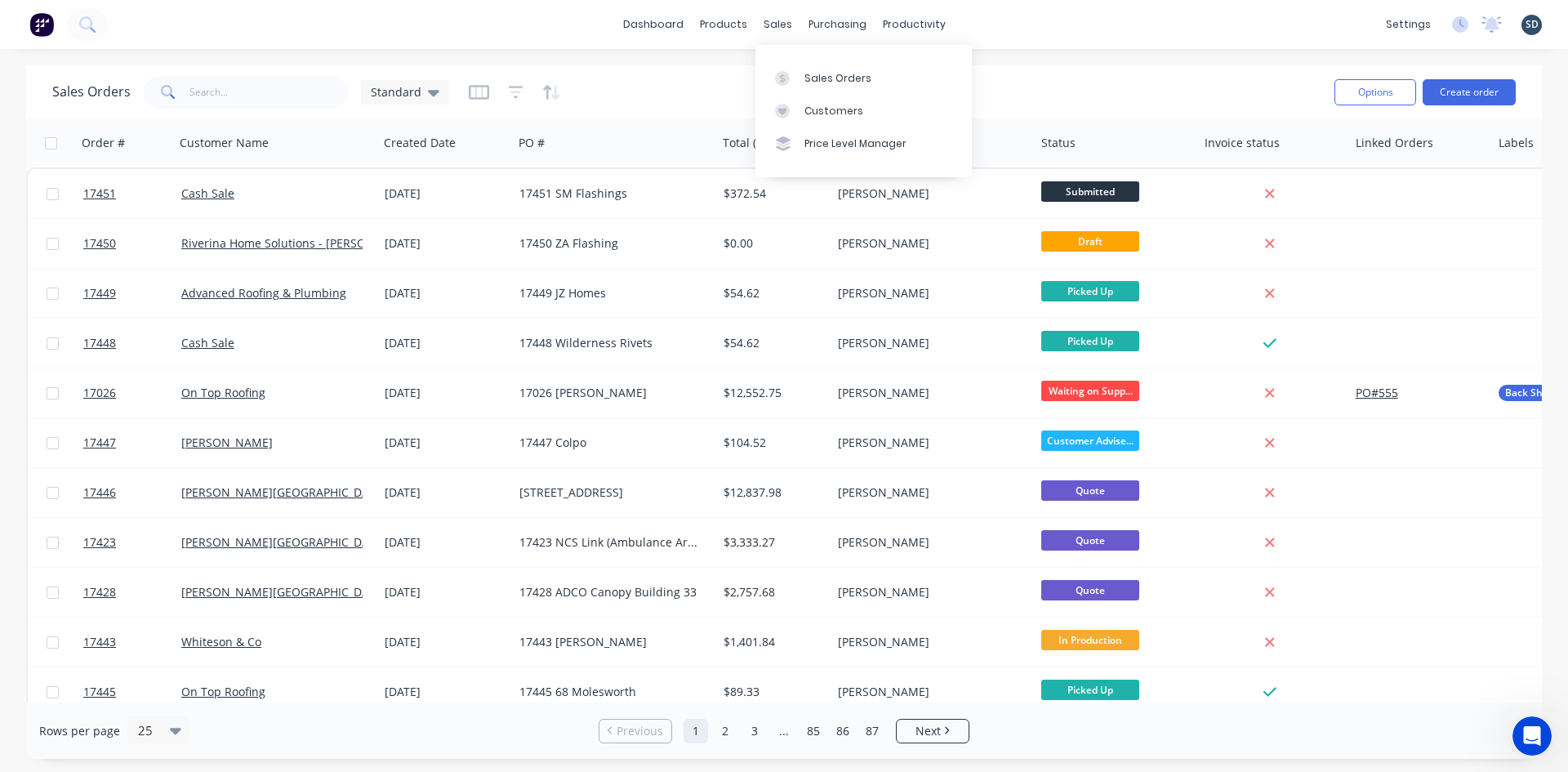
click at [1018, 19] on div "dashboard products sales purchasing productivity dashboard products Product Cat…" at bounding box center [784, 24] width 1568 height 49
click at [1013, 17] on div "dashboard products sales purchasing productivity dashboard products Product Cat…" at bounding box center [784, 24] width 1568 height 49
click at [986, 19] on div "dashboard products sales purchasing productivity dashboard products Product Cat…" at bounding box center [784, 24] width 1568 height 49
click at [987, 23] on div "dashboard products sales purchasing productivity dashboard products Product Cat…" at bounding box center [784, 24] width 1568 height 49
click at [1008, 12] on div "dashboard products sales purchasing productivity dashboard products Product Cat…" at bounding box center [784, 24] width 1568 height 49
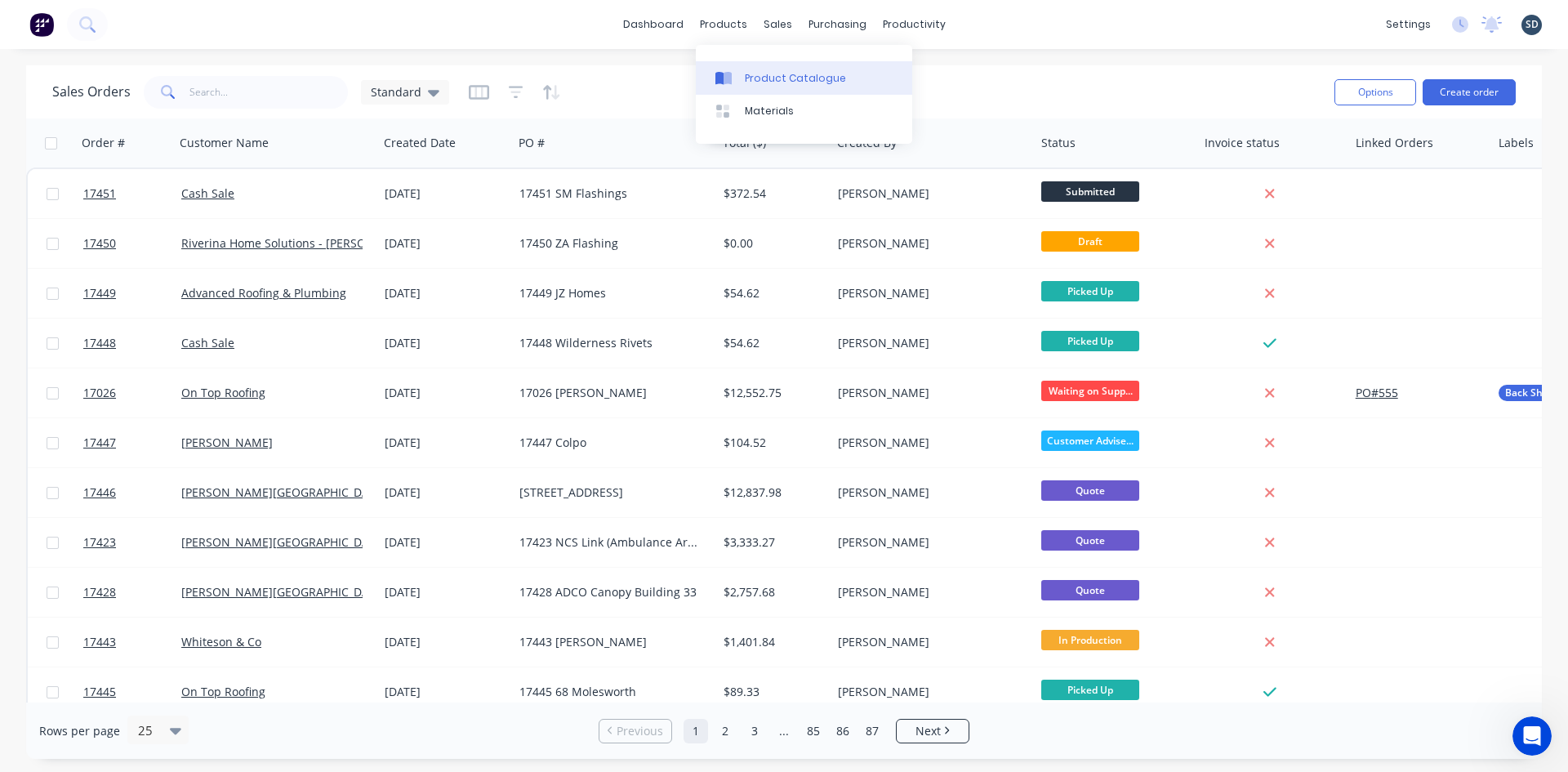
click at [742, 73] on link "Product Catalogue" at bounding box center [804, 78] width 216 height 33
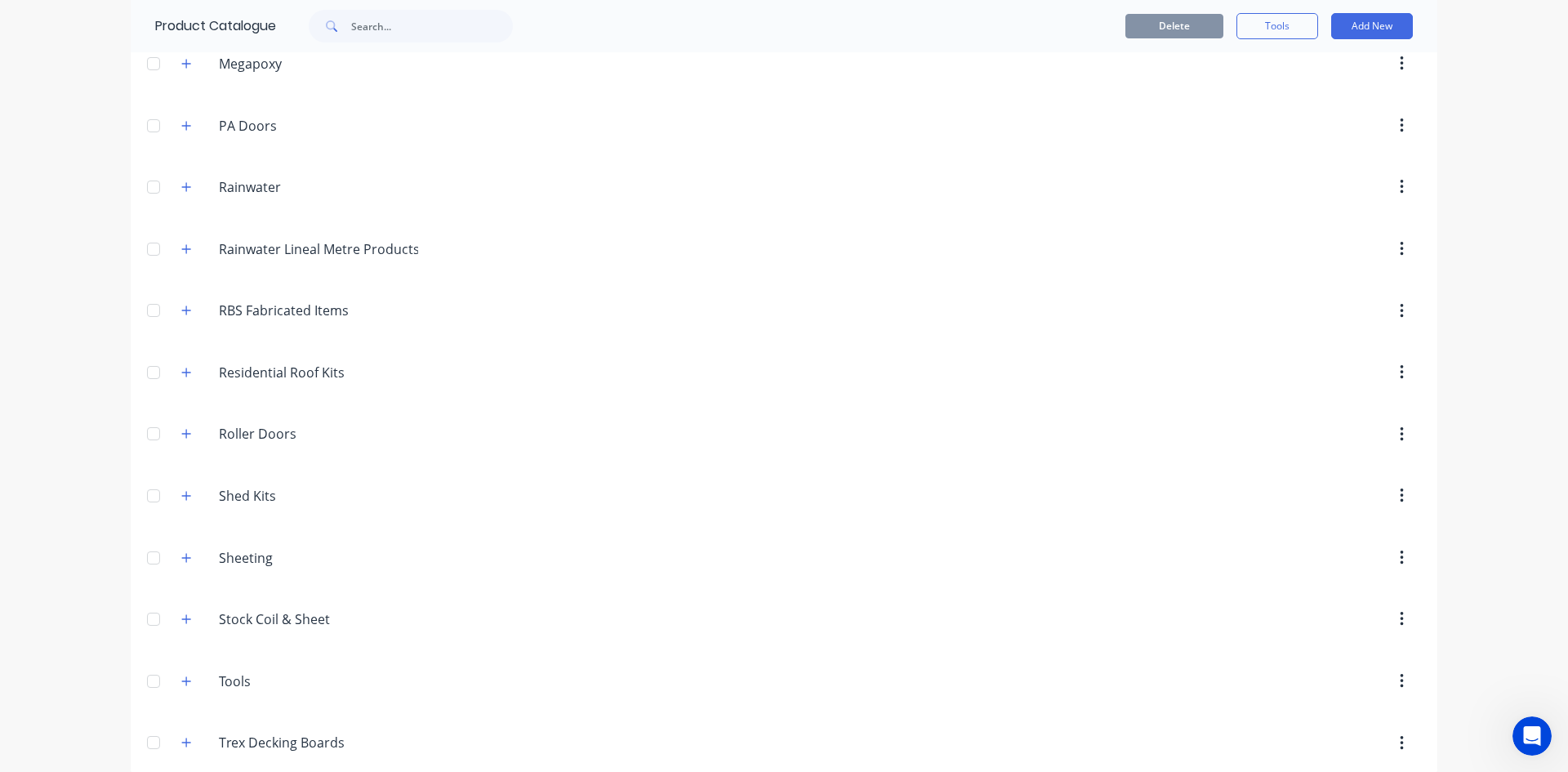
scroll to position [950, 0]
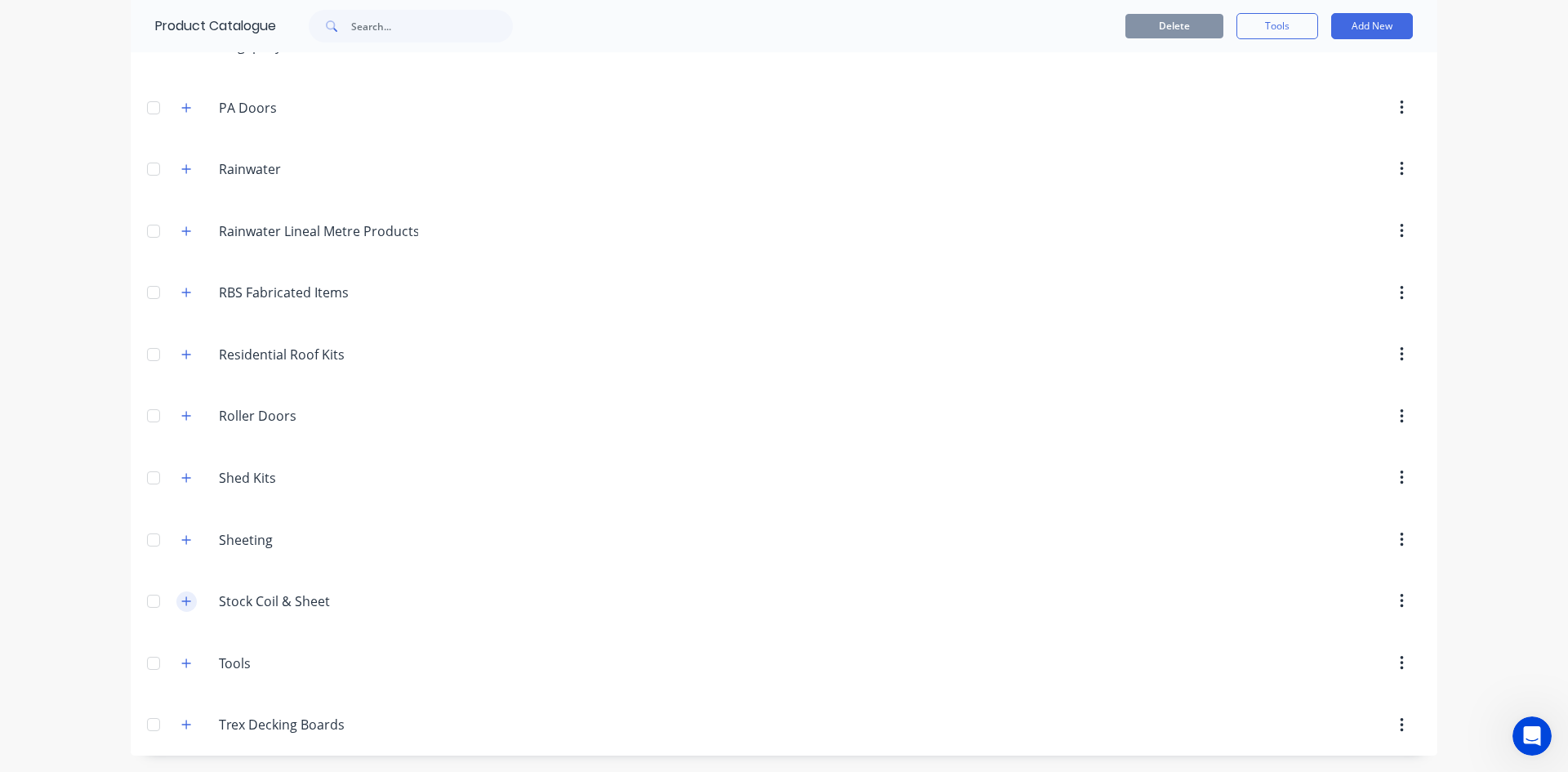
click at [179, 594] on button "button" at bounding box center [187, 601] width 20 height 20
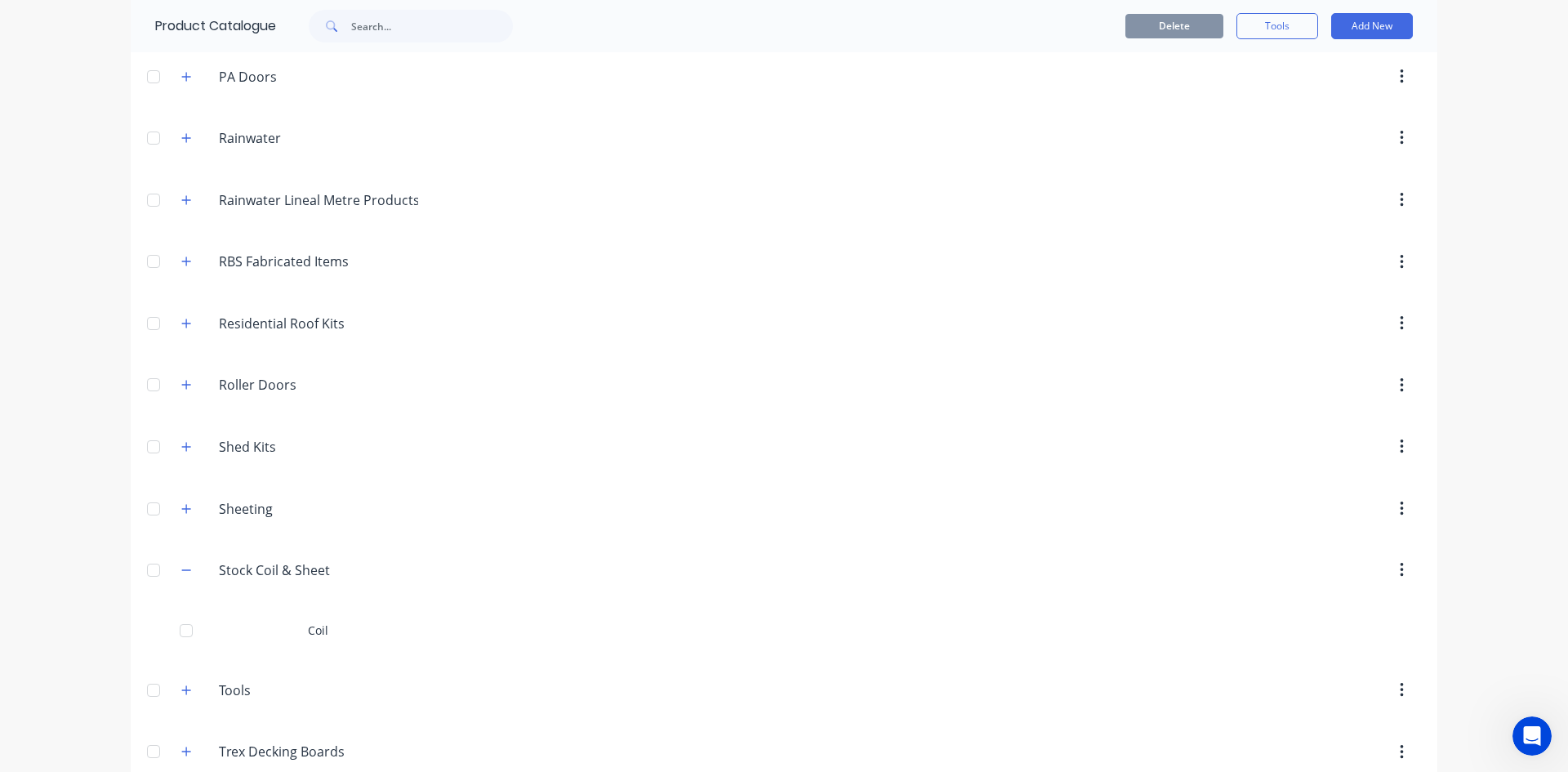
scroll to position [1008, 0]
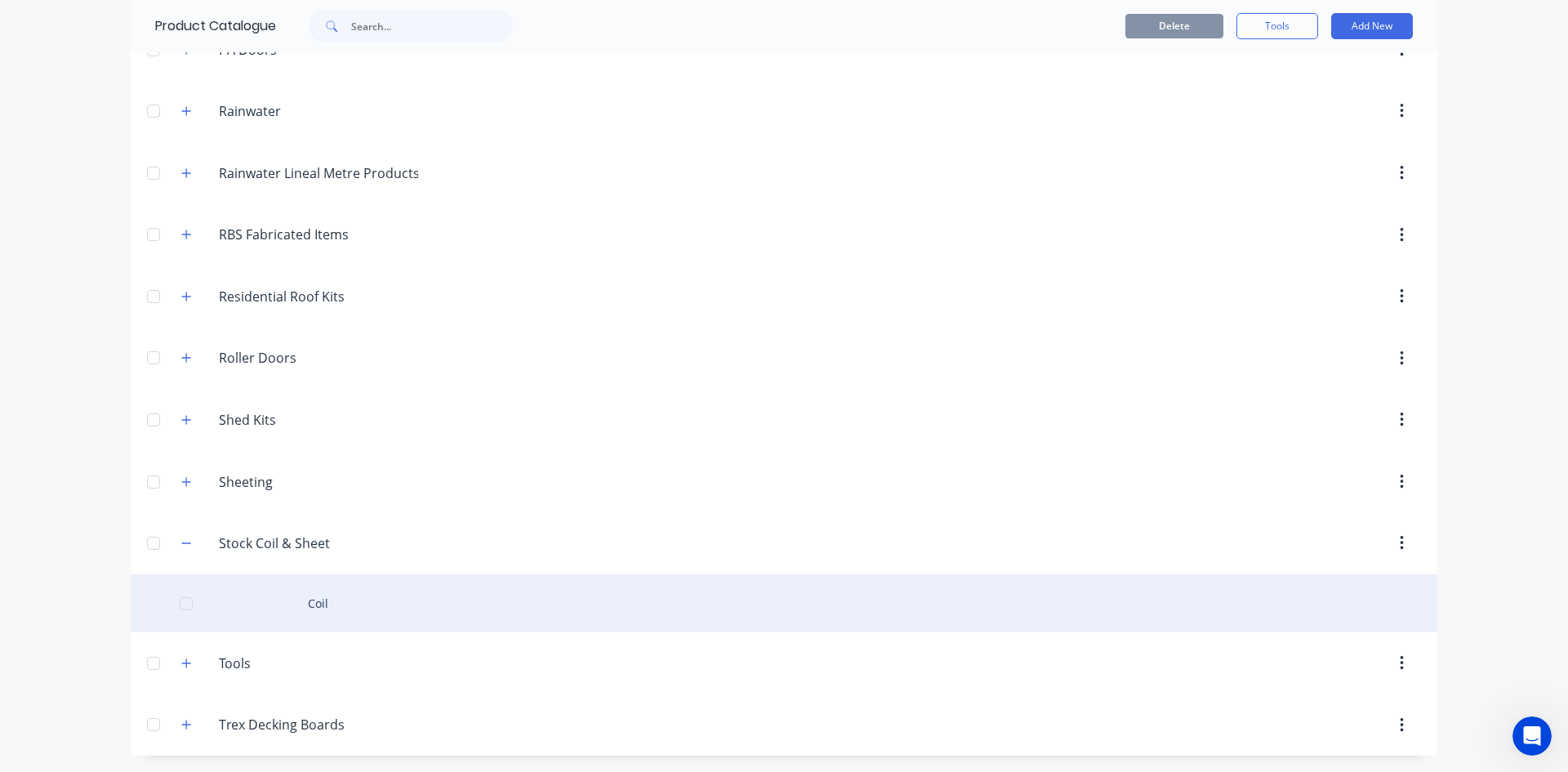
click at [434, 590] on div "Coil" at bounding box center [784, 603] width 1307 height 58
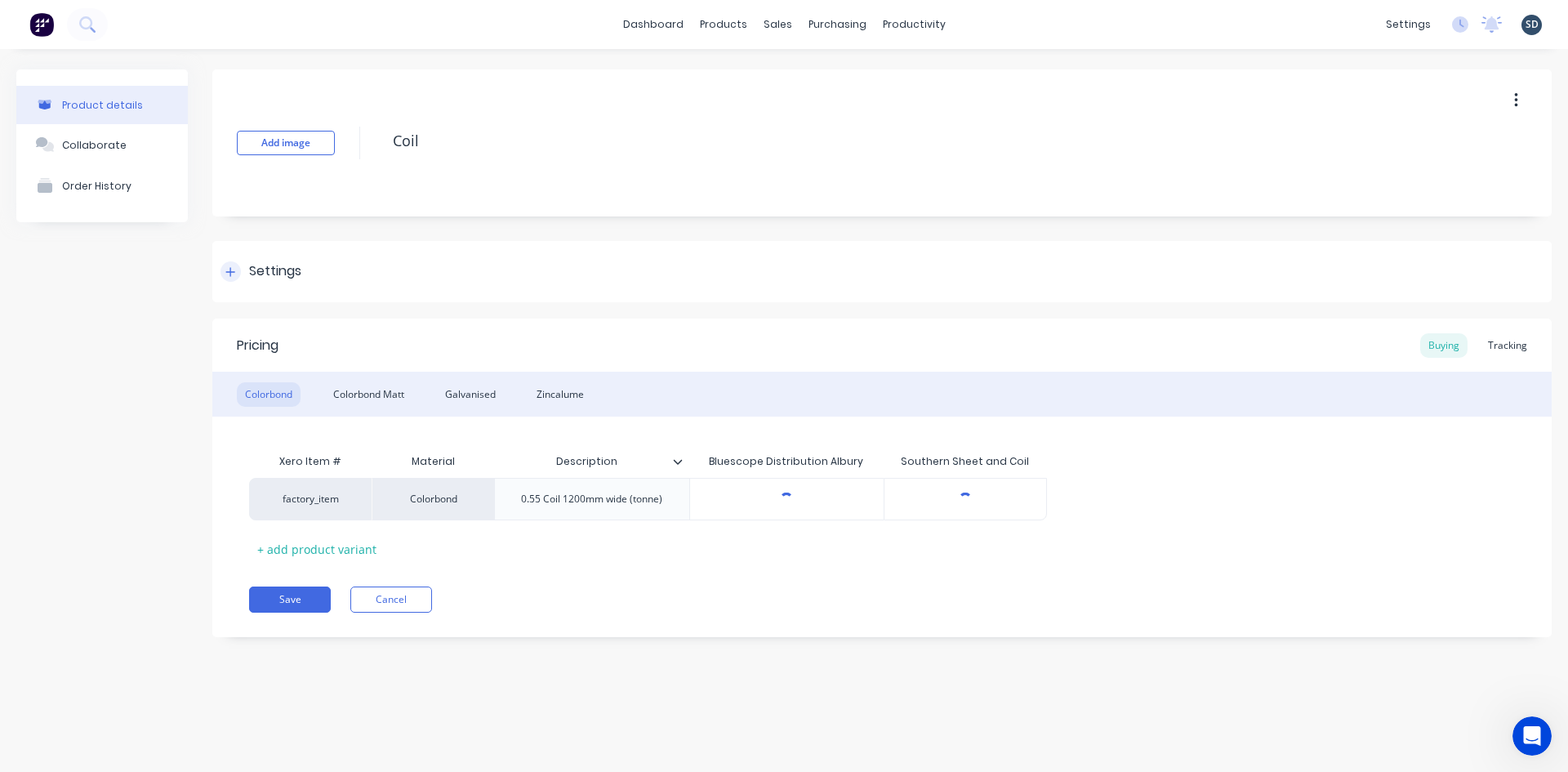
type textarea "x"
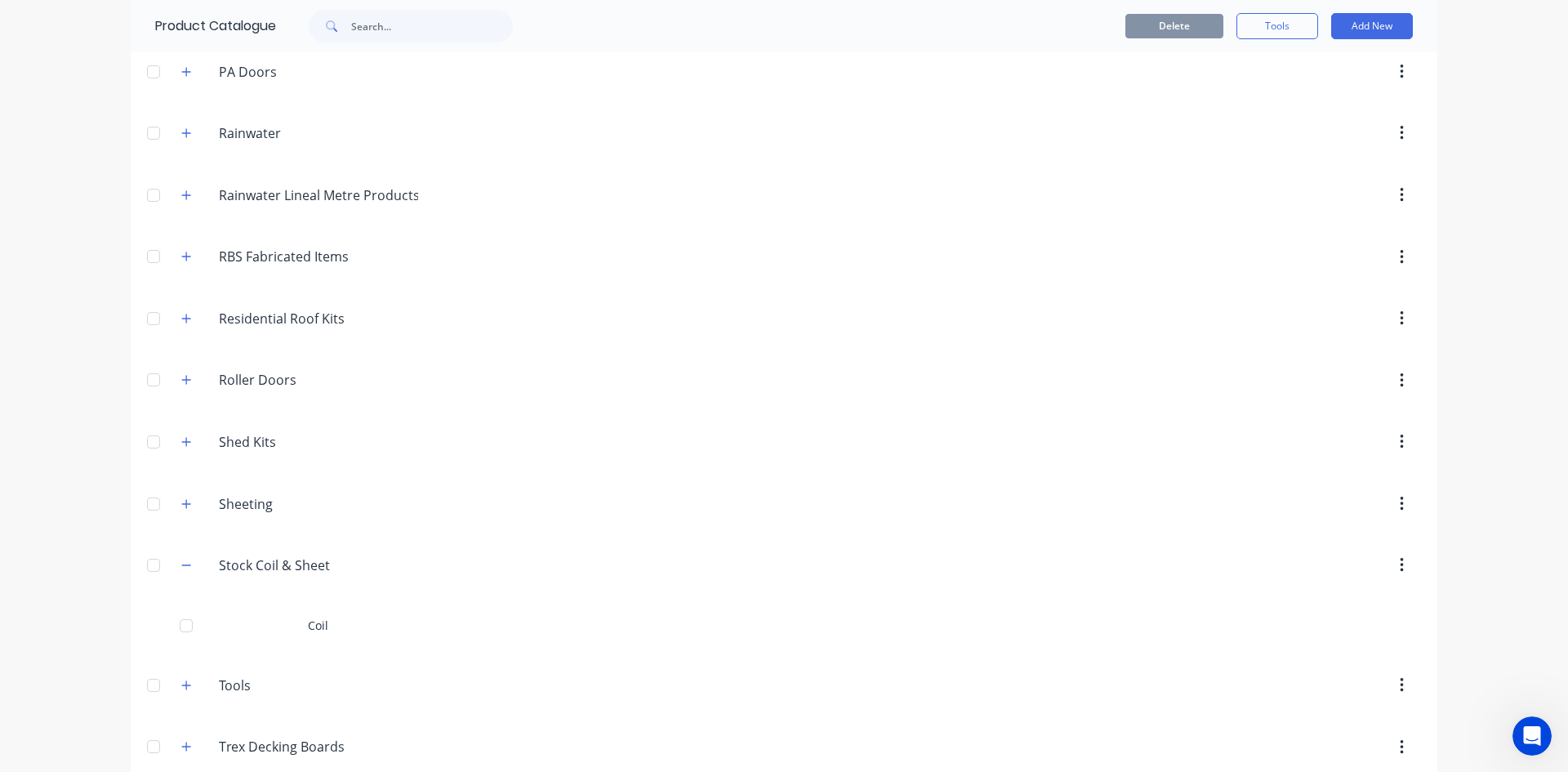
scroll to position [1008, 0]
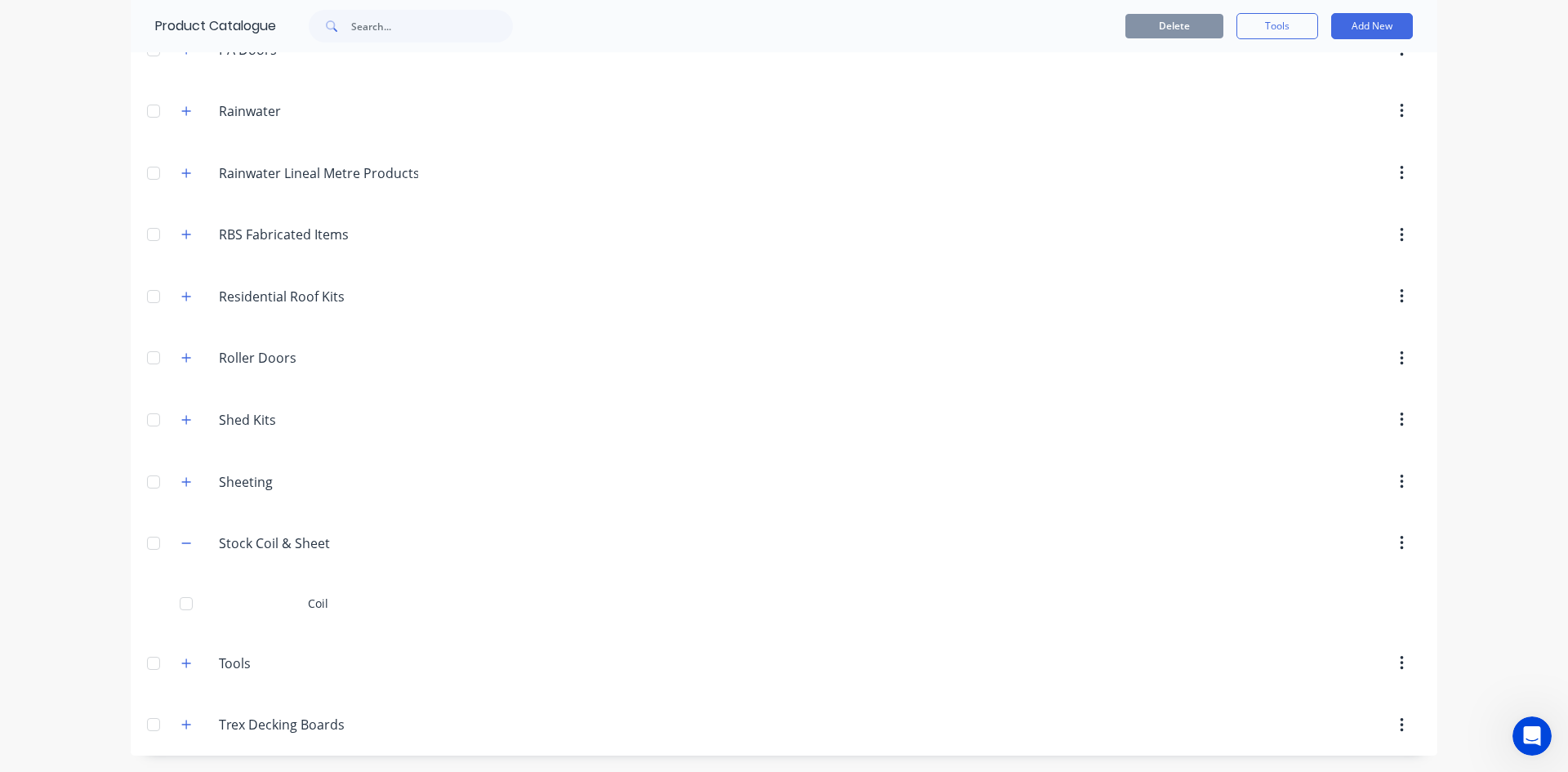
click at [171, 554] on div "Stock.Coil.&.Sheet Stock Coil & Sheet" at bounding box center [296, 543] width 257 height 30
click at [182, 548] on icon "button" at bounding box center [187, 543] width 10 height 12
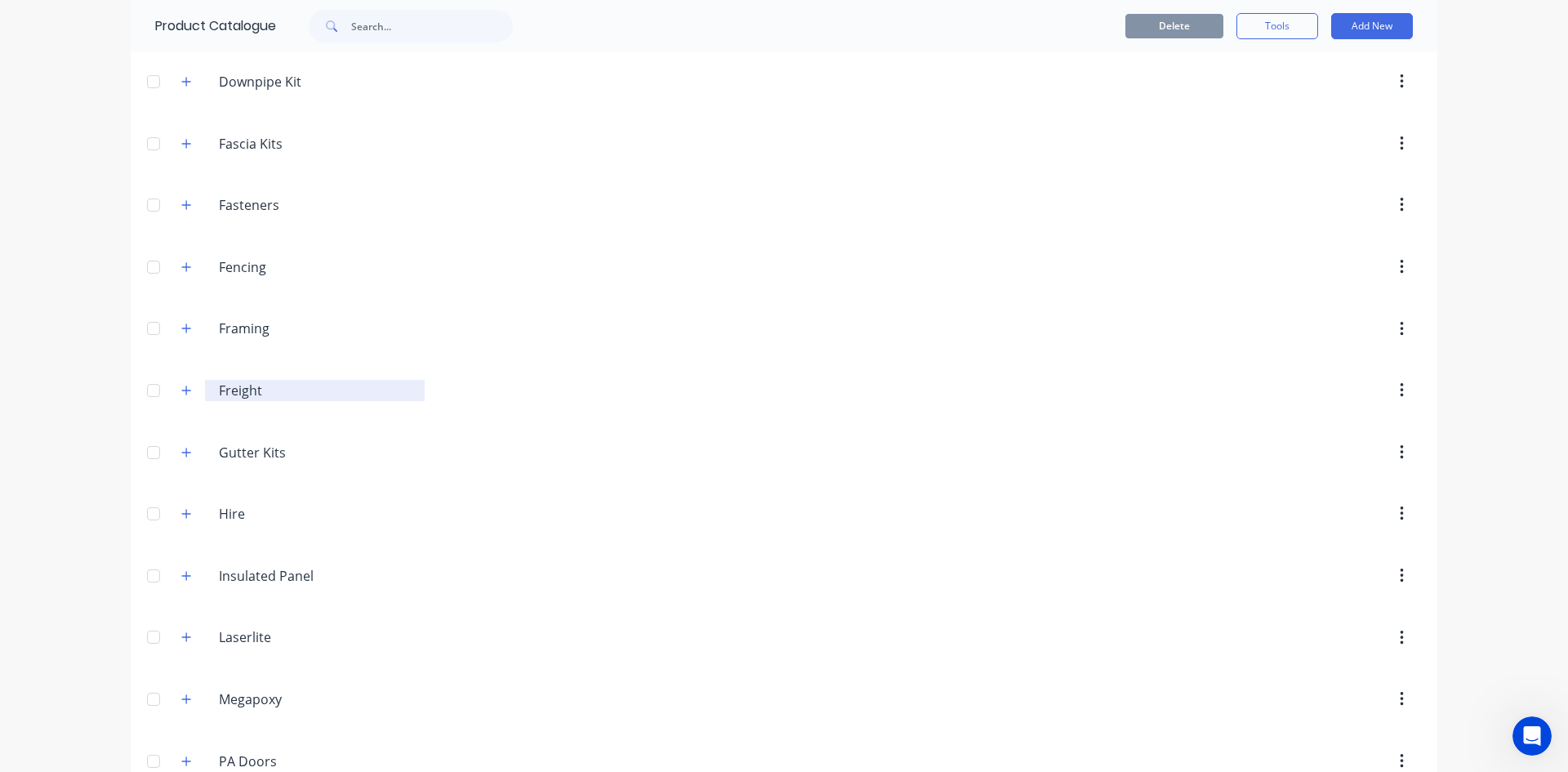
scroll to position [0, 0]
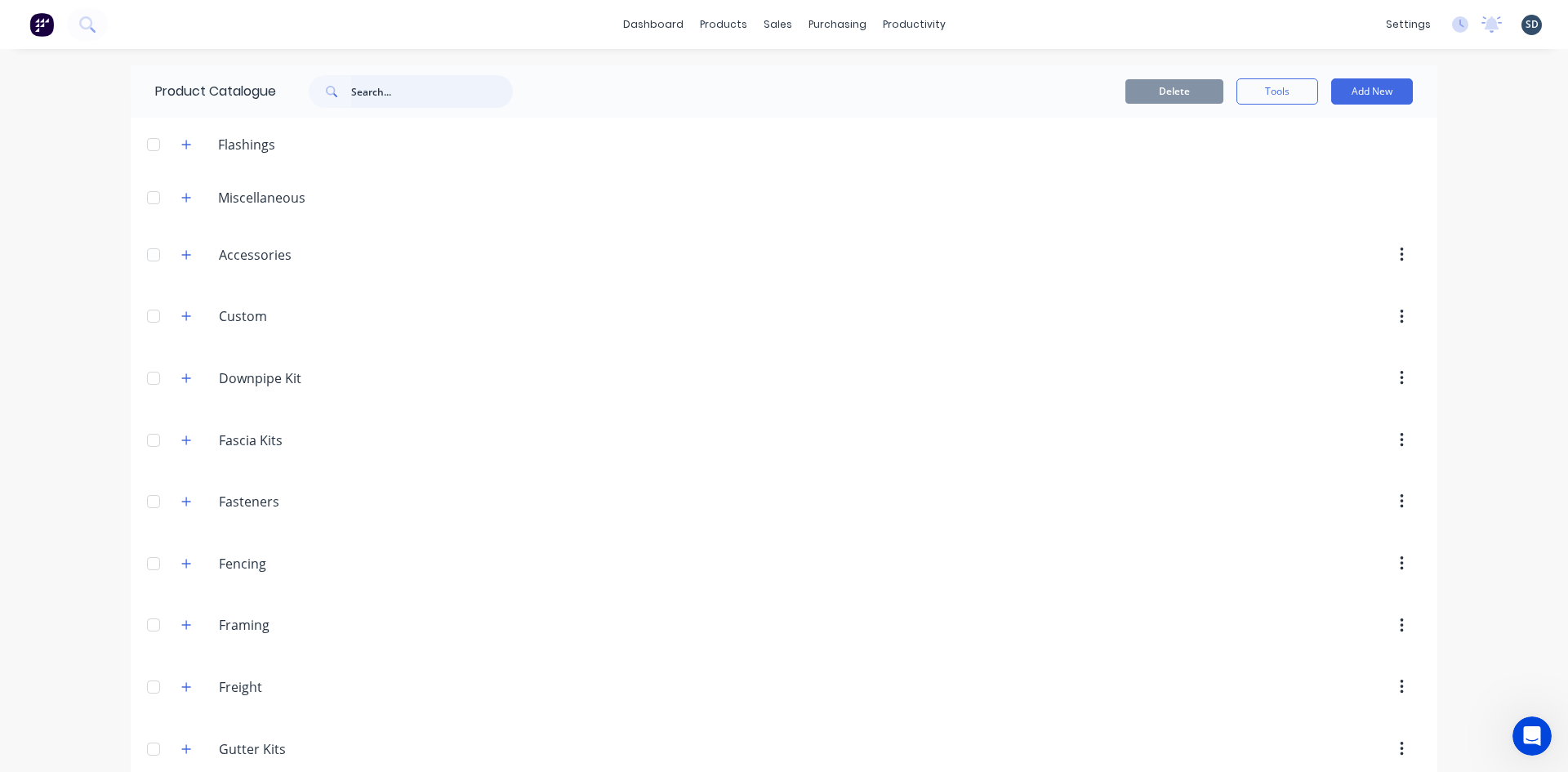
click at [416, 78] on input "text" at bounding box center [432, 91] width 162 height 33
drag, startPoint x: 408, startPoint y: 88, endPoint x: 337, endPoint y: 106, distance: 73.2
click at [337, 106] on div "tread" at bounding box center [411, 91] width 204 height 33
type input "alumin"
drag, startPoint x: 448, startPoint y: 97, endPoint x: 318, endPoint y: 104, distance: 130.2
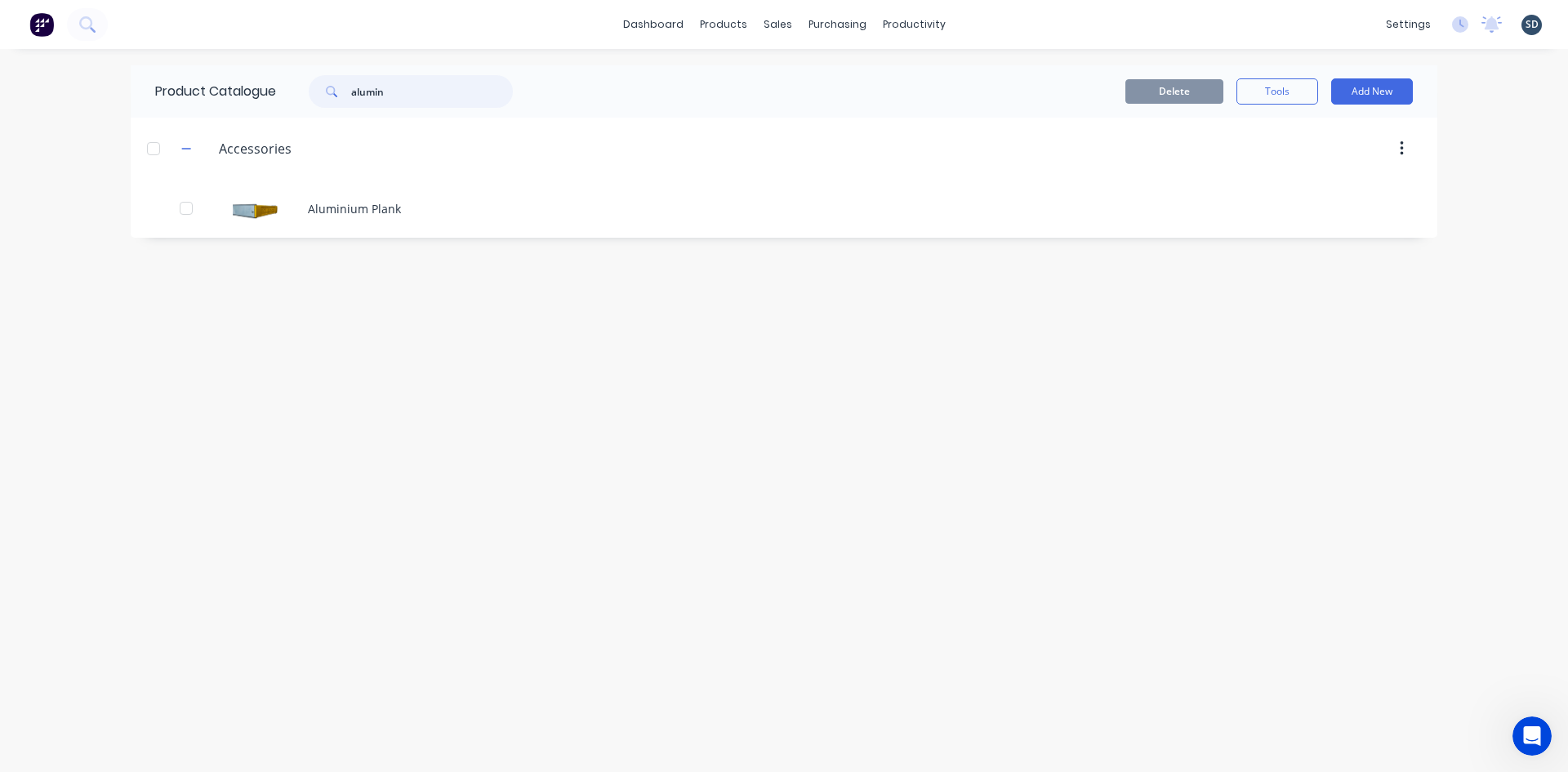
click at [318, 104] on div "alumin" at bounding box center [411, 91] width 204 height 33
click at [663, 85] on div "Delete Tools Add New" at bounding box center [984, 91] width 860 height 26
click at [1058, 22] on div "dashboard products sales purchasing productivity dashboard products Product Cat…" at bounding box center [784, 24] width 1568 height 49
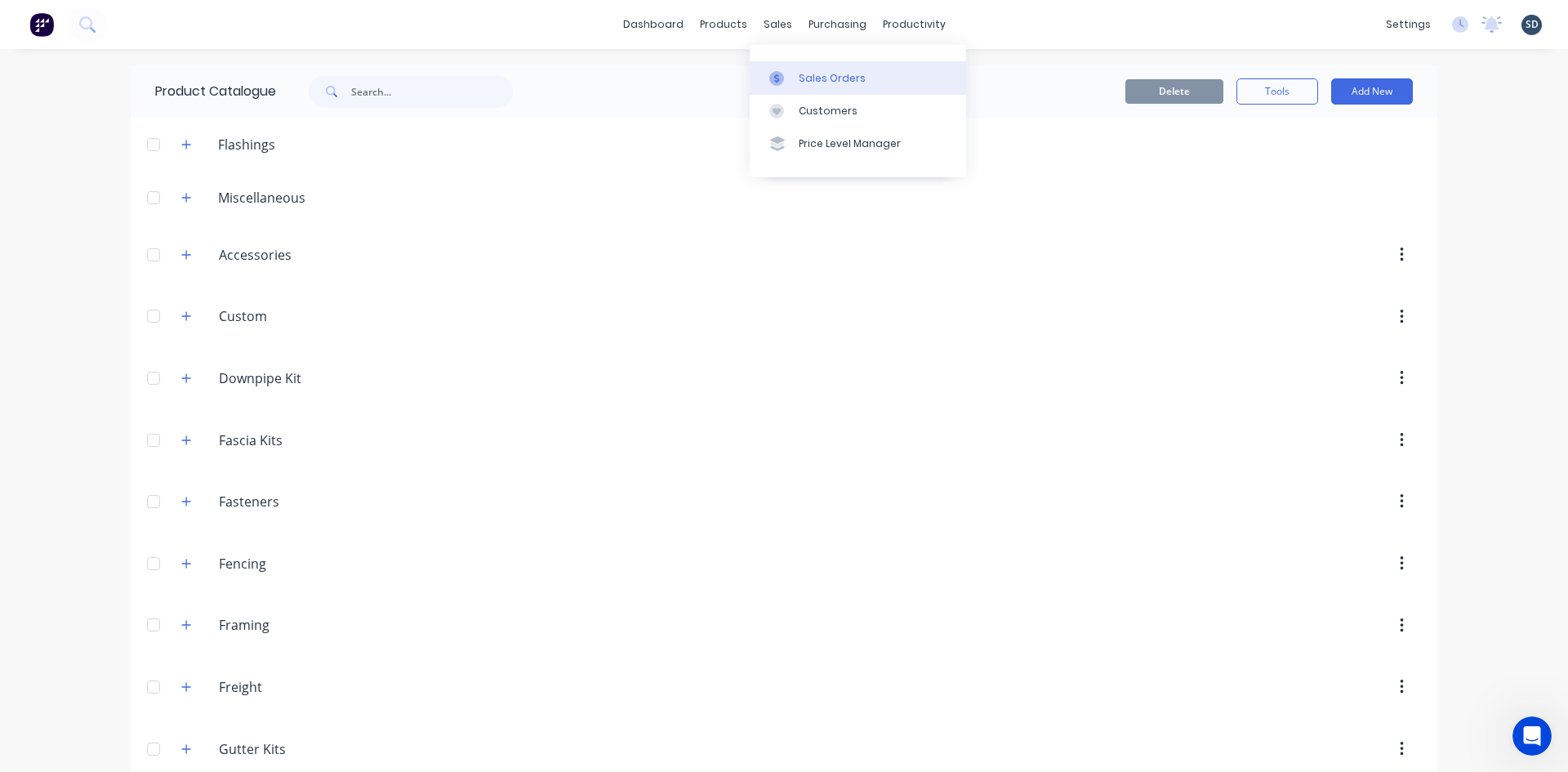
click at [836, 81] on div "Sales Orders" at bounding box center [832, 78] width 67 height 14
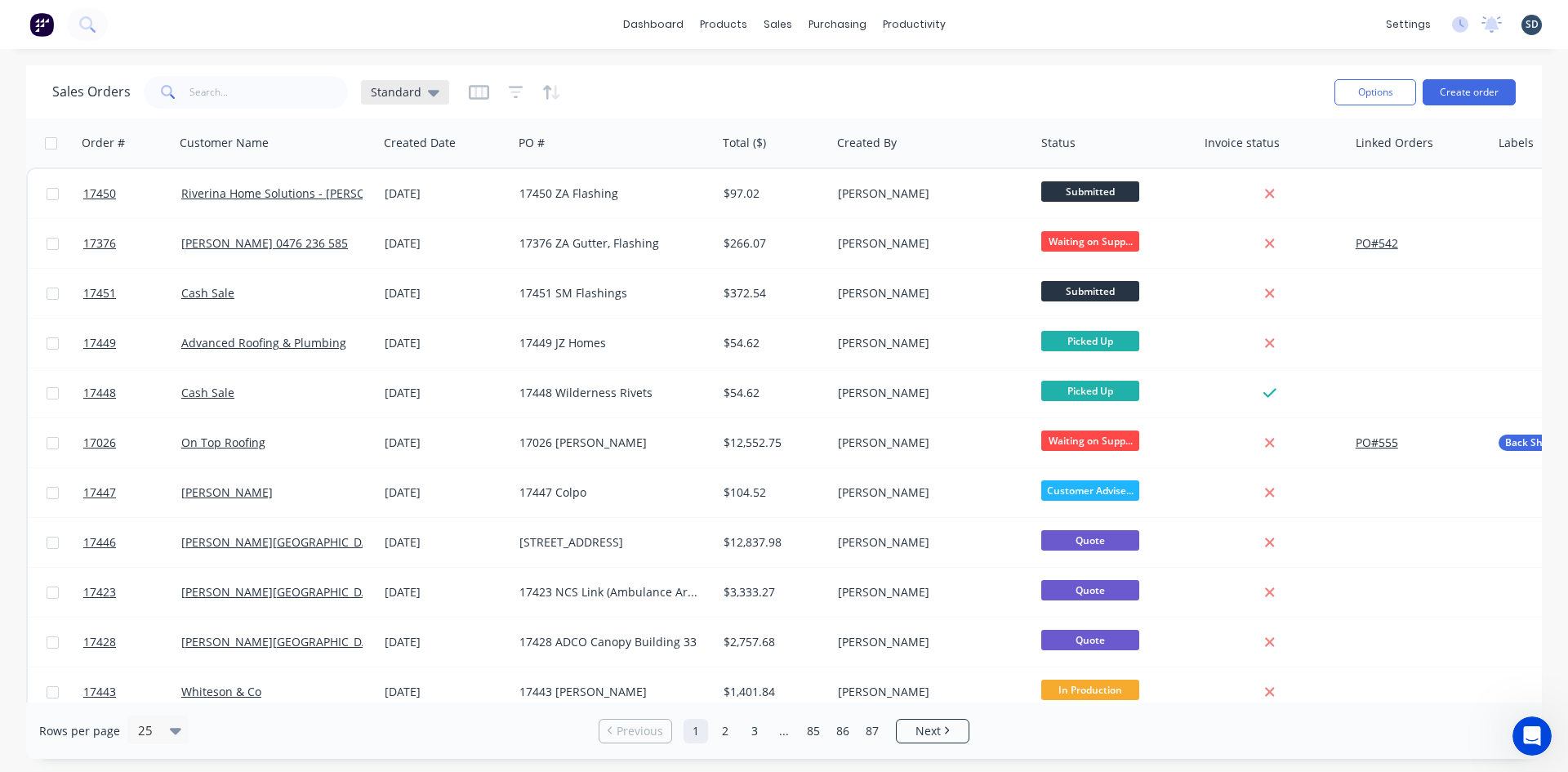
click at [438, 91] on div "Standard" at bounding box center [405, 92] width 88 height 24
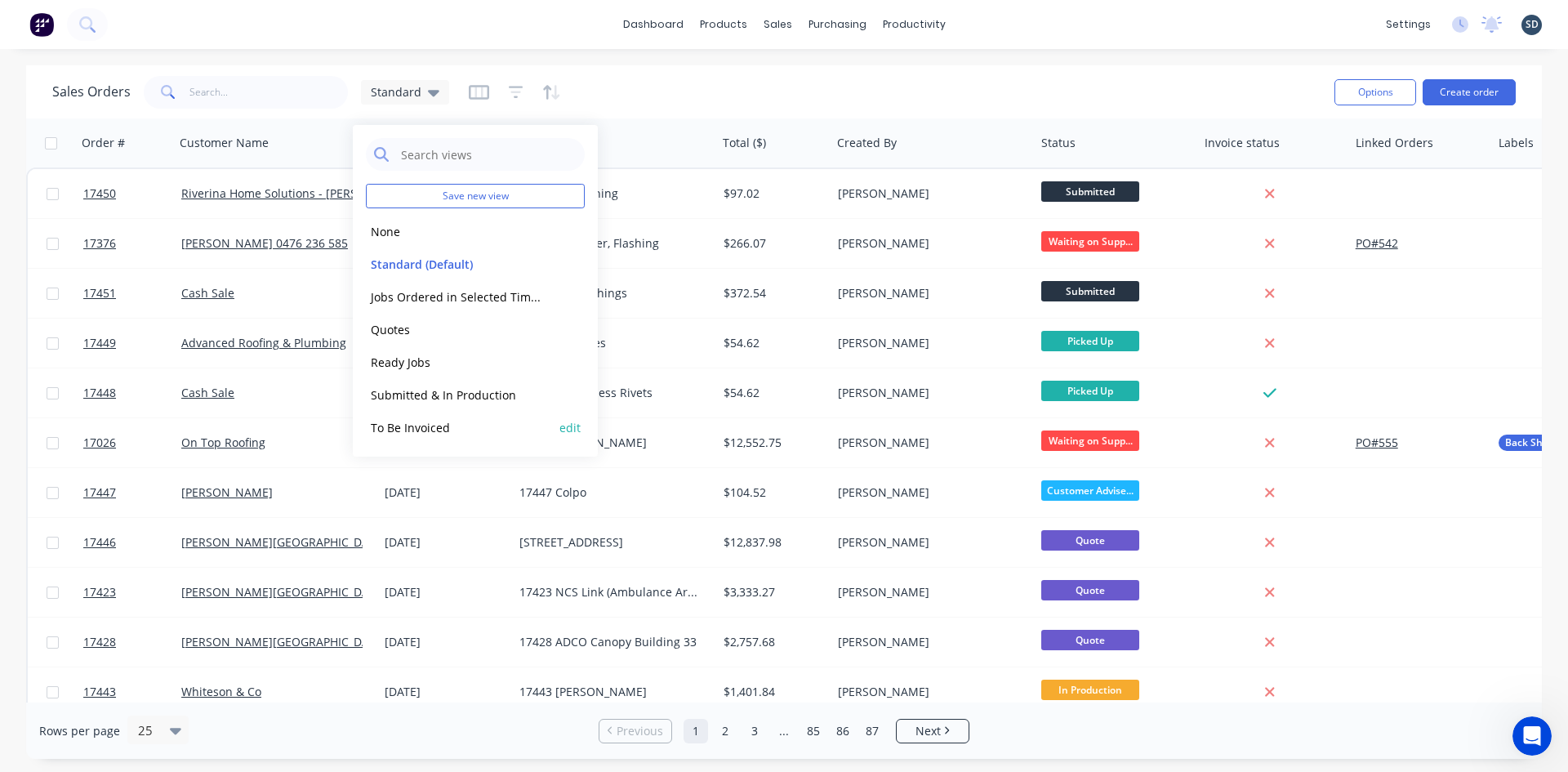
click at [427, 422] on button "To Be Invoiced" at bounding box center [458, 427] width 187 height 19
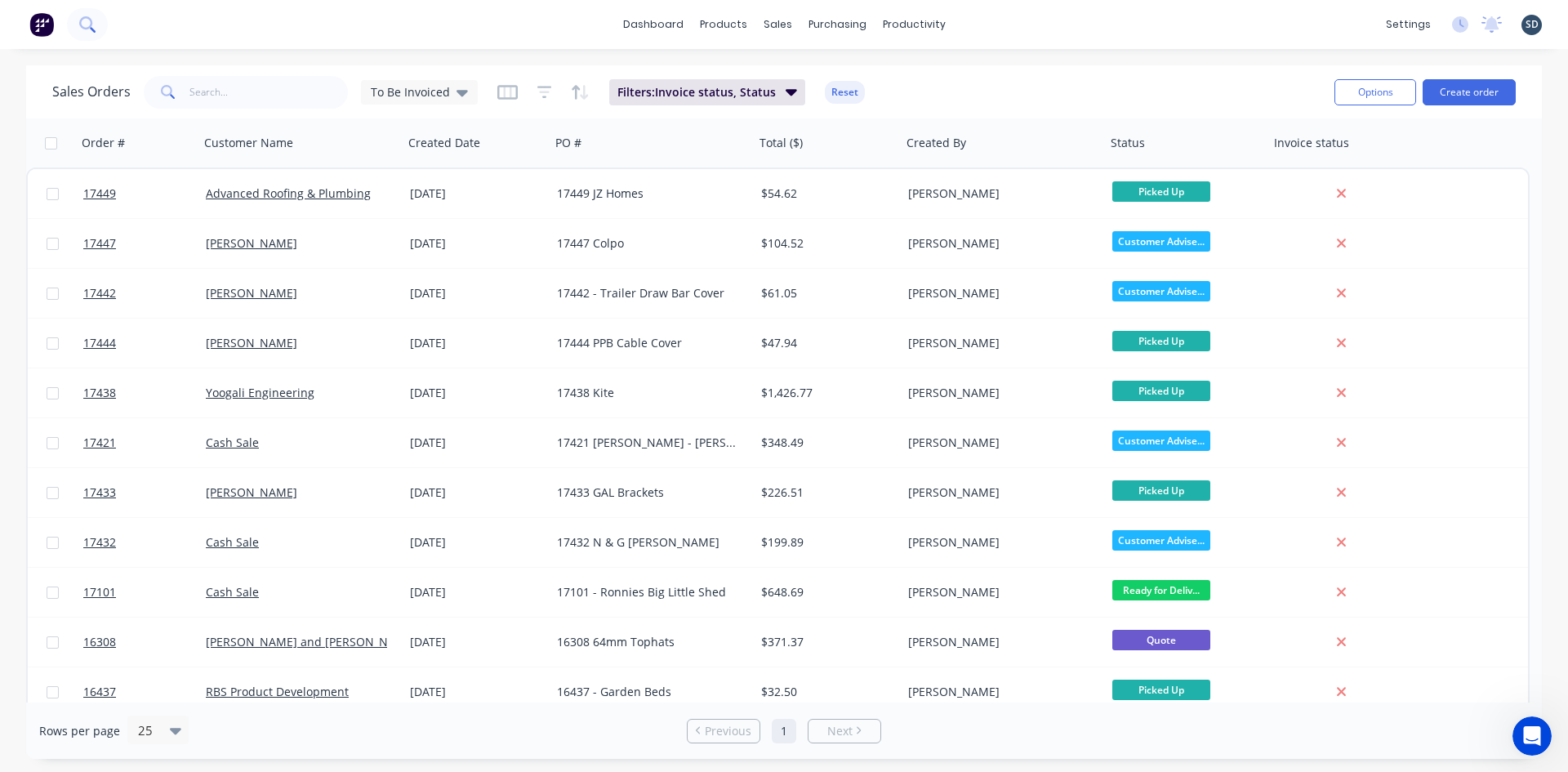
click at [80, 19] on icon at bounding box center [87, 24] width 15 height 15
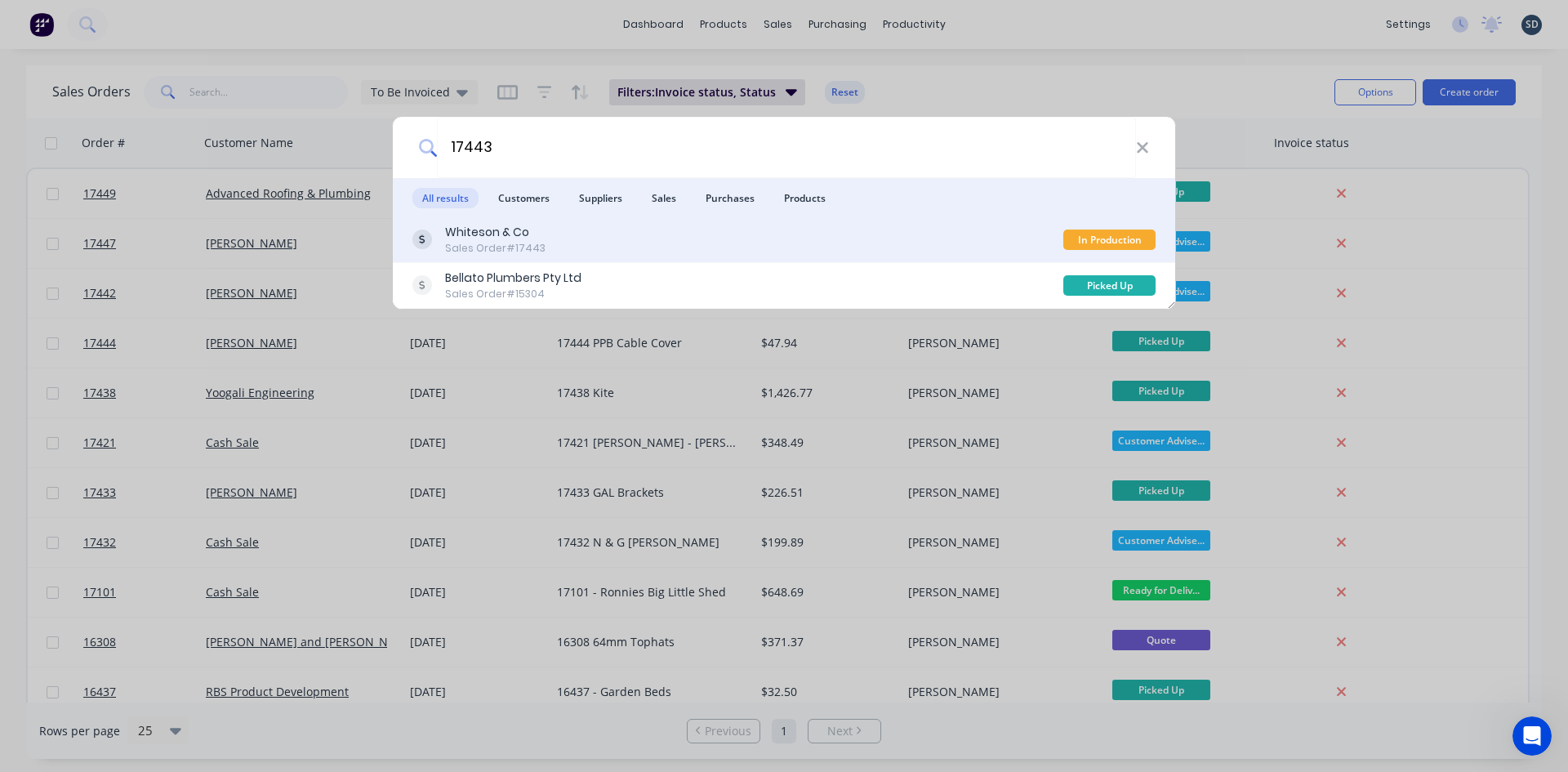
type input "17443"
click at [705, 235] on div "Whiteson & Co Sales Order #17443" at bounding box center [737, 240] width 651 height 32
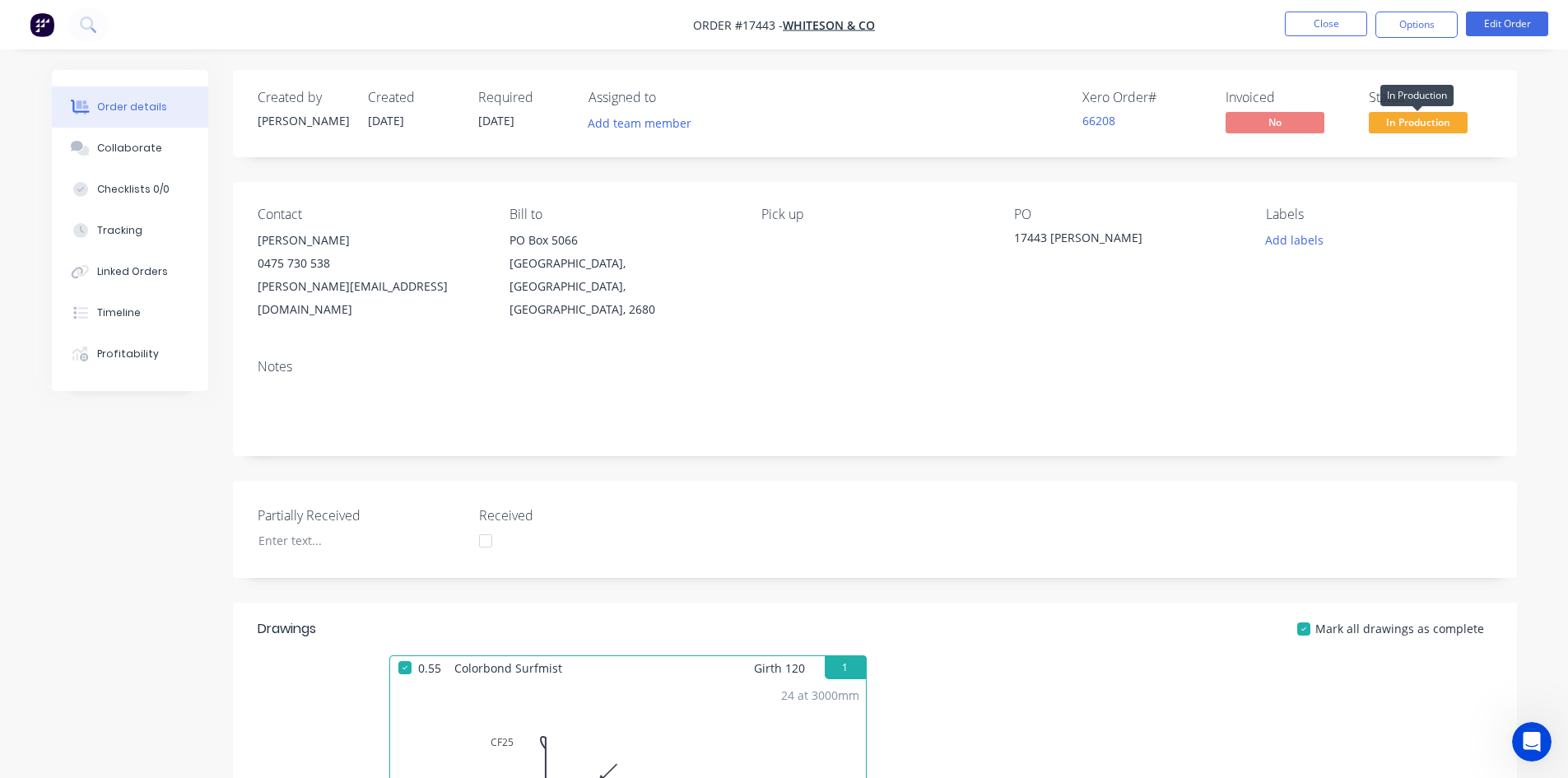
click at [1424, 125] on span "In Production" at bounding box center [1418, 123] width 99 height 20
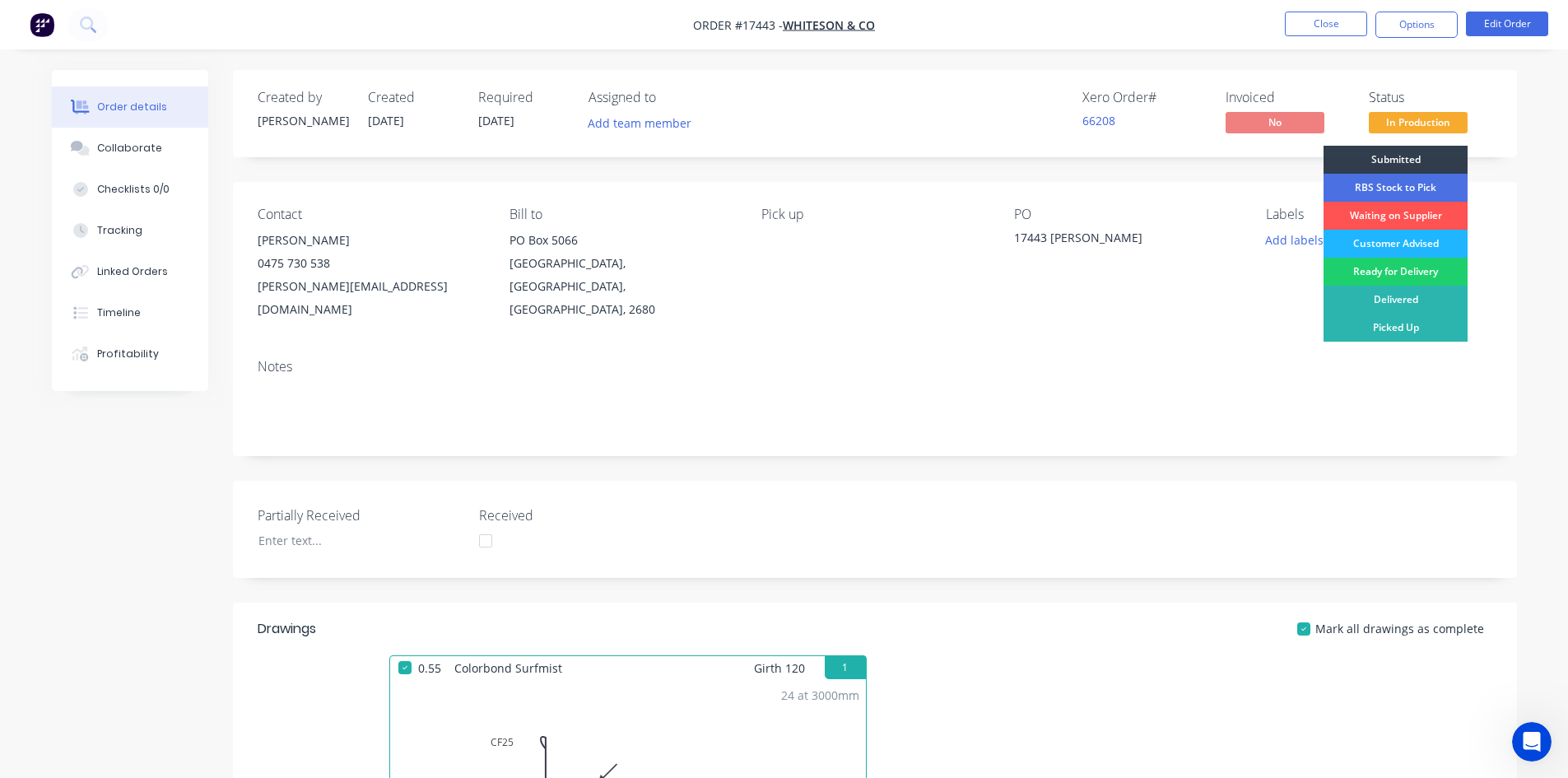
click at [1421, 238] on div "Customer Advised" at bounding box center [1394, 243] width 144 height 28
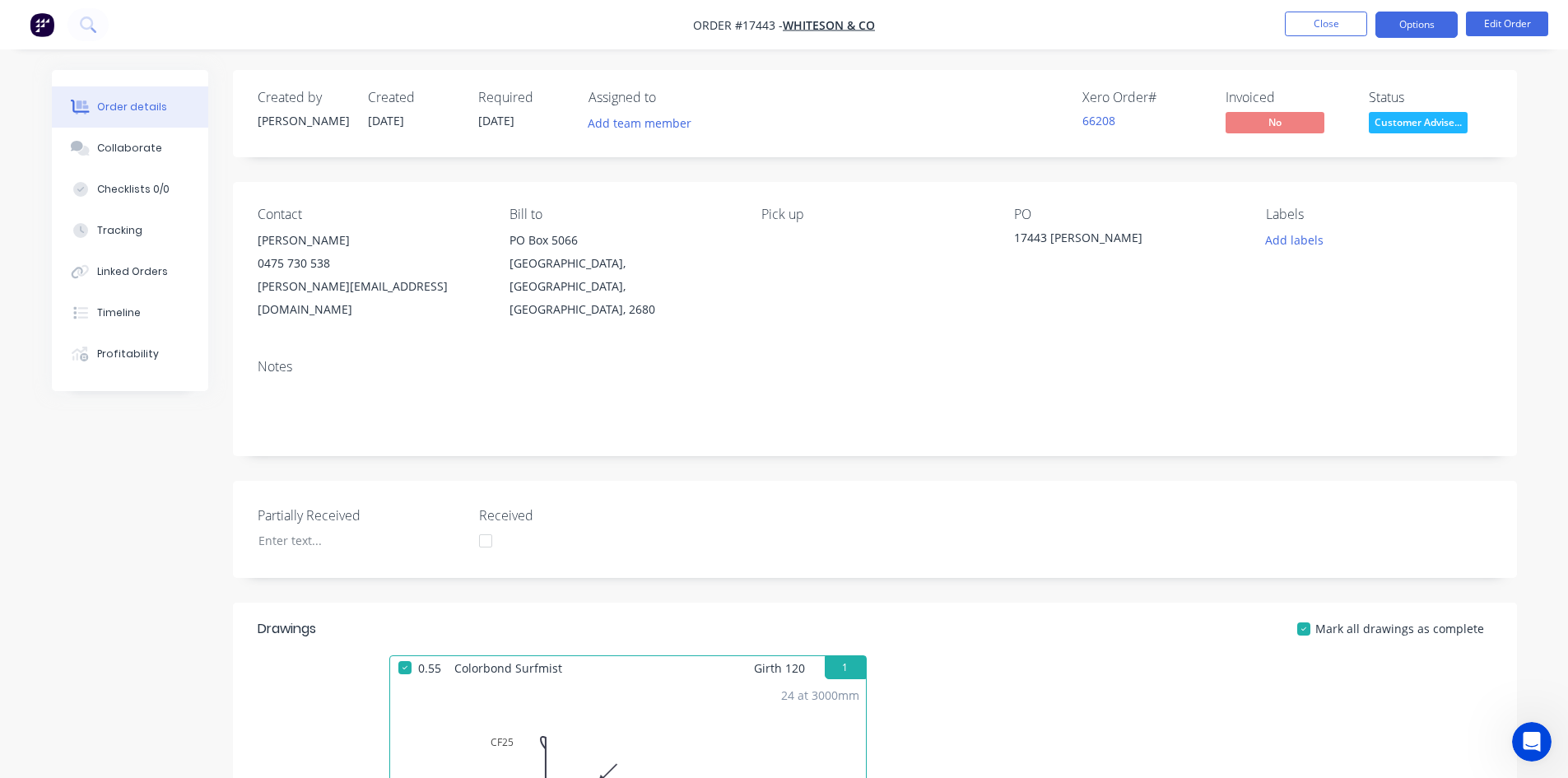
click at [1406, 22] on button "Options" at bounding box center [1416, 25] width 83 height 26
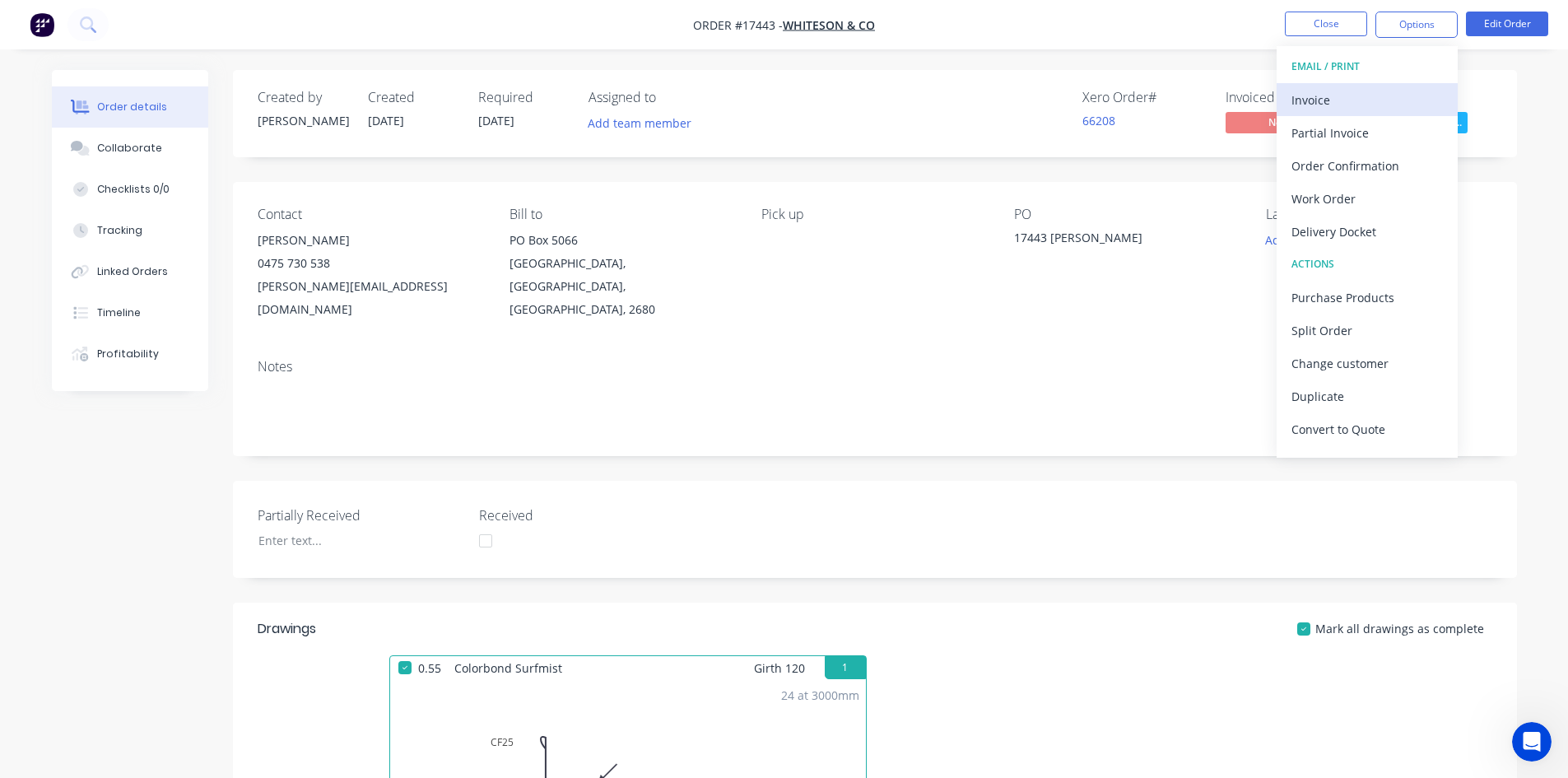
click at [1374, 103] on div "Invoice" at bounding box center [1367, 100] width 151 height 24
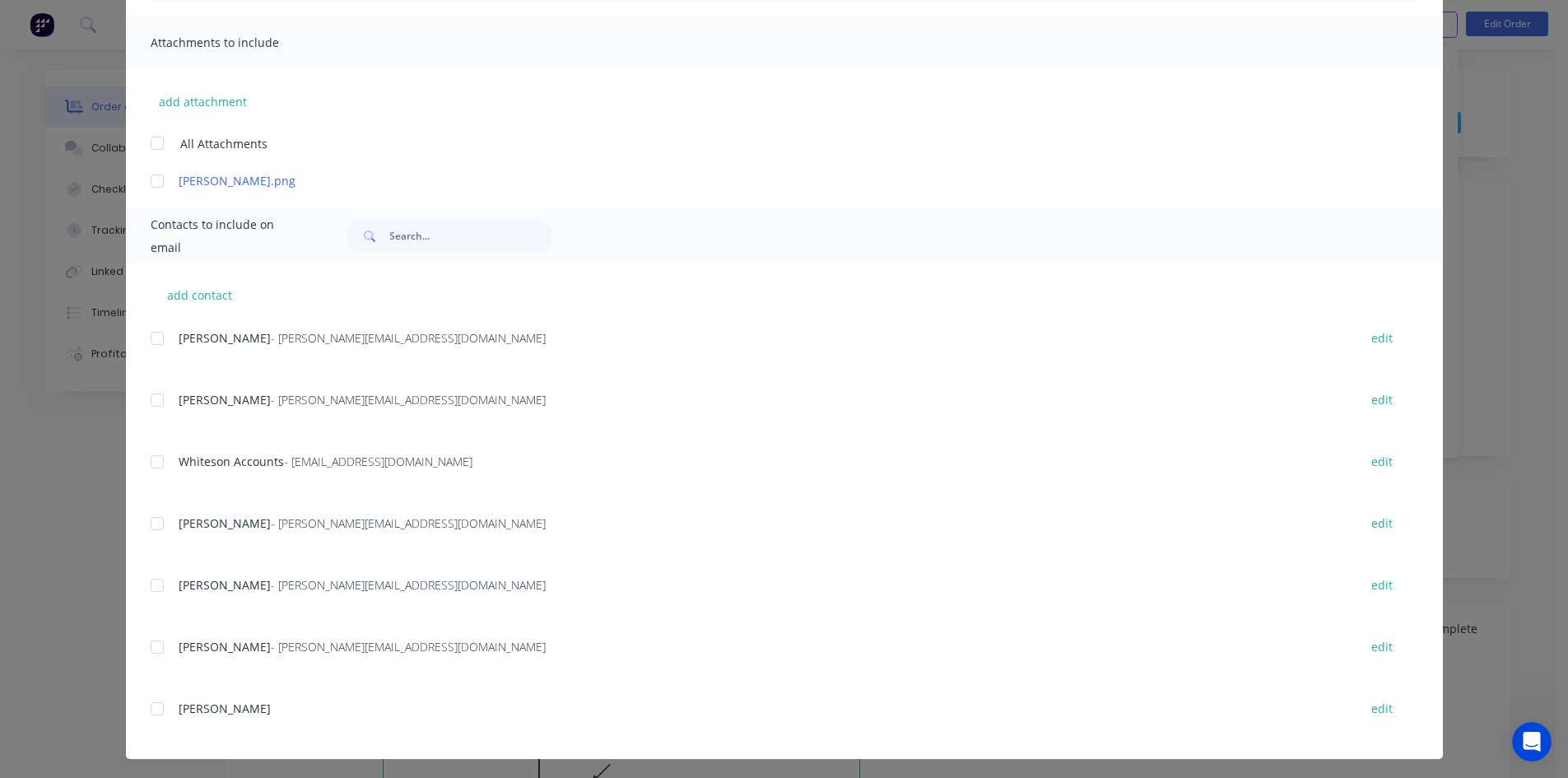
scroll to position [356, 0]
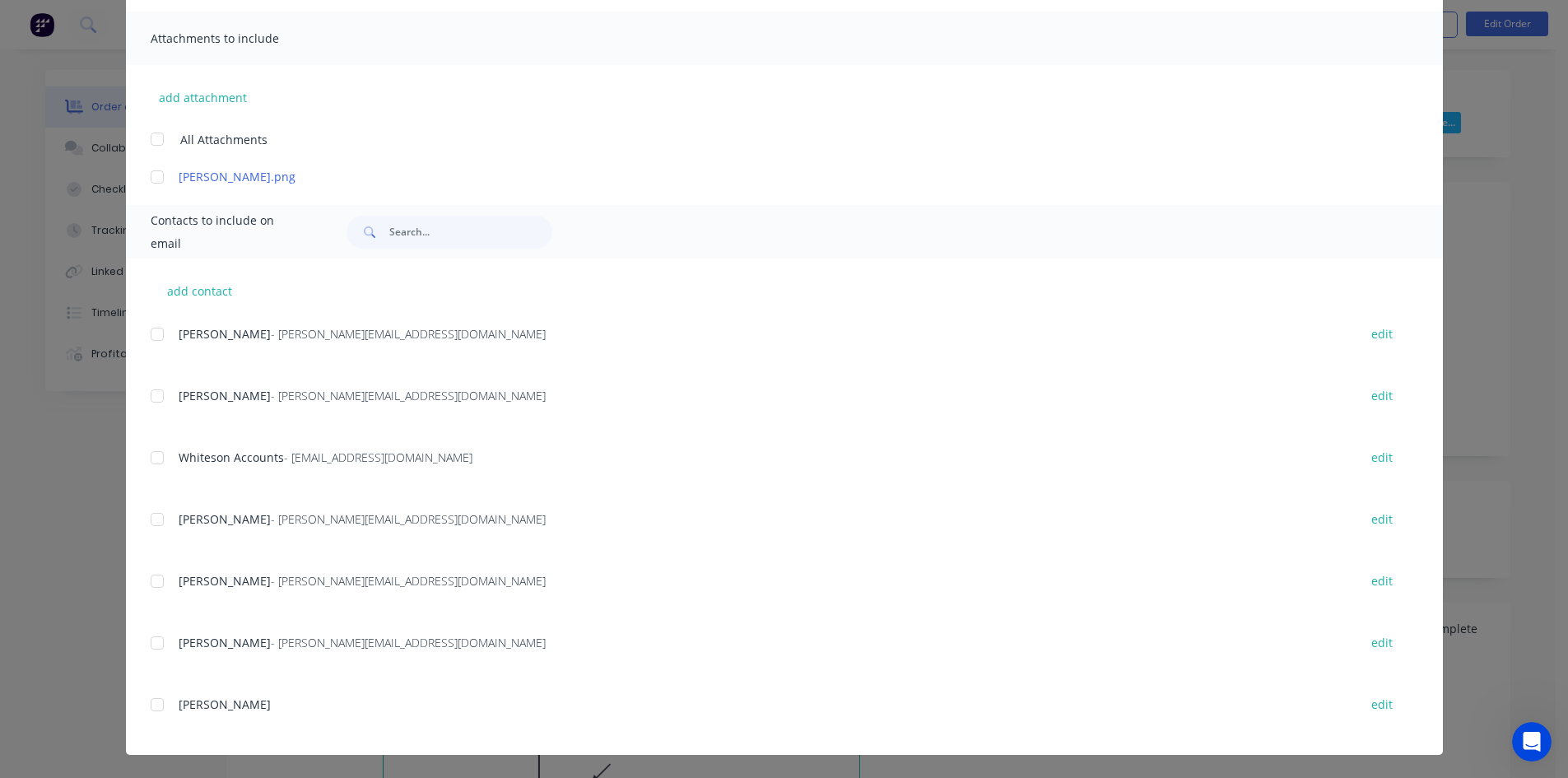
click at [151, 463] on div at bounding box center [157, 457] width 33 height 33
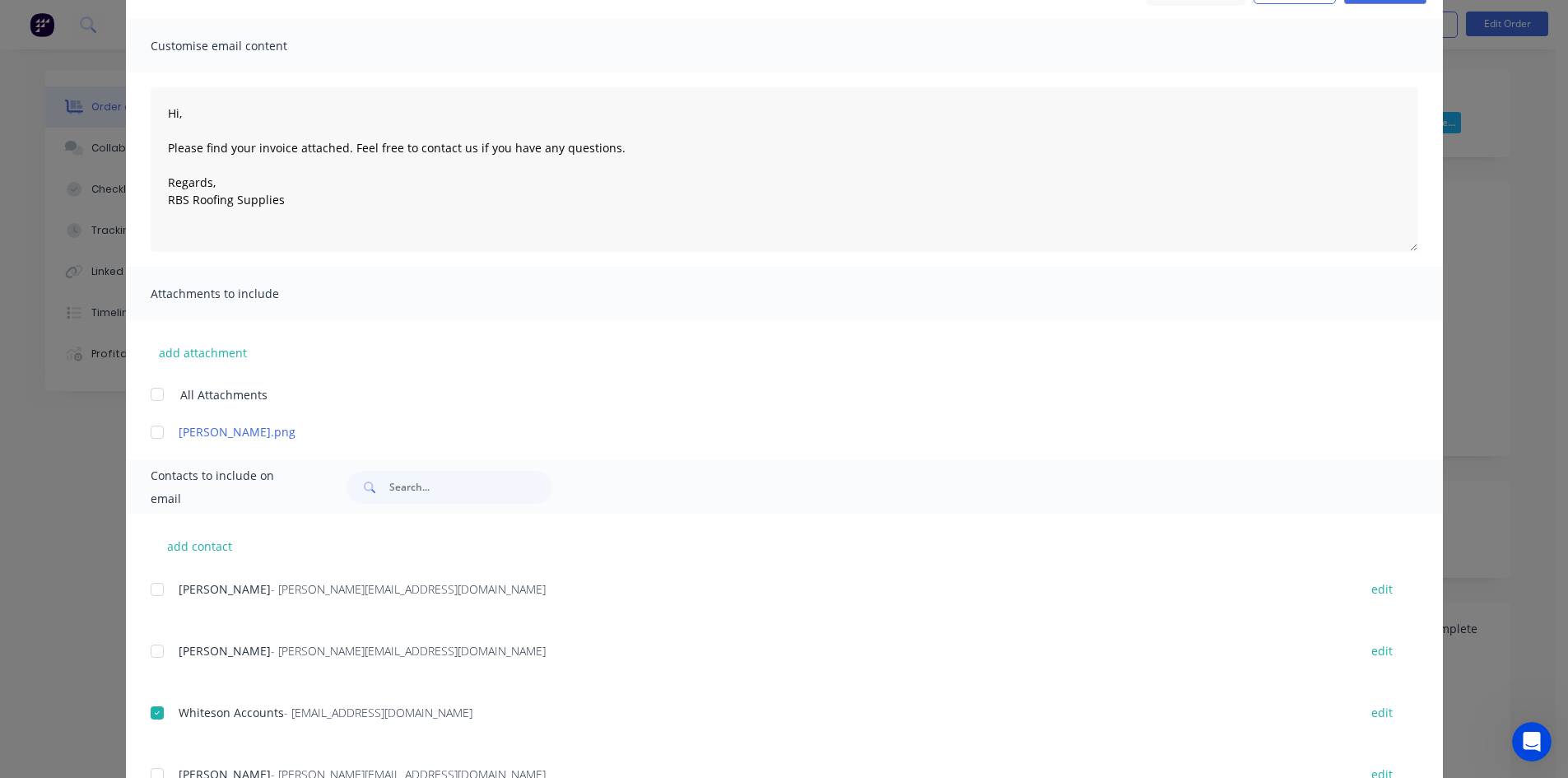
scroll to position [0, 0]
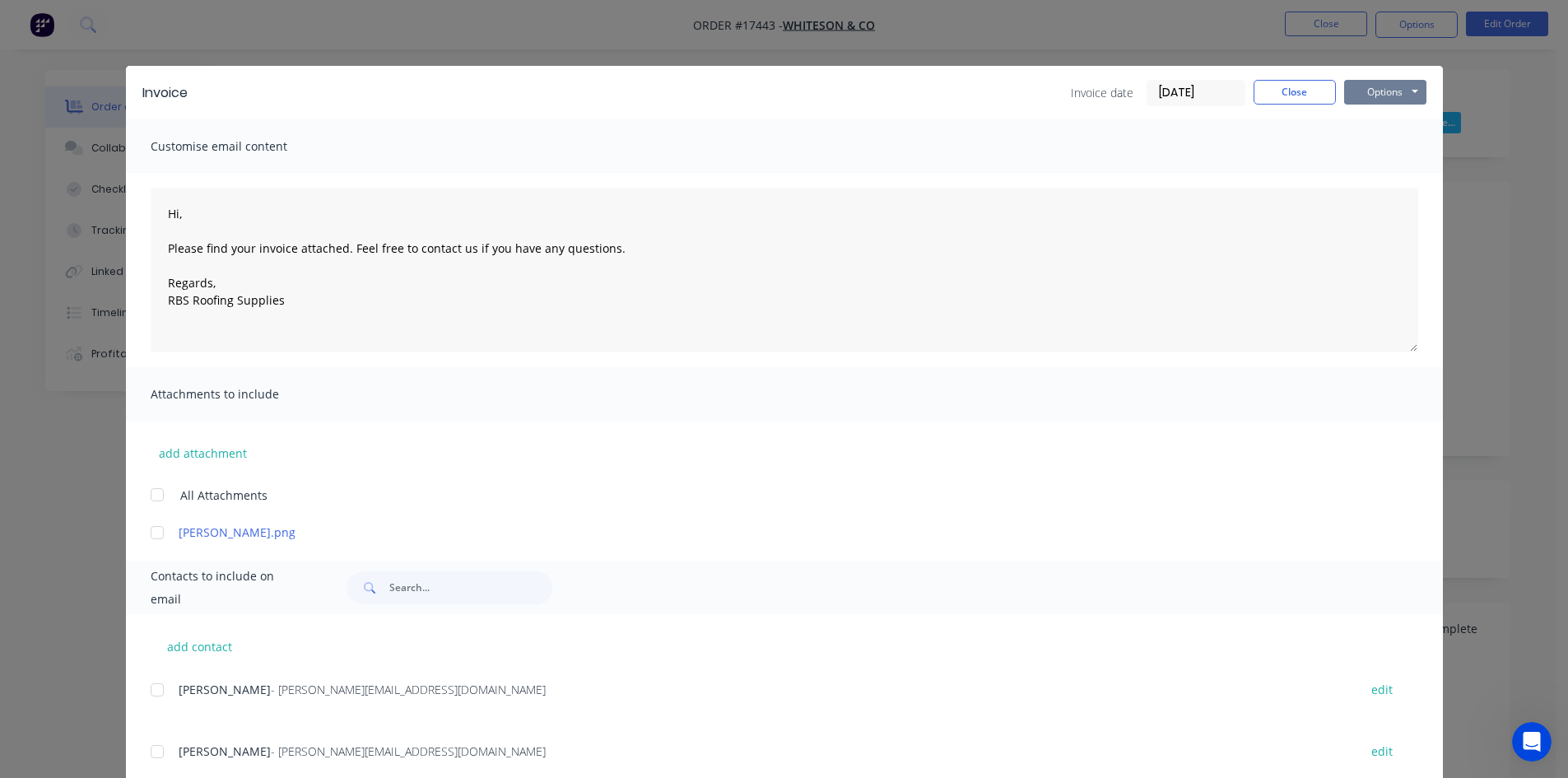
click at [1397, 92] on button "Options" at bounding box center [1385, 92] width 83 height 25
click at [1388, 177] on button "Email" at bounding box center [1397, 176] width 105 height 27
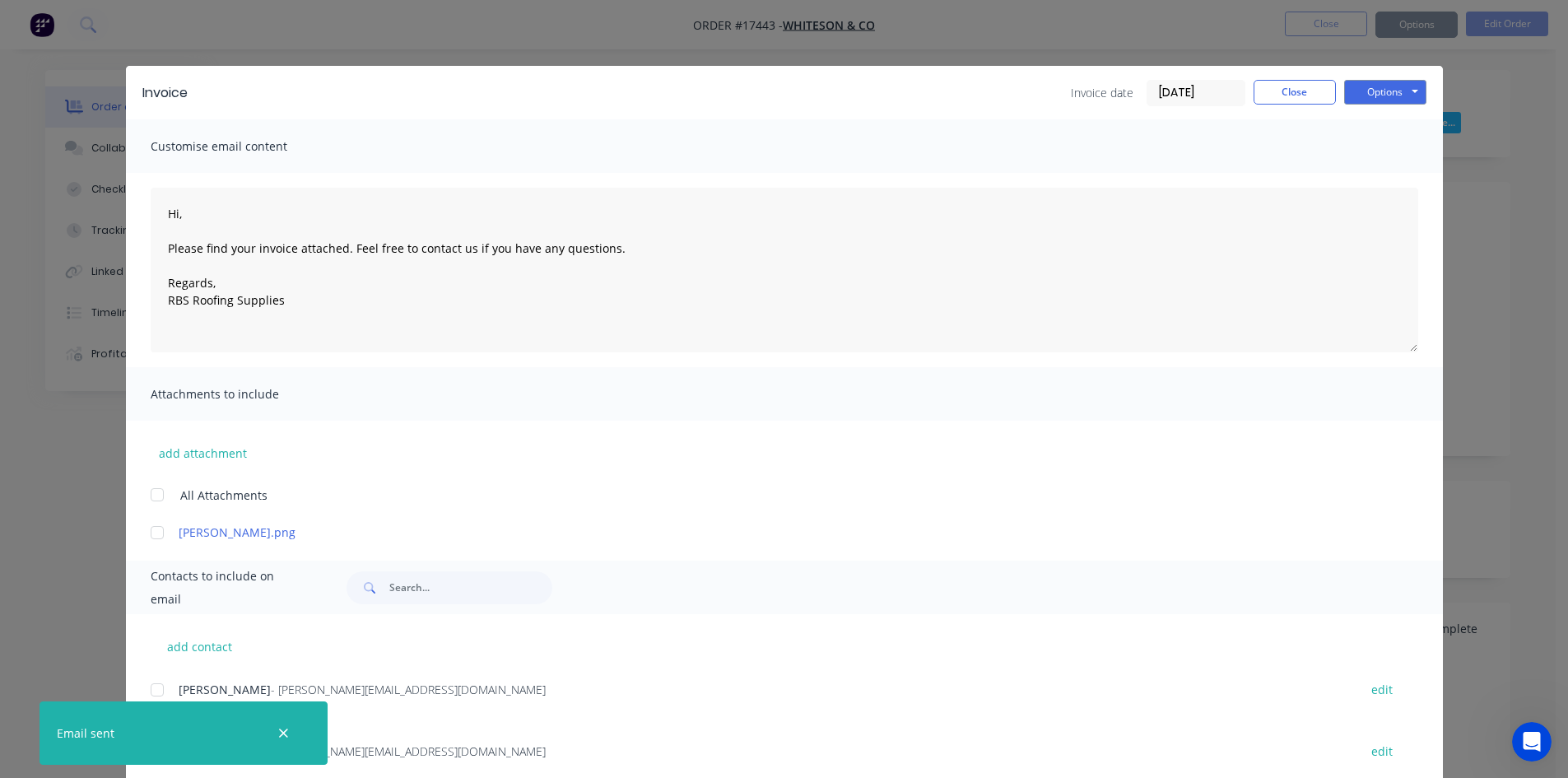
type textarea "Hi, Please find your invoice attached. Feel free to contact us if you have any …"
click at [1300, 96] on button "Close" at bounding box center [1294, 92] width 83 height 25
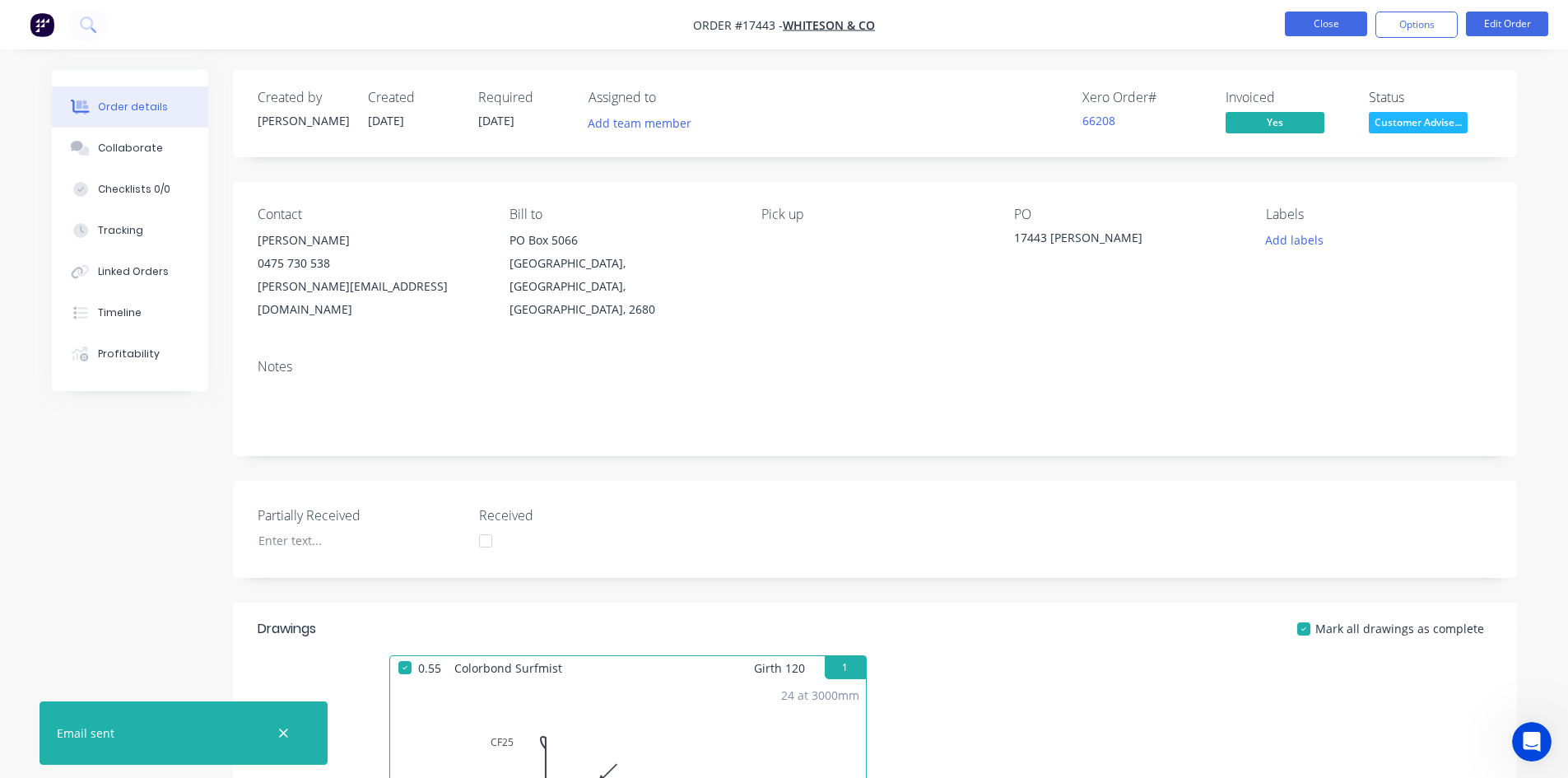
click at [1333, 22] on button "Close" at bounding box center [1326, 24] width 83 height 25
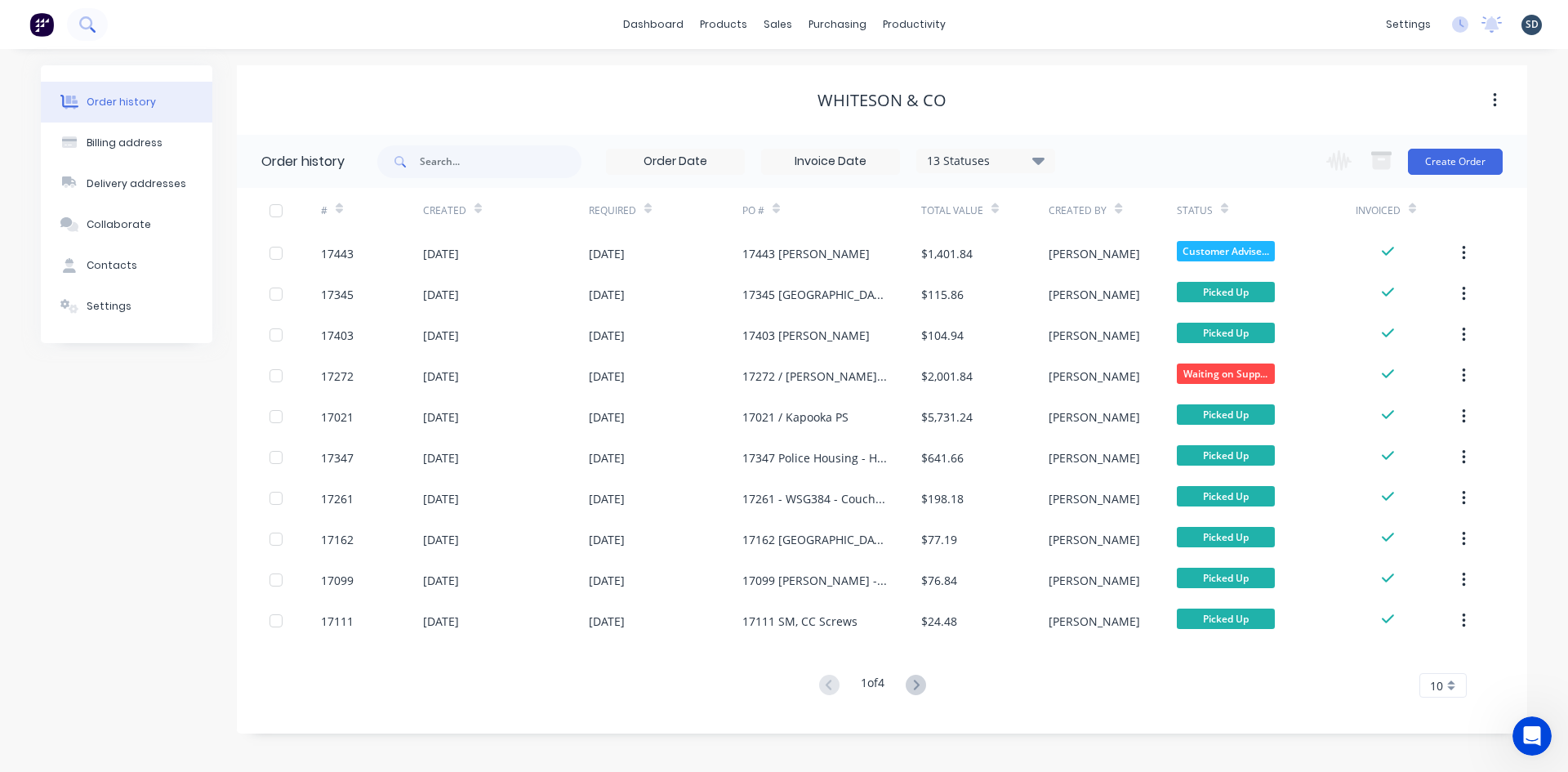
click at [98, 29] on button at bounding box center [87, 24] width 41 height 33
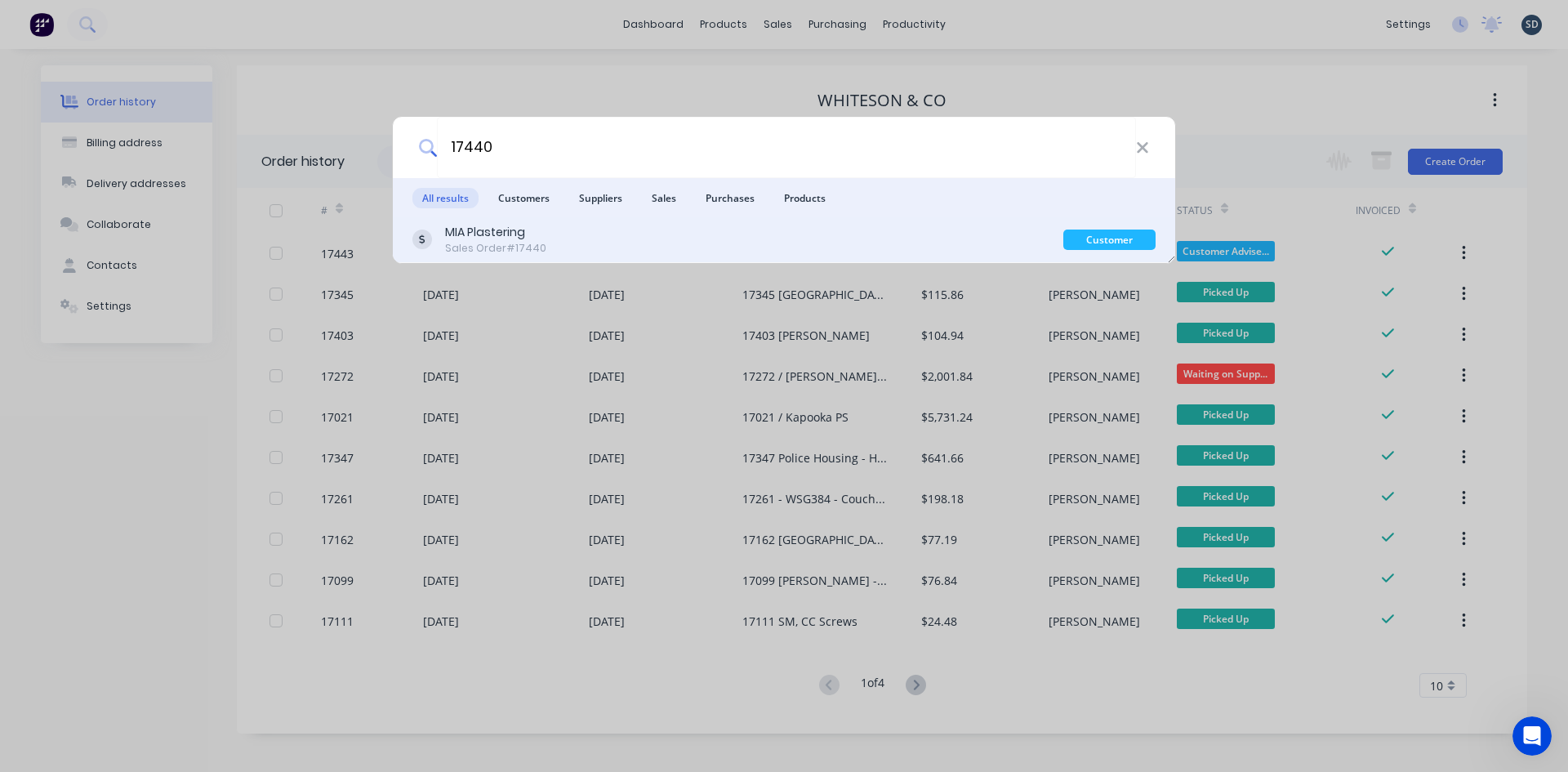
type input "17440"
click at [520, 233] on div "MIA Plastering" at bounding box center [496, 232] width 101 height 17
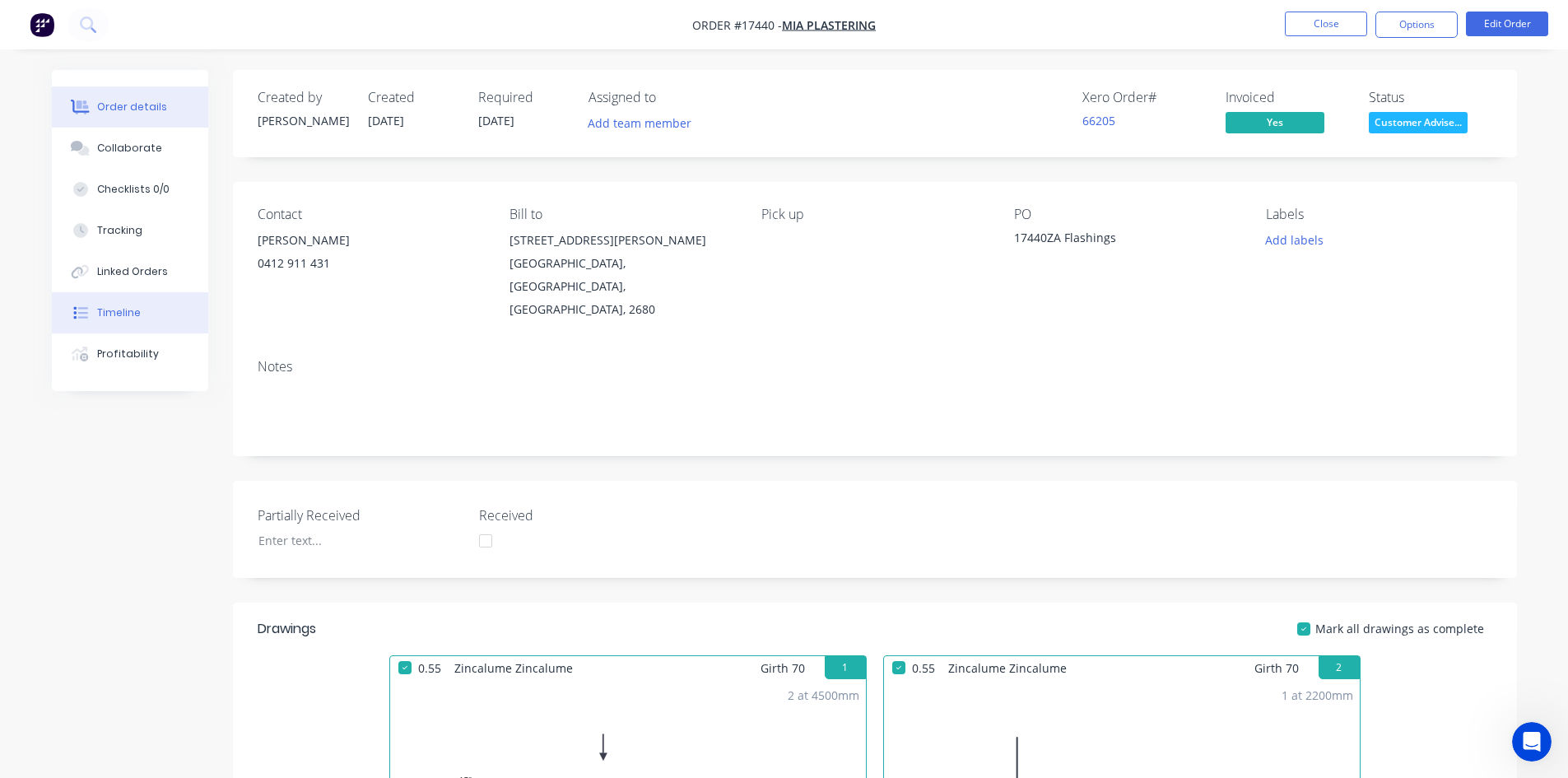
click at [133, 315] on div "Timeline" at bounding box center [118, 312] width 43 height 14
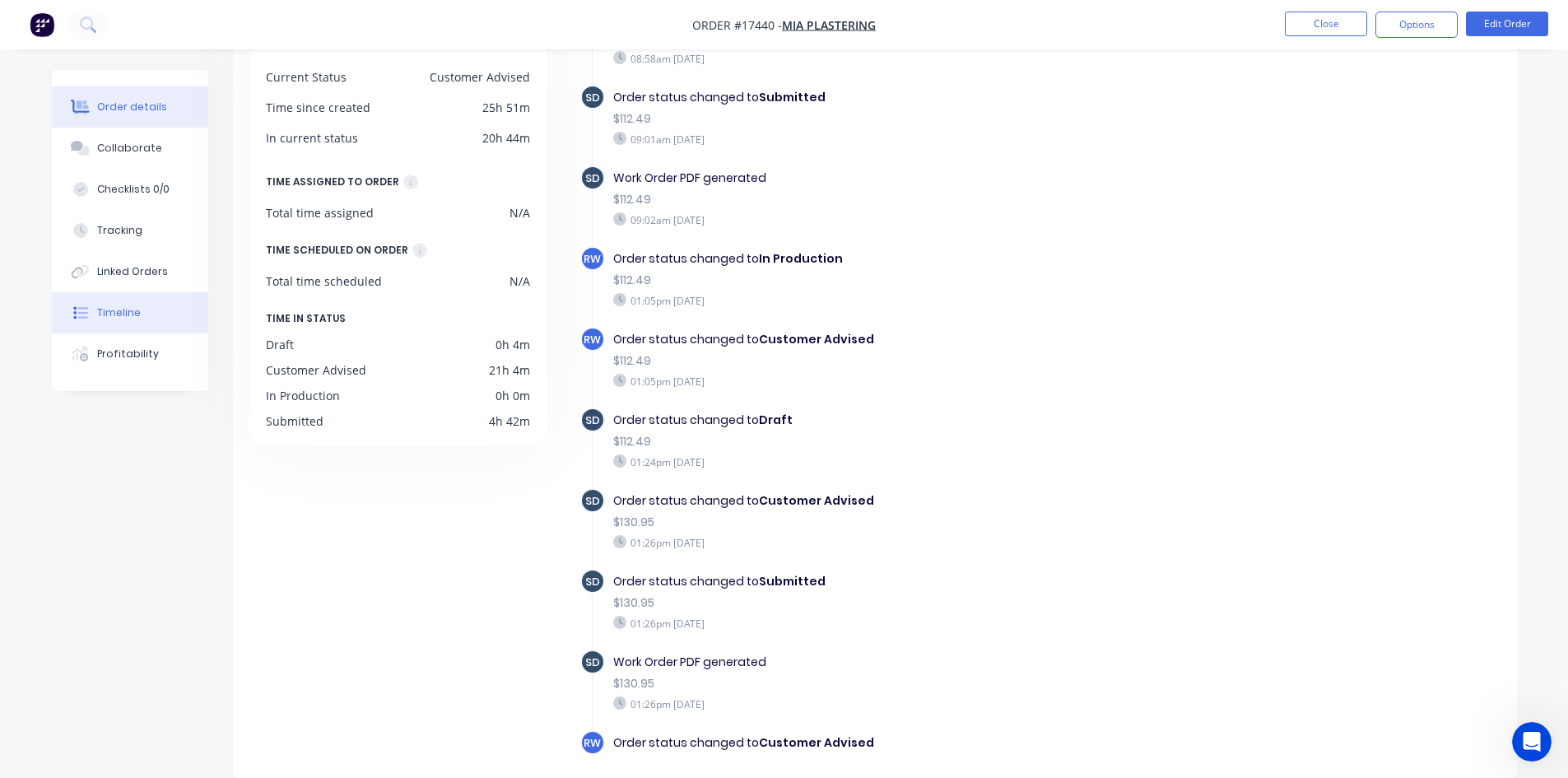
click at [77, 108] on icon at bounding box center [82, 107] width 13 height 14
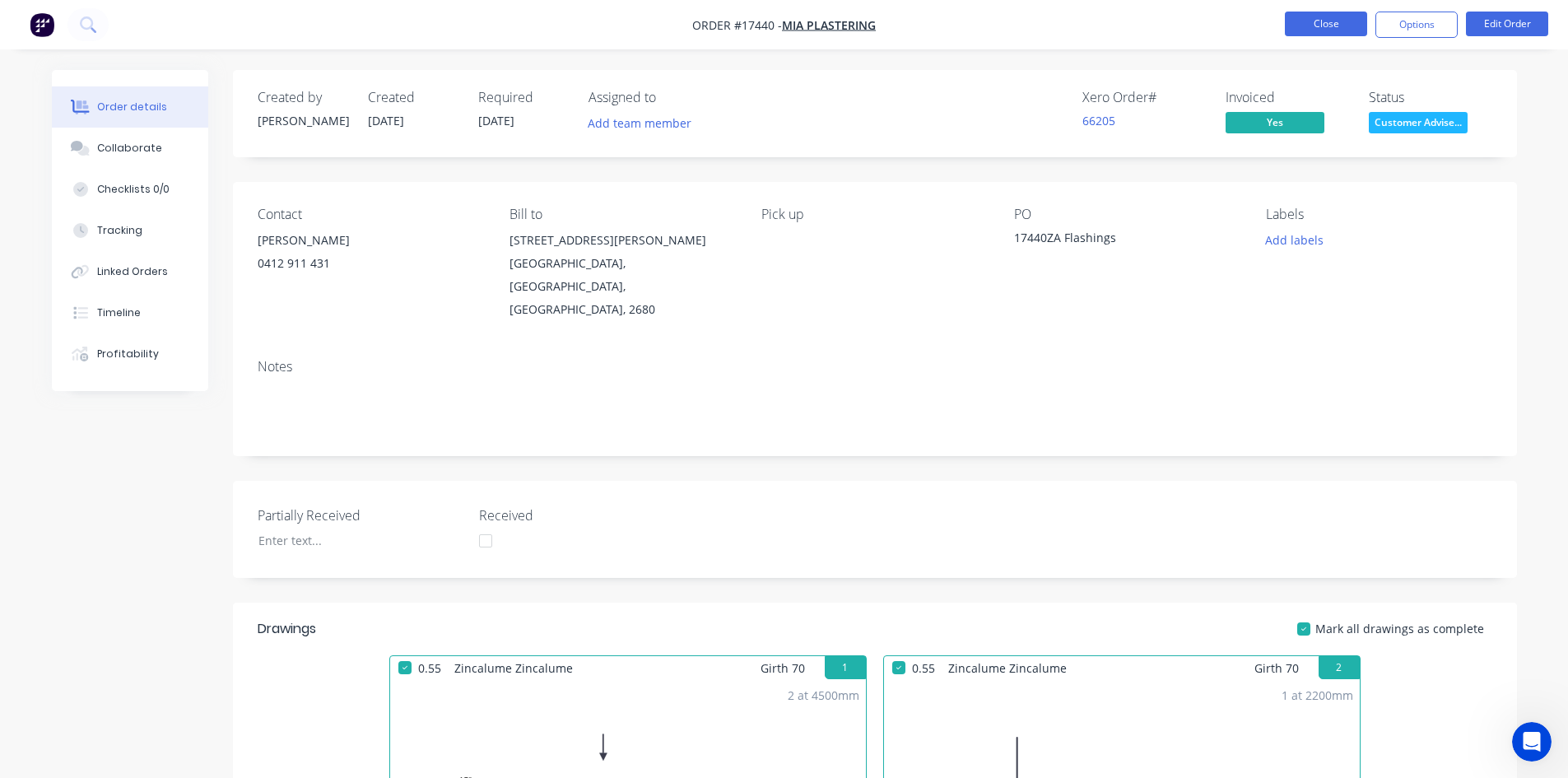
click at [1338, 13] on button "Close" at bounding box center [1326, 24] width 83 height 25
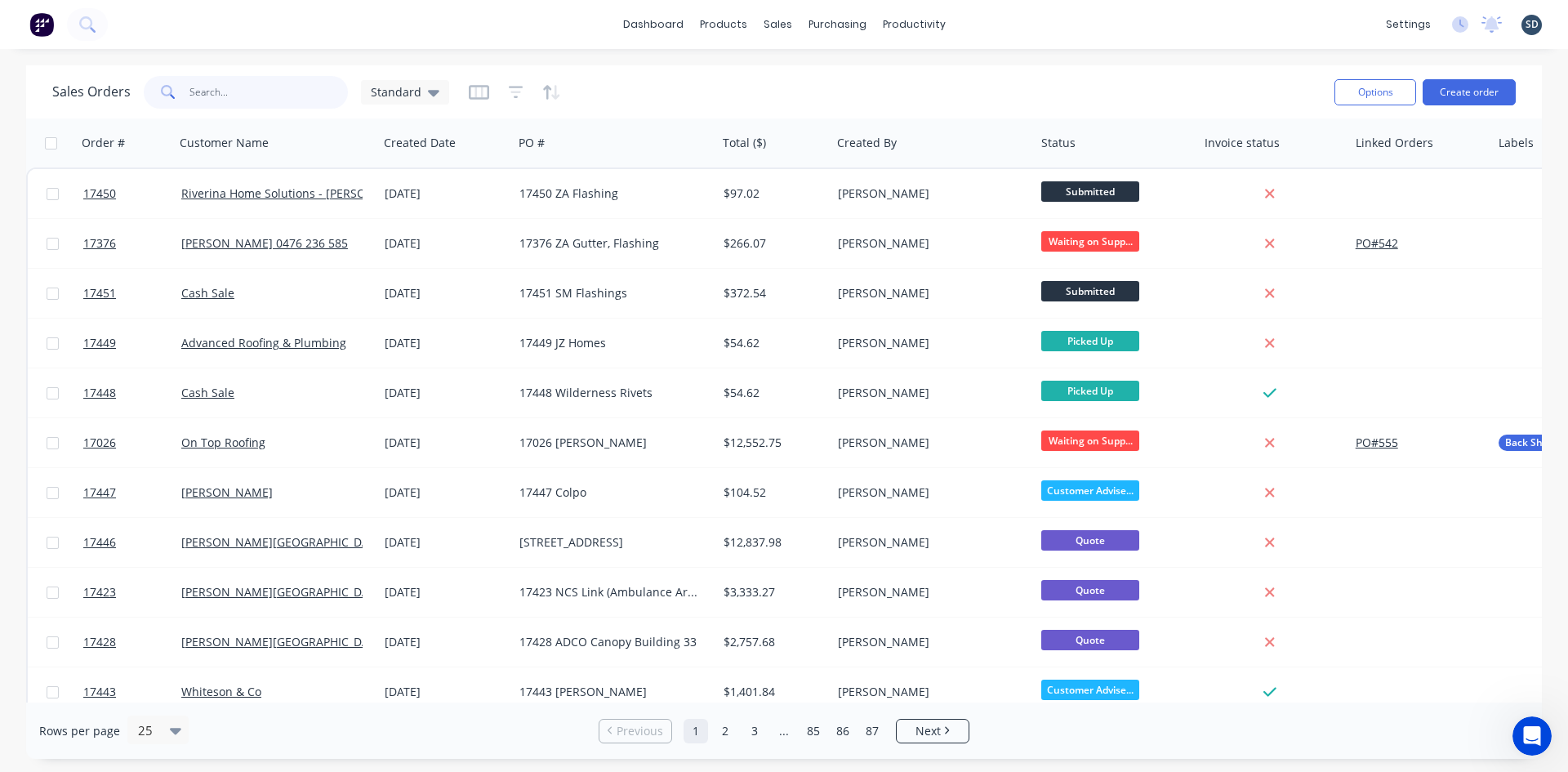
click at [208, 85] on input "text" at bounding box center [269, 92] width 160 height 33
click at [363, 29] on div "dashboard products sales purchasing productivity dashboard products Product Cat…" at bounding box center [784, 24] width 1568 height 49
click at [226, 77] on input "text" at bounding box center [269, 92] width 160 height 33
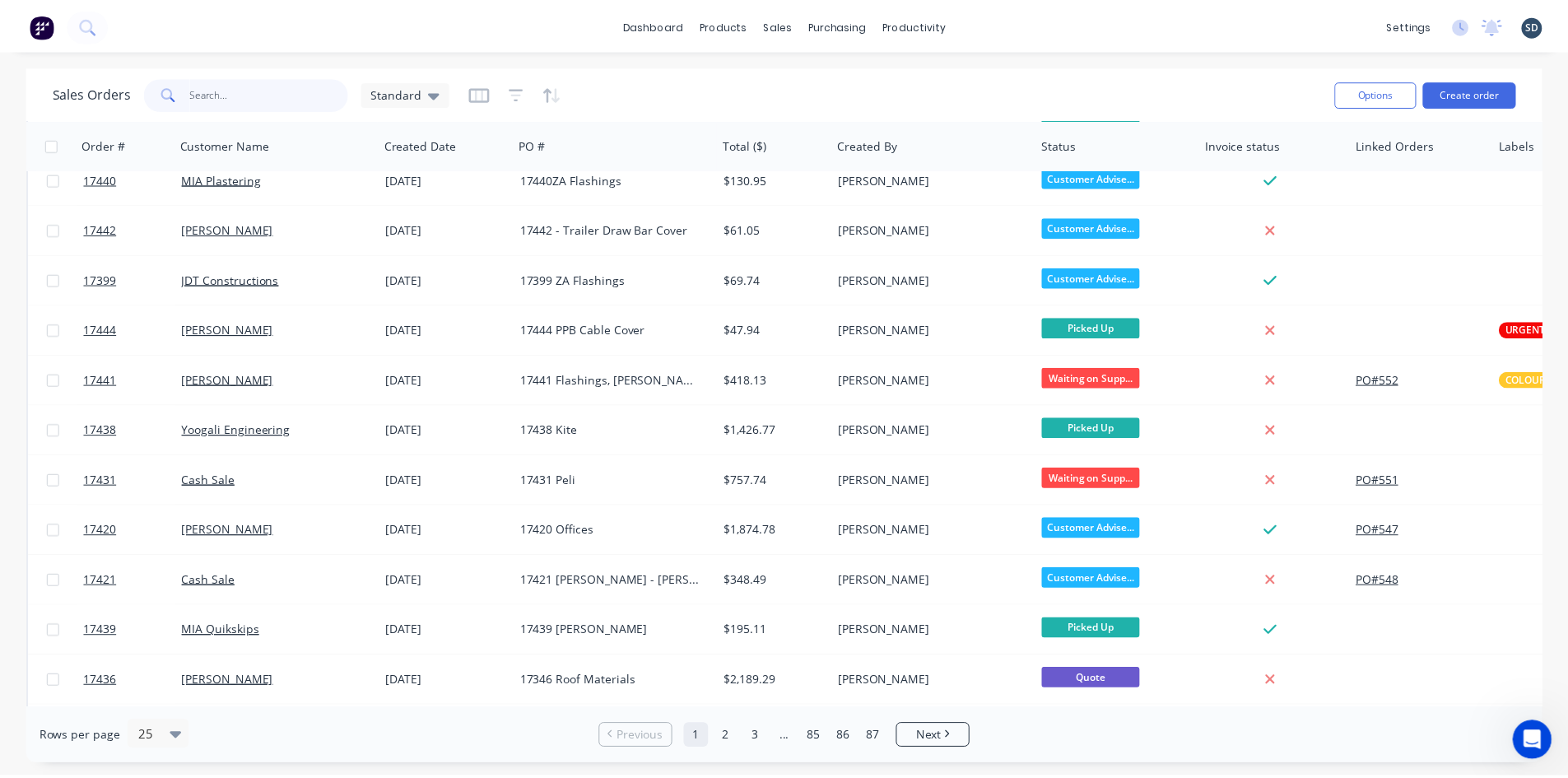
scroll to position [659, 0]
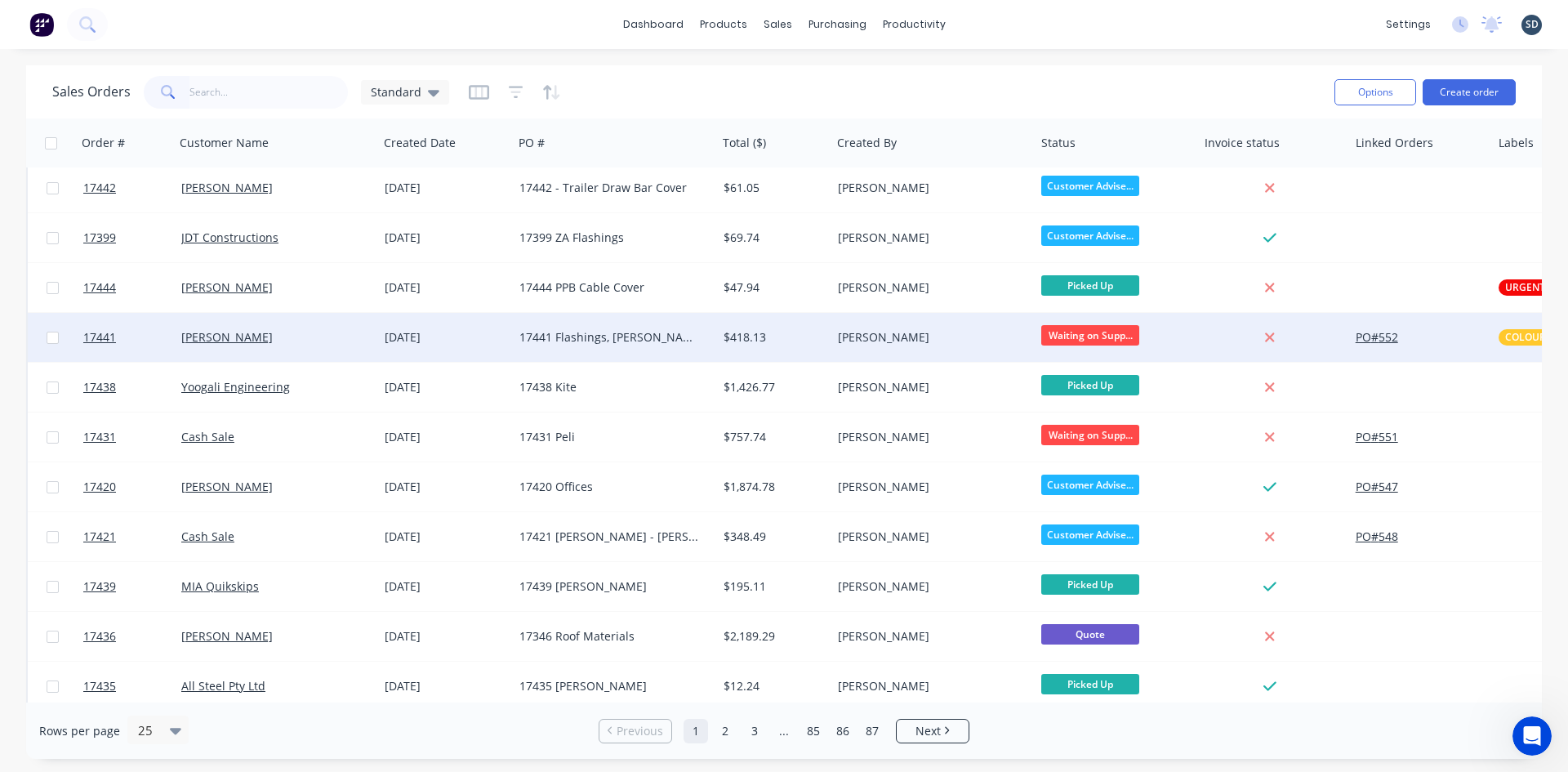
click at [345, 327] on div "[PERSON_NAME]" at bounding box center [277, 337] width 204 height 49
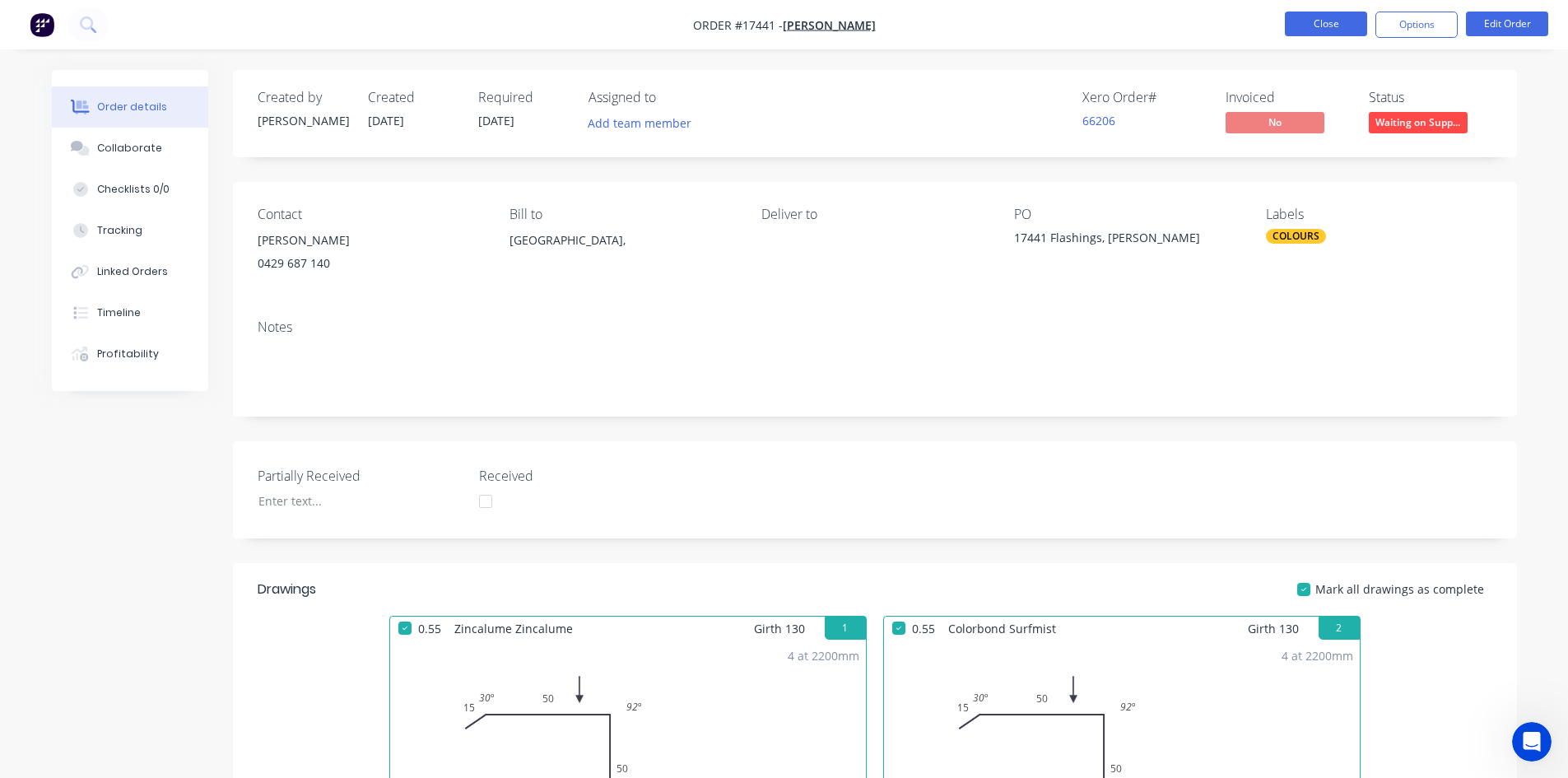
click at [1343, 12] on button "Close" at bounding box center [1326, 24] width 83 height 25
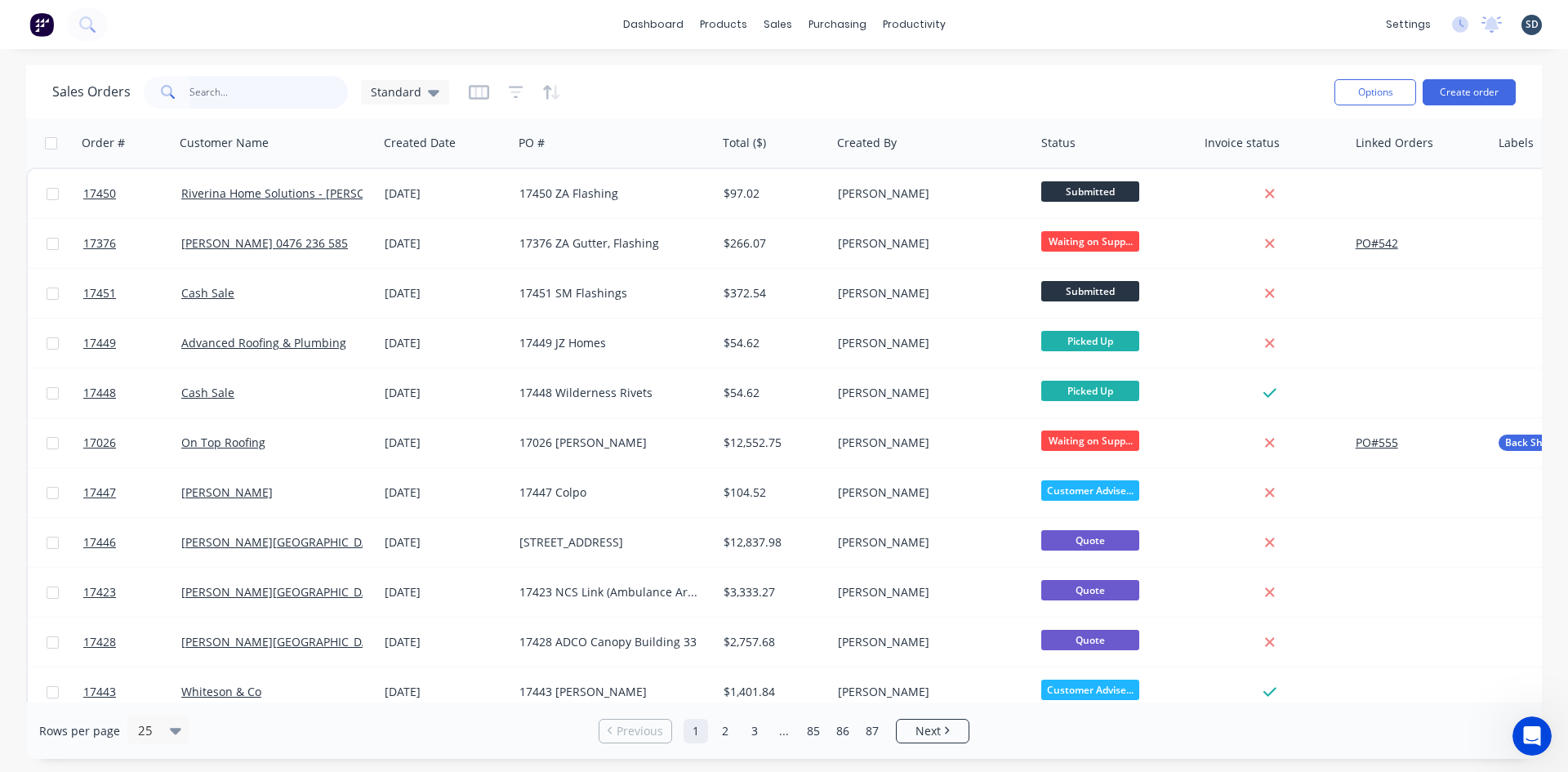
click at [236, 95] on input "text" at bounding box center [269, 92] width 160 height 33
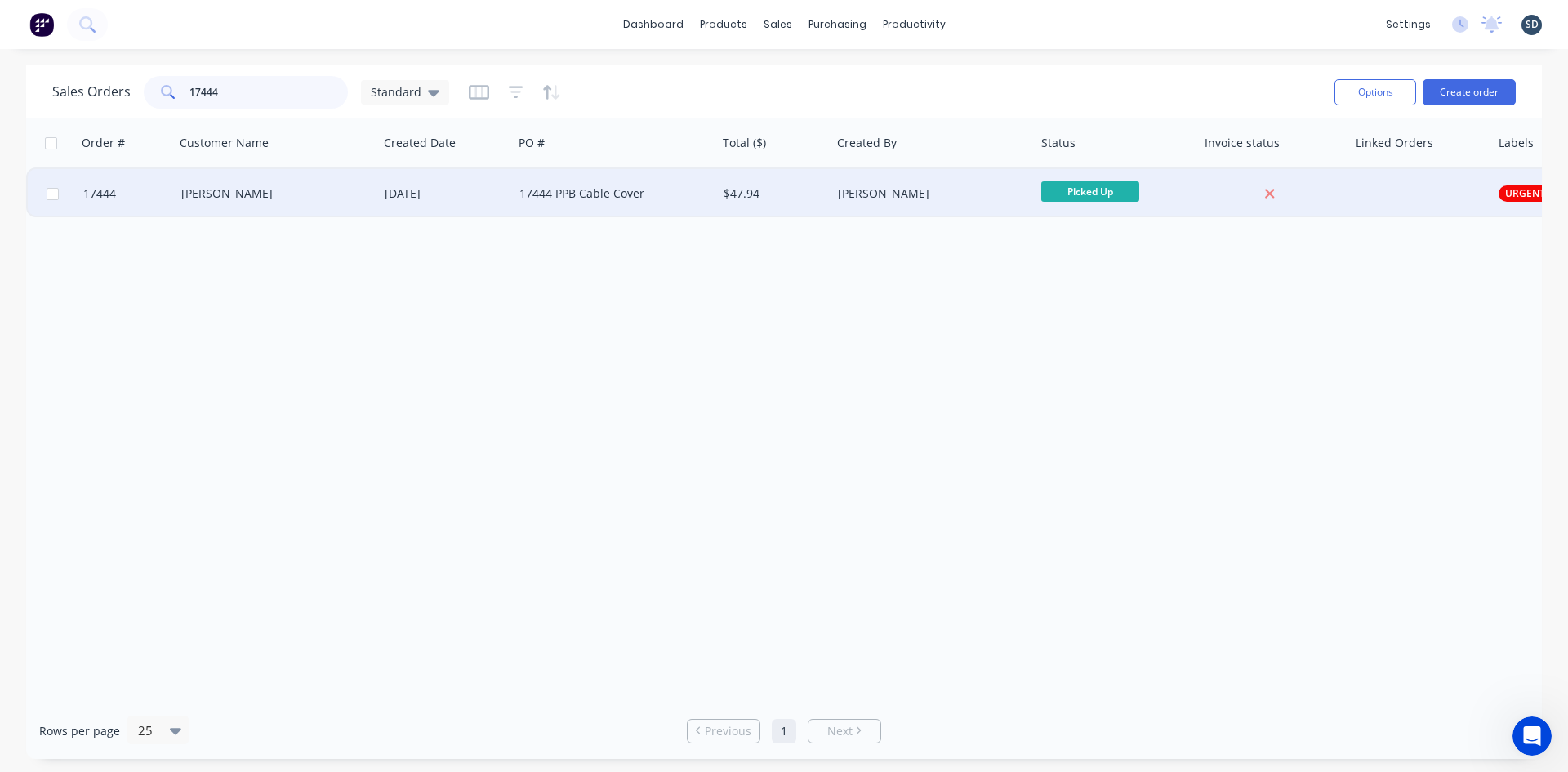
type input "17444"
click at [646, 190] on div "17444 PPB Cable Cover" at bounding box center [610, 193] width 182 height 16
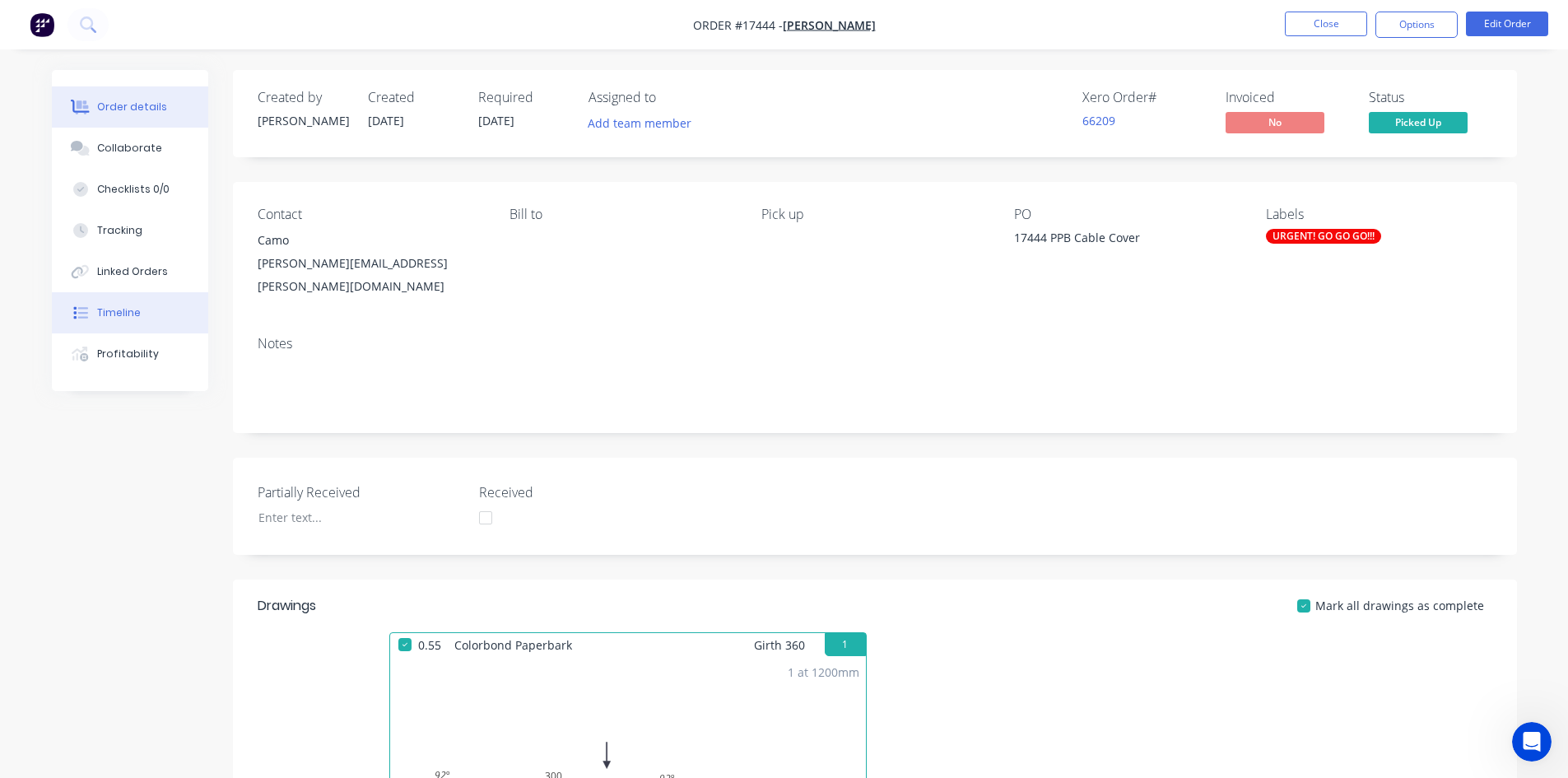
click at [121, 305] on button "Timeline" at bounding box center [130, 312] width 157 height 41
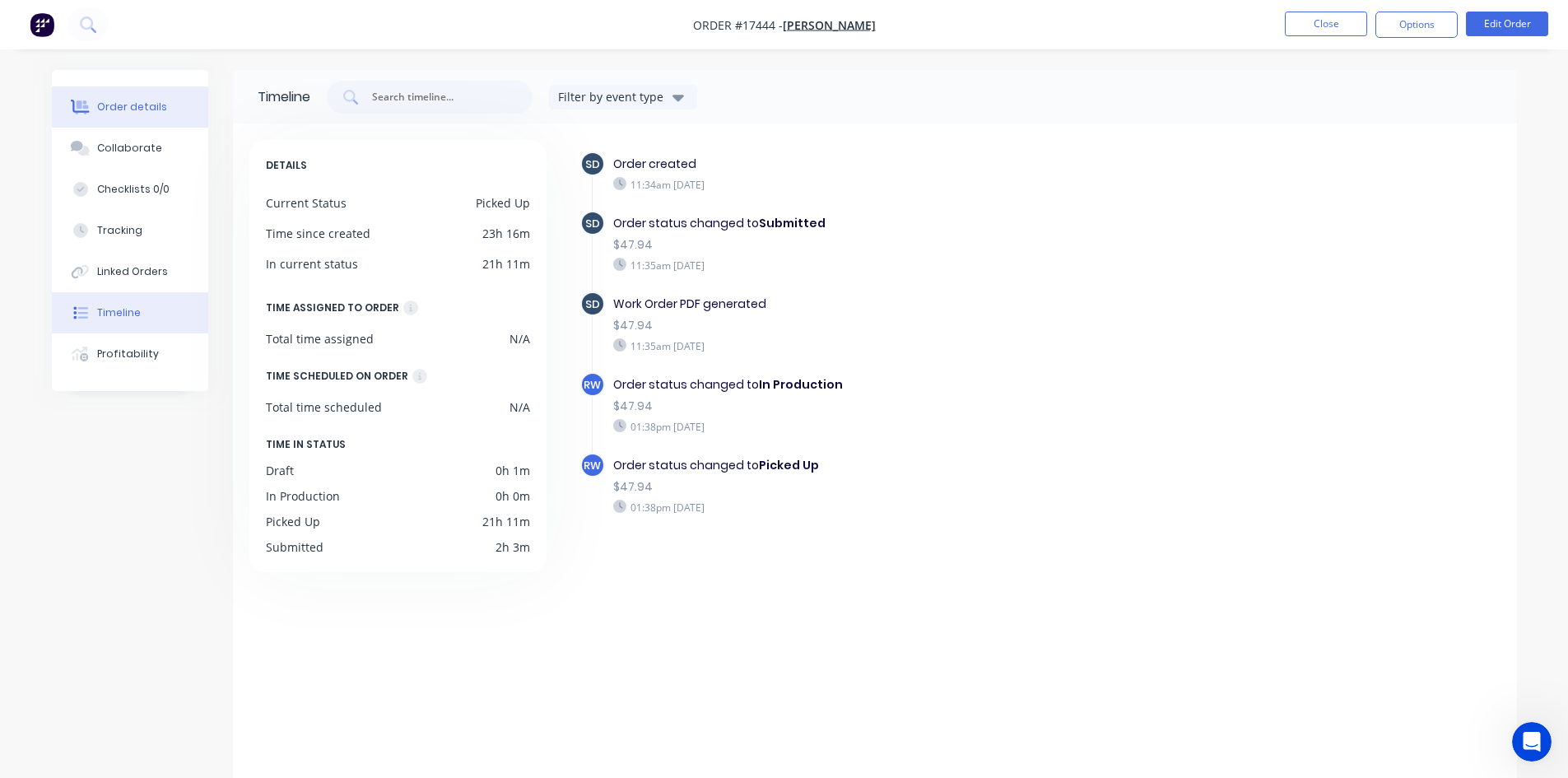
click at [165, 112] on button "Order details" at bounding box center [130, 107] width 157 height 41
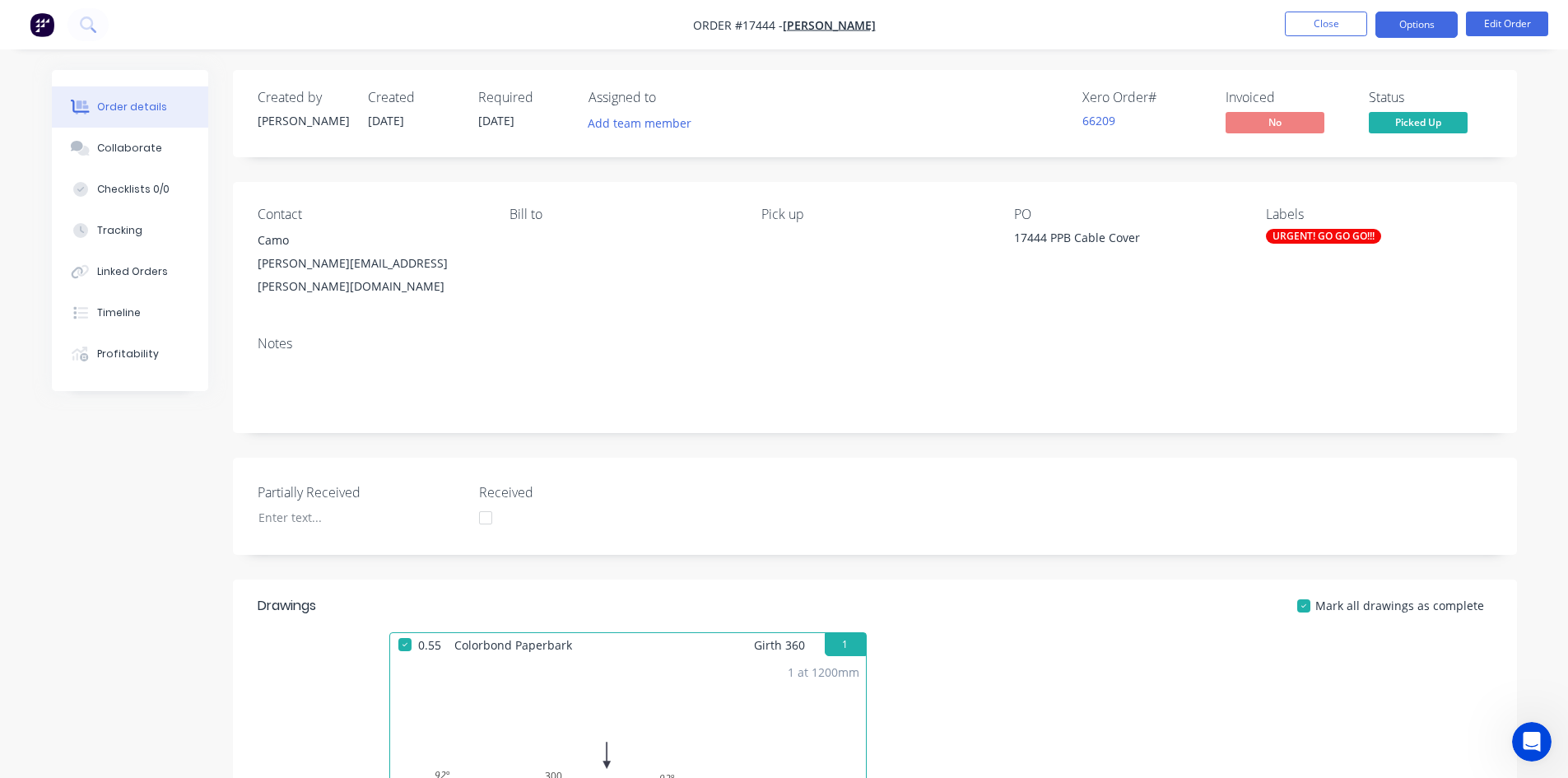
click at [1426, 30] on button "Options" at bounding box center [1416, 25] width 83 height 26
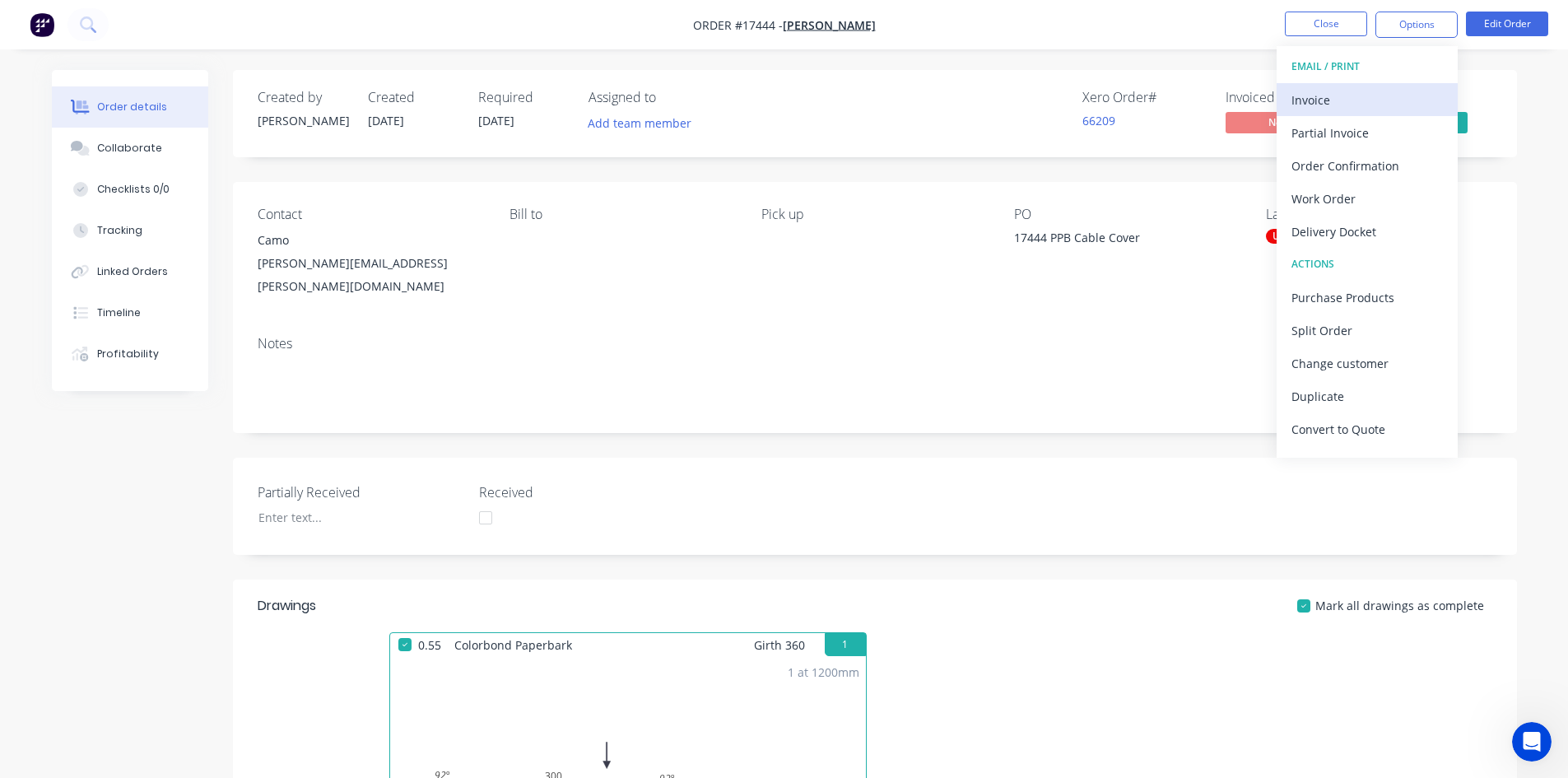
click at [1365, 104] on div "Invoice" at bounding box center [1367, 100] width 151 height 24
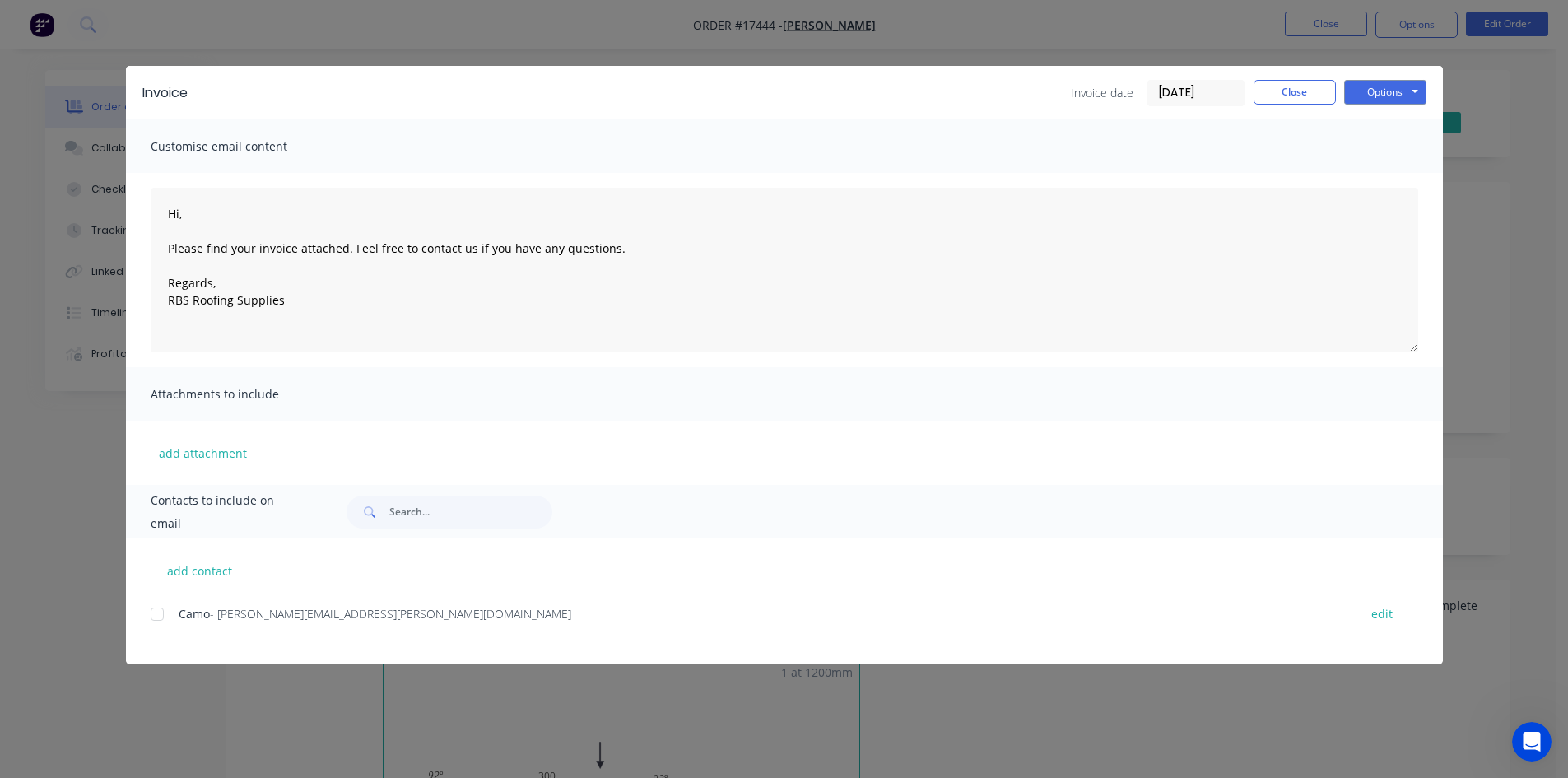
click at [158, 615] on div at bounding box center [157, 614] width 33 height 33
click at [1408, 80] on button "Options" at bounding box center [1385, 92] width 83 height 25
click at [1411, 183] on button "Email" at bounding box center [1397, 176] width 105 height 27
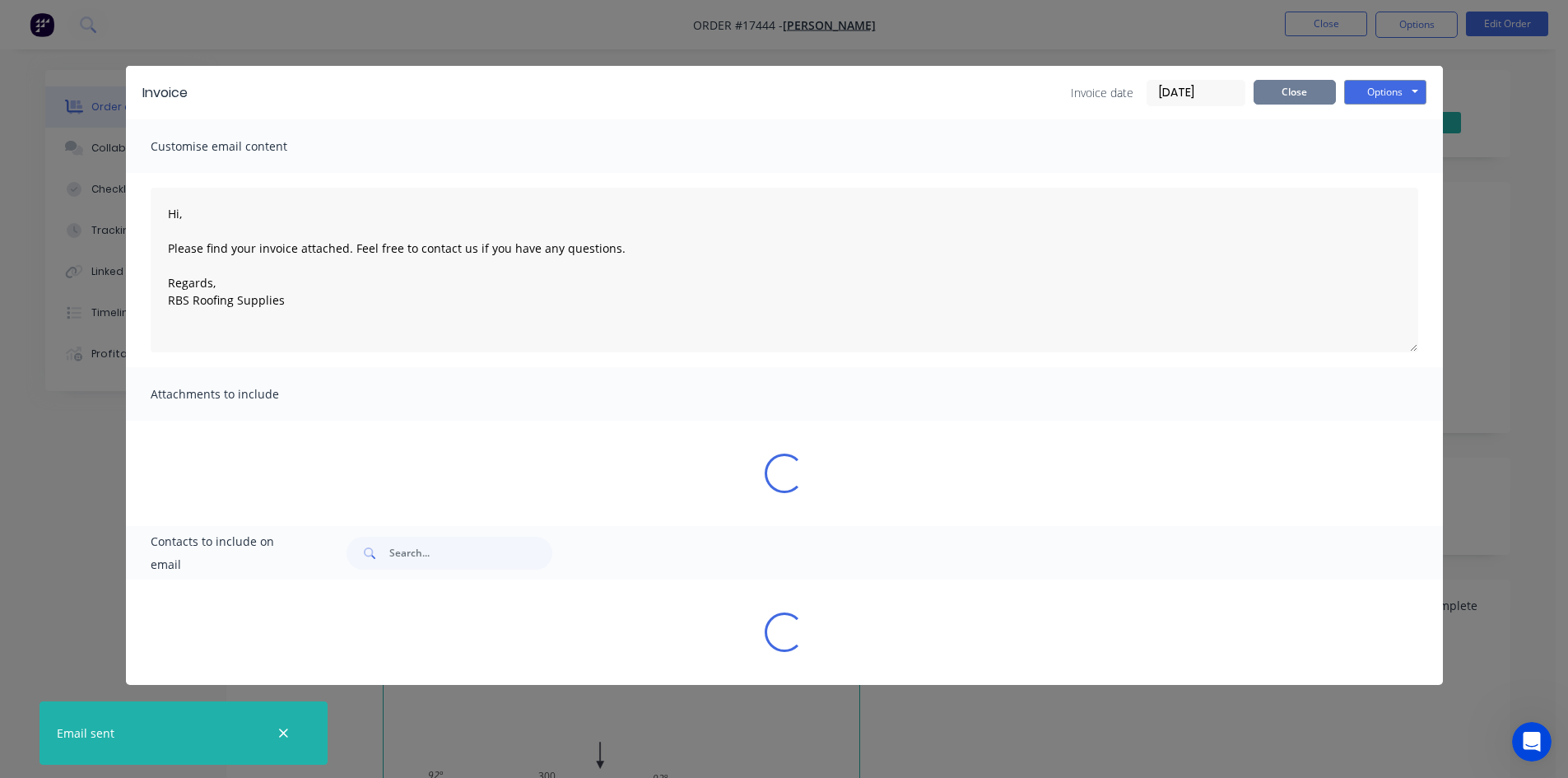
type textarea "Hi, Please find your invoice attached. Feel free to contact us if you have any …"
click at [1303, 91] on button "Close" at bounding box center [1294, 92] width 83 height 25
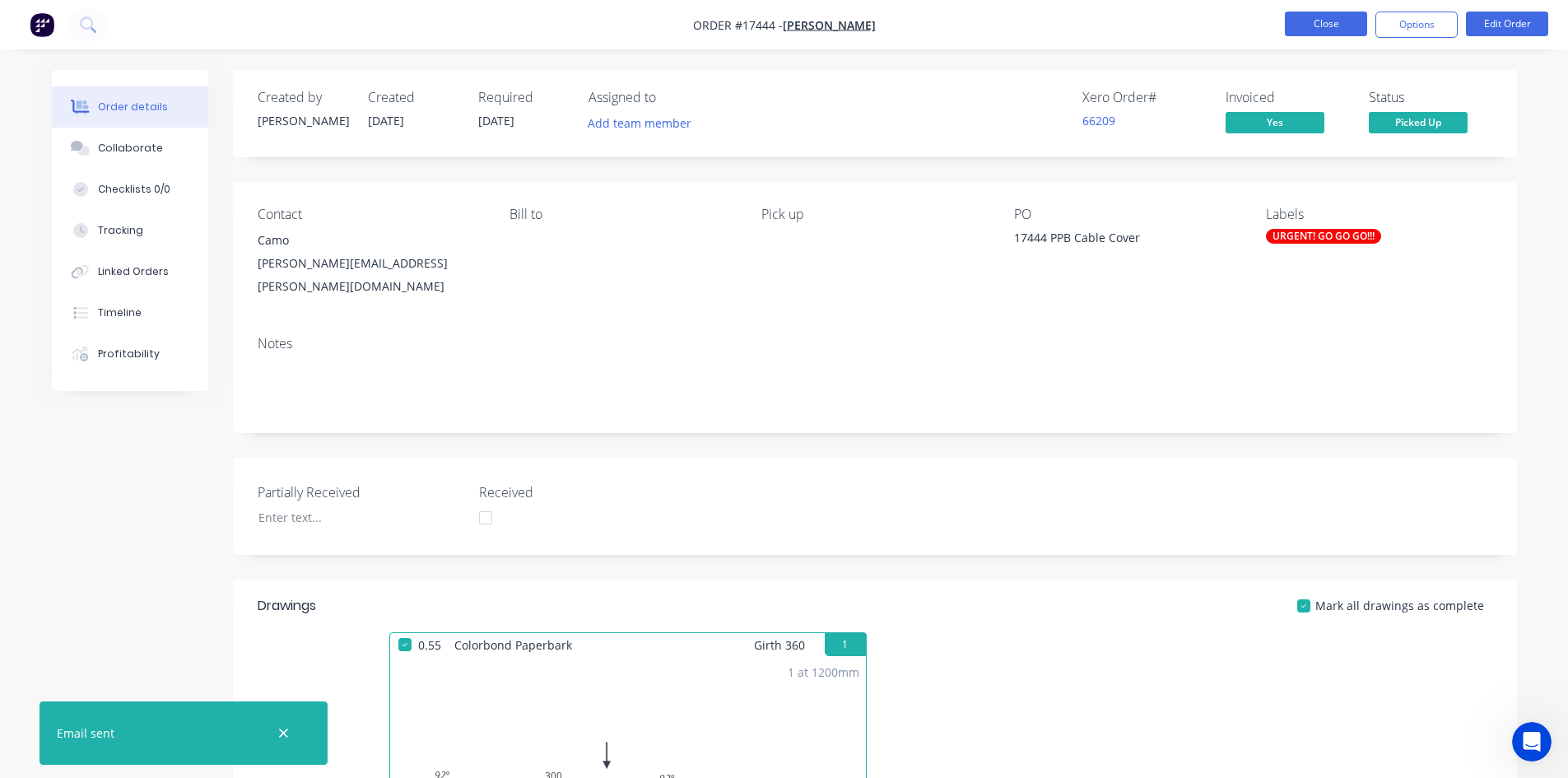
click at [1330, 21] on button "Close" at bounding box center [1326, 24] width 83 height 25
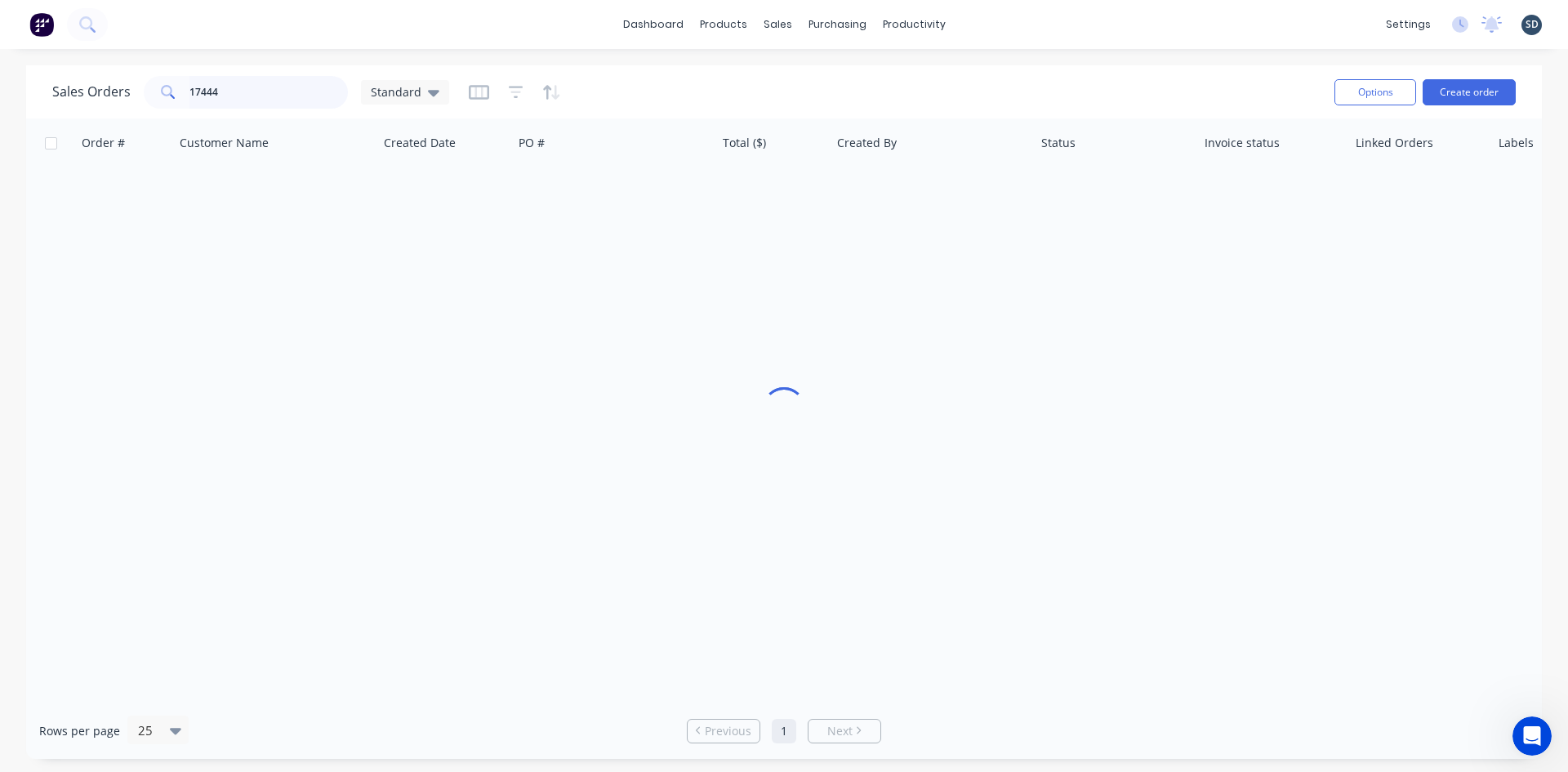
click at [249, 91] on input "17444" at bounding box center [269, 92] width 160 height 33
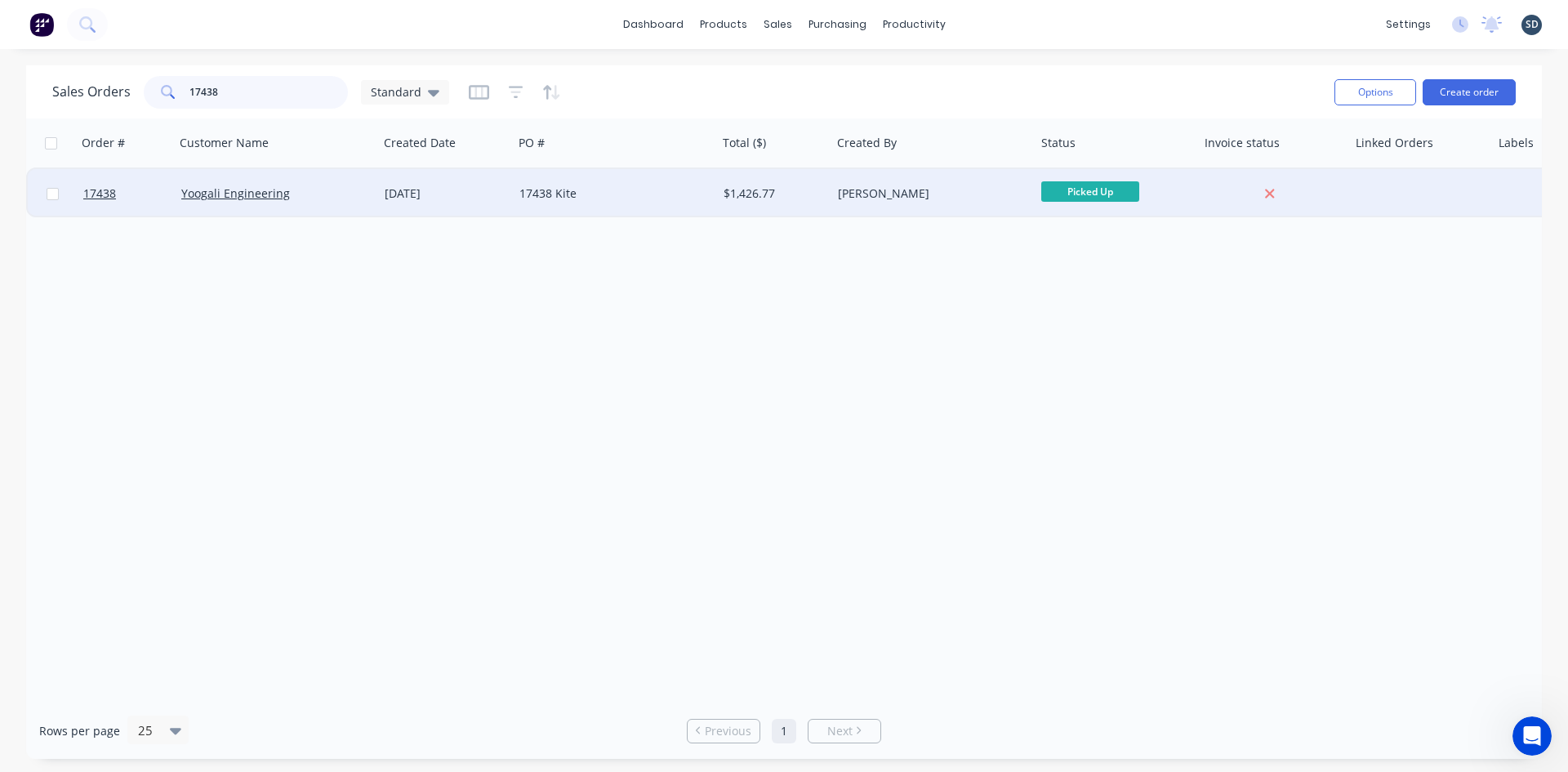
type input "17438"
click at [609, 193] on div "17438 Kite" at bounding box center [610, 193] width 182 height 16
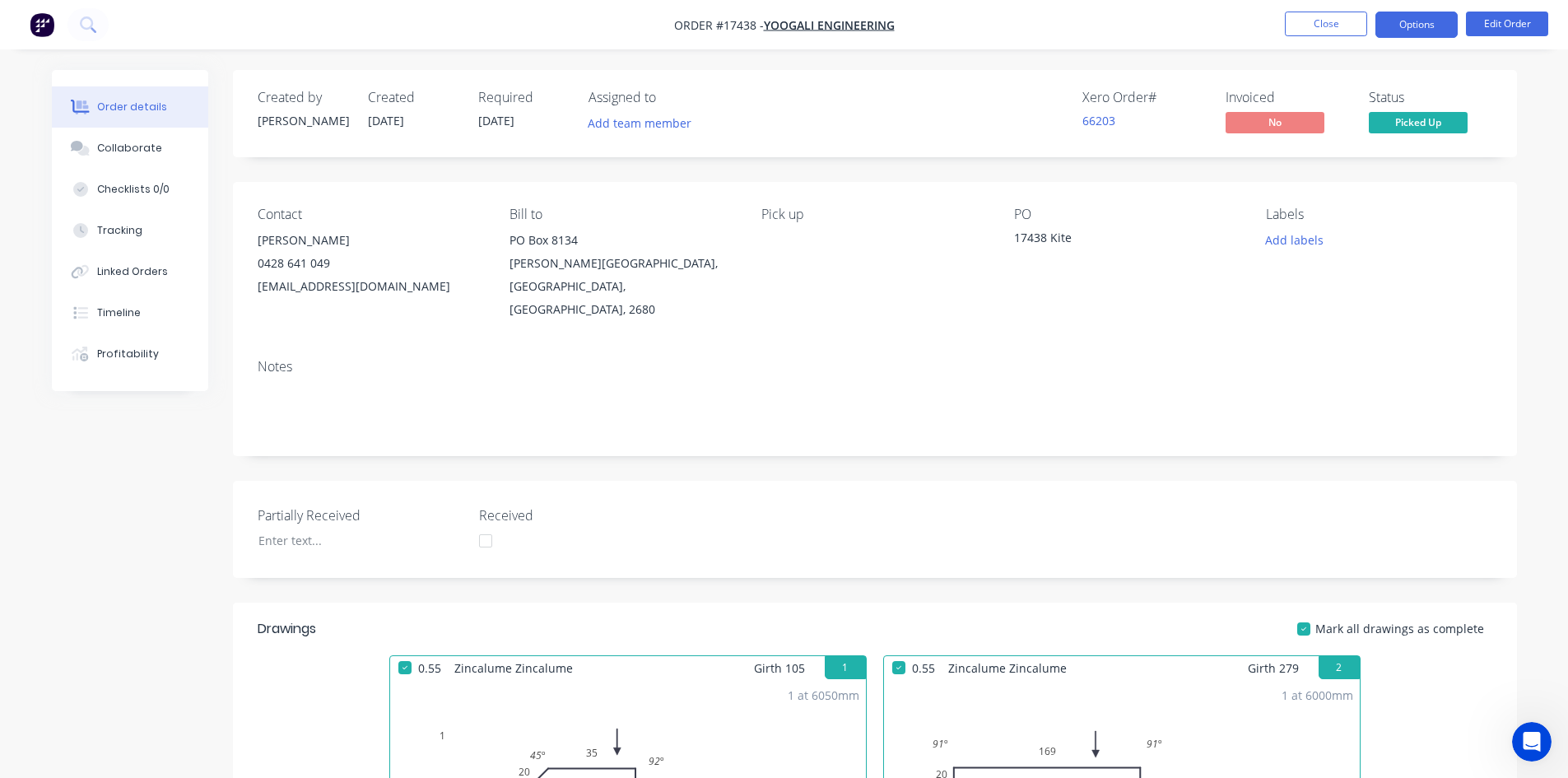
click at [1451, 26] on button "Options" at bounding box center [1416, 25] width 83 height 26
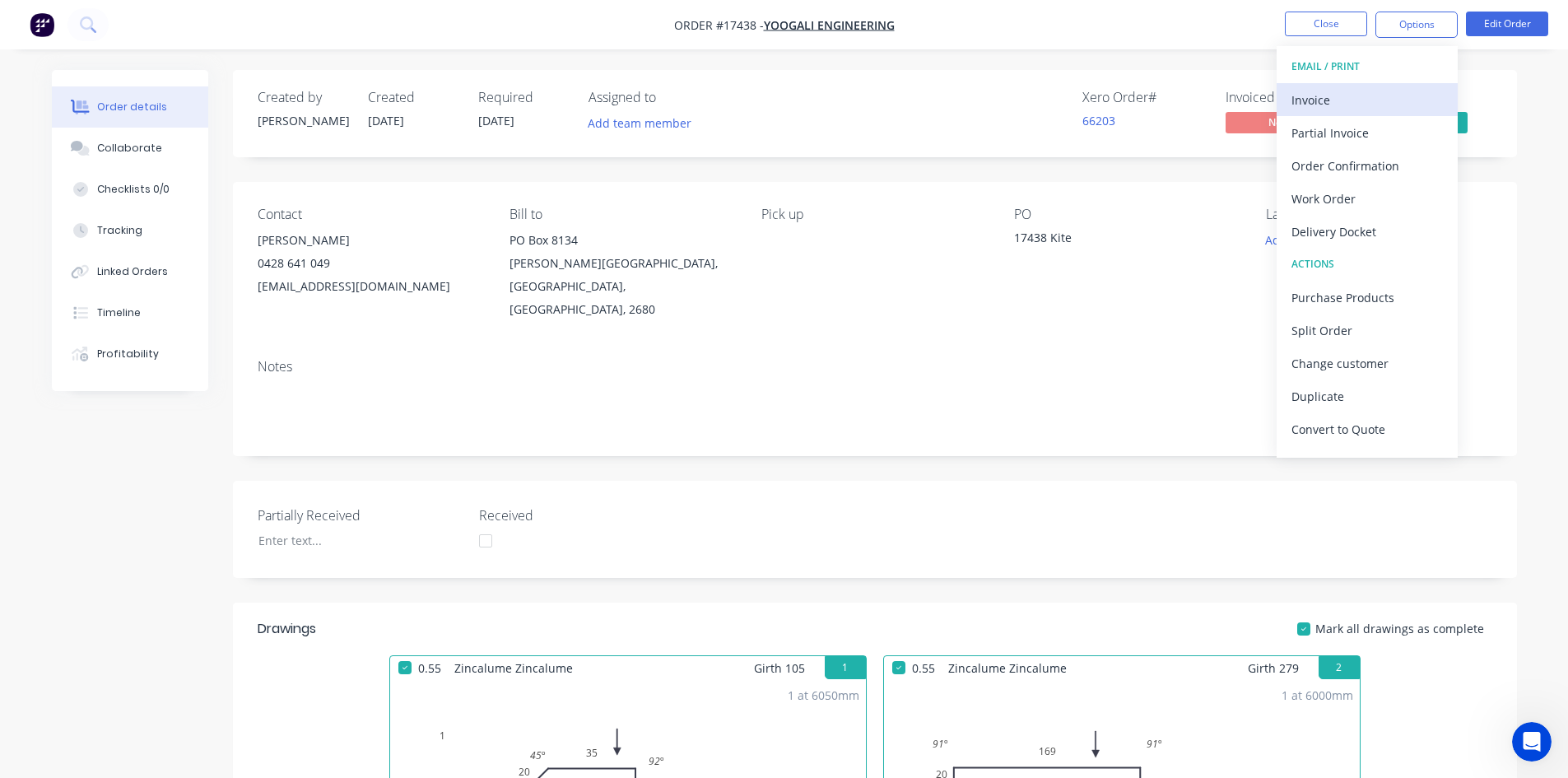
click at [1354, 99] on div "Invoice" at bounding box center [1367, 100] width 151 height 24
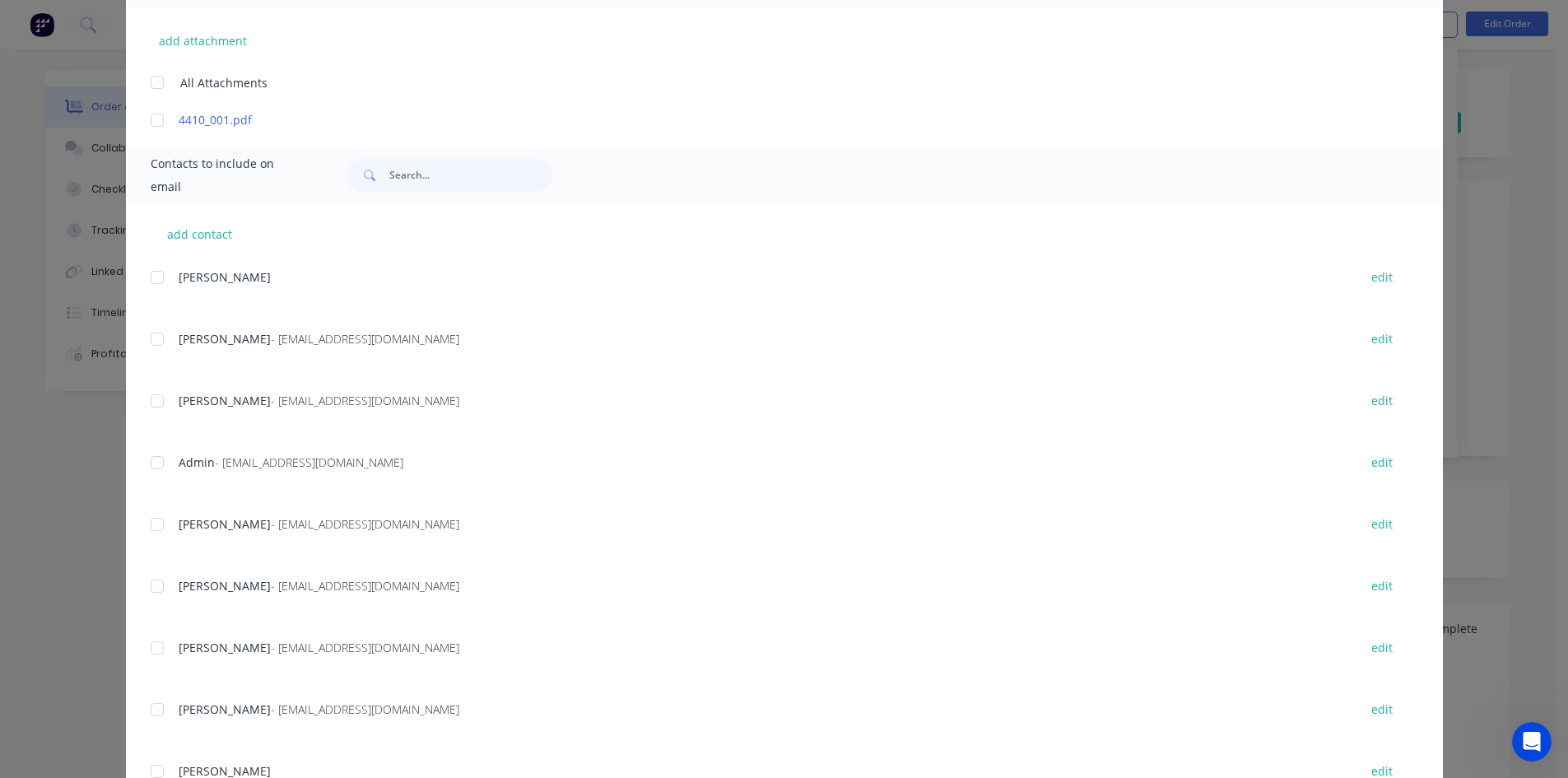
scroll to position [479, 0]
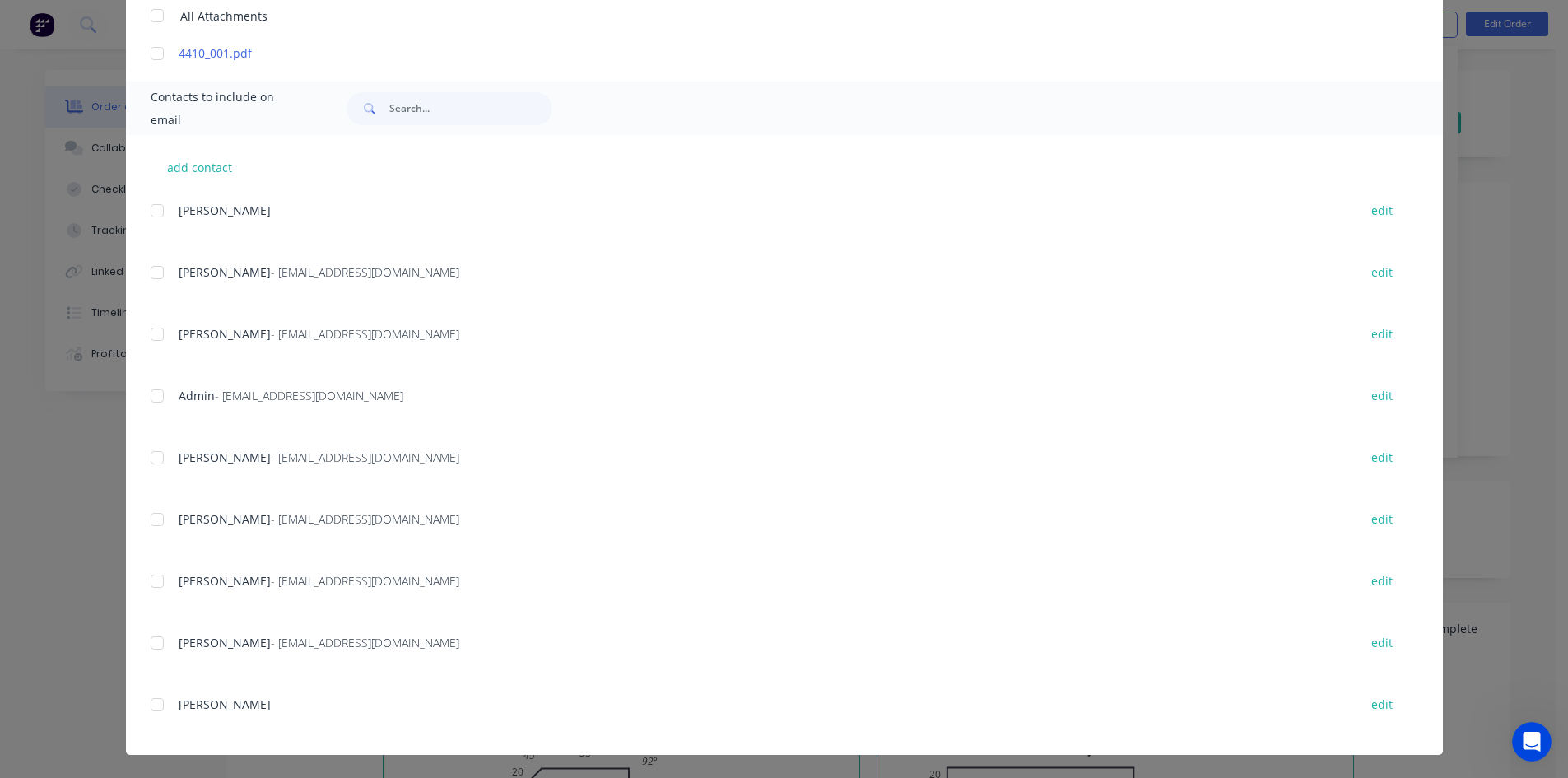
click at [145, 392] on div at bounding box center [157, 396] width 33 height 33
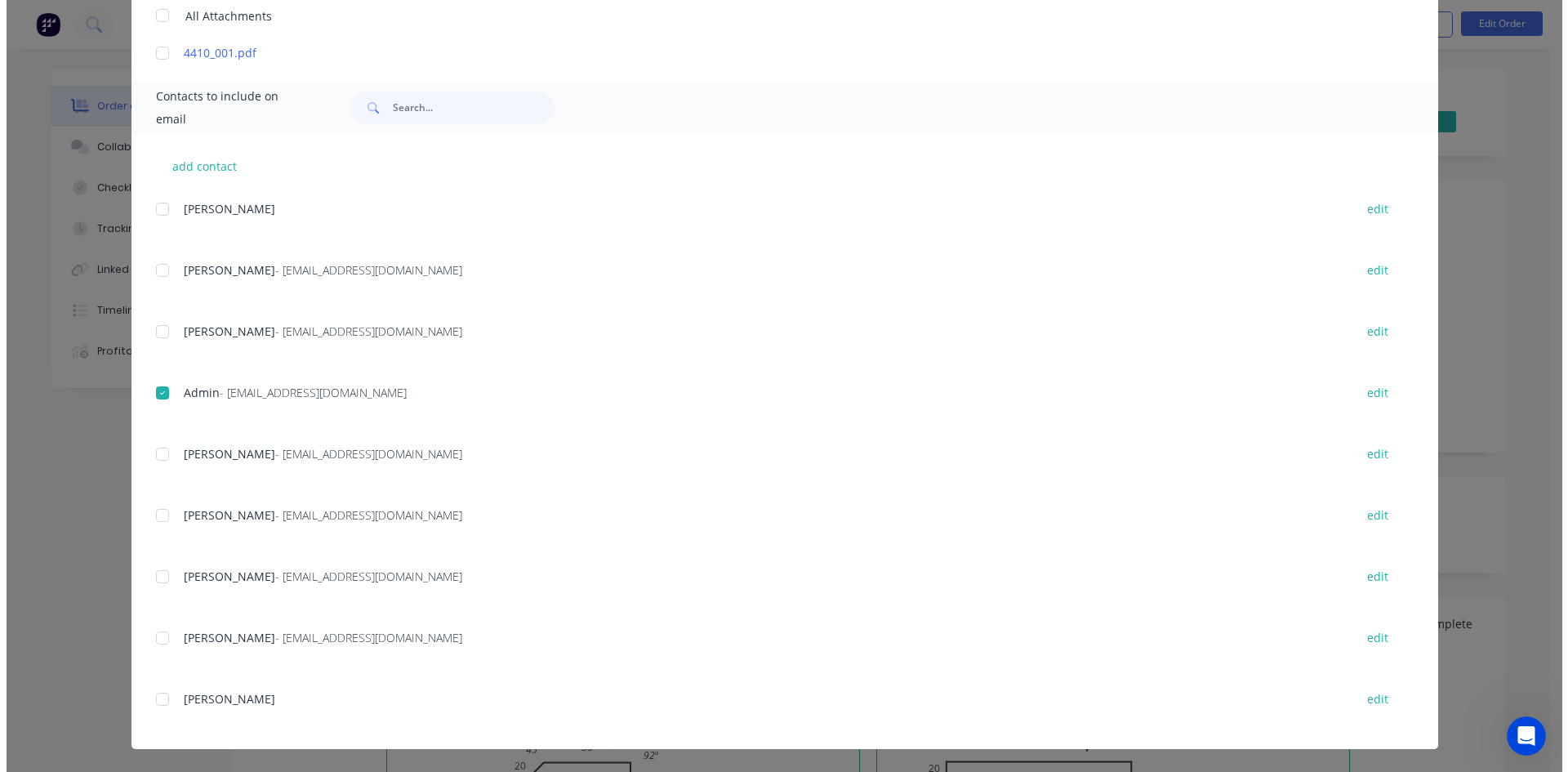
scroll to position [0, 0]
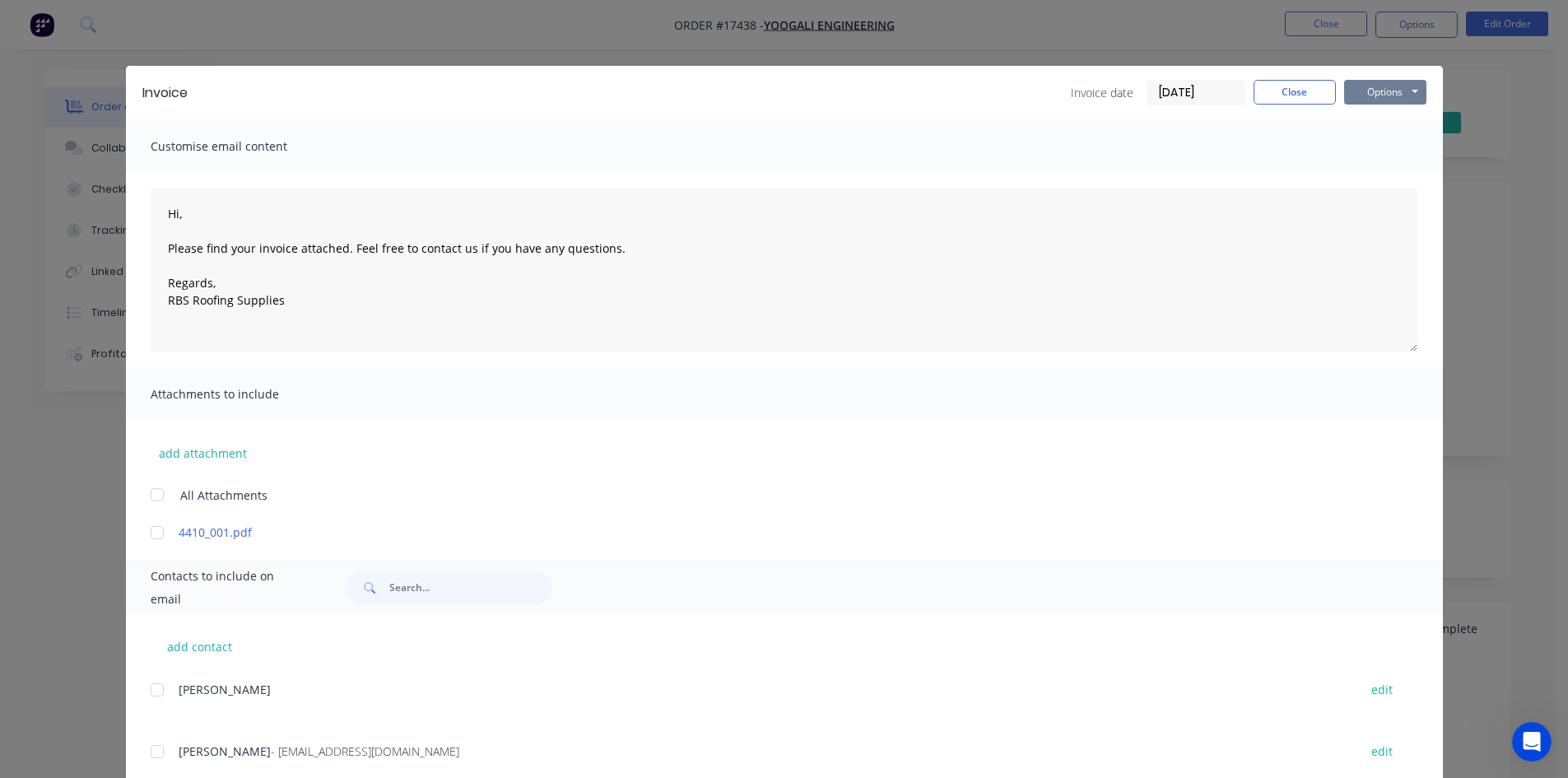
click at [1399, 91] on button "Options" at bounding box center [1385, 92] width 83 height 25
click at [1387, 181] on button "Email" at bounding box center [1397, 176] width 105 height 27
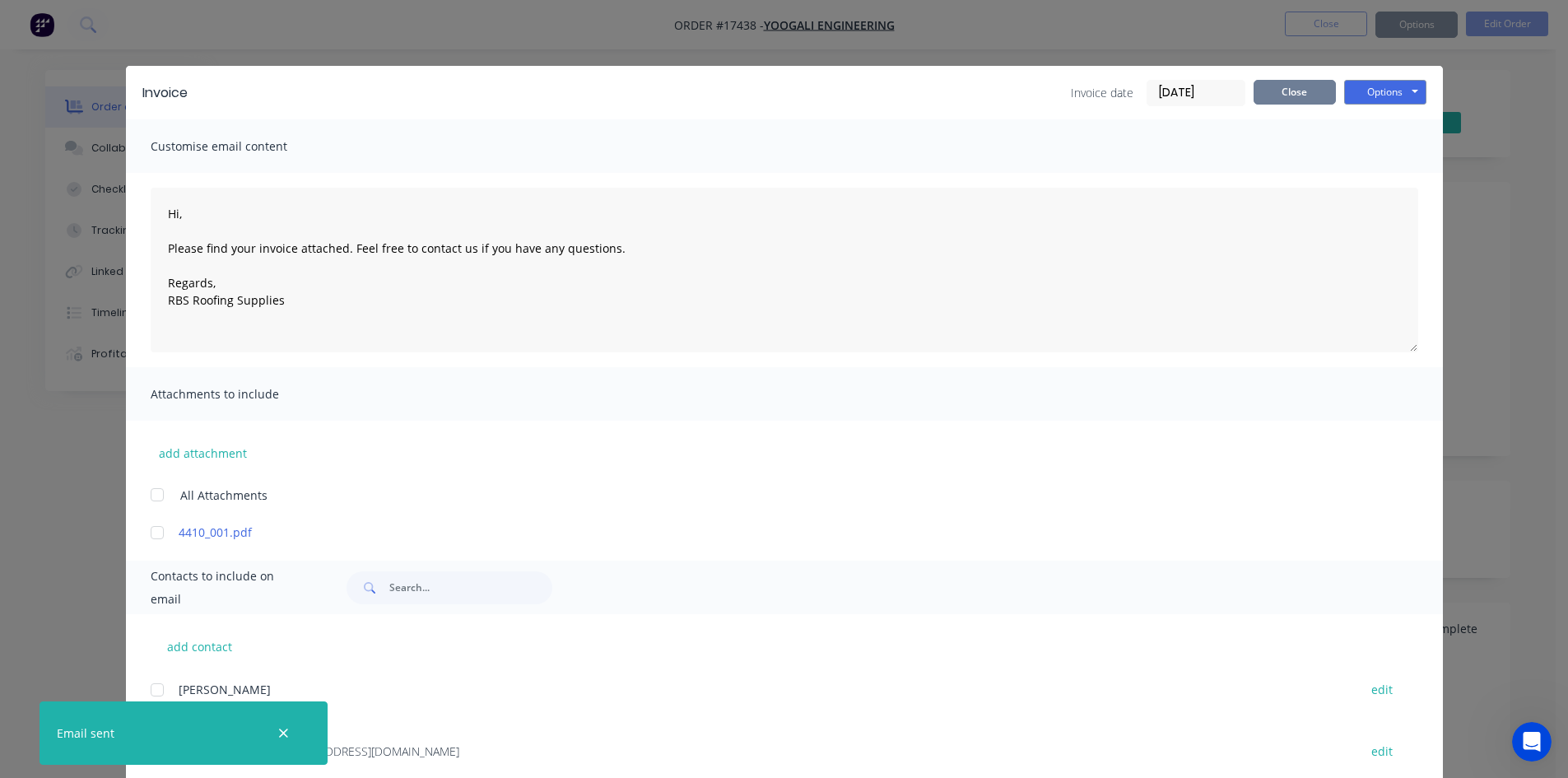
type textarea "Hi, Please find your invoice attached. Feel free to contact us if you have any …"
click at [1286, 94] on button "Close" at bounding box center [1294, 92] width 83 height 25
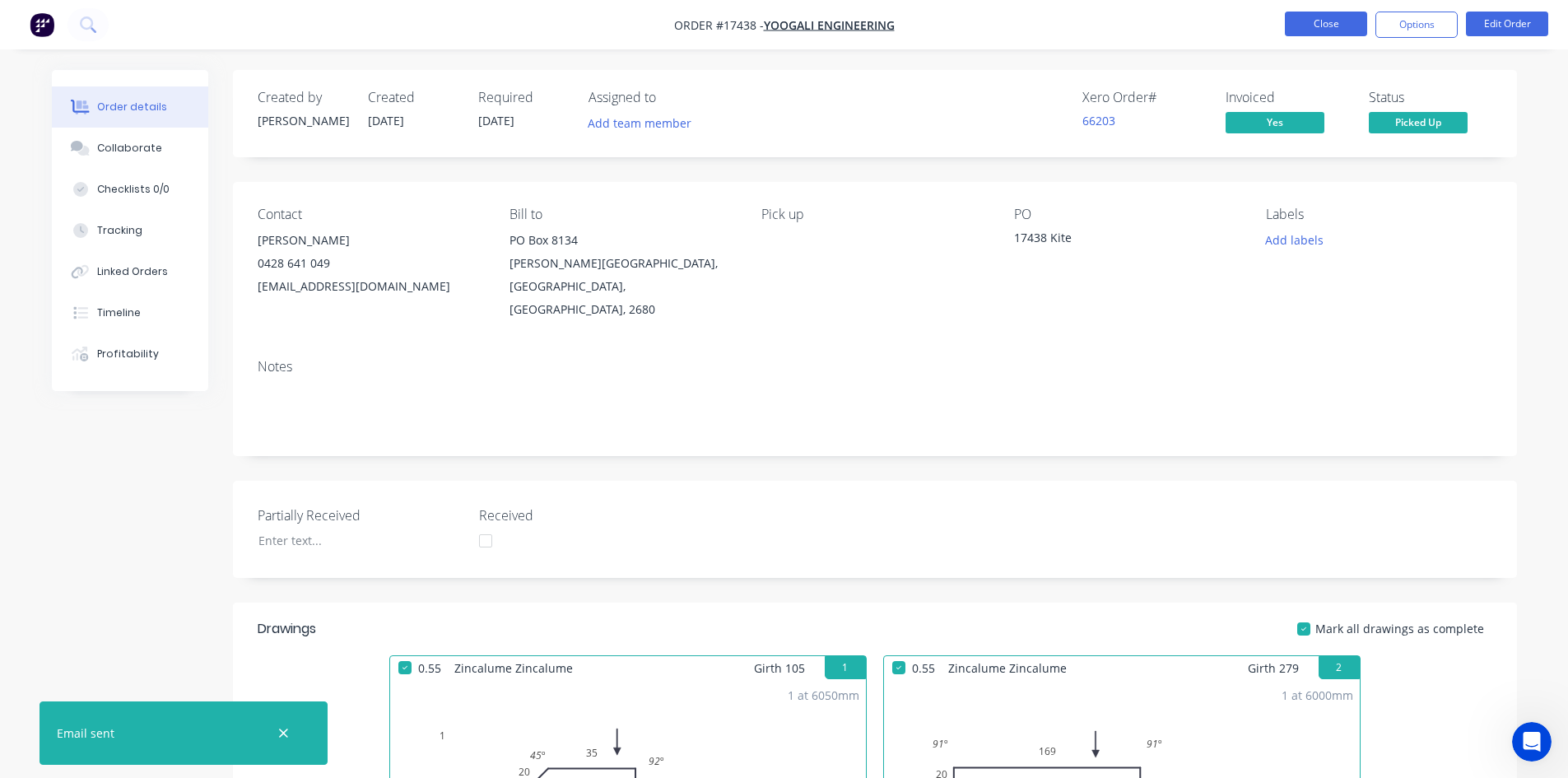
click at [1326, 30] on button "Close" at bounding box center [1326, 24] width 83 height 25
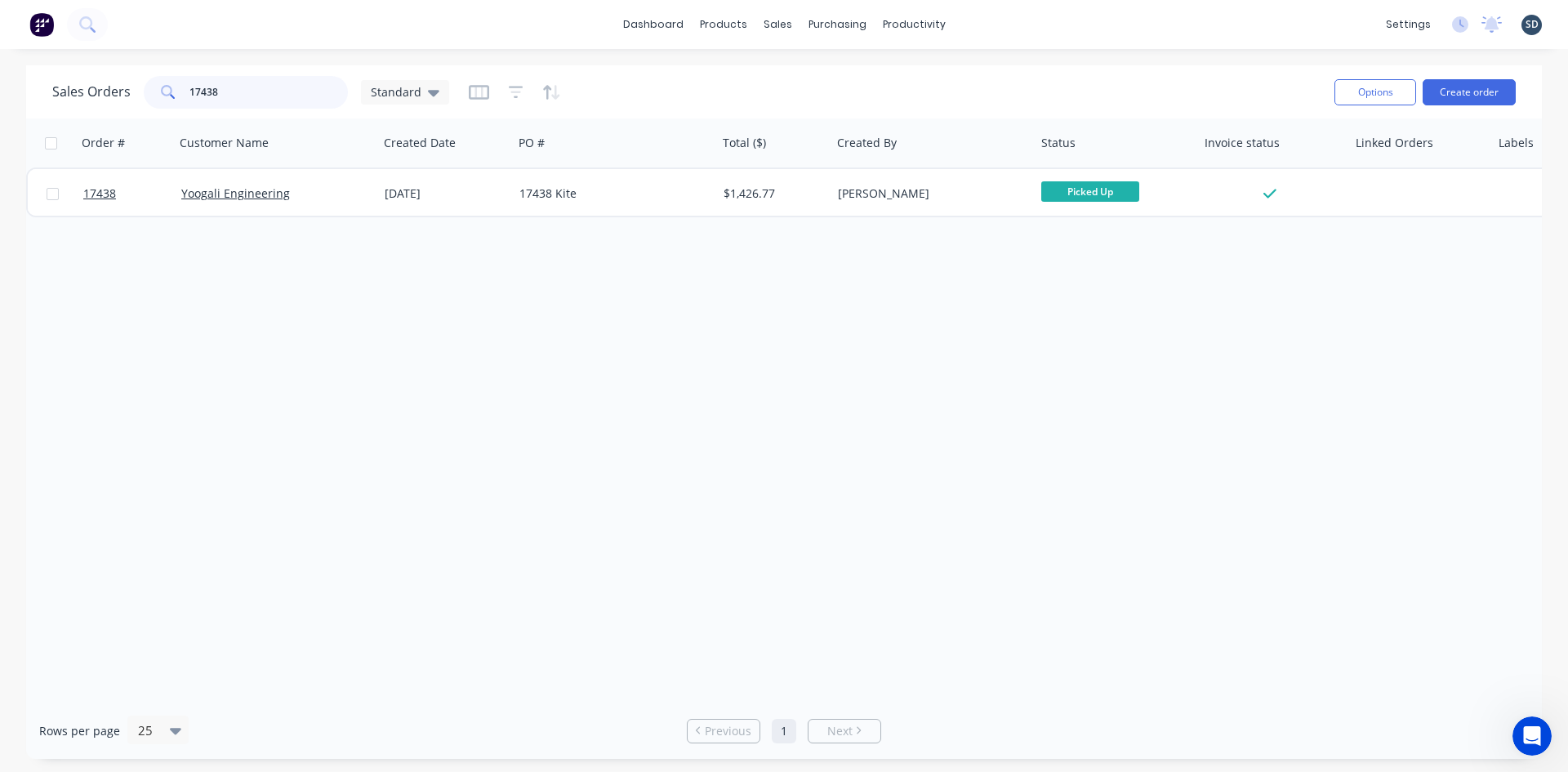
click at [233, 87] on input "17438" at bounding box center [269, 92] width 160 height 33
click at [426, 65] on div "Sales Orders 17437 Standard Options Create order" at bounding box center [784, 91] width 1516 height 53
click at [246, 99] on input "17437" at bounding box center [269, 92] width 160 height 33
click at [374, 101] on div "Standard" at bounding box center [405, 92] width 88 height 24
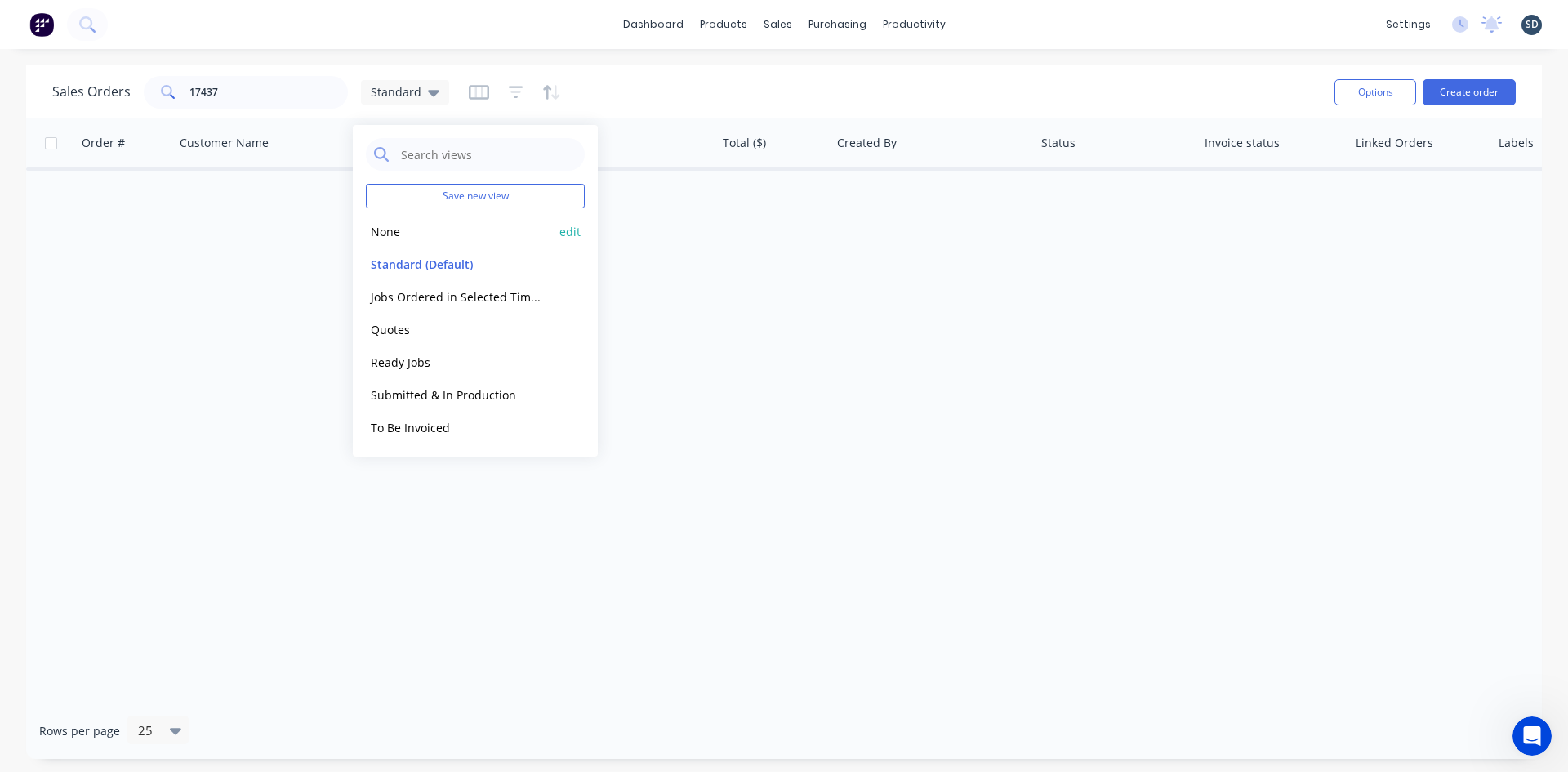
click at [401, 235] on button "None" at bounding box center [458, 231] width 187 height 19
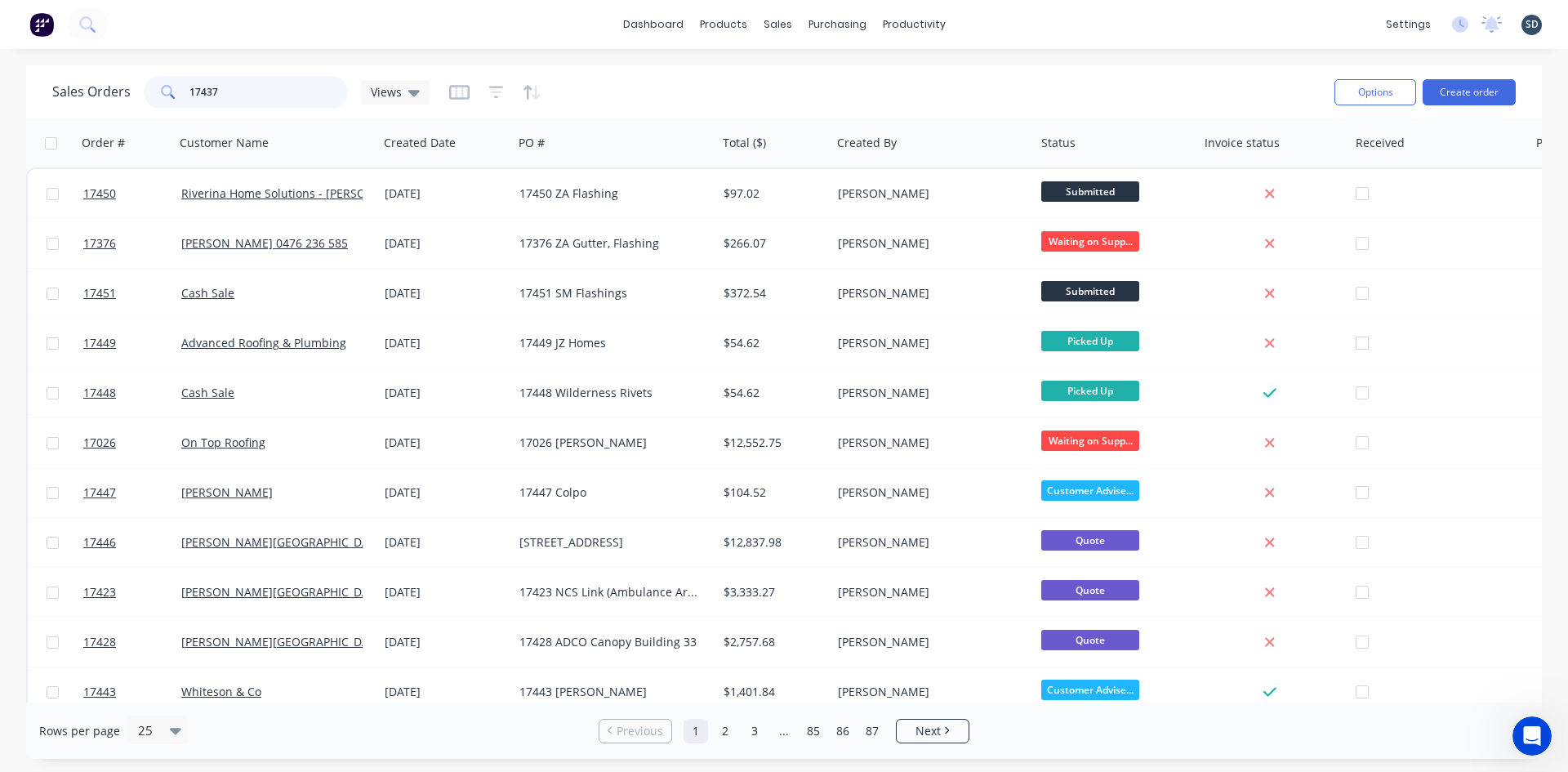
click at [238, 99] on input "17437" at bounding box center [269, 92] width 160 height 33
type input "17437"
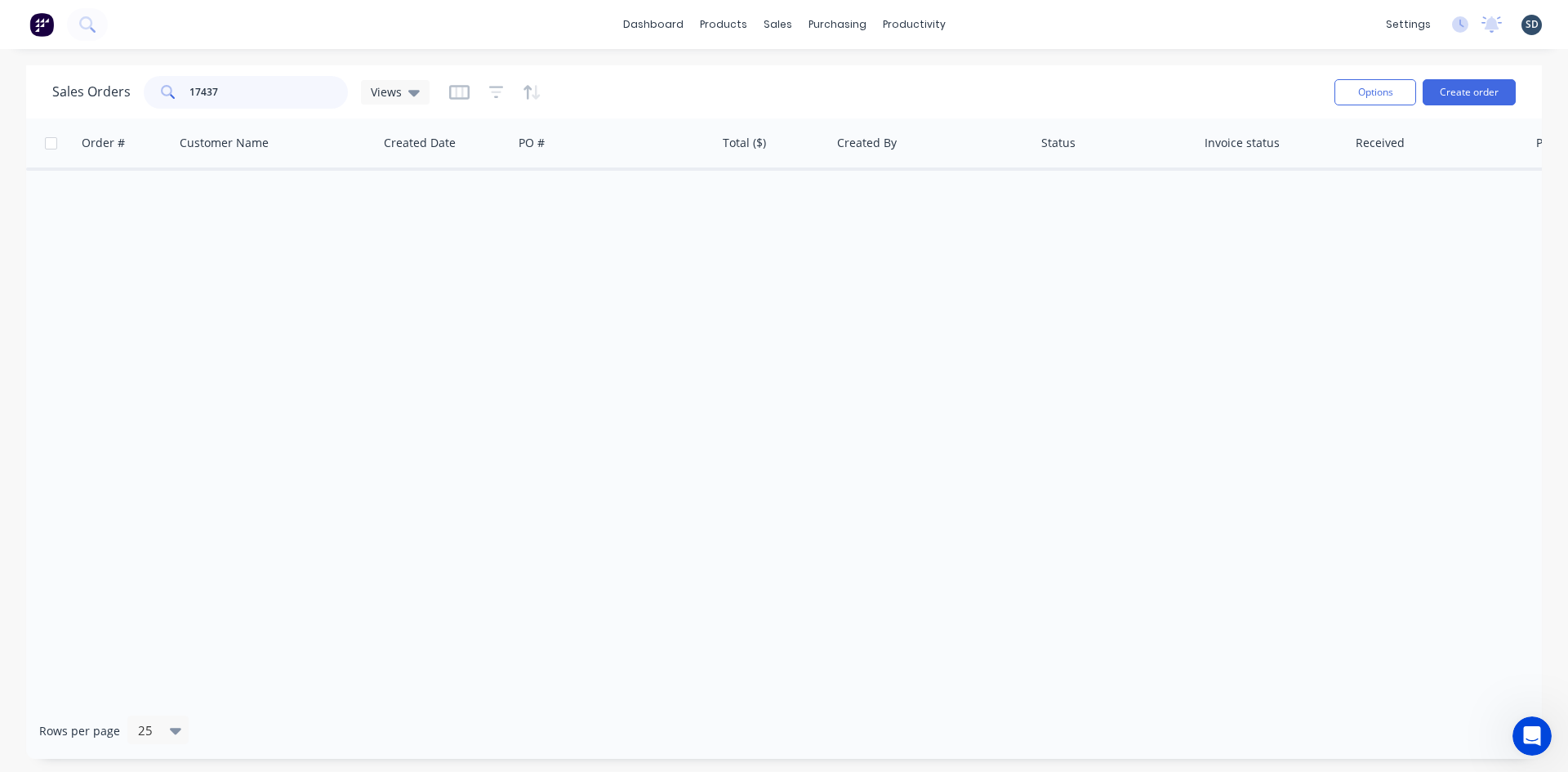
drag, startPoint x: 252, startPoint y: 96, endPoint x: 187, endPoint y: 97, distance: 65.0
click at [187, 97] on div "17437" at bounding box center [246, 92] width 204 height 33
click at [387, 40] on div "dashboard products sales purchasing productivity dashboard products Product Cat…" at bounding box center [784, 24] width 1568 height 49
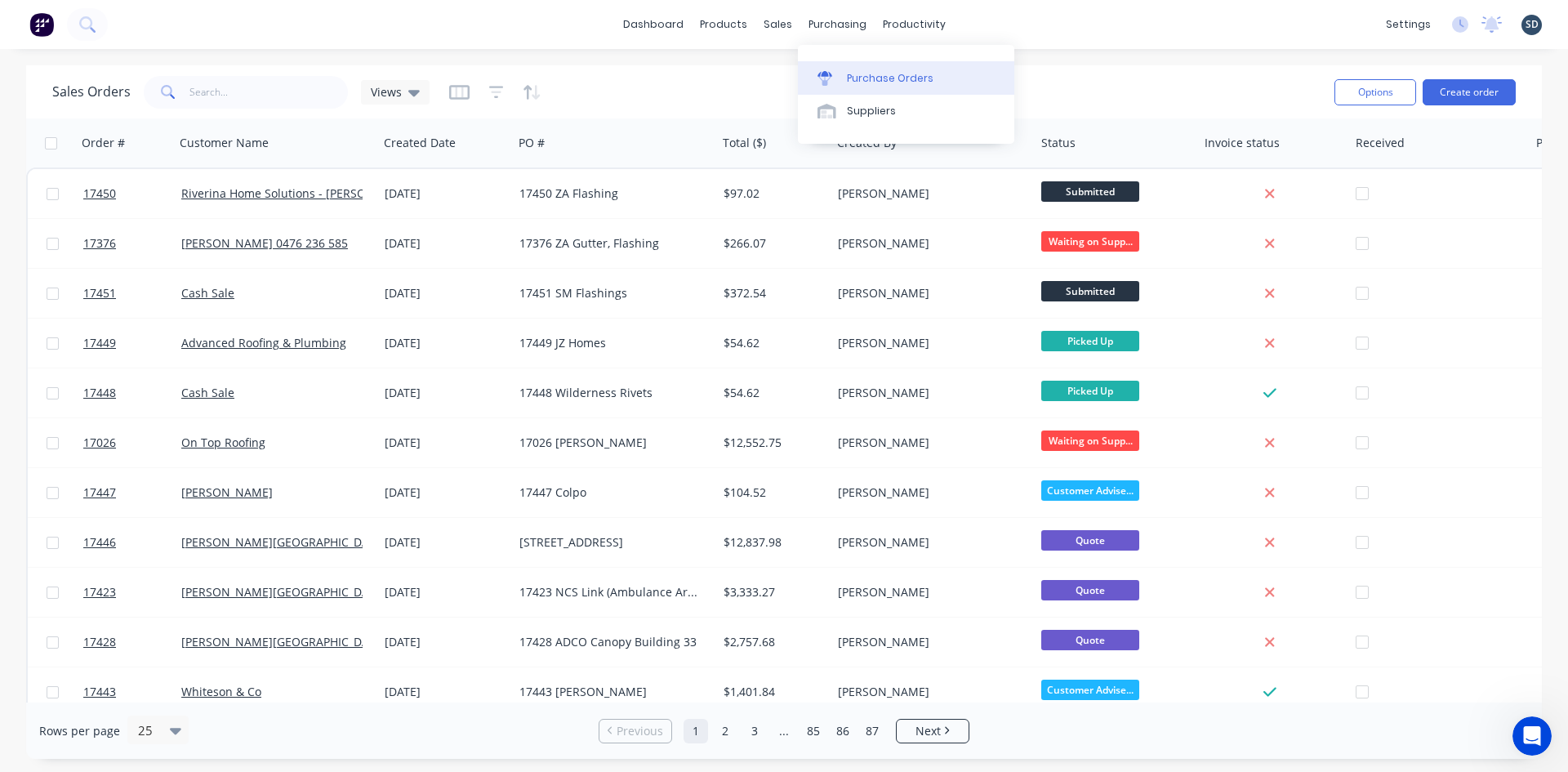
click at [866, 82] on div "Purchase Orders" at bounding box center [890, 78] width 87 height 14
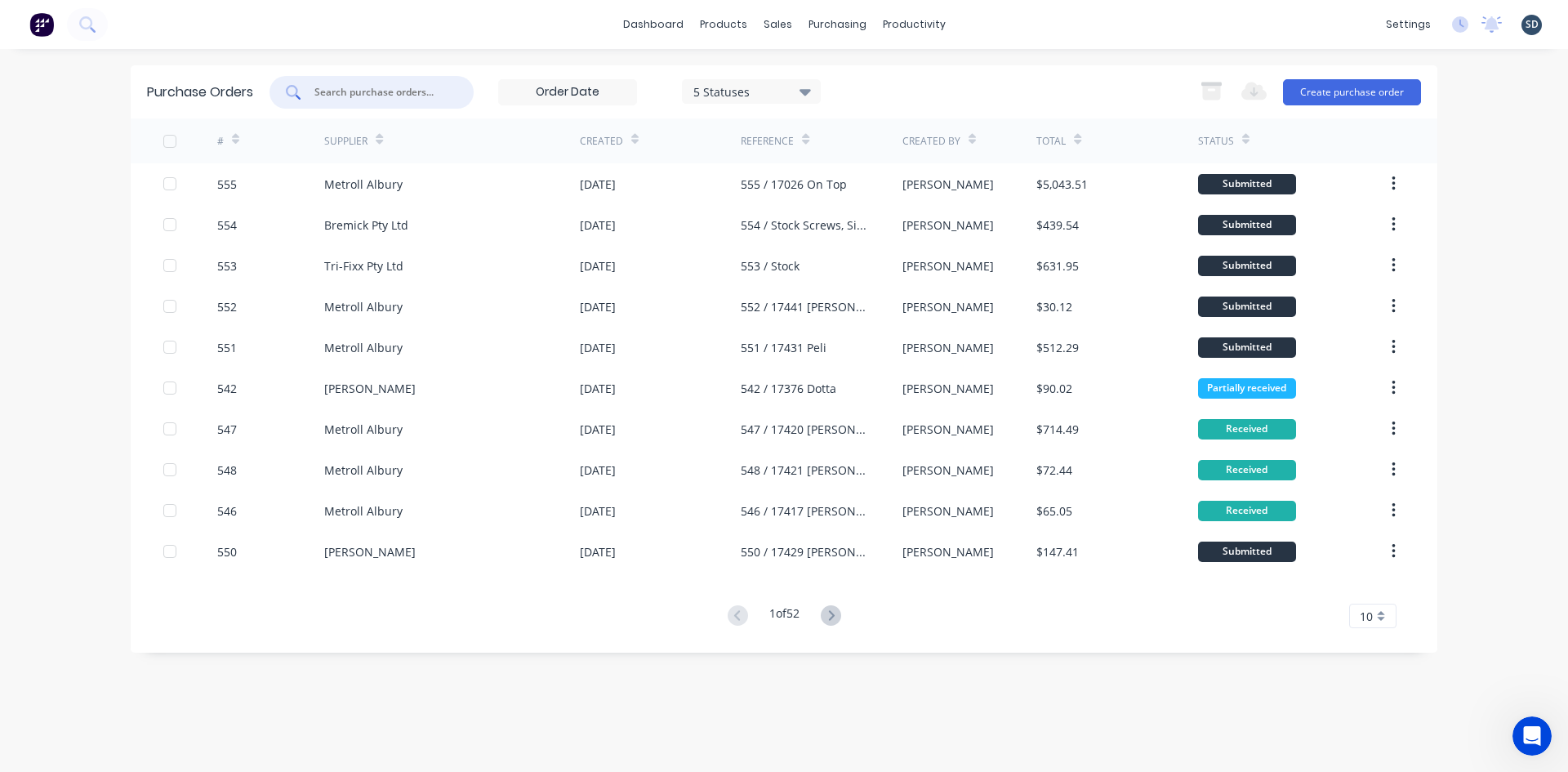
click at [398, 95] on input "text" at bounding box center [380, 92] width 136 height 16
type input "545"
click at [1005, 90] on div "545 5 Statuses 5 Statuses Export to Excel (XLSX) Create purchase order" at bounding box center [845, 92] width 1152 height 33
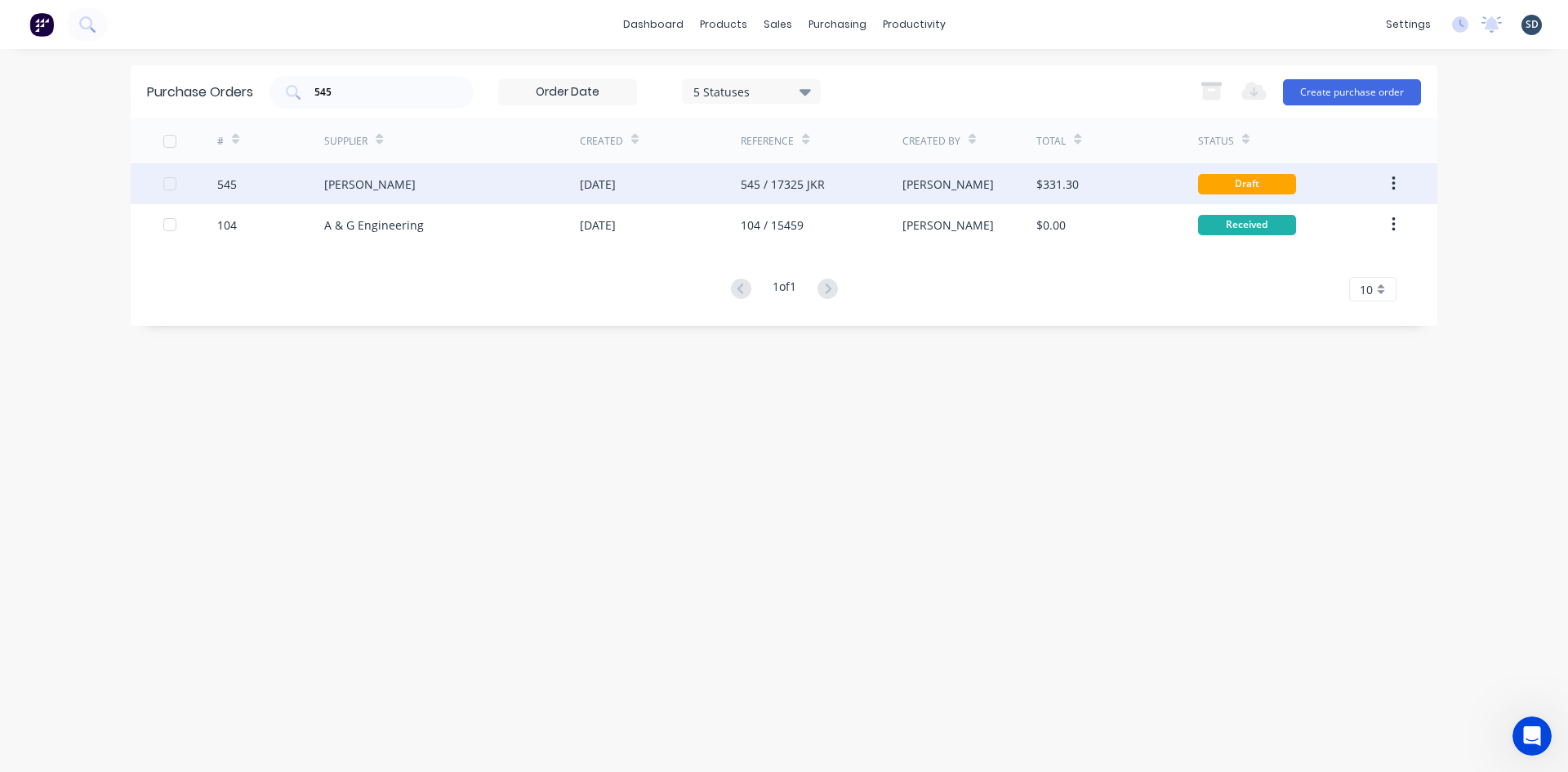
click at [464, 176] on div "Lysaght VIC" at bounding box center [452, 183] width 256 height 41
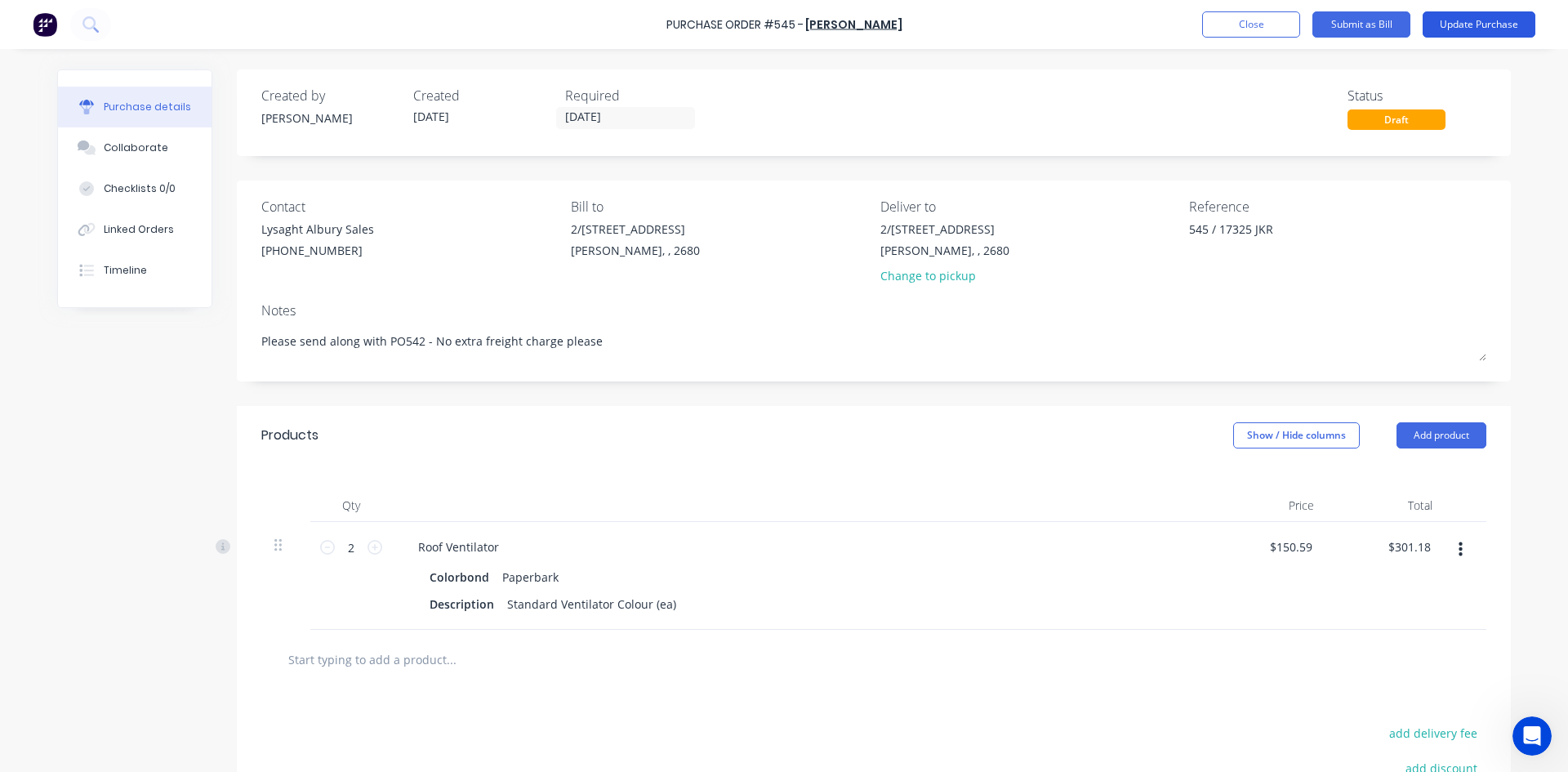
click at [1500, 13] on button "Update Purchase" at bounding box center [1478, 24] width 112 height 26
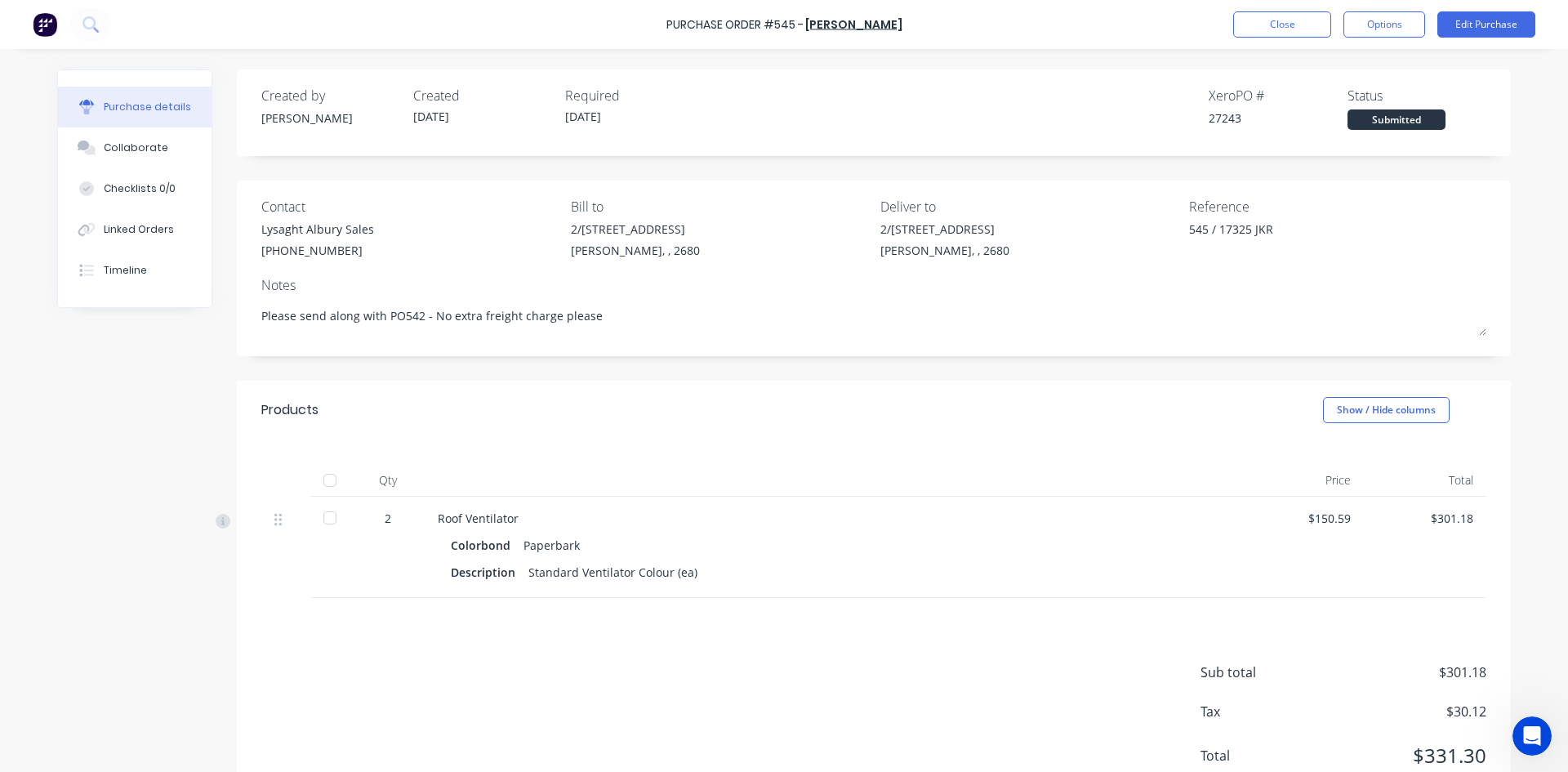
click at [320, 479] on div at bounding box center [329, 480] width 33 height 33
click at [1271, 32] on button "Close" at bounding box center [1283, 24] width 98 height 26
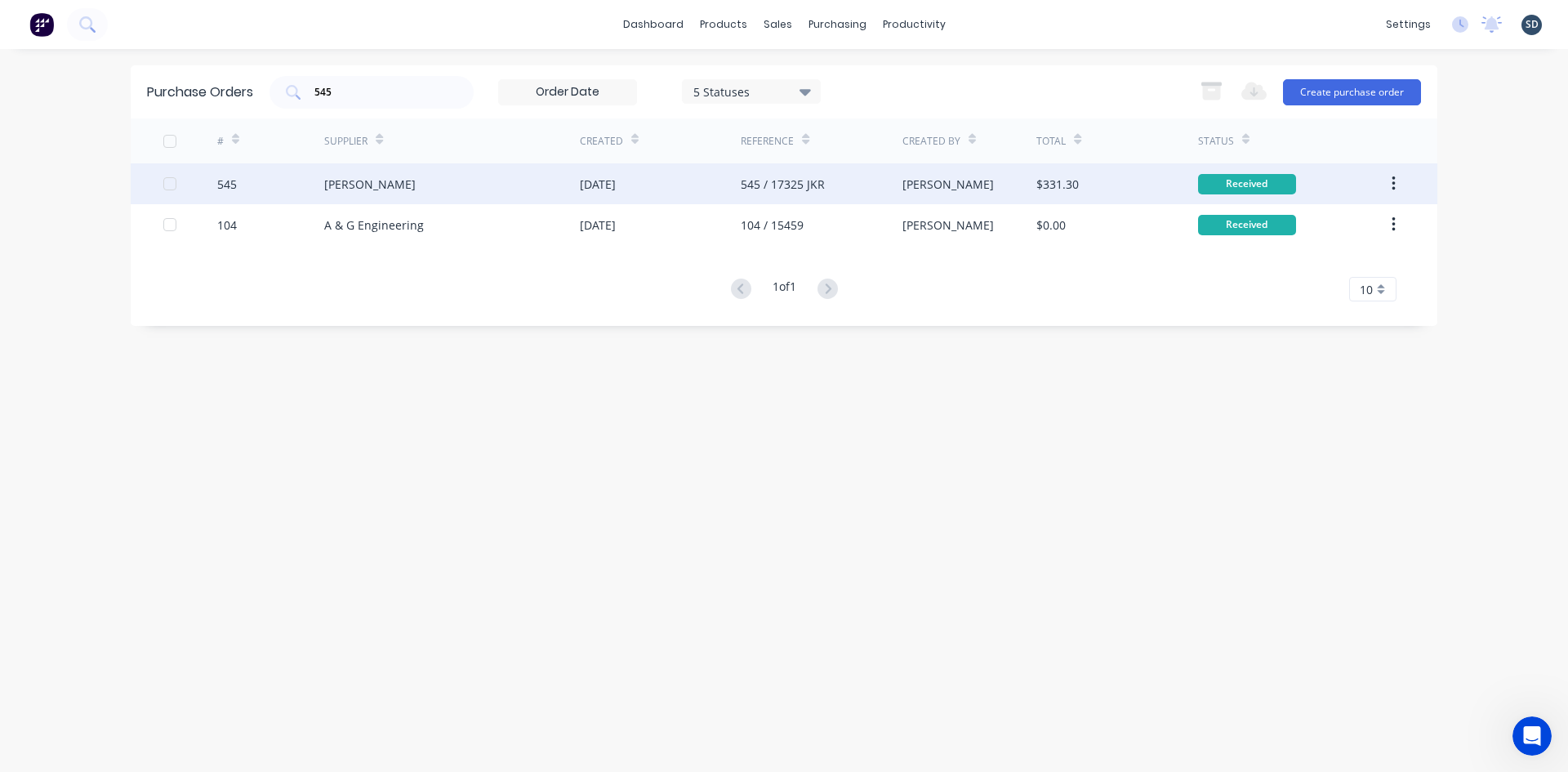
click at [682, 193] on div "[DATE]" at bounding box center [660, 183] width 161 height 41
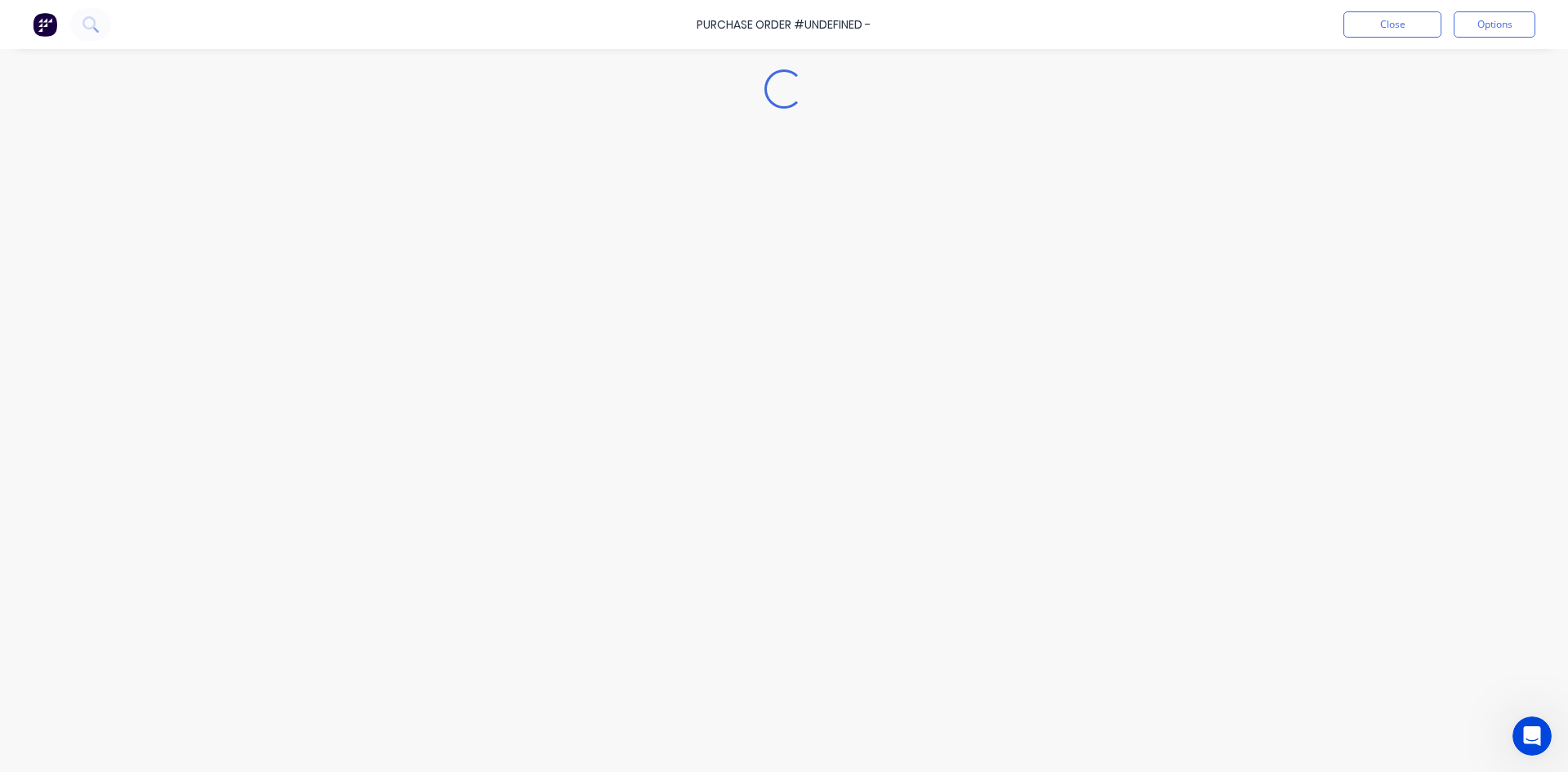
type textarea "x"
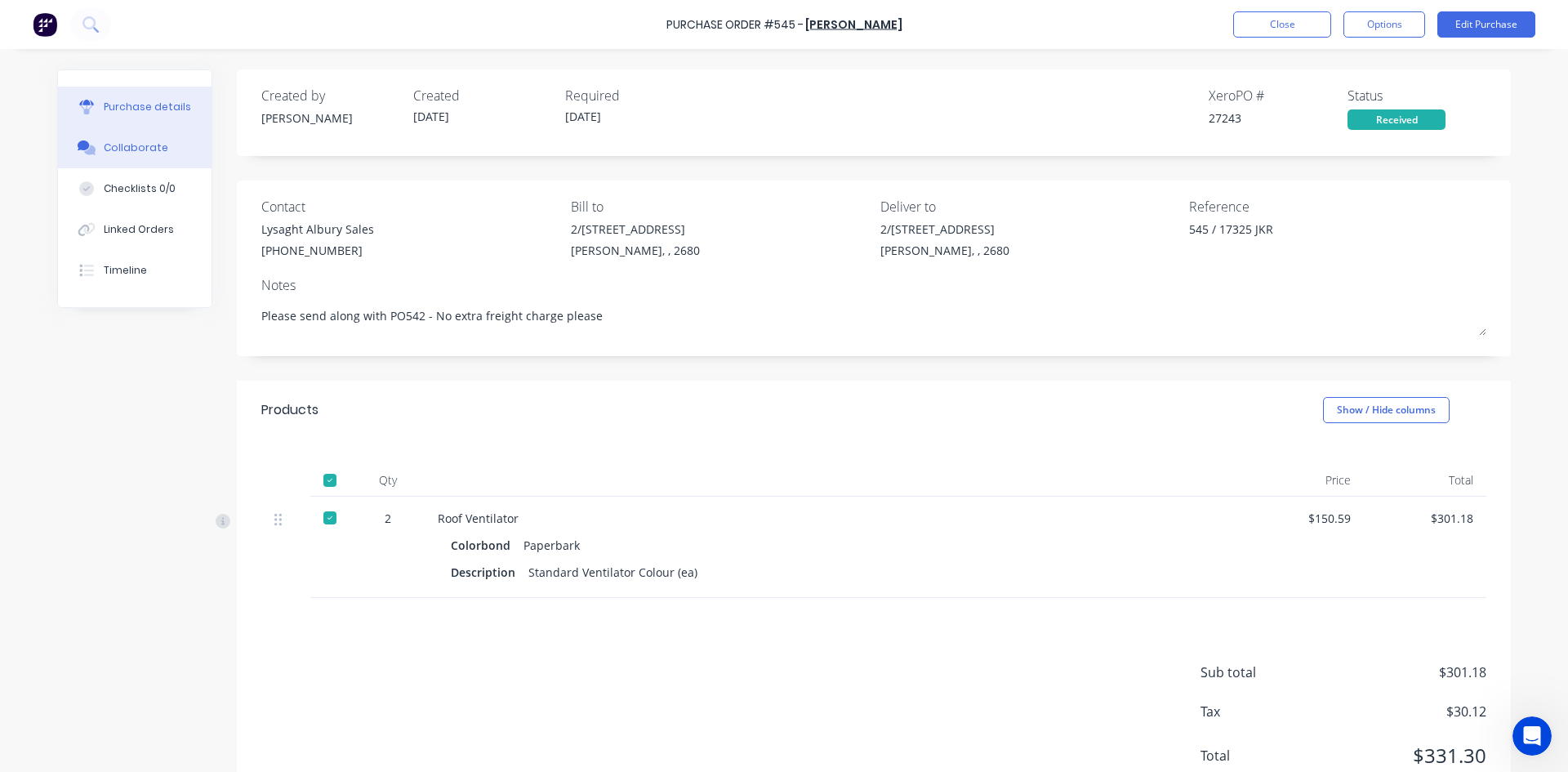
click at [144, 148] on div "Collaborate" at bounding box center [136, 147] width 64 height 14
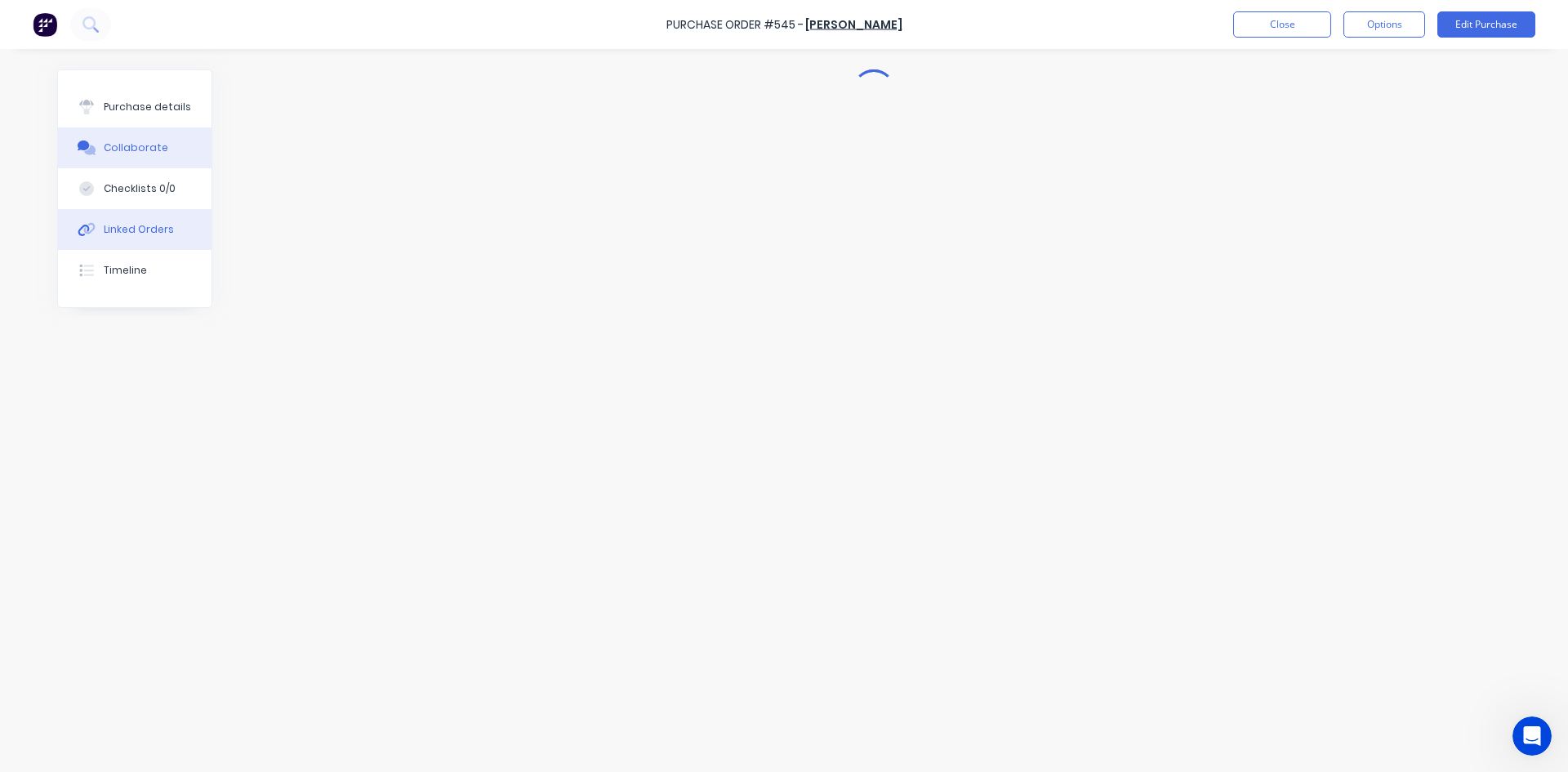
click at [147, 226] on div "Linked Orders" at bounding box center [138, 229] width 70 height 14
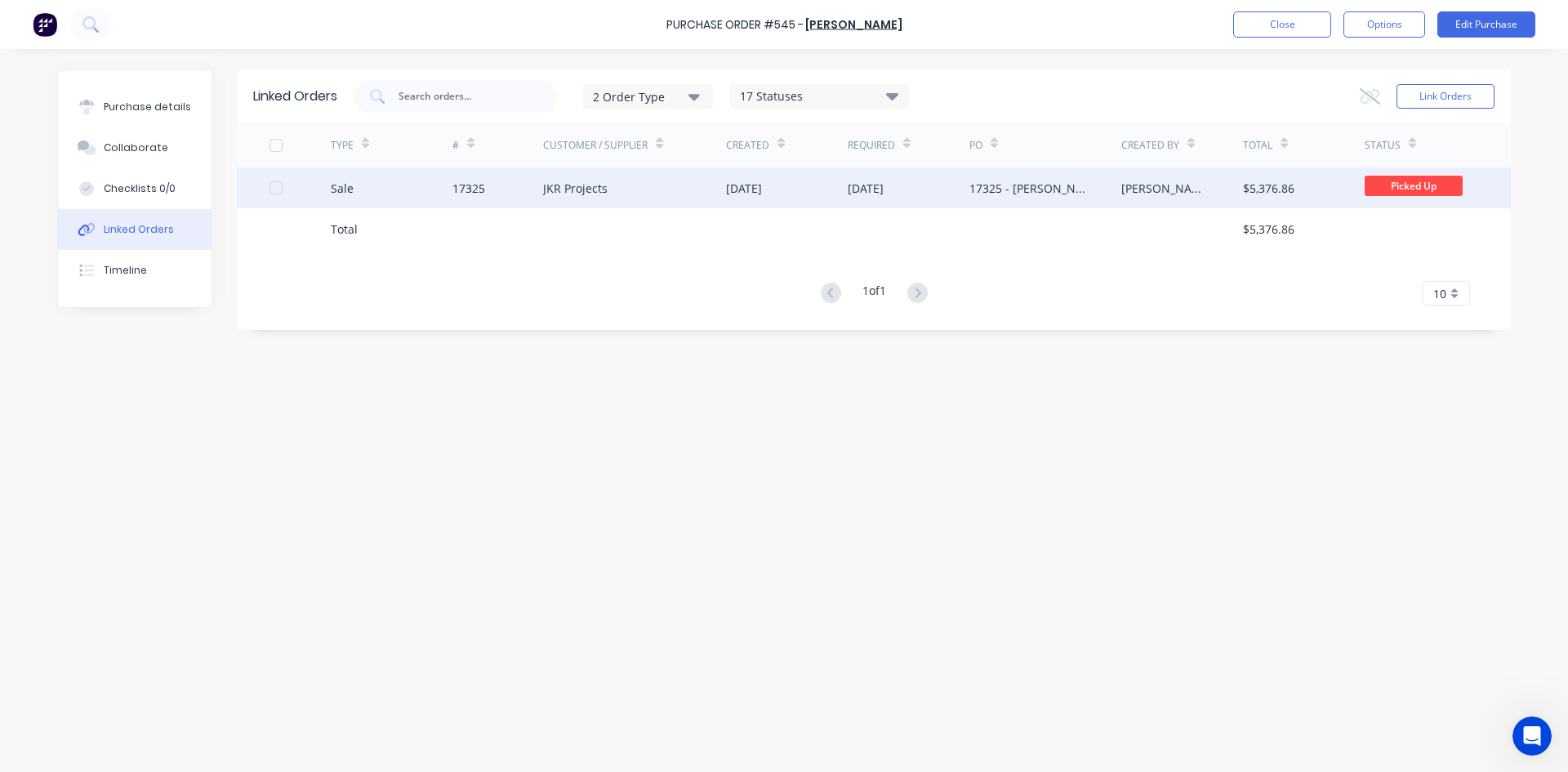
click at [682, 186] on div "JKR Projects" at bounding box center [634, 188] width 183 height 41
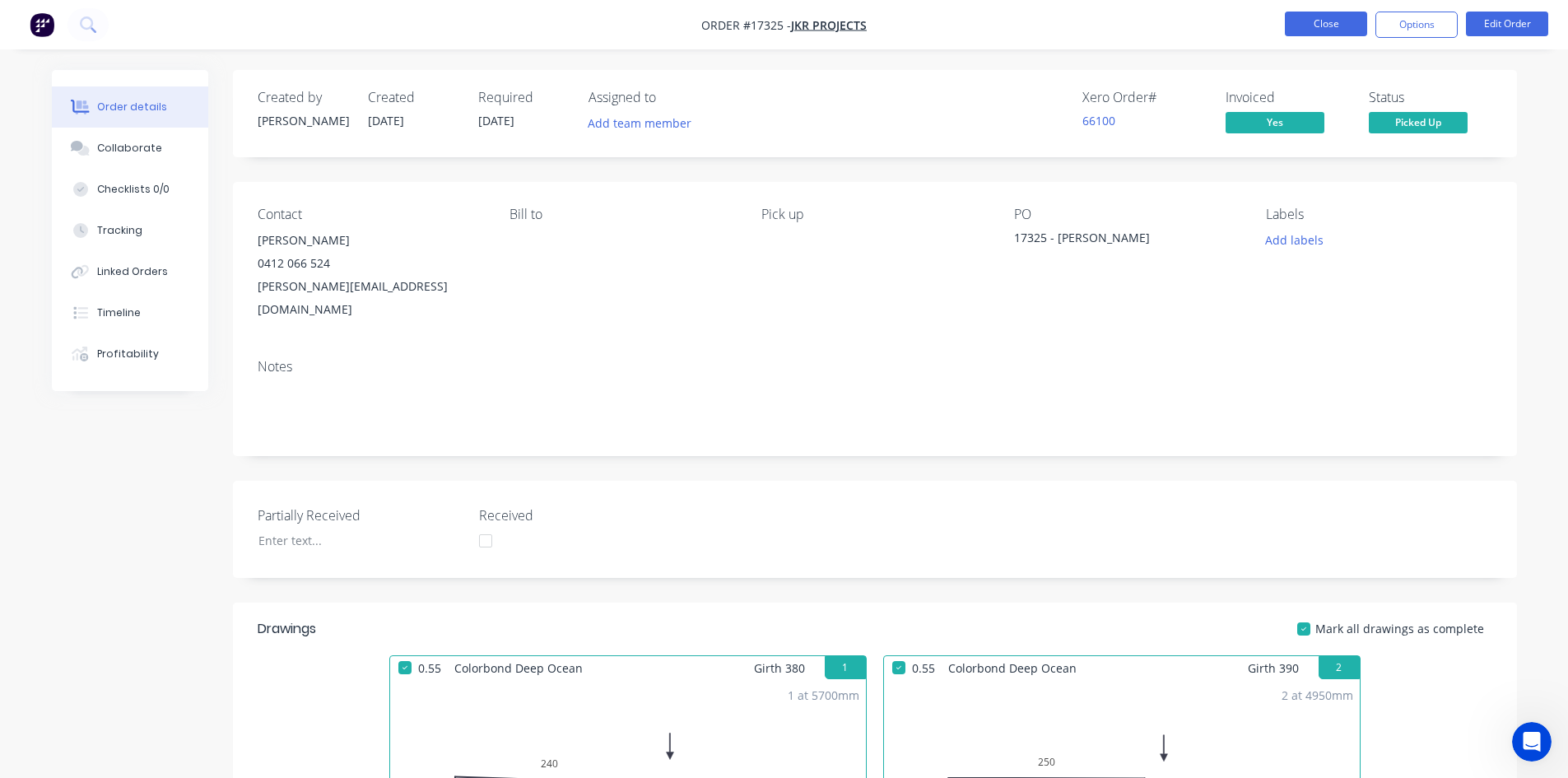
click at [1341, 21] on button "Close" at bounding box center [1326, 24] width 83 height 25
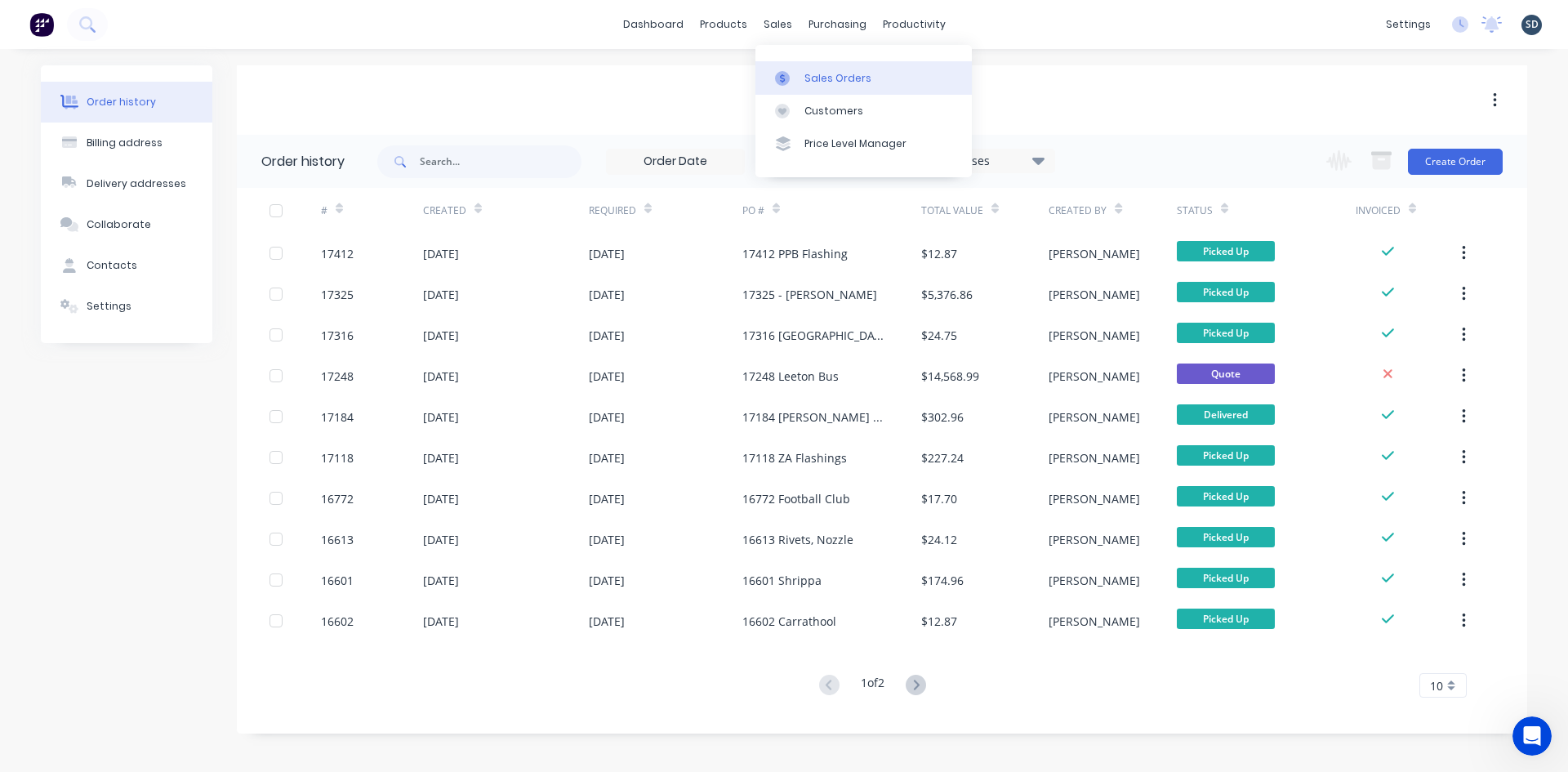
click at [818, 71] on div "Sales Orders" at bounding box center [838, 78] width 67 height 14
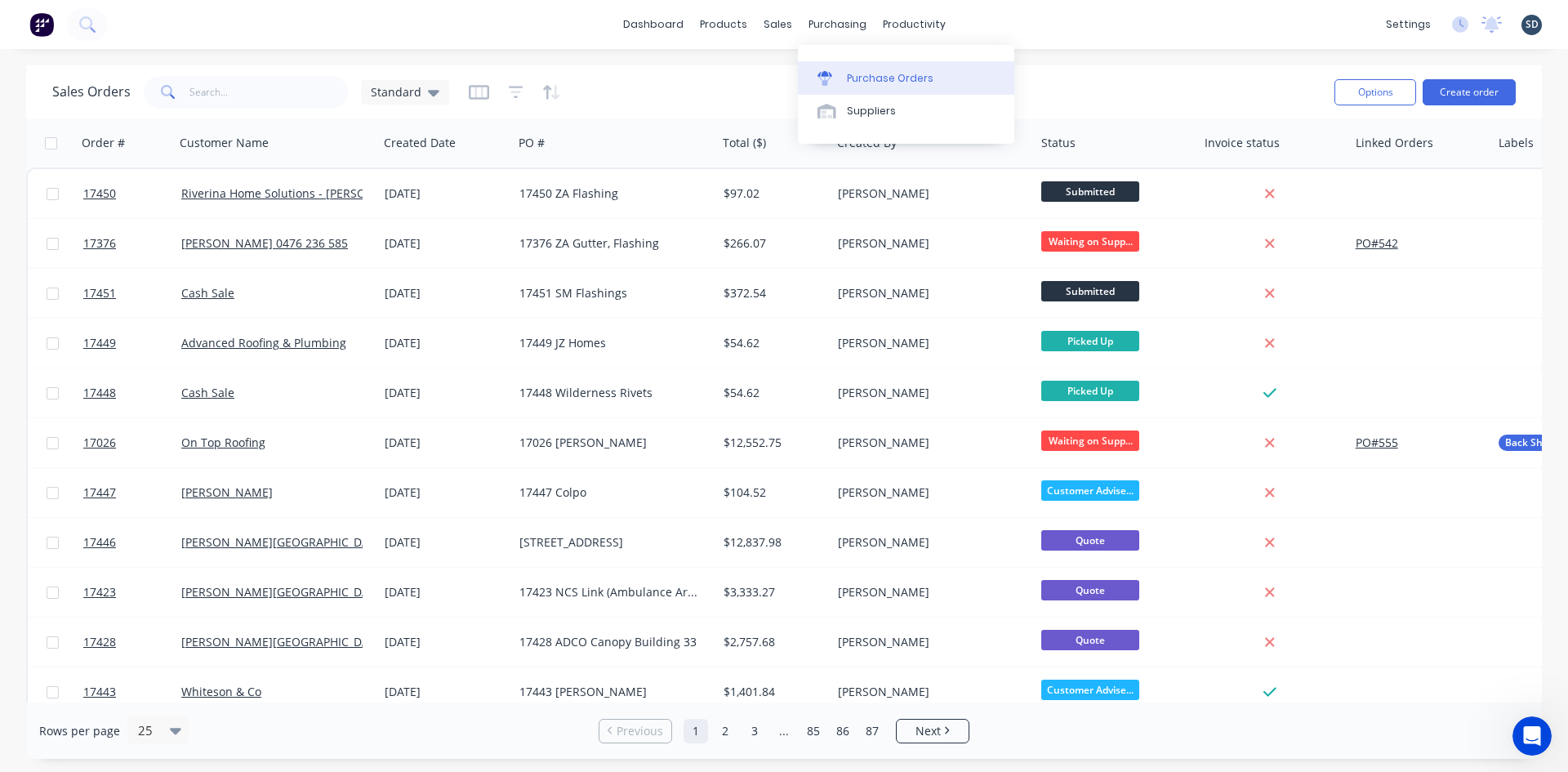
click at [869, 81] on div "Purchase Orders" at bounding box center [890, 78] width 87 height 14
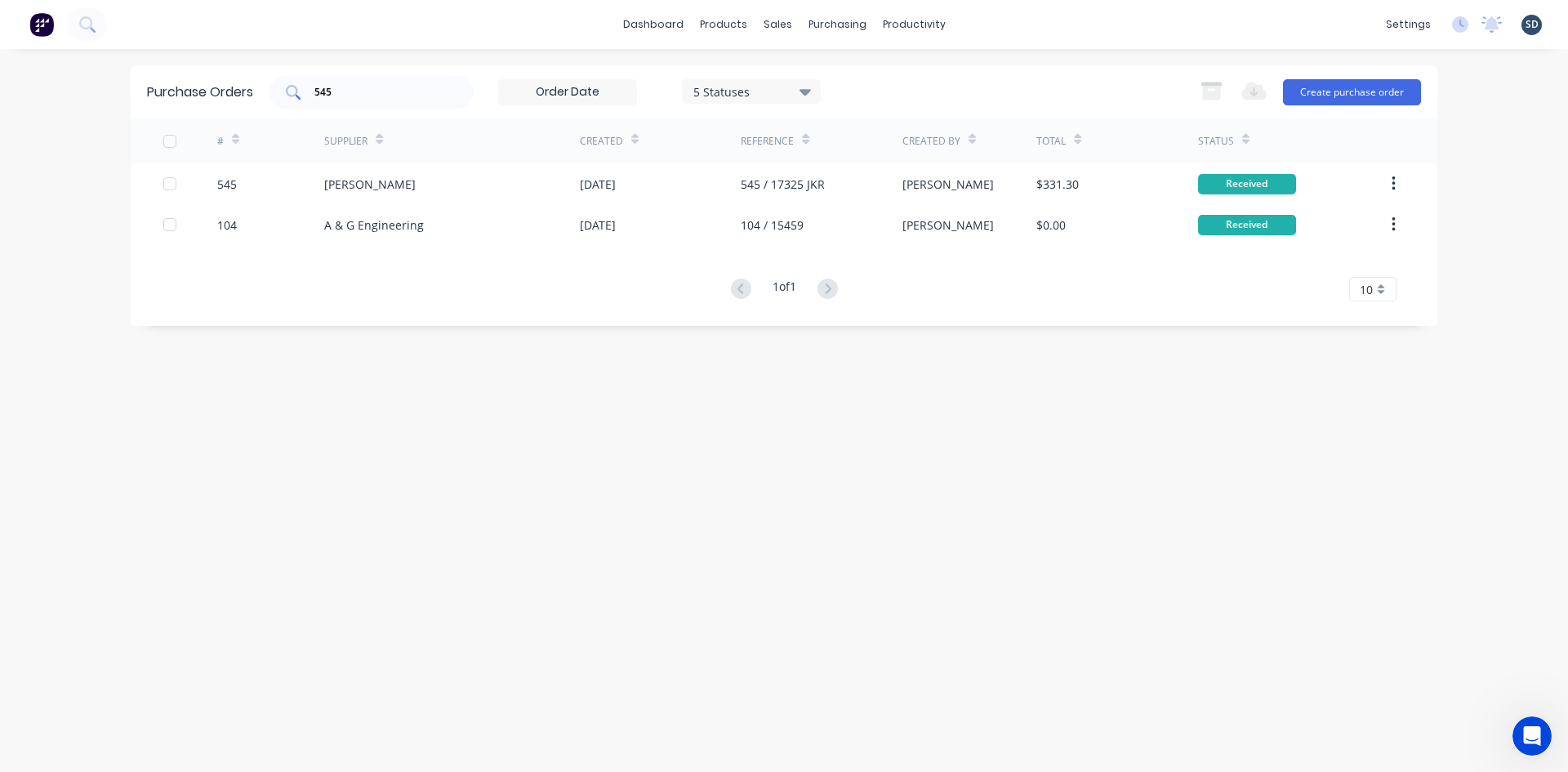
click at [377, 94] on input "545" at bounding box center [380, 92] width 136 height 16
type input "542"
click at [927, 68] on div "Purchase Orders 542 5 Statuses 5 Statuses Export to Excel (XLSX) Create purchas…" at bounding box center [784, 91] width 1307 height 53
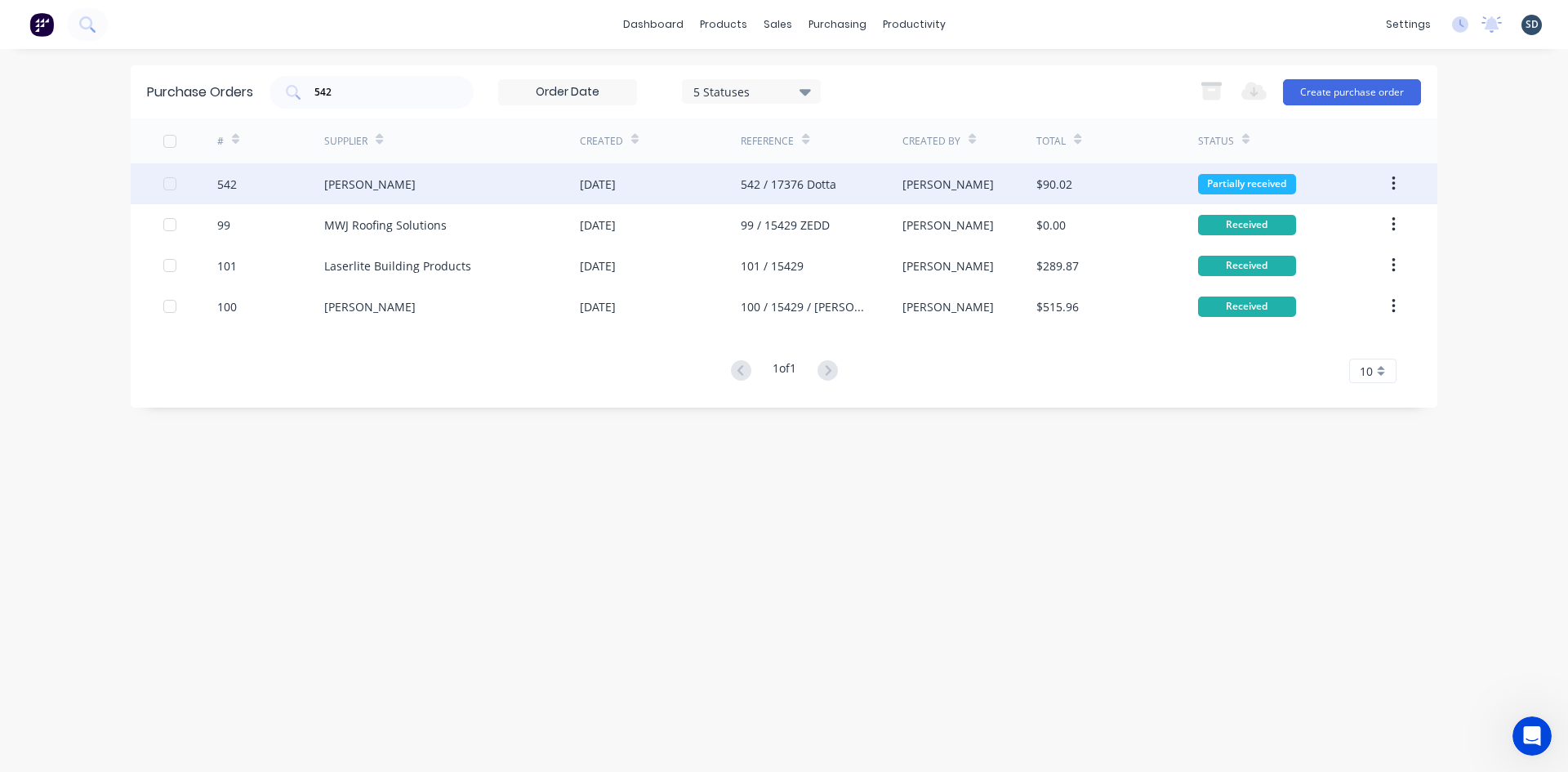
click at [512, 189] on div "Lysaght VIC" at bounding box center [452, 183] width 256 height 41
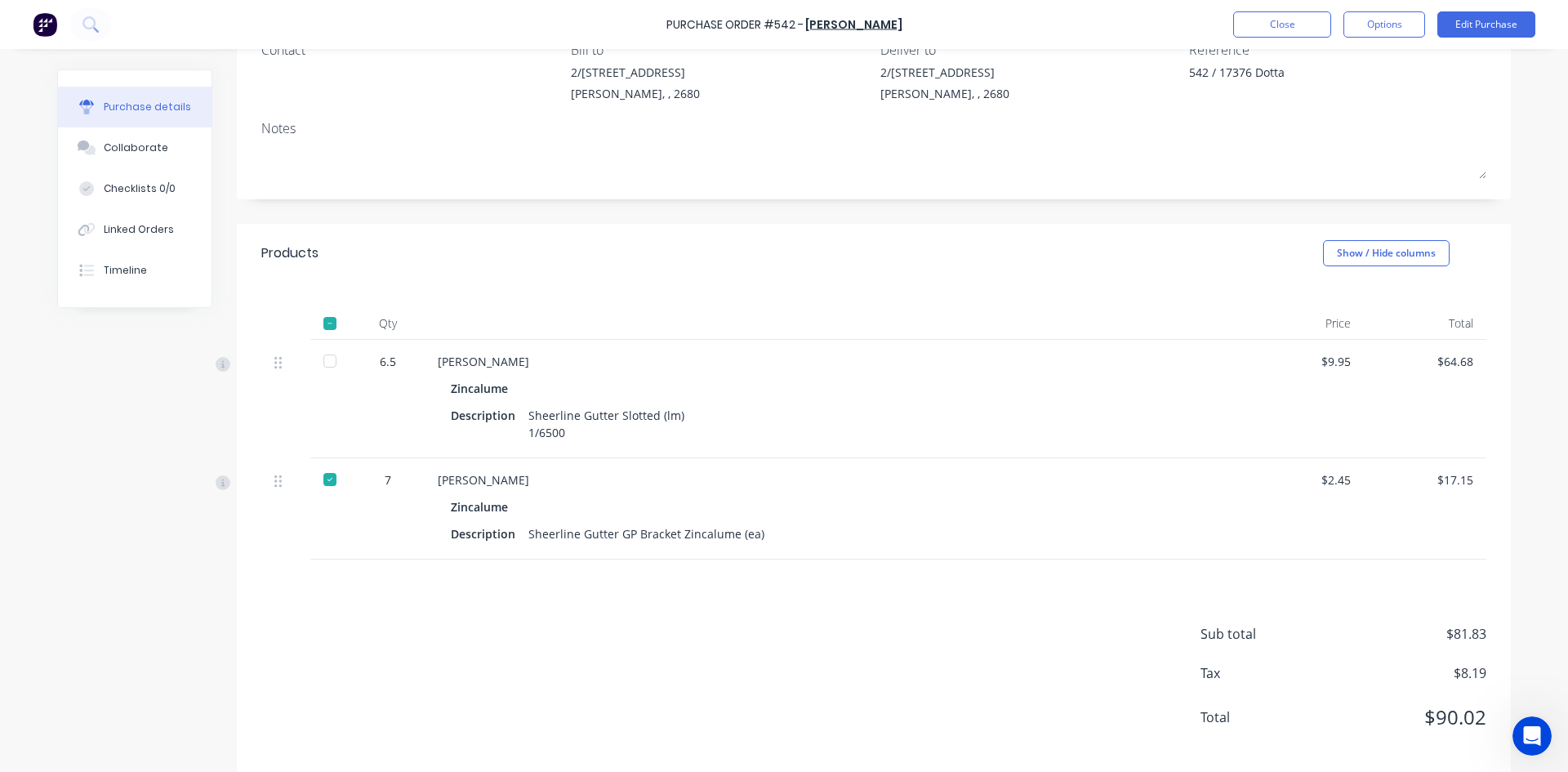
scroll to position [177, 0]
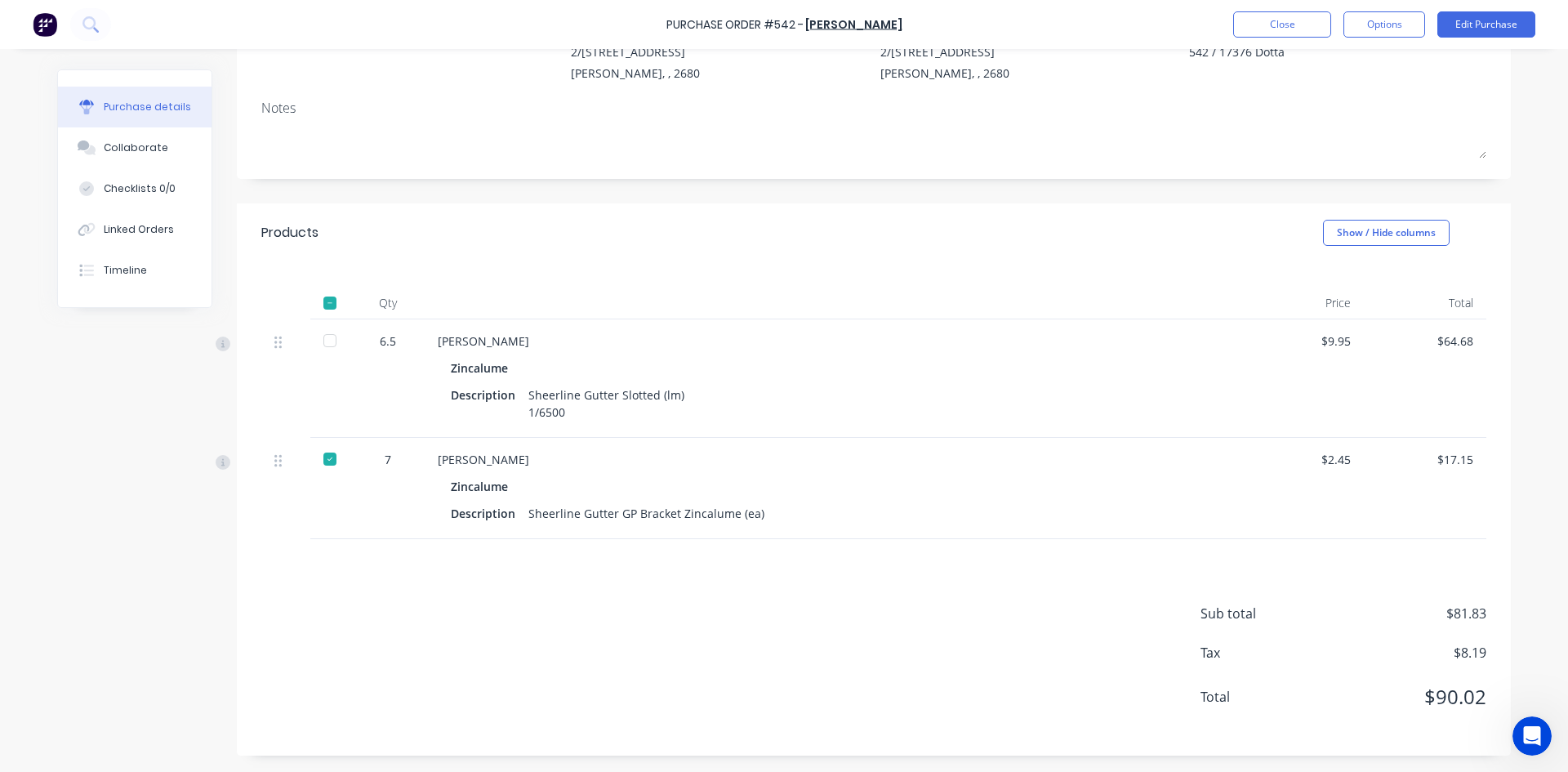
click at [323, 340] on div at bounding box center [329, 340] width 33 height 33
type textarea "x"
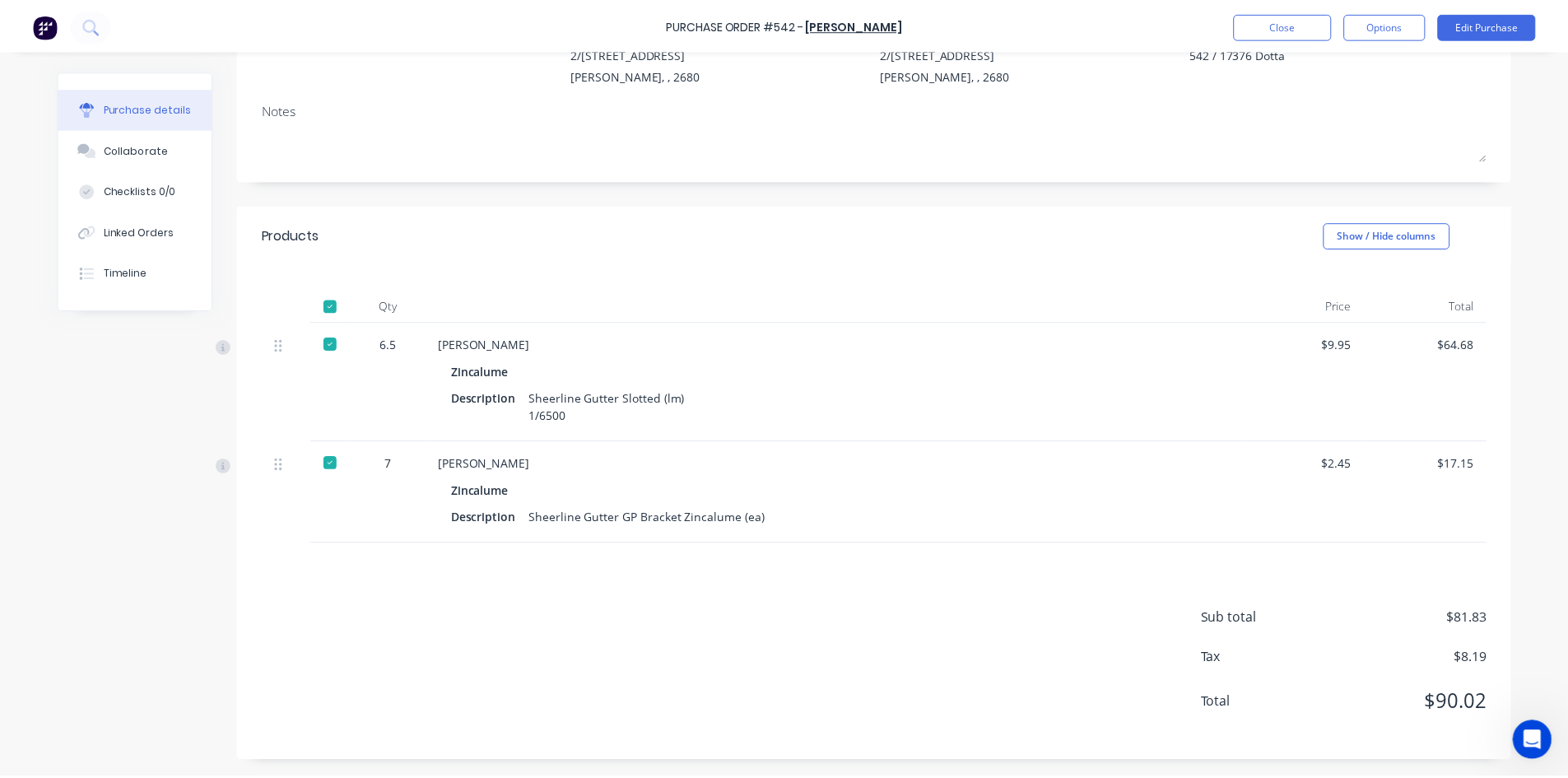
scroll to position [0, 0]
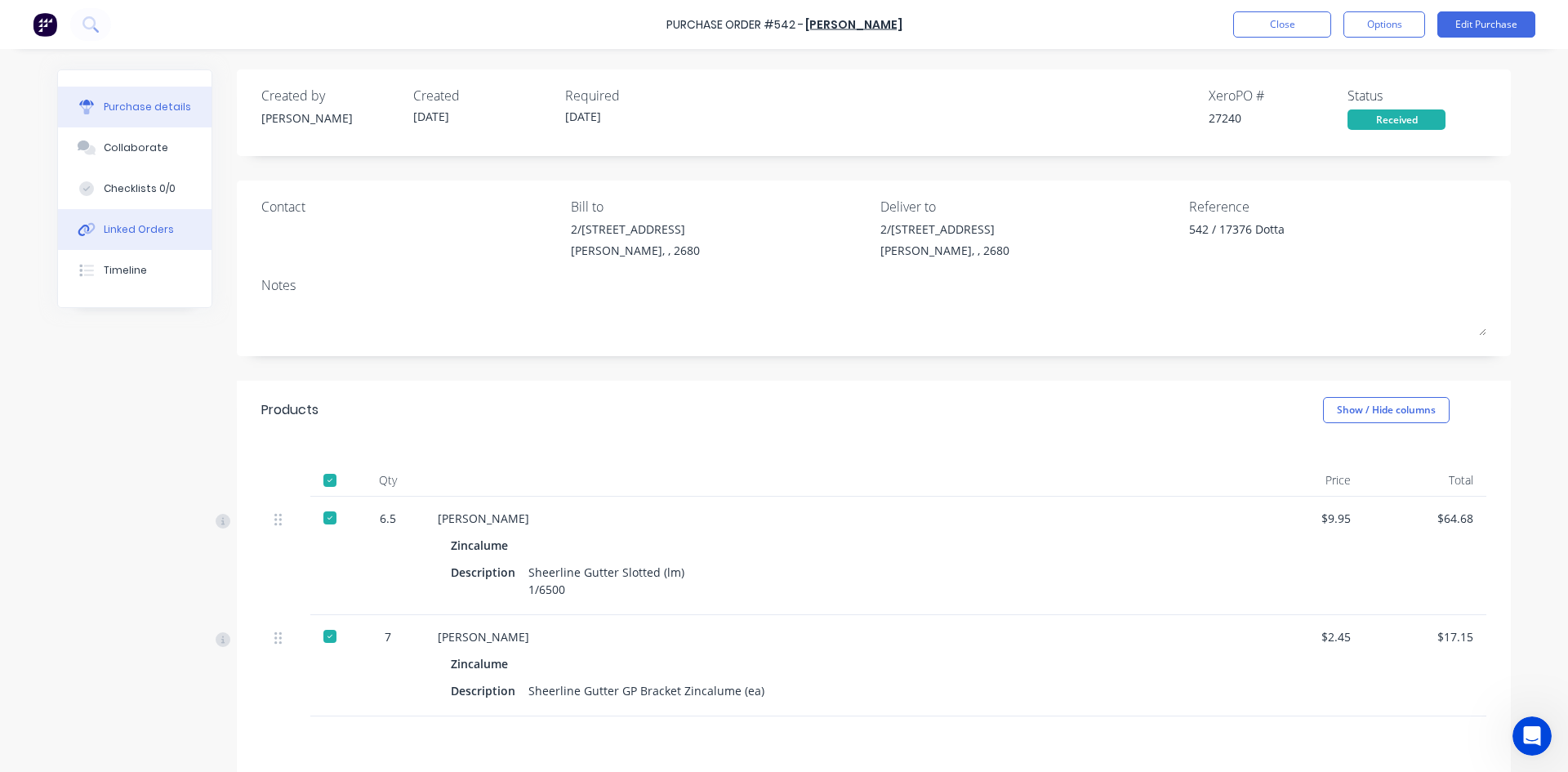
click at [146, 226] on div "Linked Orders" at bounding box center [138, 229] width 70 height 14
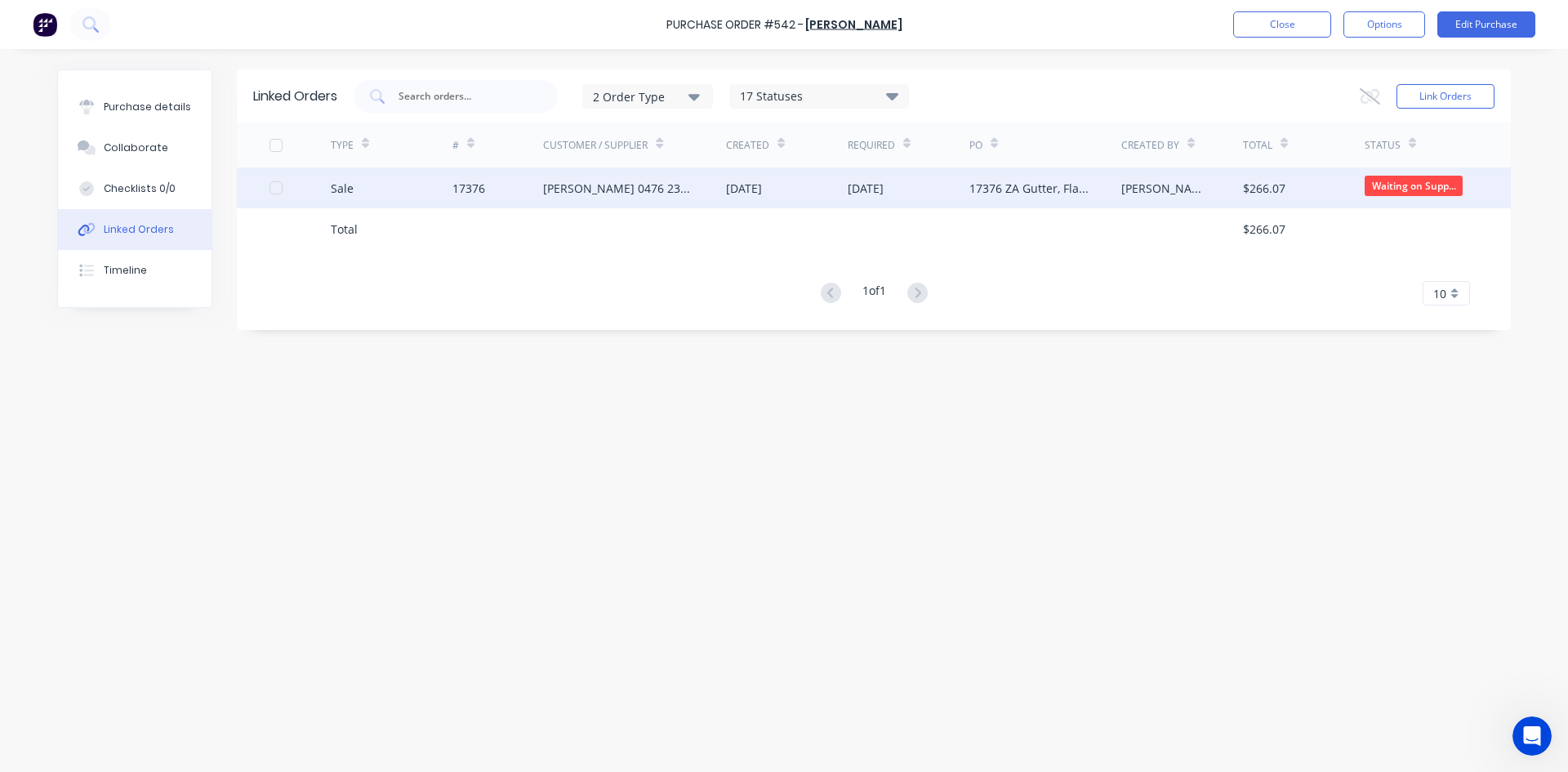
click at [690, 189] on div "[PERSON_NAME] 0476 236 585" at bounding box center [634, 188] width 183 height 41
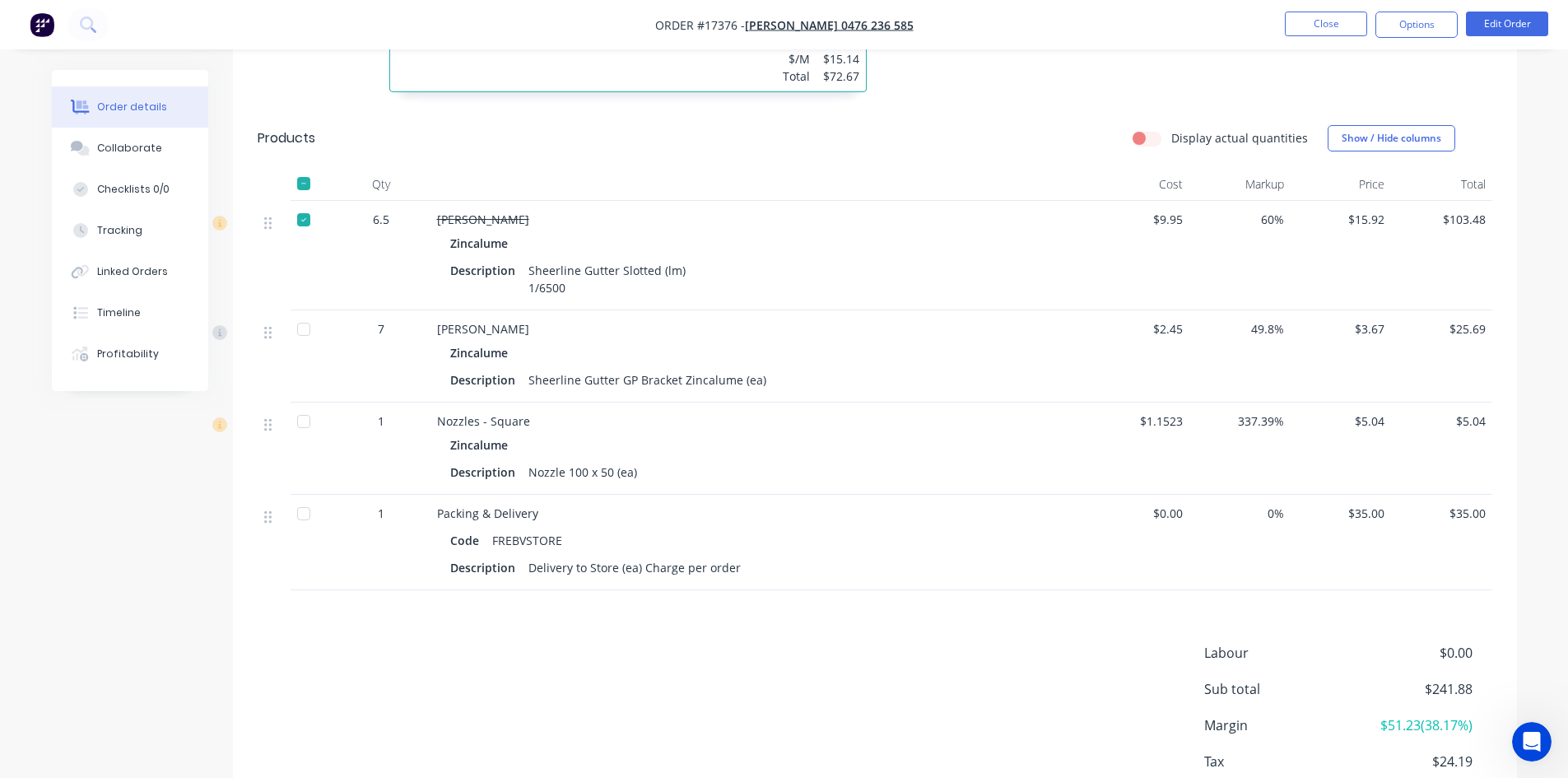
scroll to position [840, 0]
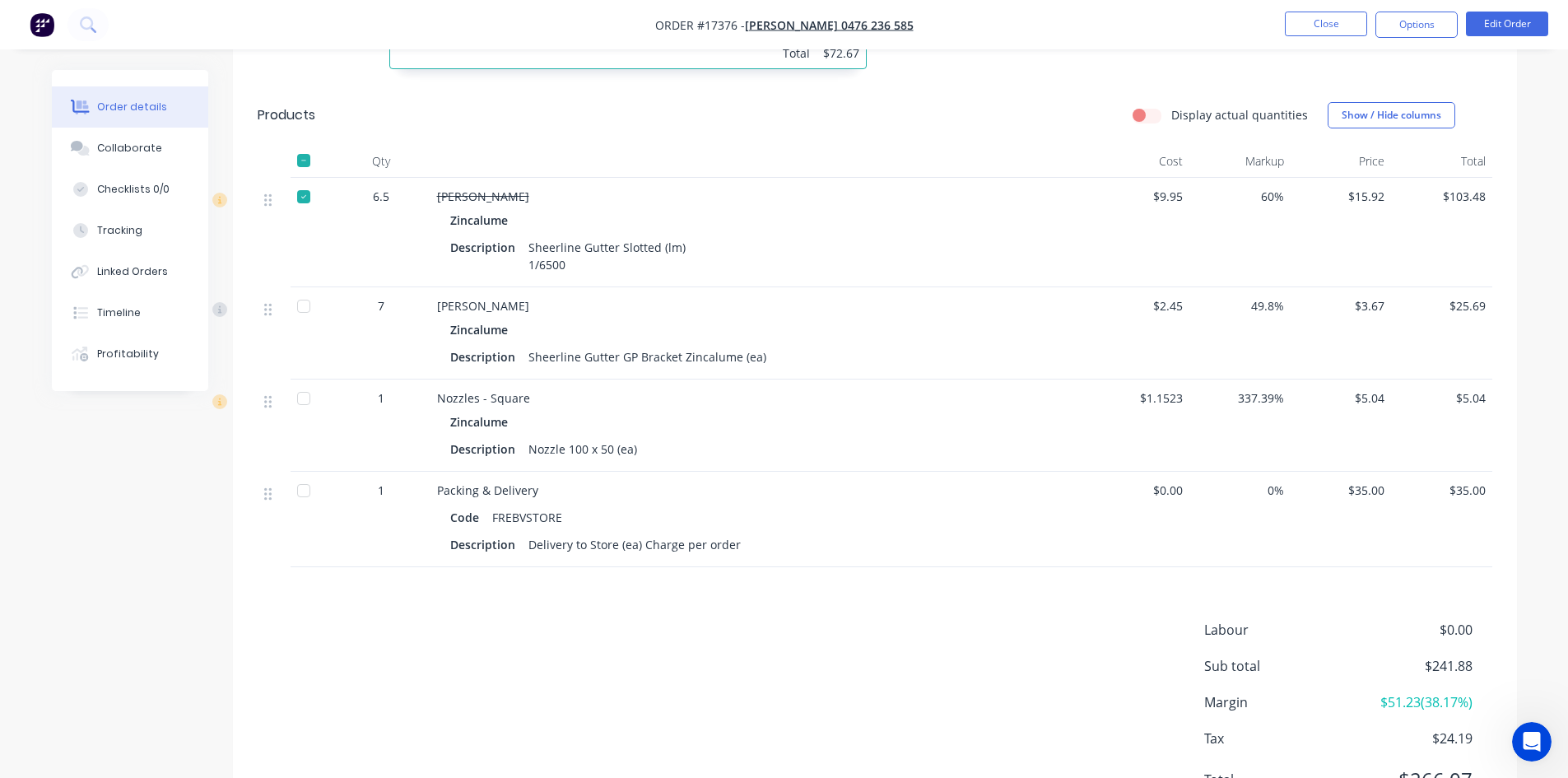
click at [302, 306] on div at bounding box center [304, 306] width 33 height 33
click at [305, 309] on div at bounding box center [304, 306] width 33 height 33
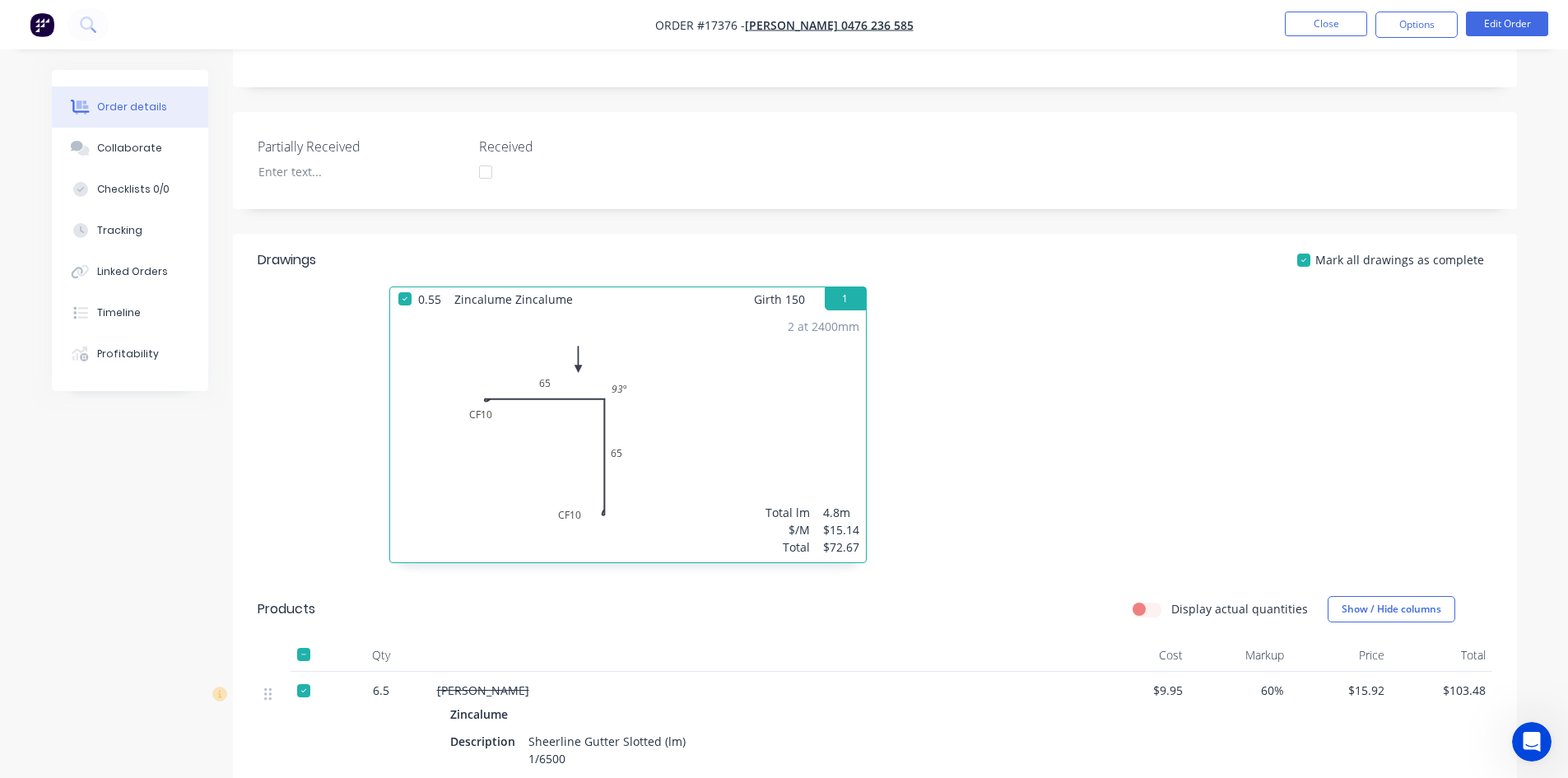
scroll to position [0, 0]
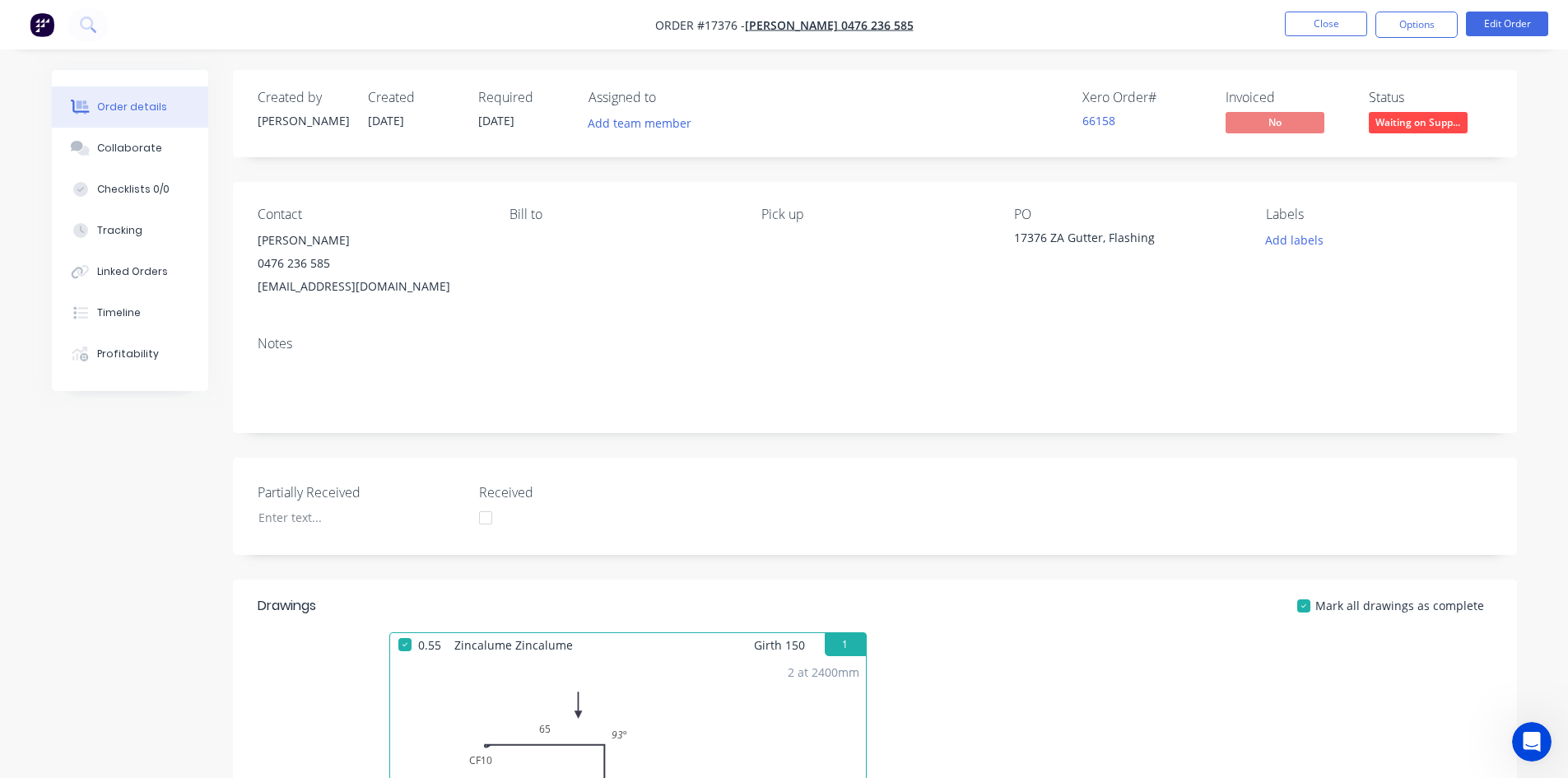
click at [949, 21] on nav "Order #17376 - Mark Dotta 0476 236 585 Close Options Edit Order" at bounding box center [784, 25] width 1568 height 49
click at [1327, 25] on button "Close" at bounding box center [1326, 24] width 83 height 25
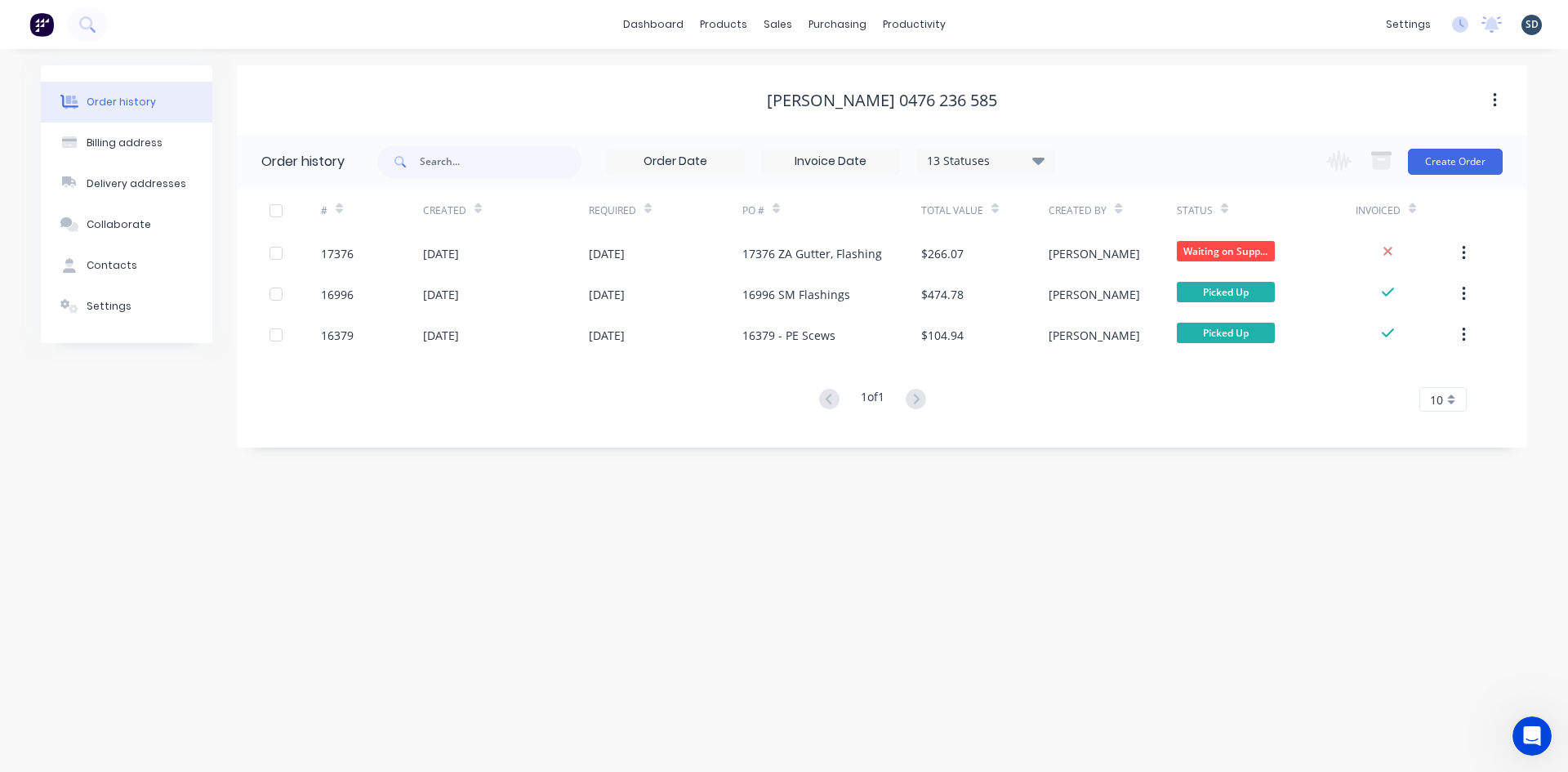
click at [1002, 30] on div "dashboard products sales purchasing productivity dashboard products Product Cat…" at bounding box center [784, 24] width 1568 height 49
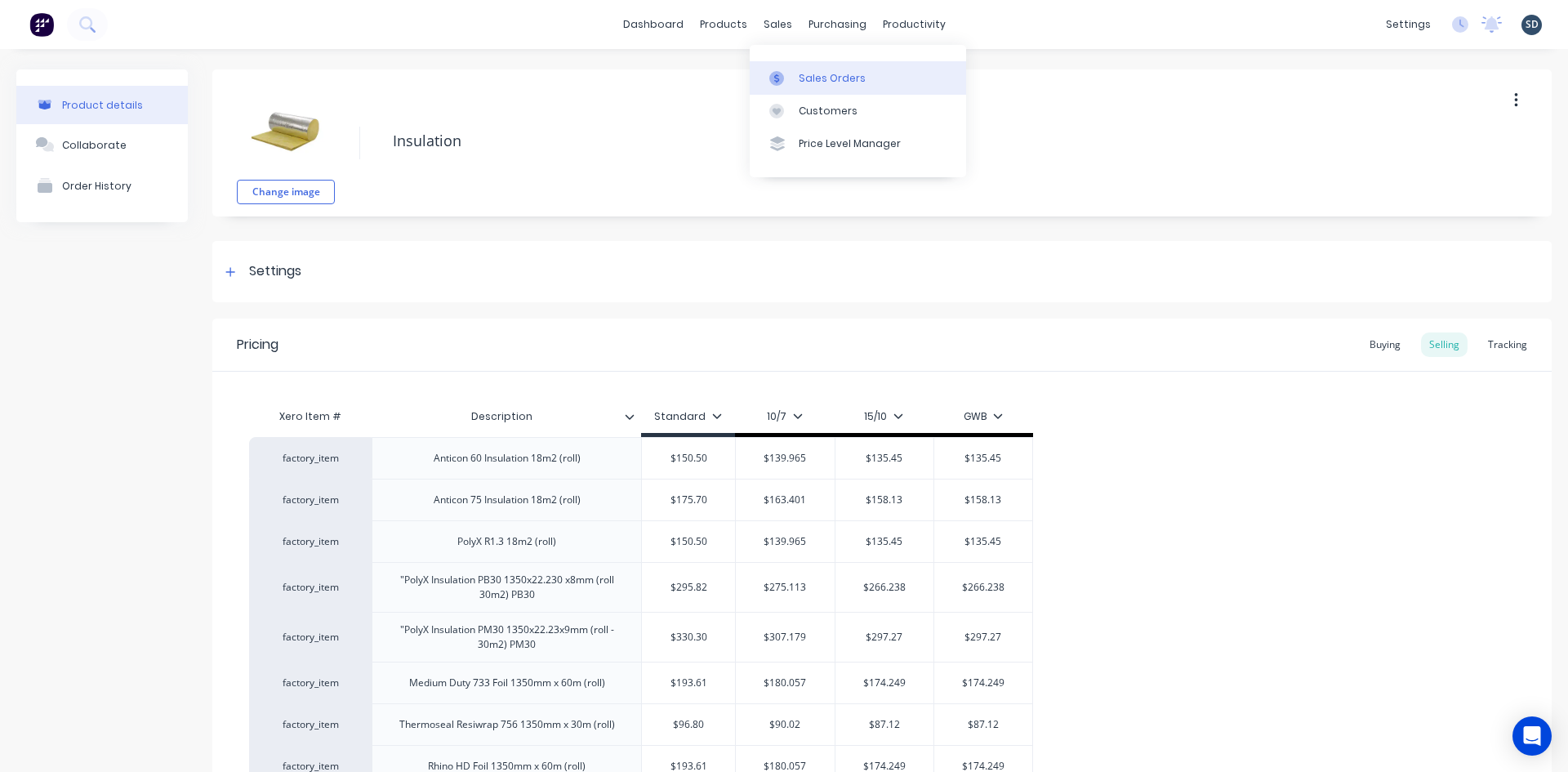
click at [800, 66] on link "Sales Orders" at bounding box center [858, 78] width 216 height 33
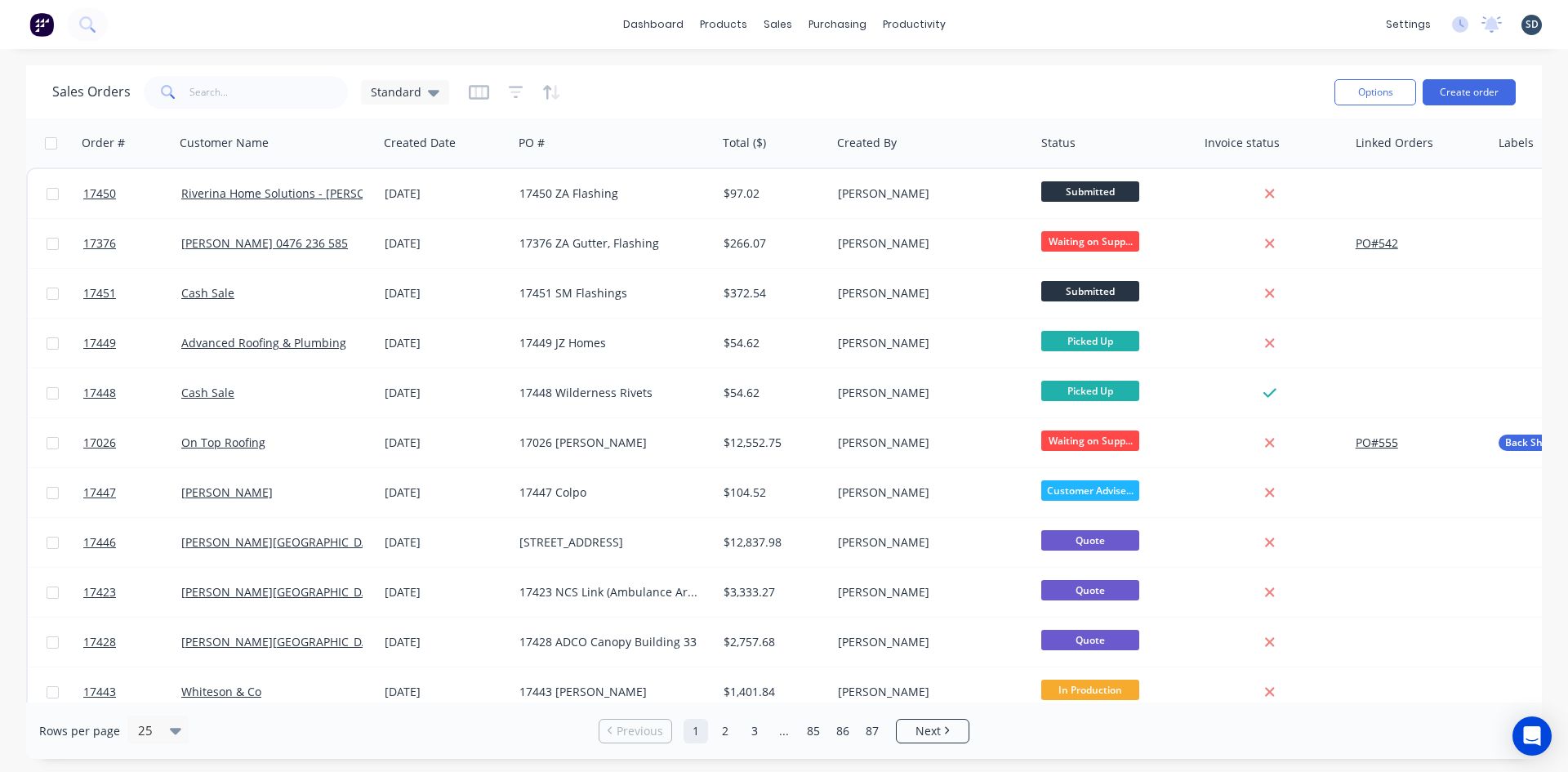
click at [987, 23] on div "dashboard products sales purchasing productivity dashboard products Product Cat…" at bounding box center [784, 24] width 1568 height 49
click at [1008, 24] on div "dashboard products sales purchasing productivity dashboard products Product Cat…" at bounding box center [784, 24] width 1568 height 49
click at [1005, 23] on div "dashboard products sales purchasing productivity dashboard products Product Cat…" at bounding box center [784, 24] width 1568 height 49
click at [621, 31] on div "dashboard products sales purchasing productivity dashboard products Product Cat…" at bounding box center [784, 24] width 1568 height 49
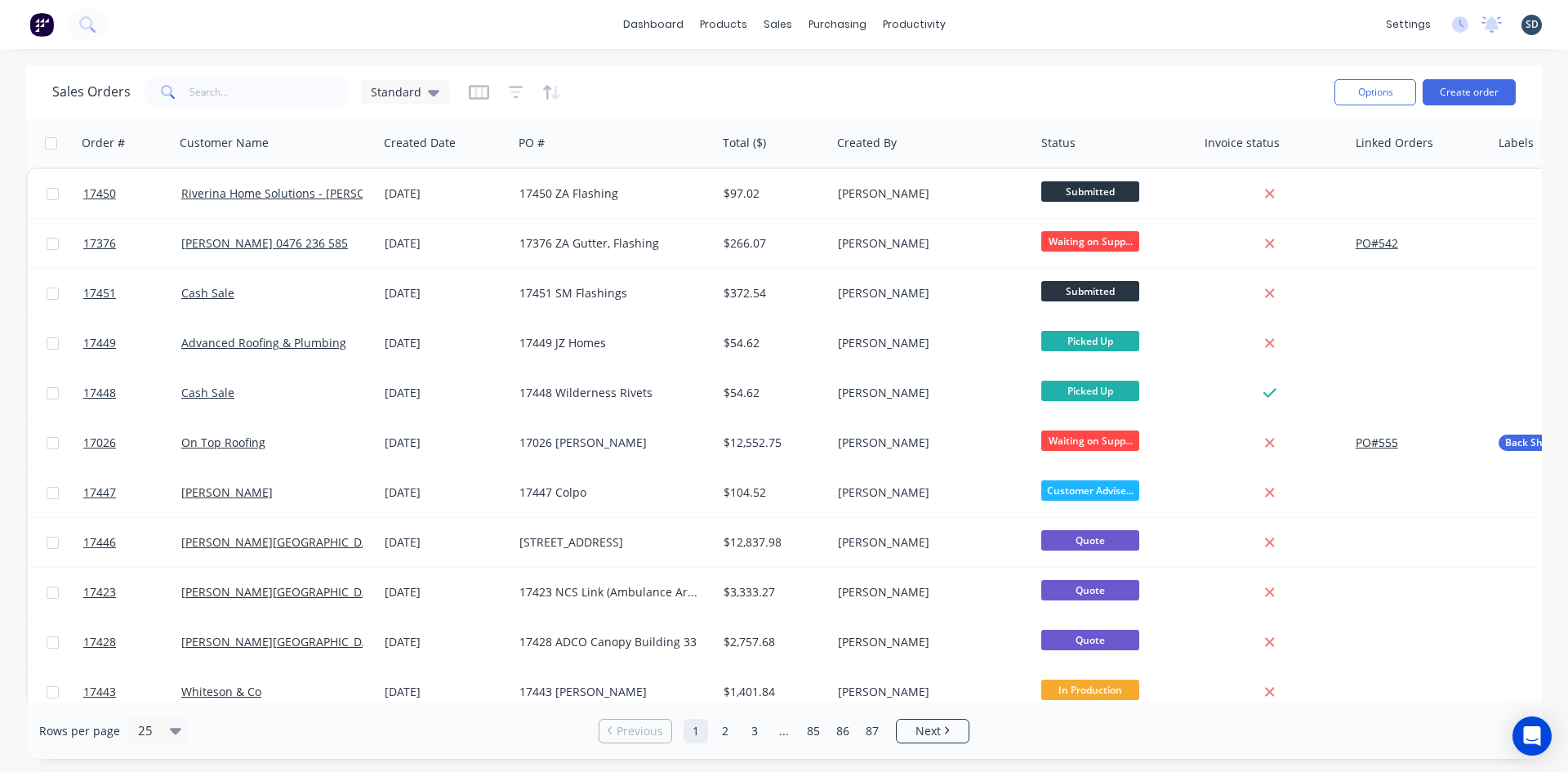
click at [623, 31] on div "dashboard products sales purchasing productivity dashboard products Product Cat…" at bounding box center [784, 24] width 1568 height 49
click at [1002, 19] on div "dashboard products sales purchasing productivity dashboard products Product Cat…" at bounding box center [784, 24] width 1568 height 49
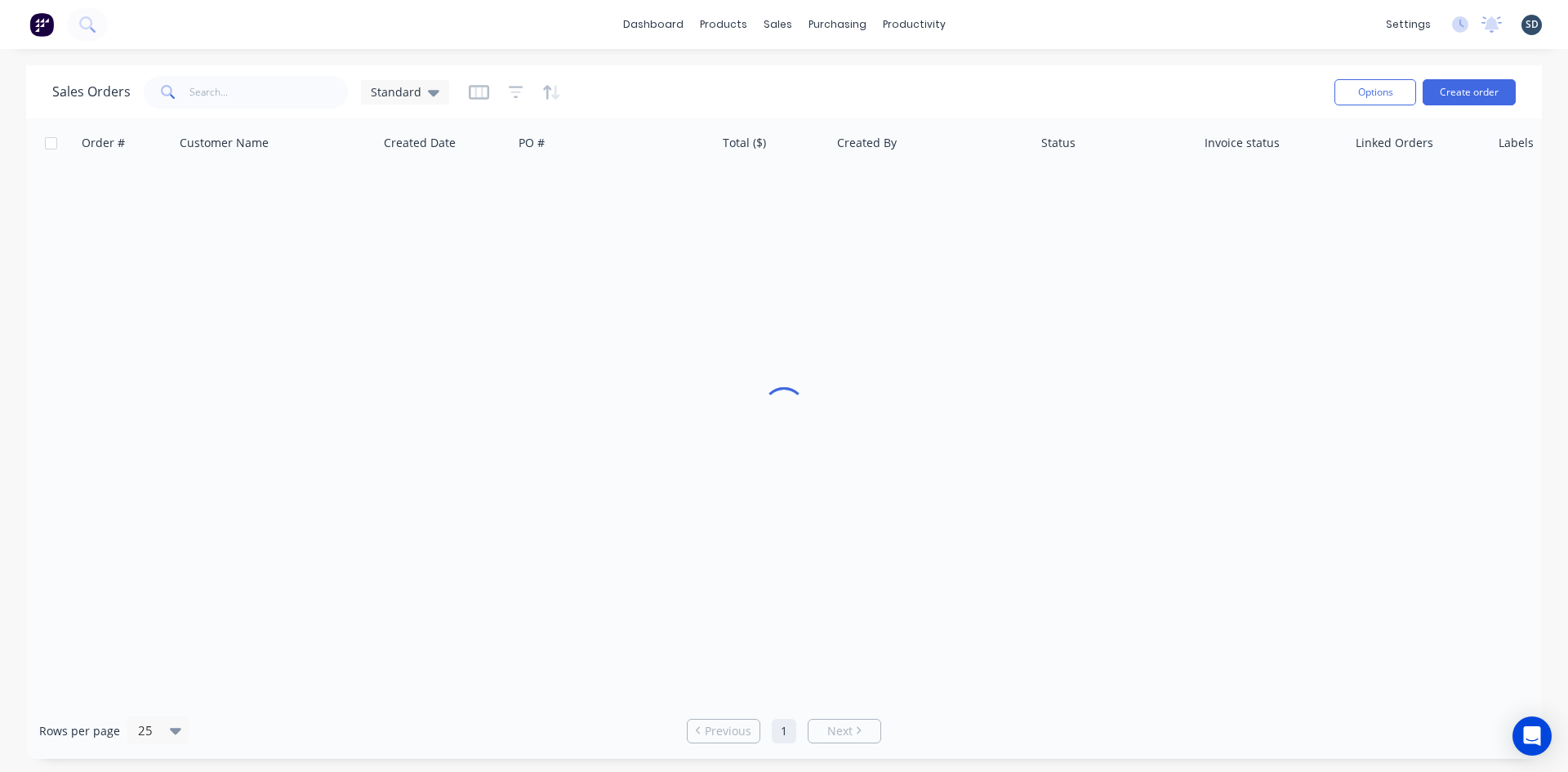
click at [1066, 82] on div "Sales Orders Standard" at bounding box center [686, 91] width 1269 height 40
